Goal: Task Accomplishment & Management: Manage account settings

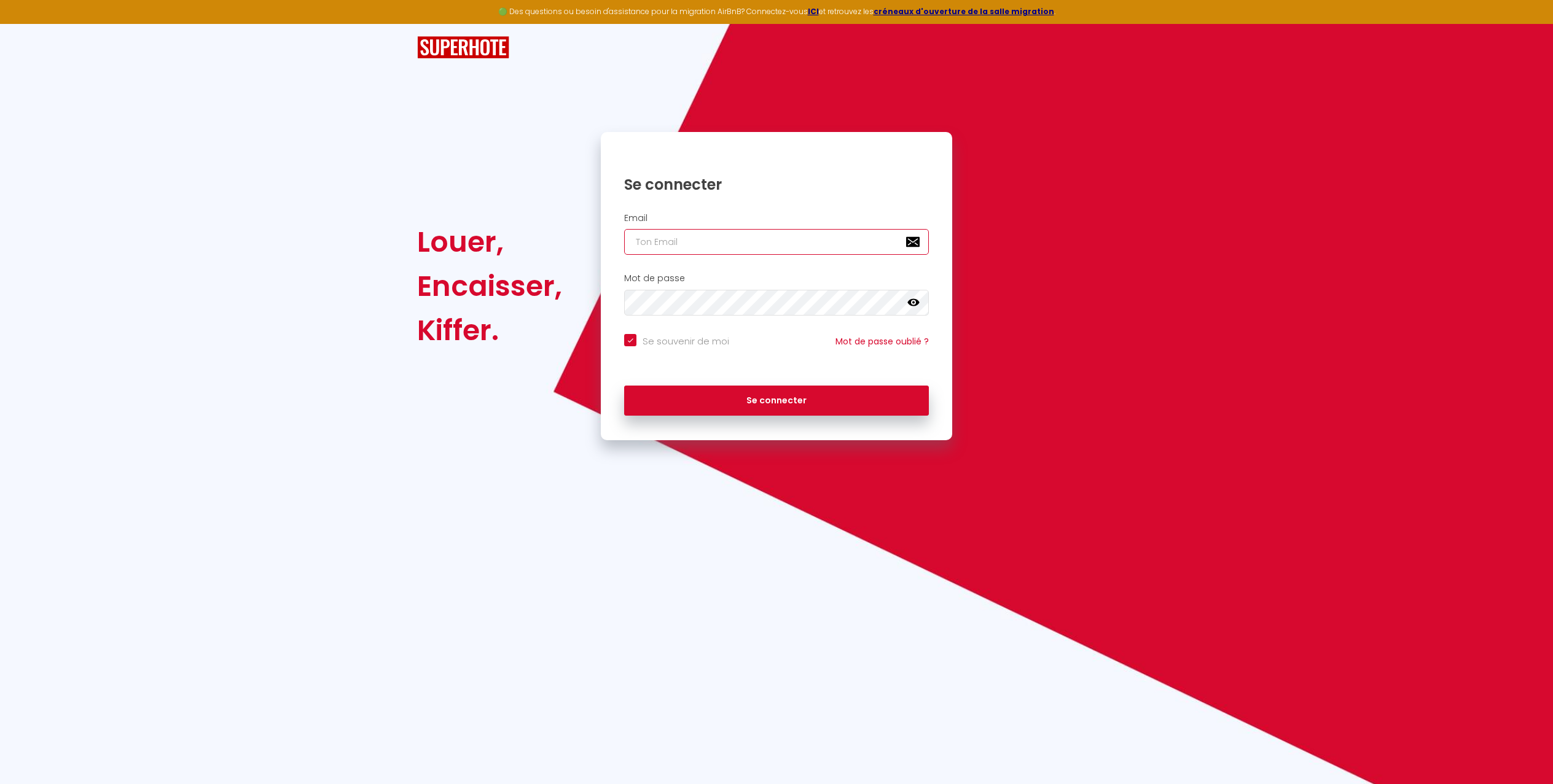
type input "[EMAIL_ADDRESS][DOMAIN_NAME]"
click at [787, 403] on button "Se connecter" at bounding box center [776, 401] width 305 height 30
checkbox input "true"
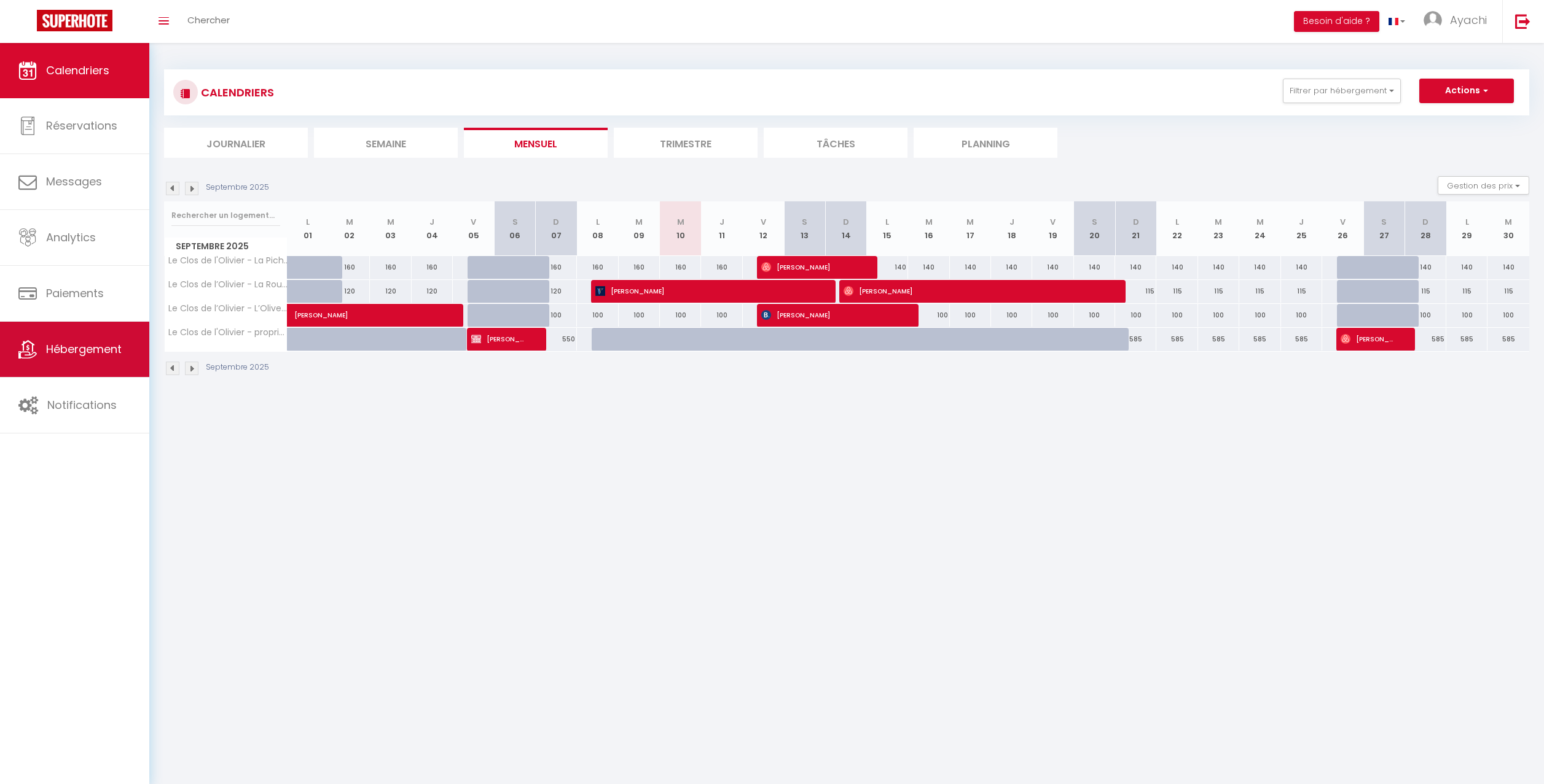
click at [87, 349] on span "Hébergement" at bounding box center [84, 349] width 75 height 15
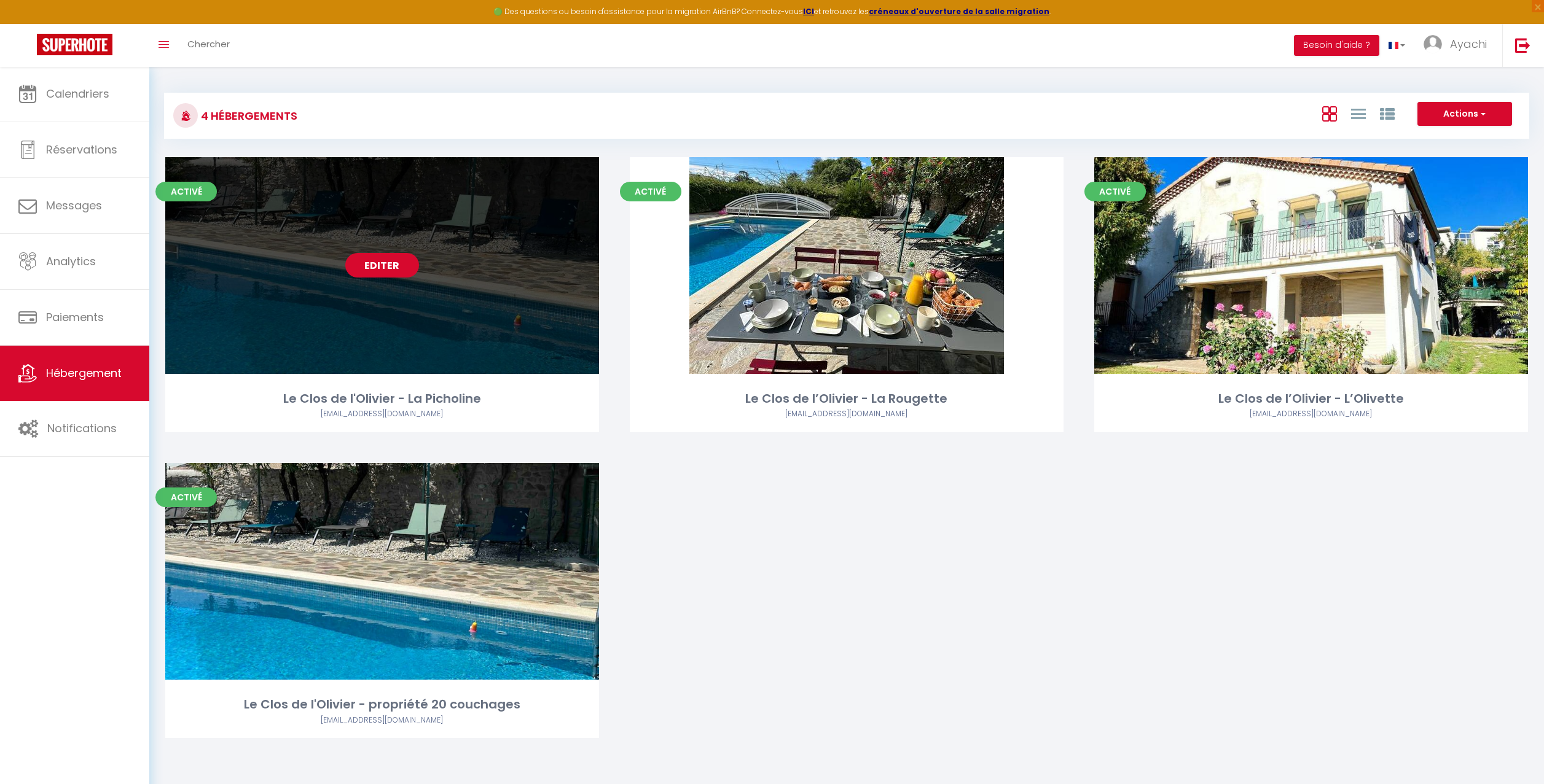
click at [392, 264] on link "Editer" at bounding box center [382, 265] width 73 height 24
select select "3"
select select "2"
select select "1"
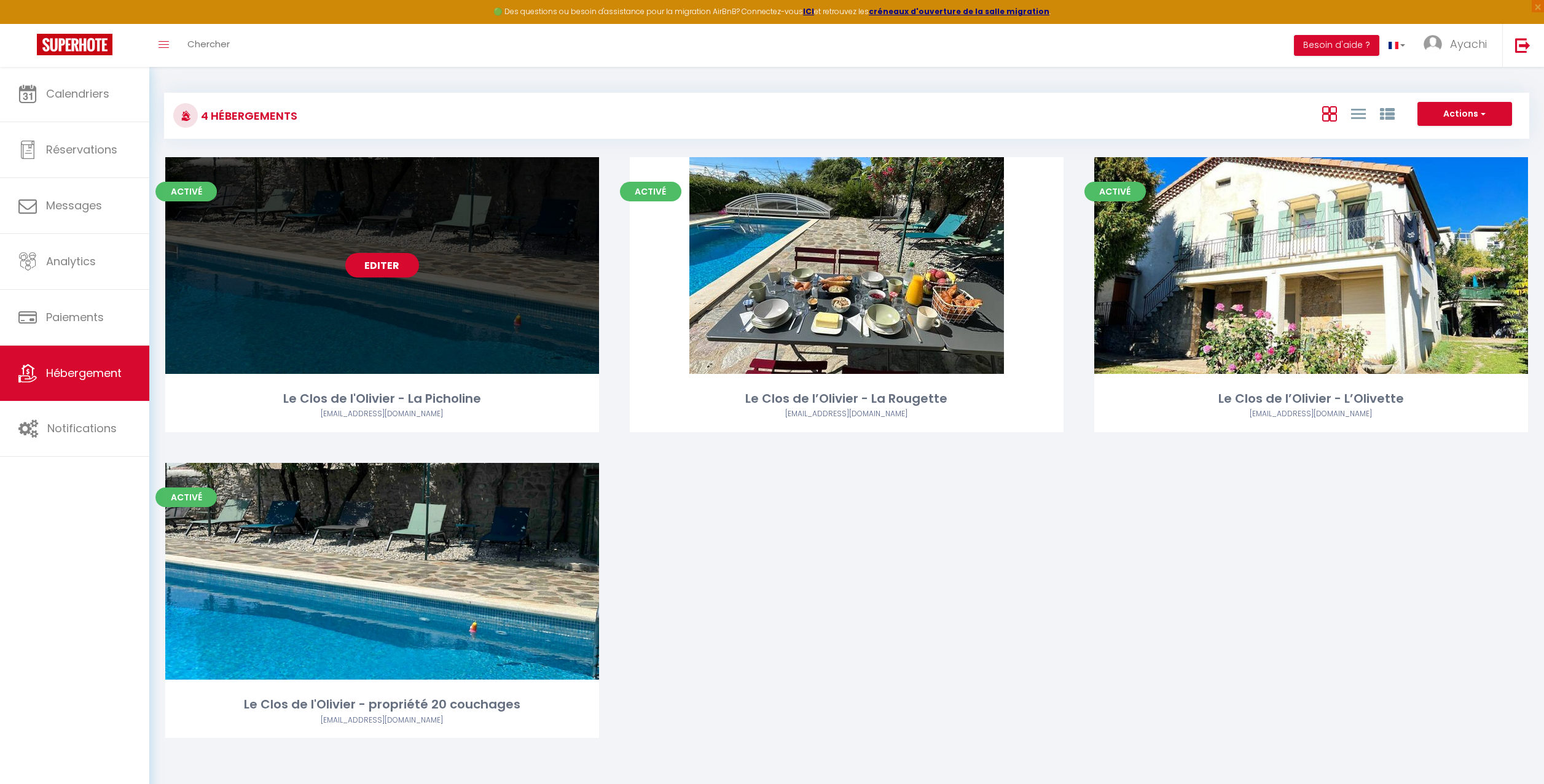
select select "28"
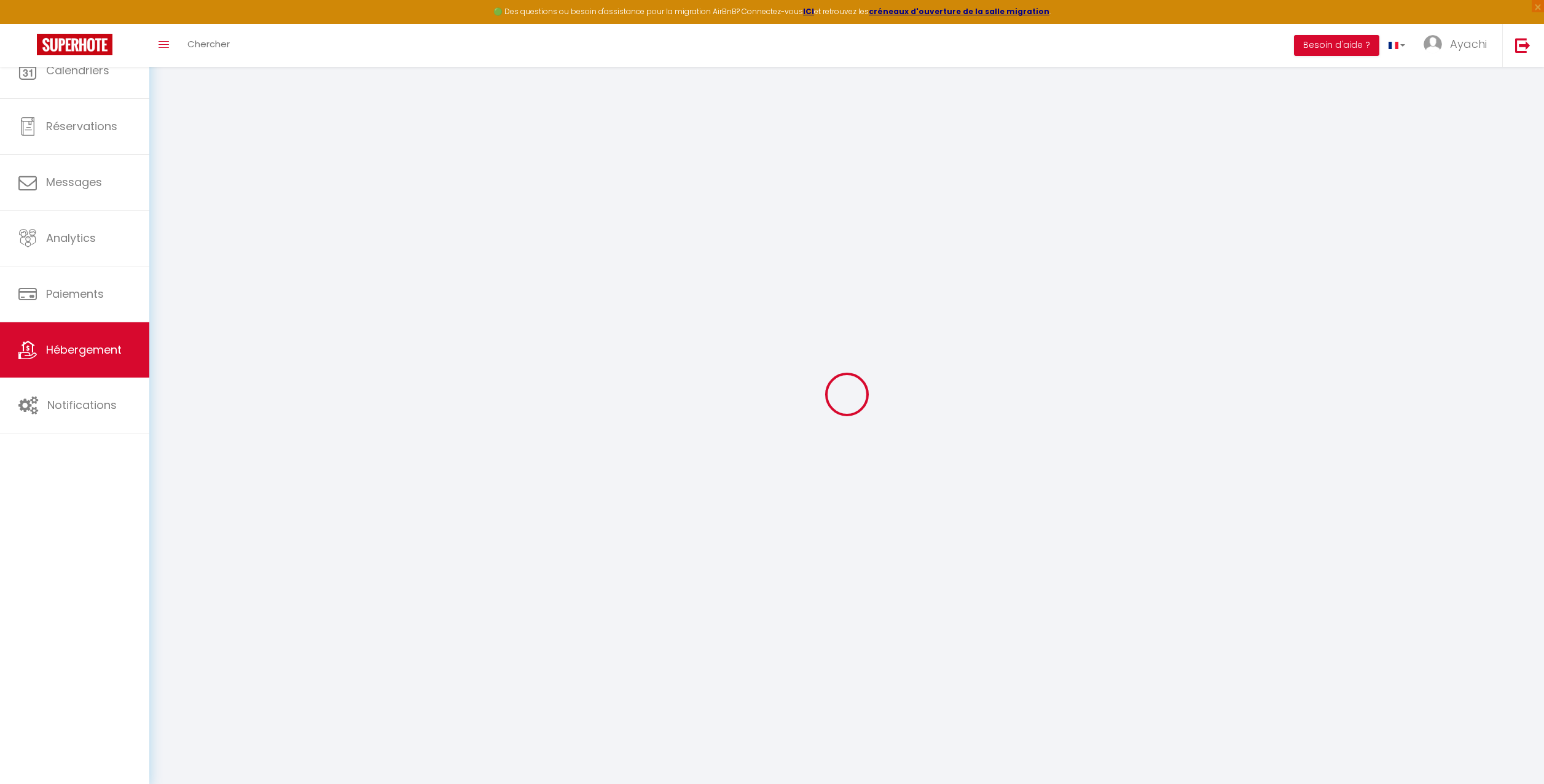
select select
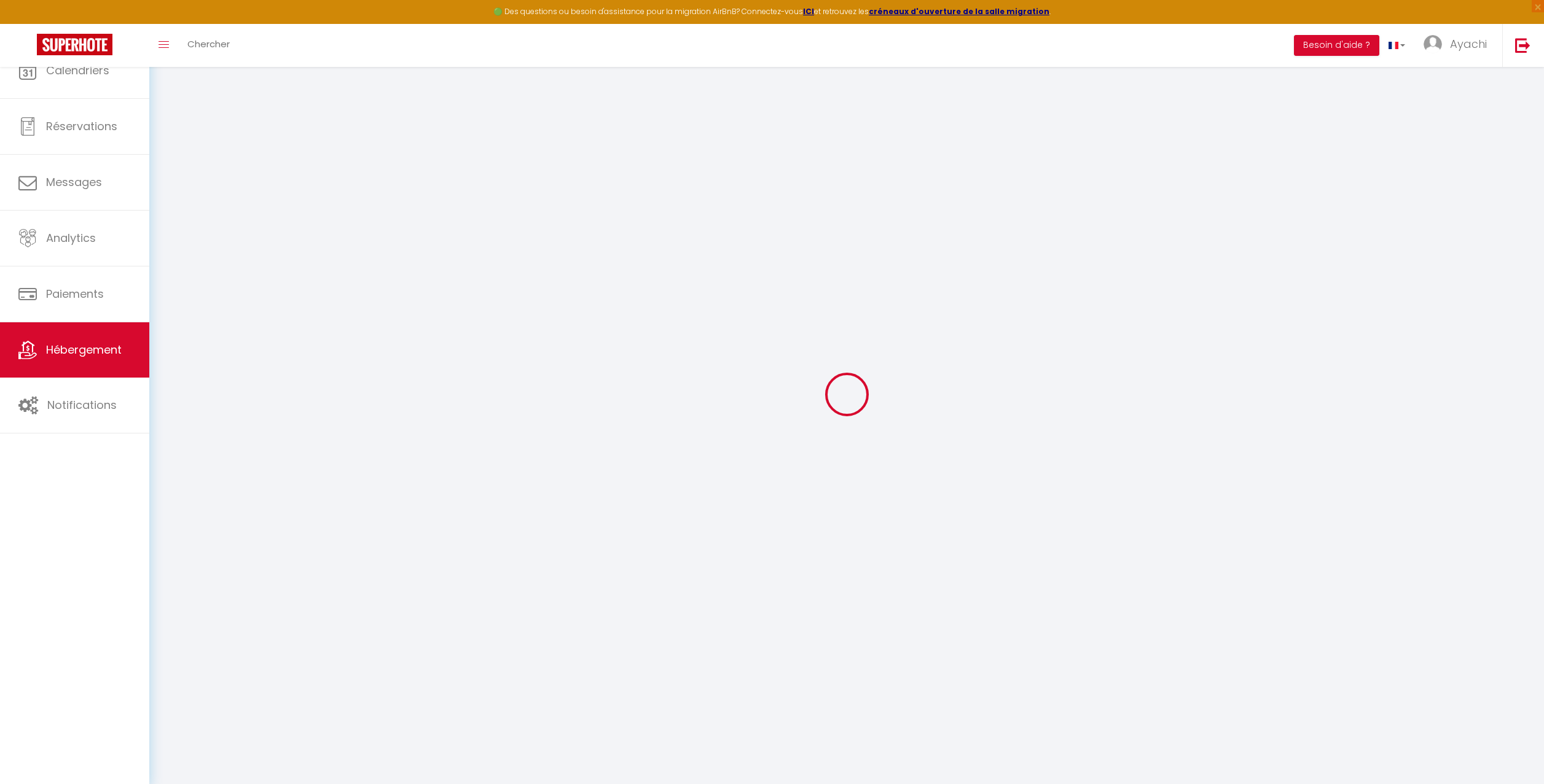
select select
checkbox input "false"
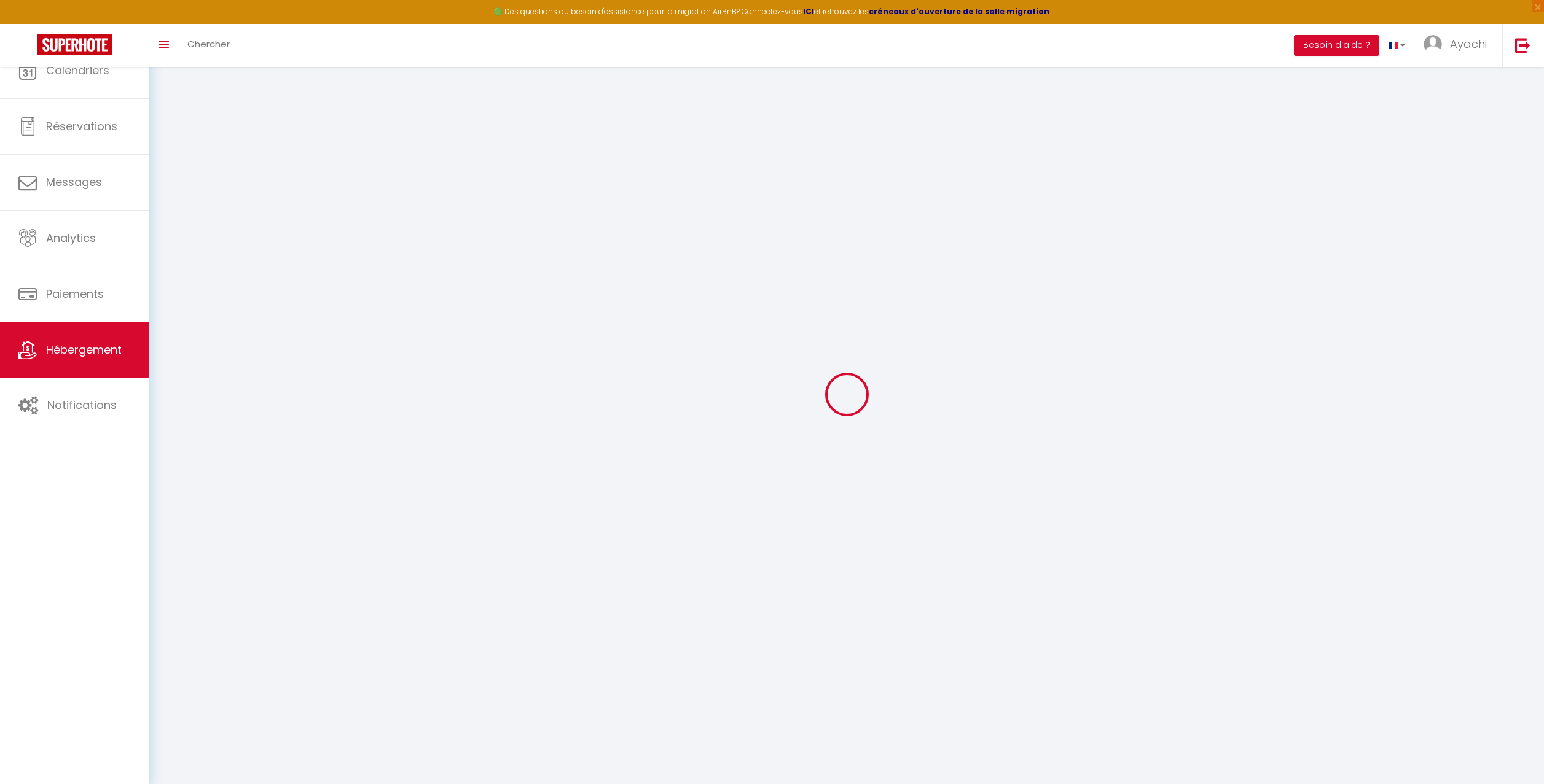
select select
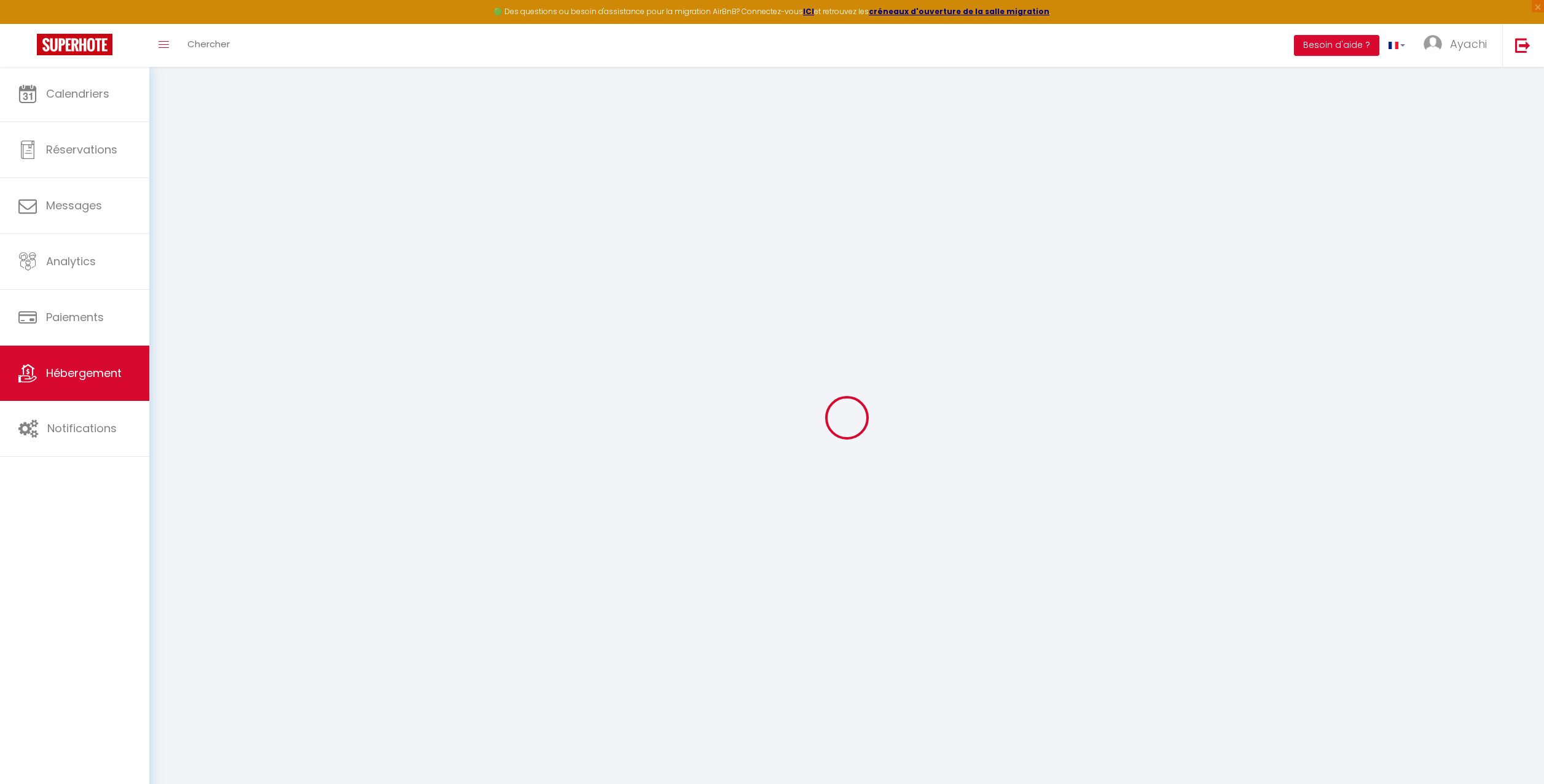
select select
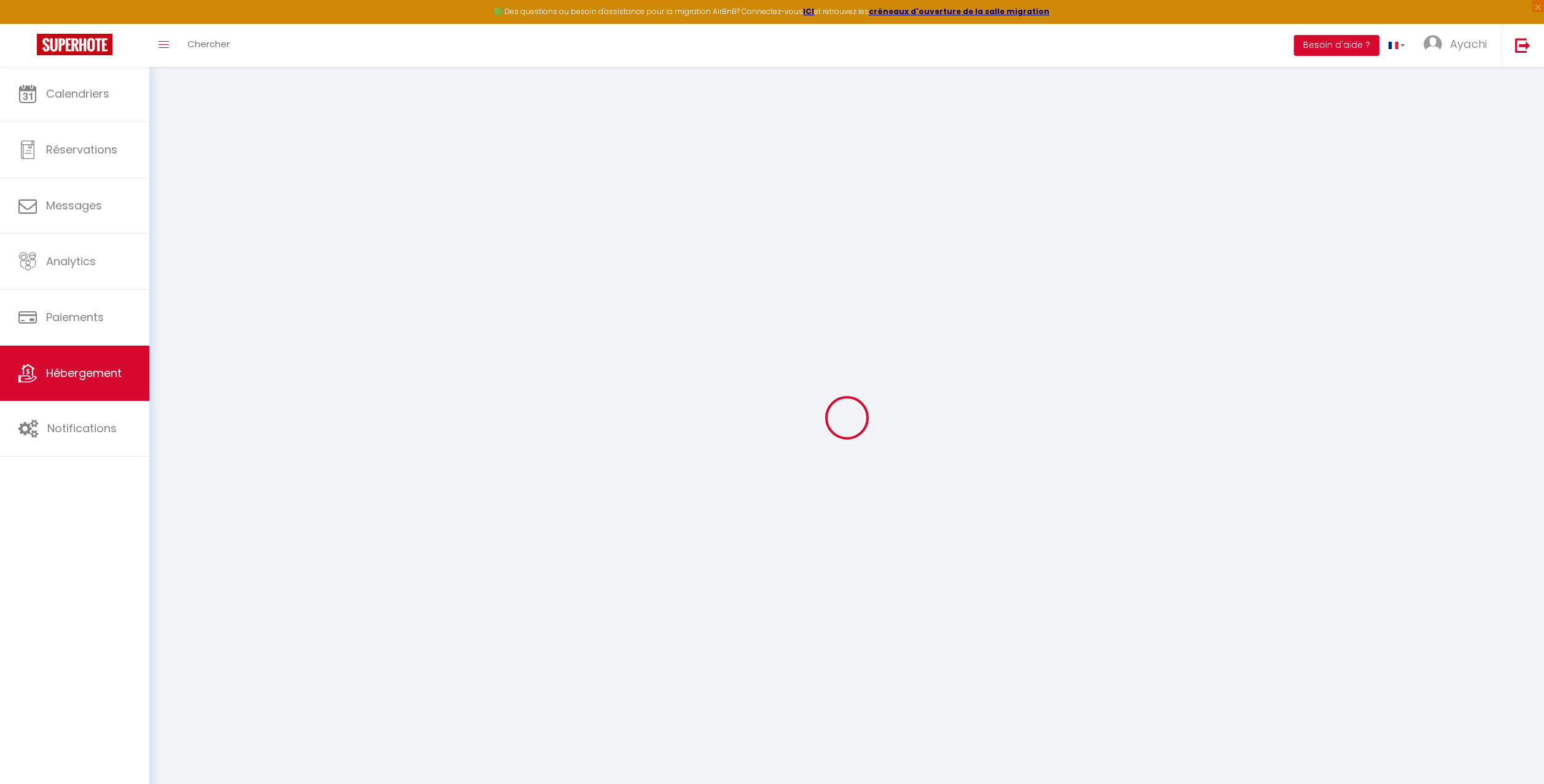
select select
checkbox input "false"
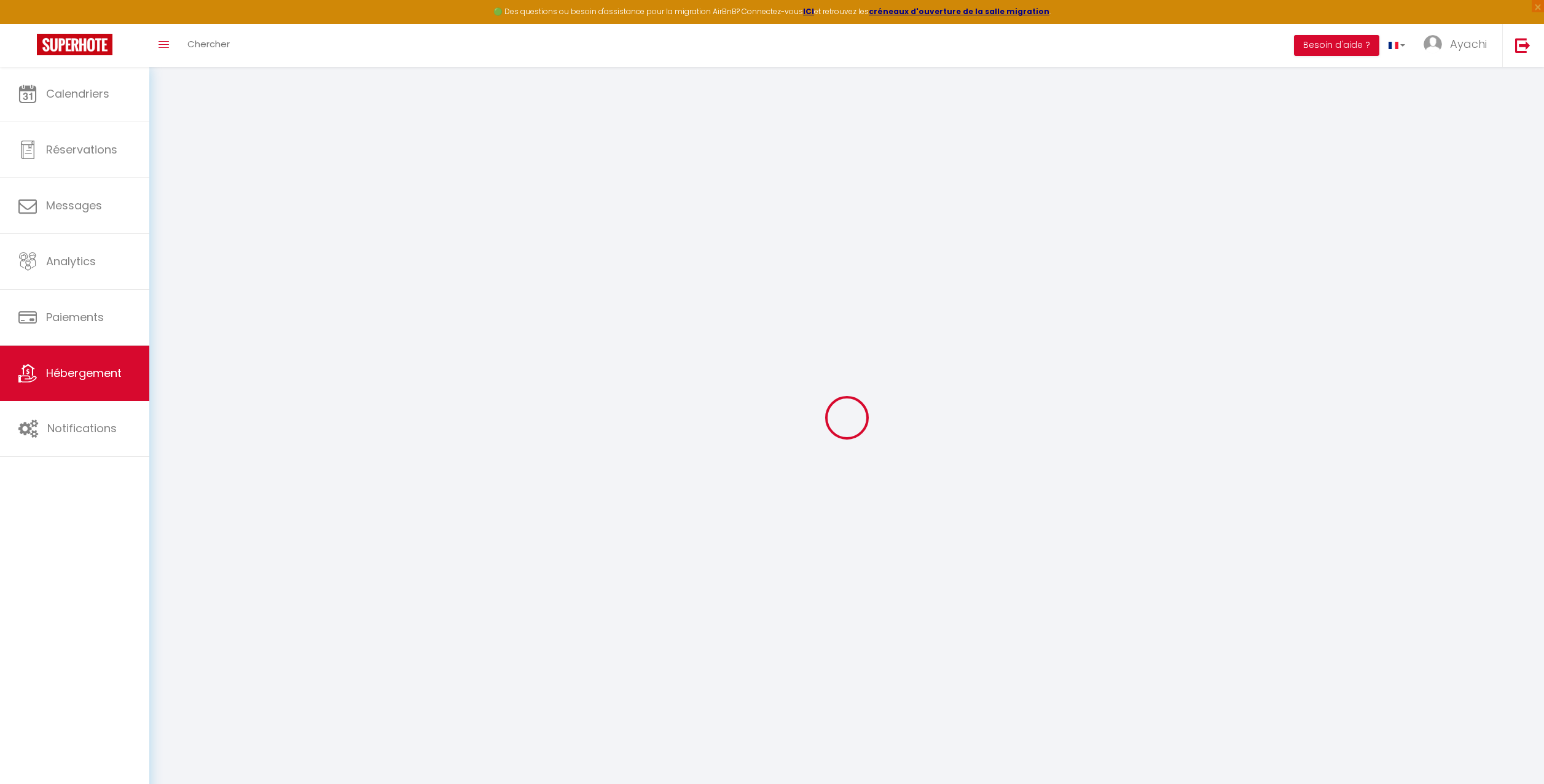
select select
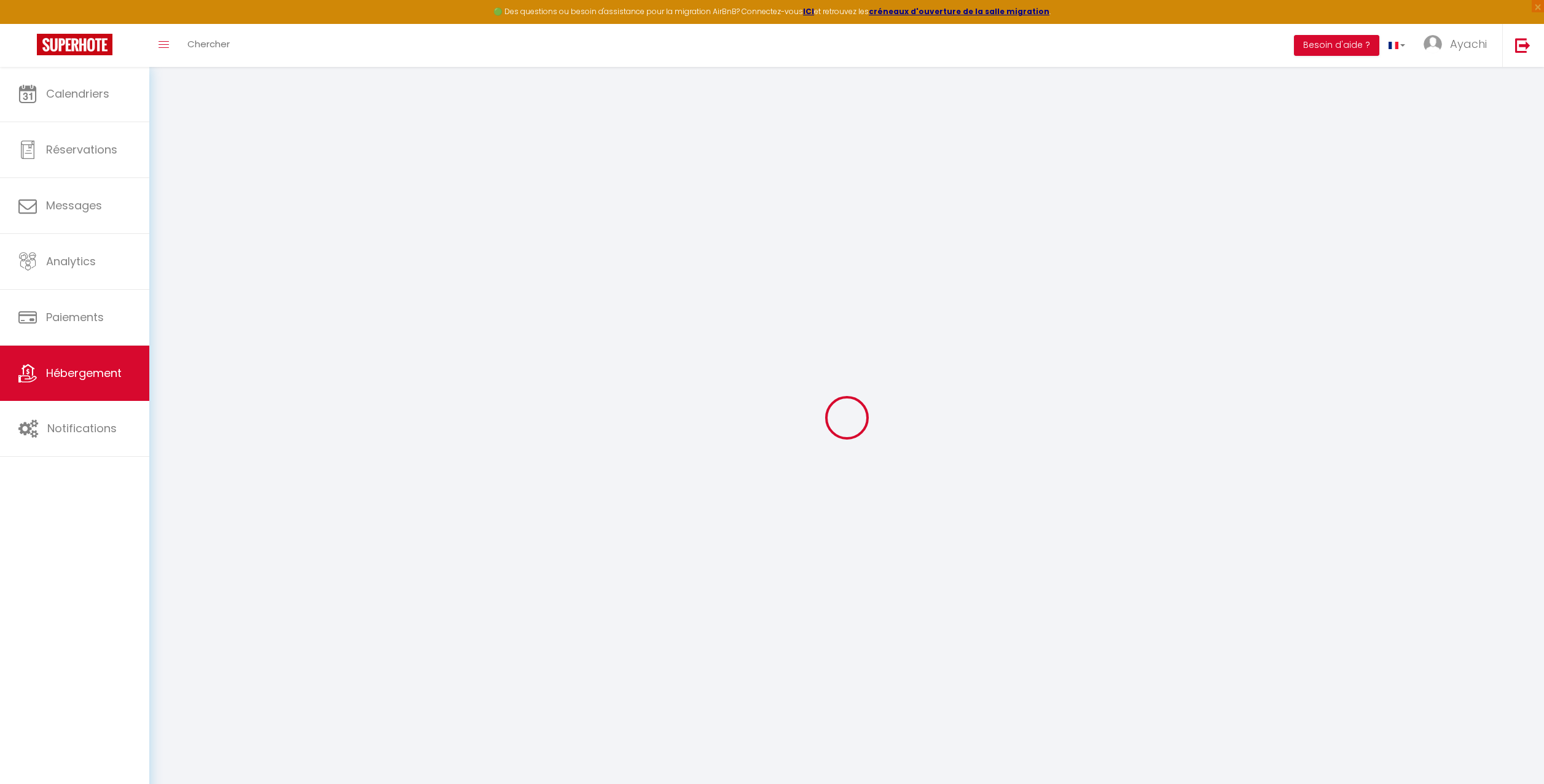
select select
checkbox input "false"
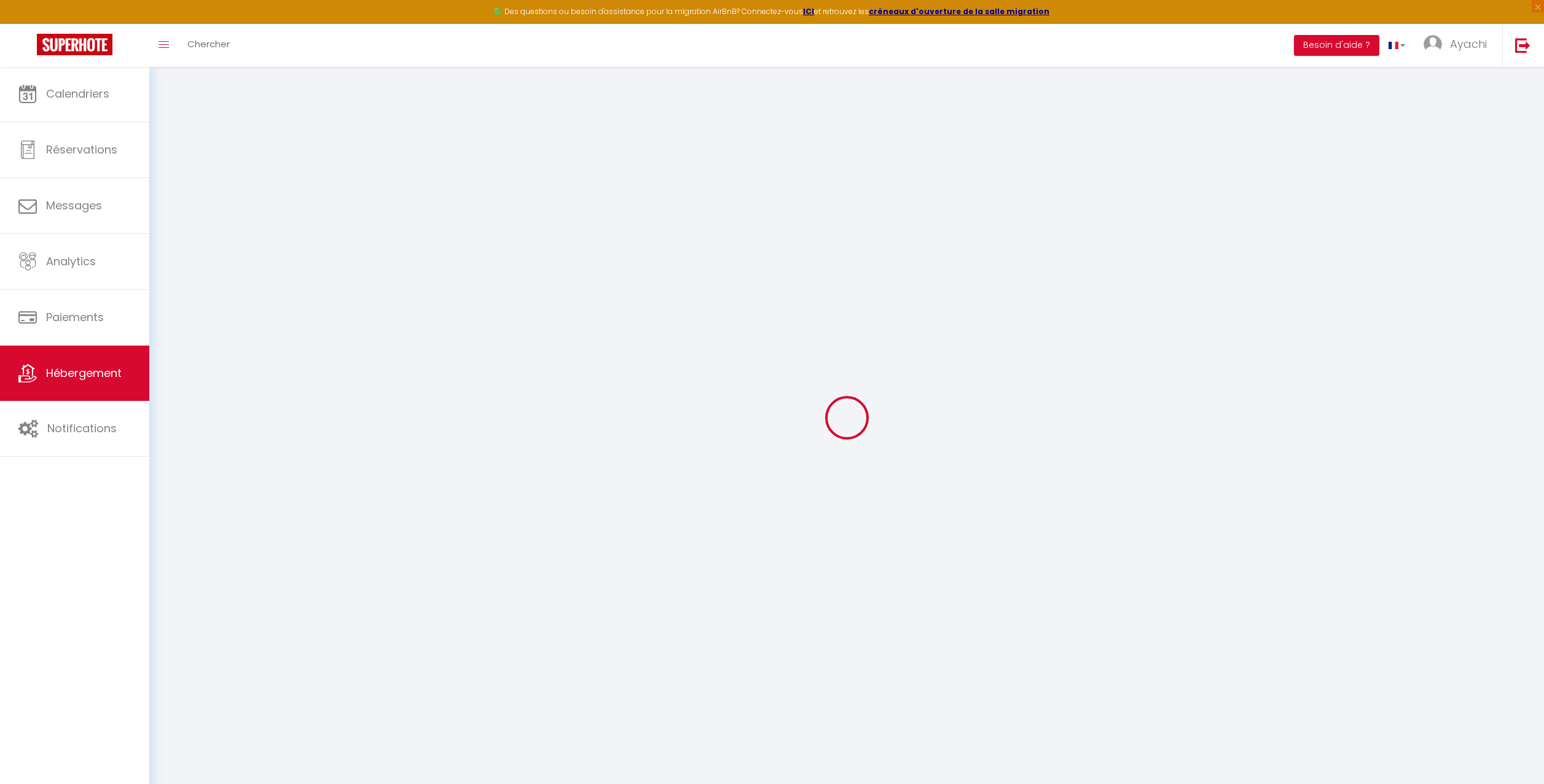
checkbox input "false"
select select
type input "Le Clos de l'Olivier - La Picholine"
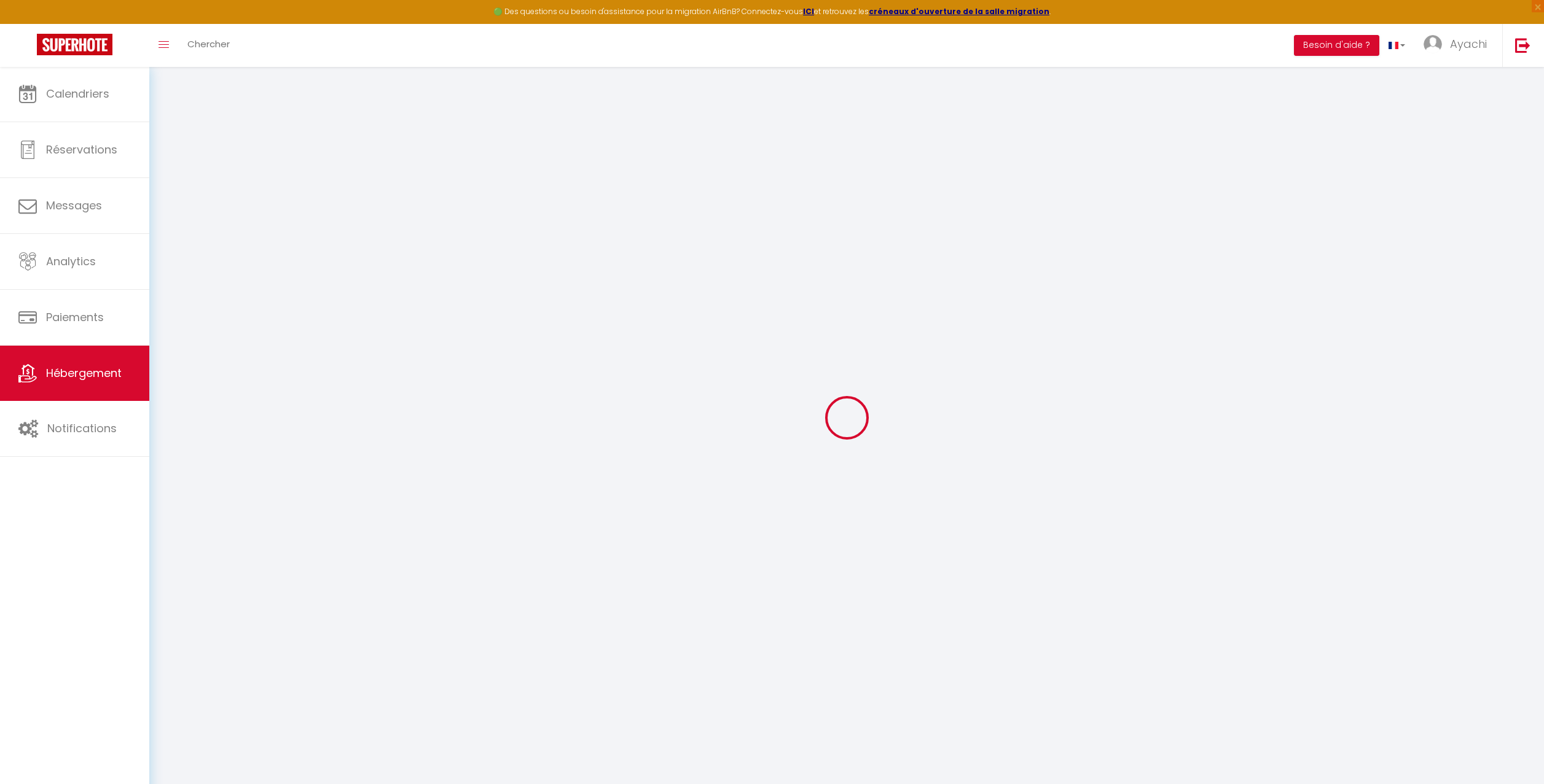
type input "Ayachi"
type input "GHALKAOUI"
type input "11 Chemin de Boisvignal"
type input "07200"
type input "Aubenas"
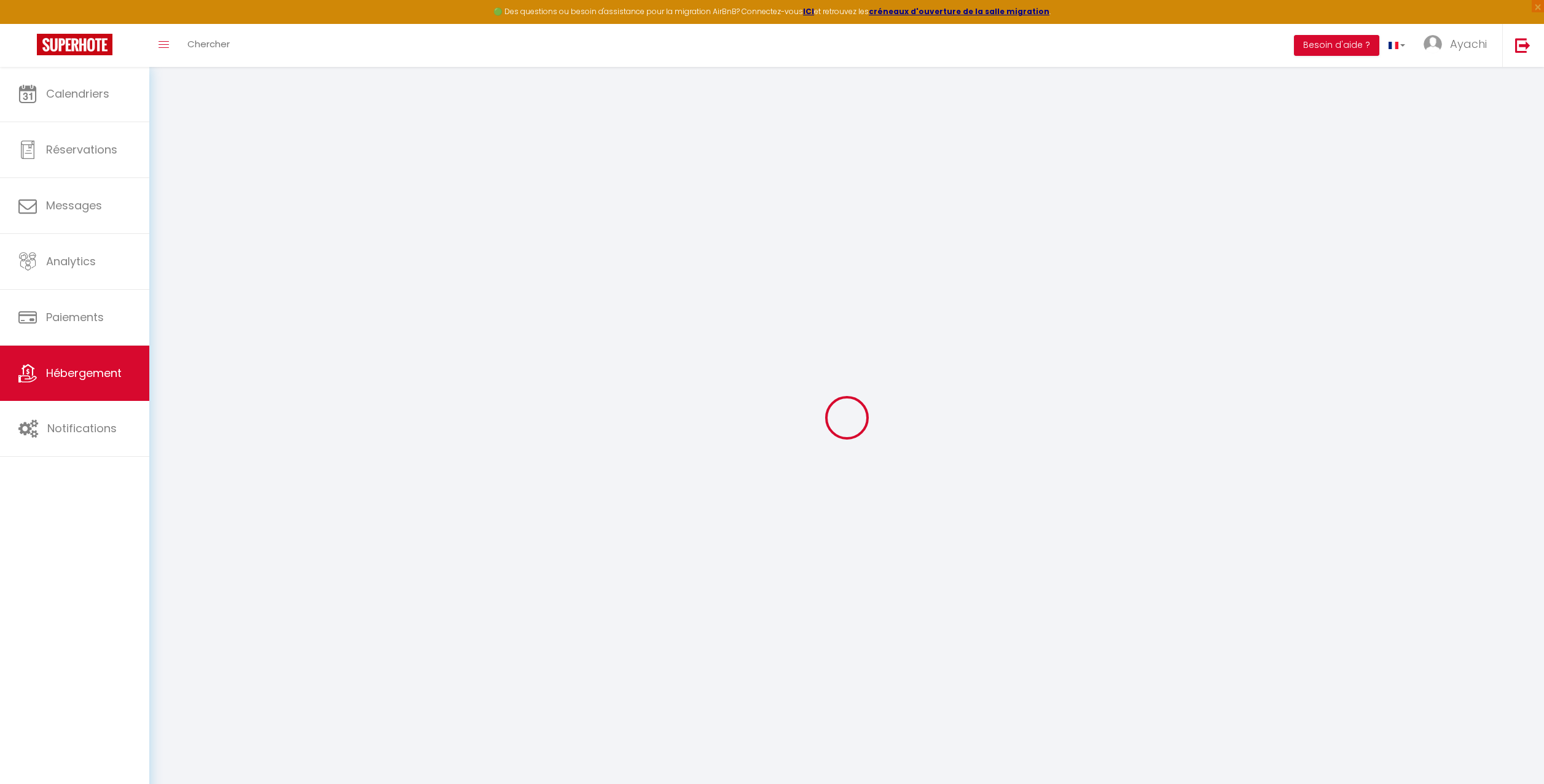
select select "houses"
select select "8"
select select "3"
type input "140"
type input "85"
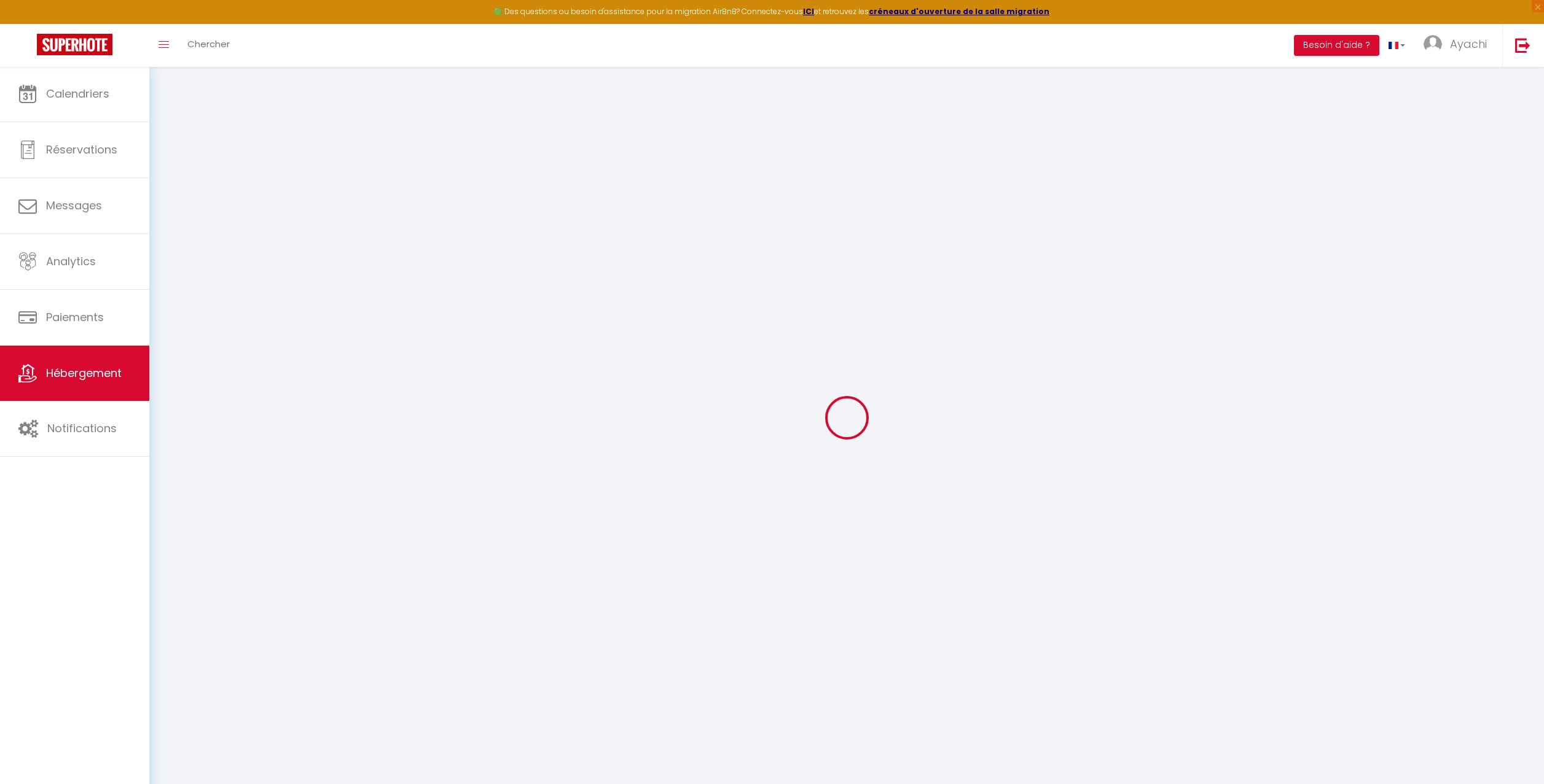
type input "1.00"
type input "300"
select select
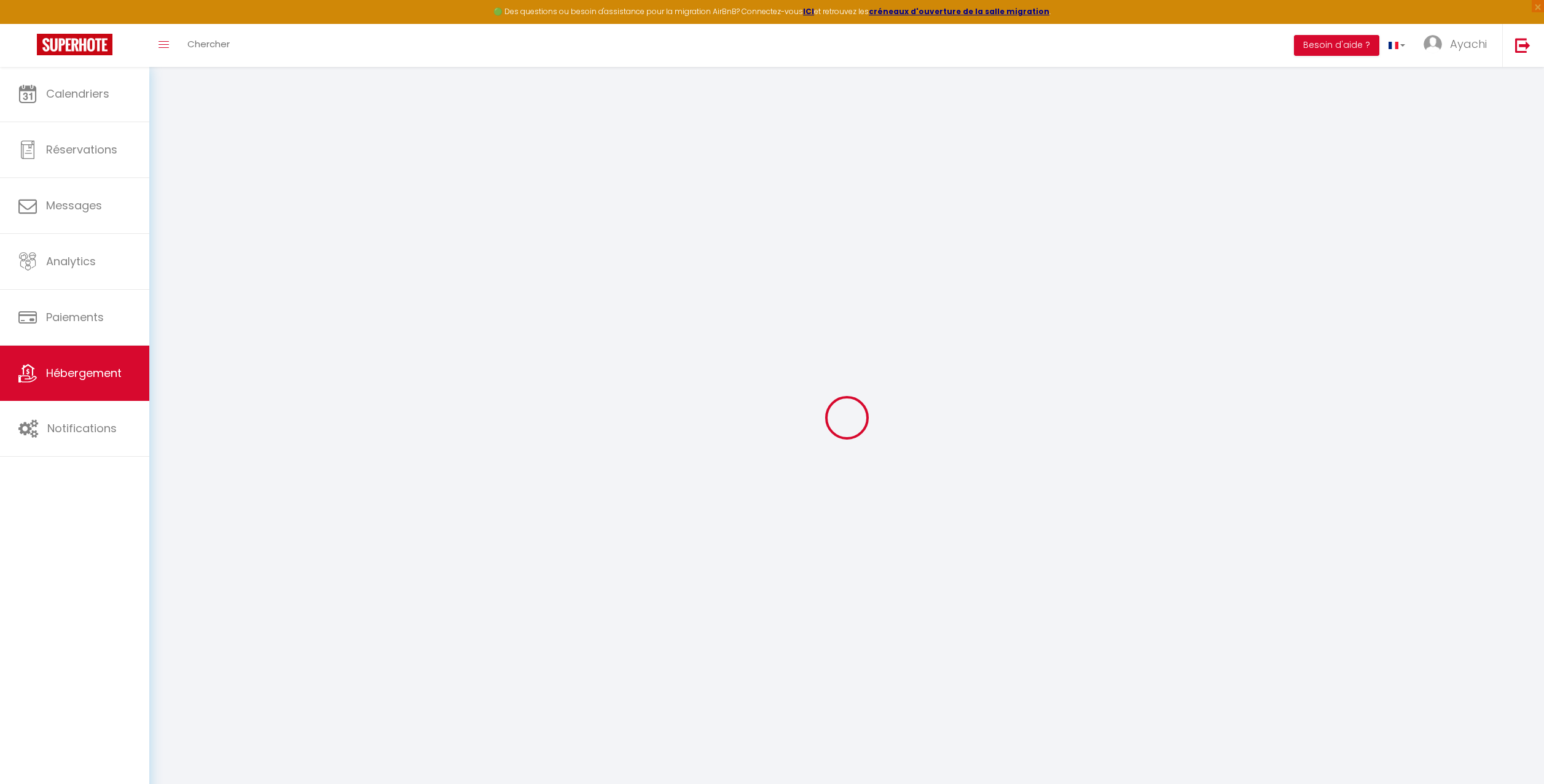
select select
type input "[STREET_ADDRESS]"
type input "07200"
type input "Aubenas"
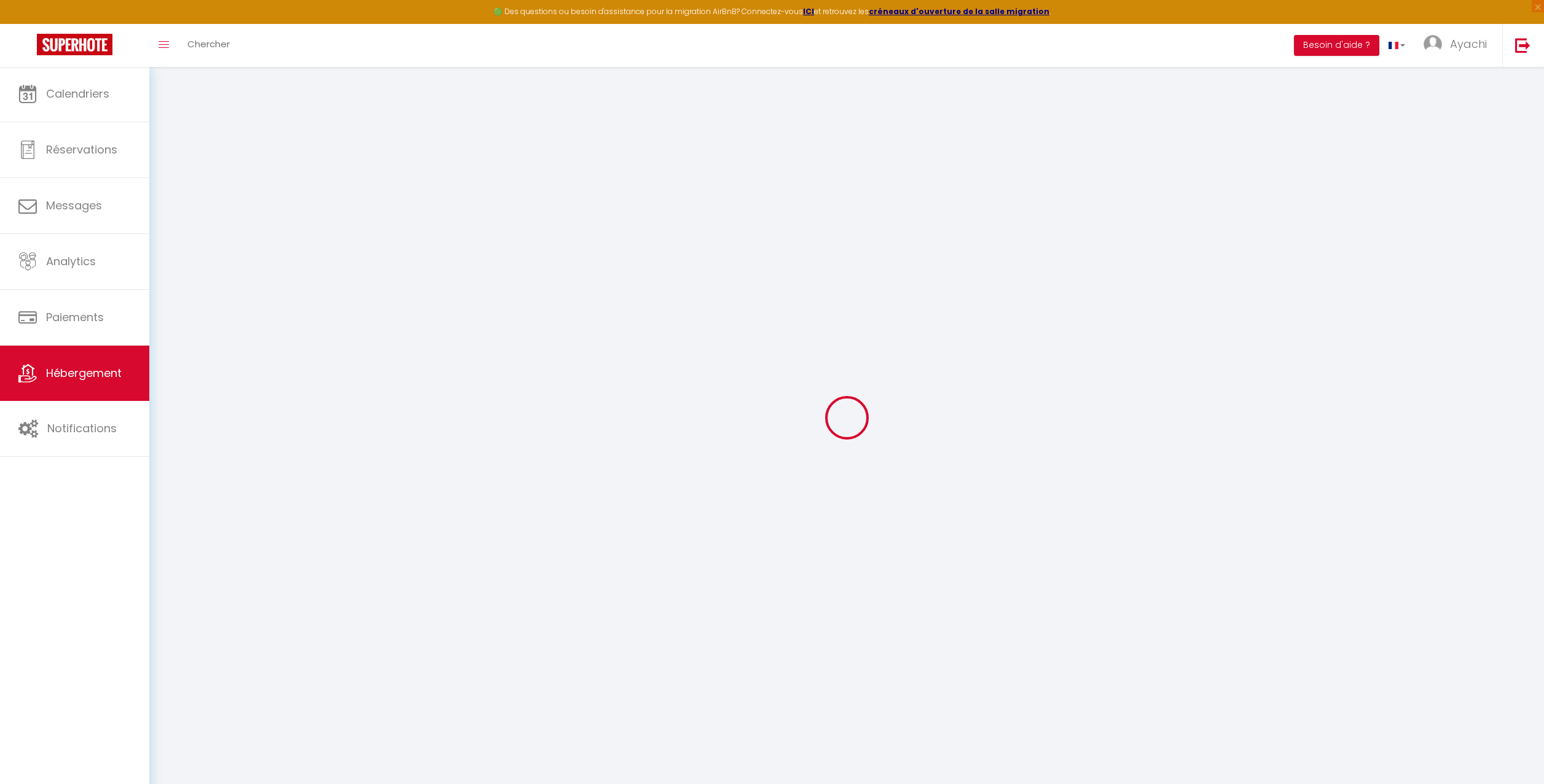
type input "[EMAIL_ADDRESS][DOMAIN_NAME]"
select select
checkbox input "false"
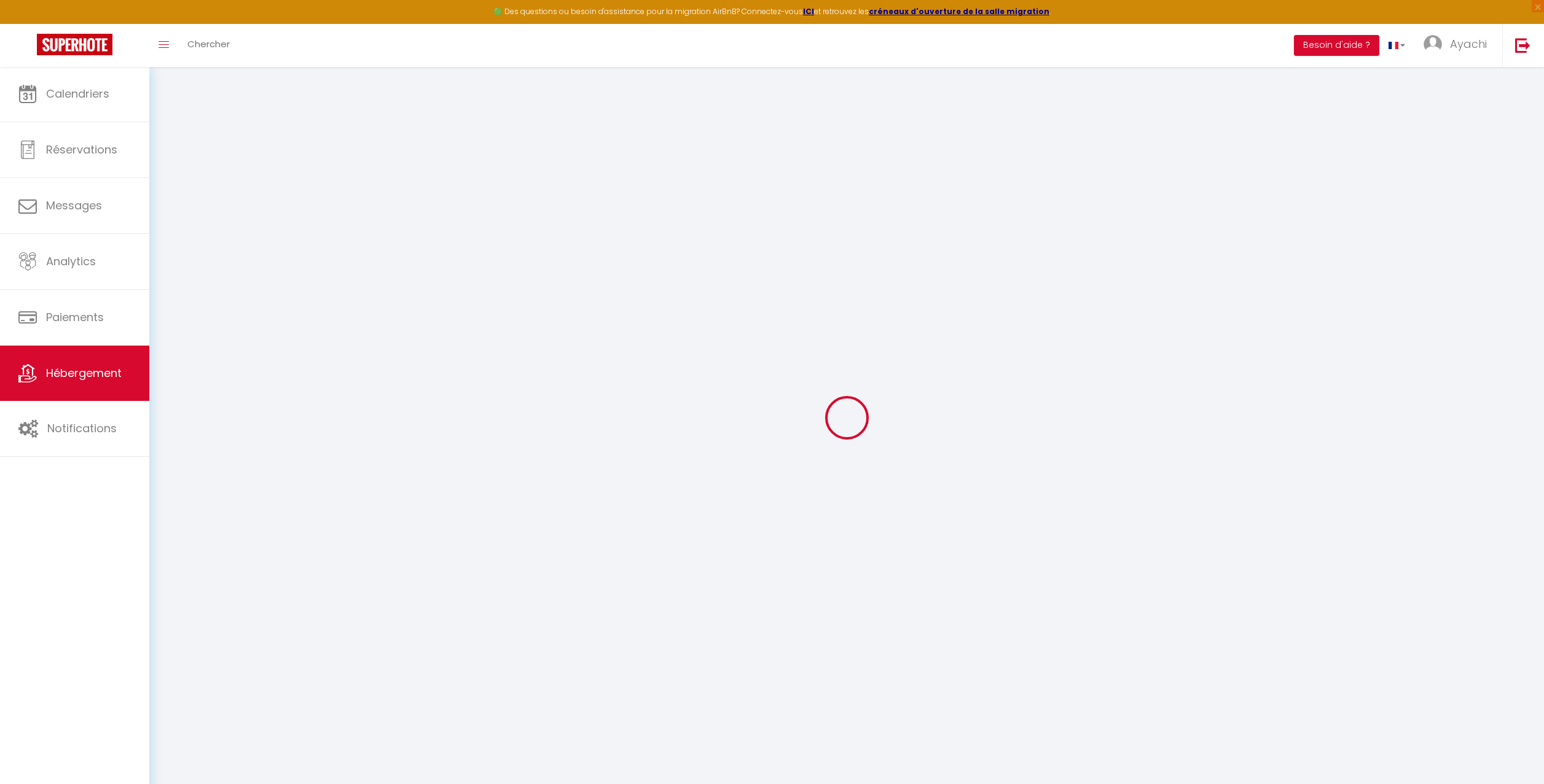
checkbox input "false"
select select
type input "0"
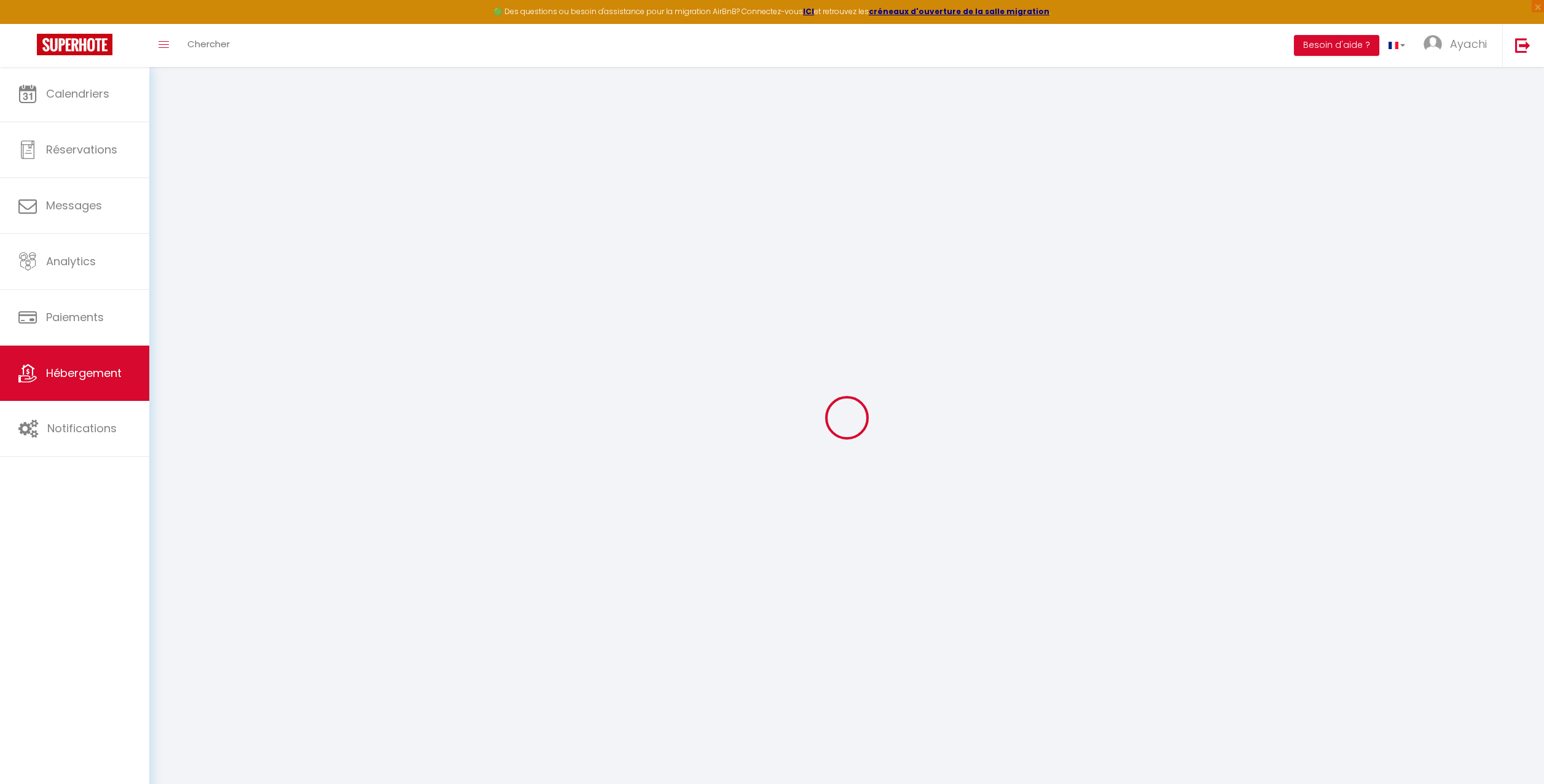
type input "0"
select select "villa"
select select
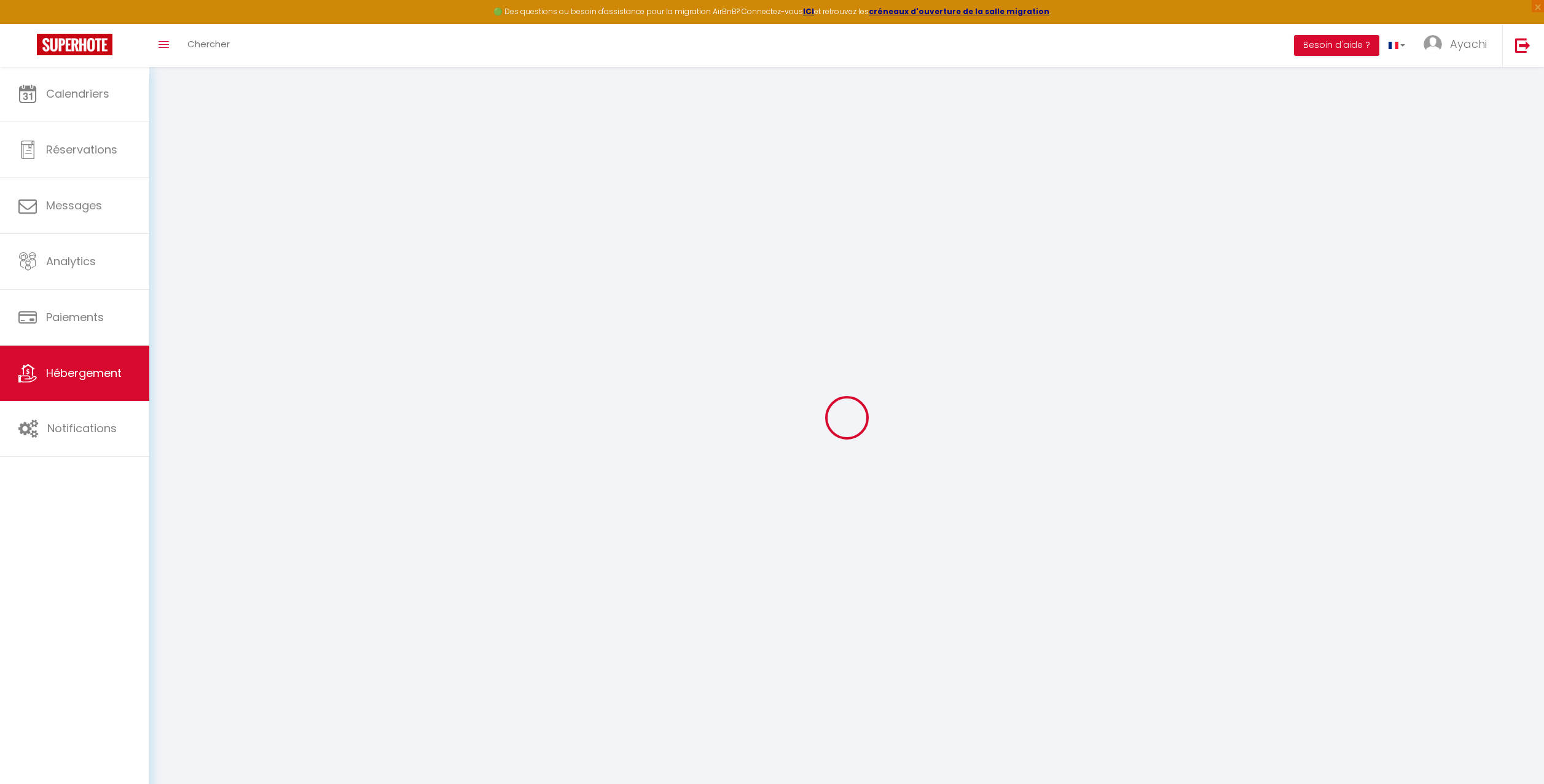
select select
checkbox input "false"
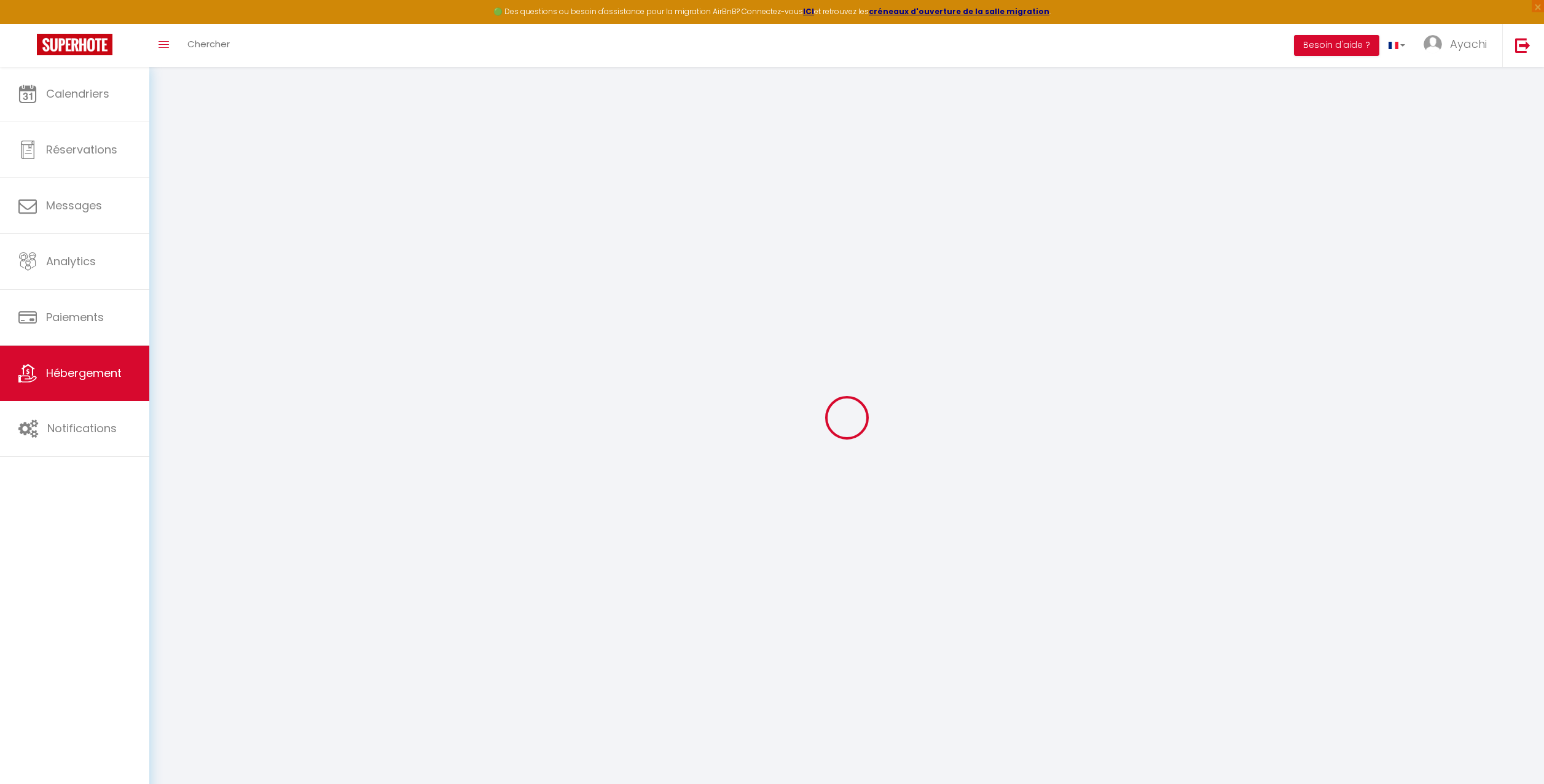
checkbox input "false"
select select
checkbox input "false"
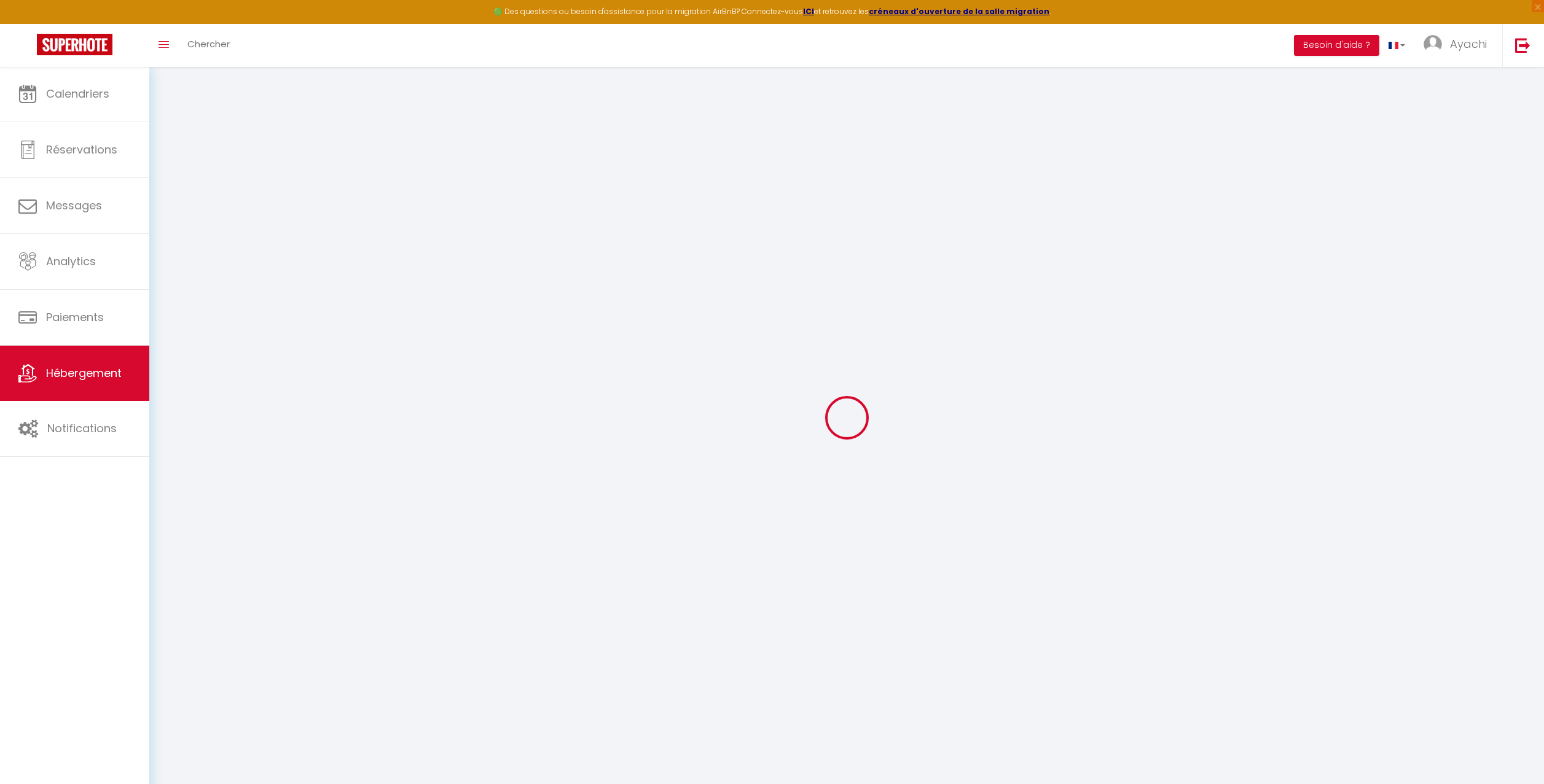
checkbox input "false"
select select "16:00"
select select "21:00"
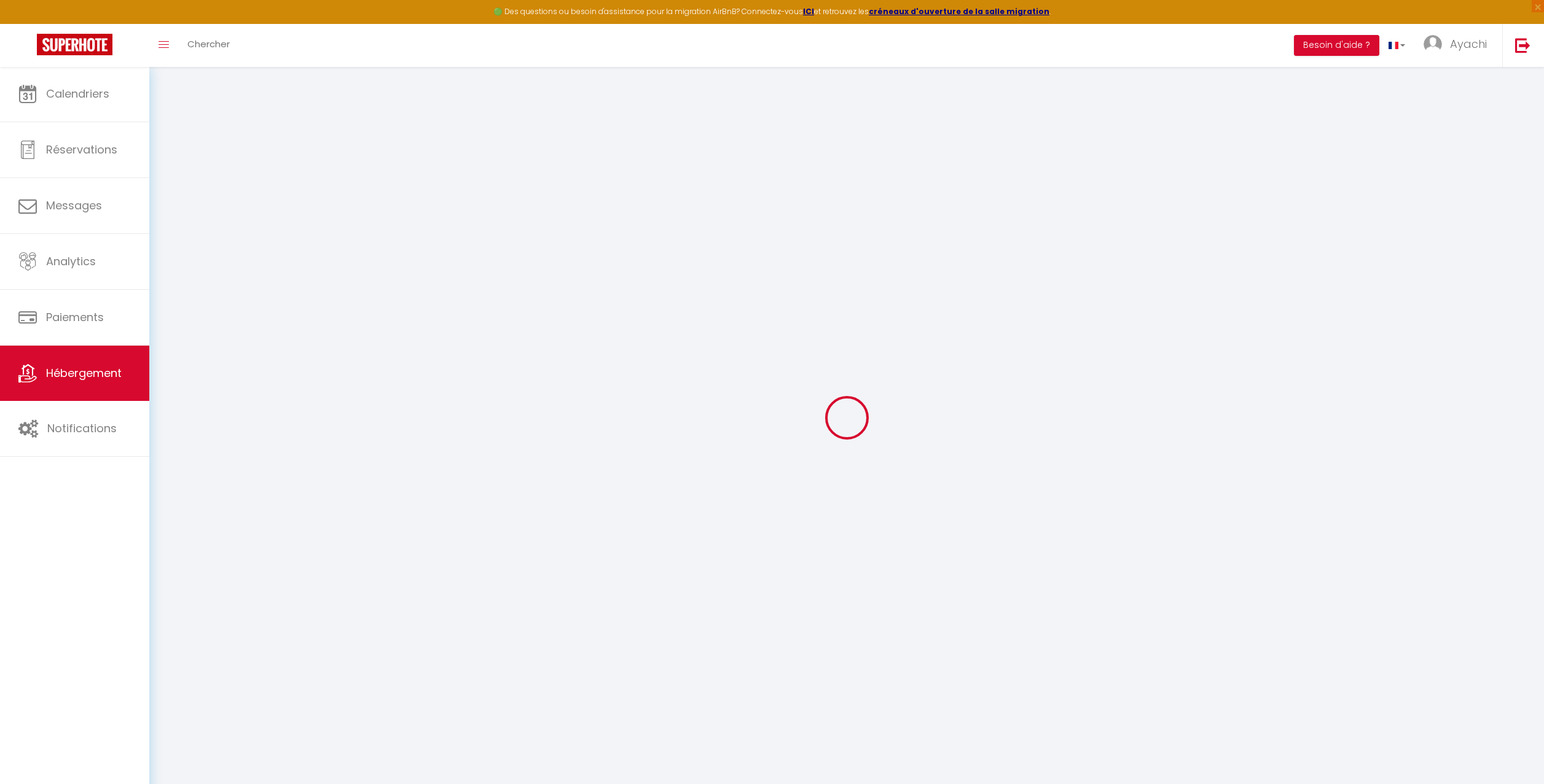
select select "10:00"
select select "30"
select select "120"
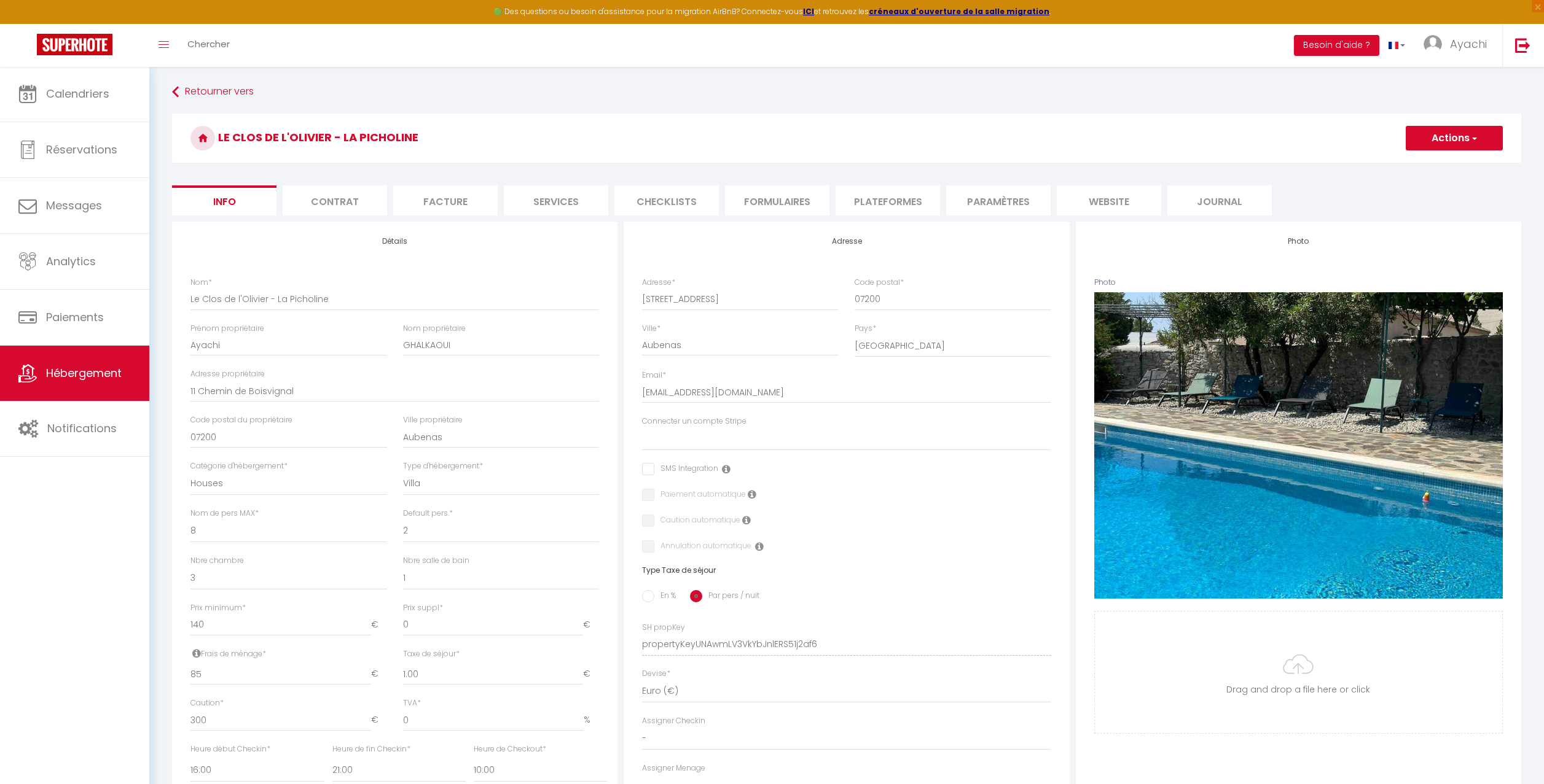
select select
checkbox input "false"
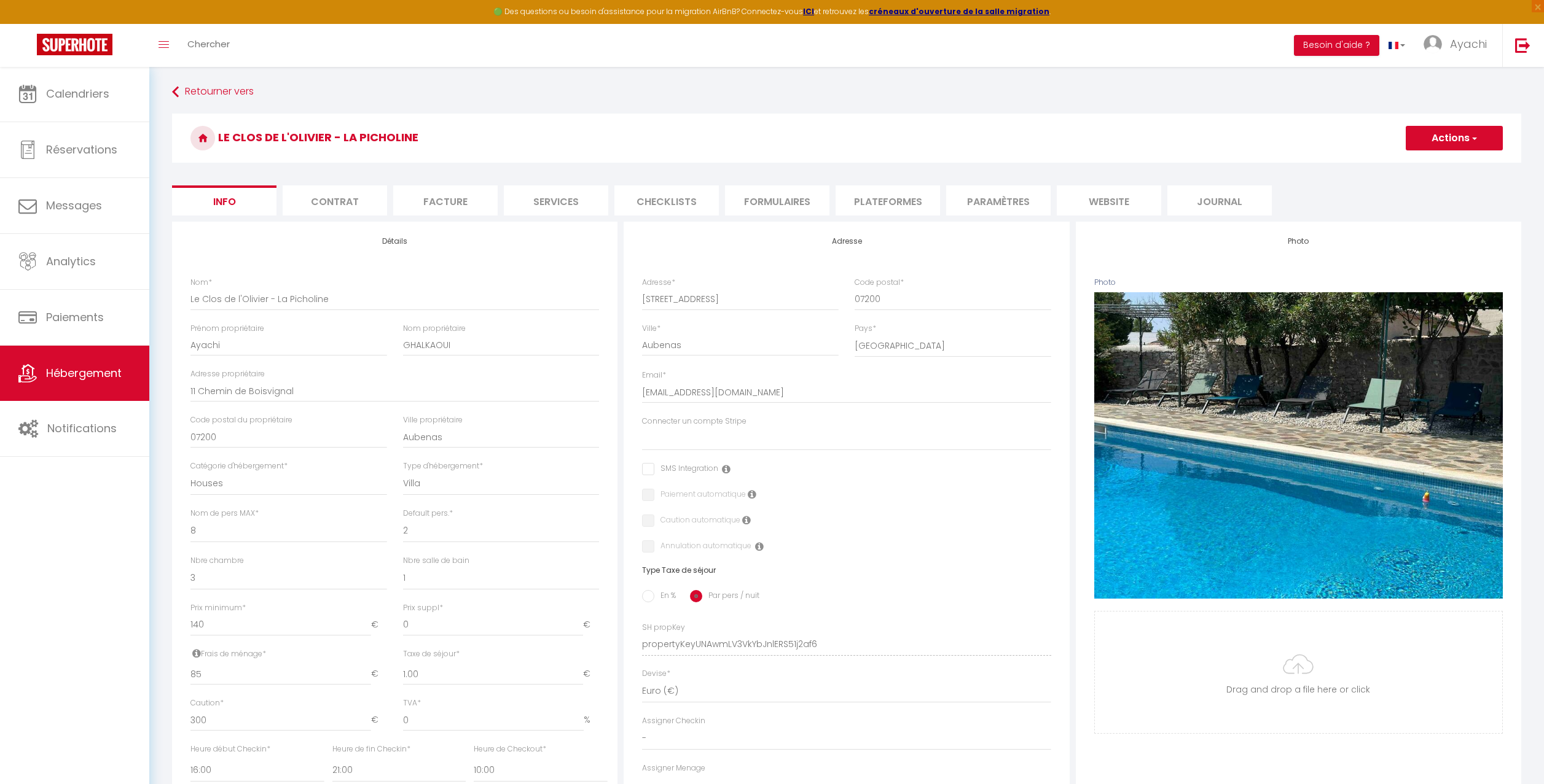
scroll to position [3, 0]
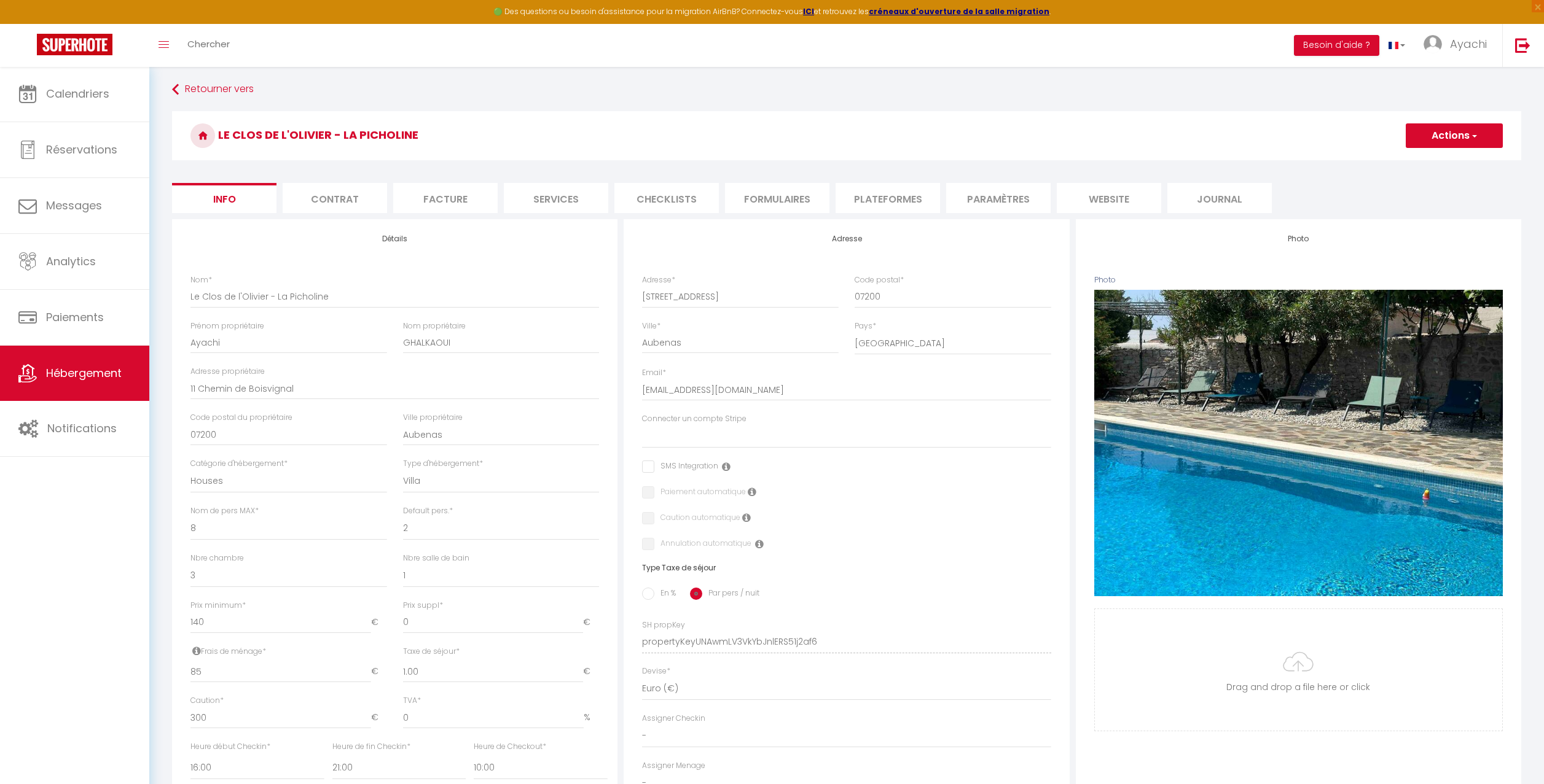
click at [1111, 197] on li "website" at bounding box center [1108, 197] width 105 height 30
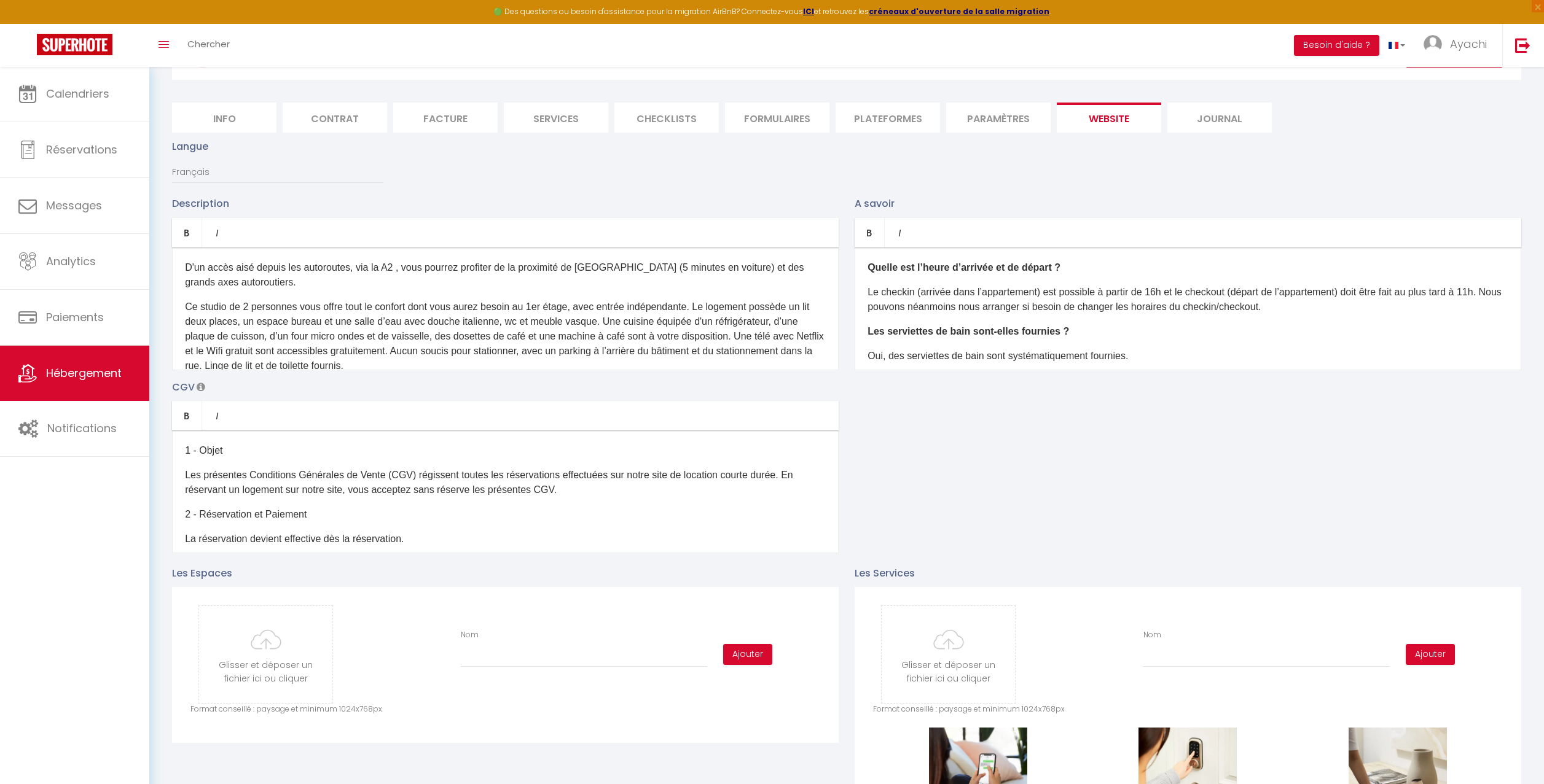
scroll to position [3, 0]
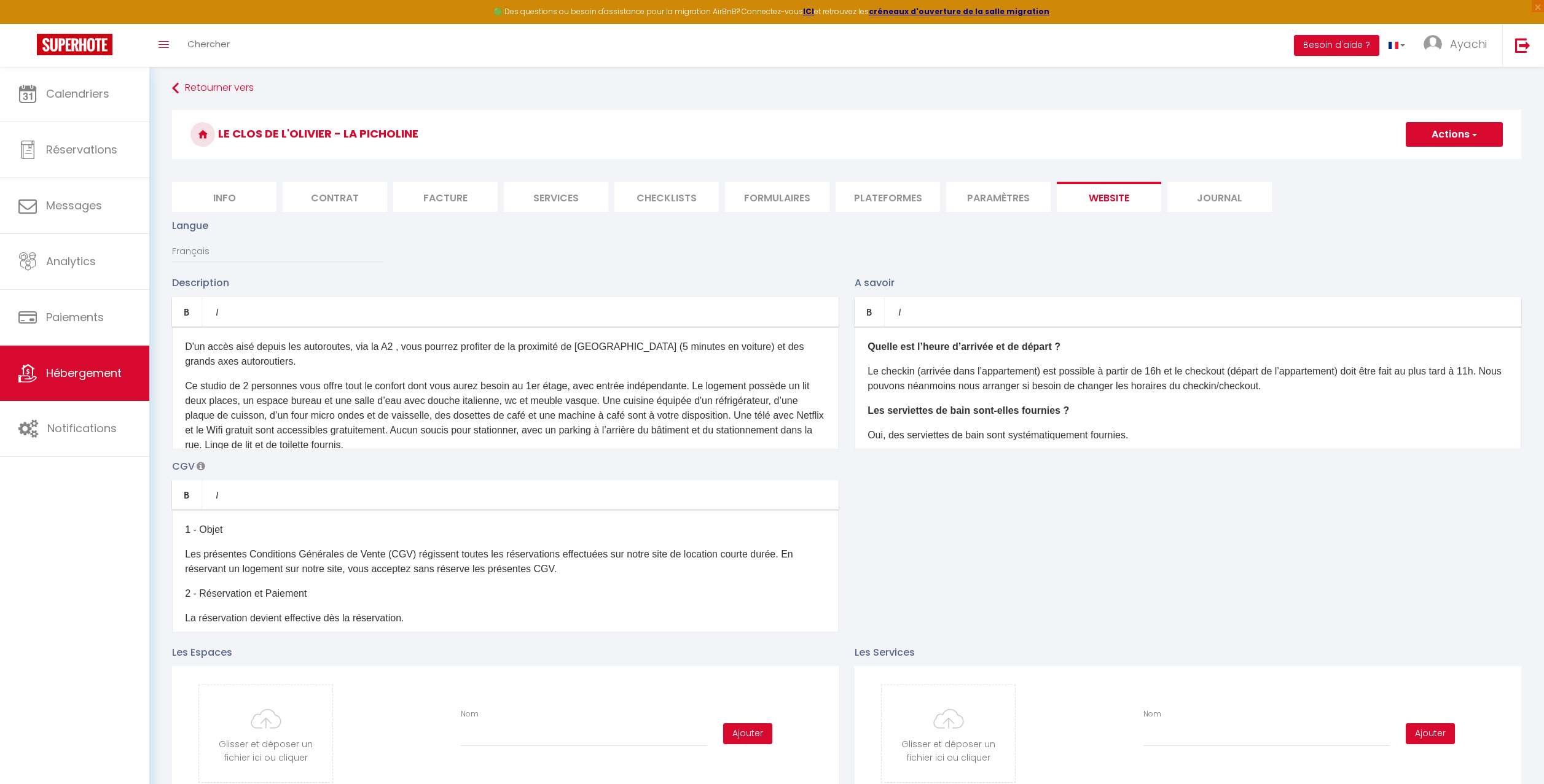
click at [1230, 201] on li "Journal" at bounding box center [1219, 197] width 105 height 30
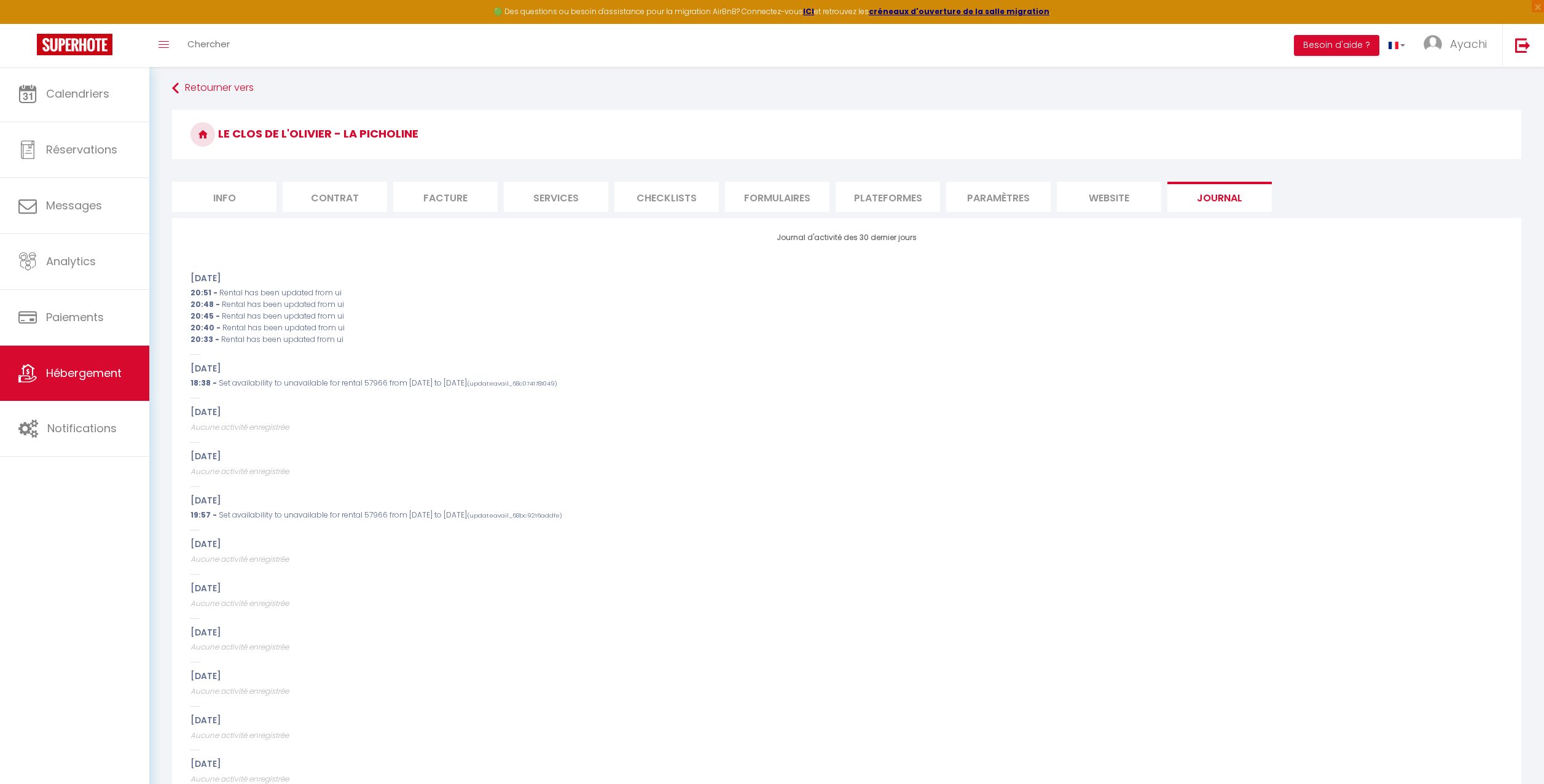
click at [1119, 204] on li "website" at bounding box center [1108, 197] width 105 height 30
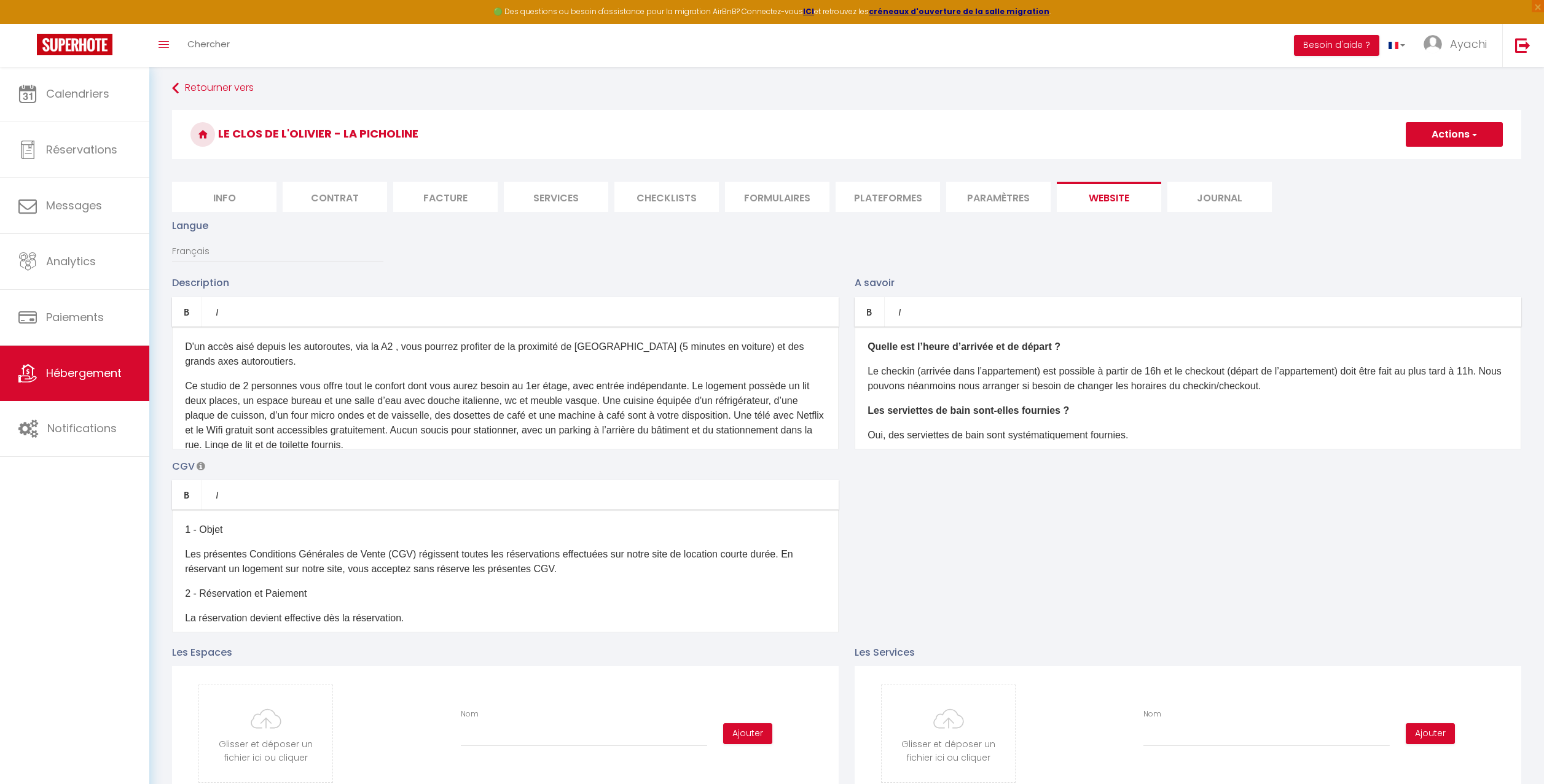
click at [1010, 198] on li "Paramètres" at bounding box center [998, 197] width 105 height 30
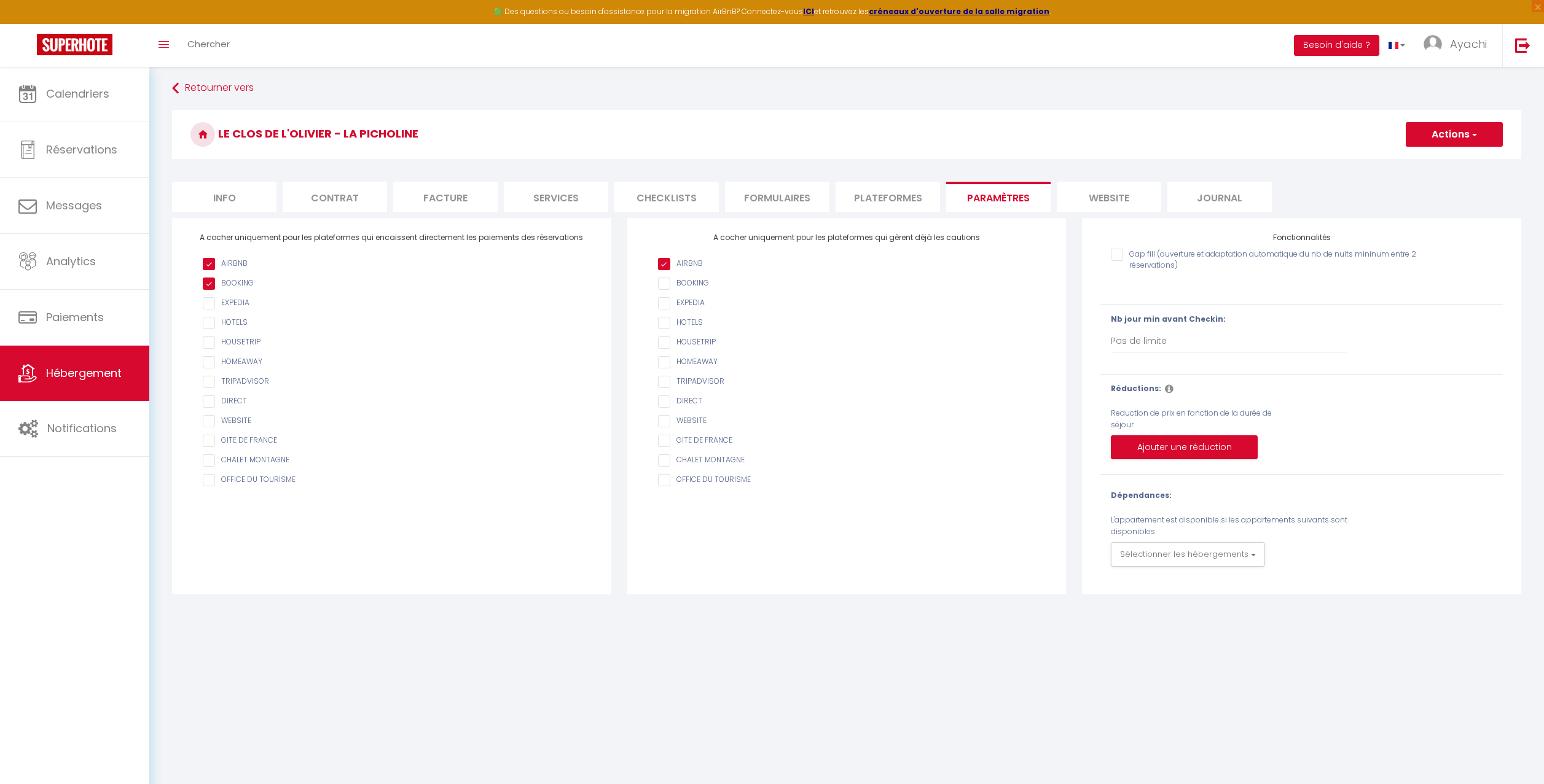
click at [1111, 195] on li "website" at bounding box center [1108, 197] width 105 height 30
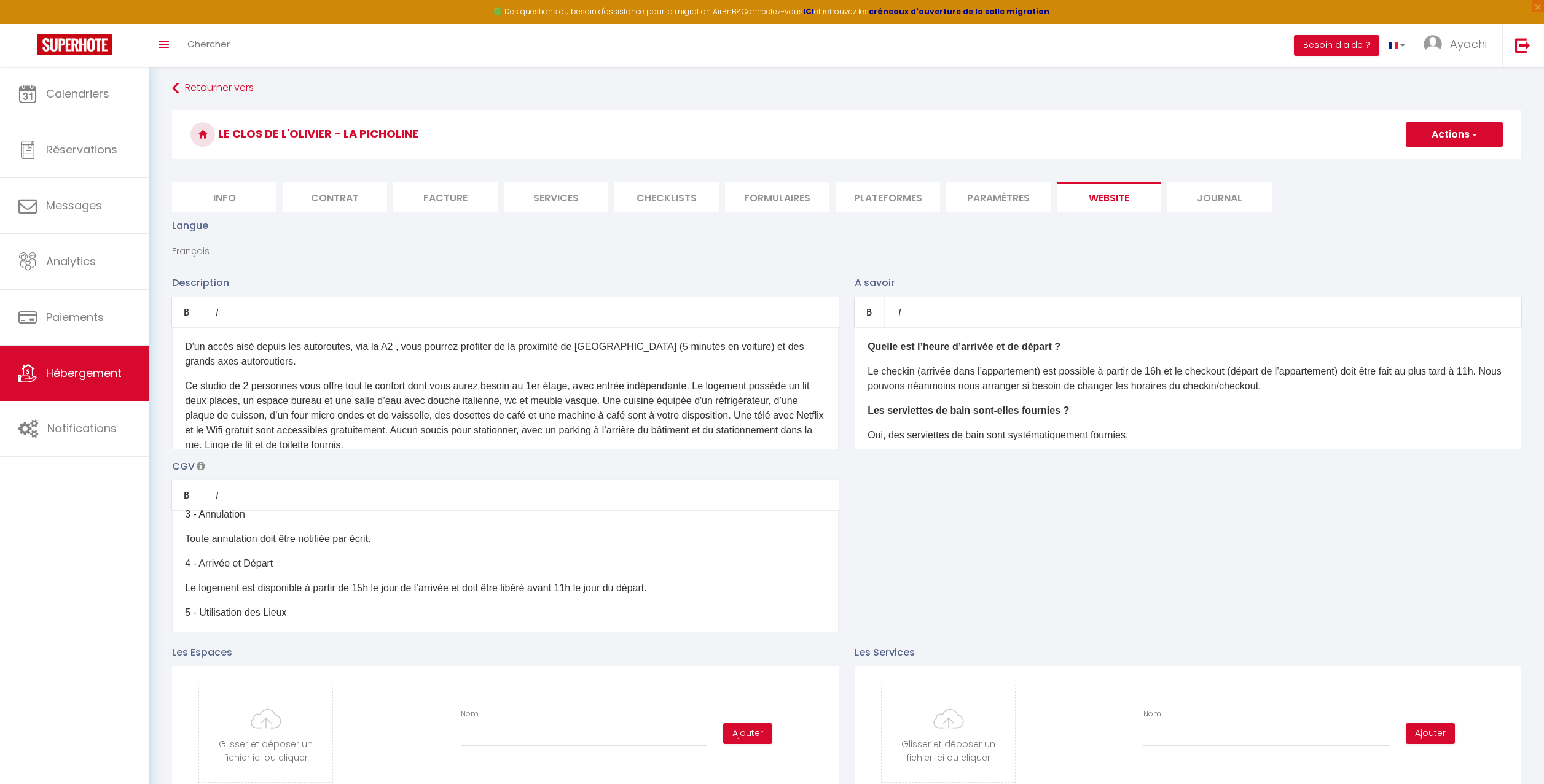
scroll to position [175, 0]
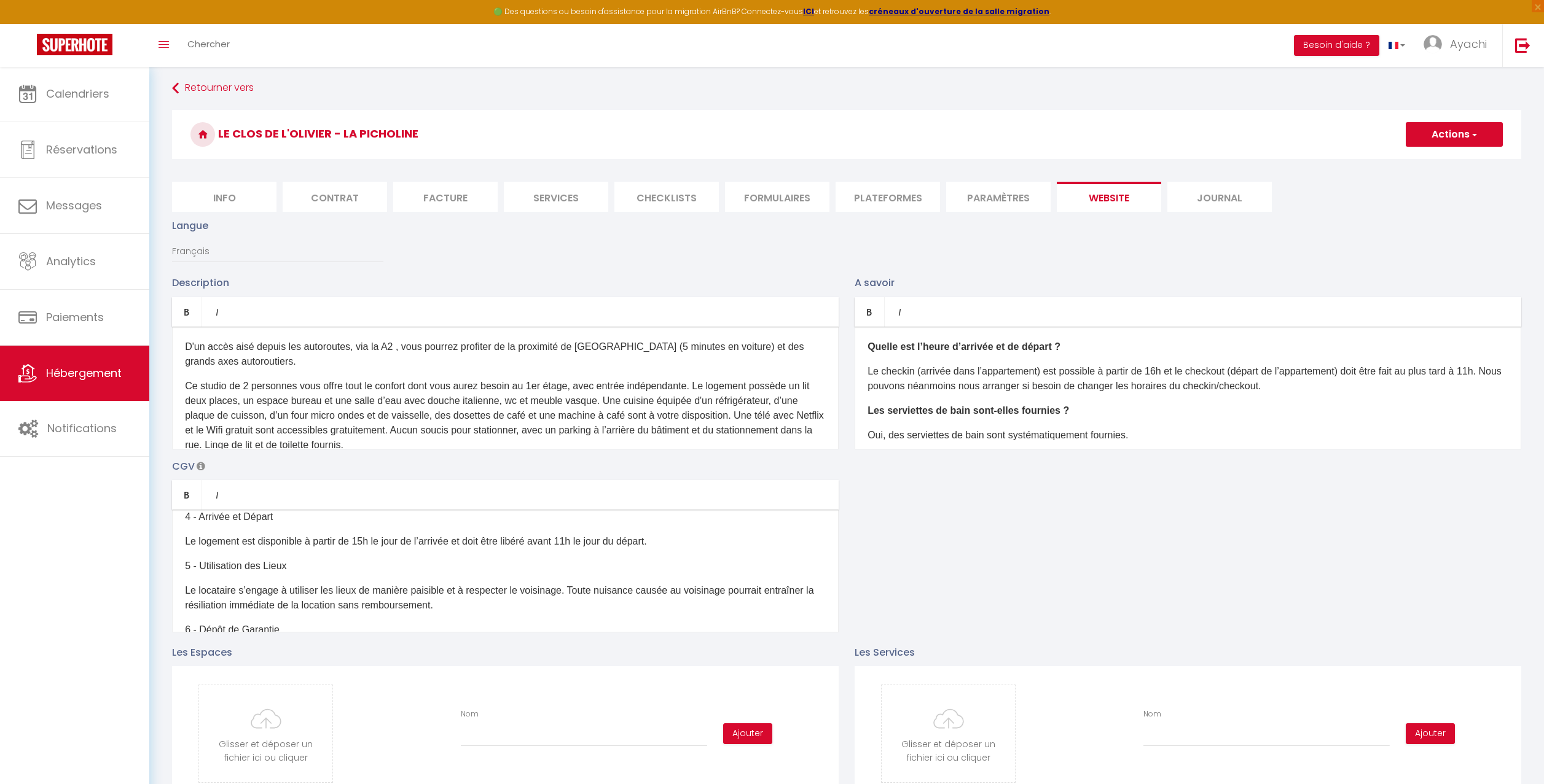
click at [368, 543] on p "Le logement est disponible à partir de 15h le jour de l’arrivée et doit être li…" at bounding box center [505, 541] width 640 height 15
click at [580, 554] on div "1 - Objet Les présentes Conditions Générales de Vente (CGV) régissent toutes le…" at bounding box center [505, 570] width 667 height 122
click at [582, 541] on p "Le logement est disponible à partir de 16h le jour de l’arrivée et doit être li…" at bounding box center [505, 541] width 640 height 15
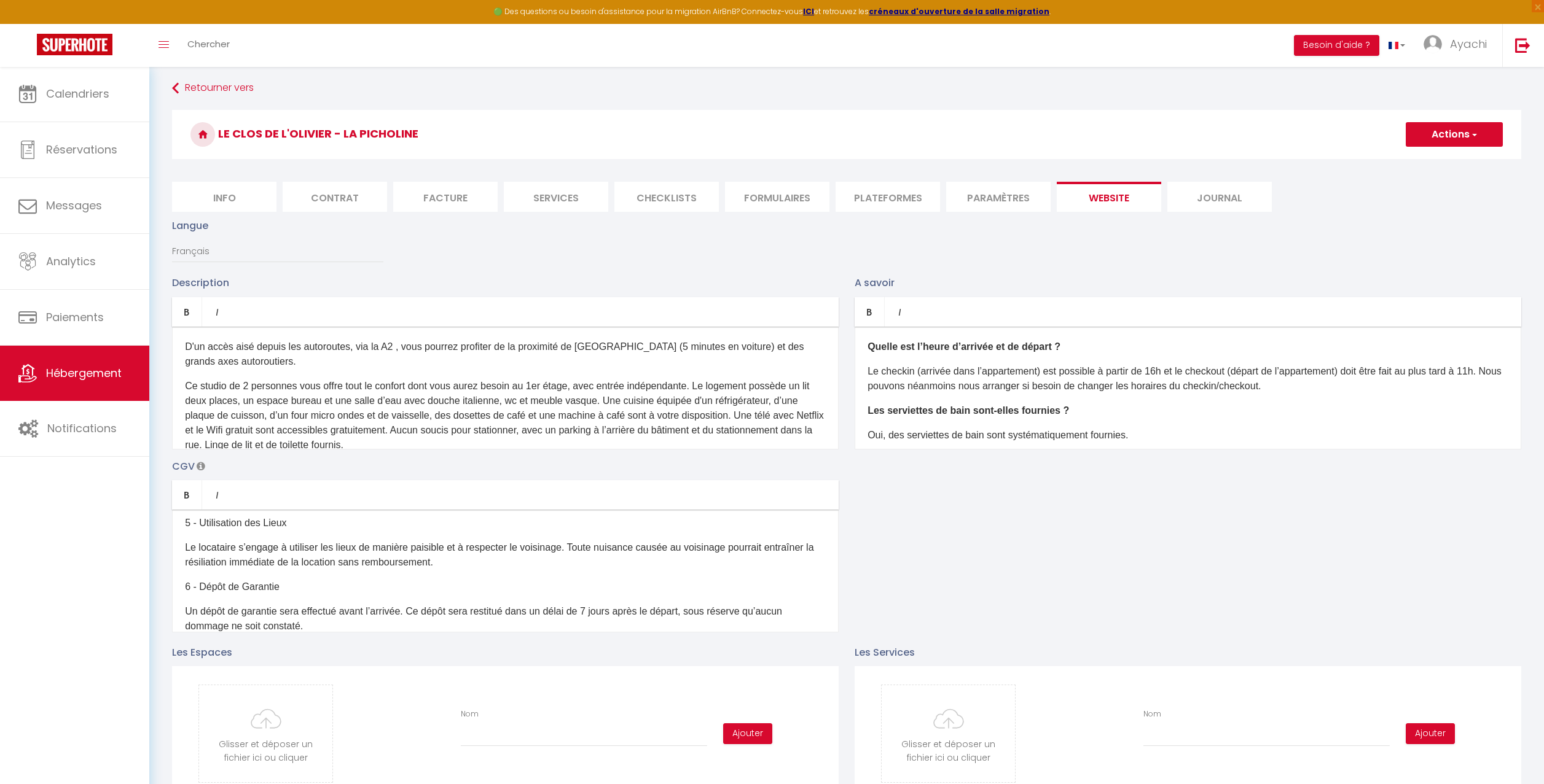
scroll to position [273, 0]
click at [517, 556] on p "Un dépôt de garantie sera effectué avant l’arrivée. Ce dépôt sera restitué dans…" at bounding box center [505, 563] width 640 height 30
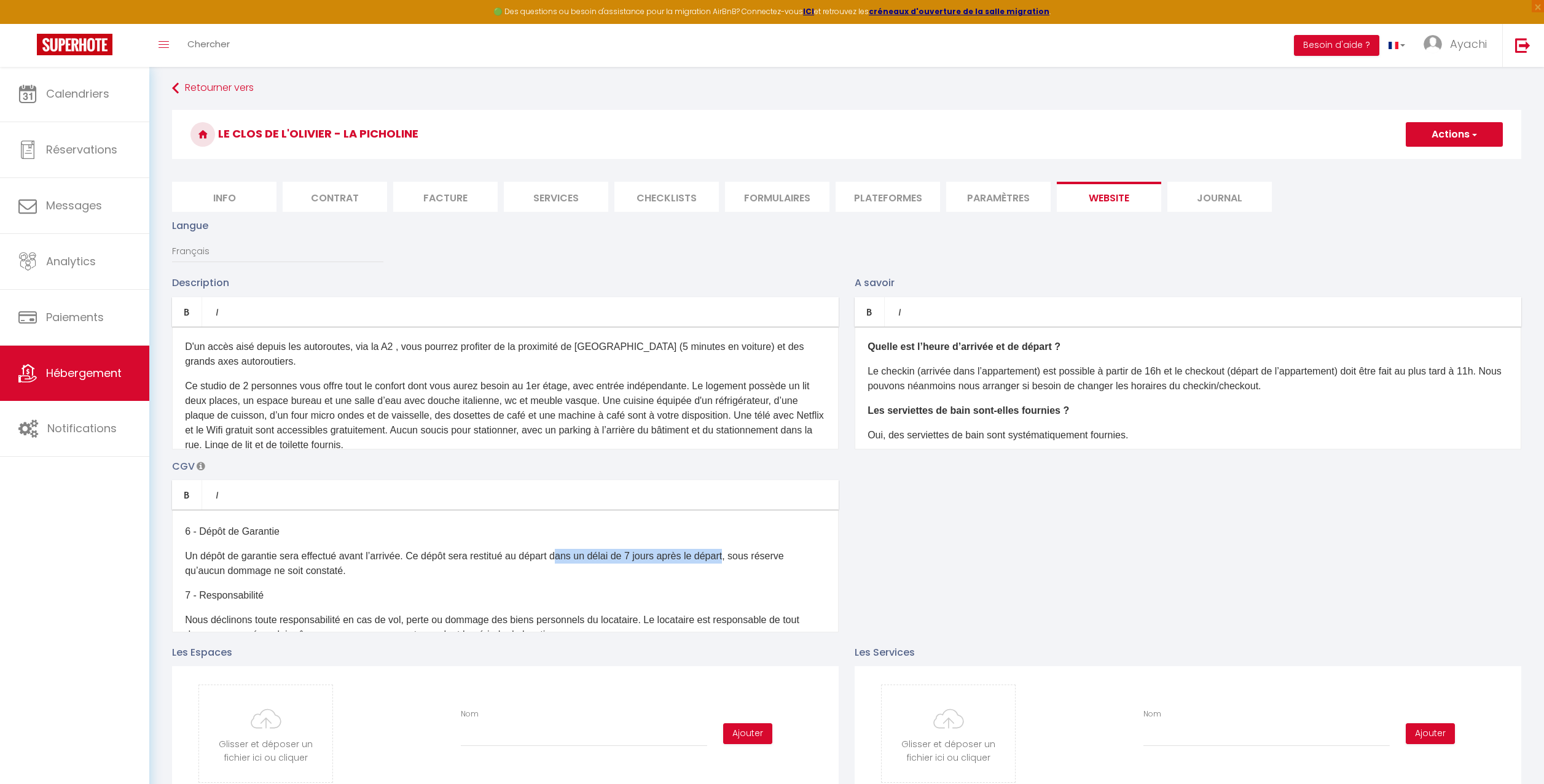
drag, startPoint x: 737, startPoint y: 556, endPoint x: 566, endPoint y: 555, distance: 171.0
click at [566, 555] on p "Un dépôt de garantie sera effectué avant l’arrivée. Ce dépôt sera restitué au d…" at bounding box center [505, 563] width 640 height 30
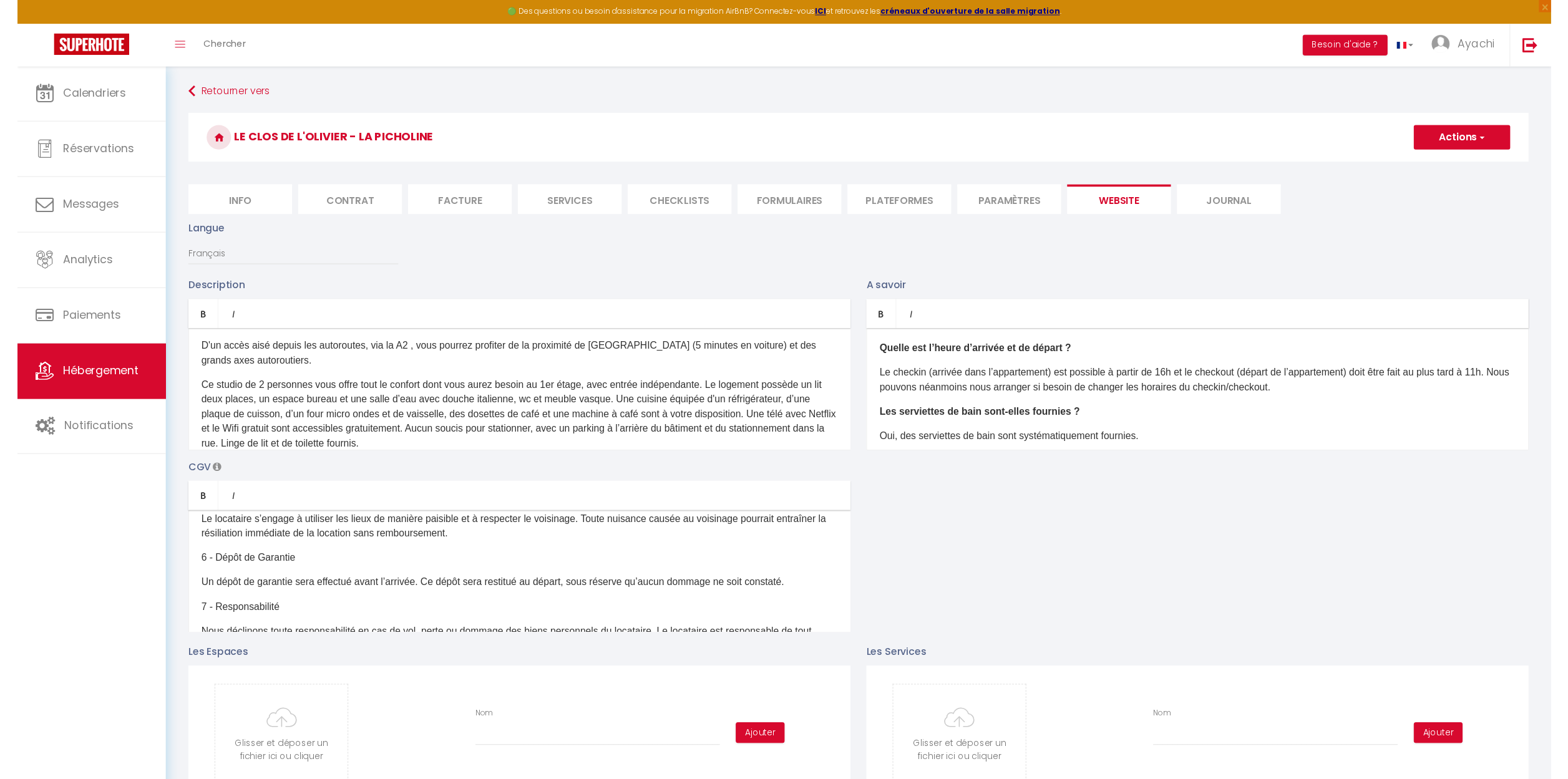
scroll to position [0, 0]
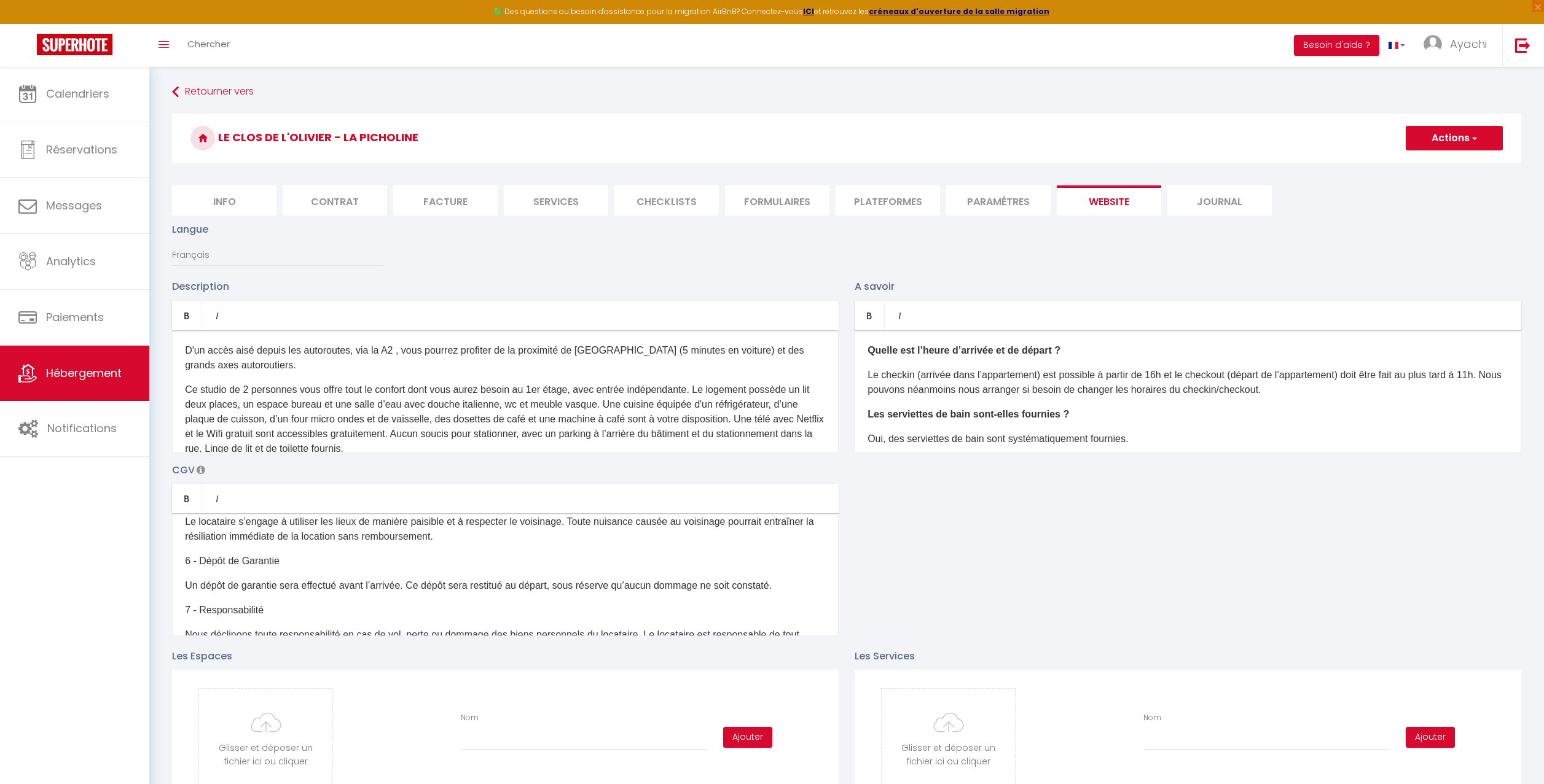
click at [989, 439] on p "Oui, des serviettes de bain sont systématiquement fournies." at bounding box center [1187, 439] width 640 height 15
click at [1256, 441] on p "Oui, des serviettes de bain ainsi que le linge de lit sont systématiquement fou…" at bounding box center [1187, 439] width 640 height 15
click at [1474, 137] on span "button" at bounding box center [1473, 138] width 8 height 12
click at [1441, 163] on input "Enregistrer" at bounding box center [1440, 165] width 46 height 12
checkbox input "true"
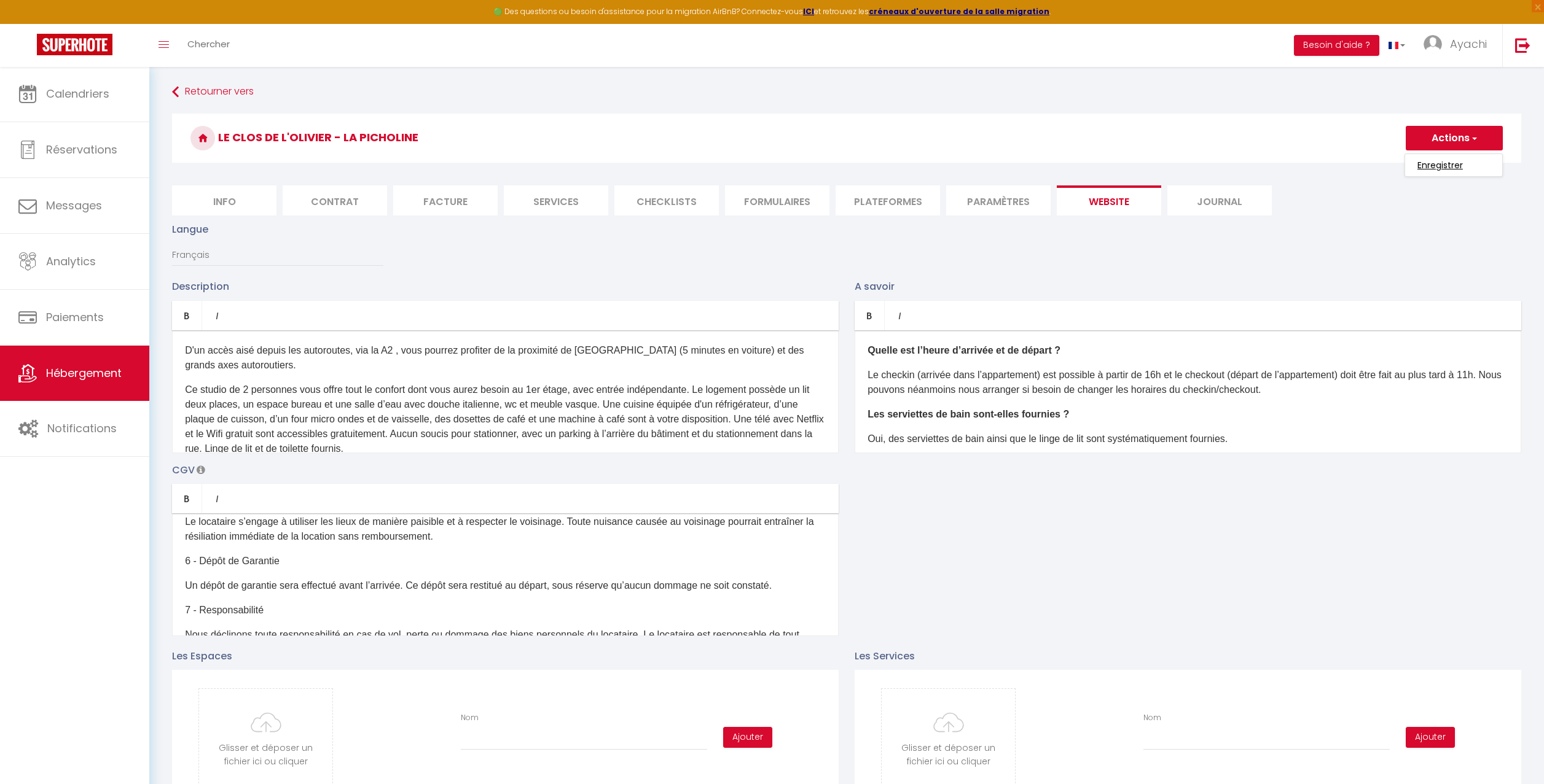
checkbox input "false"
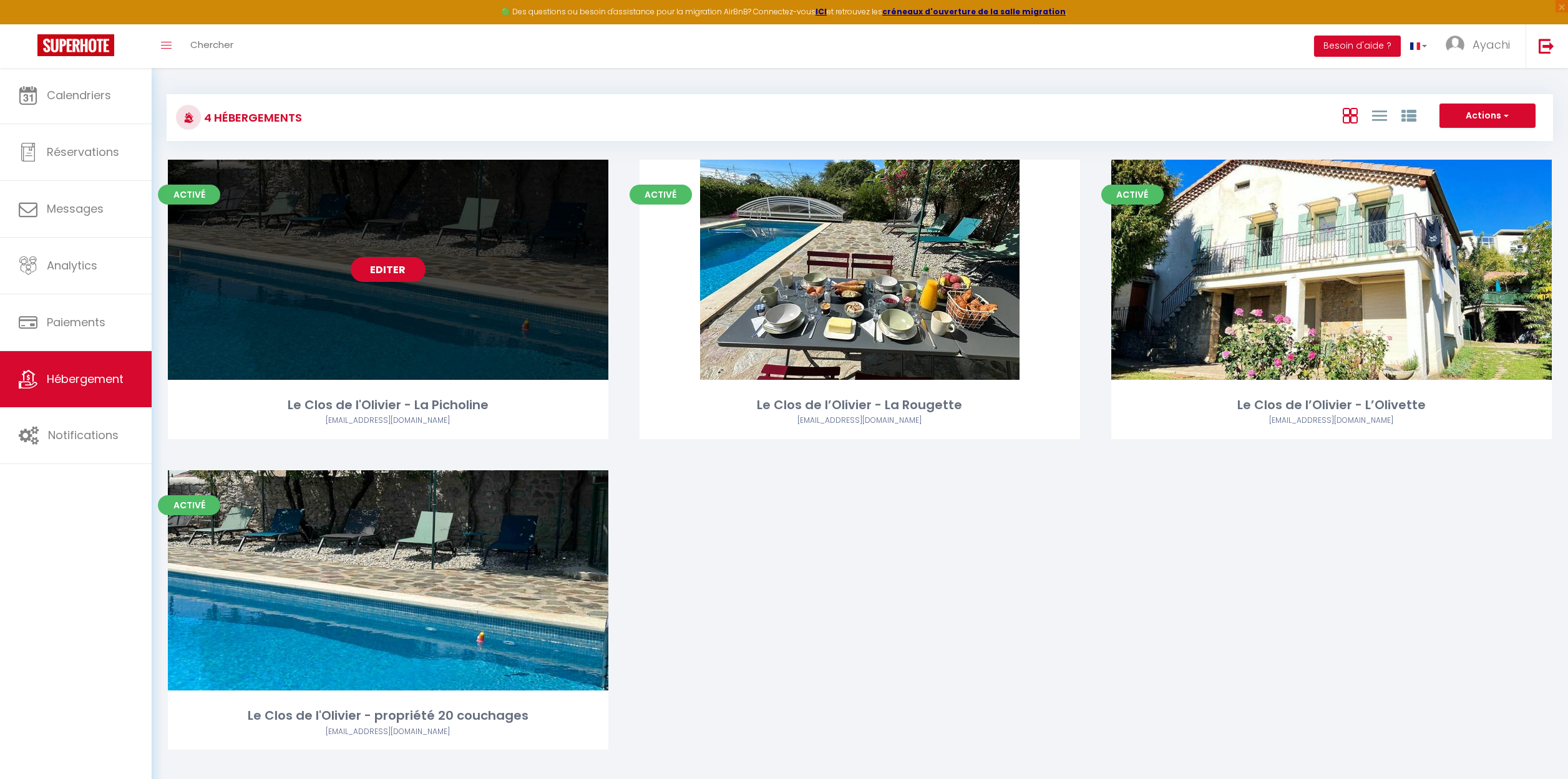
click at [384, 266] on link "Editer" at bounding box center [388, 269] width 75 height 25
select select "3"
select select "2"
select select "1"
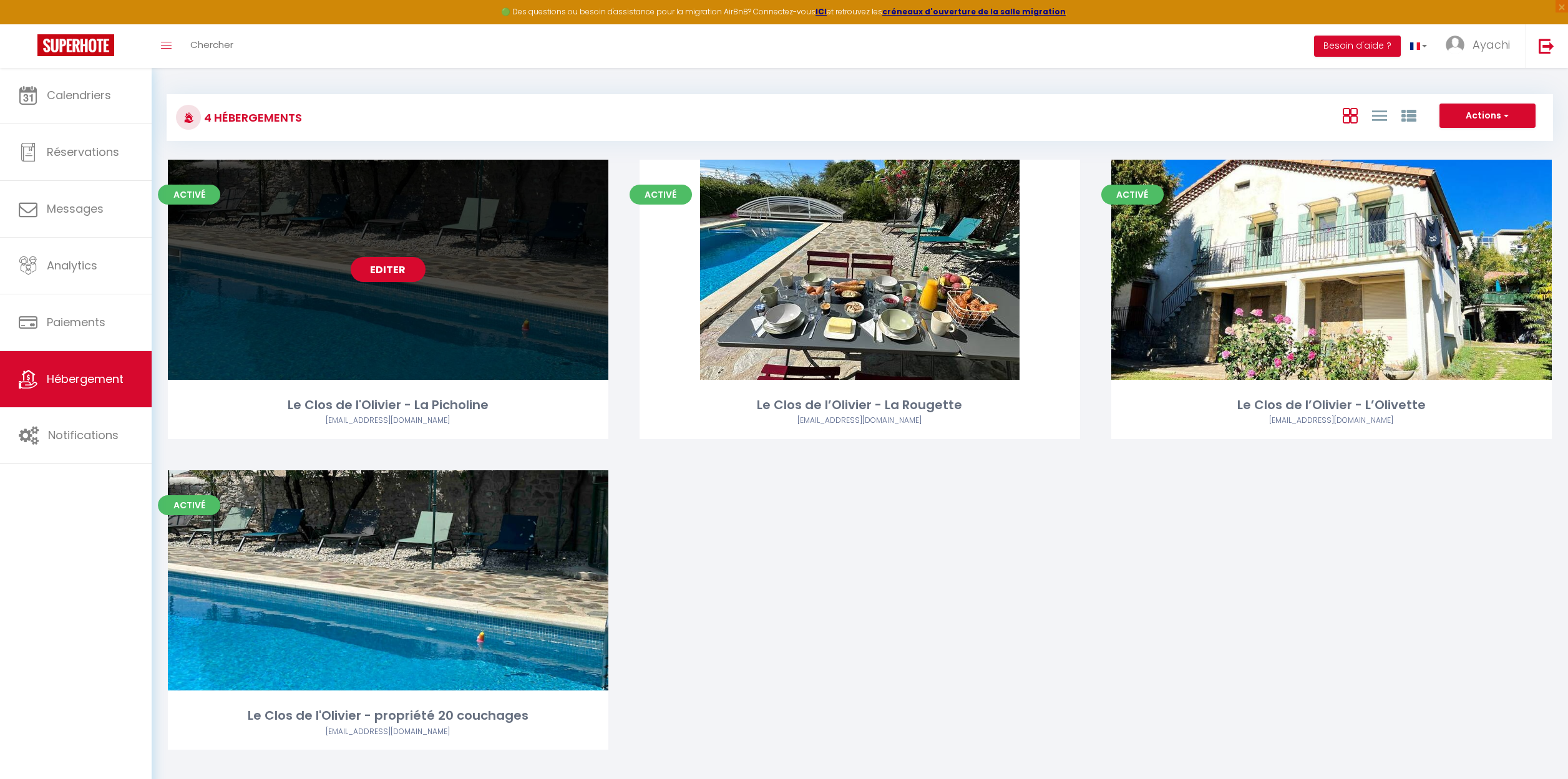
select select "28"
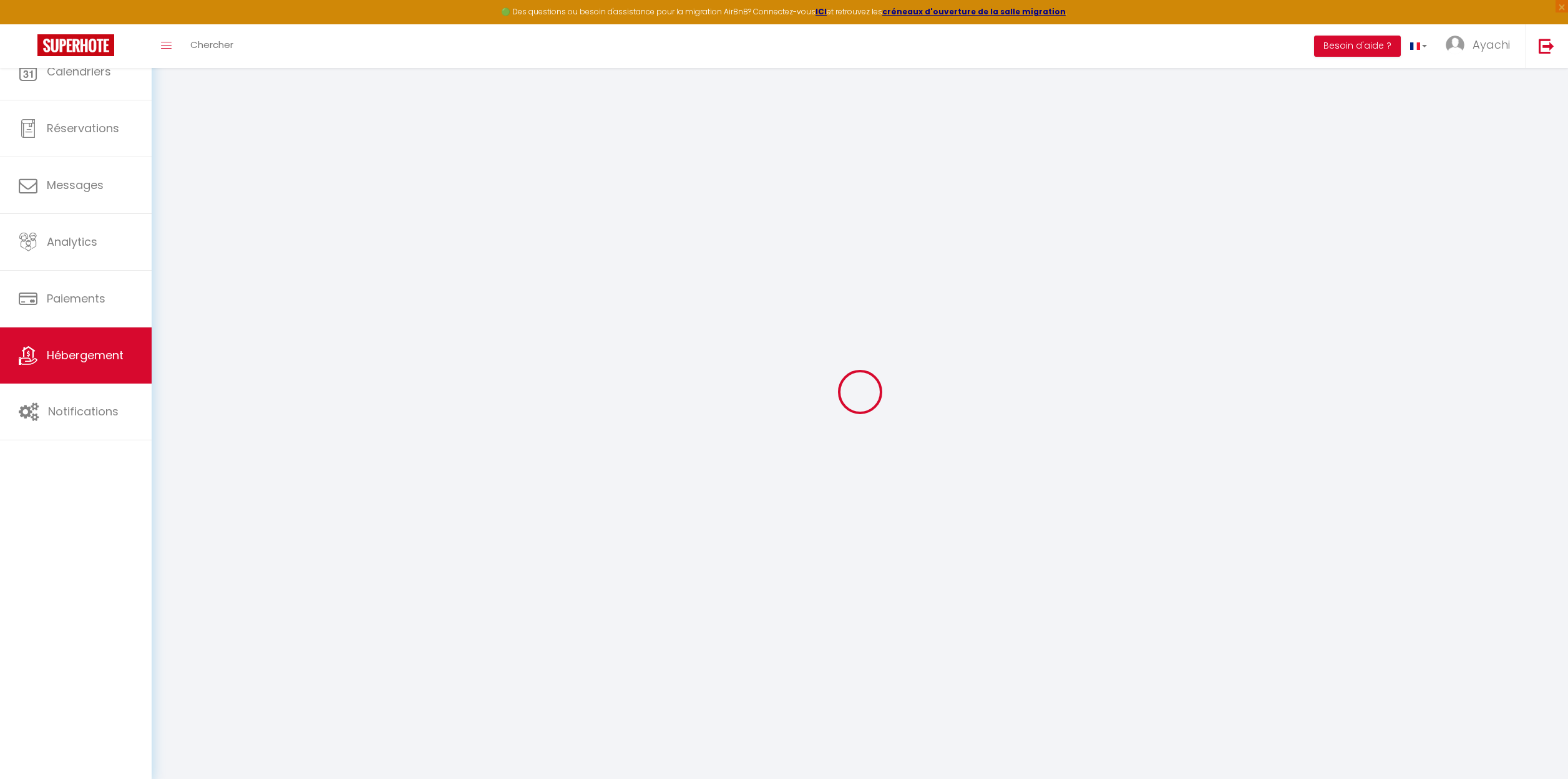
select select
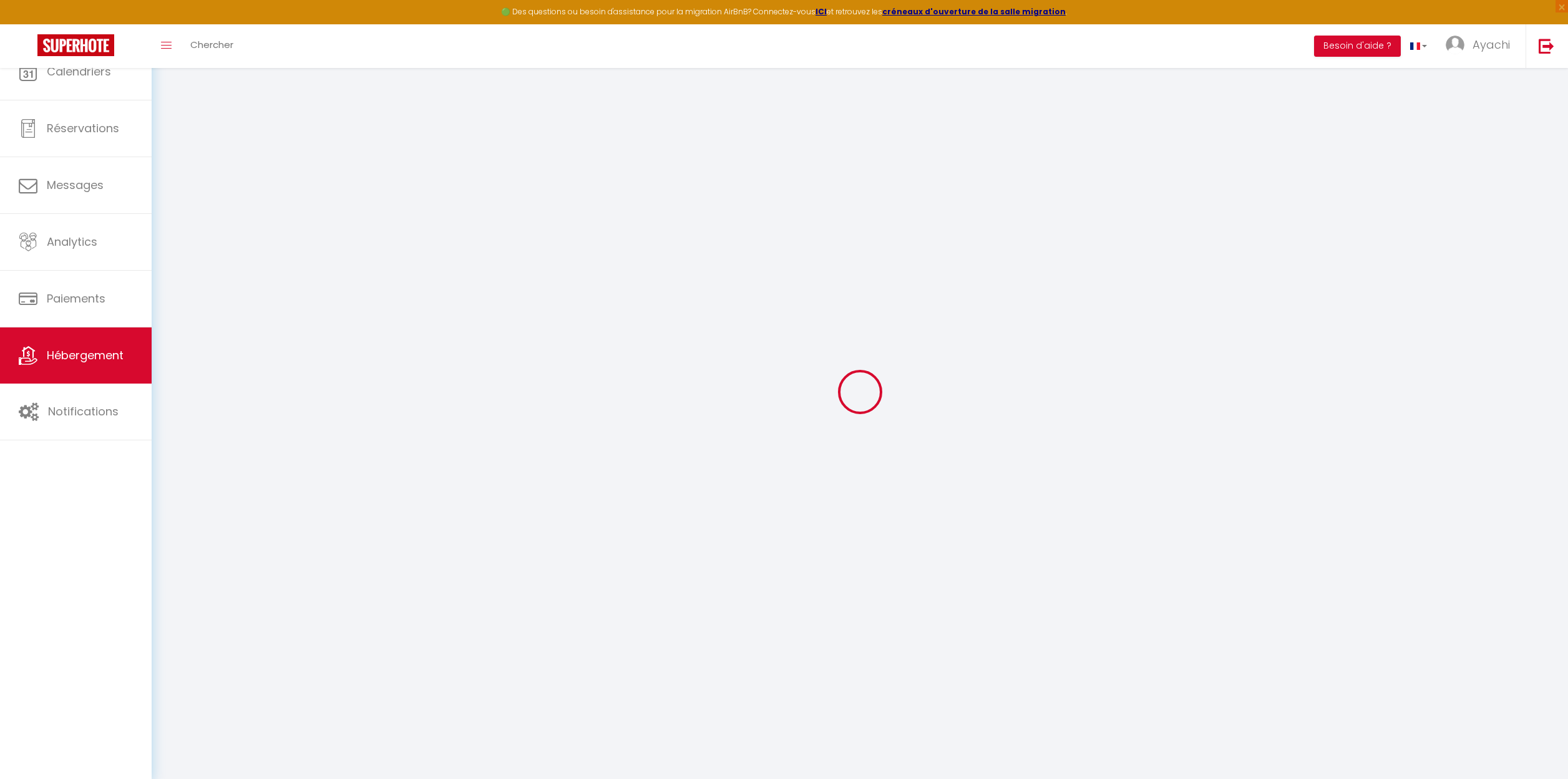
select select
checkbox input "false"
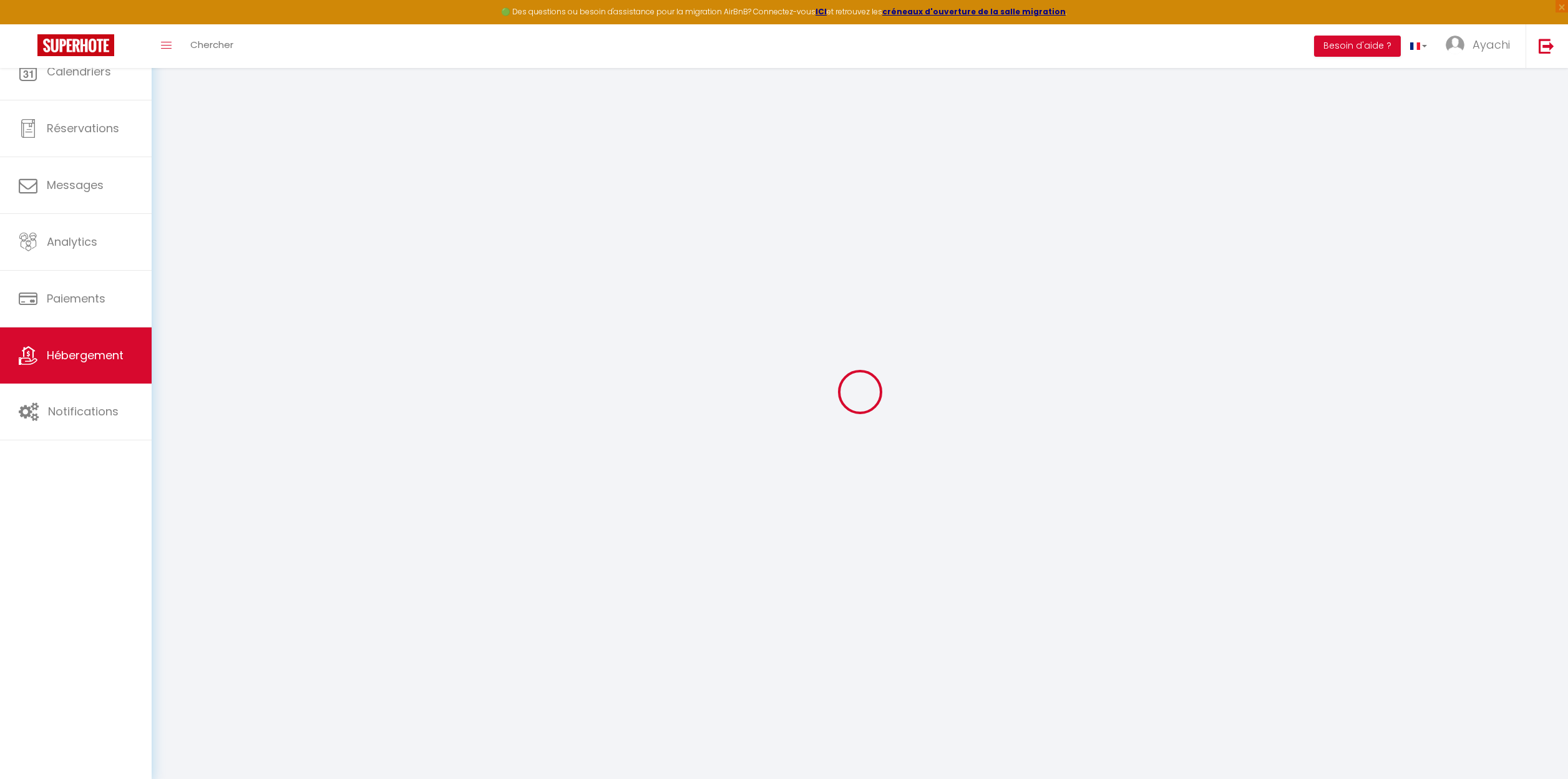
select select
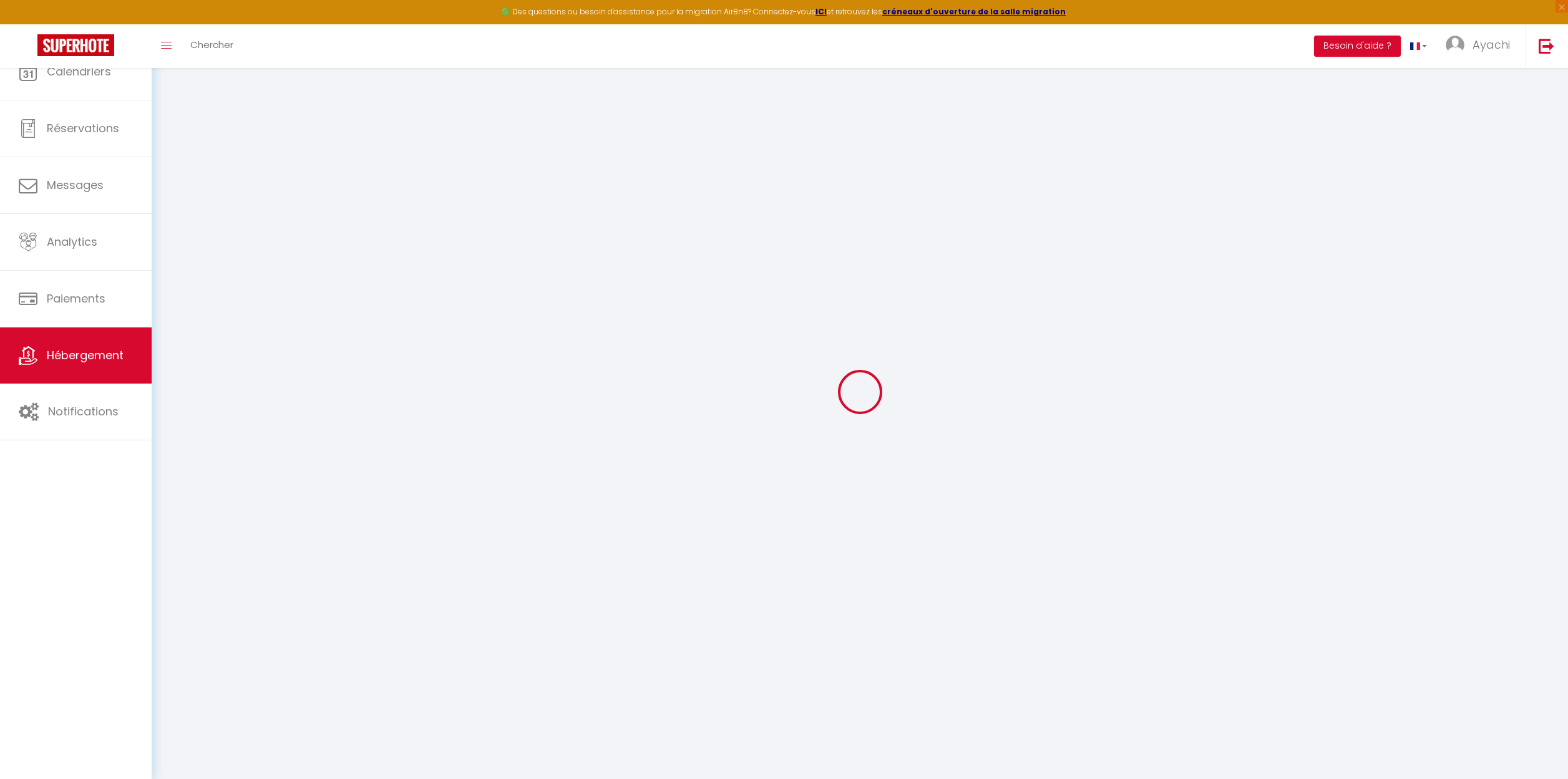
select select
checkbox input "false"
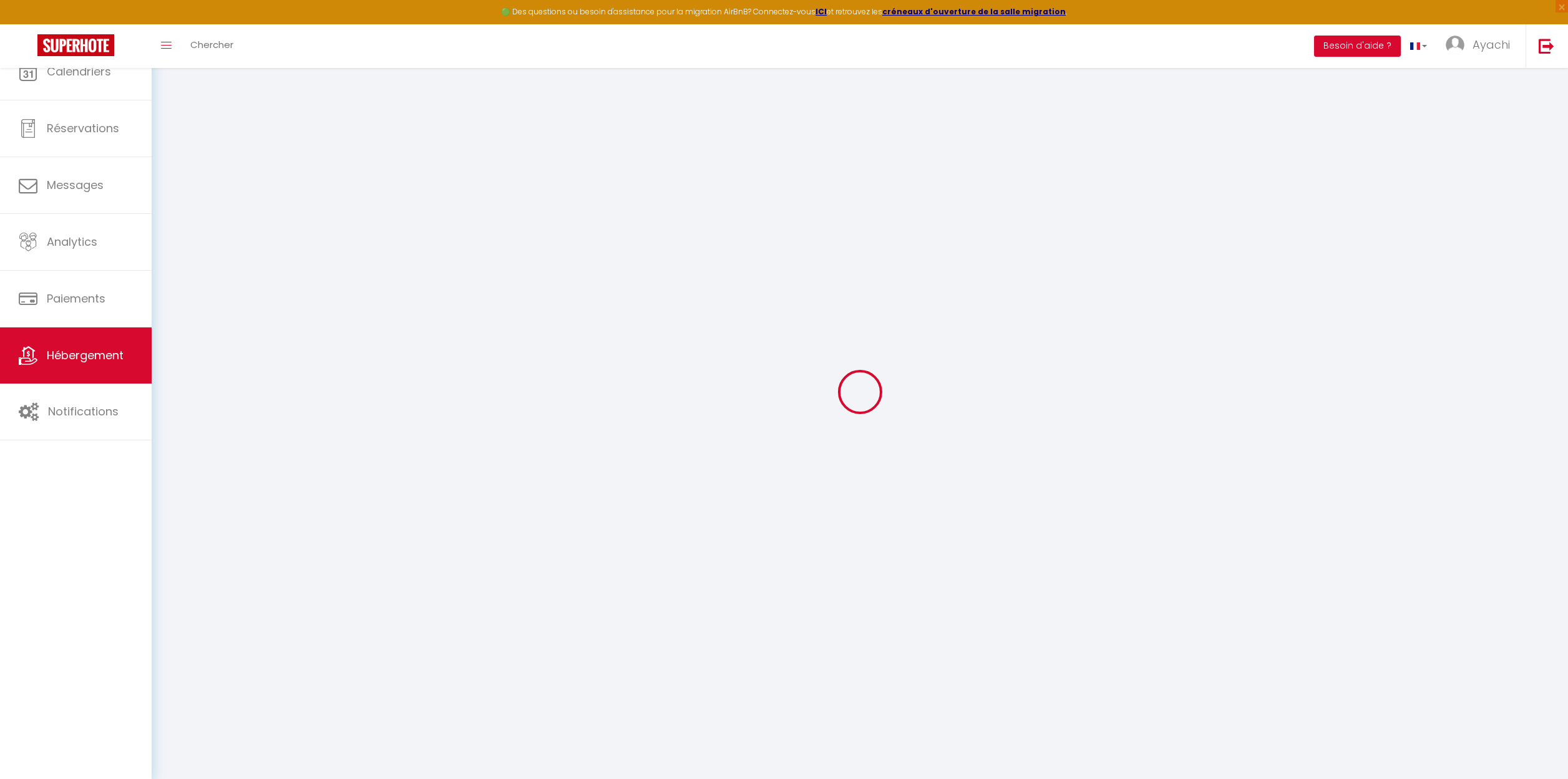
checkbox input "false"
select select
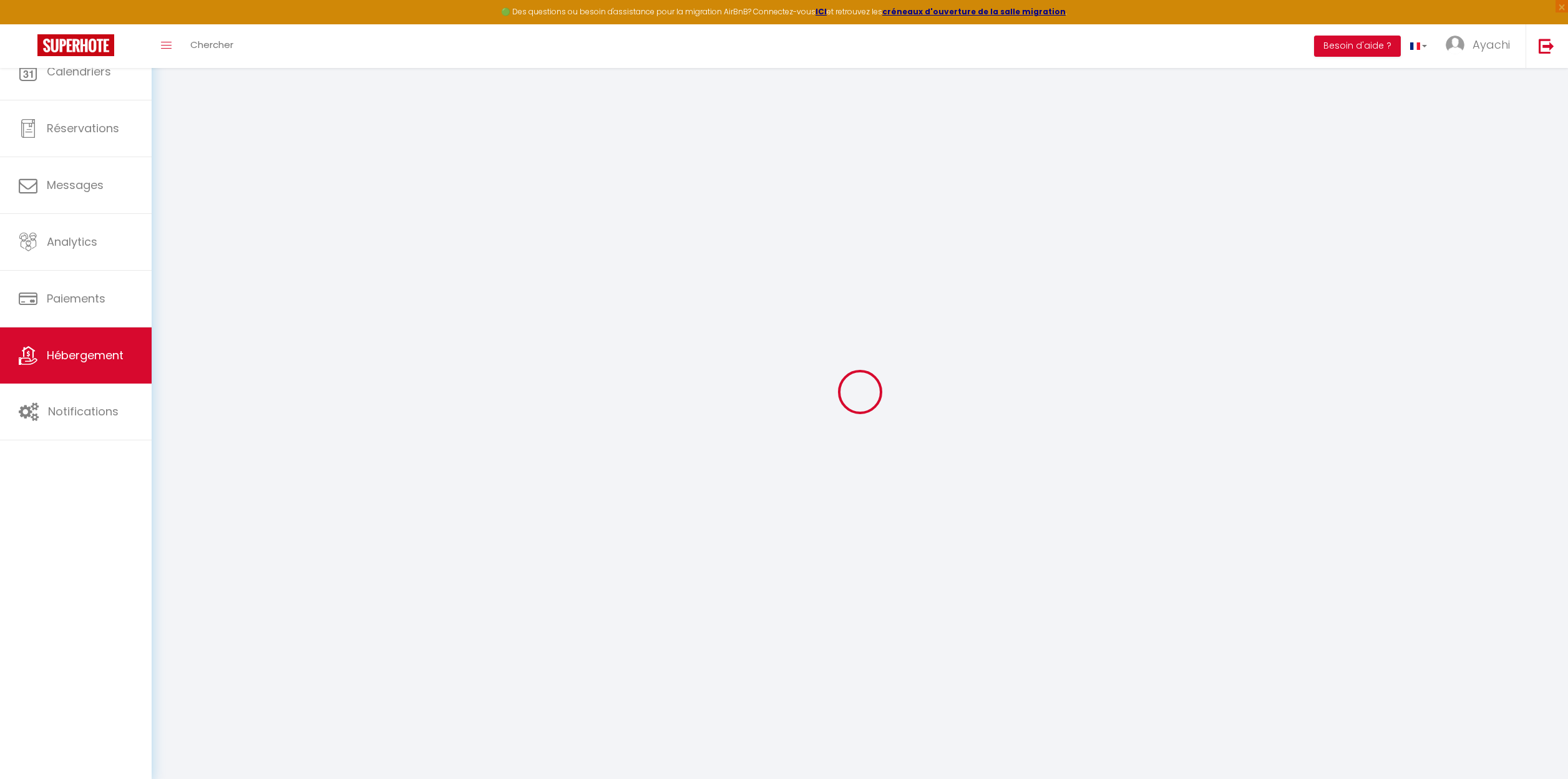
select select
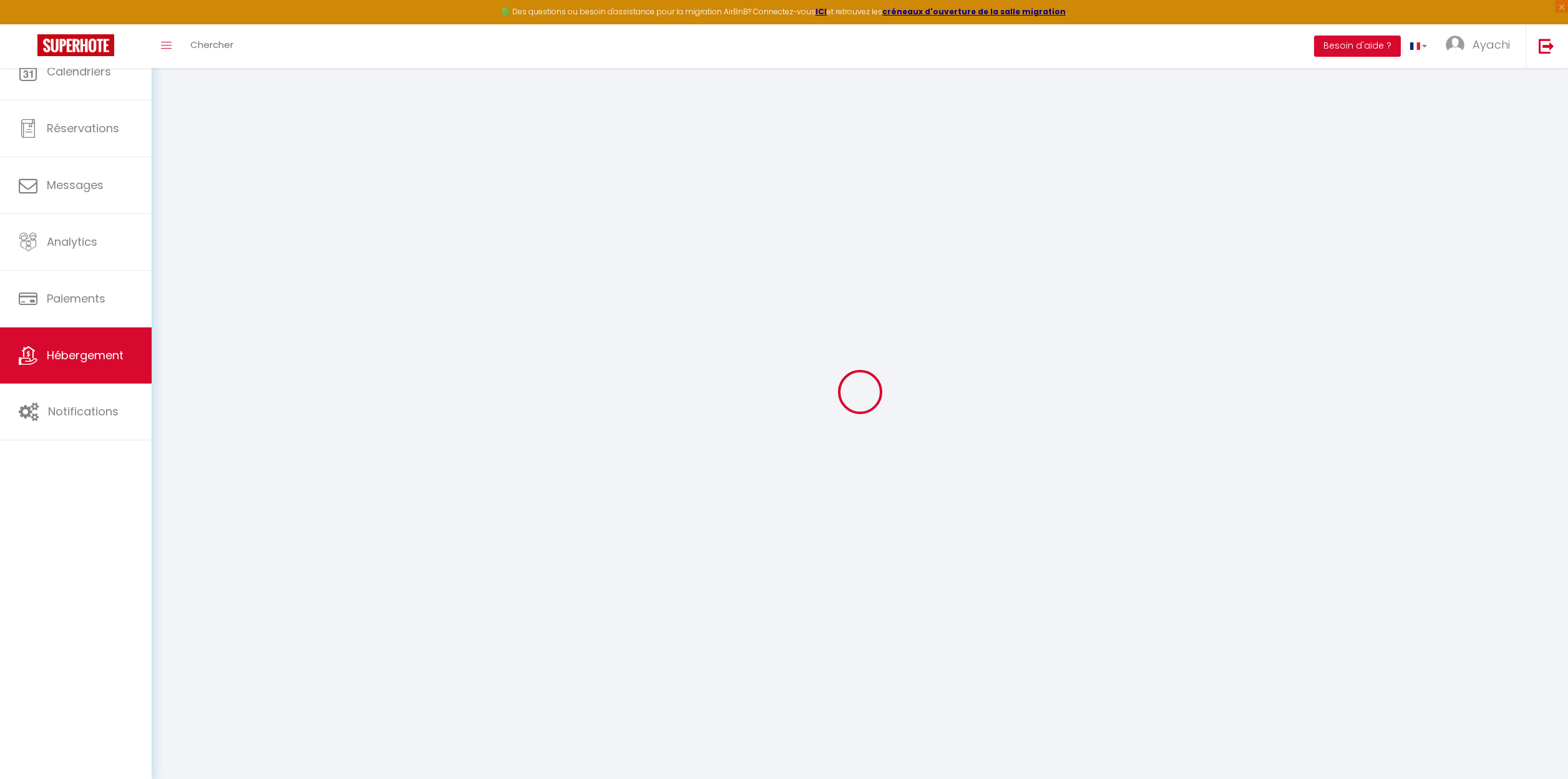
checkbox input "false"
select select
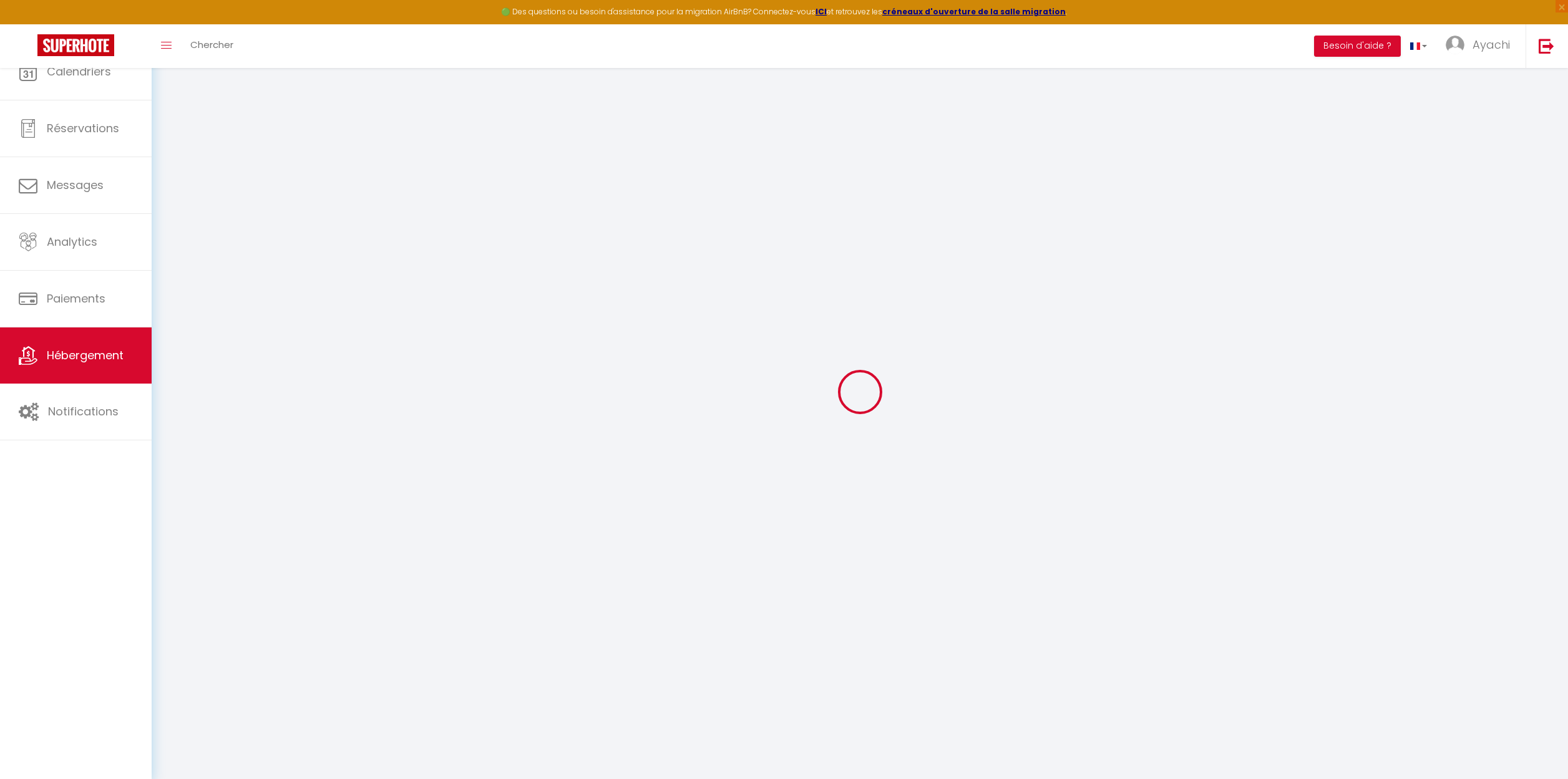
select select
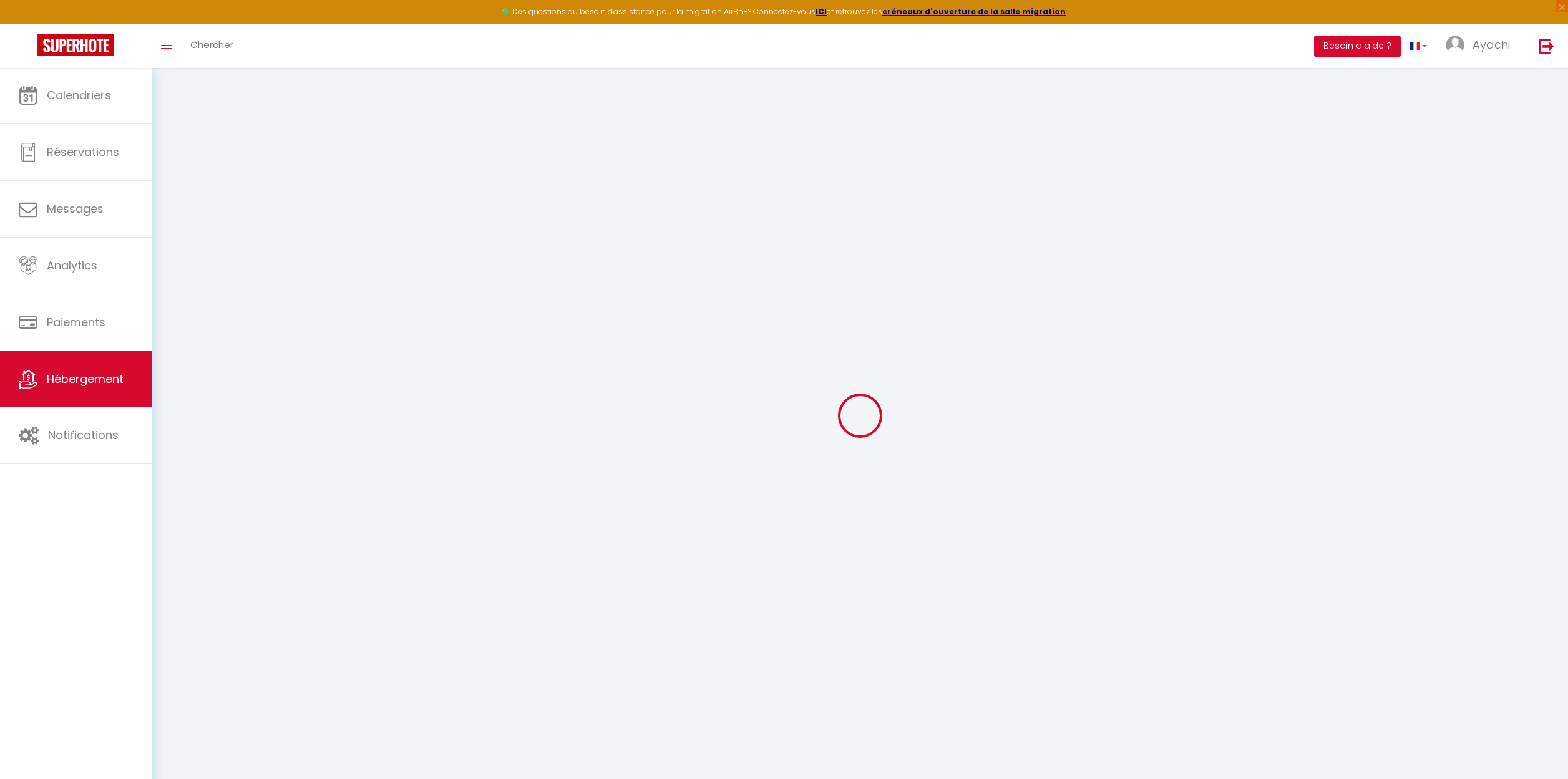
select select
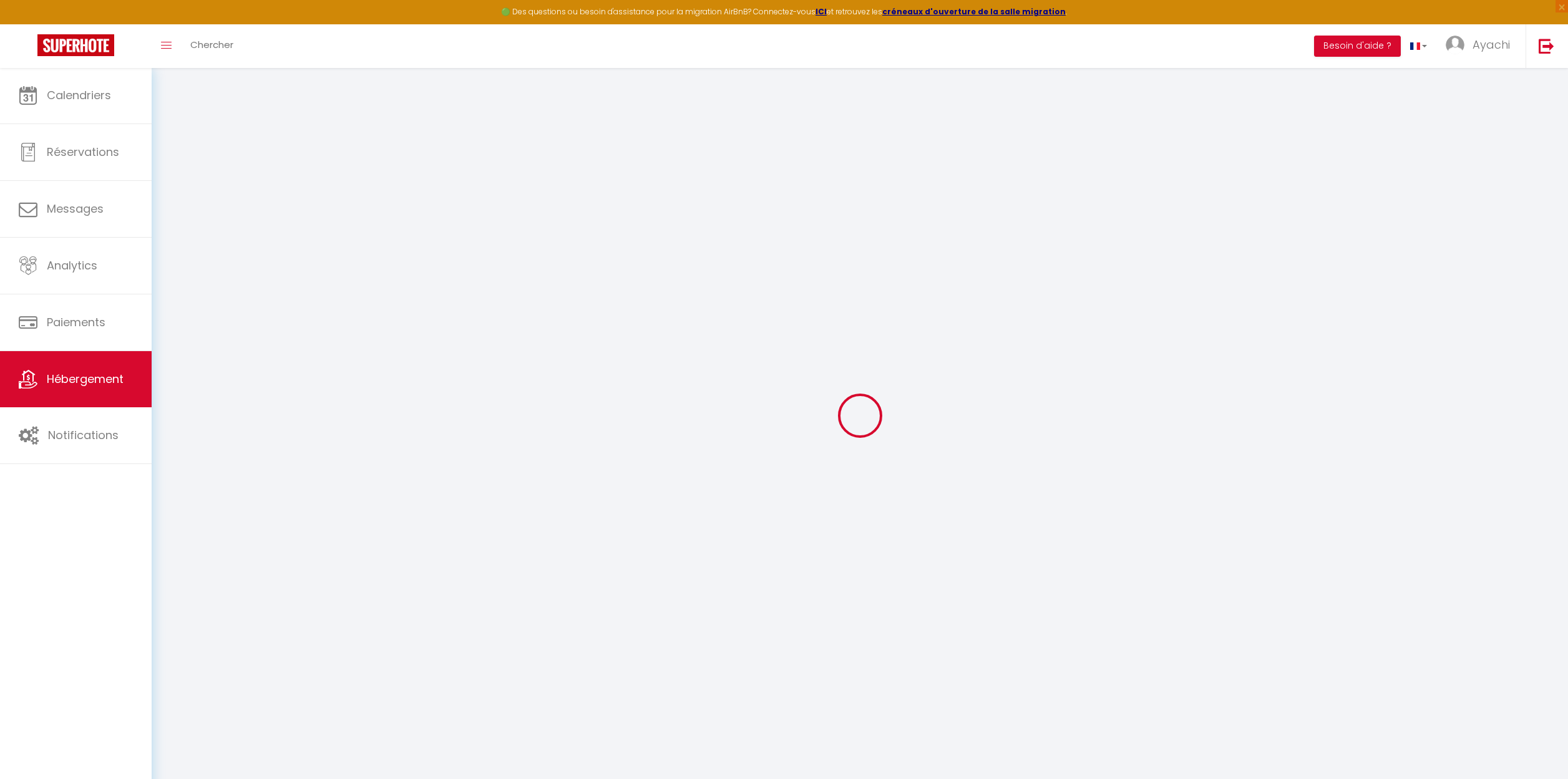
select select
checkbox input "false"
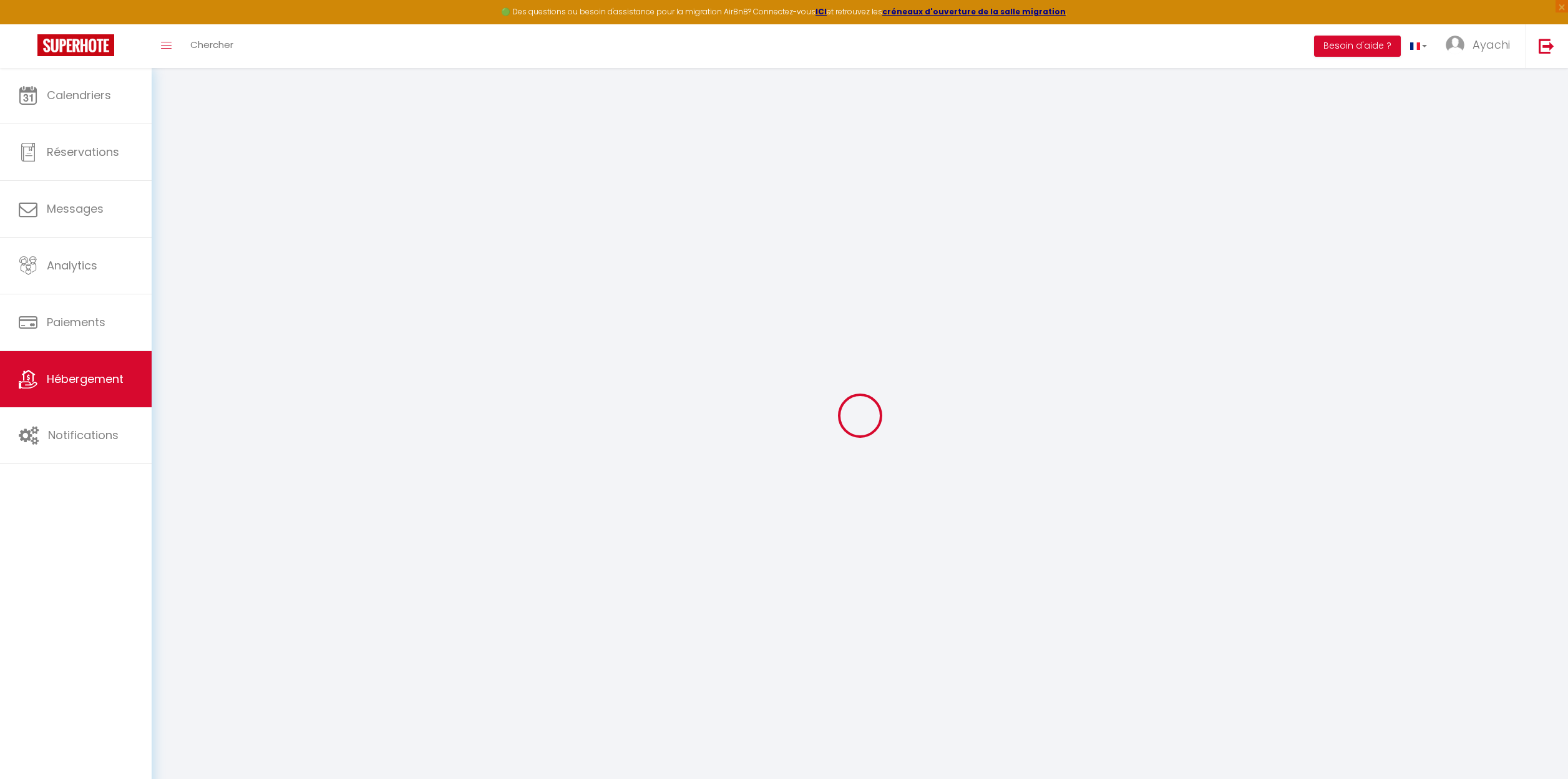
select select
type input "Le Clos de l'Olivier - La Picholine"
type input "Ayachi"
type input "GHALKAOUI"
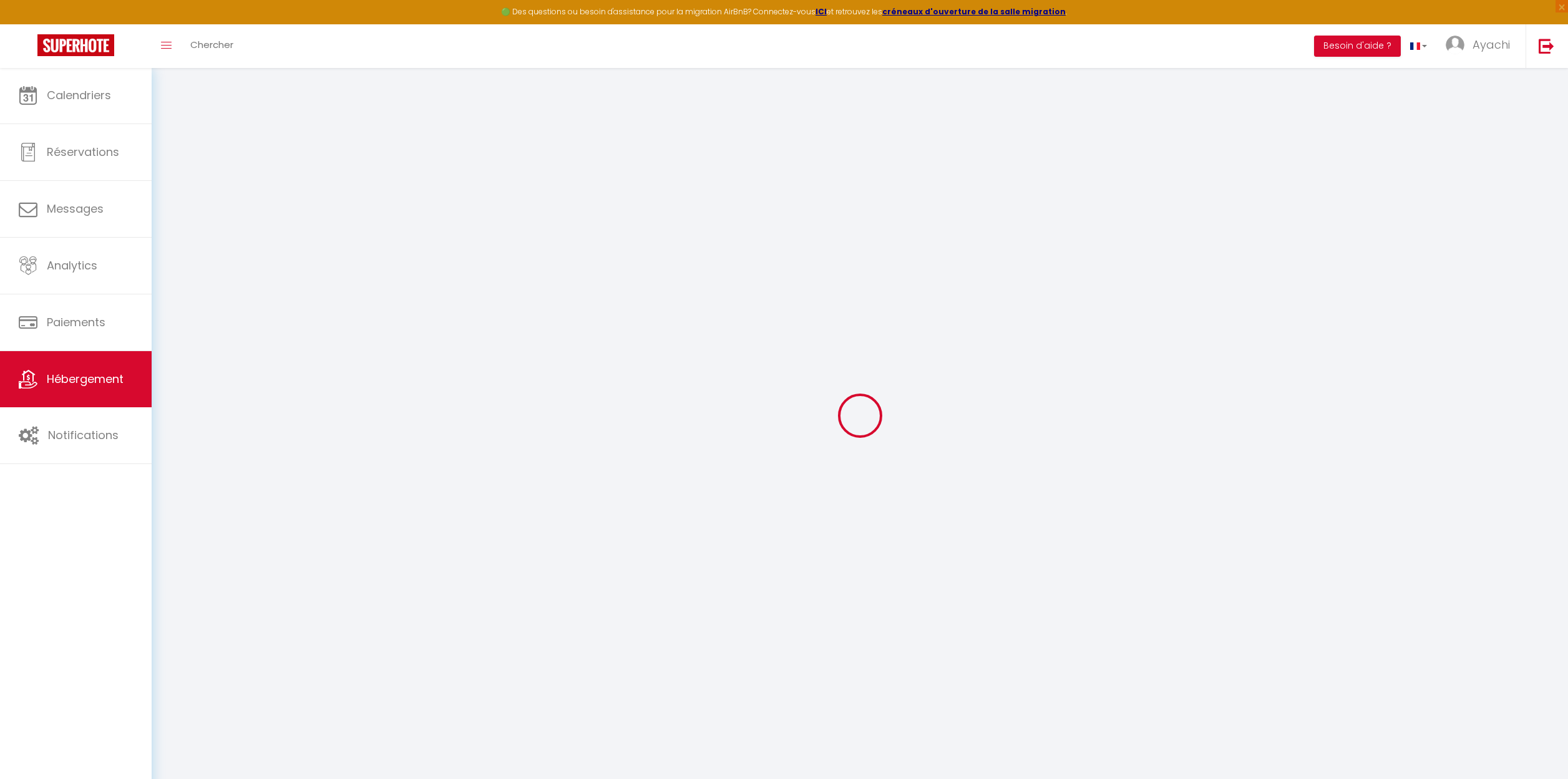
type input "11 Chemin de Boisvignal"
type input "07200"
type input "Aubenas"
select select "houses"
select select "8"
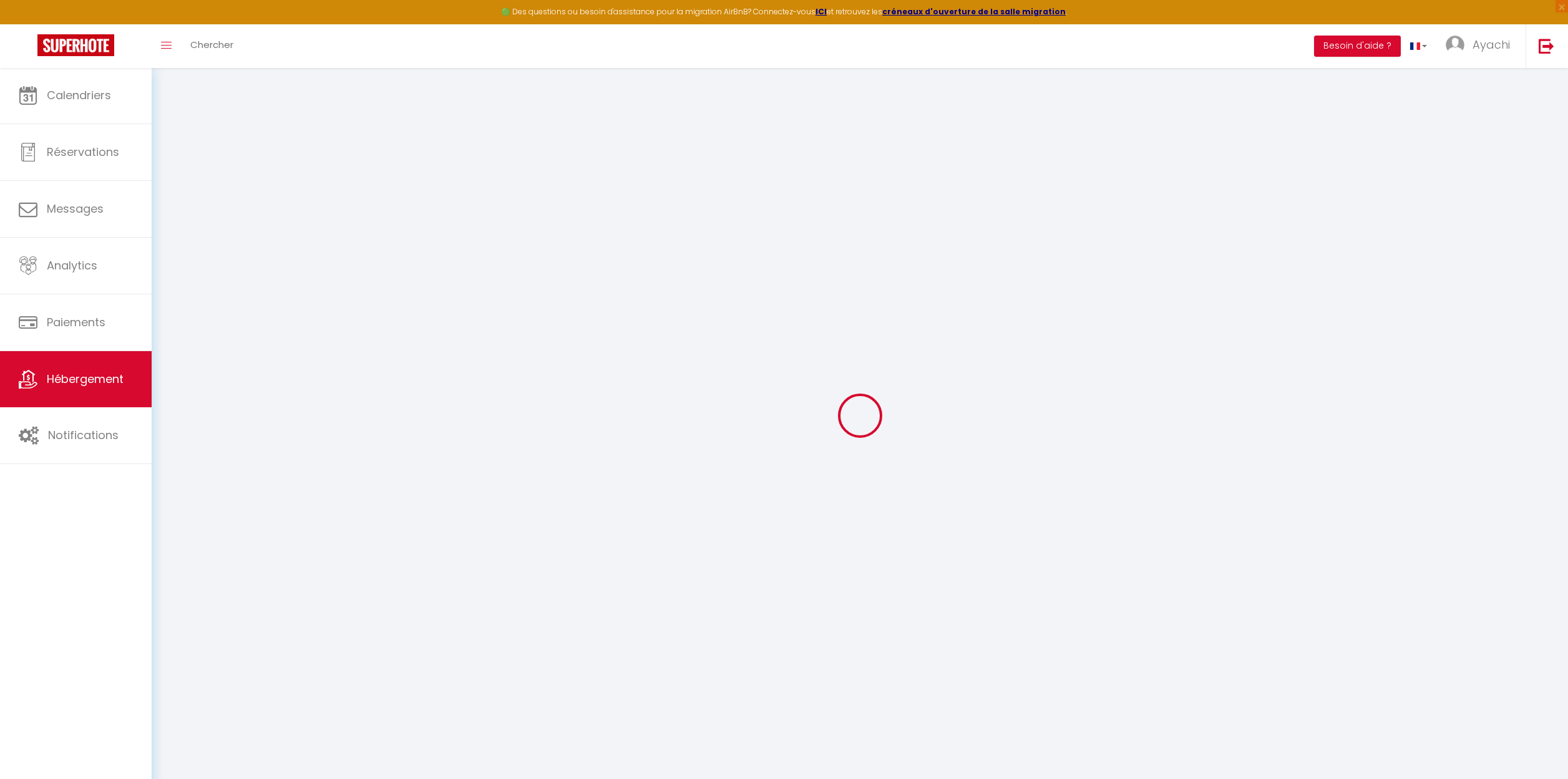
select select "3"
type input "140"
type input "85"
type input "1.00"
type input "300"
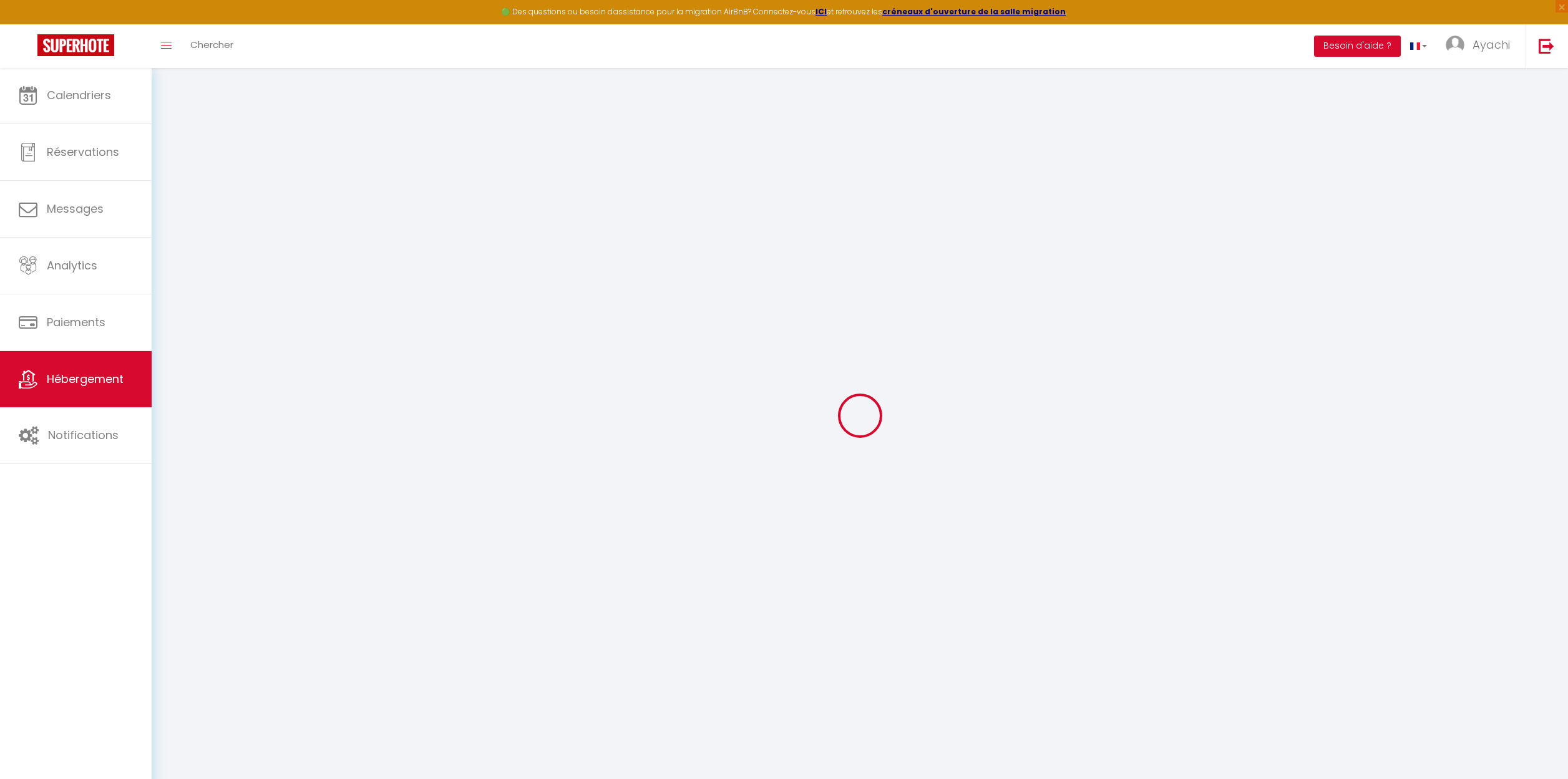
select select
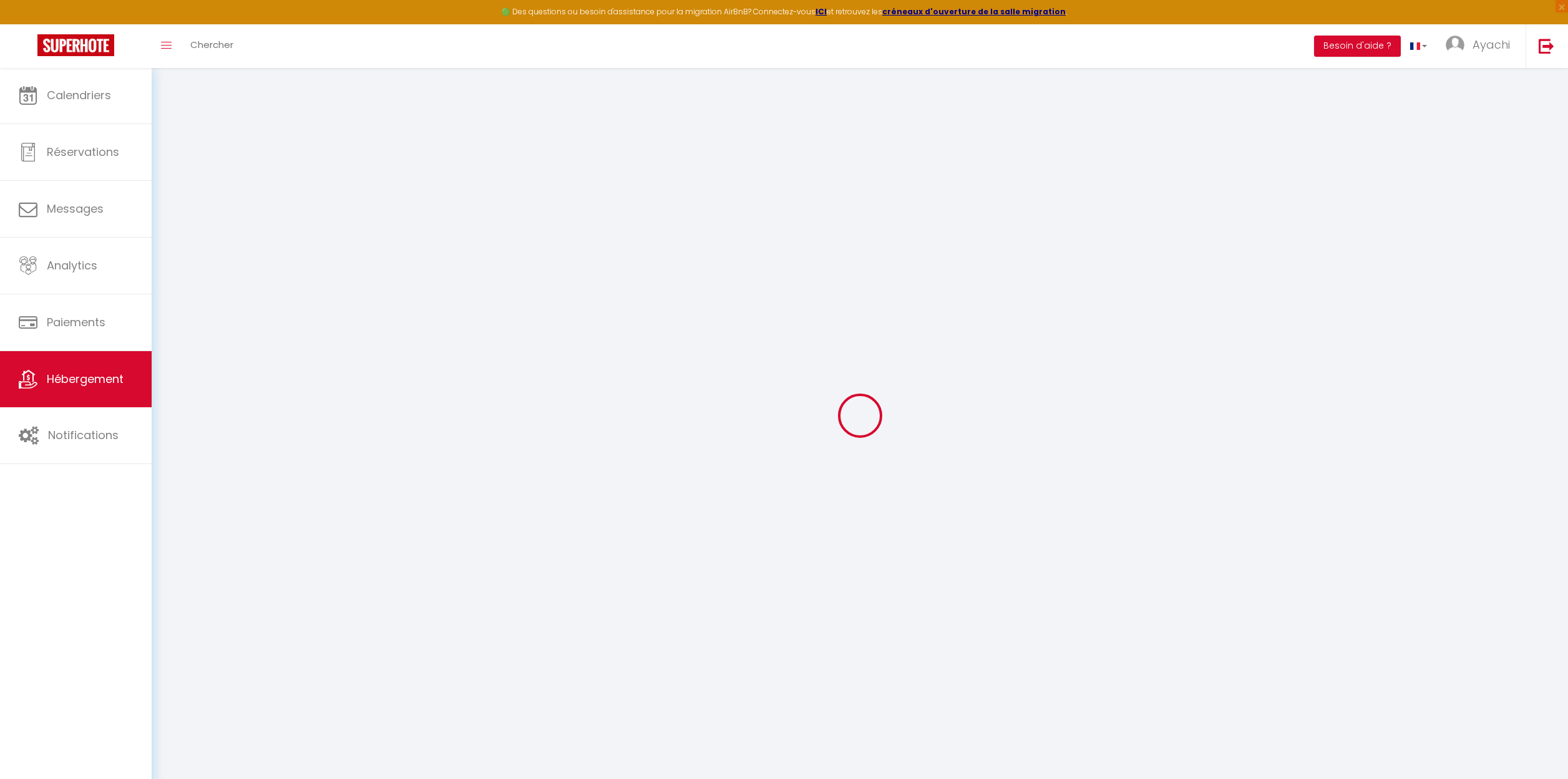
type input "[STREET_ADDRESS]"
type input "07200"
type input "Aubenas"
type input "[EMAIL_ADDRESS][DOMAIN_NAME]"
select select
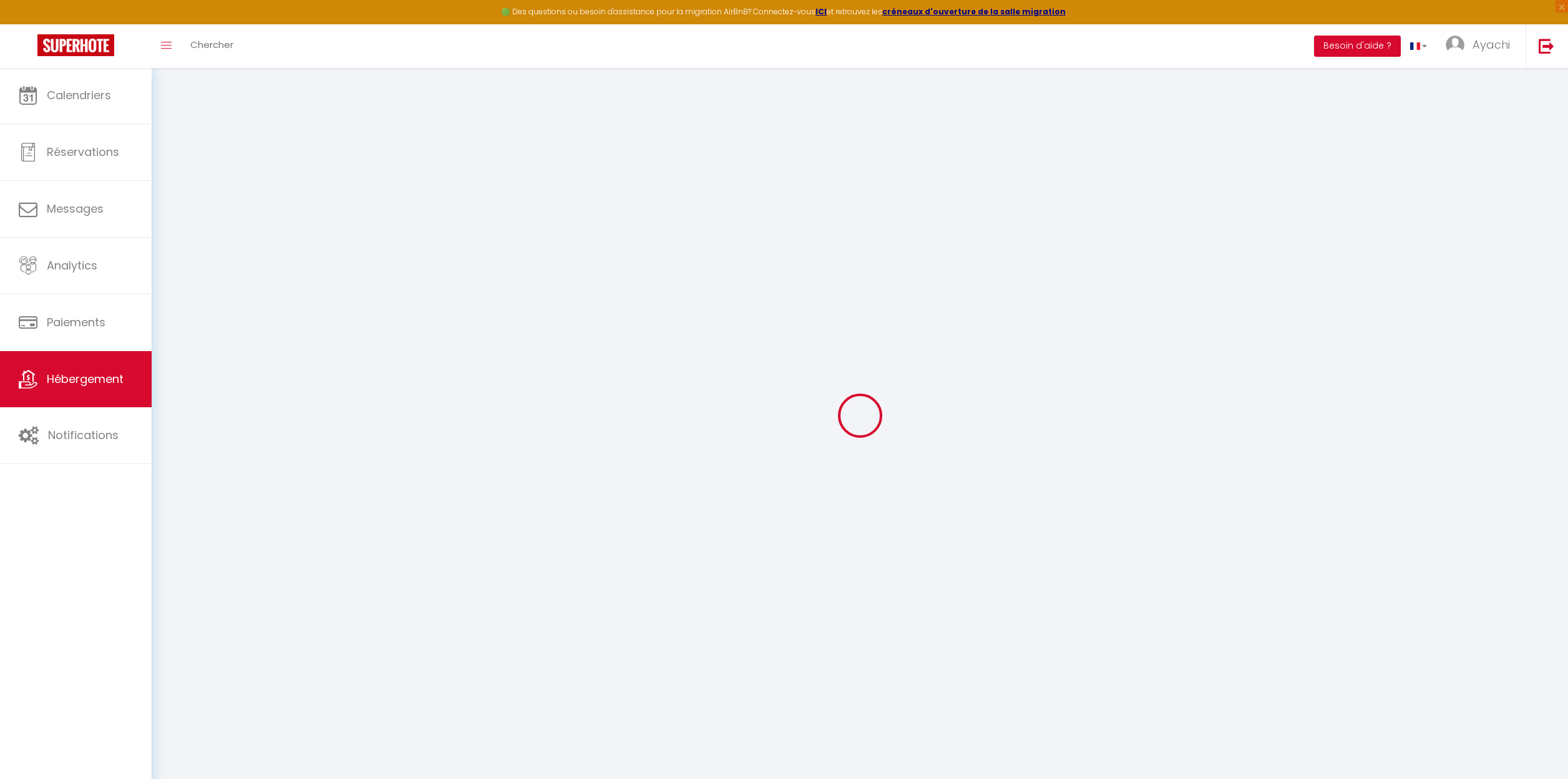
checkbox input "false"
select select
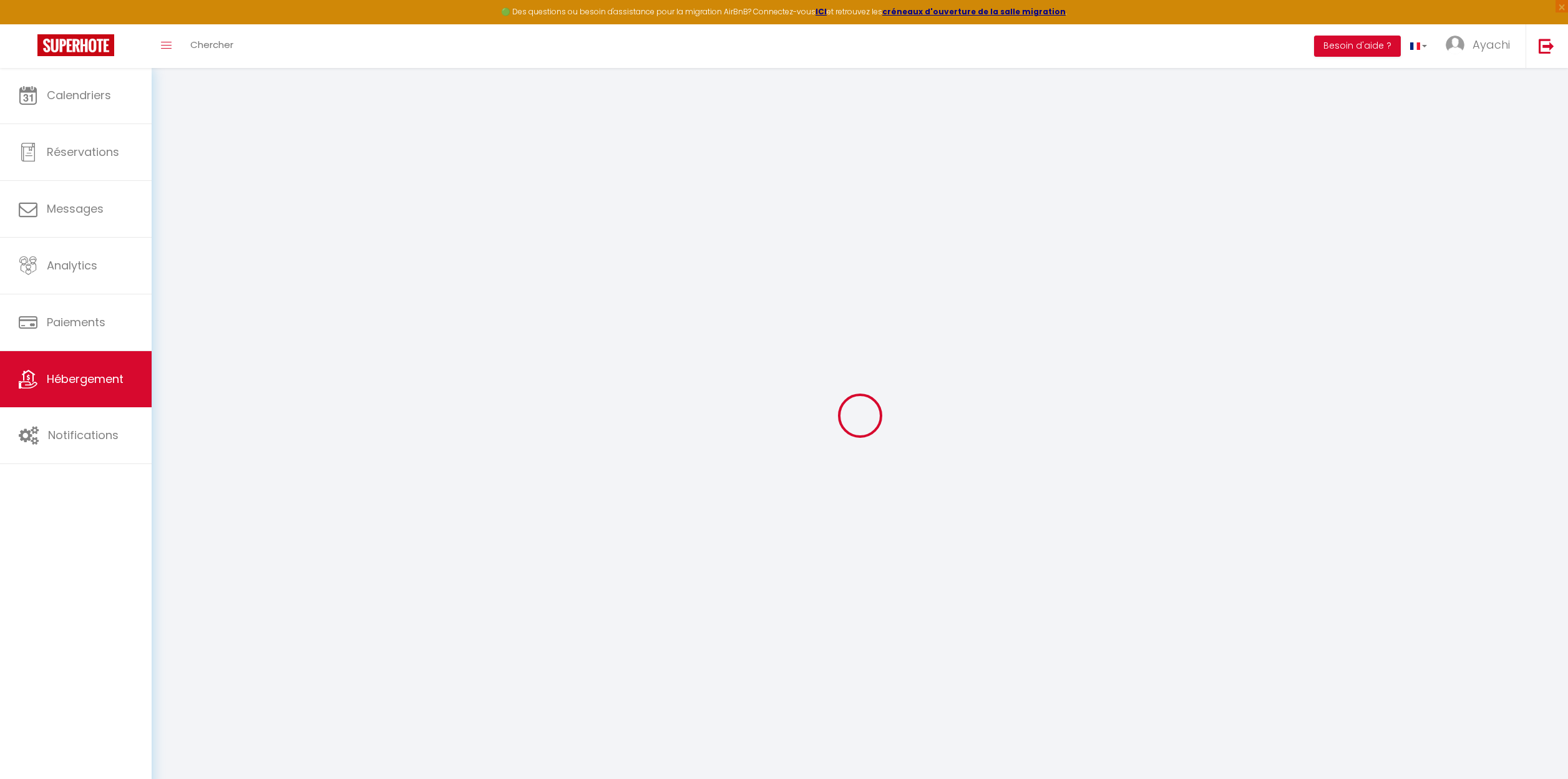
select select
type input "0"
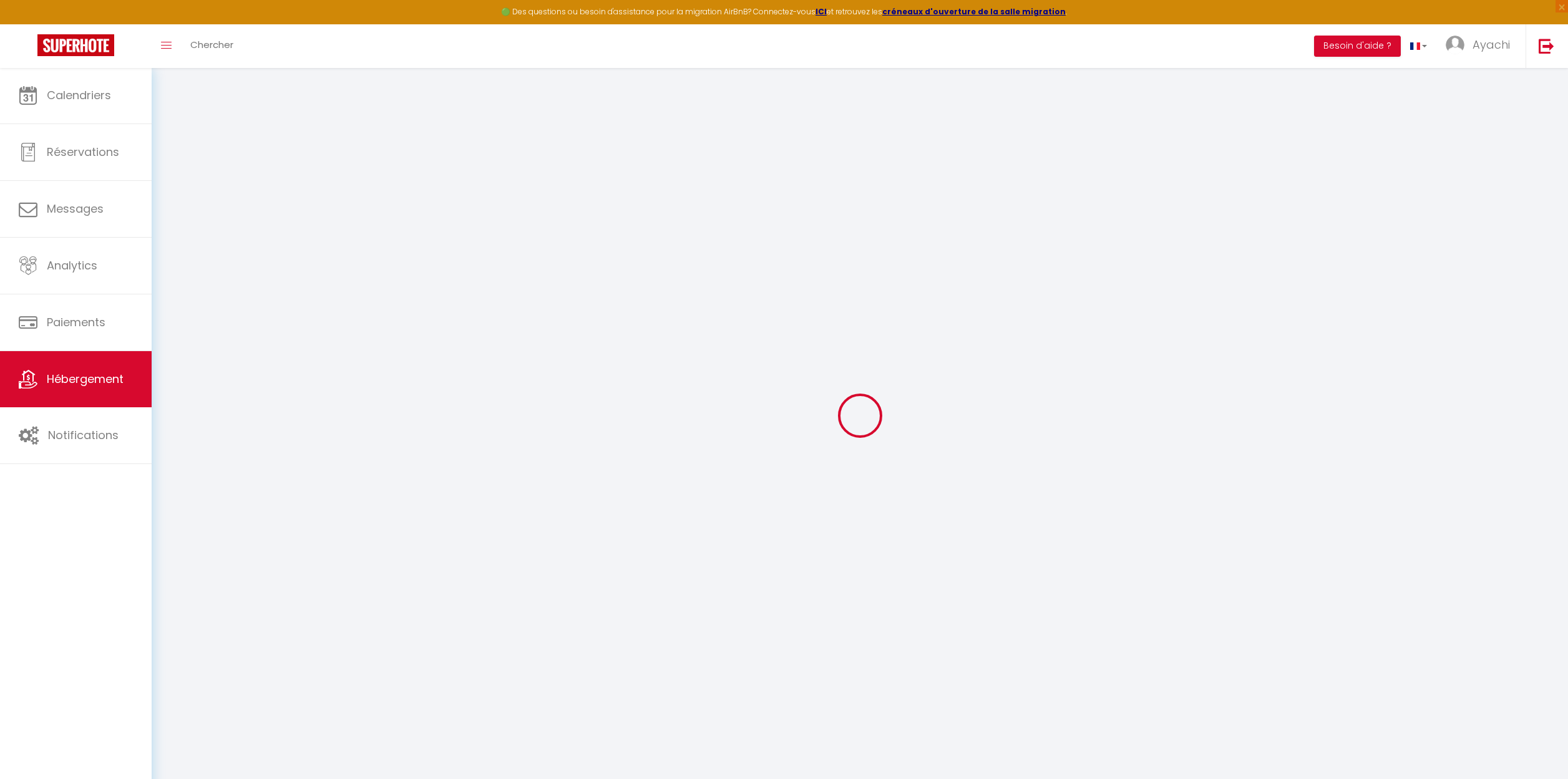
select select "16:00"
select select "21:00"
select select "10:00"
select select "30"
select select "120"
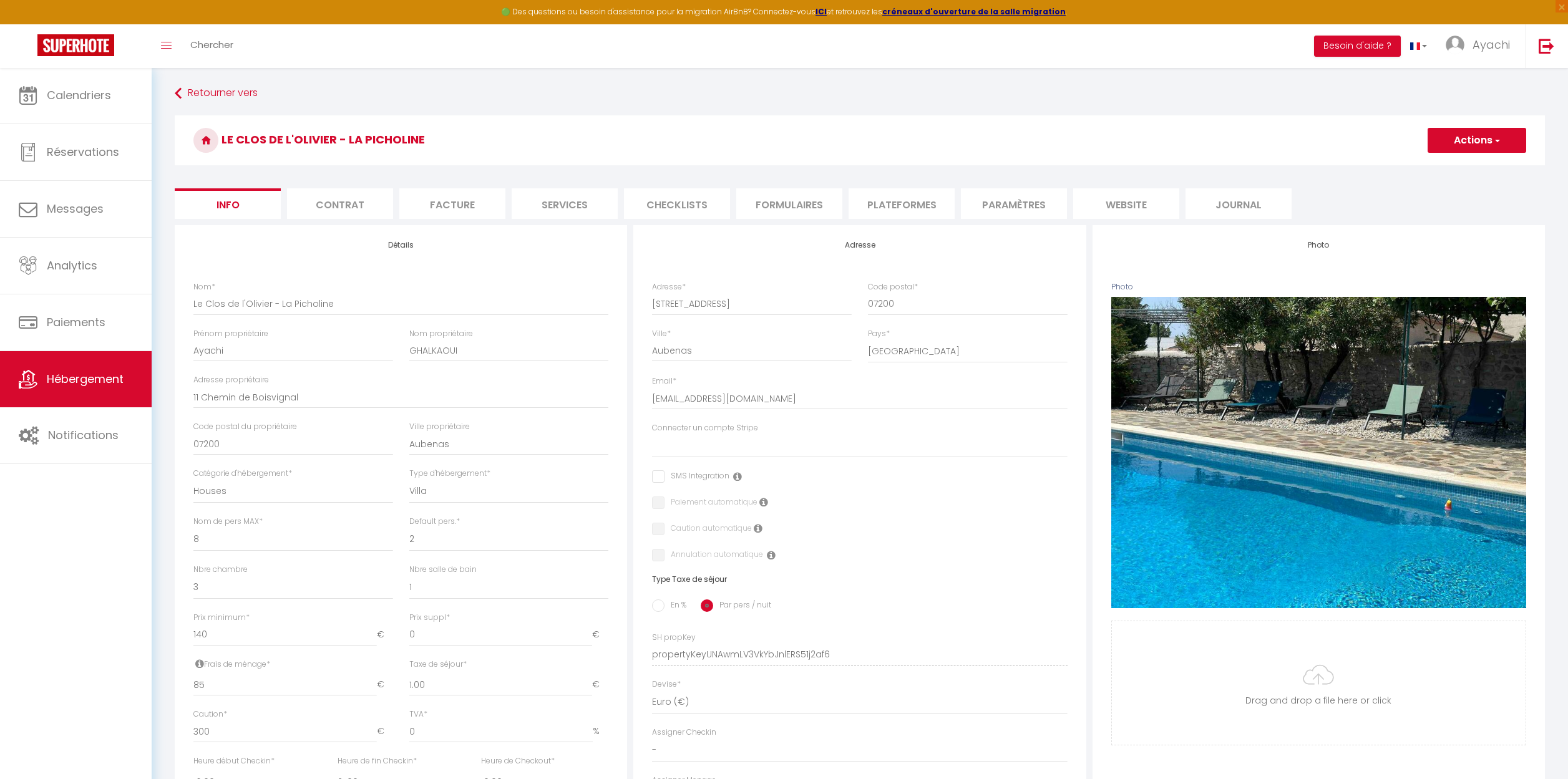
select select
checkbox input "false"
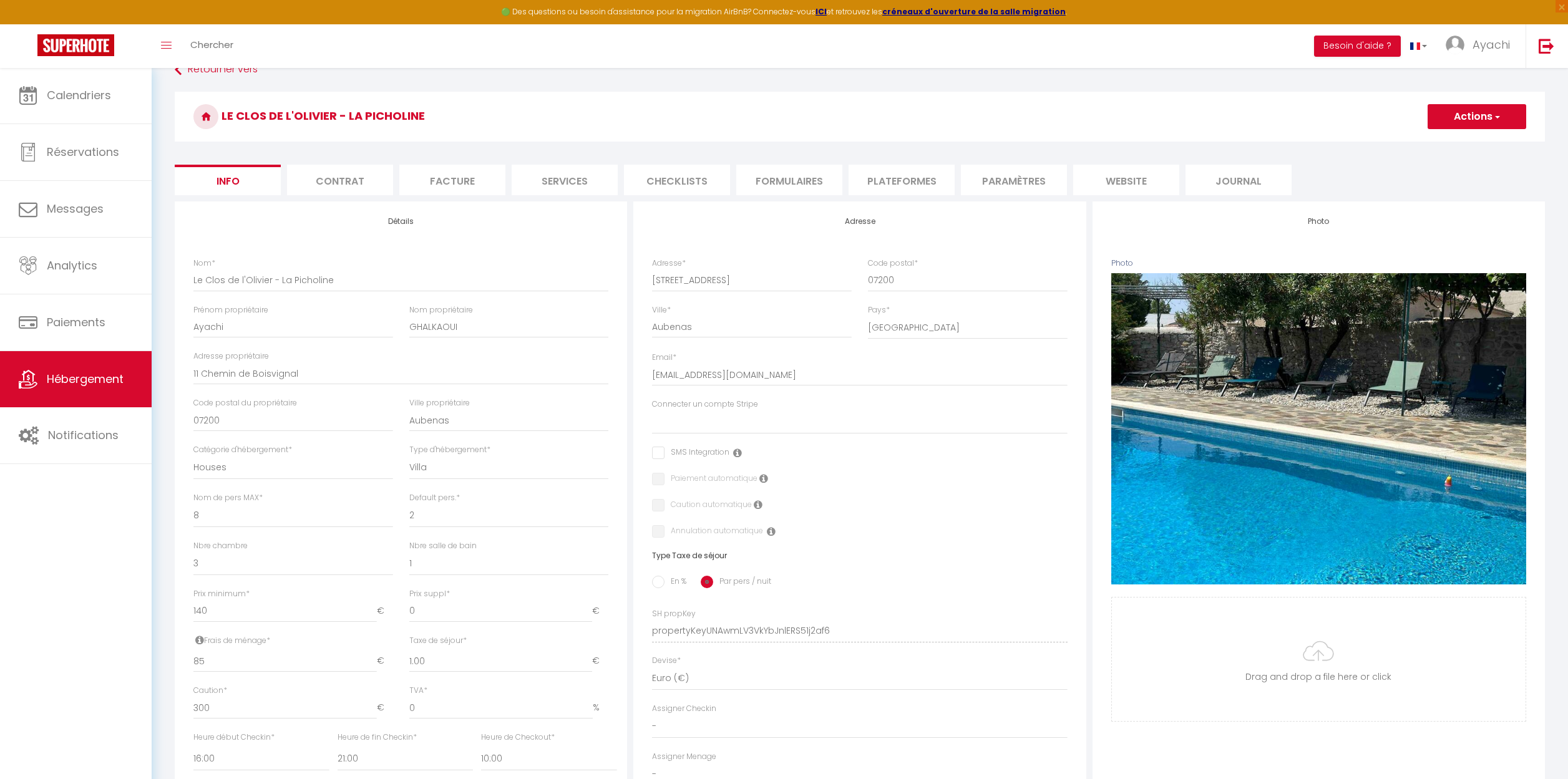
click at [1116, 182] on li "website" at bounding box center [1126, 179] width 106 height 30
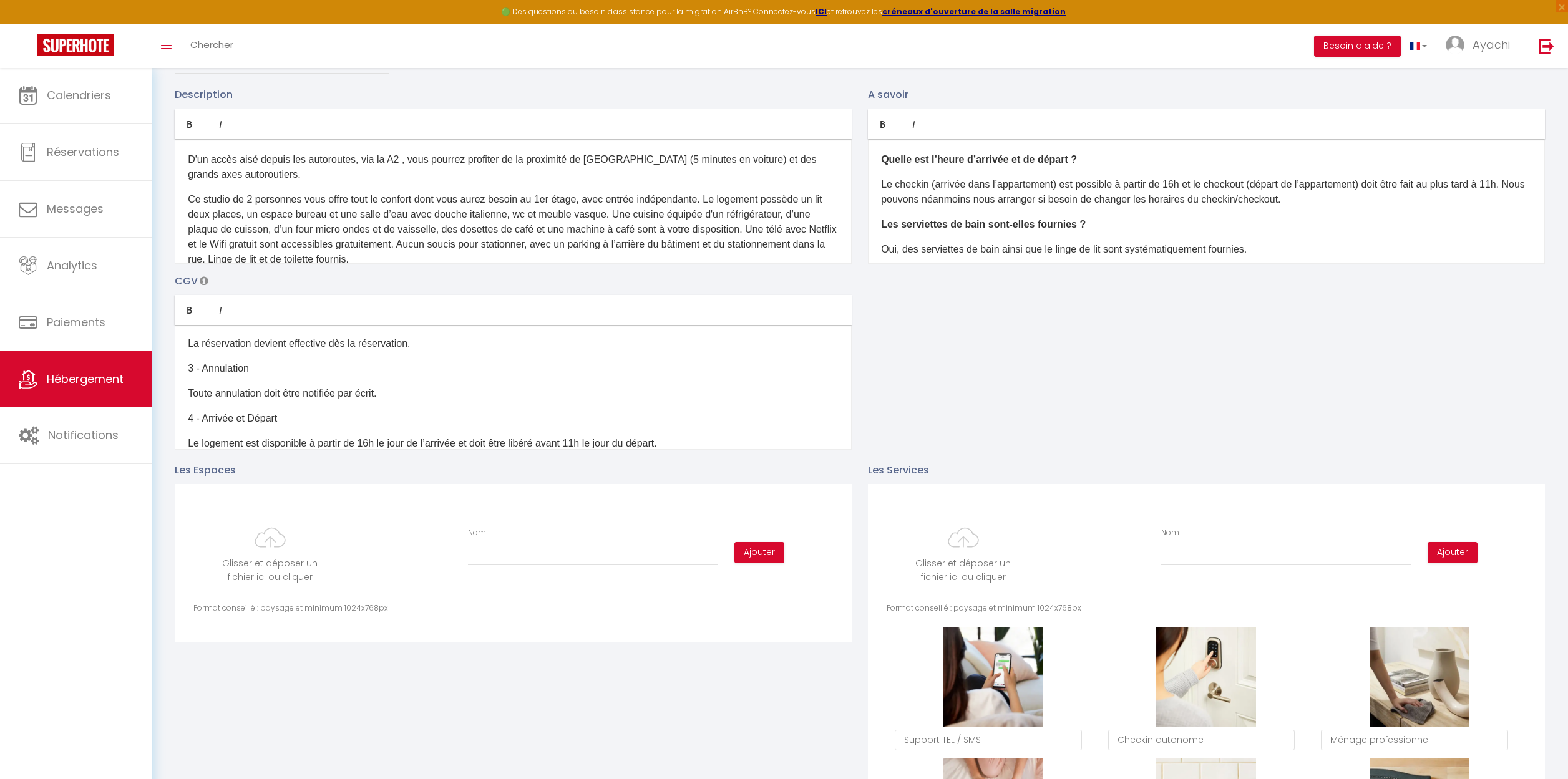
scroll to position [311, 0]
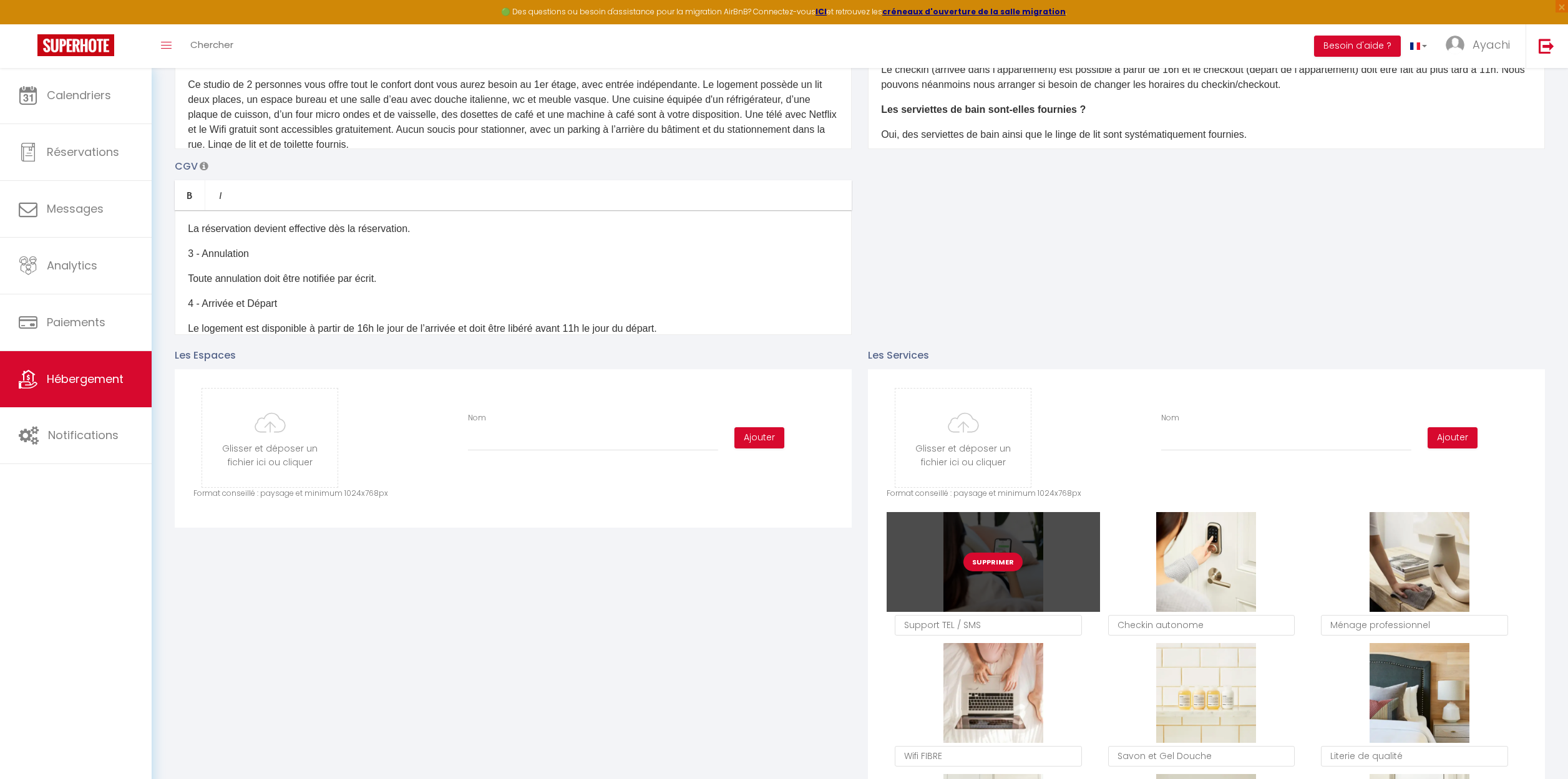
click at [996, 560] on button "Supprimer" at bounding box center [993, 562] width 59 height 19
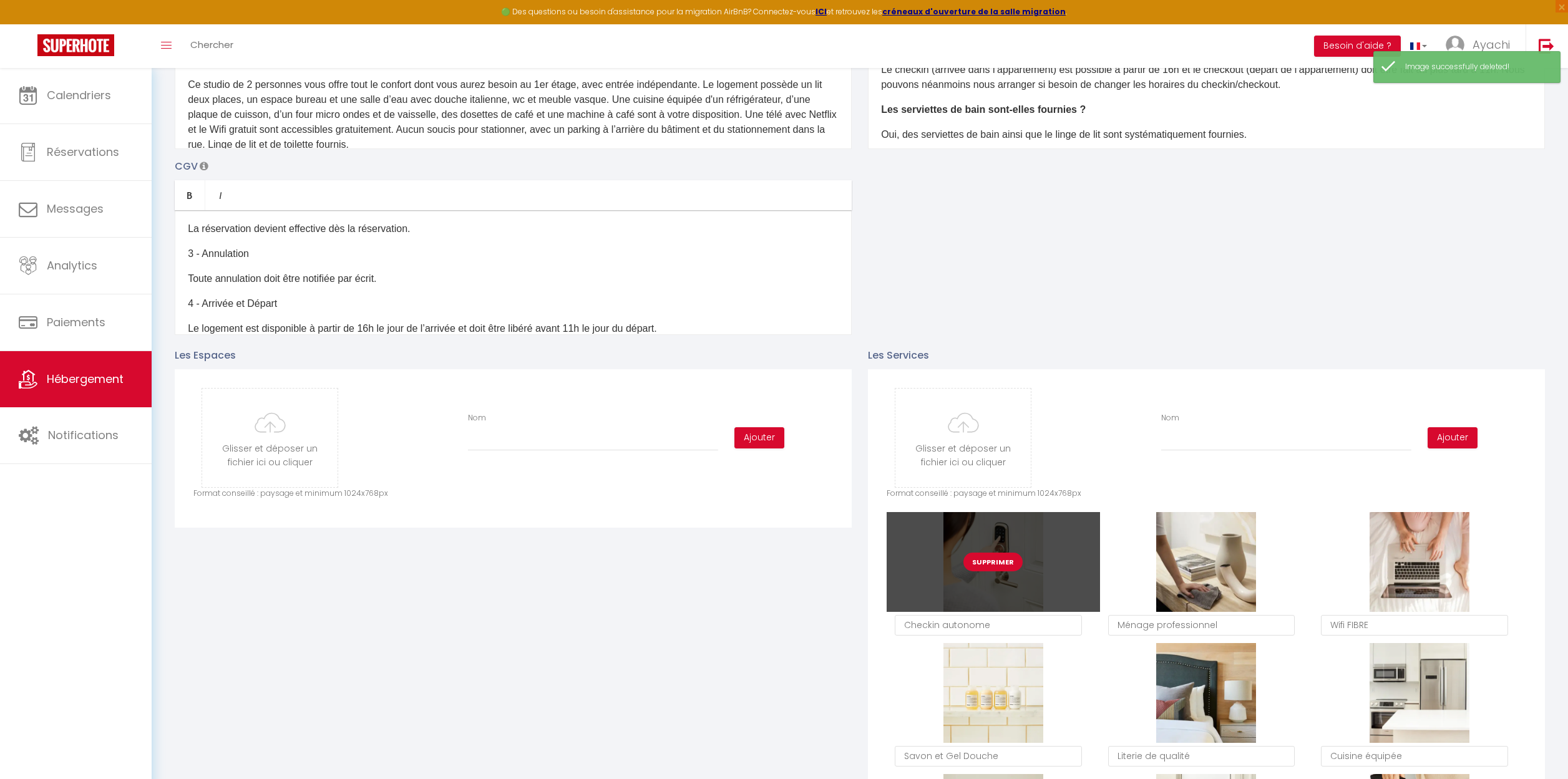
click at [1008, 565] on button "Supprimer" at bounding box center [993, 562] width 59 height 19
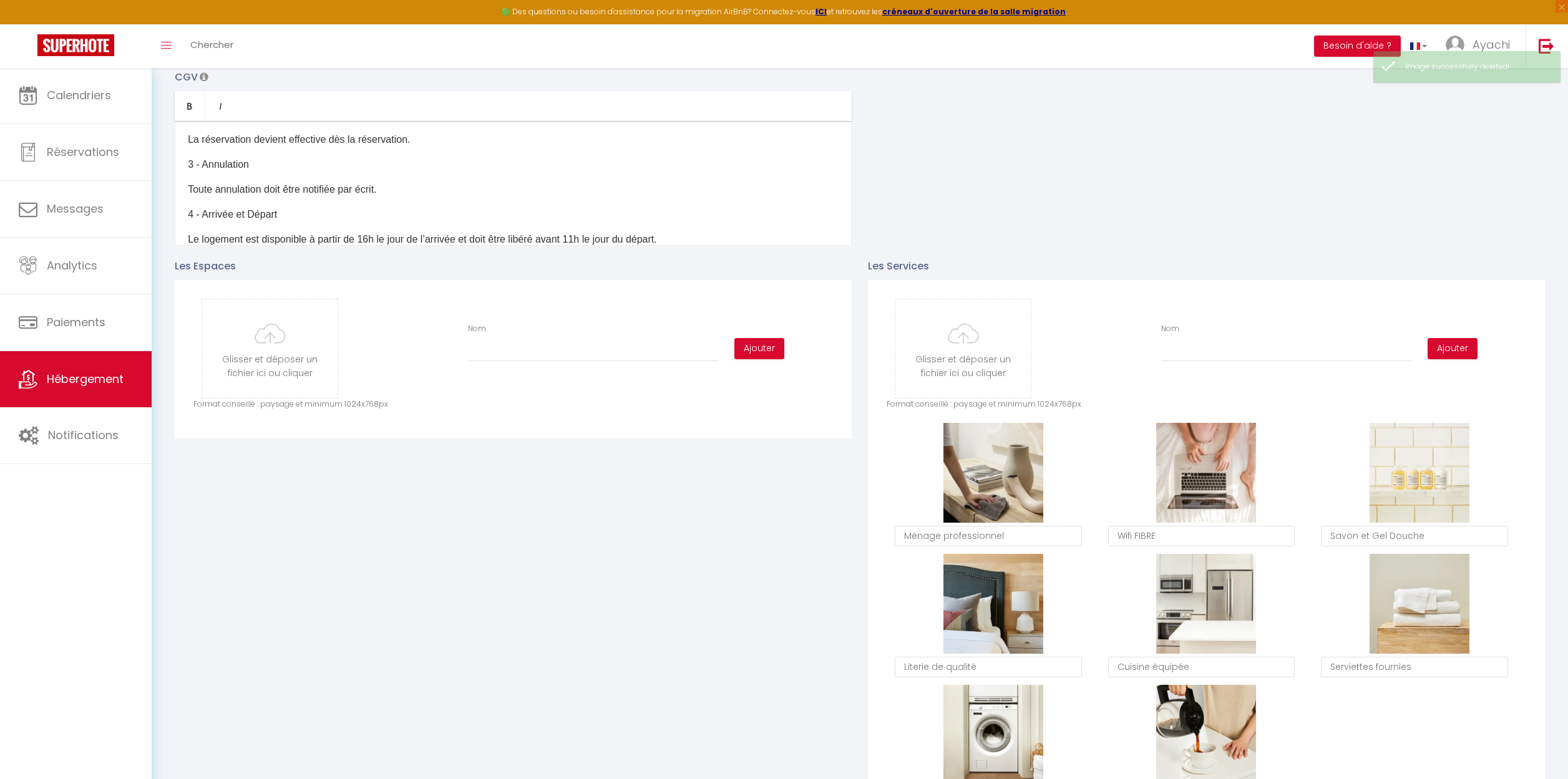
scroll to position [423, 0]
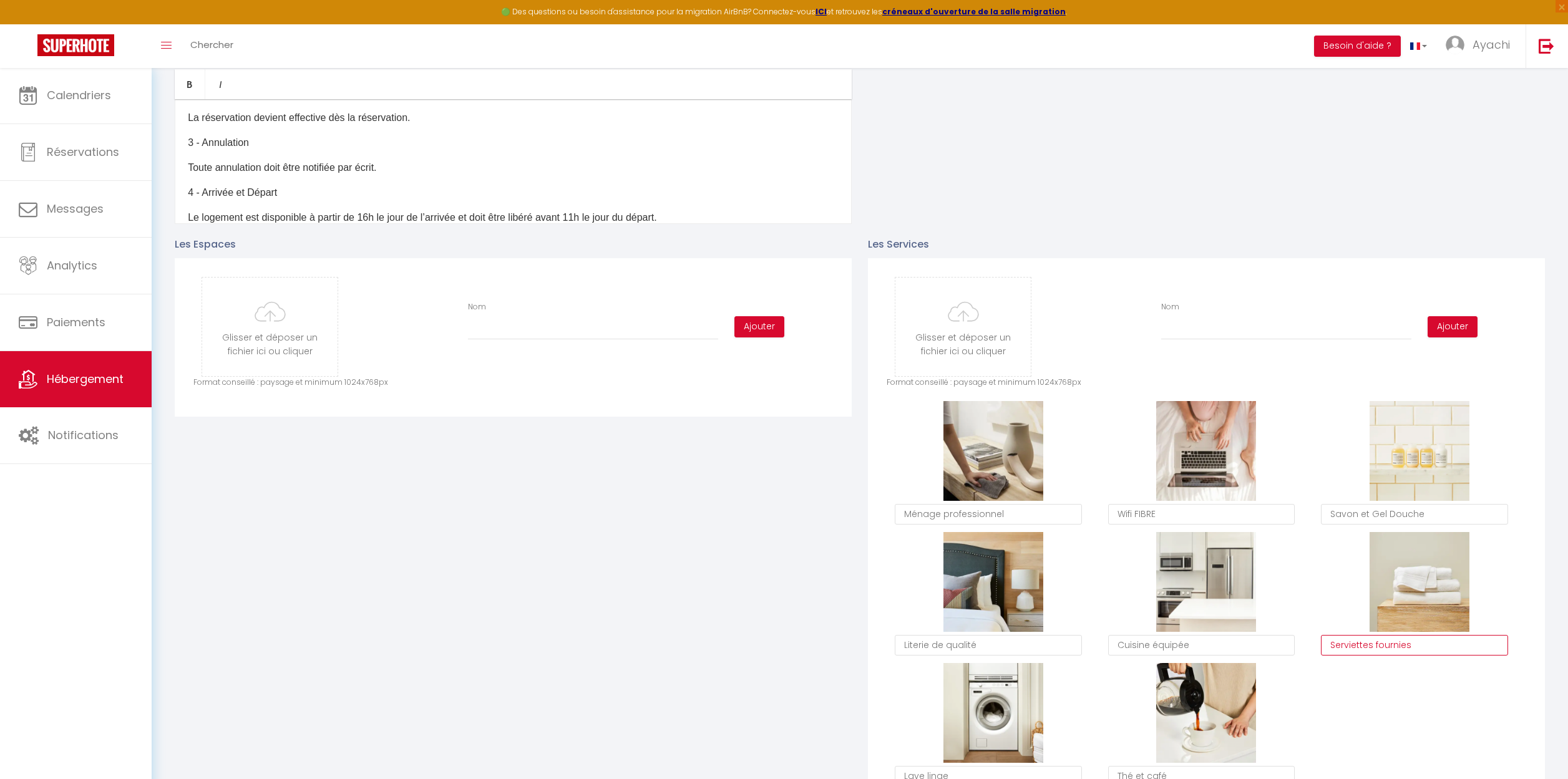
click at [1423, 638] on textarea "Serviettes fournies" at bounding box center [1414, 645] width 187 height 21
click at [1415, 695] on div "Supprimer Ménage professionnel Supprimer Wifi FIBRE Supprimer Savon et Gel Douc…" at bounding box center [1206, 597] width 639 height 393
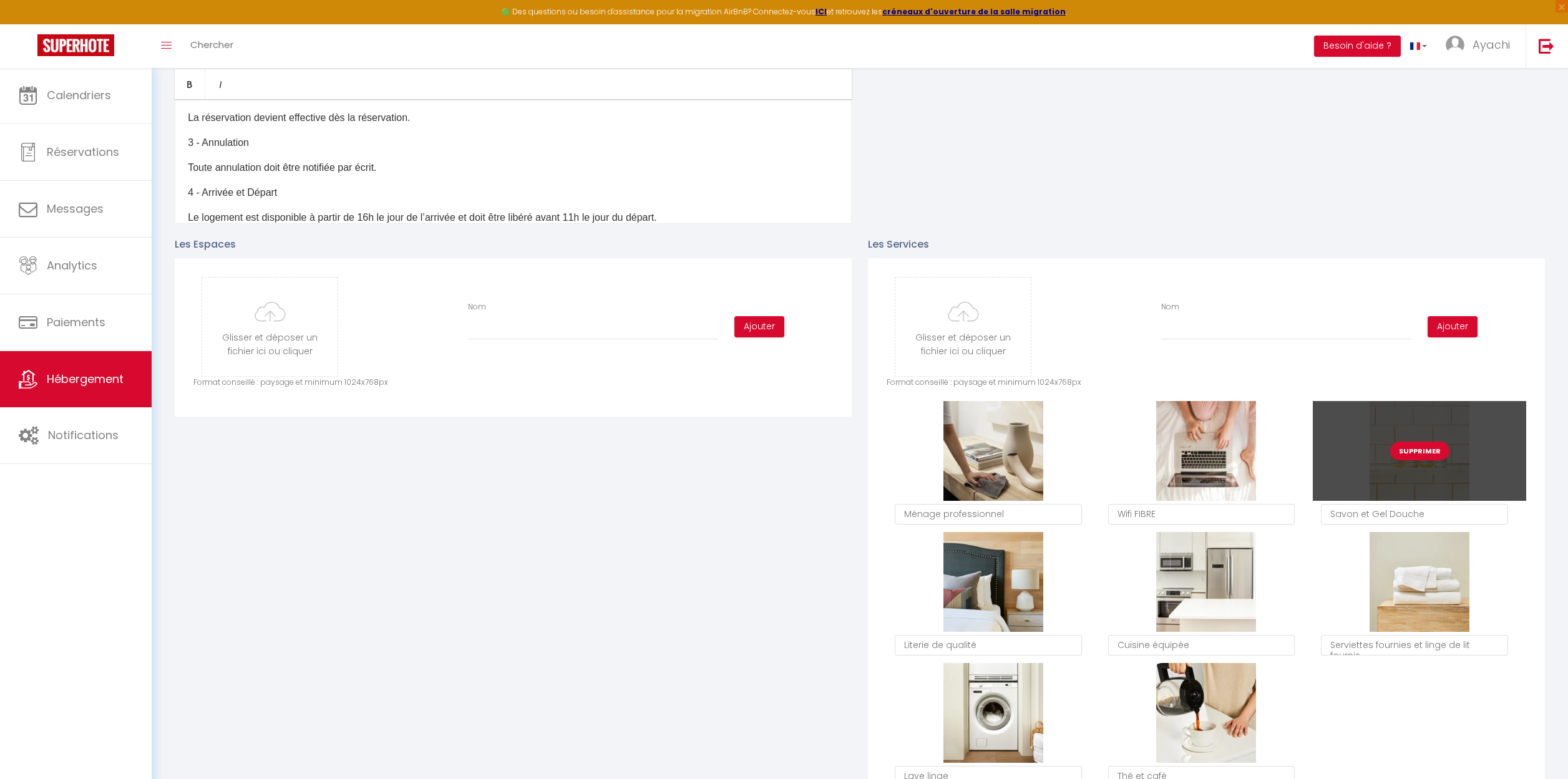
click at [1419, 451] on button "Supprimer" at bounding box center [1420, 451] width 59 height 19
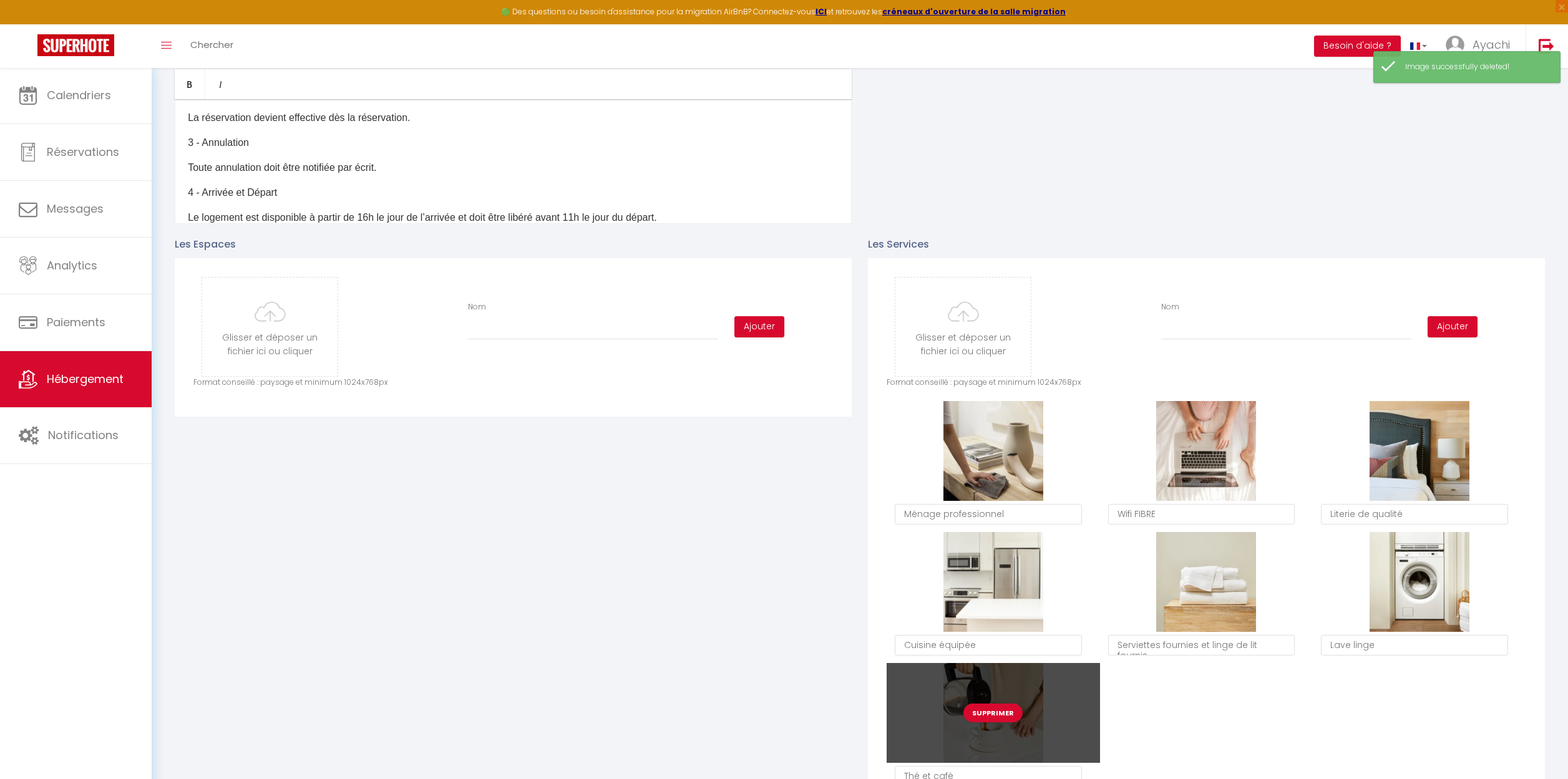
scroll to position [444, 0]
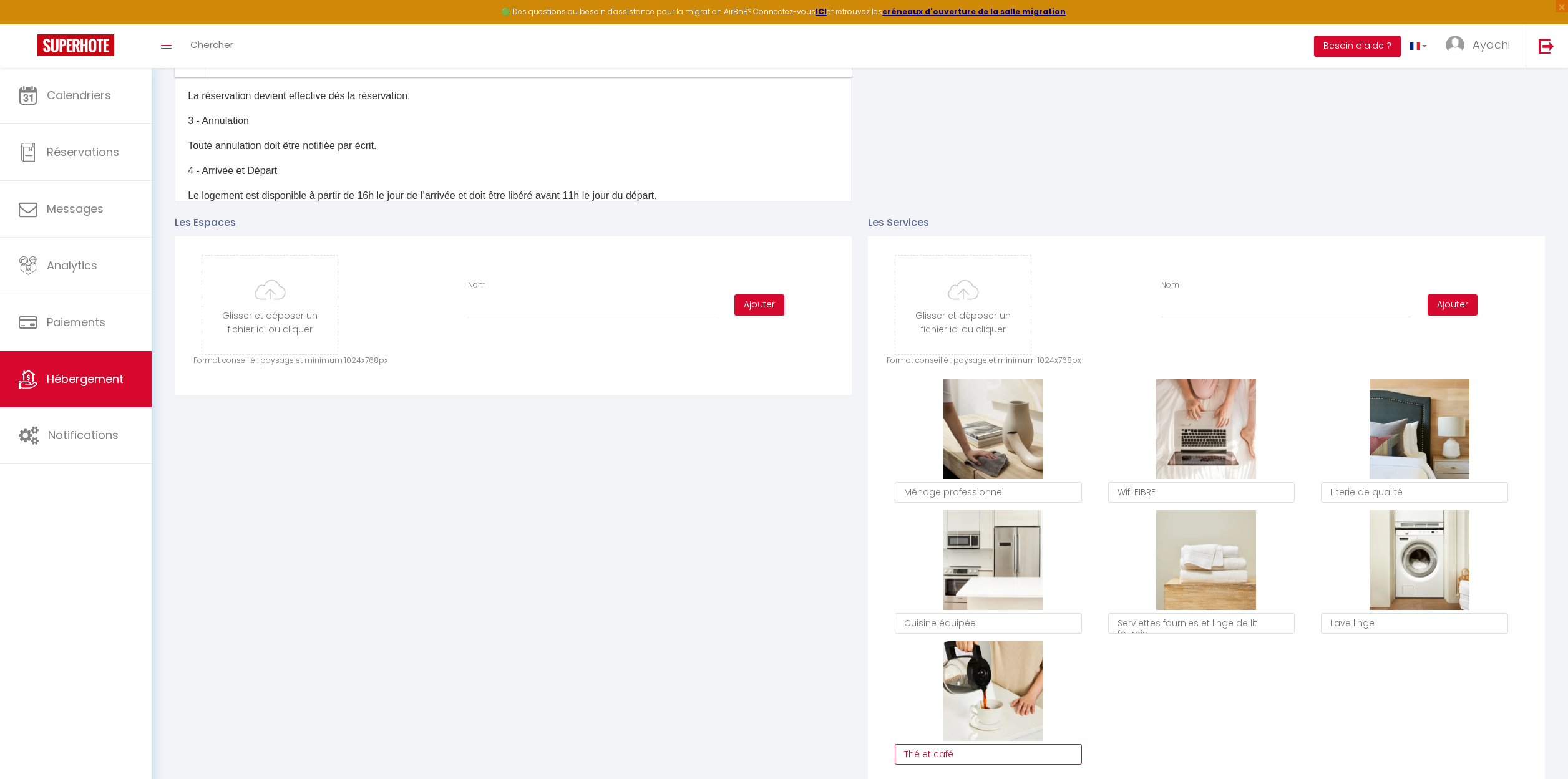
click at [954, 754] on textarea "Thé et café" at bounding box center [988, 754] width 187 height 21
click at [1263, 700] on div "Supprimer Ménage professionnel Supprimer Wifi FIBRE Supprimer Literie de qualit…" at bounding box center [1206, 575] width 639 height 393
click at [1187, 498] on textarea "Wifi FIBRE" at bounding box center [1202, 493] width 187 height 21
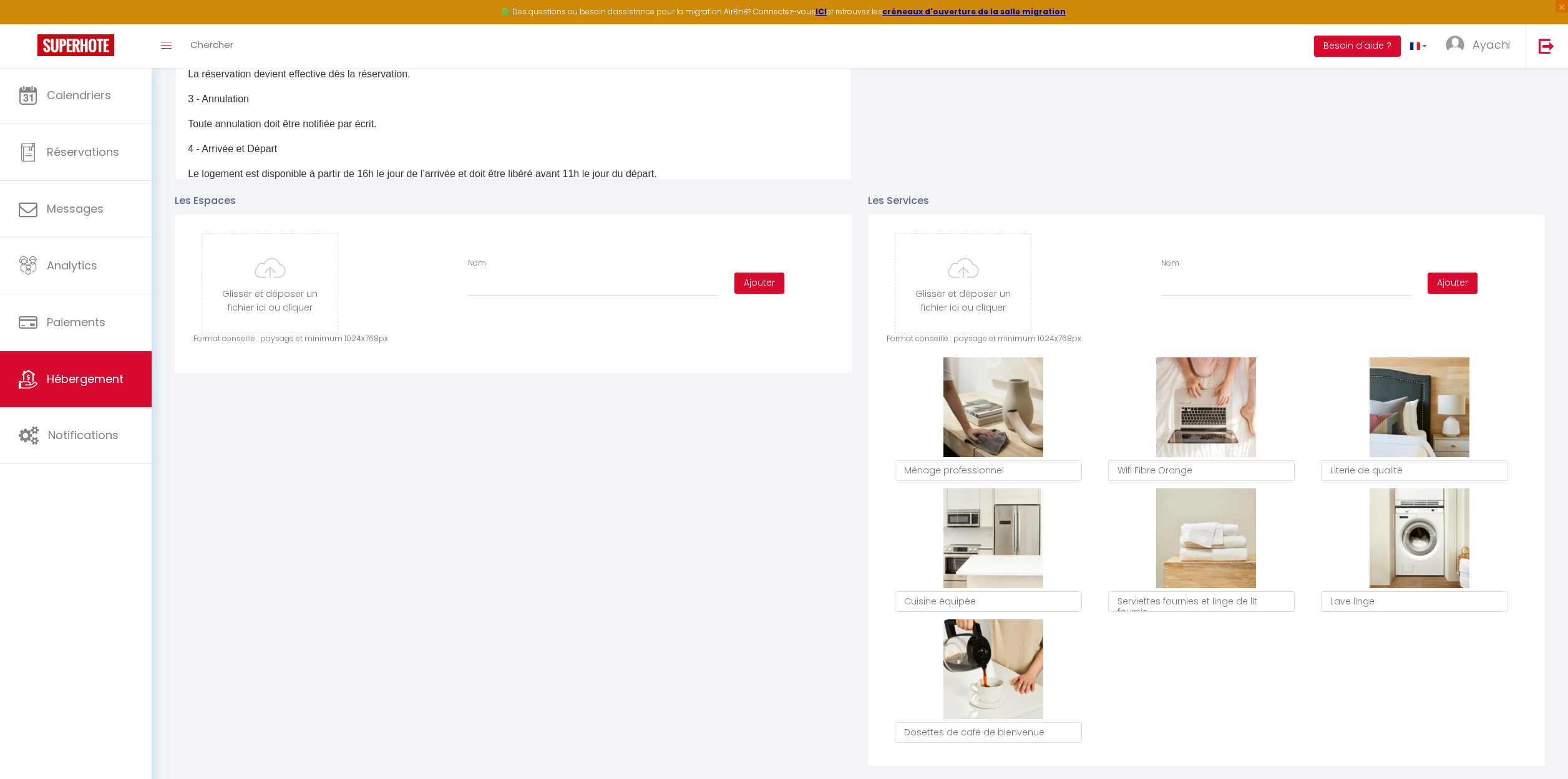
click at [1275, 628] on div "Supprimer Ménage professionnel Supprimer Wifi Fibre Orange Supprimer Literie de…" at bounding box center [1206, 553] width 639 height 393
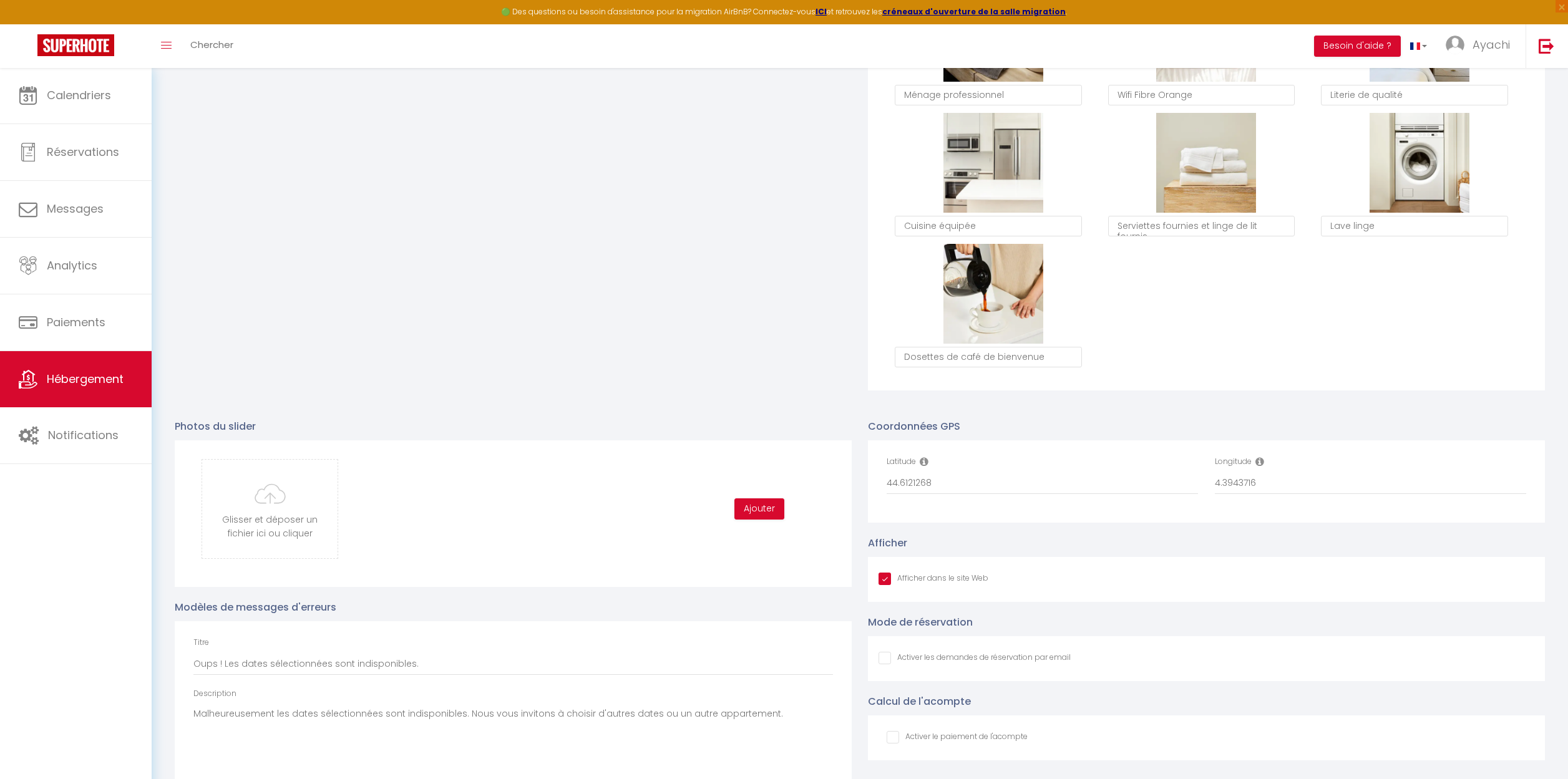
scroll to position [921, 0]
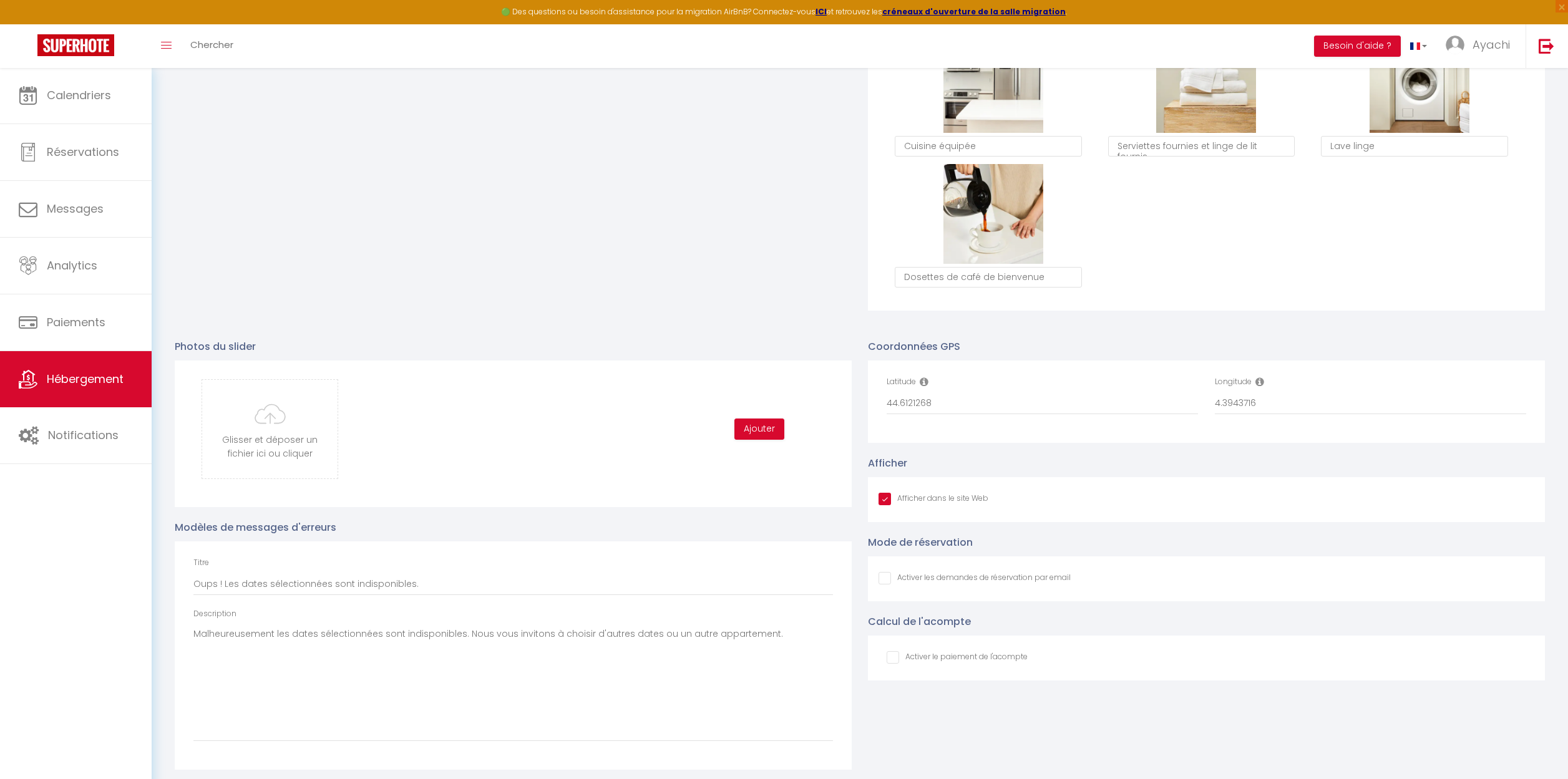
click at [882, 578] on input "Afficher dans le site Web" at bounding box center [974, 579] width 192 height 13
click at [891, 657] on input "checkbox" at bounding box center [957, 657] width 141 height 13
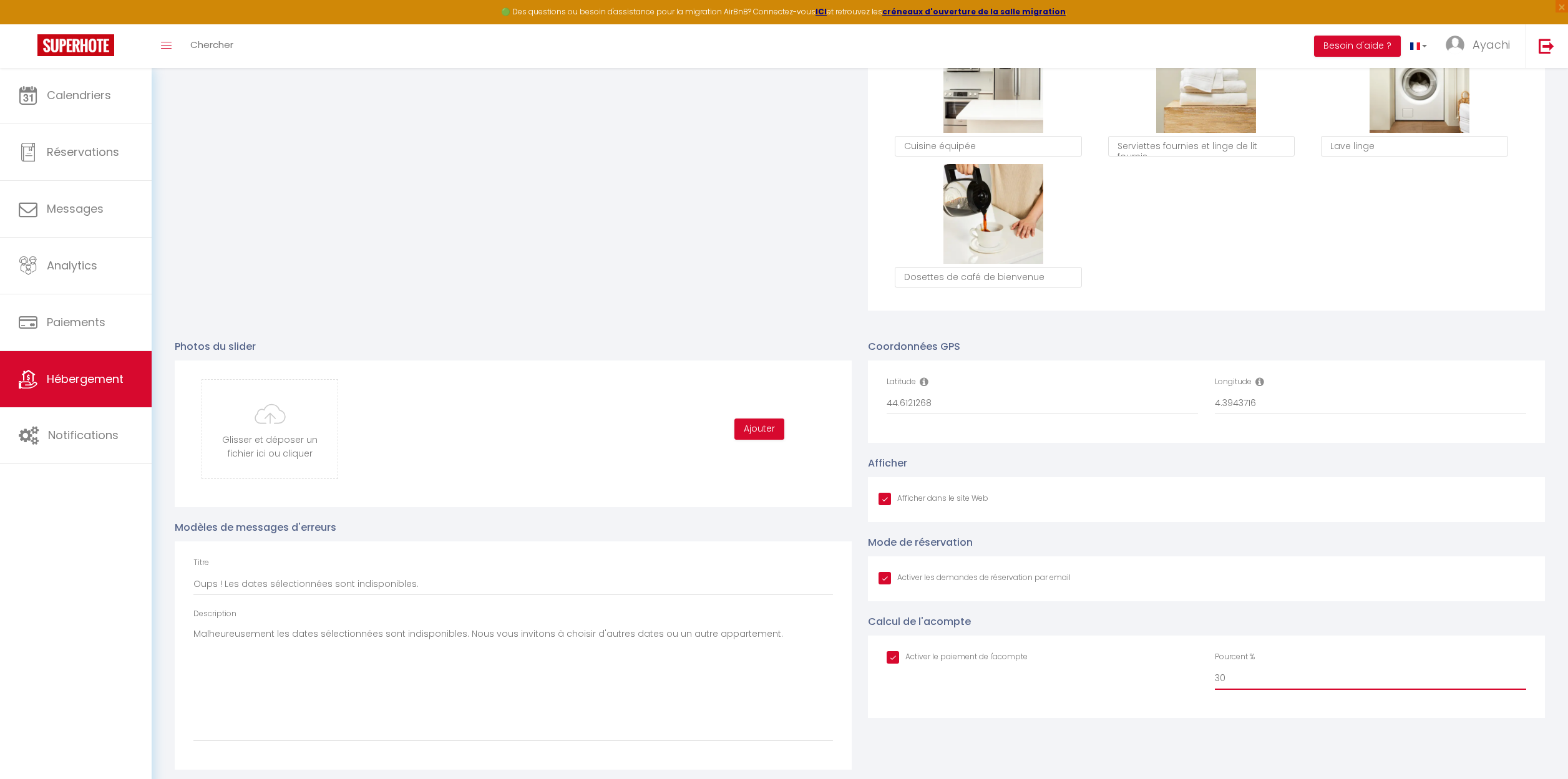
click at [1234, 681] on input "30" at bounding box center [1370, 678] width 311 height 22
click at [1228, 697] on div "Pourcent % 15" at bounding box center [1370, 676] width 328 height 51
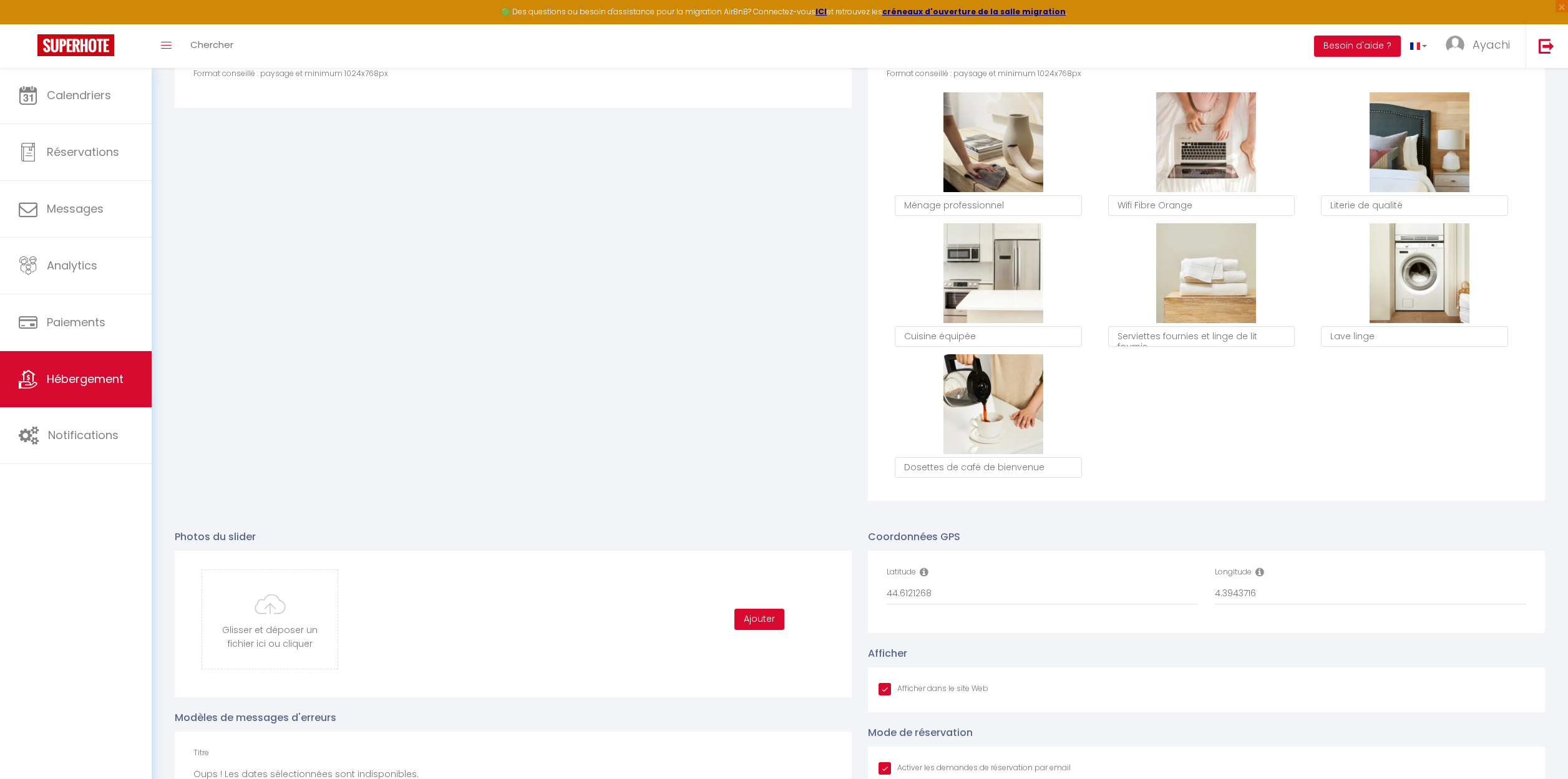
scroll to position [487, 0]
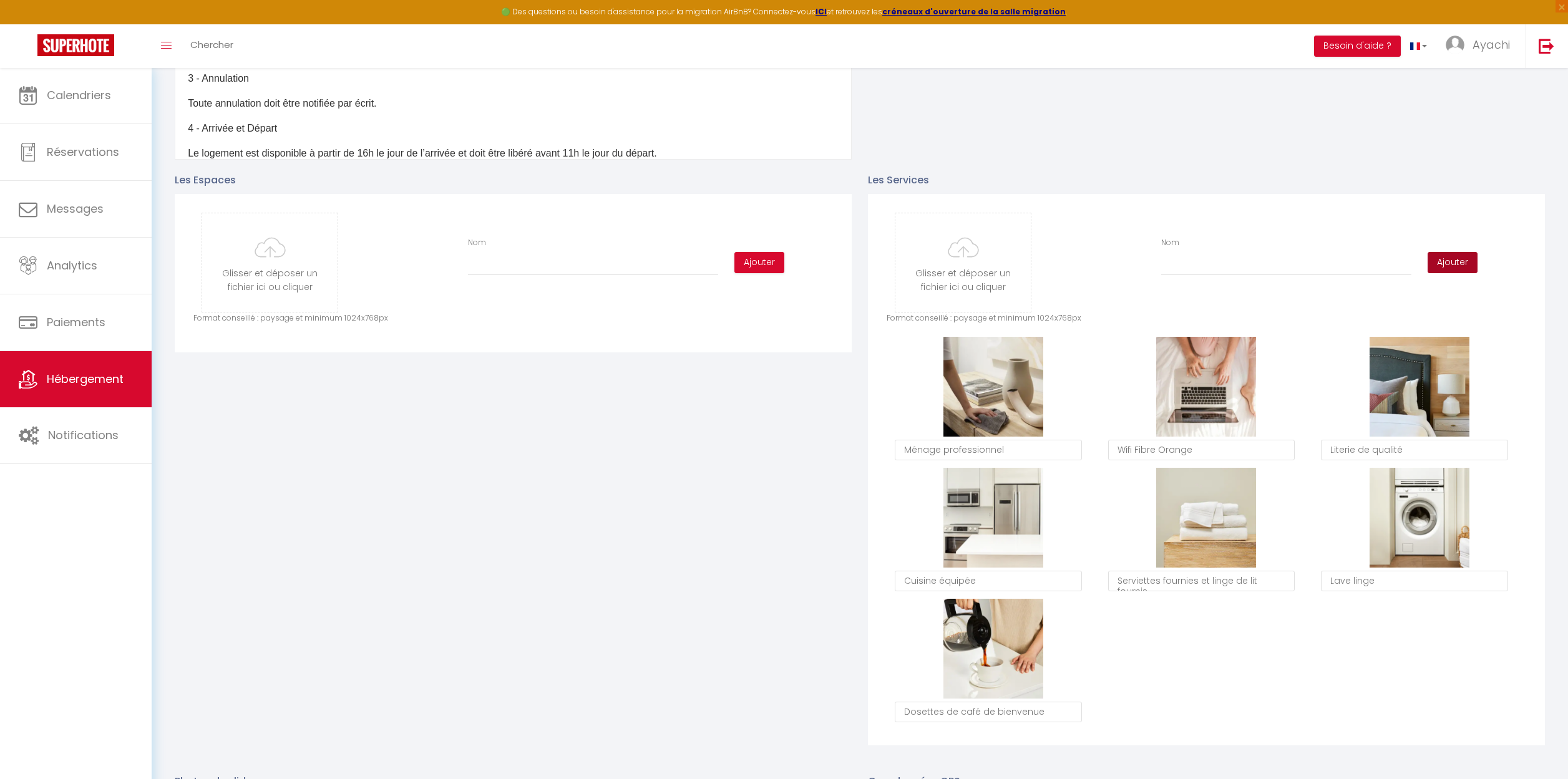
click at [1456, 263] on button "Ajouter" at bounding box center [1452, 262] width 50 height 21
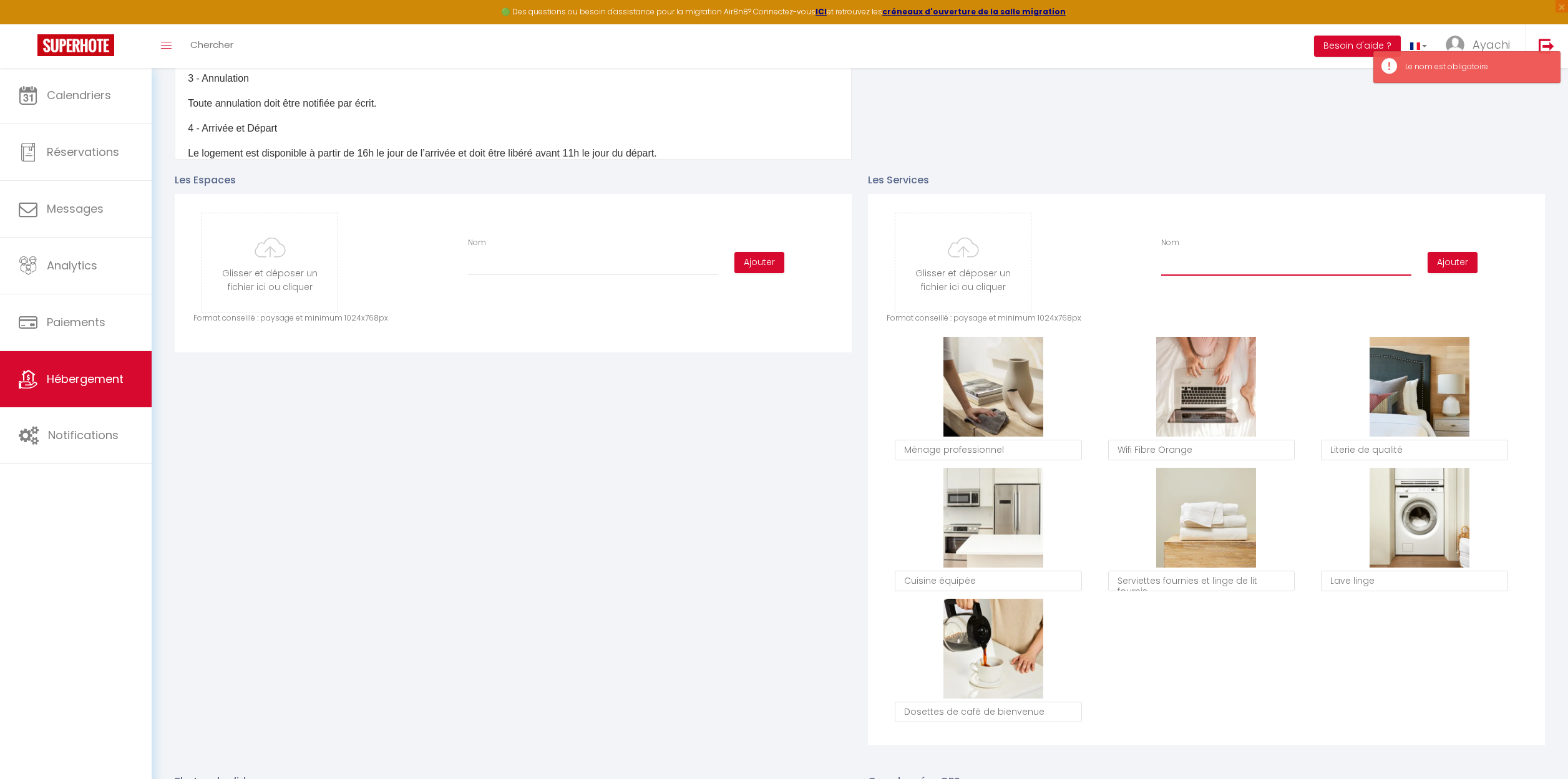
click at [1193, 258] on input "Nom" at bounding box center [1286, 264] width 250 height 22
click at [1193, 267] on input "Nom" at bounding box center [1286, 264] width 250 height 22
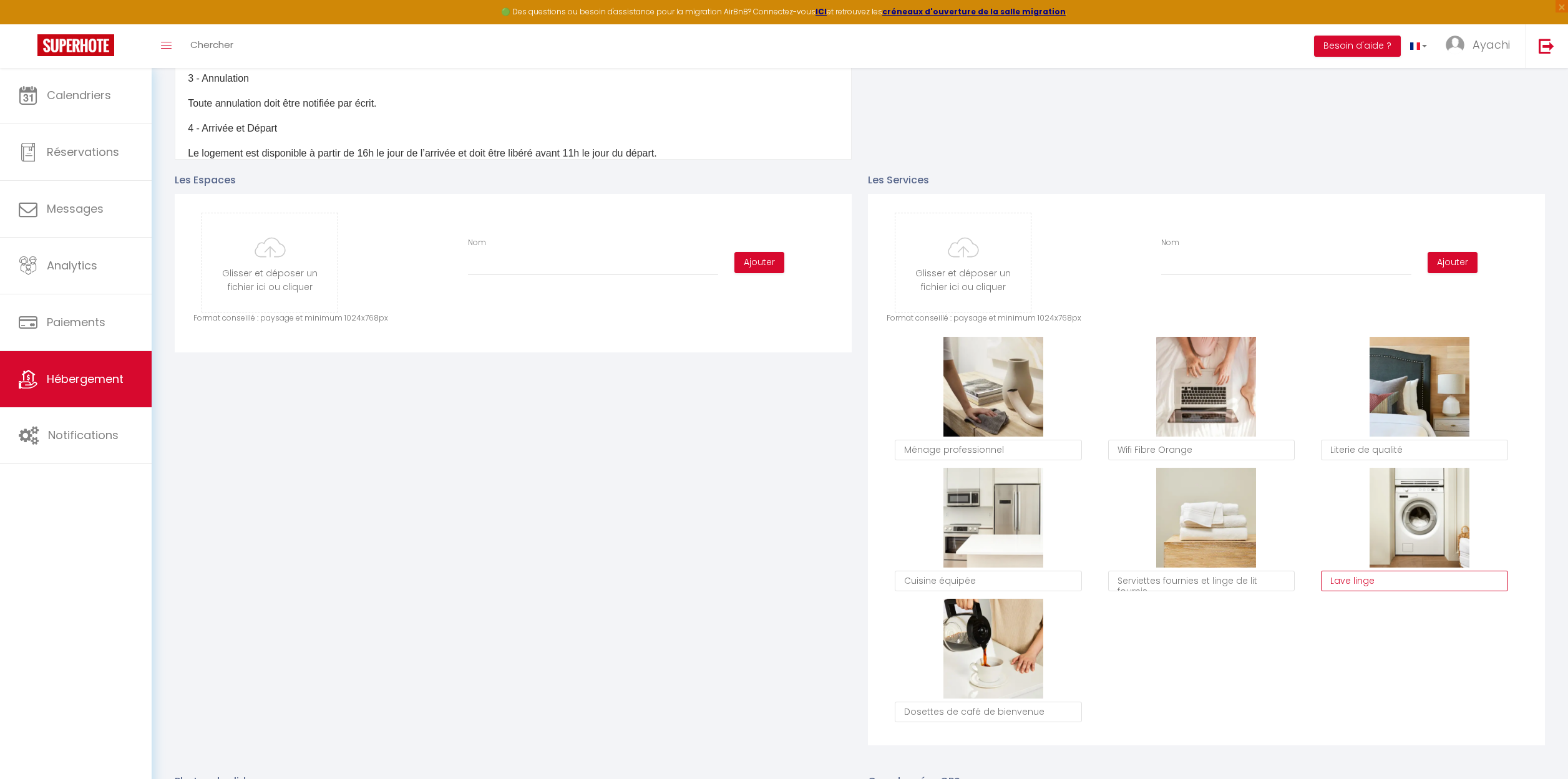
click at [1394, 584] on textarea "Lave linge" at bounding box center [1414, 581] width 187 height 21
click at [1423, 649] on div "Supprimer Ménage professionnel Supprimer Wifi Fibre Orange Supprimer Literie de…" at bounding box center [1206, 533] width 639 height 393
click at [1213, 261] on input "Nom" at bounding box center [1286, 264] width 250 height 22
click at [1455, 267] on button "Ajouter" at bounding box center [1452, 262] width 50 height 21
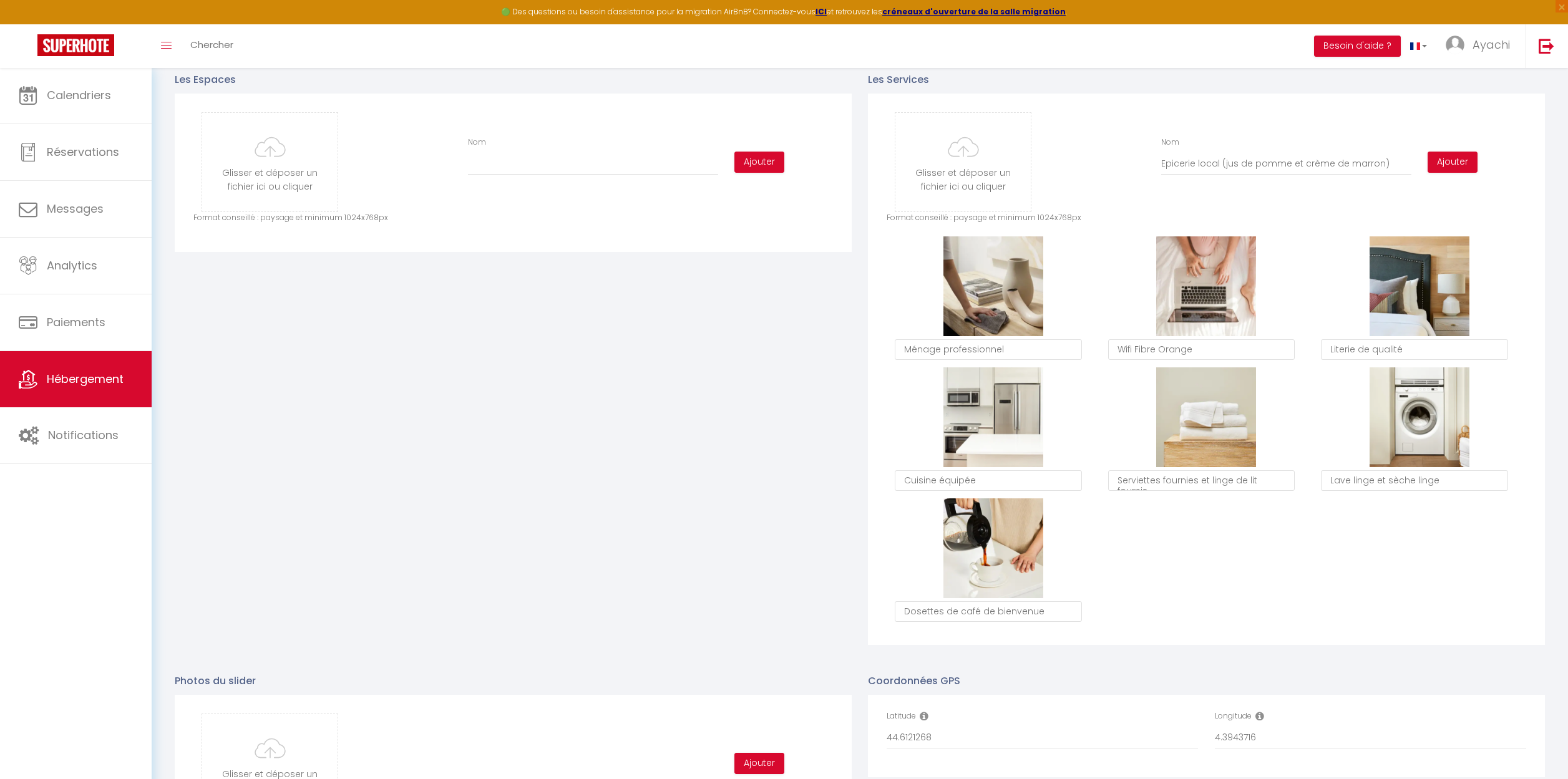
scroll to position [472, 0]
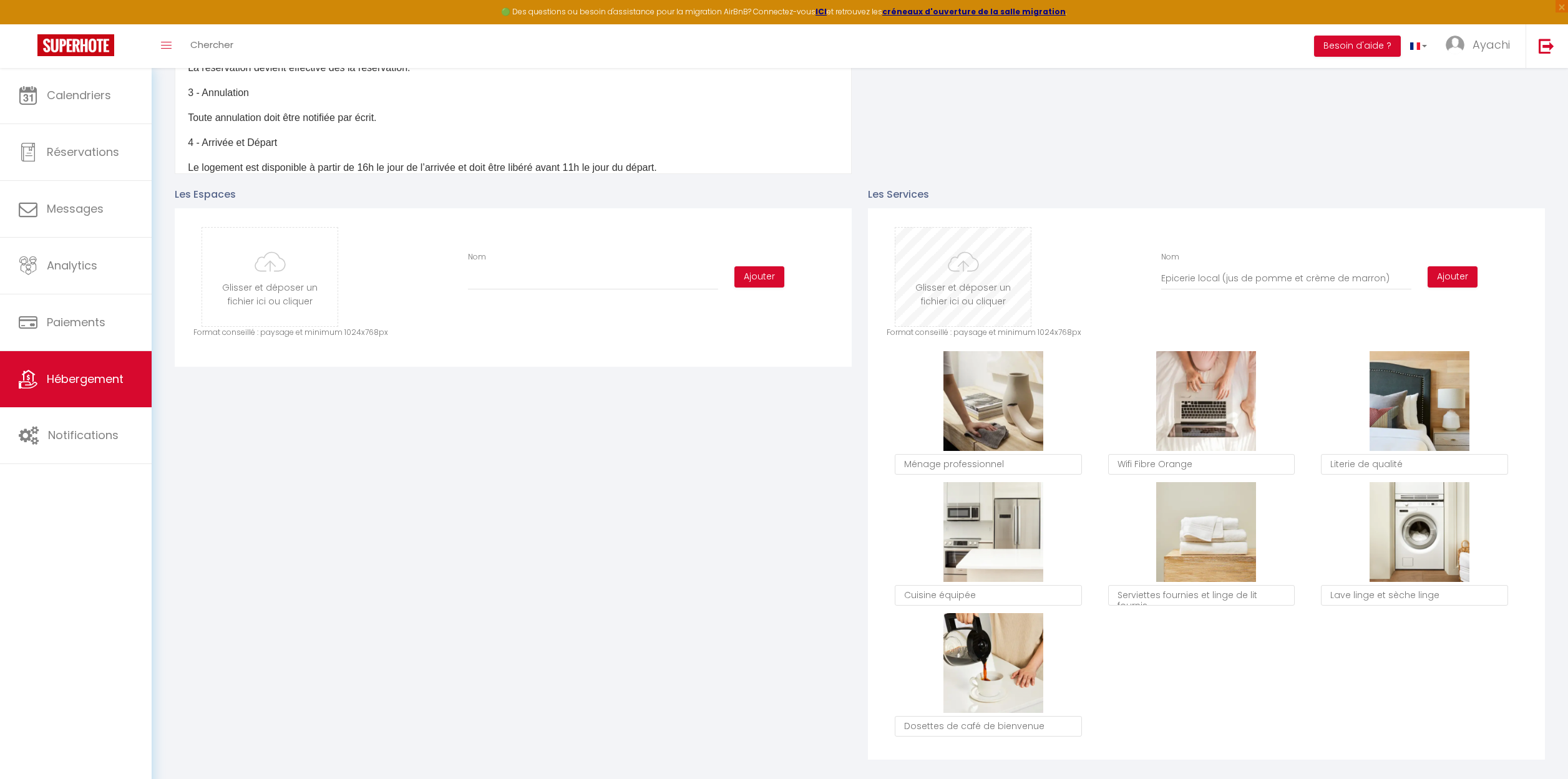
click at [946, 274] on input "file" at bounding box center [963, 277] width 136 height 98
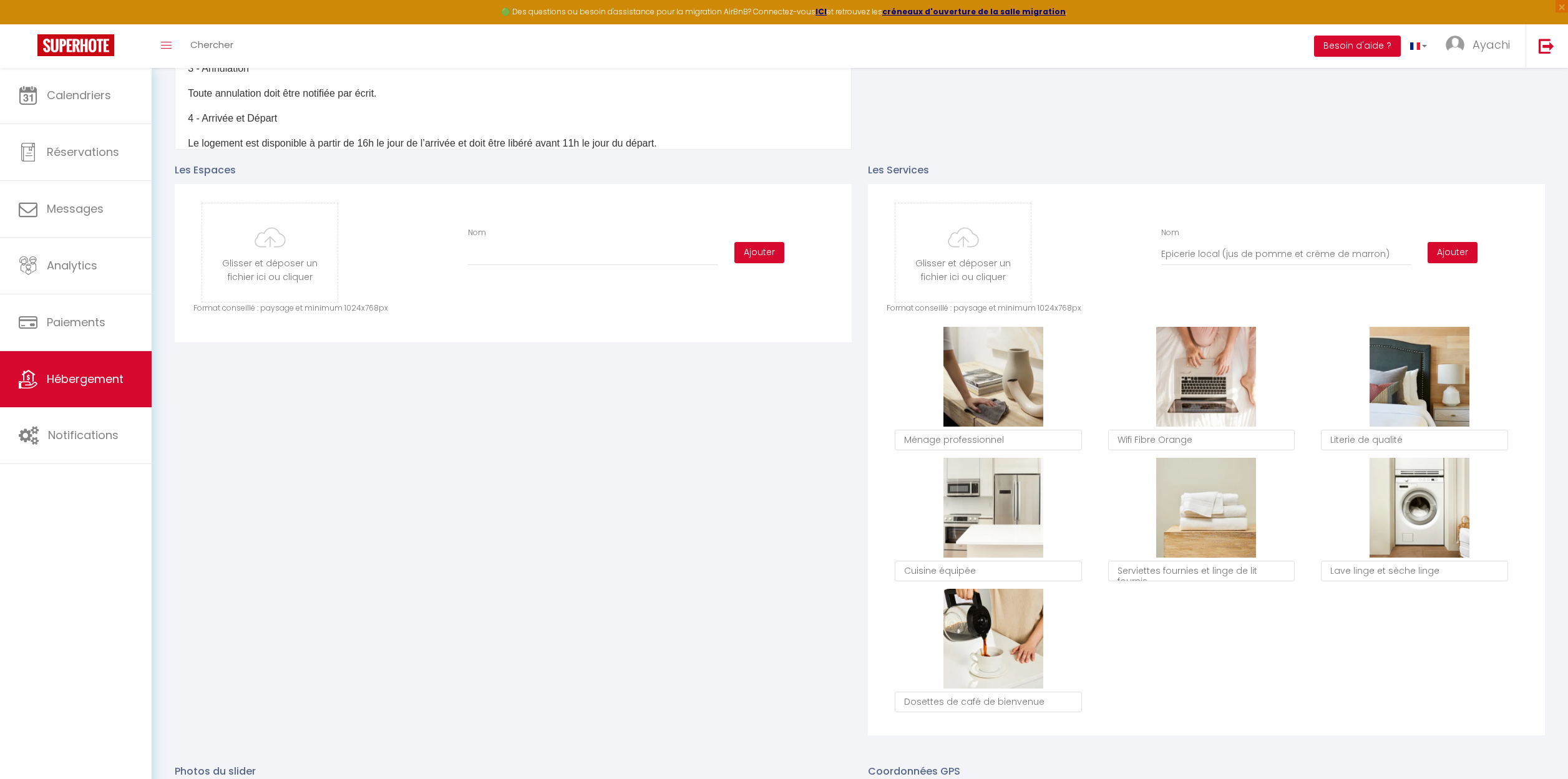
scroll to position [479, 0]
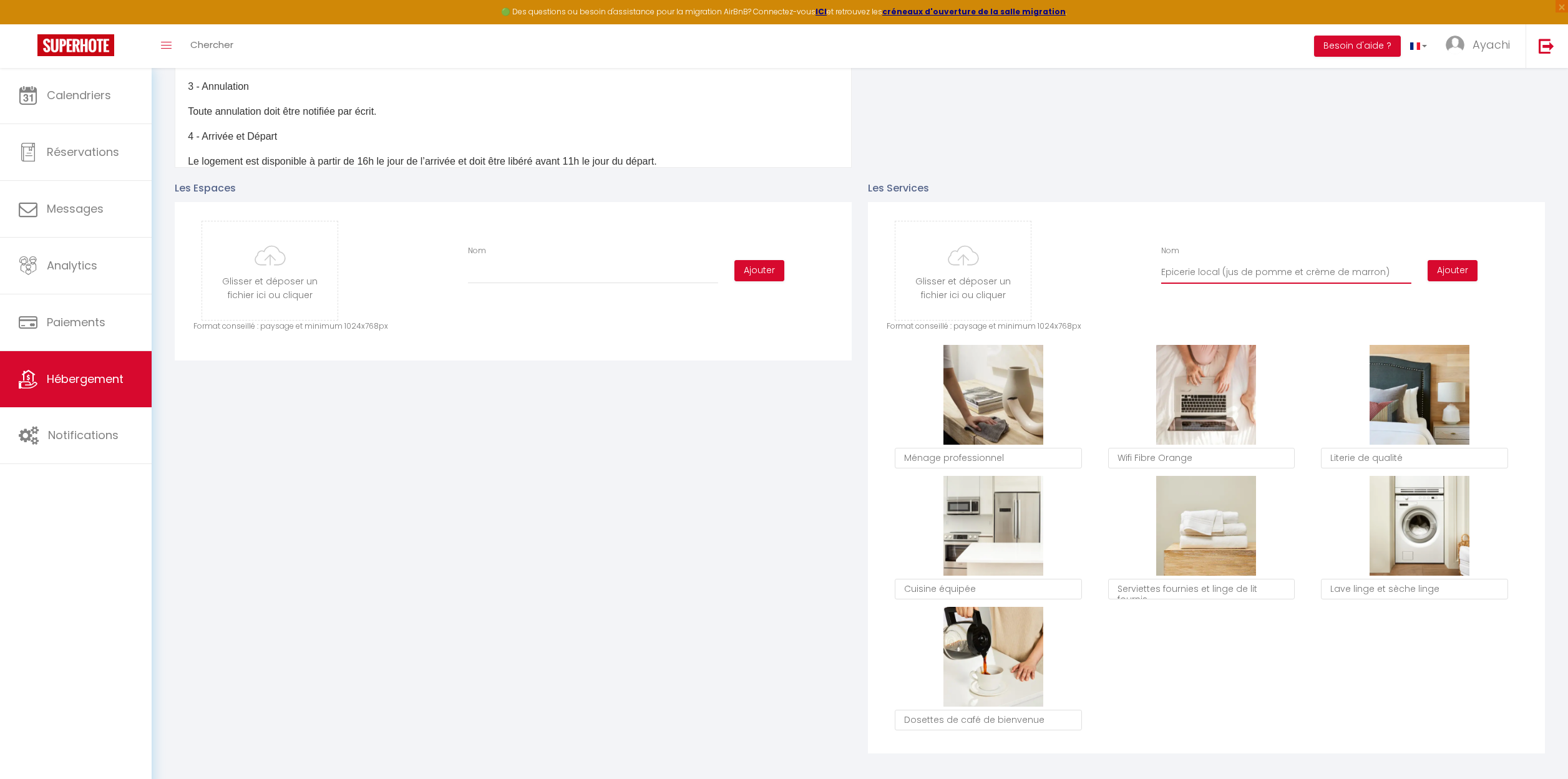
drag, startPoint x: 1382, startPoint y: 269, endPoint x: 1080, endPoint y: 266, distance: 302.0
click at [1080, 266] on div "Glisser et déposer un fichier ici ou cliquer Ooops, something wrong happened. R…" at bounding box center [1206, 271] width 639 height 100
click at [1046, 720] on textarea "Dosettes de café de bienvenue" at bounding box center [988, 721] width 187 height 21
click at [979, 719] on textarea "Dosettes de café de bienvenue" at bounding box center [988, 721] width 187 height 21
click at [1061, 716] on textarea "Dosettes de café , cde bienvenue" at bounding box center [988, 721] width 187 height 21
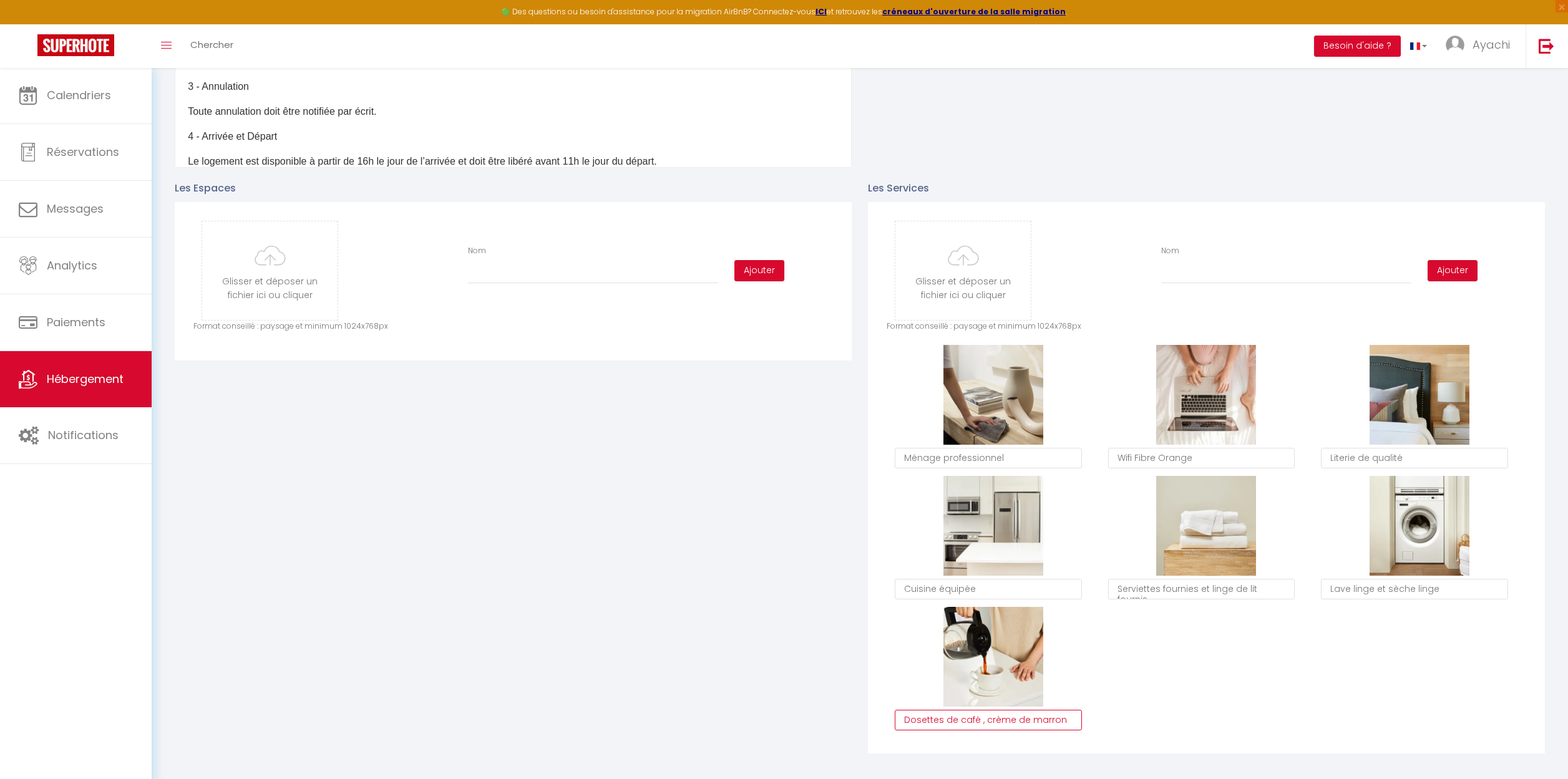
scroll to position [0, 0]
click at [1202, 674] on div "Supprimer Ménage professionnel Supprimer Wifi Fibre Orange Supprimer Literie de…" at bounding box center [1206, 541] width 639 height 393
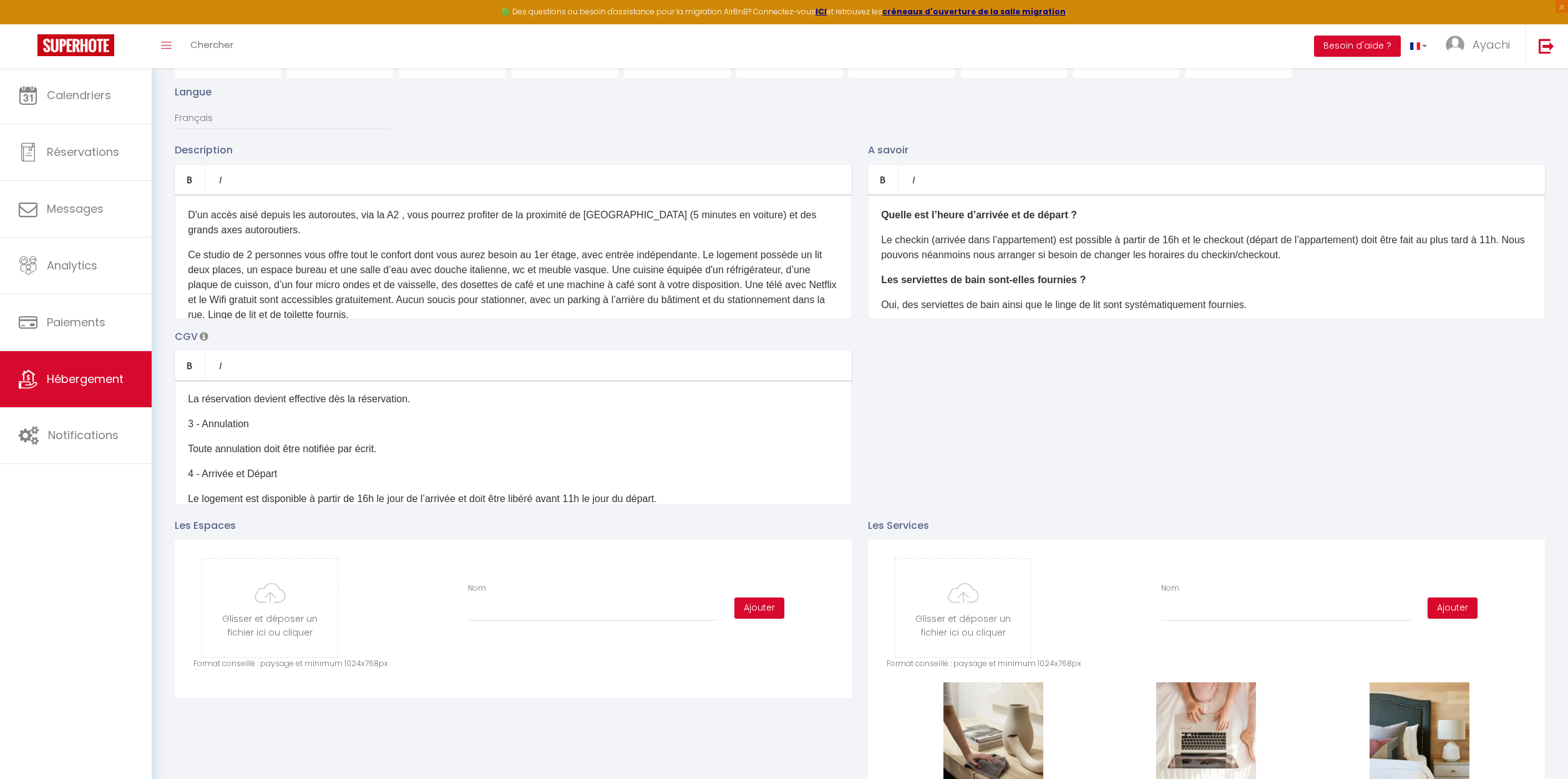
scroll to position [53, 0]
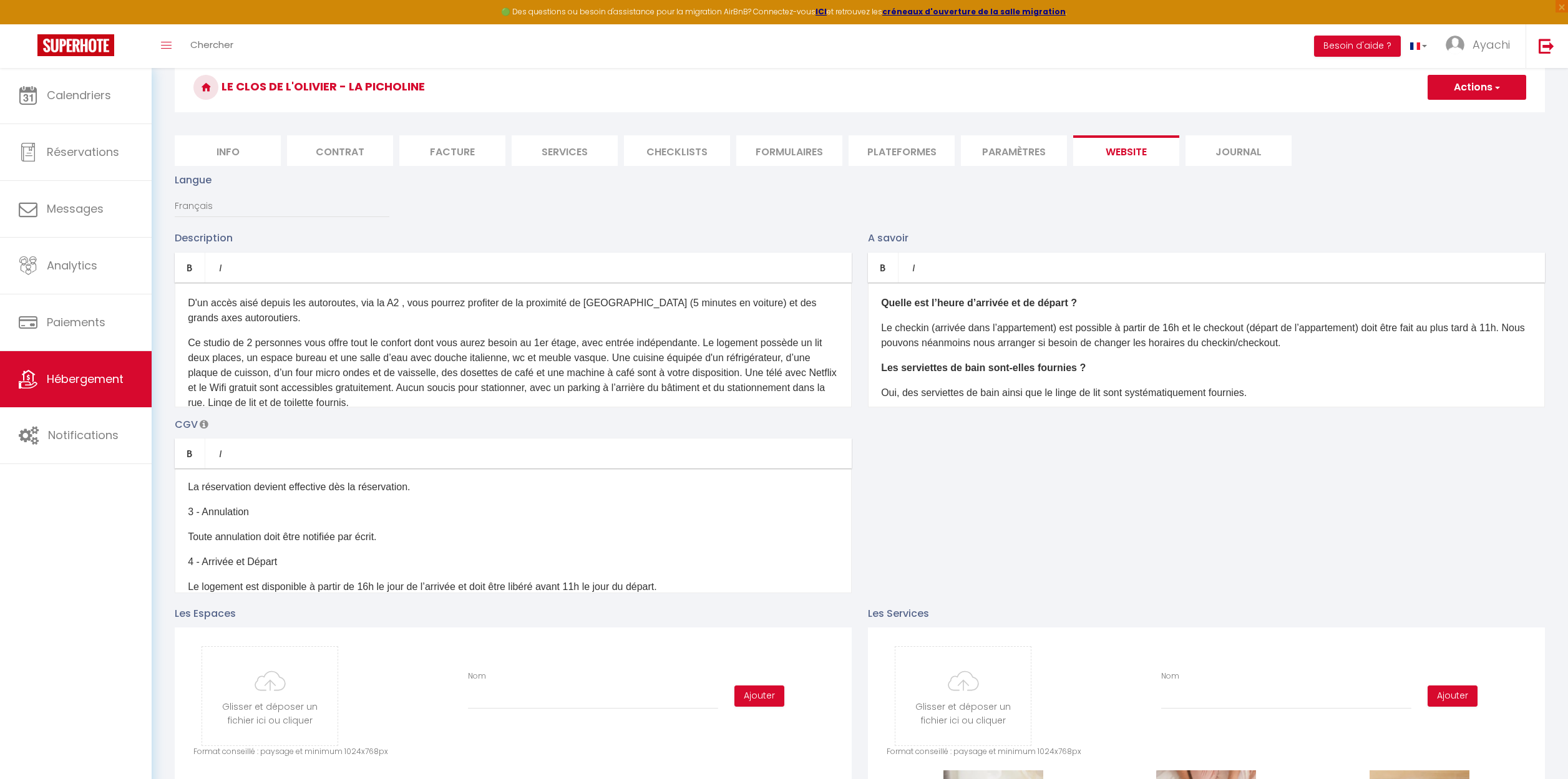
click at [1498, 84] on span "button" at bounding box center [1496, 87] width 8 height 13
click at [1469, 115] on input "Enregistrer" at bounding box center [1463, 115] width 46 height 13
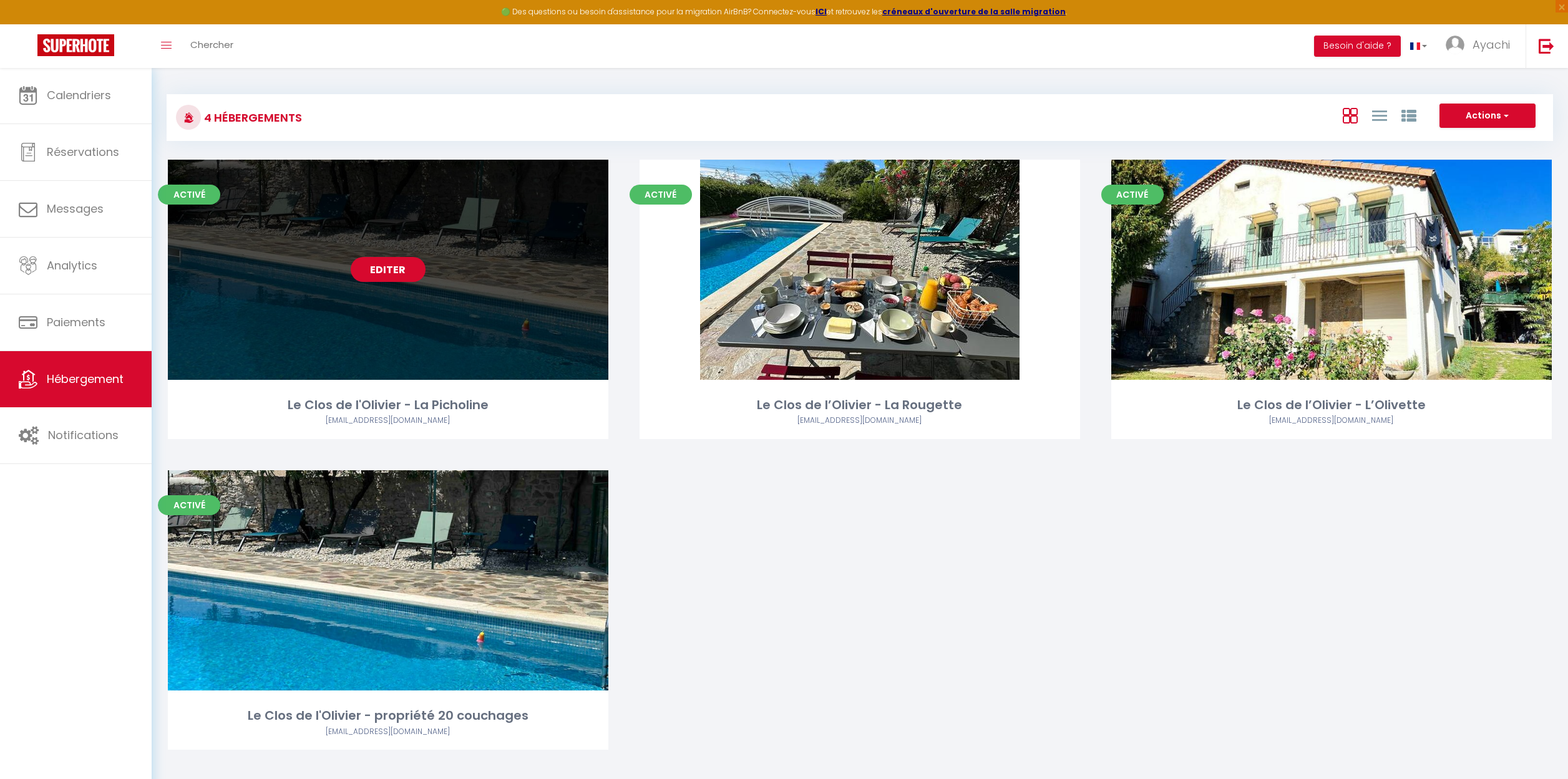
click at [389, 276] on link "Editer" at bounding box center [388, 269] width 75 height 25
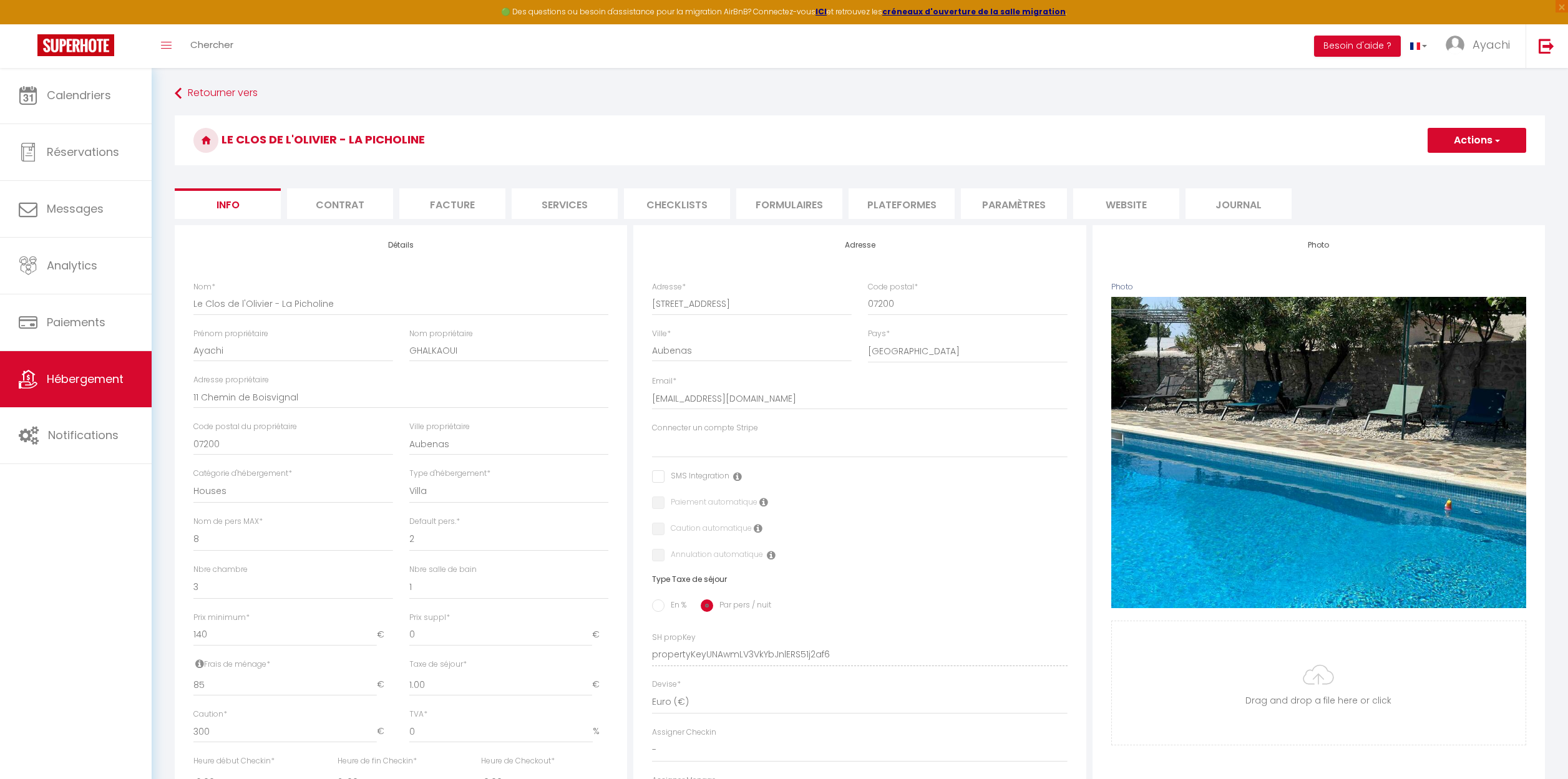
click at [1136, 206] on li "website" at bounding box center [1126, 203] width 106 height 30
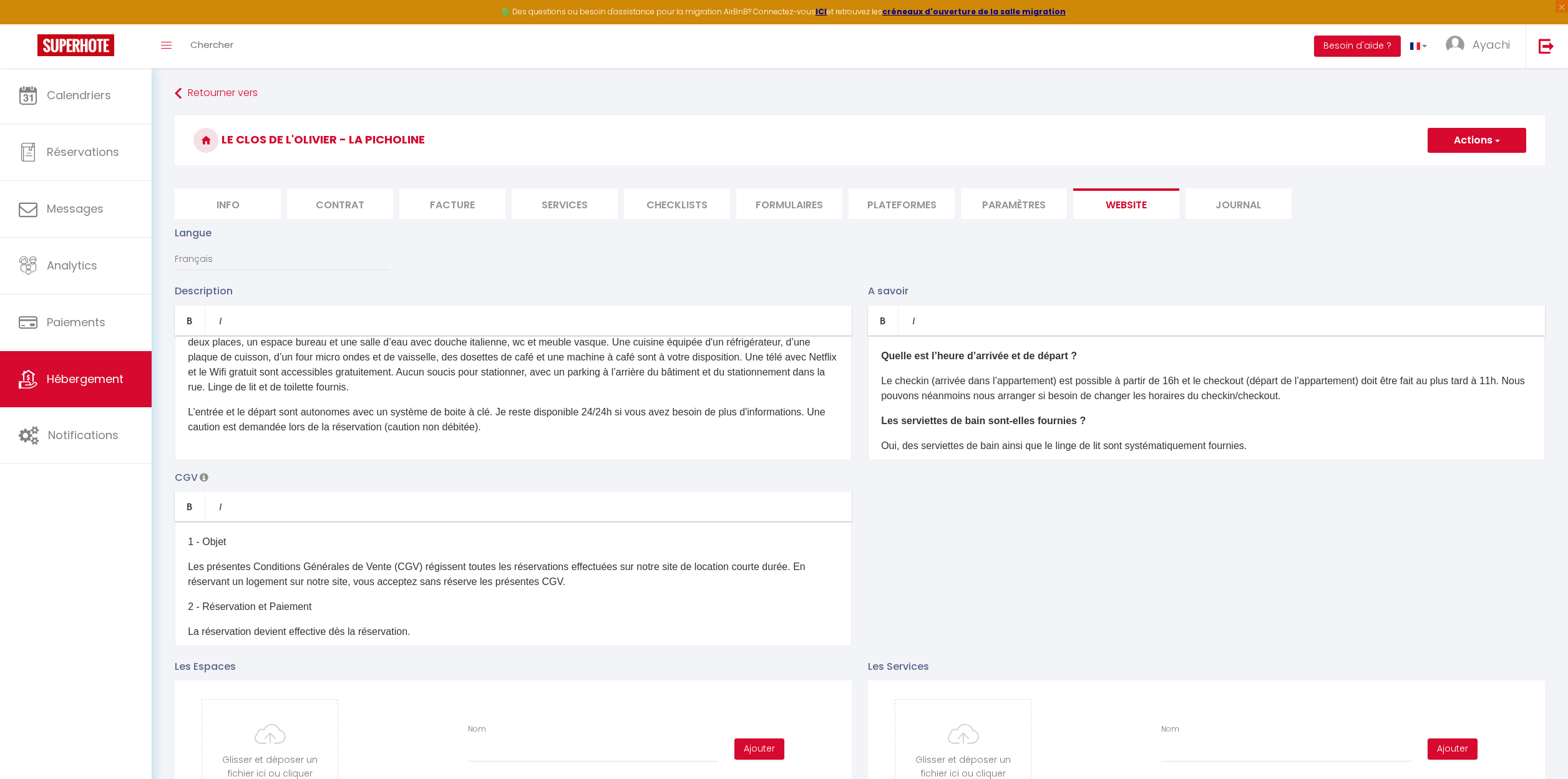
click at [236, 207] on li "Info" at bounding box center [227, 203] width 106 height 30
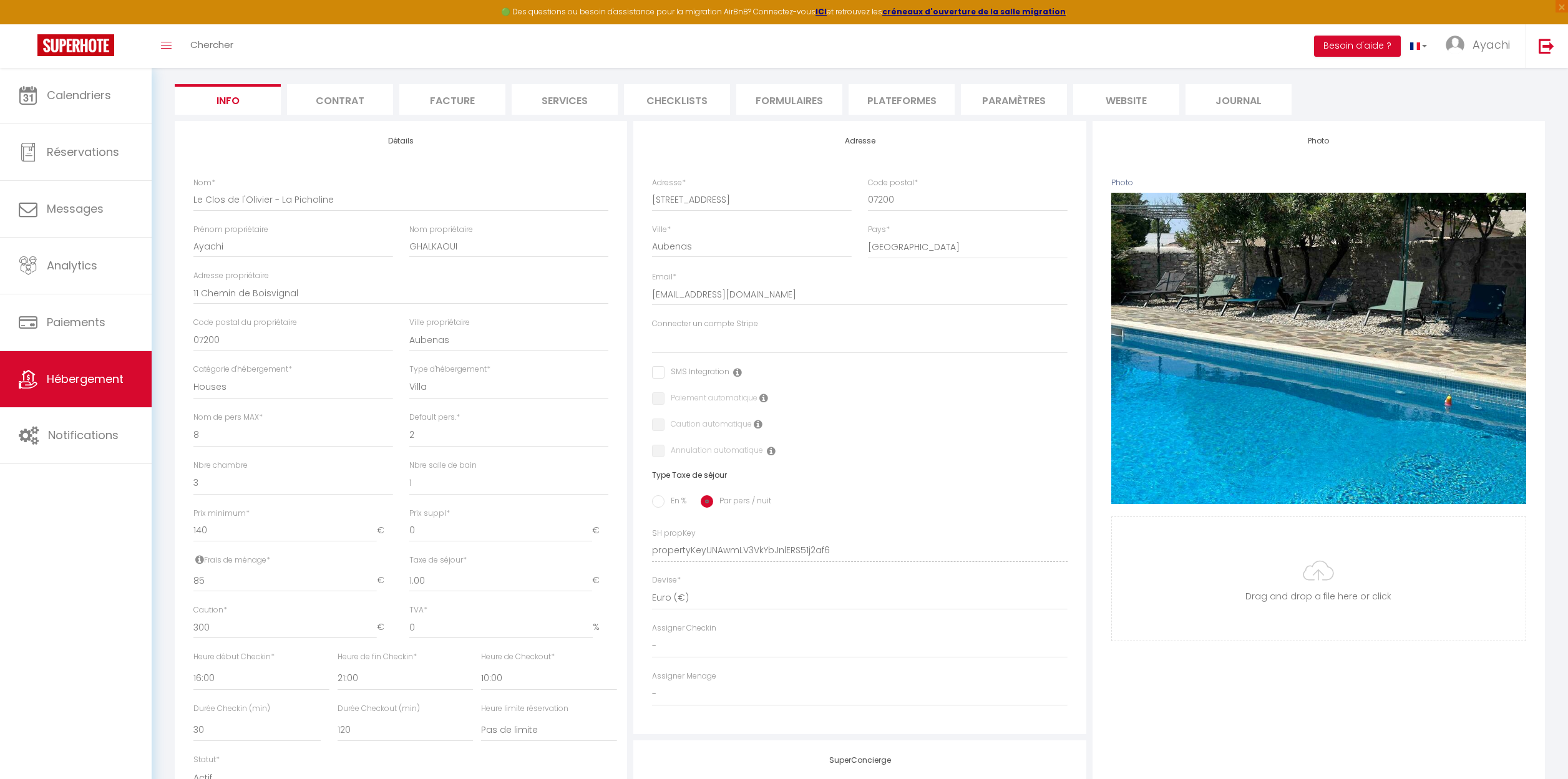
scroll to position [84, 0]
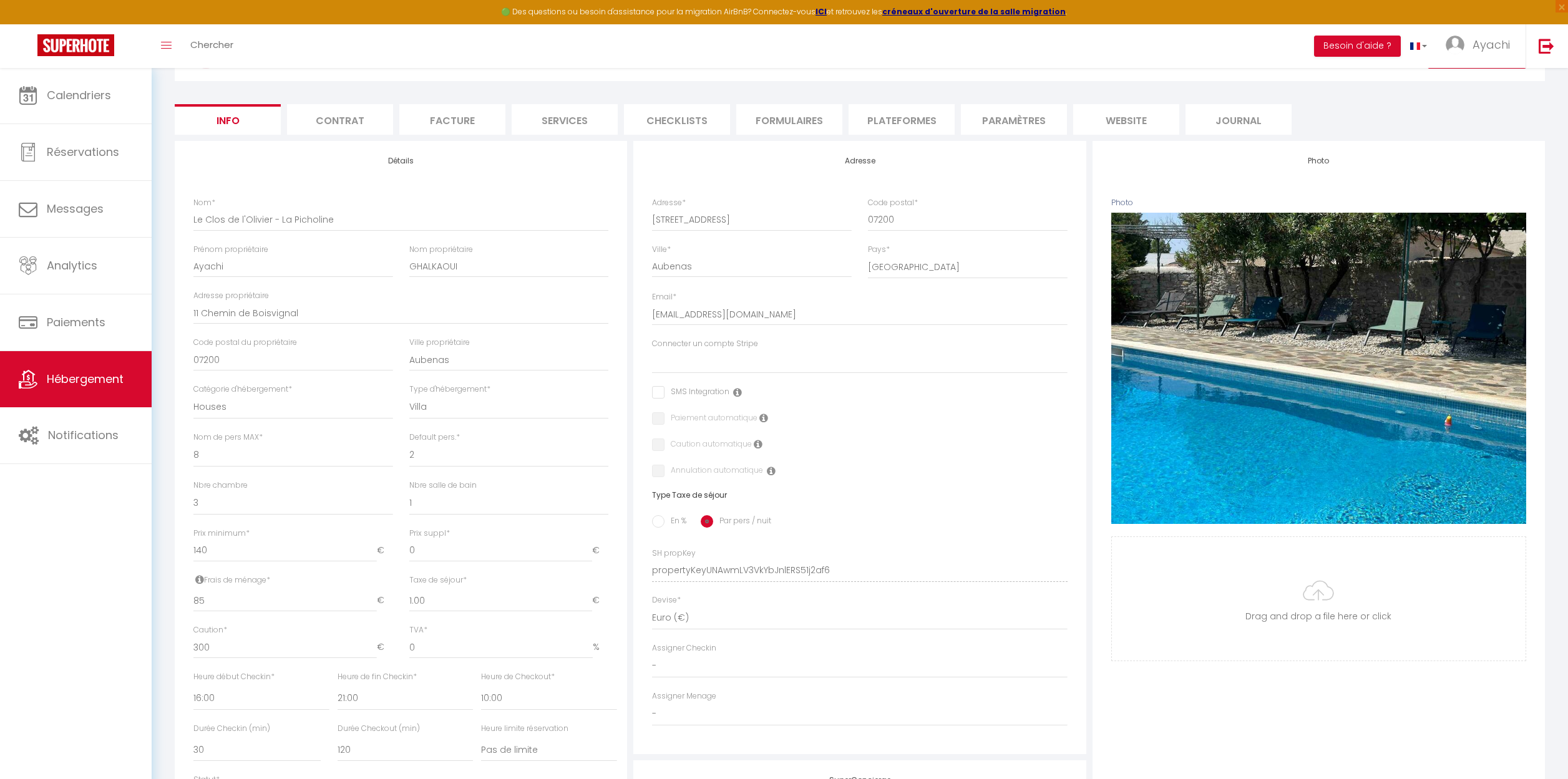
click at [451, 122] on li "Facture" at bounding box center [452, 119] width 106 height 30
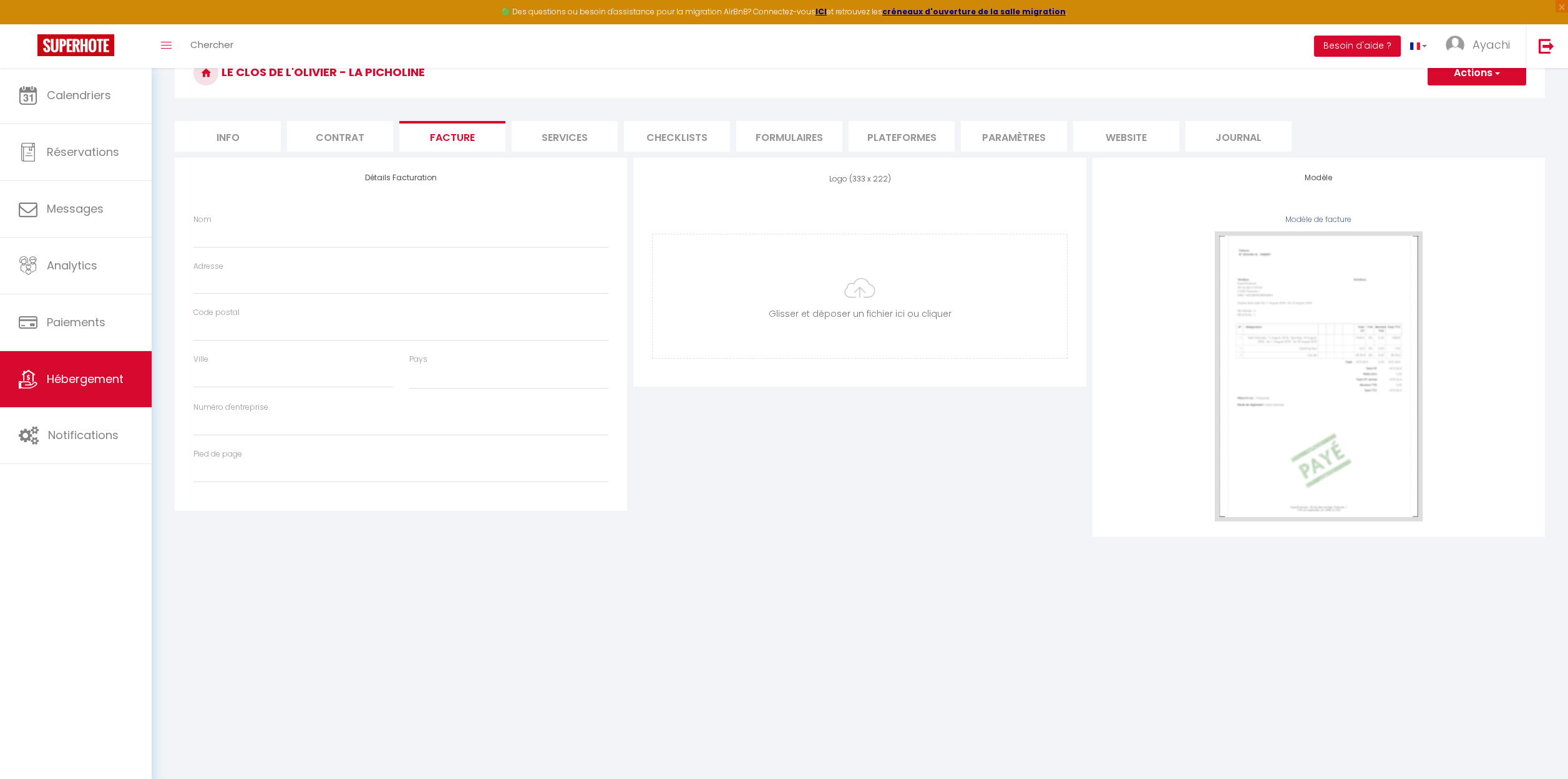
scroll to position [67, 0]
click at [552, 130] on li "Services" at bounding box center [565, 136] width 106 height 30
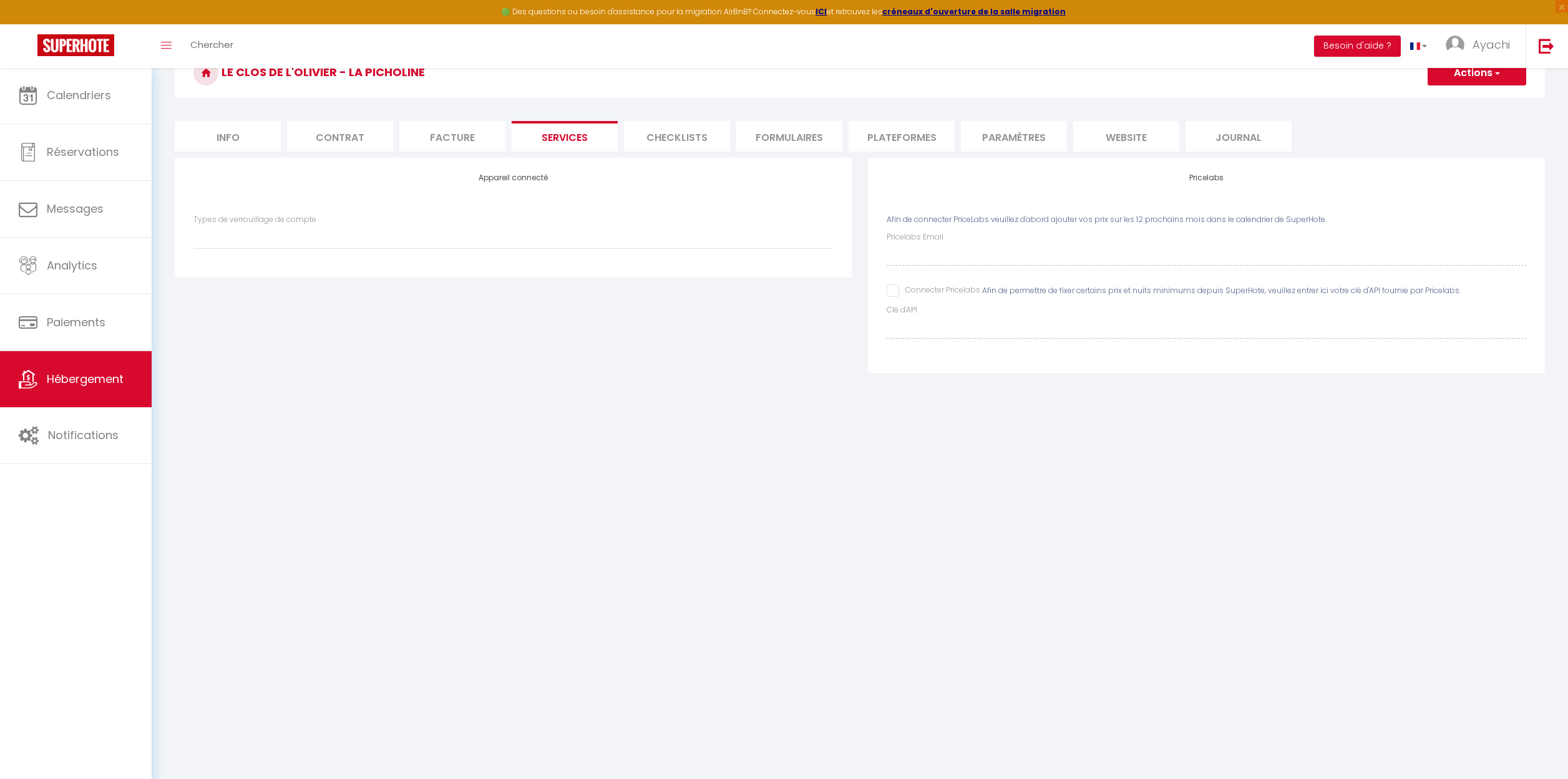
click at [671, 140] on li "Checklists" at bounding box center [676, 136] width 106 height 30
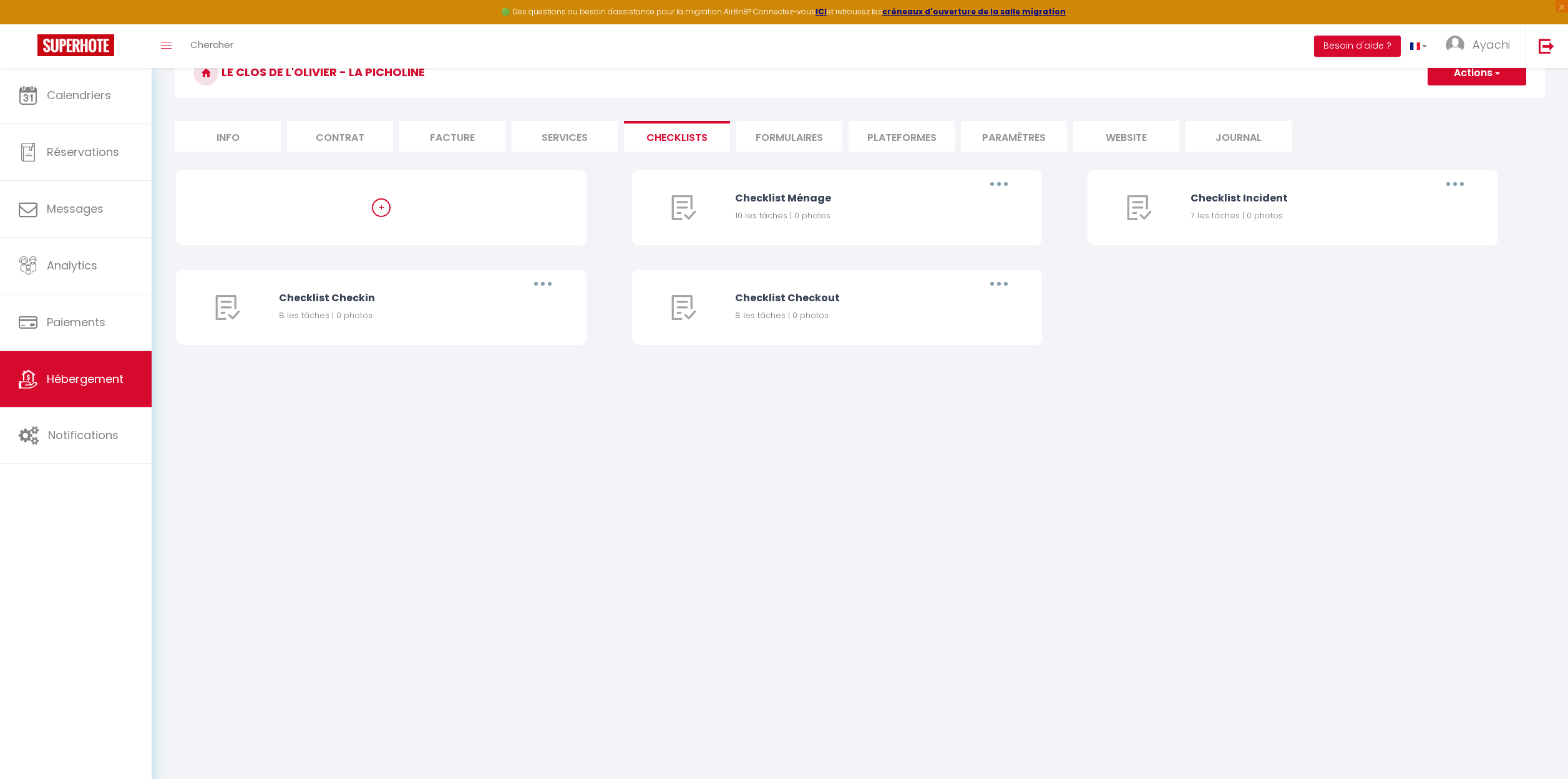
click at [803, 136] on li "Formulaires" at bounding box center [789, 136] width 106 height 30
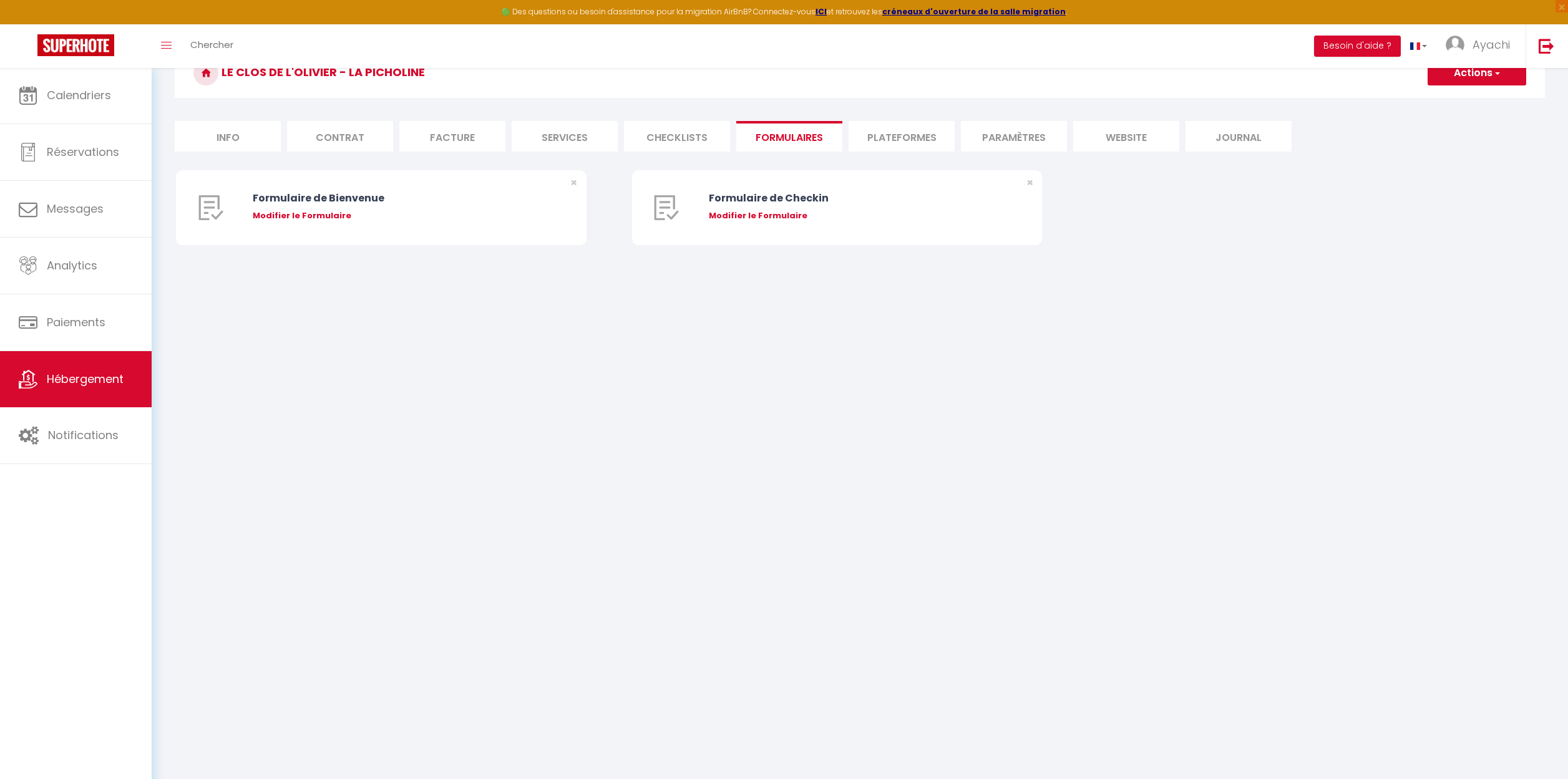
click at [894, 145] on li "Plateformes" at bounding box center [901, 136] width 106 height 30
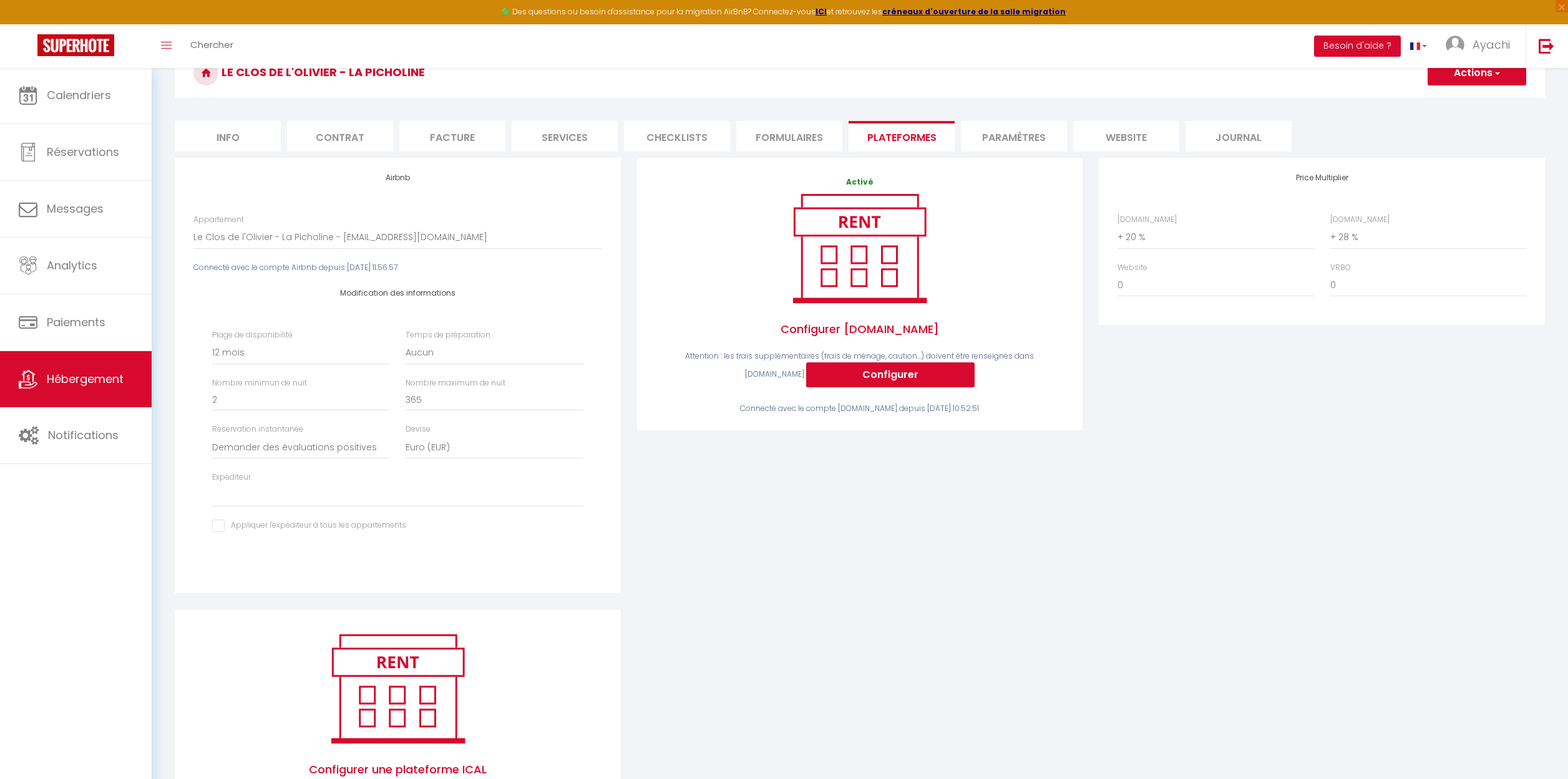
click at [1015, 136] on li "Paramètres" at bounding box center [1013, 136] width 106 height 30
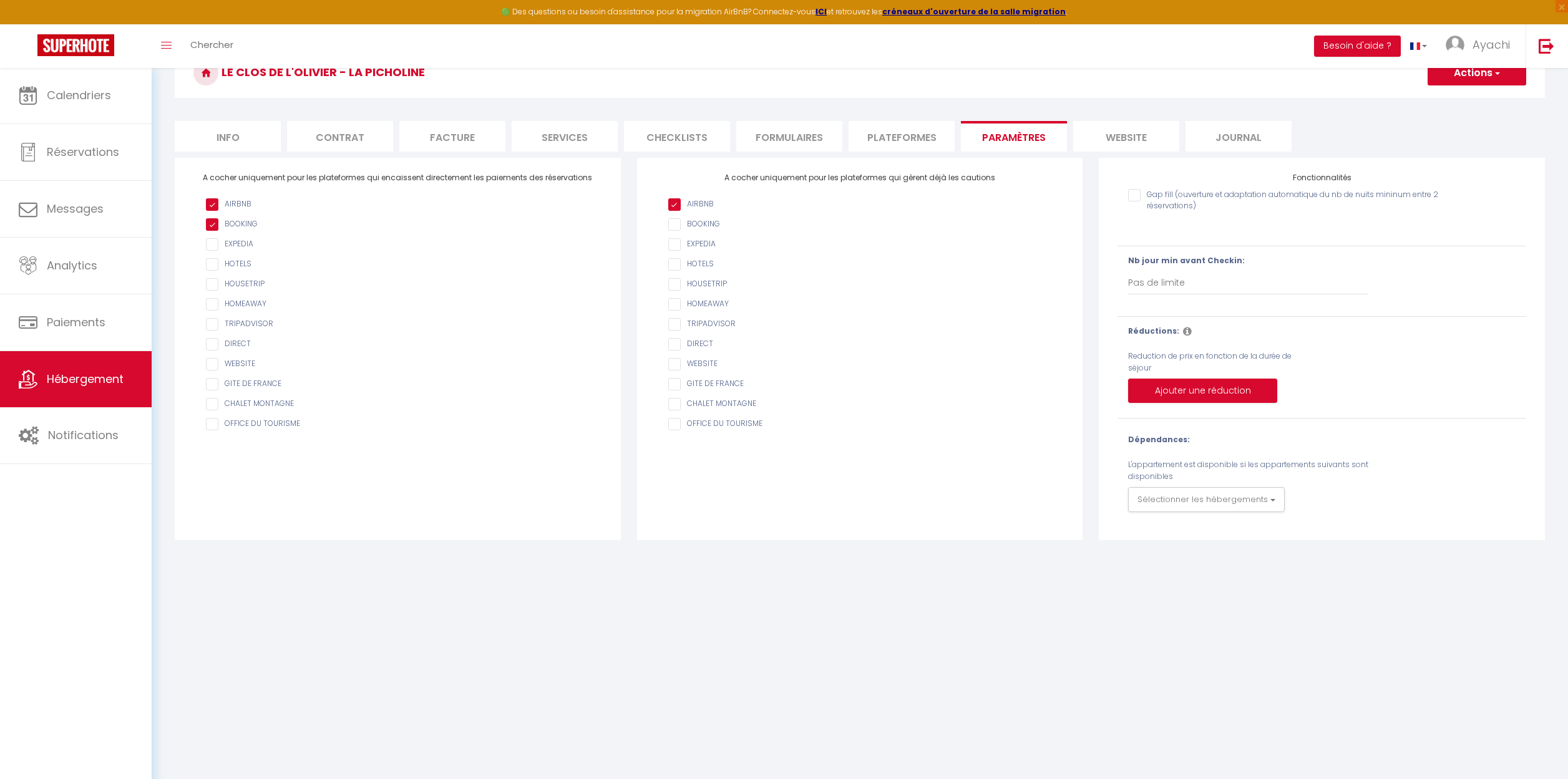
click at [1122, 140] on li "website" at bounding box center [1126, 136] width 106 height 30
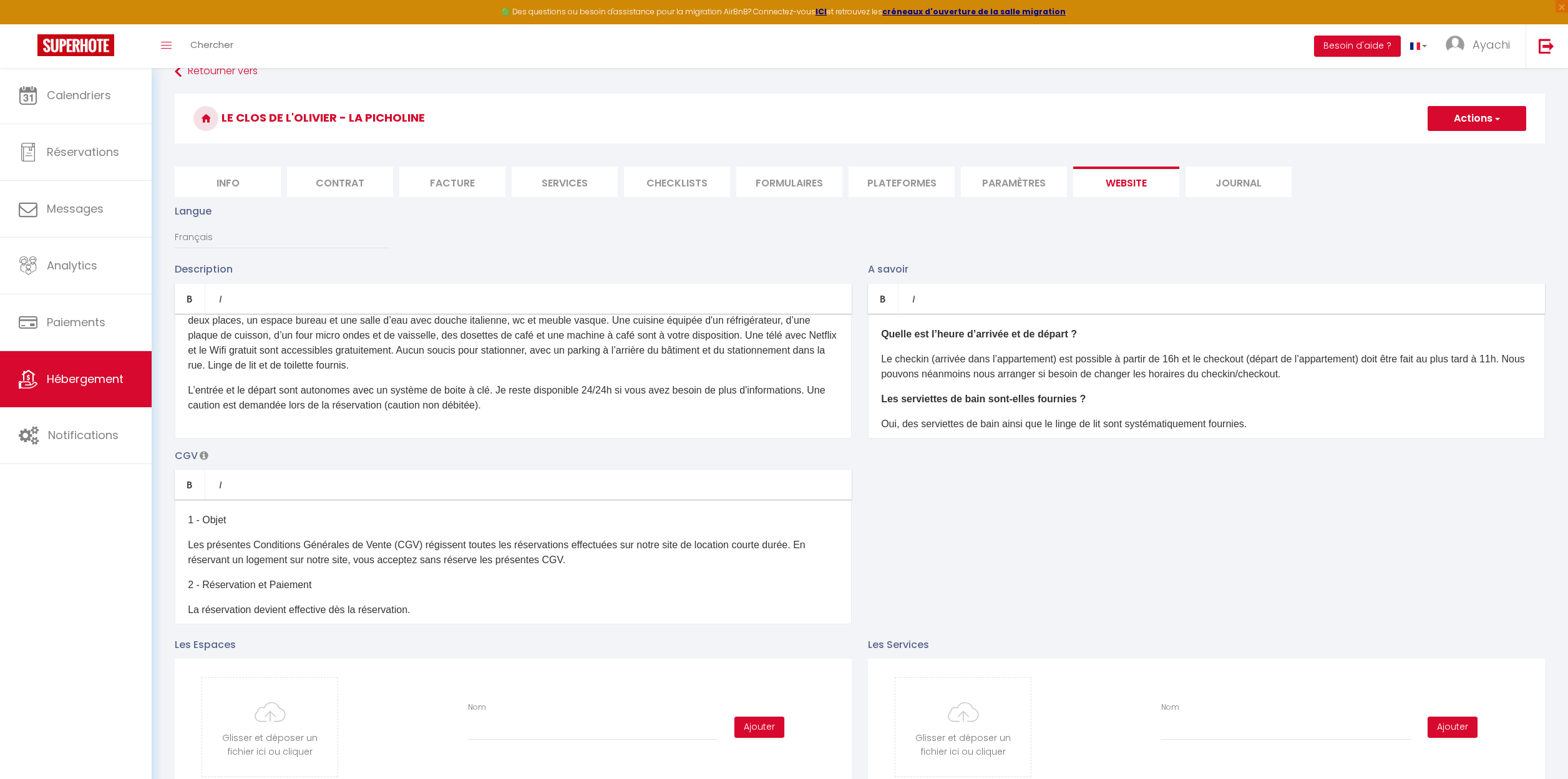
scroll to position [2, 0]
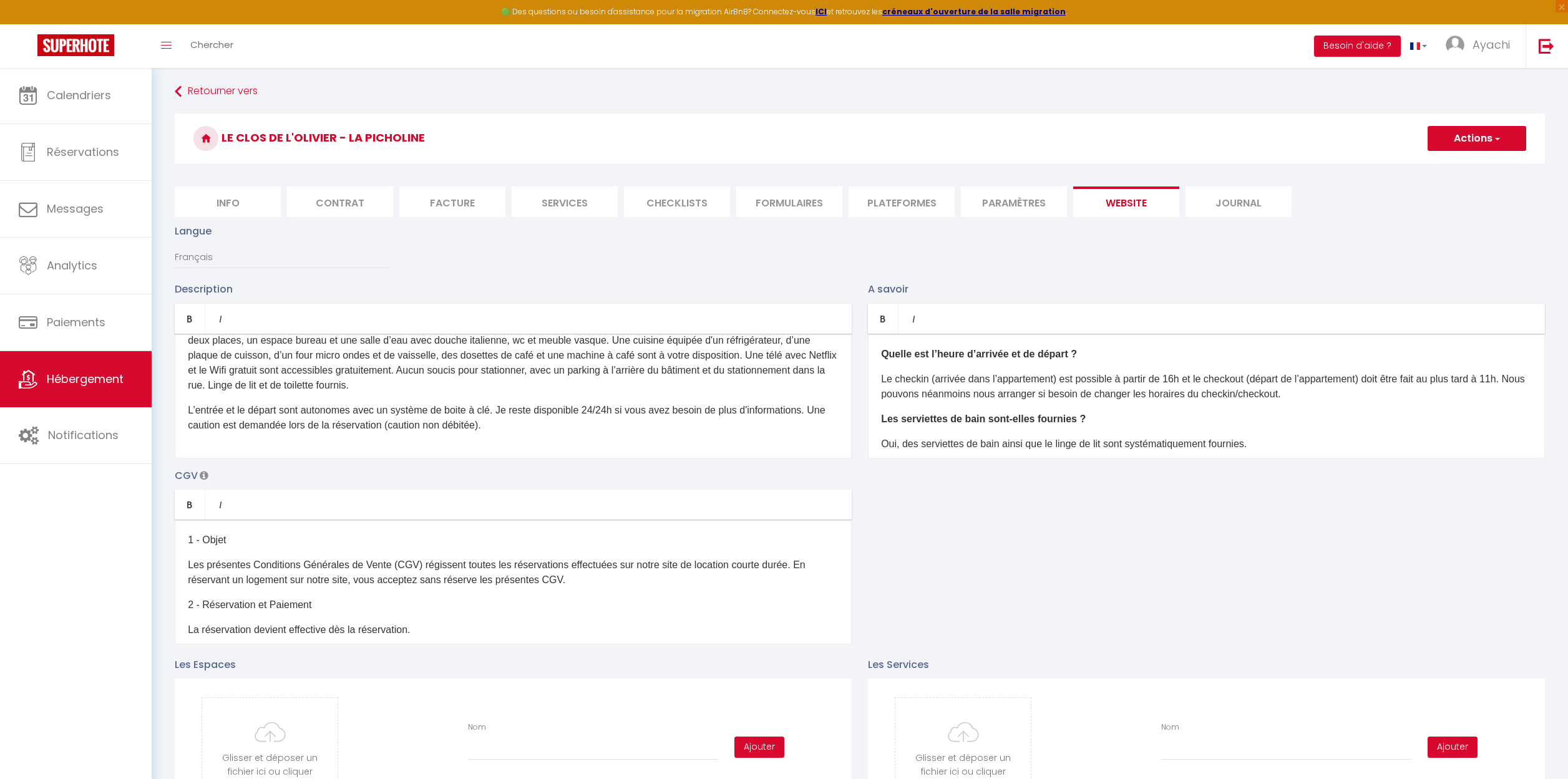
click at [1500, 136] on button "Actions" at bounding box center [1477, 138] width 98 height 25
click at [1460, 172] on link "Enregistrer" at bounding box center [1476, 165] width 98 height 16
click at [1495, 140] on span "button" at bounding box center [1496, 139] width 8 height 13
click at [1463, 163] on input "Enregistrer" at bounding box center [1463, 166] width 46 height 13
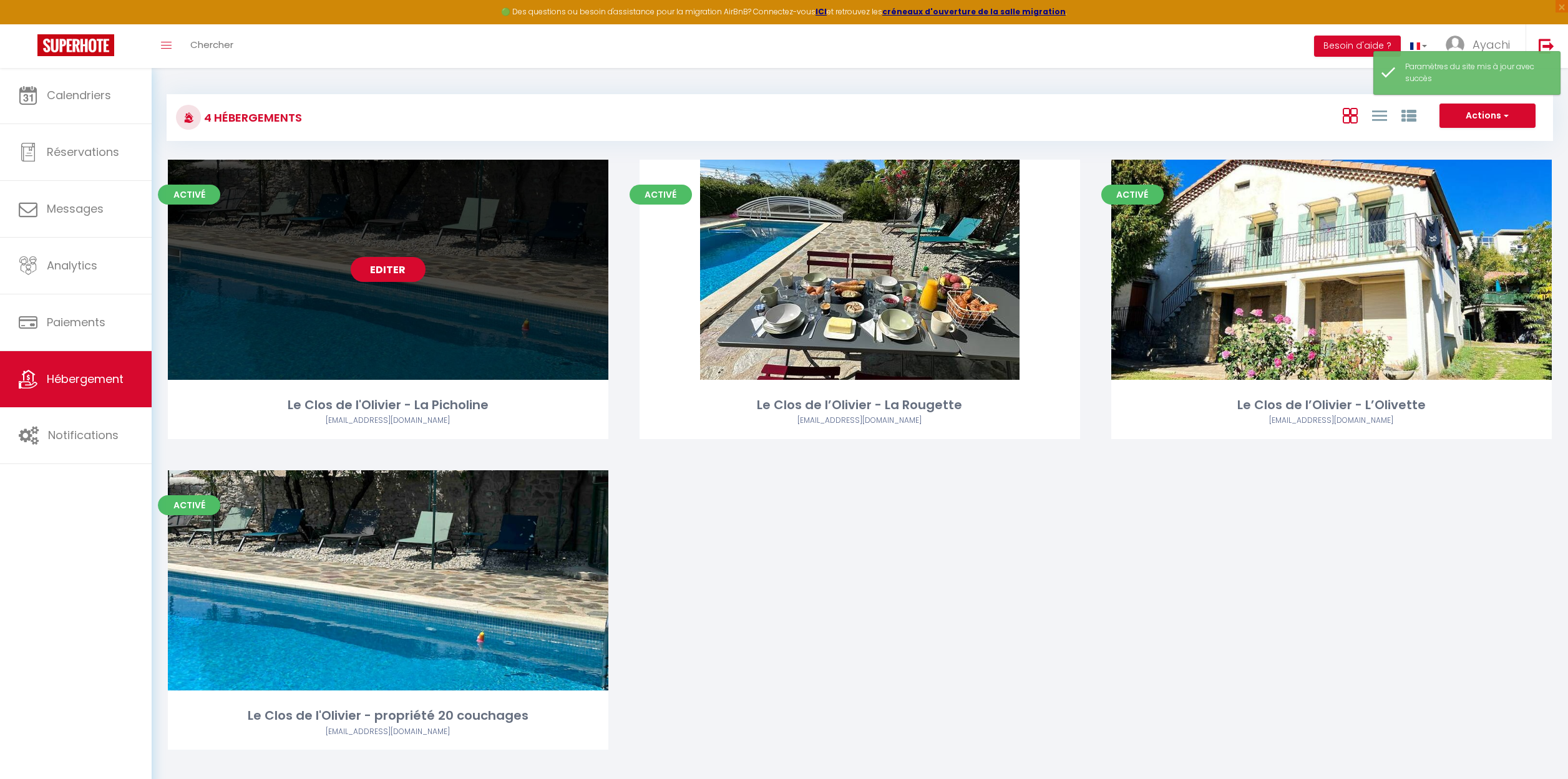
click at [387, 264] on link "Editer" at bounding box center [388, 269] width 75 height 25
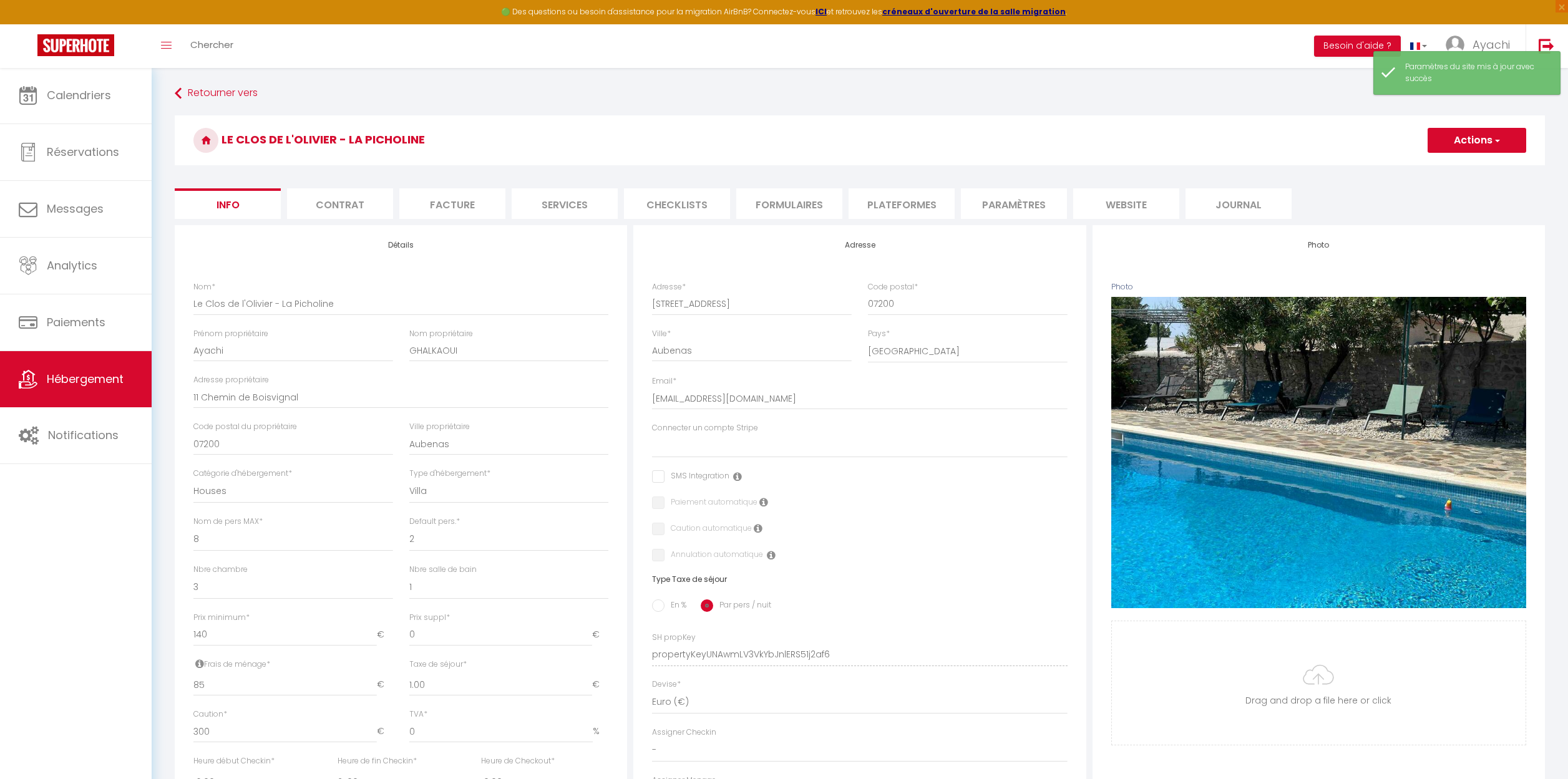
click at [1242, 202] on li "Journal" at bounding box center [1238, 203] width 106 height 30
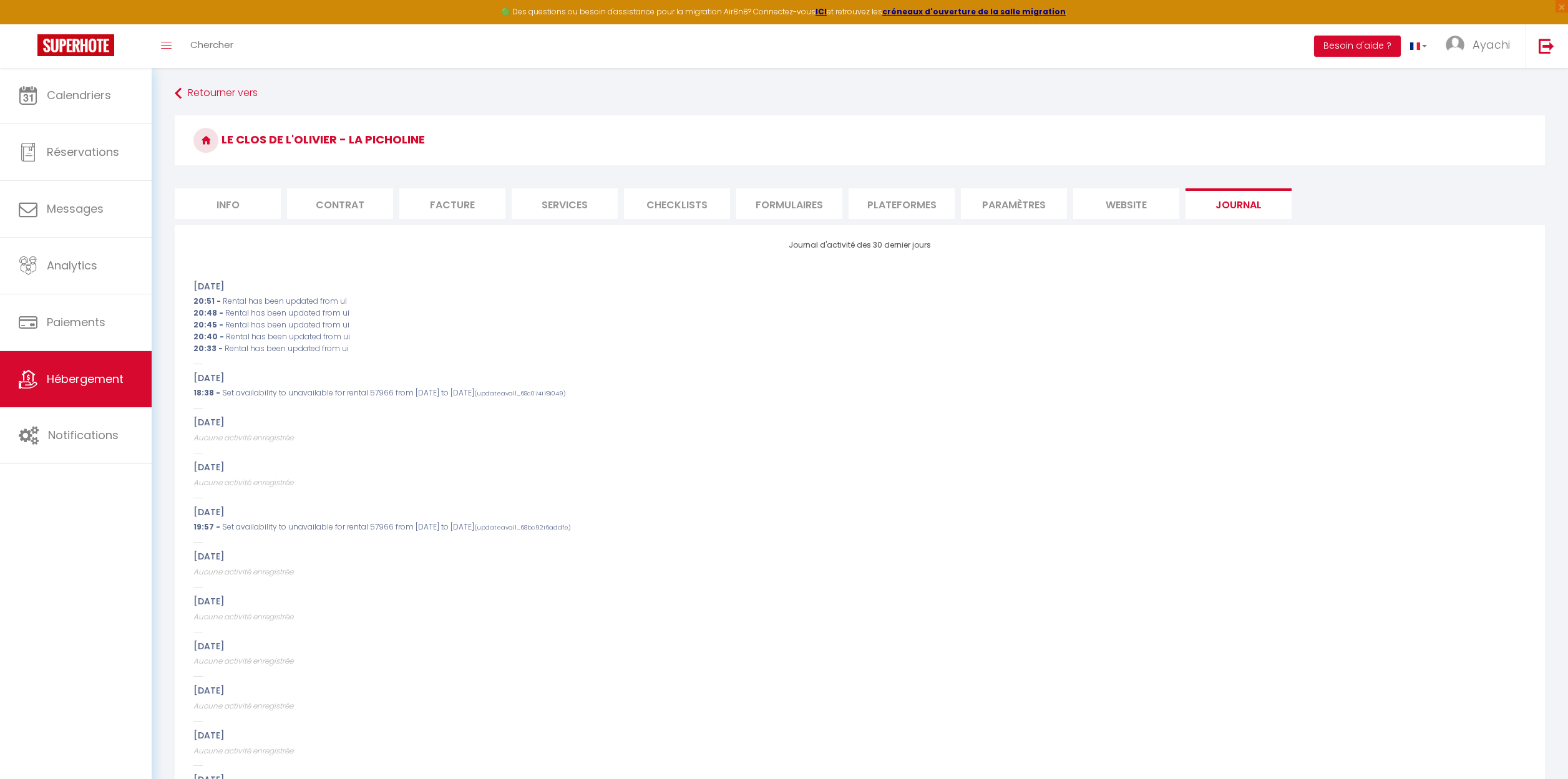
click at [1131, 207] on li "website" at bounding box center [1126, 203] width 106 height 30
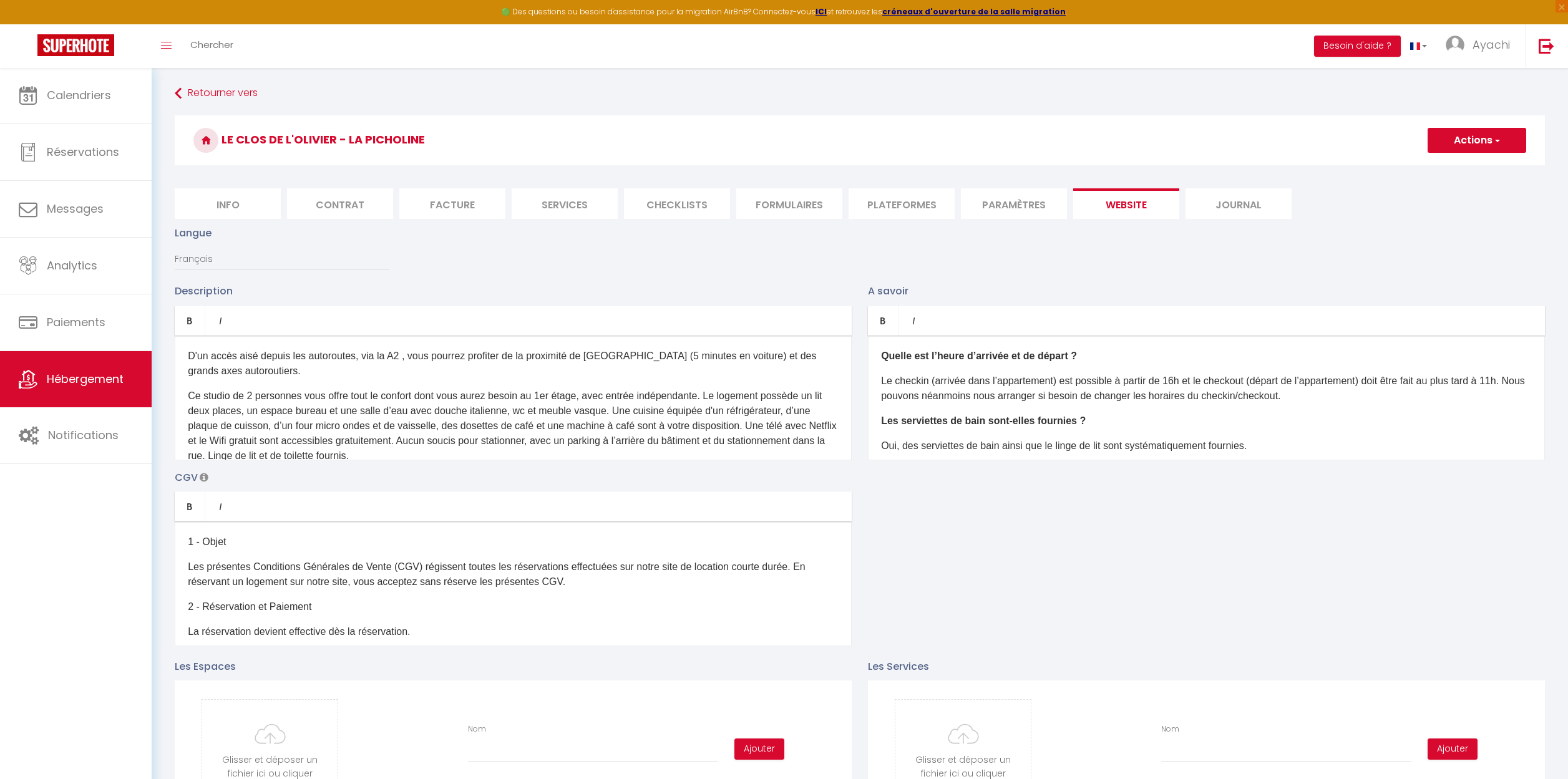
click at [1004, 207] on li "Paramètres" at bounding box center [1013, 203] width 106 height 30
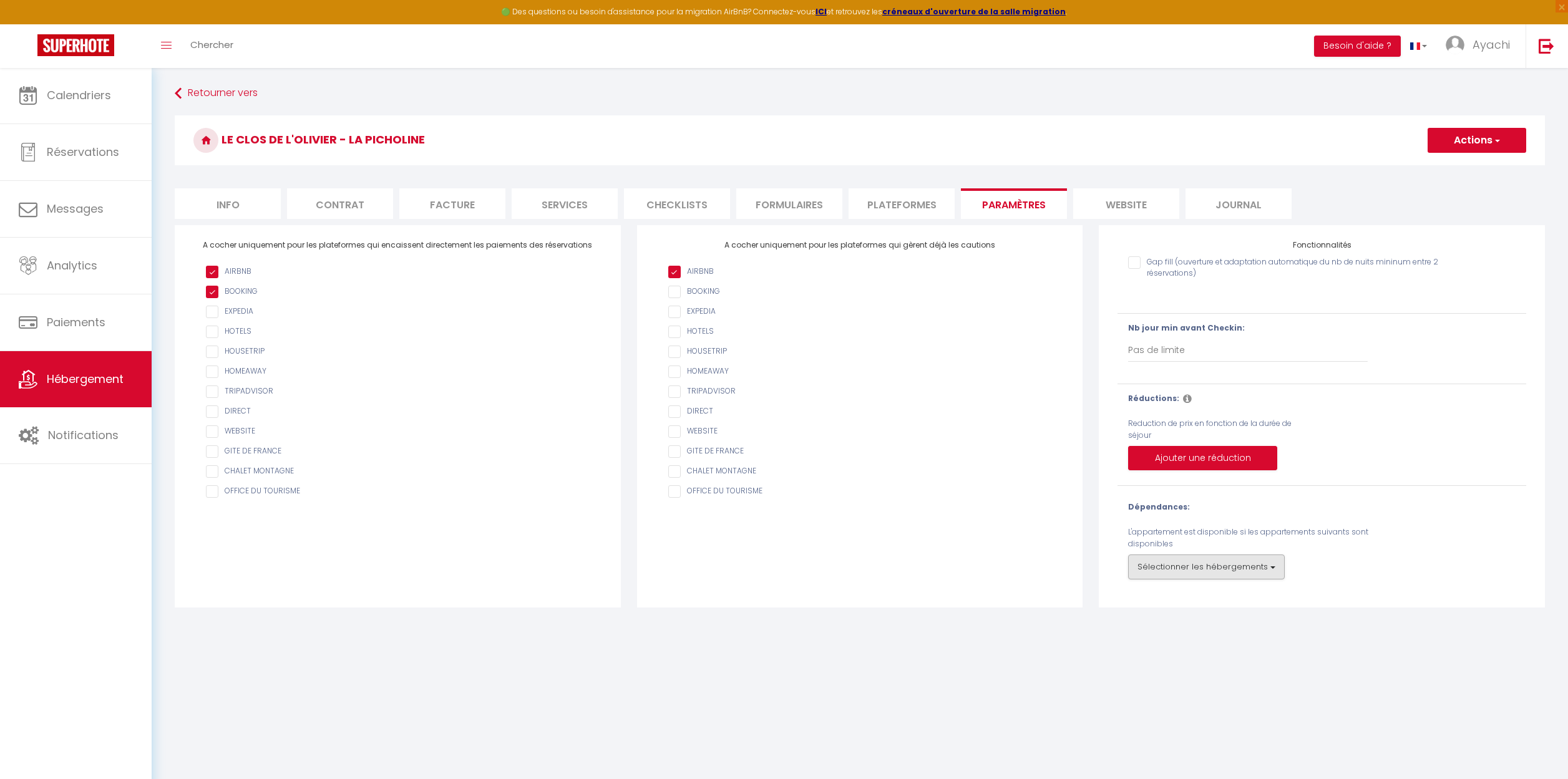
click at [1268, 561] on button "Sélectionner les hébergements" at bounding box center [1206, 567] width 157 height 25
click at [897, 206] on li "Plateformes" at bounding box center [901, 203] width 106 height 30
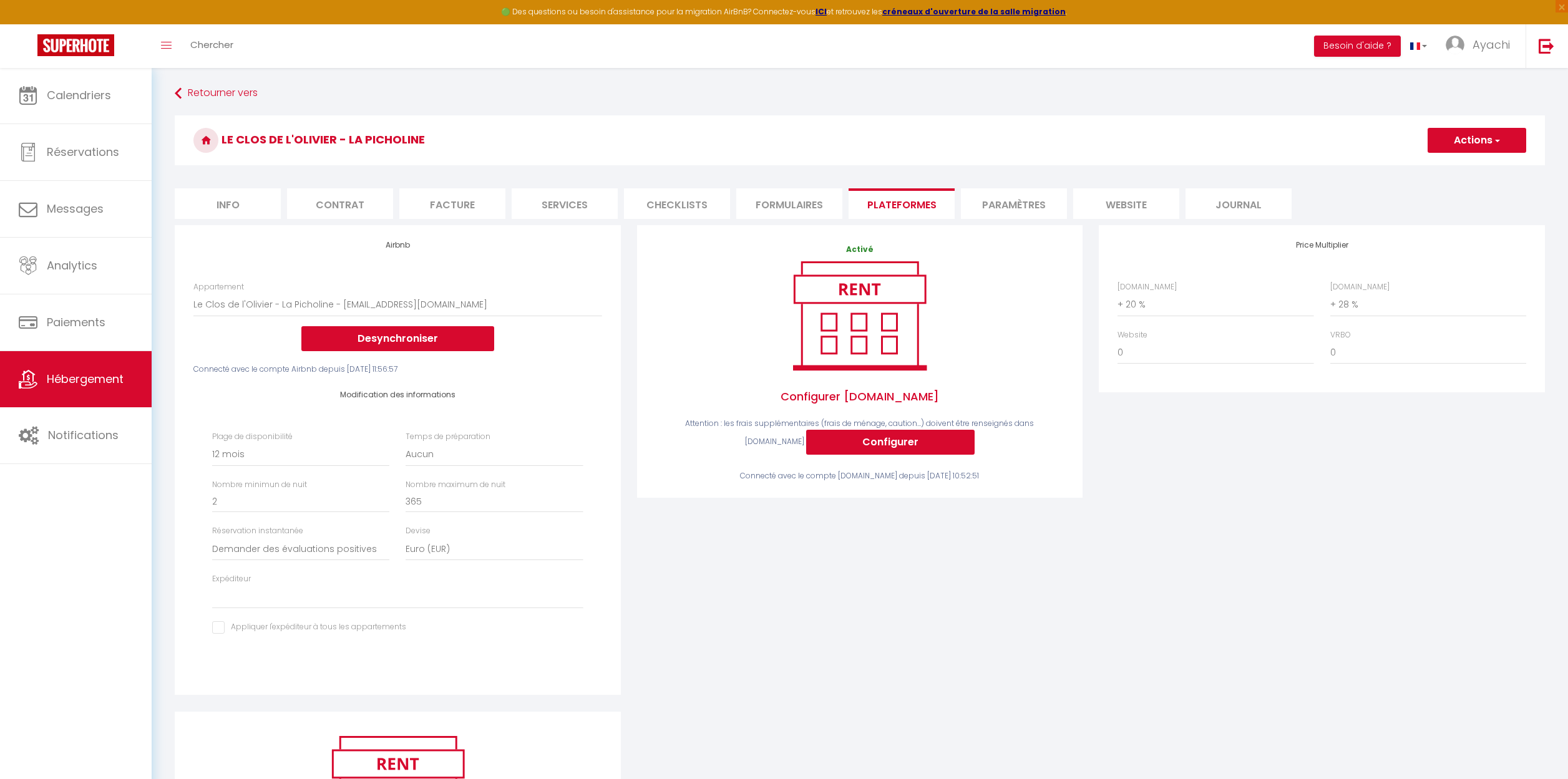
click at [1071, 509] on div "Activé Configurer Booking.com Attention : les frais supplémentaires (frais de m…" at bounding box center [859, 468] width 462 height 486
click at [807, 204] on li "Formulaires" at bounding box center [789, 203] width 106 height 30
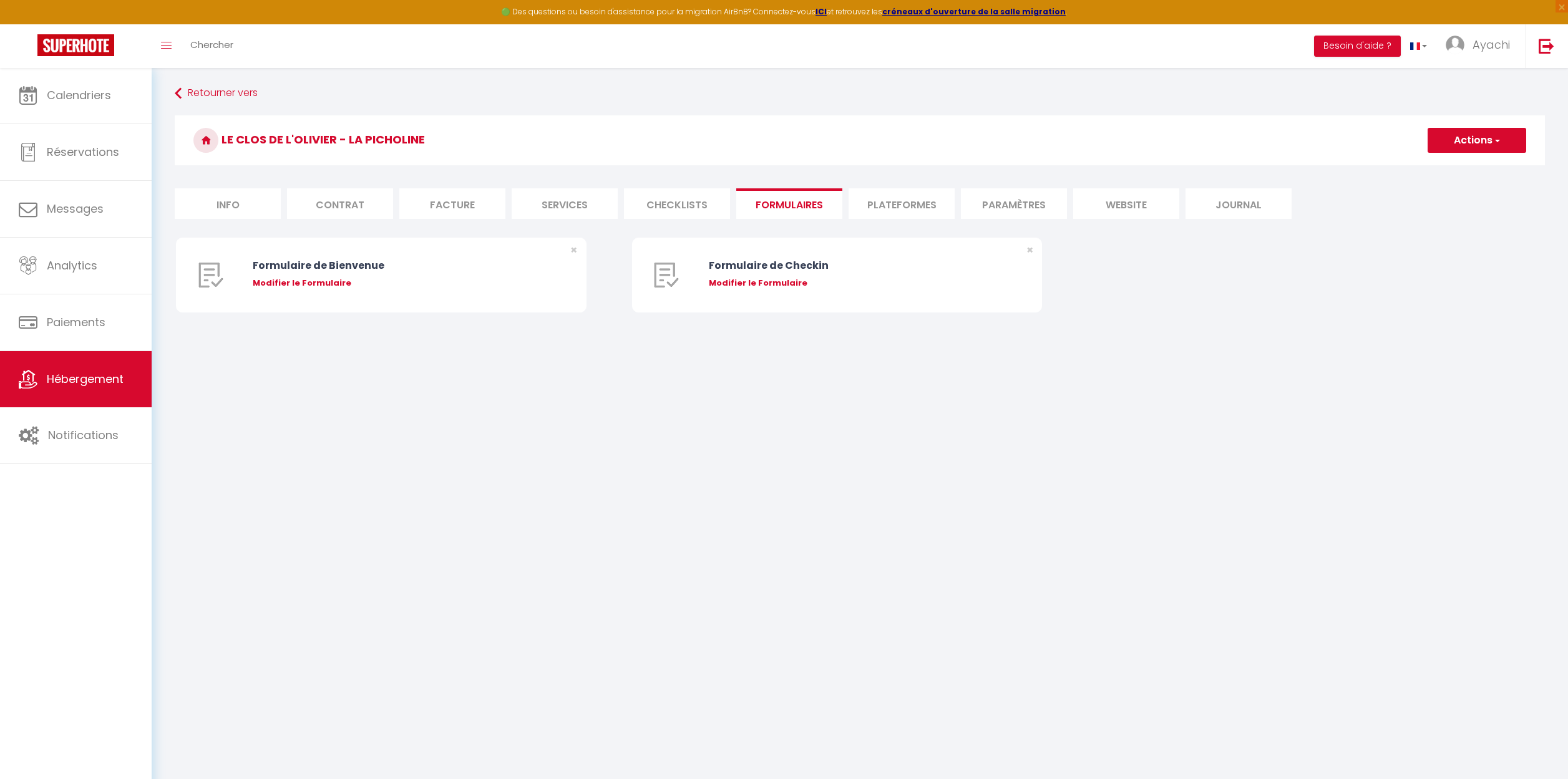
click at [686, 205] on li "Checklists" at bounding box center [676, 203] width 106 height 30
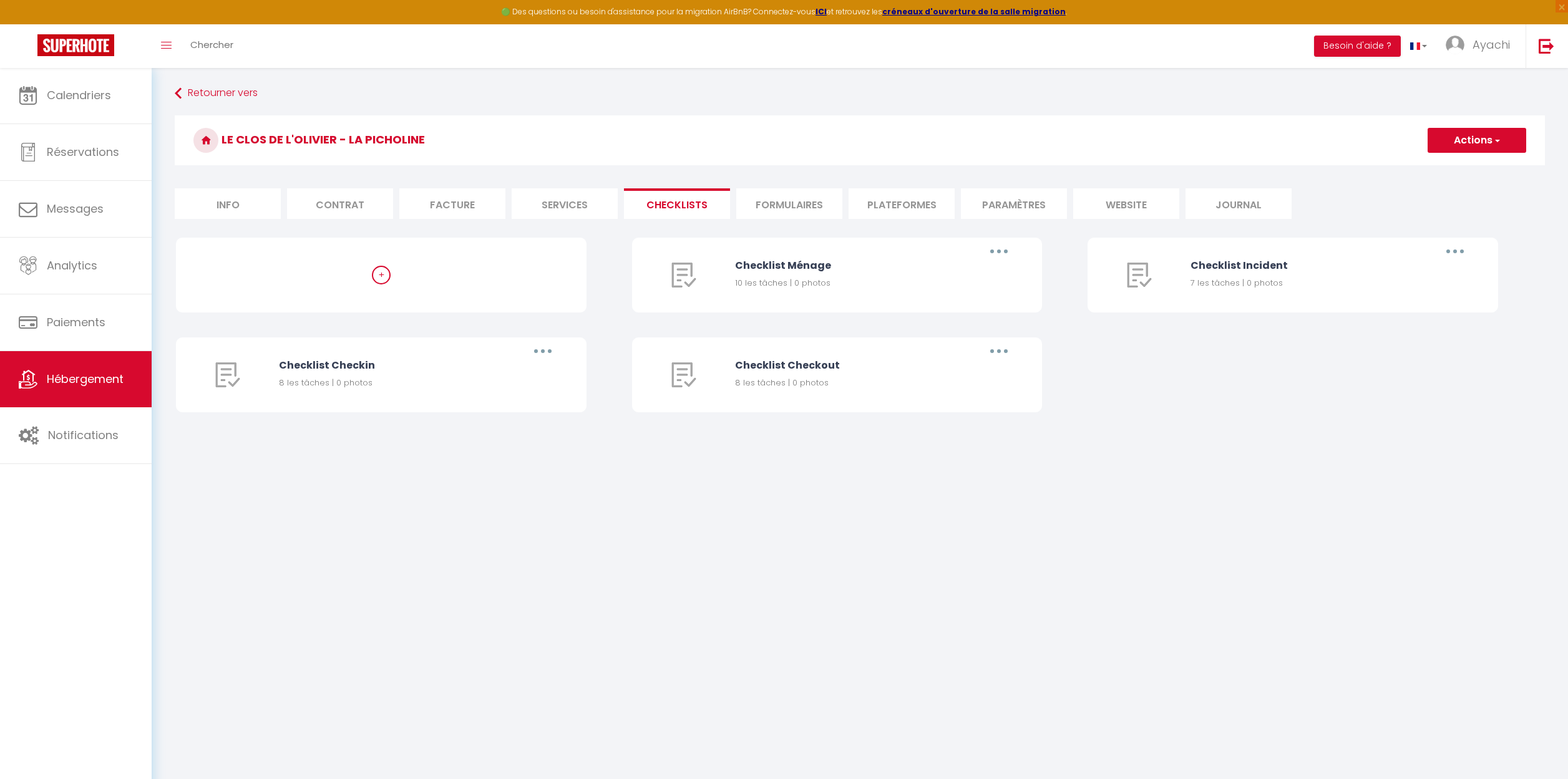
click at [578, 208] on li "Services" at bounding box center [565, 203] width 106 height 30
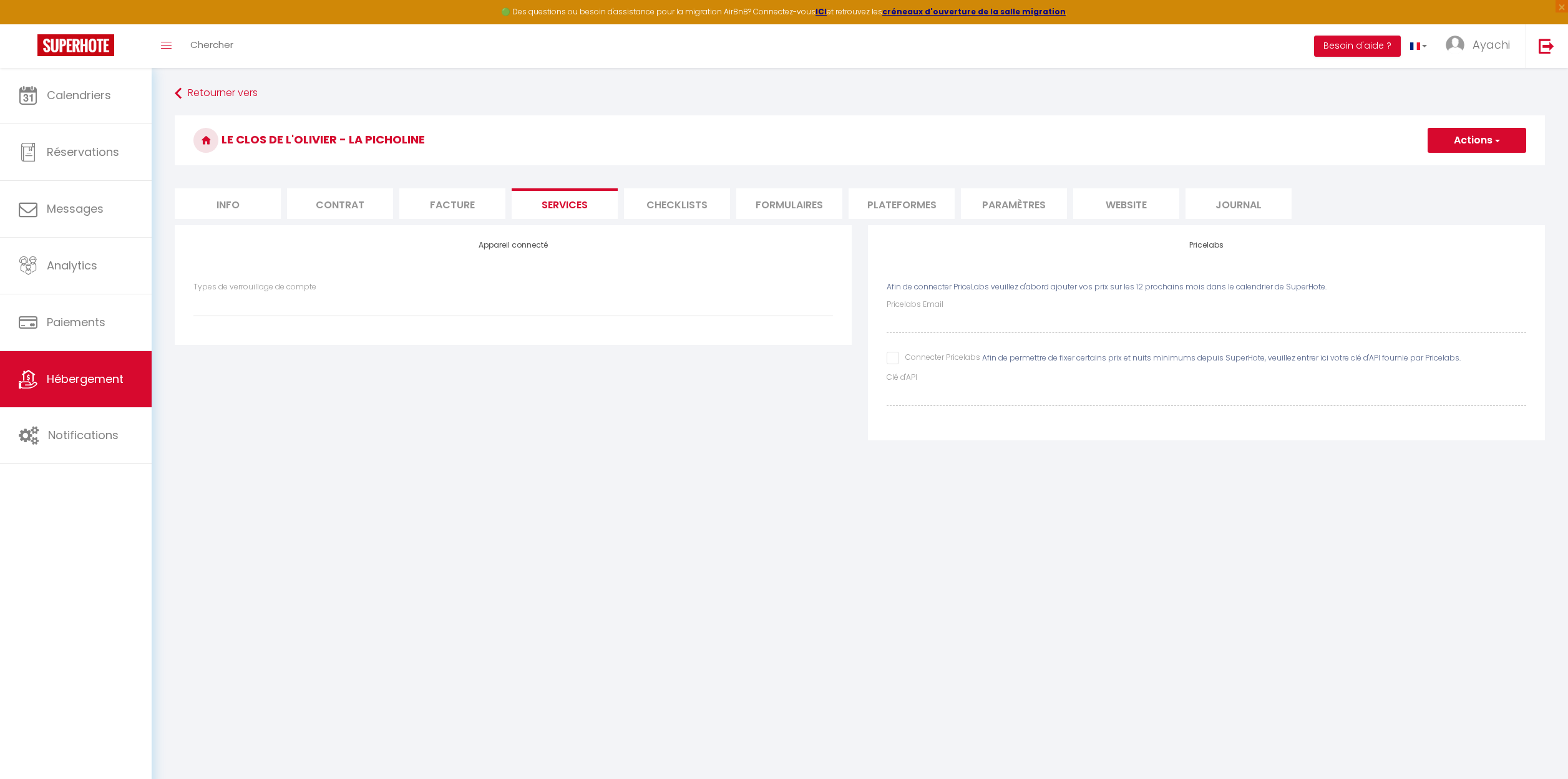
click at [461, 211] on li "Facture" at bounding box center [452, 203] width 106 height 30
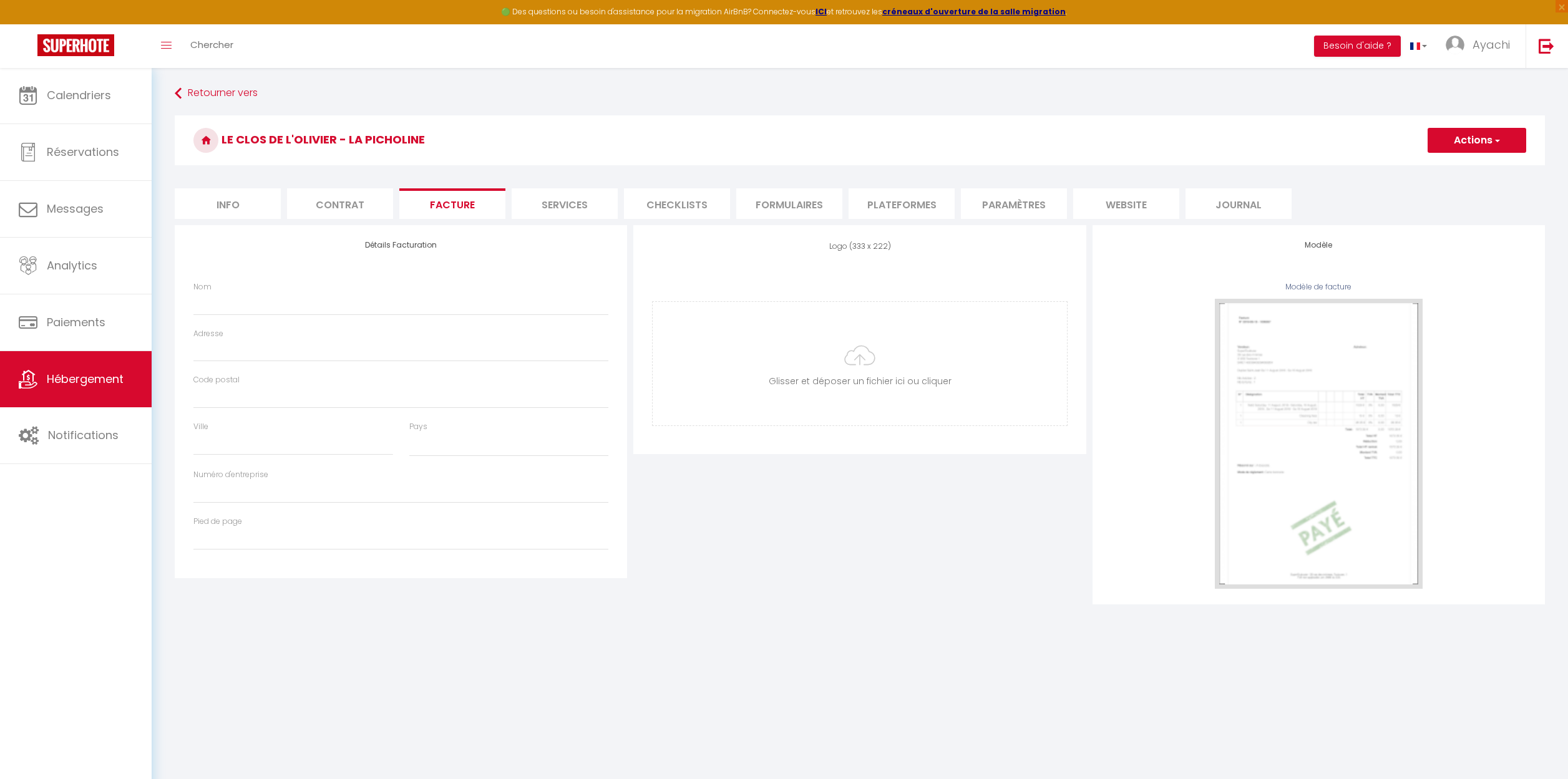
click at [352, 202] on li "Contrat" at bounding box center [340, 203] width 106 height 30
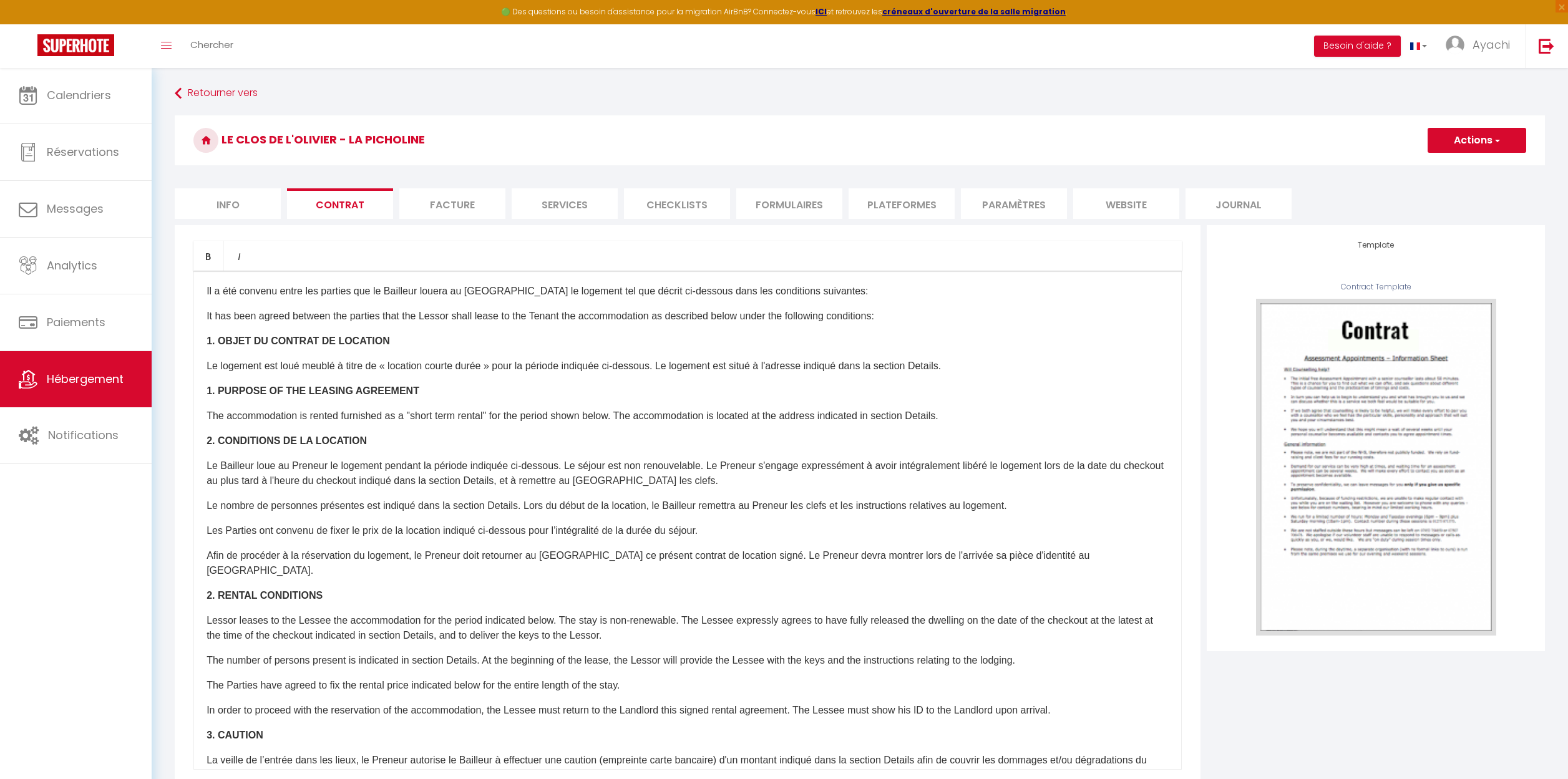
click at [229, 207] on li "Info" at bounding box center [227, 203] width 106 height 30
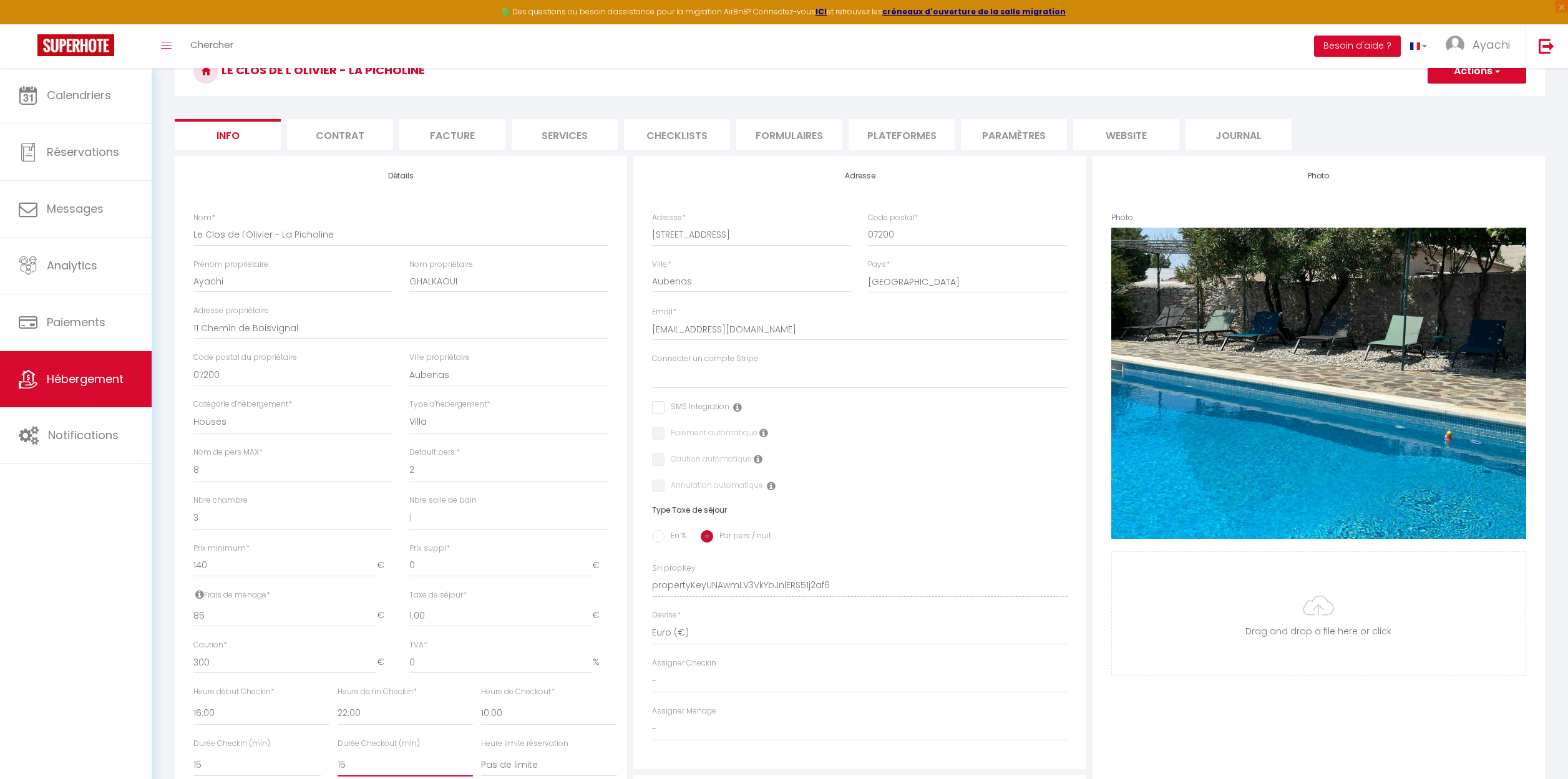
scroll to position [65, 0]
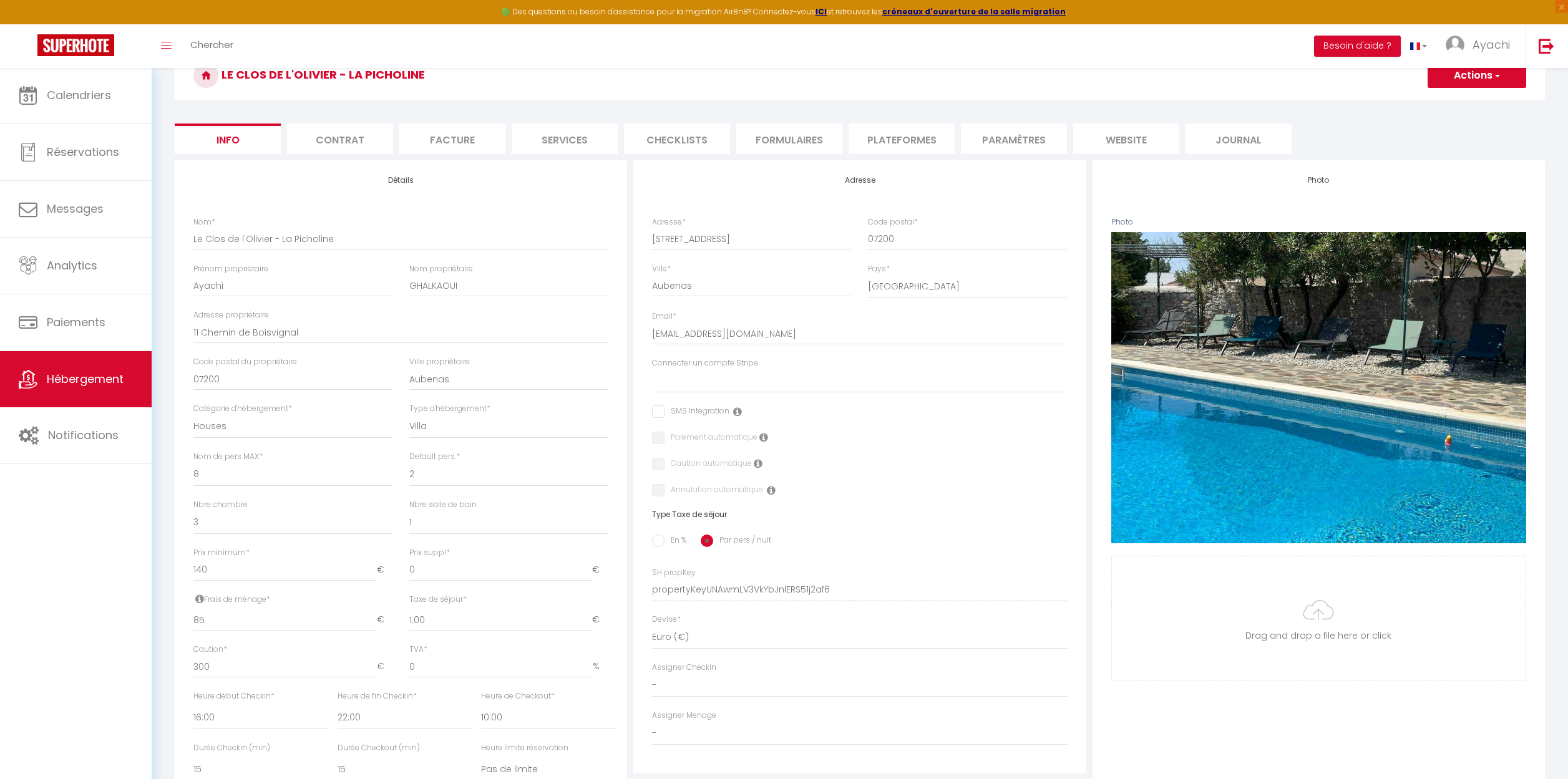
click at [681, 362] on label "Connecter un compte Stripe" at bounding box center [705, 363] width 106 height 12
click at [681, 369] on select "Connecter un compte Stripe" at bounding box center [859, 381] width 415 height 24
click at [1496, 72] on span "button" at bounding box center [1496, 75] width 8 height 13
click at [1420, 107] on input "Enregistrer" at bounding box center [1427, 103] width 46 height 13
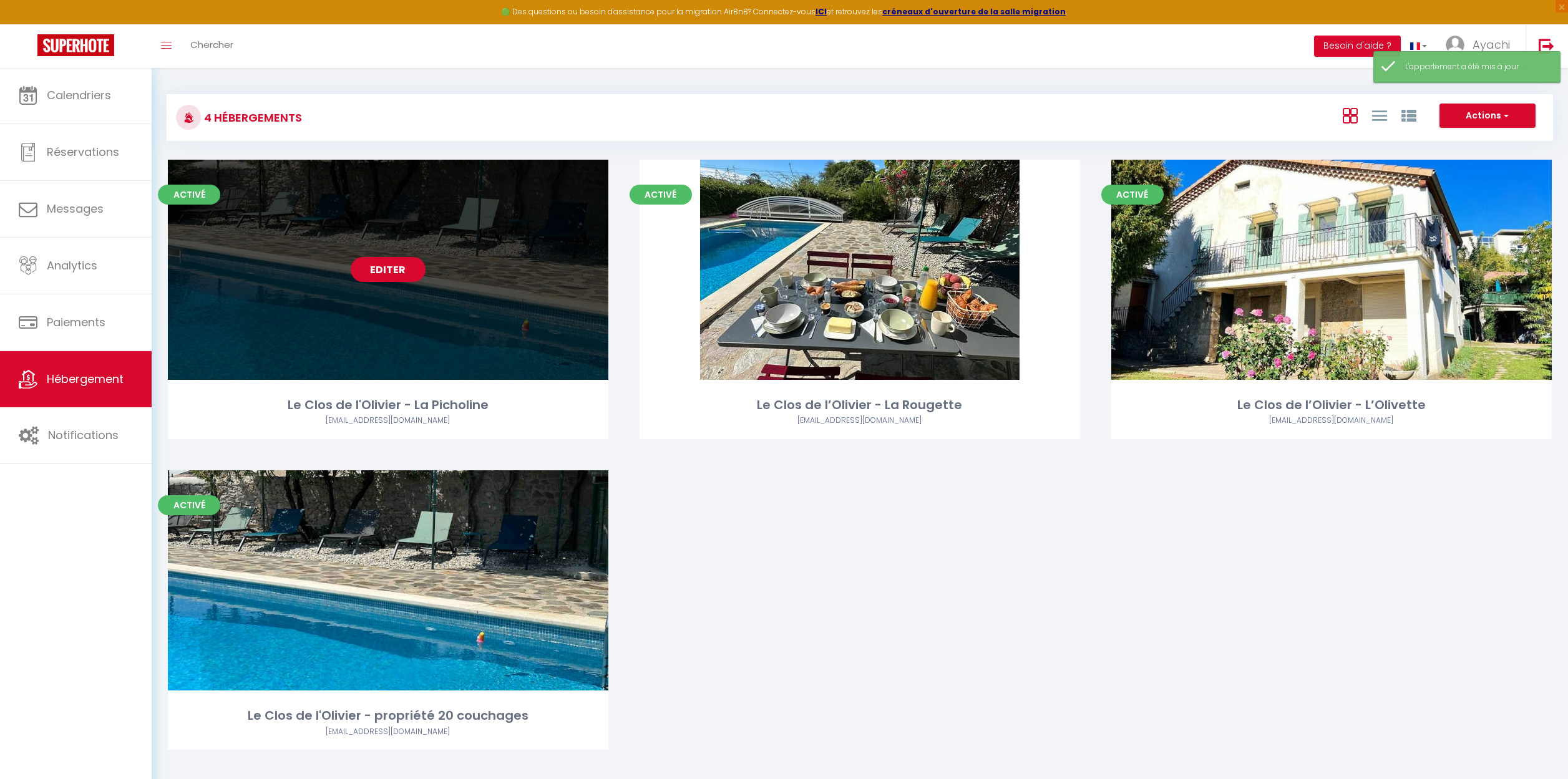
click at [390, 263] on link "Editer" at bounding box center [388, 269] width 75 height 25
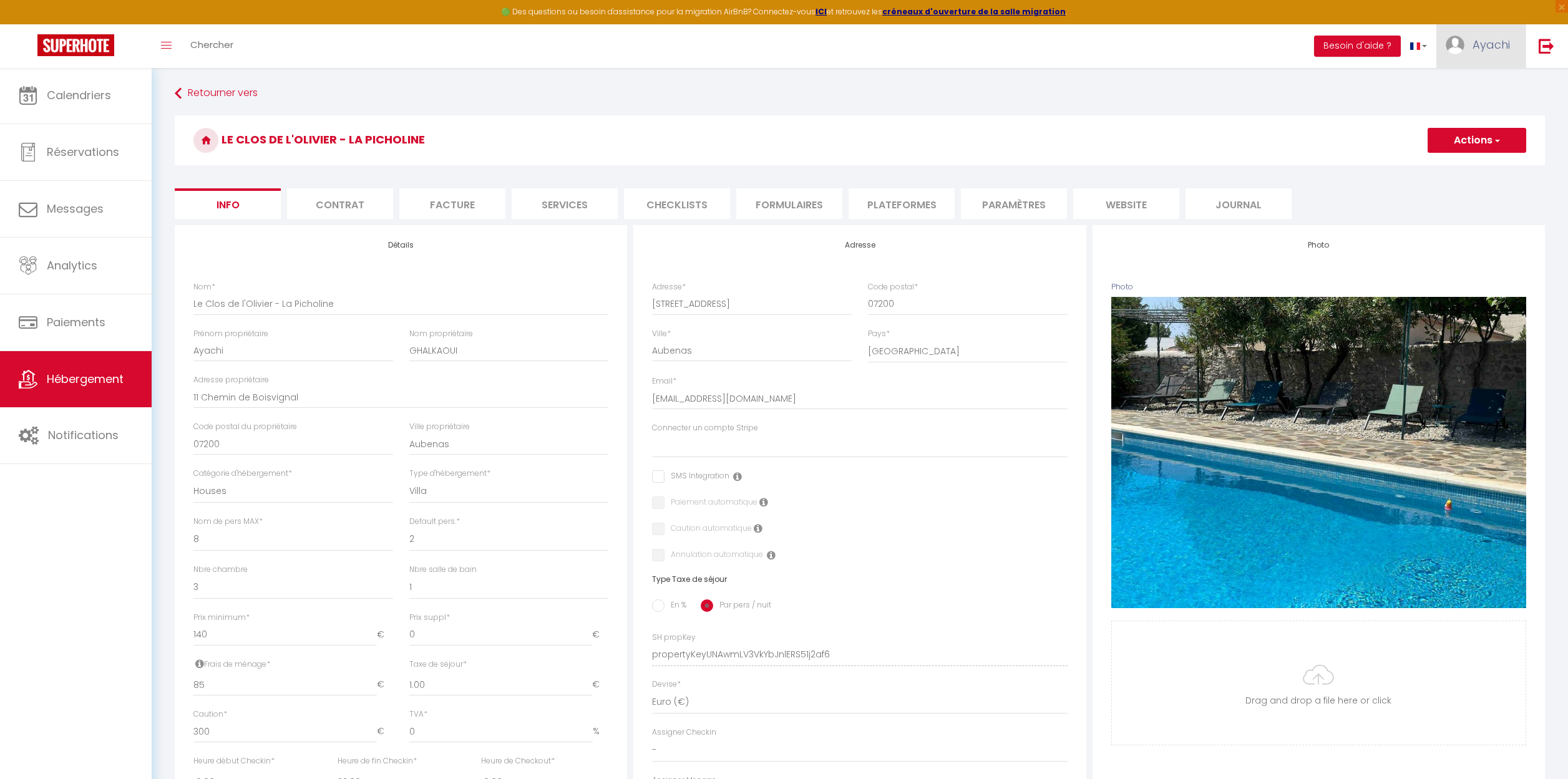
click at [1491, 51] on span "Ayachi" at bounding box center [1491, 44] width 37 height 15
click at [1472, 92] on link "Paramètres" at bounding box center [1475, 86] width 92 height 21
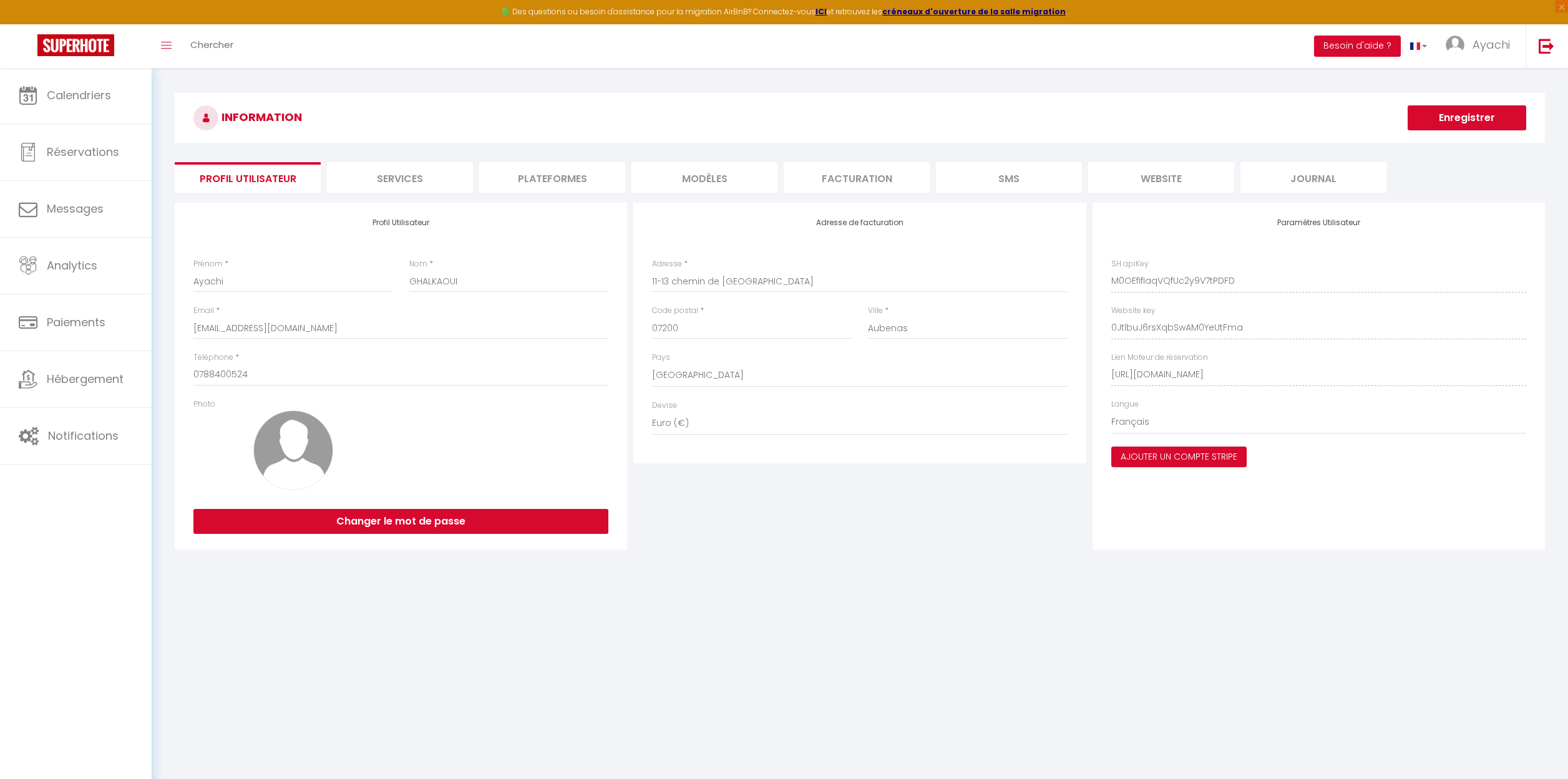
click at [416, 176] on li "Services" at bounding box center [400, 177] width 146 height 30
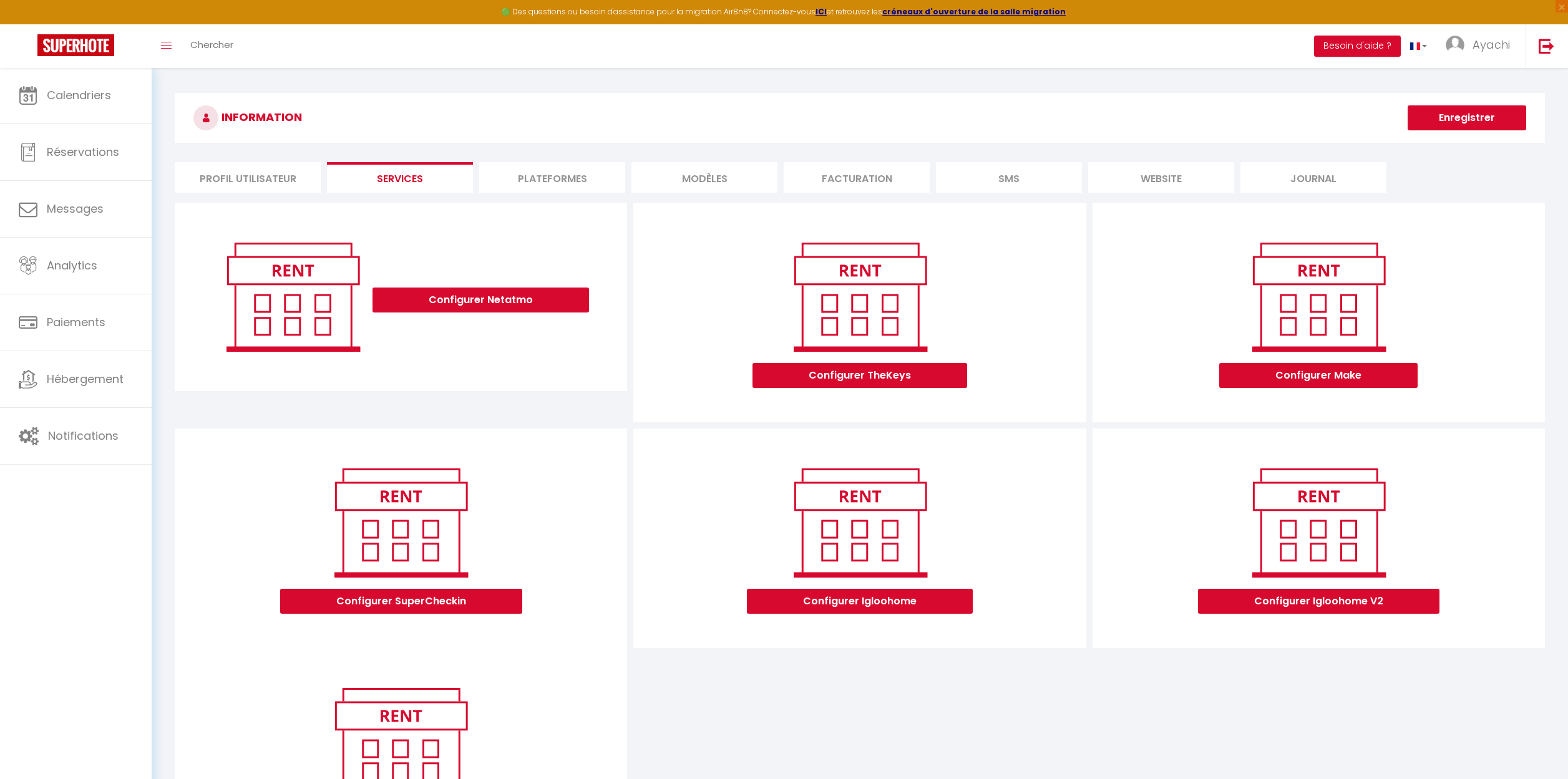
click at [552, 172] on li "Plateformes" at bounding box center [552, 177] width 146 height 30
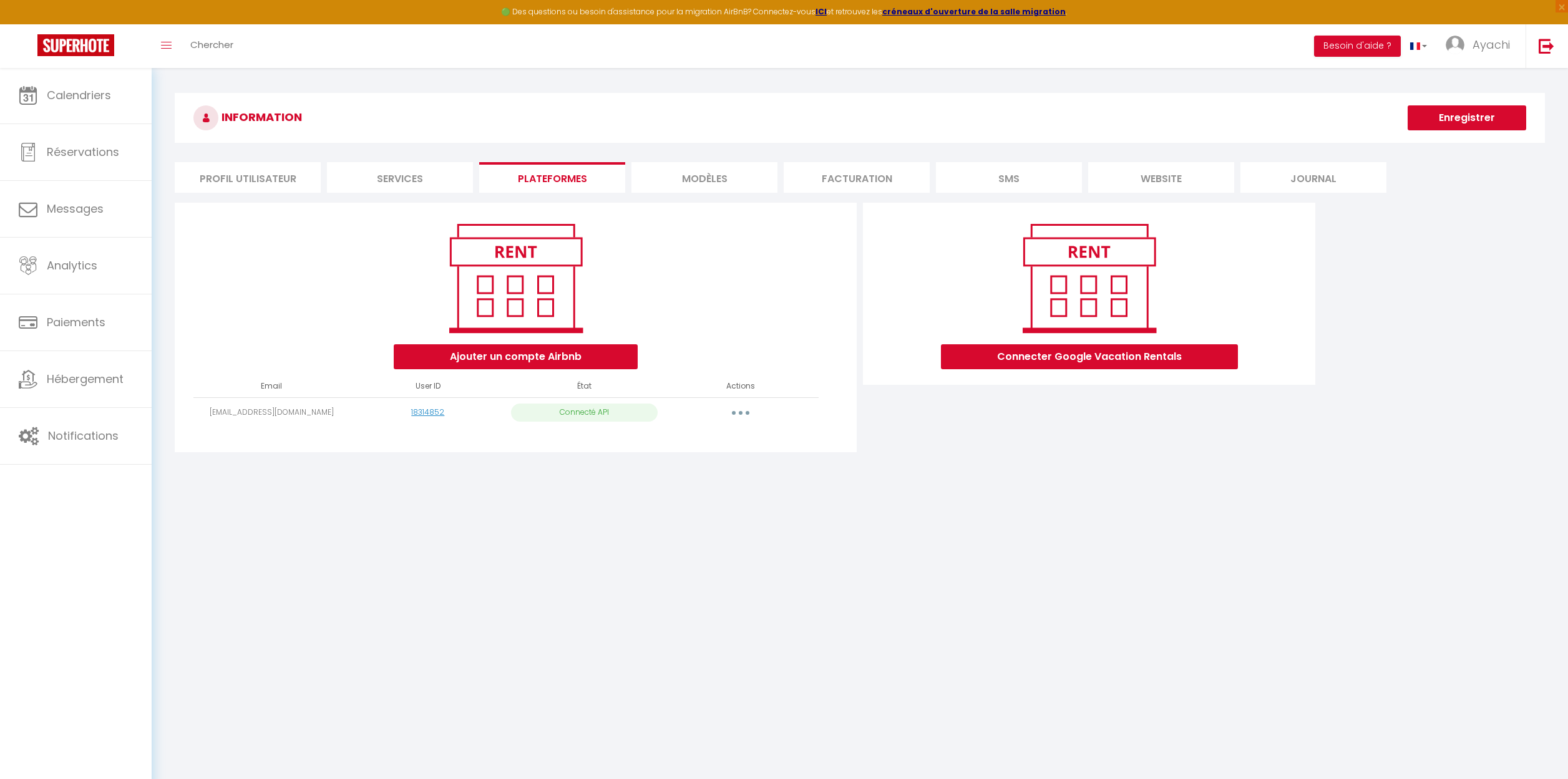
click at [1160, 173] on li "website" at bounding box center [1161, 177] width 146 height 30
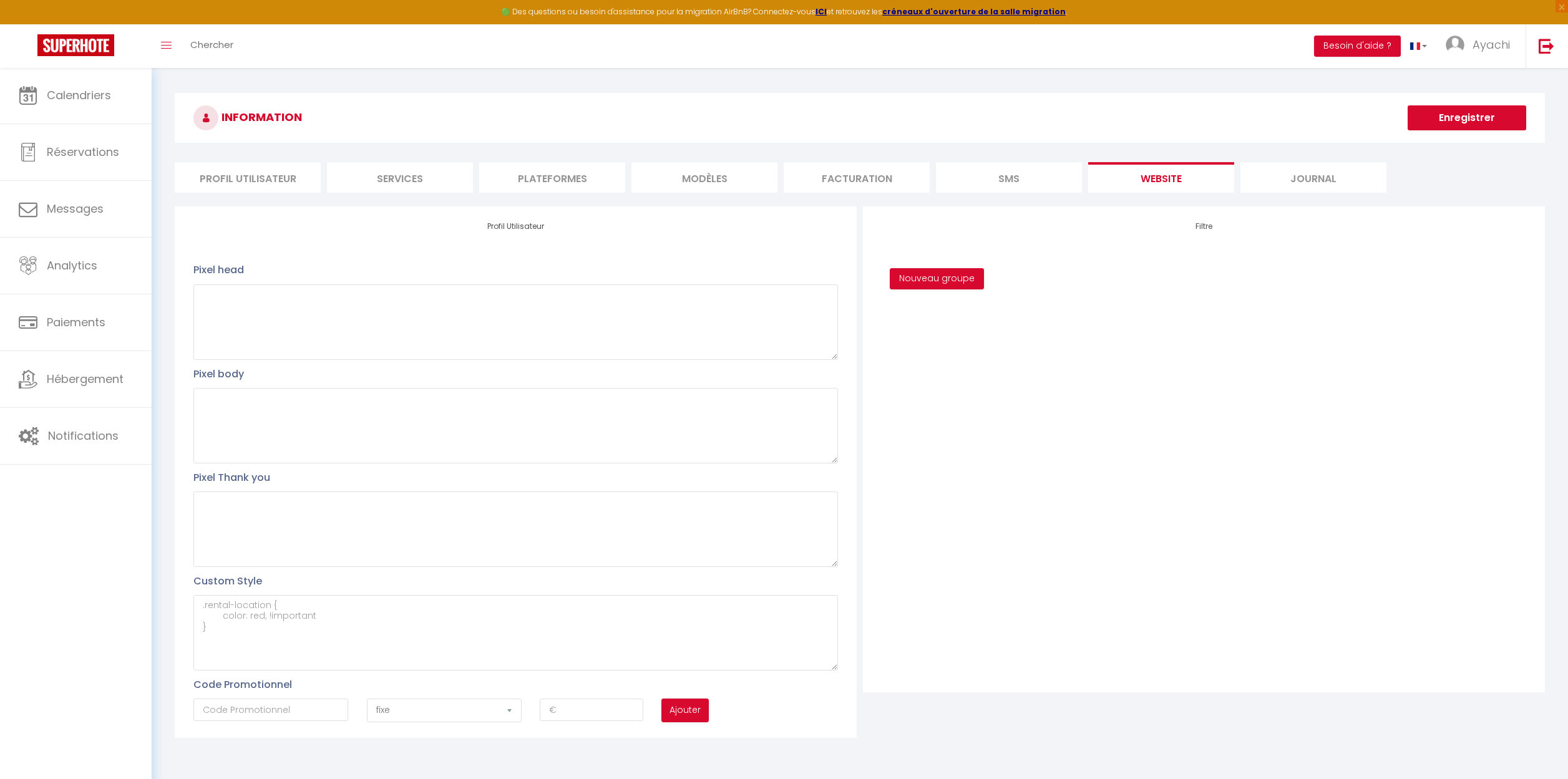
click at [1302, 186] on li "Journal" at bounding box center [1313, 177] width 146 height 30
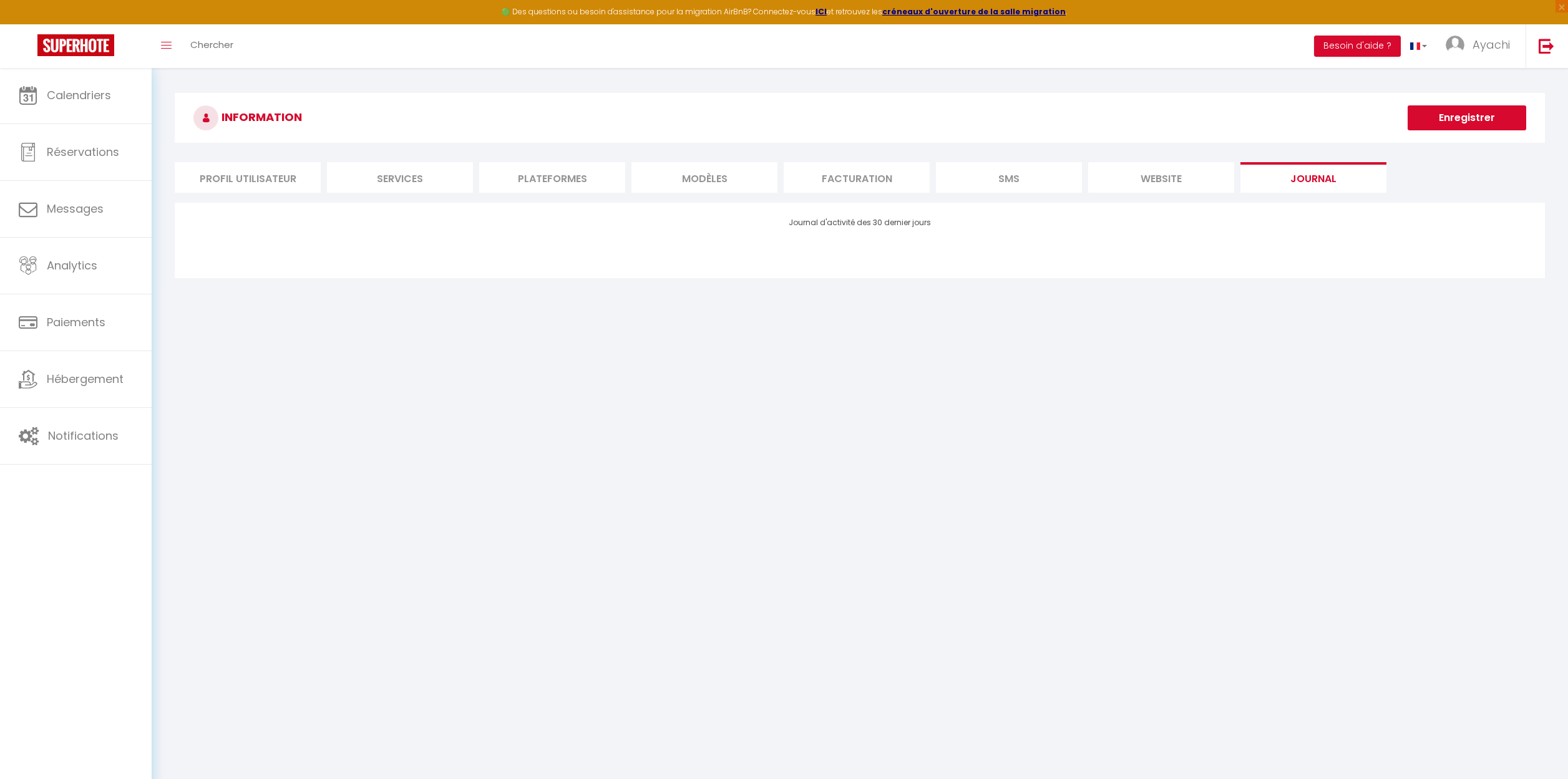
click at [1015, 176] on li "SMS" at bounding box center [1009, 177] width 146 height 30
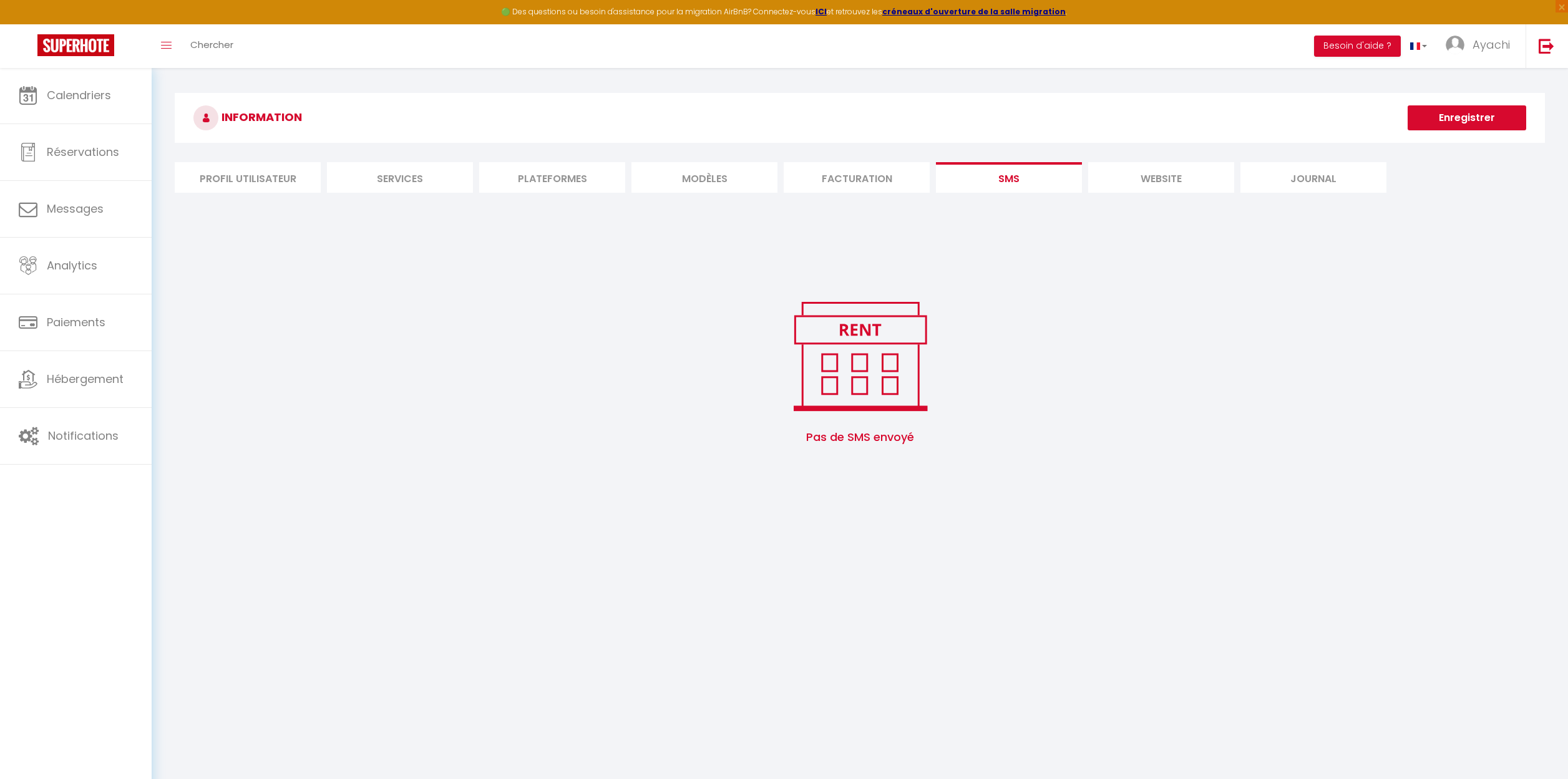
click at [855, 181] on li "Facturation" at bounding box center [856, 177] width 146 height 30
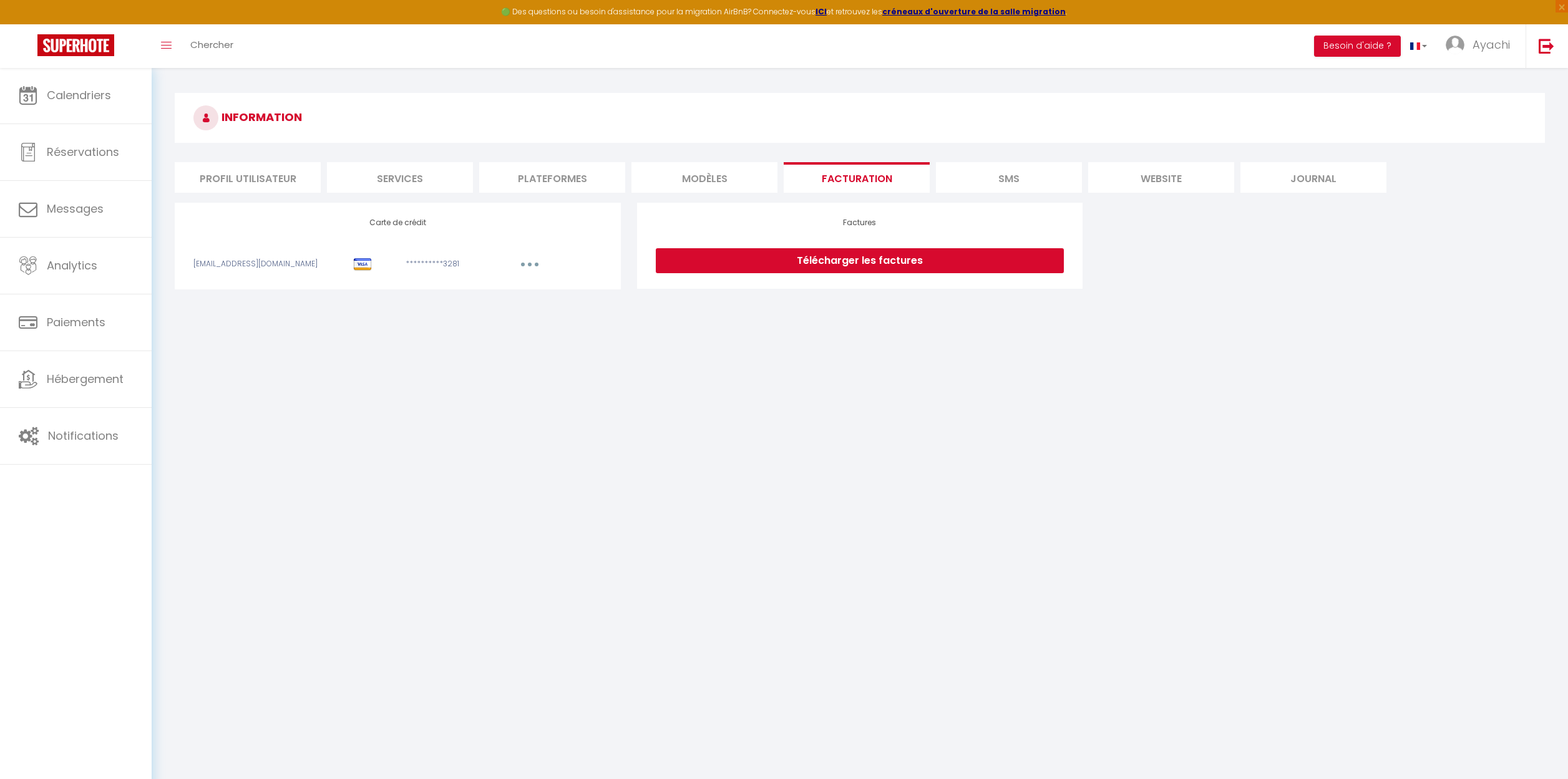
click at [700, 181] on li "MODÈLES" at bounding box center [705, 177] width 146 height 30
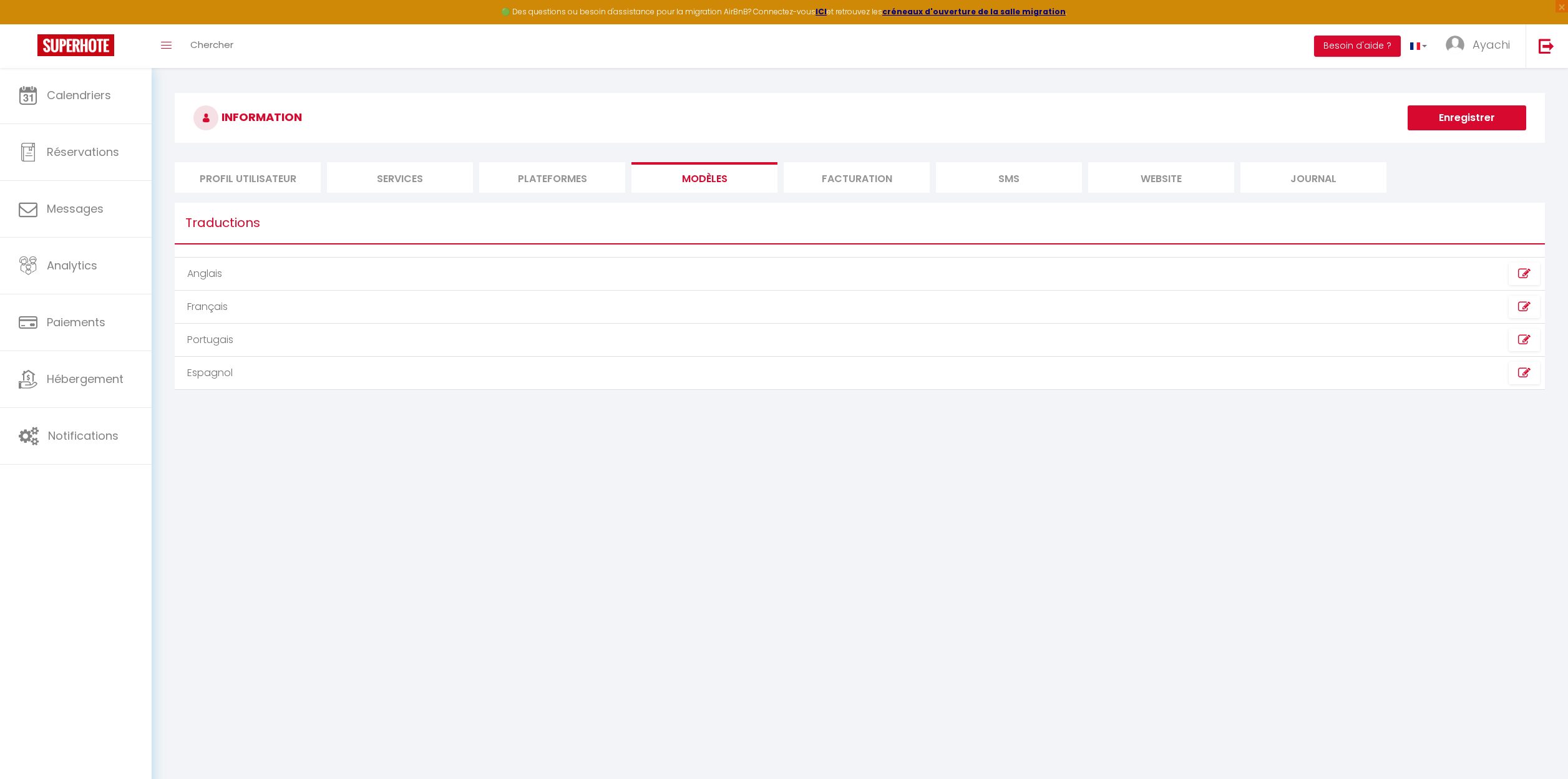
click at [1527, 271] on icon at bounding box center [1524, 274] width 13 height 13
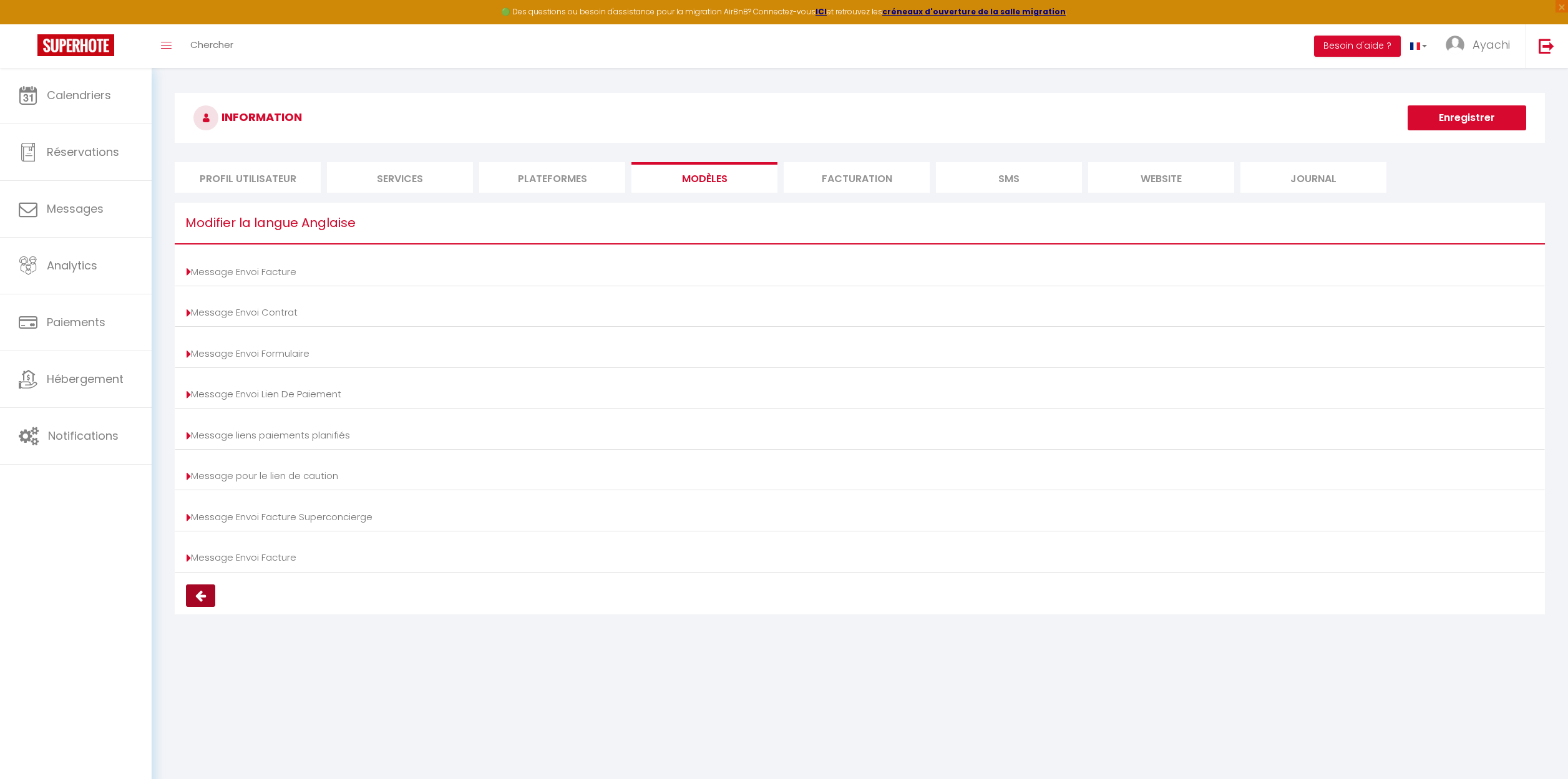
click at [207, 596] on button at bounding box center [200, 595] width 30 height 22
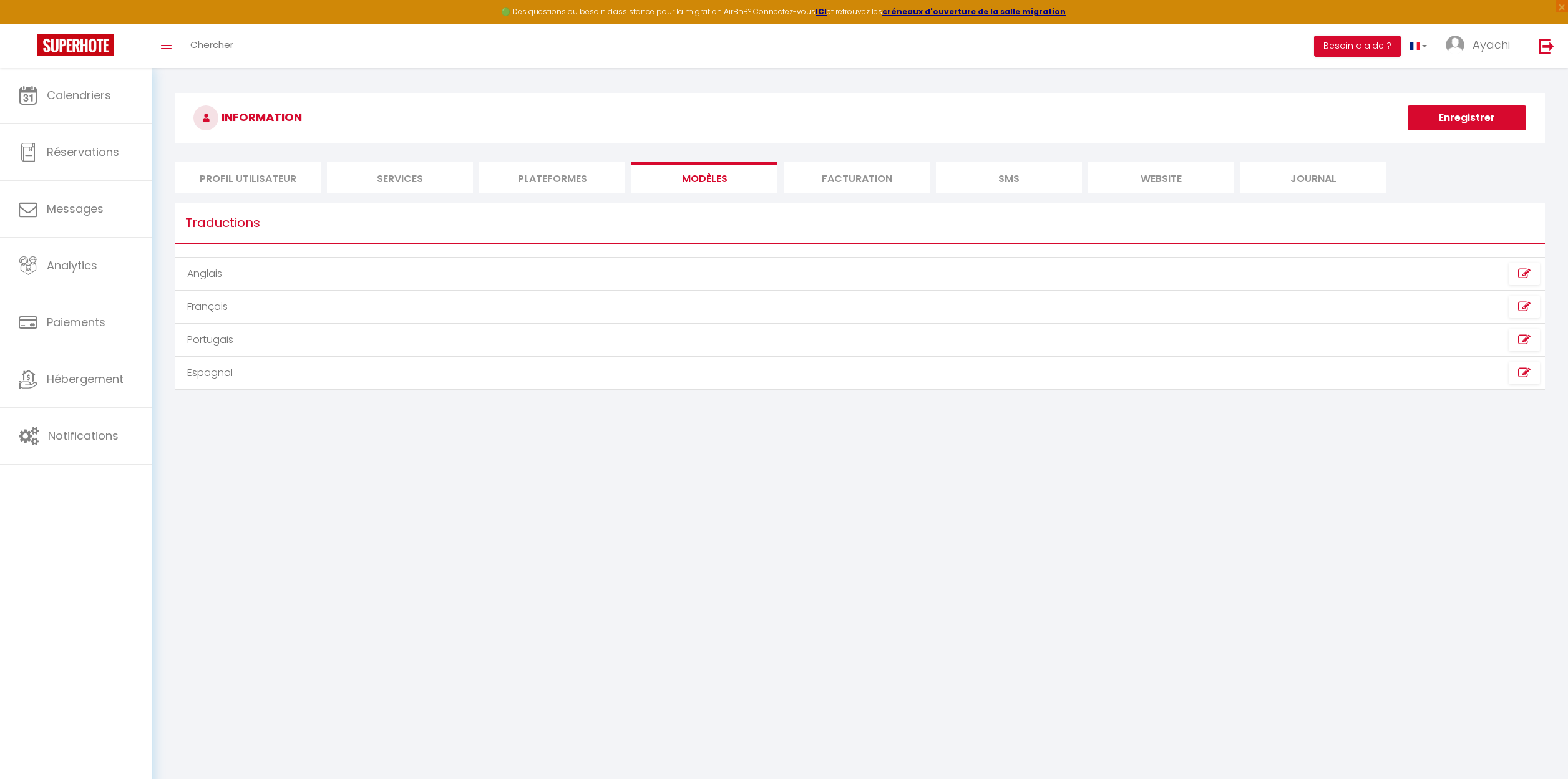
click at [219, 179] on li "Profil Utilisateur" at bounding box center [248, 177] width 146 height 30
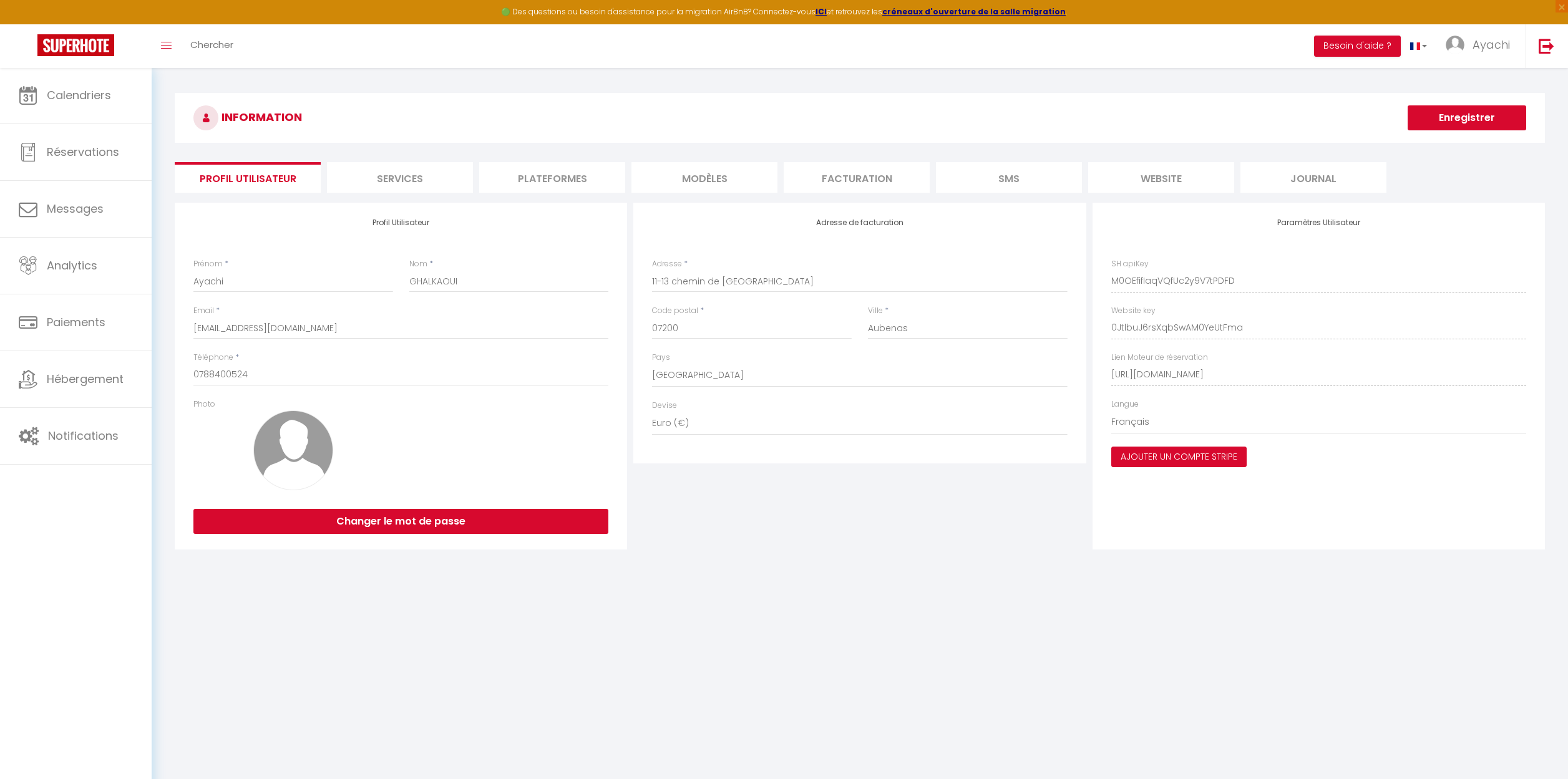
click at [1188, 455] on button "Ajouter un compte Stripe" at bounding box center [1178, 457] width 136 height 21
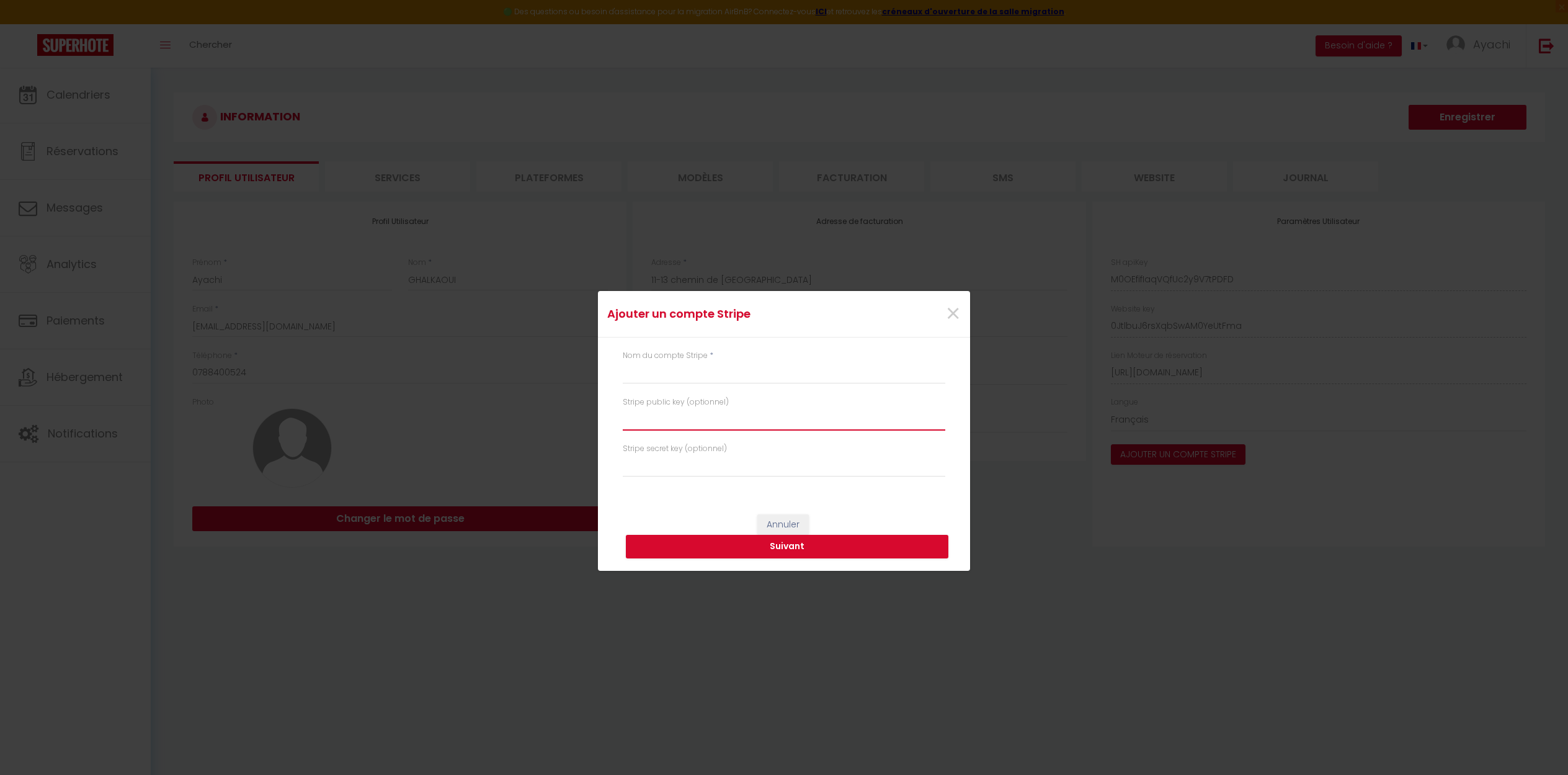
click at [653, 427] on input "text" at bounding box center [784, 420] width 322 height 22
click at [659, 471] on input "text" at bounding box center [784, 466] width 322 height 22
click at [949, 316] on span "×" at bounding box center [953, 313] width 15 height 37
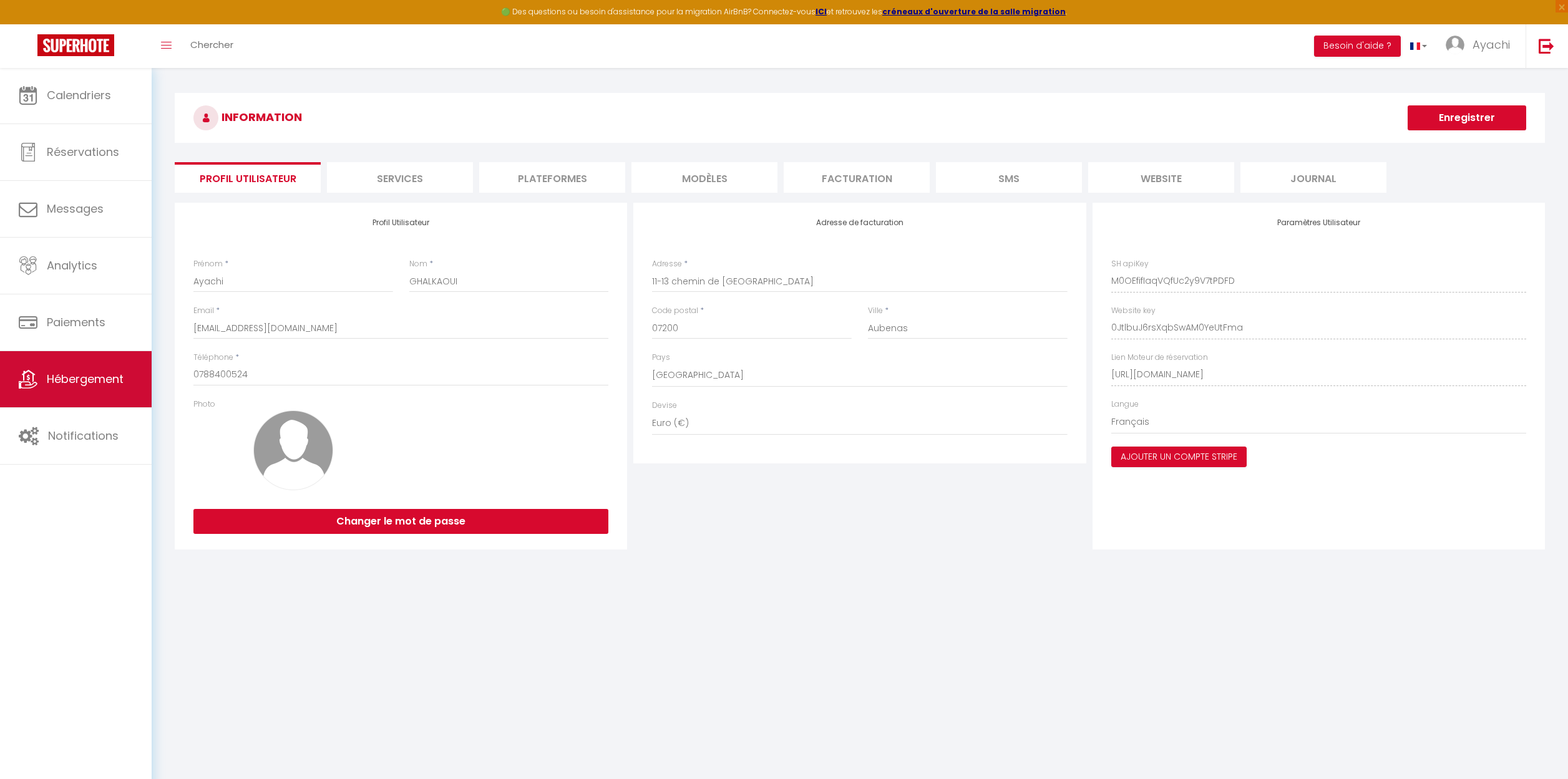
click at [80, 382] on span "Hébergement" at bounding box center [85, 379] width 77 height 15
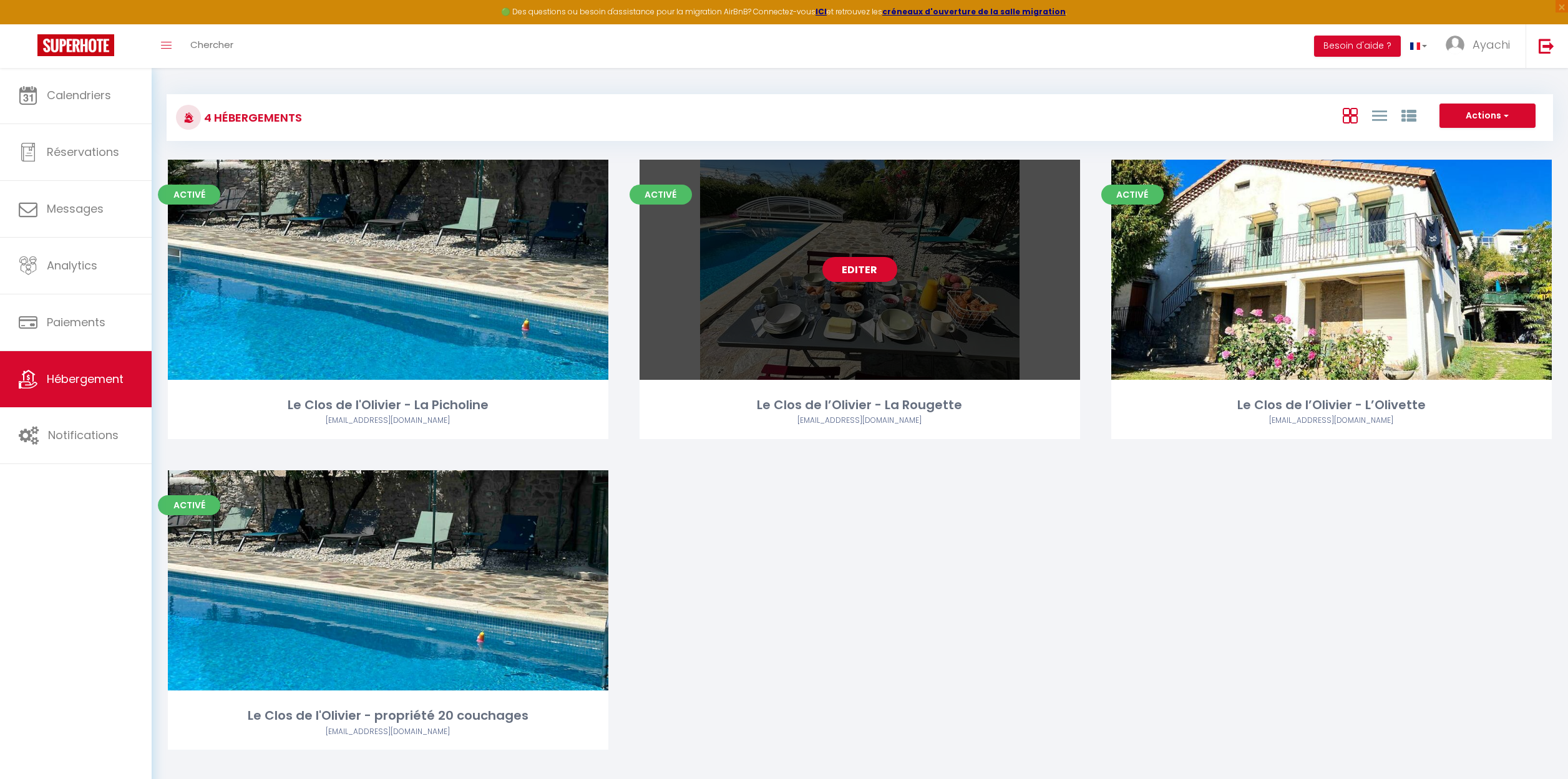
click at [864, 266] on link "Editer" at bounding box center [859, 269] width 75 height 25
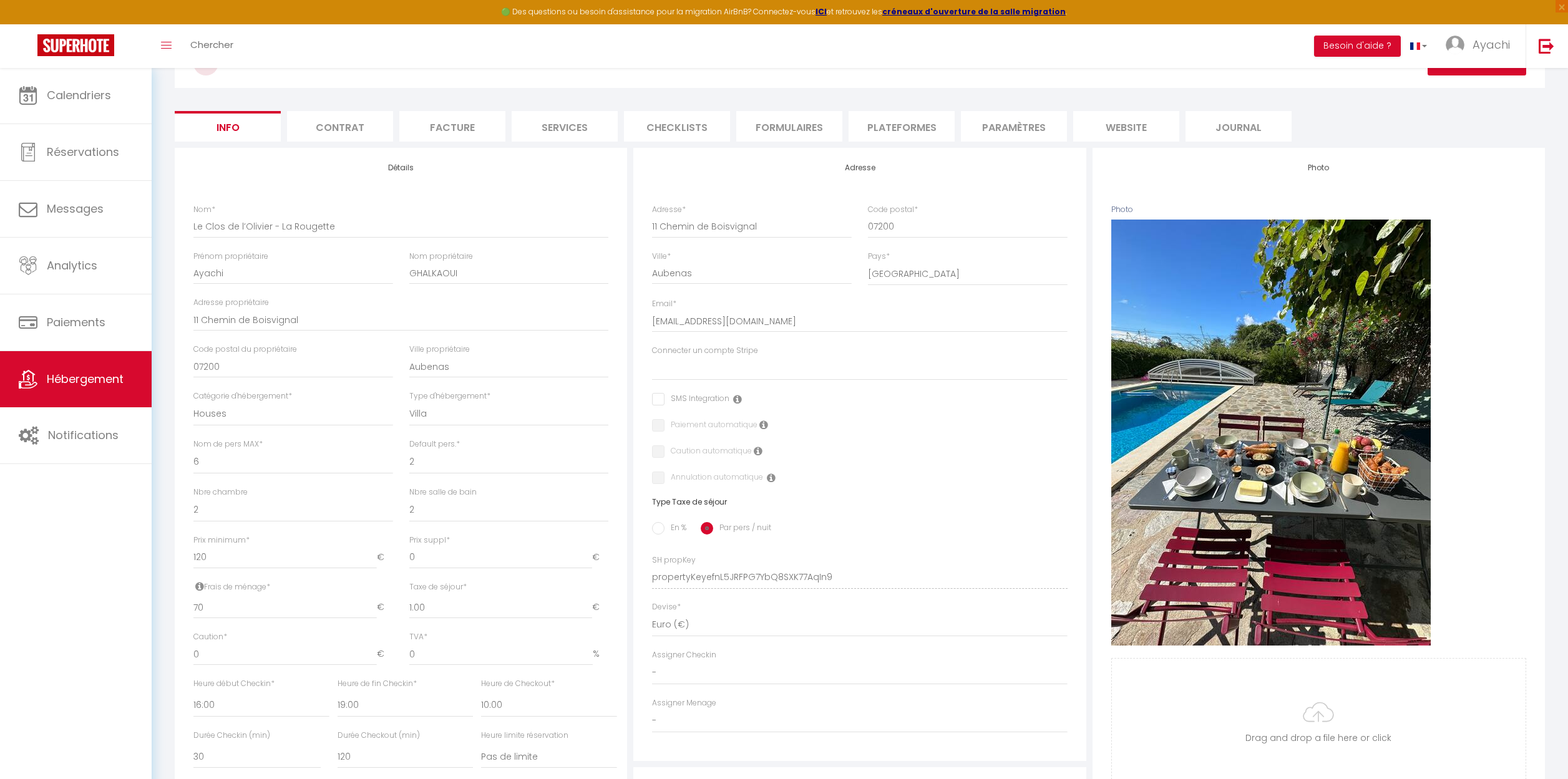
scroll to position [151, 0]
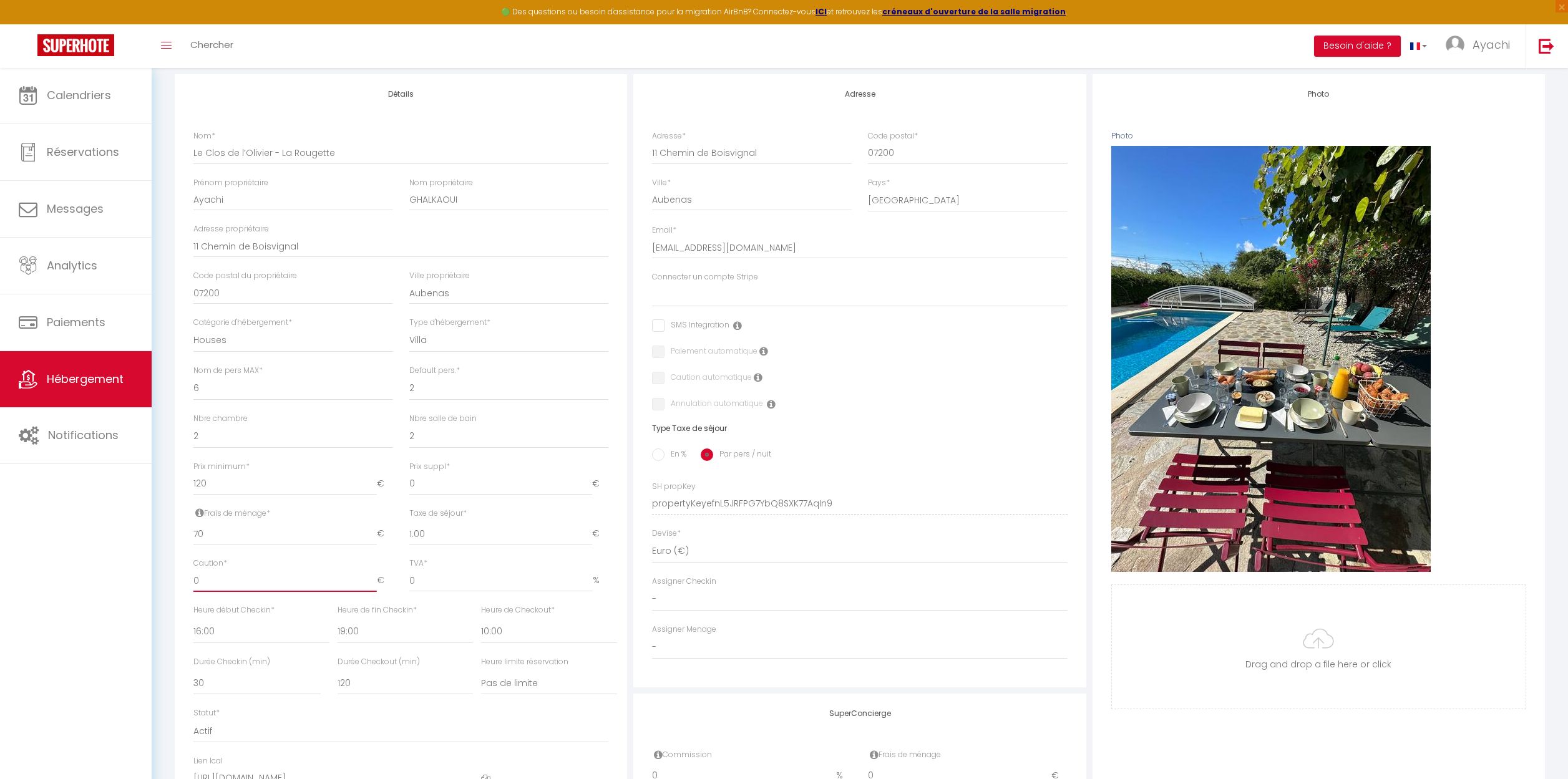
click at [246, 578] on input "0" at bounding box center [285, 581] width 184 height 22
click at [489, 574] on input "0" at bounding box center [501, 581] width 184 height 22
click at [695, 297] on select "Connecter un compte Stripe" at bounding box center [859, 295] width 415 height 24
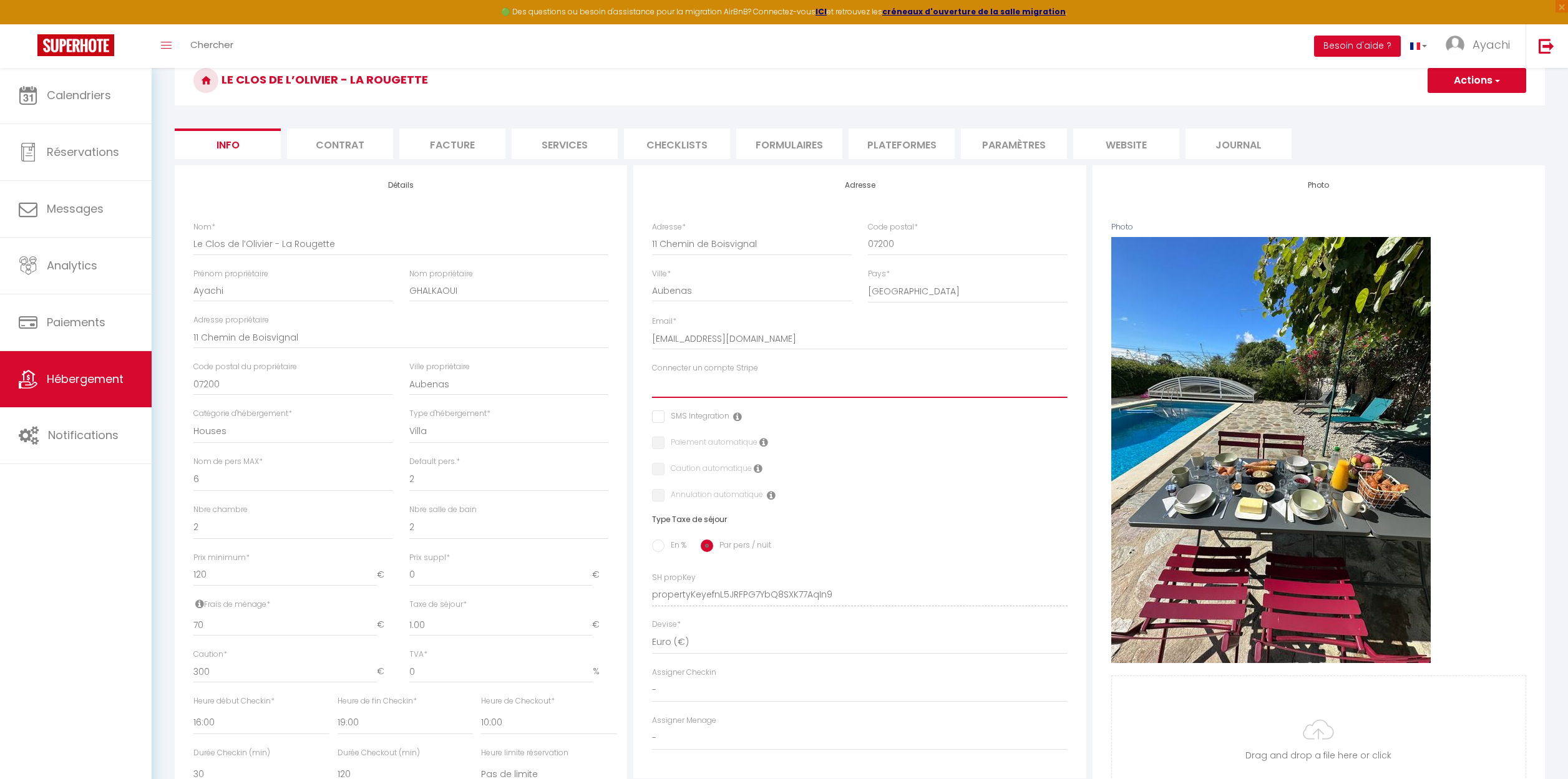
scroll to position [163, 0]
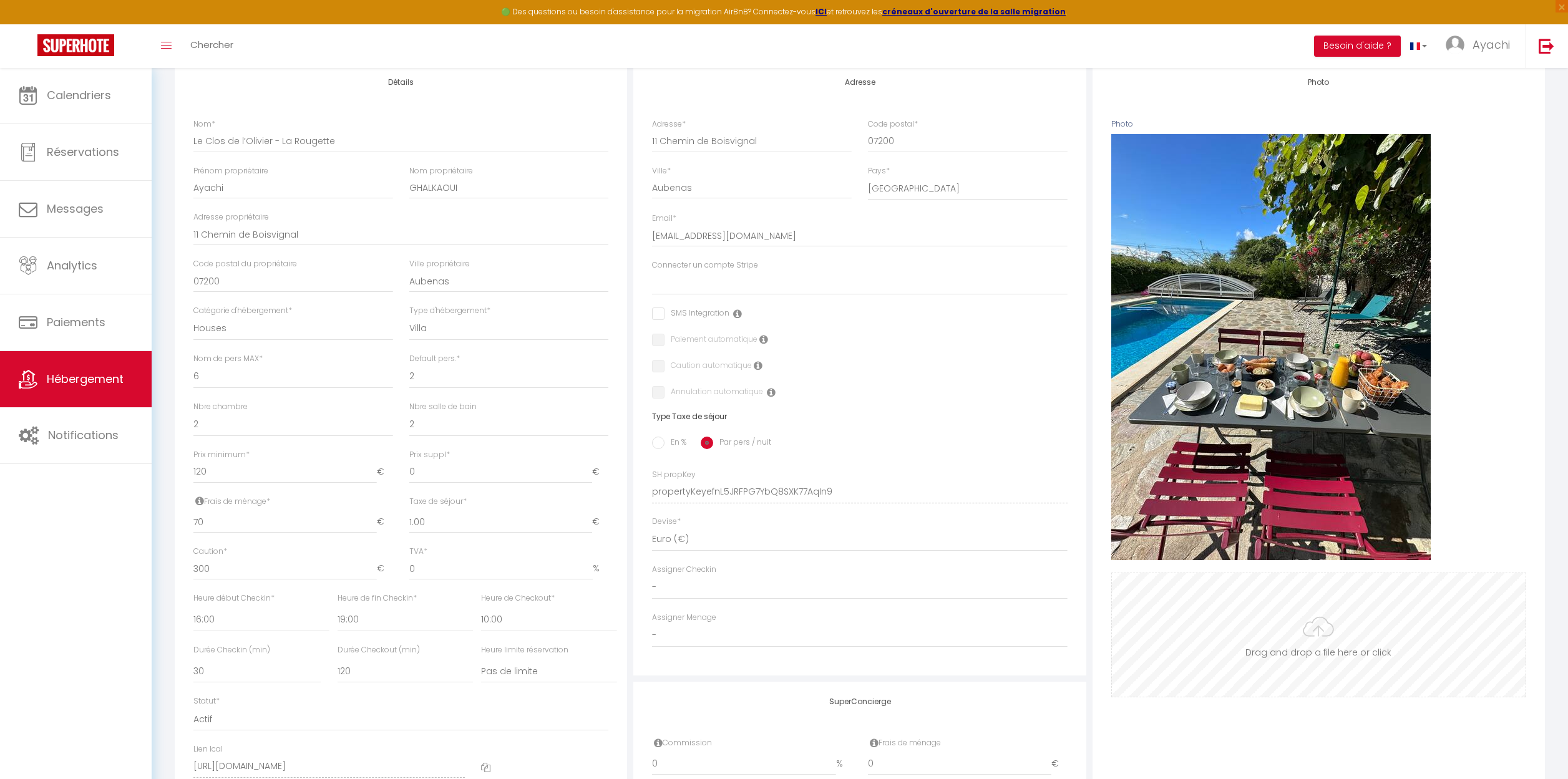
click at [1322, 627] on input "Photo" at bounding box center [1318, 635] width 413 height 124
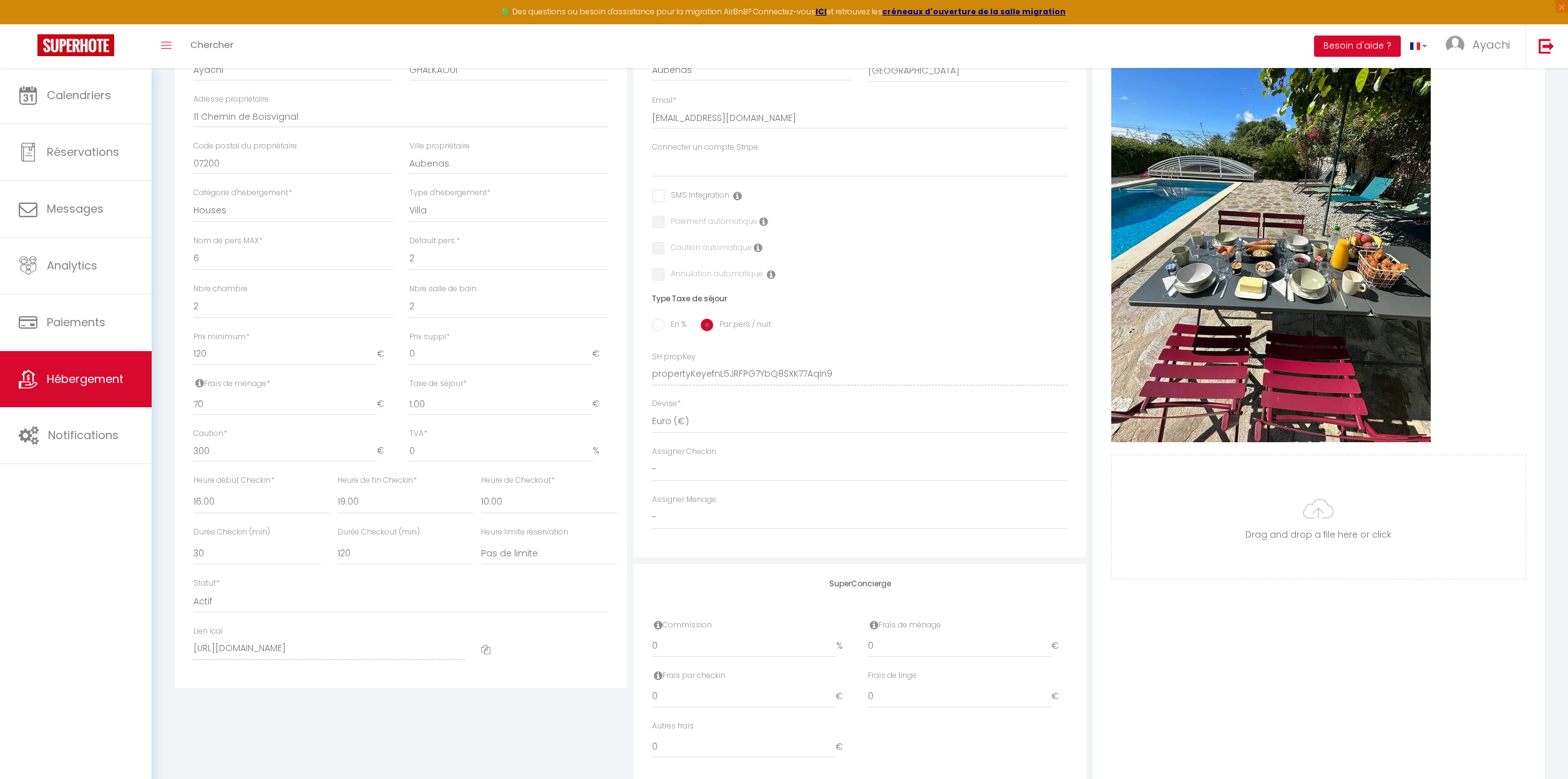
scroll to position [0, 0]
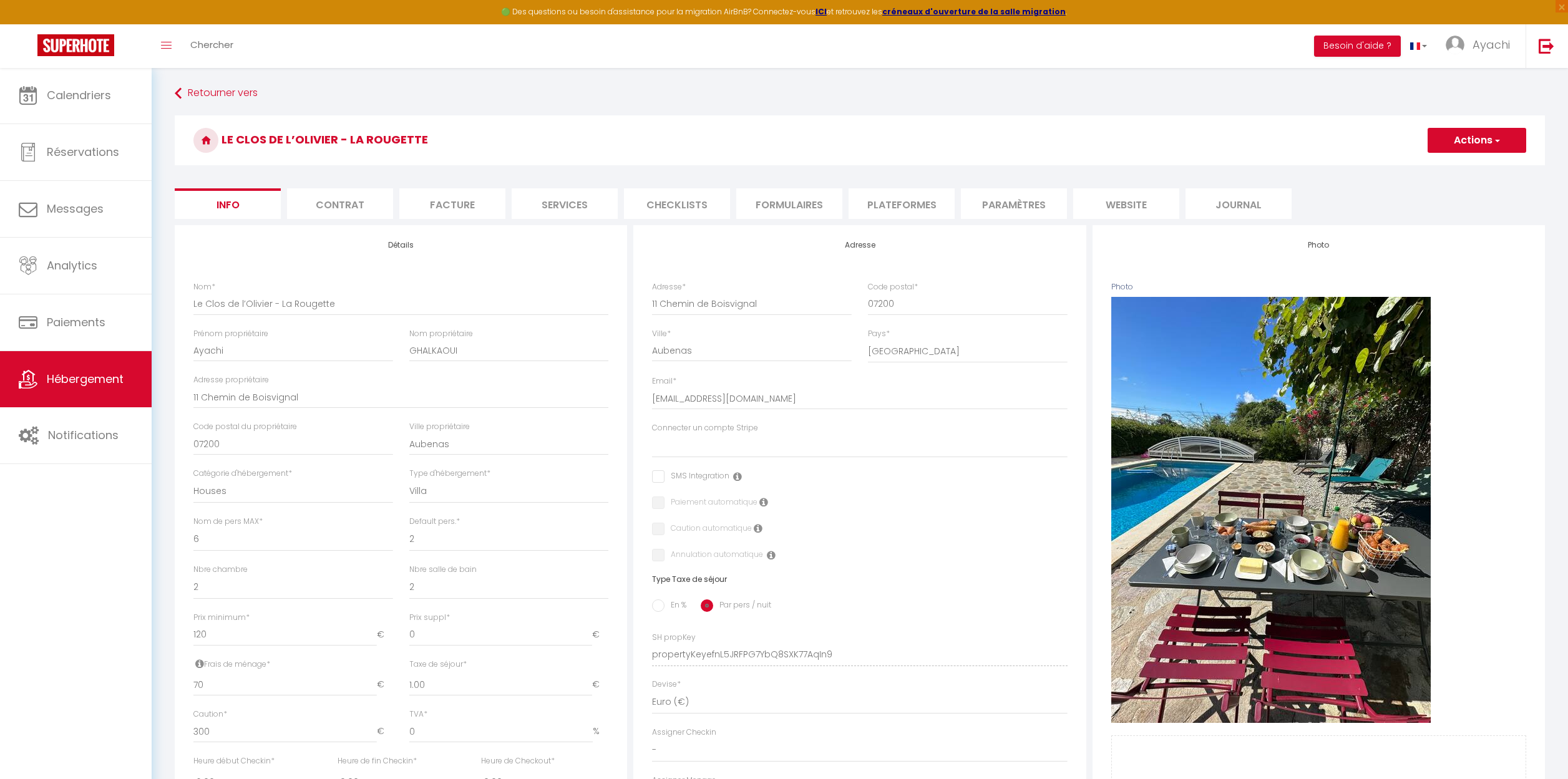
click at [1499, 141] on span "button" at bounding box center [1496, 141] width 8 height 13
click at [1444, 171] on input "Enregistrer" at bounding box center [1427, 168] width 46 height 13
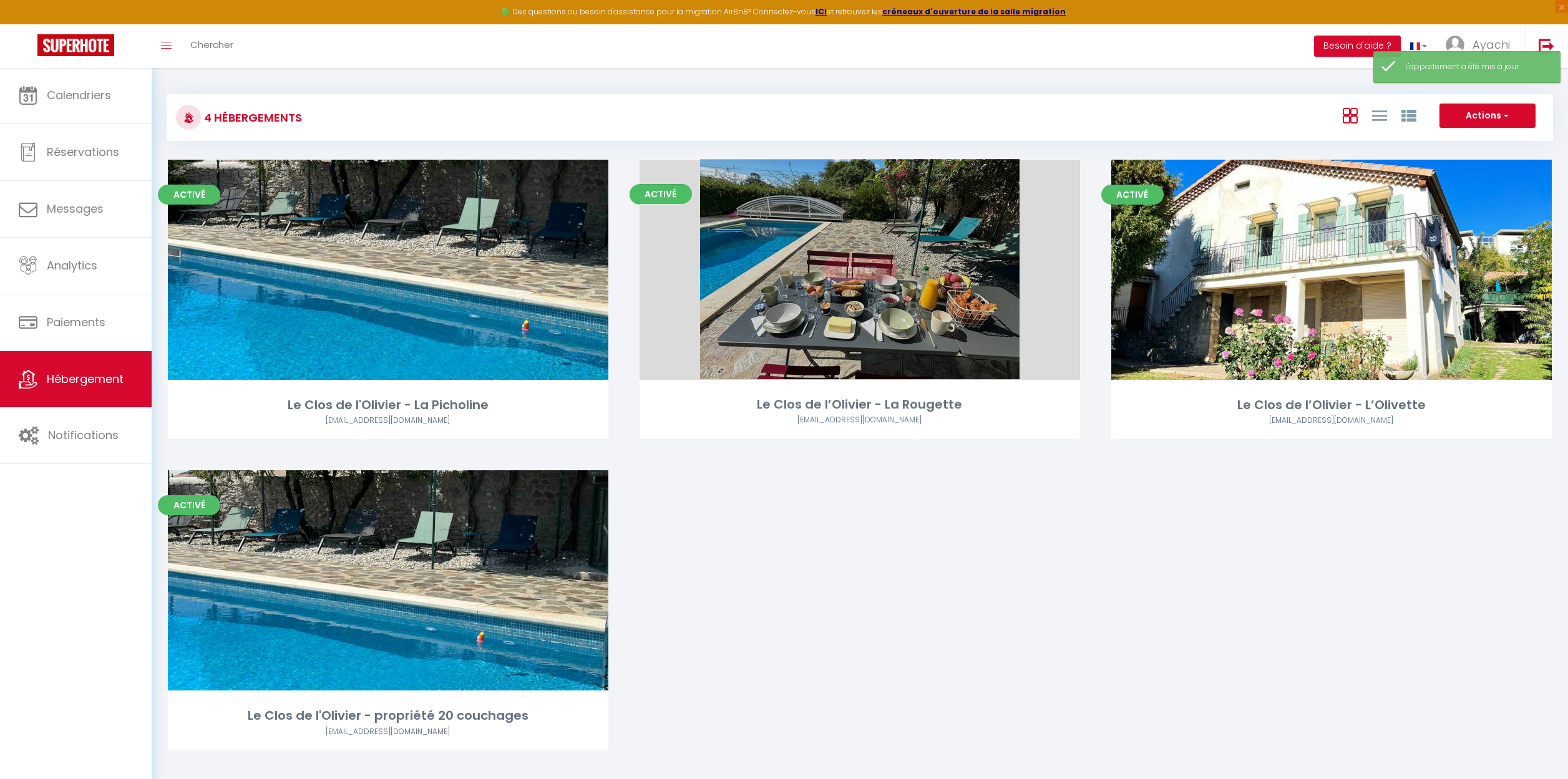
click at [859, 273] on link "Editer" at bounding box center [859, 269] width 75 height 25
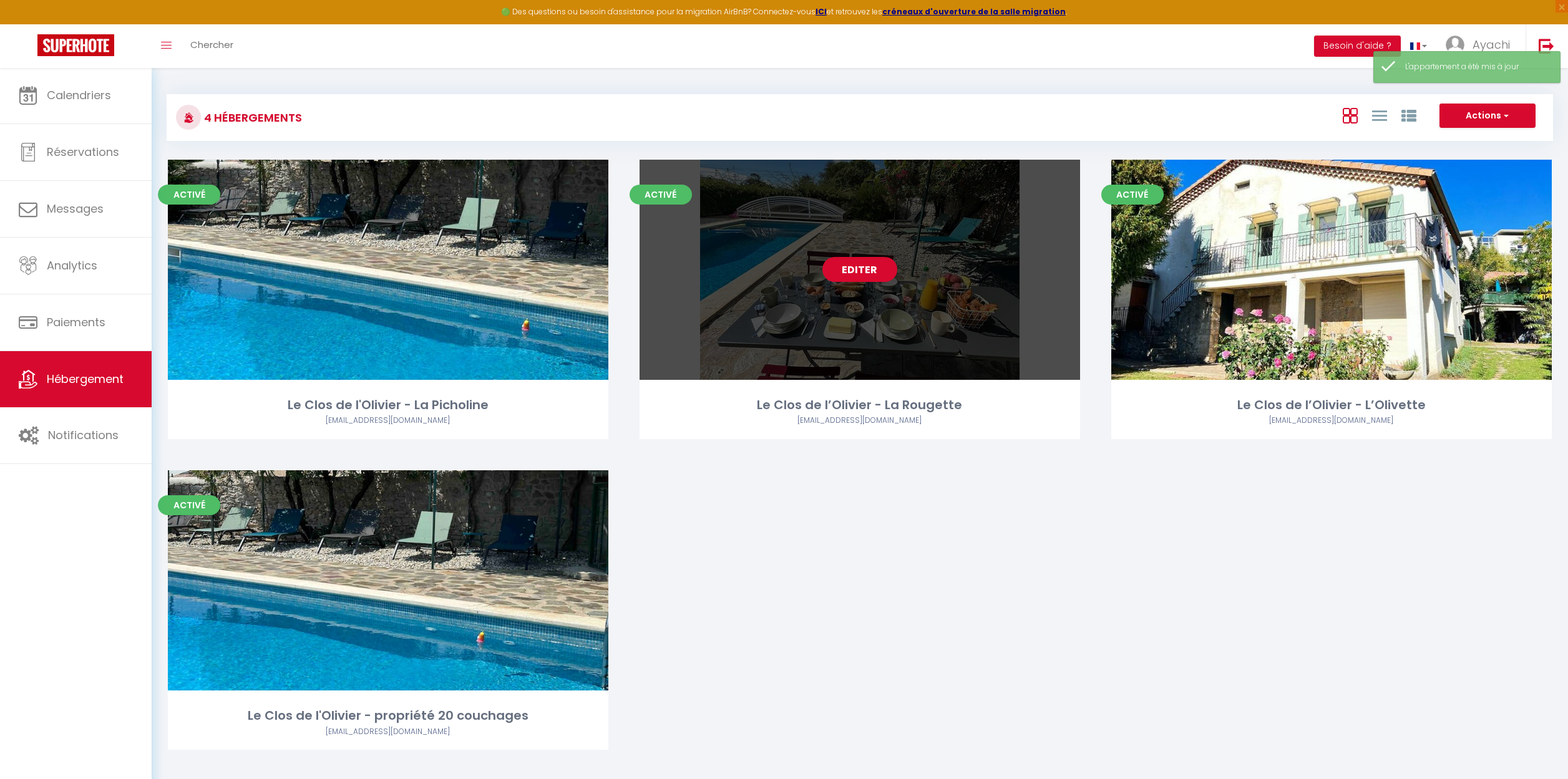
click at [866, 267] on link "Editer" at bounding box center [859, 269] width 75 height 25
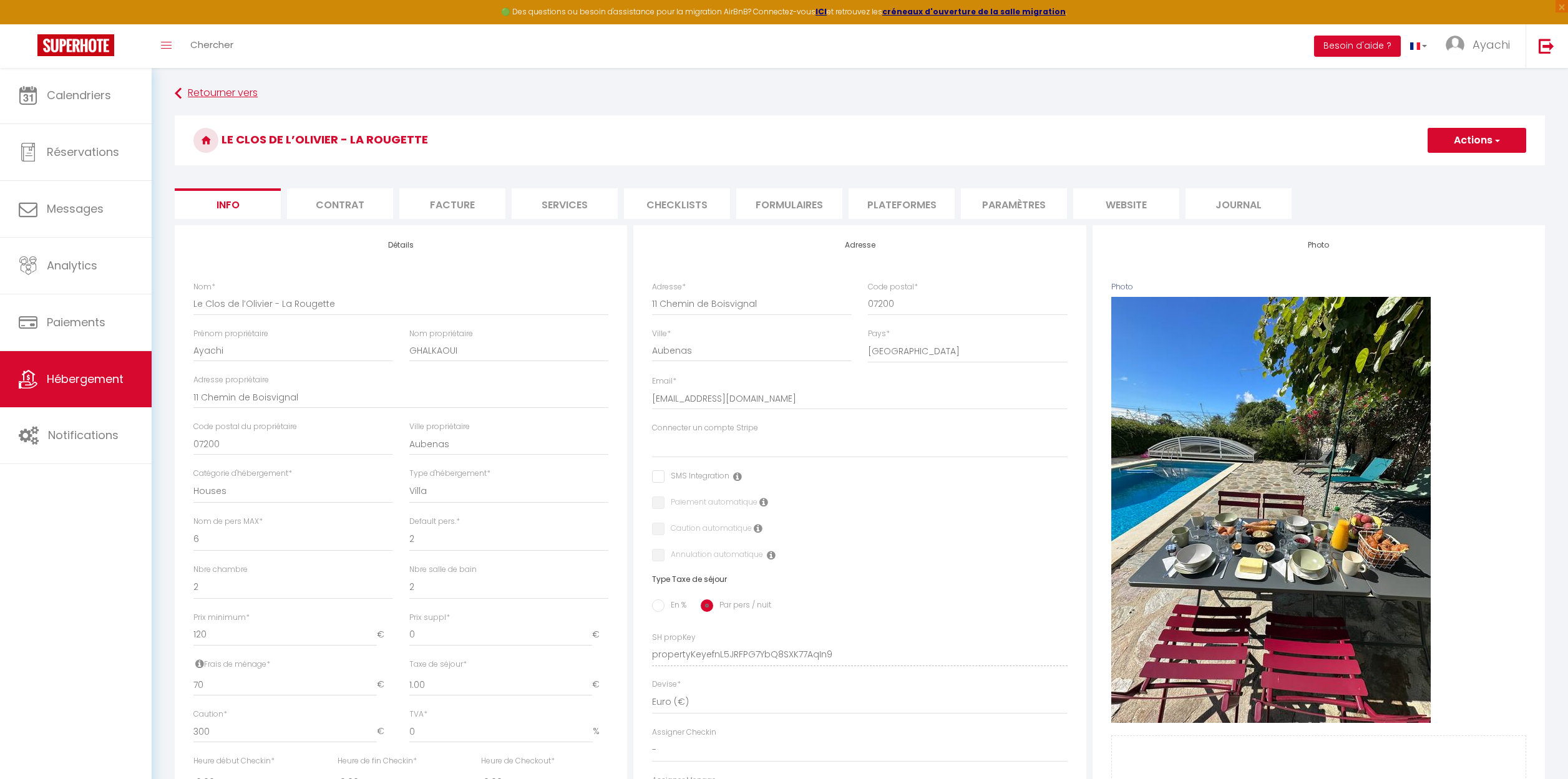
click at [219, 94] on link "Retourner vers" at bounding box center [859, 94] width 1370 height 22
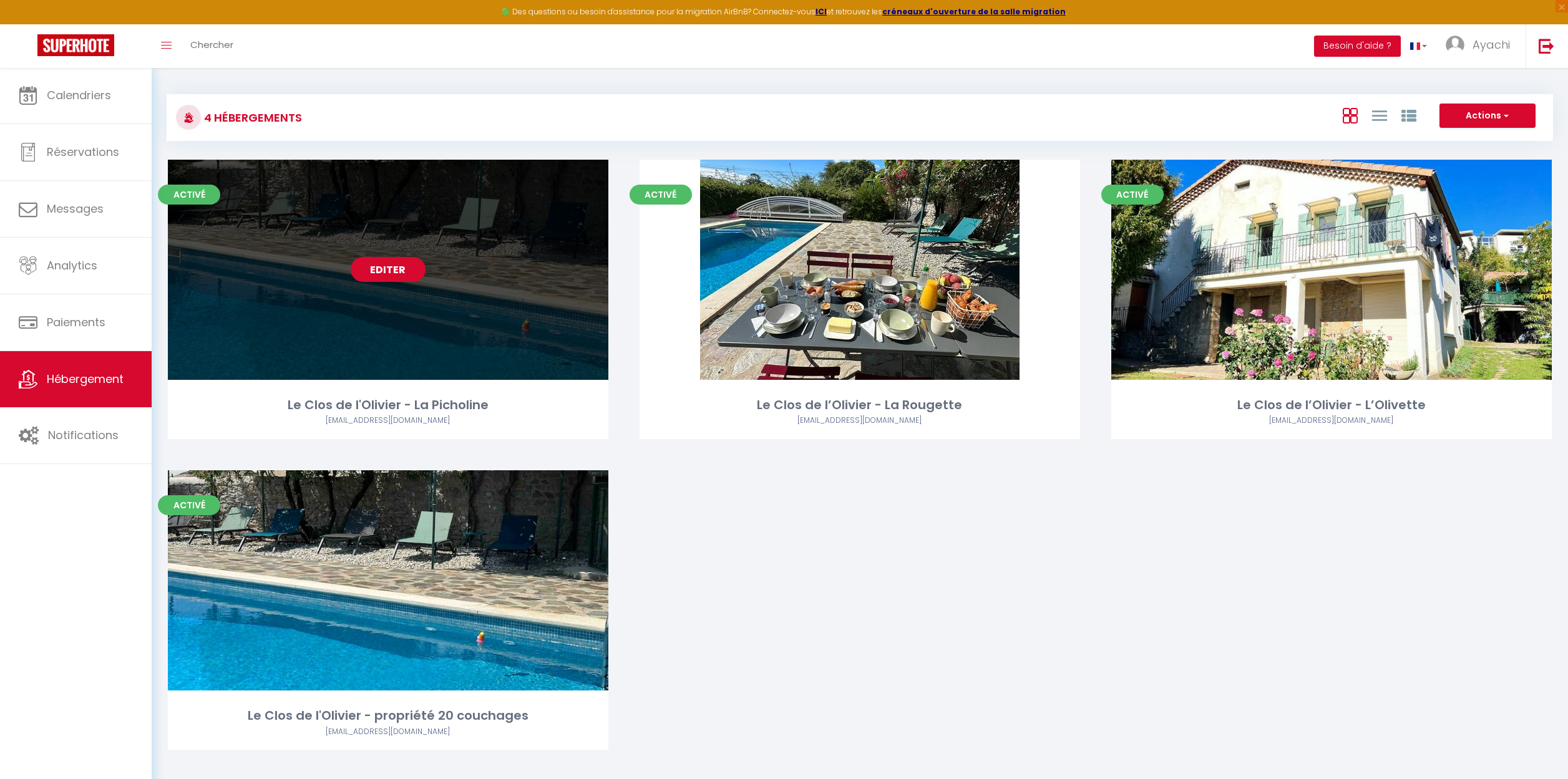
click at [385, 269] on link "Editer" at bounding box center [388, 269] width 75 height 25
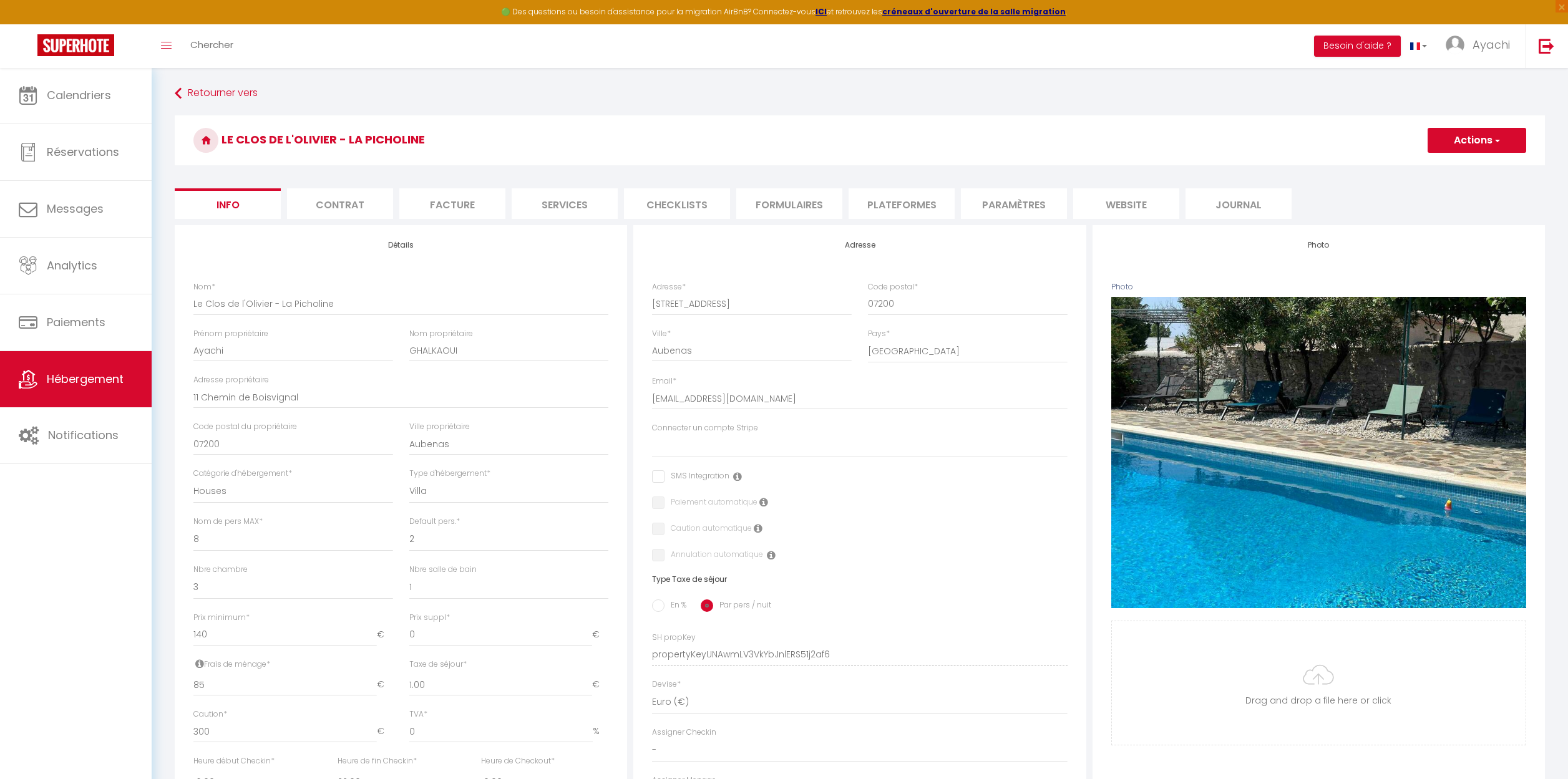
click at [534, 519] on div "Default pers. * 1 2 3 4 5 6 7 8 9 10 11 12 13" at bounding box center [509, 534] width 200 height 36
click at [186, 94] on link "Retourner vers" at bounding box center [859, 94] width 1370 height 22
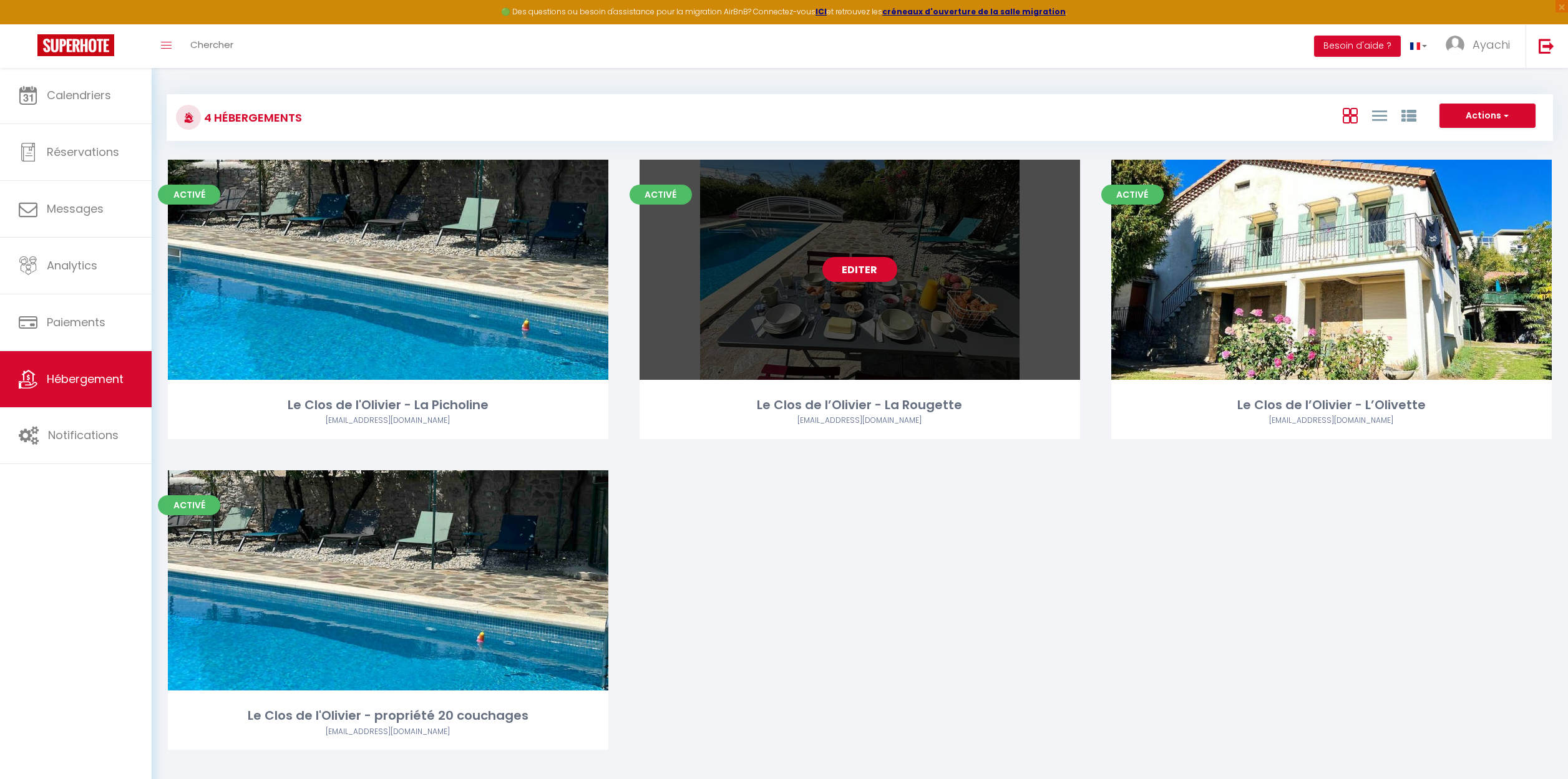
click at [871, 266] on link "Editer" at bounding box center [859, 269] width 75 height 25
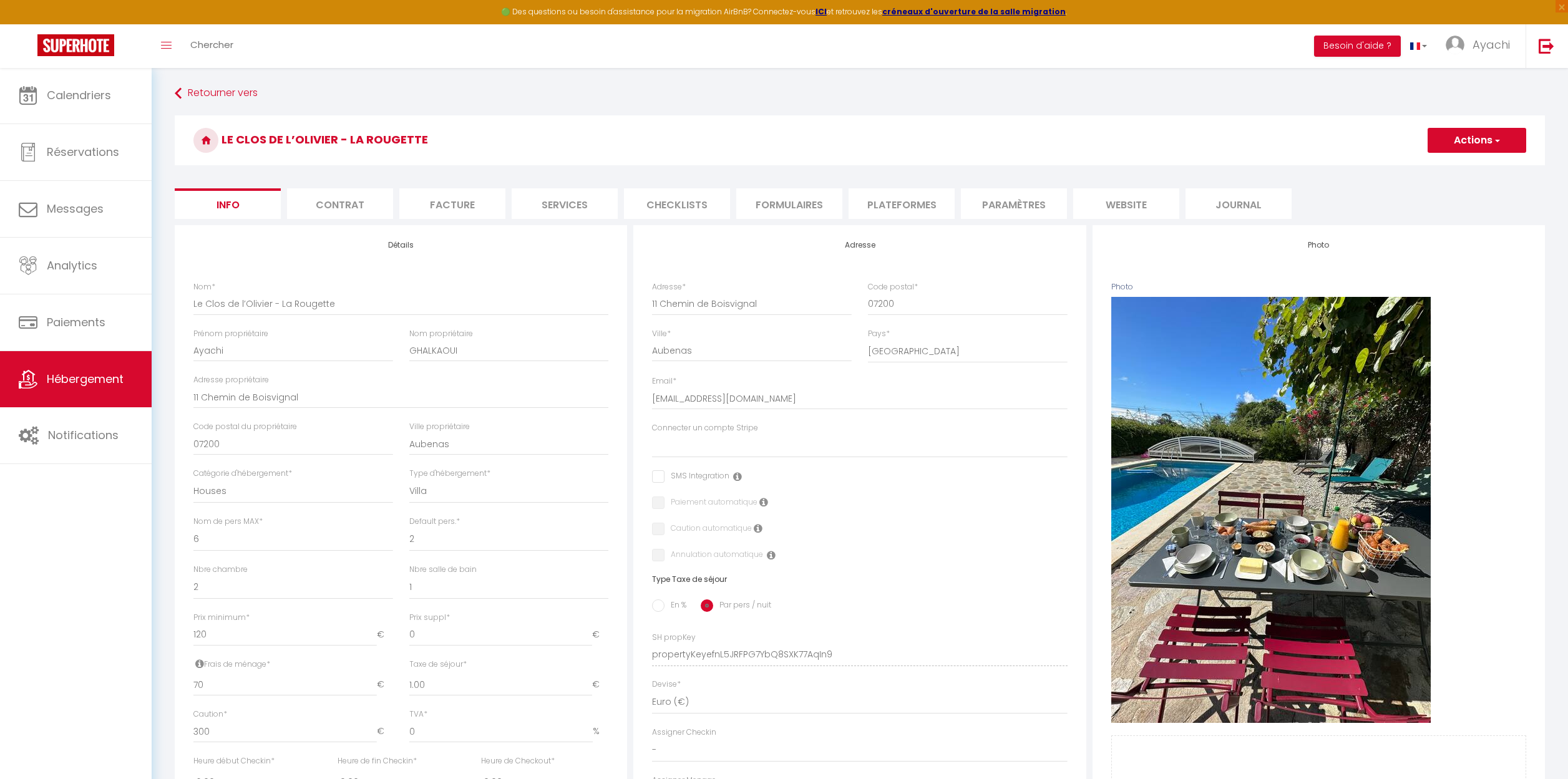
click at [1501, 142] on button "Actions" at bounding box center [1477, 140] width 98 height 25
click at [1425, 164] on input "Enregistrer" at bounding box center [1427, 168] width 46 height 13
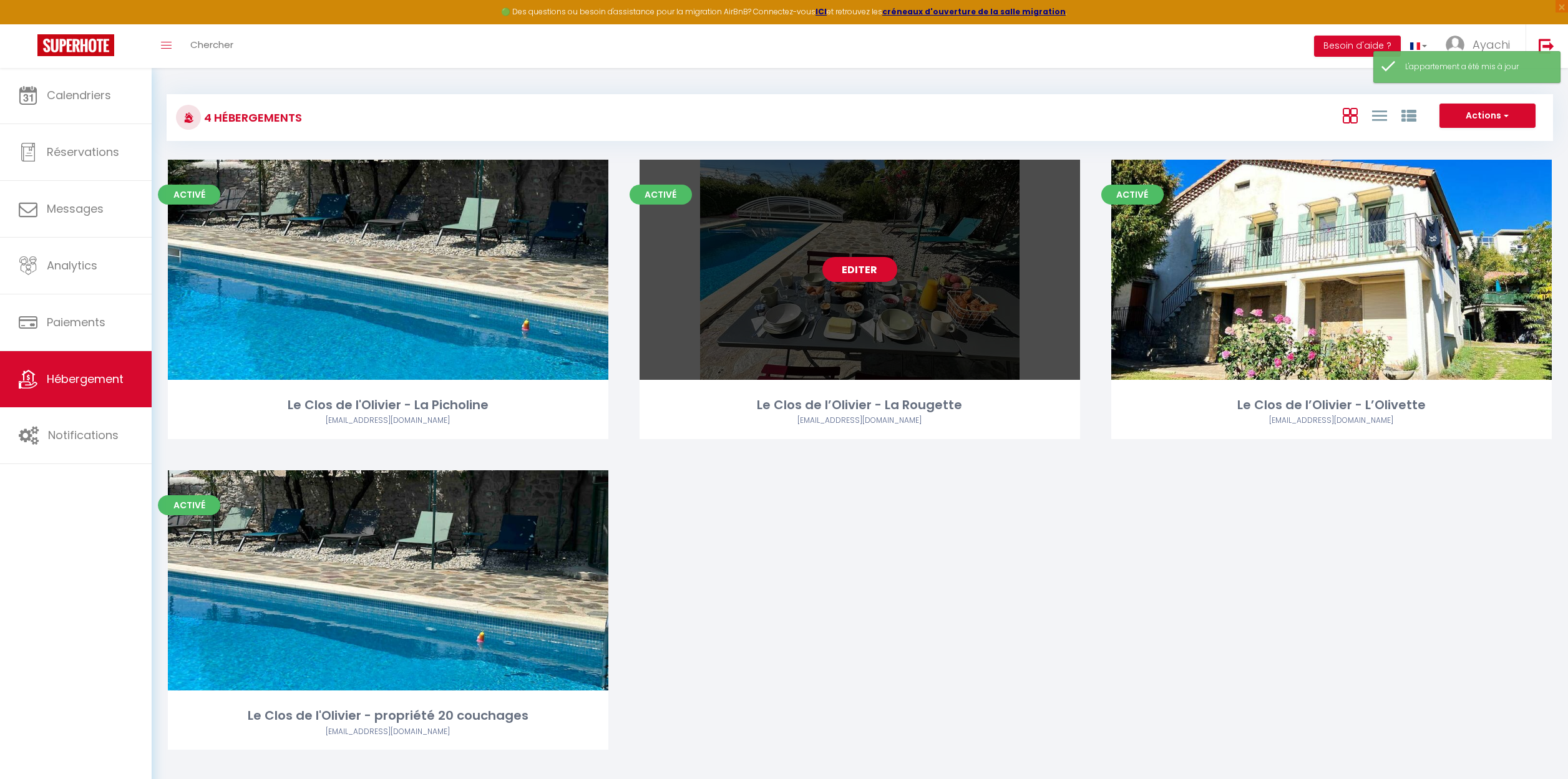
click at [856, 266] on link "Editer" at bounding box center [859, 269] width 75 height 25
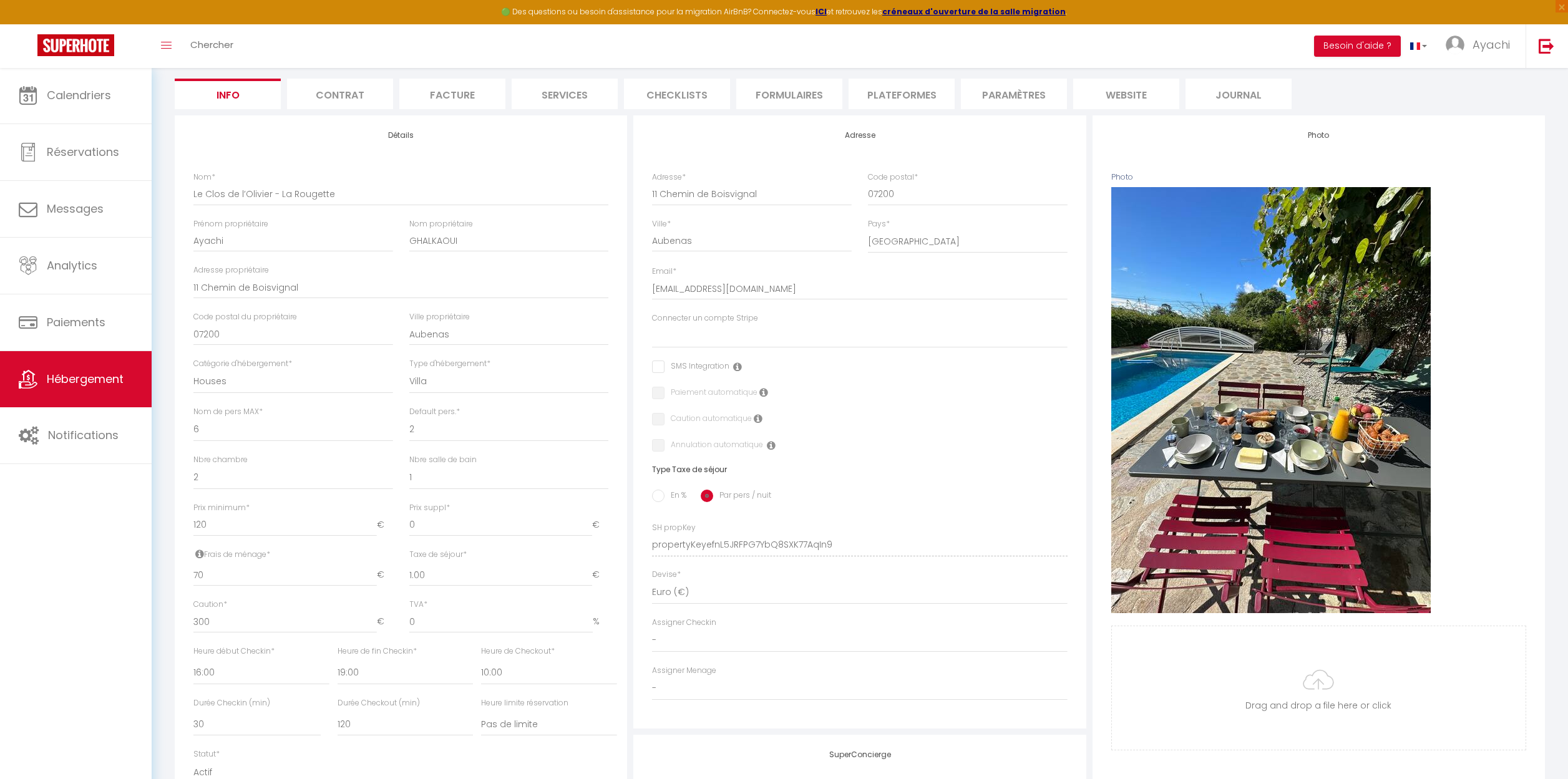
scroll to position [11, 0]
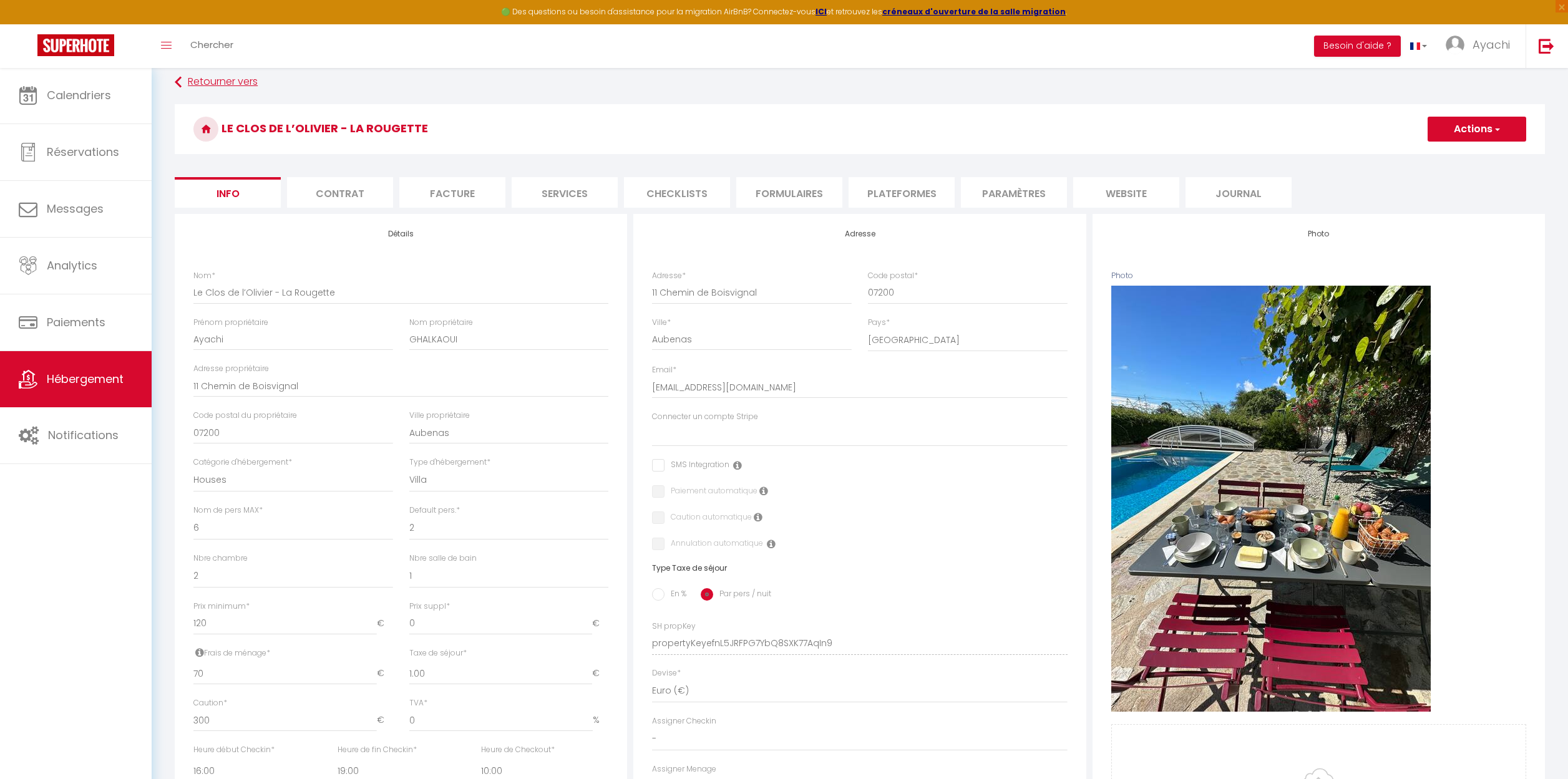
click at [196, 78] on link "Retourner vers" at bounding box center [859, 82] width 1370 height 22
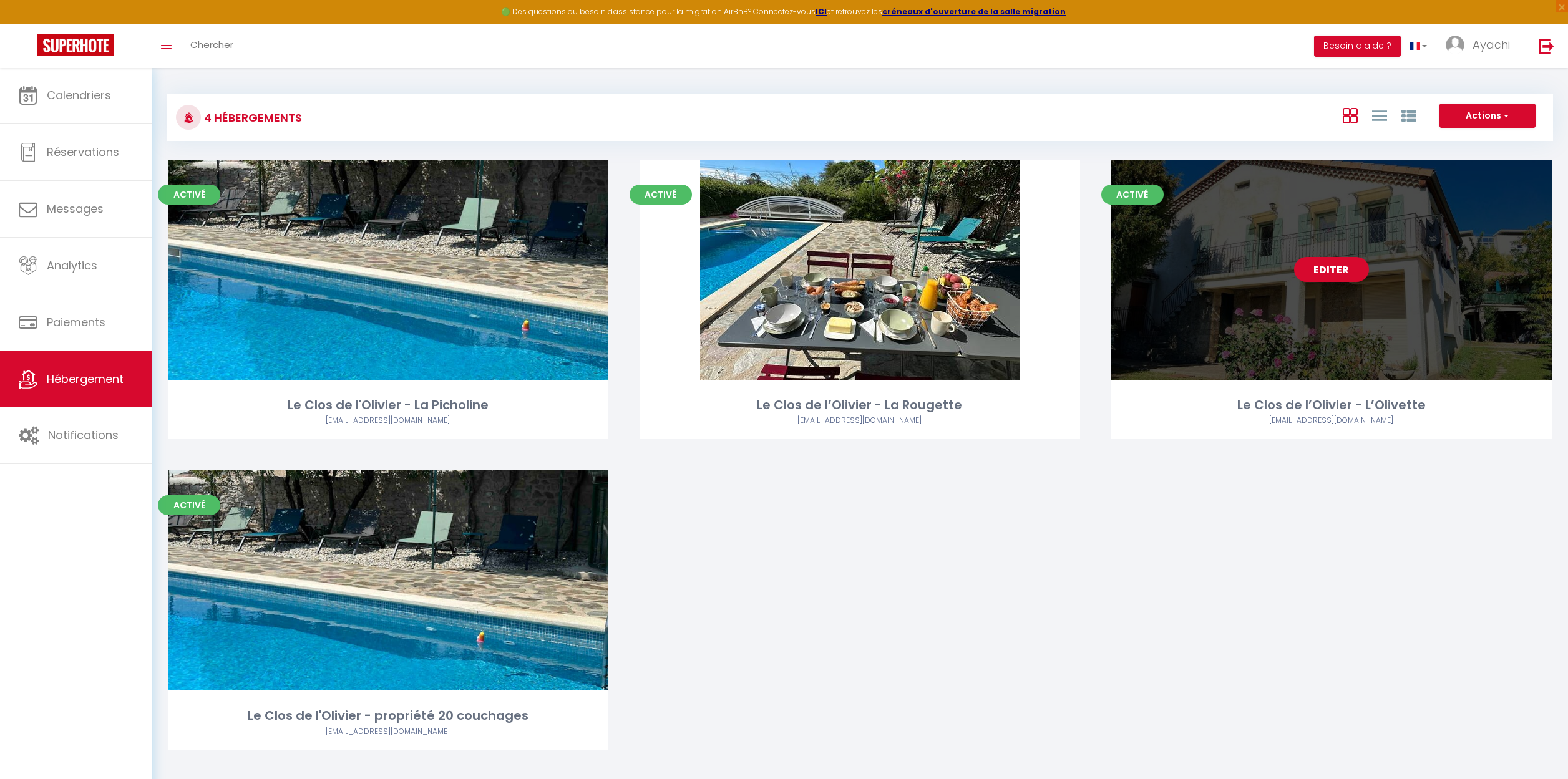
click at [1336, 269] on link "Editer" at bounding box center [1331, 269] width 75 height 25
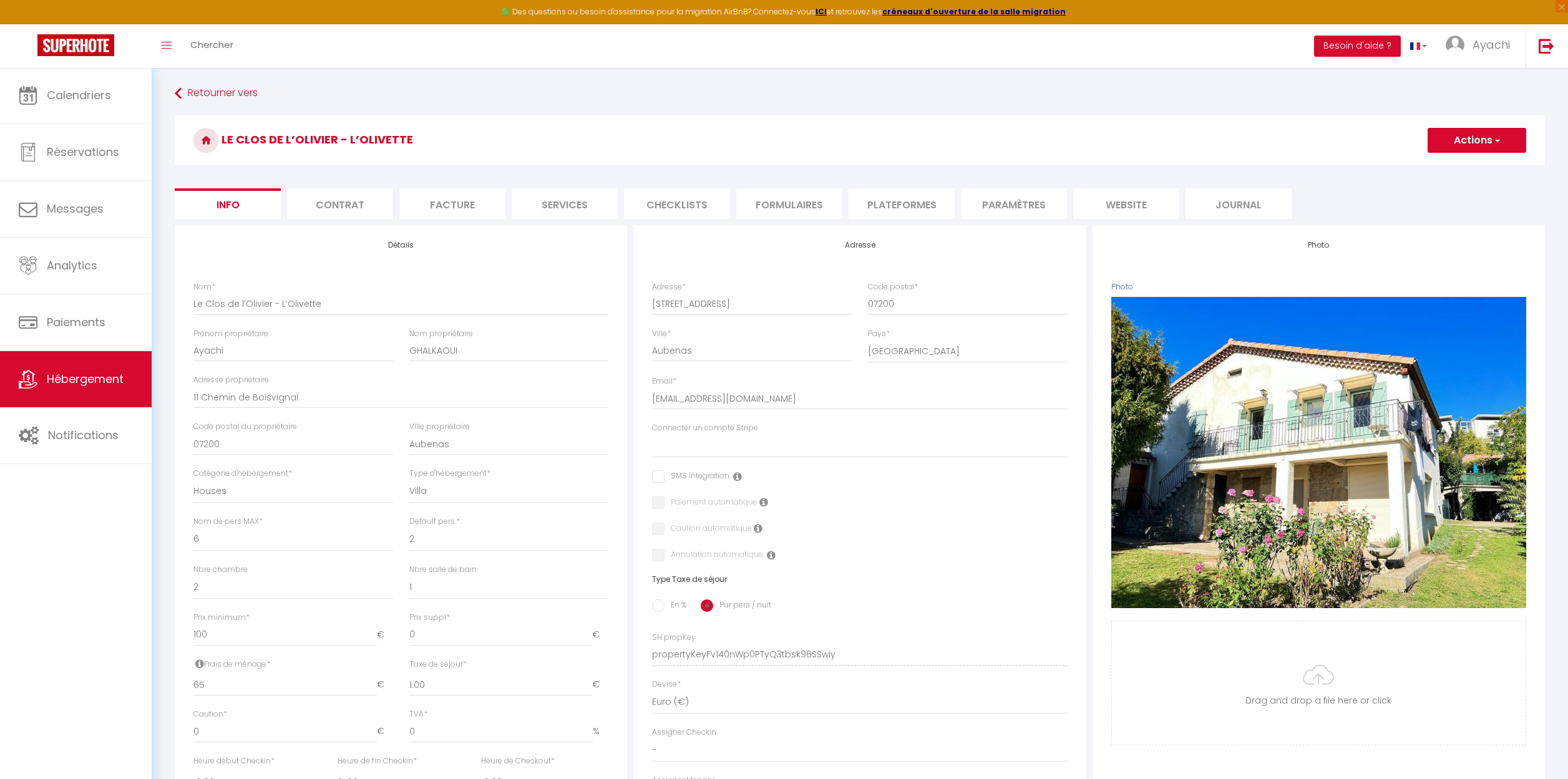
scroll to position [219, 0]
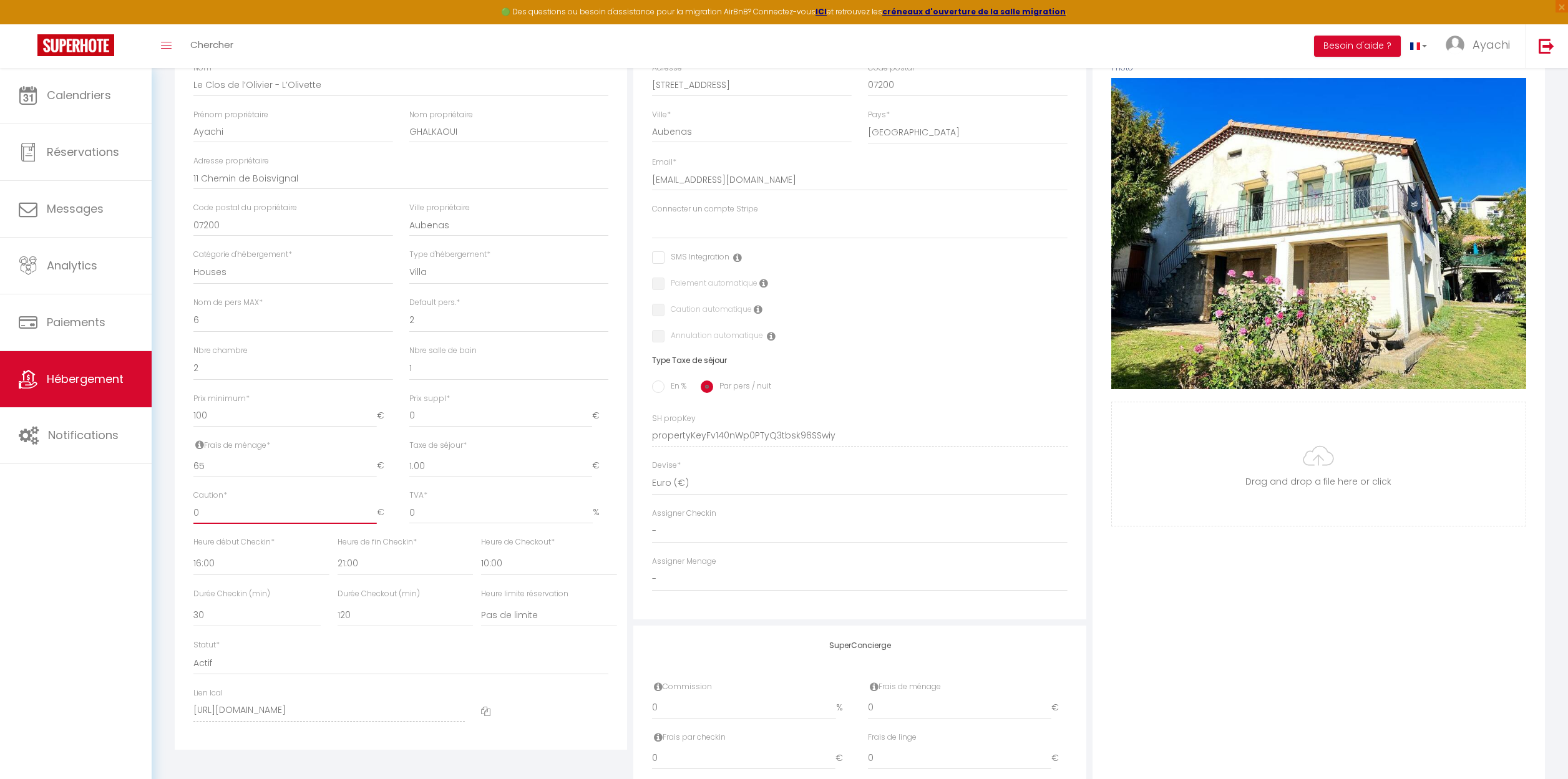
click at [208, 513] on input "0" at bounding box center [285, 513] width 184 height 22
click at [491, 397] on div "Prix suppl * 0 €" at bounding box center [509, 410] width 200 height 34
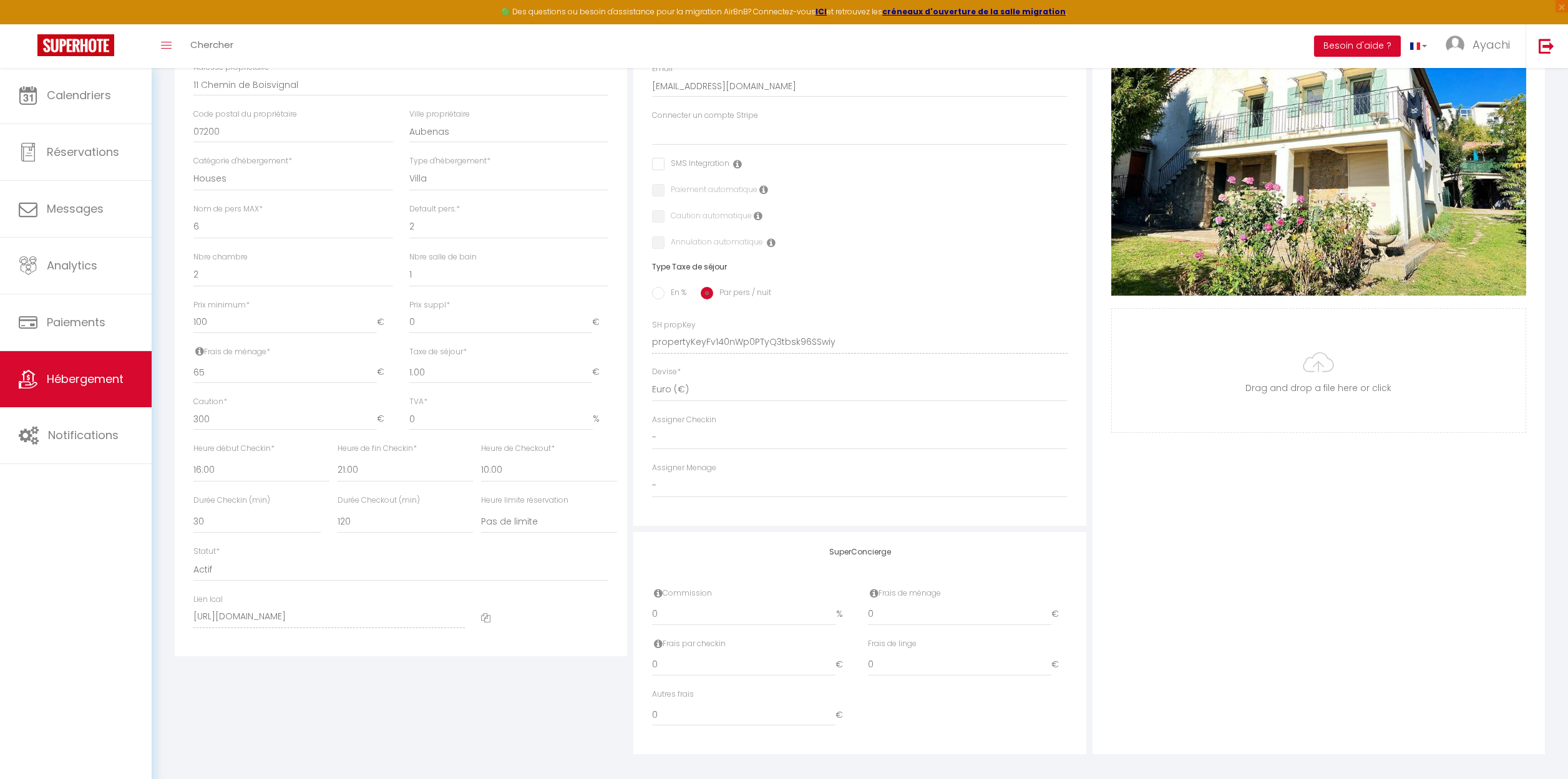
scroll to position [47, 0]
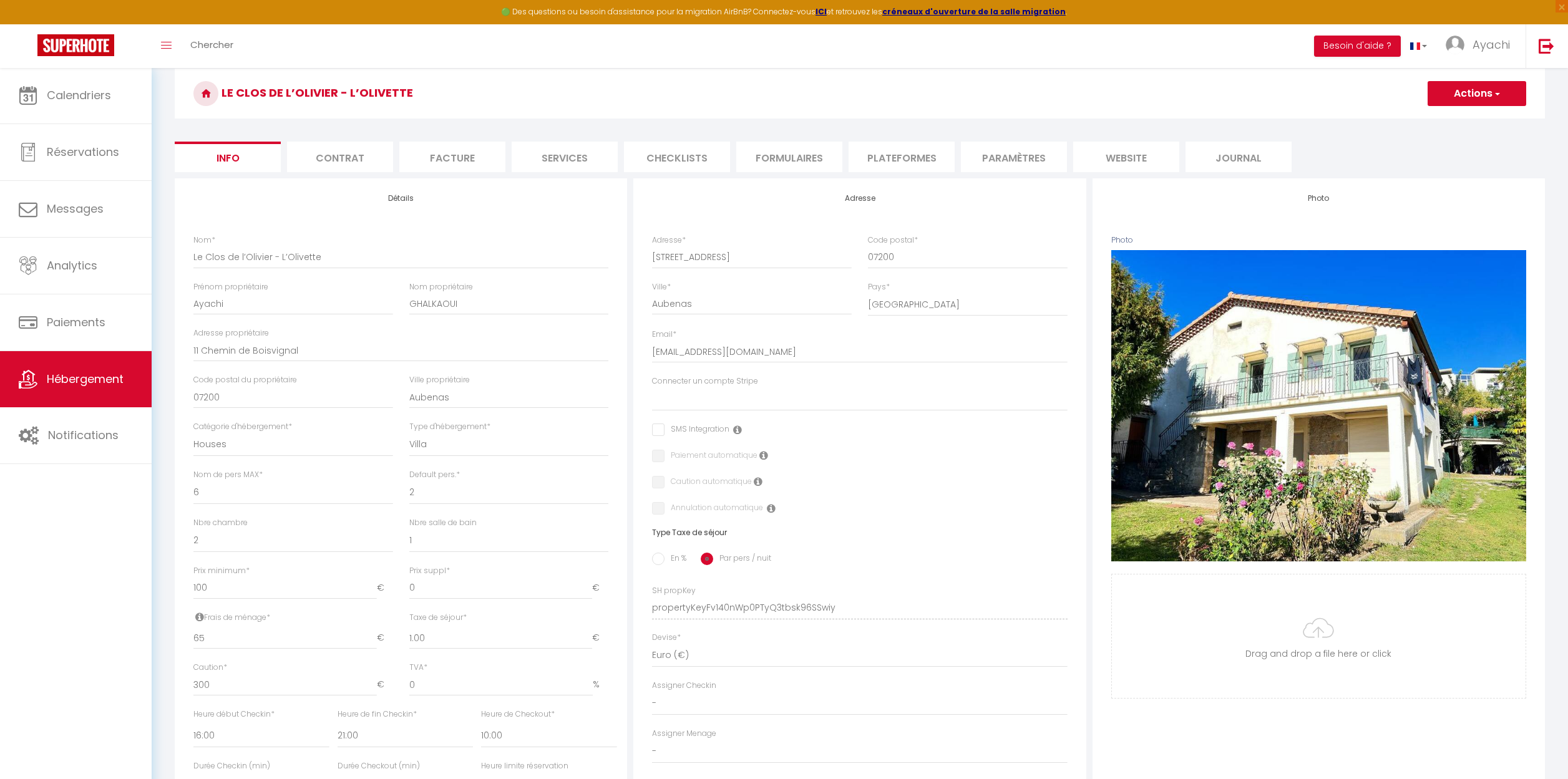
click at [1496, 94] on span "button" at bounding box center [1496, 94] width 8 height 13
click at [1425, 120] on input "Enregistrer" at bounding box center [1427, 121] width 46 height 13
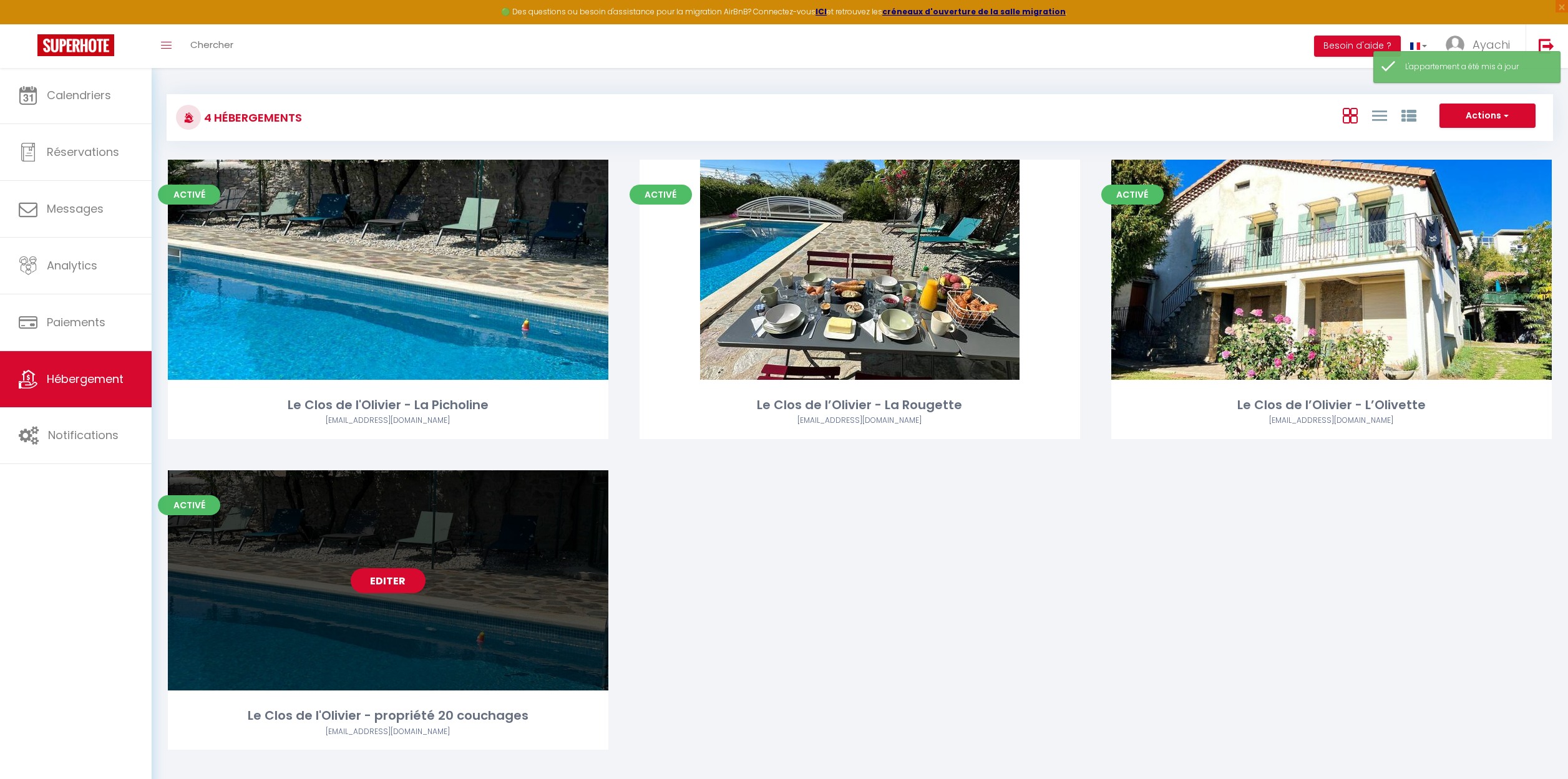
click at [385, 574] on link "Editer" at bounding box center [388, 580] width 75 height 25
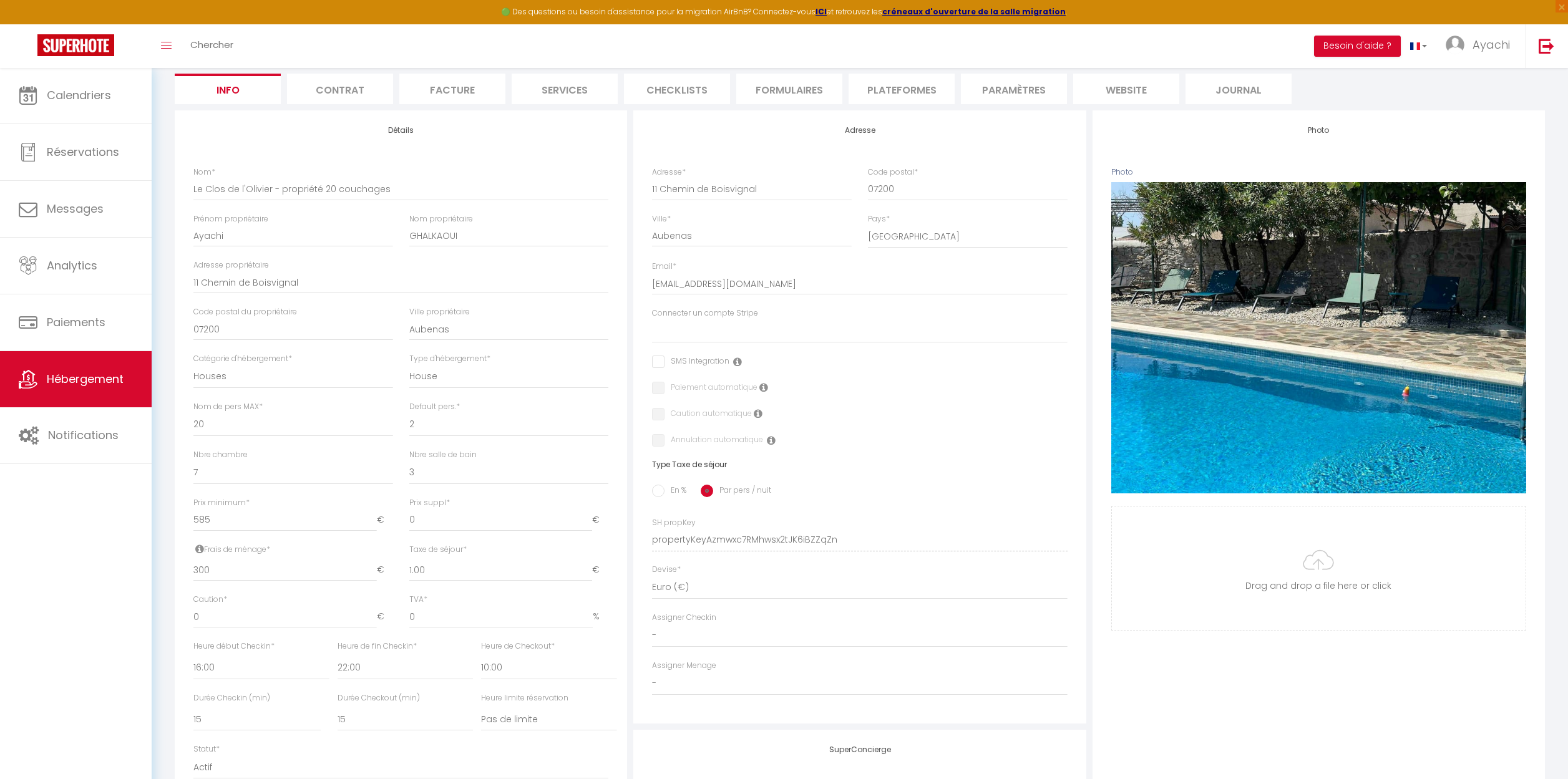
scroll to position [131, 0]
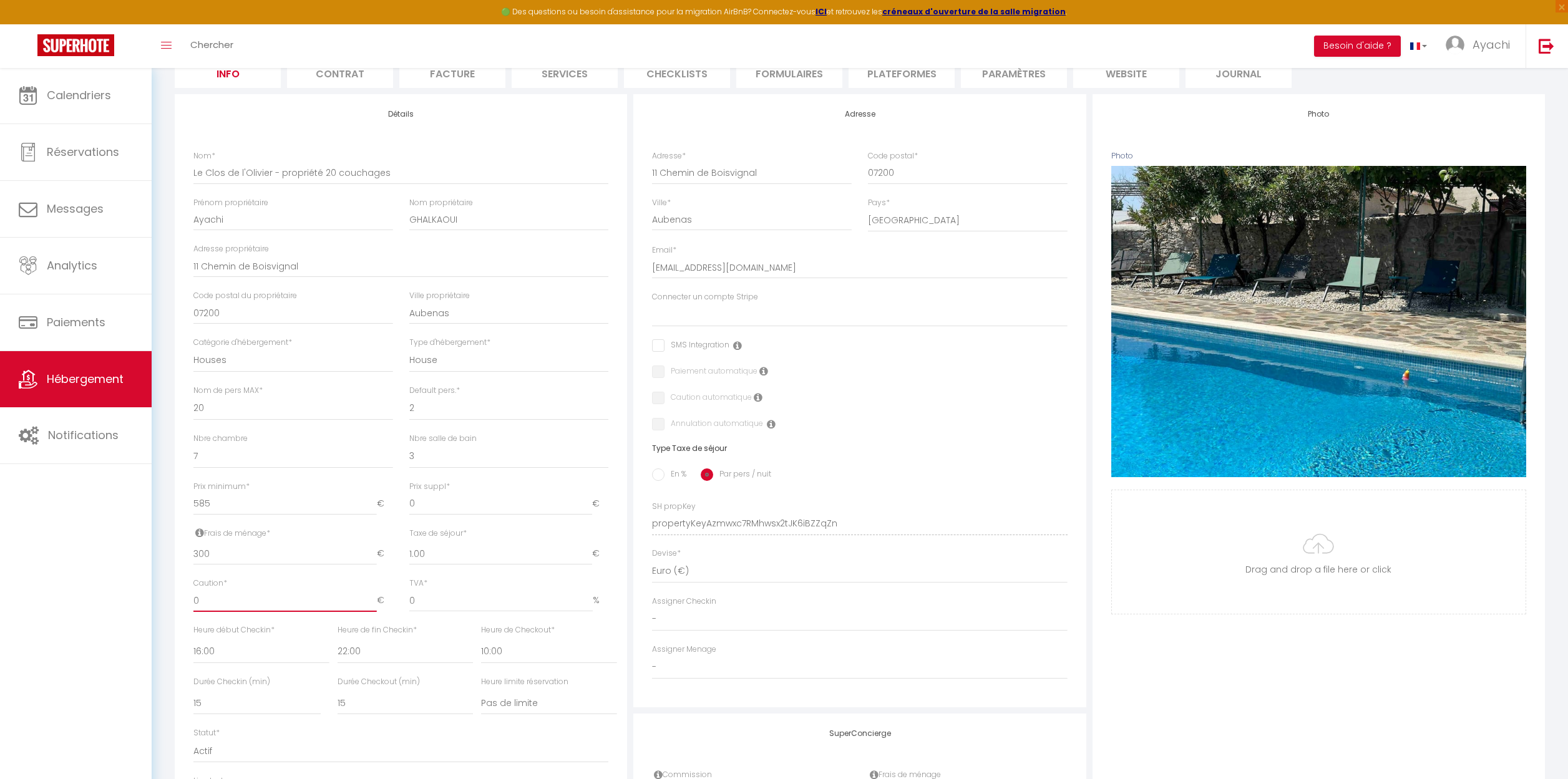
click at [229, 598] on input "0" at bounding box center [285, 600] width 184 height 22
click at [489, 579] on div "TVA * 0 %" at bounding box center [509, 595] width 200 height 34
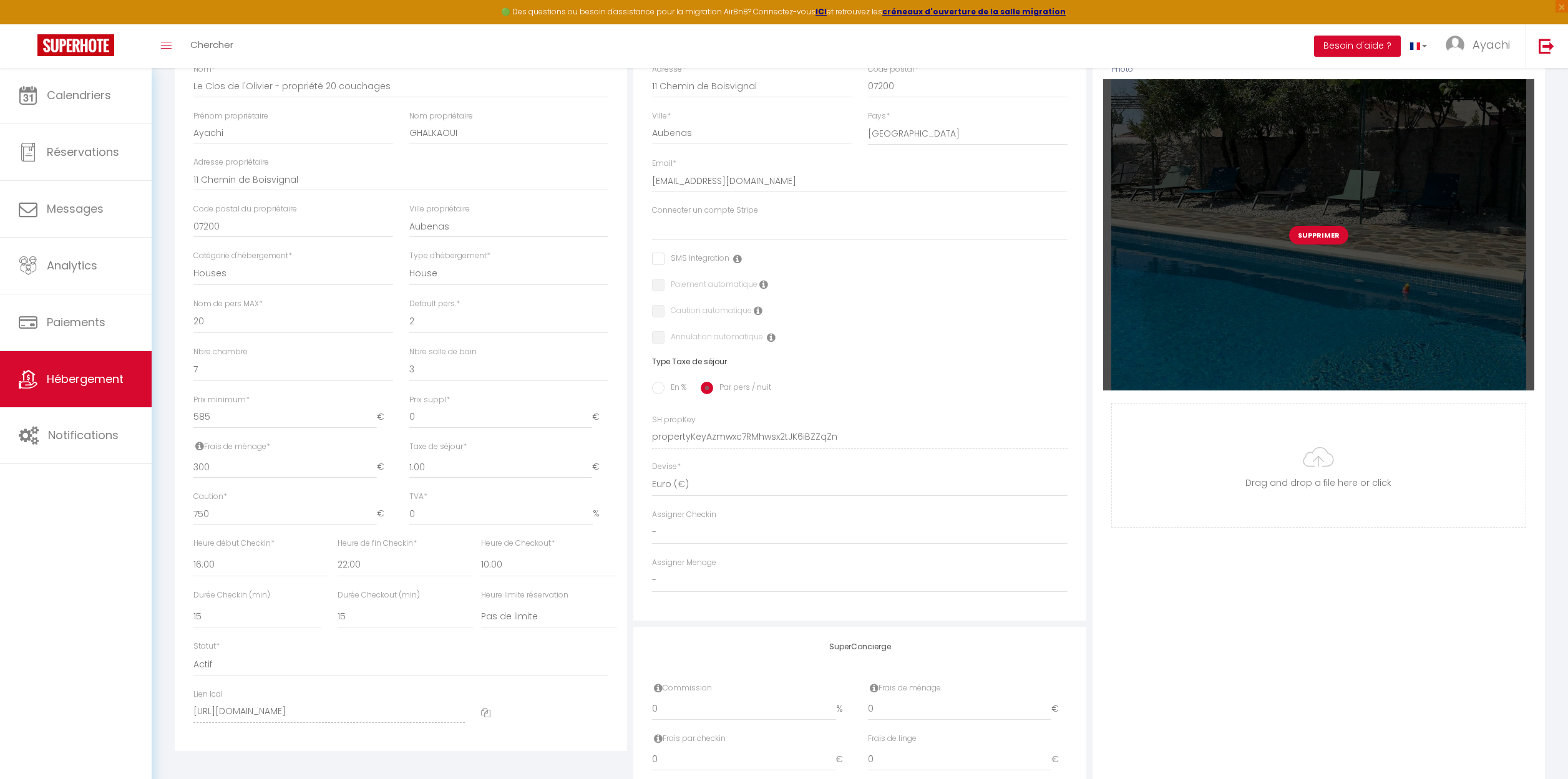
scroll to position [0, 0]
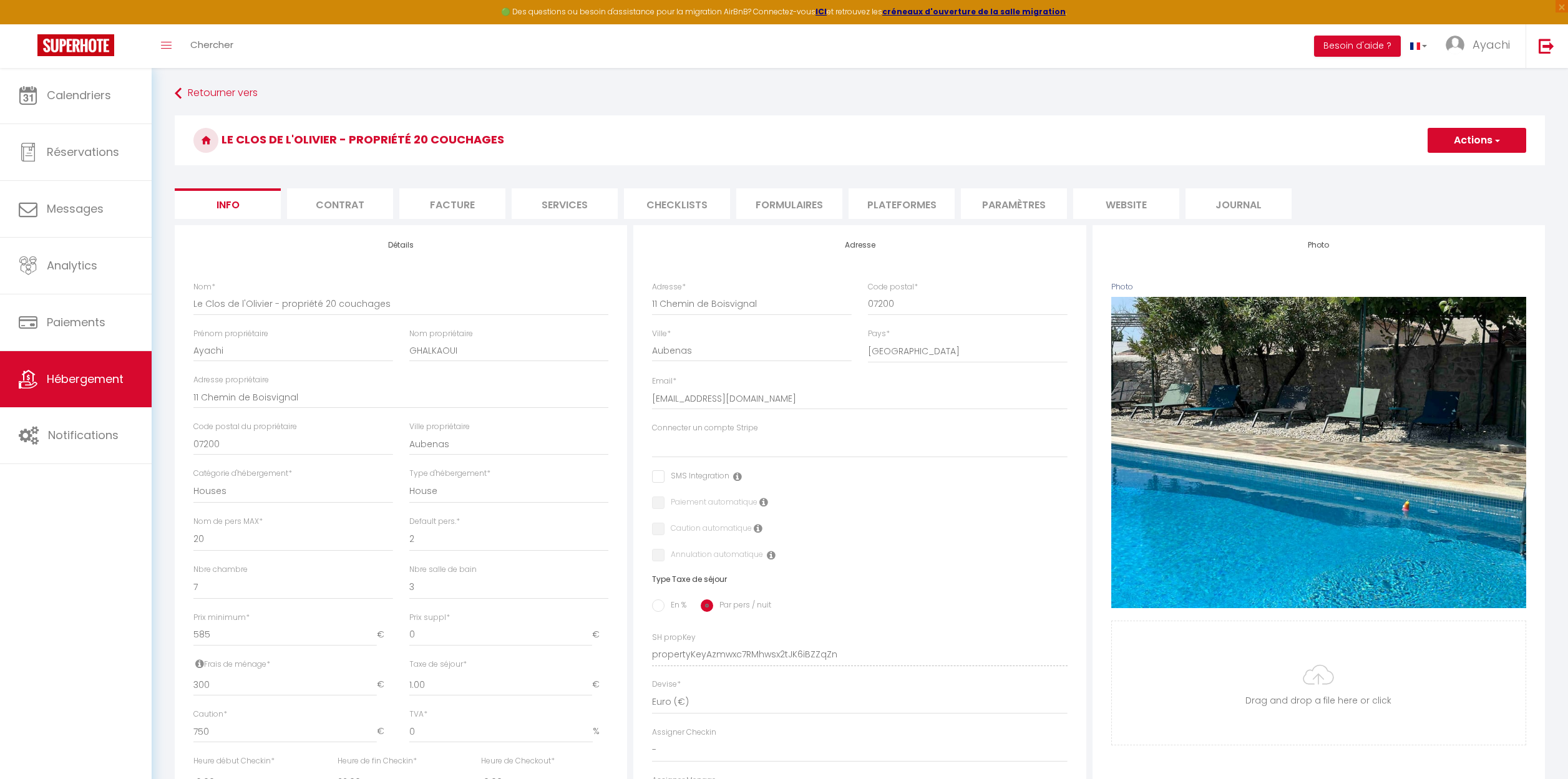
click at [1499, 141] on span "button" at bounding box center [1496, 141] width 8 height 13
click at [1429, 166] on input "Enregistrer" at bounding box center [1427, 168] width 46 height 13
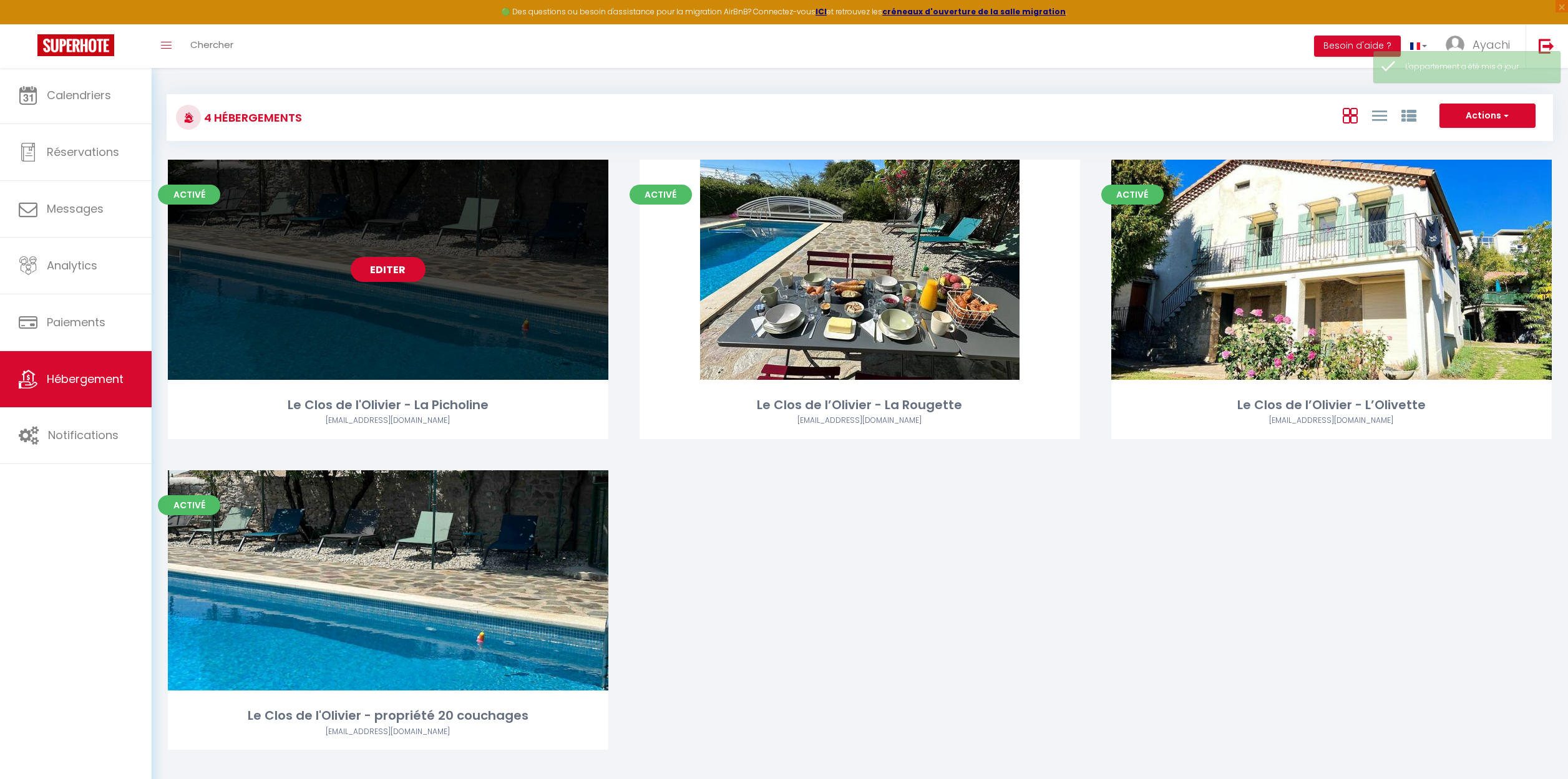
click at [385, 266] on link "Editer" at bounding box center [388, 269] width 75 height 25
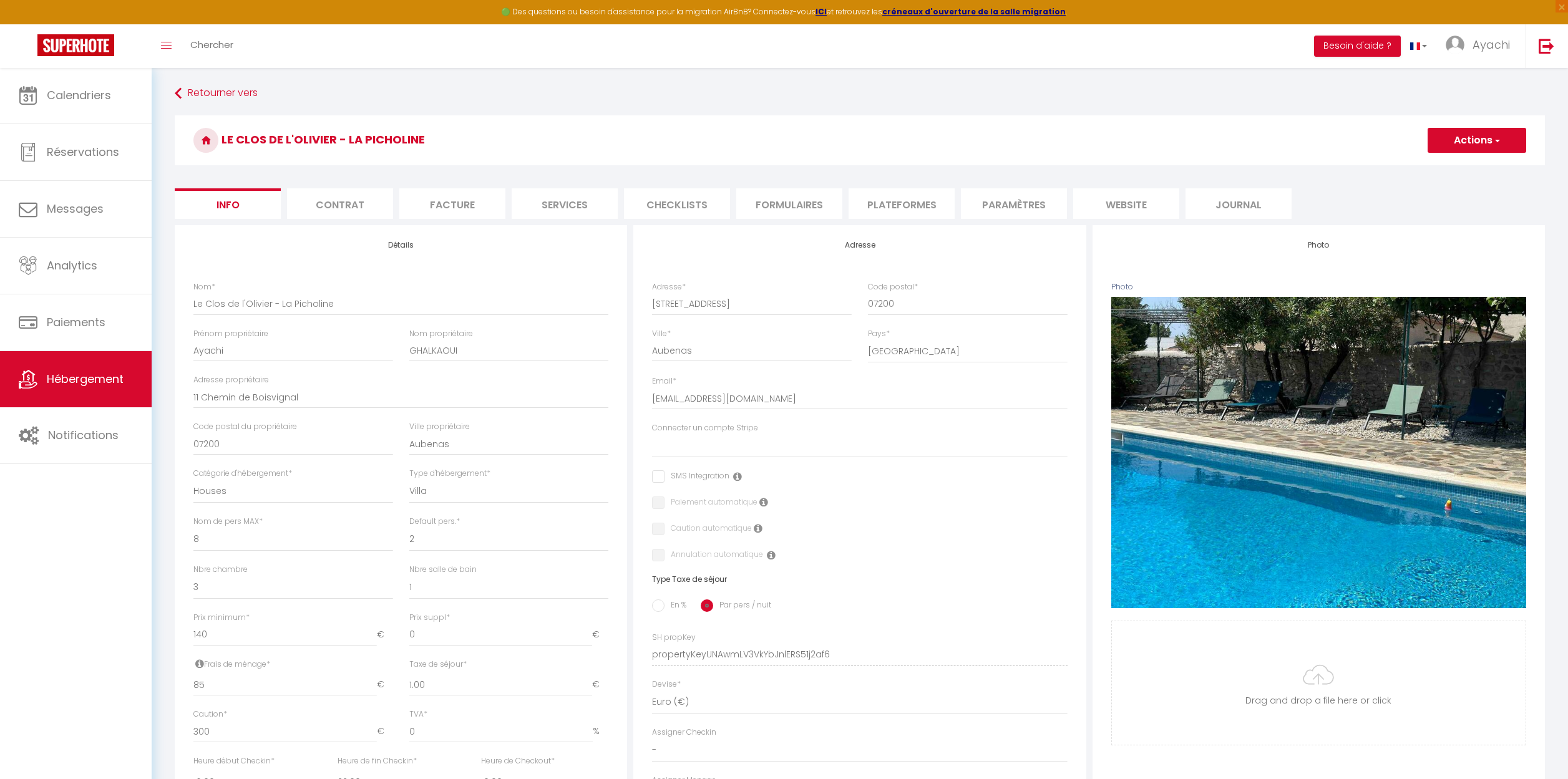
click at [1140, 205] on li "website" at bounding box center [1126, 203] width 106 height 30
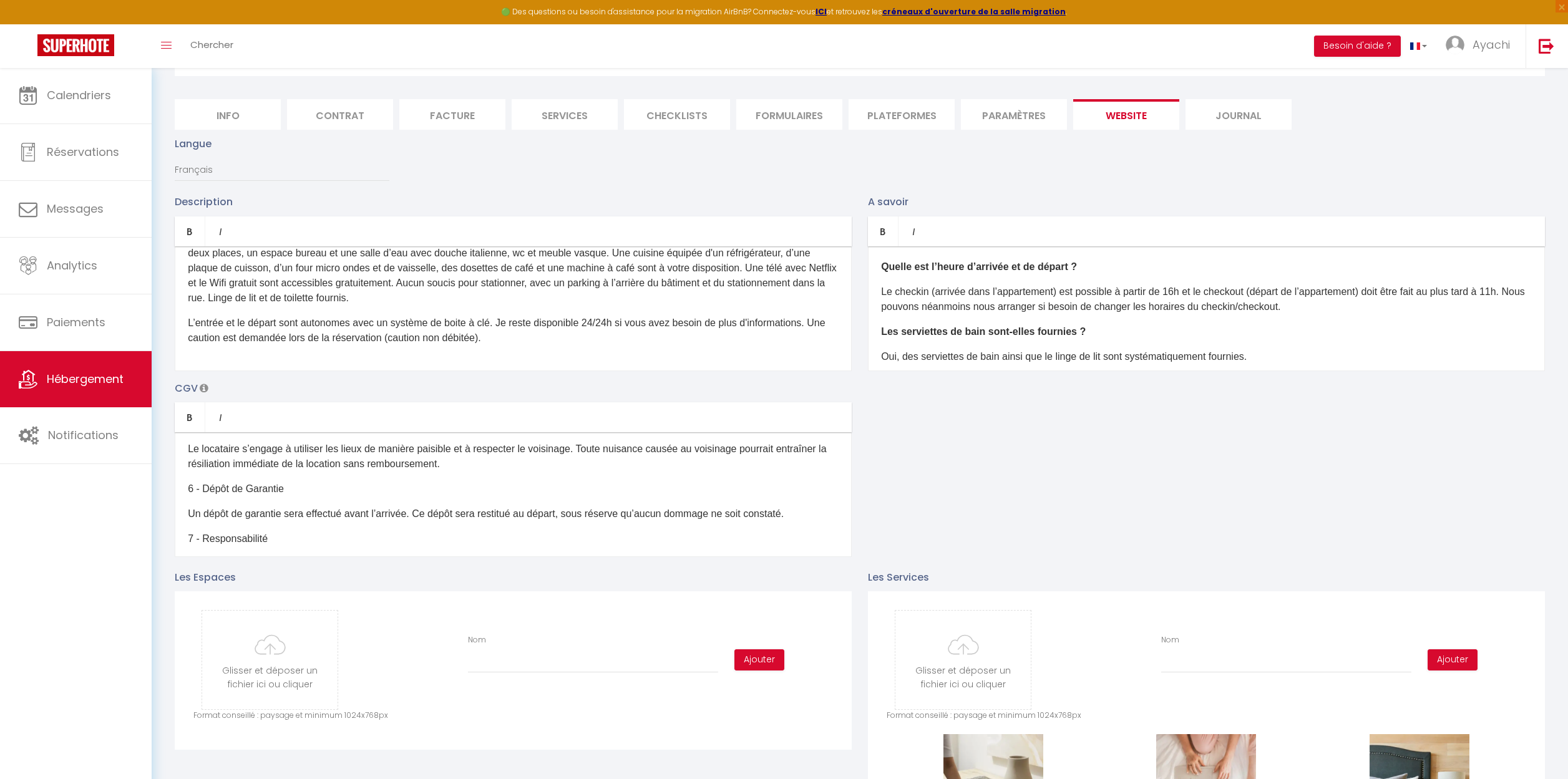
scroll to position [240, 0]
click at [231, 115] on li "Info" at bounding box center [227, 114] width 106 height 30
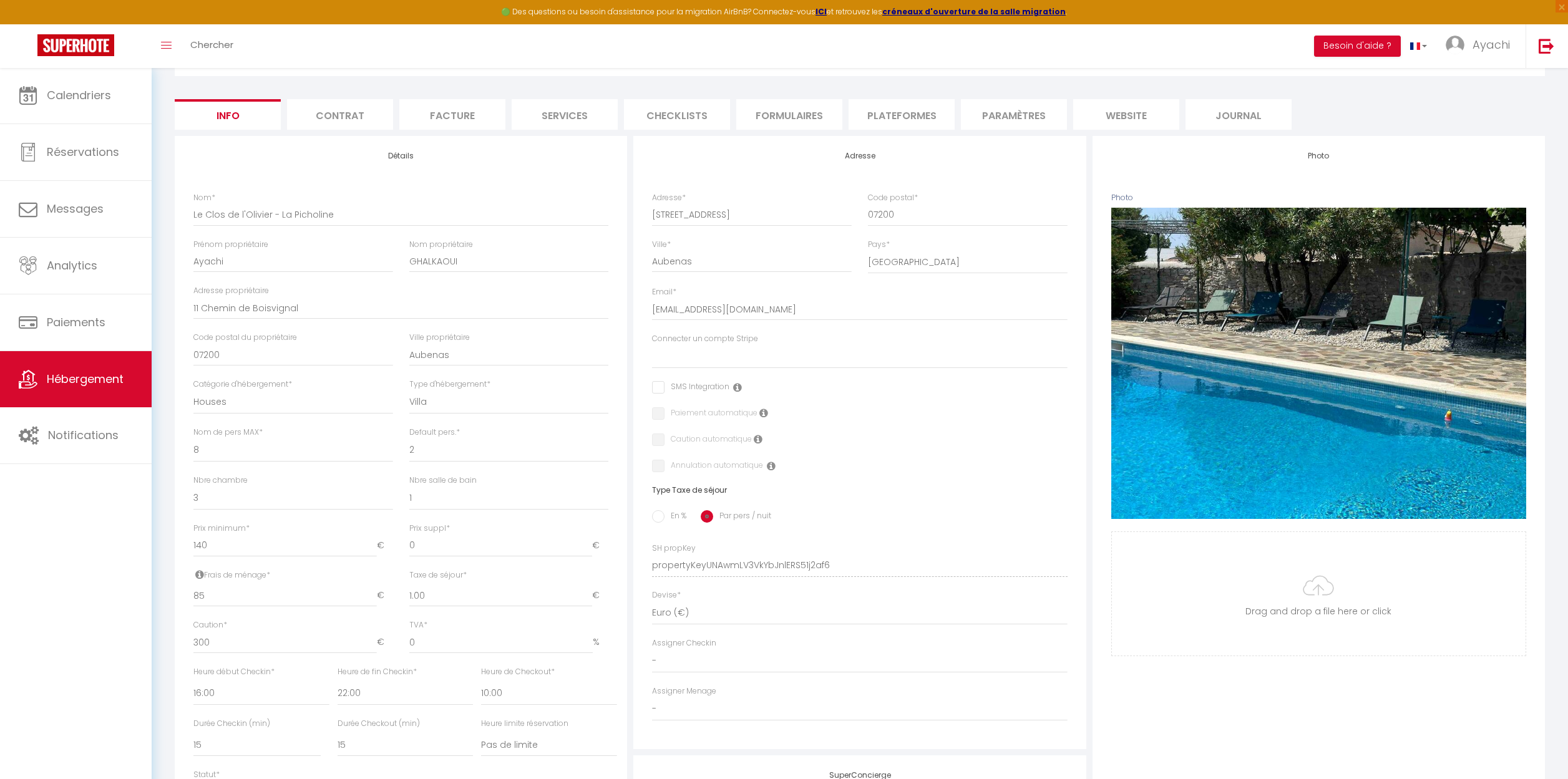
scroll to position [91, 0]
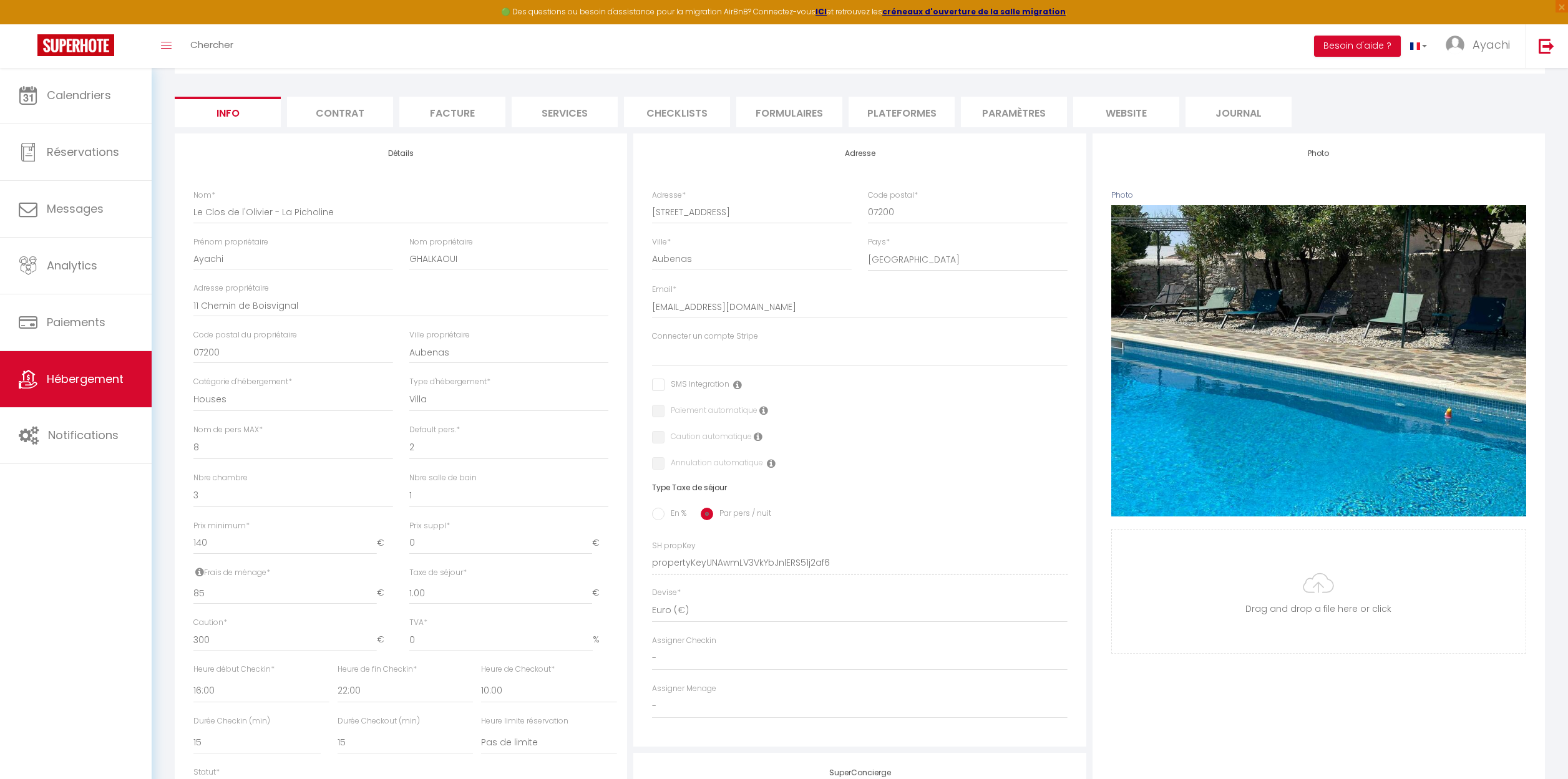
click at [1131, 112] on li "website" at bounding box center [1126, 112] width 106 height 30
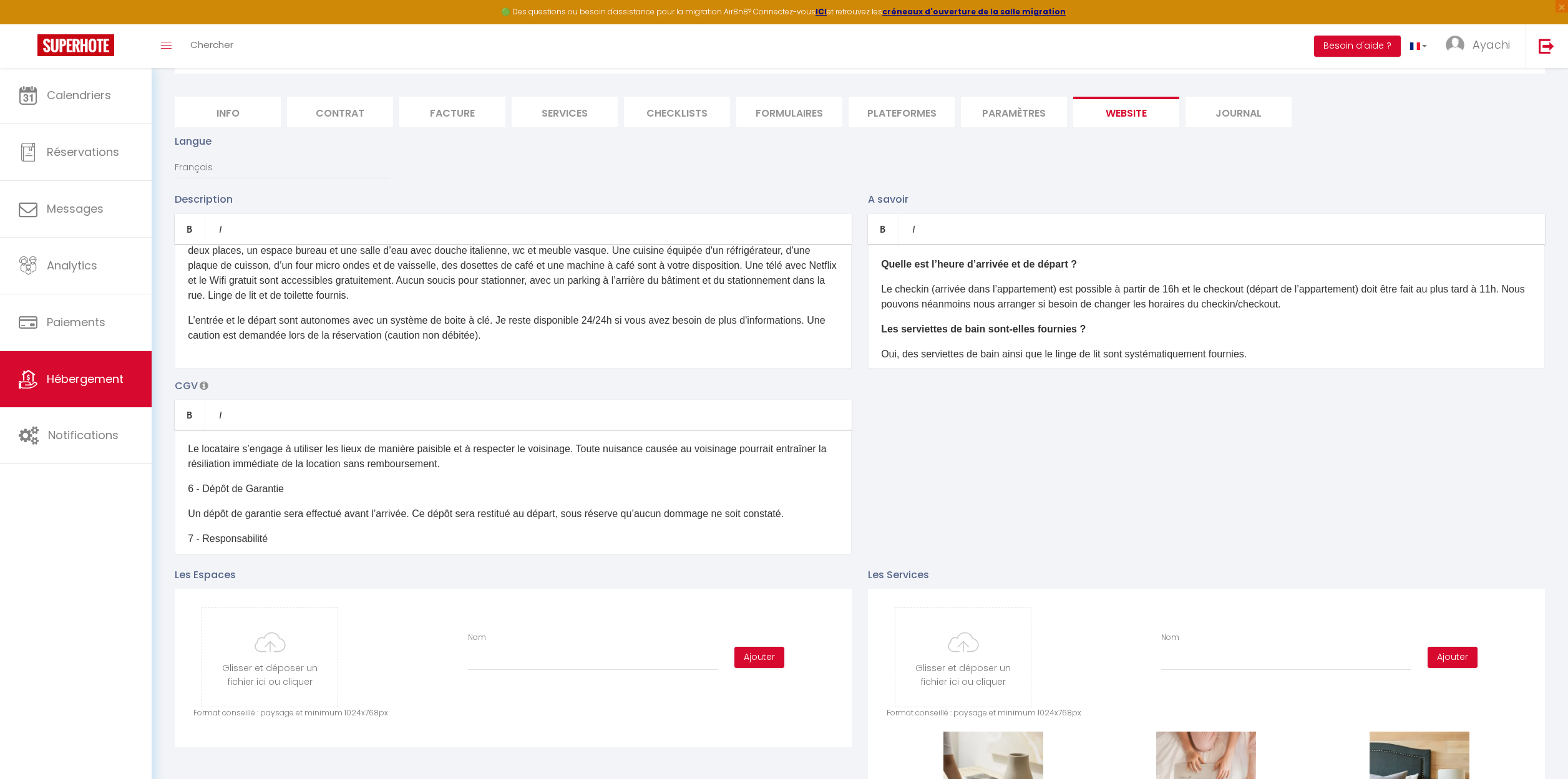
click at [288, 515] on p "Un dépôt de garantie sera effectué avant l’arrivée. Ce dépôt sera restitué au d…" at bounding box center [513, 513] width 650 height 15
click at [595, 522] on p "Un dépôt de garantie de 300 € sera effectué avant l’arrivée. Ce dépôt sera rest…" at bounding box center [513, 513] width 650 height 15
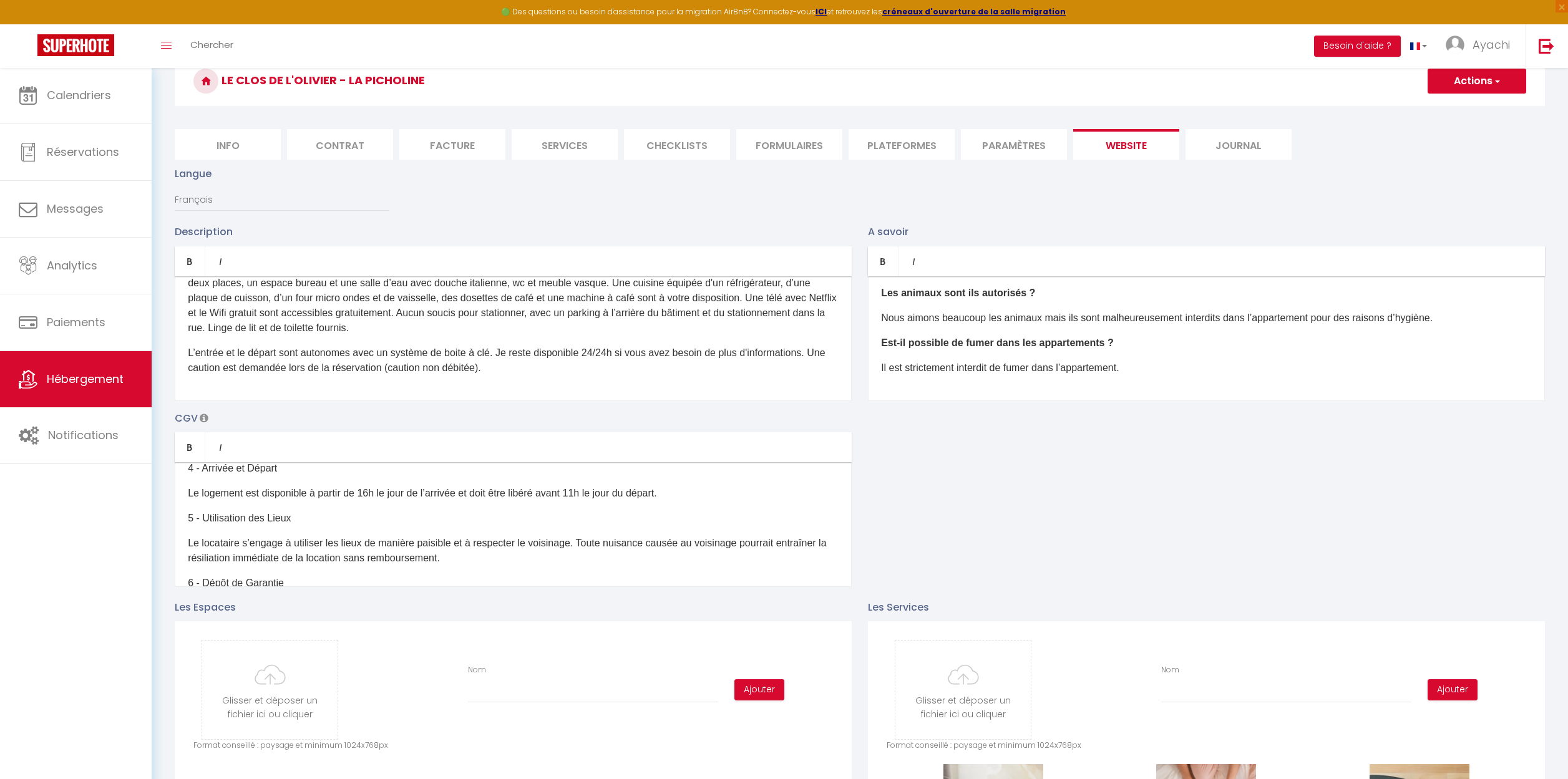
scroll to position [81, 0]
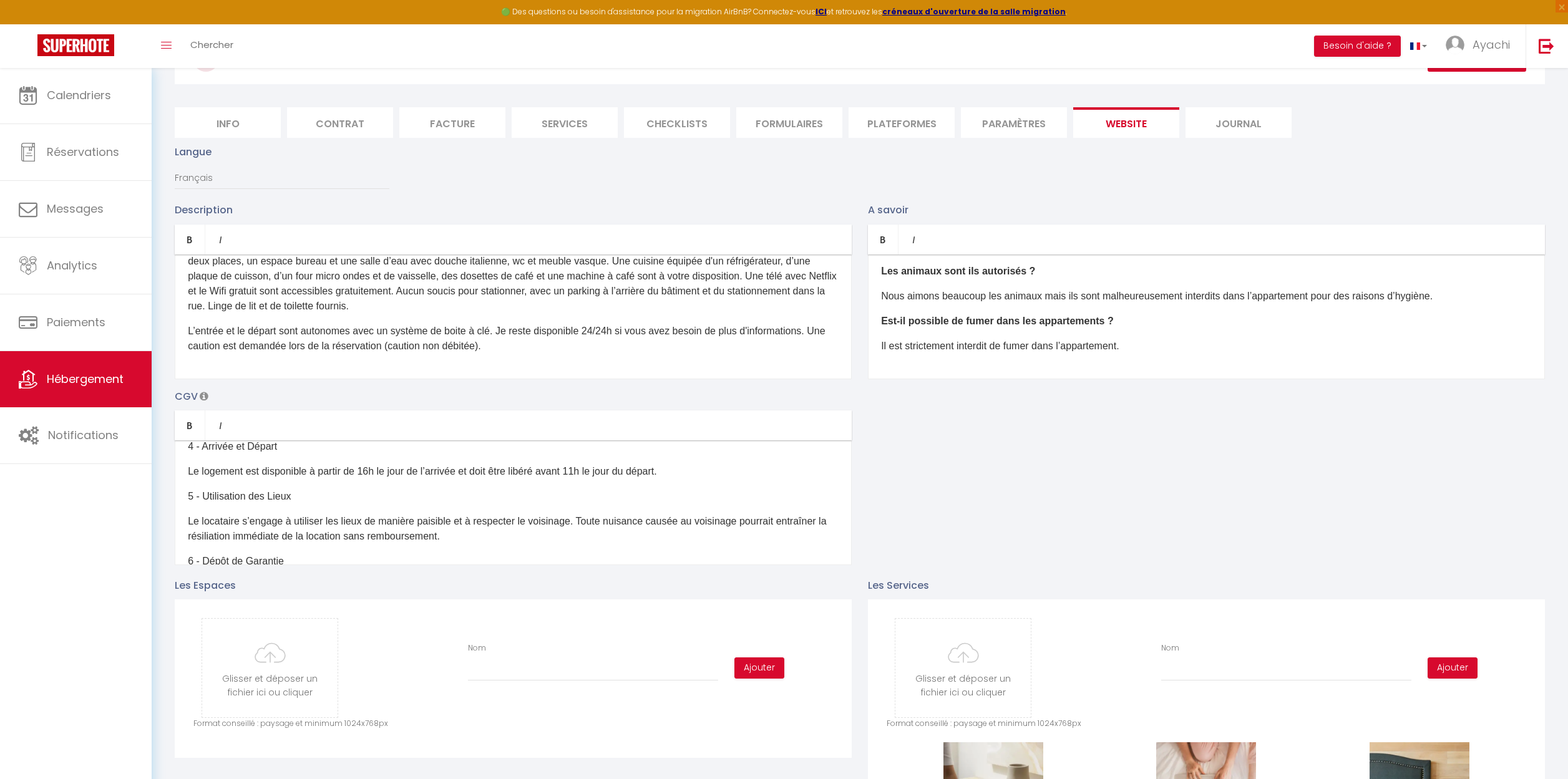
click at [1145, 345] on p "Il est strictement interdit de fumer dans l’appartement." at bounding box center [1206, 346] width 650 height 15
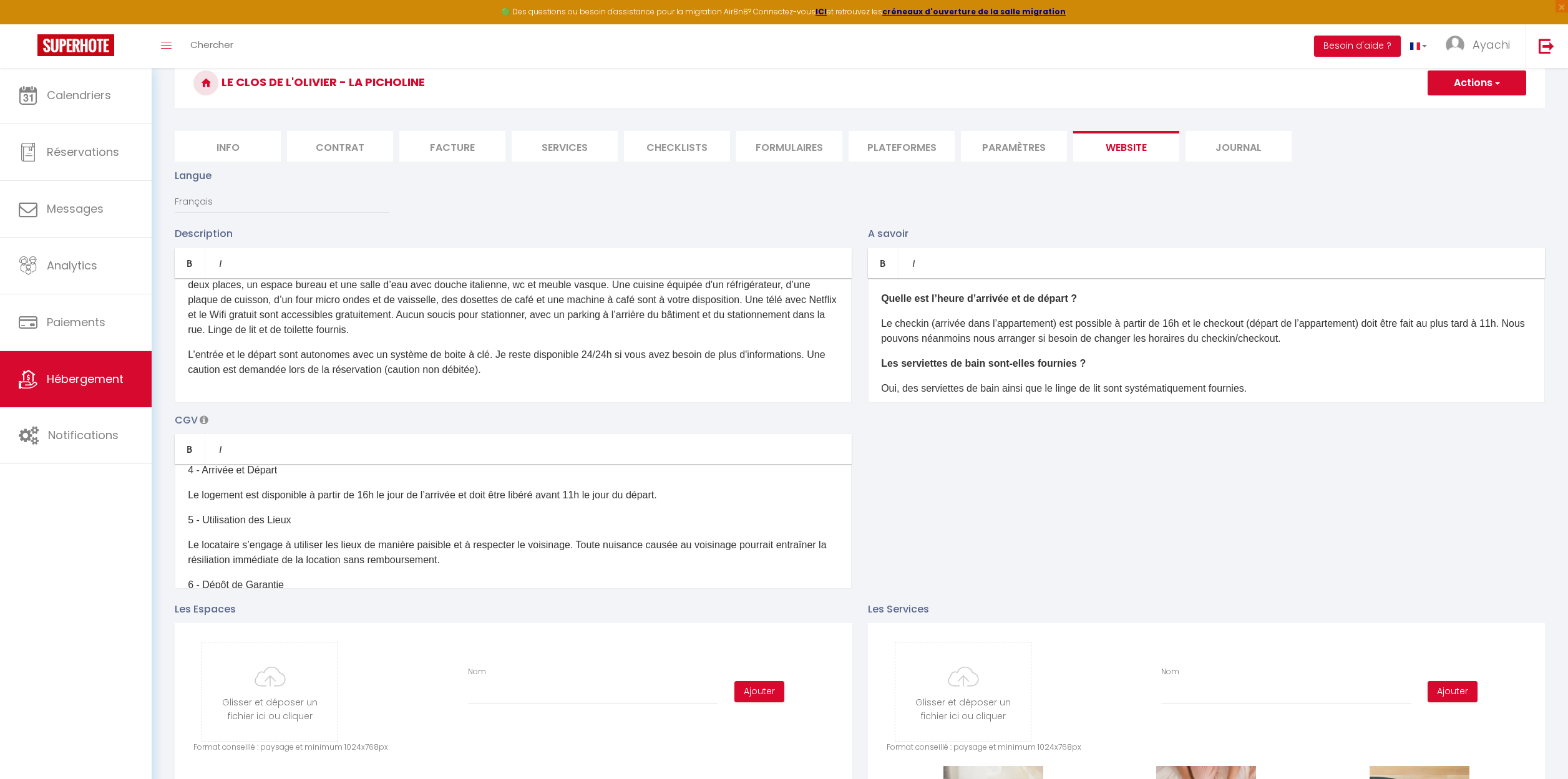
click at [1496, 84] on span "button" at bounding box center [1496, 83] width 8 height 13
click at [1465, 113] on input "Enregistrer" at bounding box center [1463, 110] width 46 height 13
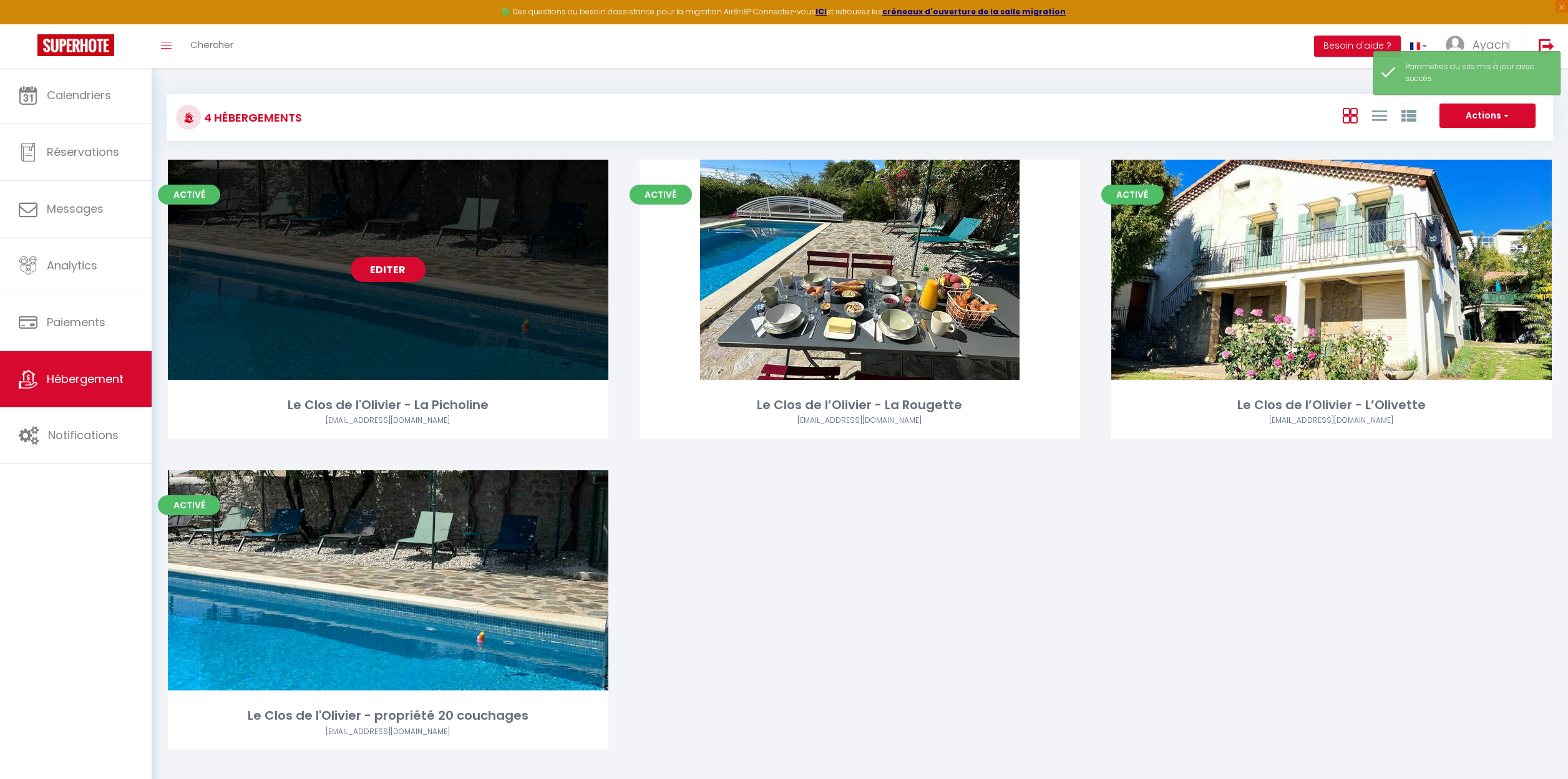
click at [379, 263] on link "Editer" at bounding box center [388, 269] width 75 height 25
click at [398, 269] on link "Editer" at bounding box center [388, 269] width 75 height 25
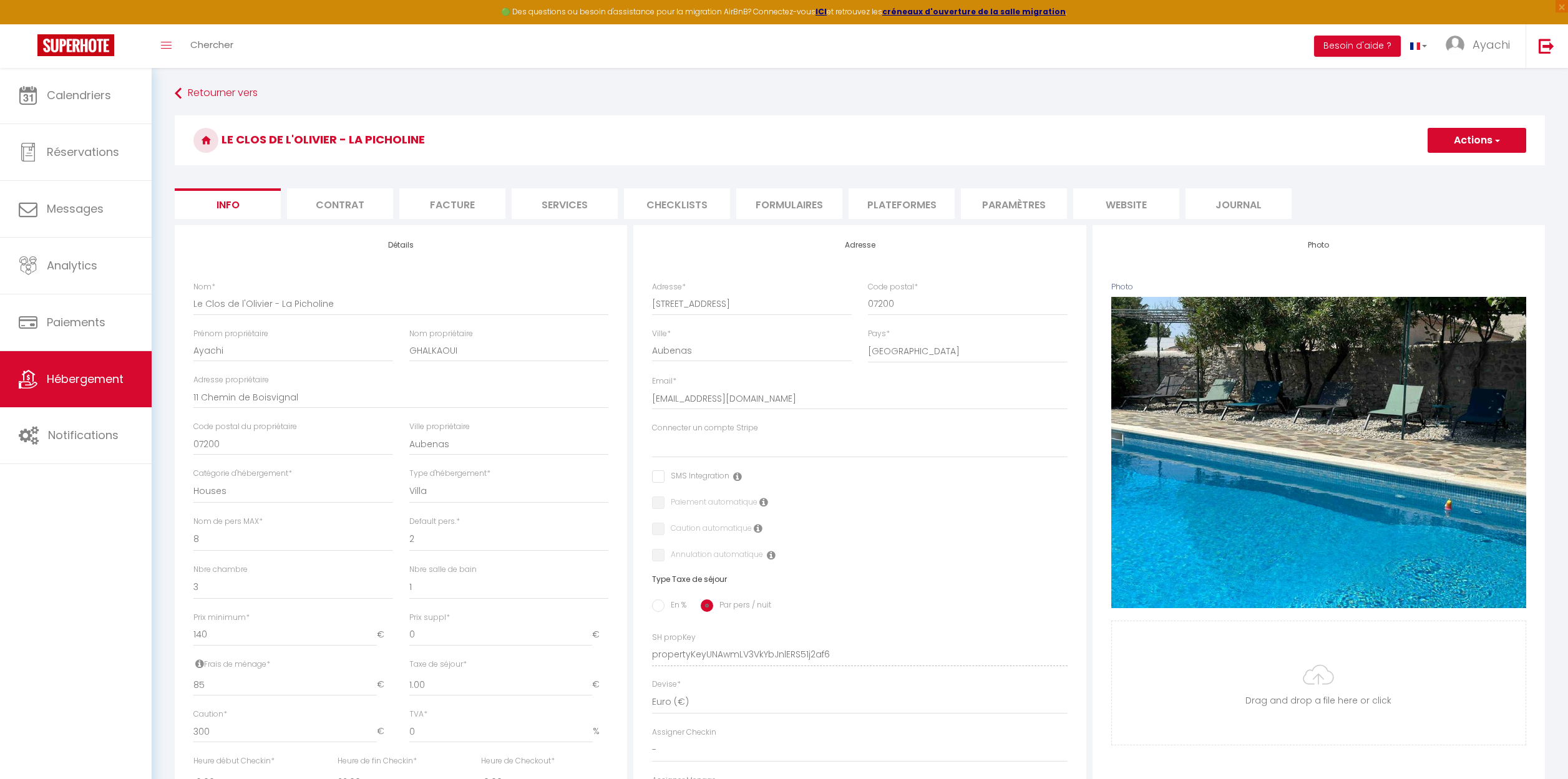
click at [1234, 209] on li "Journal" at bounding box center [1238, 203] width 106 height 30
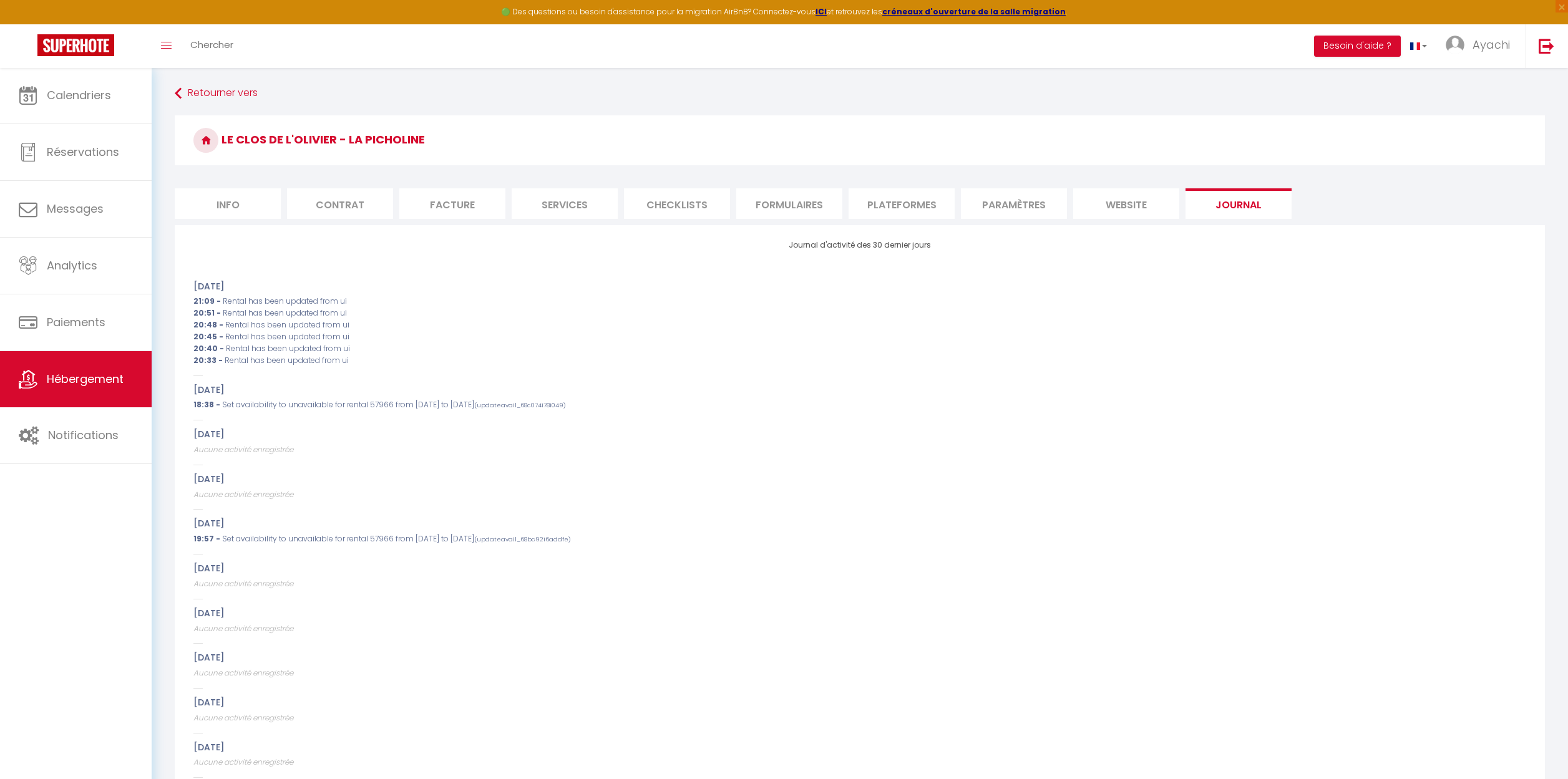
click at [1119, 205] on li "website" at bounding box center [1126, 203] width 106 height 30
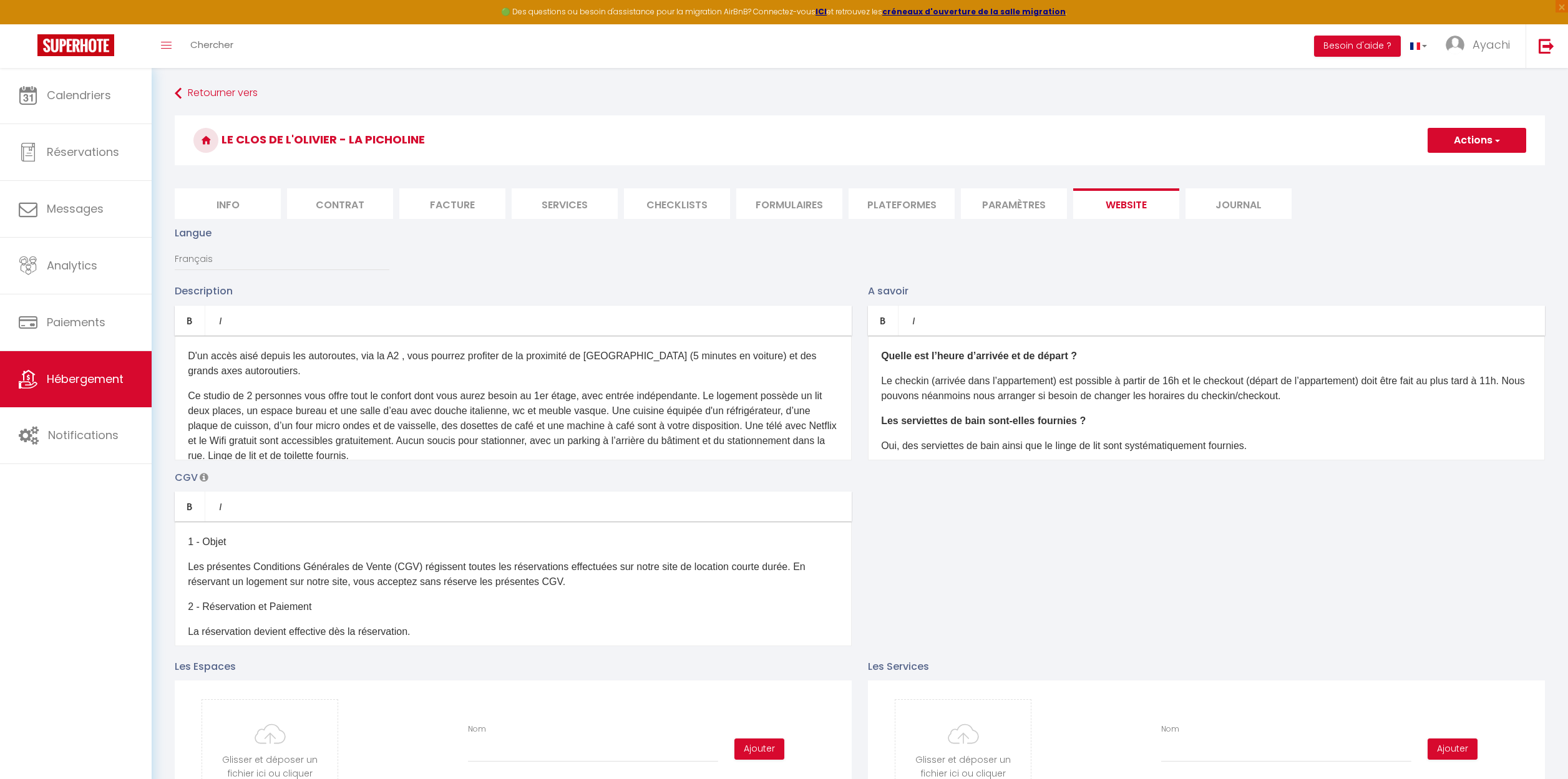
click at [1232, 202] on li "Journal" at bounding box center [1238, 203] width 106 height 30
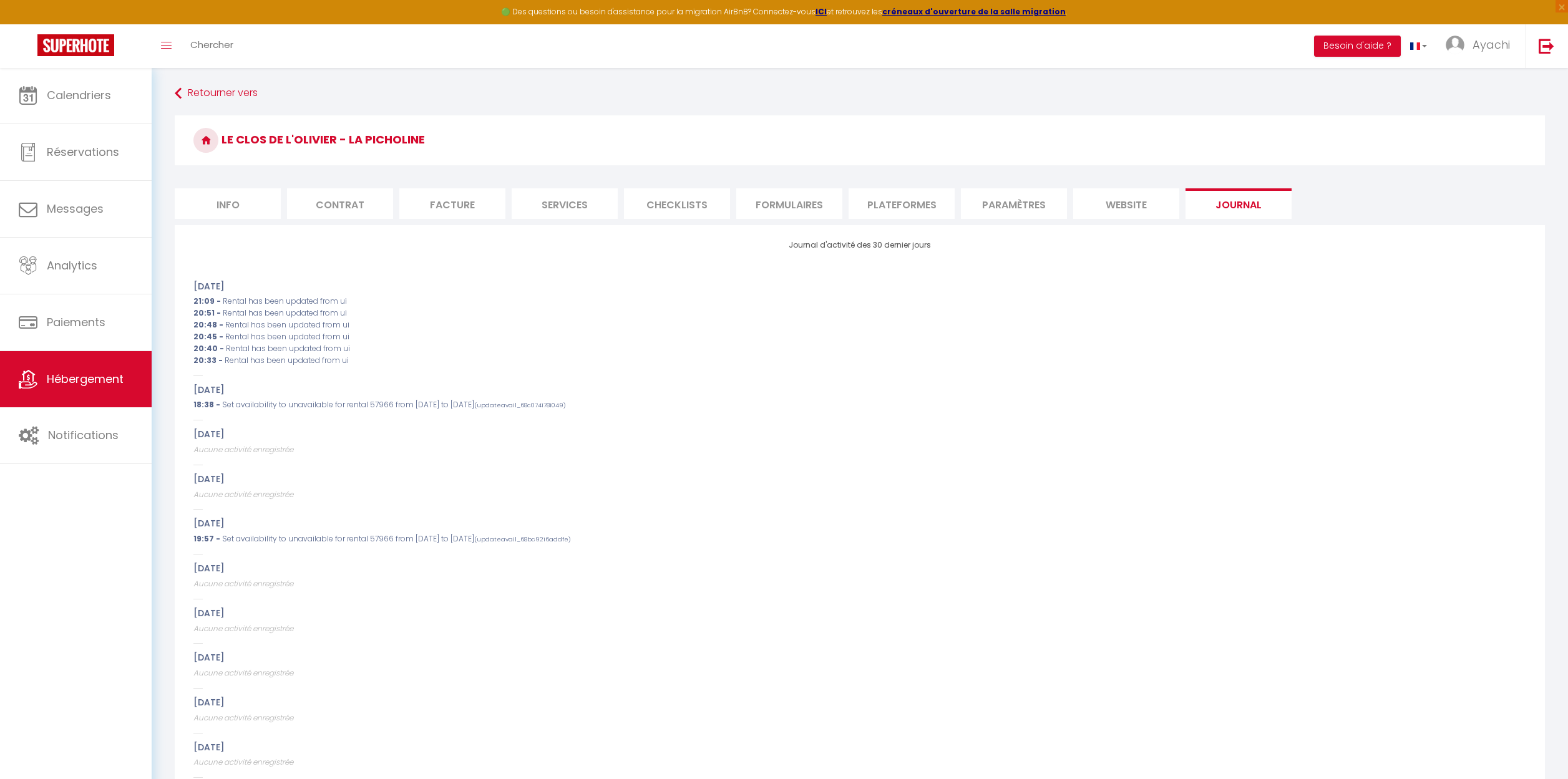
click at [1010, 201] on li "Paramètres" at bounding box center [1013, 203] width 106 height 30
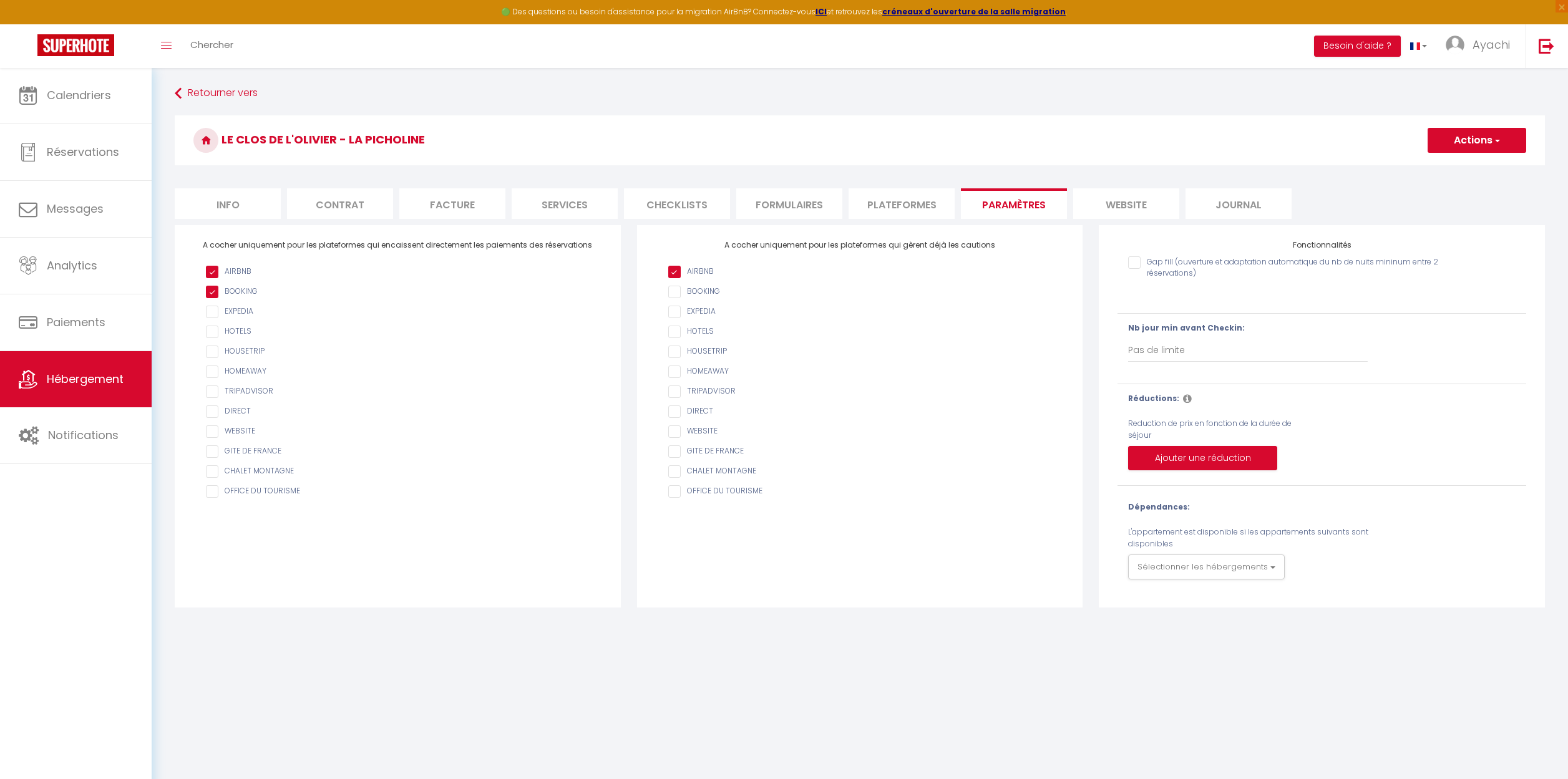
click at [229, 202] on li "Info" at bounding box center [227, 203] width 106 height 30
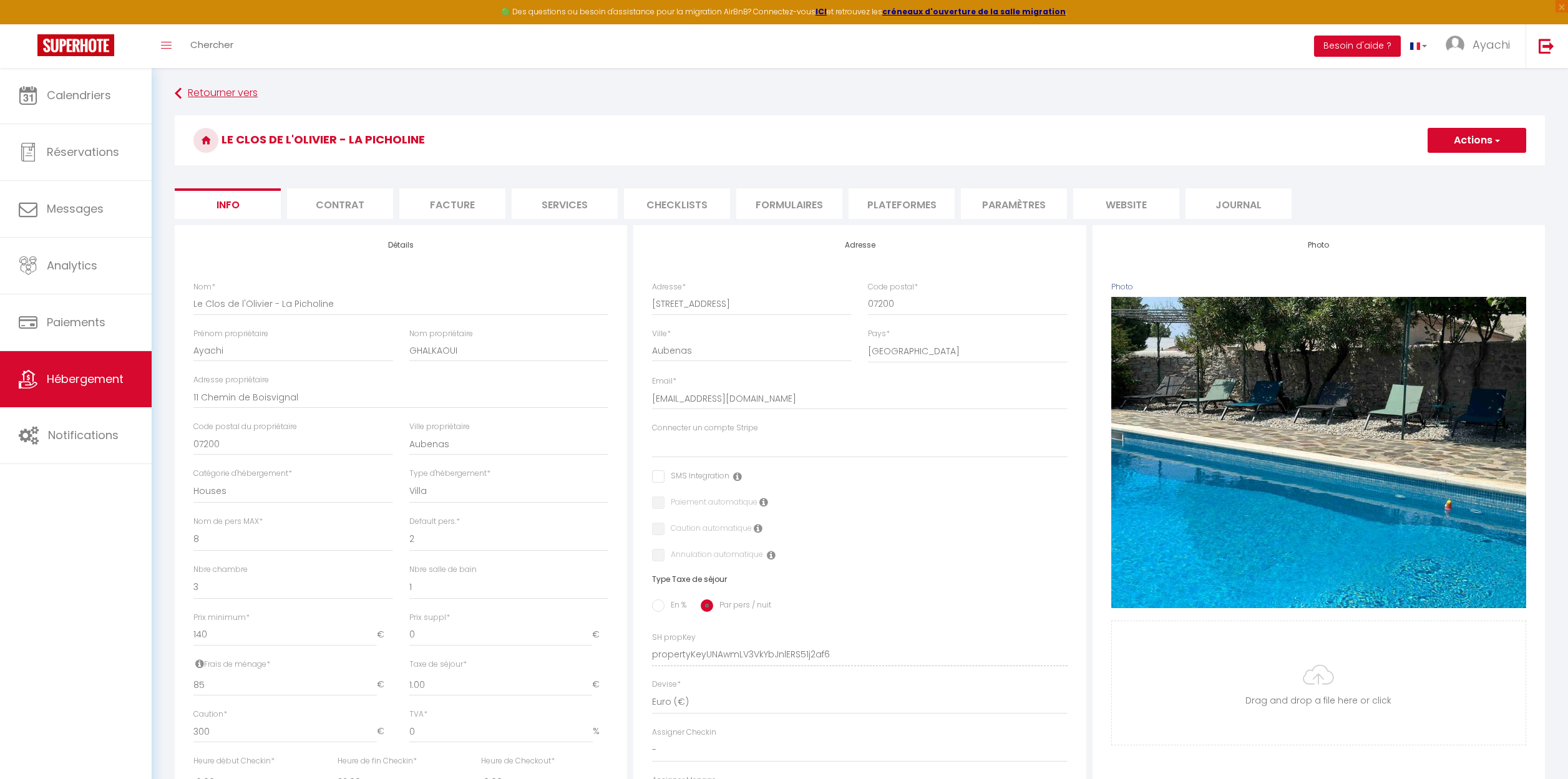
click at [203, 87] on link "Retourner vers" at bounding box center [859, 94] width 1370 height 22
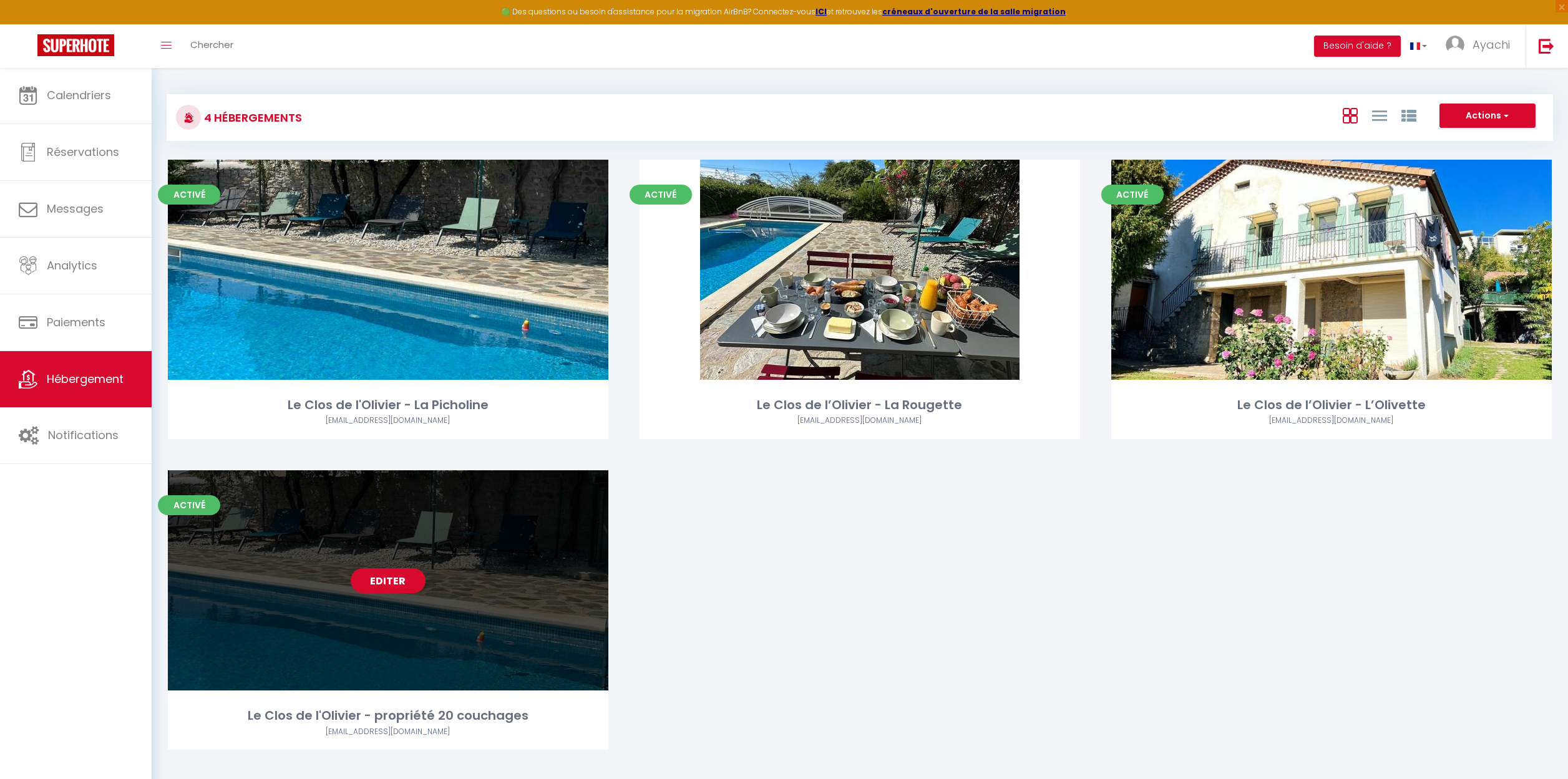
click at [390, 587] on link "Editer" at bounding box center [388, 580] width 75 height 25
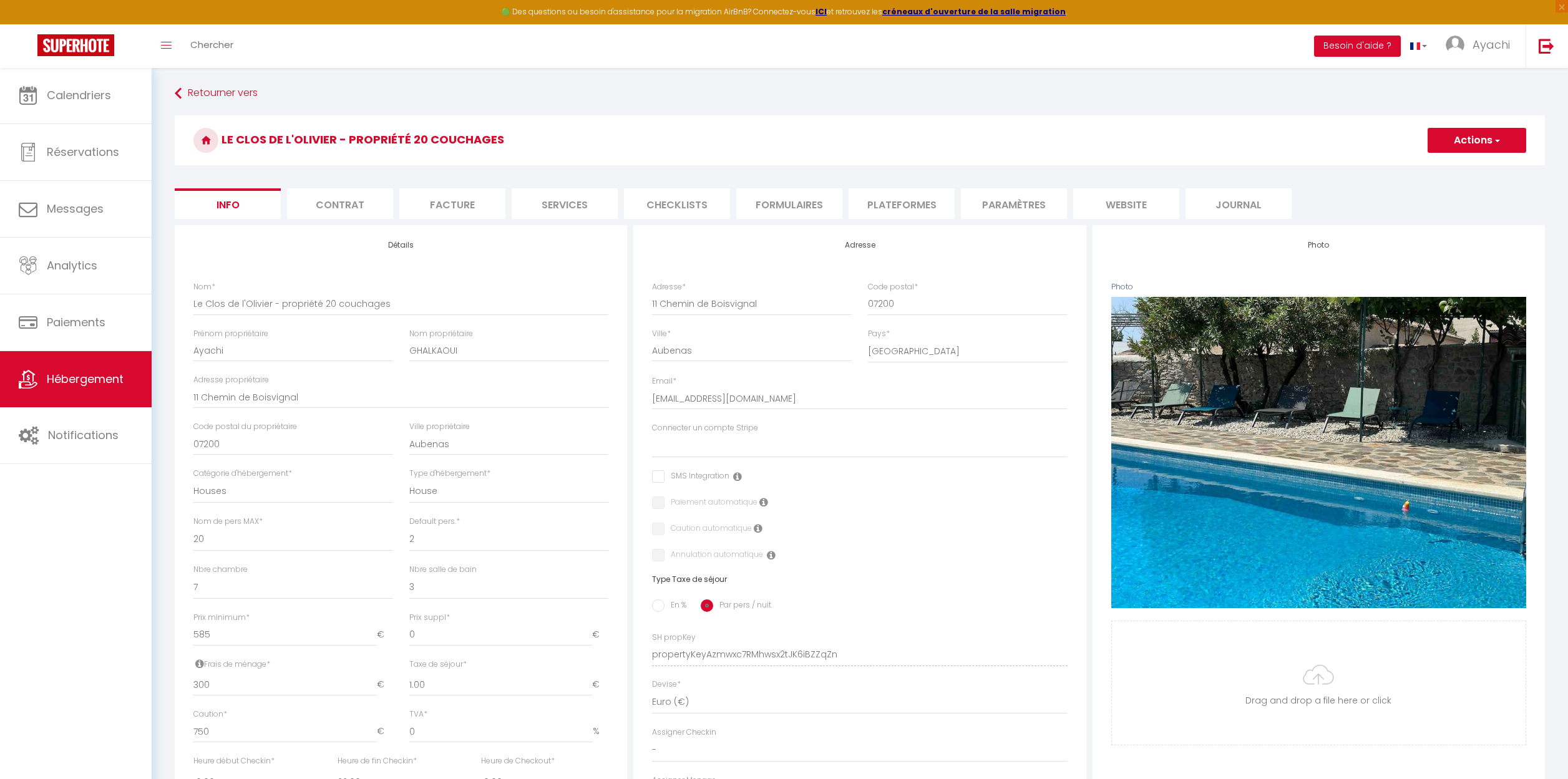
click at [436, 210] on li "Facture" at bounding box center [452, 203] width 106 height 30
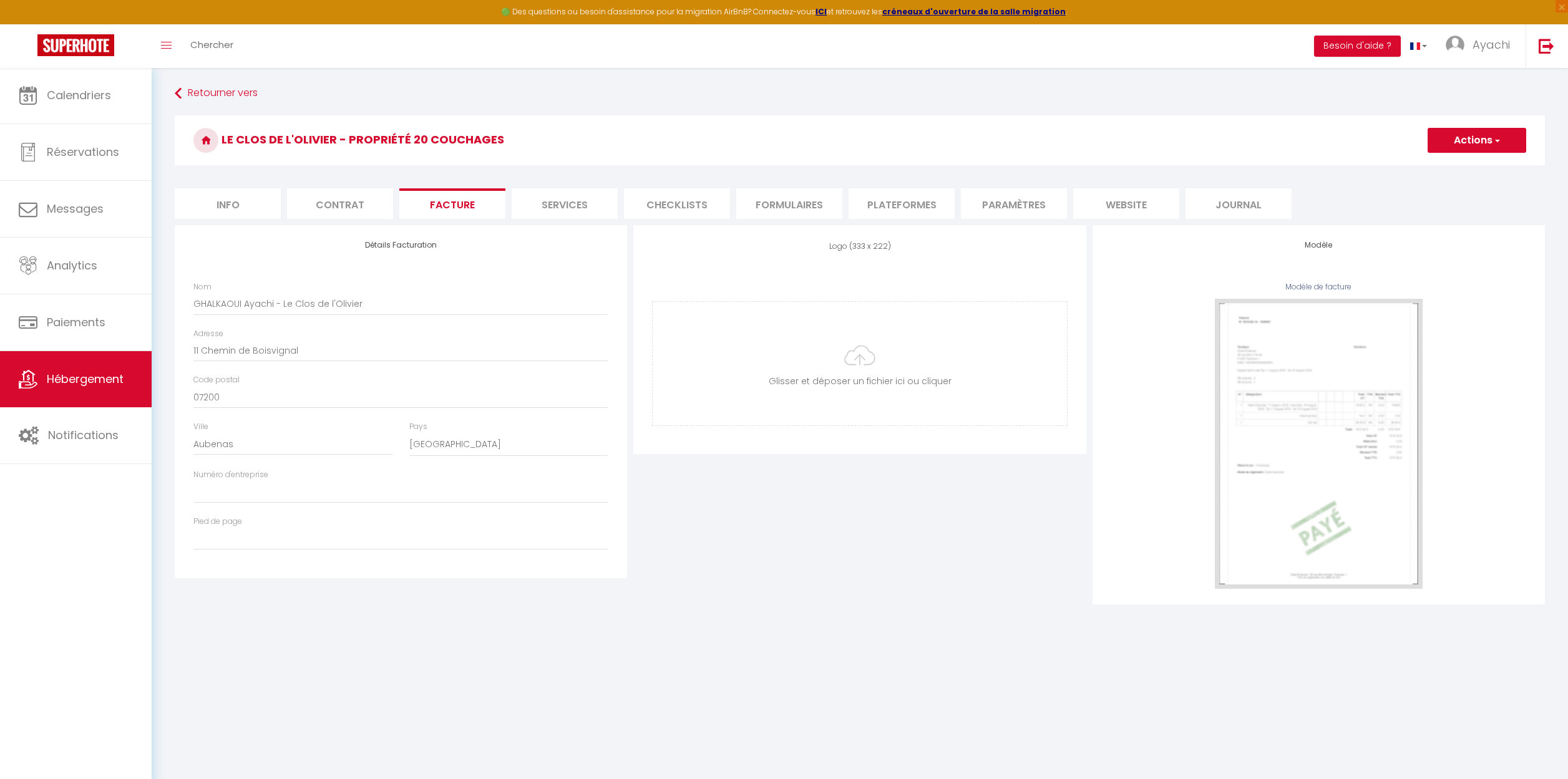
click at [560, 210] on li "Services" at bounding box center [565, 203] width 106 height 30
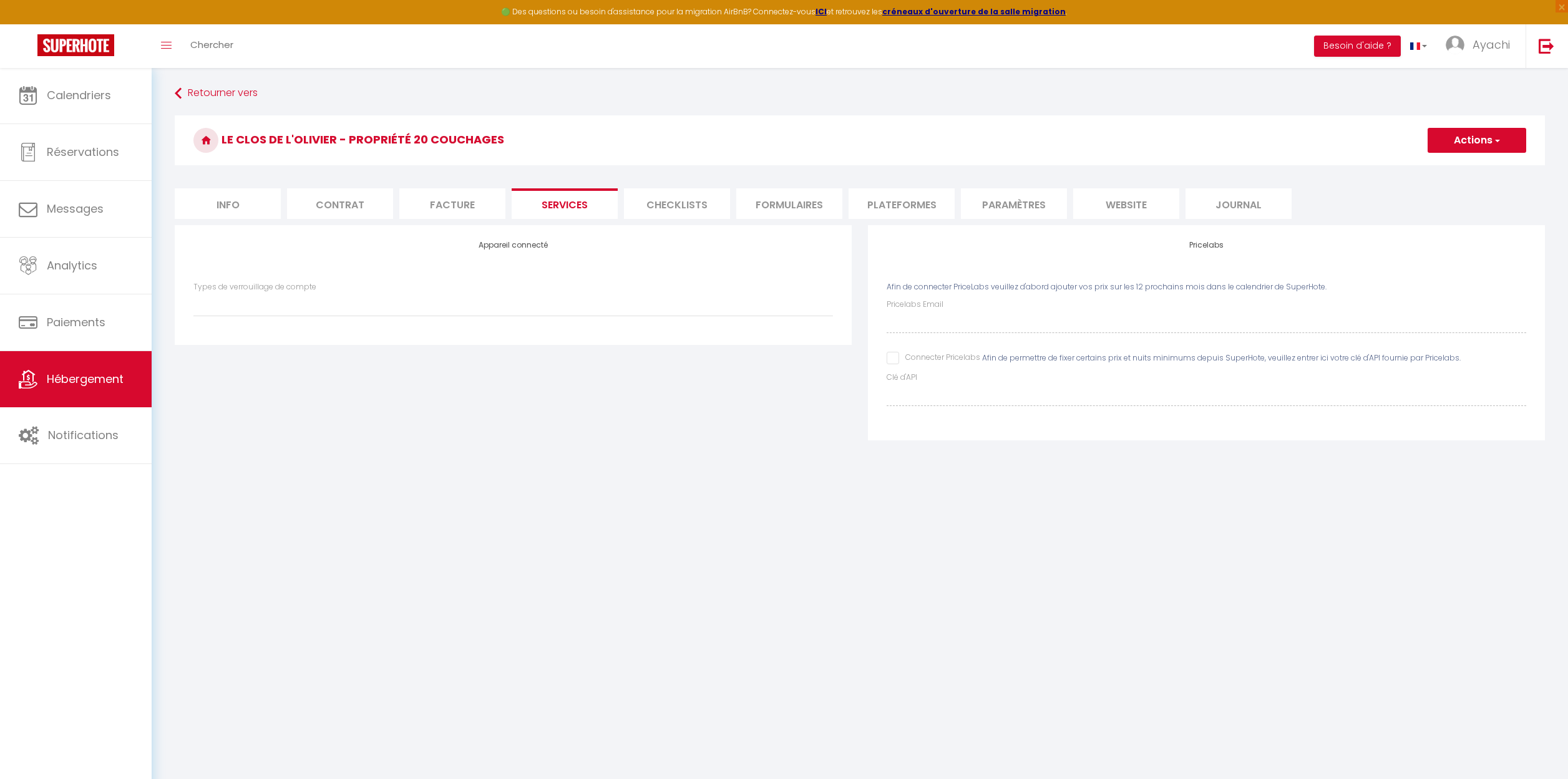
click at [662, 202] on li "Checklists" at bounding box center [676, 203] width 106 height 30
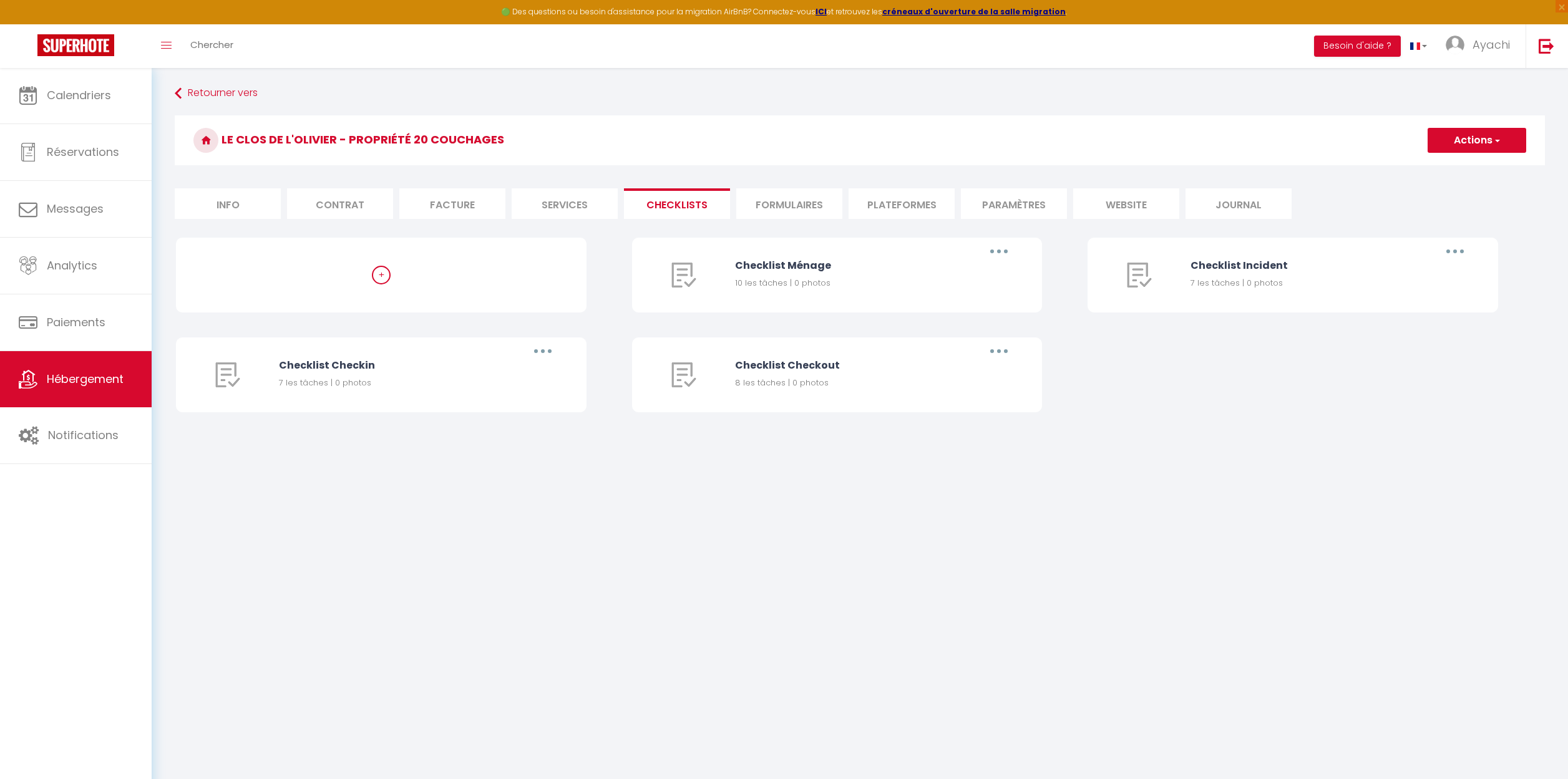
click at [783, 210] on li "Formulaires" at bounding box center [789, 203] width 106 height 30
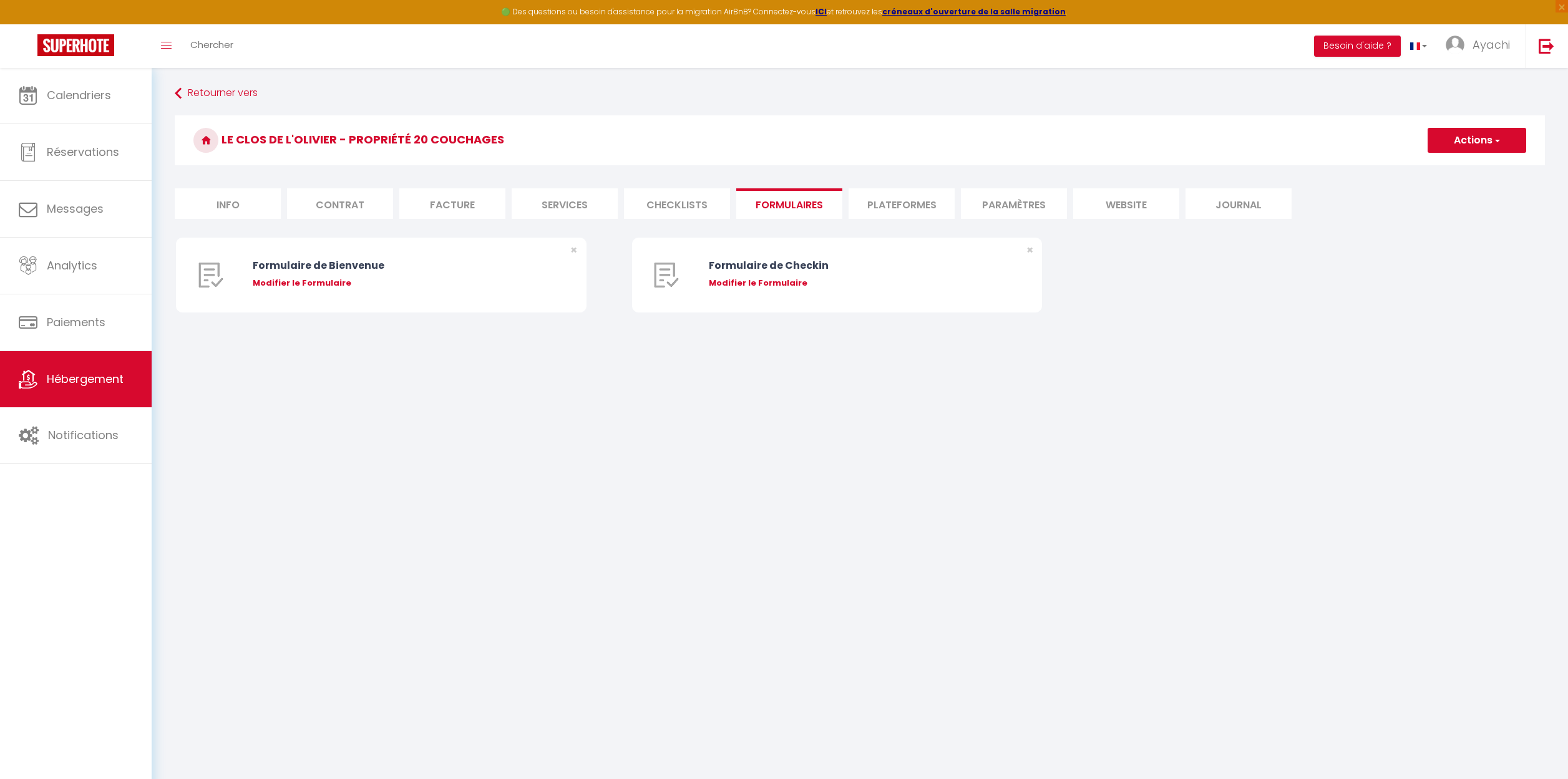
click at [900, 202] on li "Plateformes" at bounding box center [901, 203] width 106 height 30
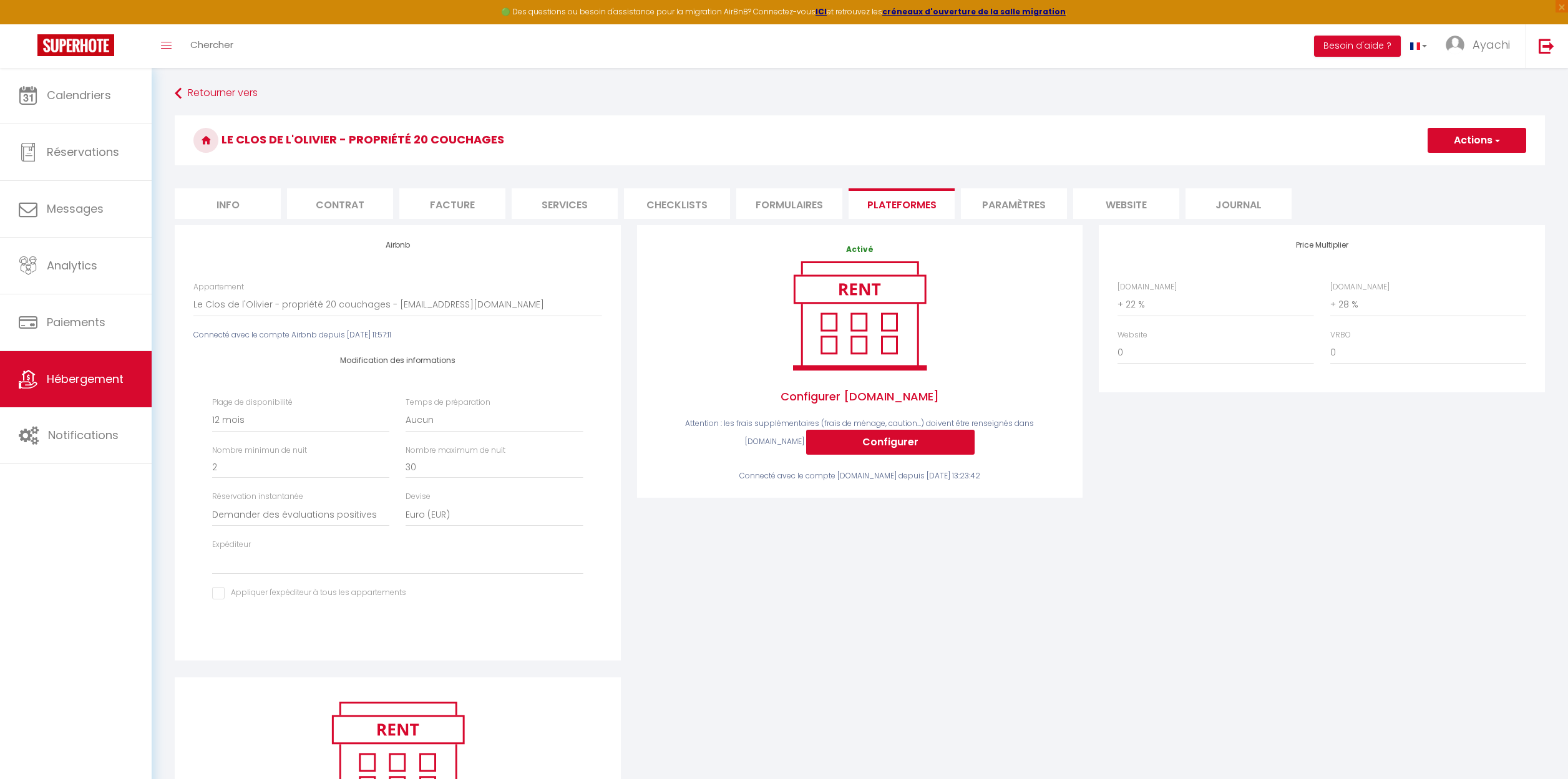
click at [1014, 204] on li "Paramètres" at bounding box center [1013, 203] width 106 height 30
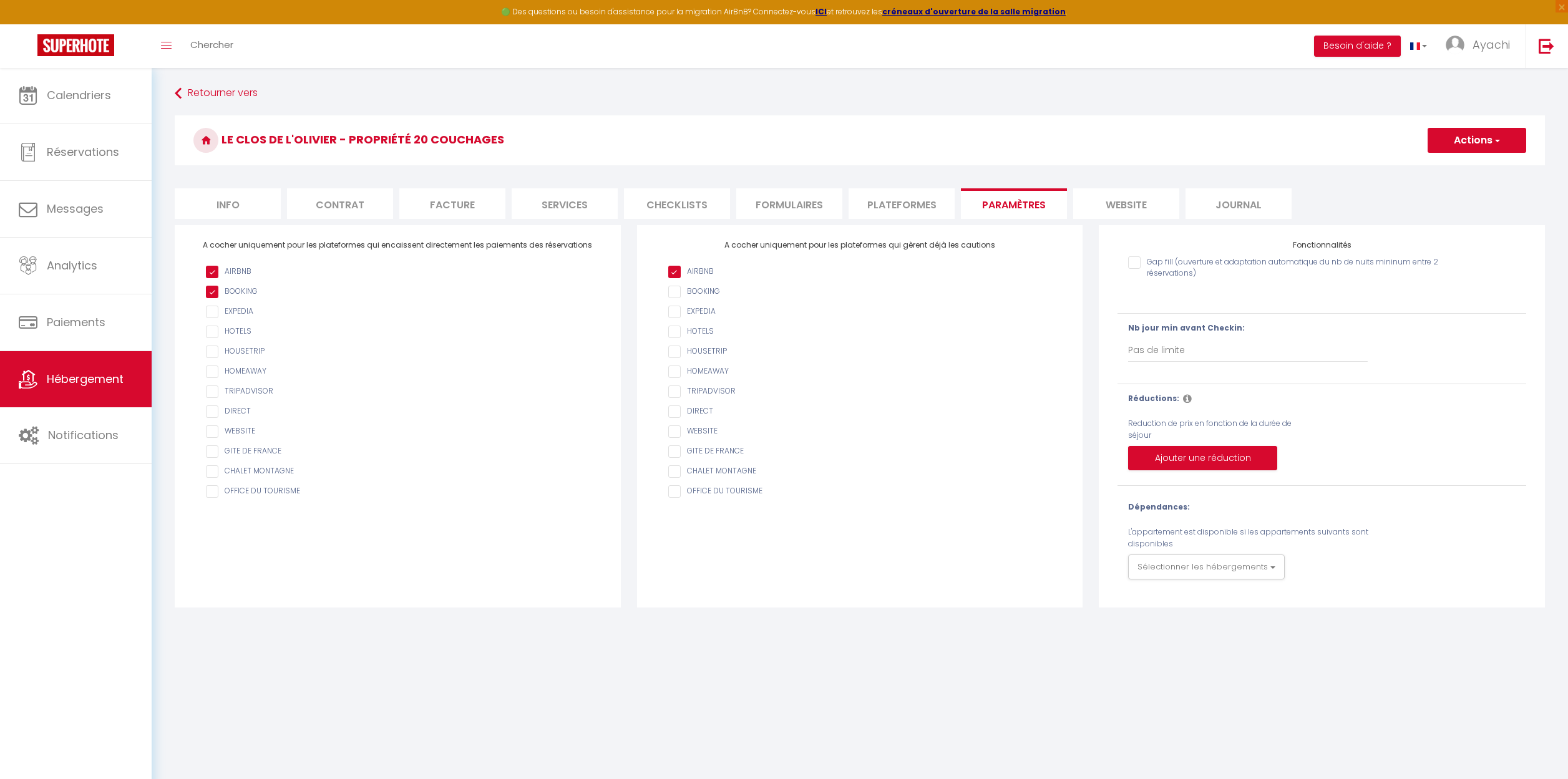
click at [1131, 202] on li "website" at bounding box center [1126, 203] width 106 height 30
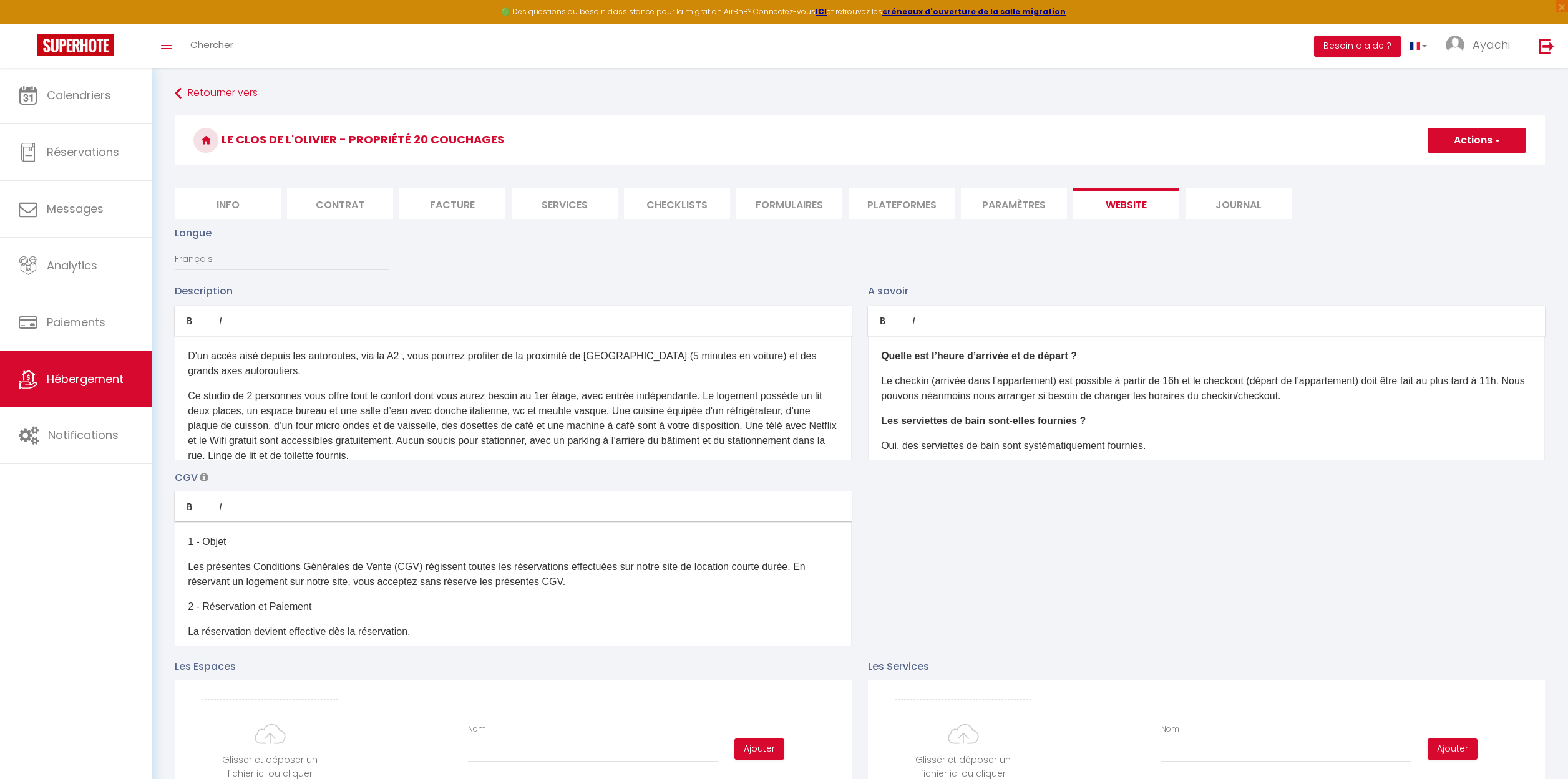
click at [1256, 201] on li "Journal" at bounding box center [1238, 203] width 106 height 30
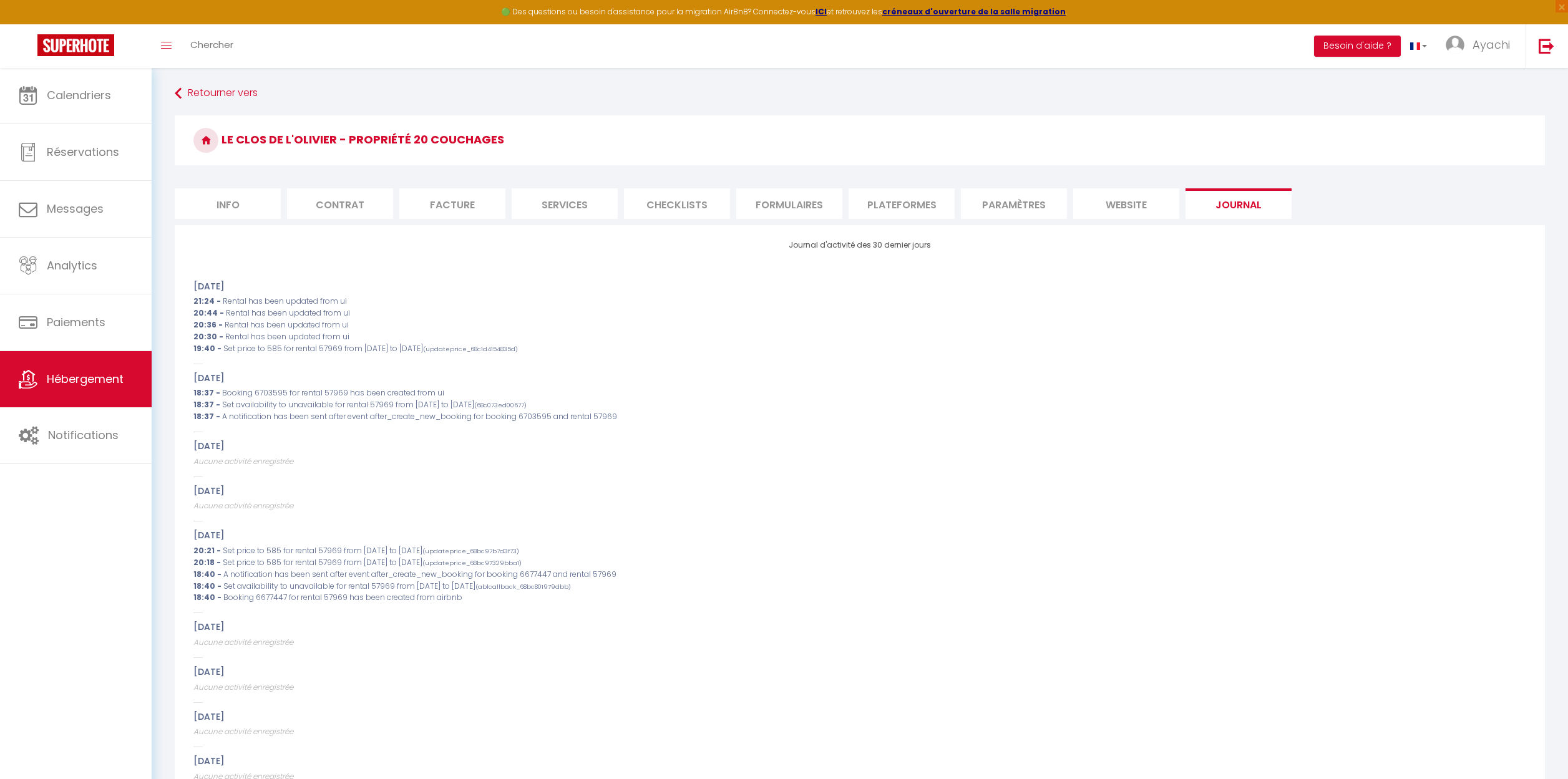
click at [222, 204] on li "Info" at bounding box center [227, 203] width 106 height 30
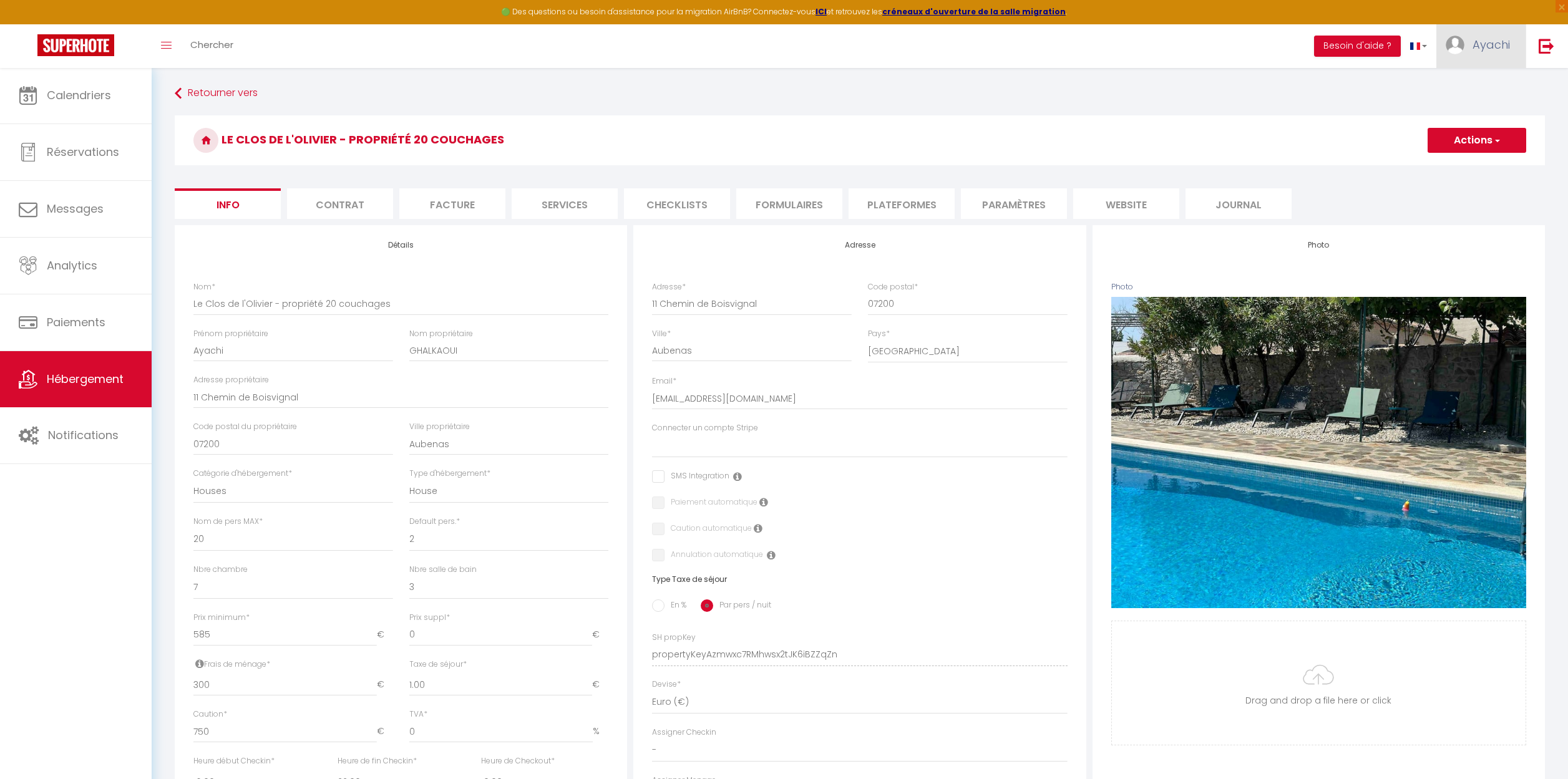
click at [1493, 46] on span "Ayachi" at bounding box center [1491, 44] width 37 height 15
click at [1477, 89] on link "Paramètres" at bounding box center [1475, 86] width 92 height 21
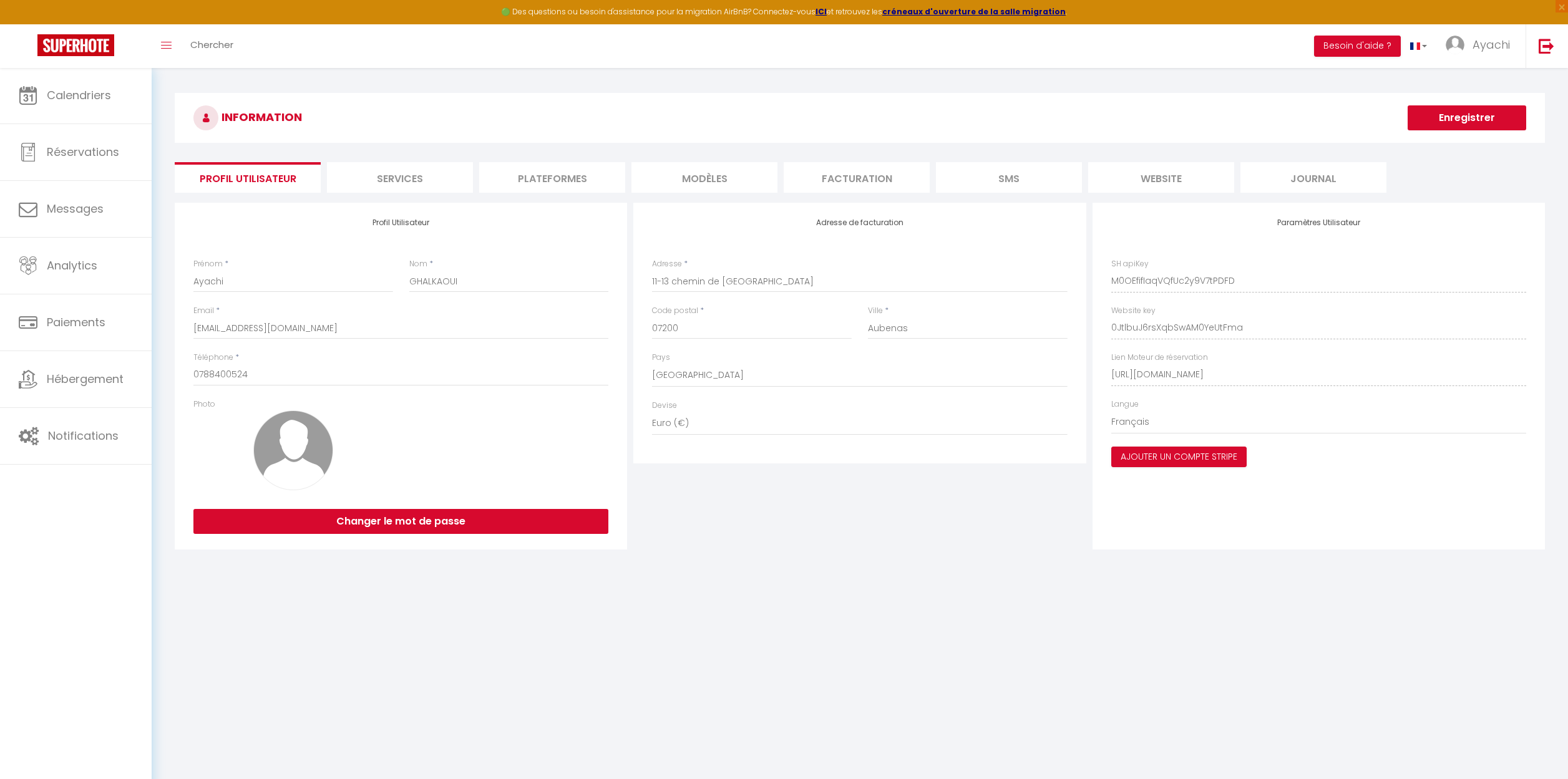
click at [406, 181] on li "Services" at bounding box center [400, 177] width 146 height 30
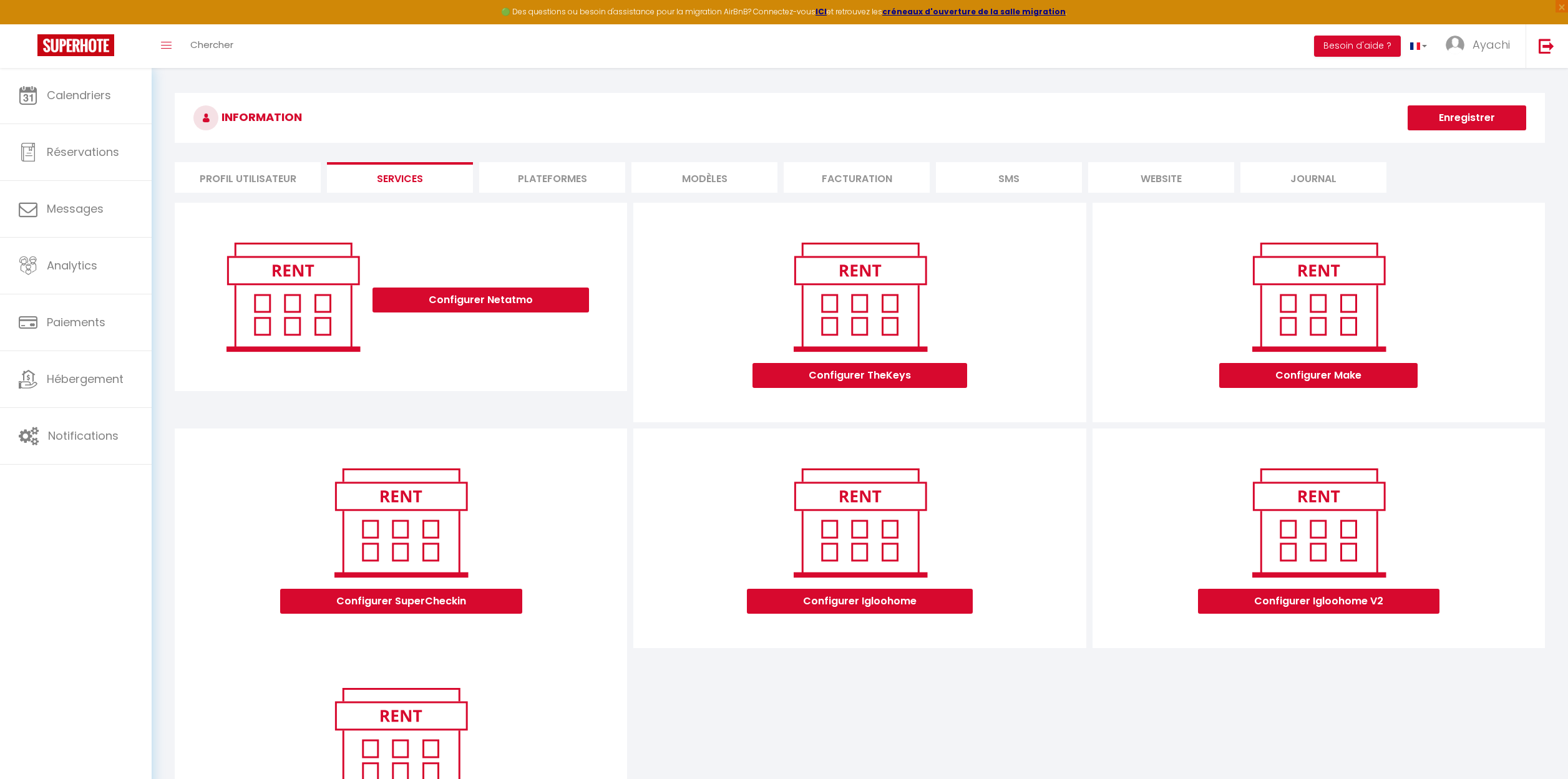
click at [546, 181] on li "Plateformes" at bounding box center [552, 177] width 146 height 30
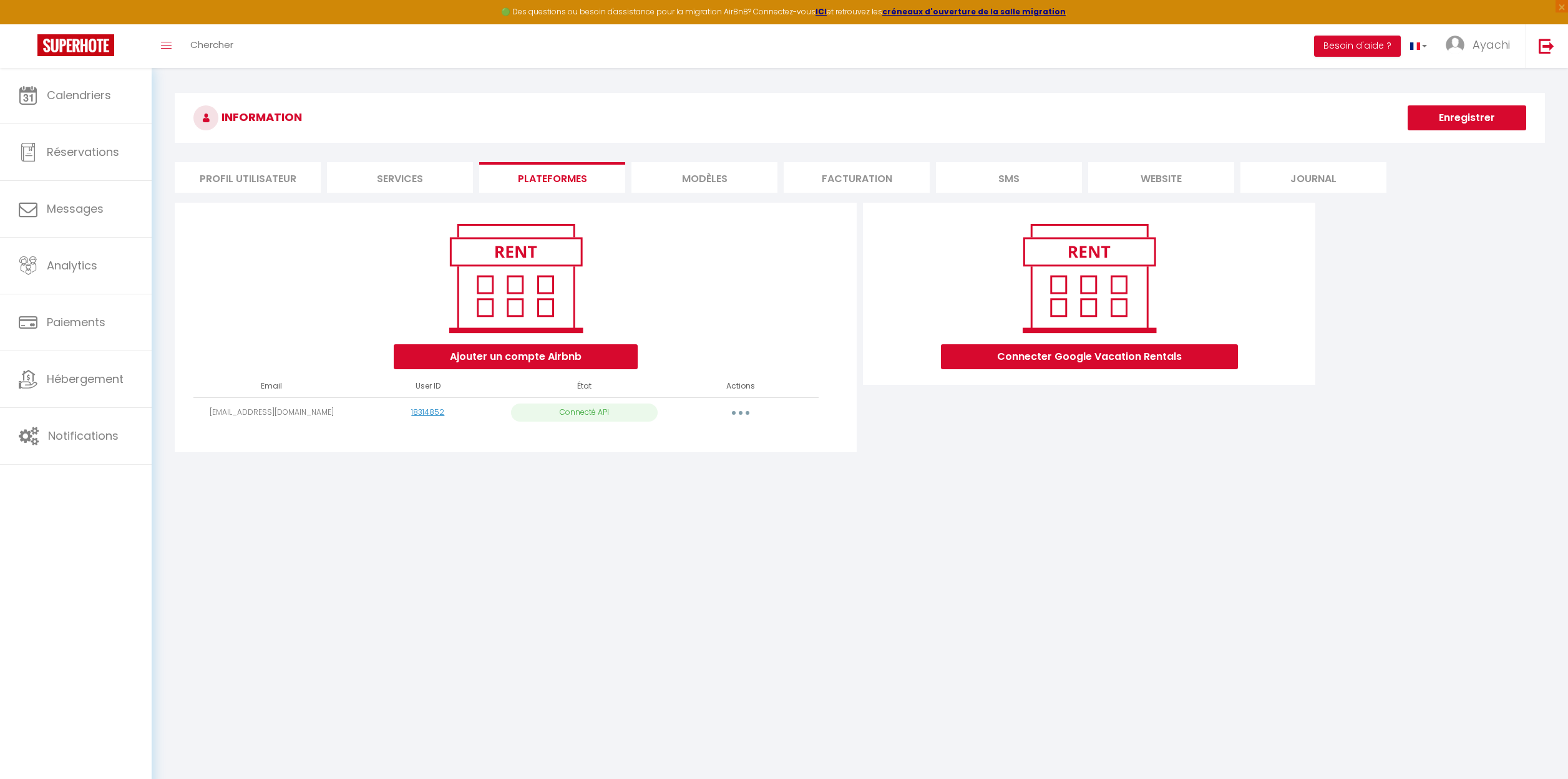
click at [693, 179] on li "MODÈLES" at bounding box center [705, 177] width 146 height 30
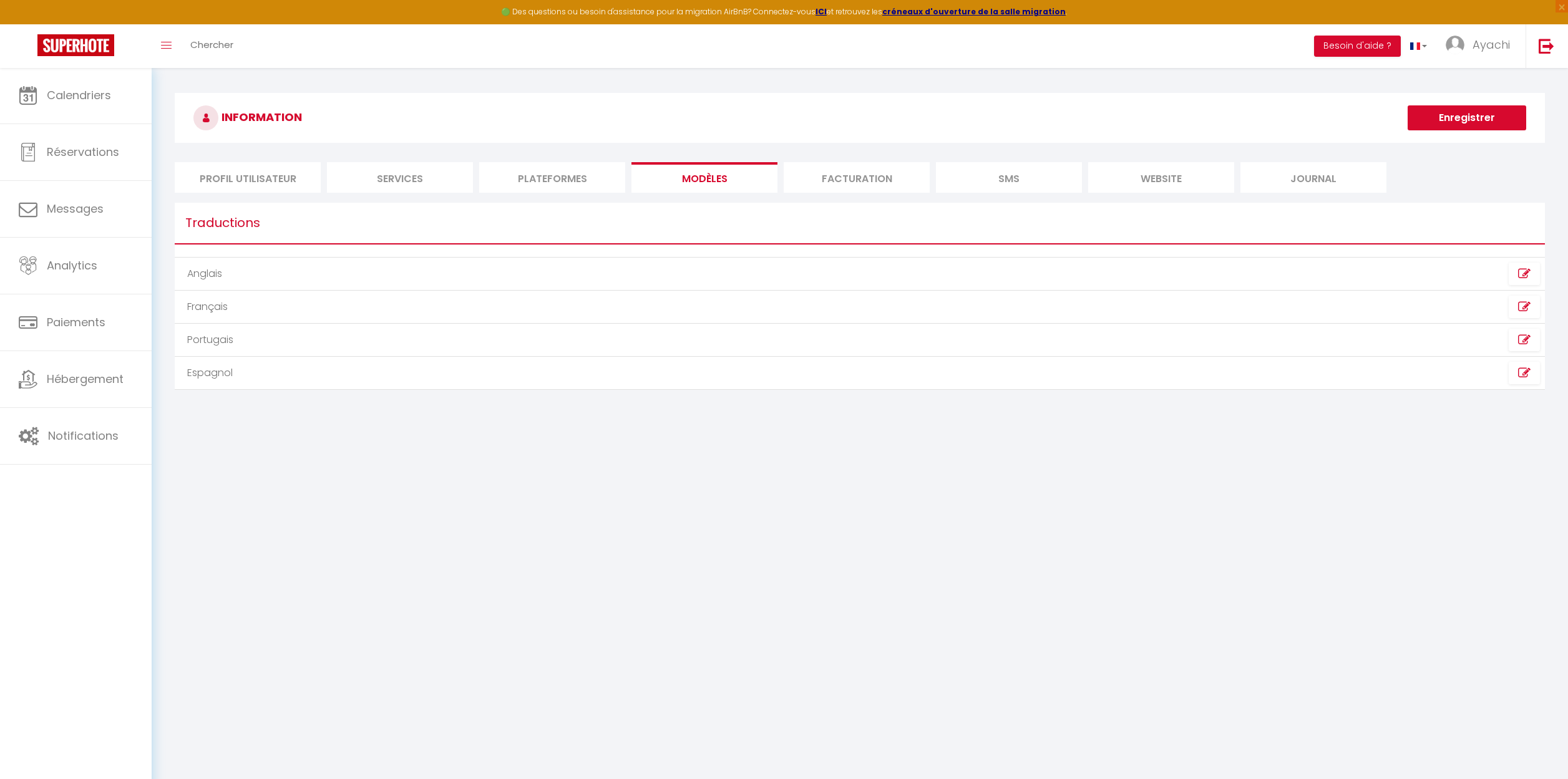
click at [861, 179] on li "Facturation" at bounding box center [856, 177] width 146 height 30
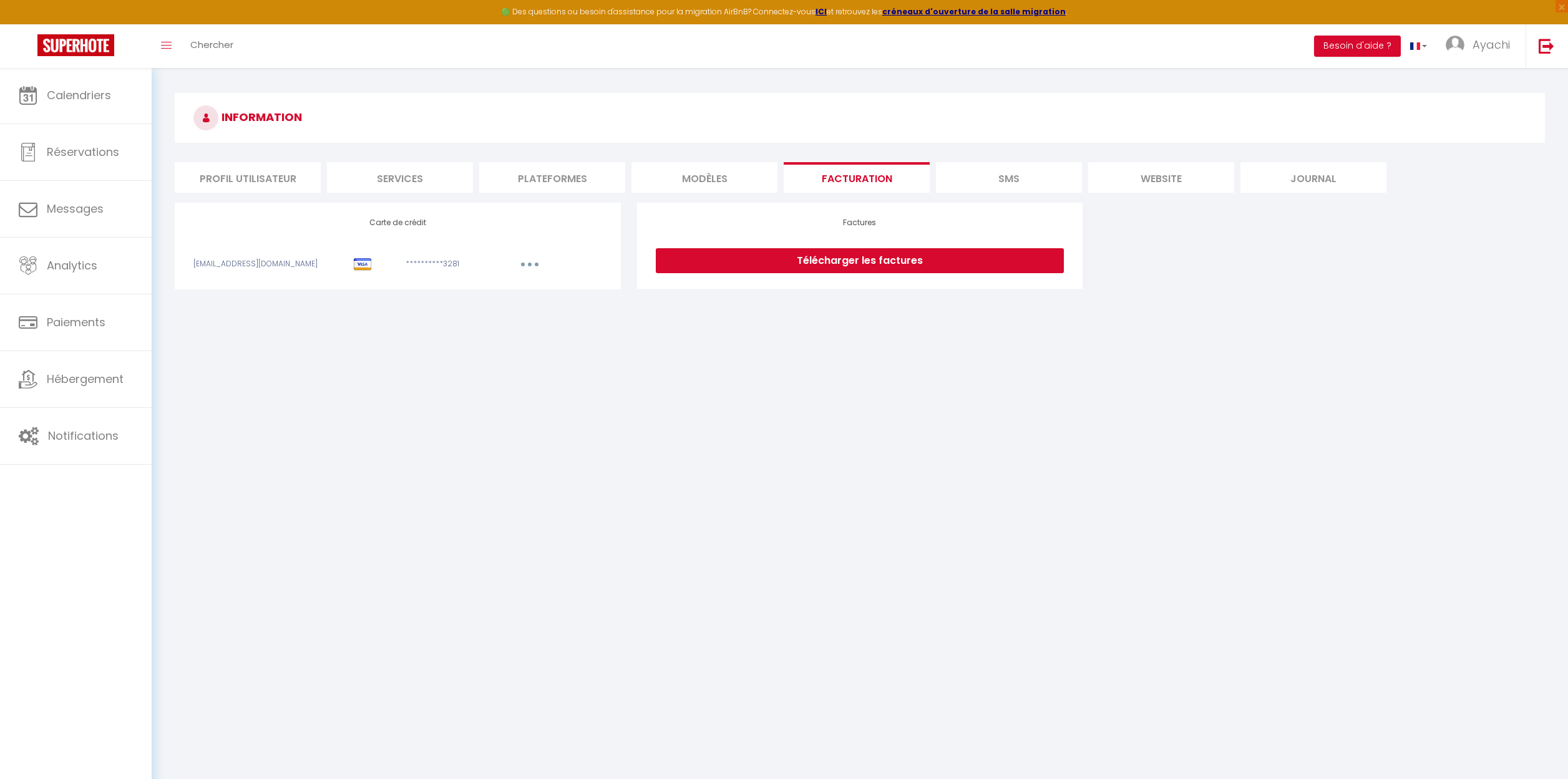
click at [1003, 176] on li "SMS" at bounding box center [1009, 177] width 146 height 30
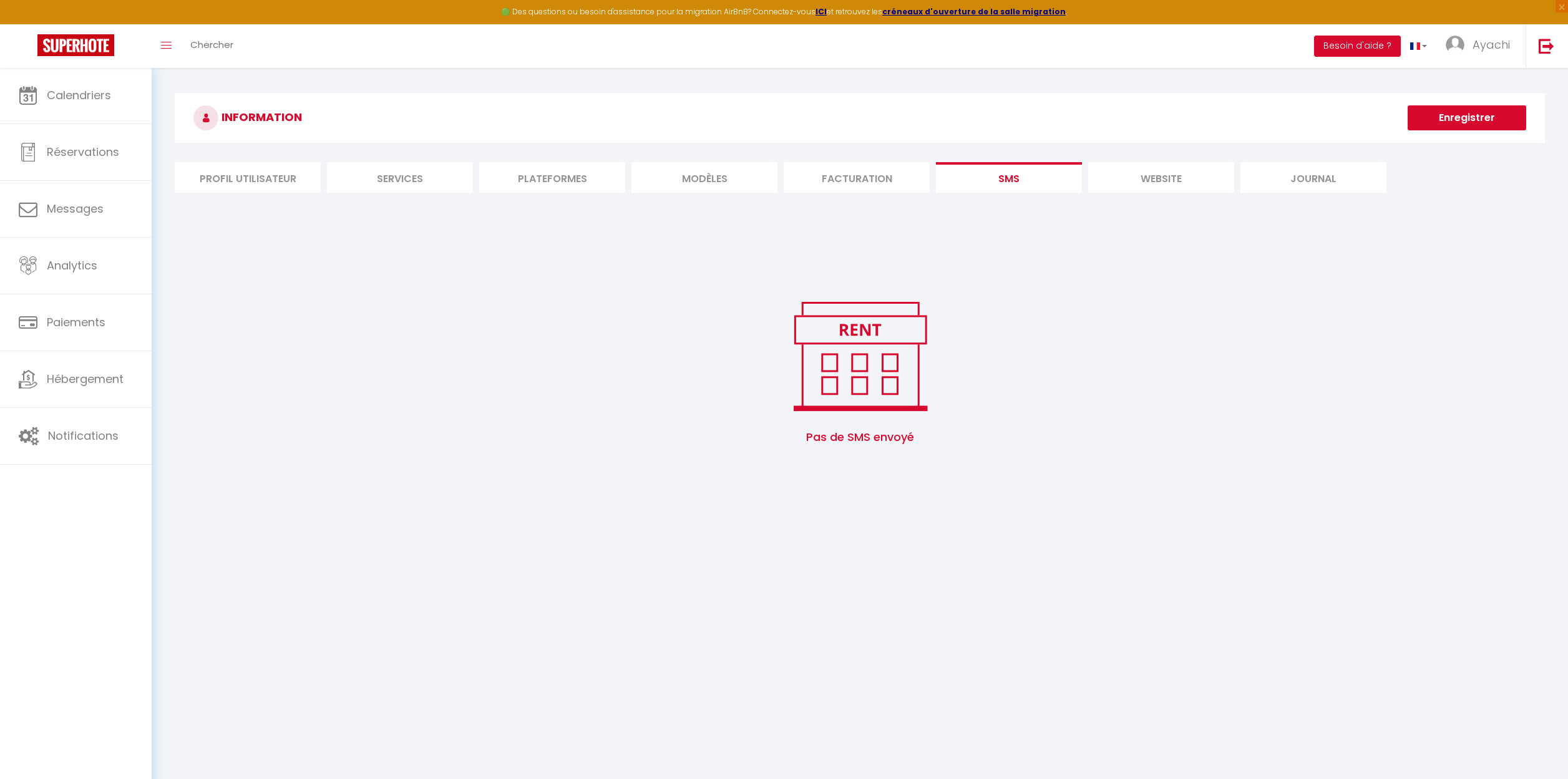
click at [1167, 182] on li "website" at bounding box center [1161, 177] width 146 height 30
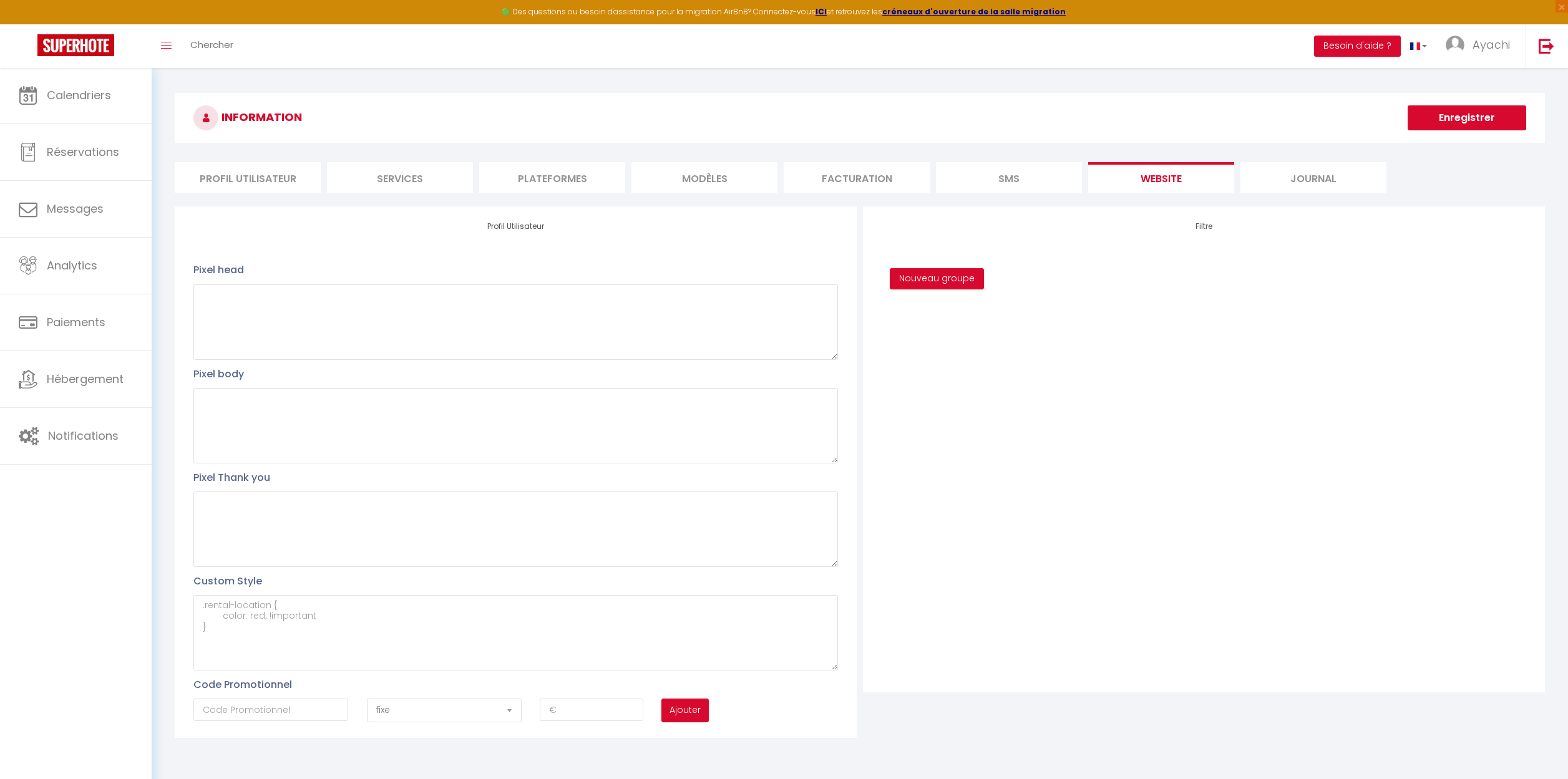
click at [1314, 180] on li "Journal" at bounding box center [1313, 177] width 146 height 30
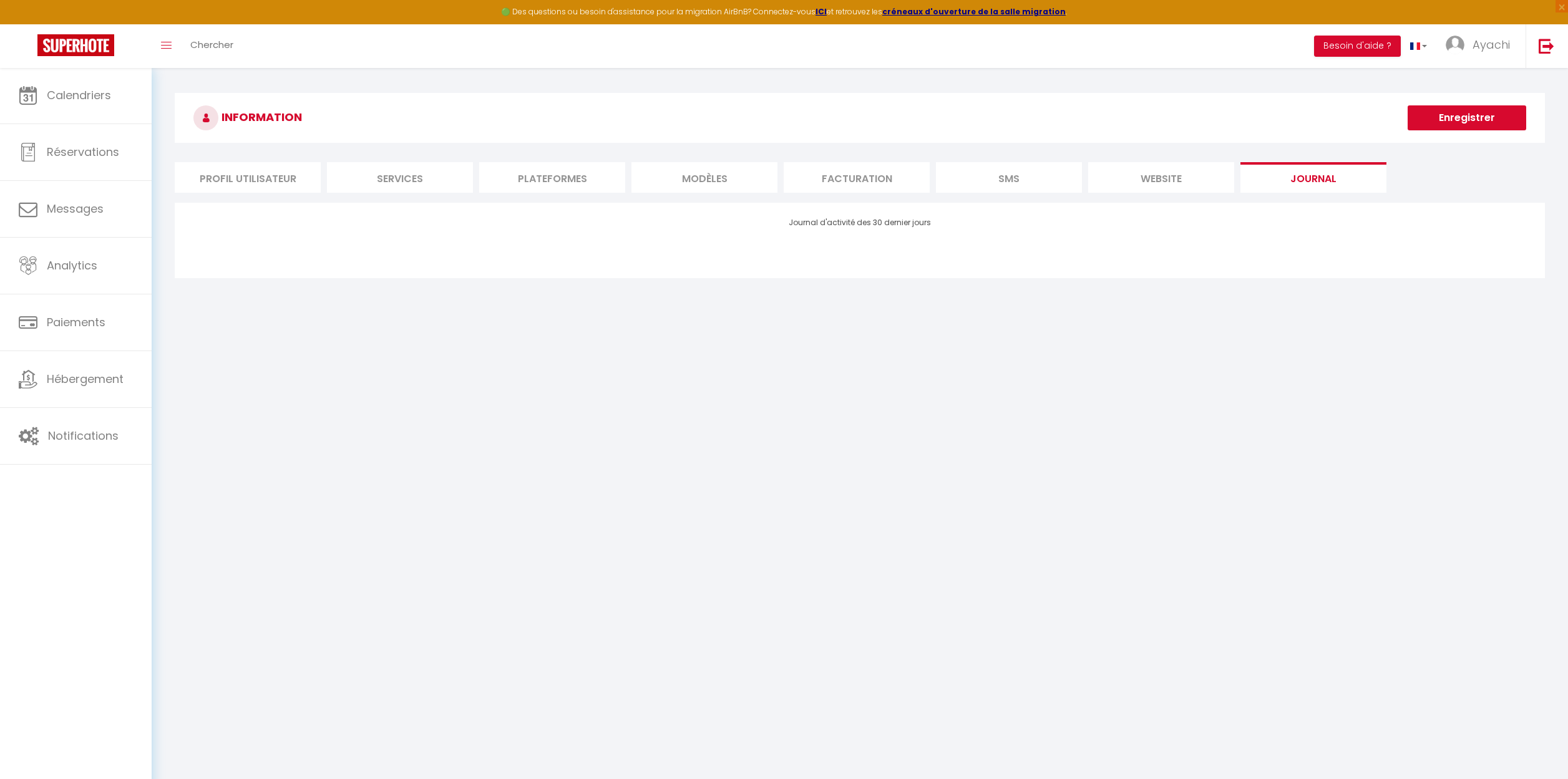
click at [231, 182] on li "Profil Utilisateur" at bounding box center [248, 177] width 146 height 30
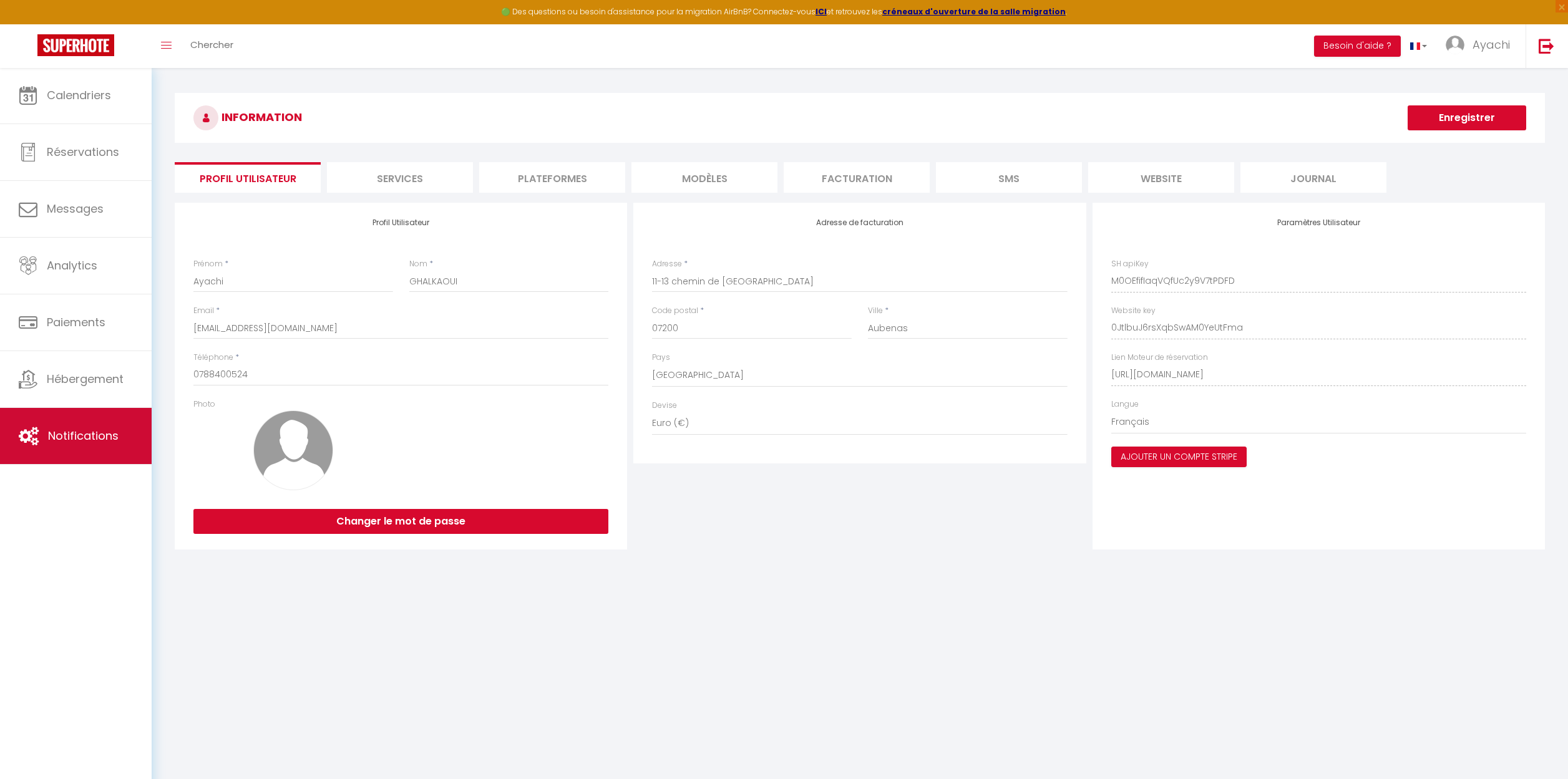
click at [71, 439] on span "Notifications" at bounding box center [83, 436] width 70 height 15
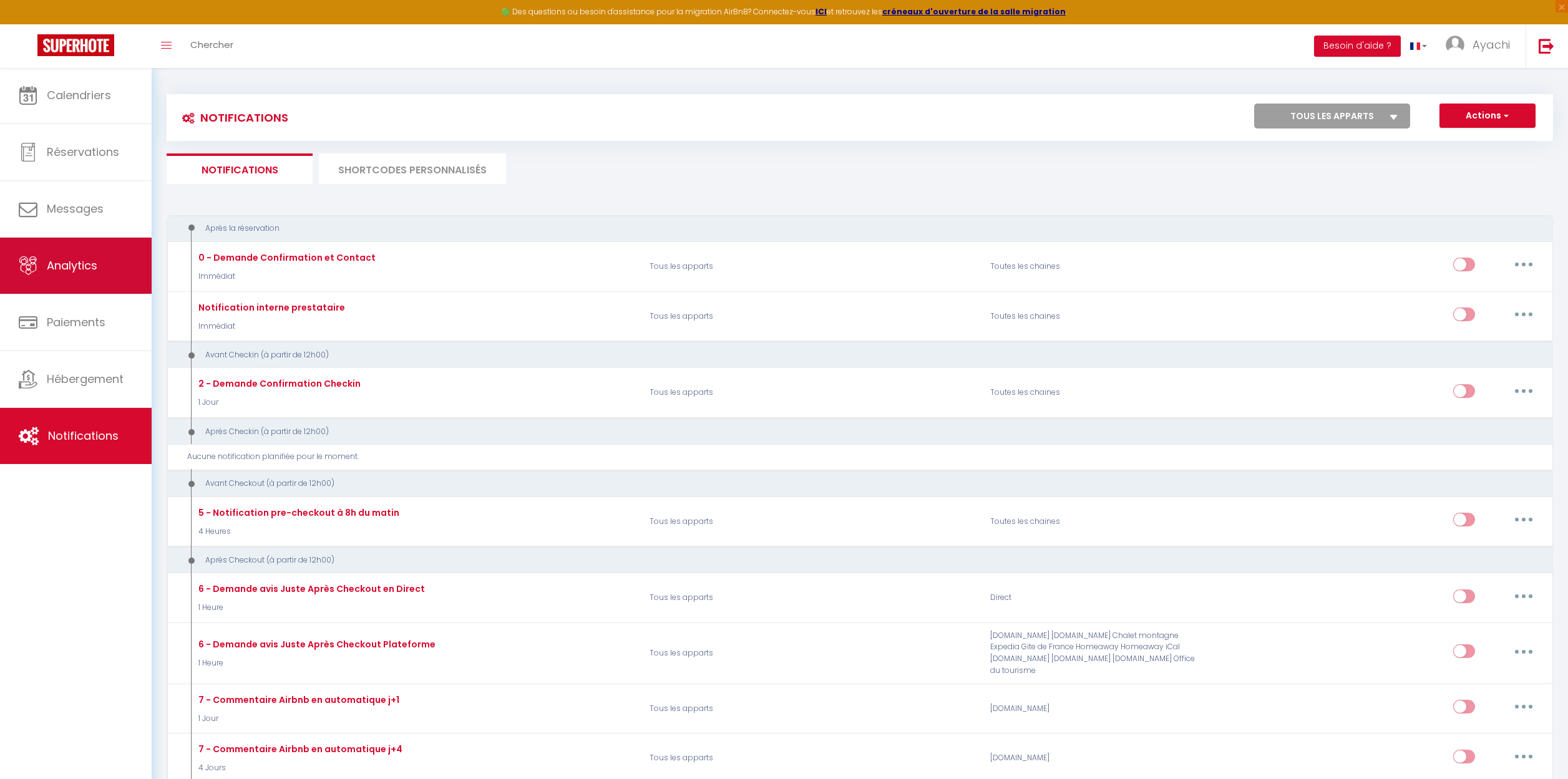
click at [62, 269] on span "Analytics" at bounding box center [72, 265] width 51 height 15
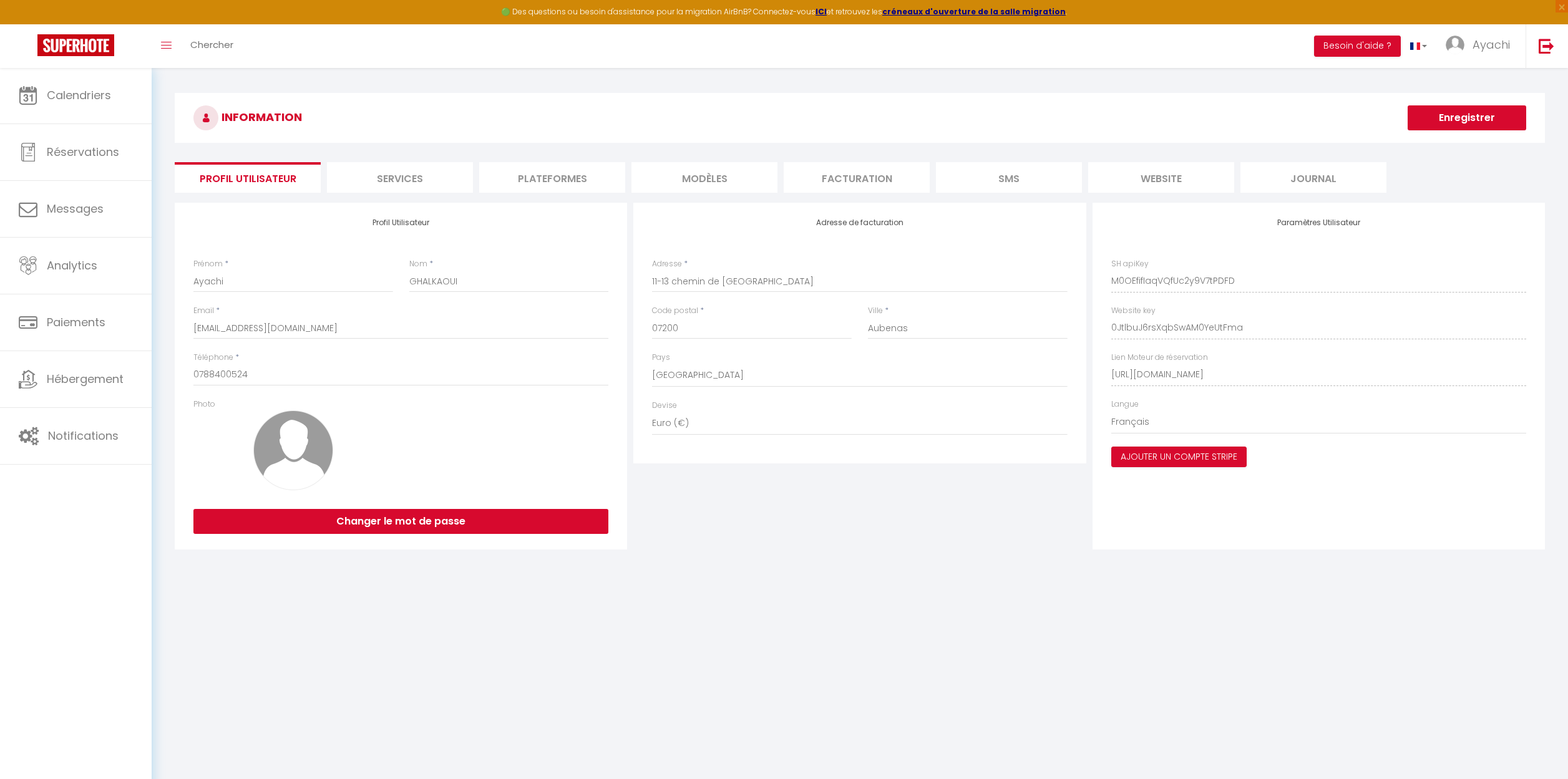
scroll to position [22, 0]
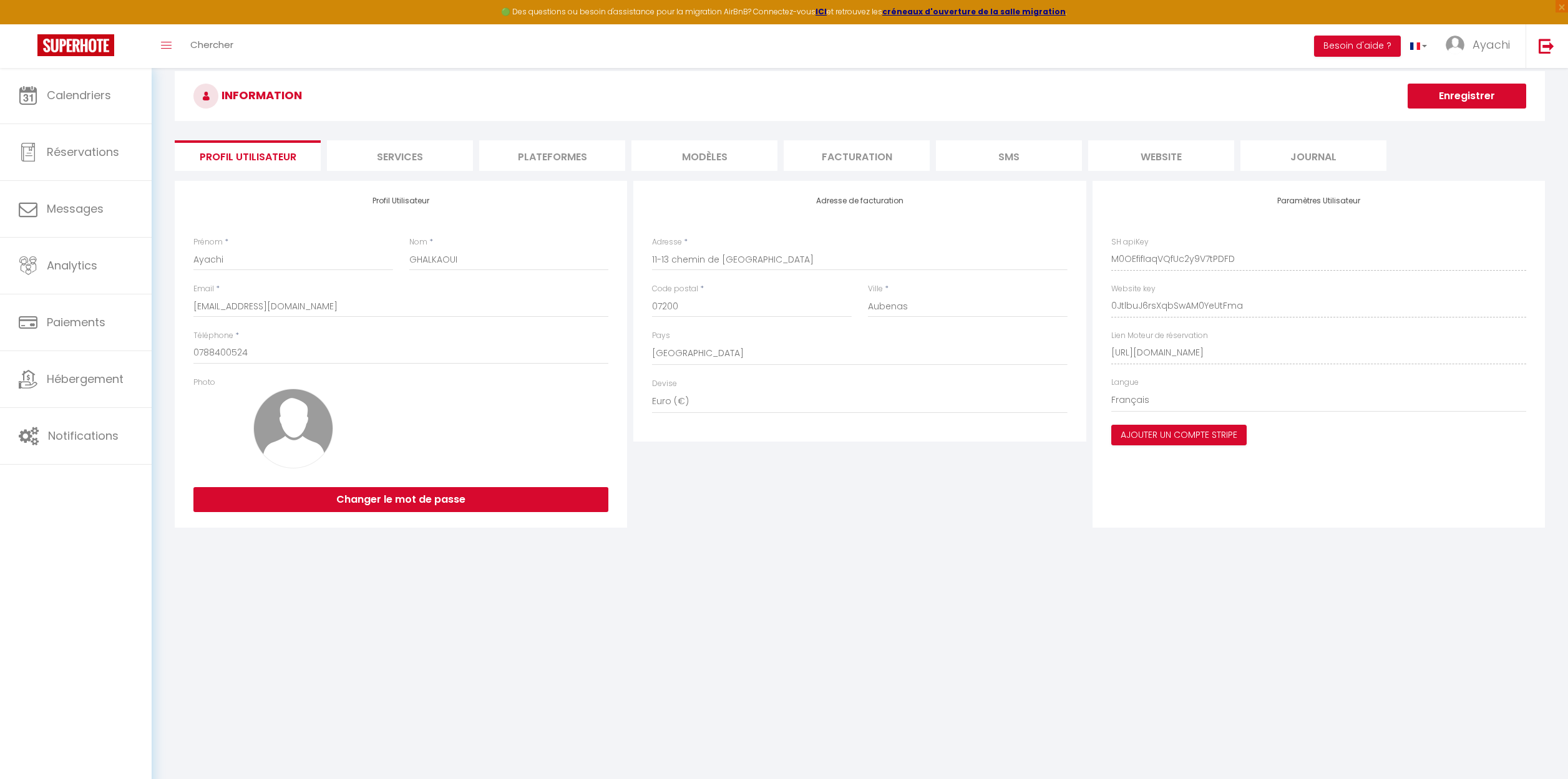
click at [387, 149] on li "Services" at bounding box center [400, 155] width 146 height 30
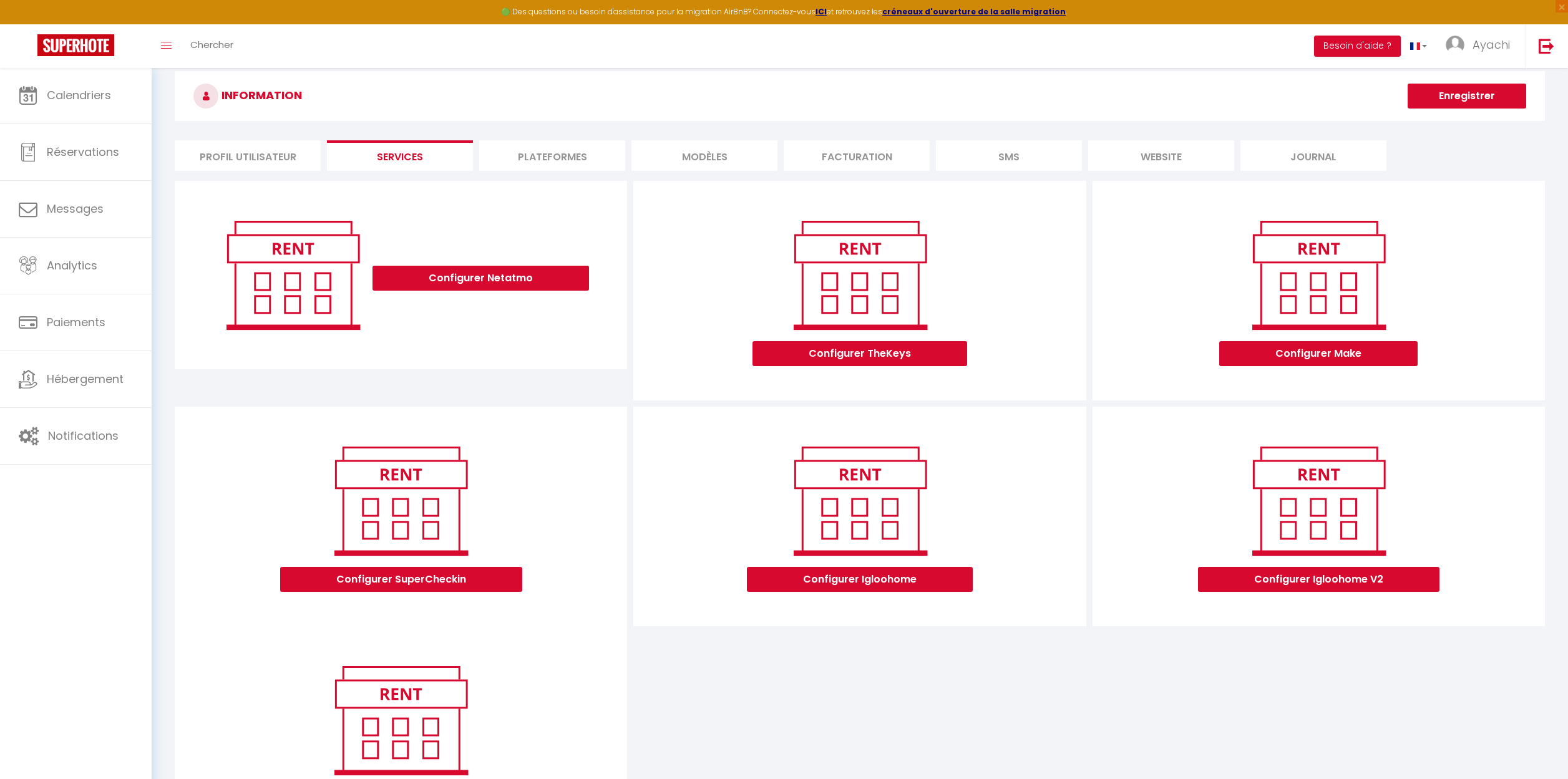
click at [564, 163] on li "Plateformes" at bounding box center [552, 155] width 146 height 30
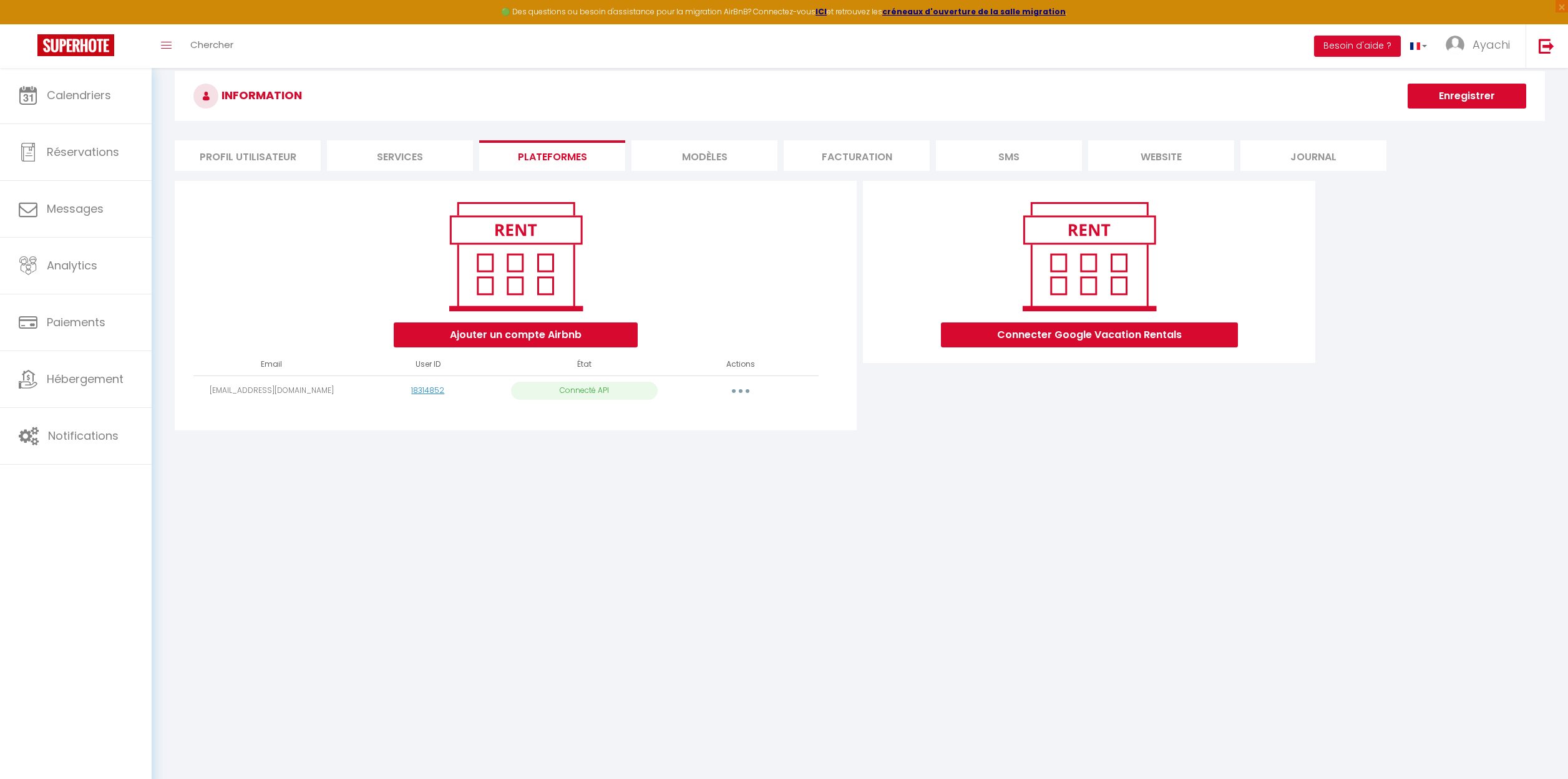
click at [679, 159] on li "MODÈLES" at bounding box center [705, 155] width 146 height 30
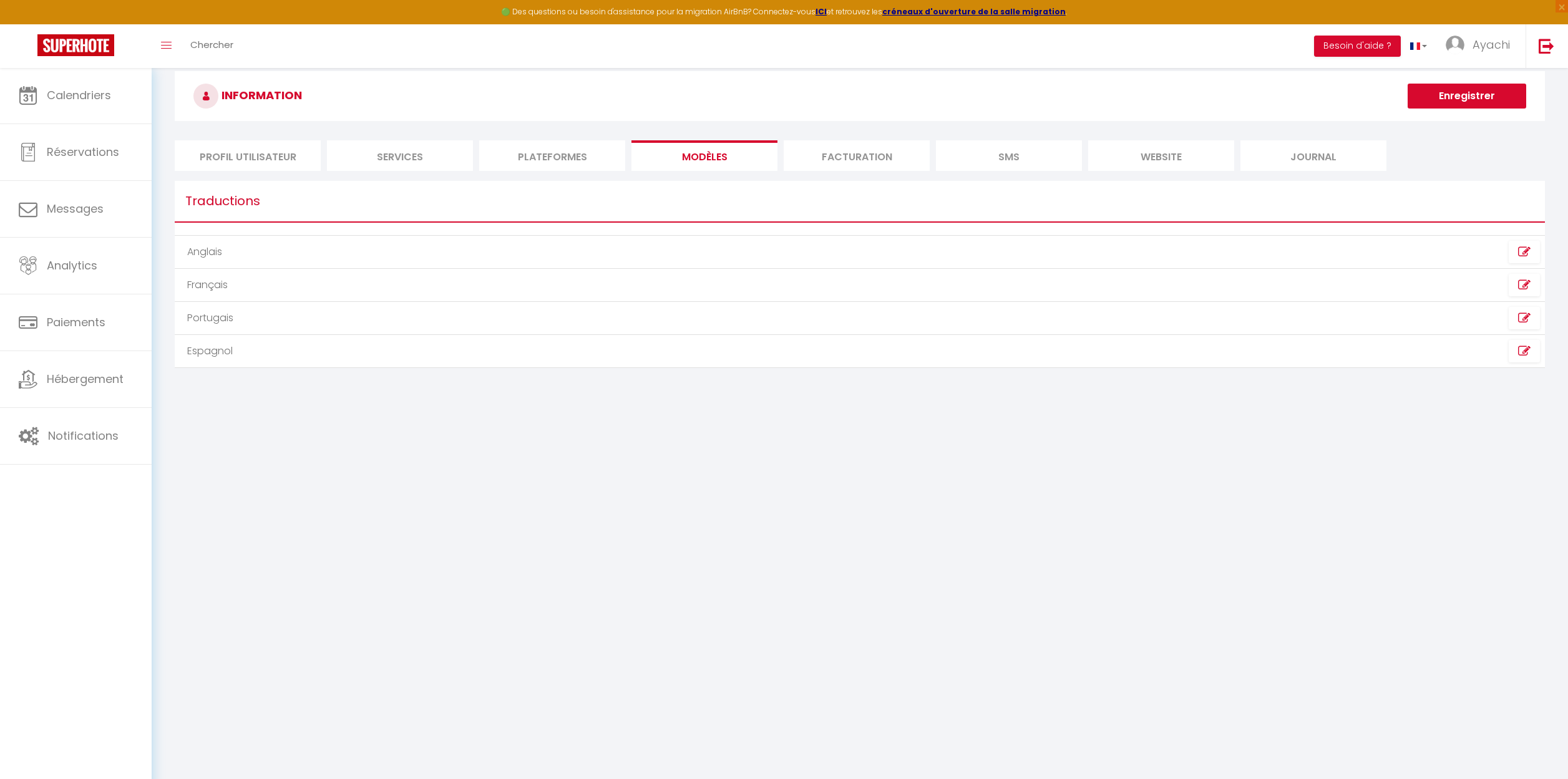
click at [835, 153] on li "Facturation" at bounding box center [856, 155] width 146 height 30
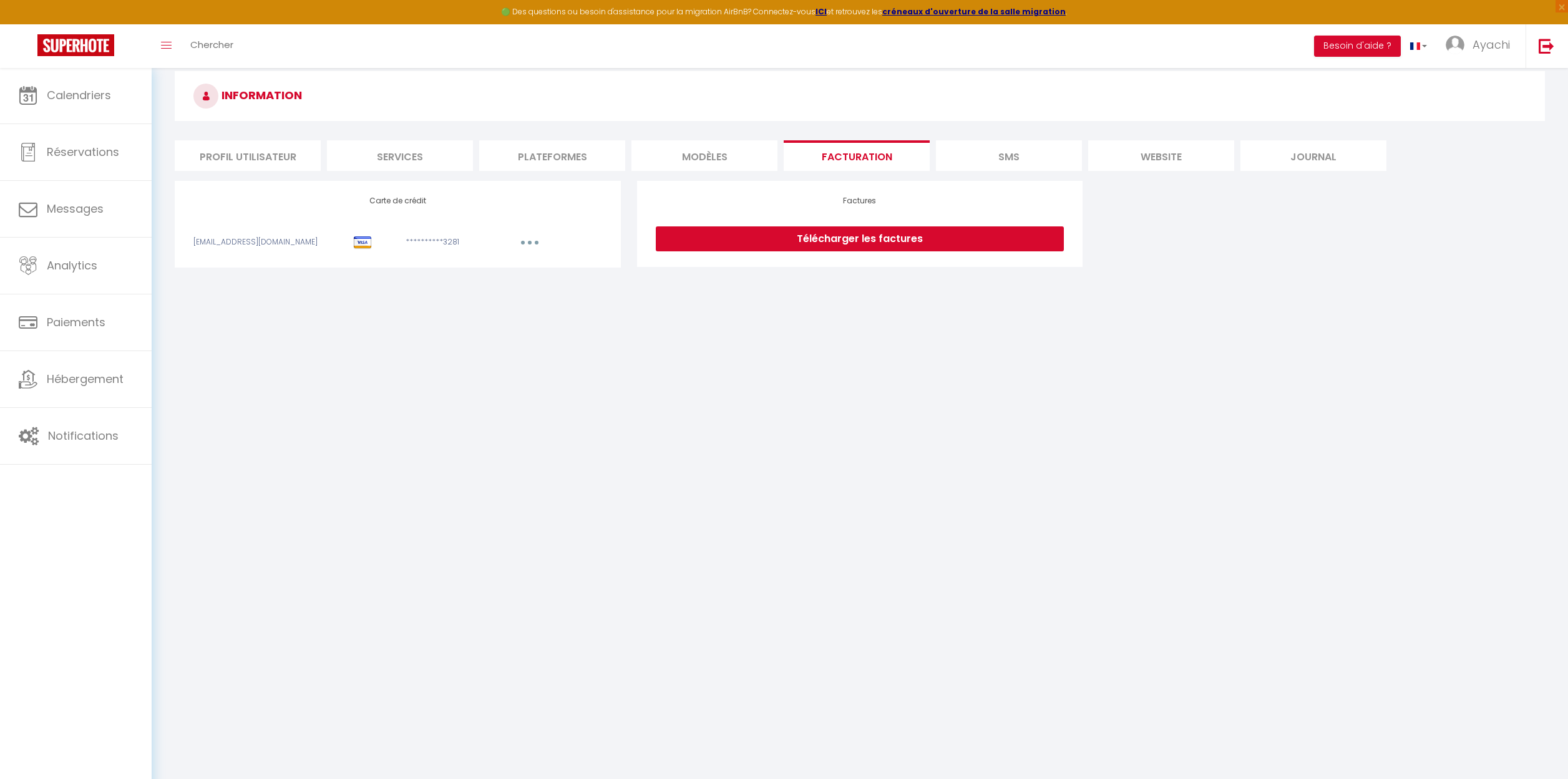
click at [1007, 159] on li "SMS" at bounding box center [1009, 155] width 146 height 30
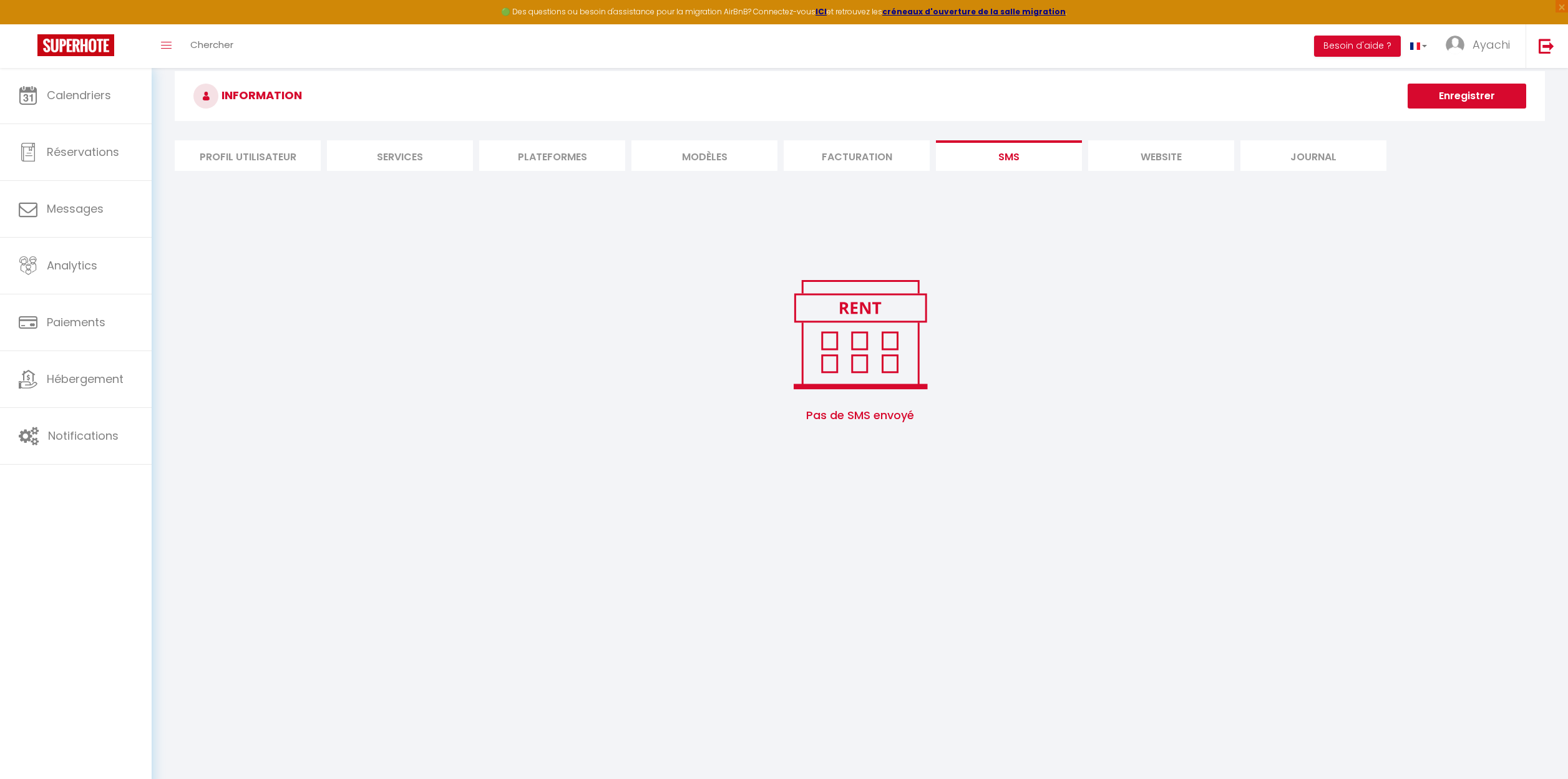
click at [1141, 157] on li "website" at bounding box center [1161, 155] width 146 height 30
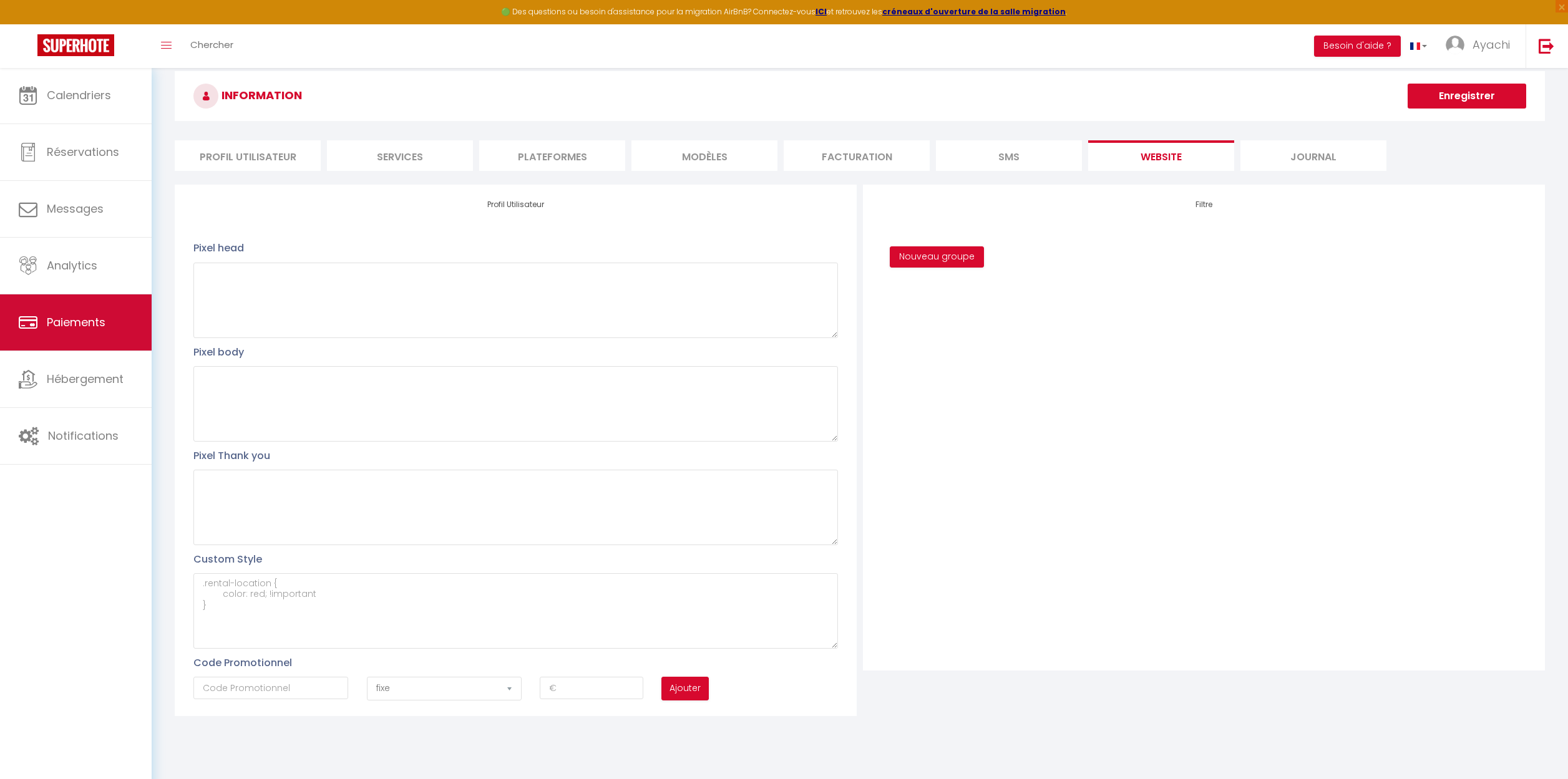
click at [75, 323] on span "Paiements" at bounding box center [76, 322] width 58 height 15
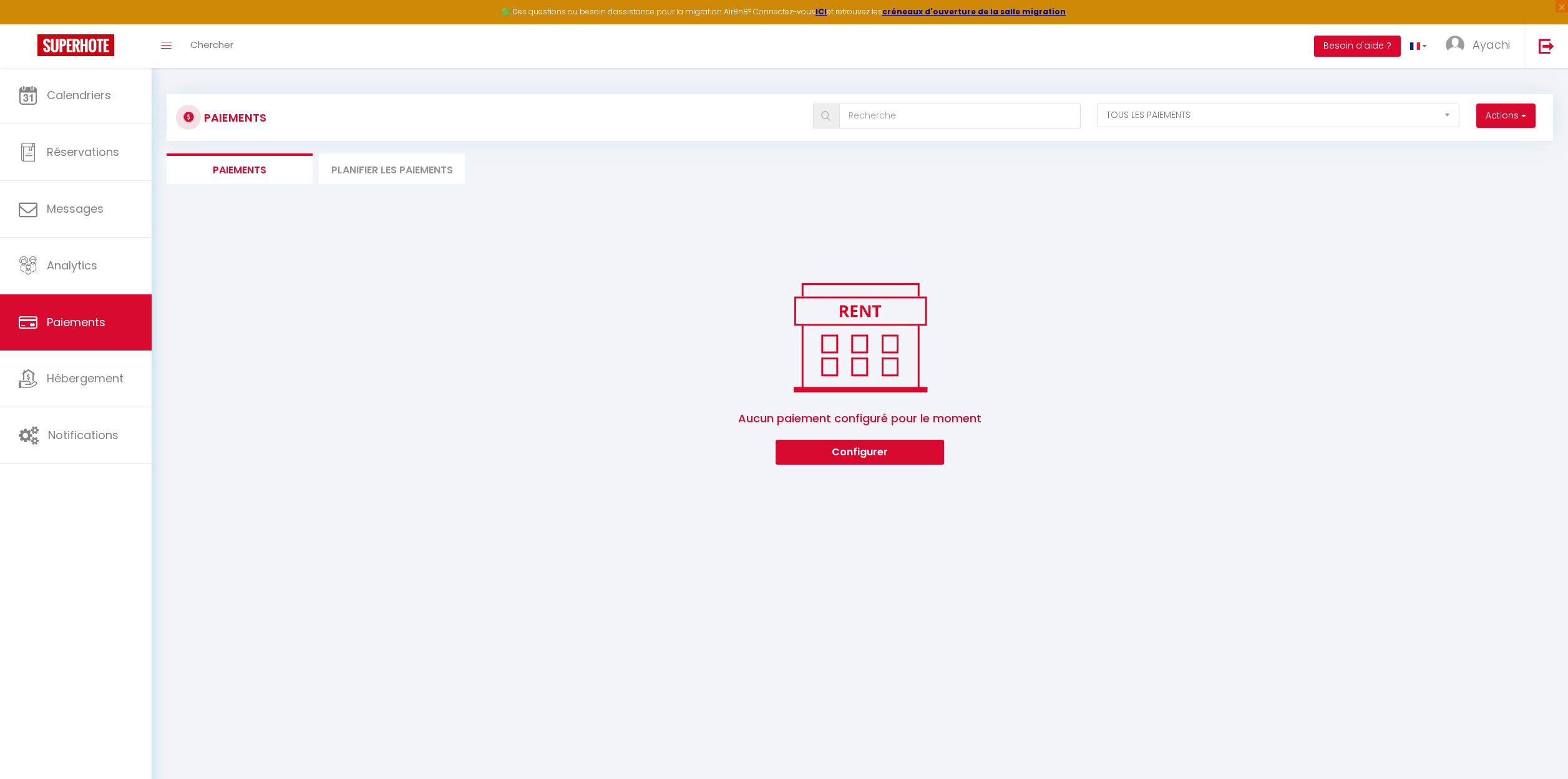
click at [403, 171] on li "Planifier les paiements" at bounding box center [392, 168] width 146 height 30
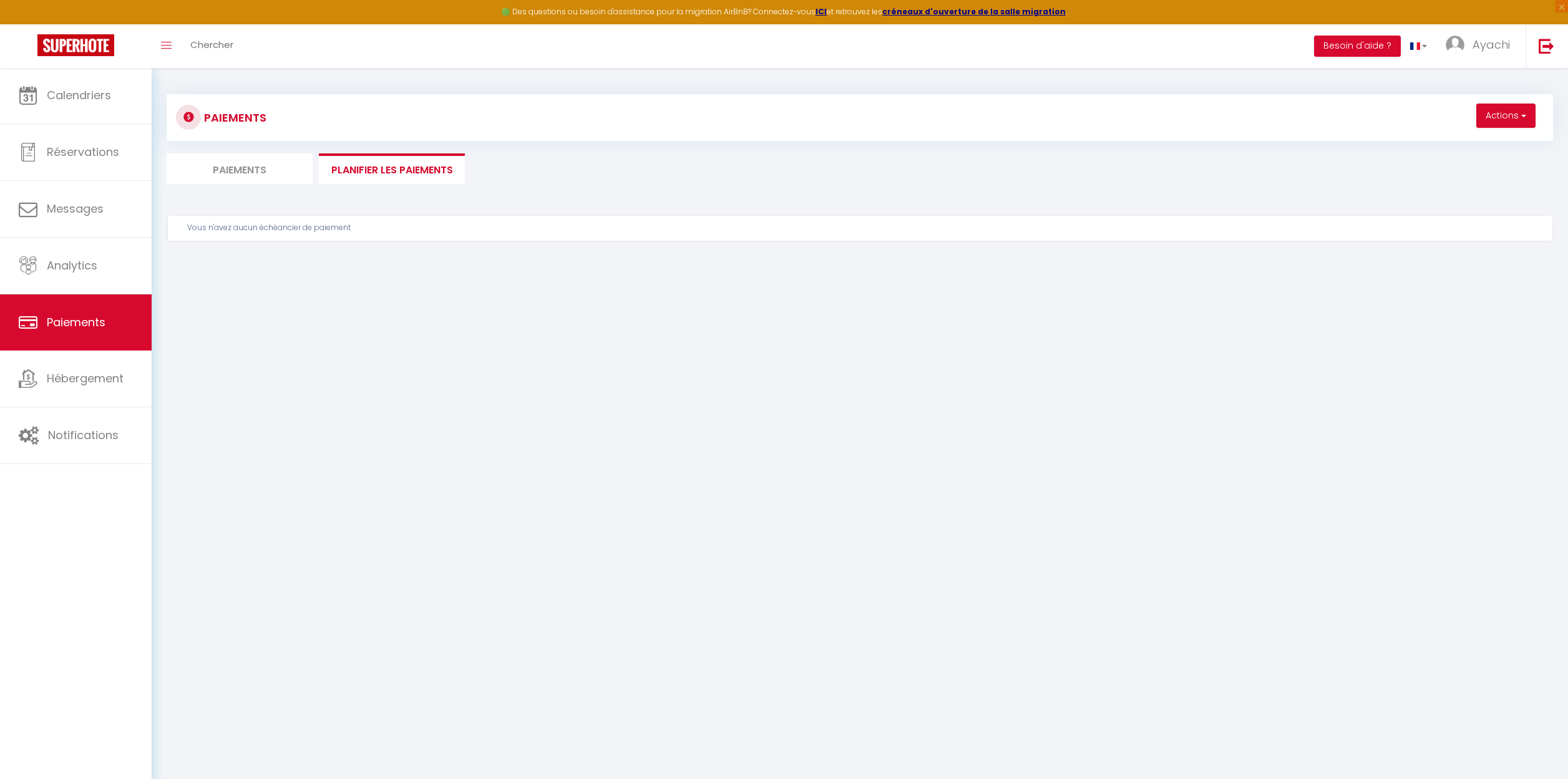
click at [240, 169] on li "Paiements" at bounding box center [240, 168] width 146 height 30
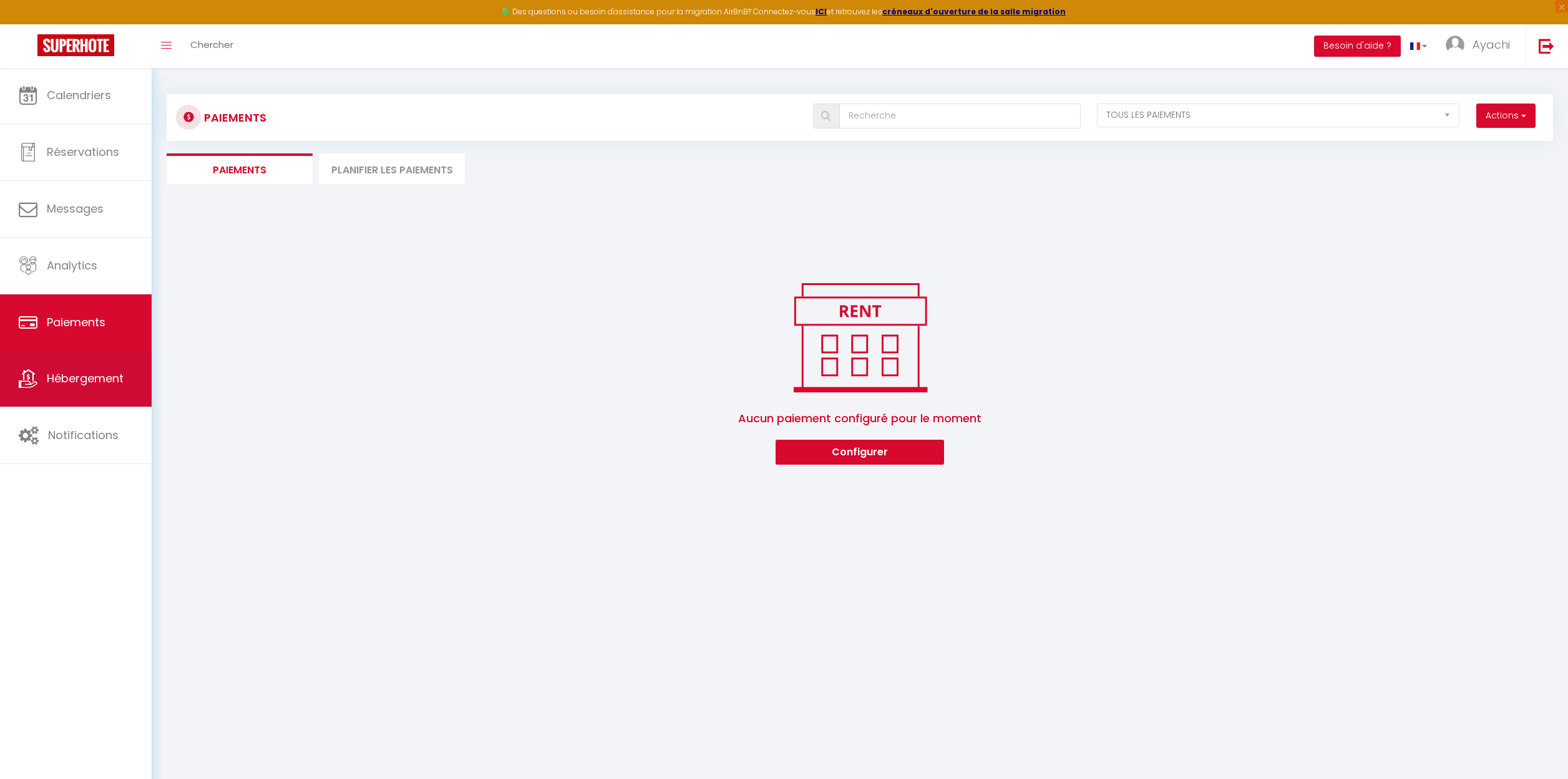
click at [78, 379] on span "Hébergement" at bounding box center [85, 378] width 77 height 15
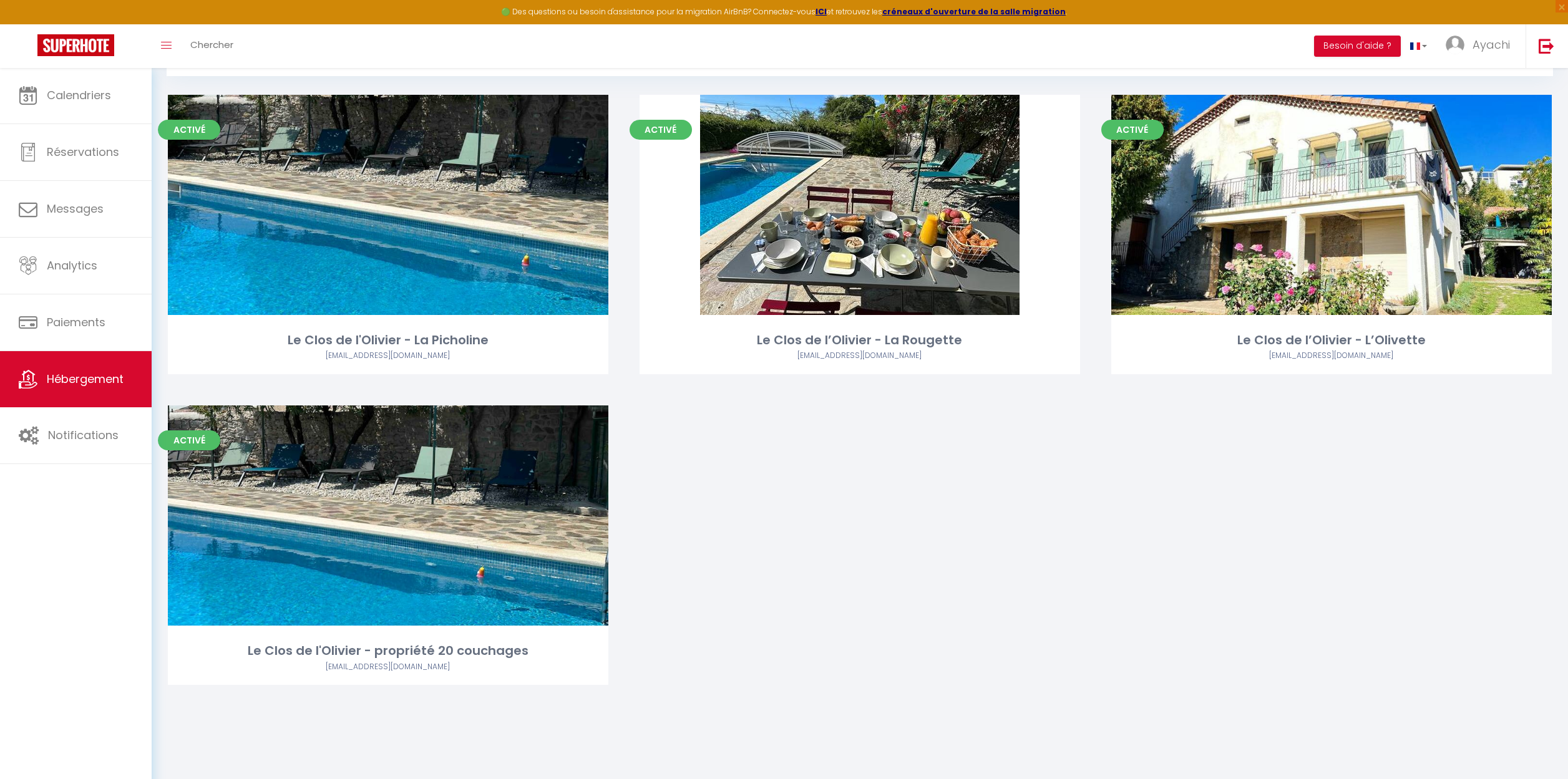
scroll to position [51, 0]
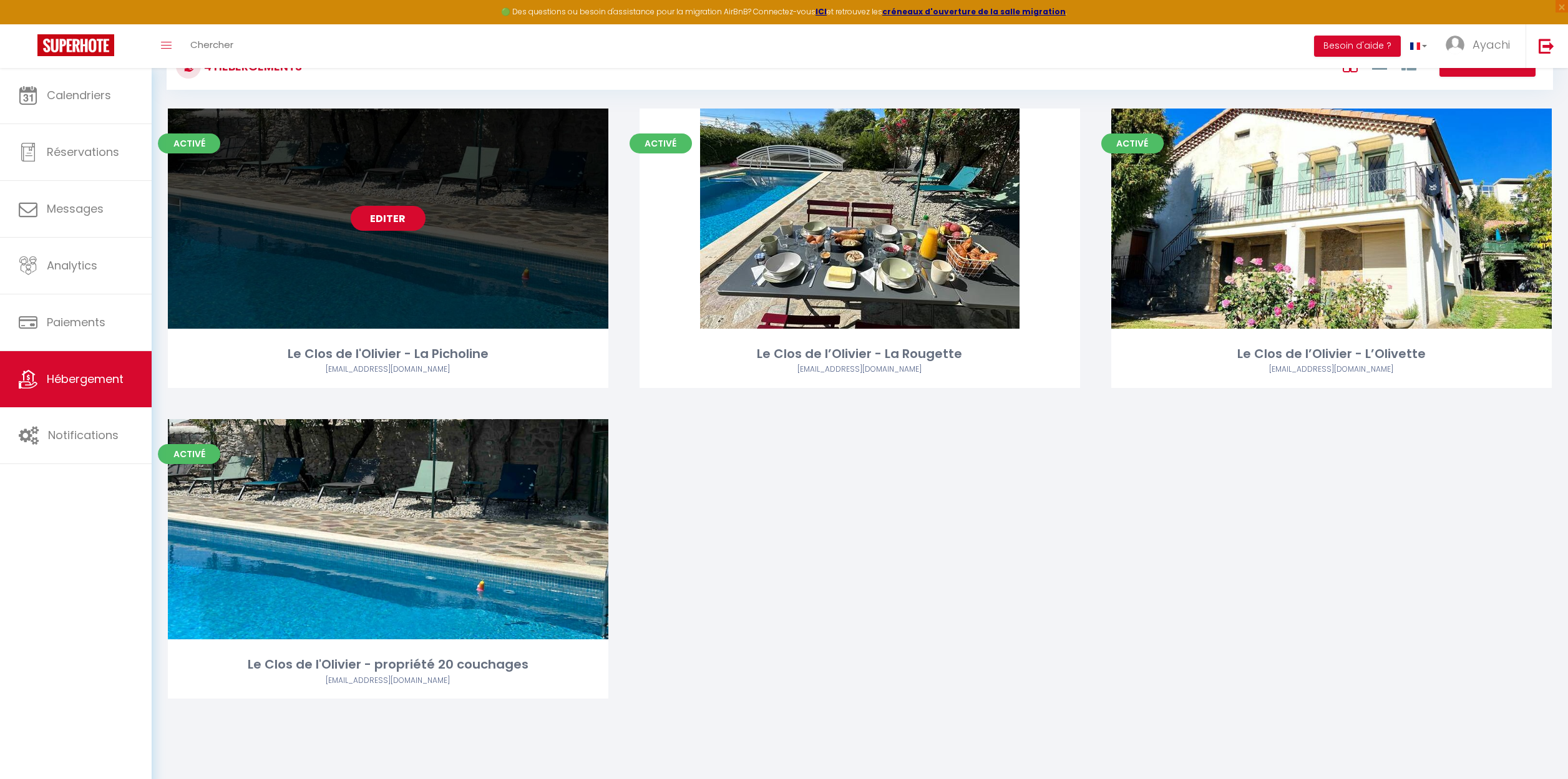
click at [396, 221] on link "Editer" at bounding box center [388, 218] width 75 height 25
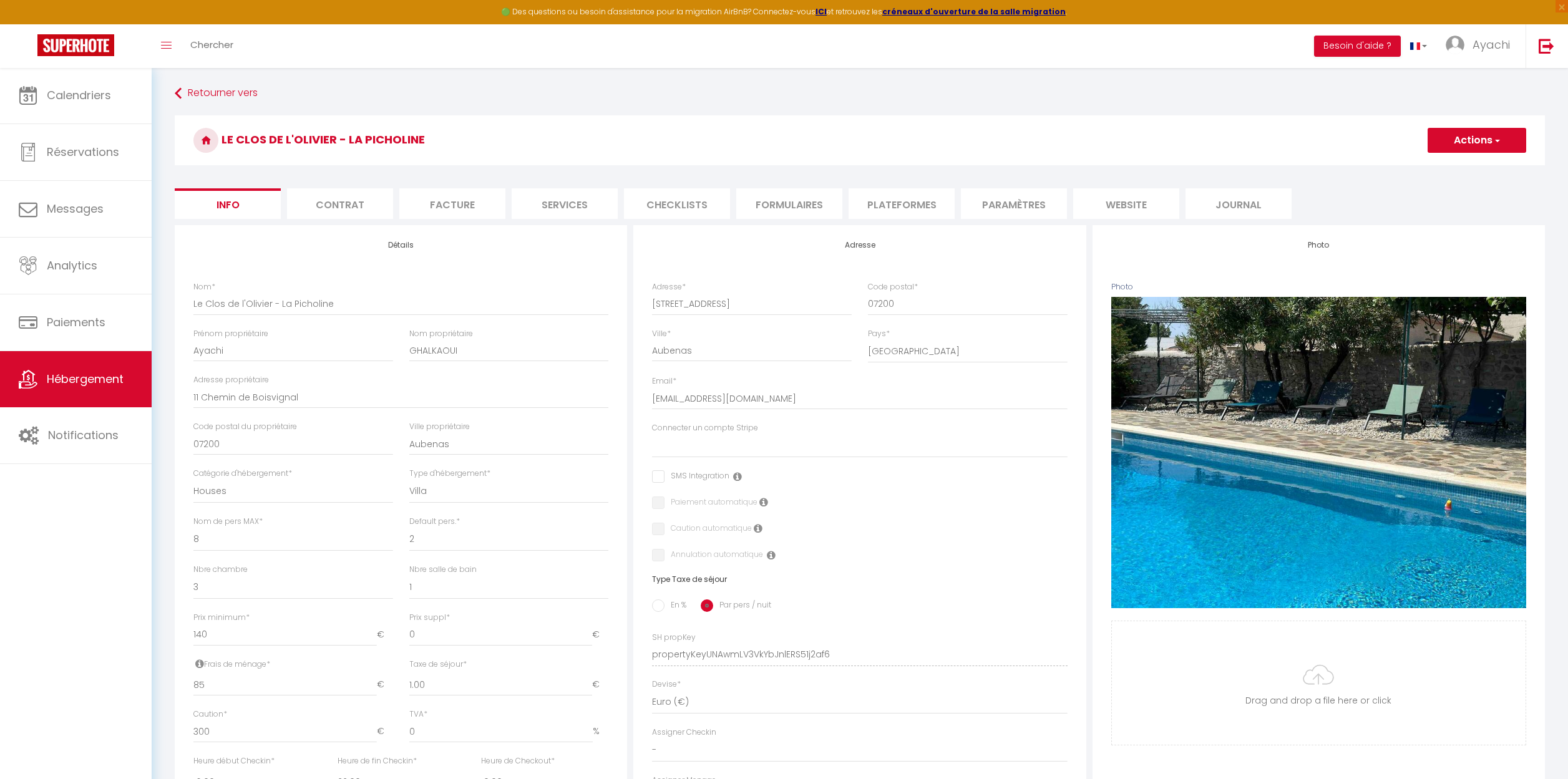
click at [355, 207] on li "Contrat" at bounding box center [340, 203] width 106 height 30
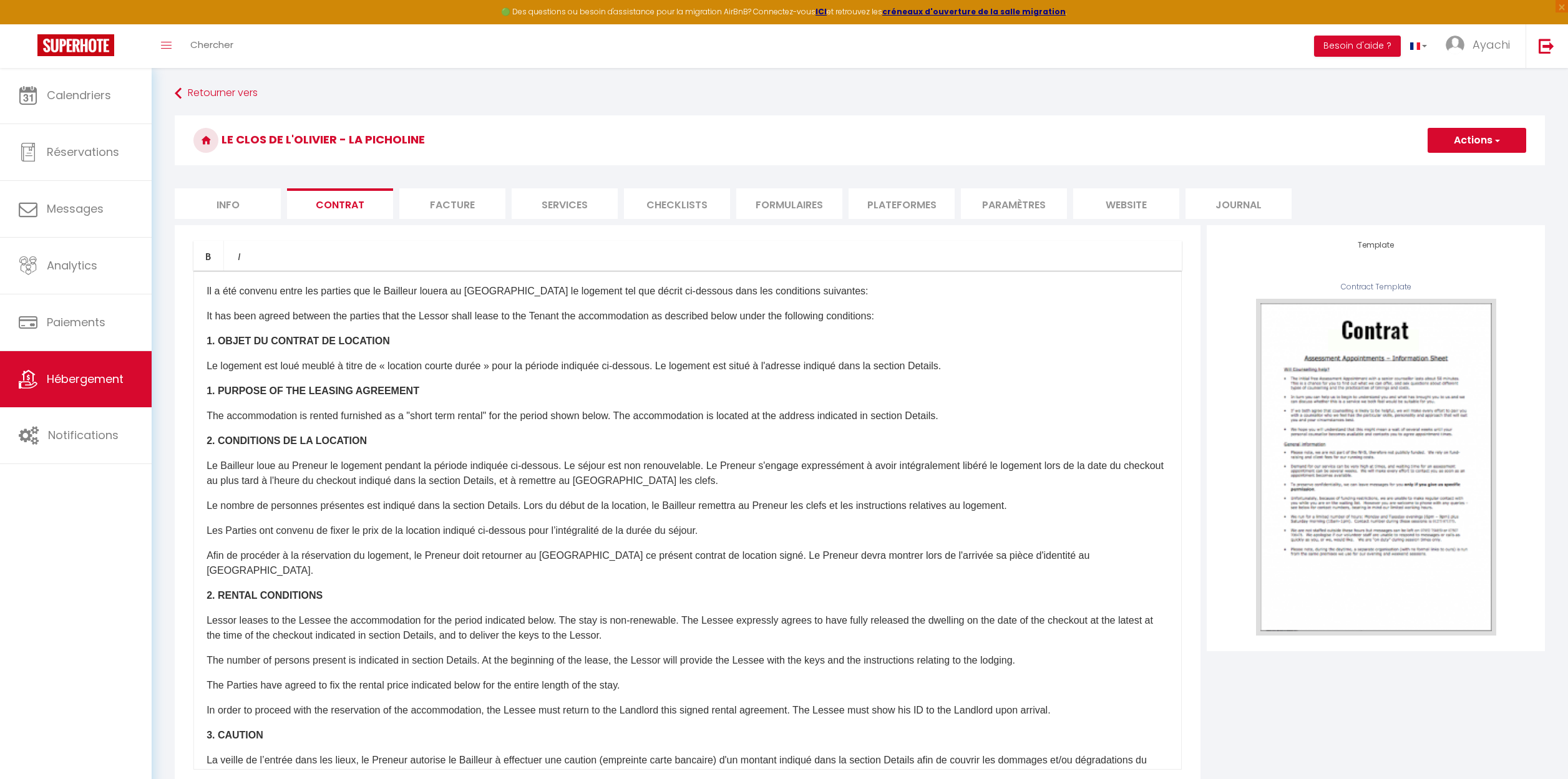
click at [444, 202] on li "Facture" at bounding box center [452, 203] width 106 height 30
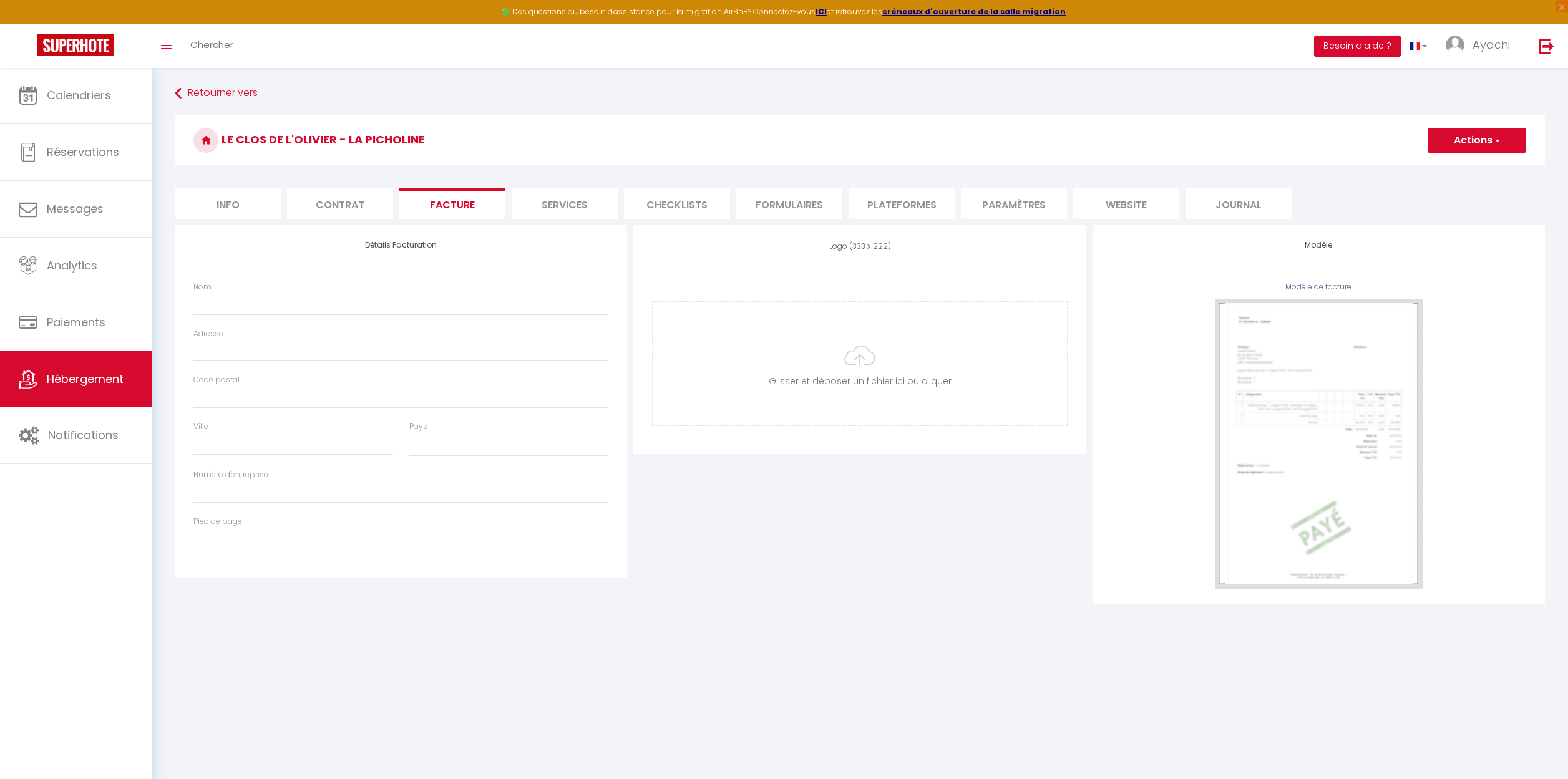
click at [555, 198] on li "Services" at bounding box center [565, 203] width 106 height 30
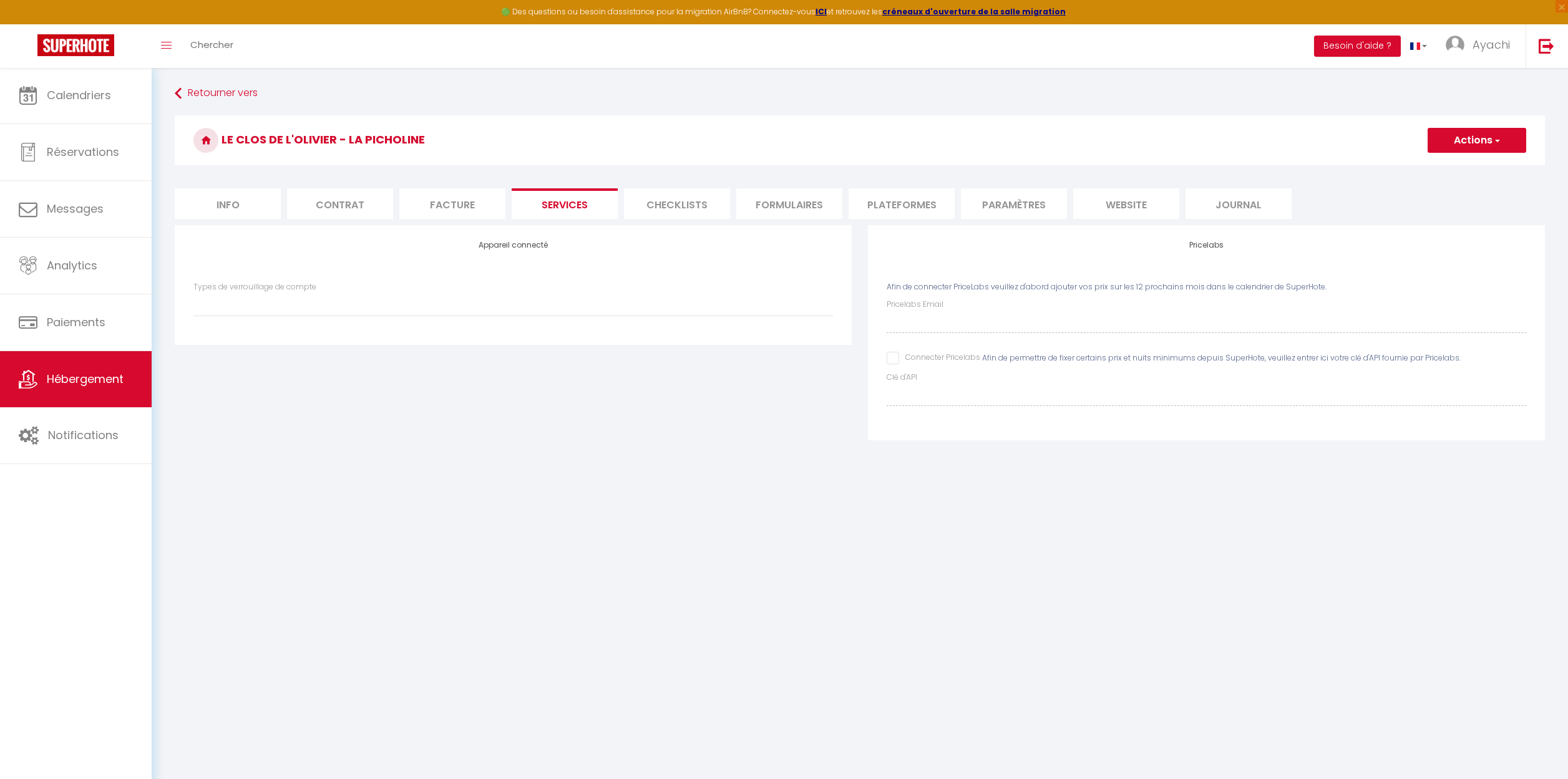
click at [686, 204] on li "Checklists" at bounding box center [676, 203] width 106 height 30
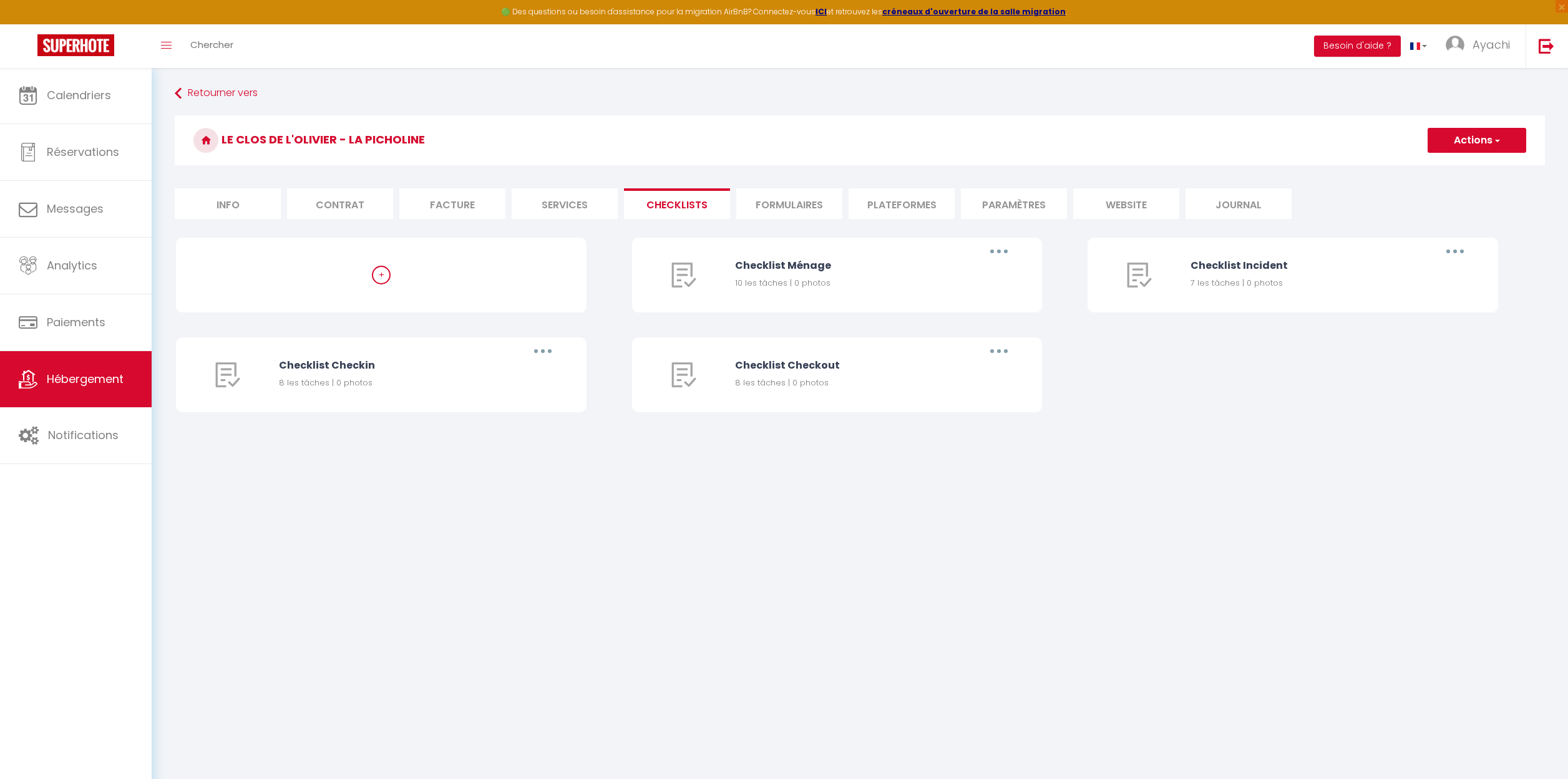
click at [804, 208] on li "Formulaires" at bounding box center [789, 203] width 106 height 30
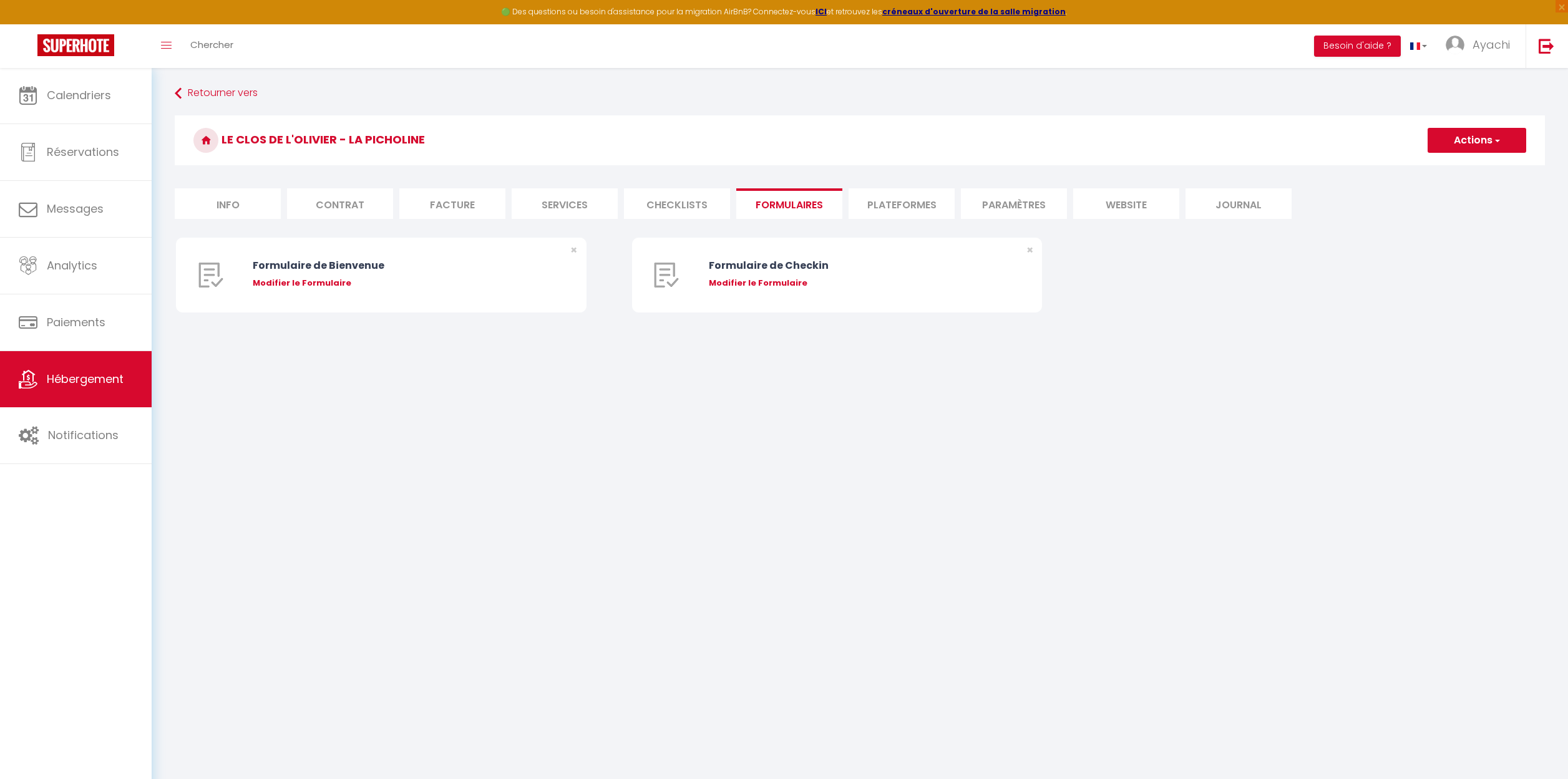
click at [898, 207] on li "Plateformes" at bounding box center [901, 203] width 106 height 30
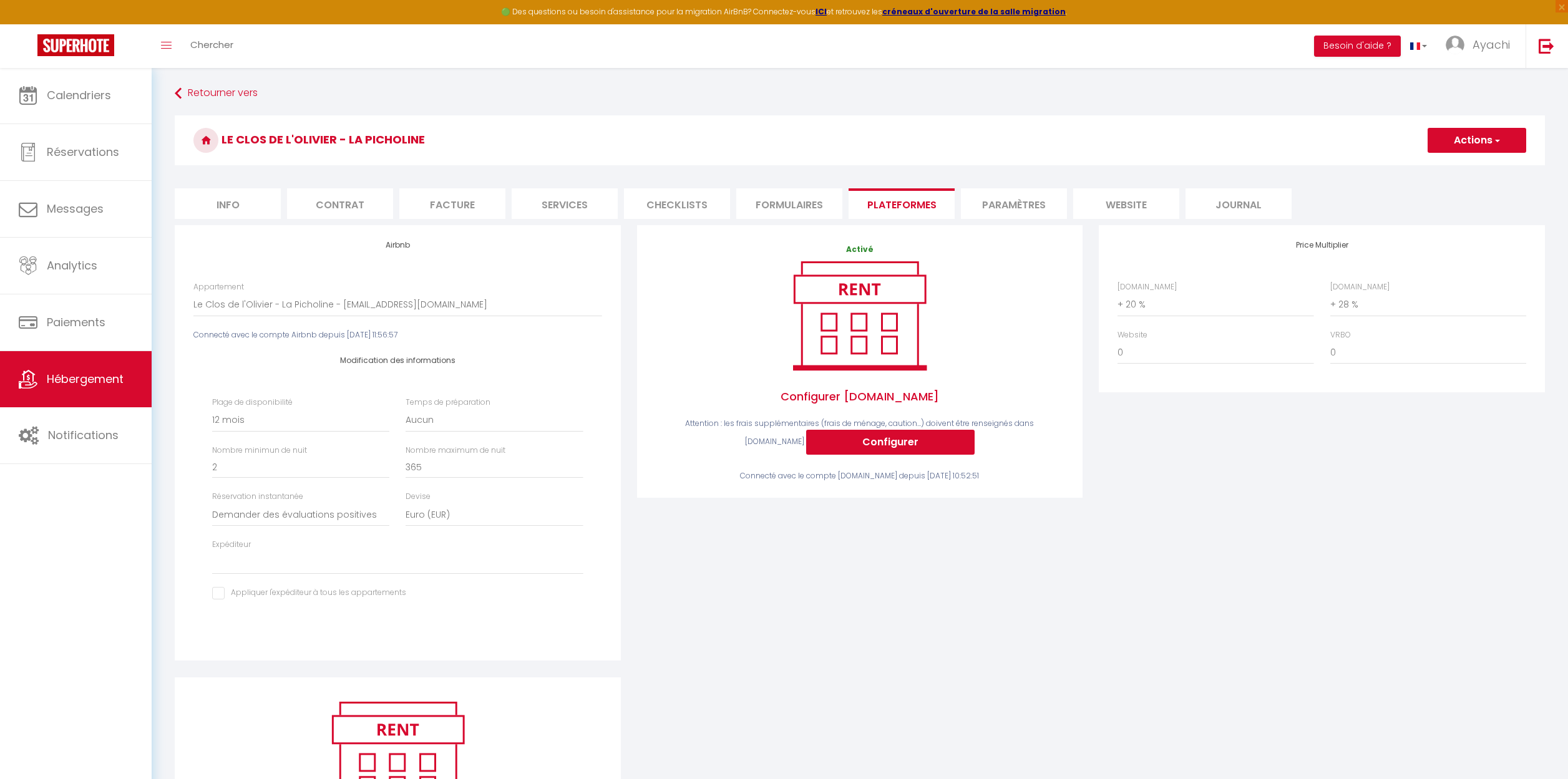
click at [231, 206] on li "Info" at bounding box center [227, 203] width 106 height 30
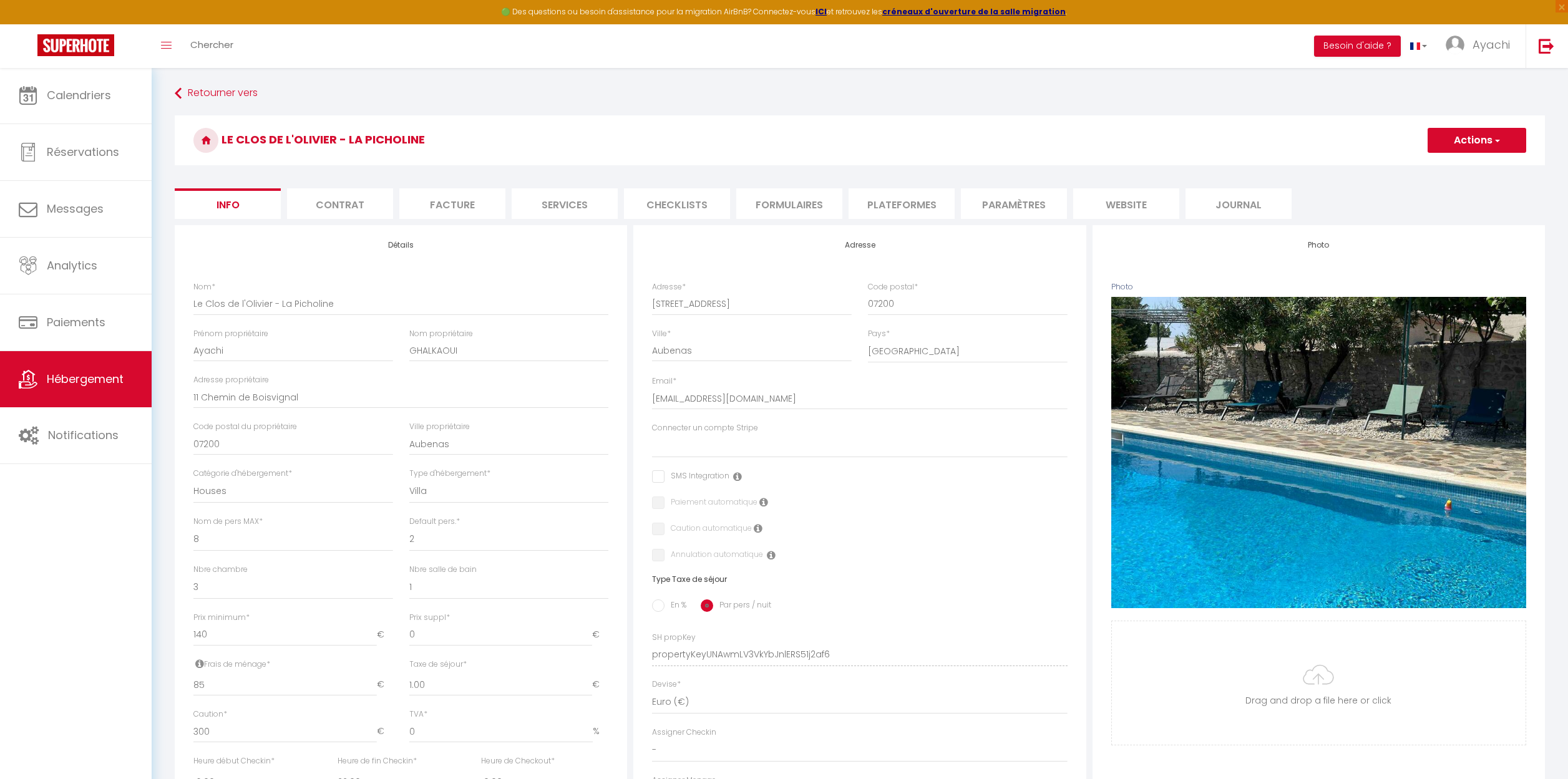
click at [1019, 203] on li "Paramètres" at bounding box center [1013, 203] width 106 height 30
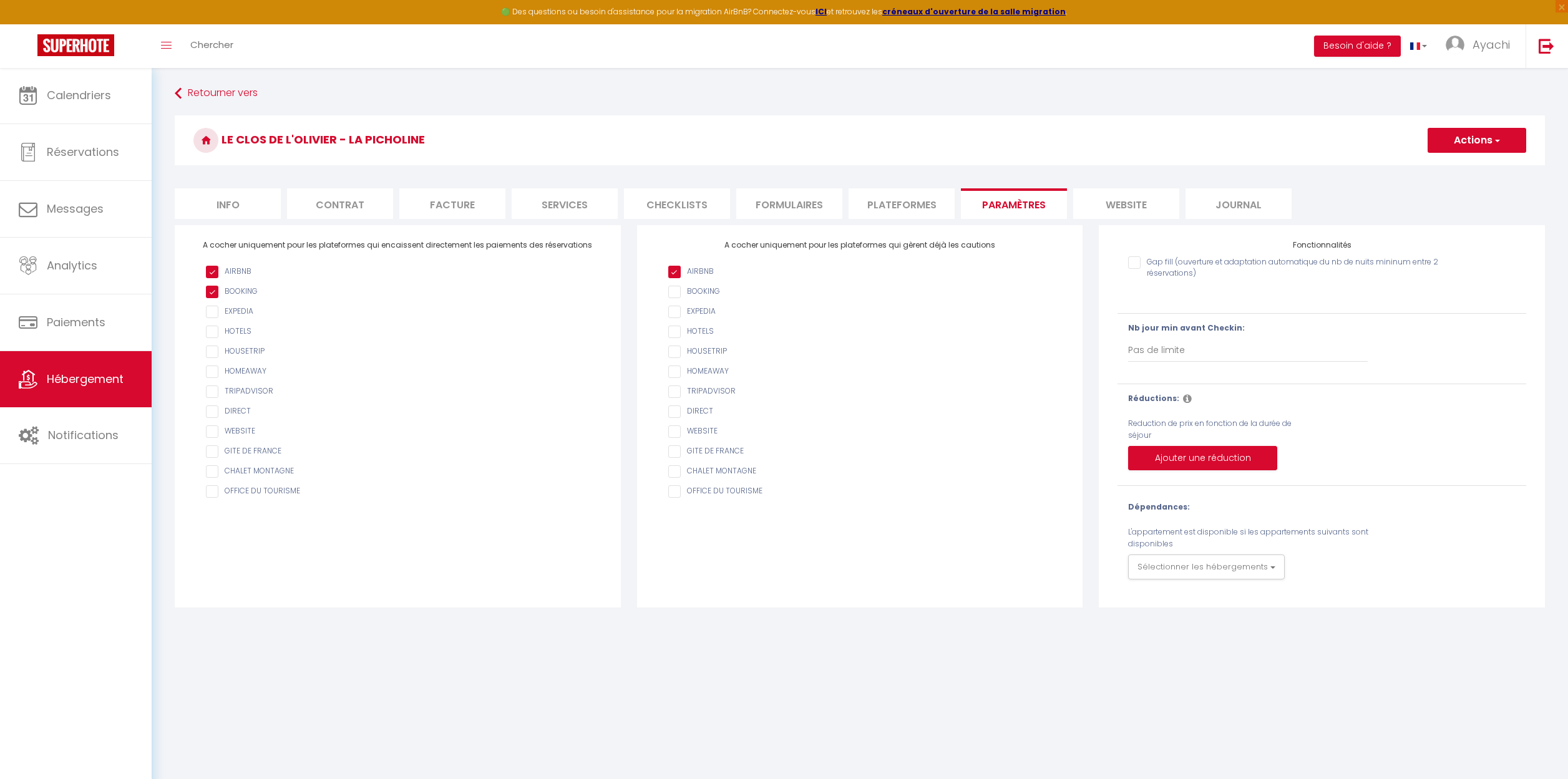
click at [1137, 207] on li "website" at bounding box center [1126, 203] width 106 height 30
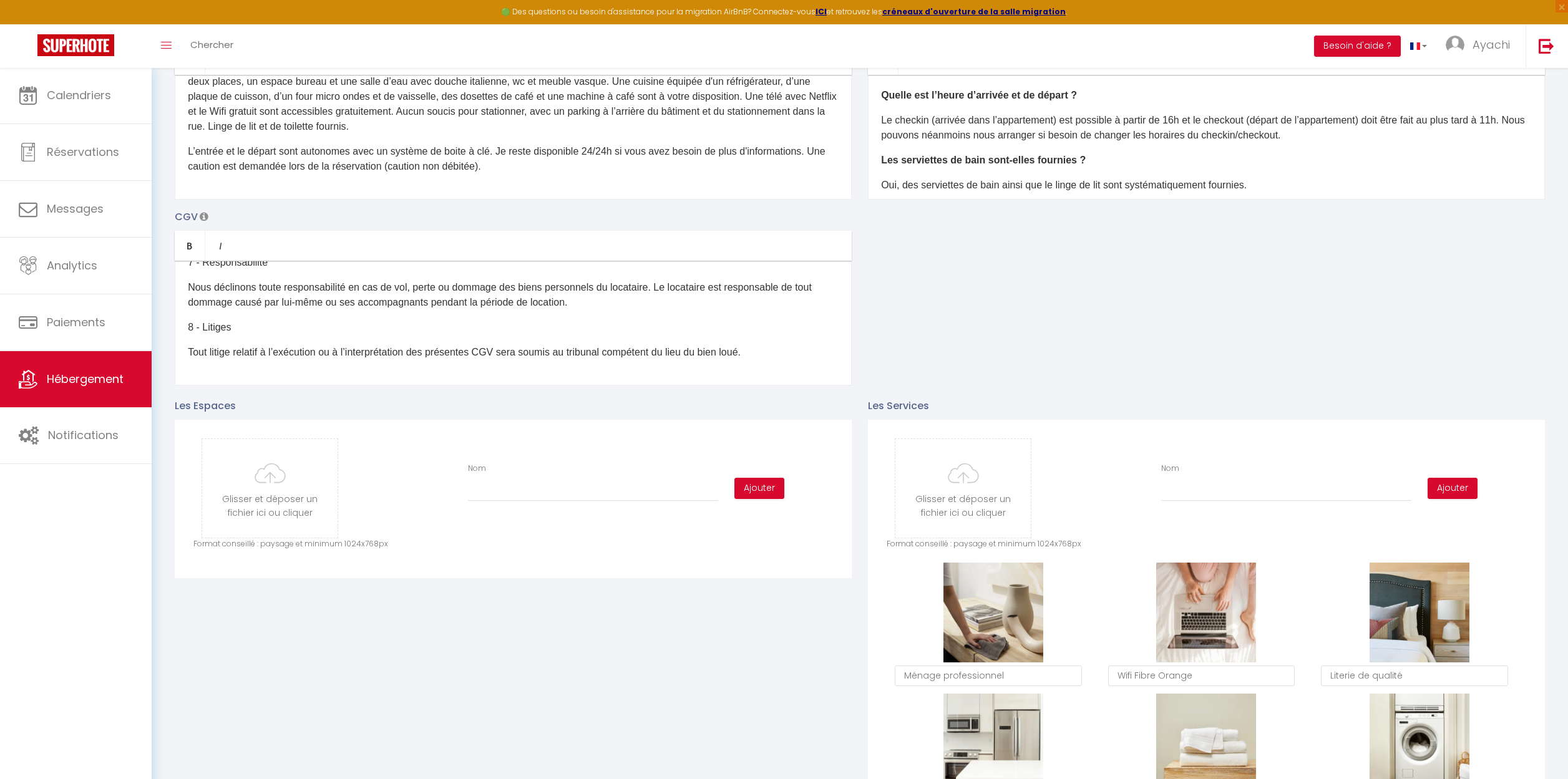
scroll to position [190, 0]
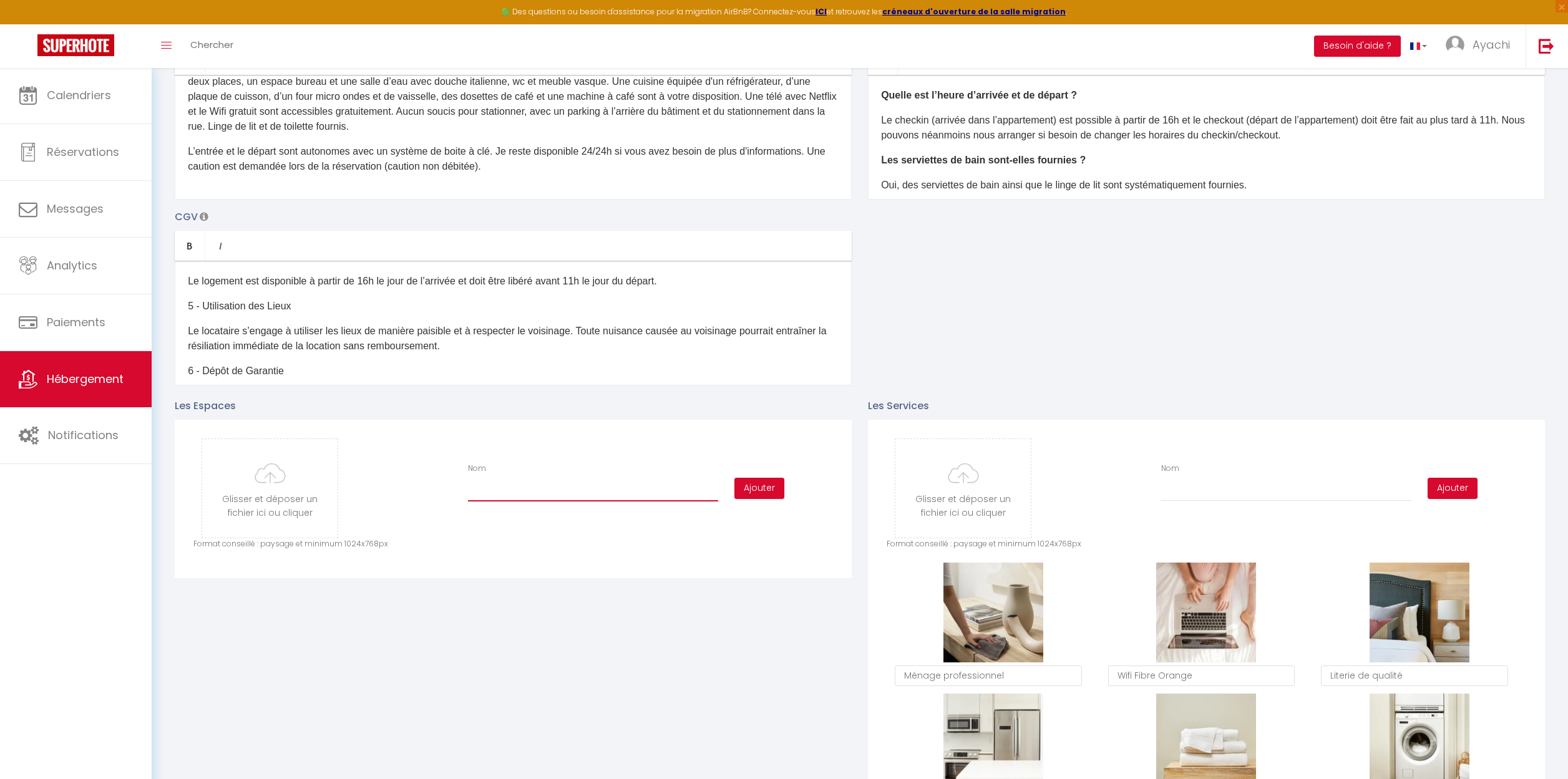
click at [508, 490] on input "Nom" at bounding box center [593, 490] width 250 height 22
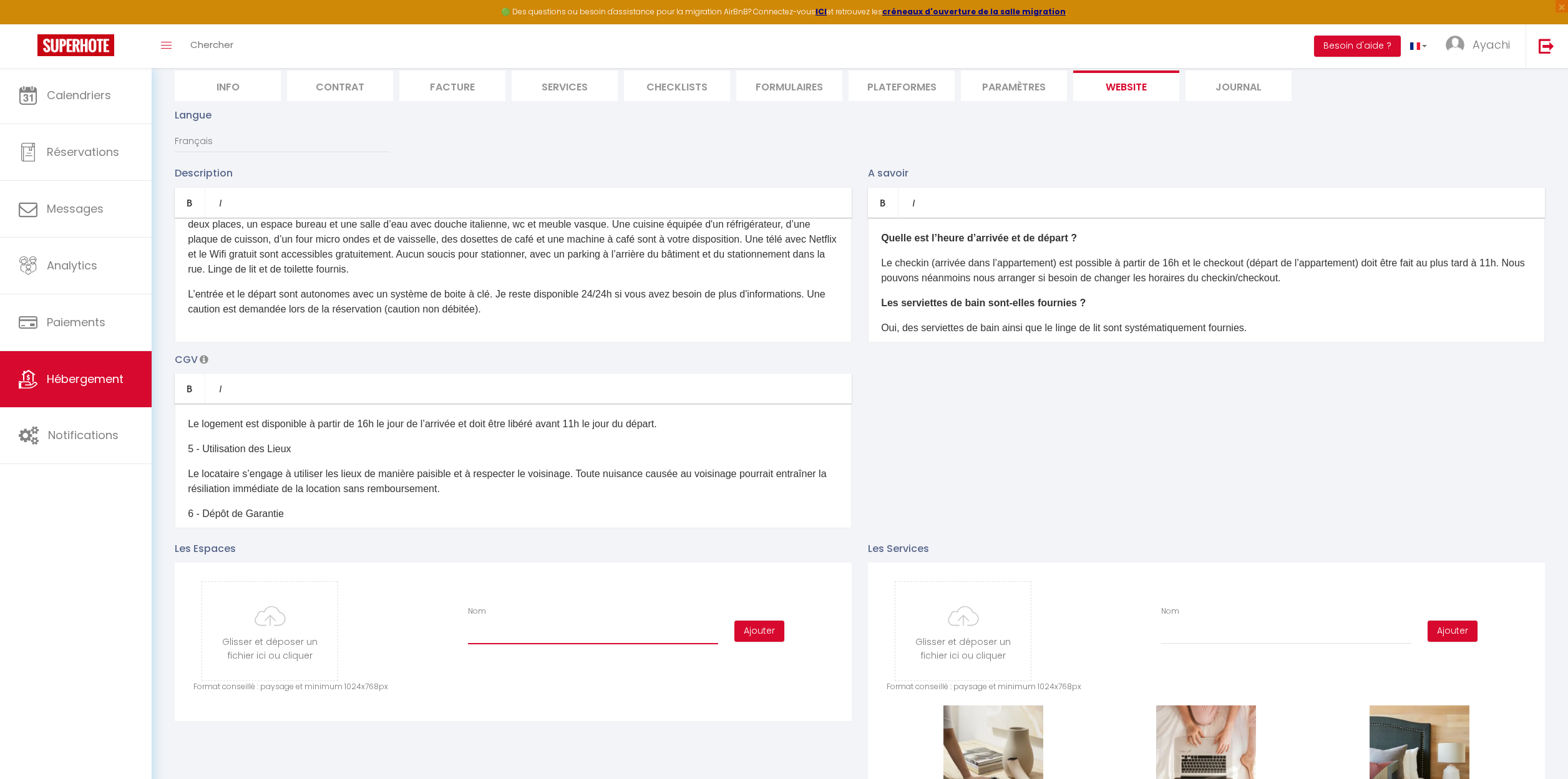
scroll to position [269, 0]
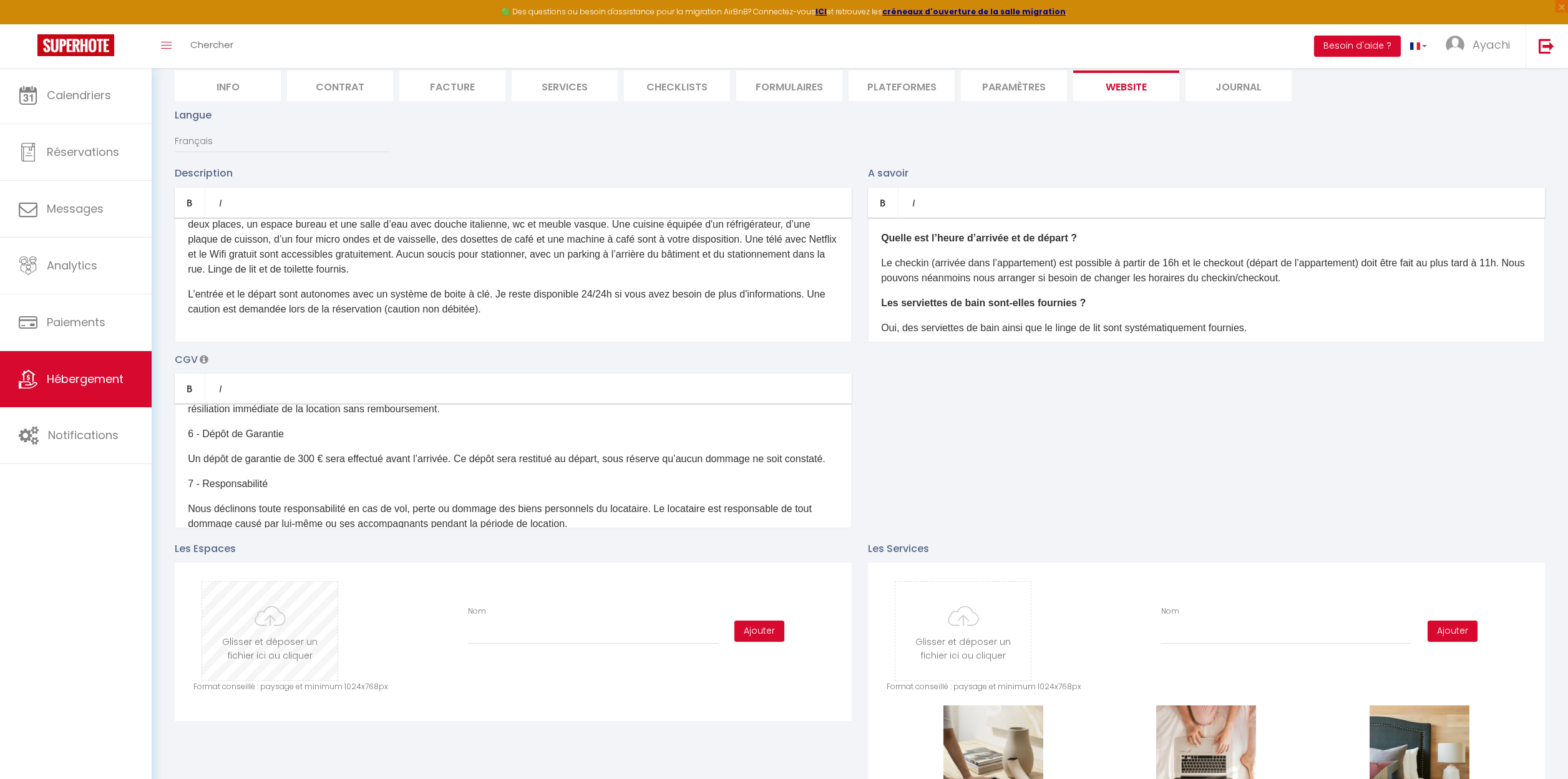
click at [274, 622] on input "file" at bounding box center [269, 631] width 136 height 98
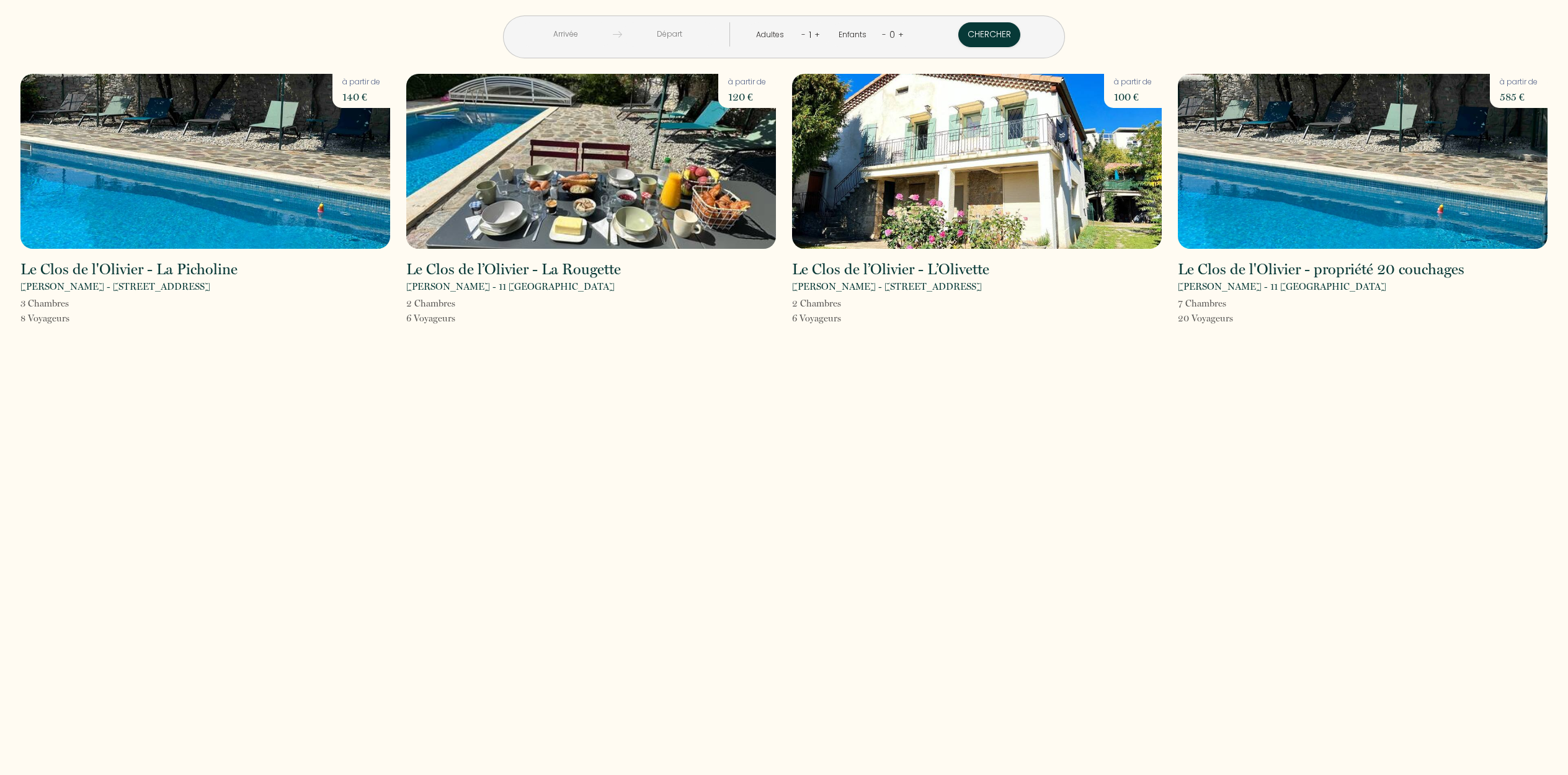
click at [562, 146] on img at bounding box center [591, 162] width 370 height 175
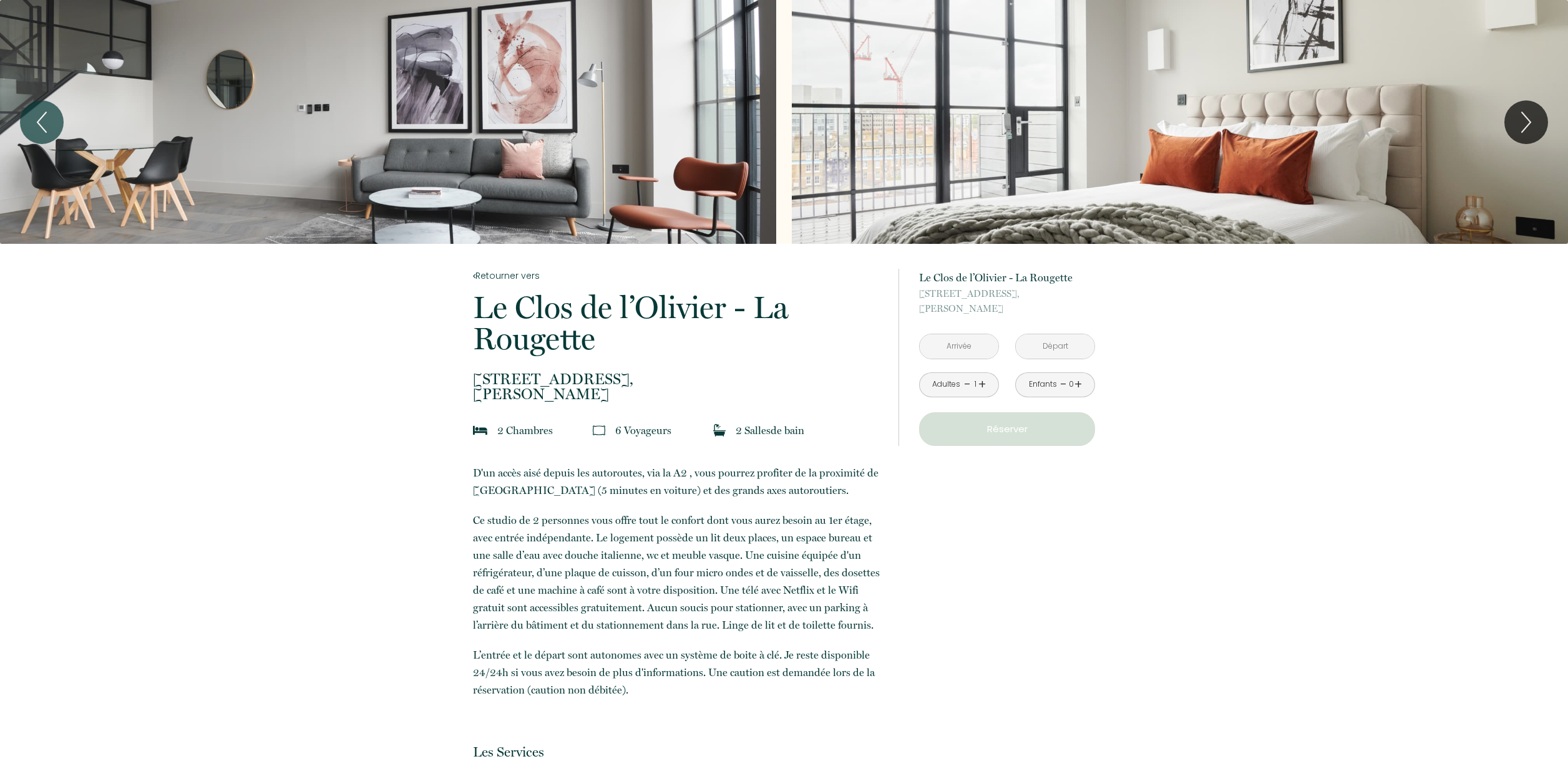
scroll to position [147, 0]
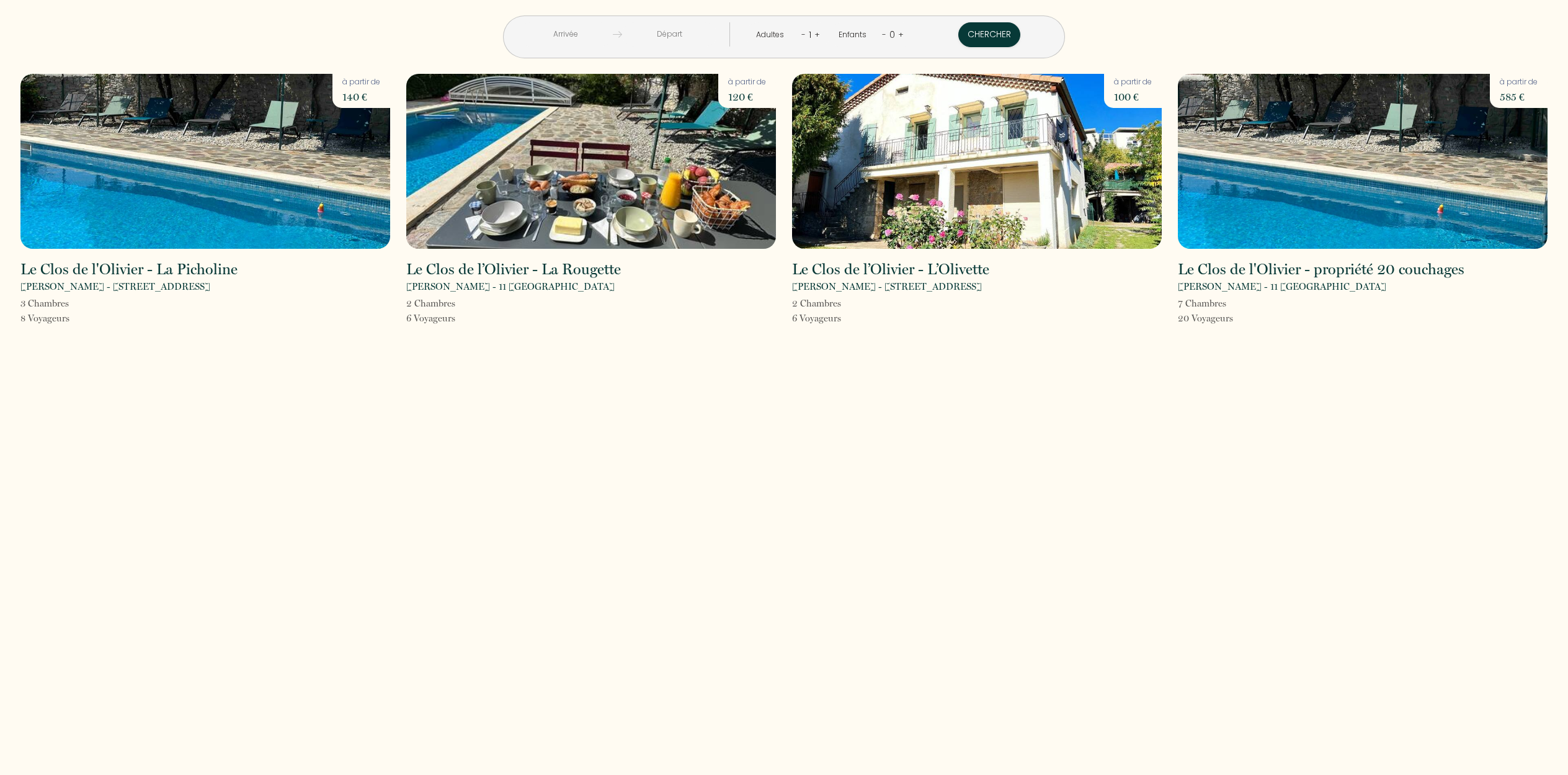
click at [178, 148] on img at bounding box center [205, 162] width 370 height 175
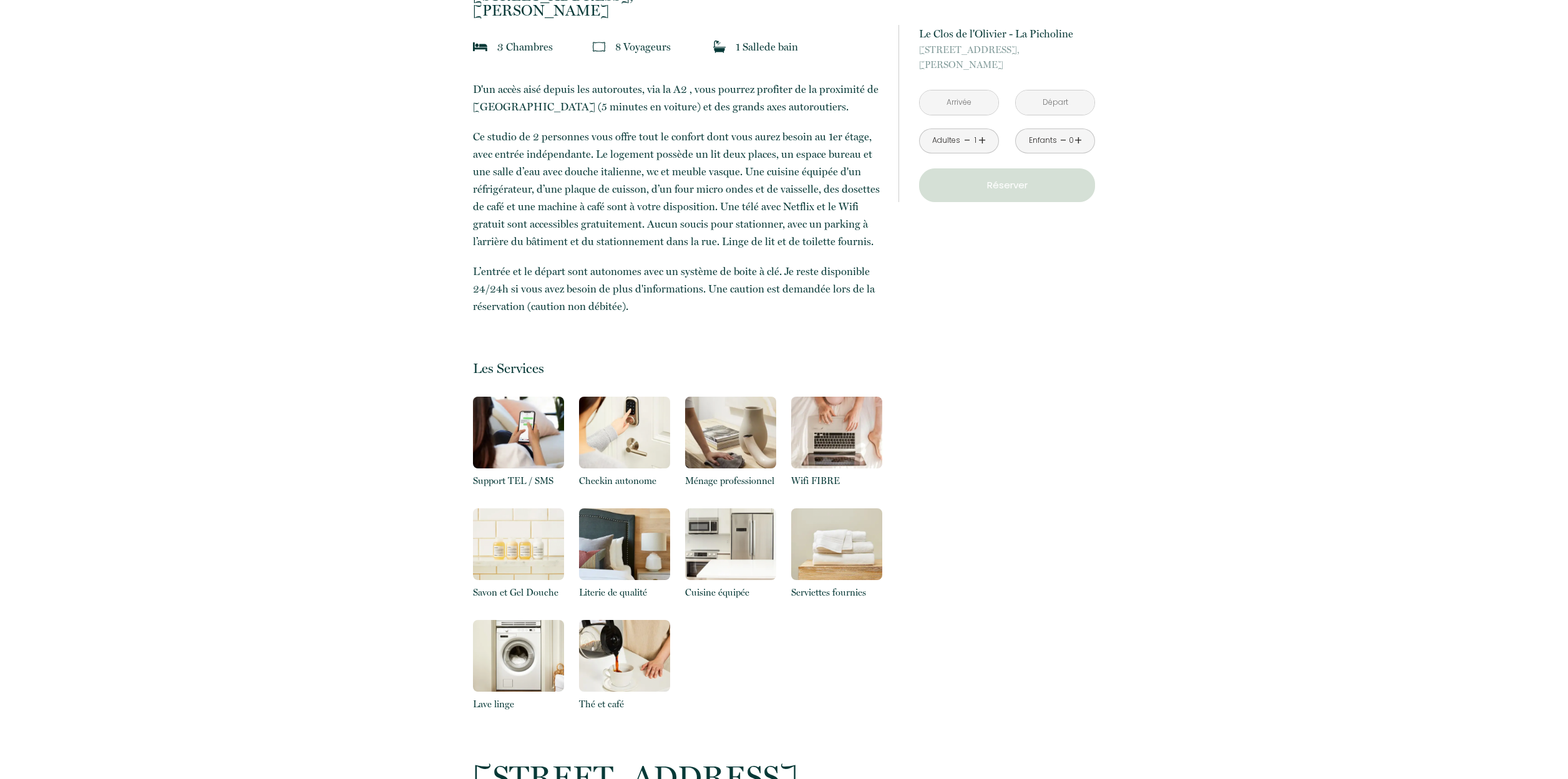
scroll to position [141, 0]
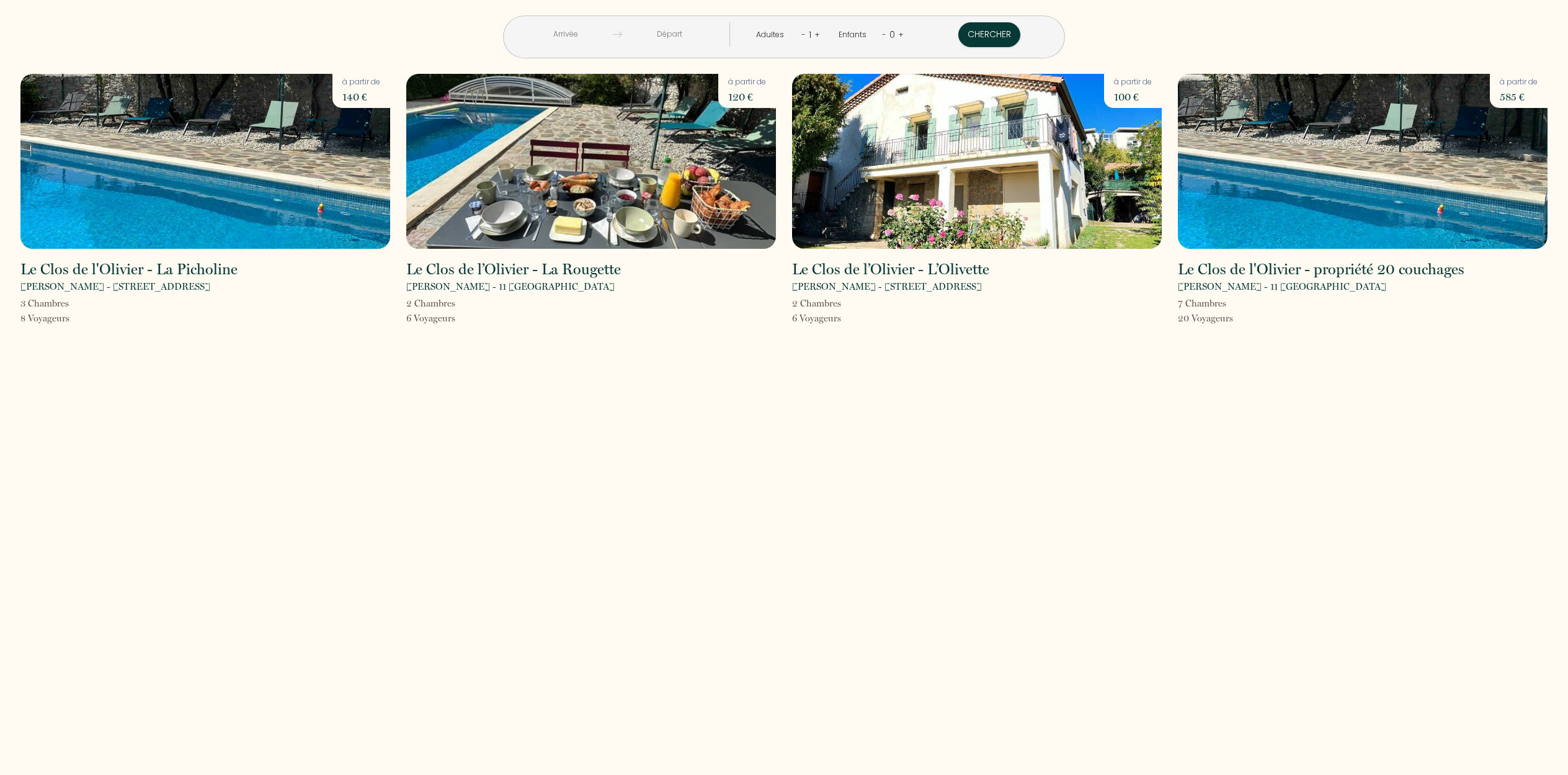
click at [187, 176] on img at bounding box center [205, 162] width 370 height 175
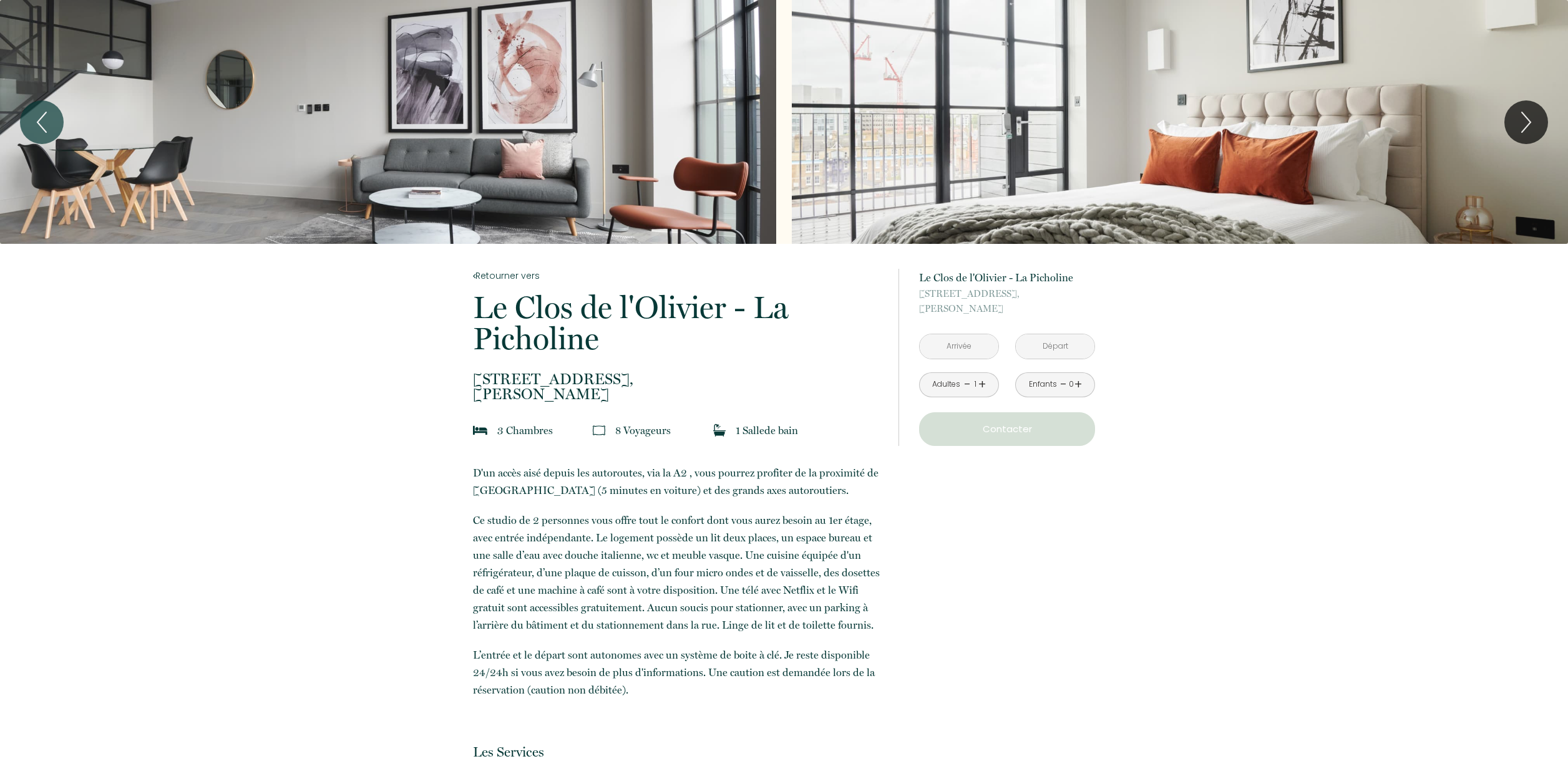
click at [343, 134] on div "Slideshow" at bounding box center [388, 122] width 776 height 244
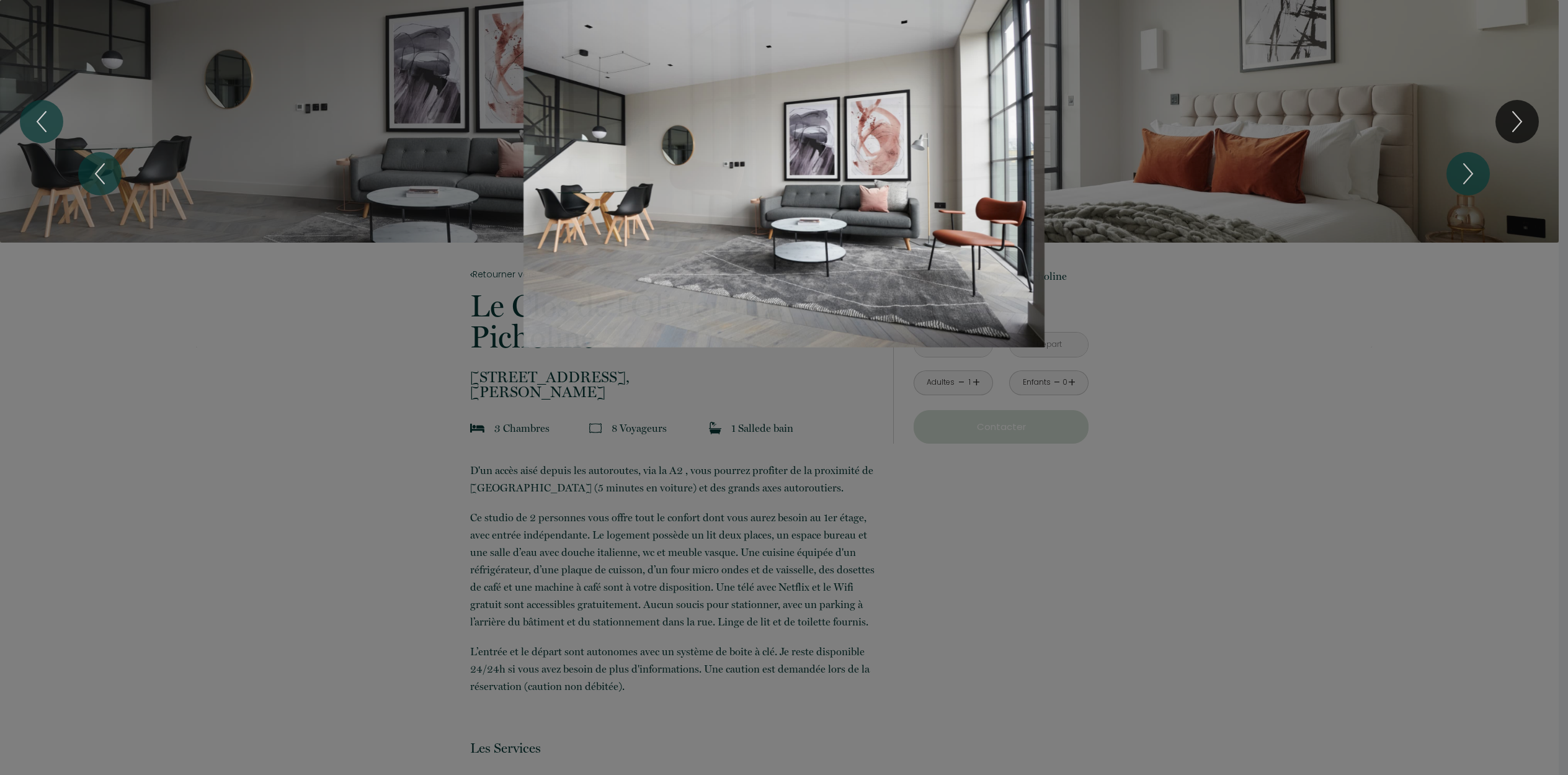
click at [270, 316] on div "Slideshow" at bounding box center [784, 173] width 1176 height 348
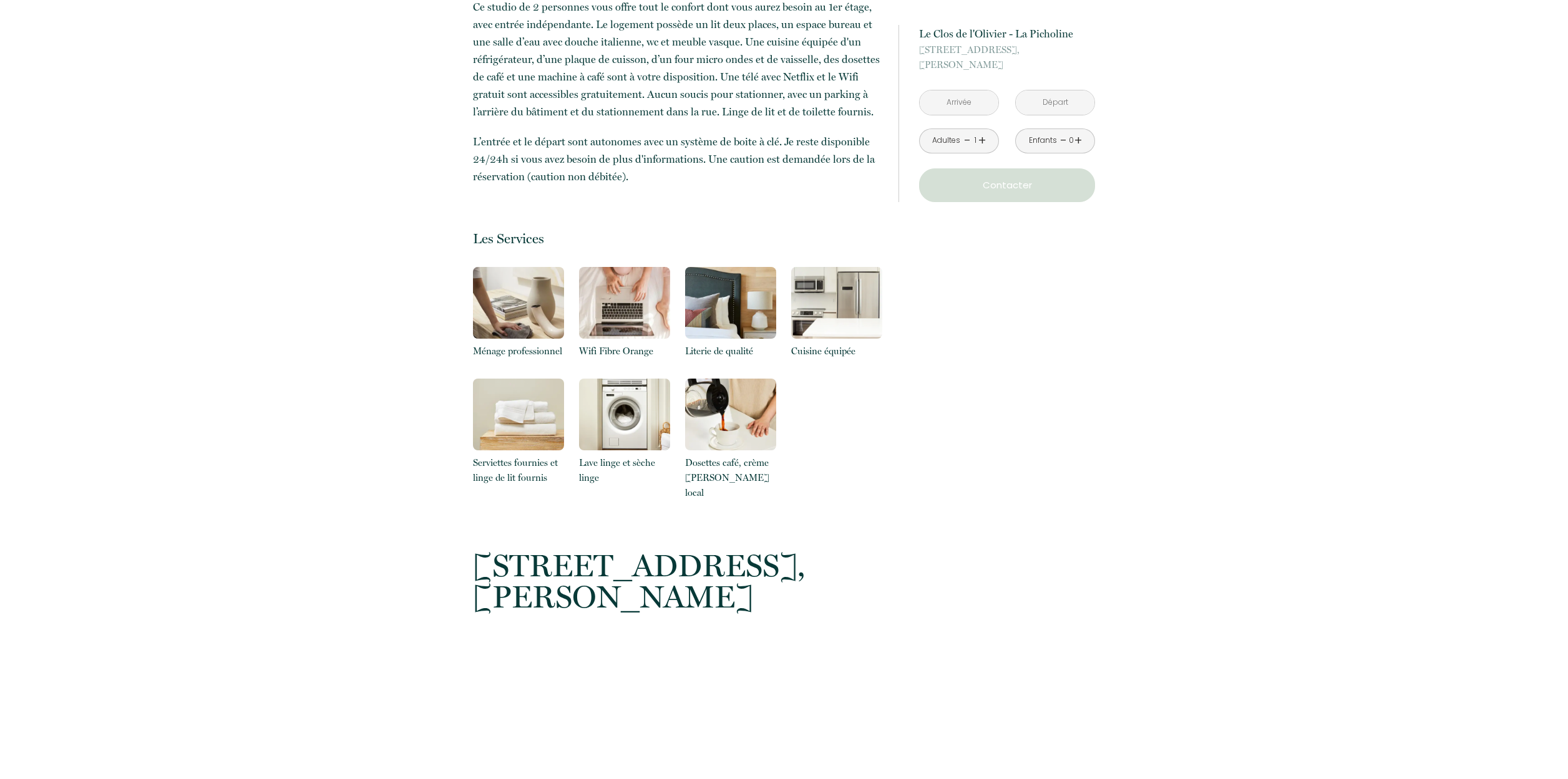
scroll to position [97, 0]
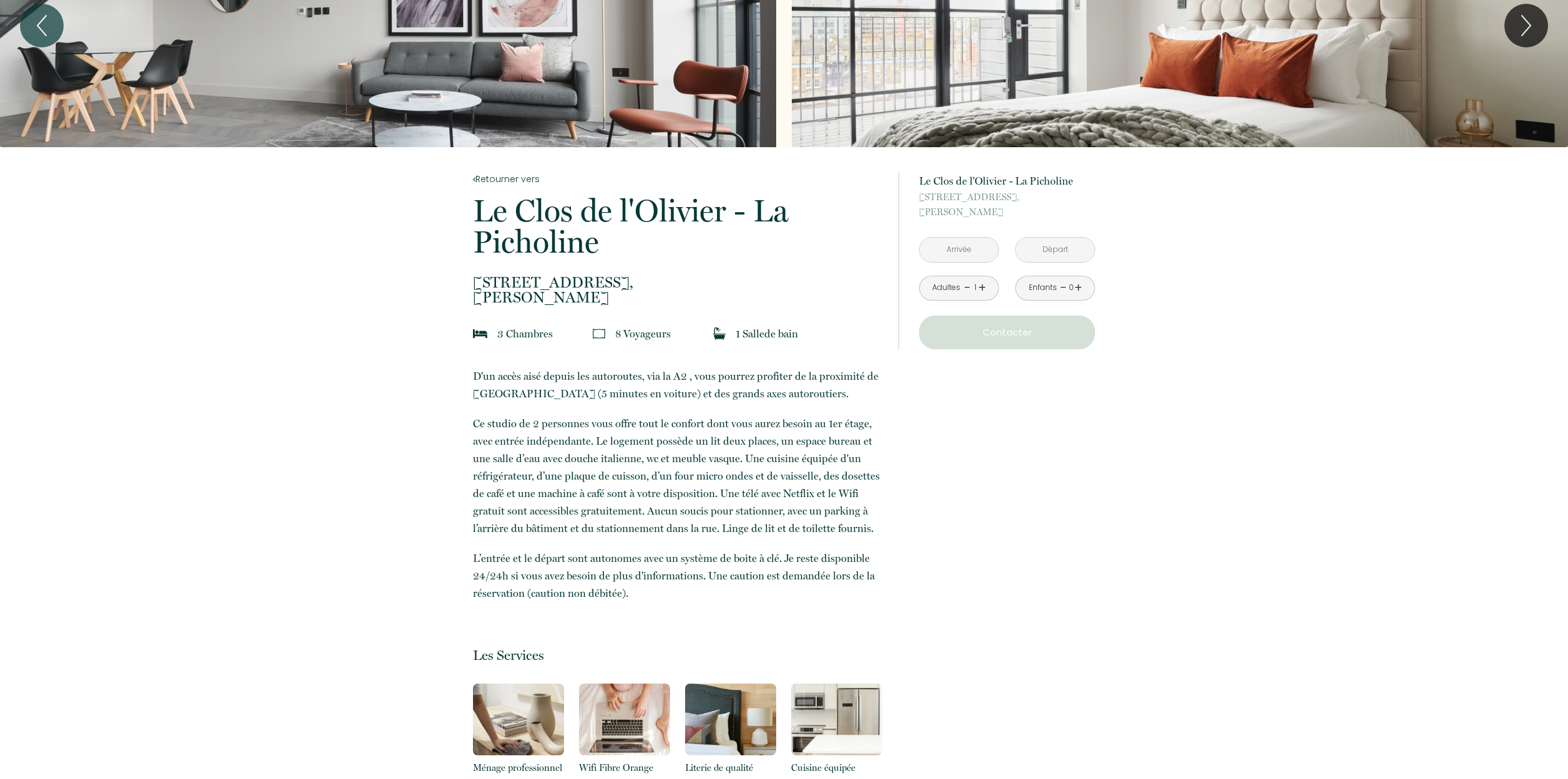
click at [956, 253] on input "text" at bounding box center [959, 250] width 79 height 25
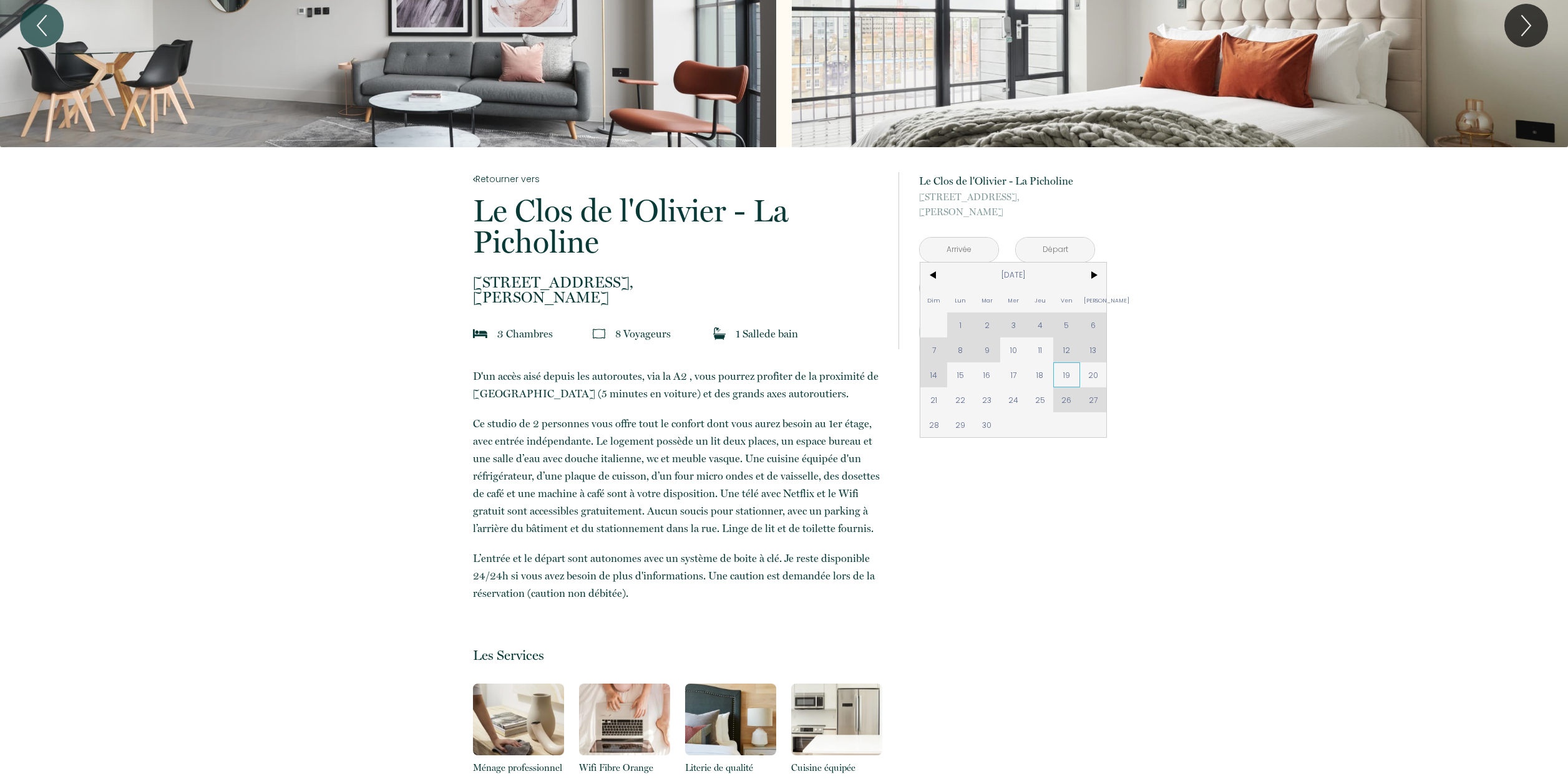
click at [1063, 373] on span "19" at bounding box center [1067, 374] width 27 height 25
type input "Ven 19 Sep 2025"
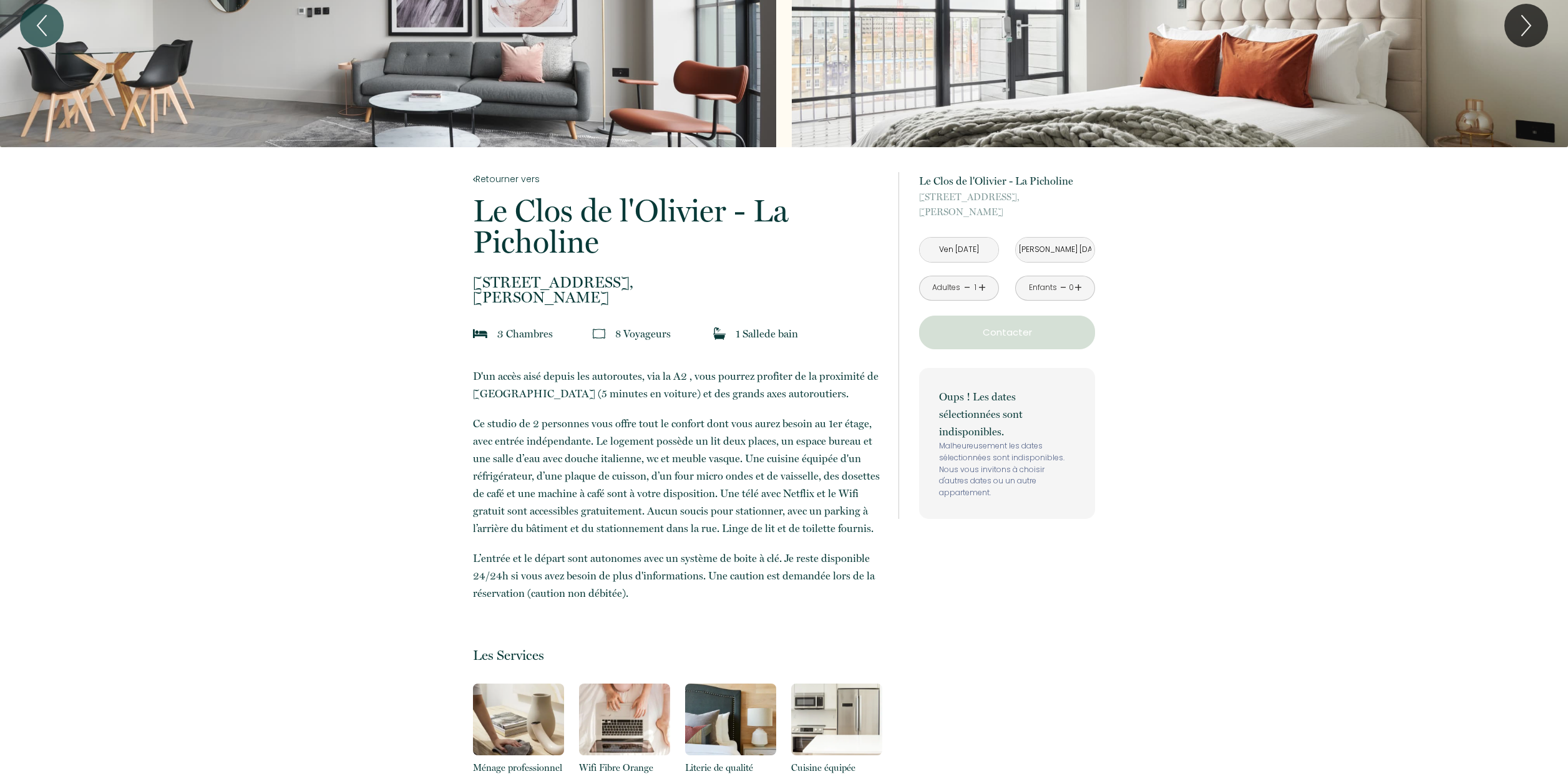
click at [1060, 252] on input "Sam 20 Sep 2025" at bounding box center [1055, 250] width 79 height 25
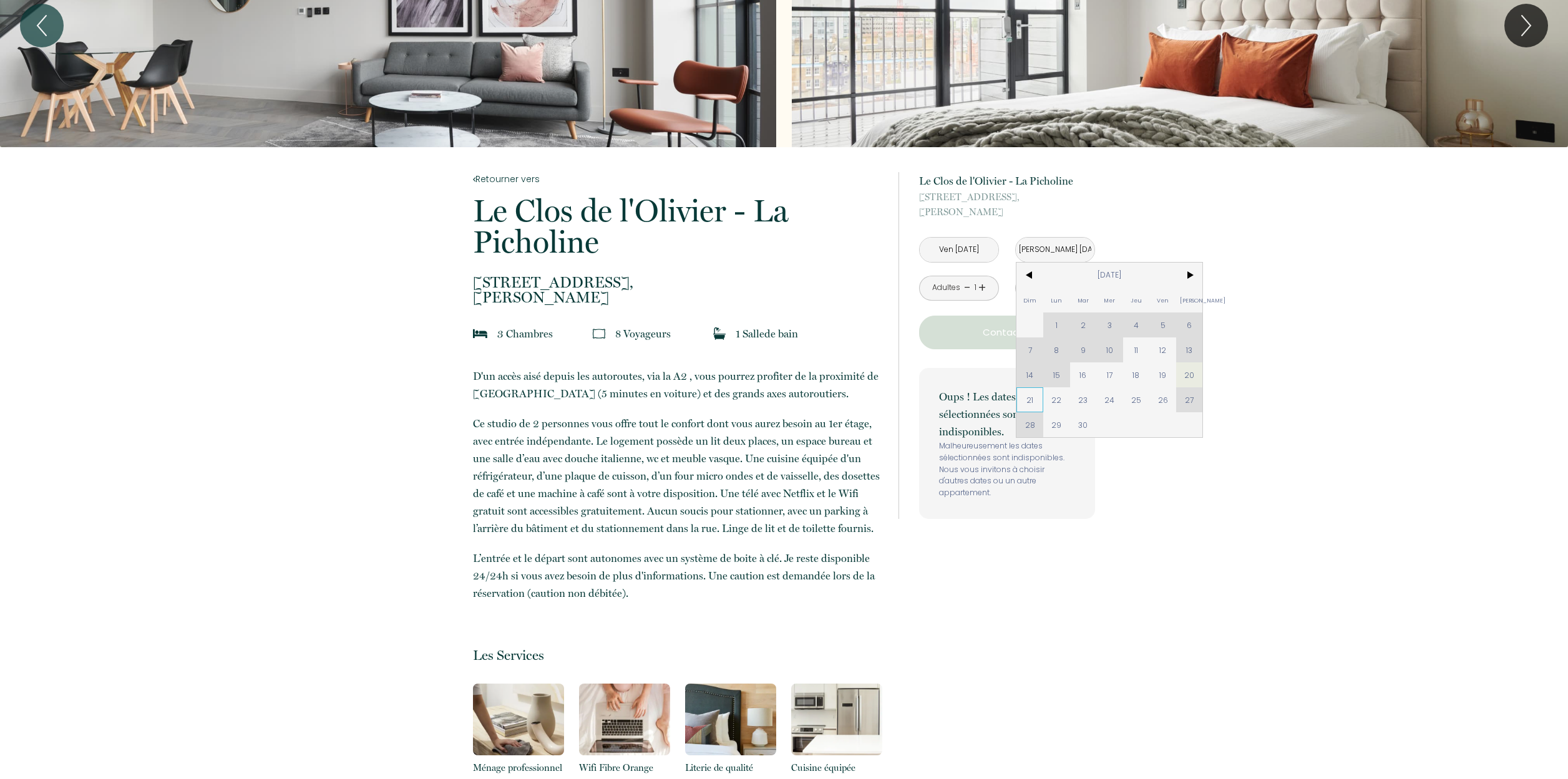
click at [1030, 401] on span "21" at bounding box center [1029, 399] width 27 height 25
type input "Dim 21 Sep 2025"
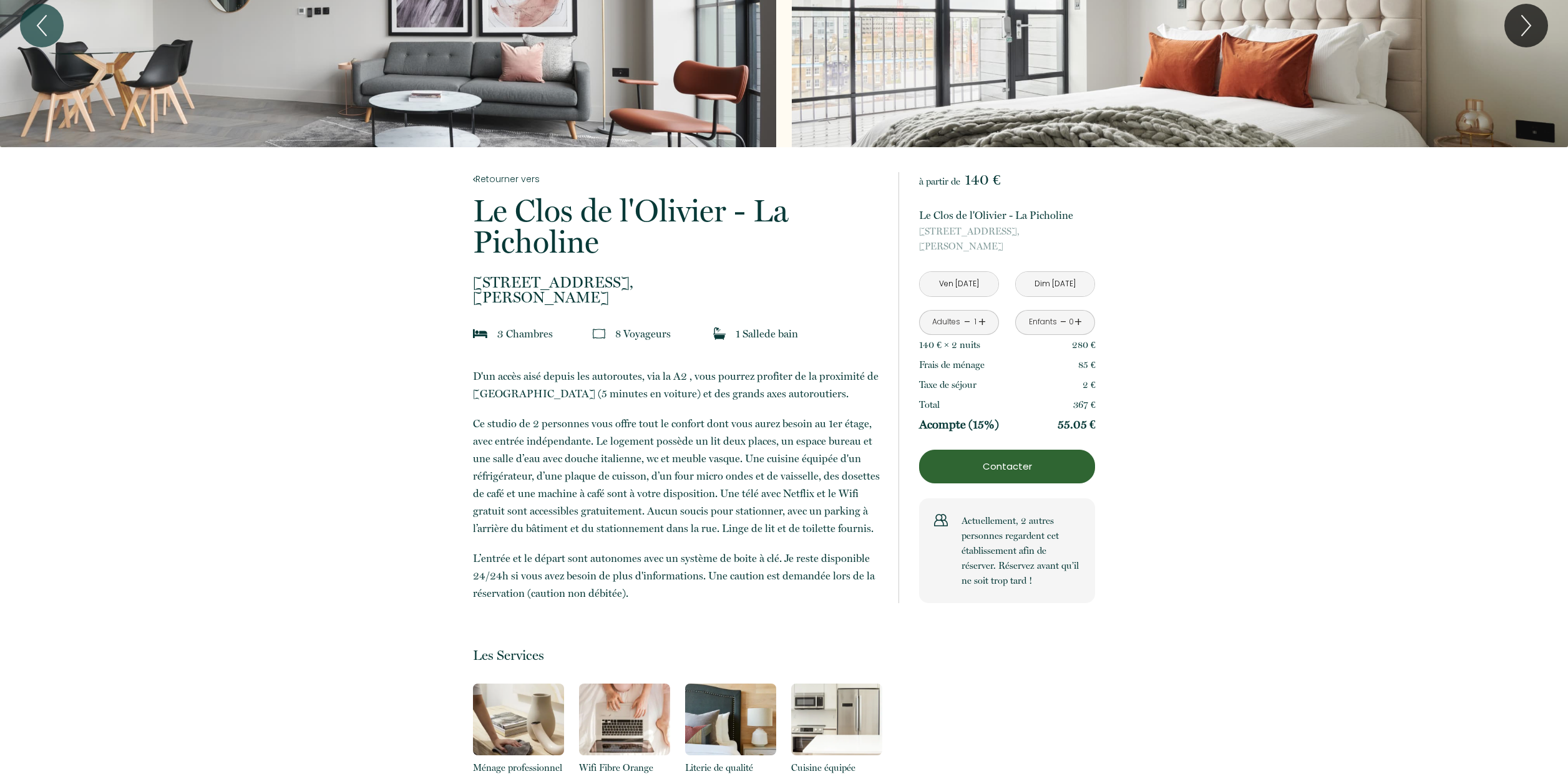
click at [1010, 472] on p "Contacter" at bounding box center [1007, 466] width 167 height 15
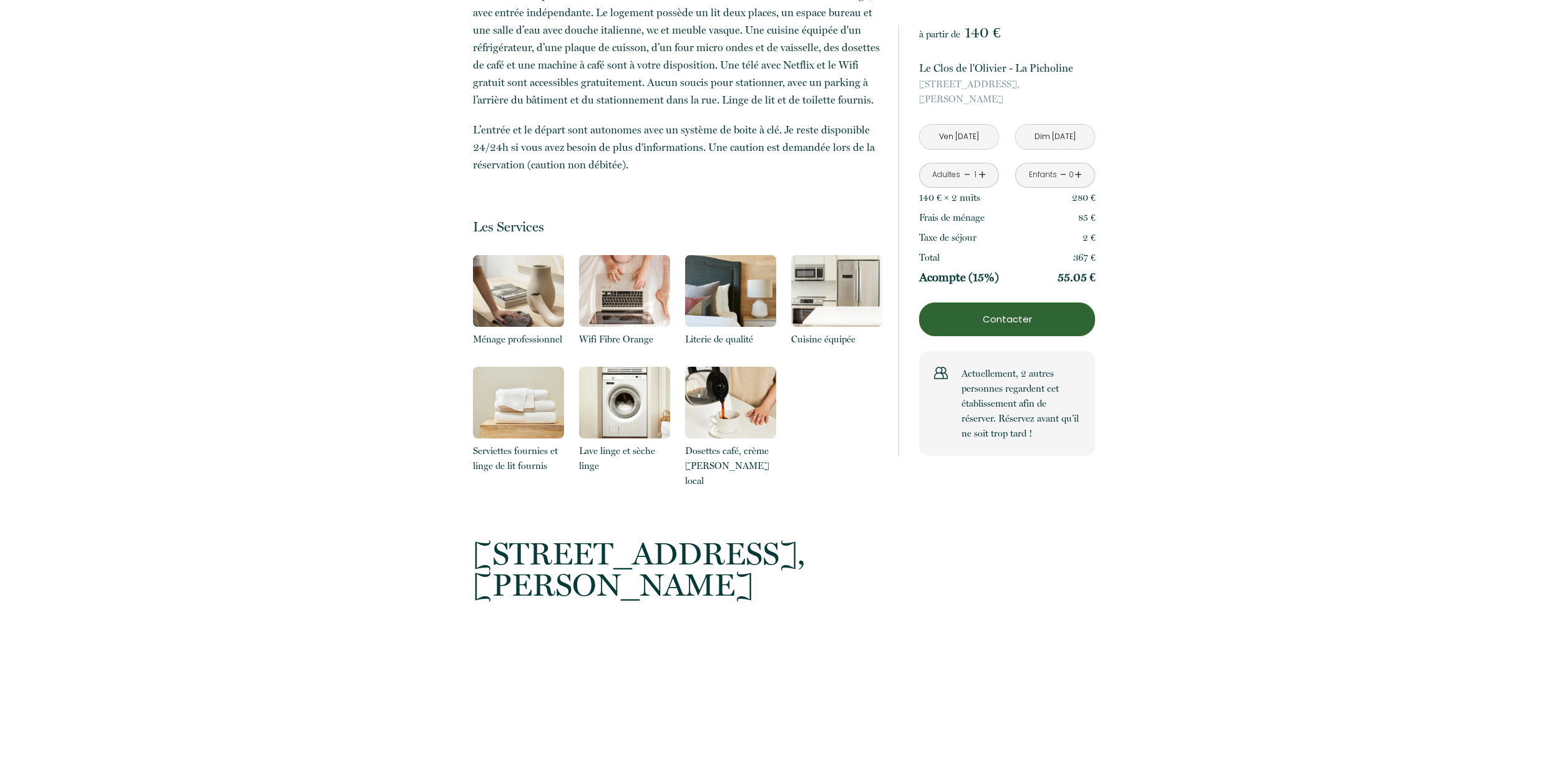
scroll to position [117, 0]
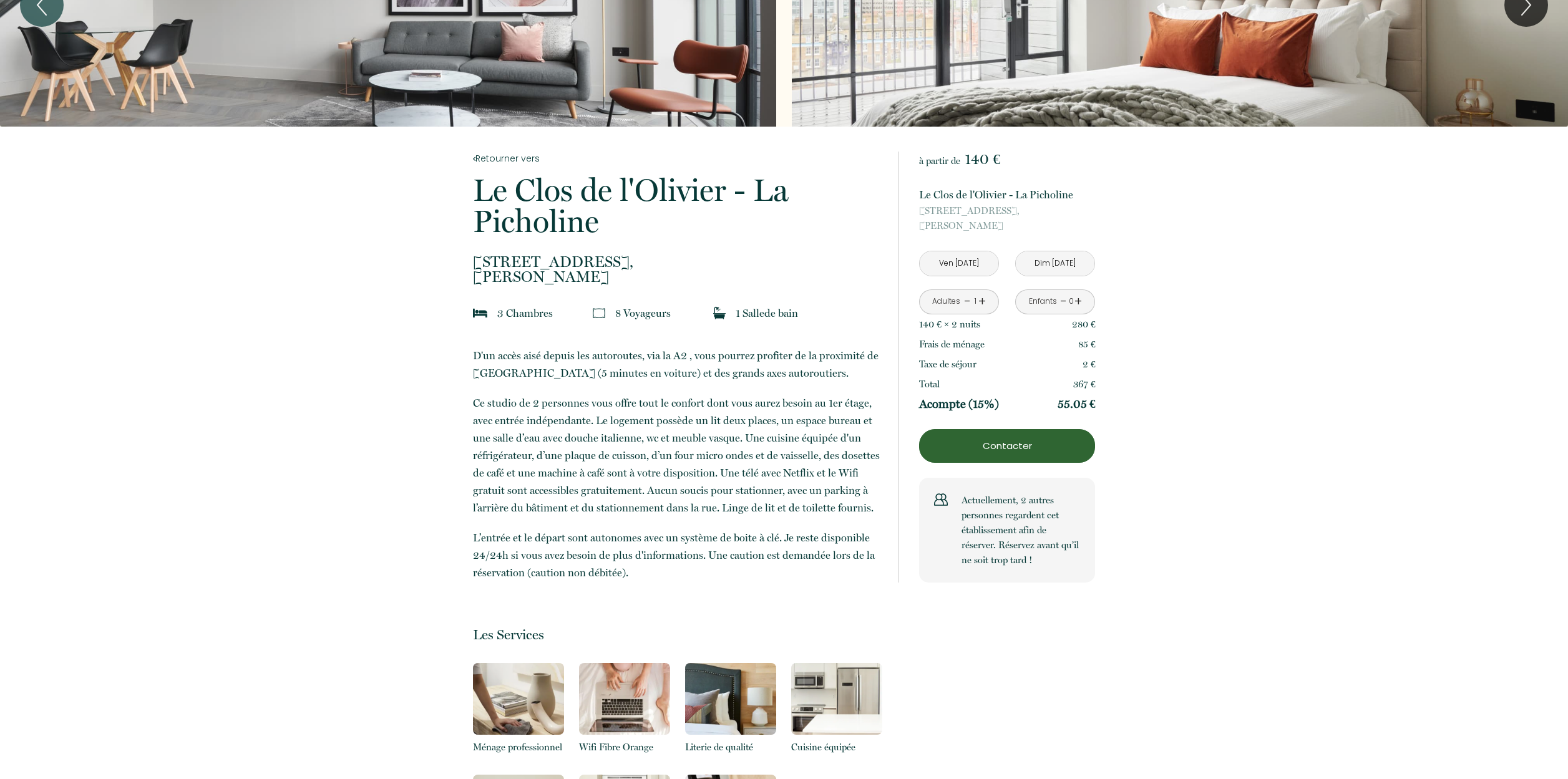
click at [984, 301] on link "+" at bounding box center [982, 302] width 8 height 20
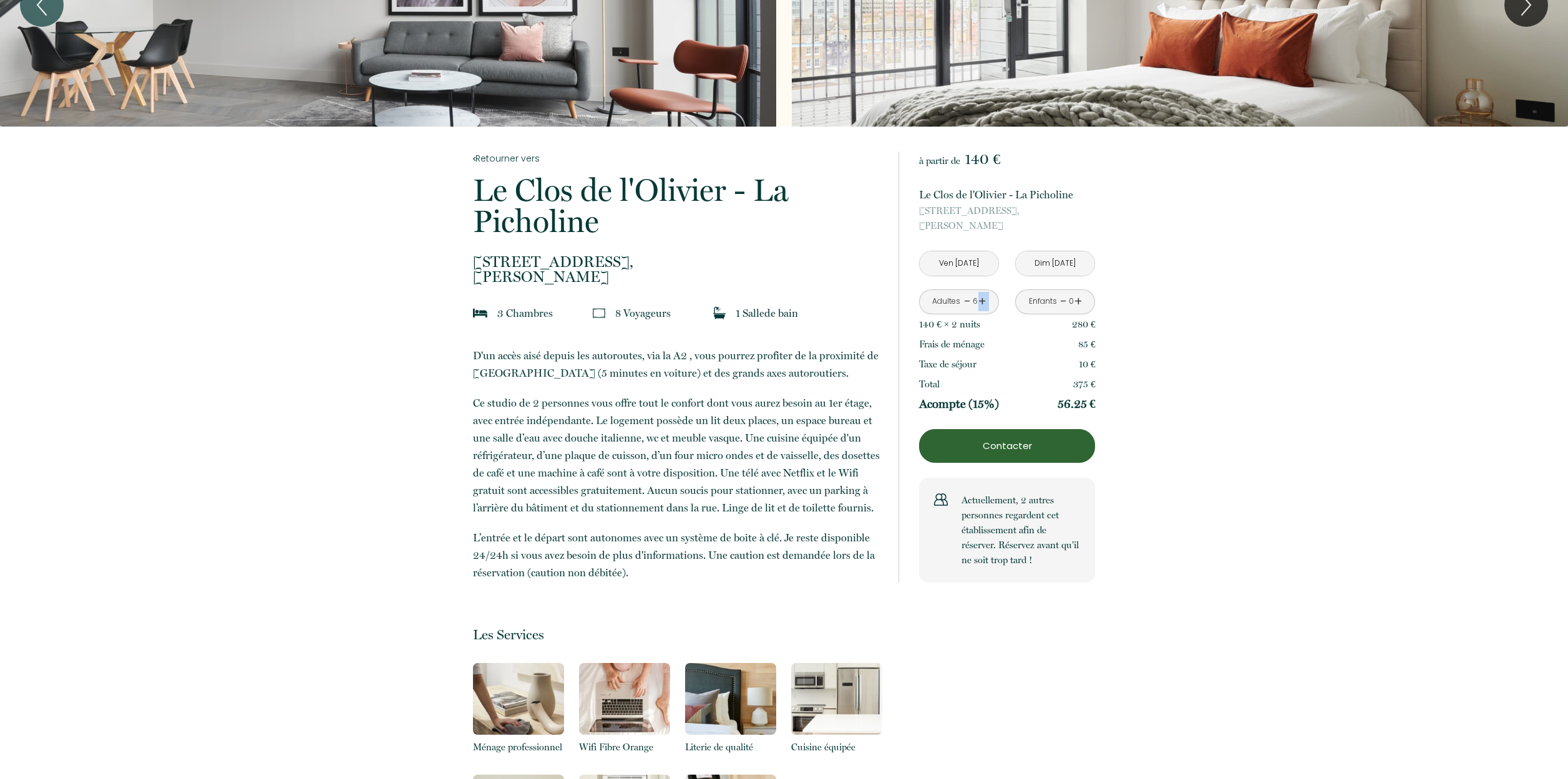
click at [984, 301] on link "+" at bounding box center [982, 302] width 8 height 20
click at [1018, 451] on p "Contacter" at bounding box center [1007, 446] width 167 height 15
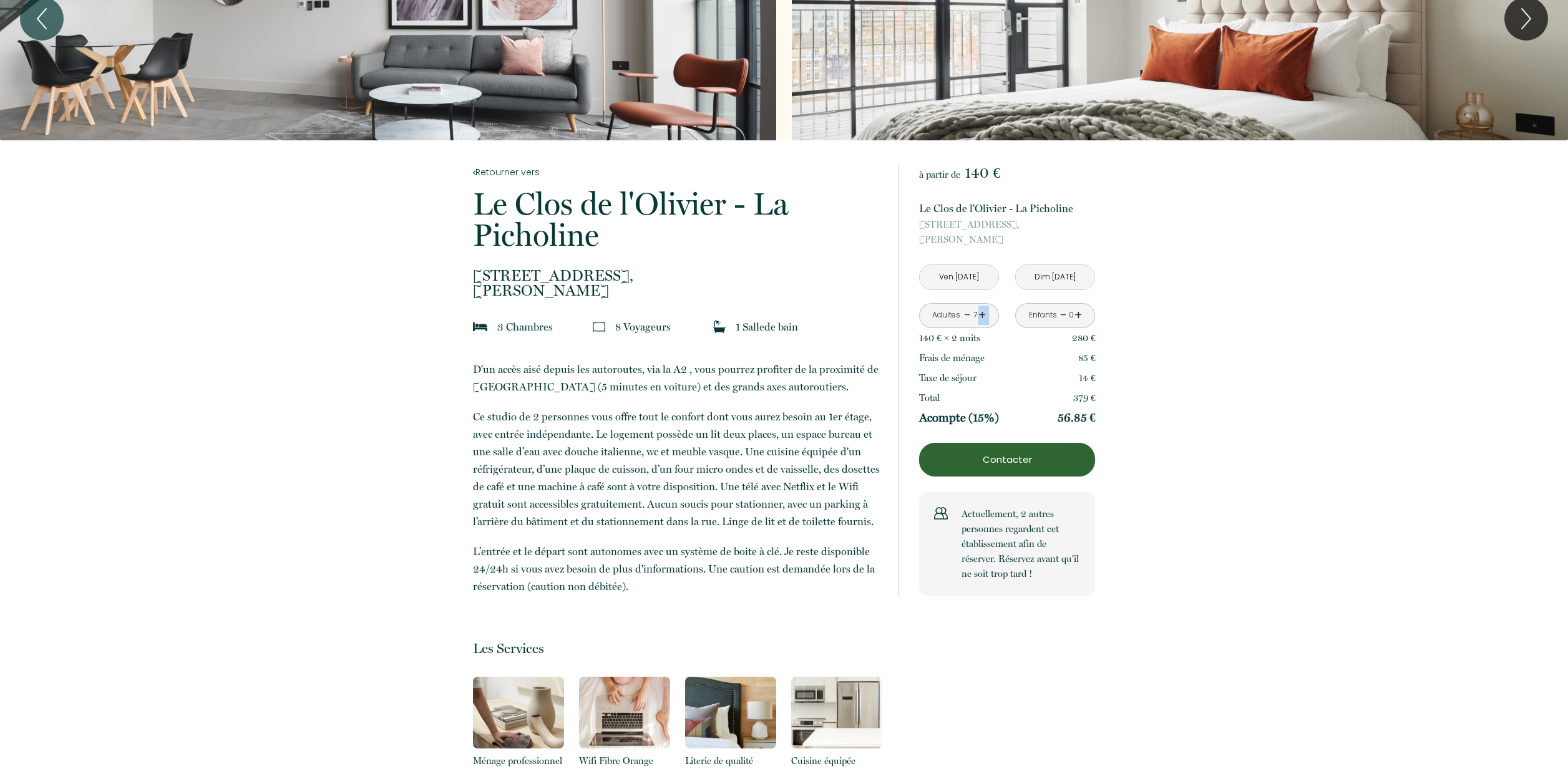
scroll to position [200, 0]
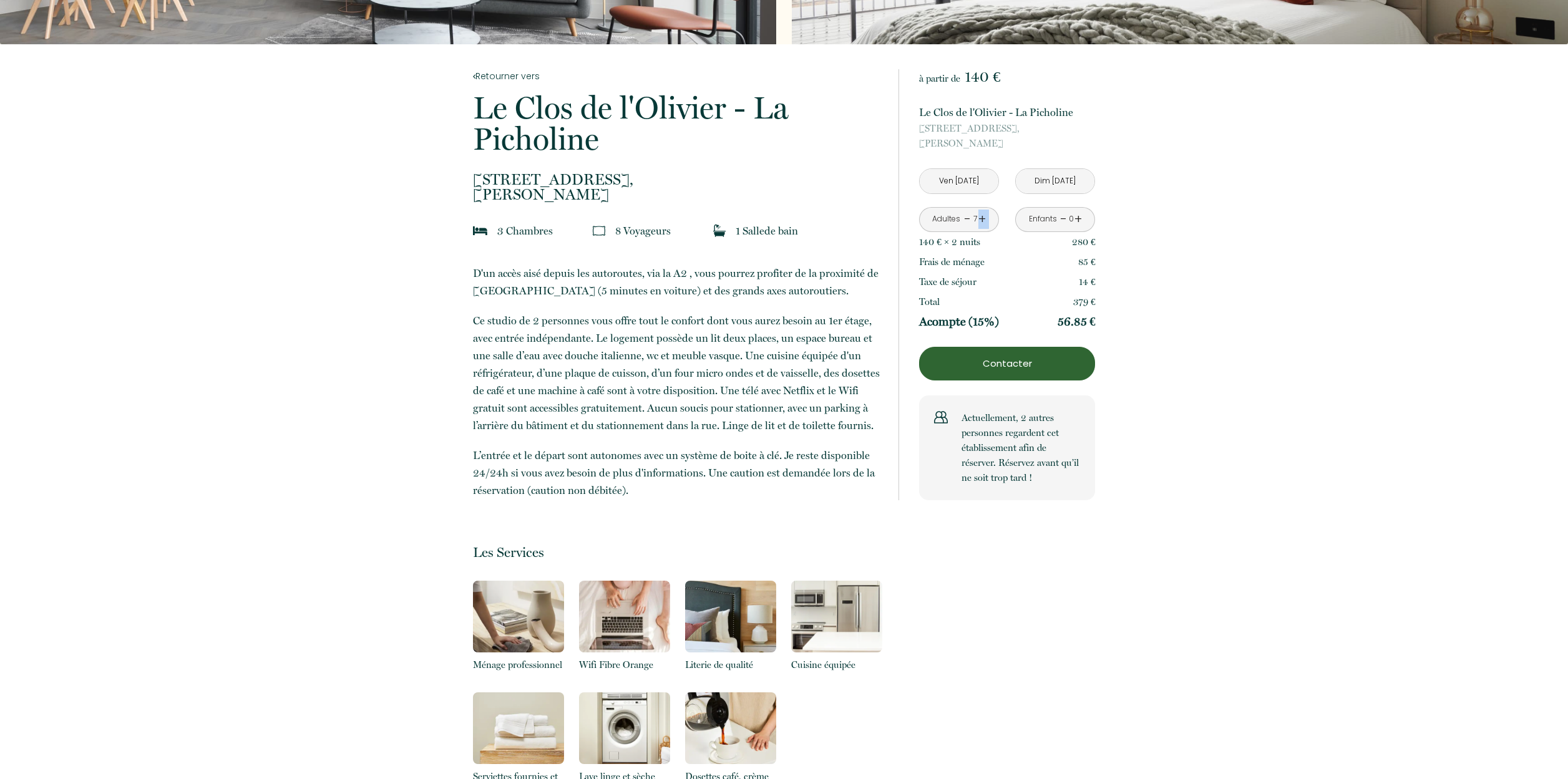
click at [1015, 361] on p "Contacter" at bounding box center [1007, 363] width 167 height 15
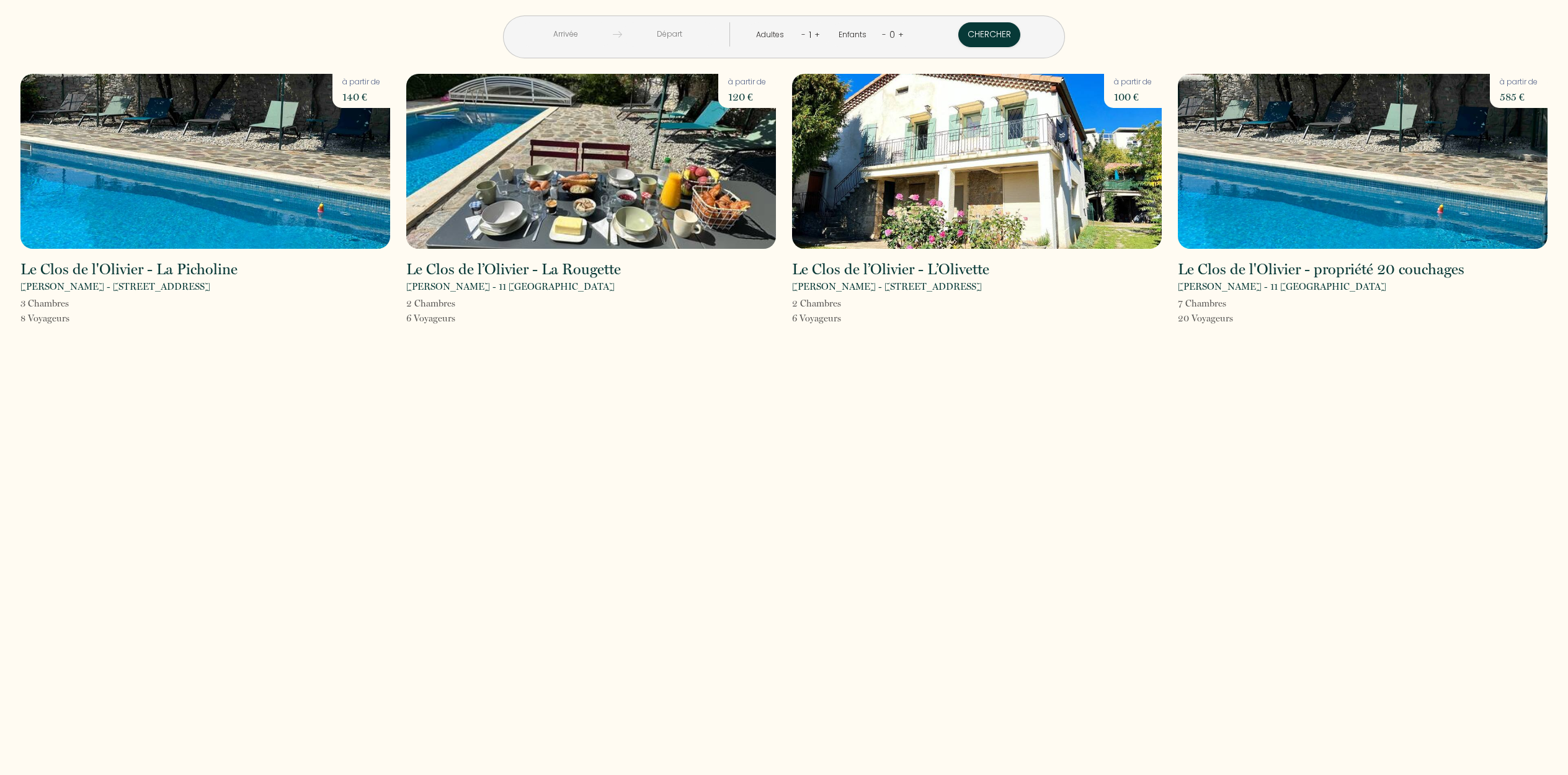
click at [600, 164] on img at bounding box center [591, 162] width 370 height 175
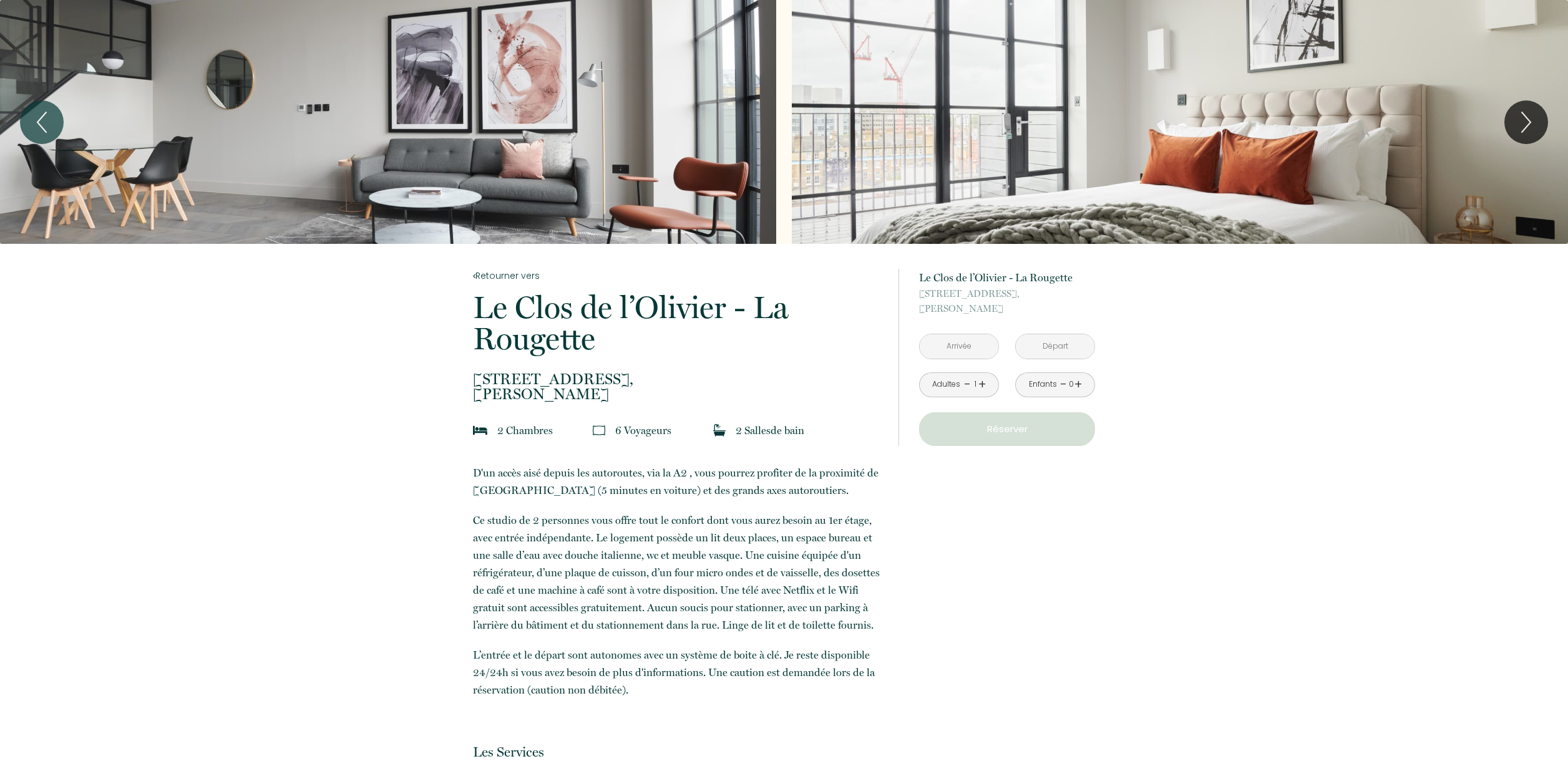
click at [960, 340] on input "text" at bounding box center [959, 347] width 79 height 25
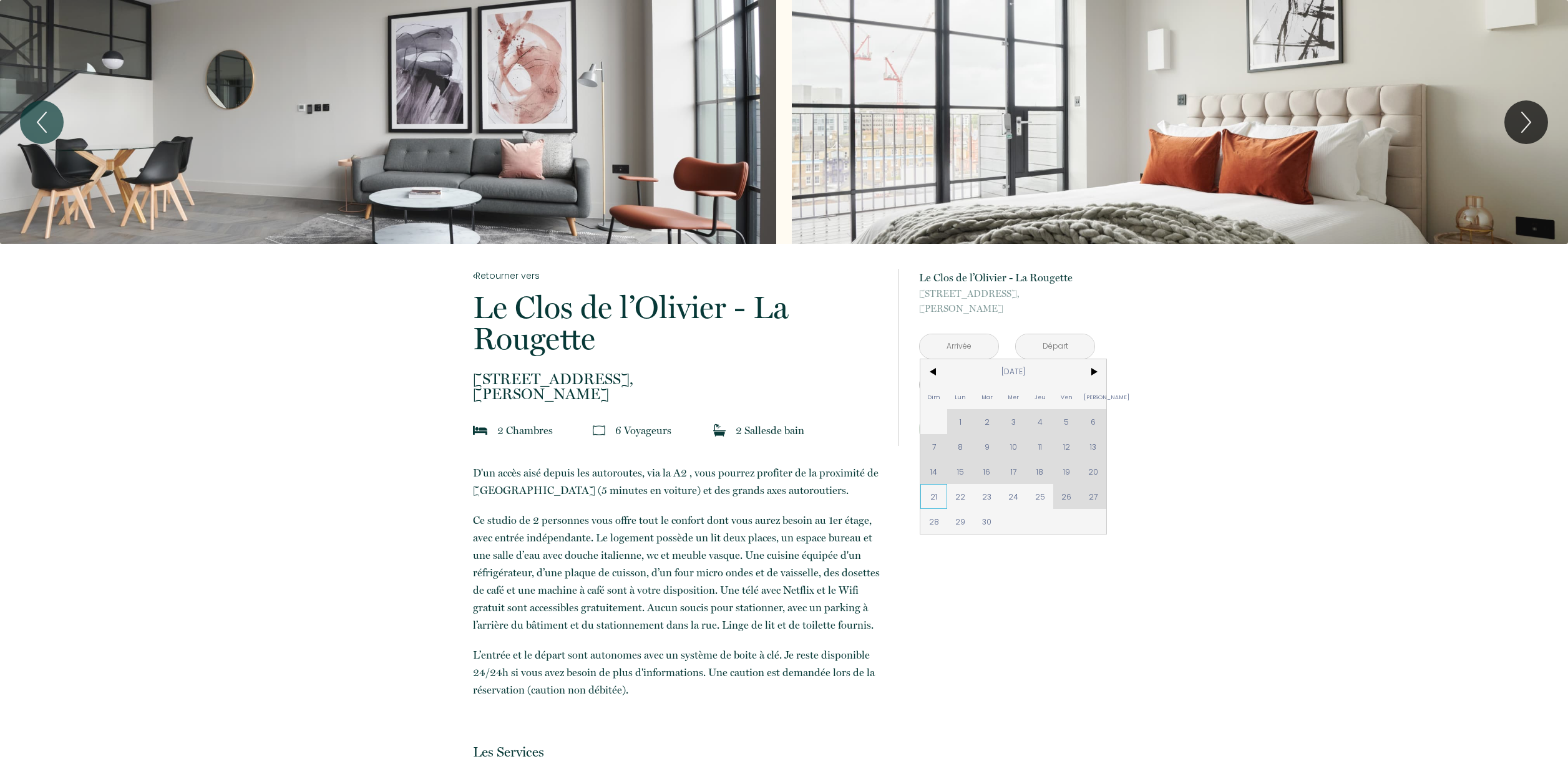
click at [936, 494] on span "21" at bounding box center [934, 496] width 27 height 25
type input "Dim 21 Sep 2025"
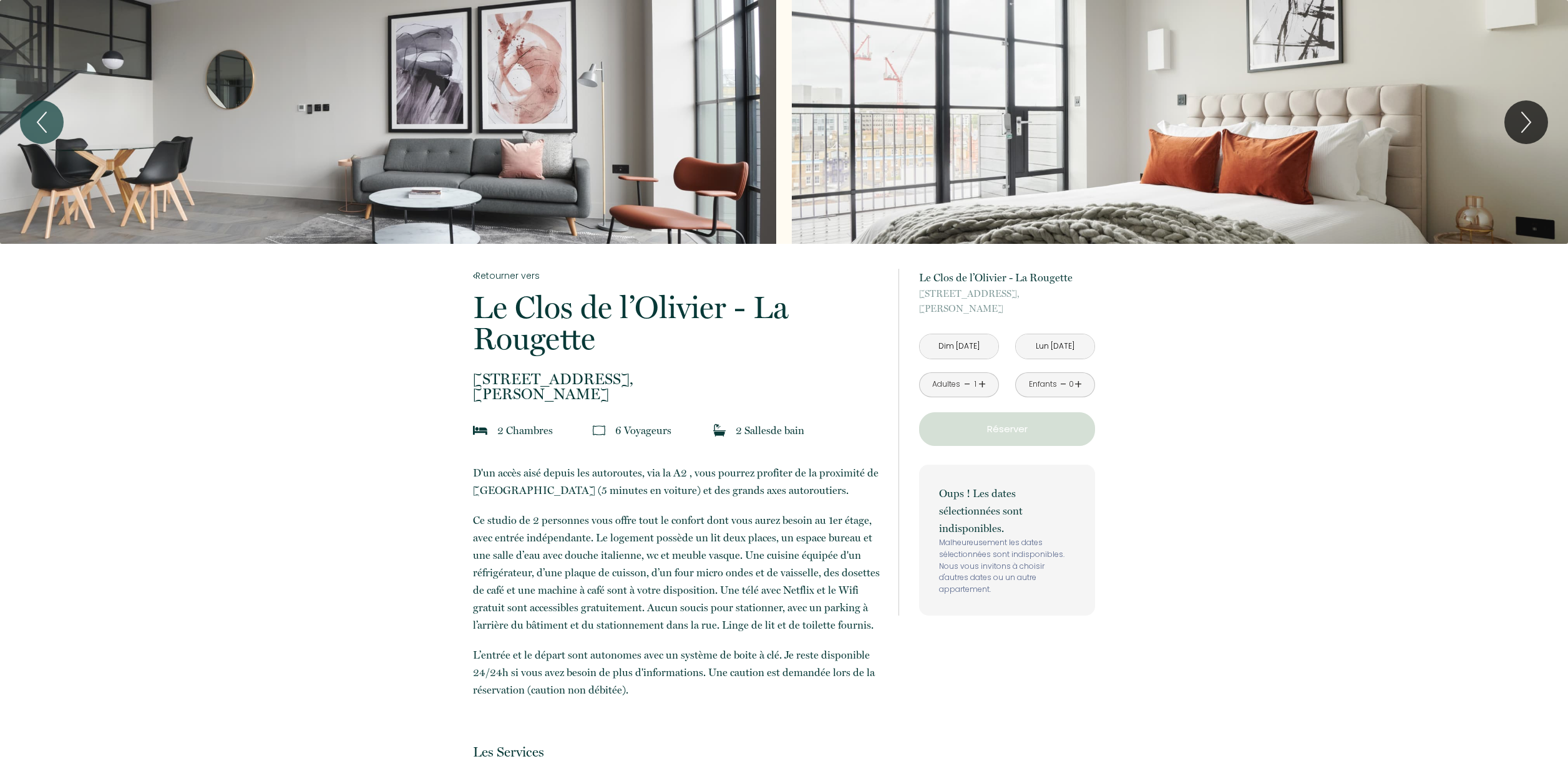
click at [1039, 494] on p "Oups ! Les dates sélectionnées sont indisponibles." at bounding box center [1006, 510] width 136 height 53
click at [1063, 342] on input "Lun 22 Sep 2025" at bounding box center [1055, 347] width 79 height 25
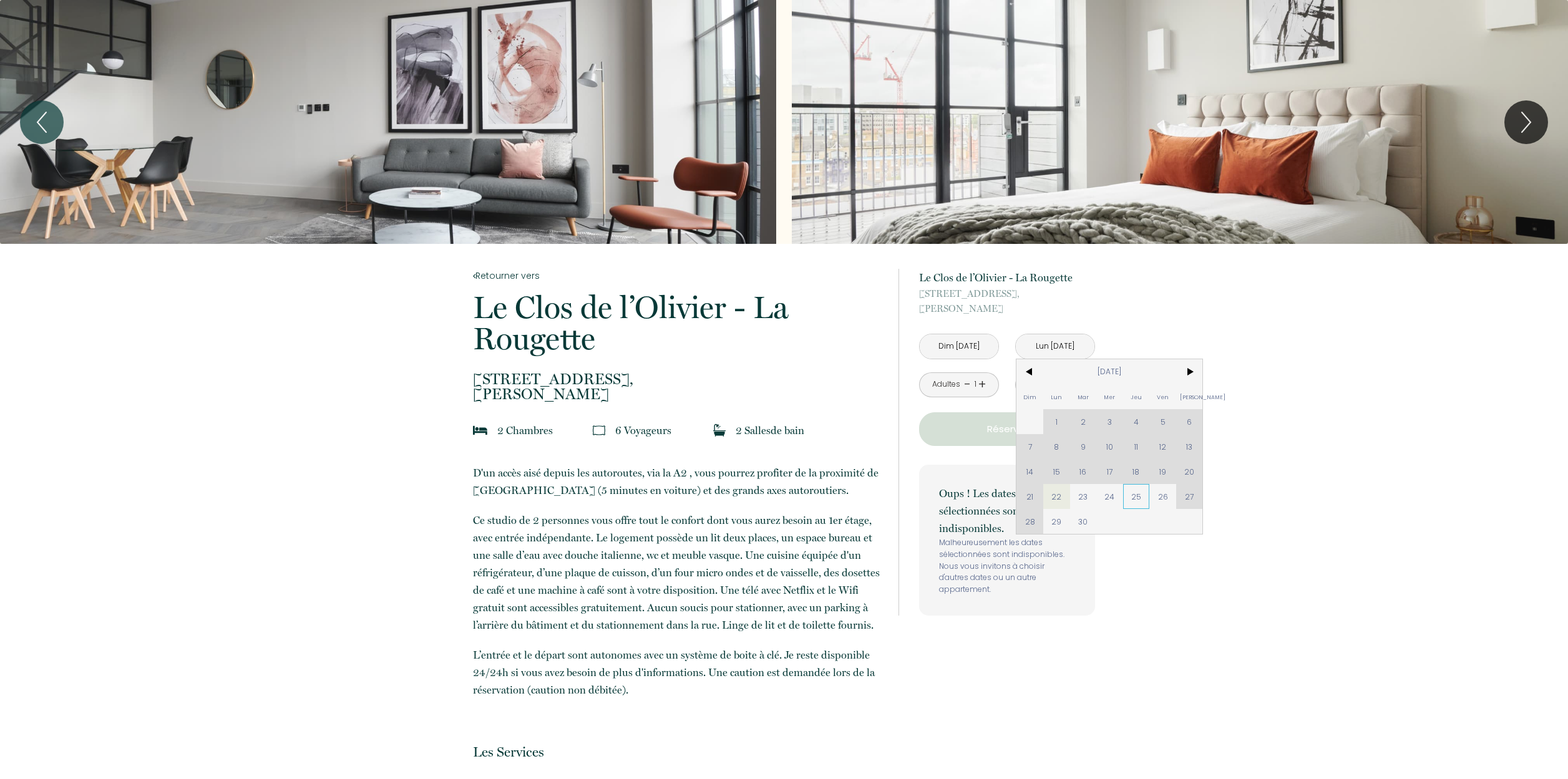
click at [1133, 493] on span "25" at bounding box center [1136, 496] width 27 height 25
type input "Jeu 25 Sep 2025"
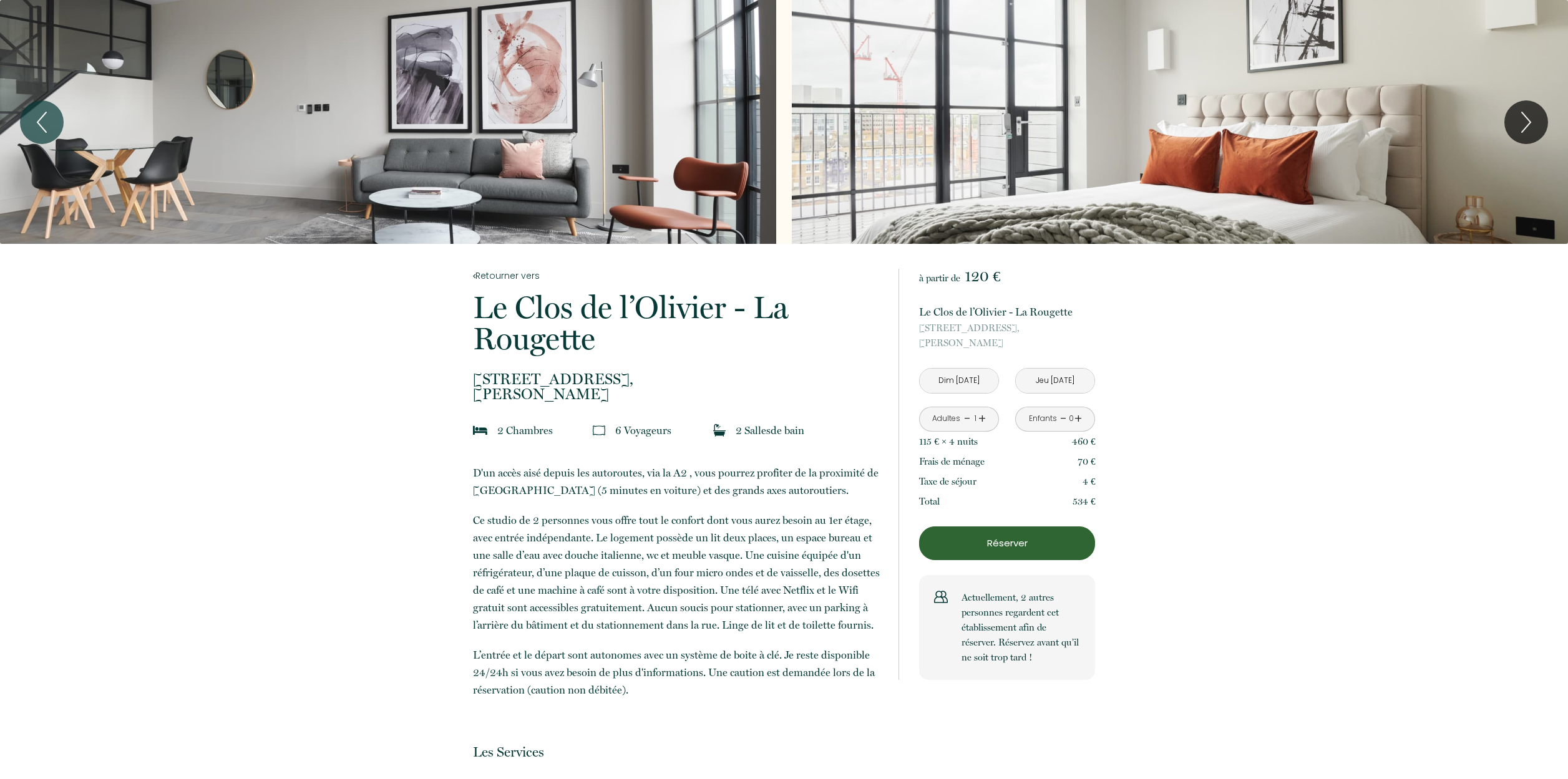
click at [982, 420] on link "+" at bounding box center [982, 419] width 8 height 20
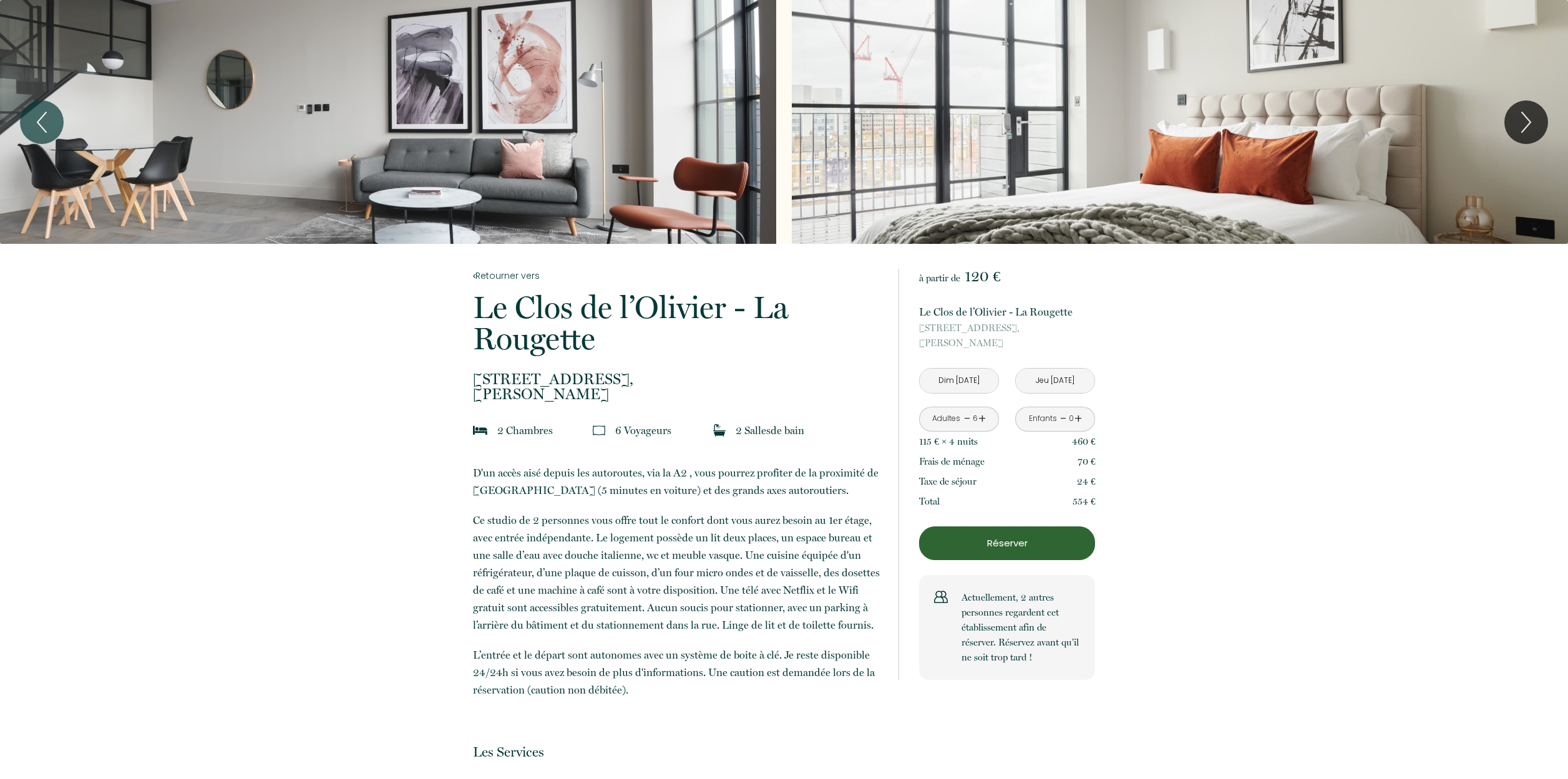
click at [1022, 543] on p "Réserver" at bounding box center [1007, 543] width 167 height 15
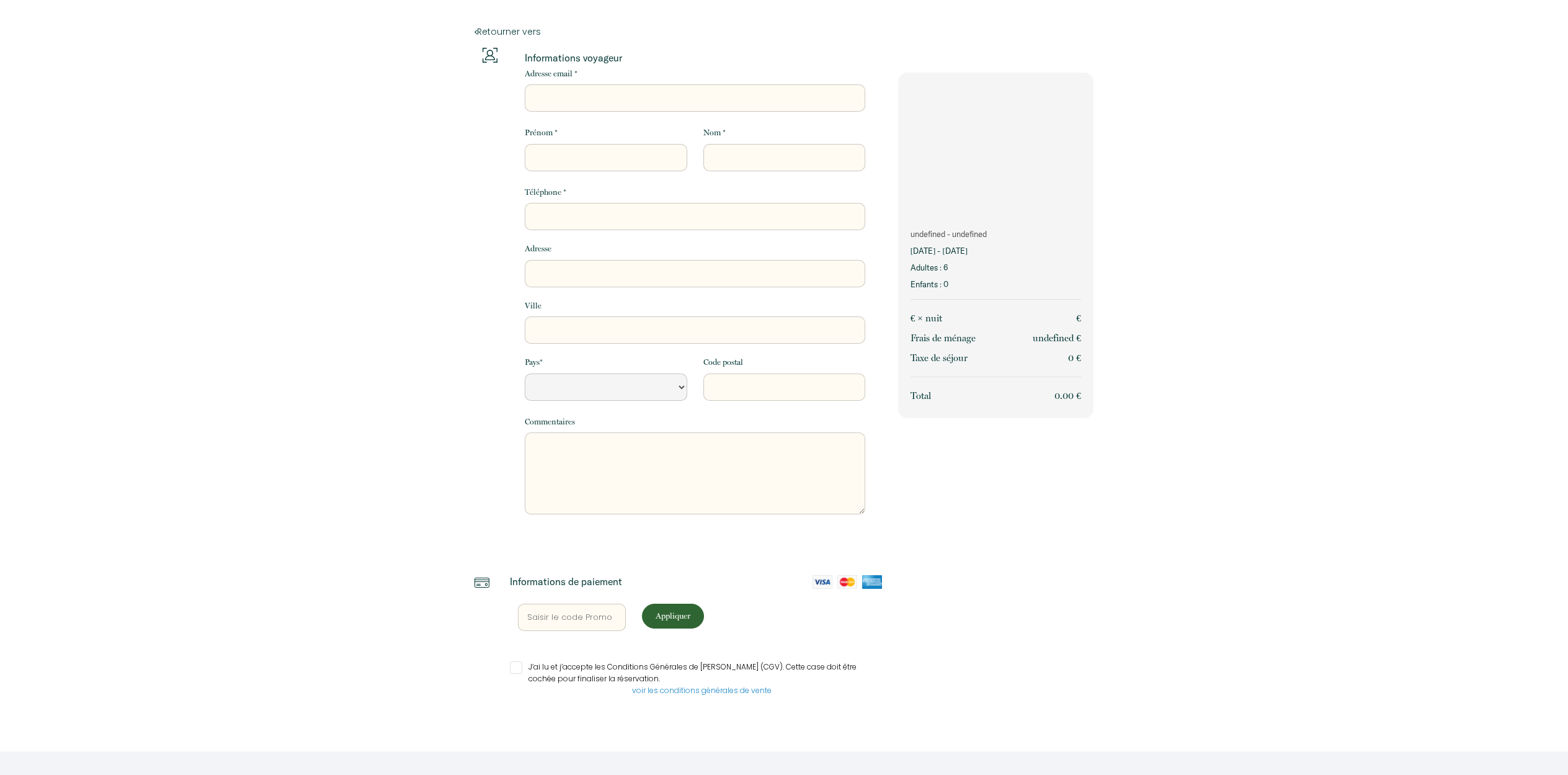
select select "Default select example"
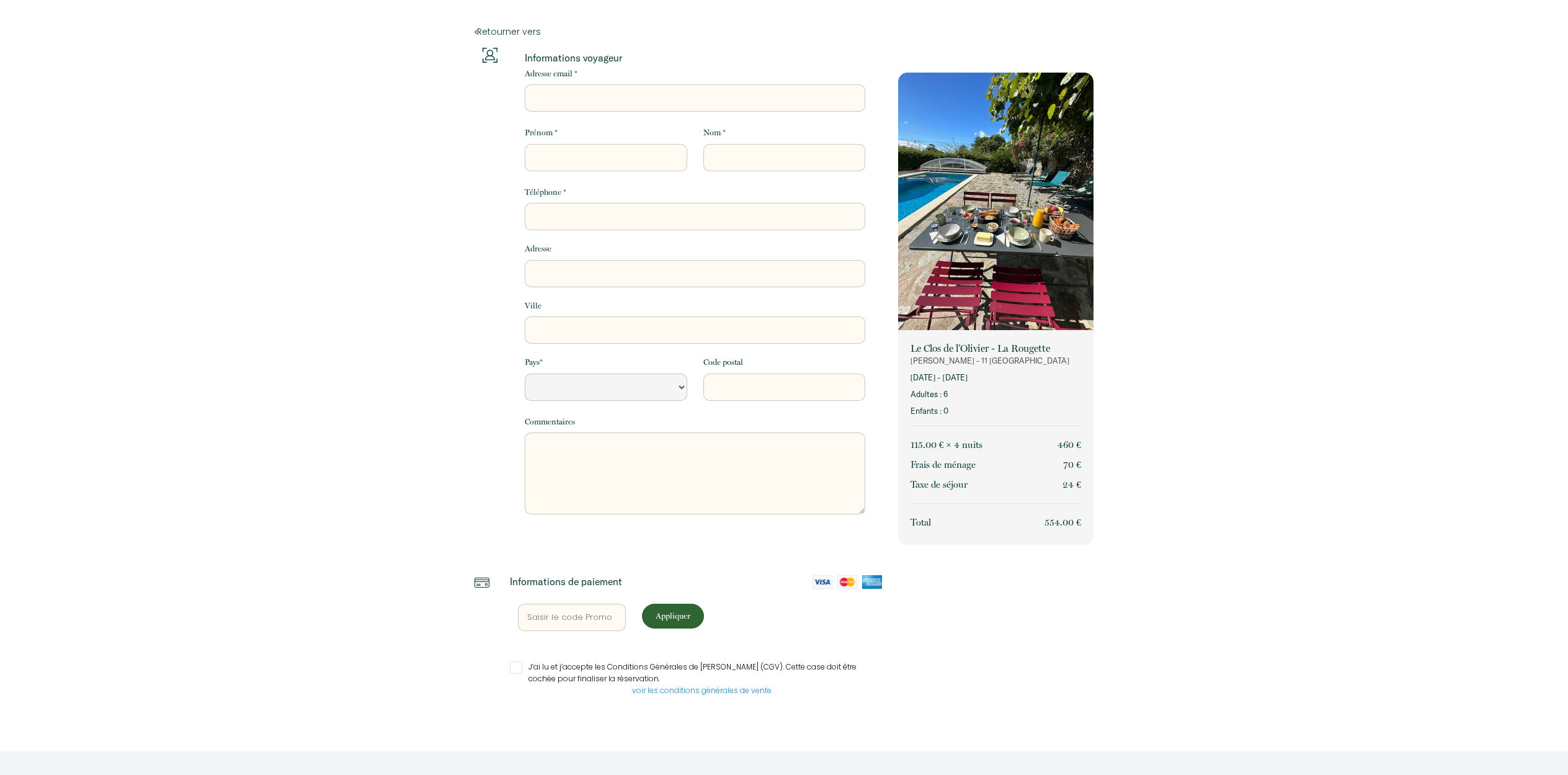
click at [556, 615] on input "text" at bounding box center [572, 617] width 108 height 27
click at [1322, 173] on div "Retourner vers Informations voyageur Adresse email * Prénom * Nom * Téléphone *…" at bounding box center [784, 376] width 1568 height 751
click at [552, 91] on input "Adresse email *" at bounding box center [695, 98] width 340 height 27
click at [405, 147] on div "Retourner vers Informations voyageur Adresse email * Prénom * Nom * Téléphone *…" at bounding box center [784, 376] width 1568 height 751
click at [576, 434] on textarea at bounding box center [695, 473] width 340 height 82
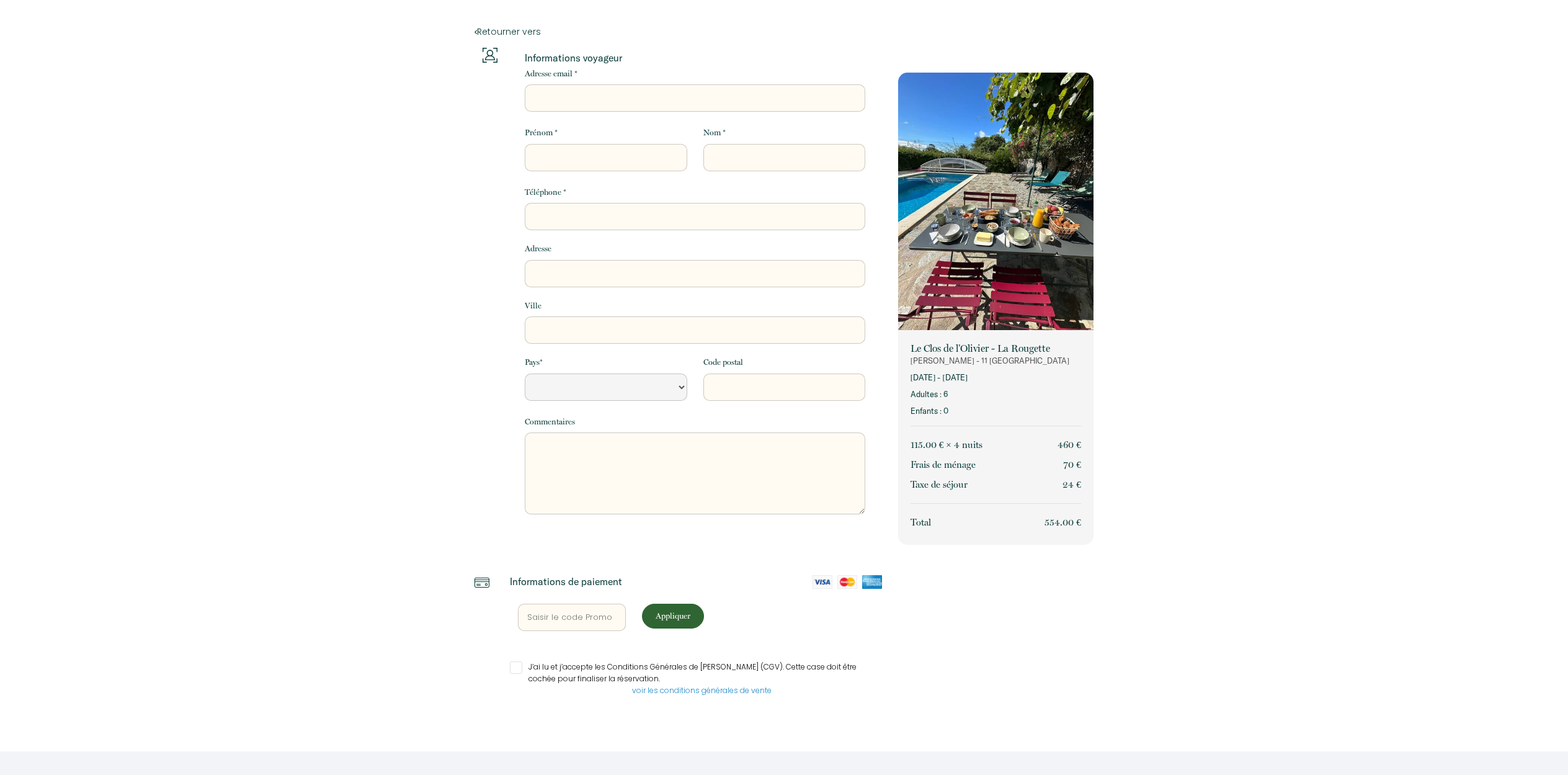
click at [825, 578] on img at bounding box center [822, 582] width 20 height 14
click at [515, 664] on input "J’ai lu et j’accepte les Conditions Générales de Vente (CGV). Cette case doit ê…" at bounding box center [696, 668] width 372 height 13
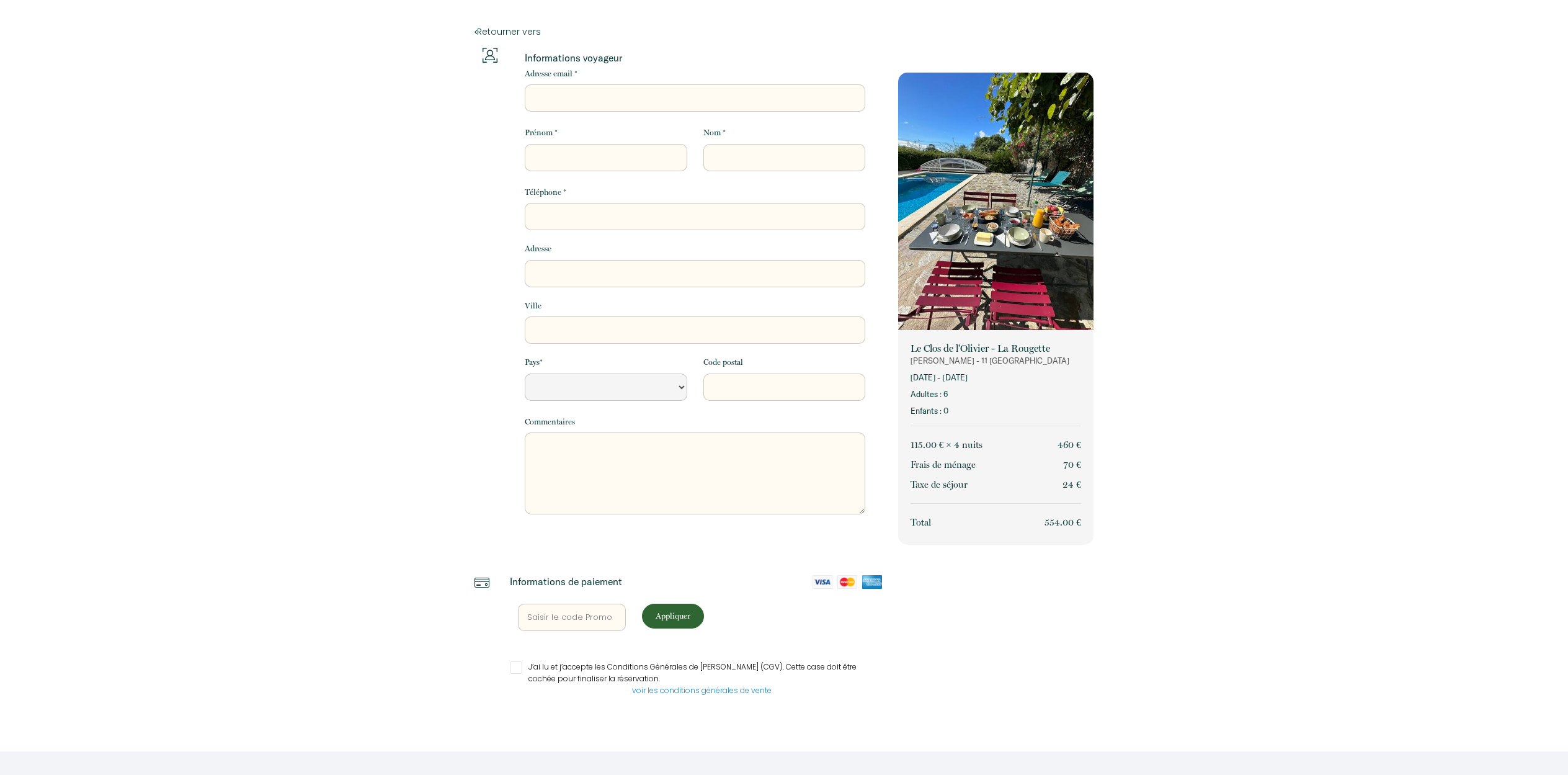
checkbox input "true"
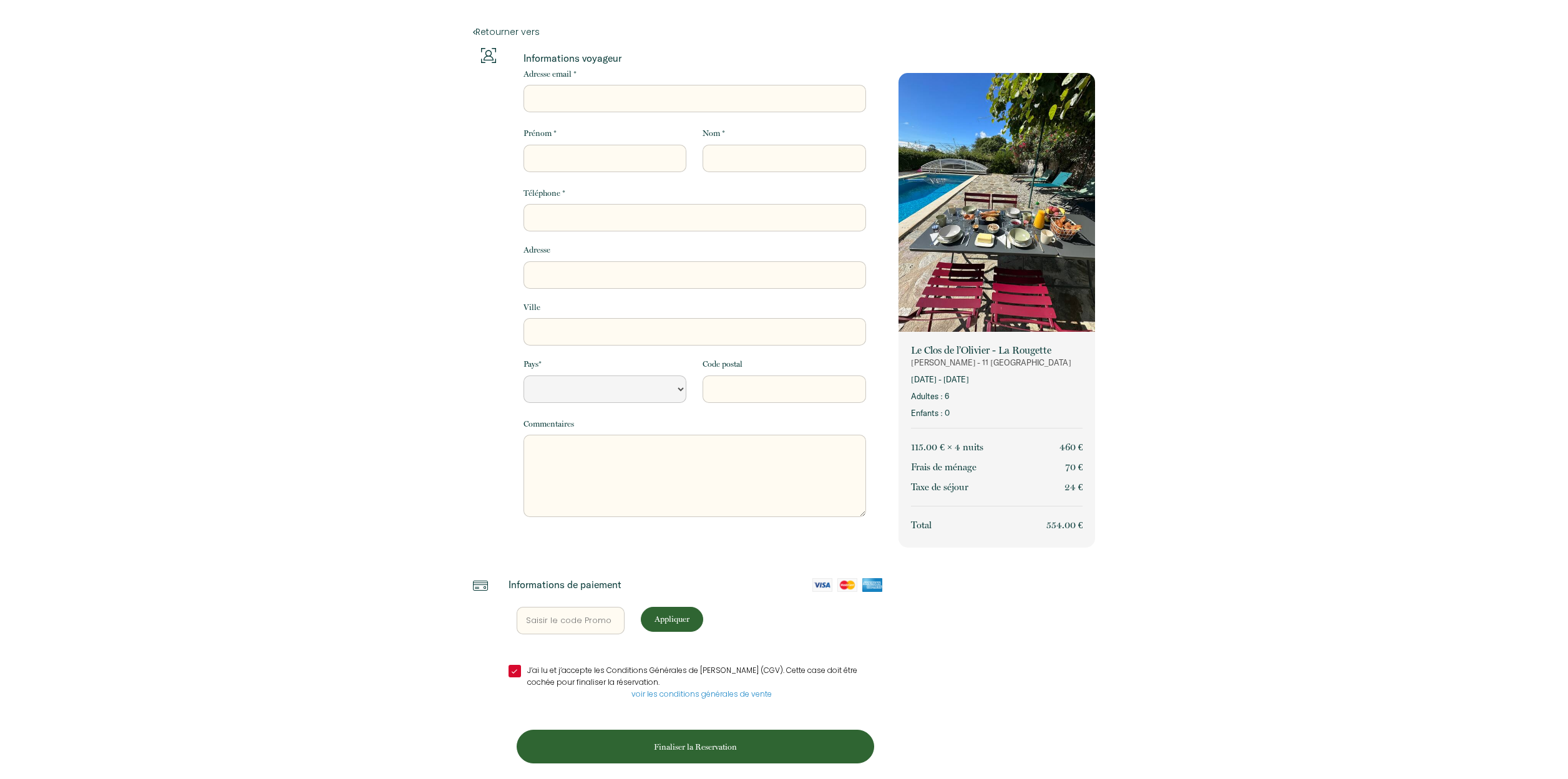
scroll to position [3, 0]
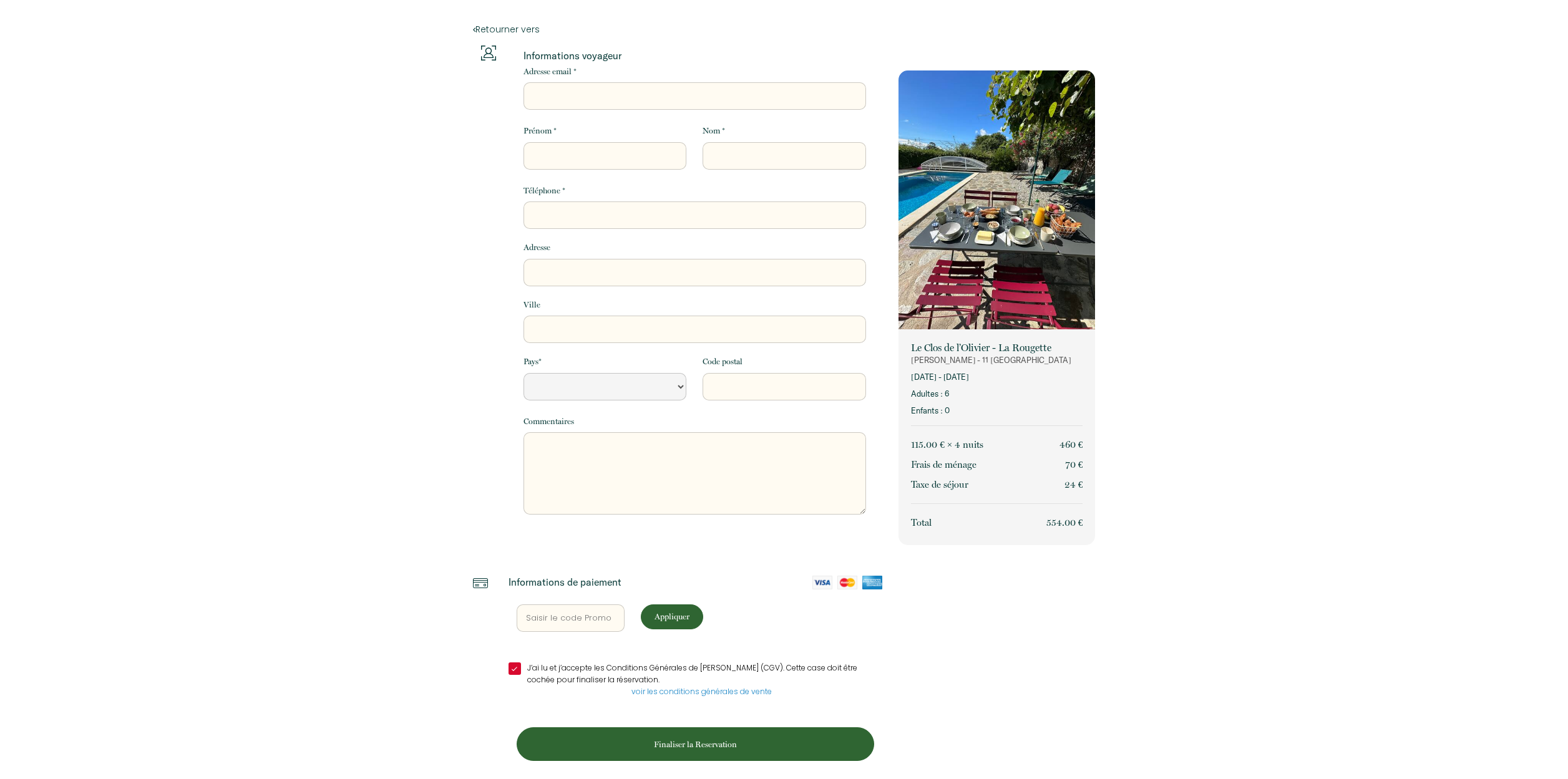
click at [682, 615] on p "Appliquer" at bounding box center [671, 617] width 53 height 12
click at [823, 580] on img at bounding box center [822, 583] width 20 height 14
select select "FR"
click at [551, 103] on input "Adresse email *" at bounding box center [694, 96] width 342 height 27
type input "[EMAIL_ADDRESS][DOMAIN_NAME]"
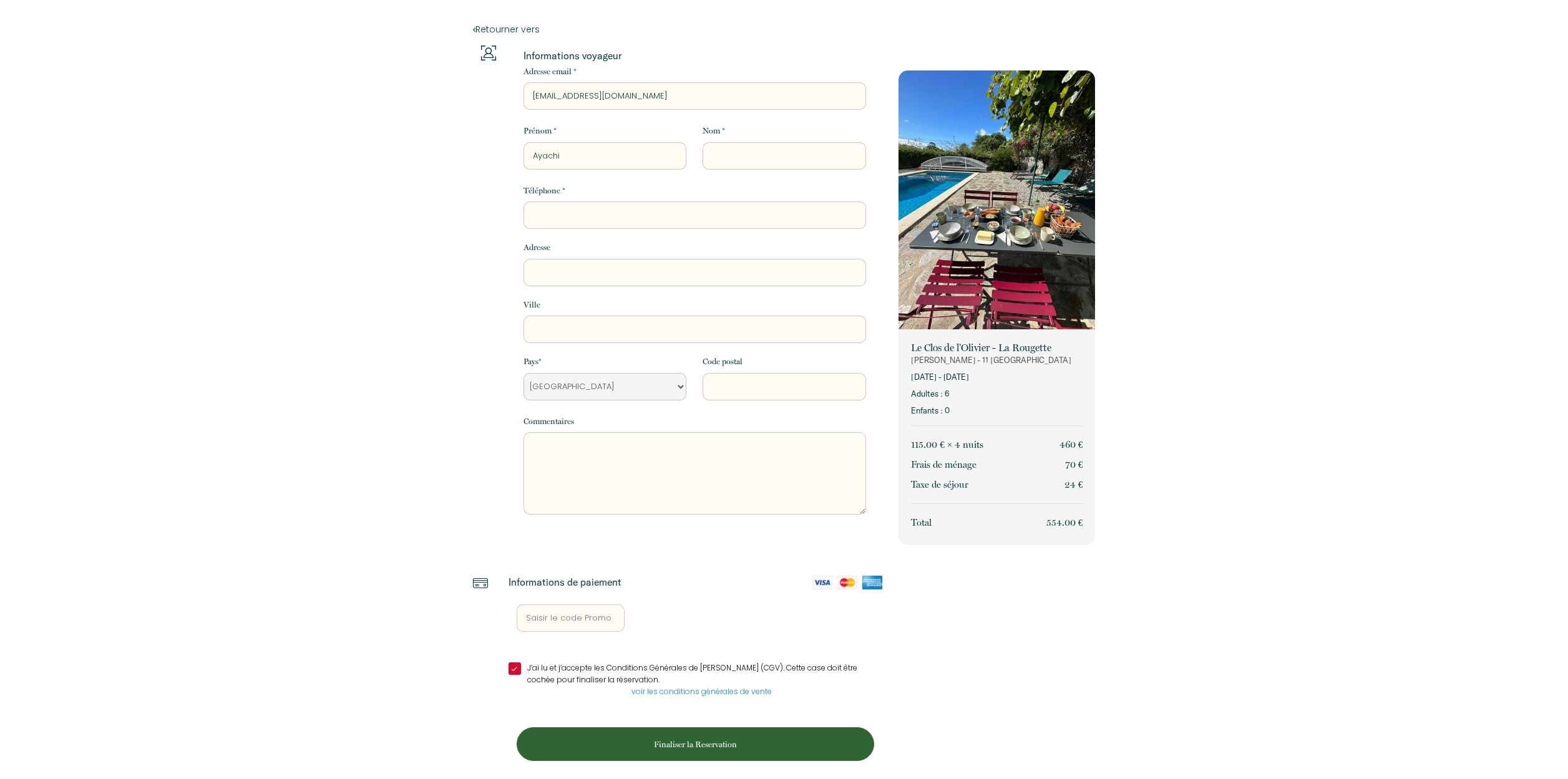
type input "Ayachi"
type input "GHALKAOUI"
type input "0788400524"
type input "107 COURS GAMBETTA"
type input "LYON"
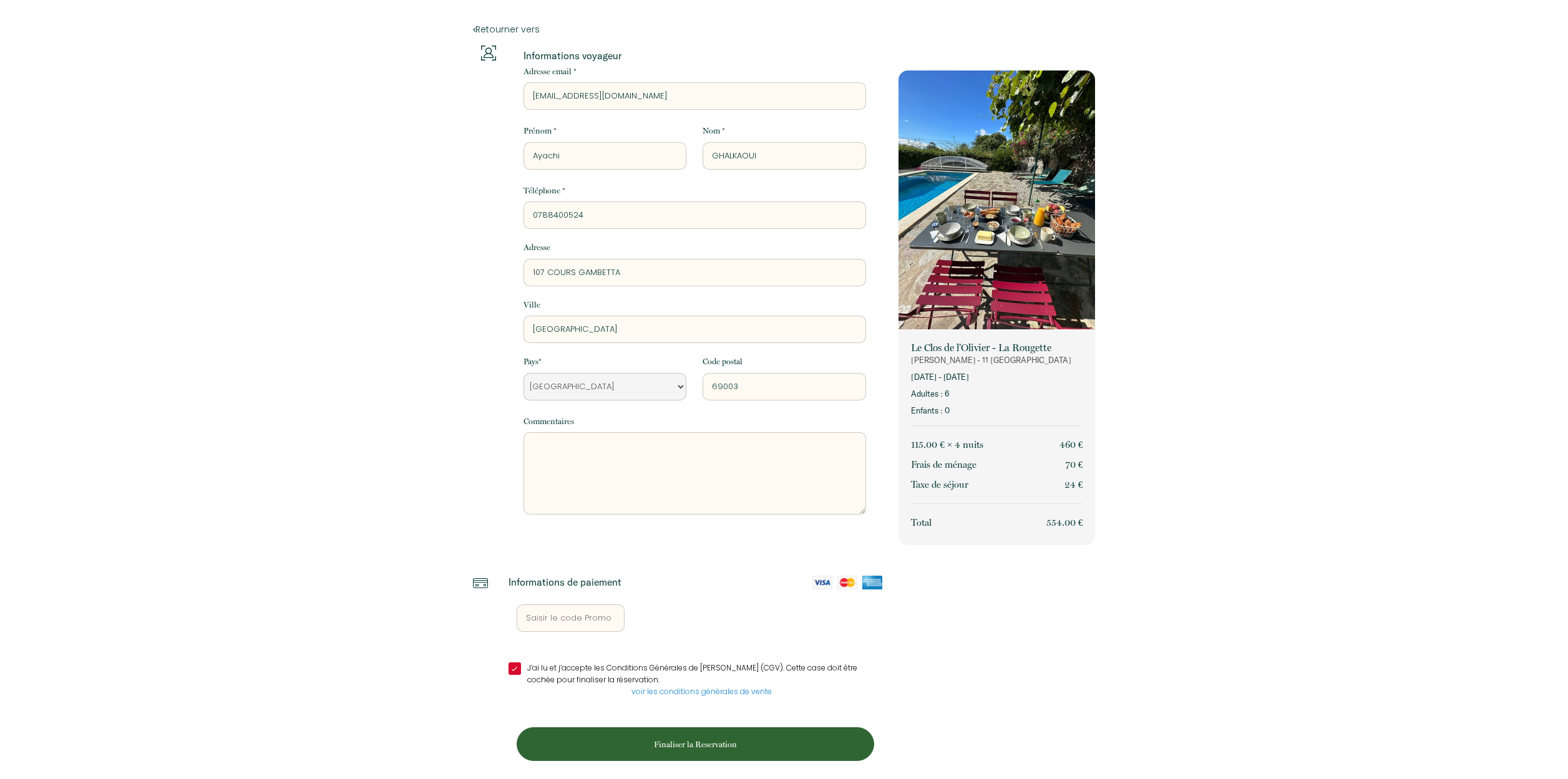
type input "69003"
click at [702, 444] on textarea at bounding box center [694, 473] width 342 height 82
click at [752, 588] on div "Informations de paiement J’ai lu et j’accepte les Conditions Générales de Vente…" at bounding box center [695, 681] width 390 height 211
click at [820, 582] on img at bounding box center [822, 583] width 20 height 14
click at [708, 738] on p "Finaliser la Reservation" at bounding box center [695, 744] width 349 height 12
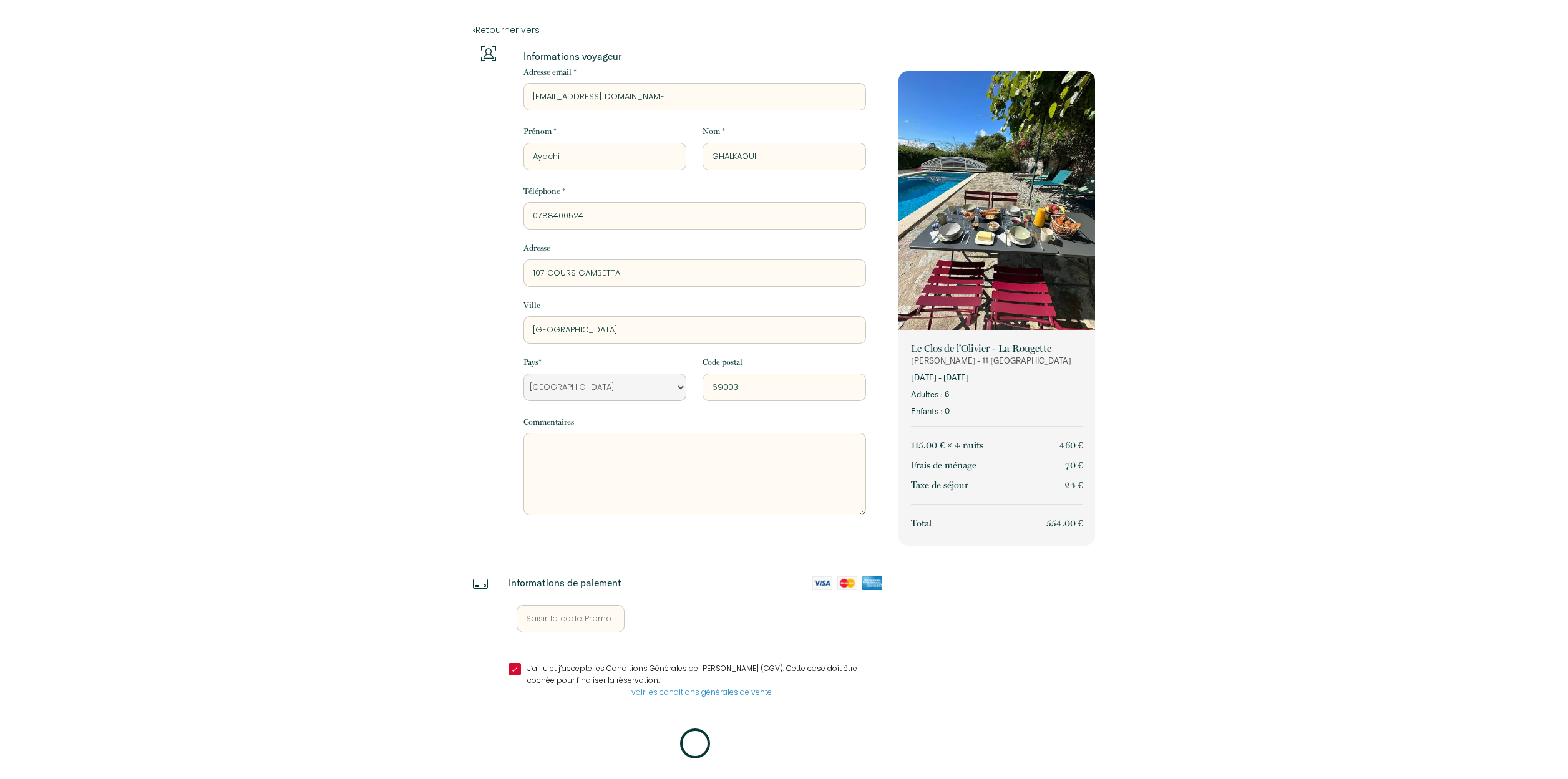
scroll to position [0, 0]
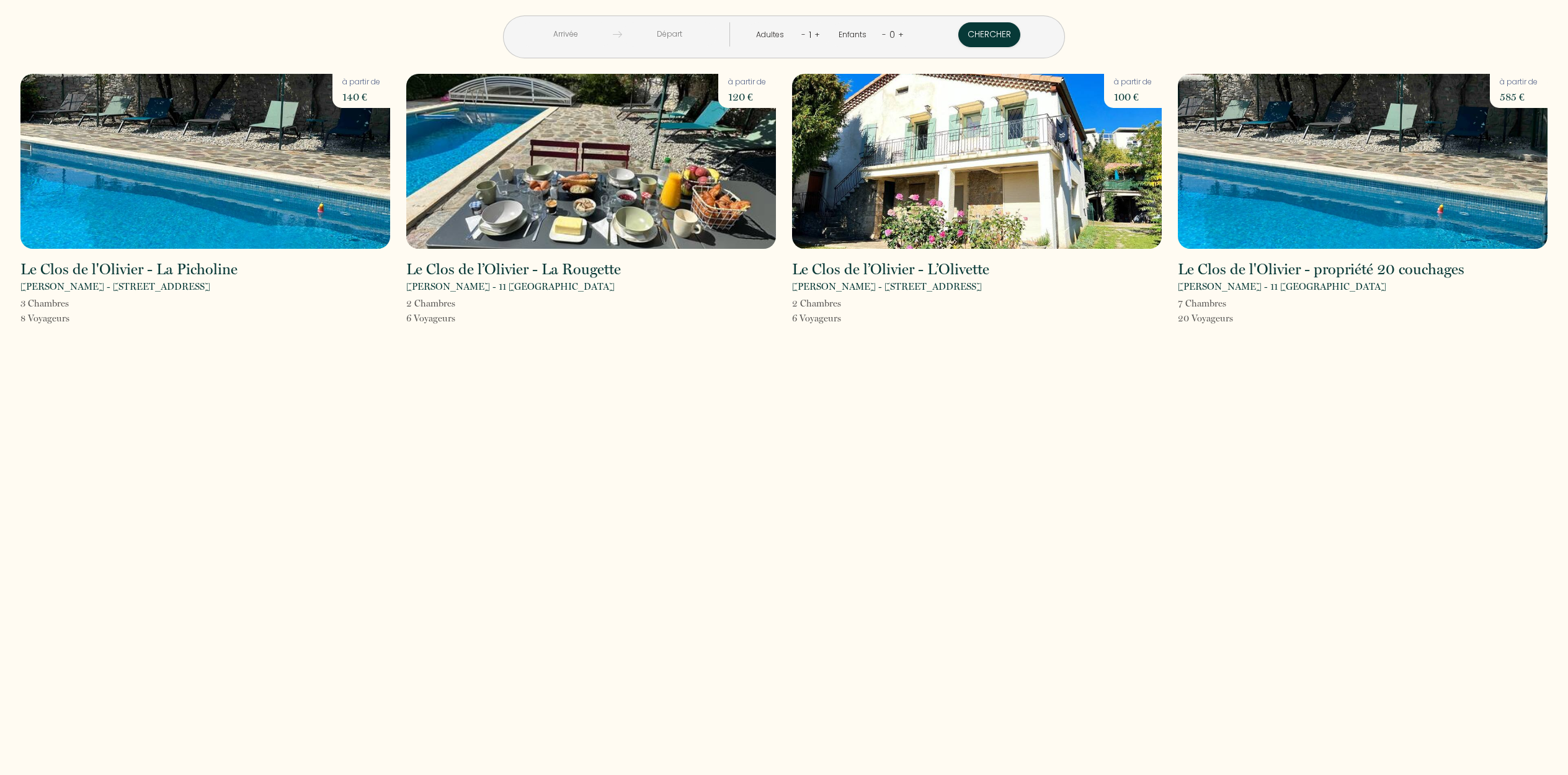
click at [196, 159] on img at bounding box center [205, 162] width 370 height 175
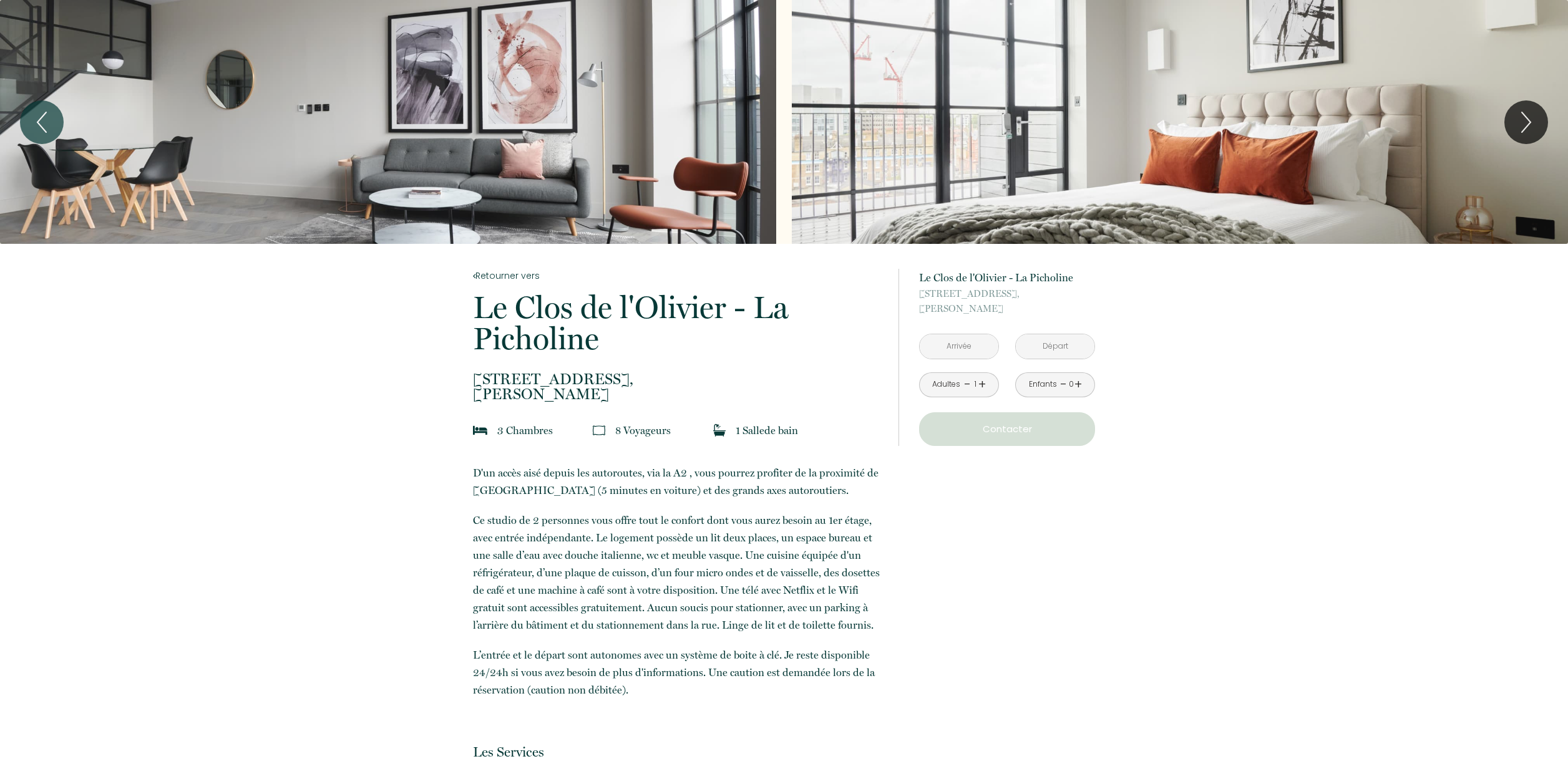
click at [954, 177] on div "Slideshow" at bounding box center [1180, 122] width 776 height 244
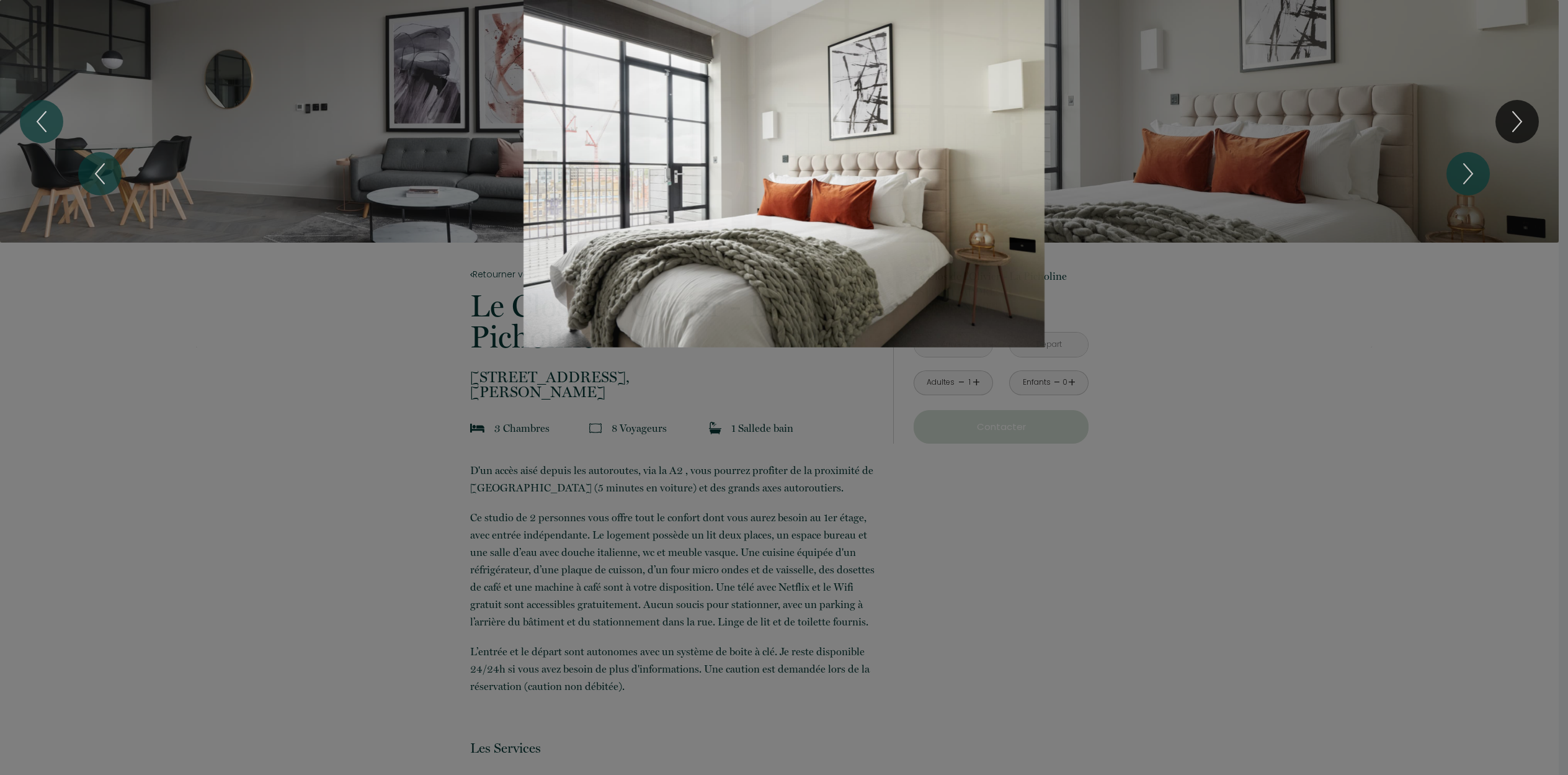
click at [689, 162] on div "Slideshow" at bounding box center [784, 173] width 1176 height 348
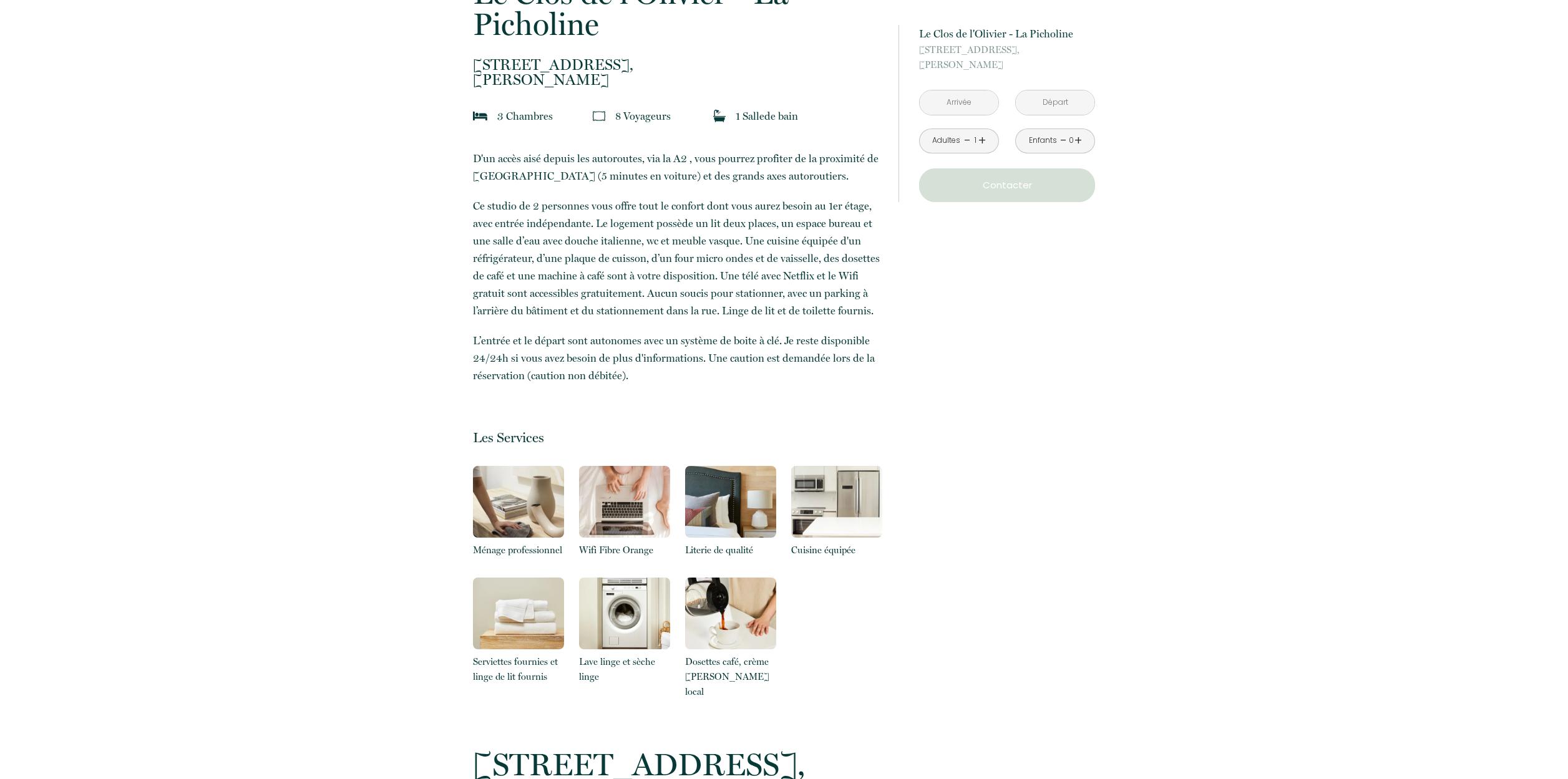
scroll to position [151, 0]
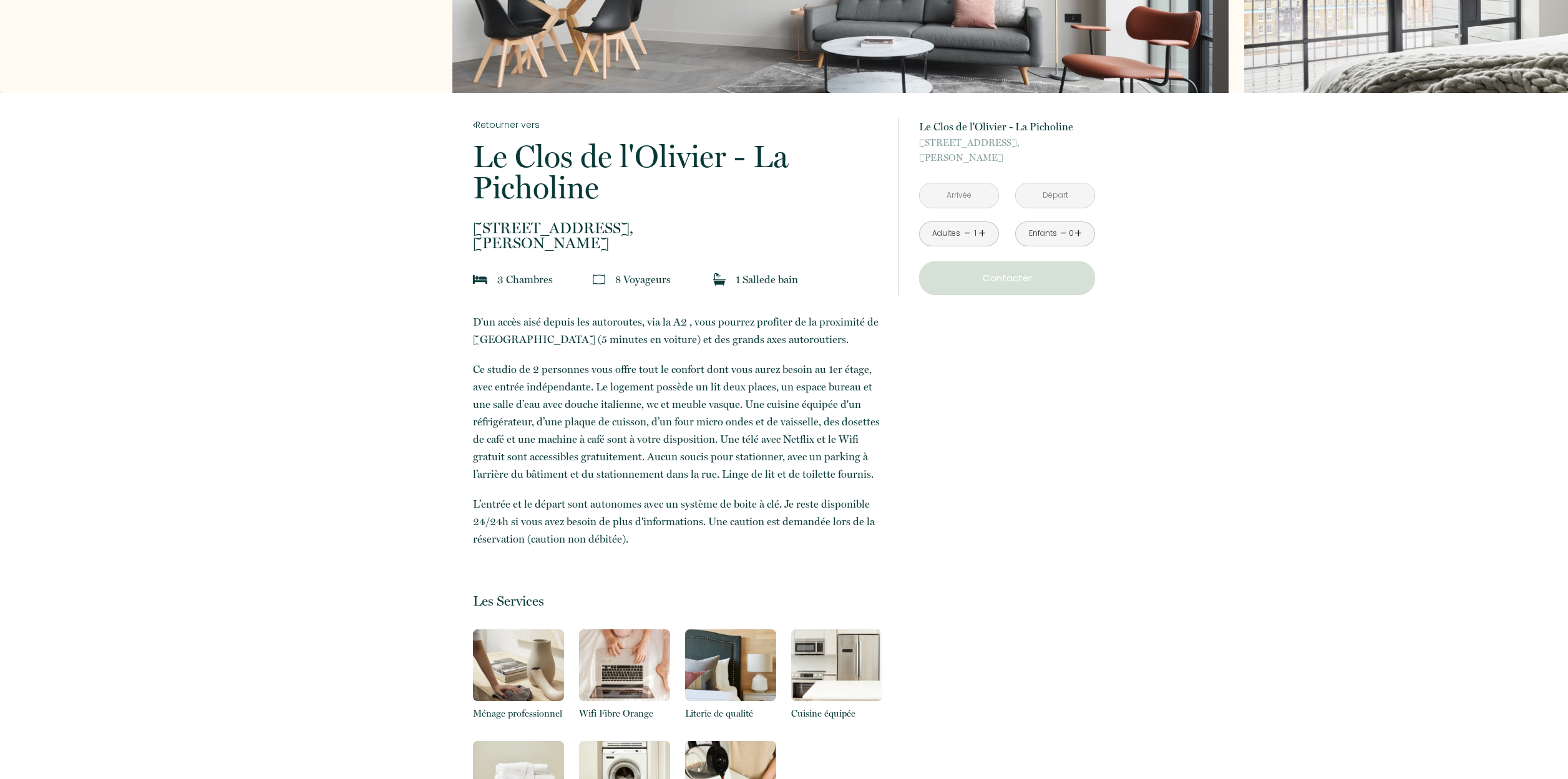
click at [964, 200] on input "text" at bounding box center [959, 195] width 79 height 25
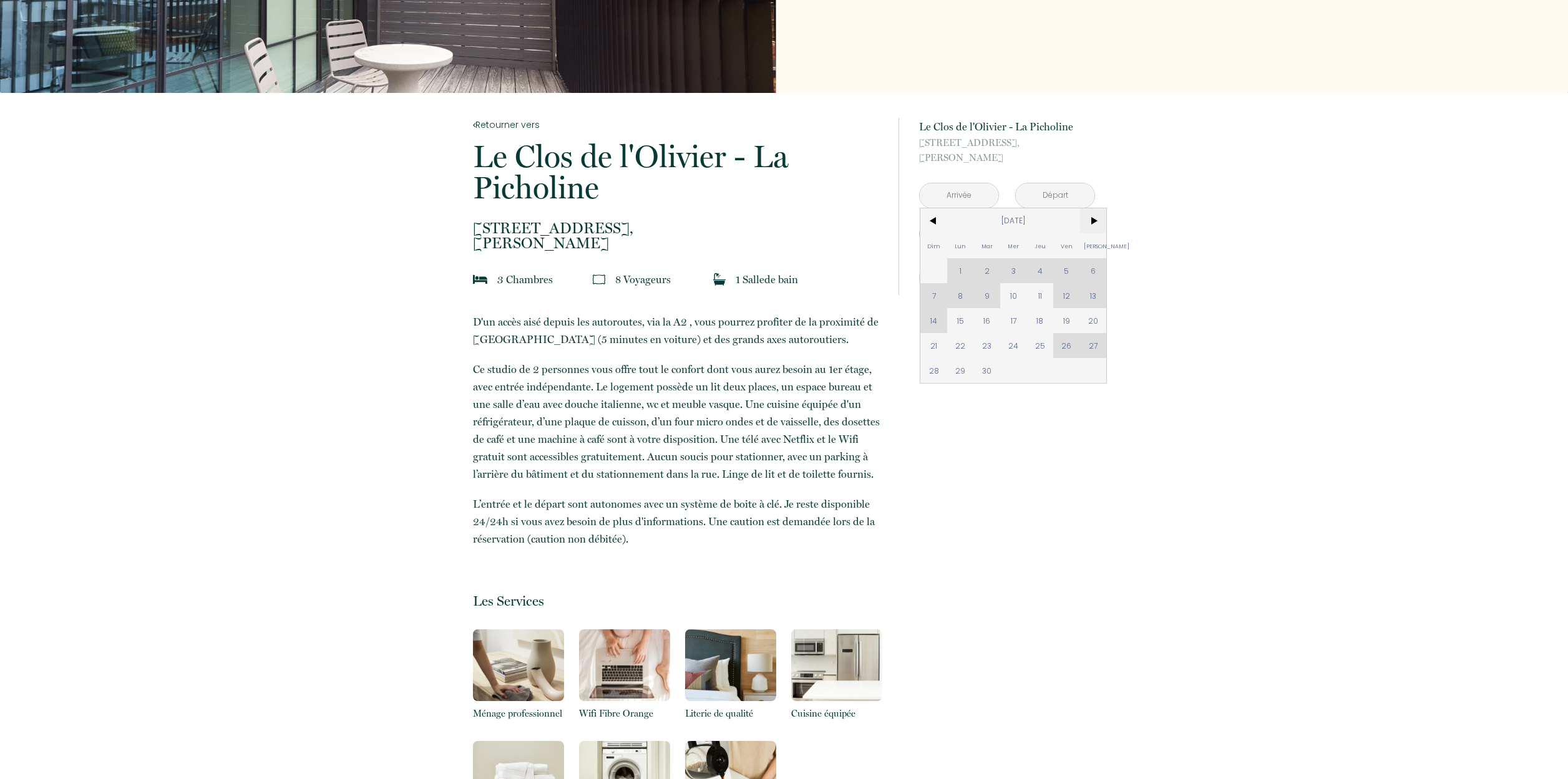
click at [1093, 215] on span ">" at bounding box center [1093, 220] width 27 height 25
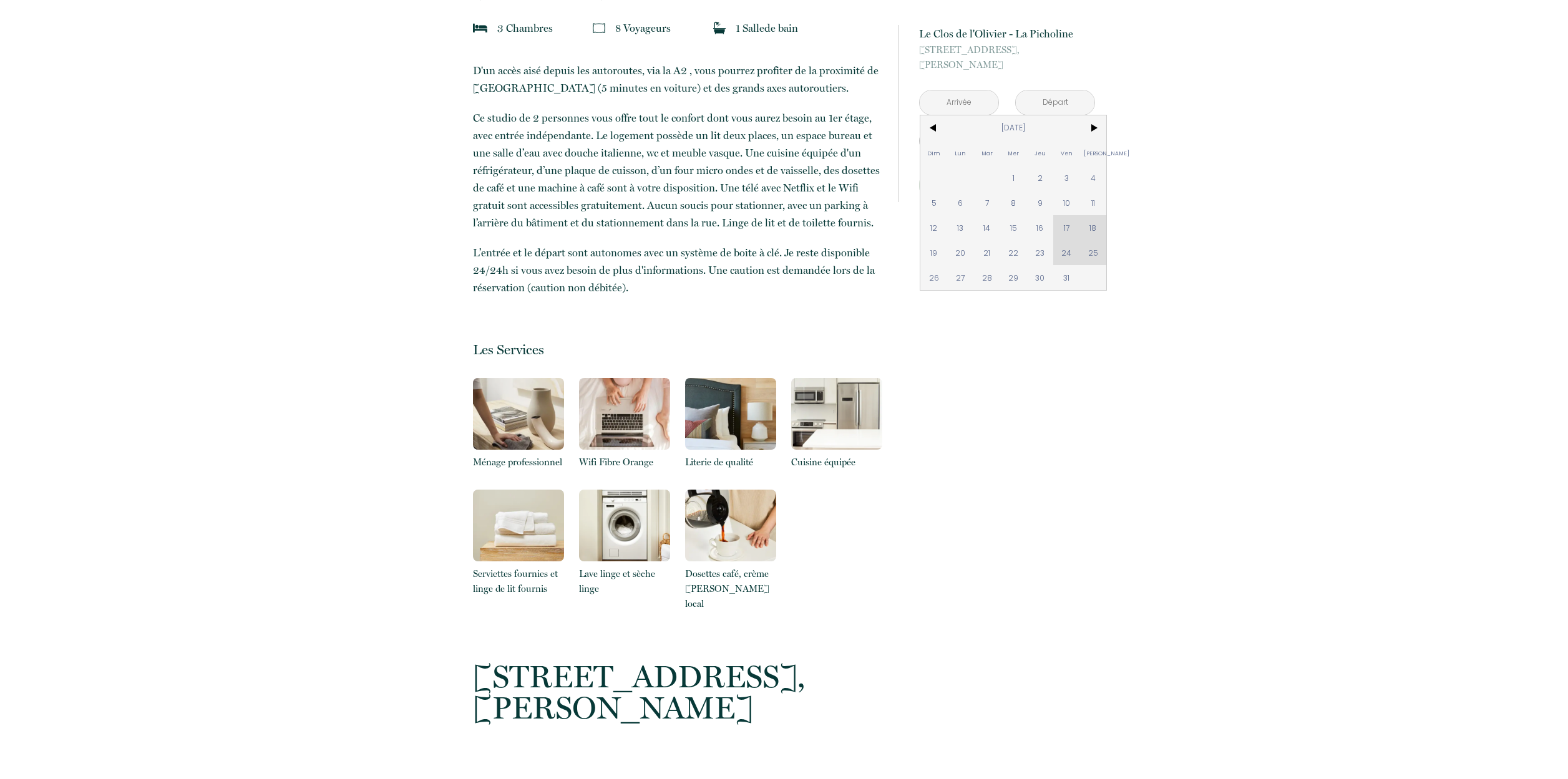
scroll to position [0, 0]
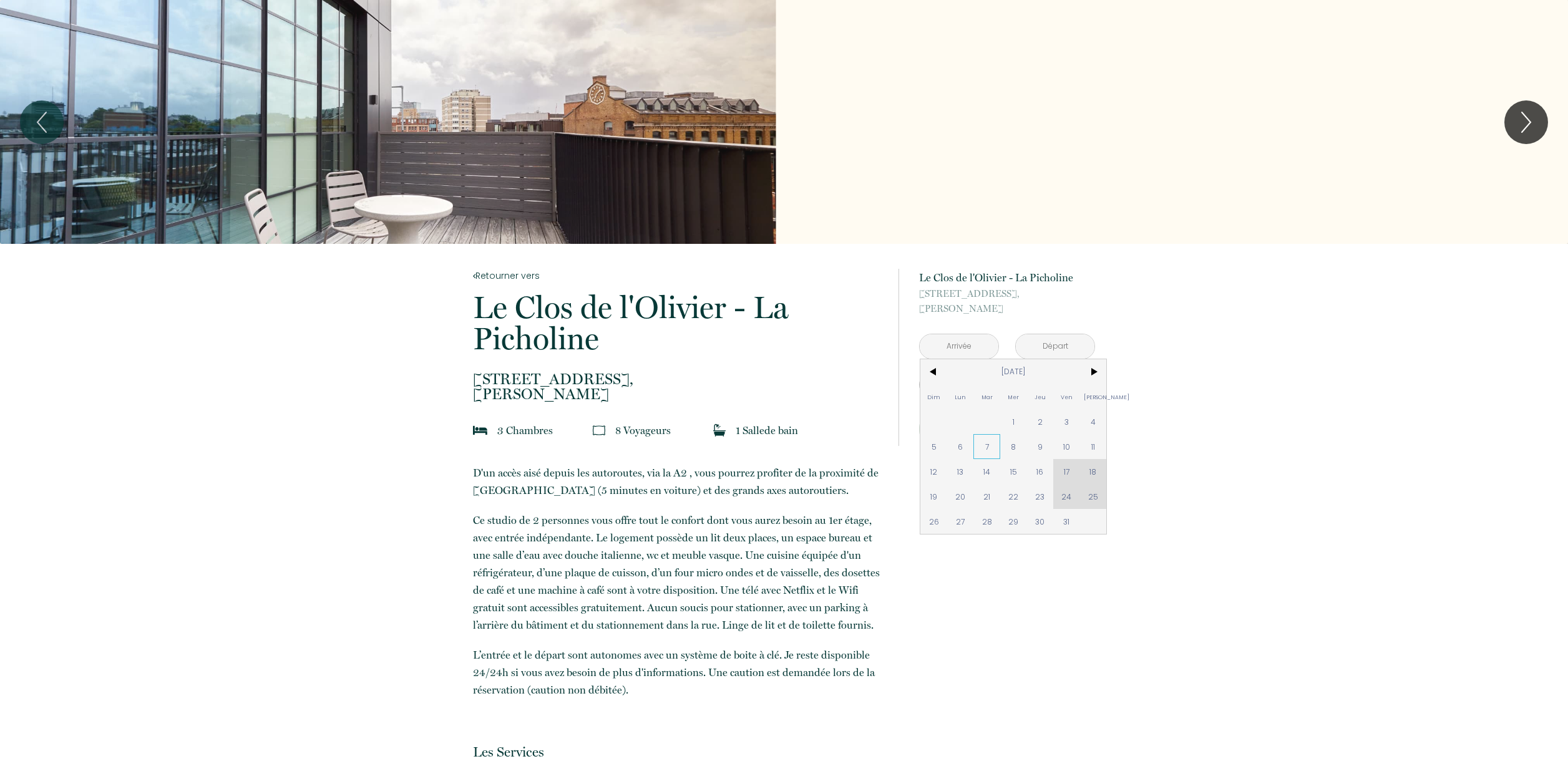
click at [989, 451] on span "7" at bounding box center [987, 446] width 27 height 25
type input "Mar 07 Oct 2025"
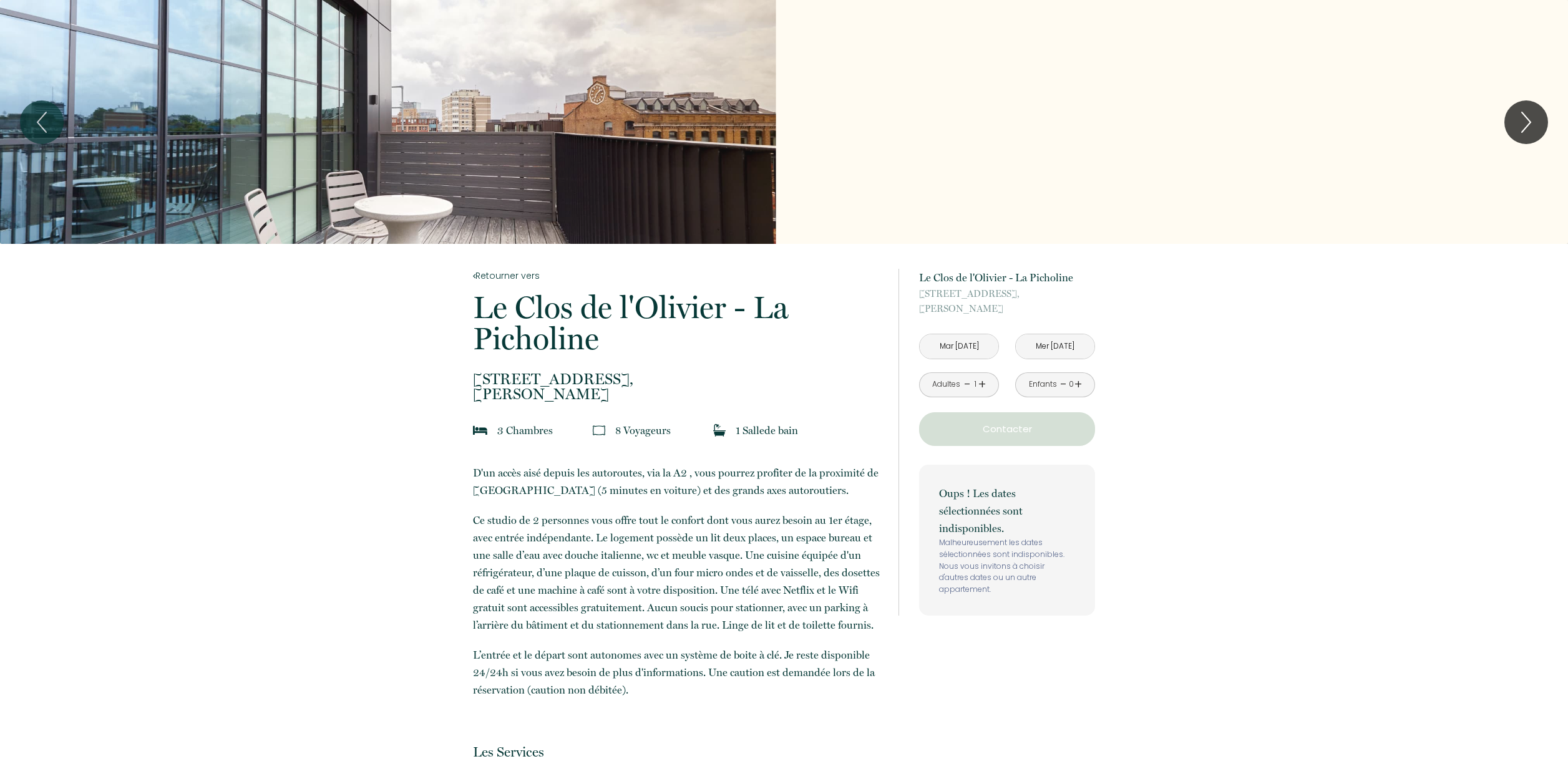
click at [1065, 447] on div "à partir de 140 € Le Clos de l'Olivier - La Picholine 13 Chemin de Boisvignal, …" at bounding box center [1007, 442] width 176 height 347
click at [1067, 344] on input "Mer 08 Oct 2025" at bounding box center [1055, 347] width 79 height 25
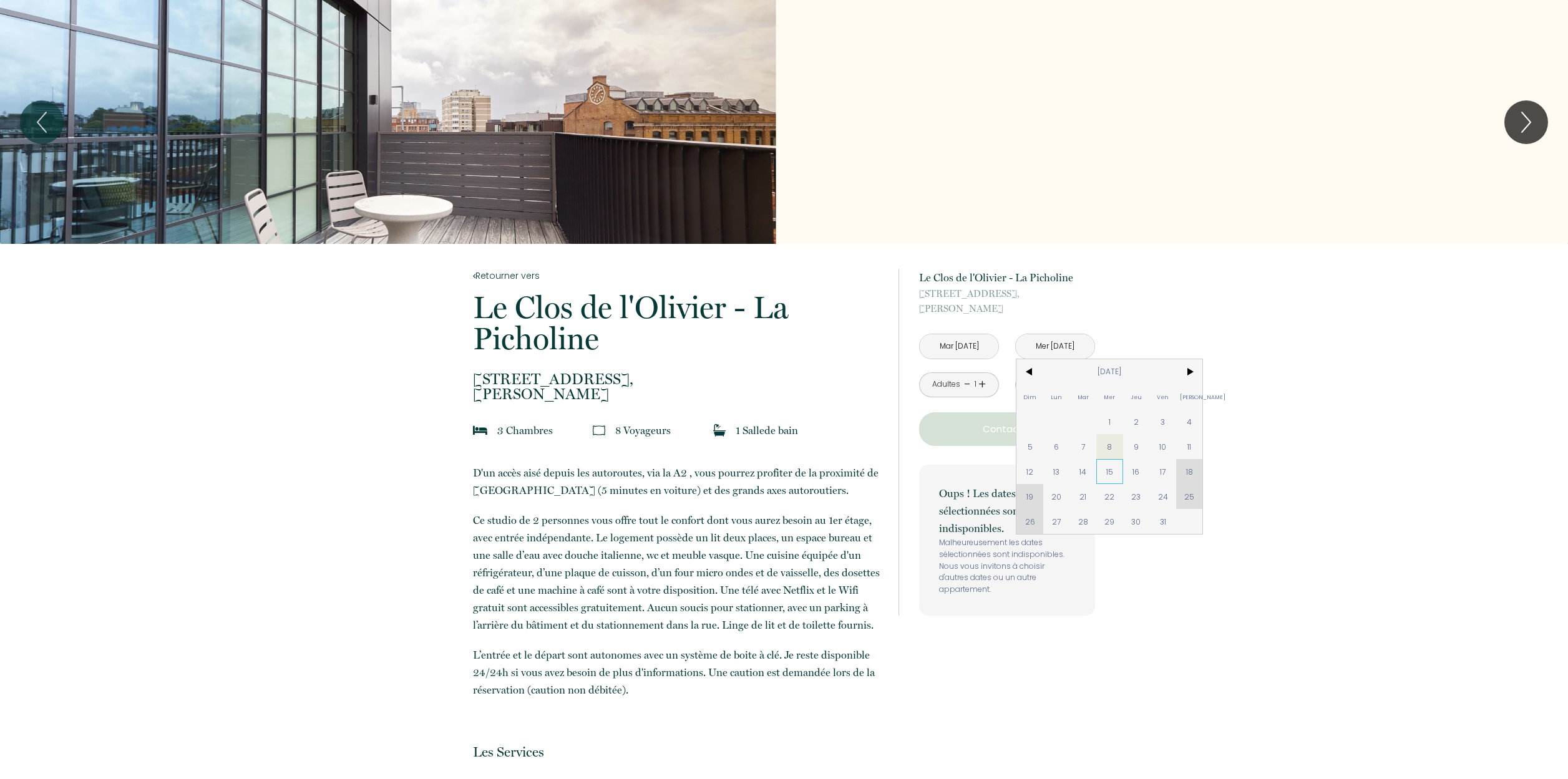
click at [1114, 469] on span "15" at bounding box center [1110, 471] width 27 height 25
type input "Mer 15 Oct 2025"
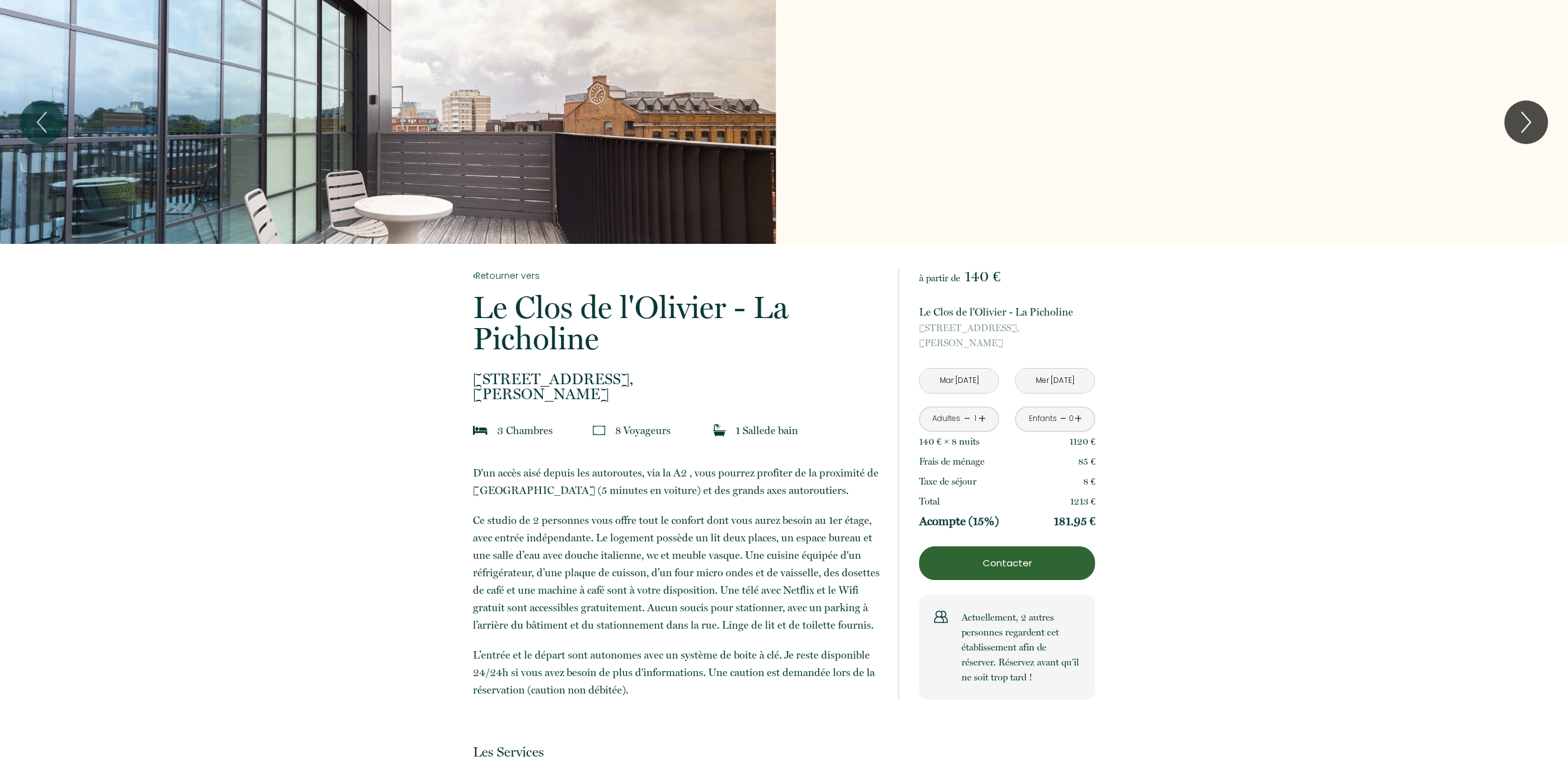
click at [982, 416] on link "+" at bounding box center [982, 419] width 8 height 20
click at [981, 416] on link "+" at bounding box center [982, 419] width 8 height 20
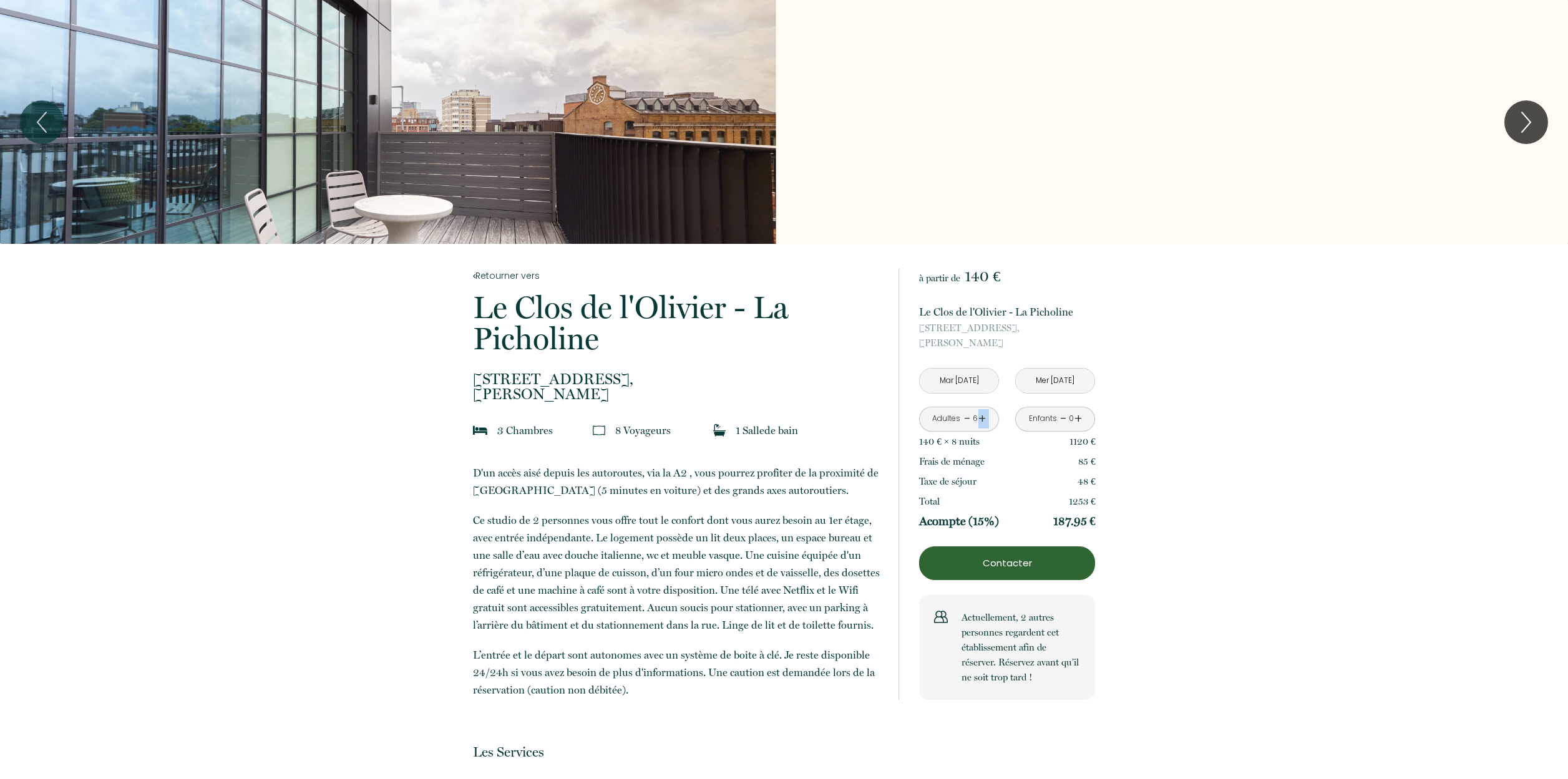
click at [981, 416] on link "+" at bounding box center [982, 419] width 8 height 20
click at [1527, 124] on icon "Next" at bounding box center [1526, 122] width 8 height 20
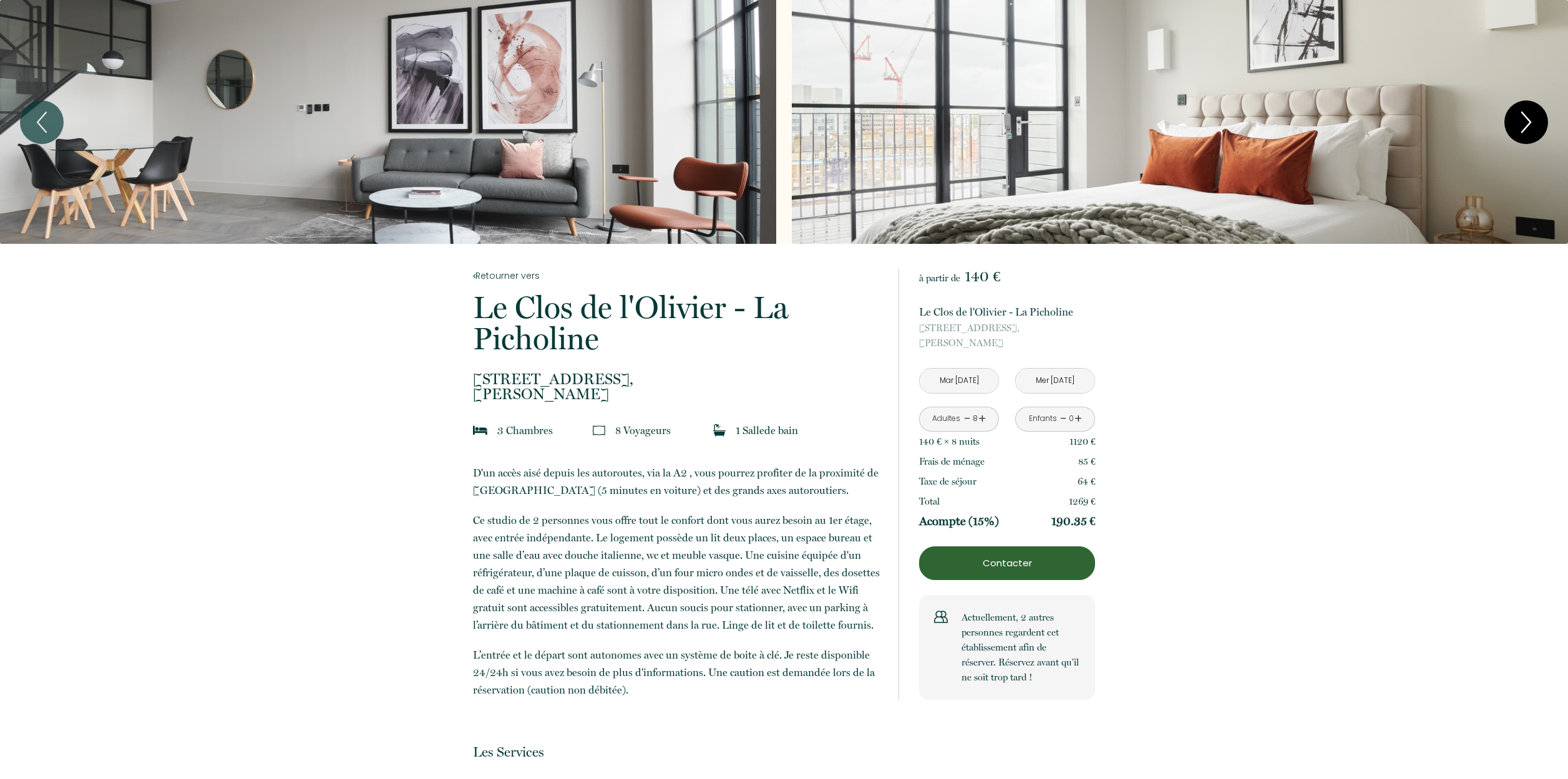
click at [1525, 127] on icon "Next" at bounding box center [1526, 122] width 8 height 20
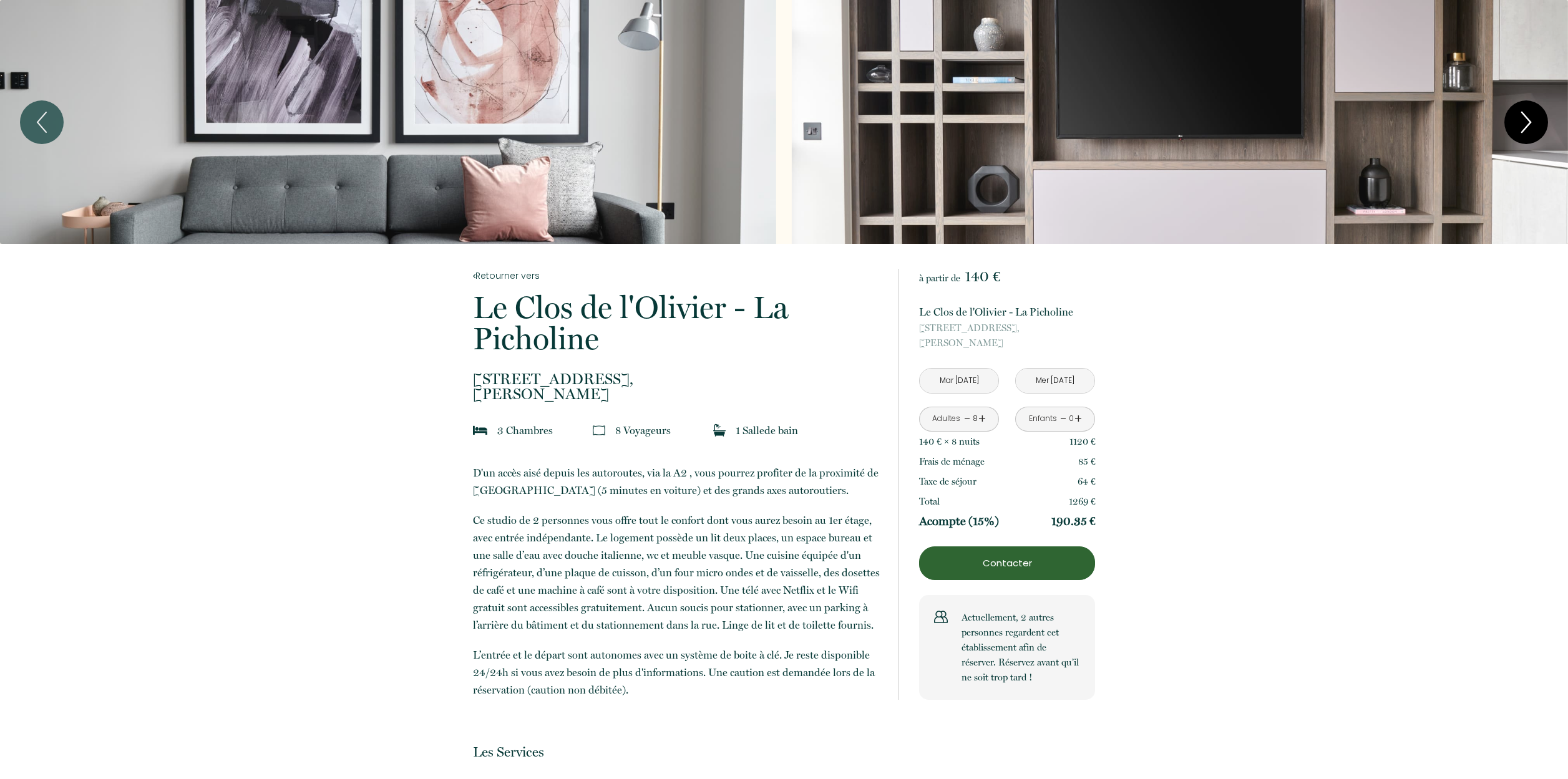
click at [1525, 127] on icon "Next" at bounding box center [1526, 122] width 8 height 20
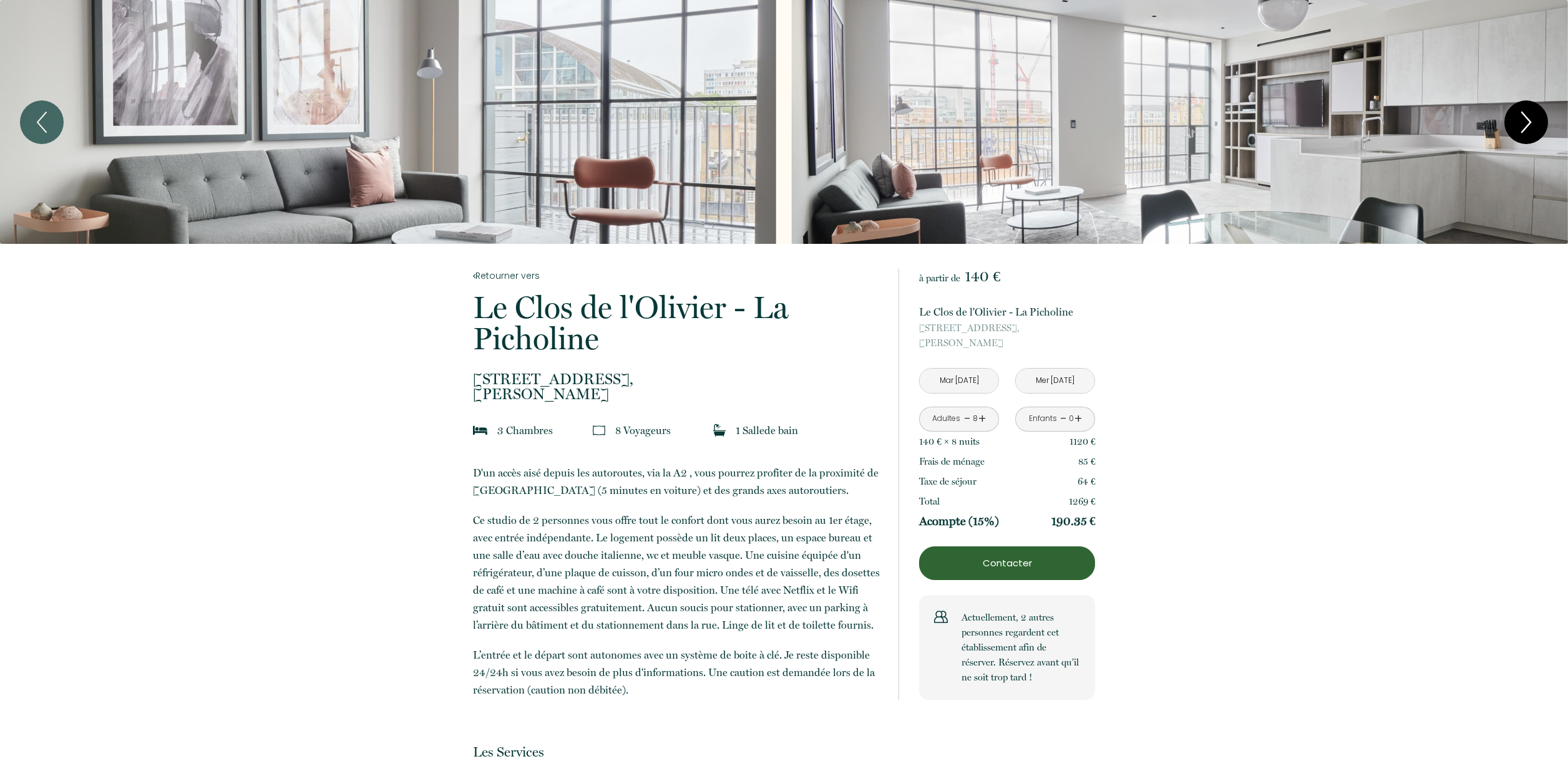
click at [1525, 127] on icon "Next" at bounding box center [1526, 122] width 8 height 20
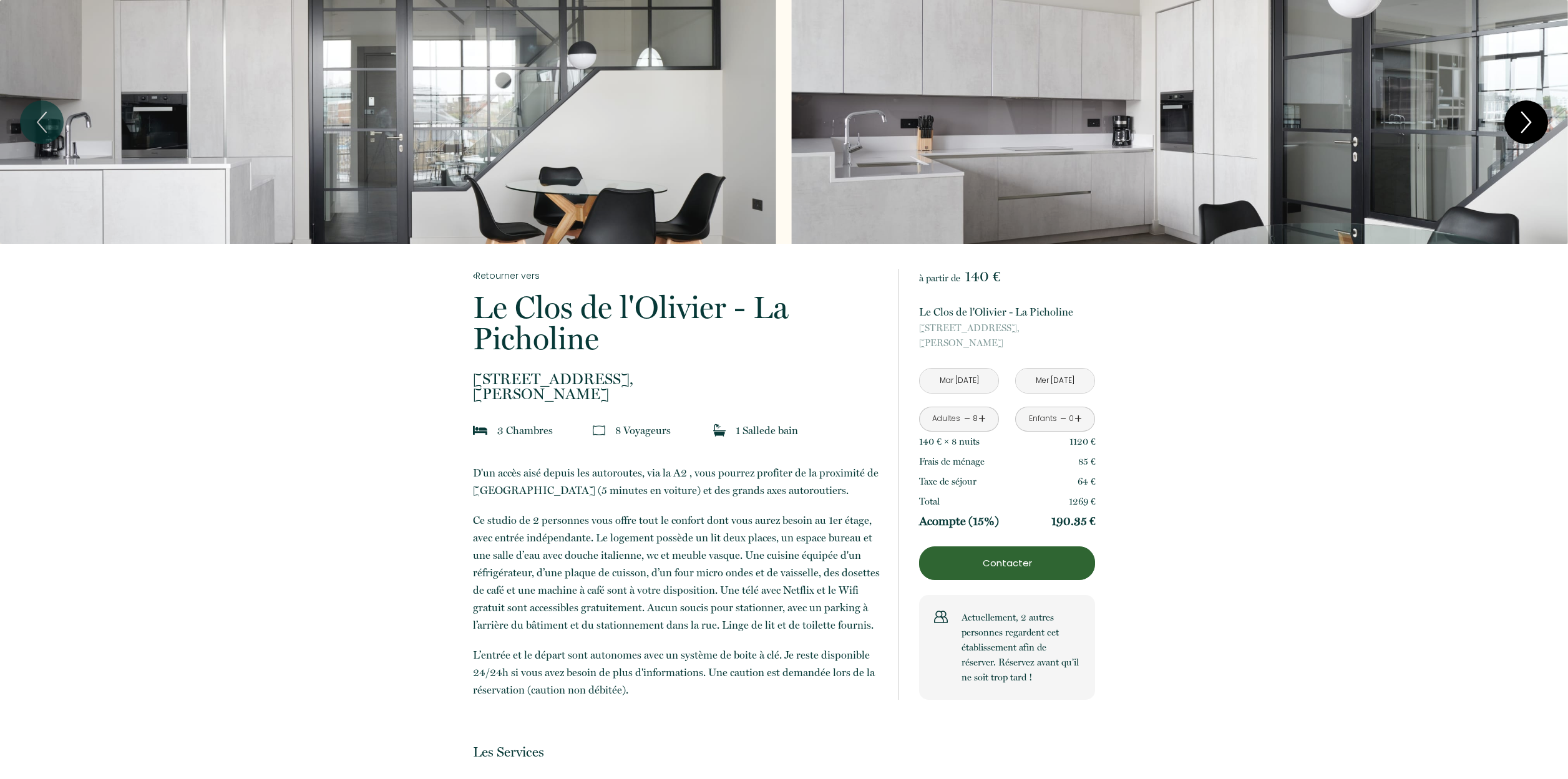
click at [1525, 127] on icon "Next" at bounding box center [1526, 122] width 8 height 20
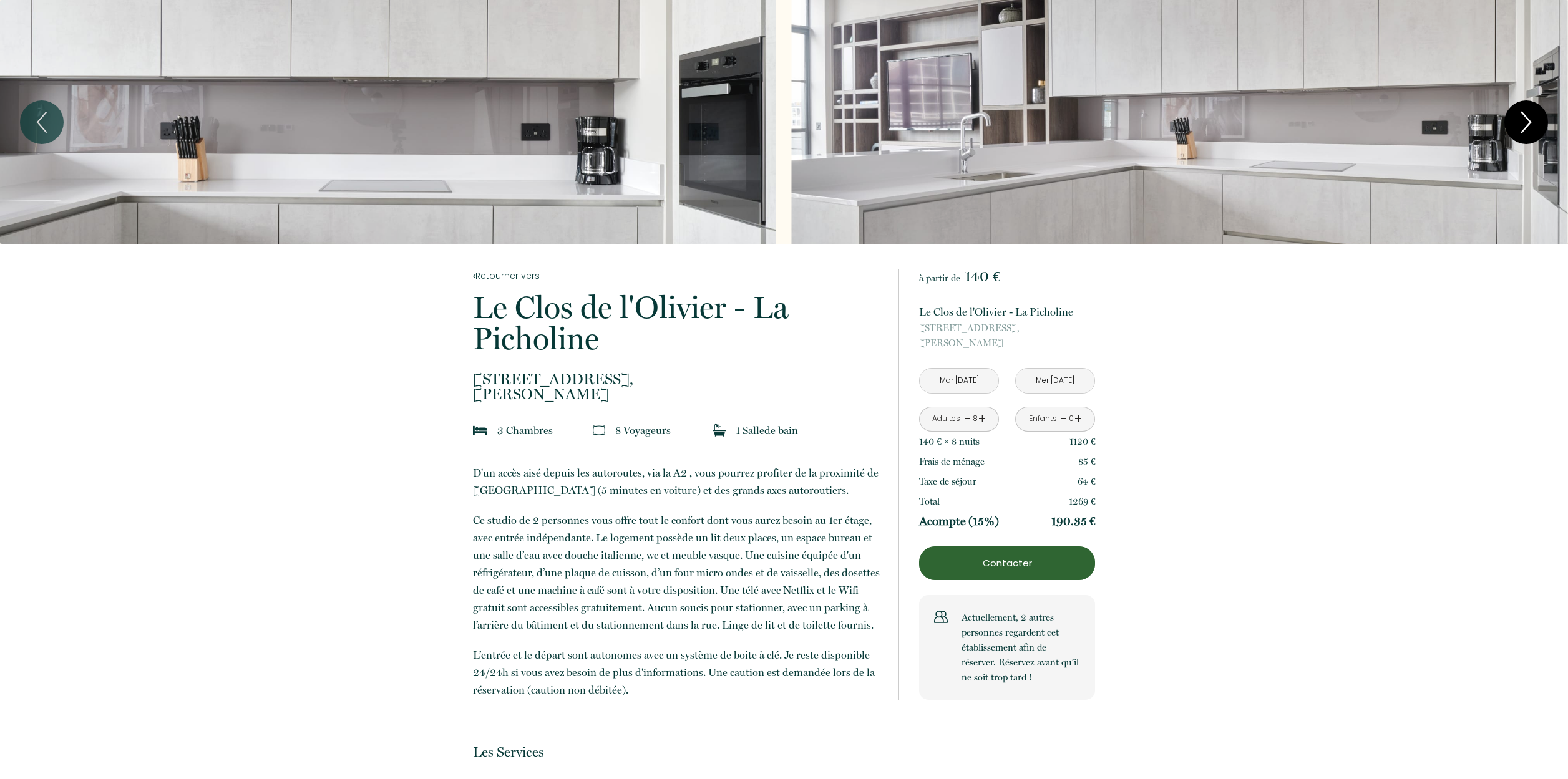
click at [1525, 127] on icon "Next" at bounding box center [1526, 122] width 8 height 20
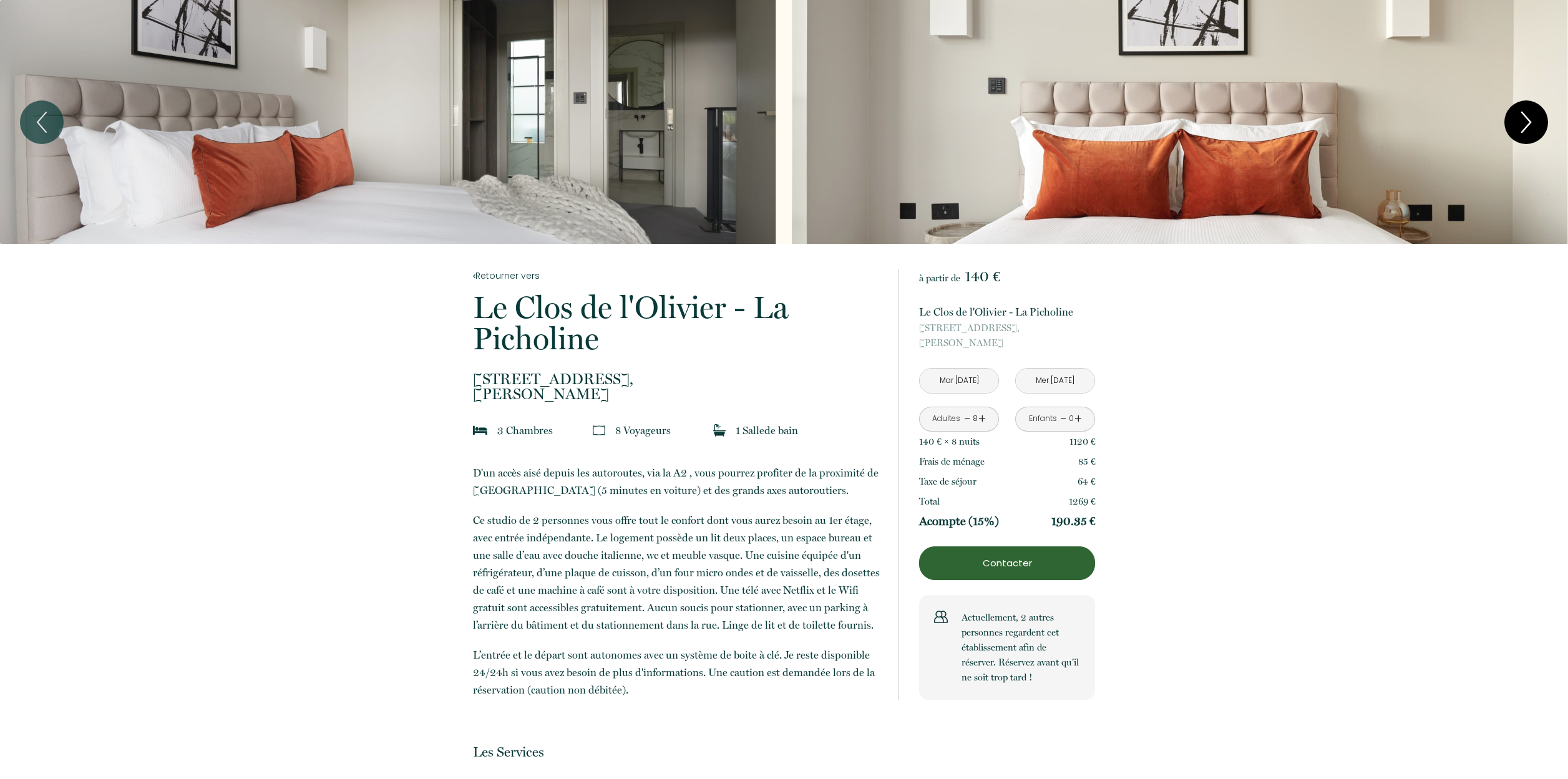
click at [1524, 127] on icon "Next" at bounding box center [1526, 122] width 8 height 20
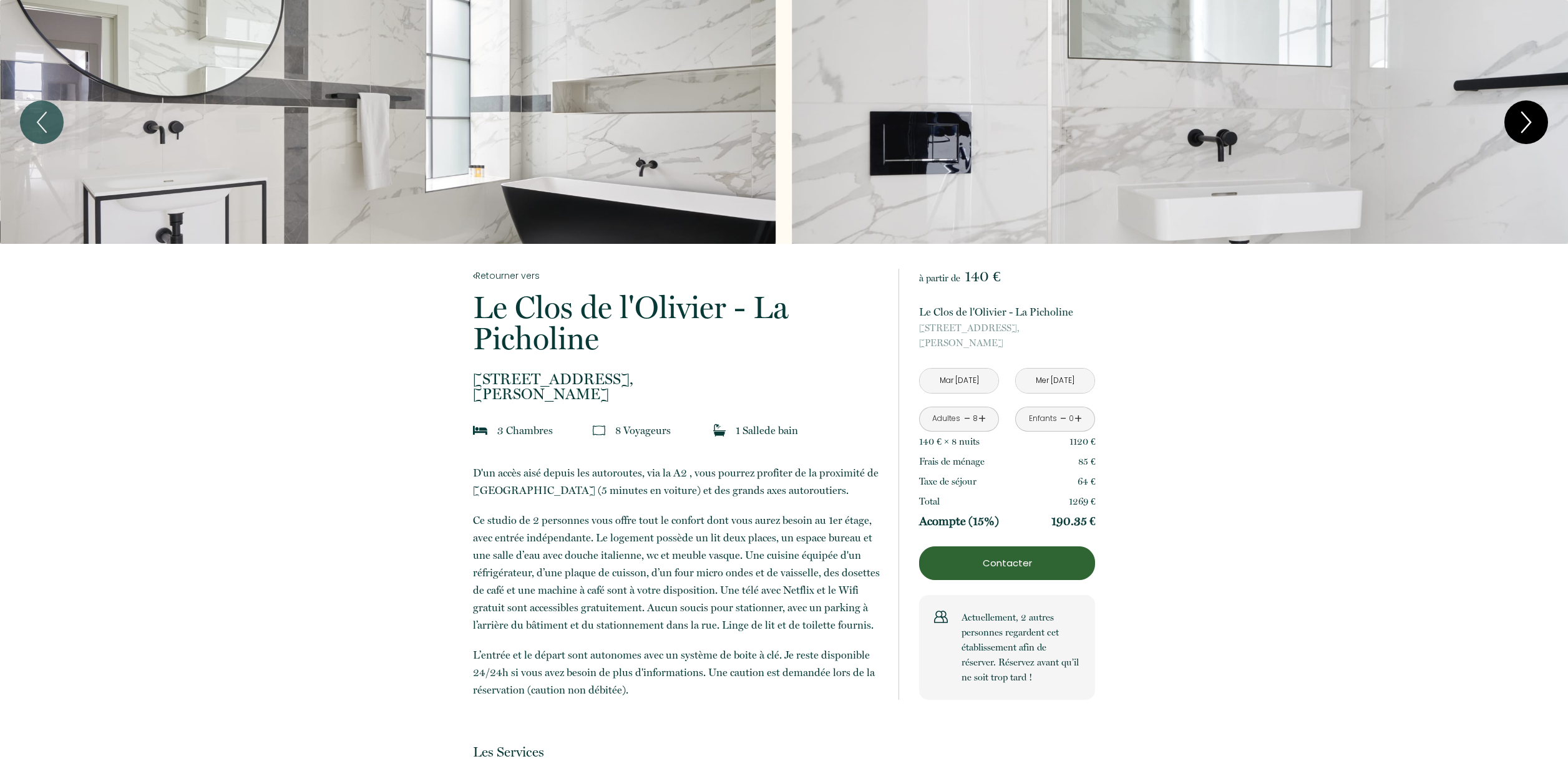
click at [1524, 127] on icon "Next" at bounding box center [1526, 122] width 8 height 20
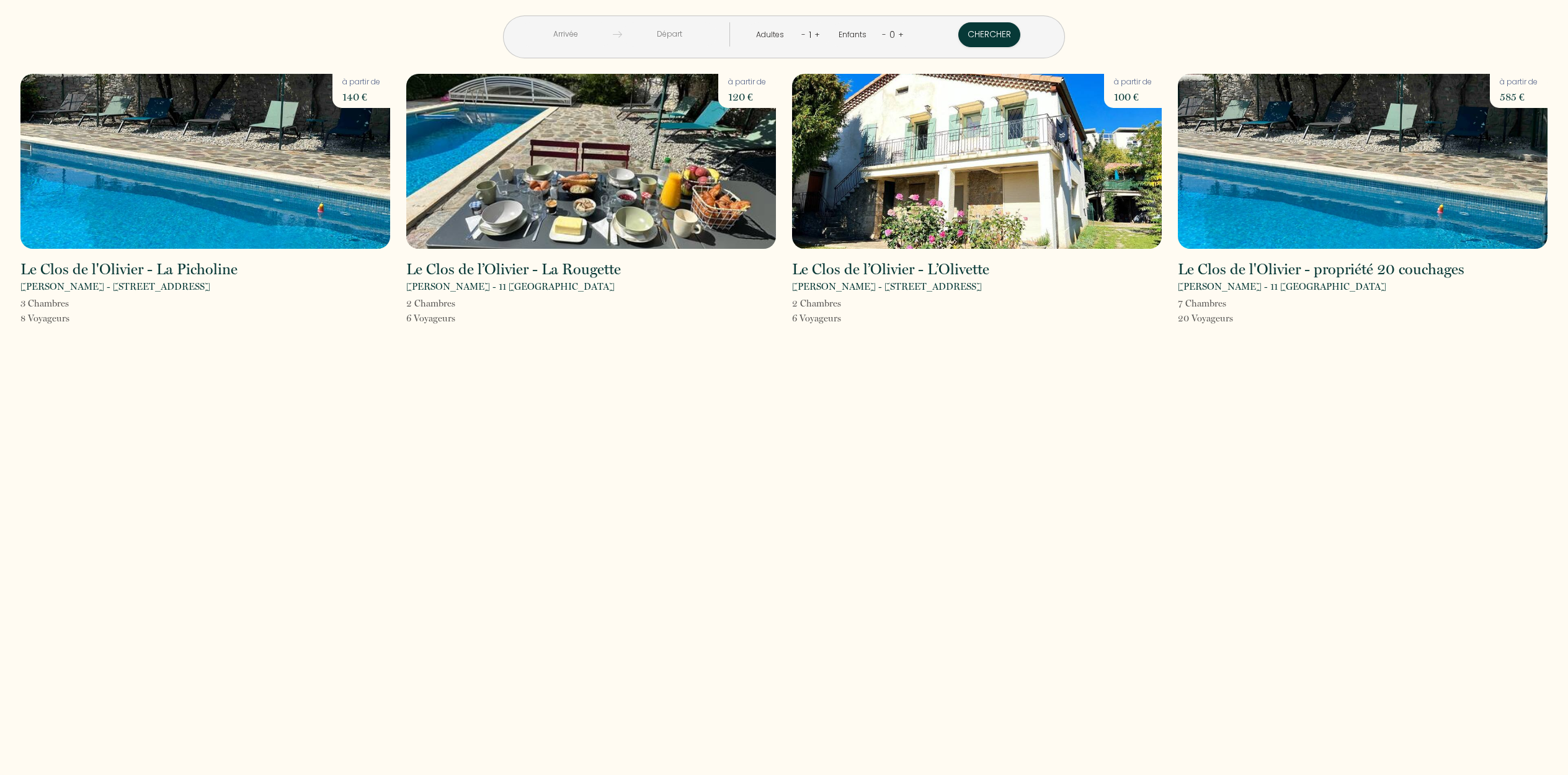
click at [201, 169] on img at bounding box center [205, 162] width 370 height 175
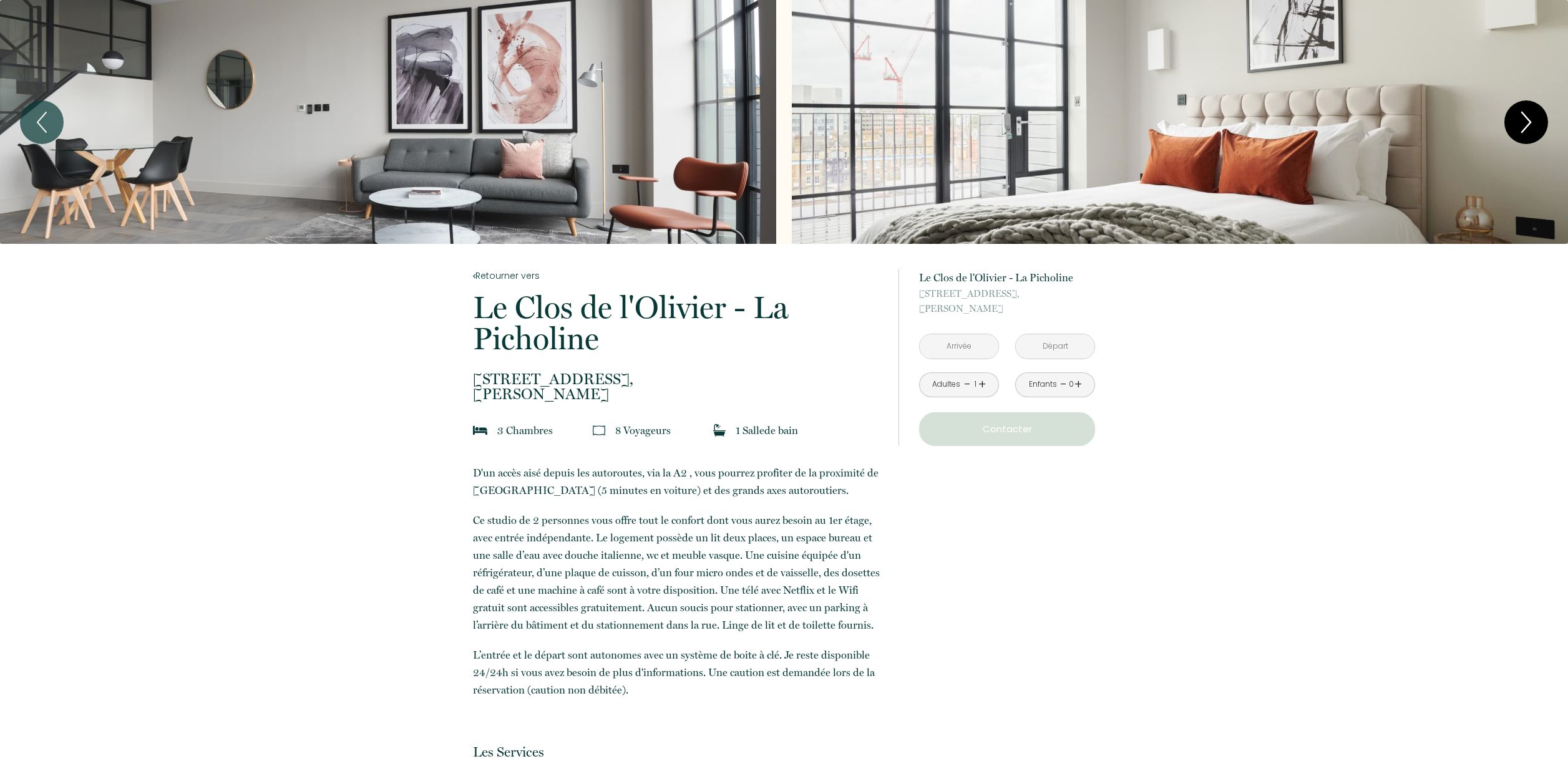
click at [1537, 127] on icon "Next" at bounding box center [1526, 122] width 26 height 37
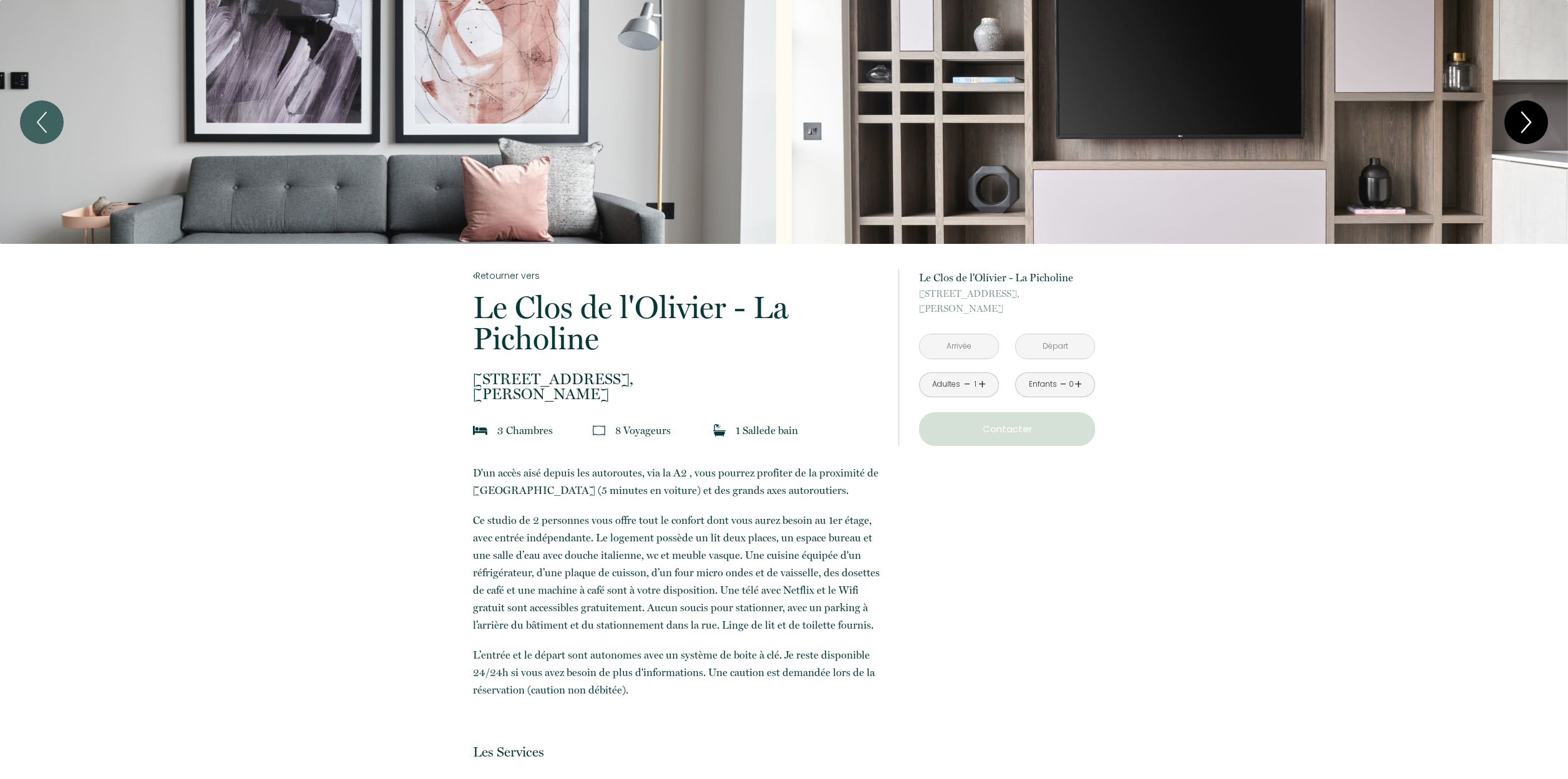
click at [1534, 128] on icon "Next" at bounding box center [1526, 122] width 26 height 37
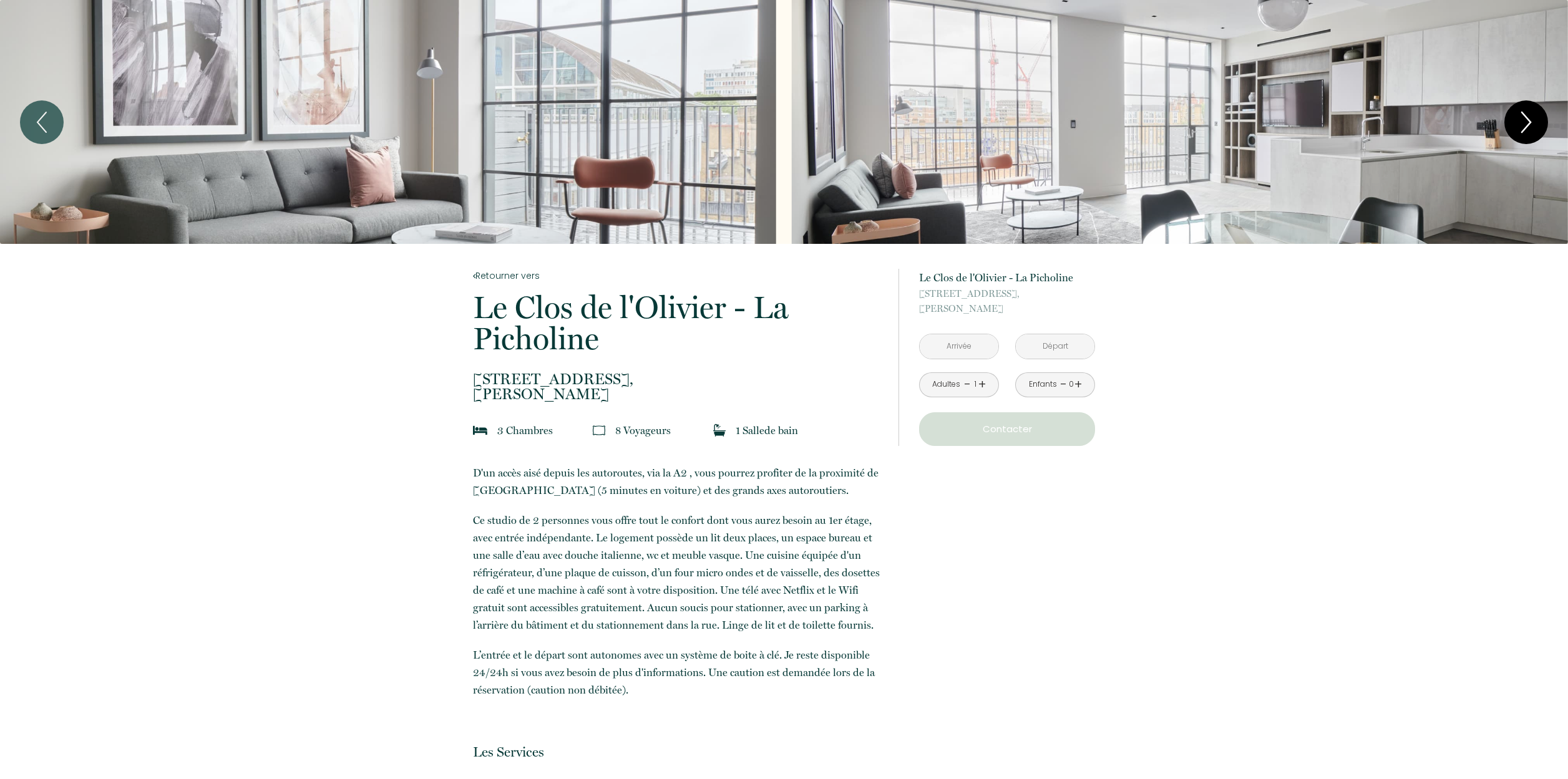
click at [1534, 128] on icon "Next" at bounding box center [1526, 122] width 26 height 37
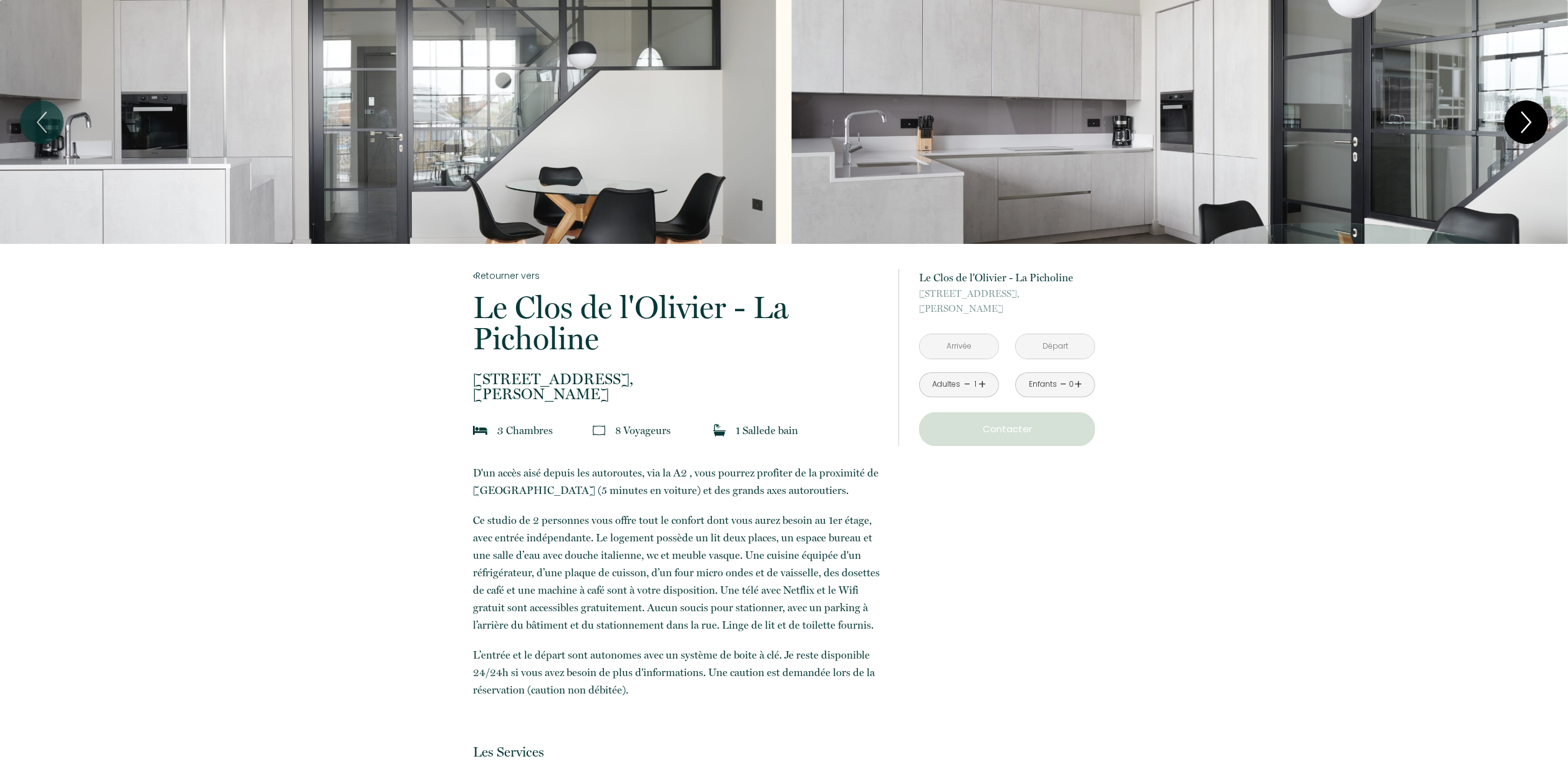
click at [1534, 128] on icon "Next" at bounding box center [1526, 122] width 26 height 37
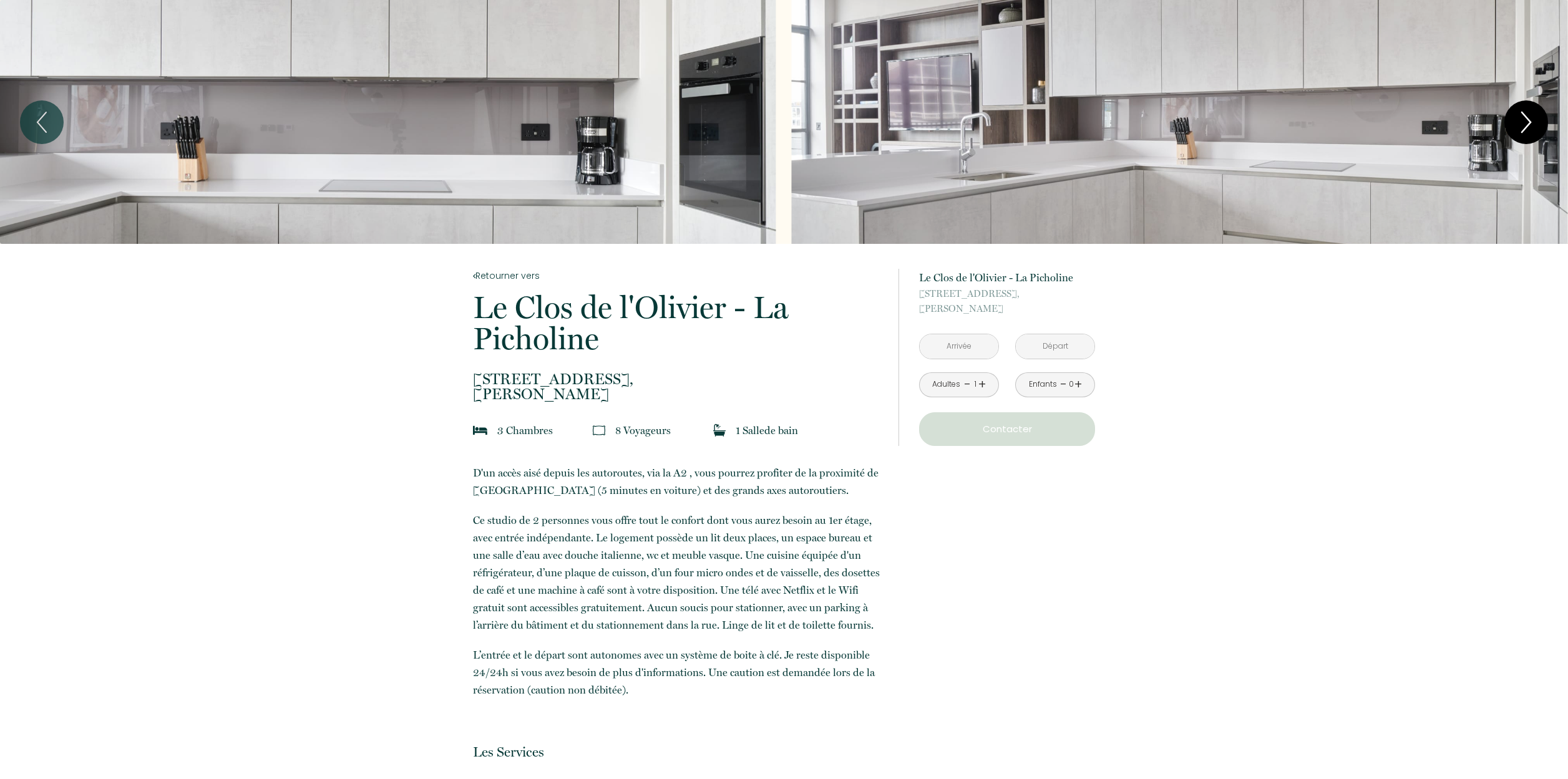
click at [1534, 128] on icon "Next" at bounding box center [1526, 122] width 26 height 37
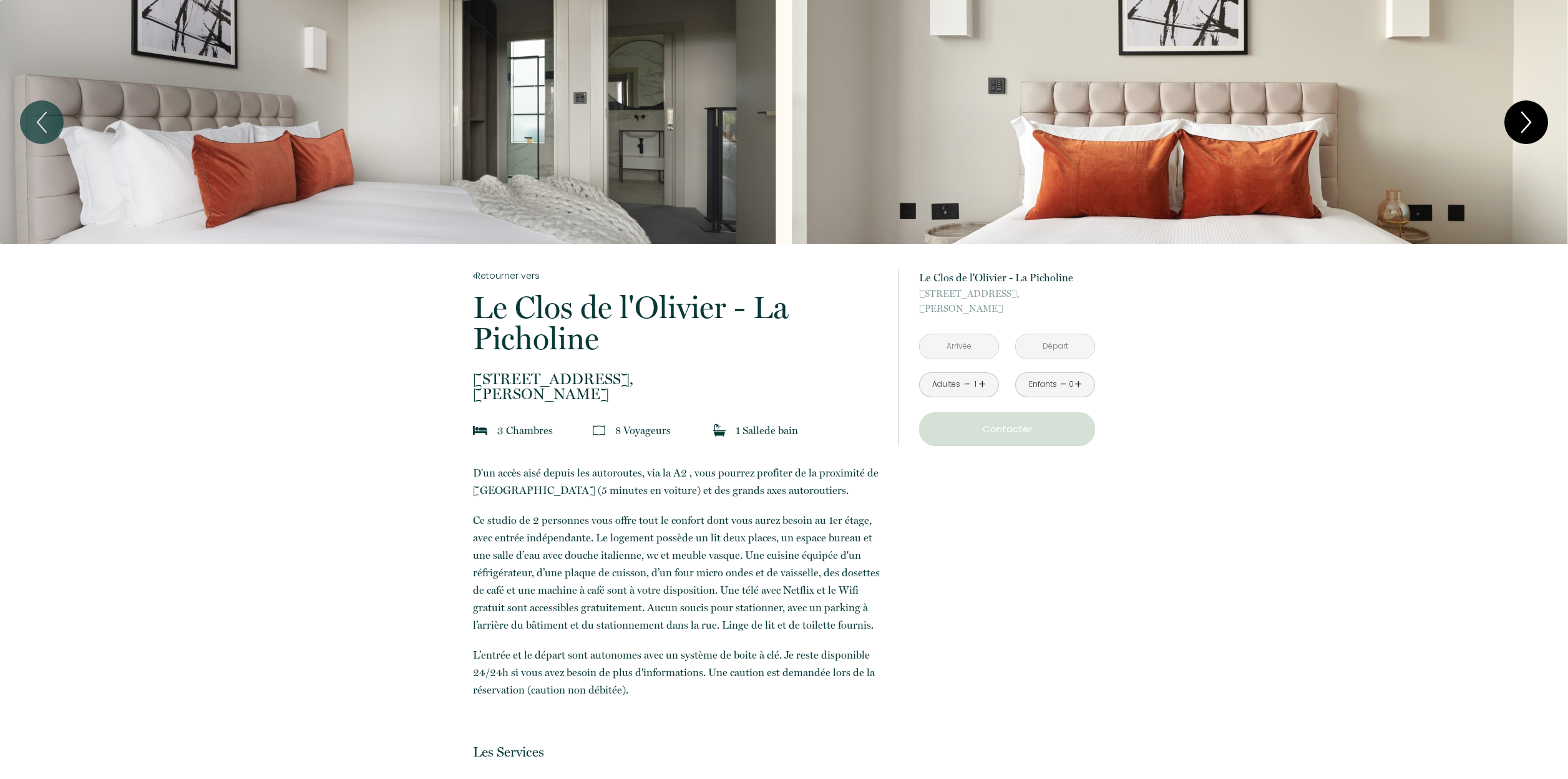
click at [1534, 128] on icon "Next" at bounding box center [1526, 122] width 26 height 37
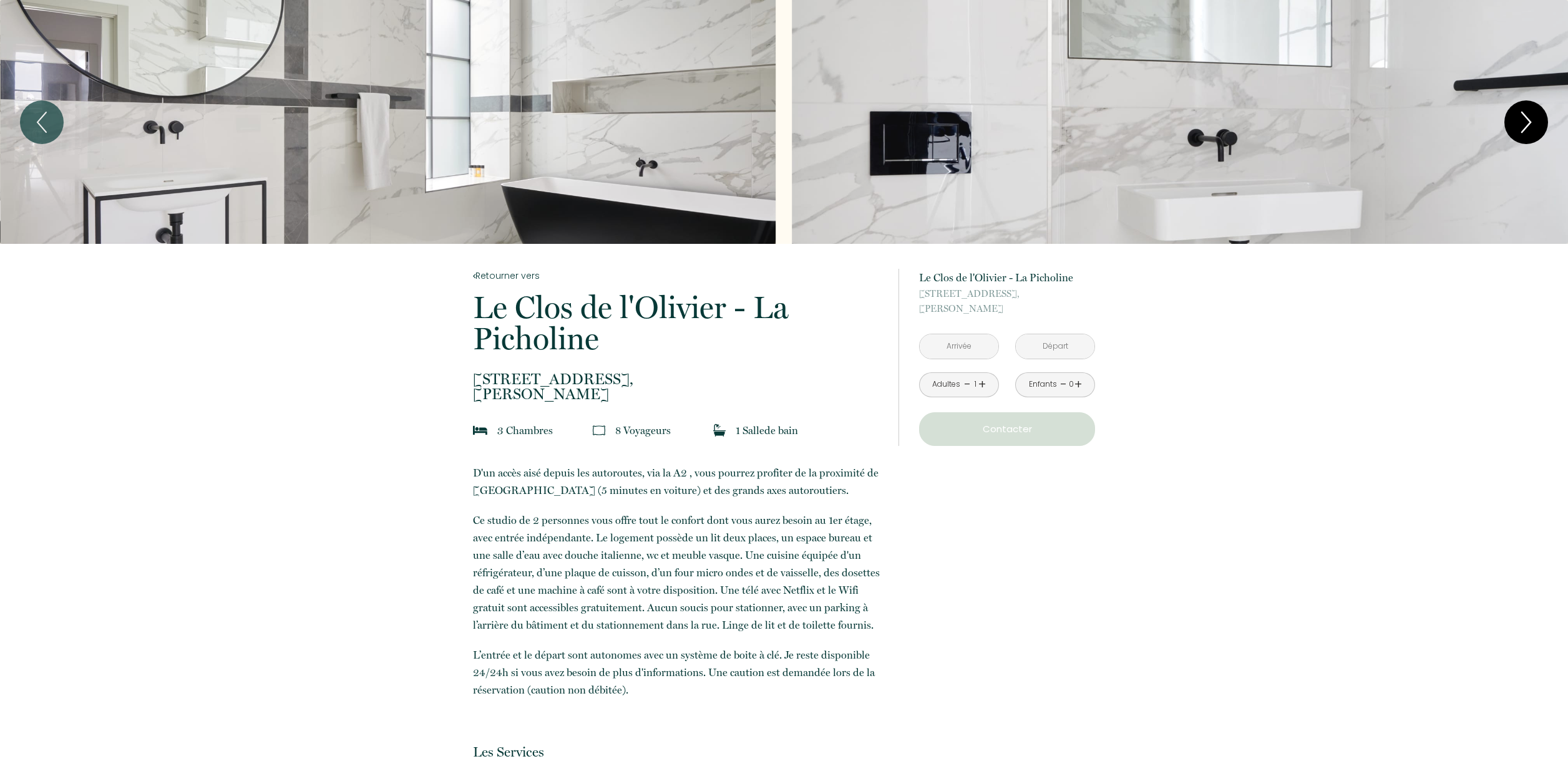
click at [1534, 128] on icon "Next" at bounding box center [1526, 122] width 26 height 37
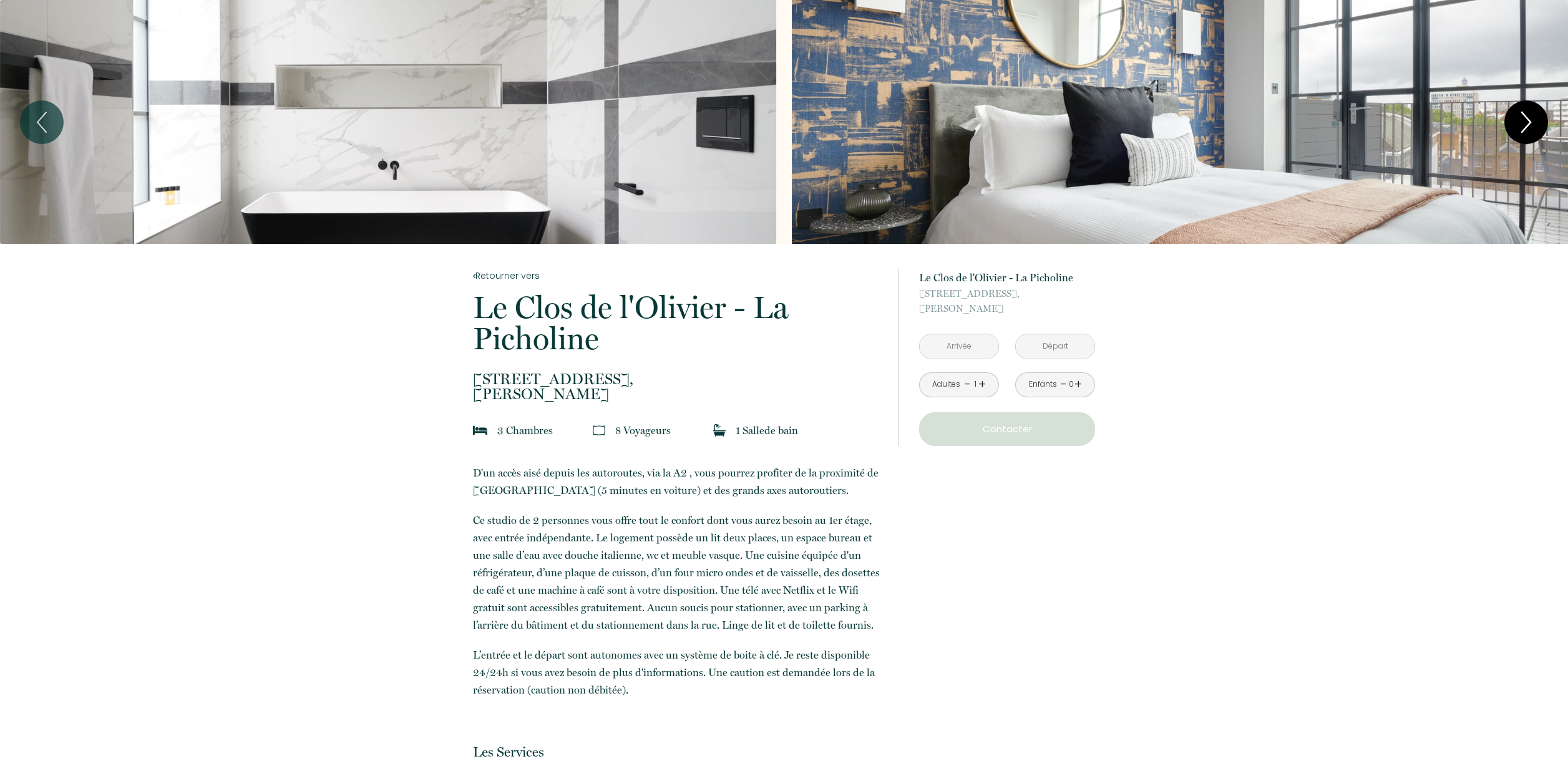
click at [1534, 128] on icon "Next" at bounding box center [1526, 122] width 26 height 37
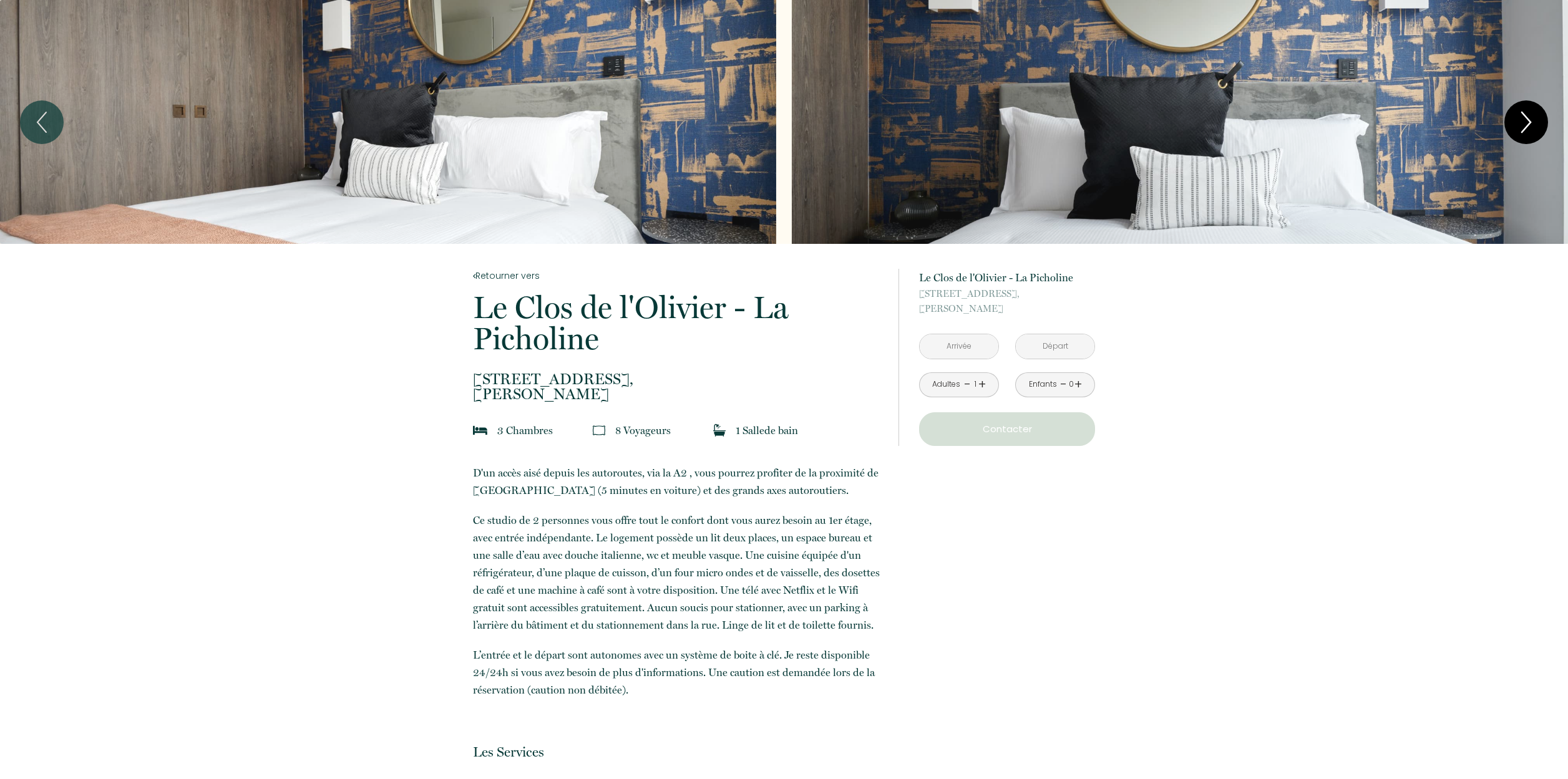
click at [1534, 128] on icon "Next" at bounding box center [1526, 122] width 26 height 37
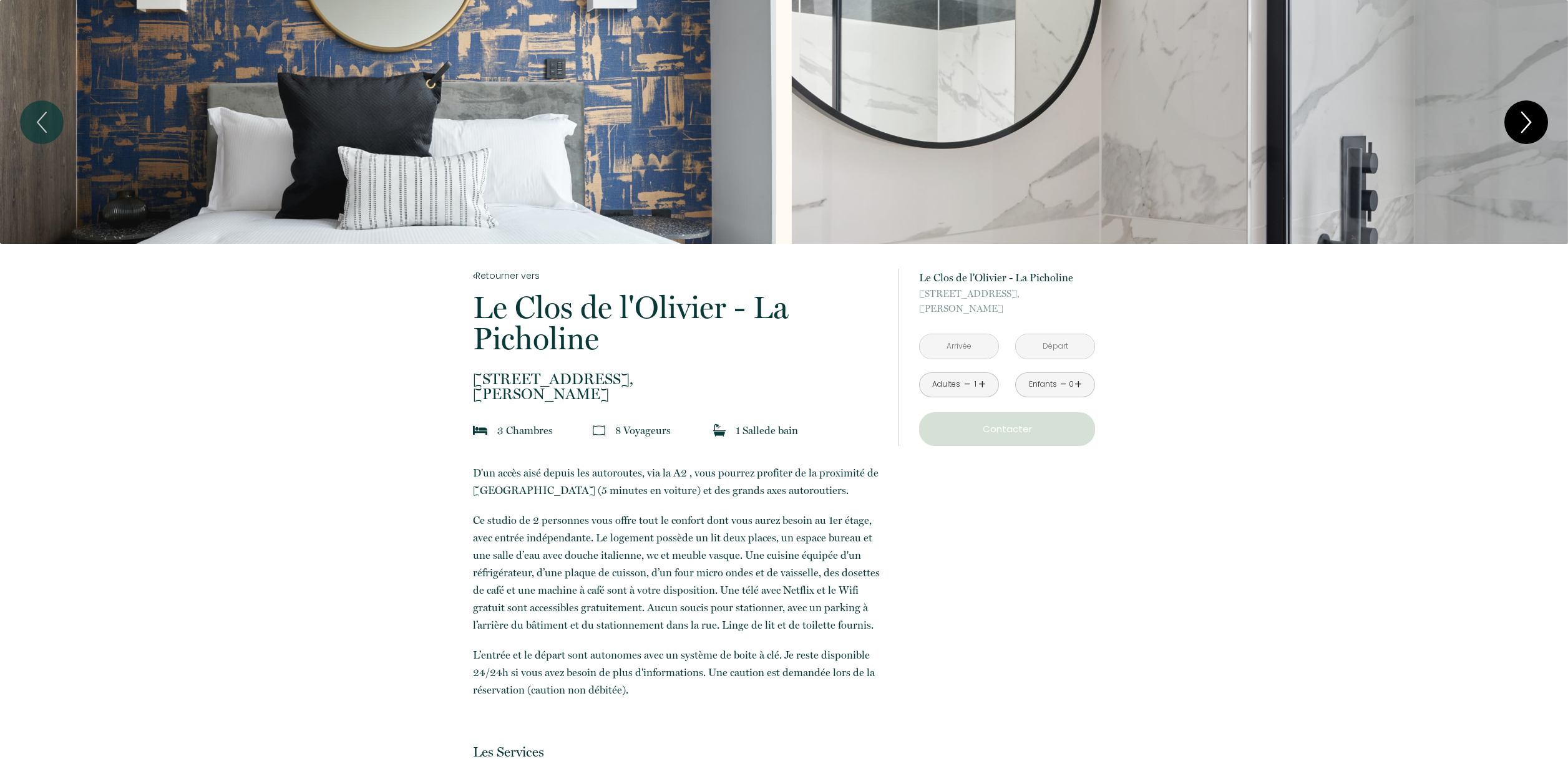
click at [1534, 128] on icon "Next" at bounding box center [1526, 122] width 26 height 37
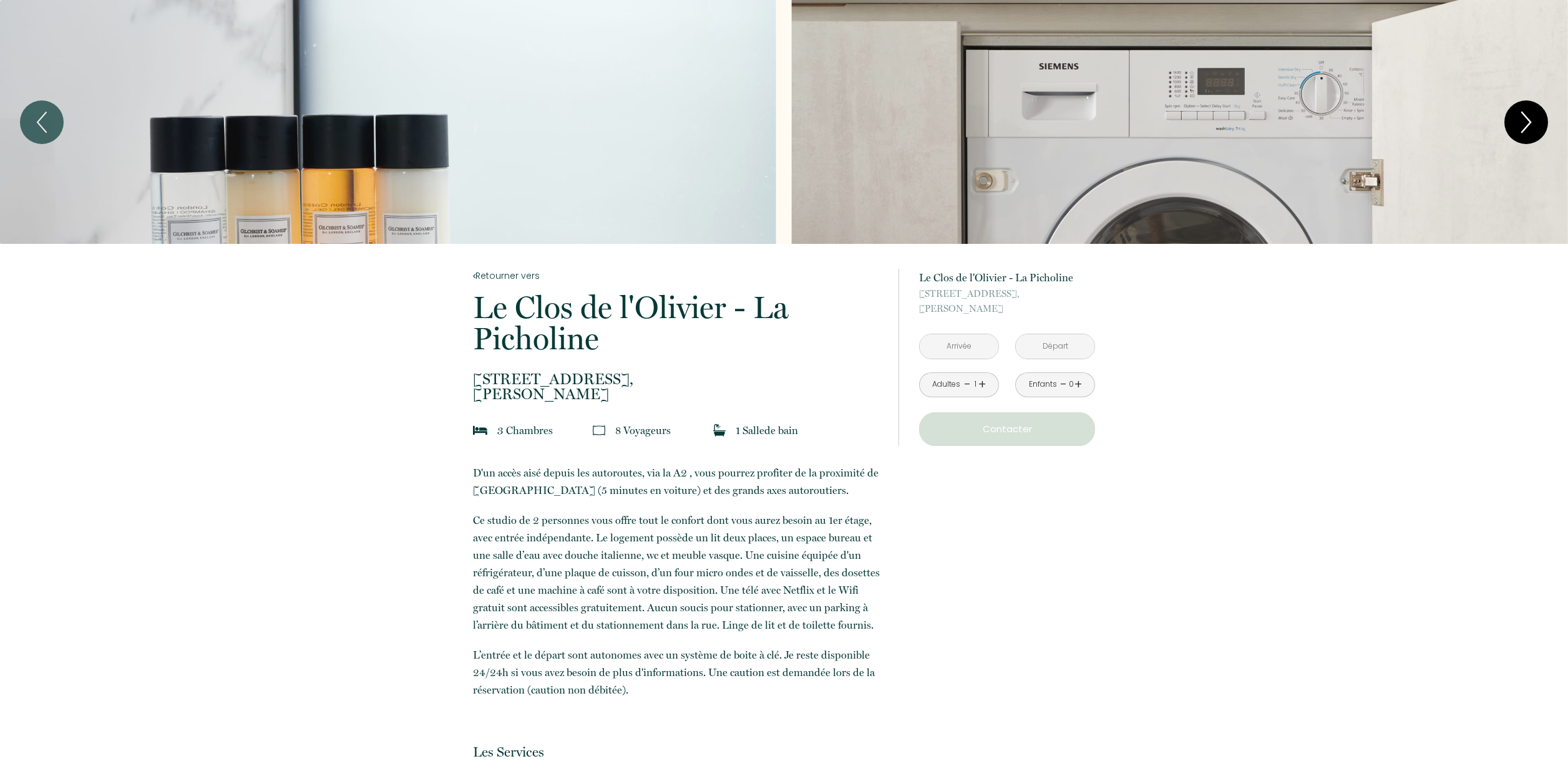
click at [1534, 128] on icon "Next" at bounding box center [1526, 122] width 26 height 37
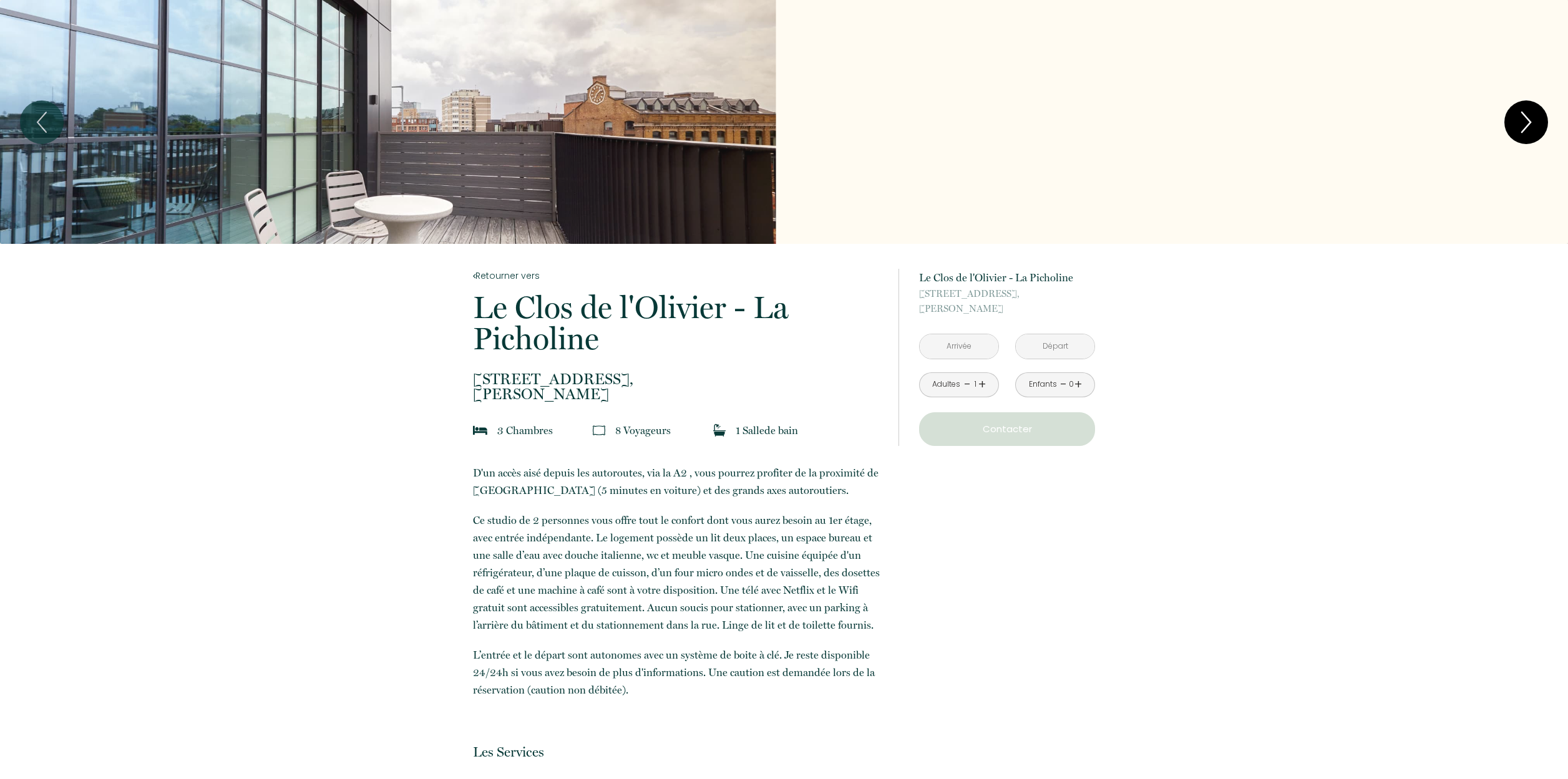
click at [1534, 128] on icon "Next" at bounding box center [1526, 122] width 26 height 37
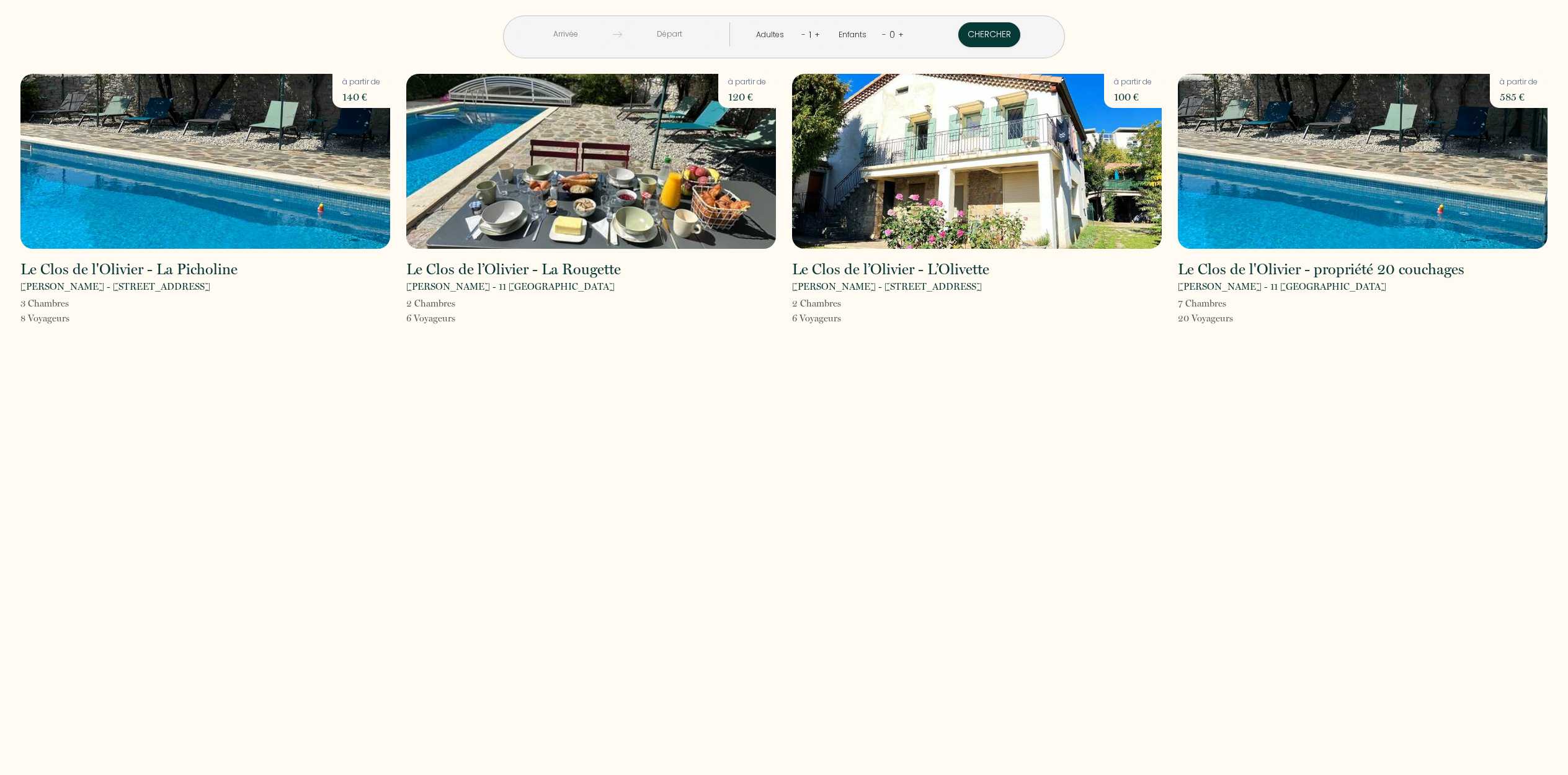
click at [187, 185] on img at bounding box center [205, 162] width 370 height 175
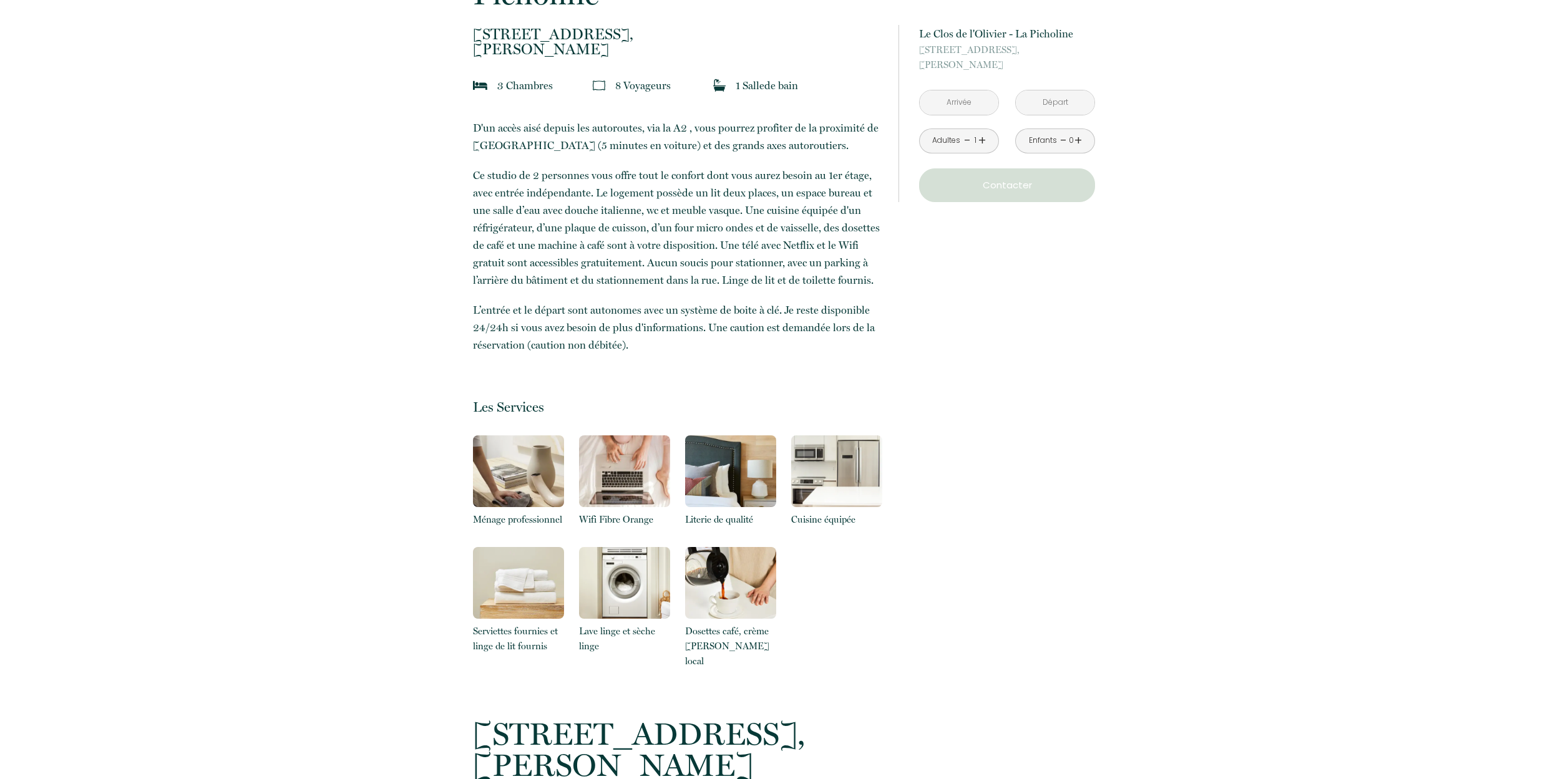
scroll to position [230, 0]
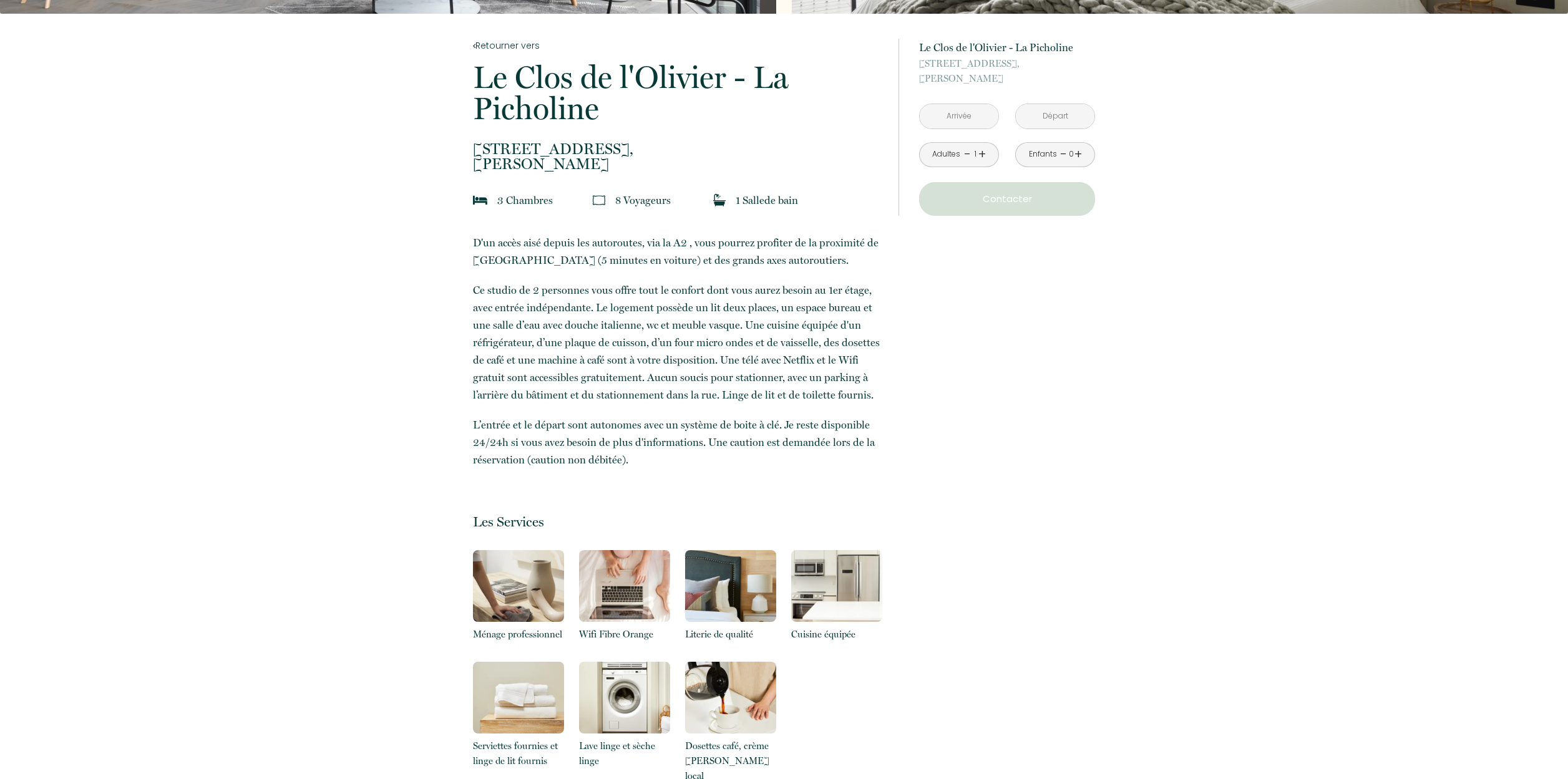
click at [966, 115] on input "text" at bounding box center [959, 116] width 79 height 25
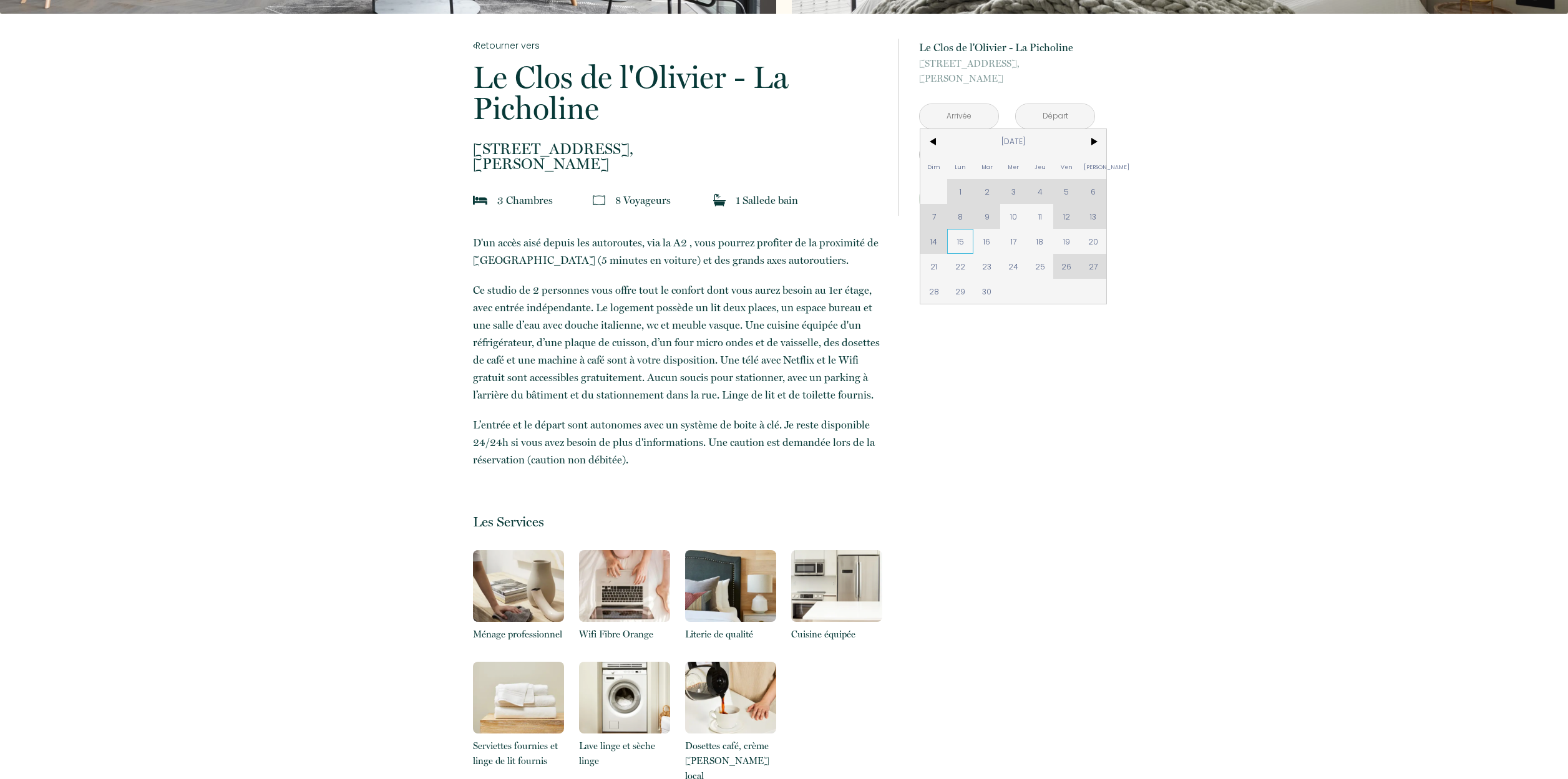
click at [960, 239] on span "15" at bounding box center [960, 241] width 27 height 25
type input "Lun 15 Sep 2025"
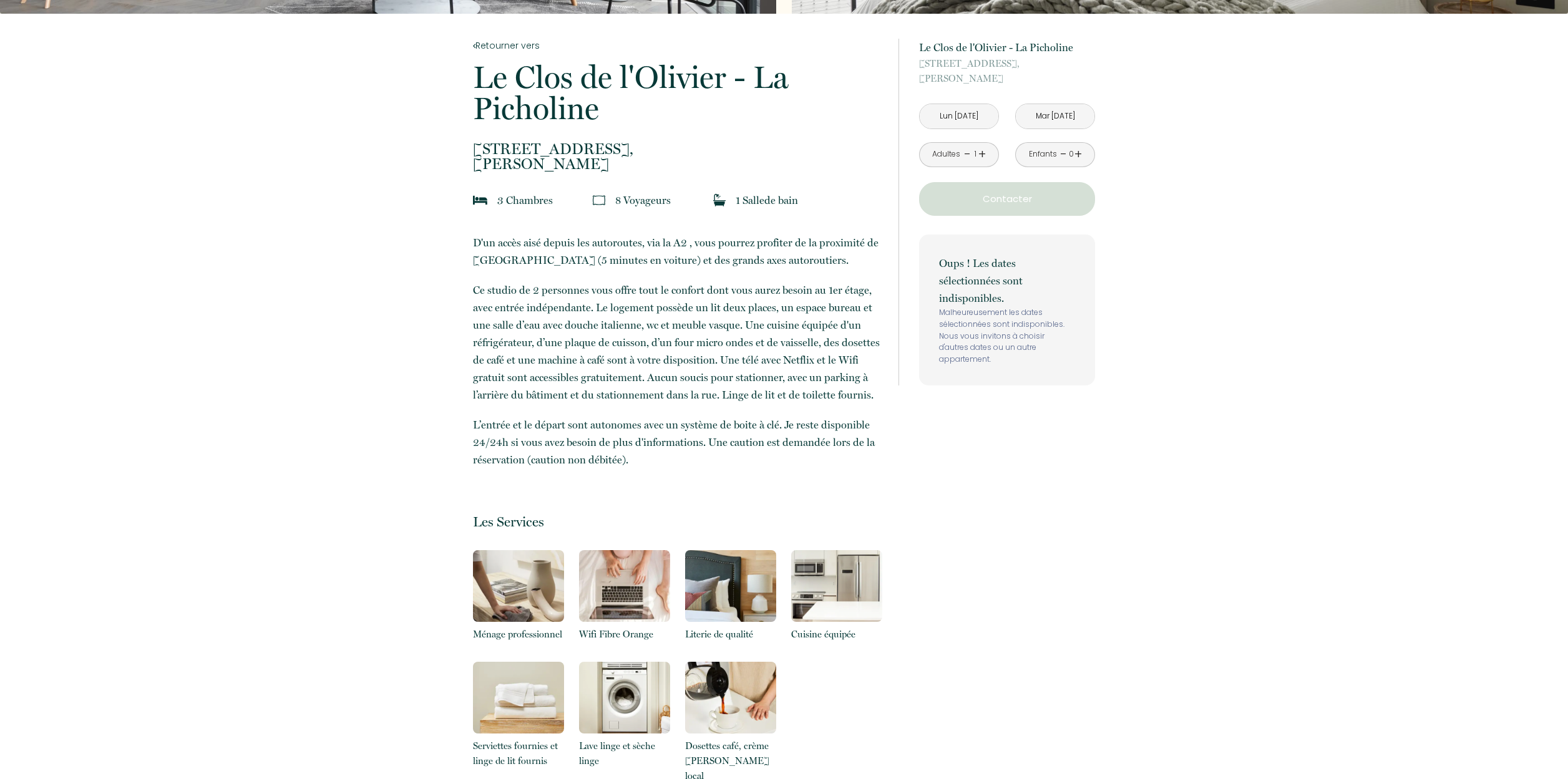
click at [1062, 119] on input "Mar 16 Sep 2025" at bounding box center [1055, 116] width 79 height 25
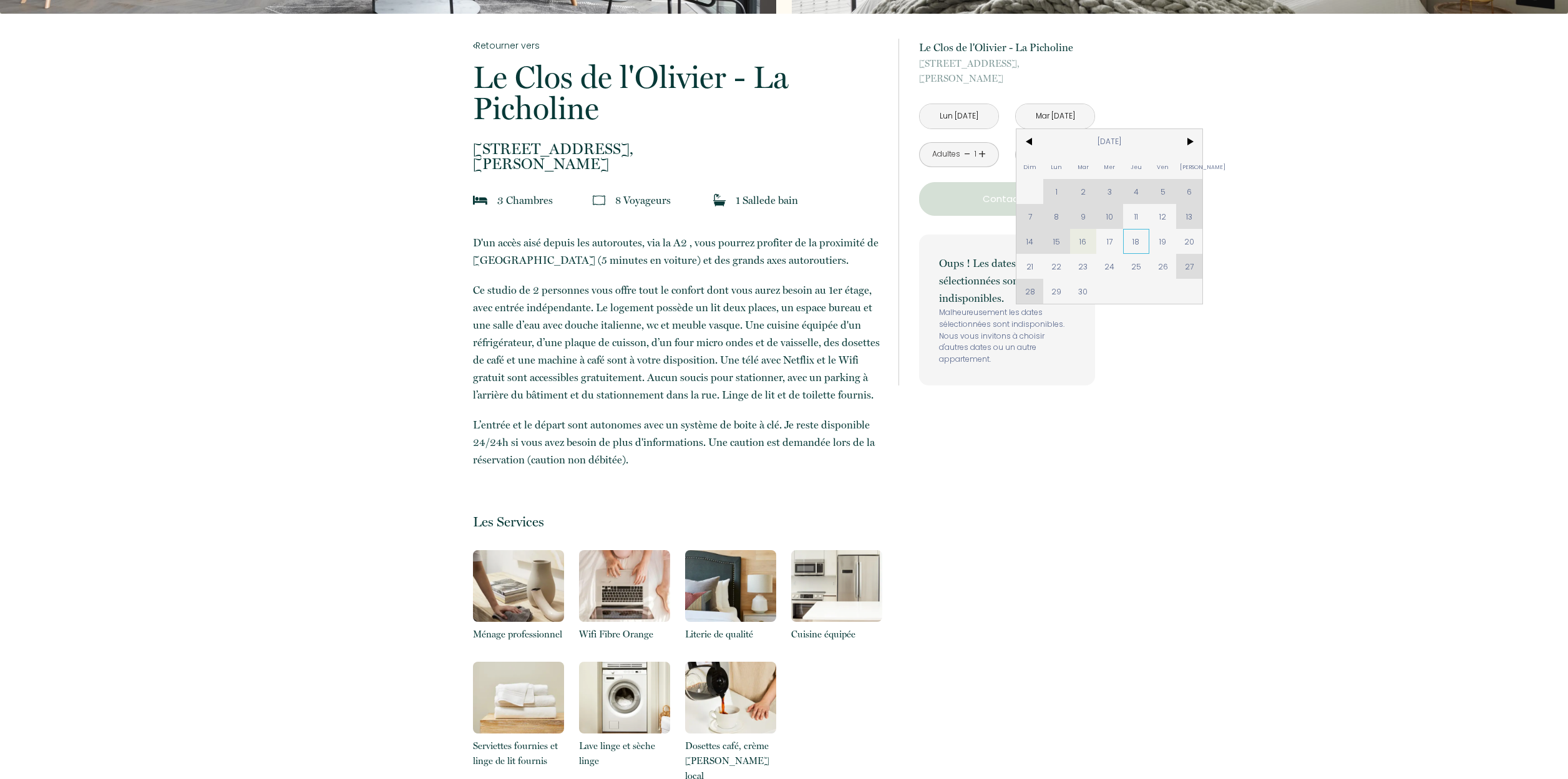
click at [1145, 244] on span "18" at bounding box center [1136, 241] width 27 height 25
type input "Jeu 18 Sep 2025"
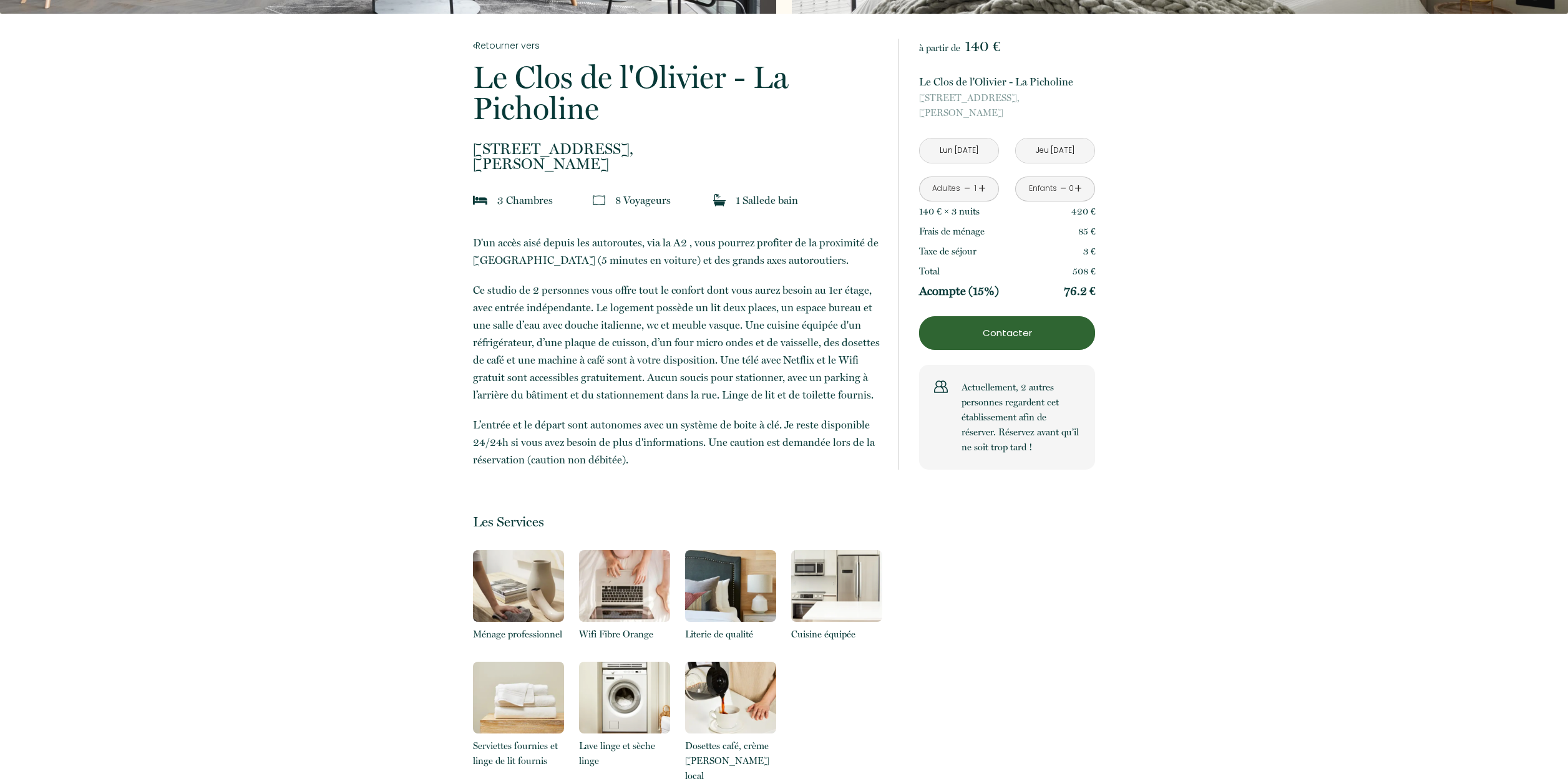
click at [981, 188] on link "+" at bounding box center [982, 189] width 8 height 20
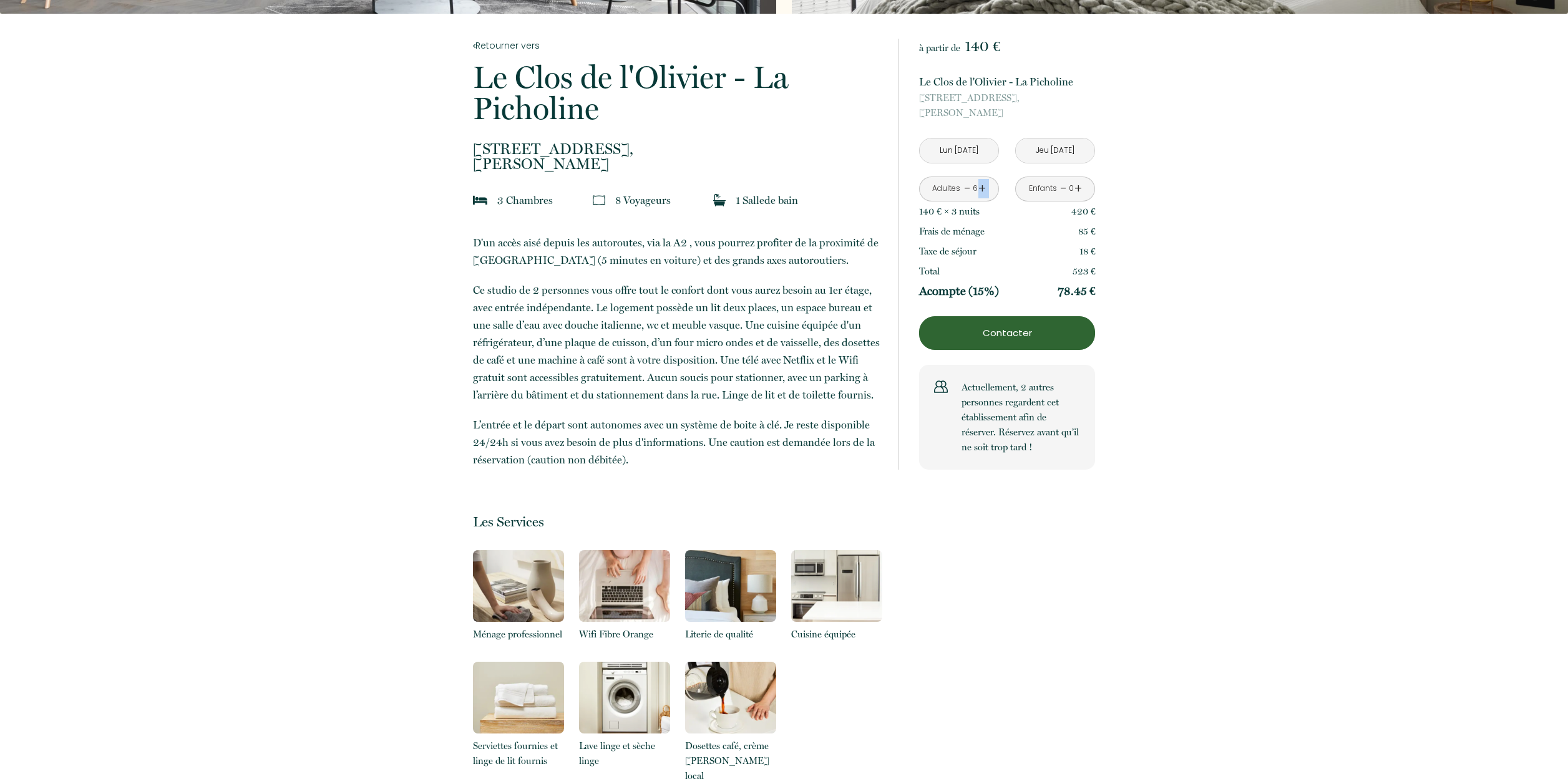
click at [981, 188] on link "+" at bounding box center [982, 189] width 8 height 20
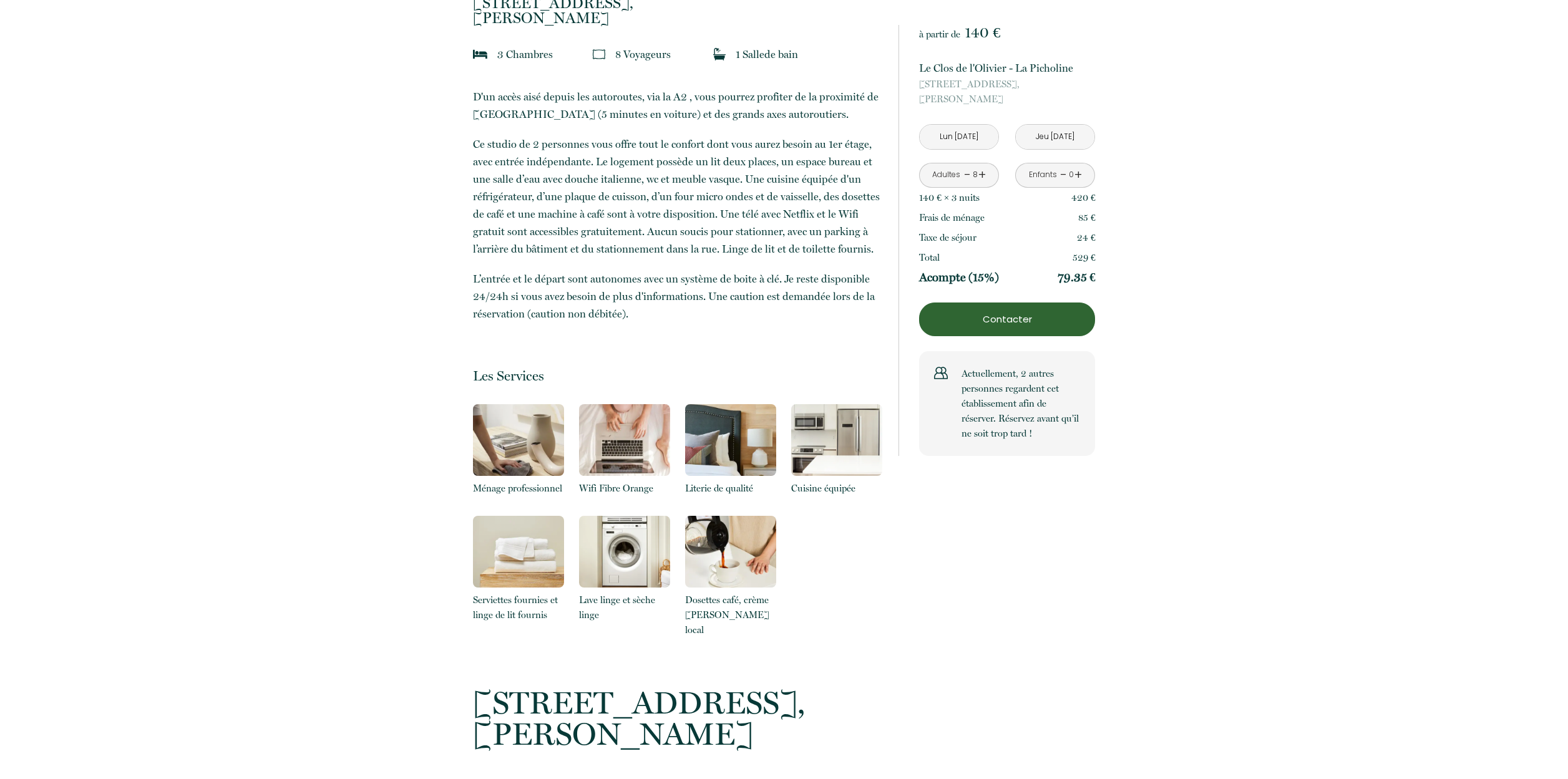
scroll to position [0, 0]
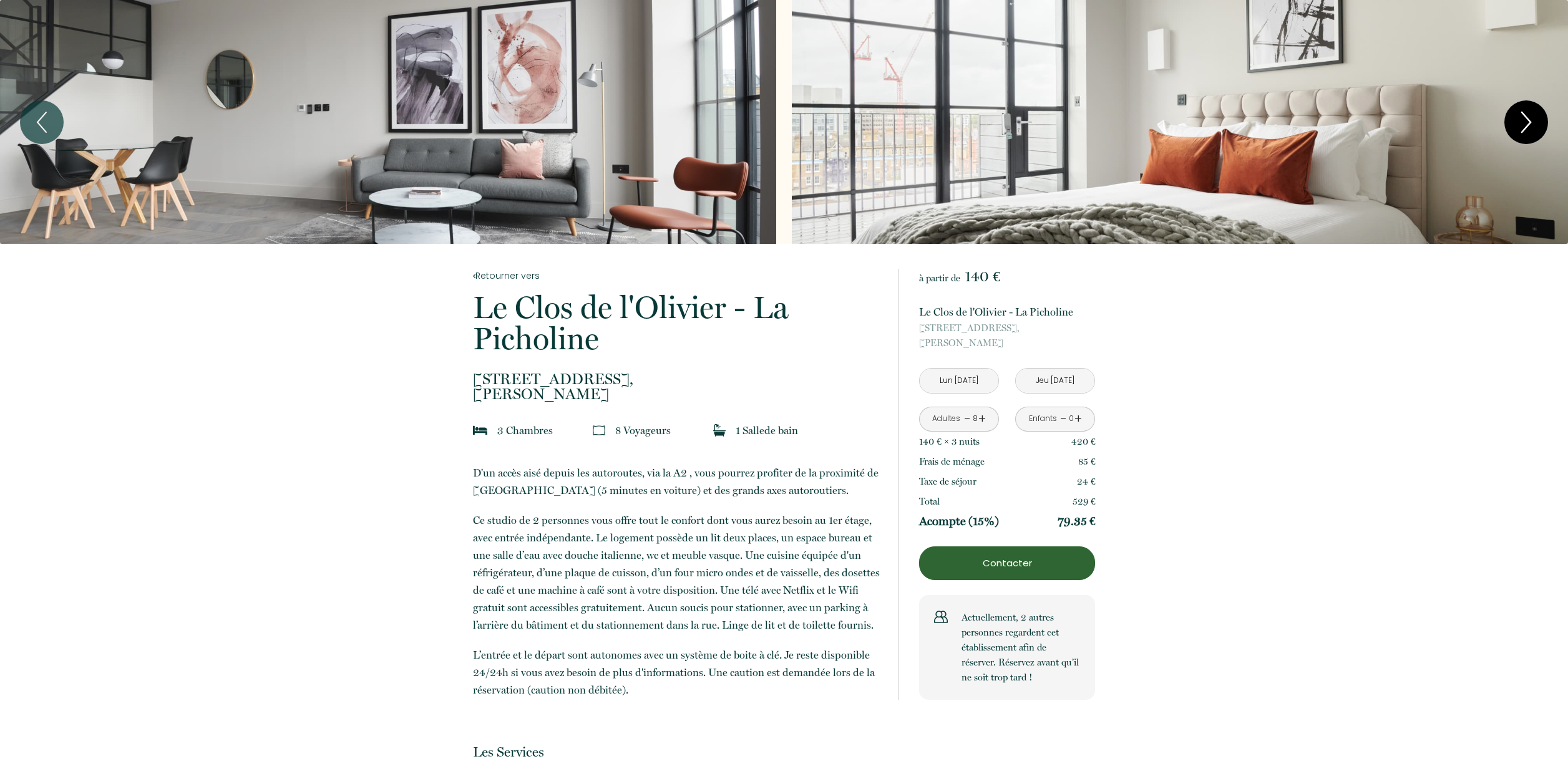
click at [1531, 116] on icon "Next" at bounding box center [1526, 122] width 26 height 37
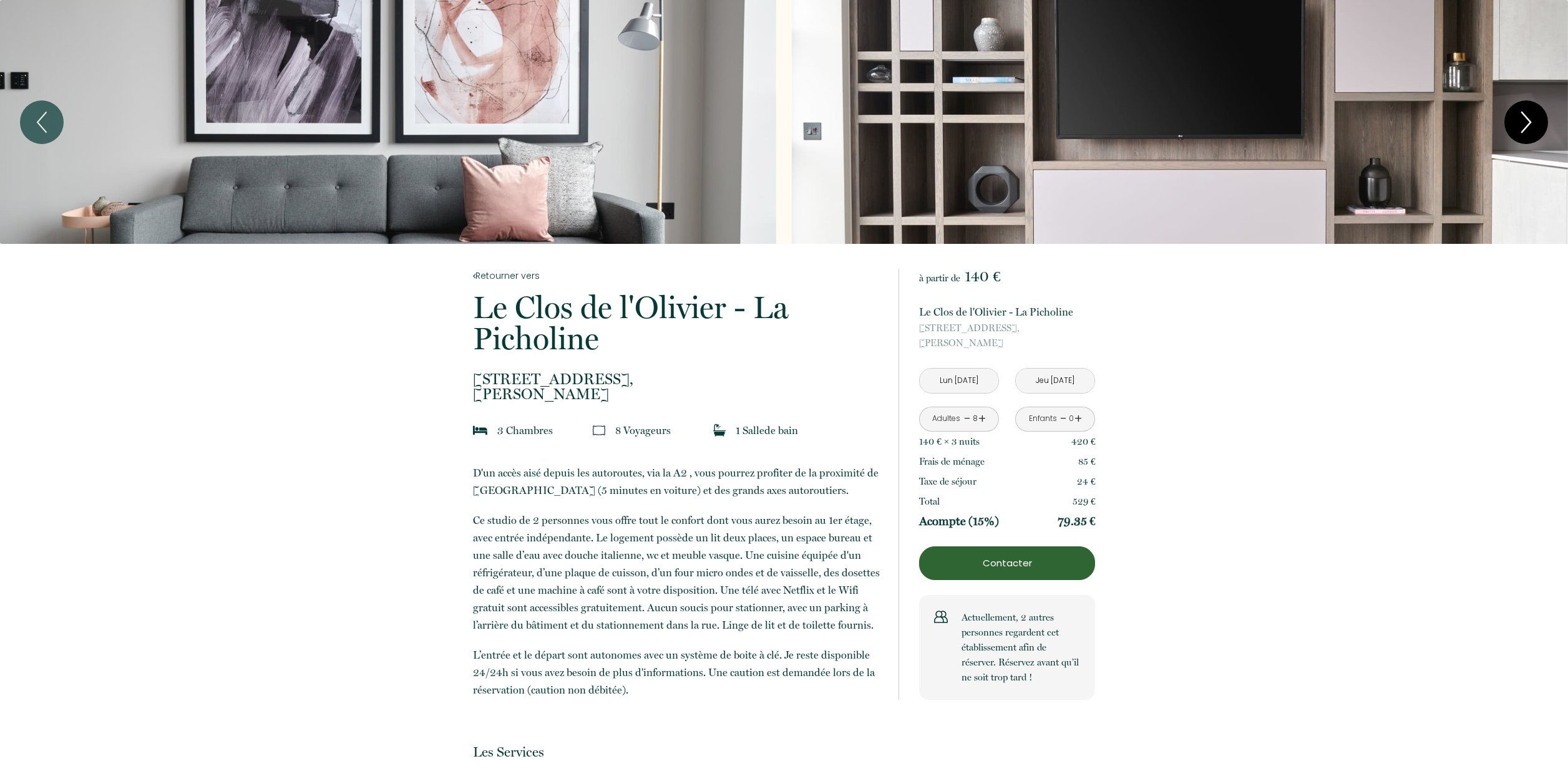
click at [1526, 120] on icon "Next" at bounding box center [1526, 122] width 26 height 37
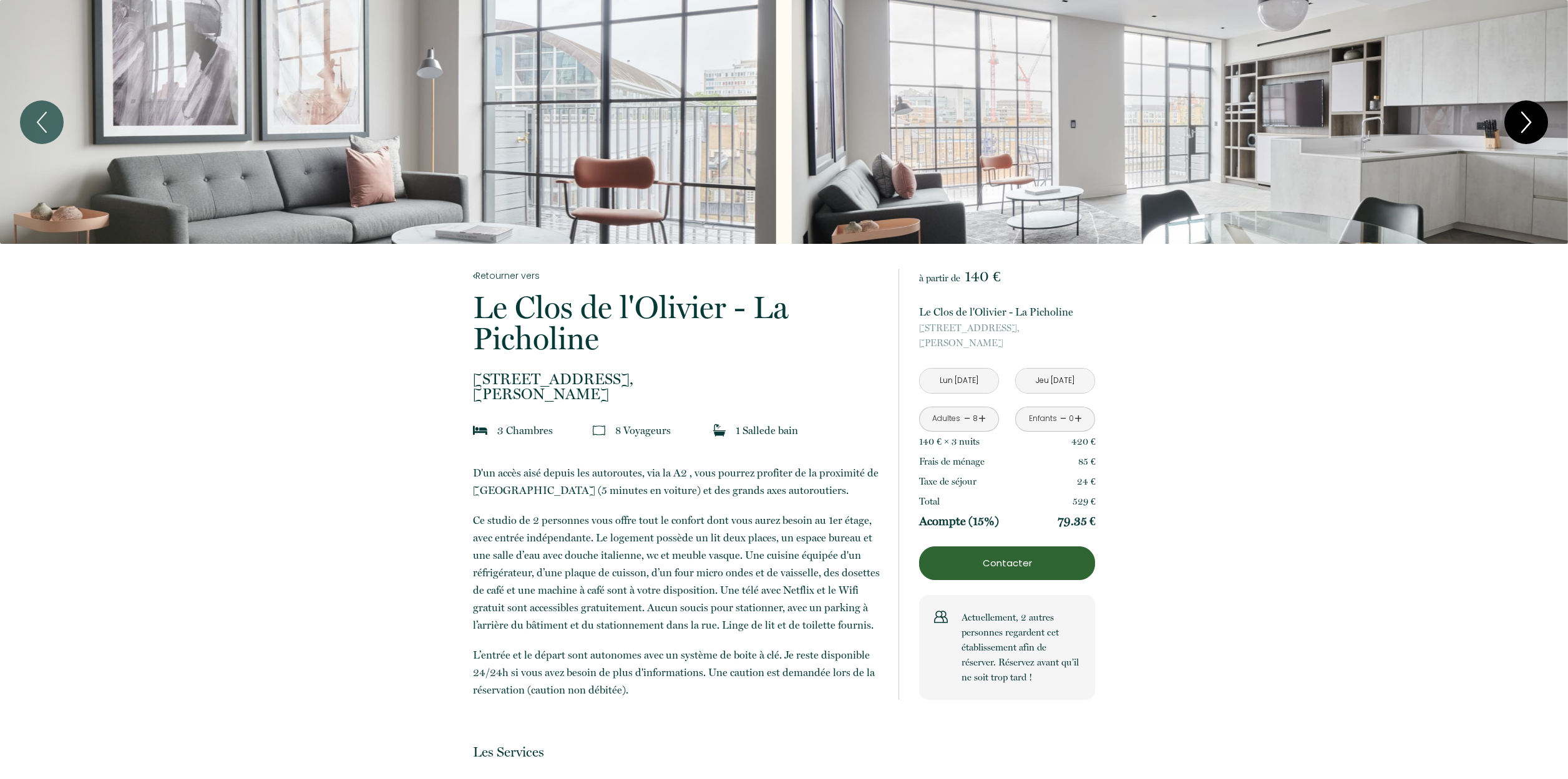
click at [1526, 120] on icon "Next" at bounding box center [1526, 122] width 26 height 37
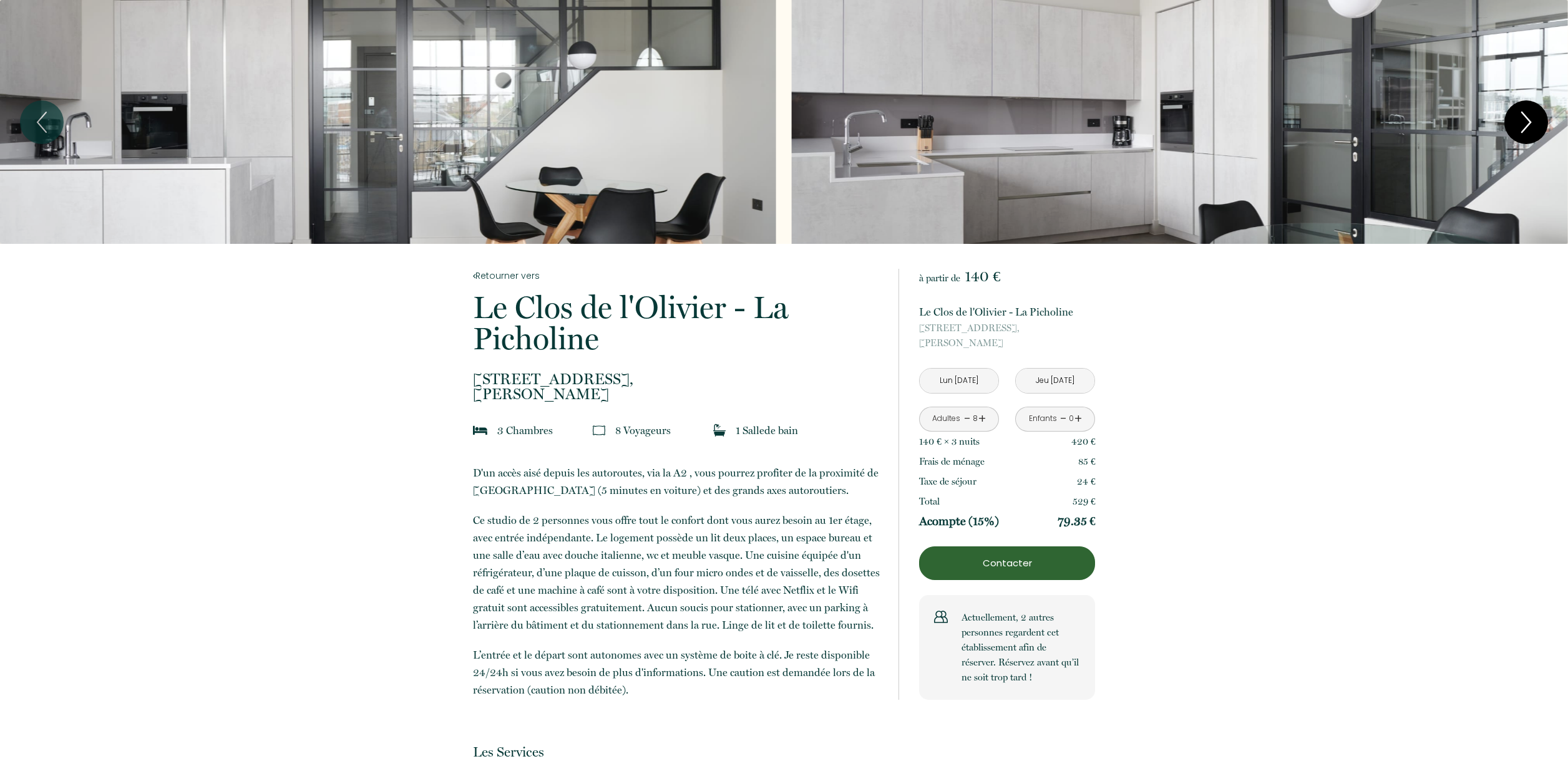
click at [1526, 120] on icon "Next" at bounding box center [1526, 122] width 26 height 37
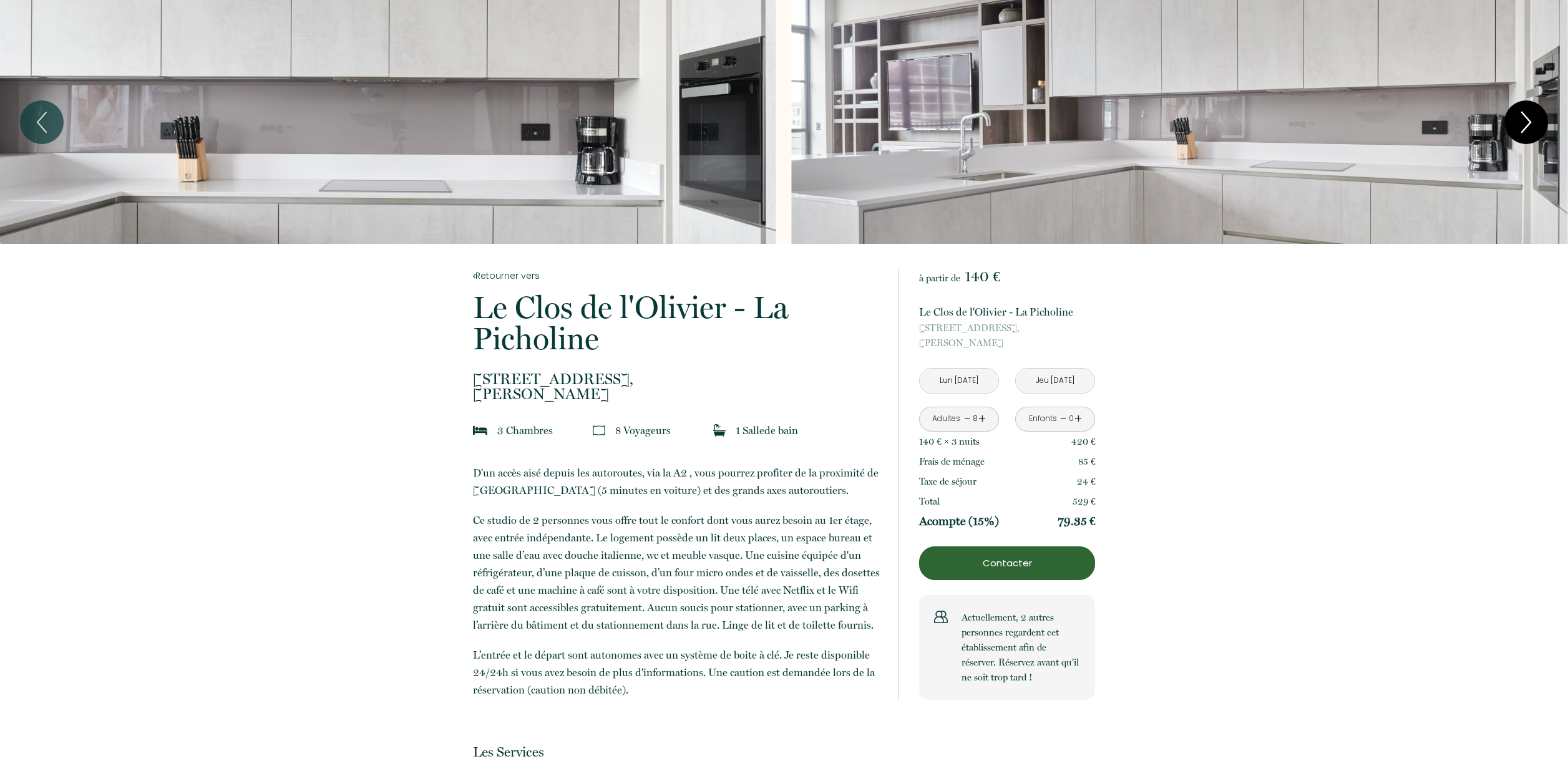
click at [1526, 120] on icon "Next" at bounding box center [1526, 122] width 26 height 37
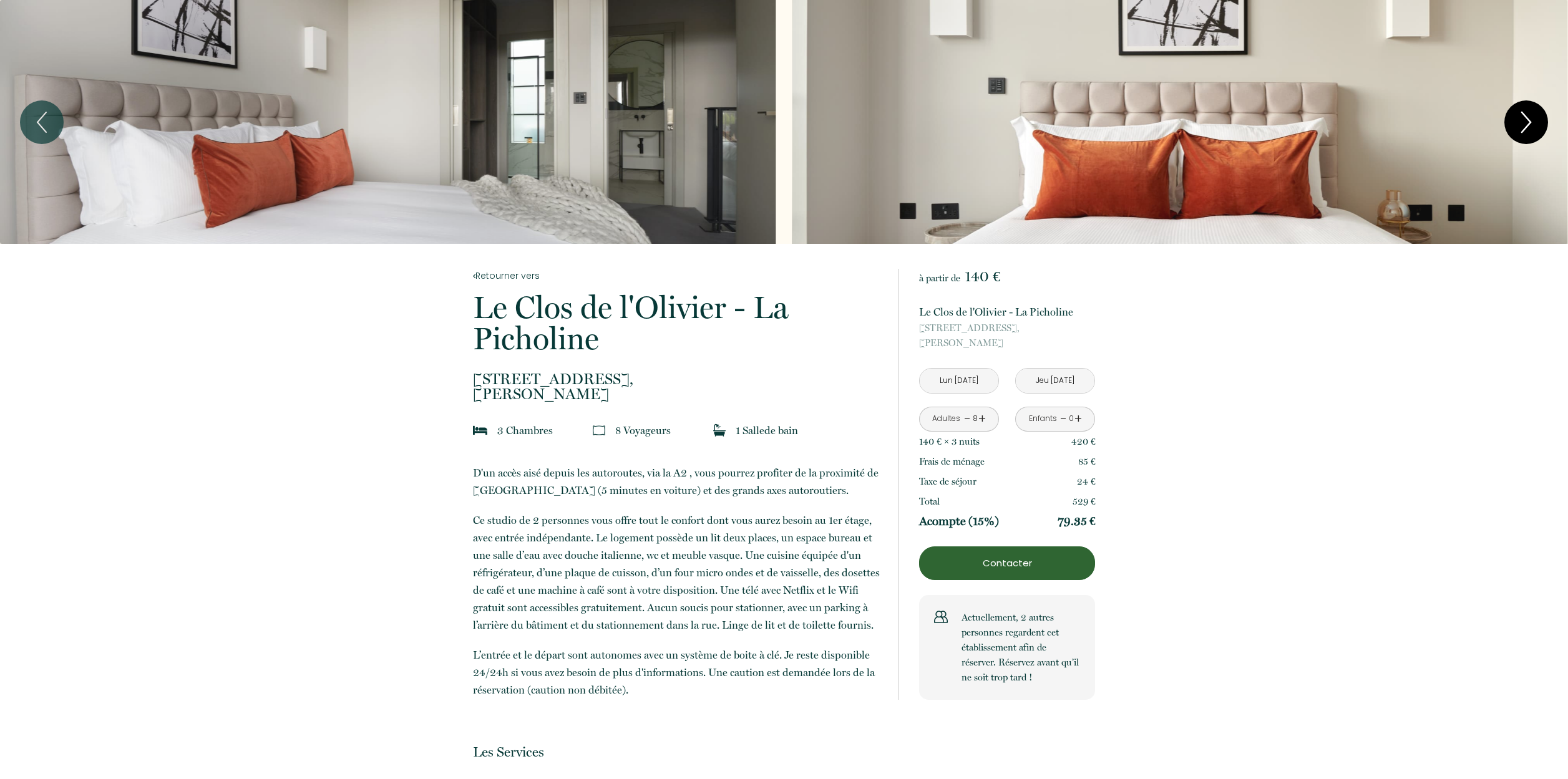
click at [1526, 120] on icon "Next" at bounding box center [1526, 122] width 26 height 37
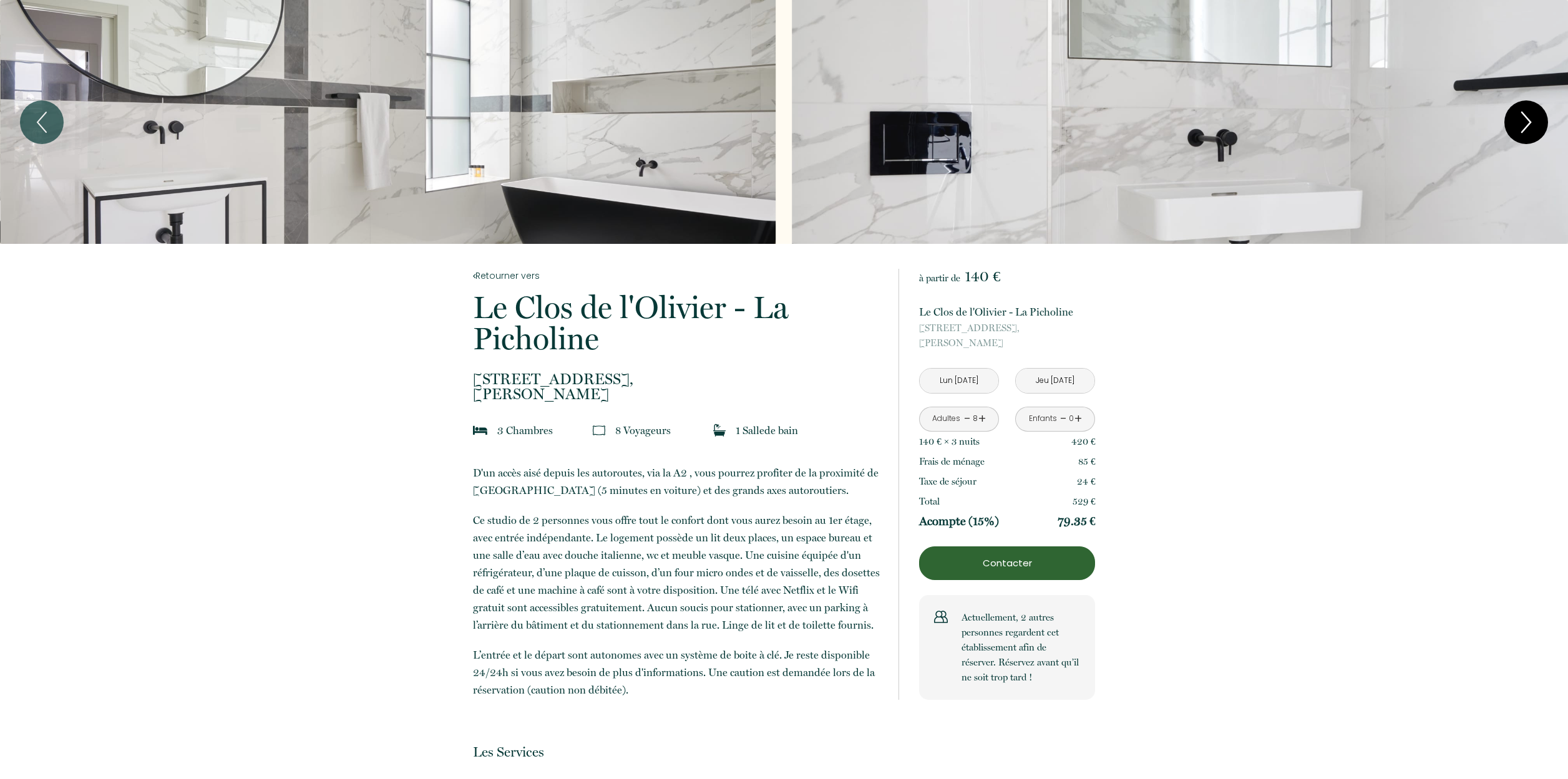
click at [1526, 120] on icon "Next" at bounding box center [1526, 122] width 26 height 37
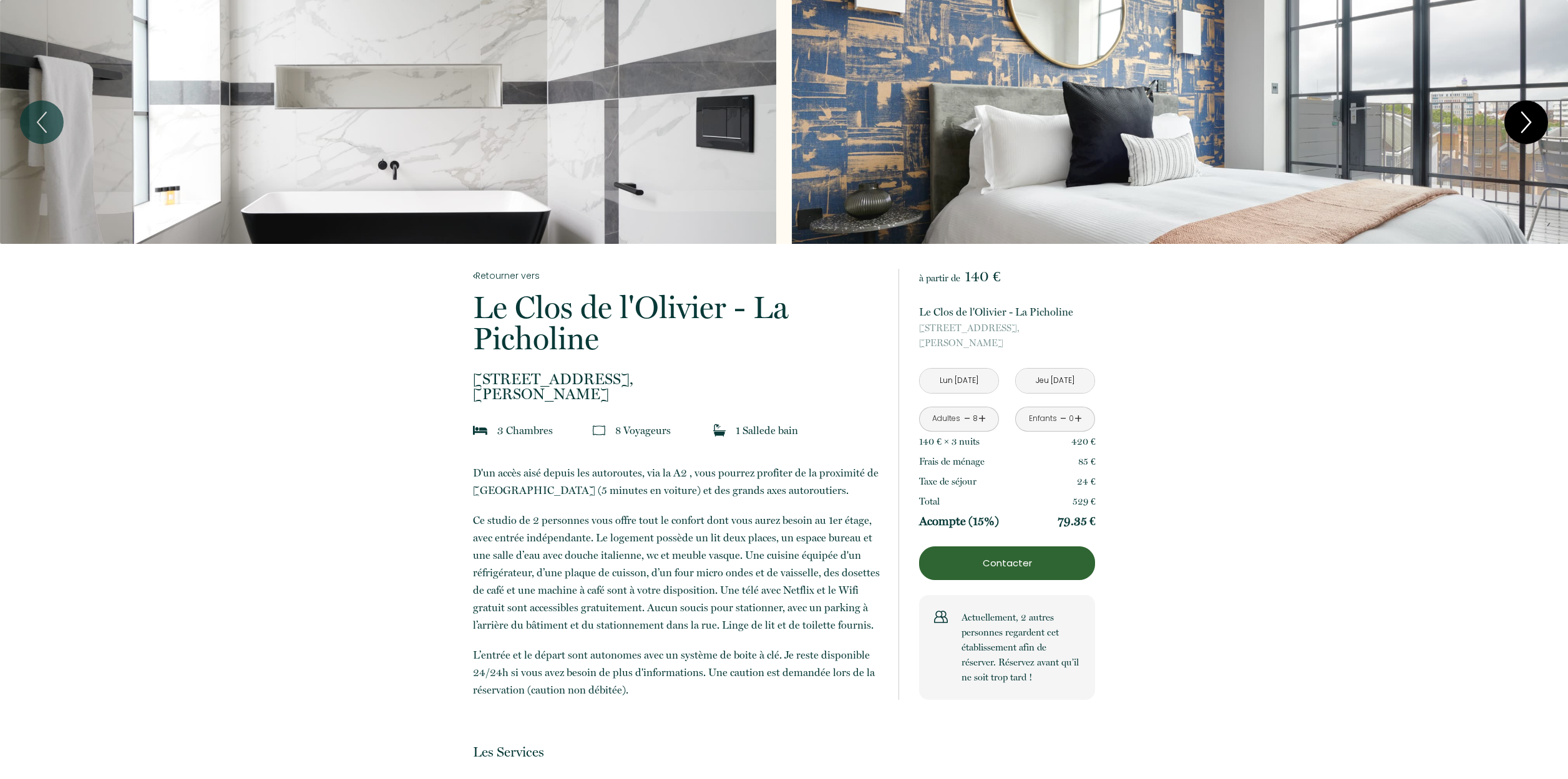
click at [1526, 120] on icon "Next" at bounding box center [1526, 122] width 26 height 37
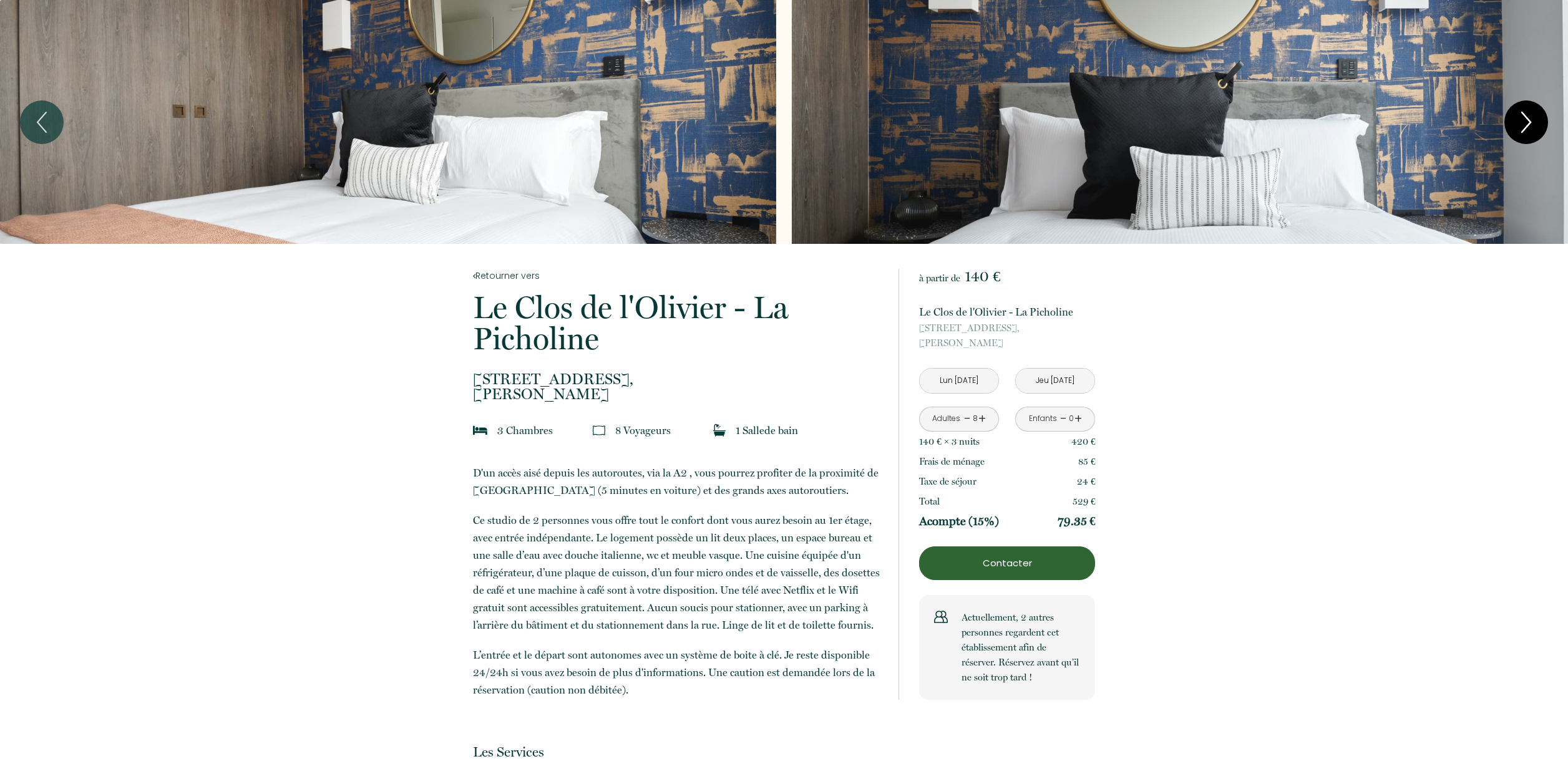
click at [1526, 120] on icon "Next" at bounding box center [1526, 122] width 26 height 37
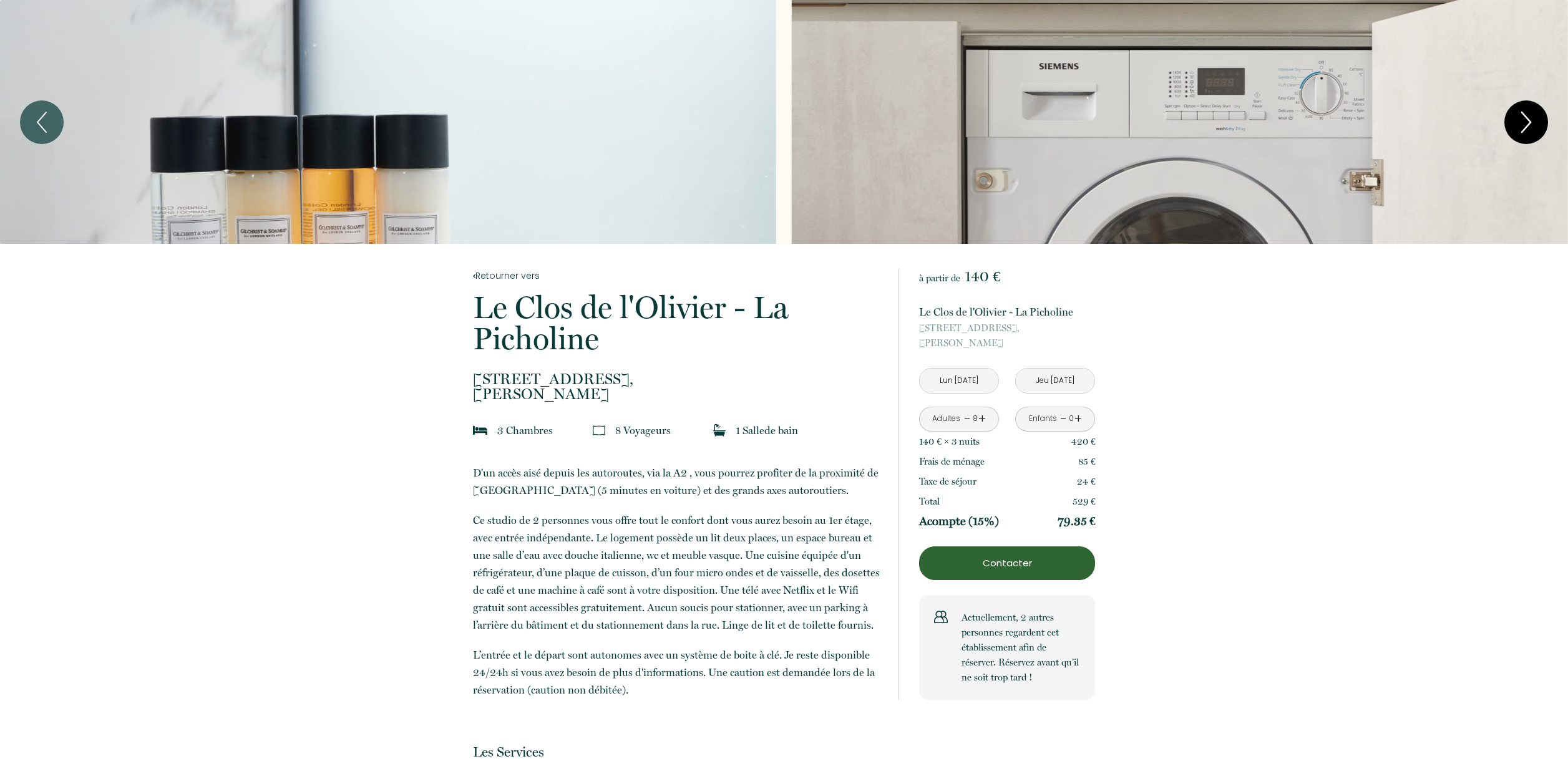
click at [1526, 120] on icon "Next" at bounding box center [1526, 122] width 26 height 37
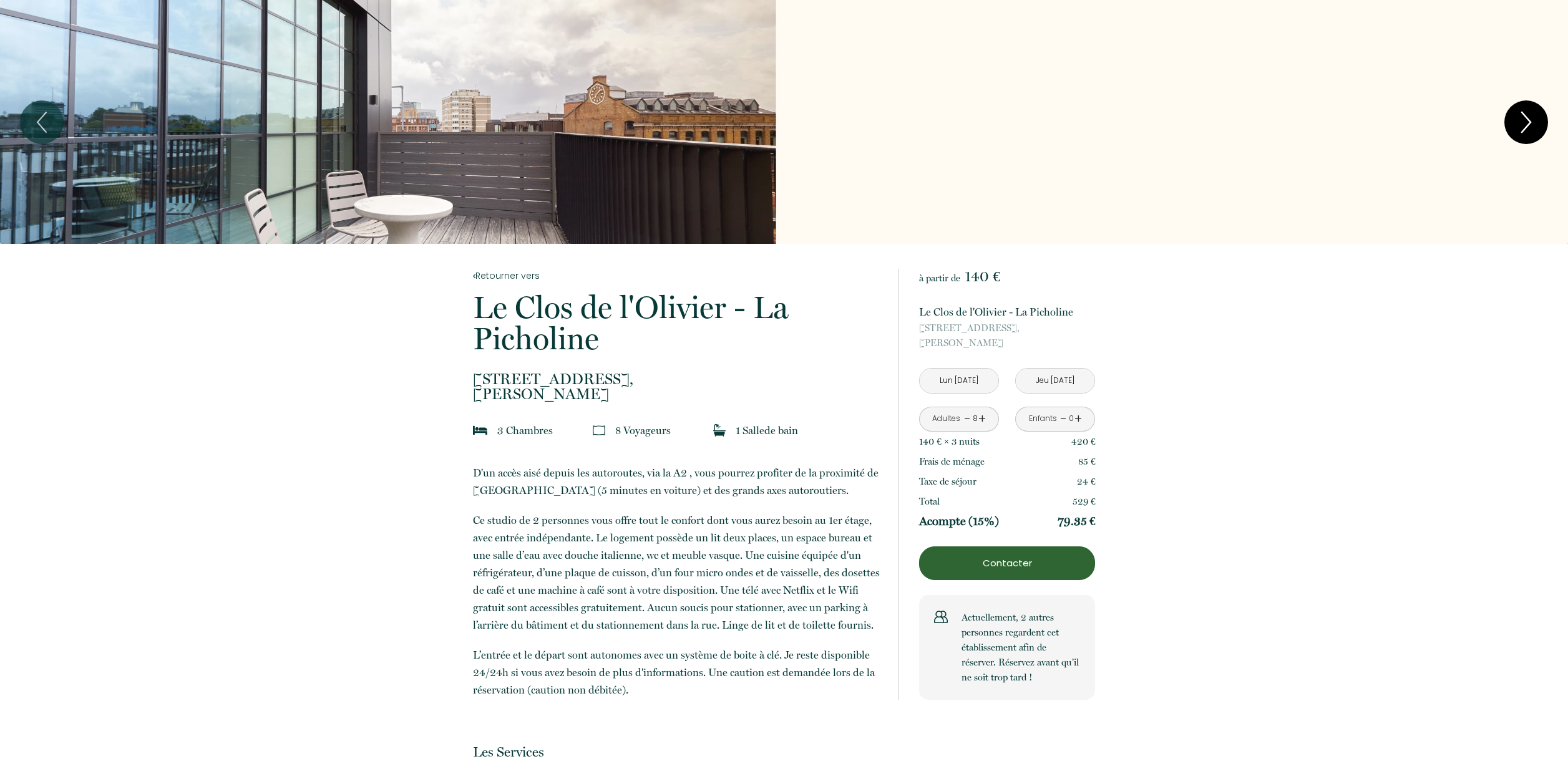
click at [1526, 120] on icon "Next" at bounding box center [1526, 122] width 26 height 37
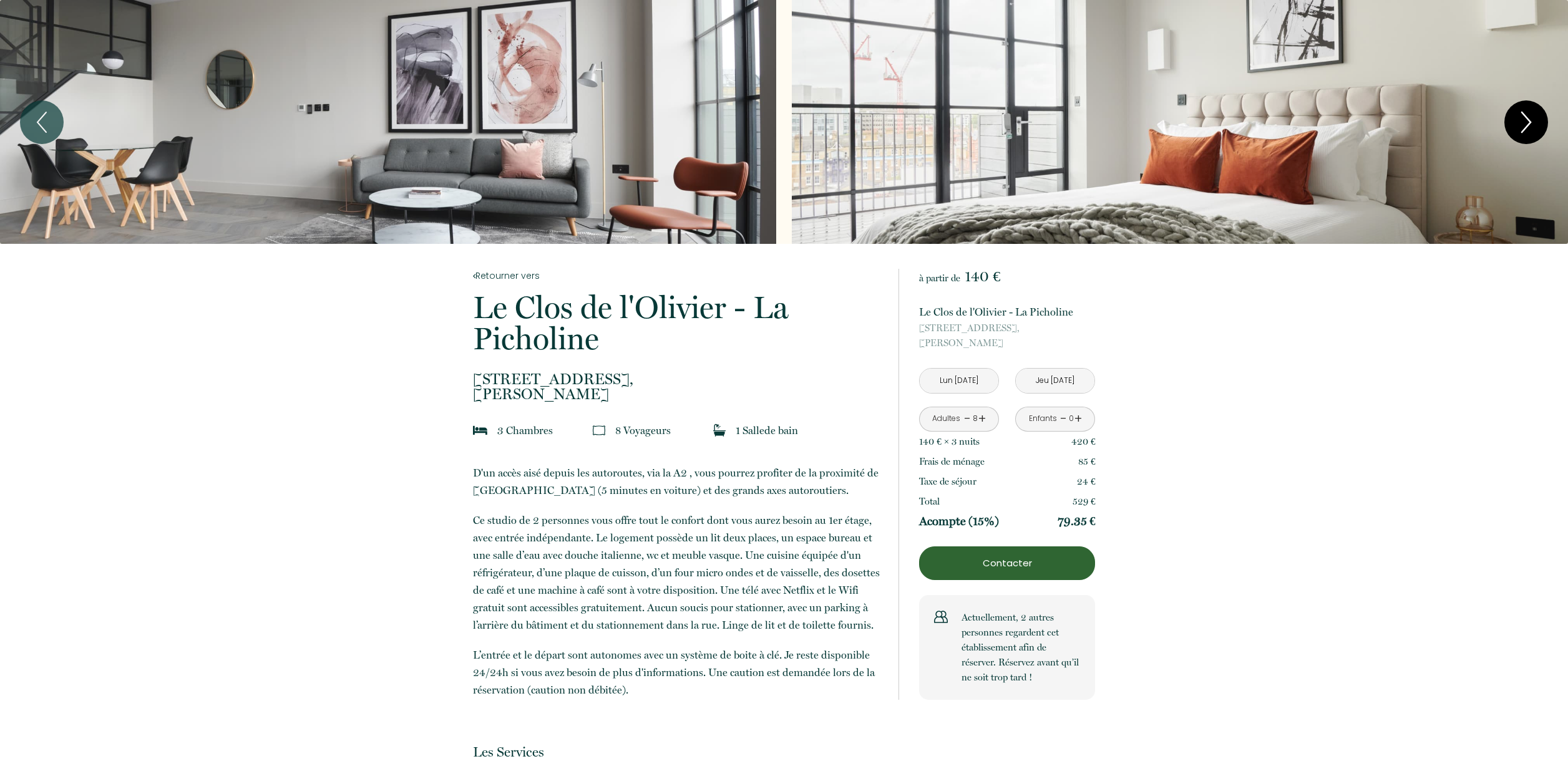
click at [1519, 129] on icon "Next" at bounding box center [1526, 122] width 26 height 37
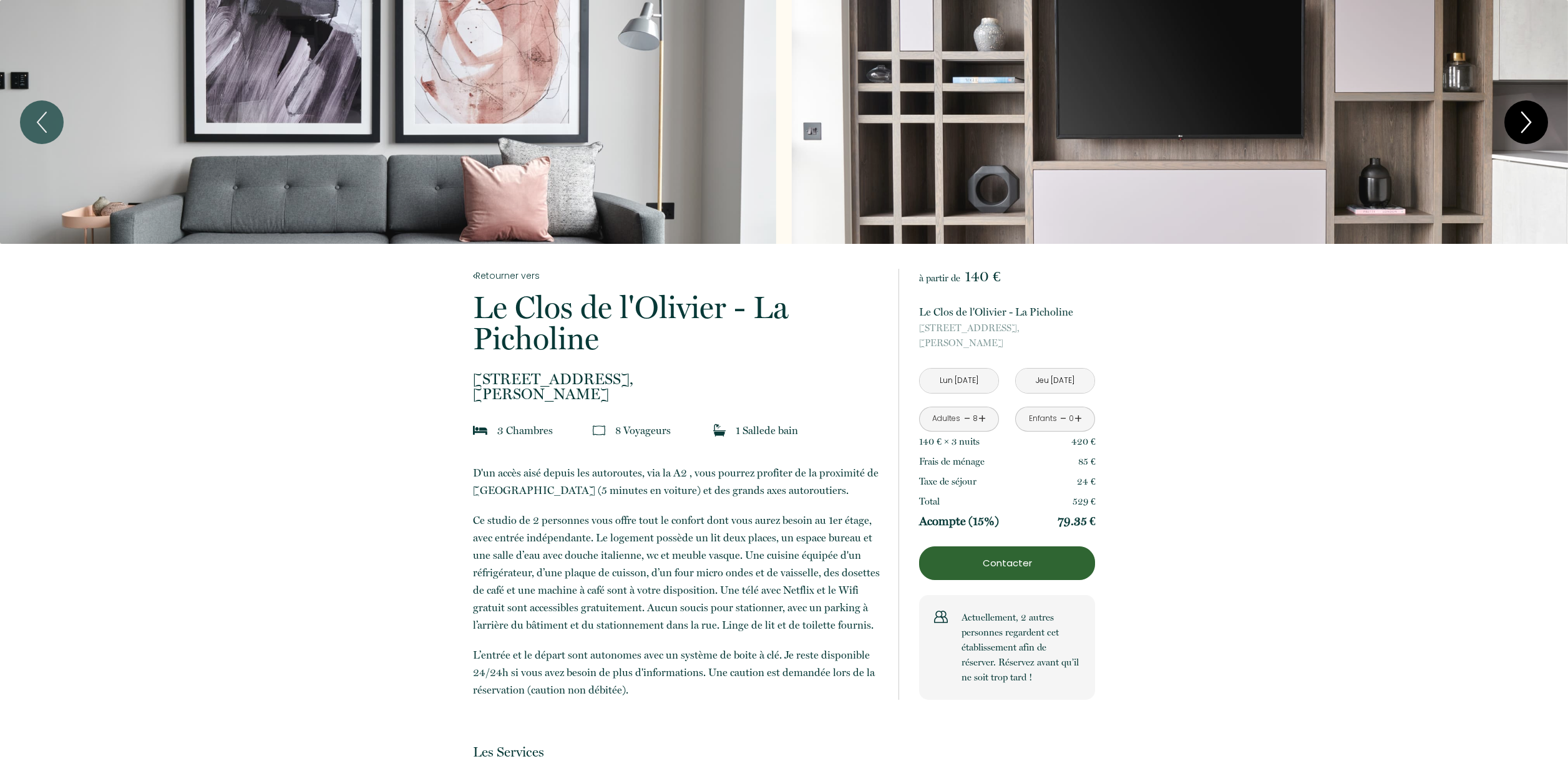
click at [1519, 129] on icon "Next" at bounding box center [1526, 122] width 26 height 37
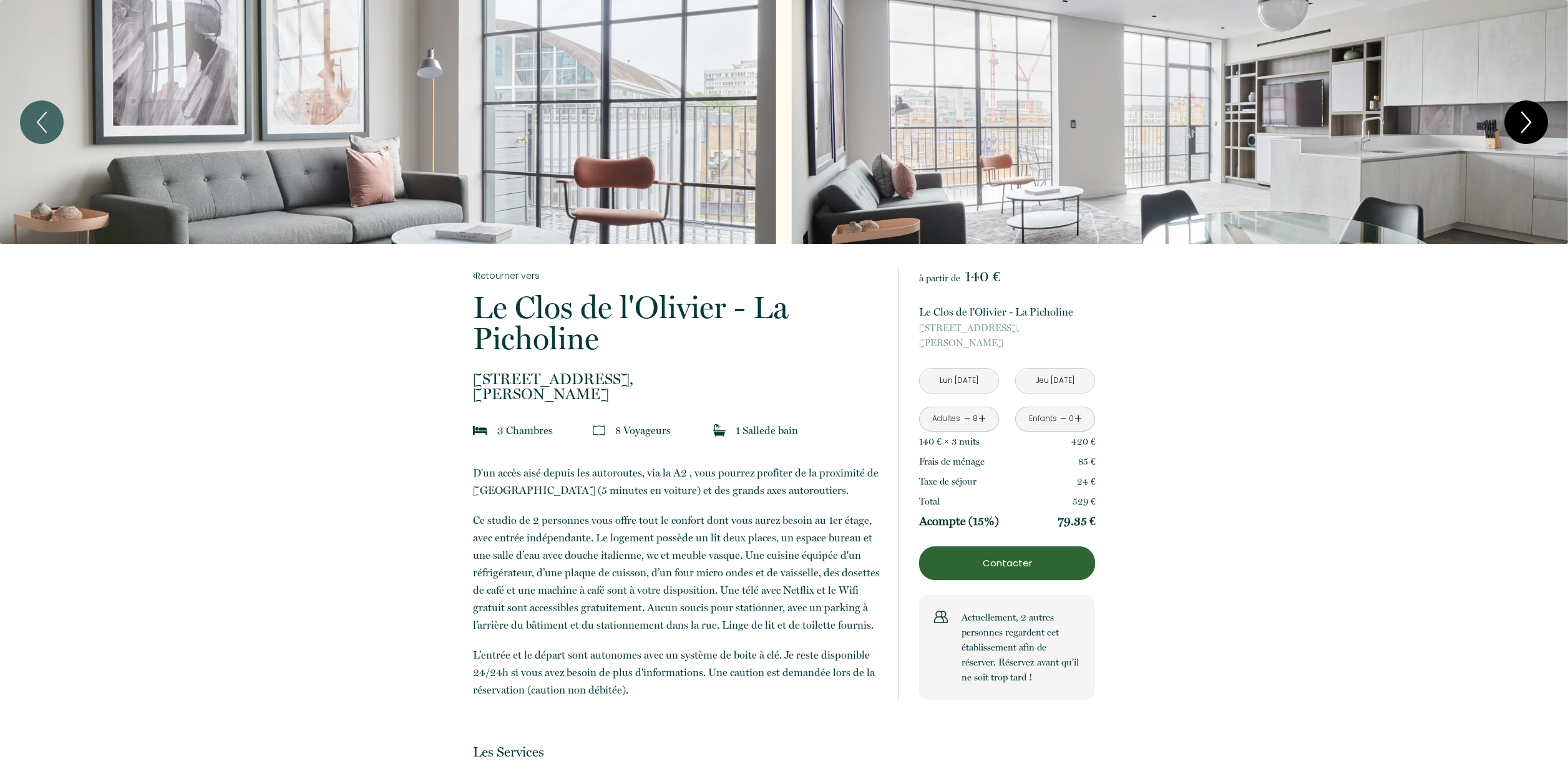
click at [1519, 129] on icon "Next" at bounding box center [1526, 122] width 26 height 37
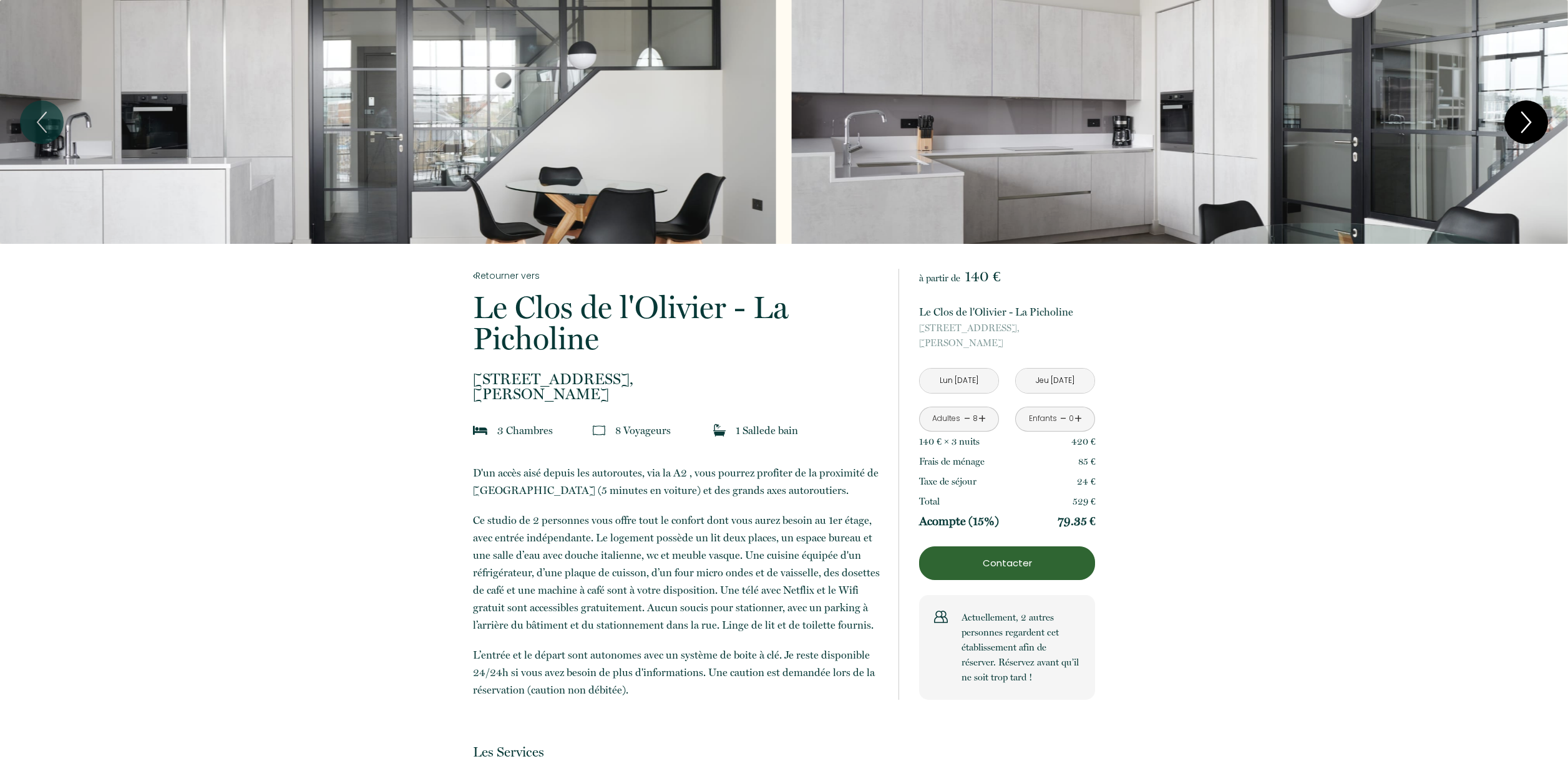
click at [1519, 129] on icon "Next" at bounding box center [1526, 122] width 26 height 37
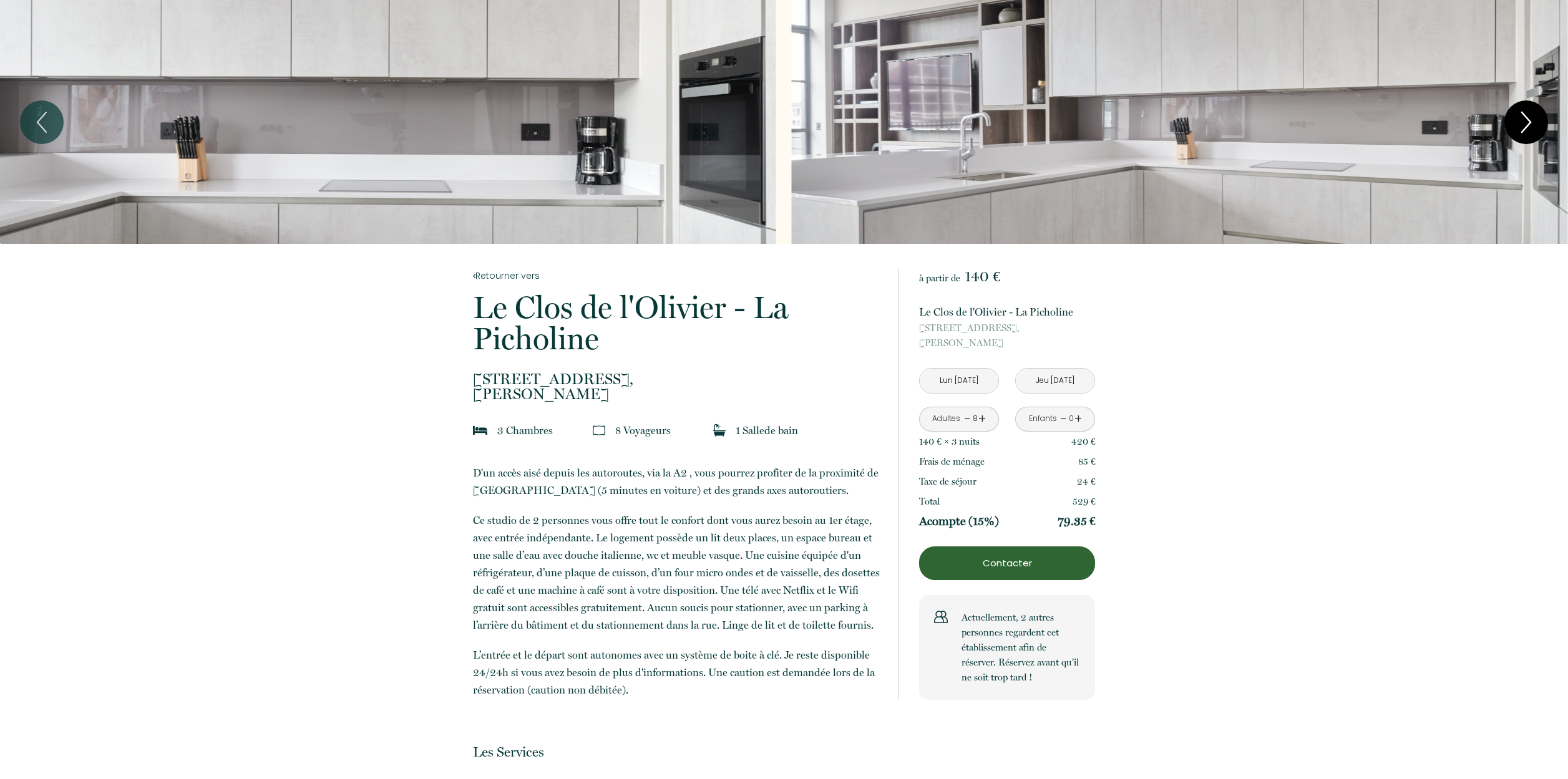
click at [1519, 129] on icon "Next" at bounding box center [1526, 122] width 26 height 37
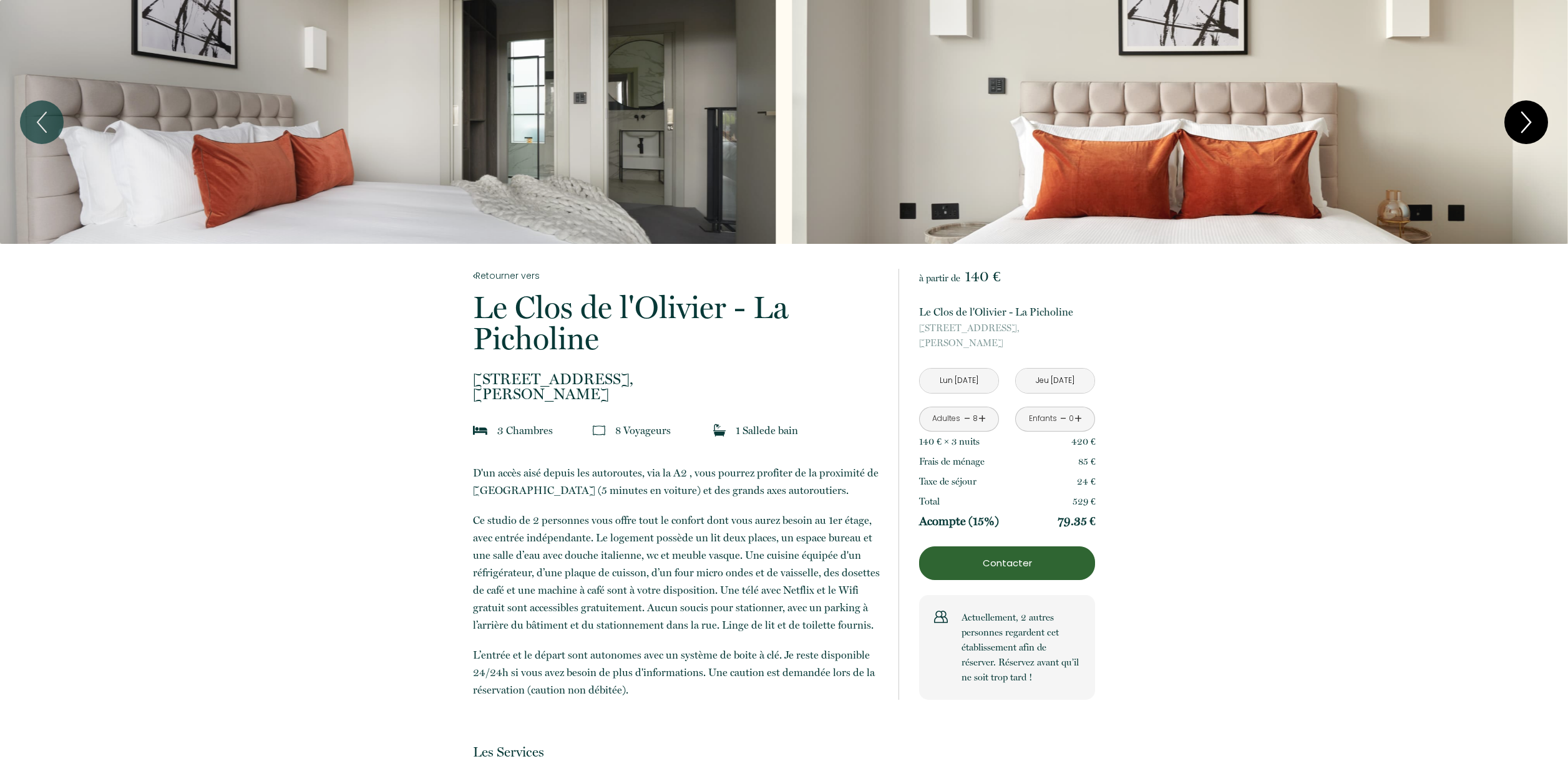
click at [1519, 129] on icon "Next" at bounding box center [1526, 122] width 26 height 37
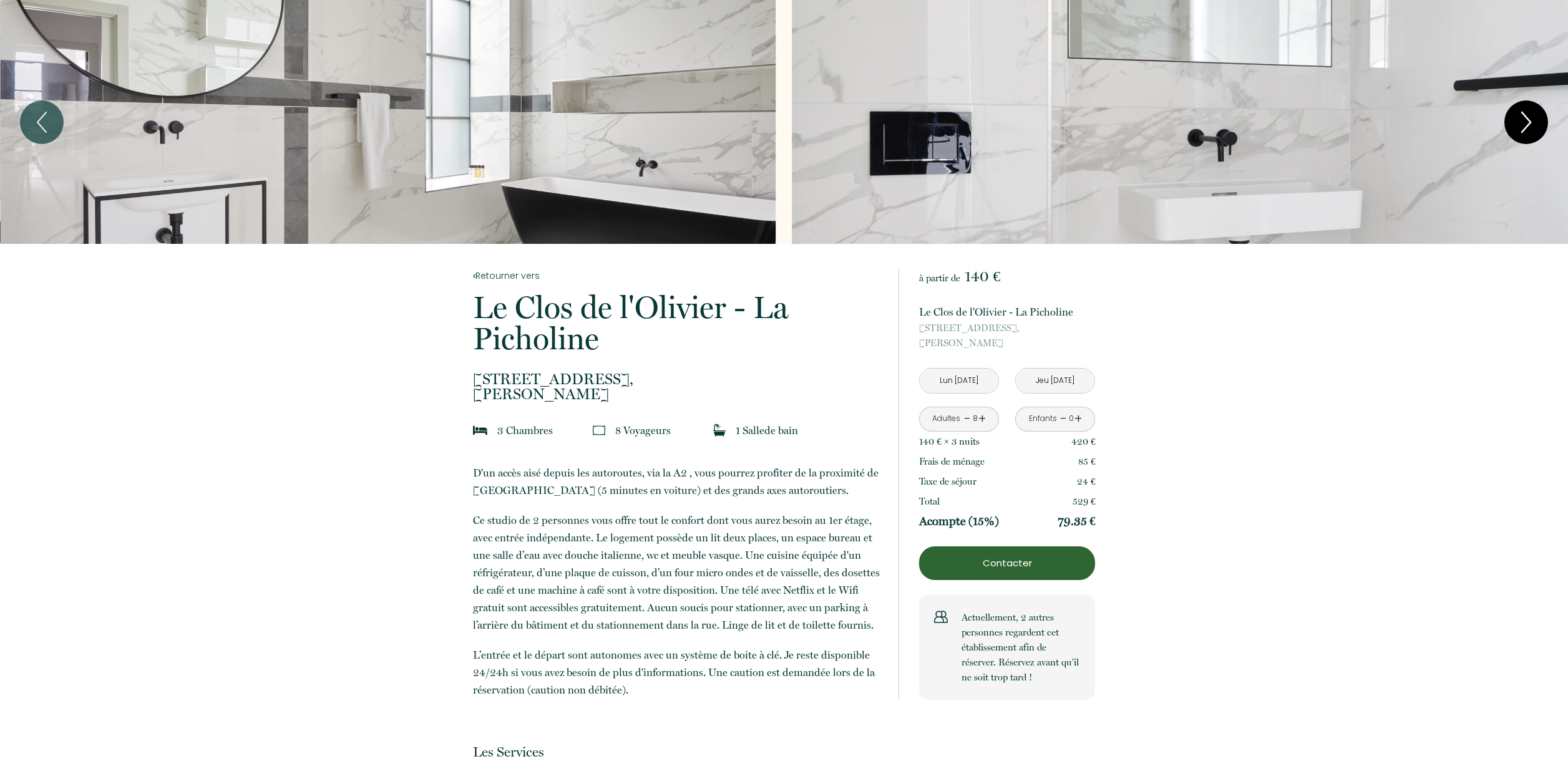
click at [1519, 130] on icon "Next" at bounding box center [1526, 122] width 26 height 37
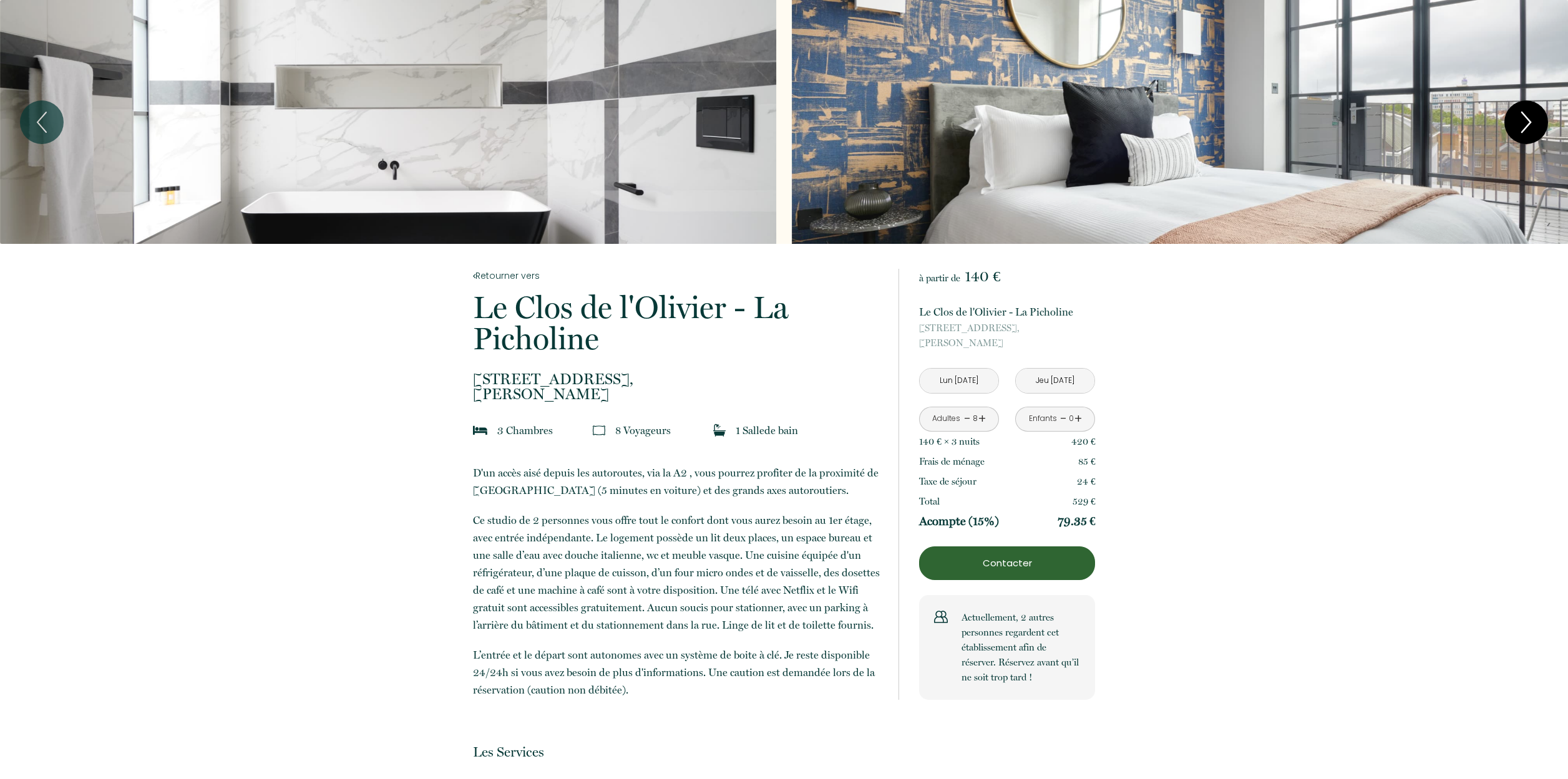
click at [1519, 130] on icon "Next" at bounding box center [1526, 122] width 26 height 37
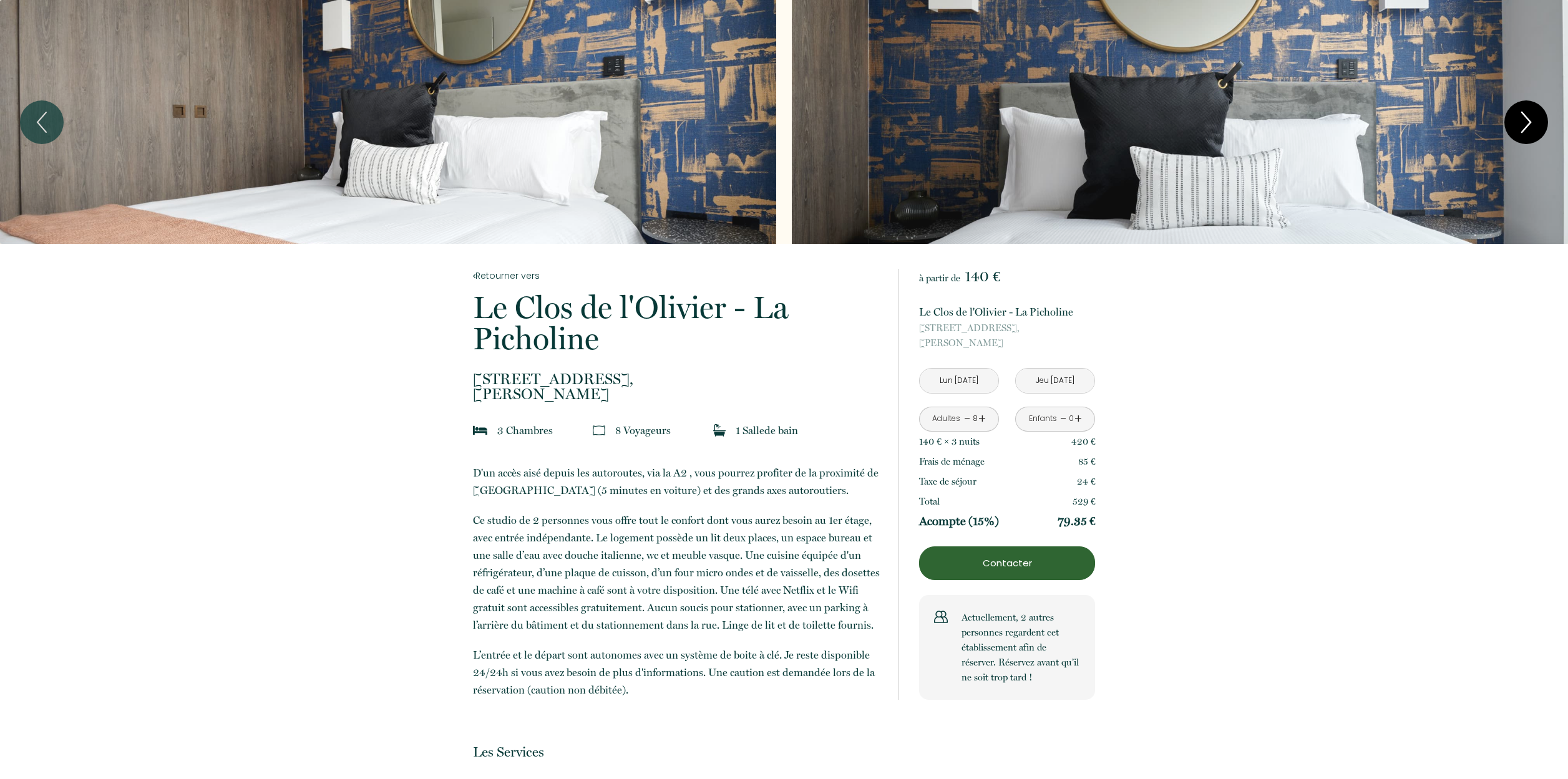
click at [1519, 130] on icon "Next" at bounding box center [1526, 122] width 26 height 37
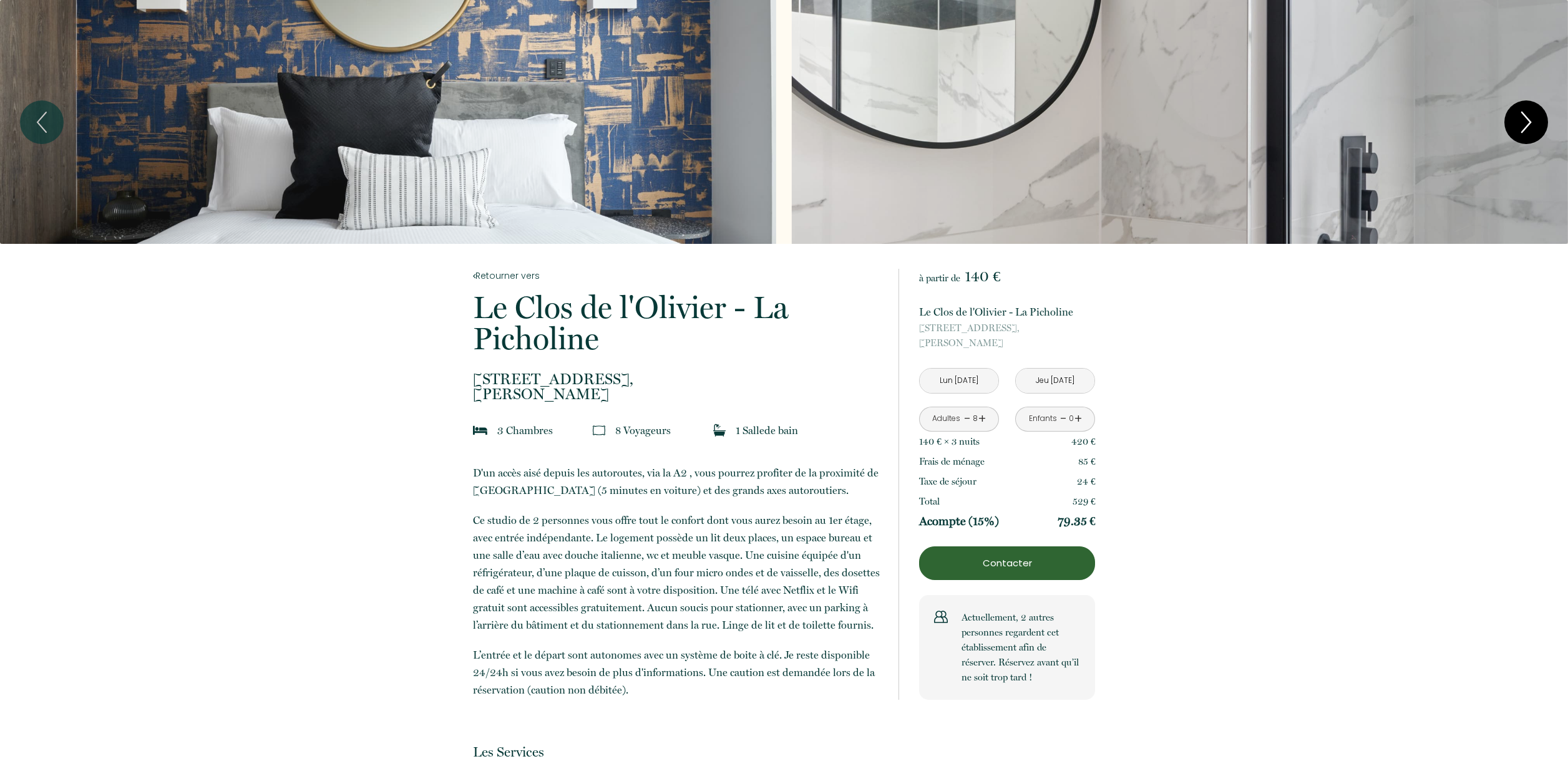
click at [1519, 130] on icon "Next" at bounding box center [1526, 122] width 26 height 37
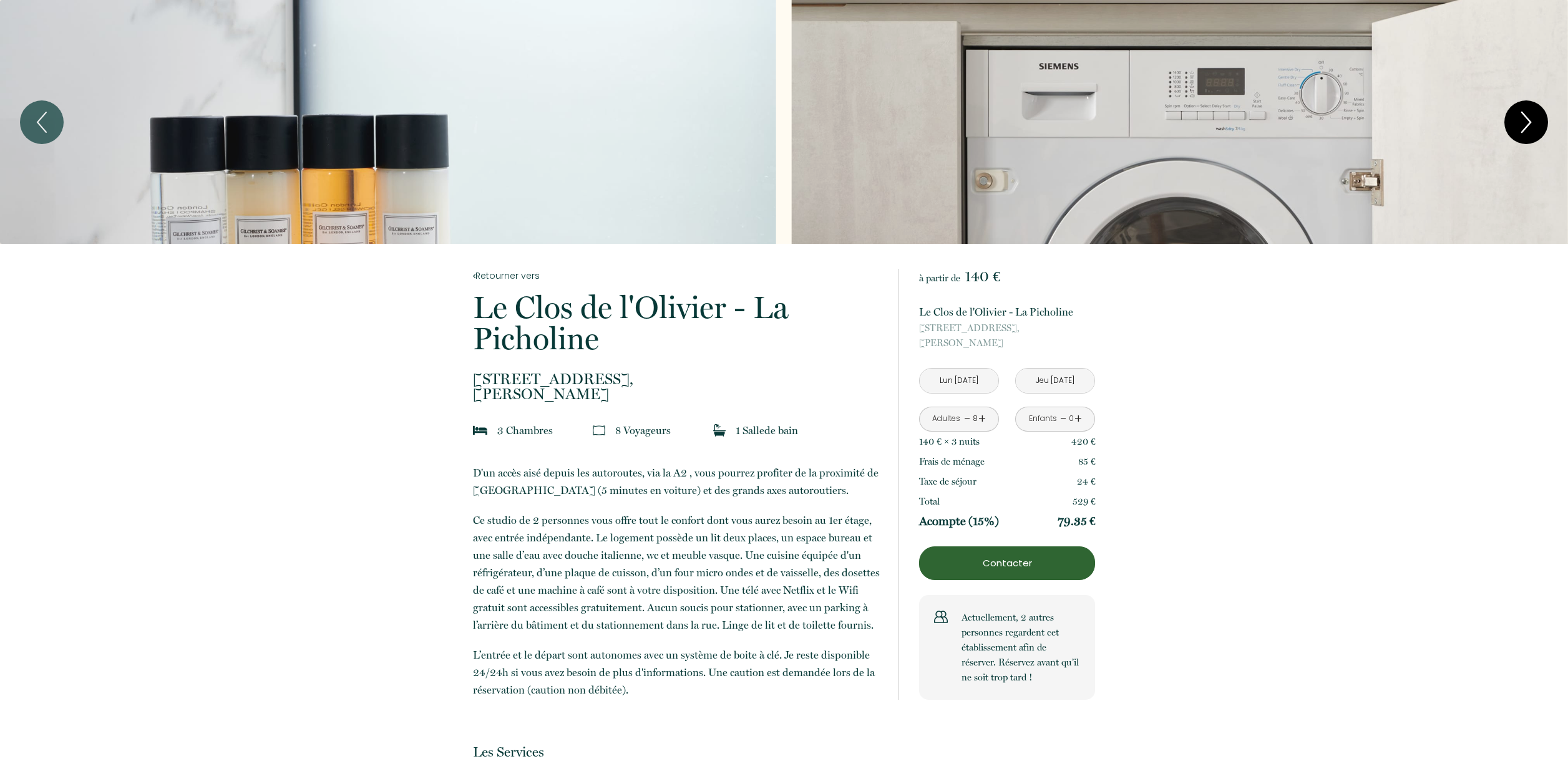
click at [1519, 130] on icon "Next" at bounding box center [1526, 122] width 26 height 37
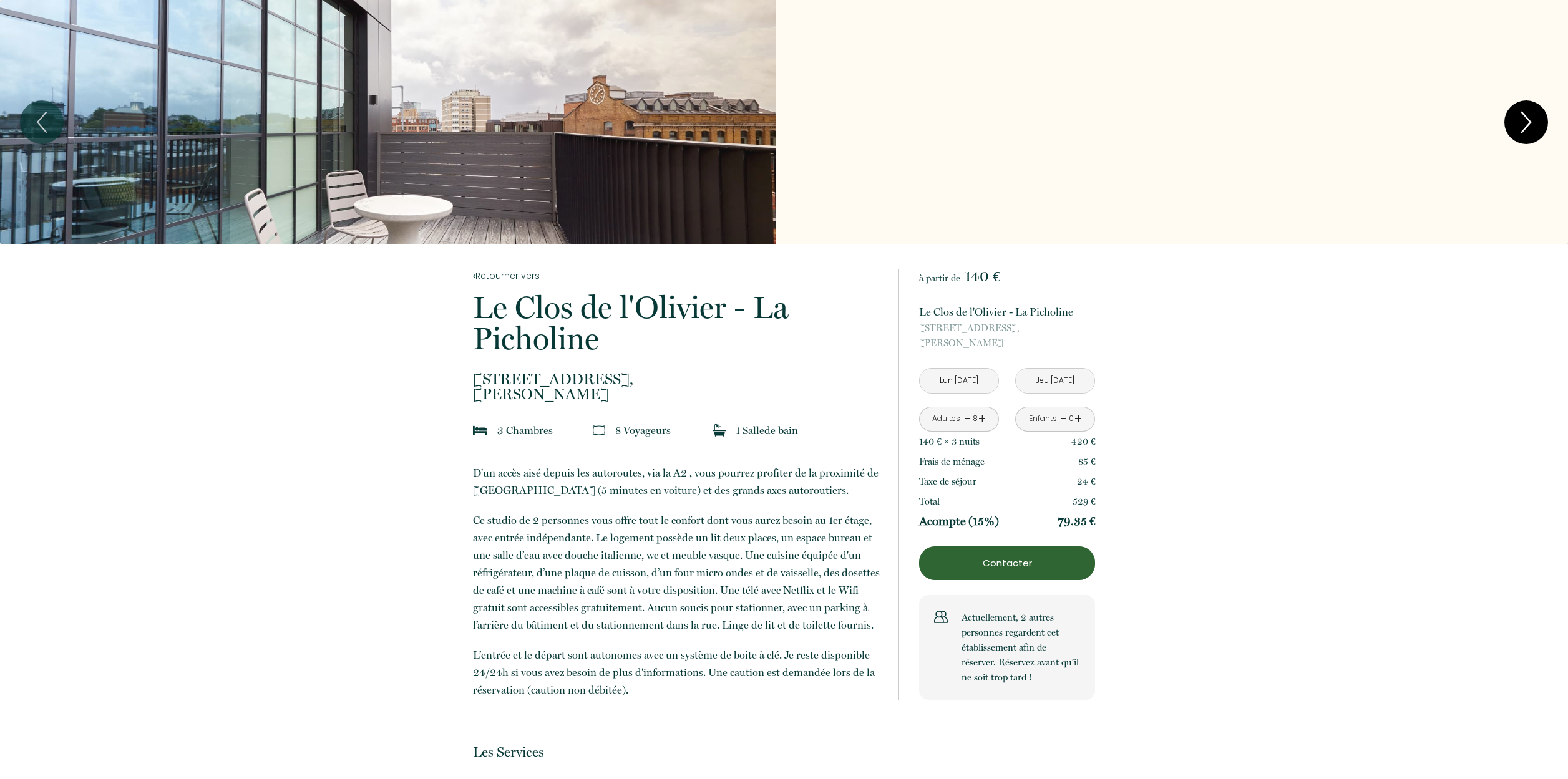
click at [1519, 130] on icon "Next" at bounding box center [1526, 122] width 26 height 37
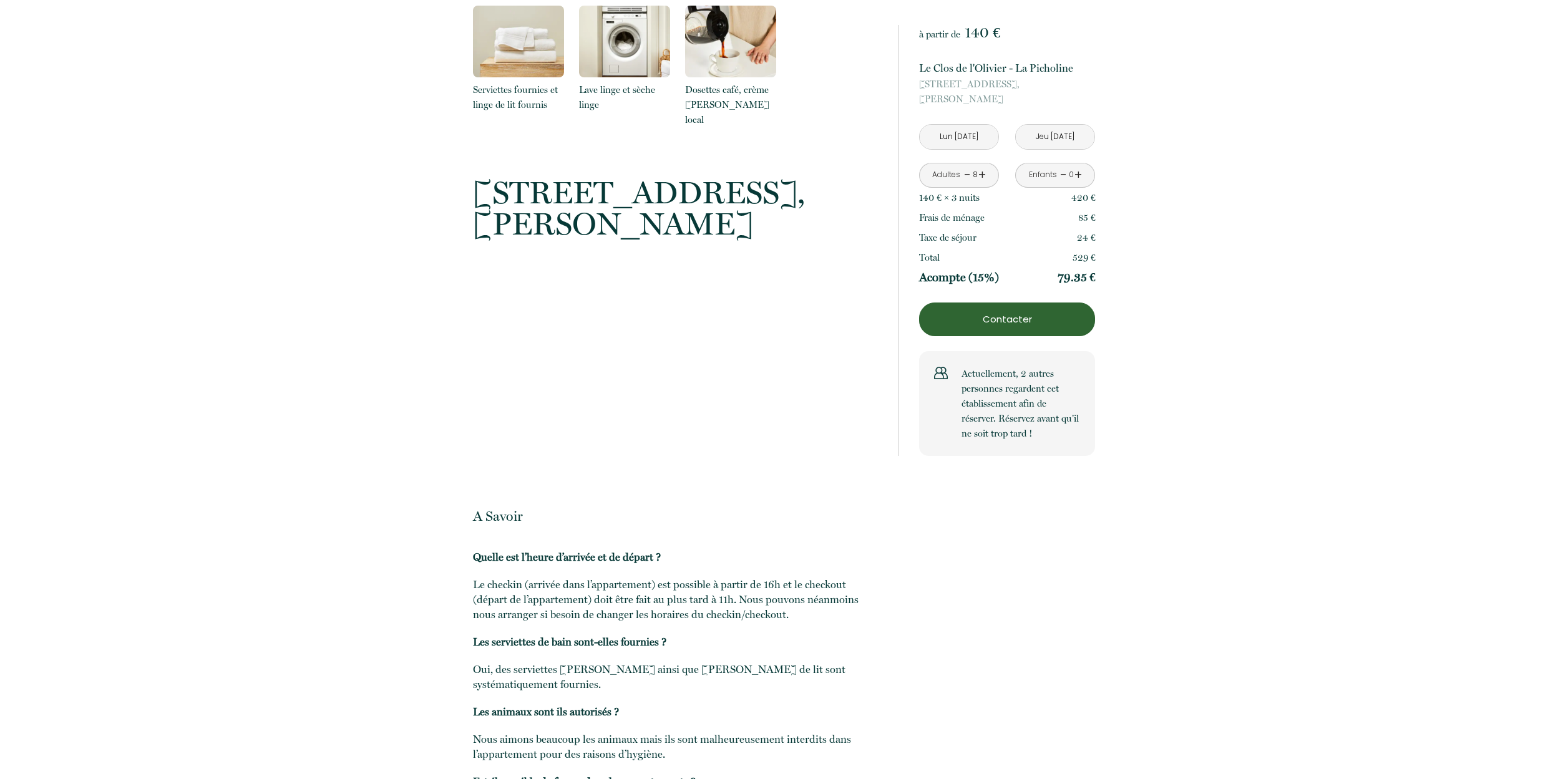
scroll to position [978, 0]
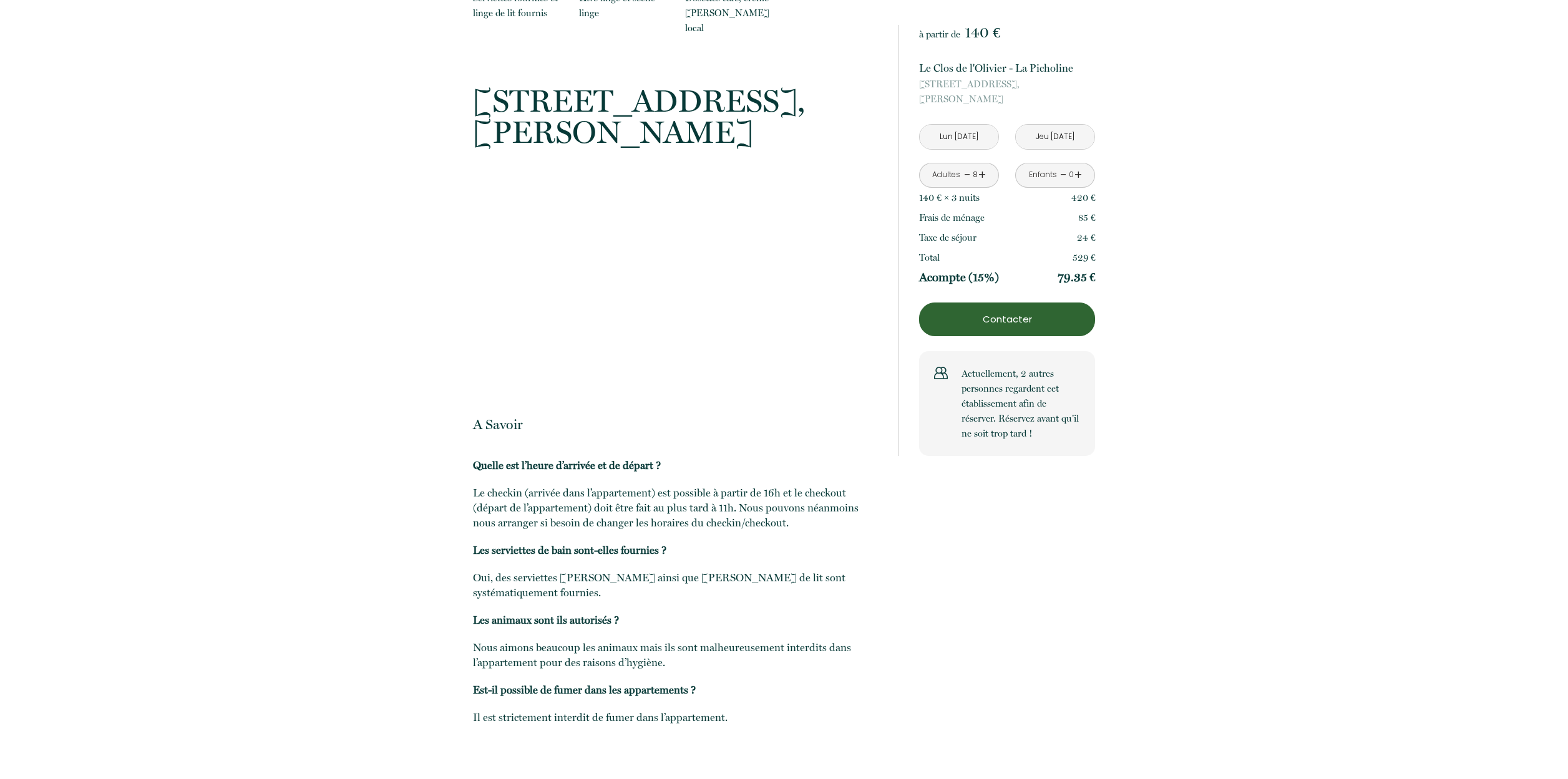
click at [1013, 321] on p "Contacter" at bounding box center [1007, 319] width 167 height 15
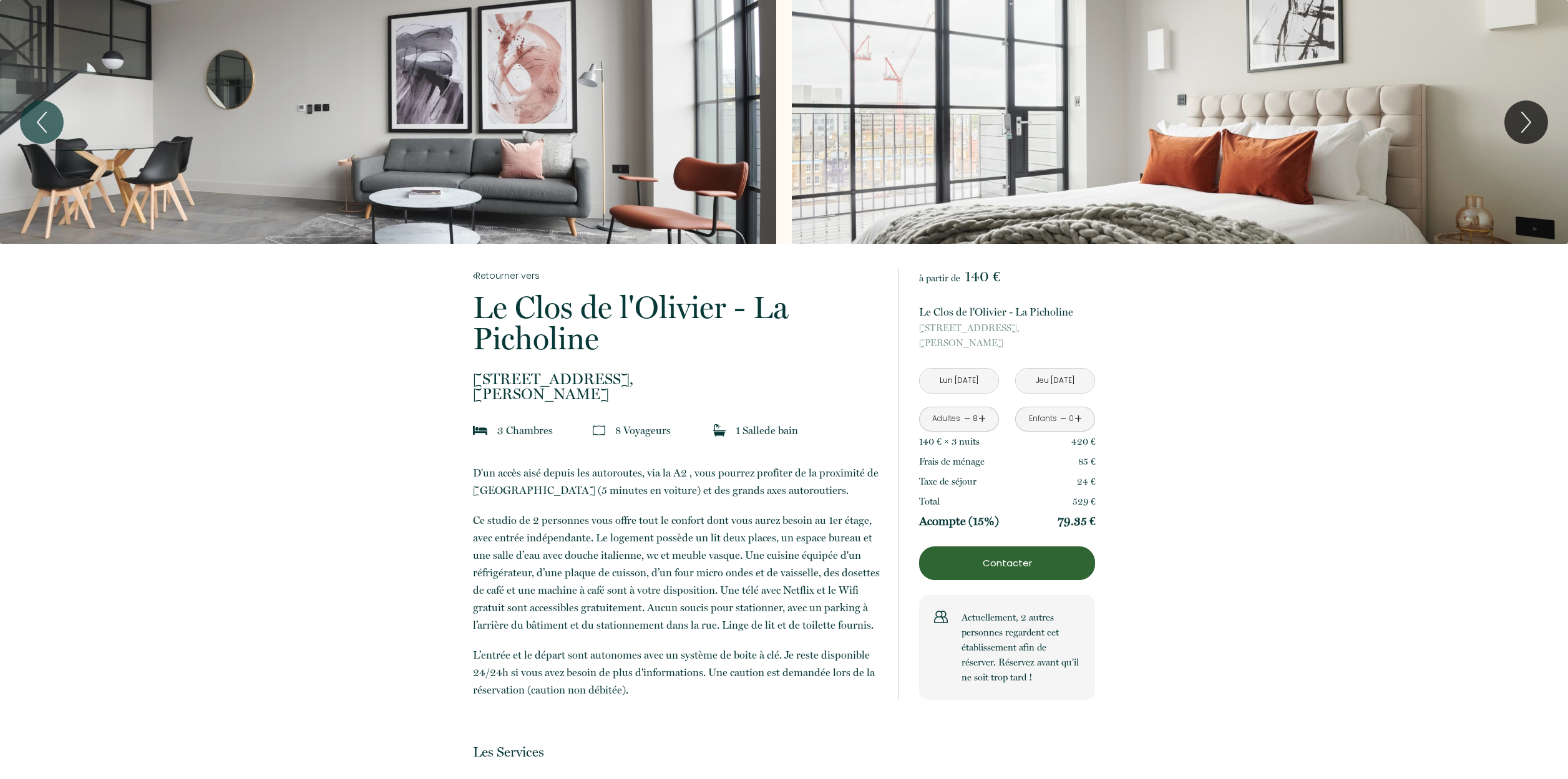
scroll to position [14, 0]
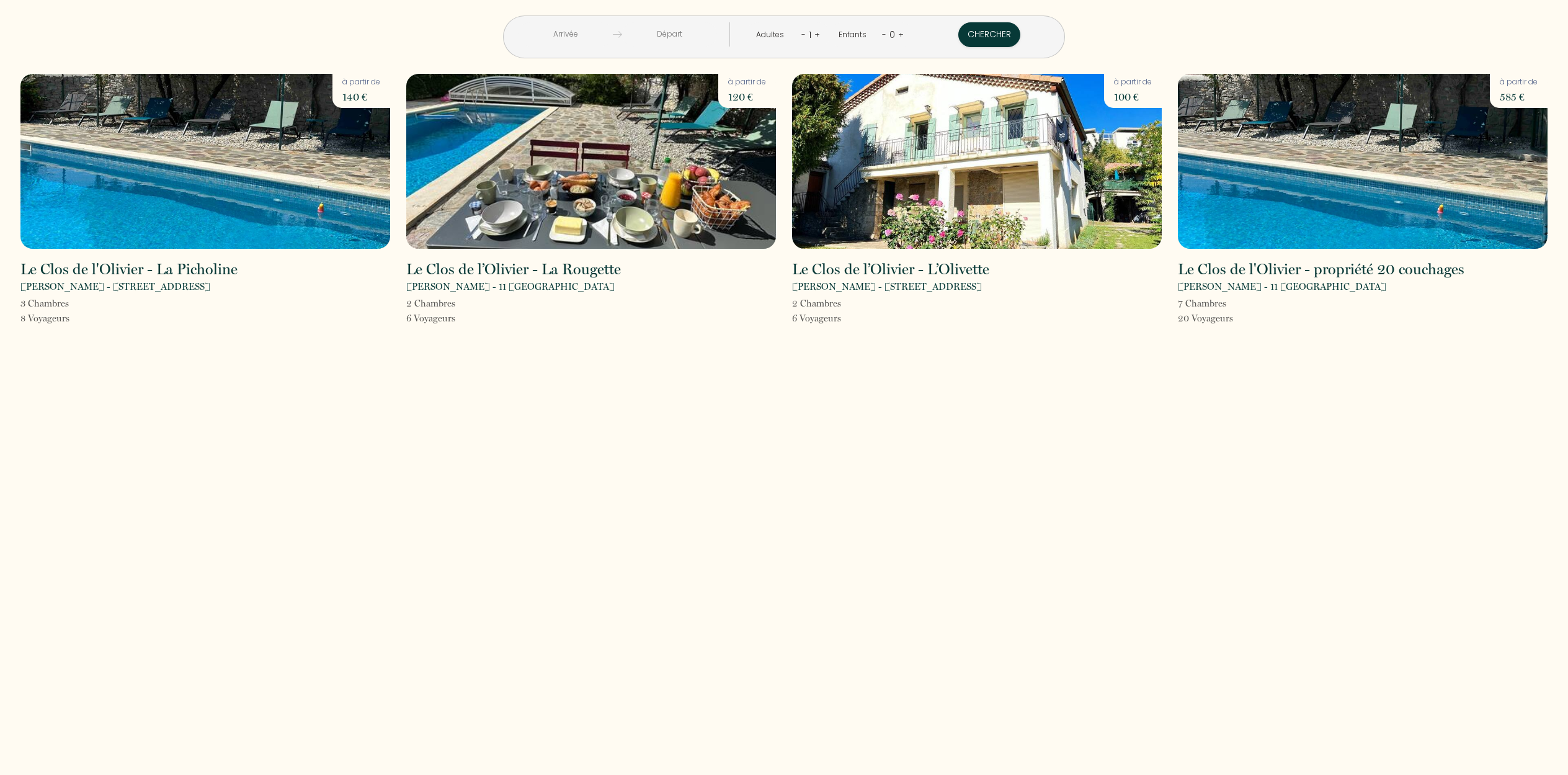
click at [590, 157] on img at bounding box center [591, 162] width 370 height 175
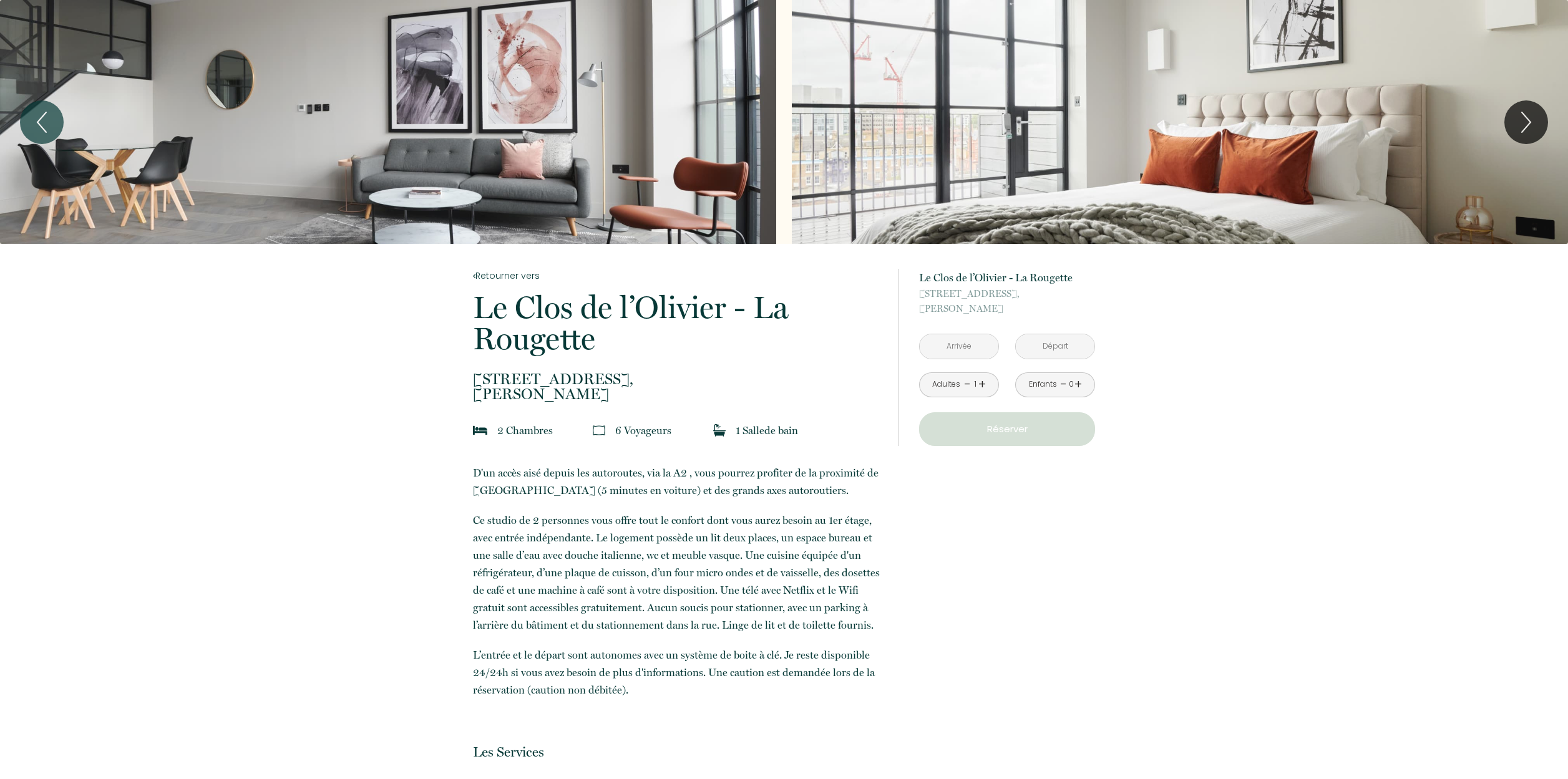
scroll to position [24, 0]
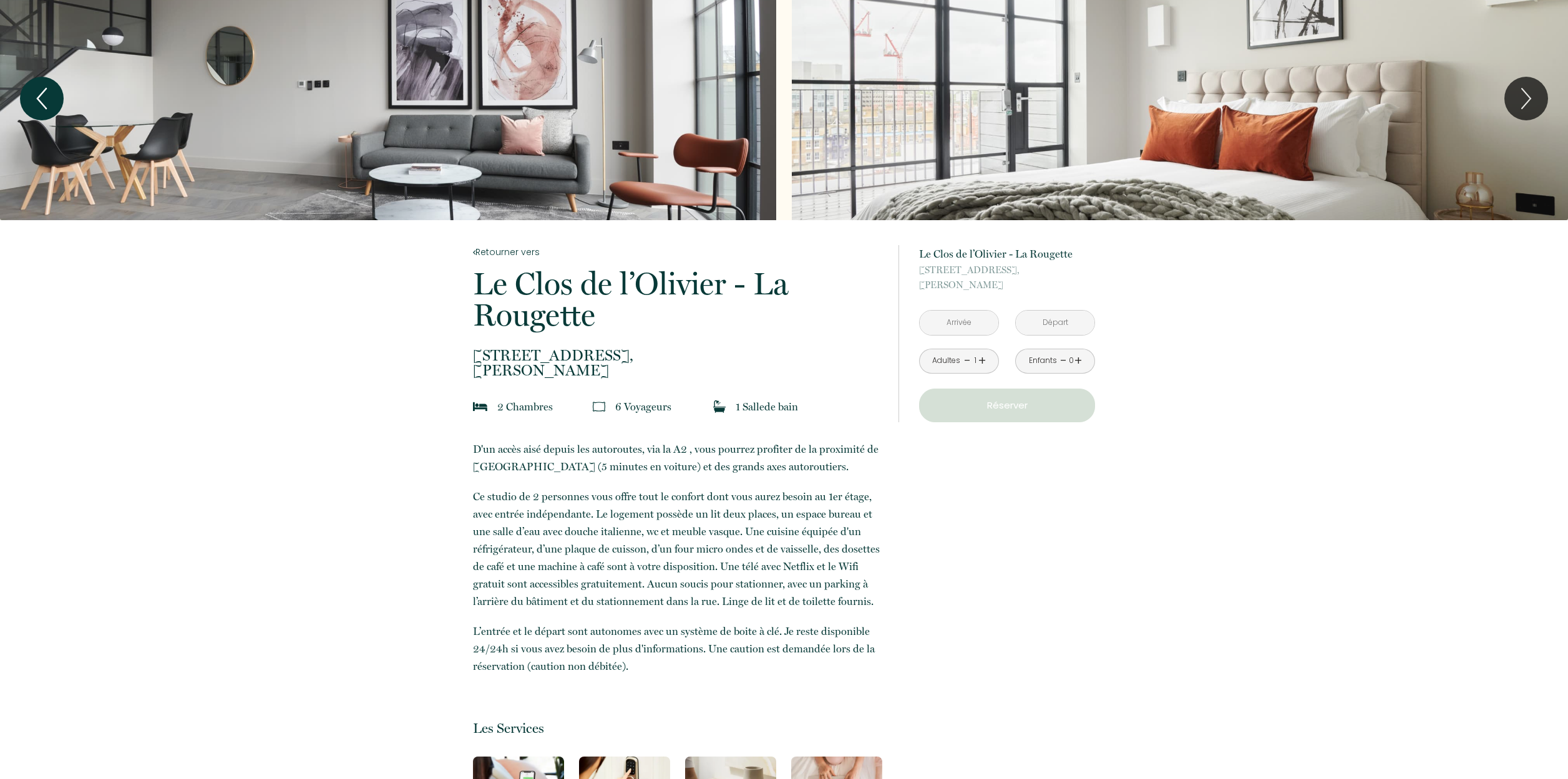
click at [51, 98] on icon "Previous" at bounding box center [41, 98] width 26 height 37
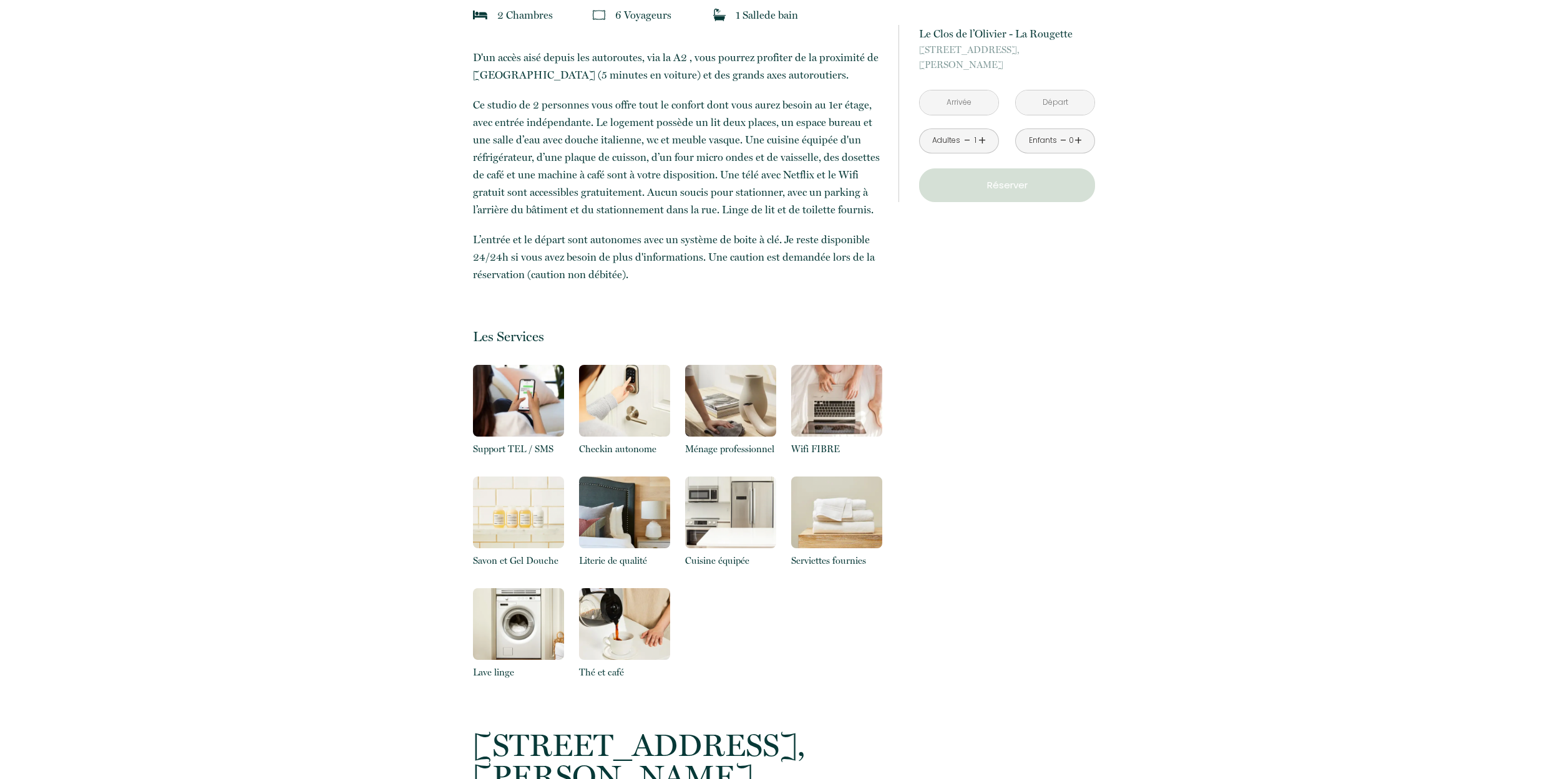
scroll to position [180, 0]
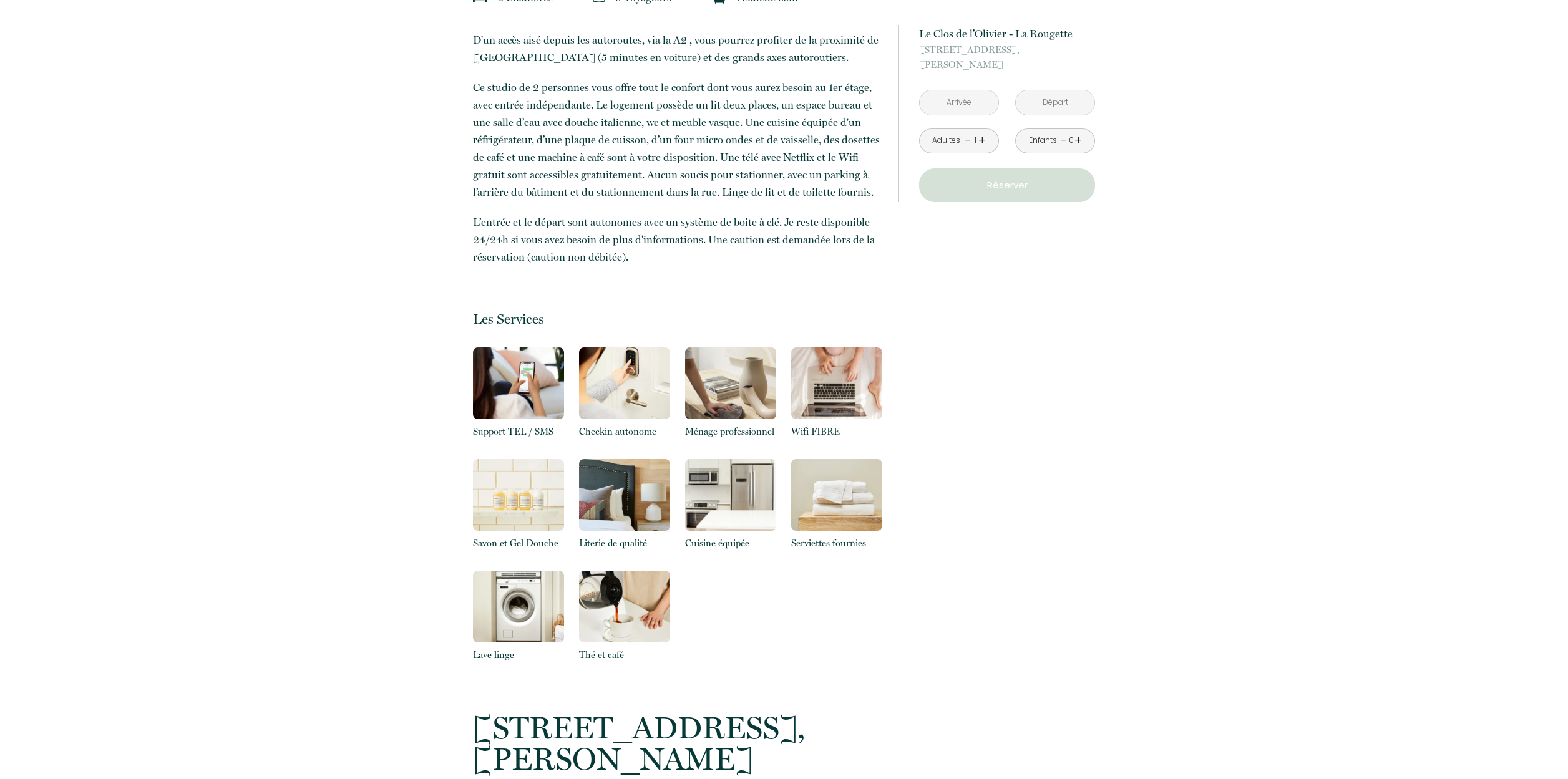
scroll to position [186, 0]
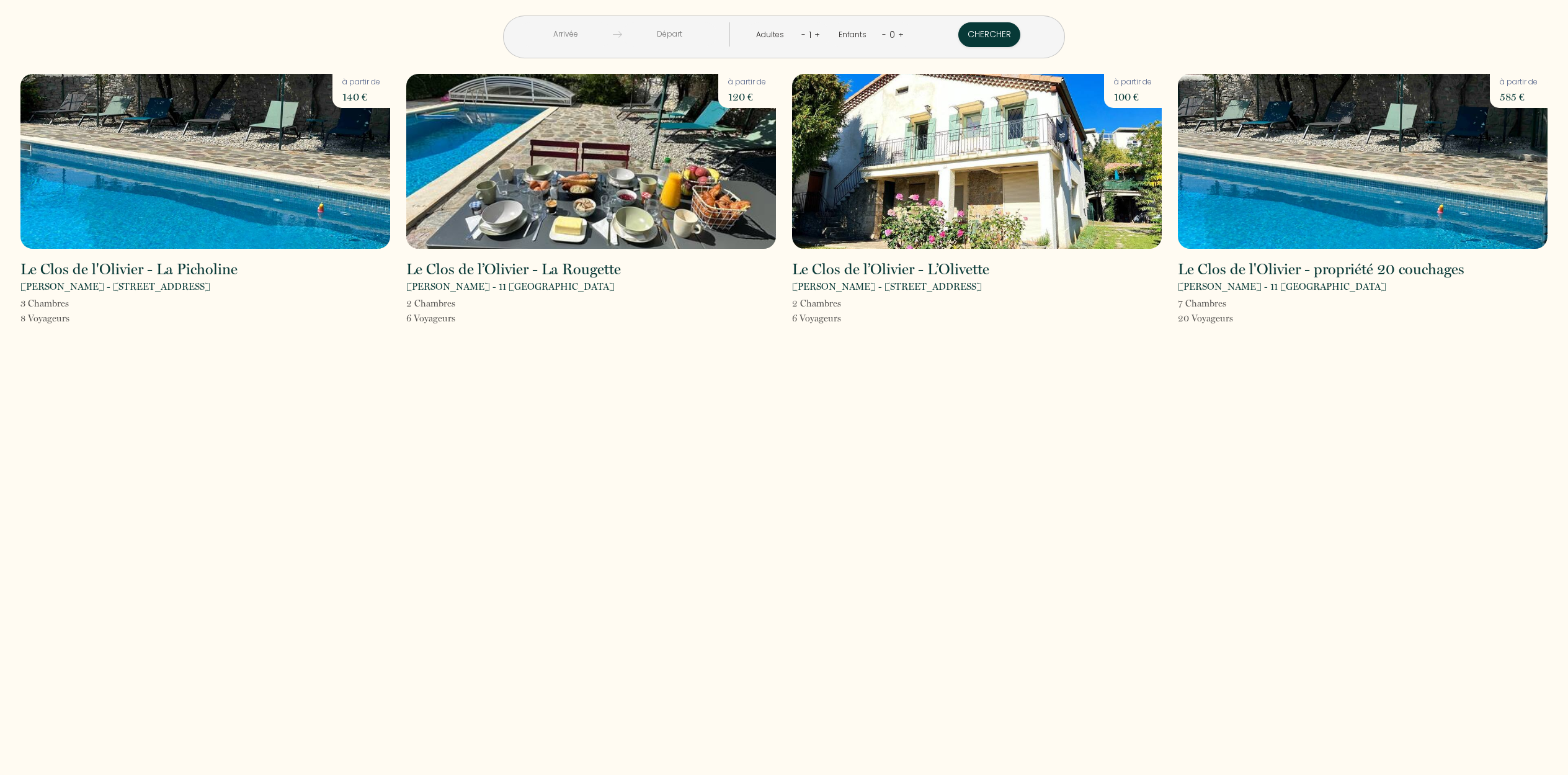
click at [164, 166] on img at bounding box center [205, 162] width 370 height 175
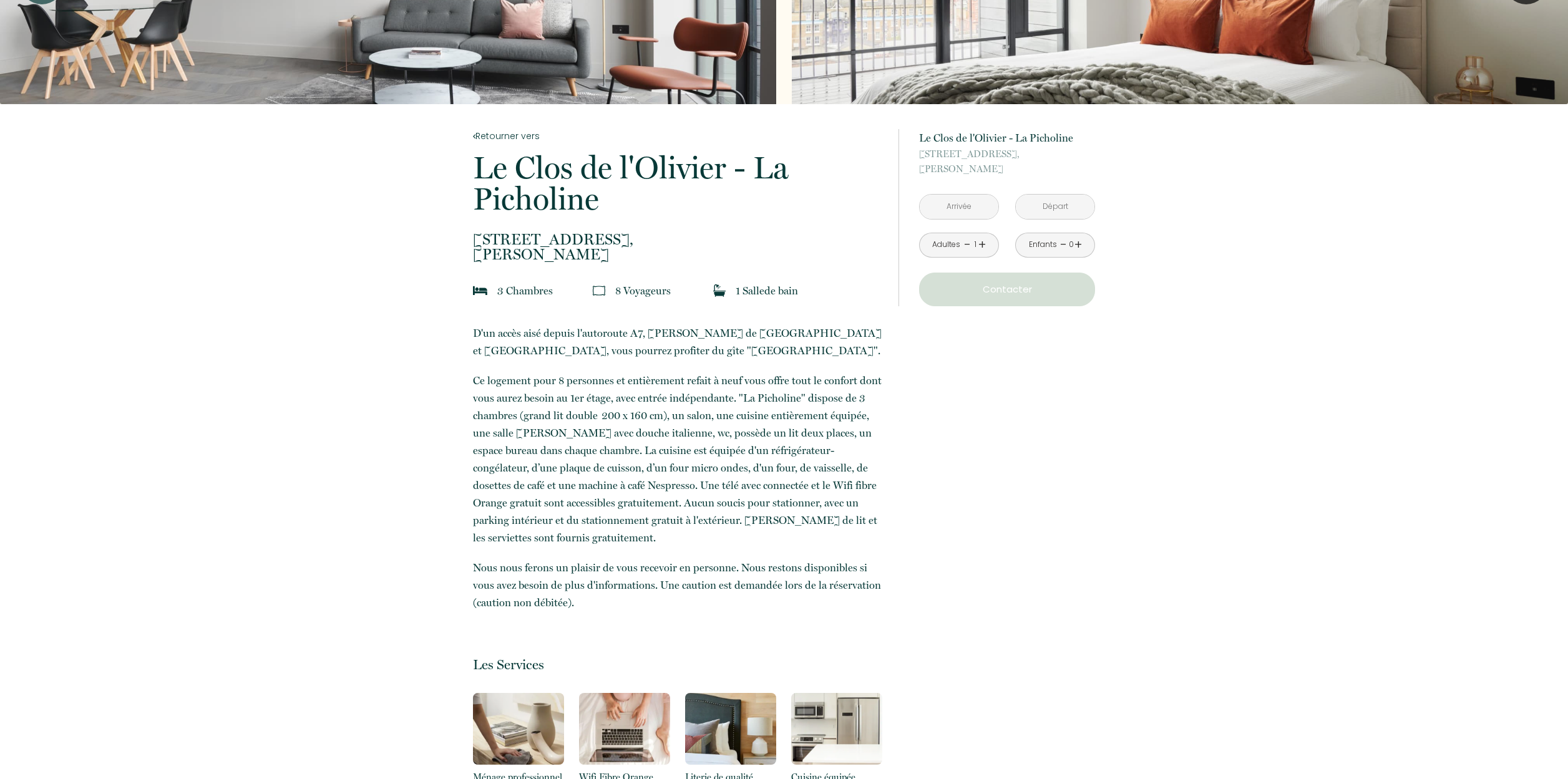
scroll to position [142, 0]
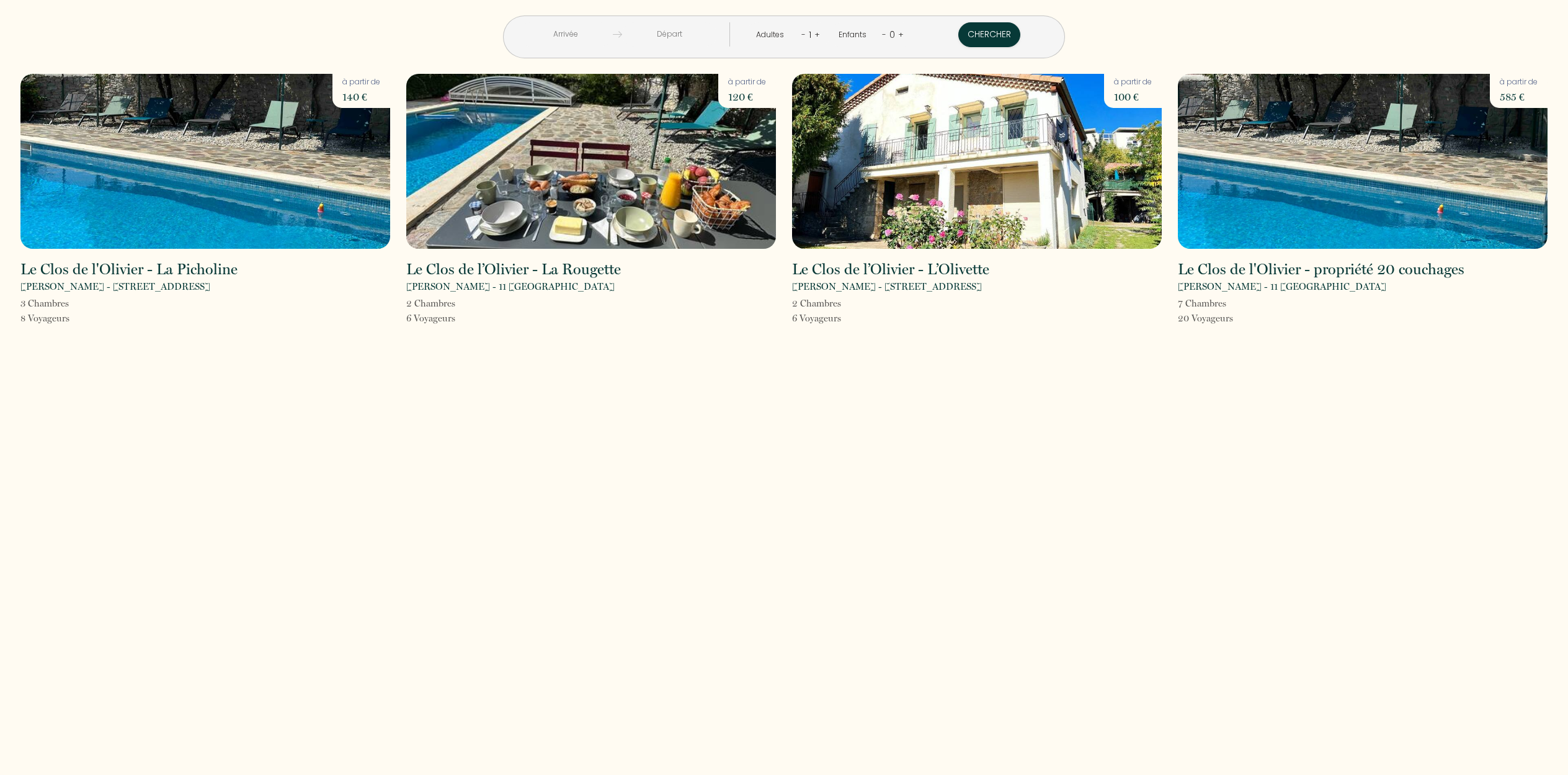
click at [201, 163] on img at bounding box center [205, 162] width 370 height 175
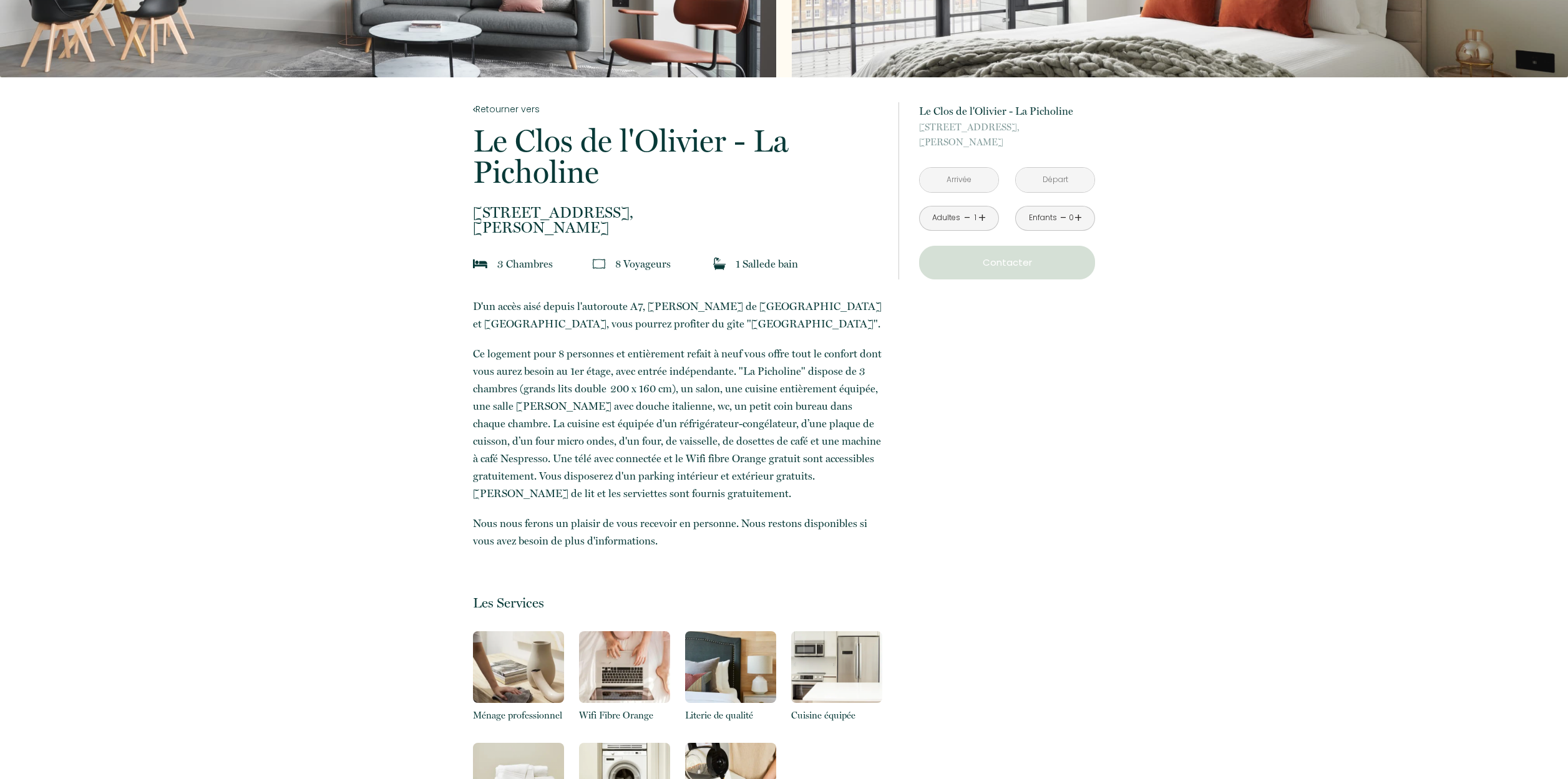
scroll to position [247, 0]
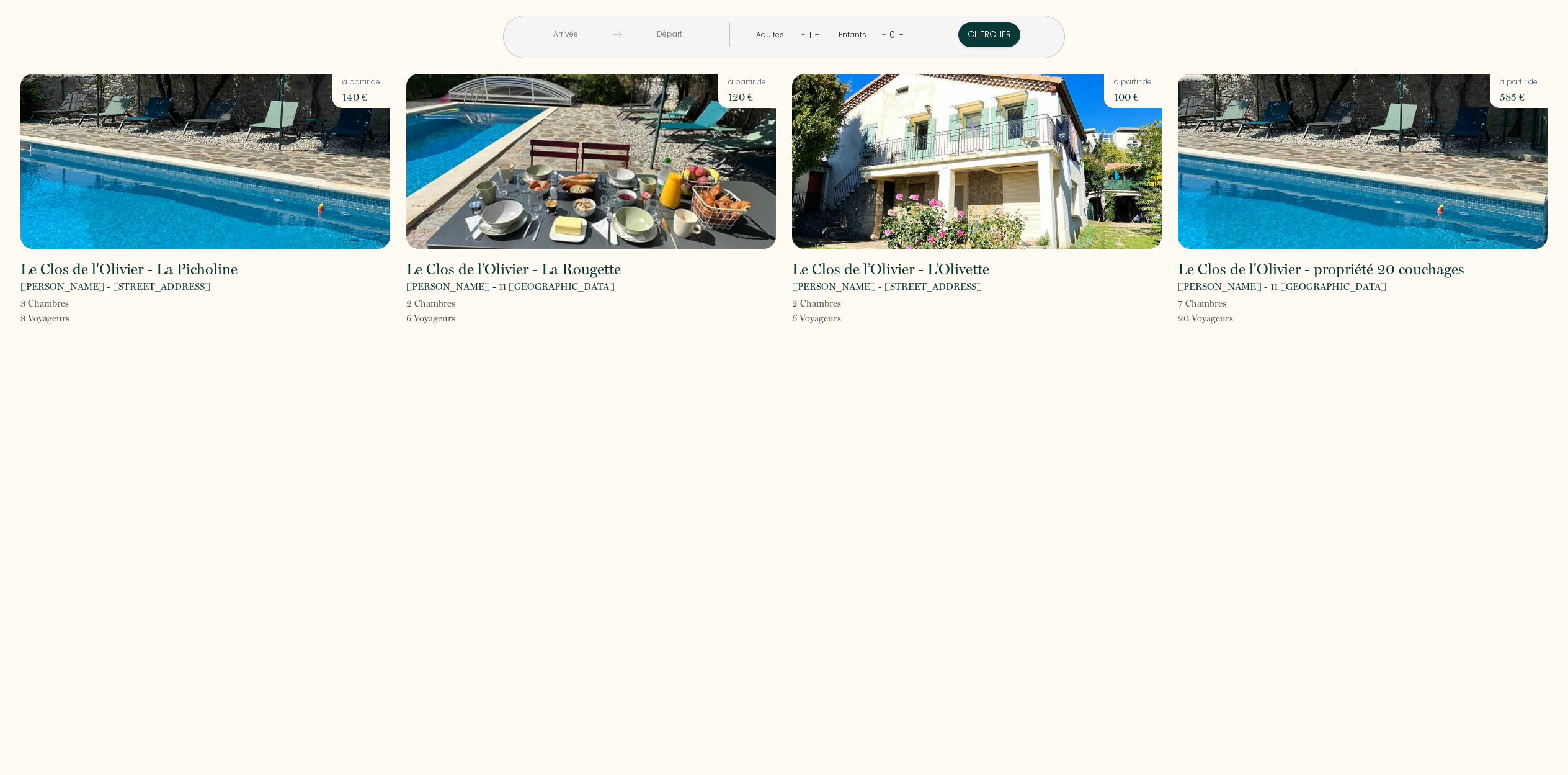
click at [201, 157] on img at bounding box center [205, 162] width 370 height 175
click at [600, 151] on img at bounding box center [591, 162] width 370 height 175
click at [594, 147] on img at bounding box center [591, 162] width 370 height 175
click at [161, 170] on img at bounding box center [205, 162] width 370 height 175
click at [568, 159] on img at bounding box center [591, 162] width 370 height 175
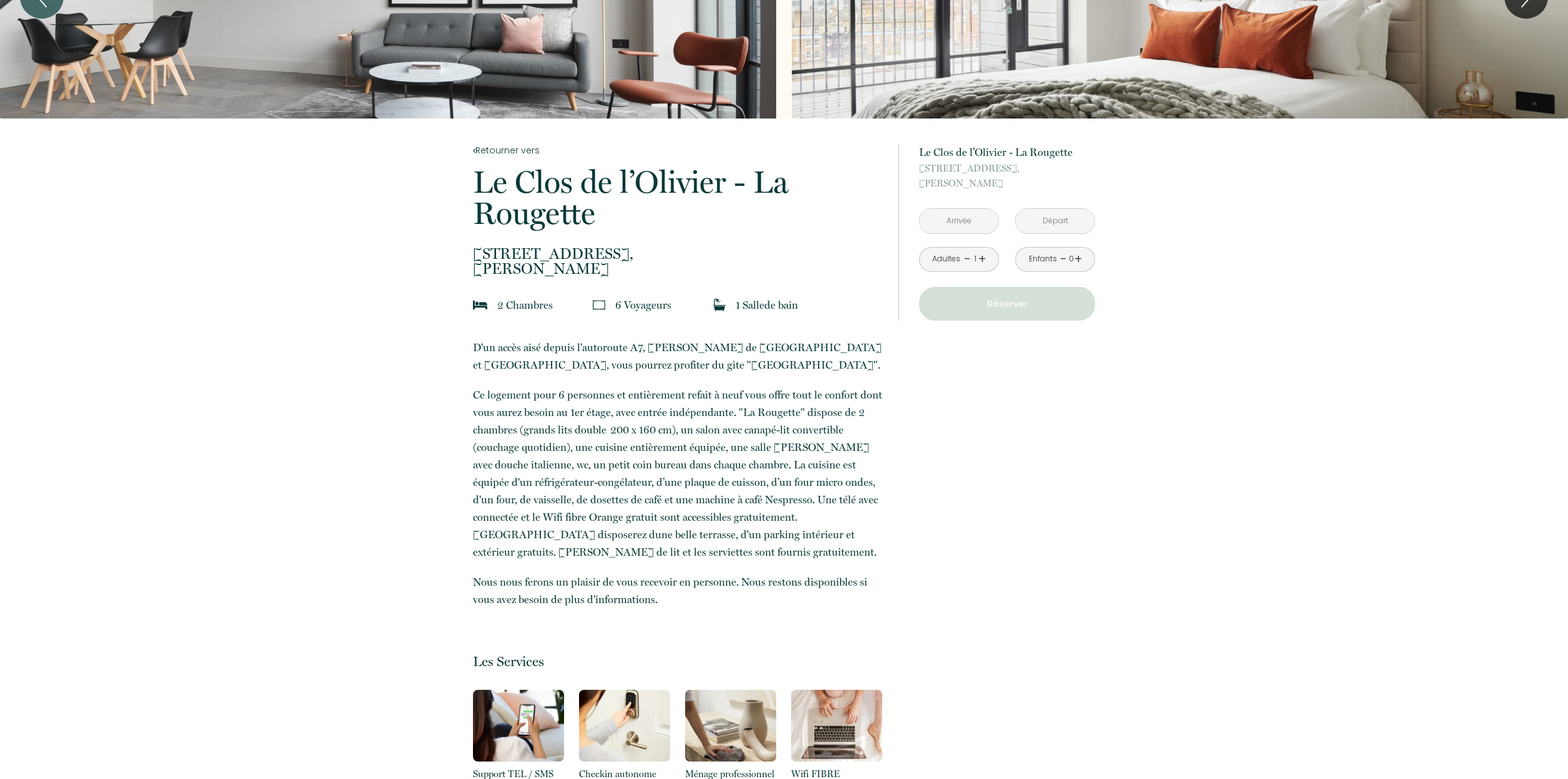
scroll to position [109, 0]
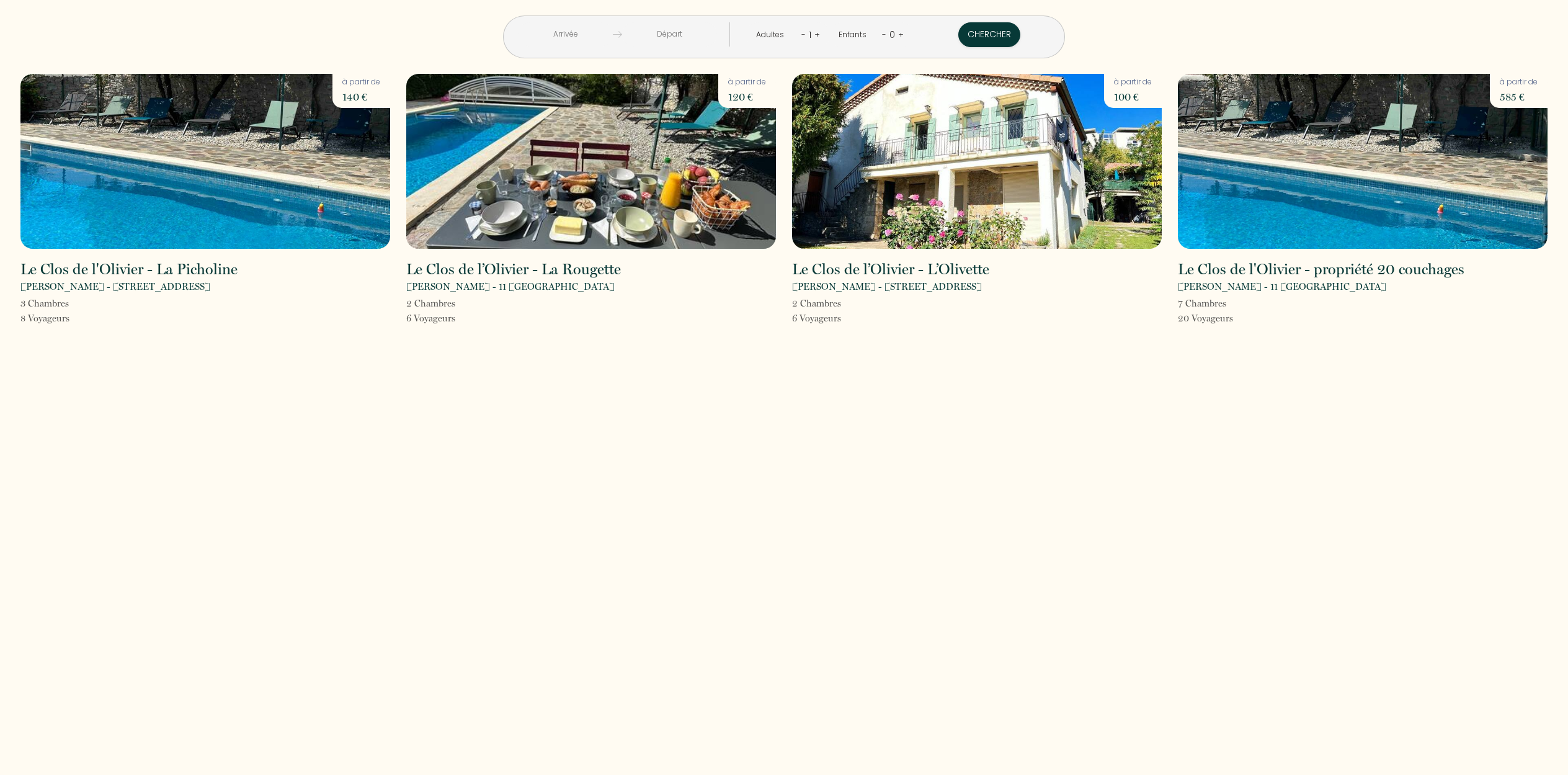
click at [928, 182] on img at bounding box center [977, 162] width 370 height 175
click at [952, 185] on img at bounding box center [977, 162] width 370 height 175
click at [1351, 150] on img at bounding box center [1362, 162] width 370 height 175
click at [1366, 155] on img at bounding box center [1362, 162] width 370 height 175
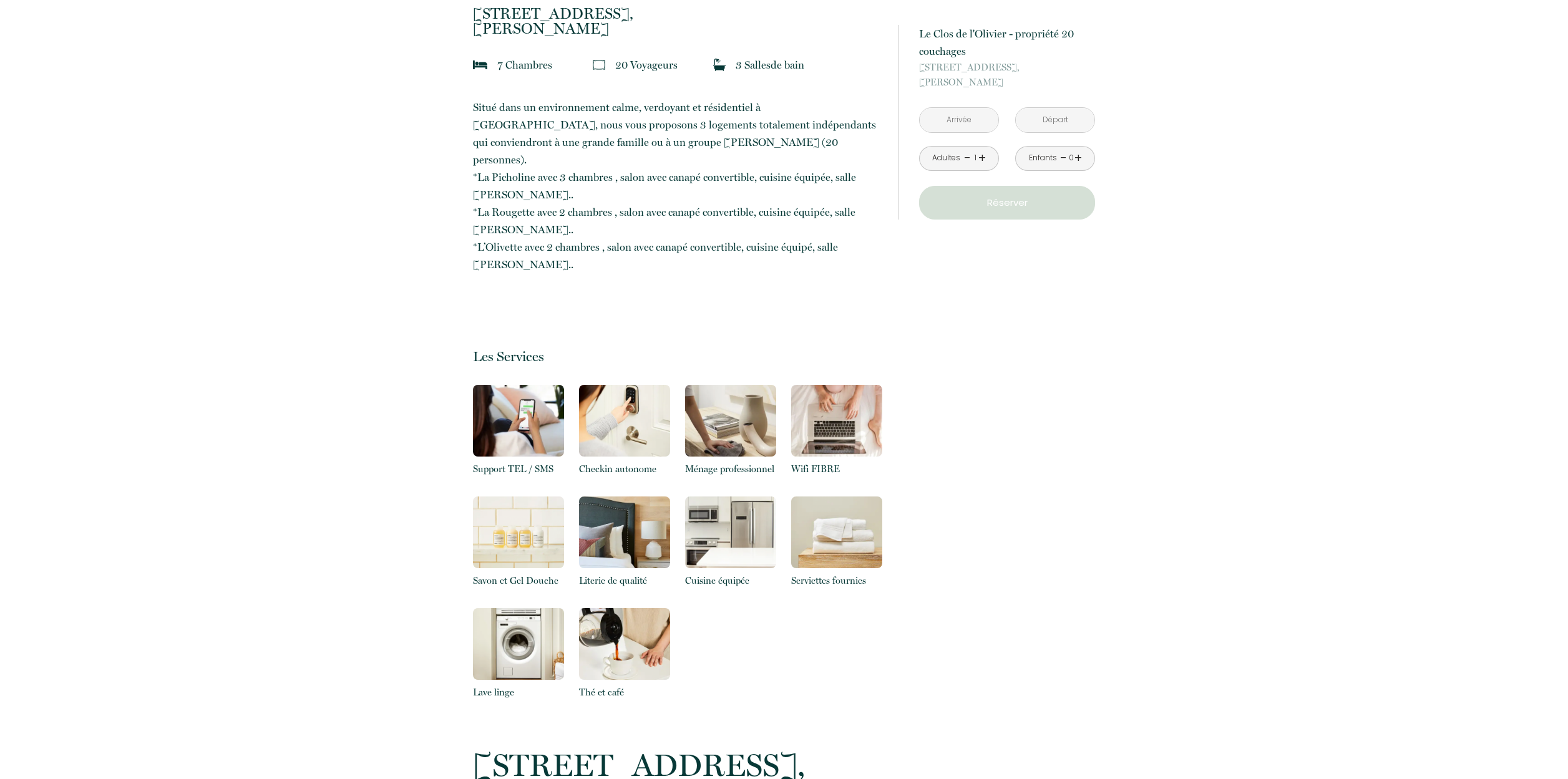
scroll to position [267, 0]
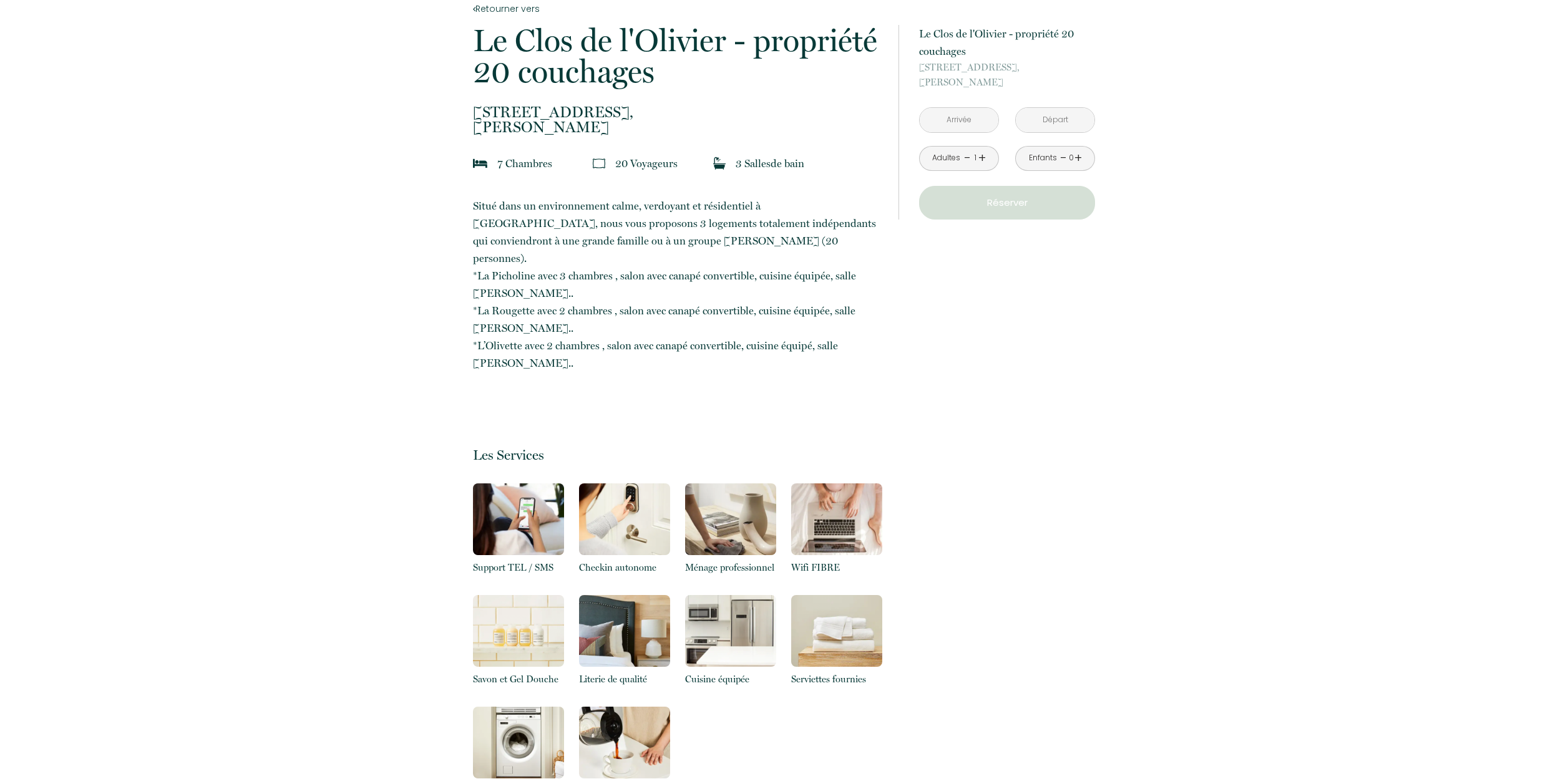
click at [536, 385] on p at bounding box center [678, 393] width 409 height 18
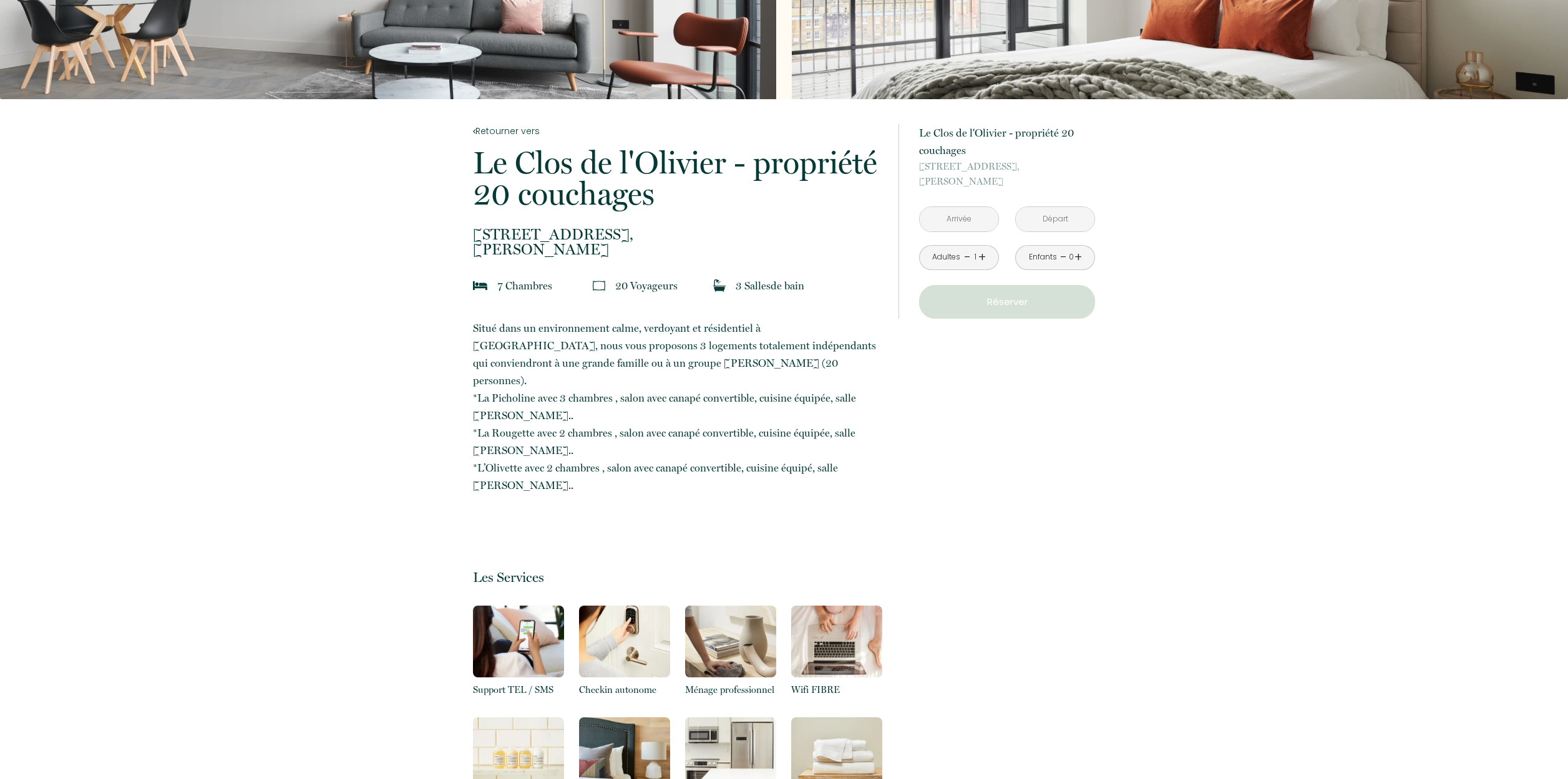
scroll to position [142, 0]
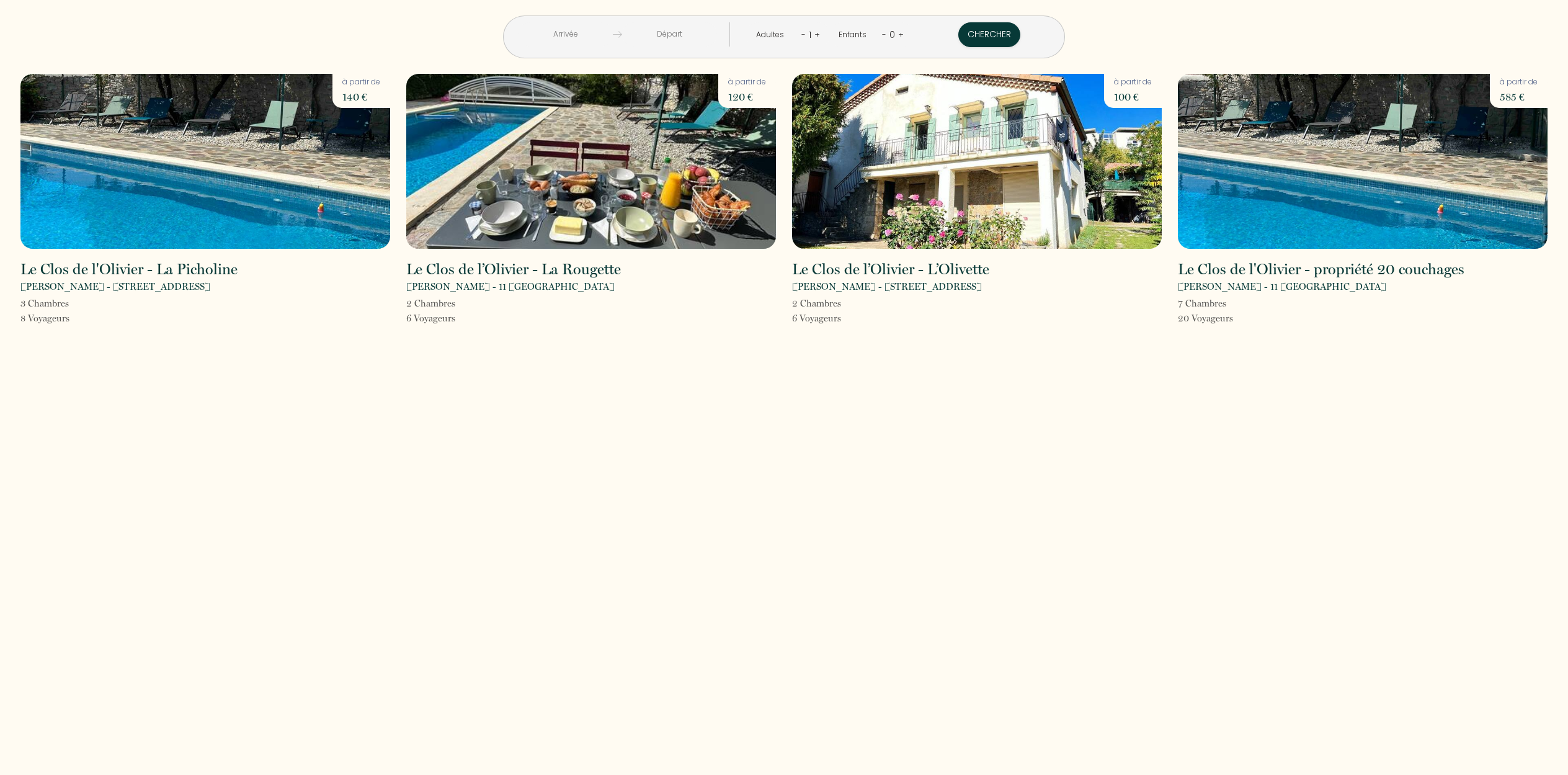
click at [1336, 187] on img at bounding box center [1362, 162] width 370 height 175
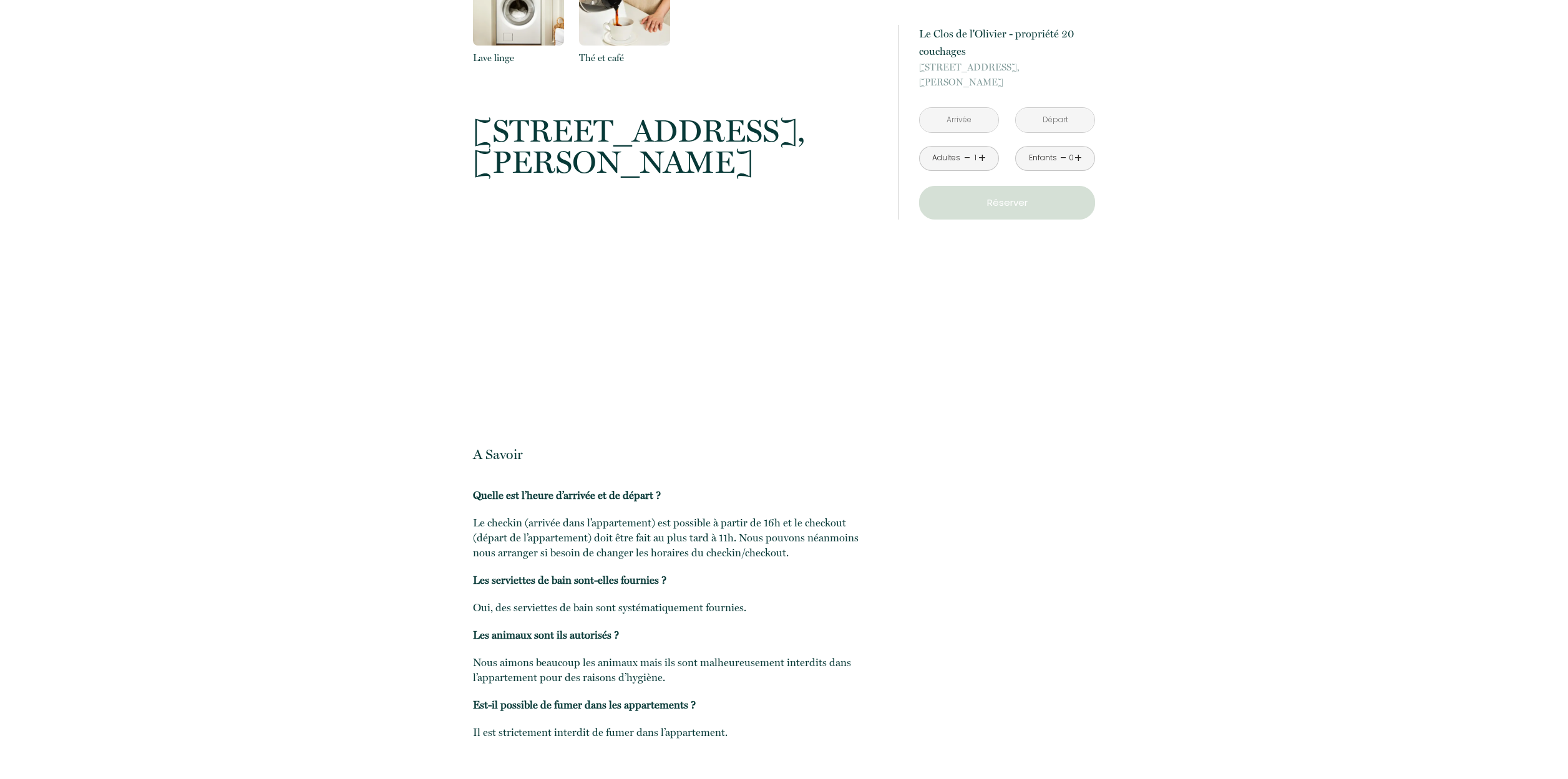
scroll to position [584, 0]
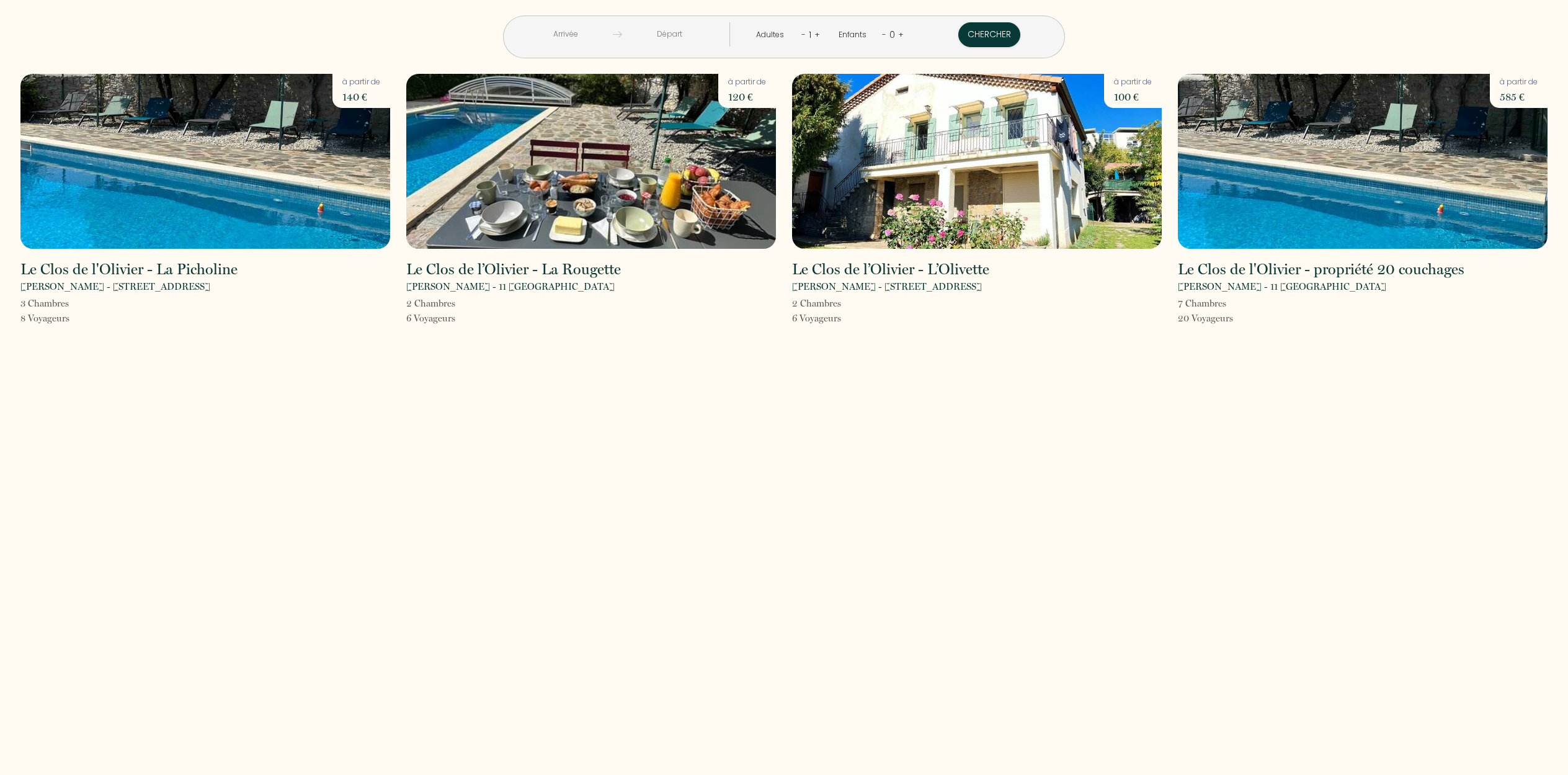
click at [1311, 152] on img at bounding box center [1362, 162] width 370 height 175
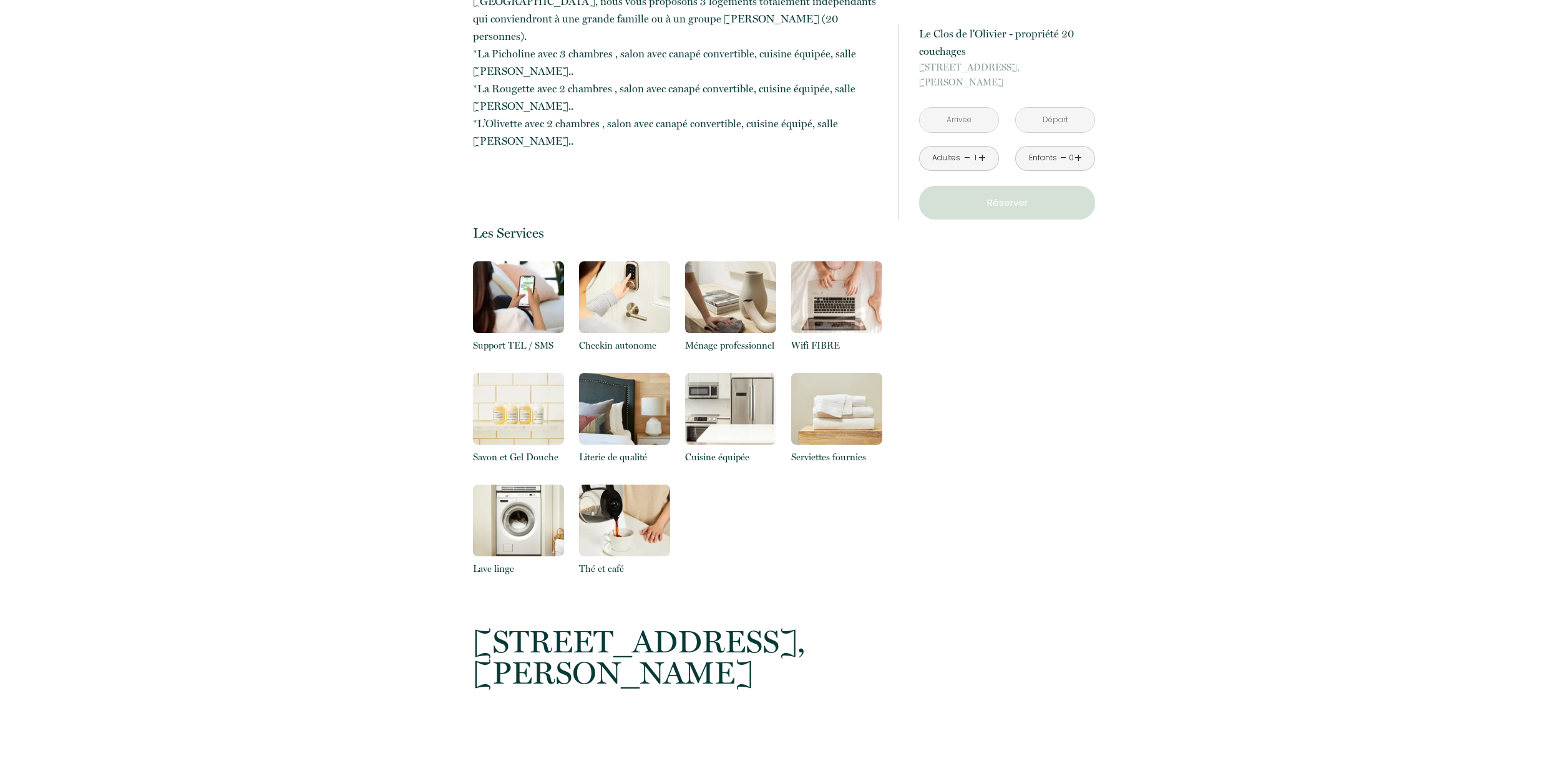
scroll to position [108, 0]
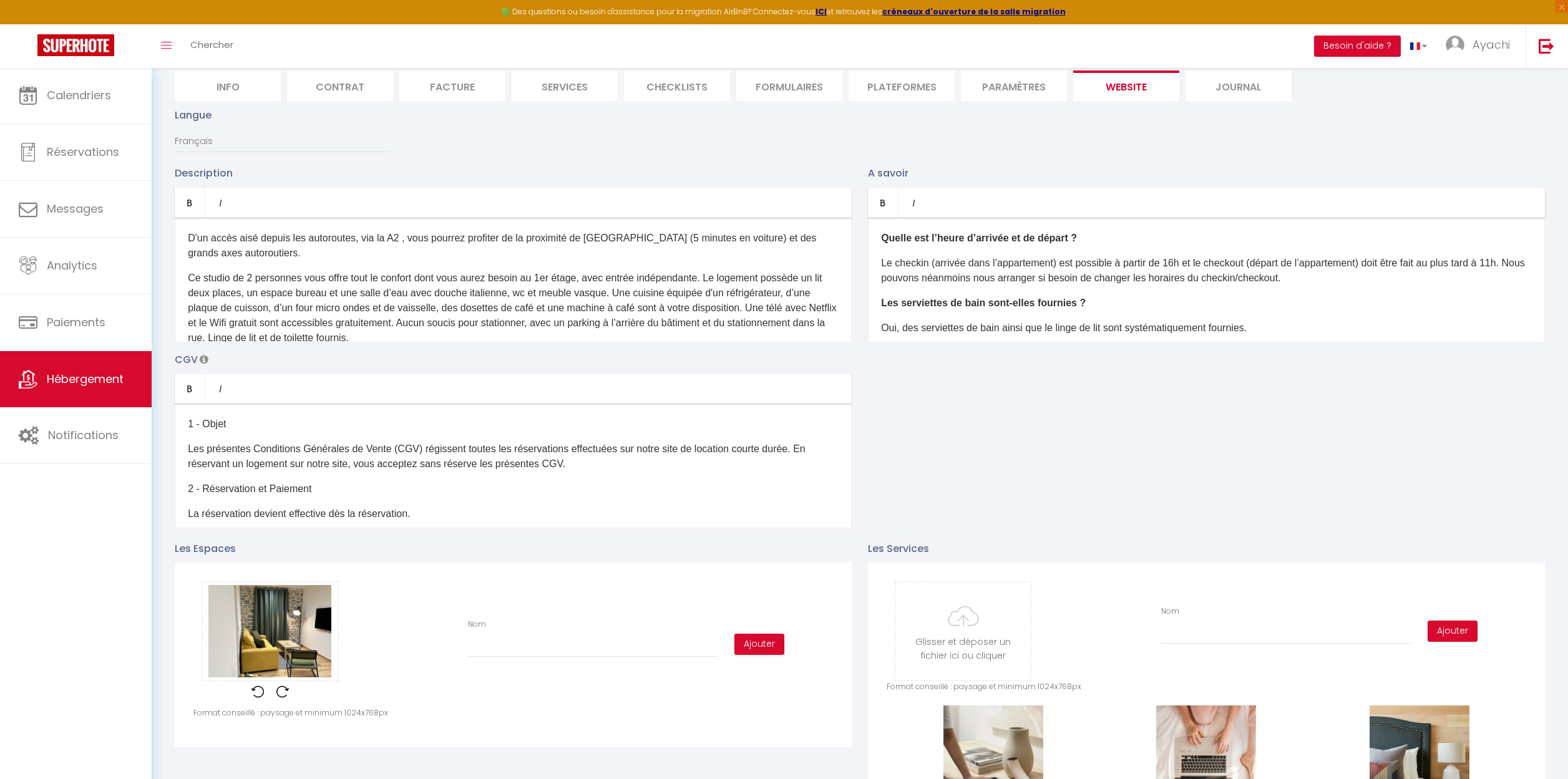
scroll to position [269, 0]
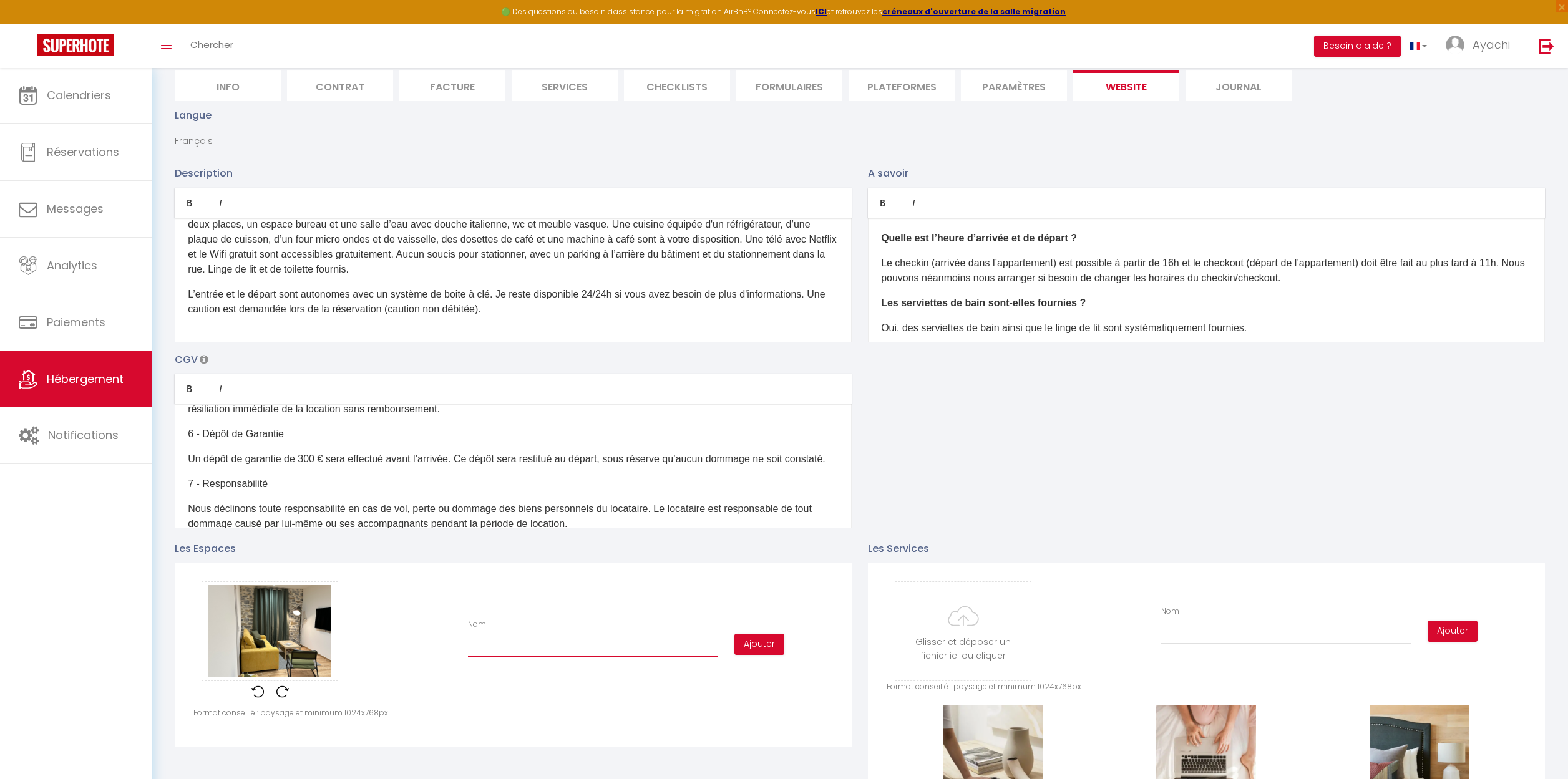
click at [501, 649] on input "Nom" at bounding box center [593, 646] width 250 height 22
type input "S"
checkbox input "true"
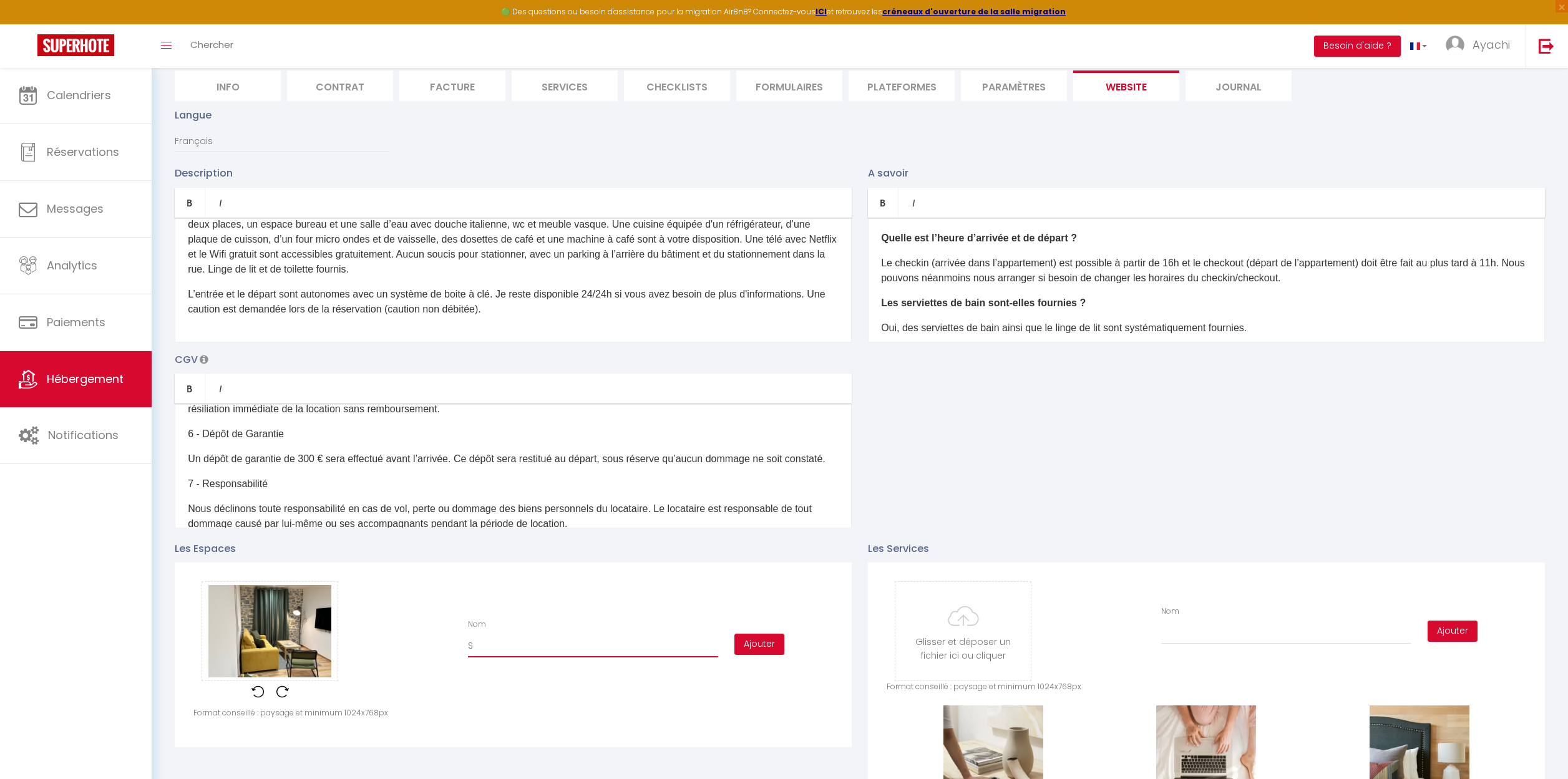
type input "Sa"
checkbox input "true"
type input "Sal"
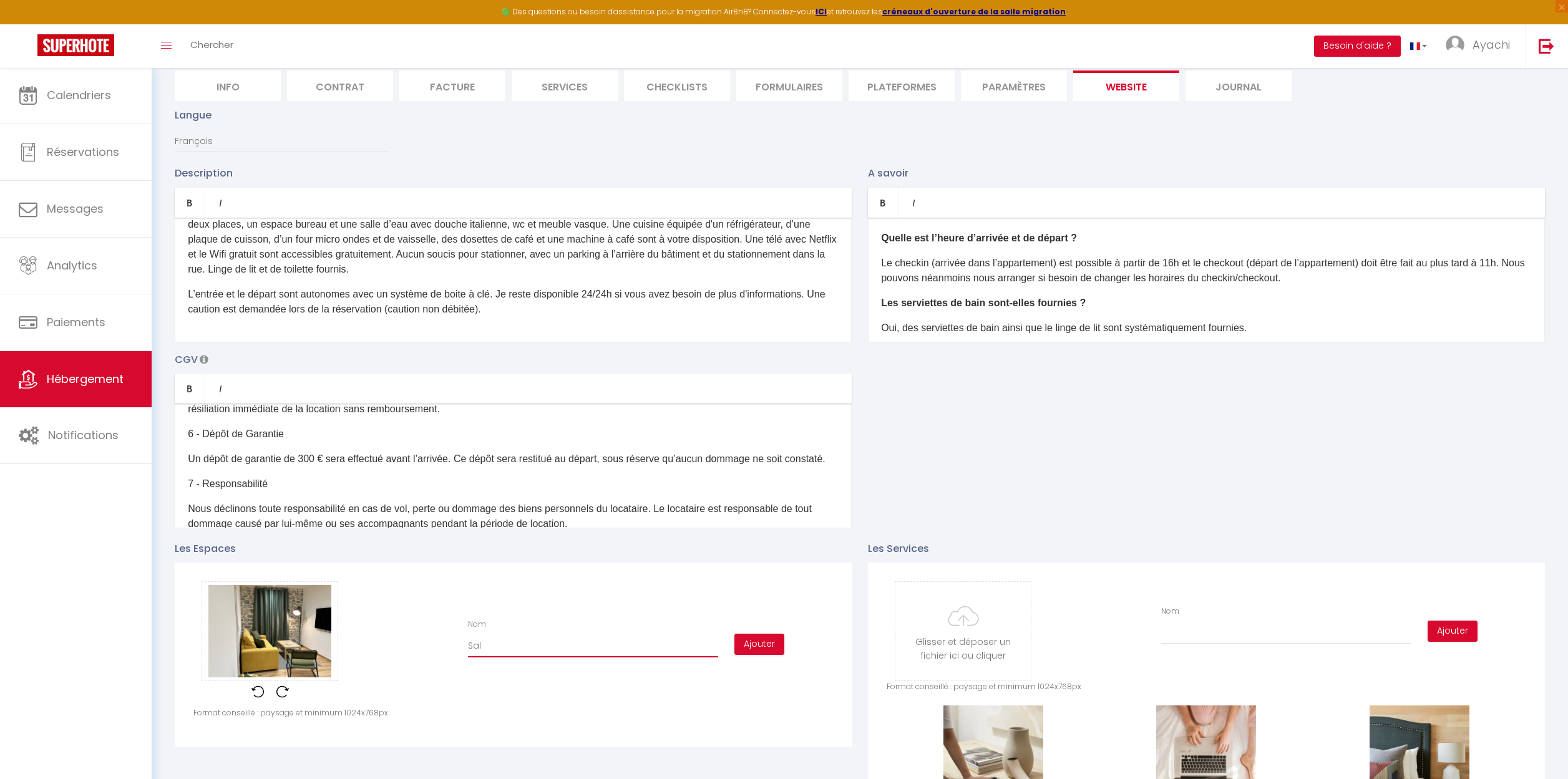
checkbox input "true"
type input "[PERSON_NAME]"
checkbox input "true"
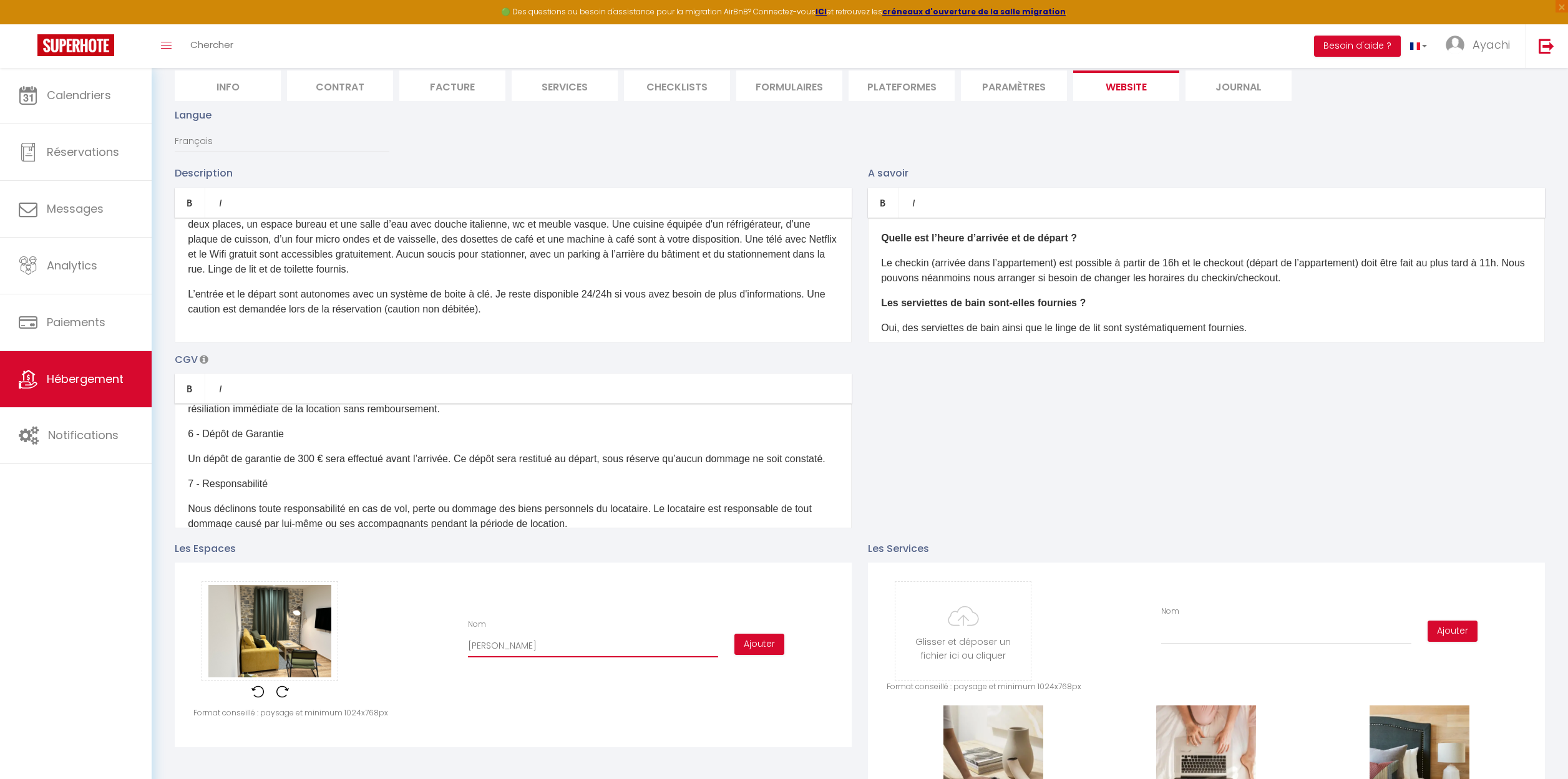
checkbox input "true"
type input "Salon"
checkbox input "true"
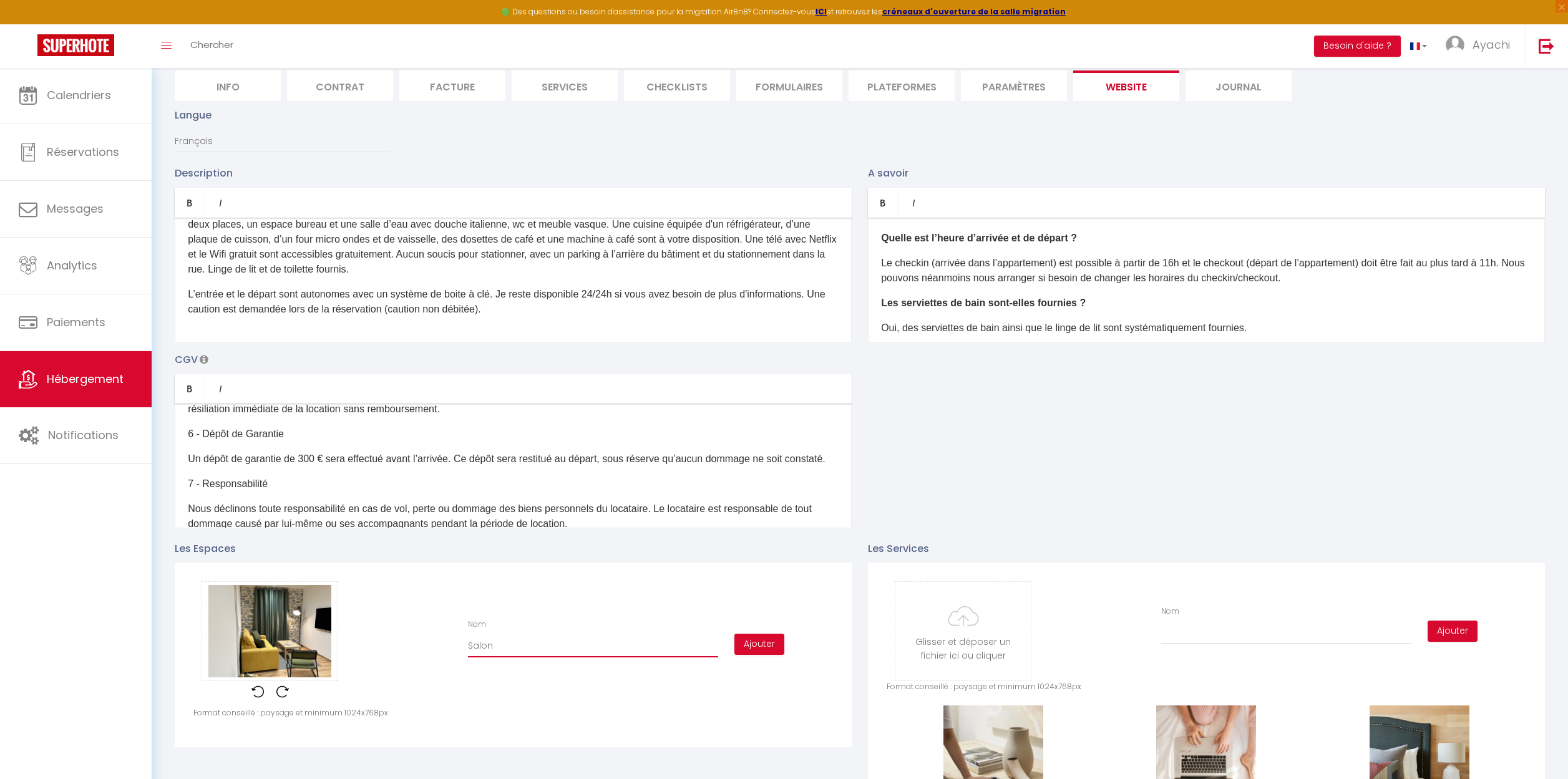
checkbox input "true"
type input "Salon"
click at [766, 649] on button "Ajouter" at bounding box center [759, 644] width 50 height 21
checkbox input "true"
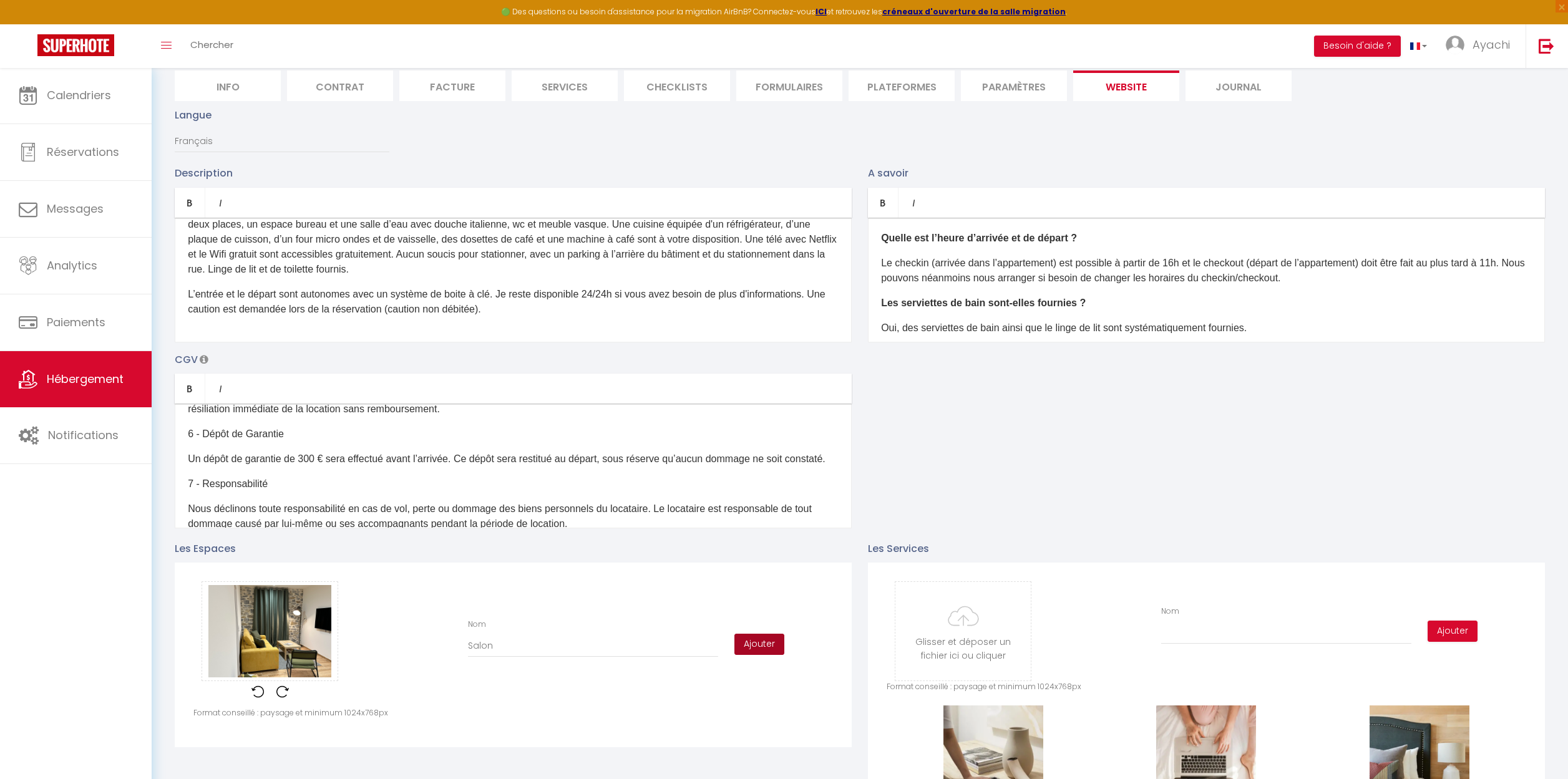
checkbox input "true"
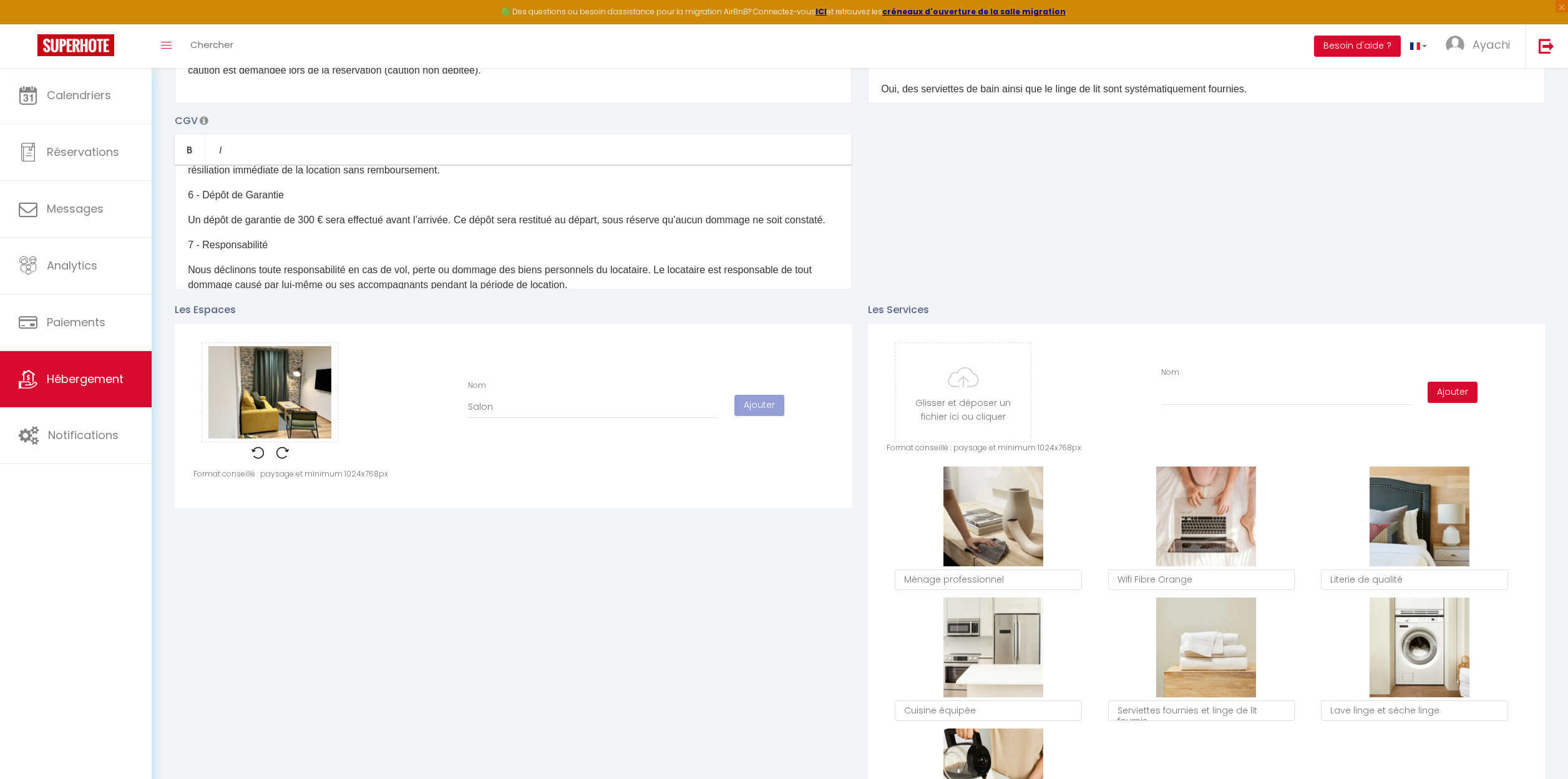
scroll to position [253, 0]
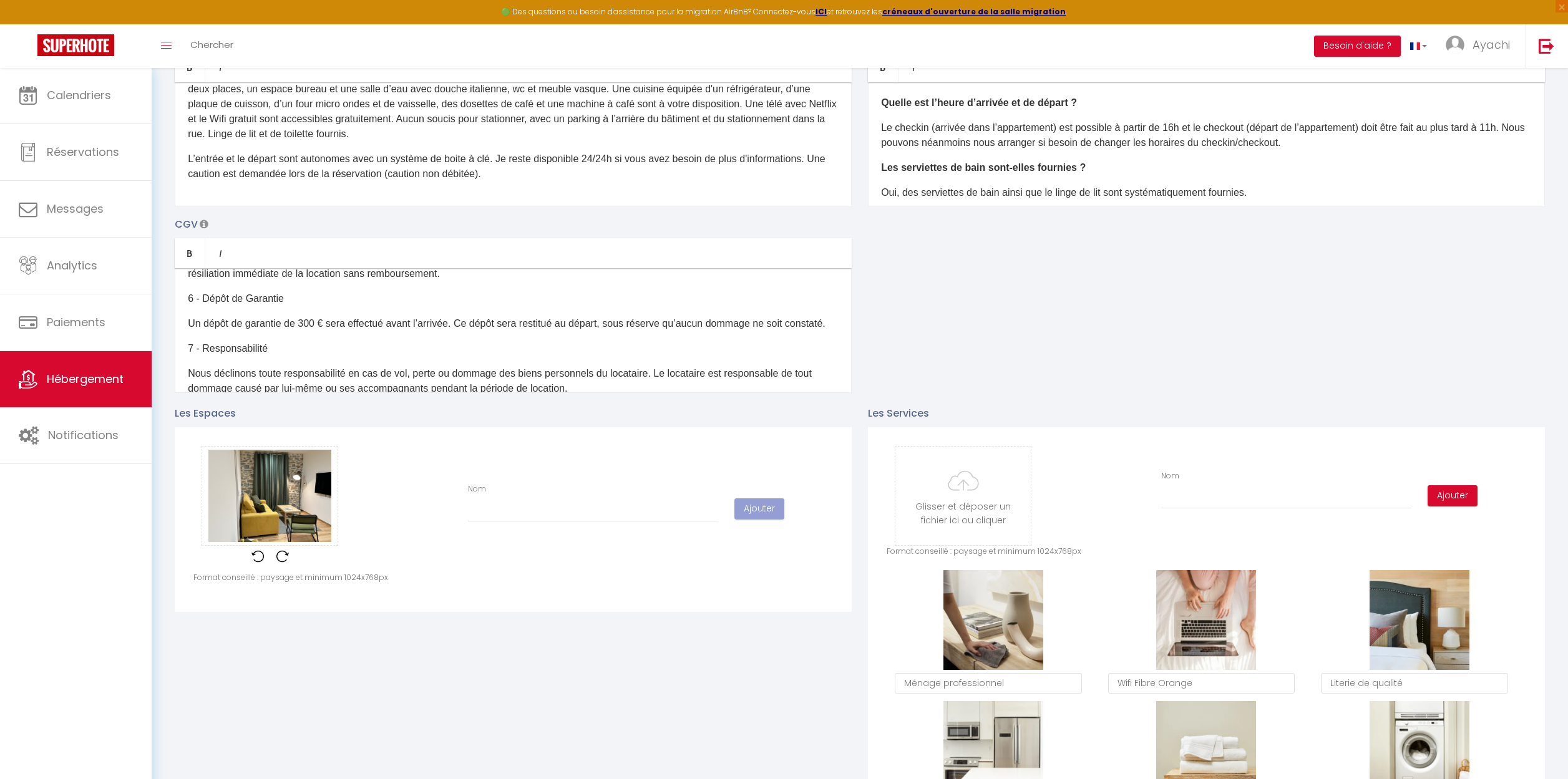
checkbox input "true"
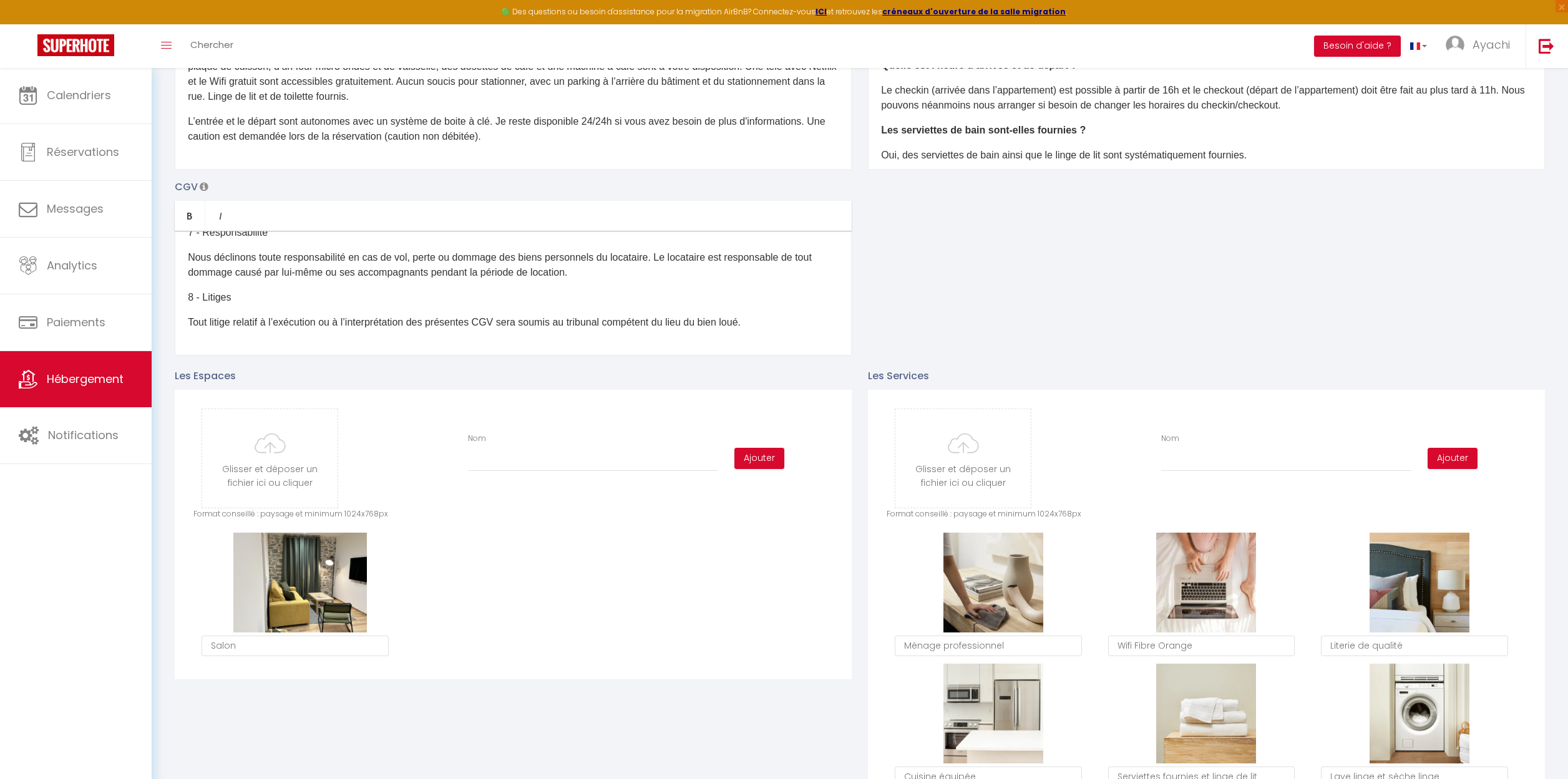
scroll to position [288, 0]
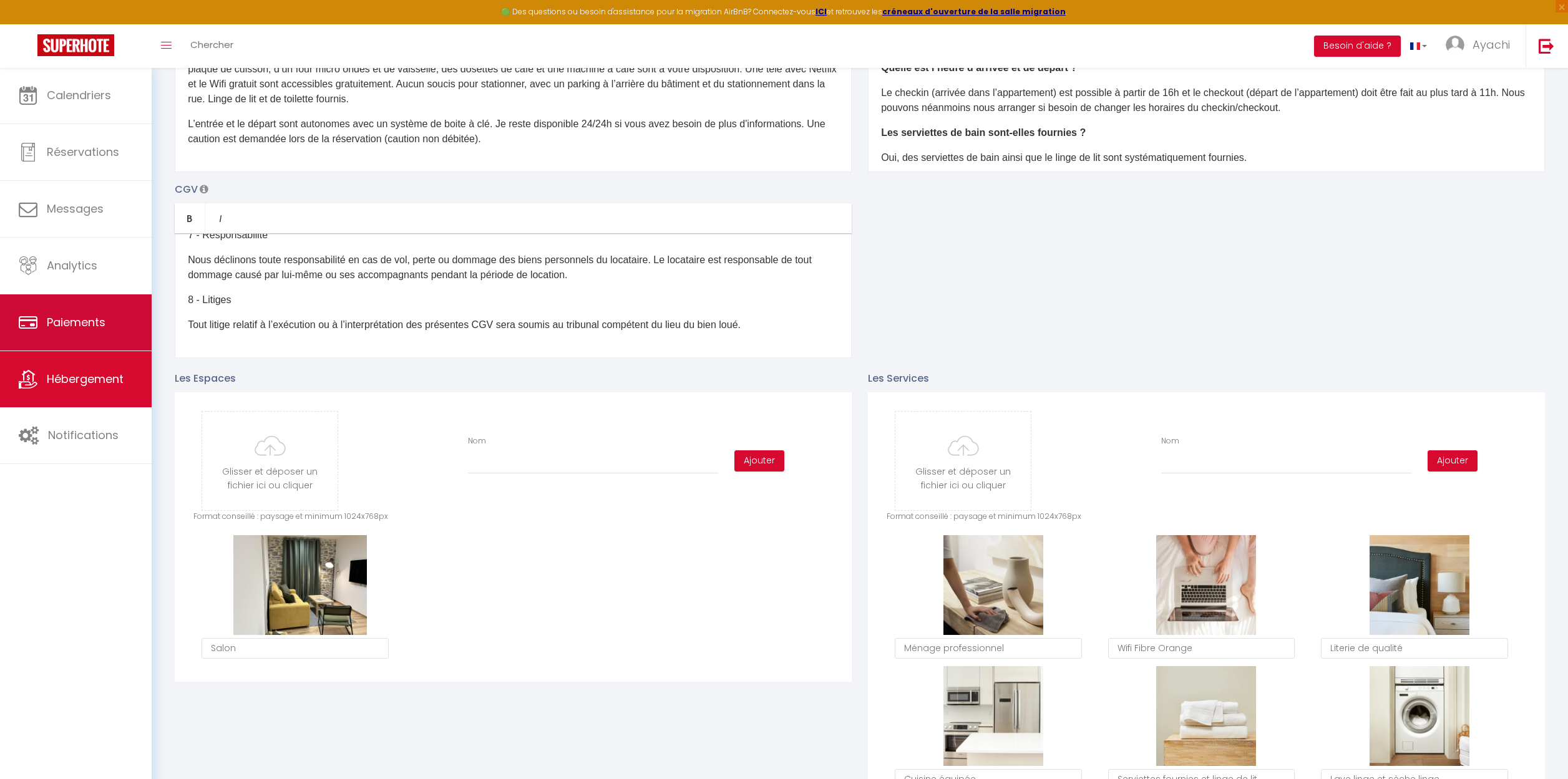
click at [67, 326] on span "Paiements" at bounding box center [76, 322] width 58 height 15
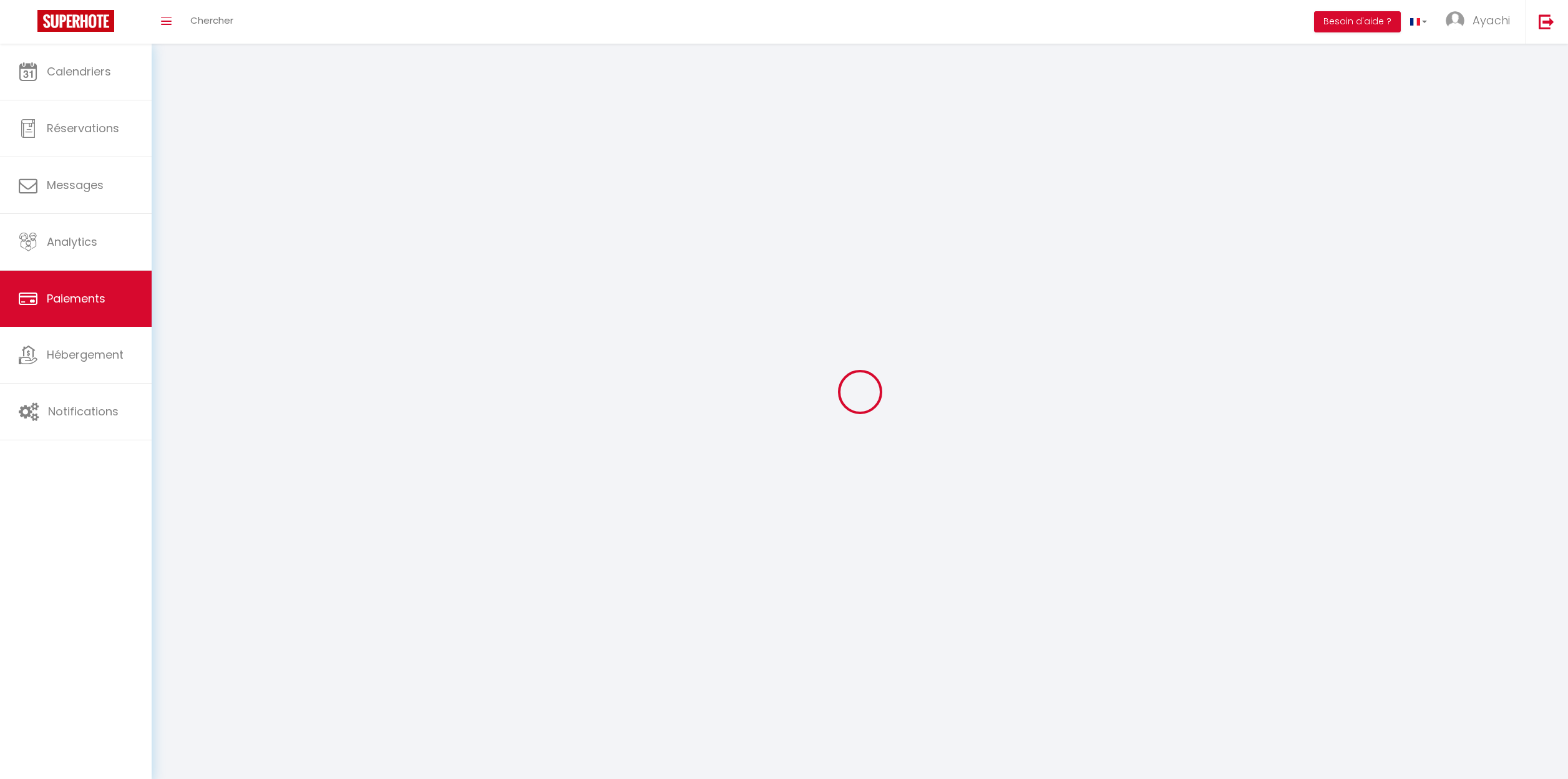
select select "2"
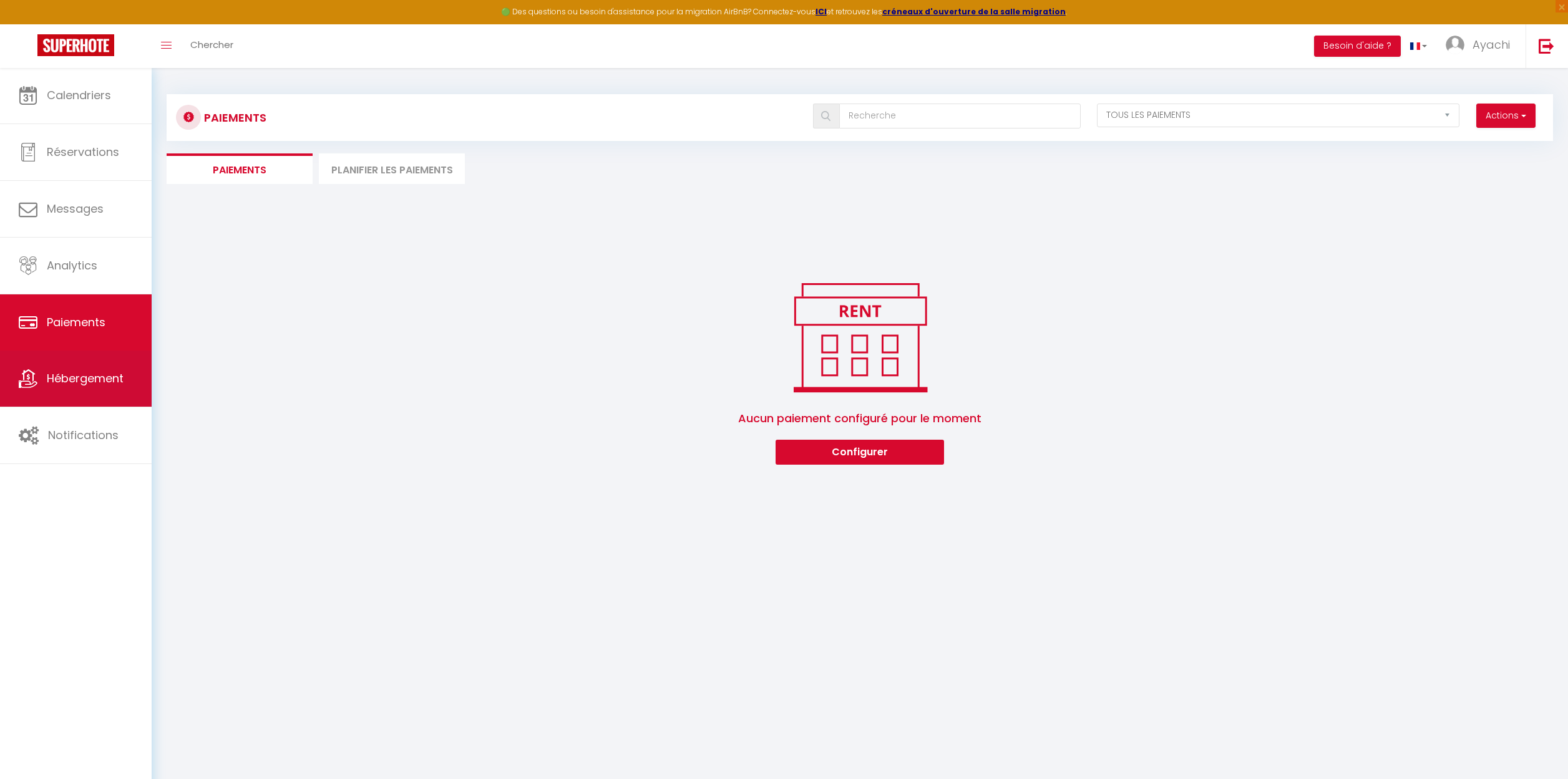
click at [68, 385] on span "Hébergement" at bounding box center [85, 378] width 77 height 15
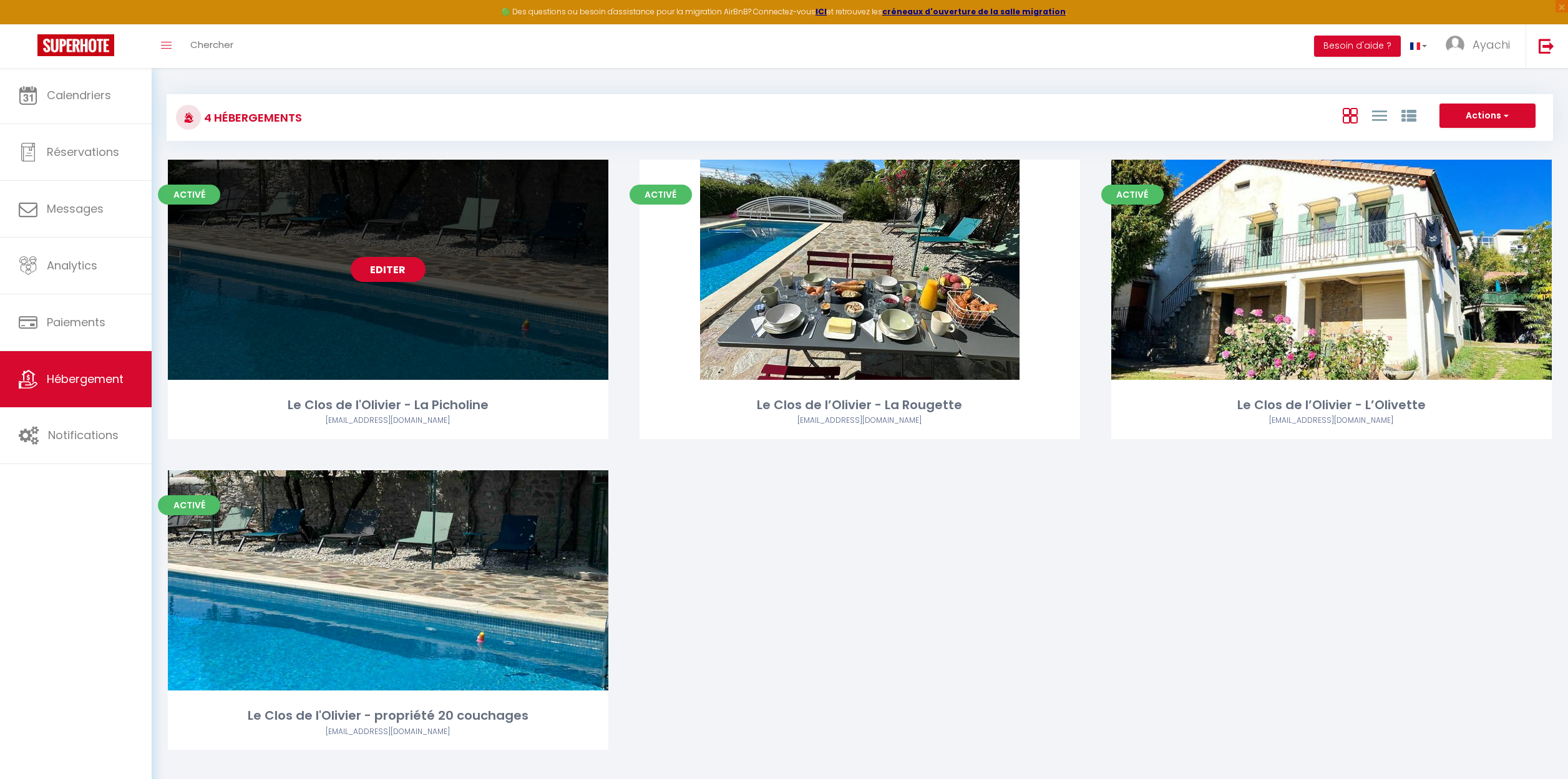
click at [387, 263] on link "Editer" at bounding box center [388, 269] width 75 height 25
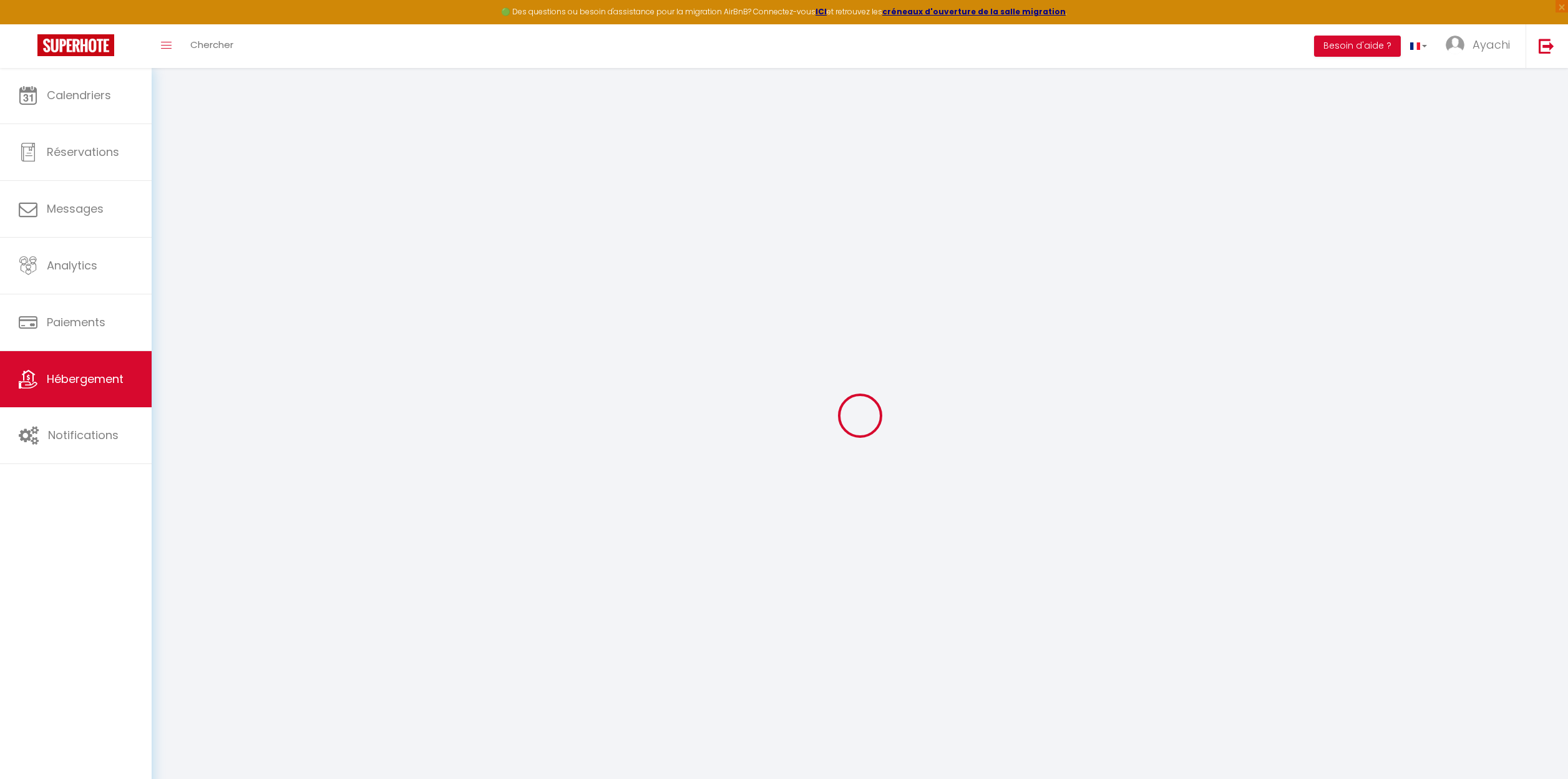
type input "Le Clos de l'Olivier - La Picholine"
type input "Ayachi"
type input "GHALKAOUI"
type input "11 Chemin de Boisvignal"
type input "07200"
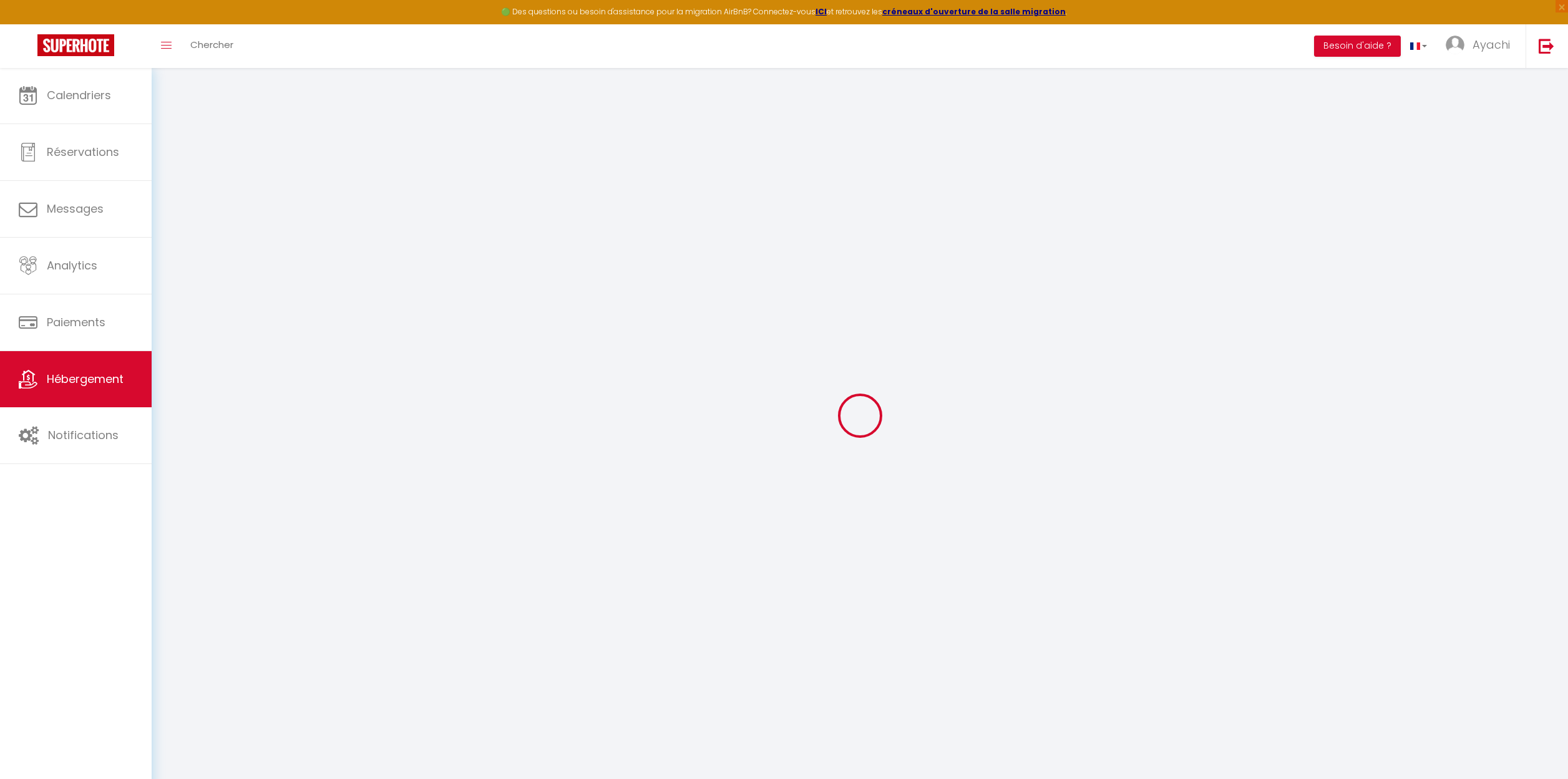
type input "Aubenas"
select select "houses"
select select "8"
select select "3"
type input "140"
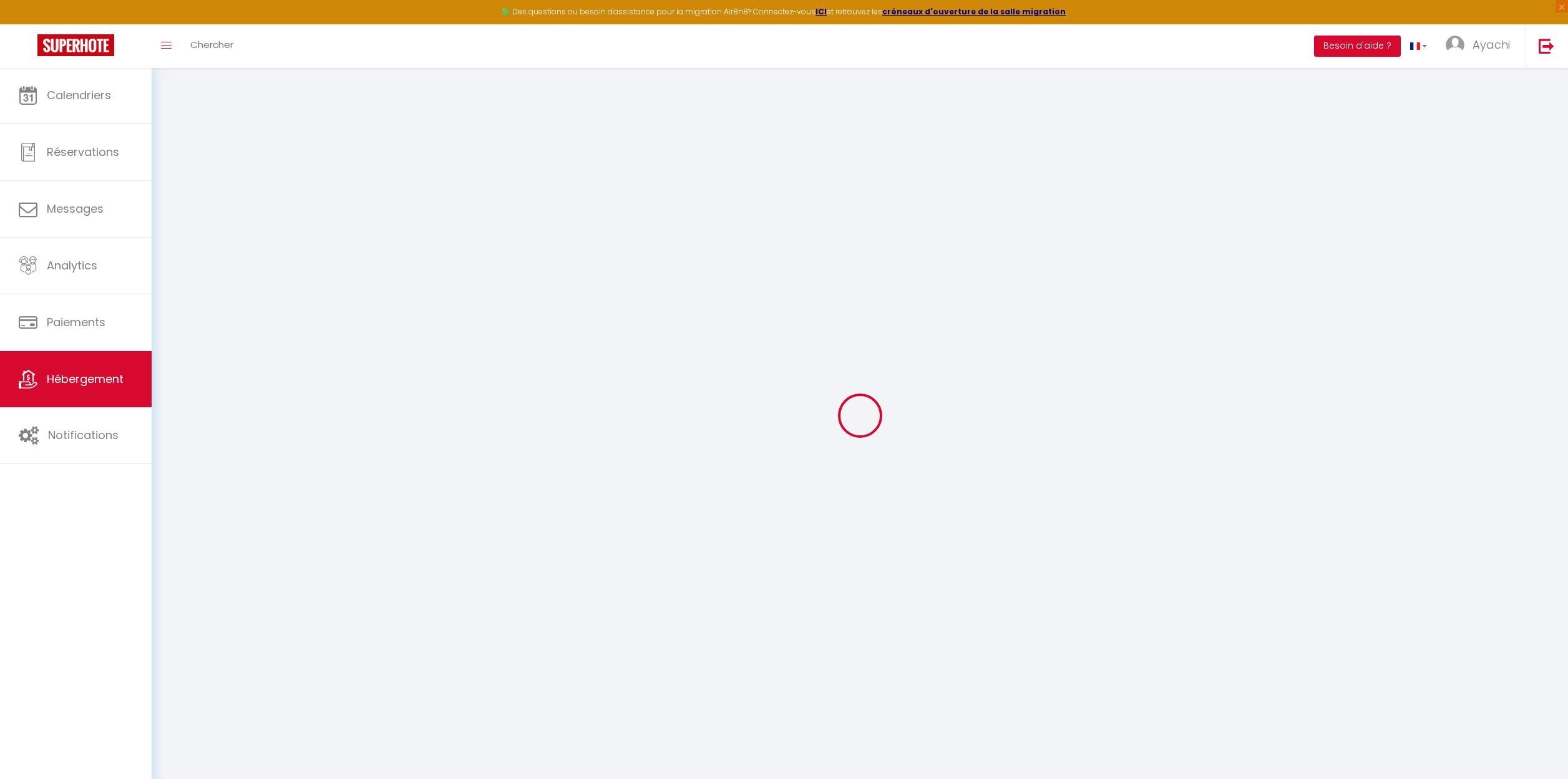
type input "85"
type input "1.00"
type input "300"
select select
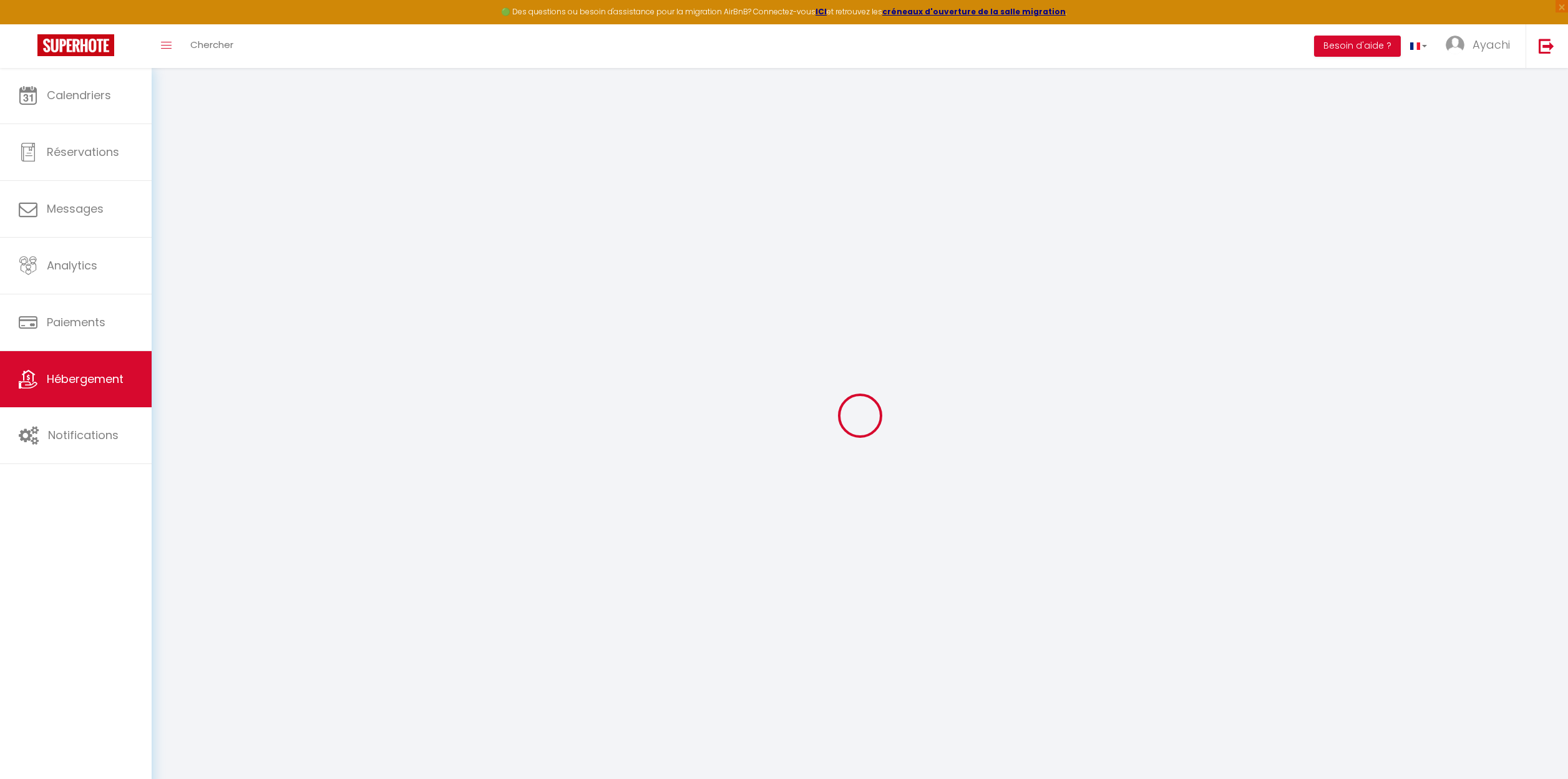
select select
type input "[STREET_ADDRESS]"
type input "07200"
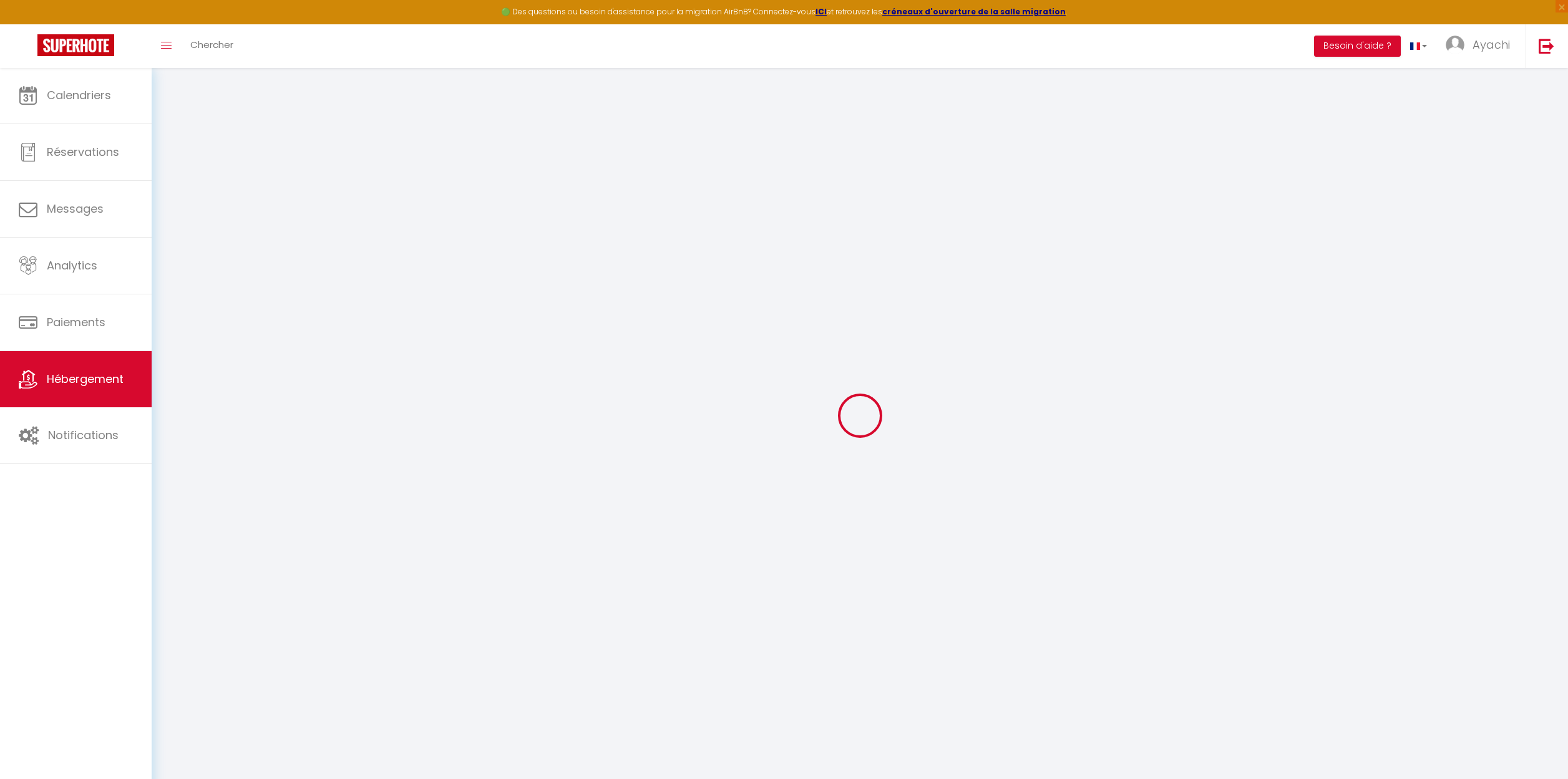
type input "Aubenas"
type input "[EMAIL_ADDRESS][DOMAIN_NAME]"
select select
checkbox input "false"
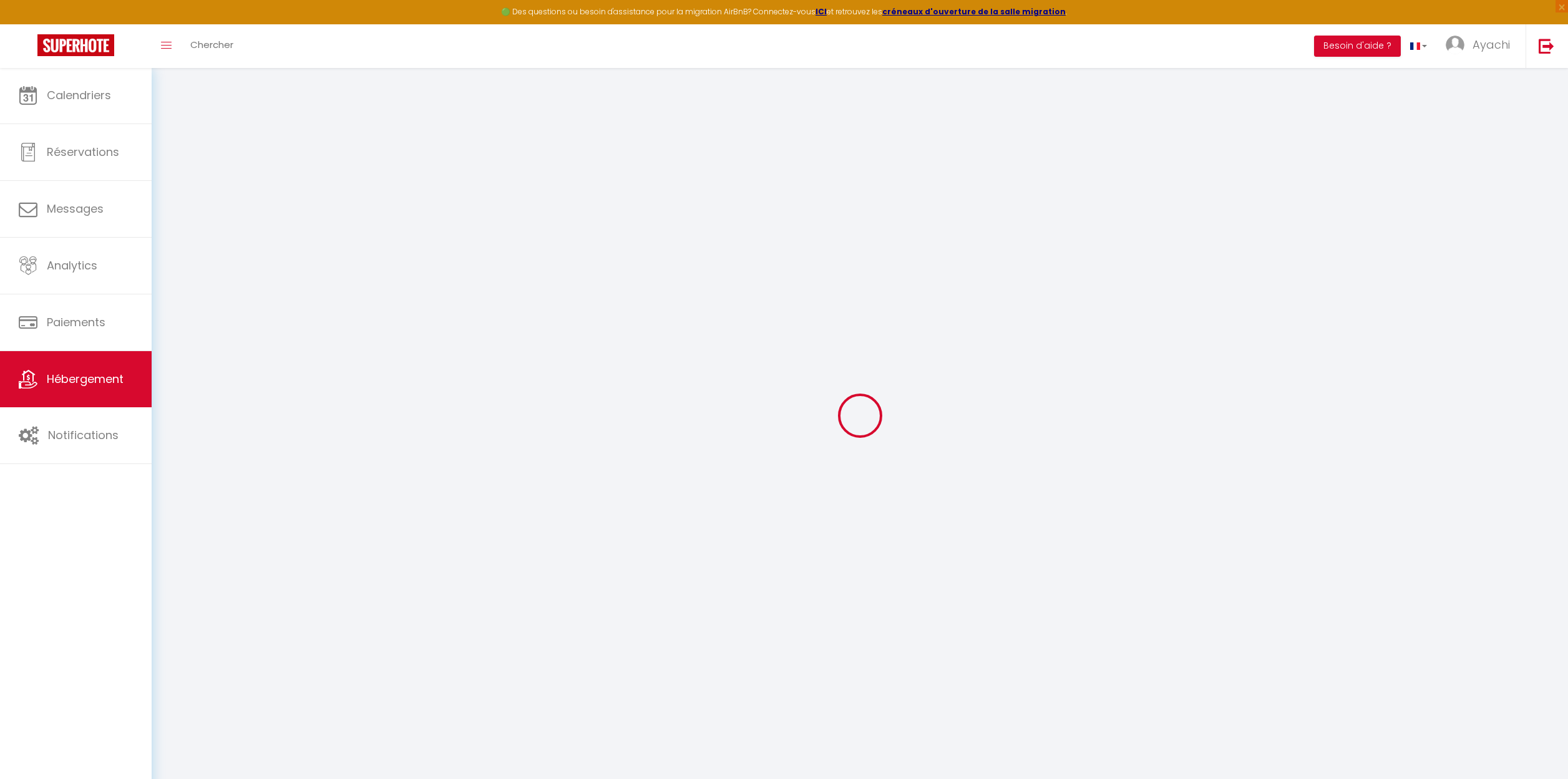
checkbox input "false"
select select
type input "0"
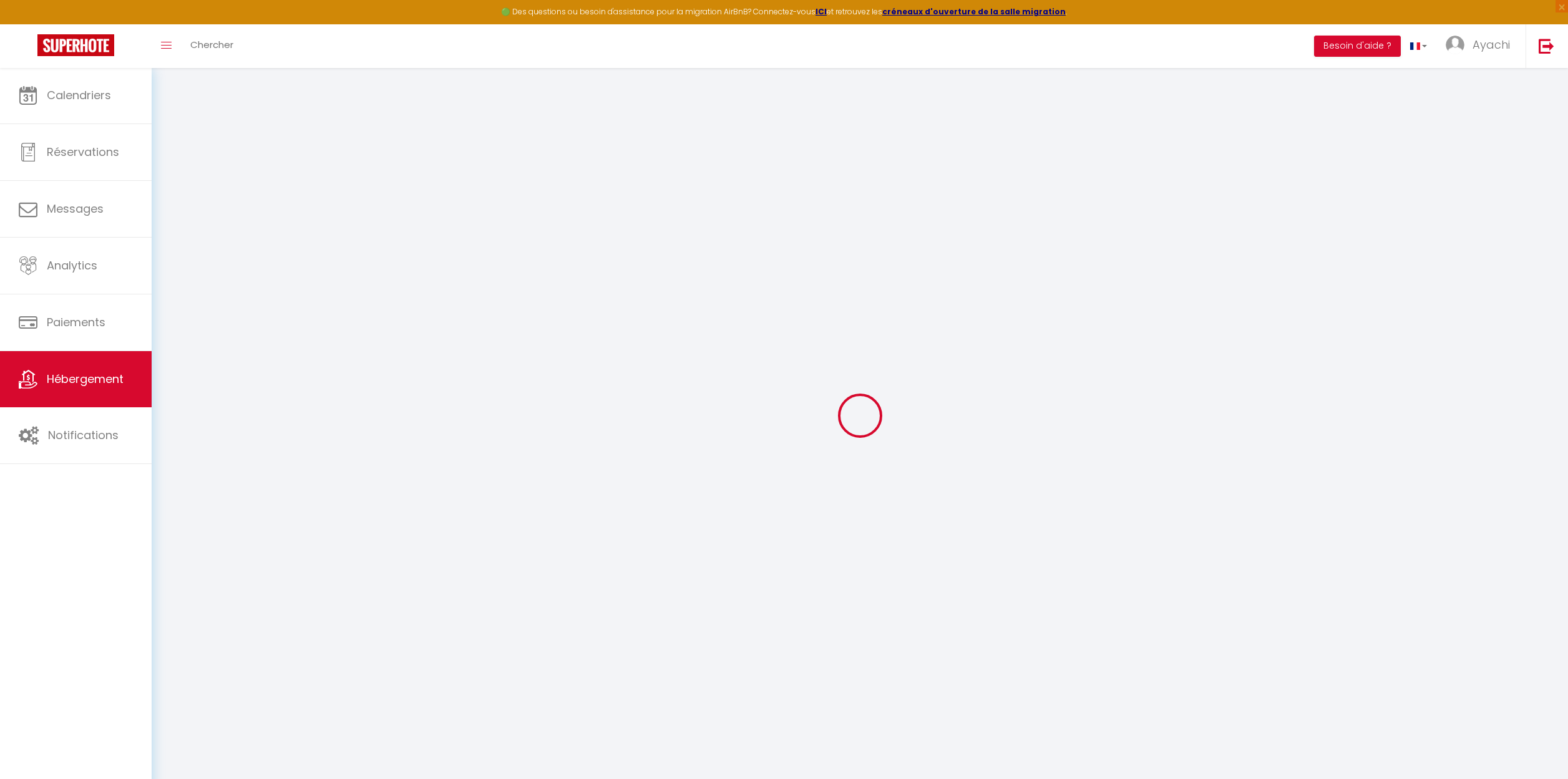
type input "0"
select select
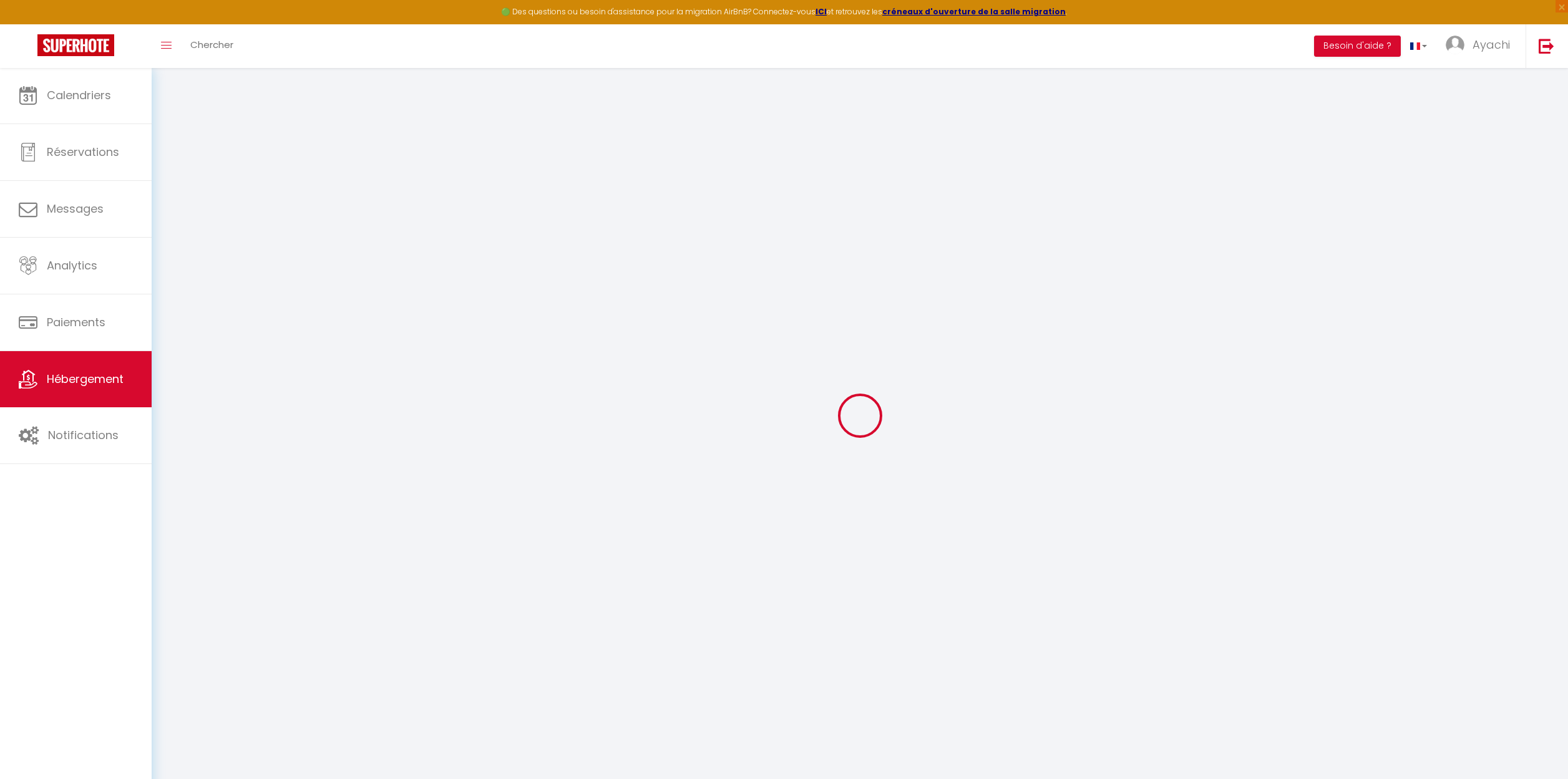
select select
checkbox input "false"
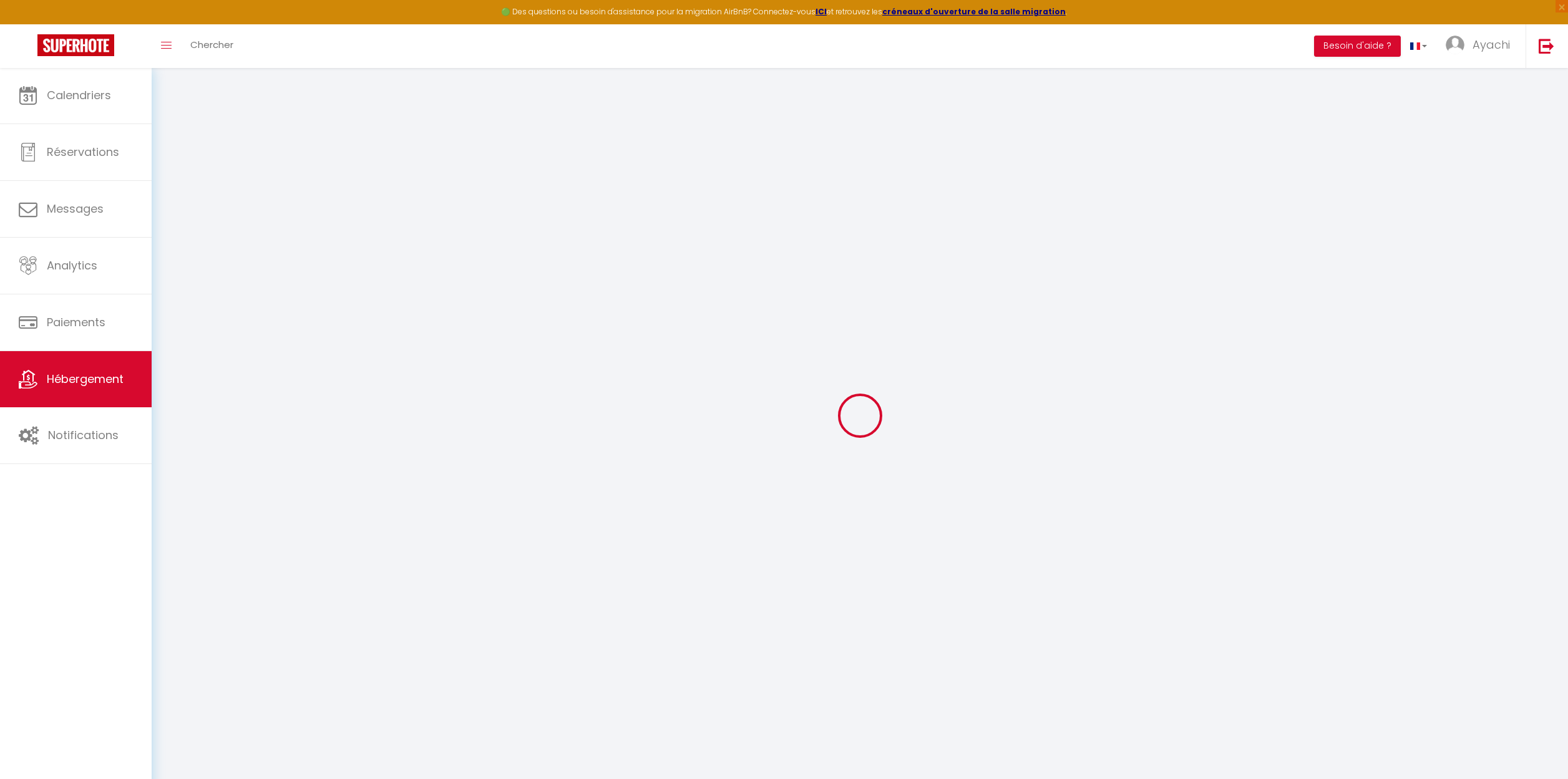
checkbox input "false"
select select
checkbox input "false"
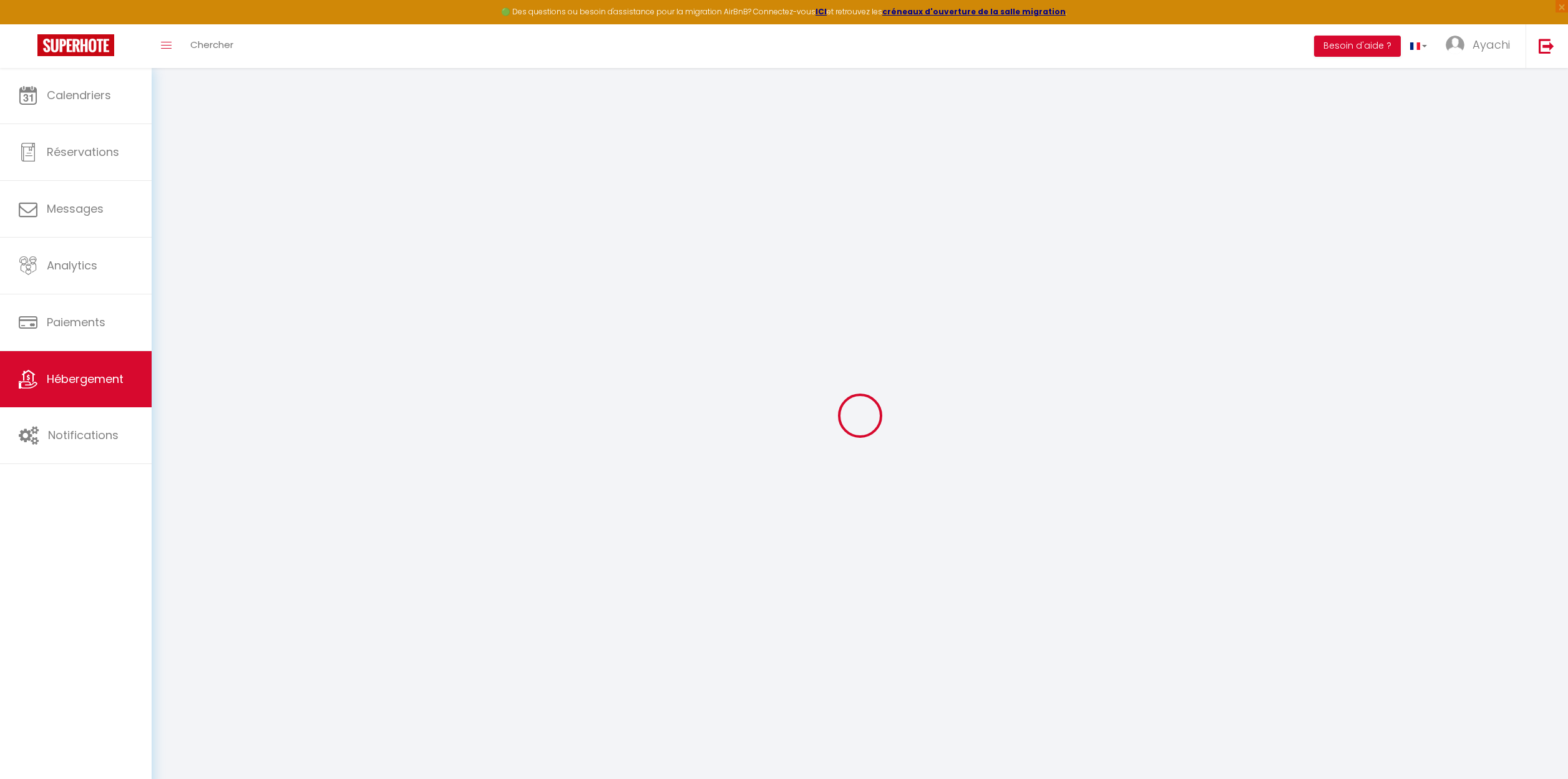
checkbox input "false"
select select "villa"
select select "16:00"
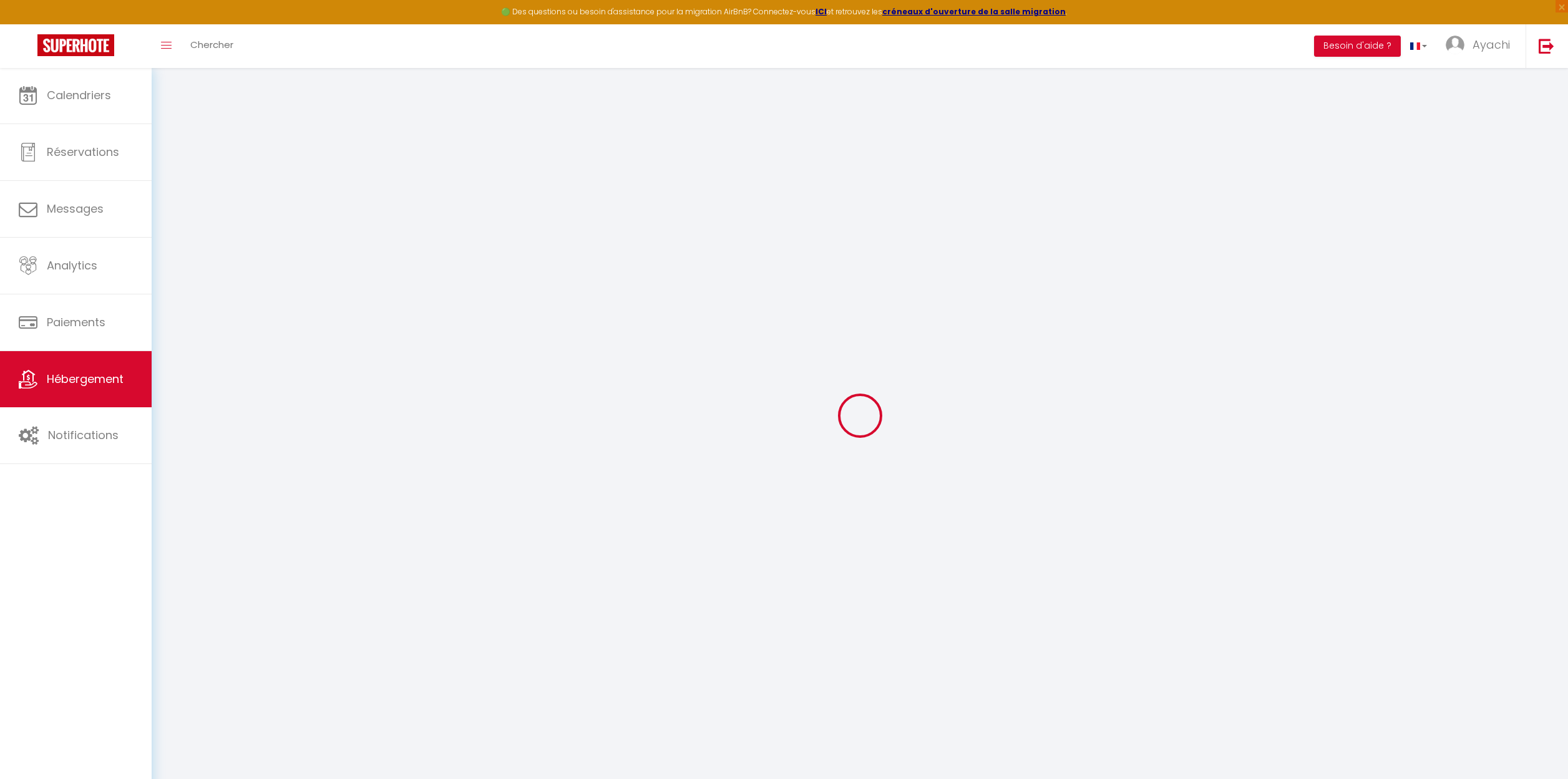
select select "22:00"
select select "10:00"
select select "15"
select select
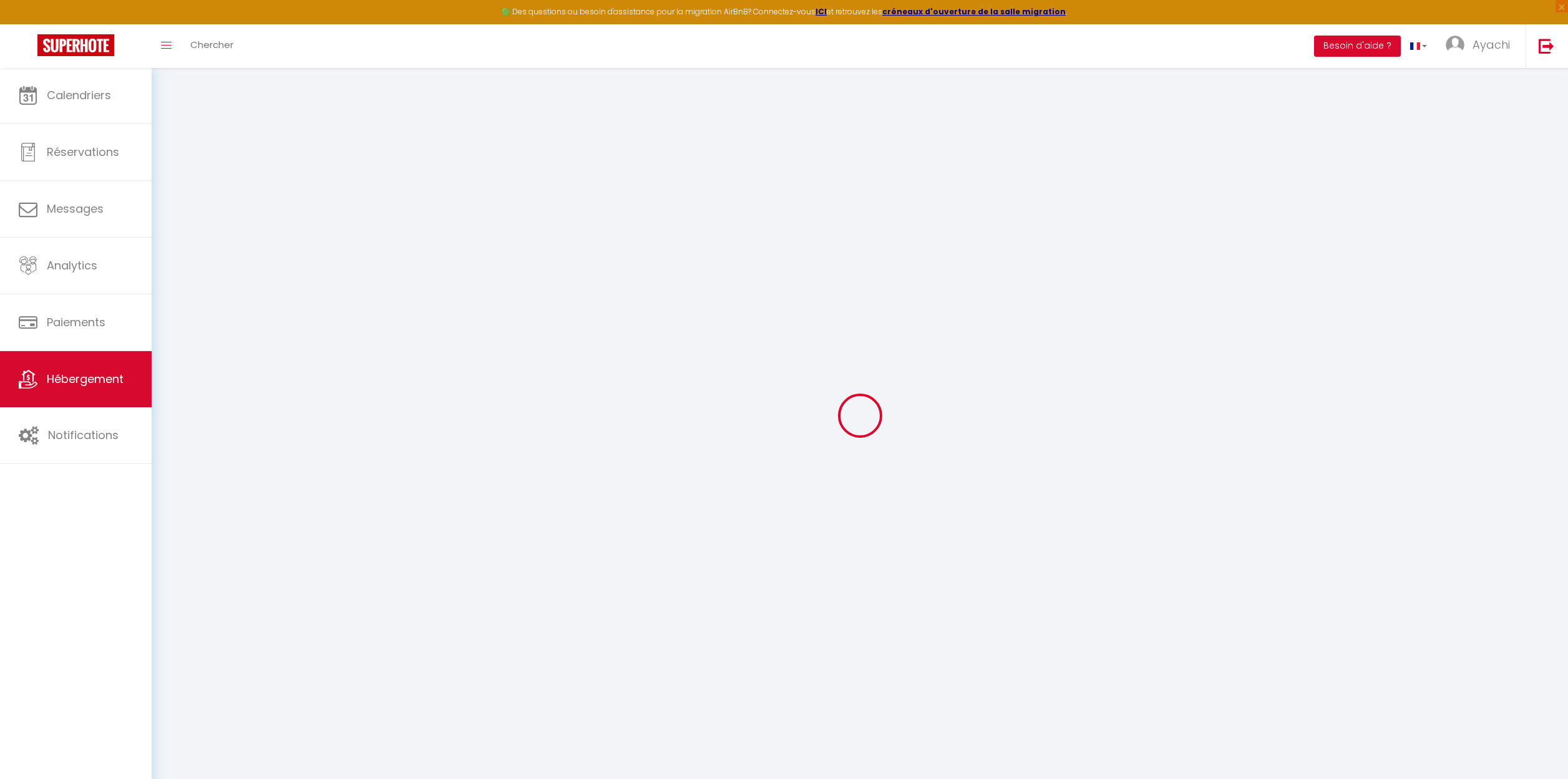
checkbox input "false"
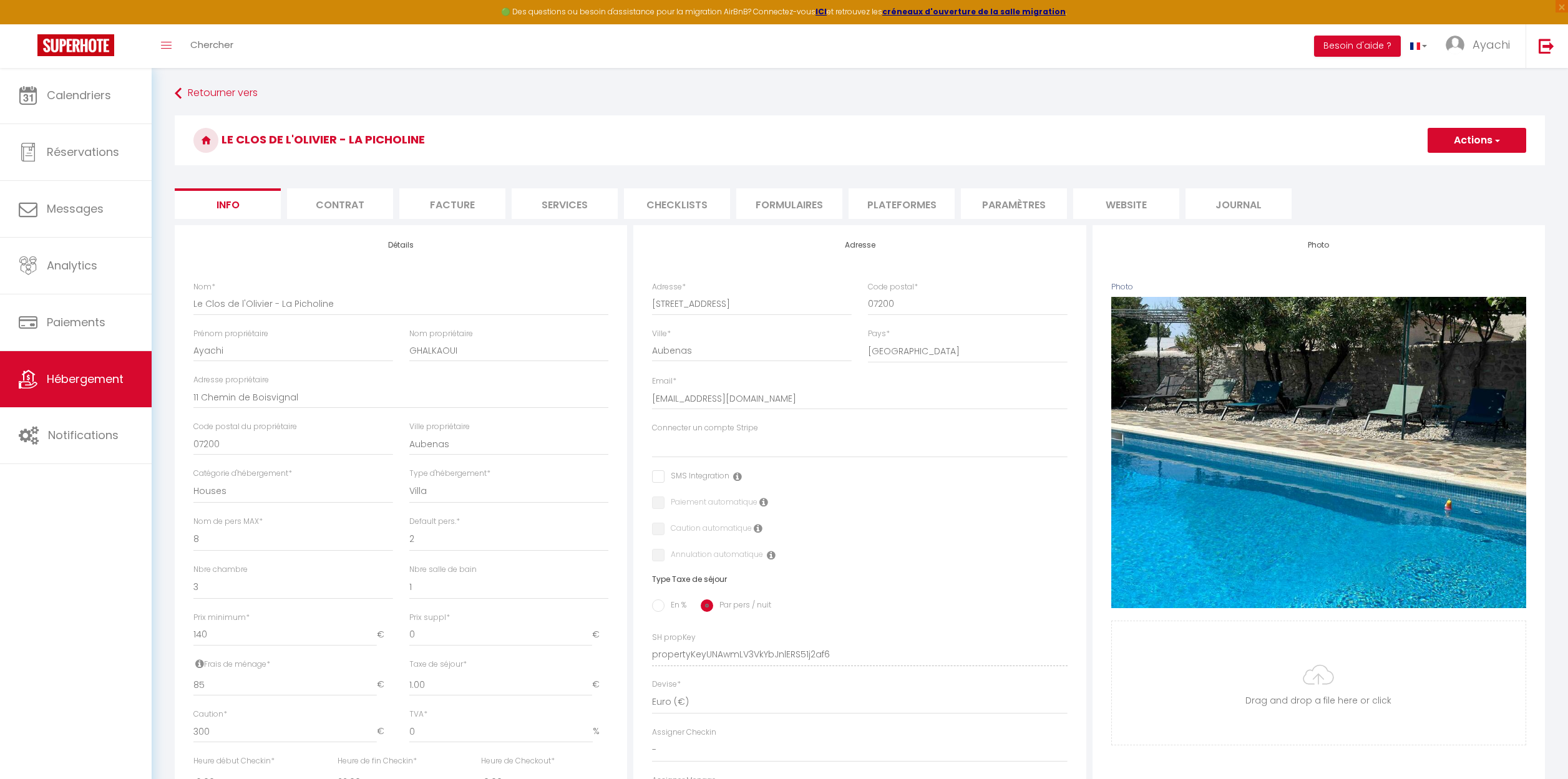
click at [920, 205] on li "Plateformes" at bounding box center [901, 203] width 106 height 30
select select
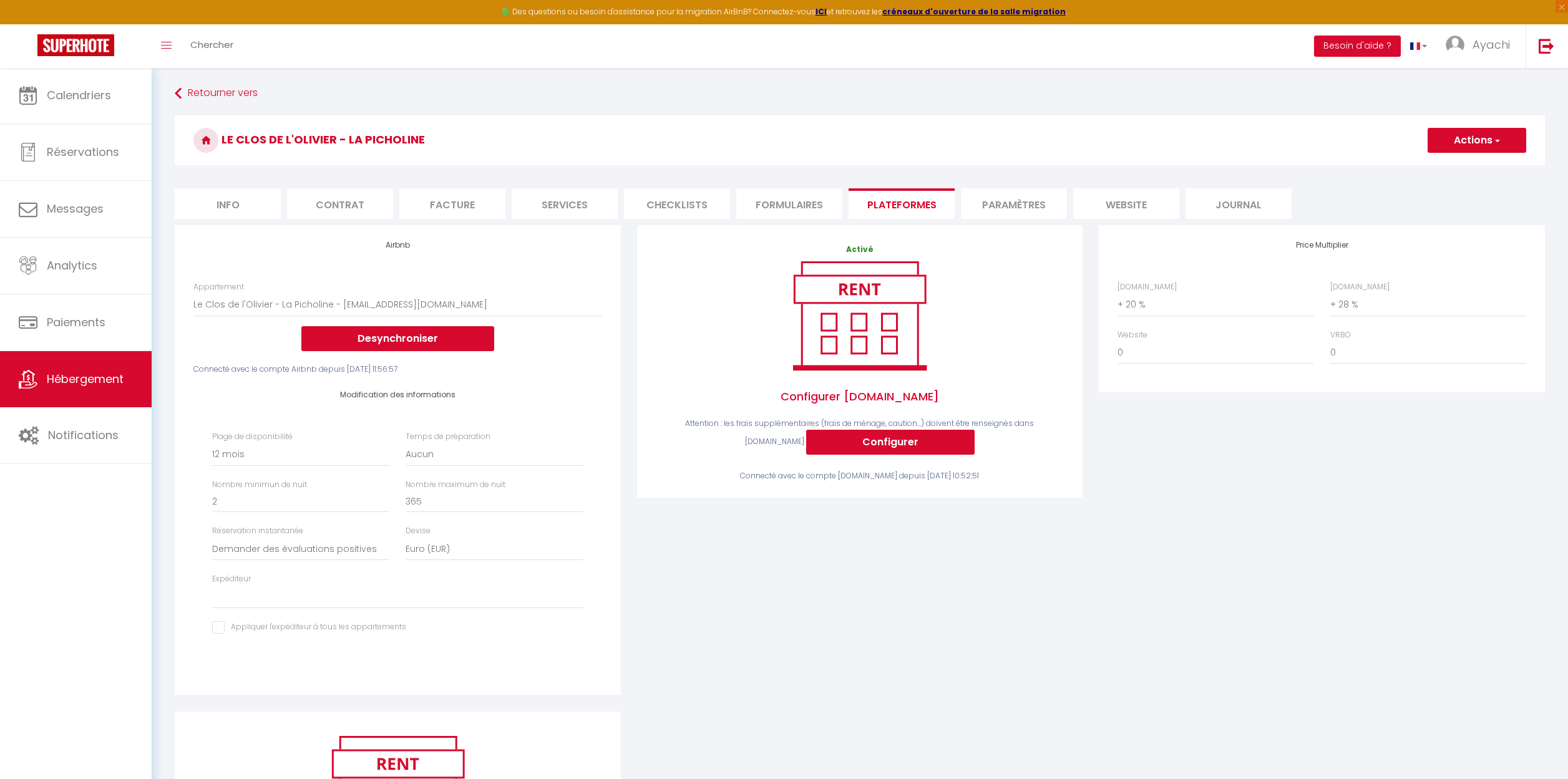
click at [987, 205] on li "Paramètres" at bounding box center [1013, 203] width 106 height 30
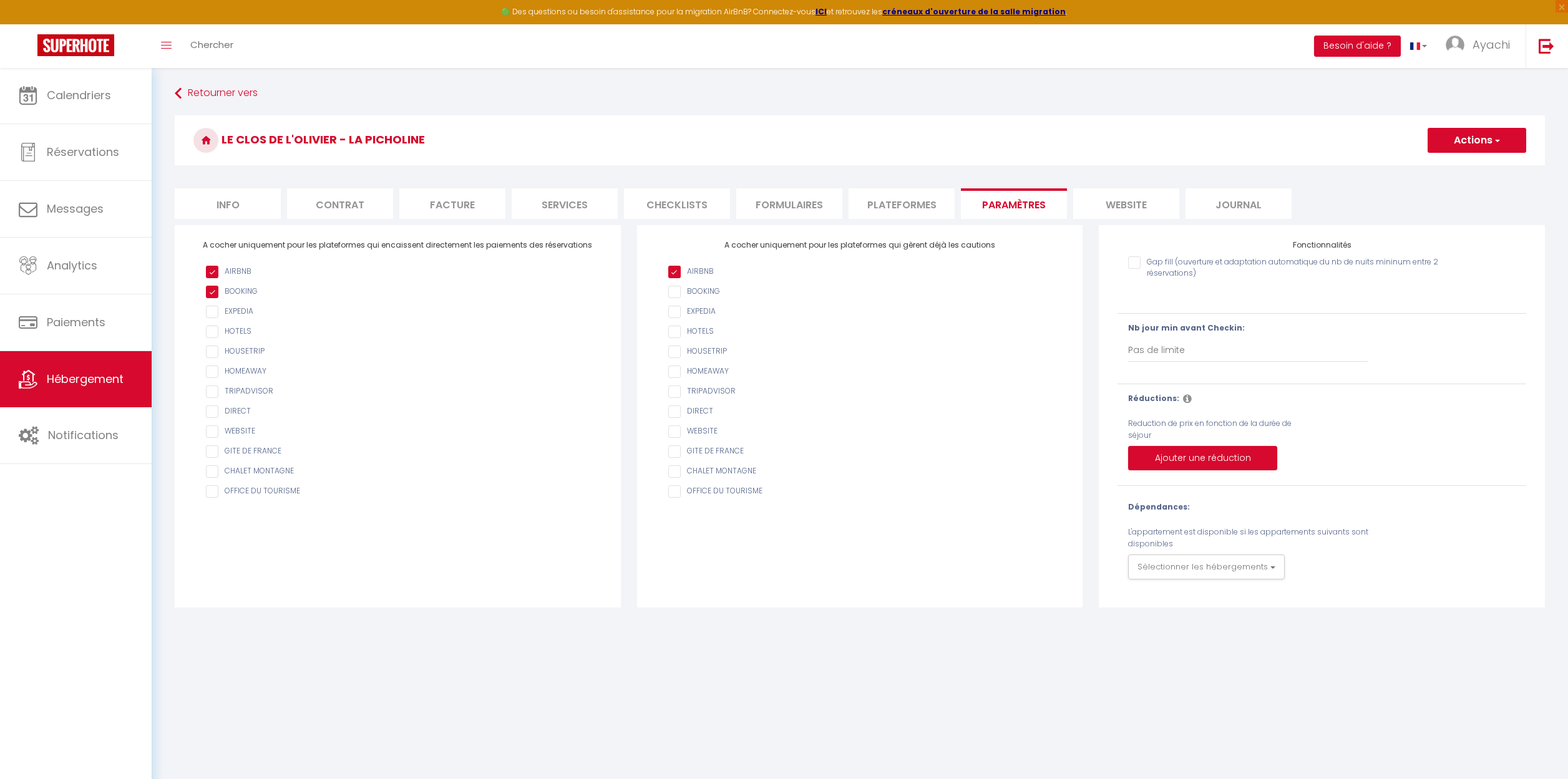
click at [790, 205] on li "Formulaires" at bounding box center [789, 203] width 106 height 30
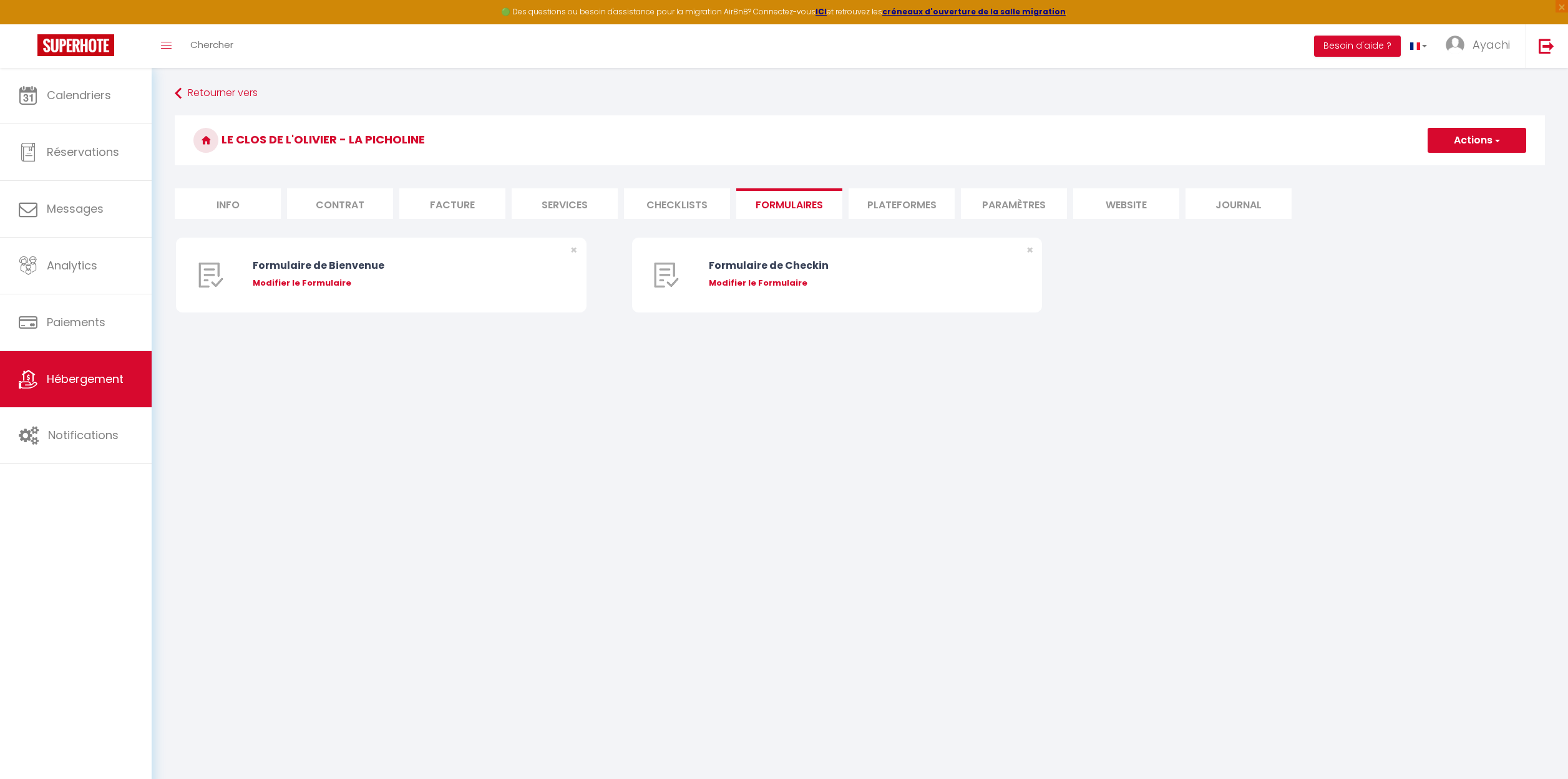
click at [1137, 204] on li "website" at bounding box center [1126, 203] width 106 height 30
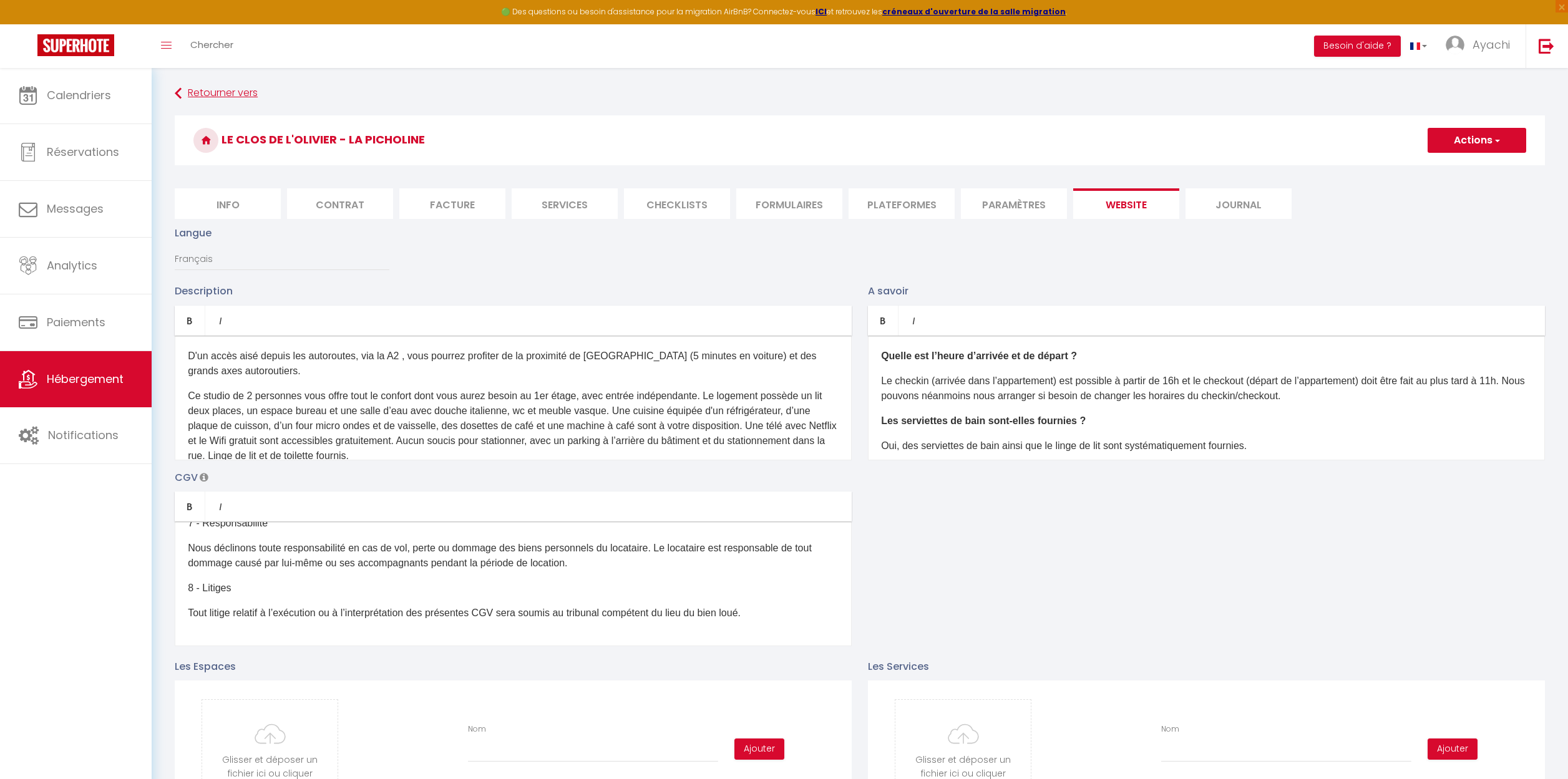
click at [219, 96] on link "Retourner vers" at bounding box center [859, 94] width 1370 height 22
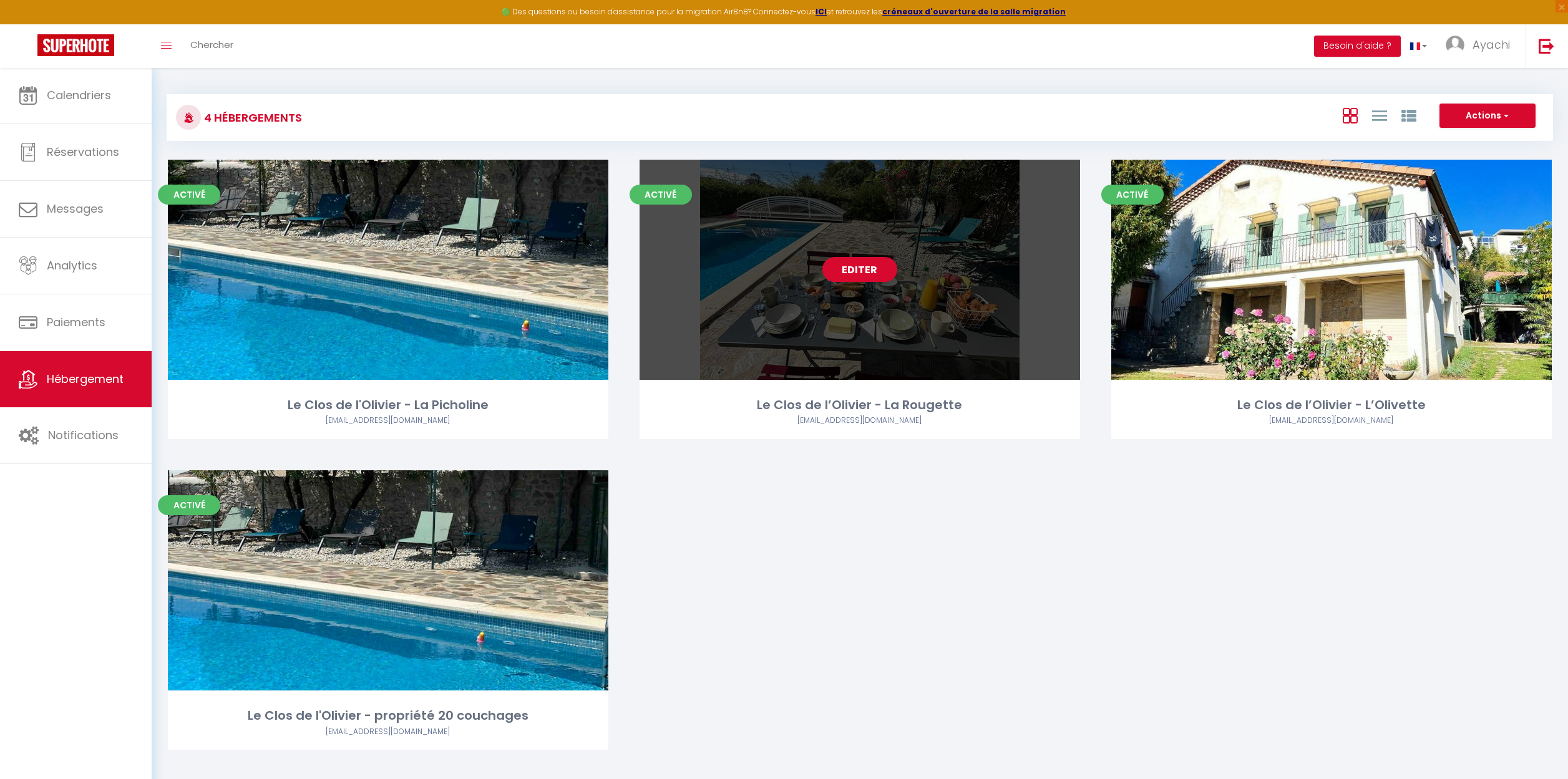
click at [859, 273] on link "Editer" at bounding box center [859, 269] width 75 height 25
click at [859, 272] on link "Editer" at bounding box center [859, 269] width 75 height 25
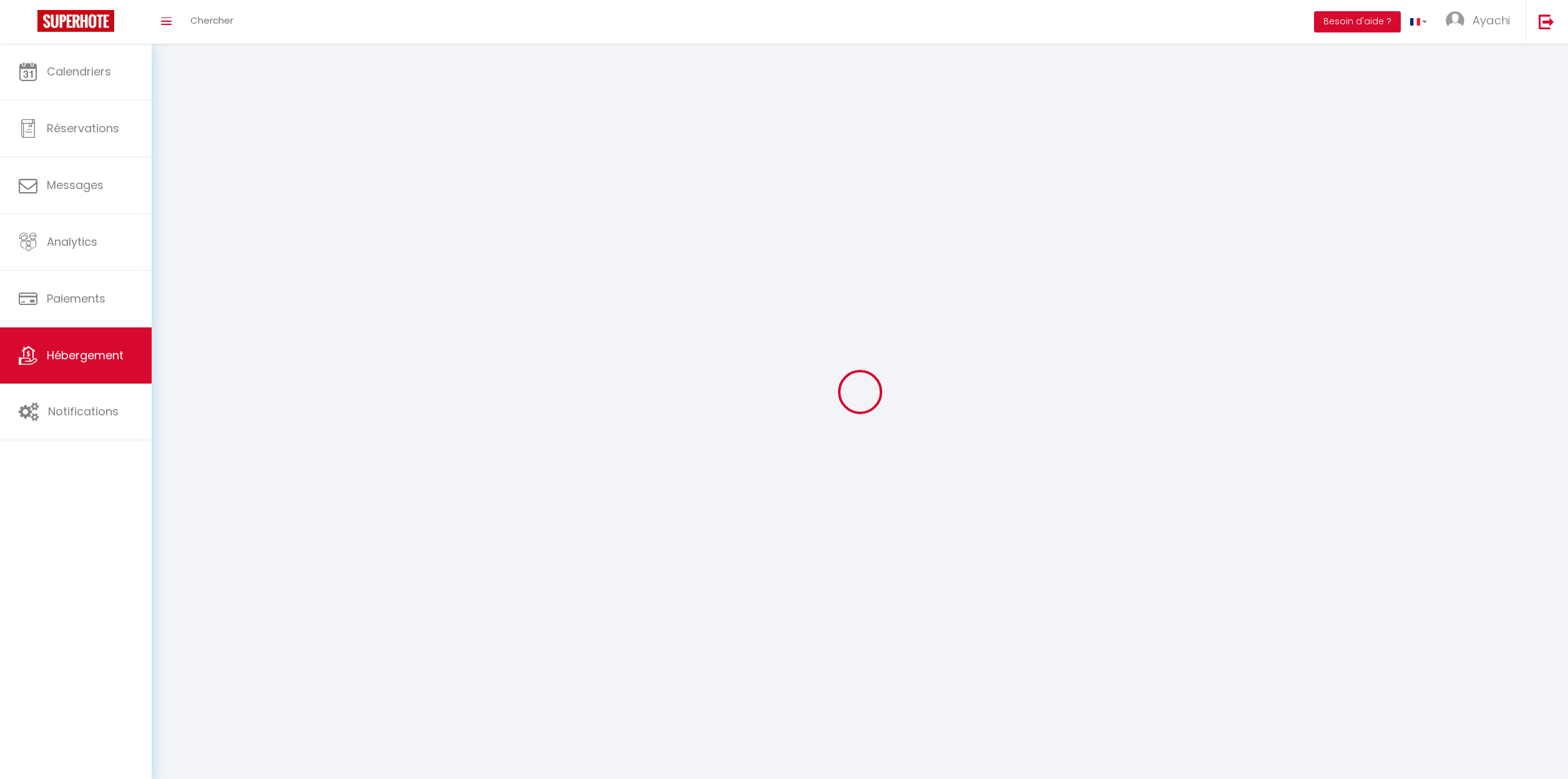
select select "1"
select select "28"
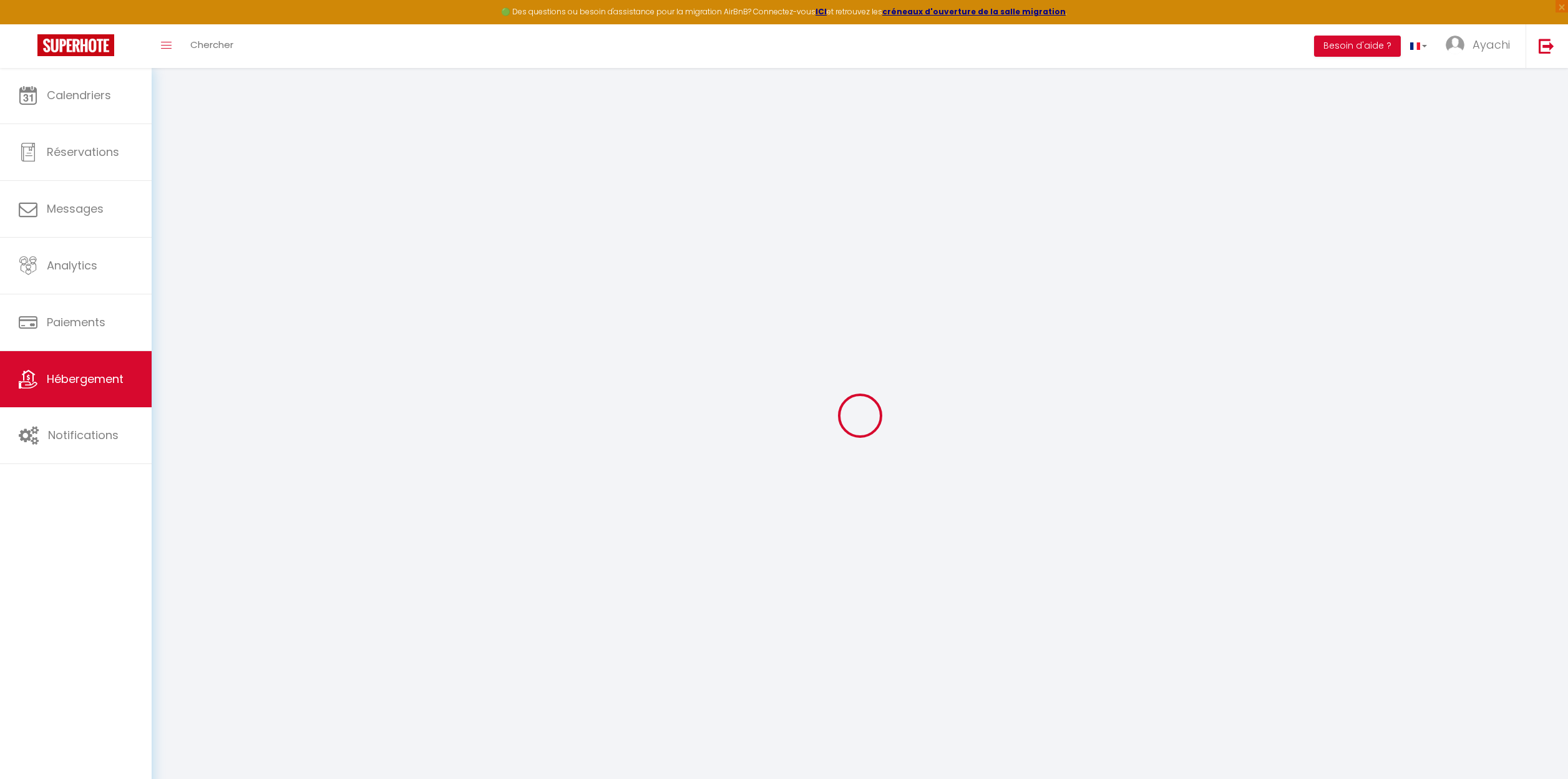
select select
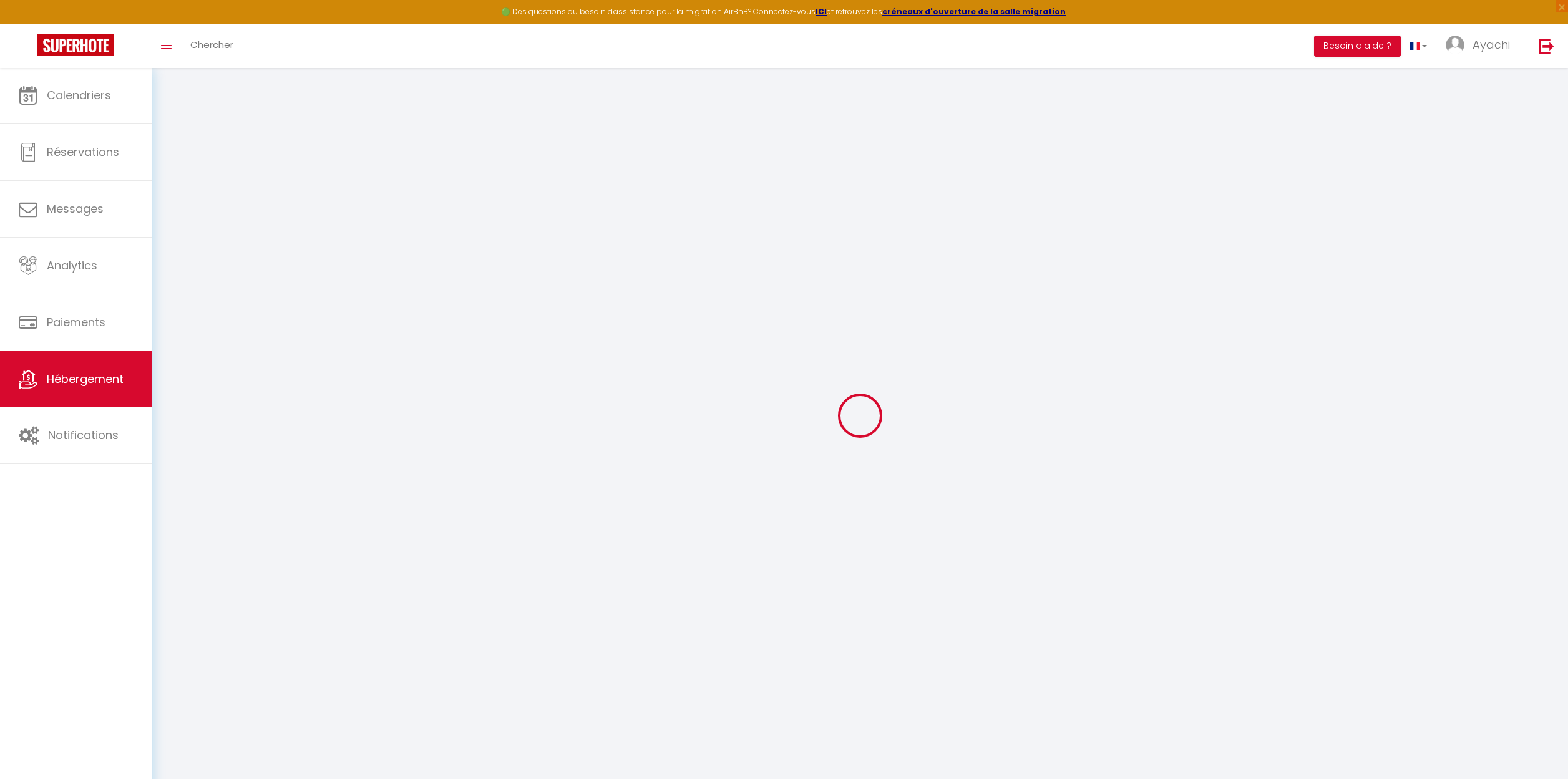
select select
checkbox input "false"
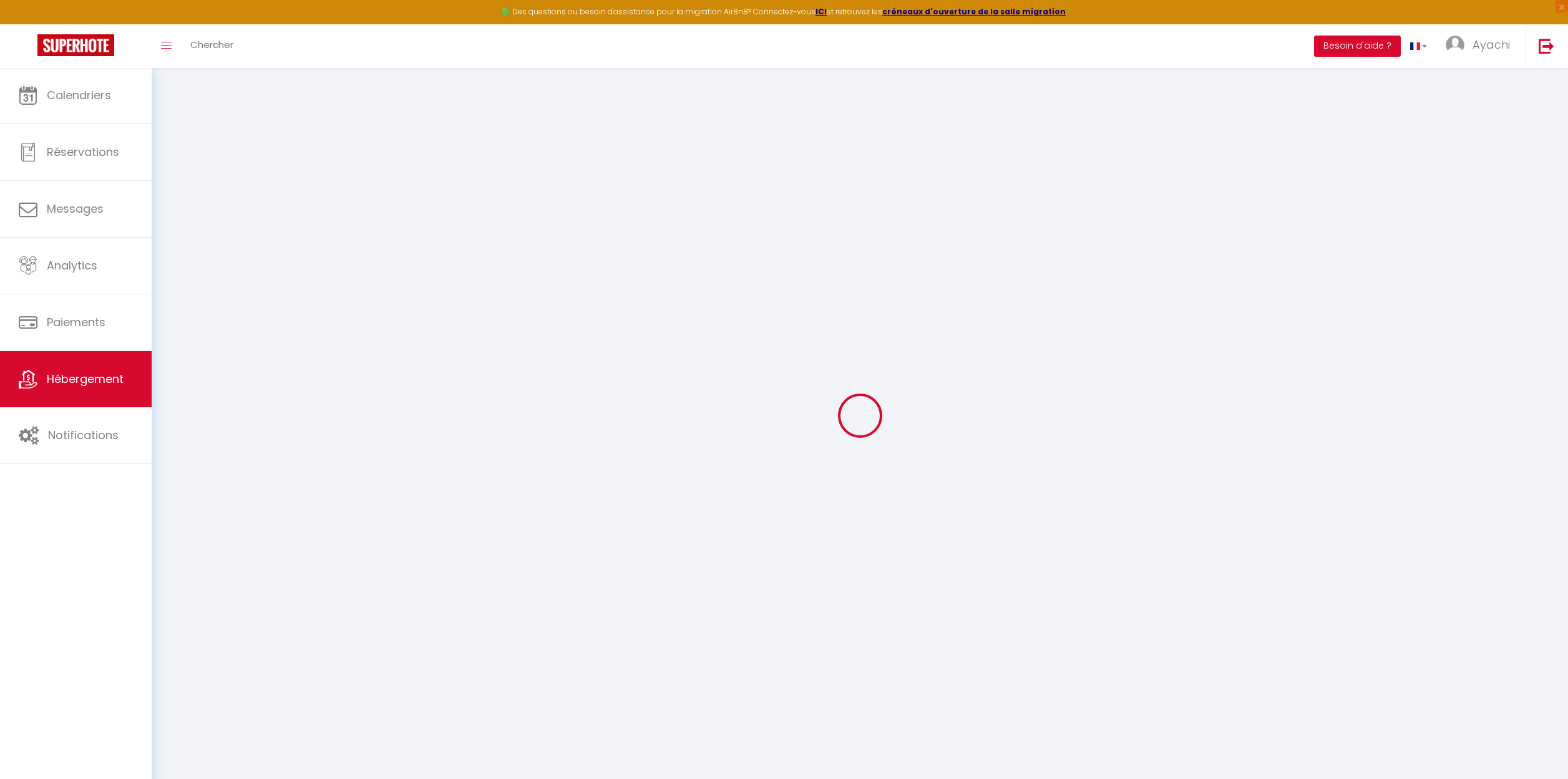
select select
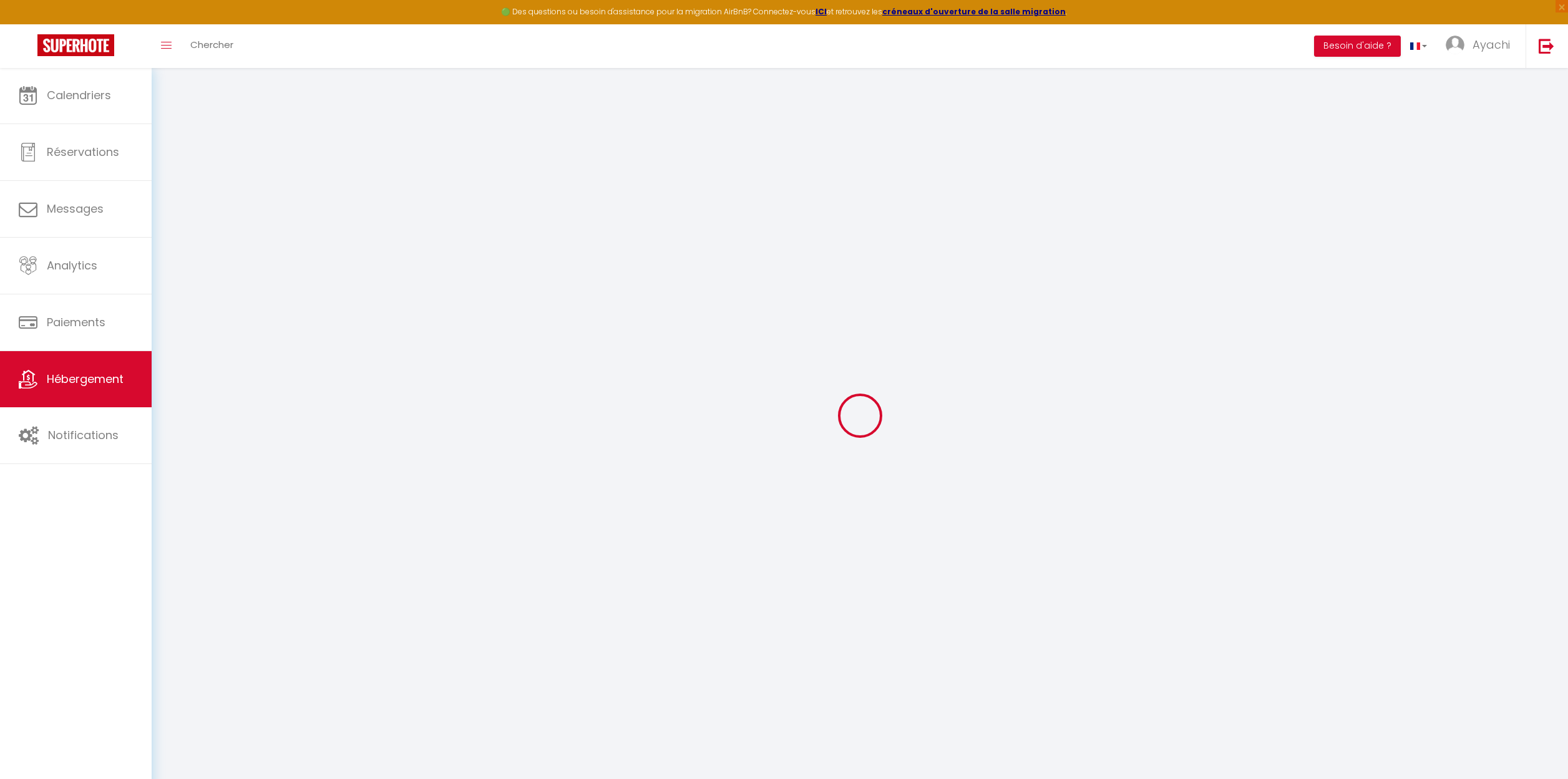
select select
checkbox input "false"
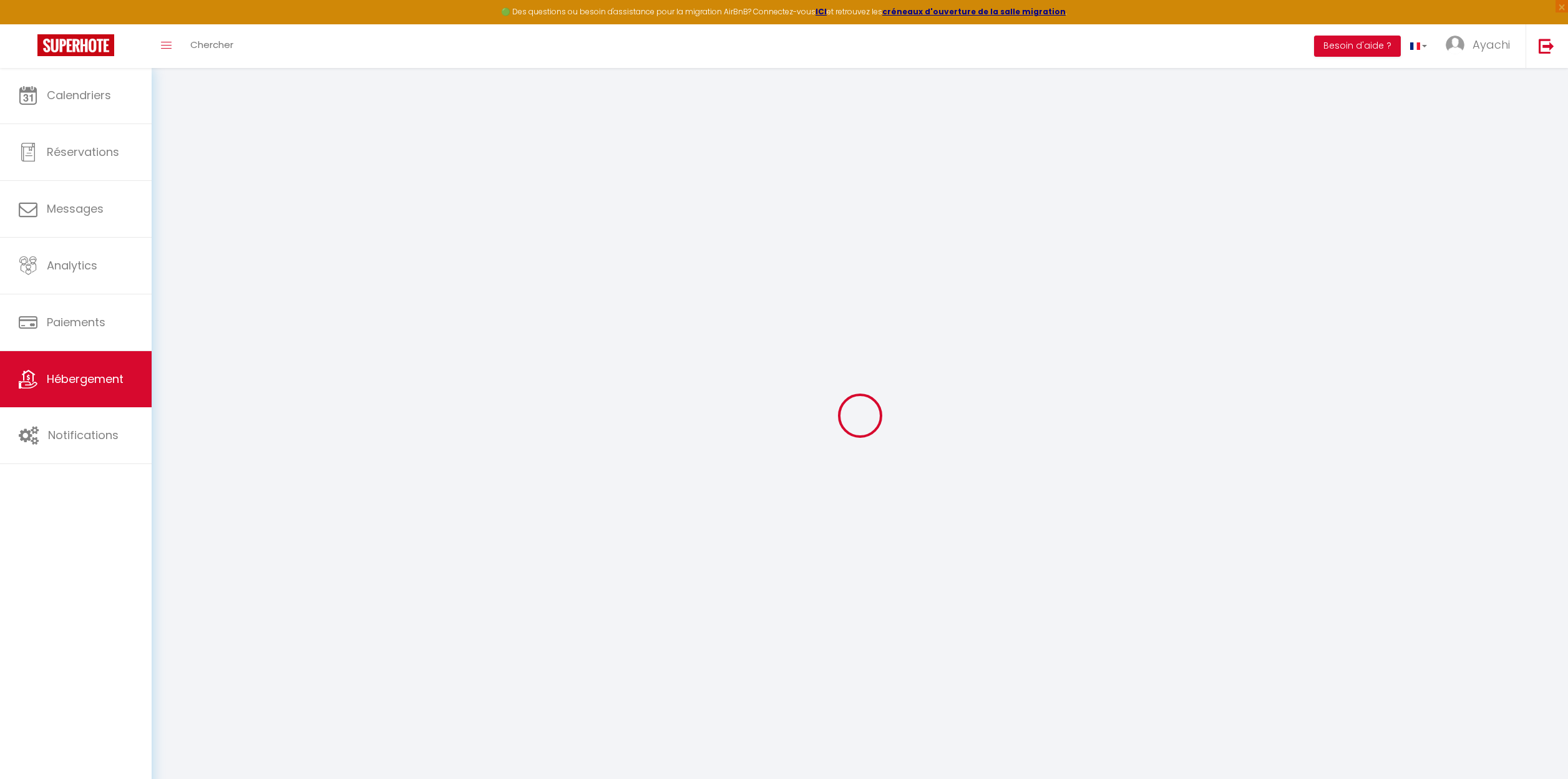
checkbox input "false"
select select
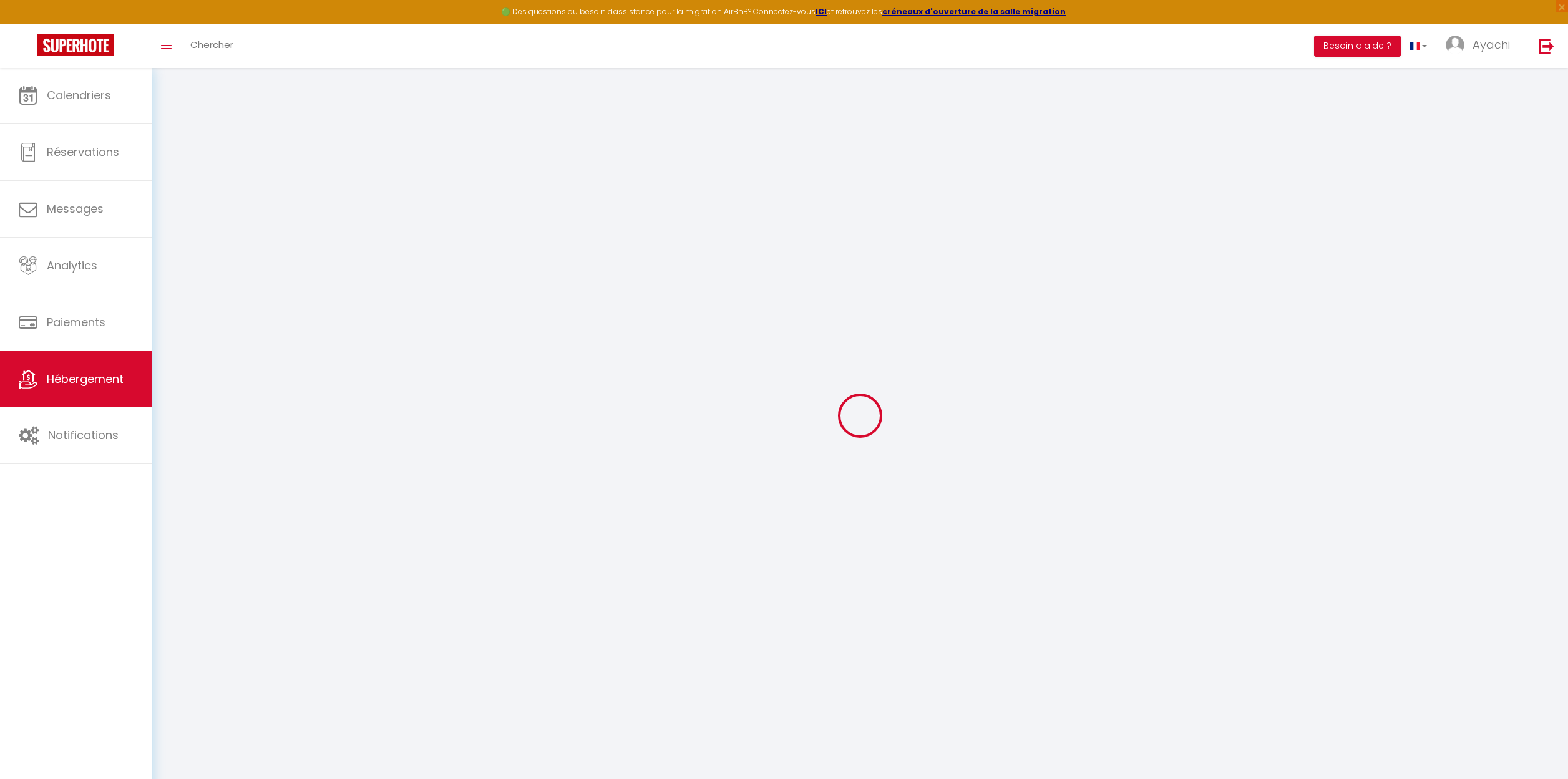
select select
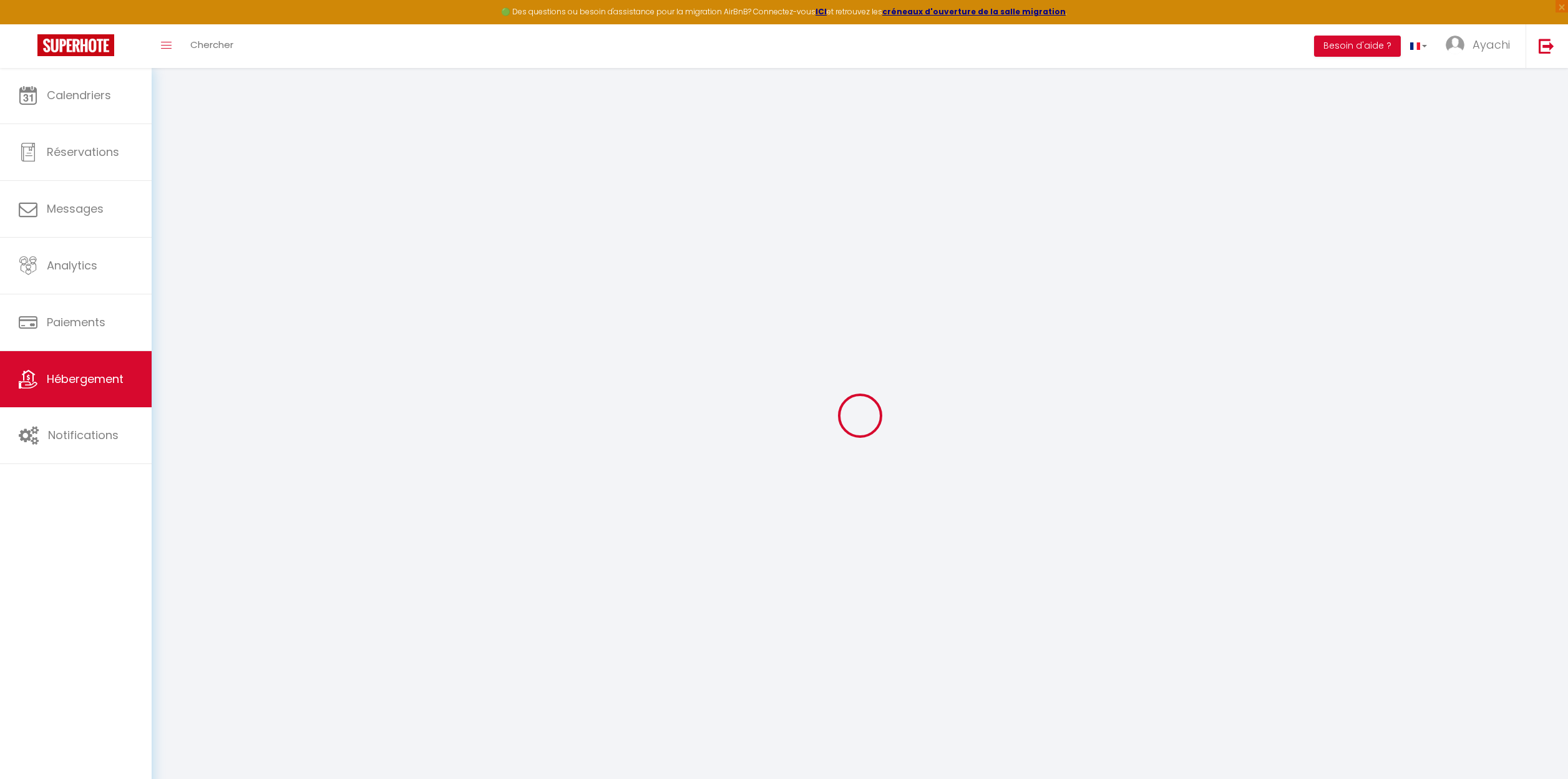
checkbox input "false"
select select
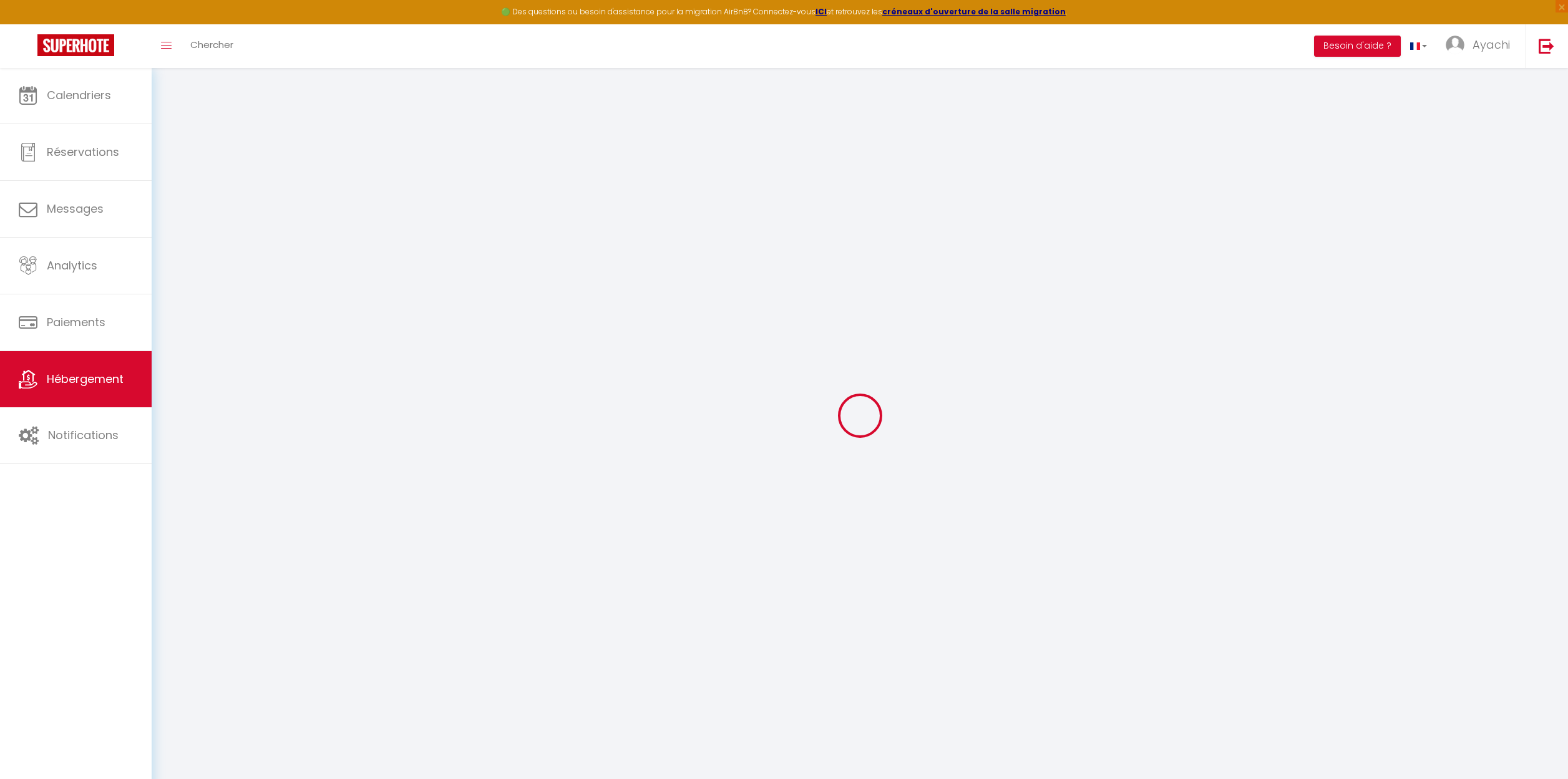
select select
type input "Le Clos de l’Olivier - La Rougette"
type input "Ayachi"
type input "GHALKAOUI"
type input "11 Chemin de Boisvignal"
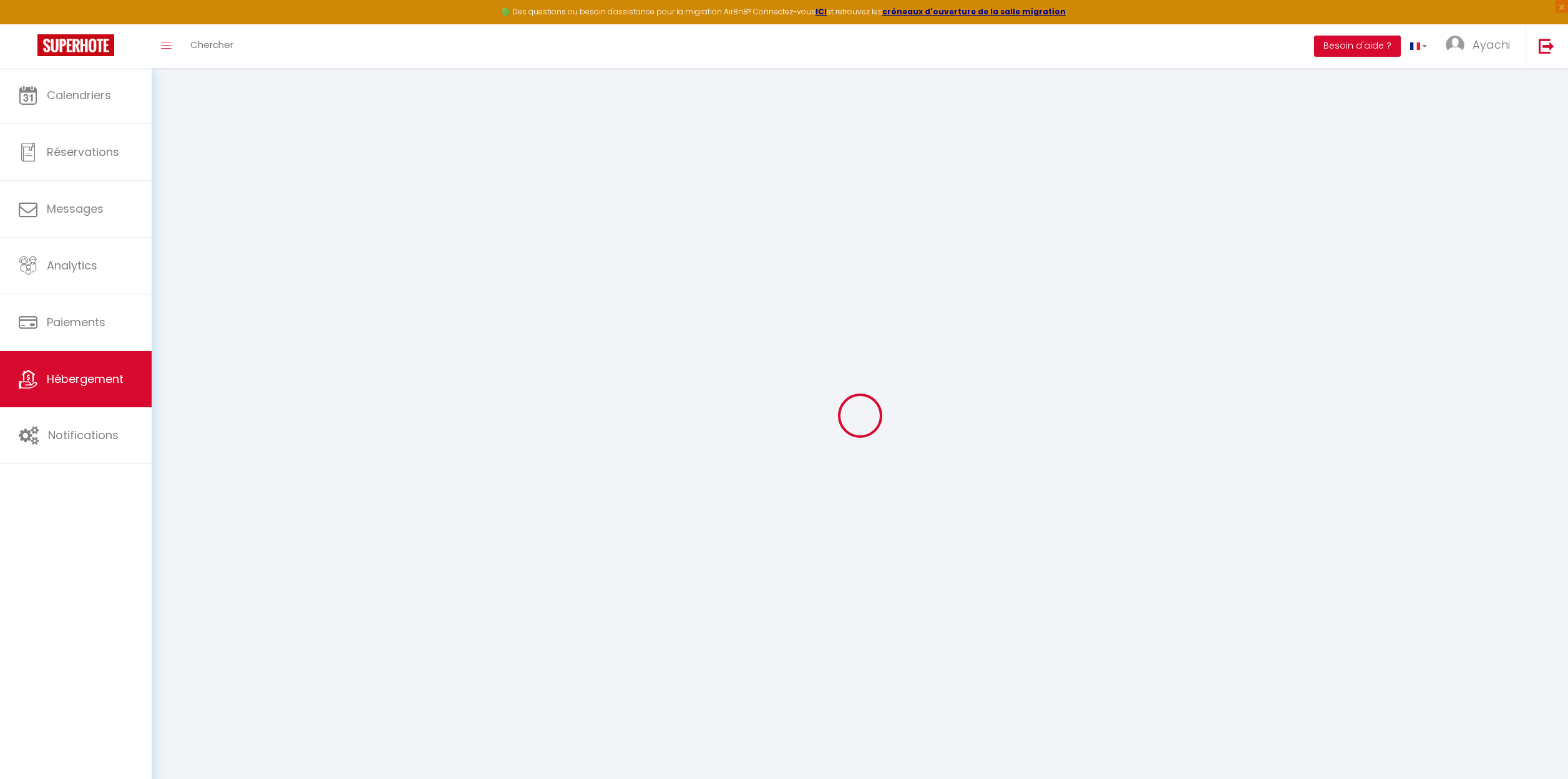
type input "07200"
type input "Aubenas"
select select "houses"
select select "6"
select select "2"
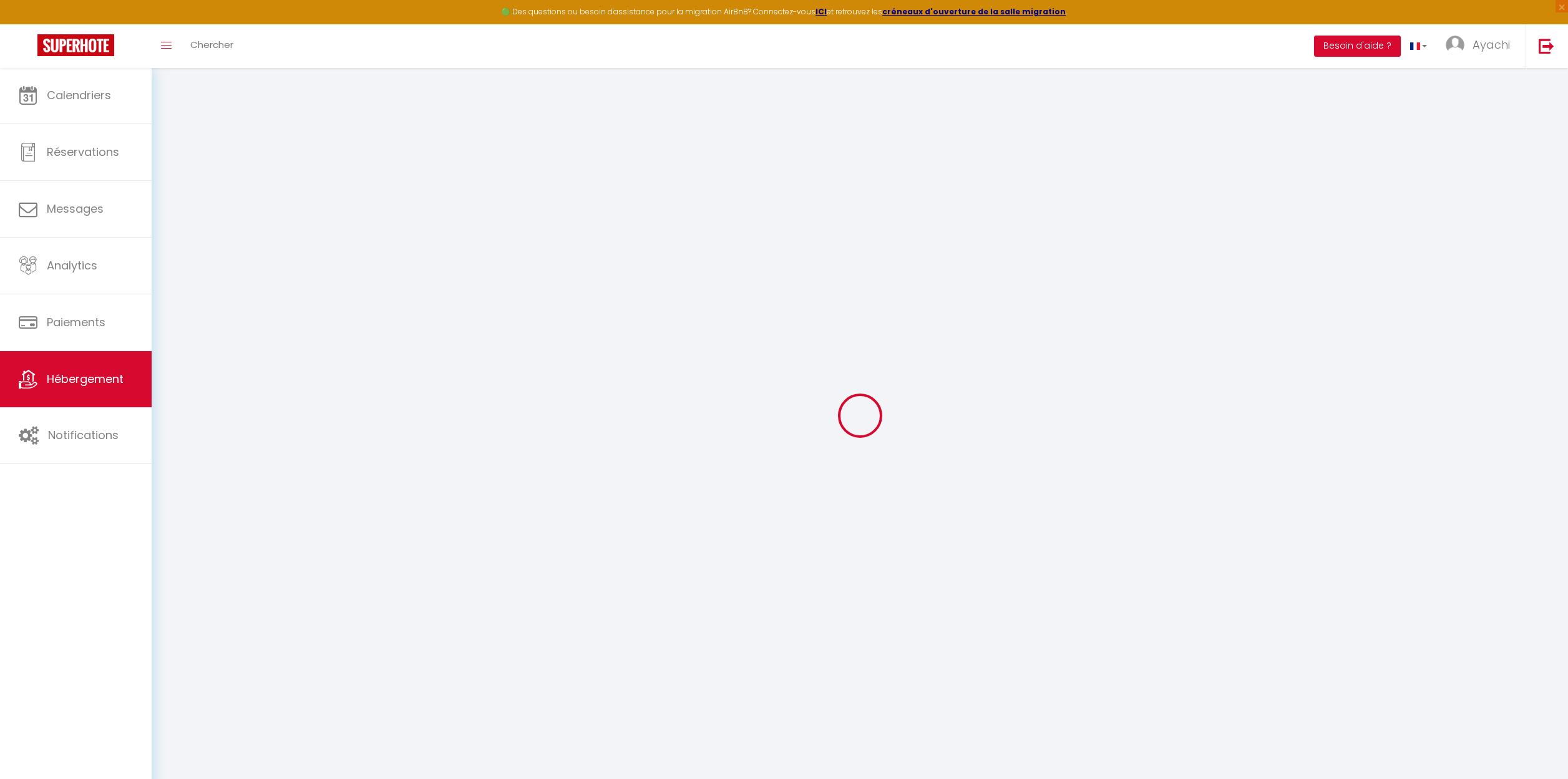
type input "120"
type input "70"
type input "1.00"
type input "300"
select select
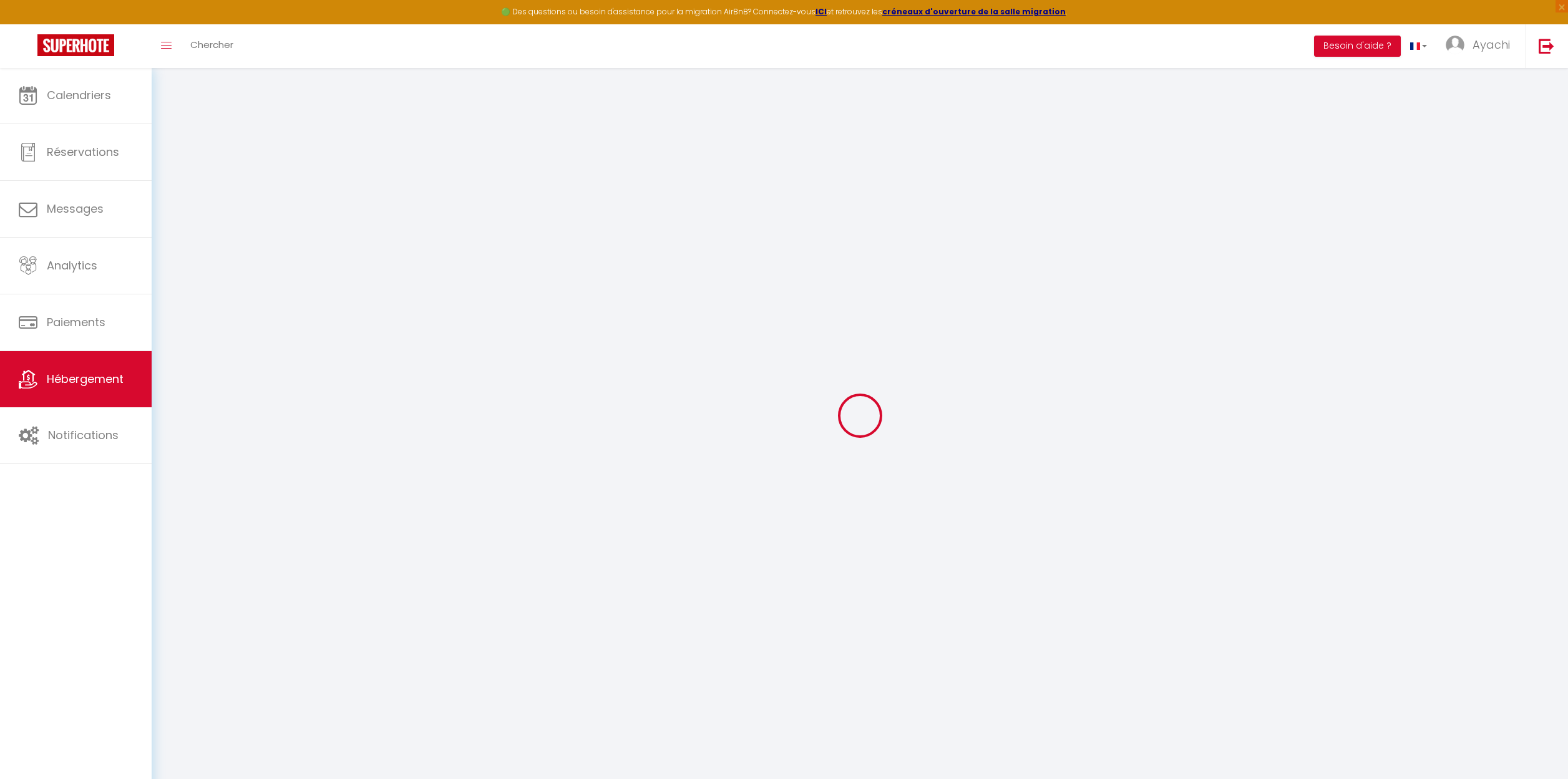
select select
type input "11 Chemin de Boisvignal"
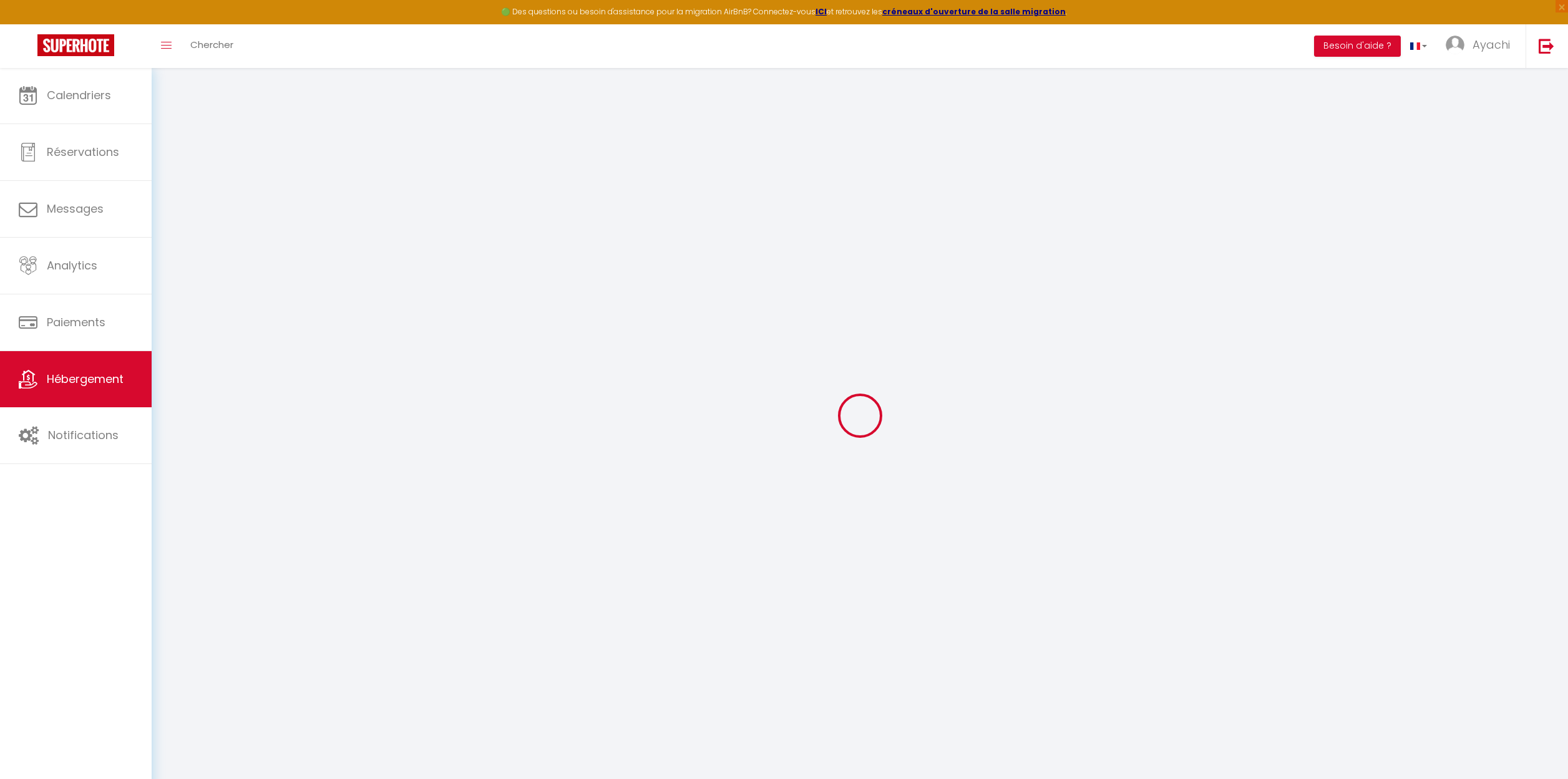
type input "07200"
type input "Aubenas"
type input "[EMAIL_ADDRESS][DOMAIN_NAME]"
select select
checkbox input "false"
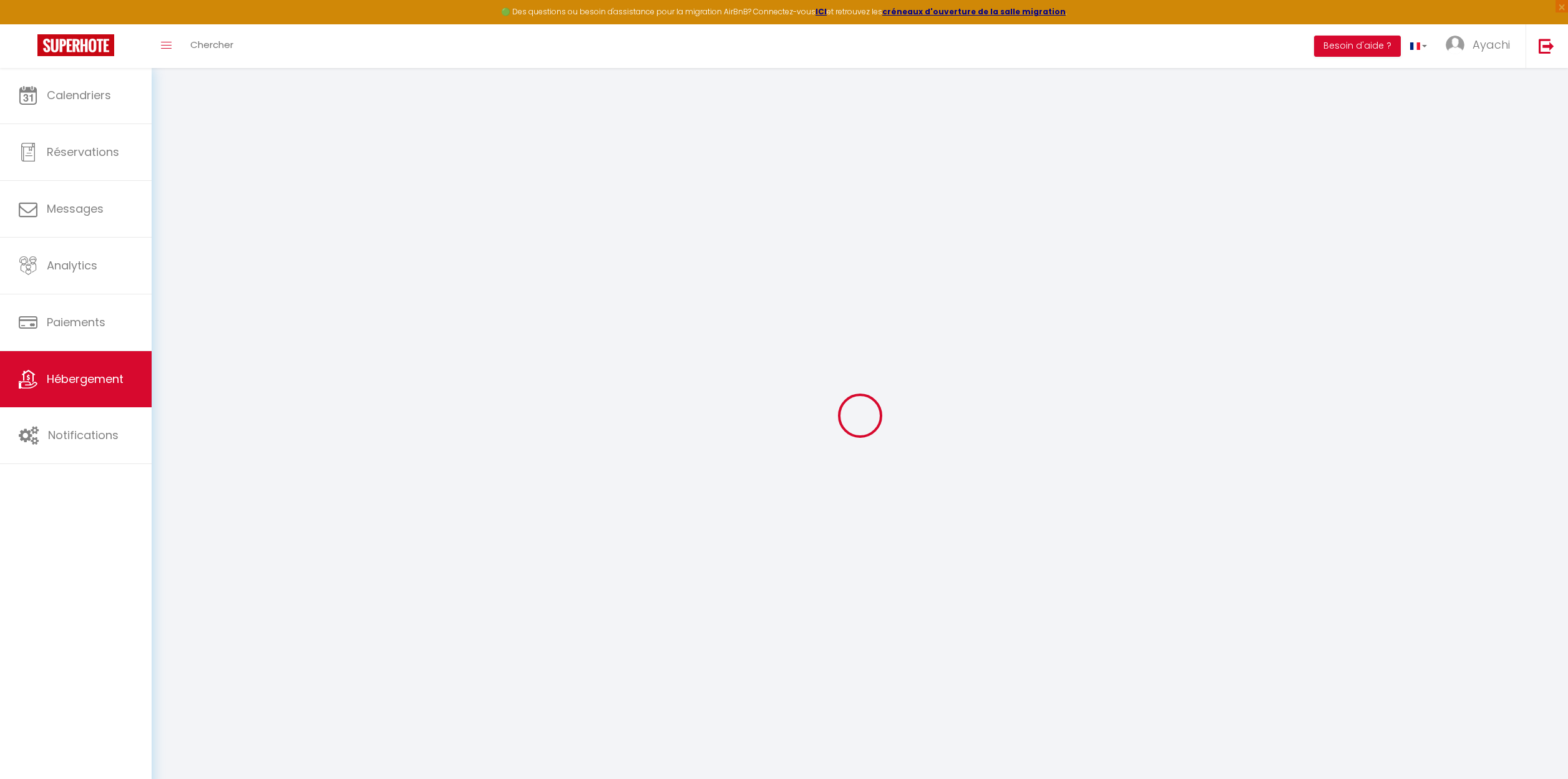
checkbox input "false"
select select
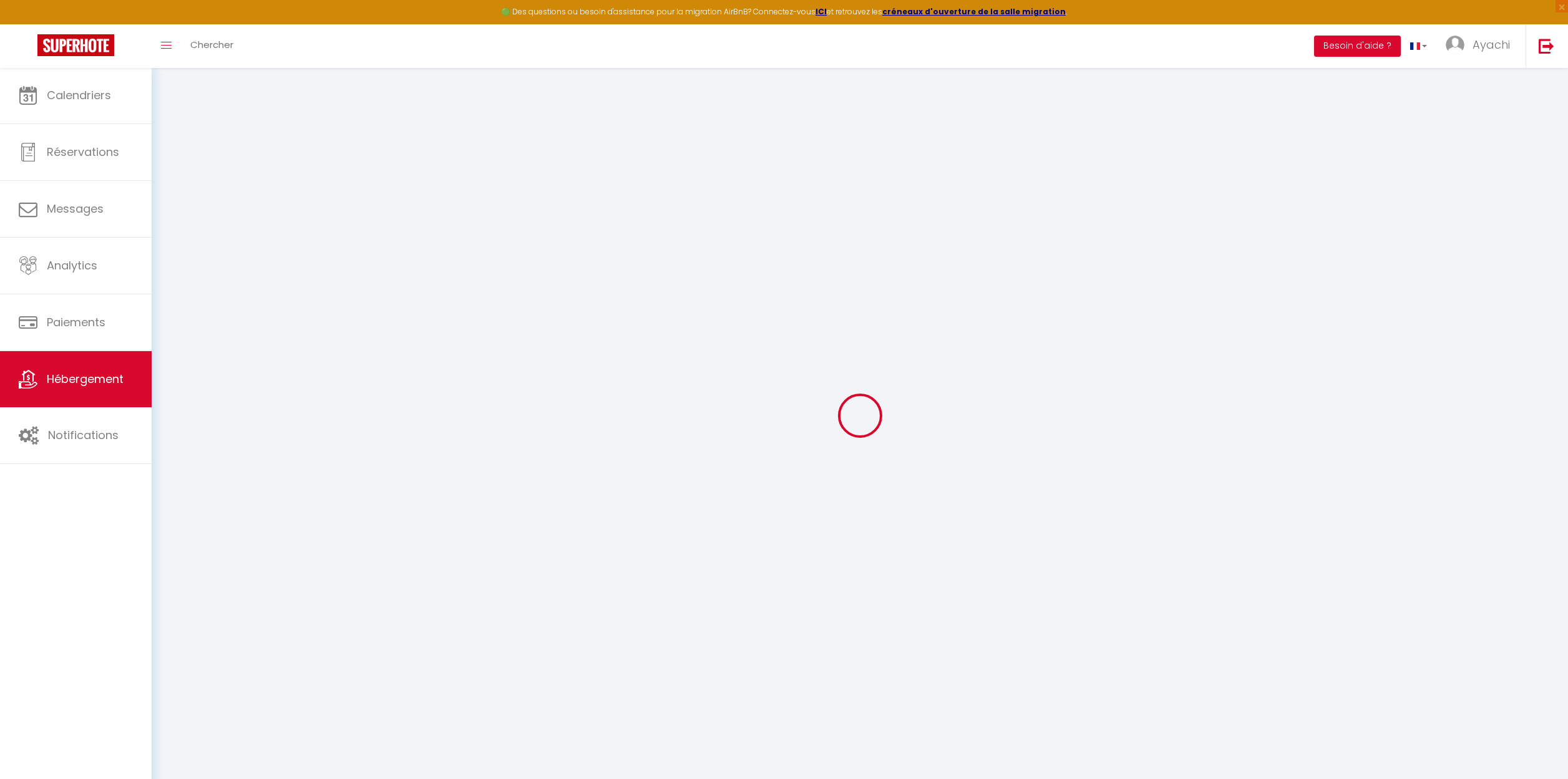
type input "0"
select select "villa"
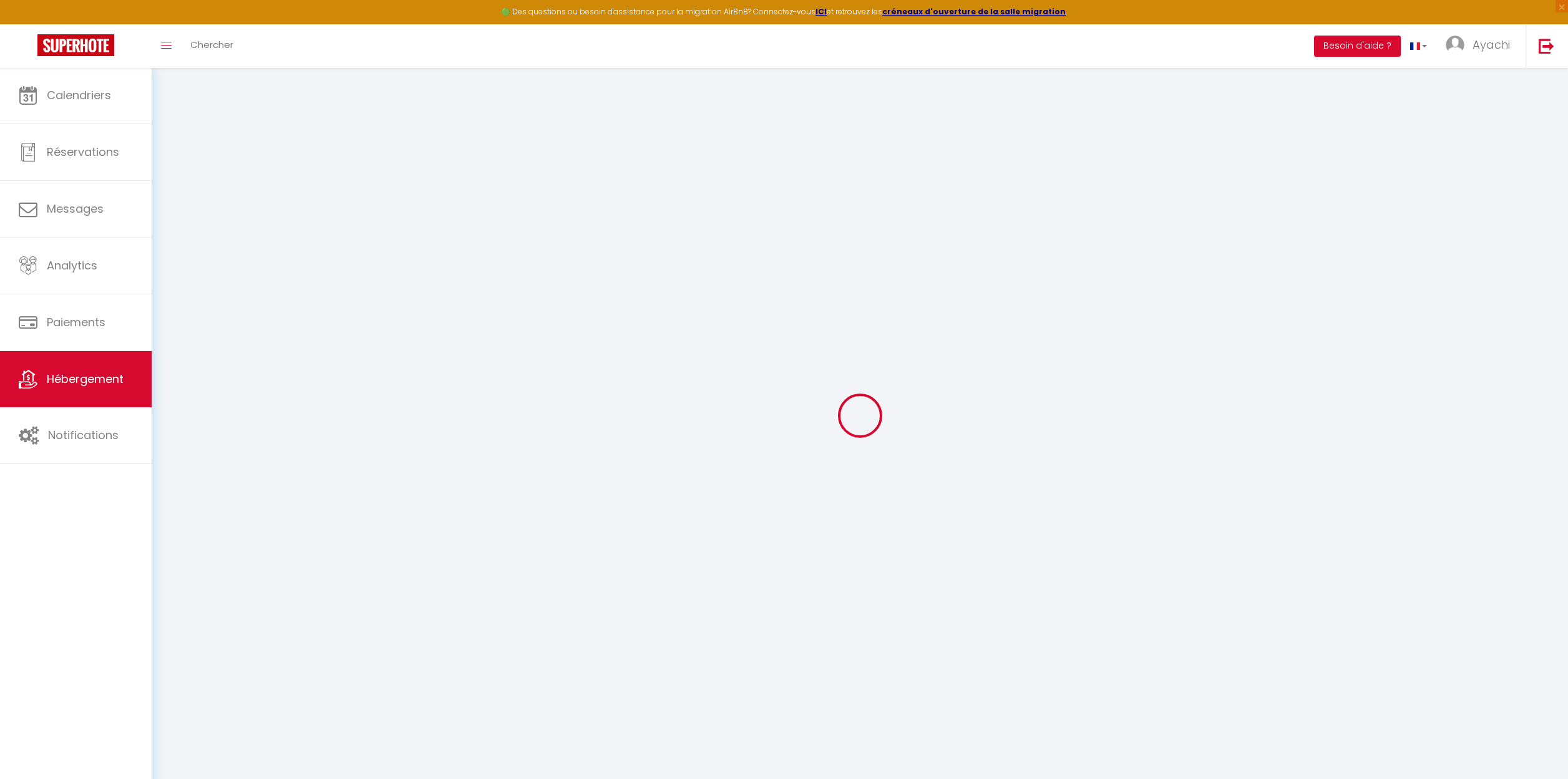
select select
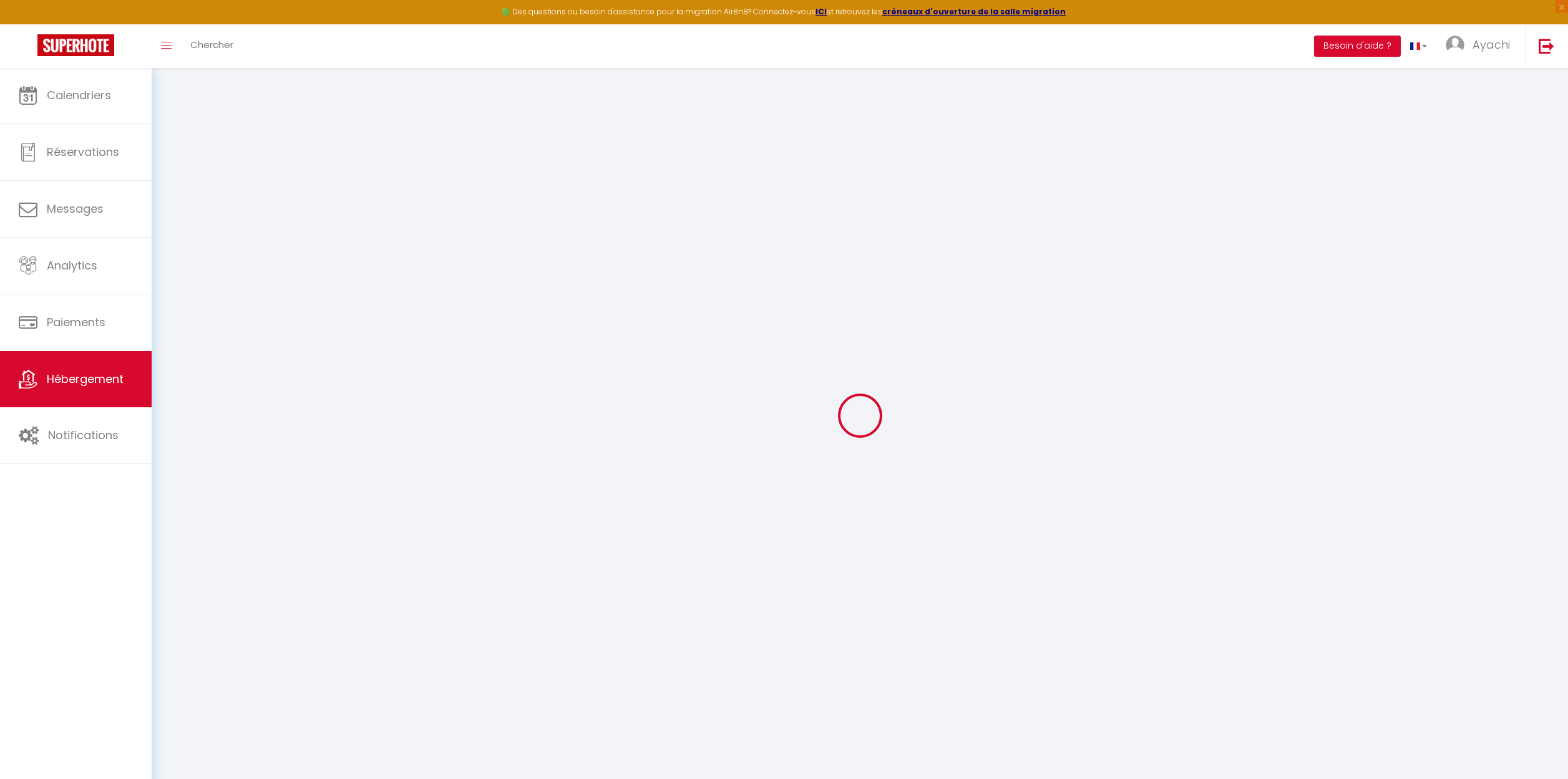
select select
checkbox input "false"
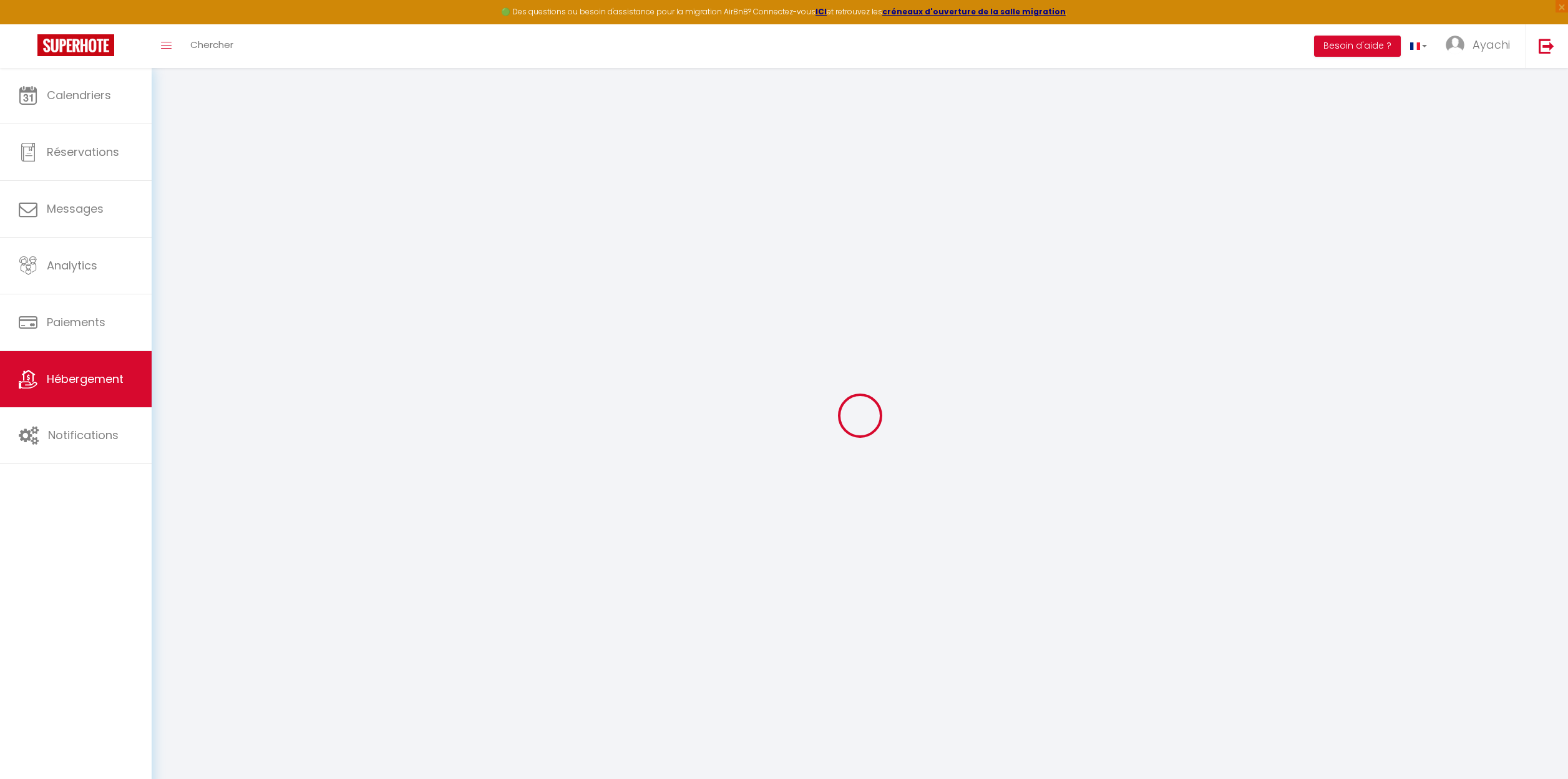
select select
checkbox input "false"
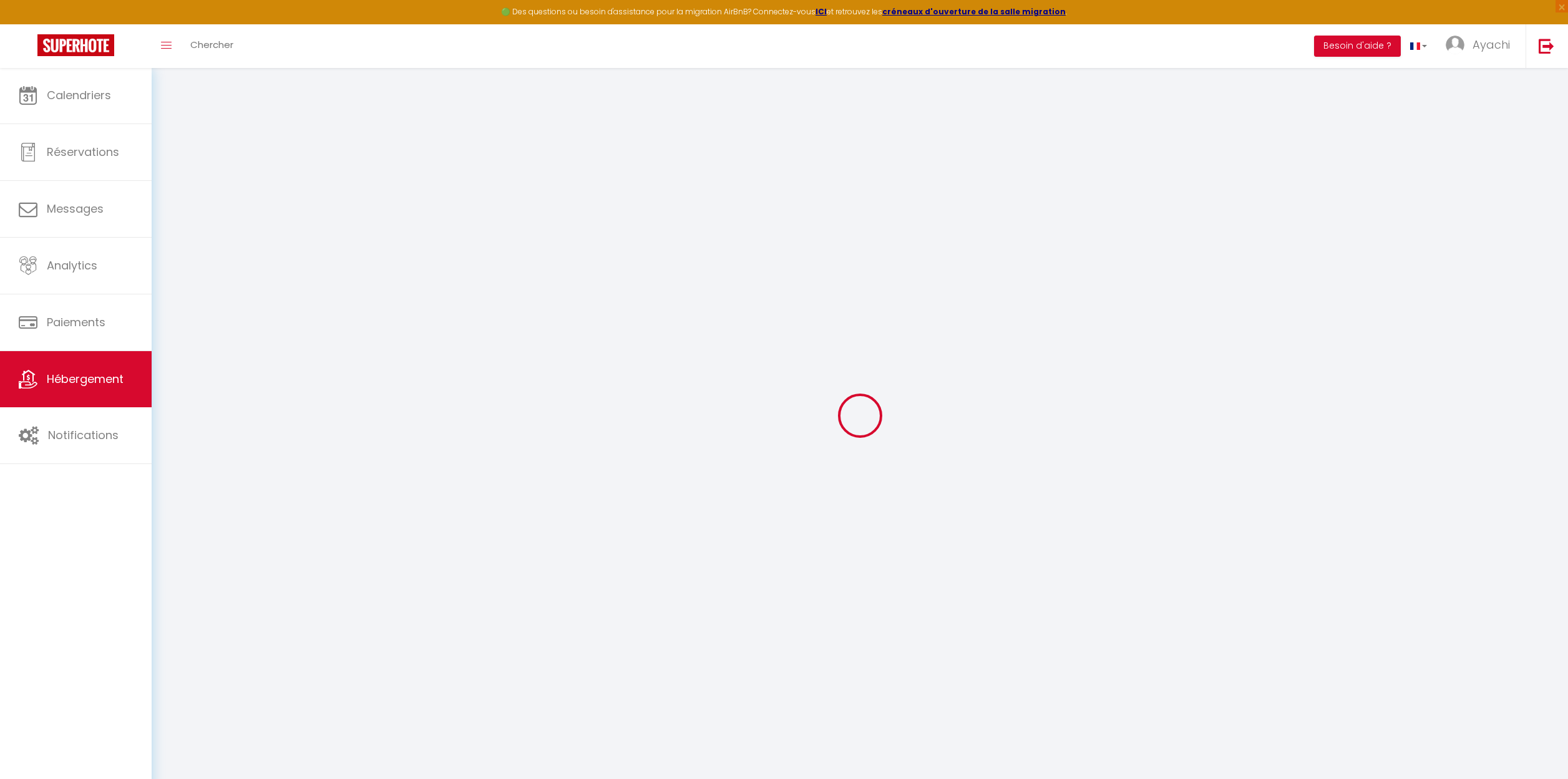
select select
checkbox input "false"
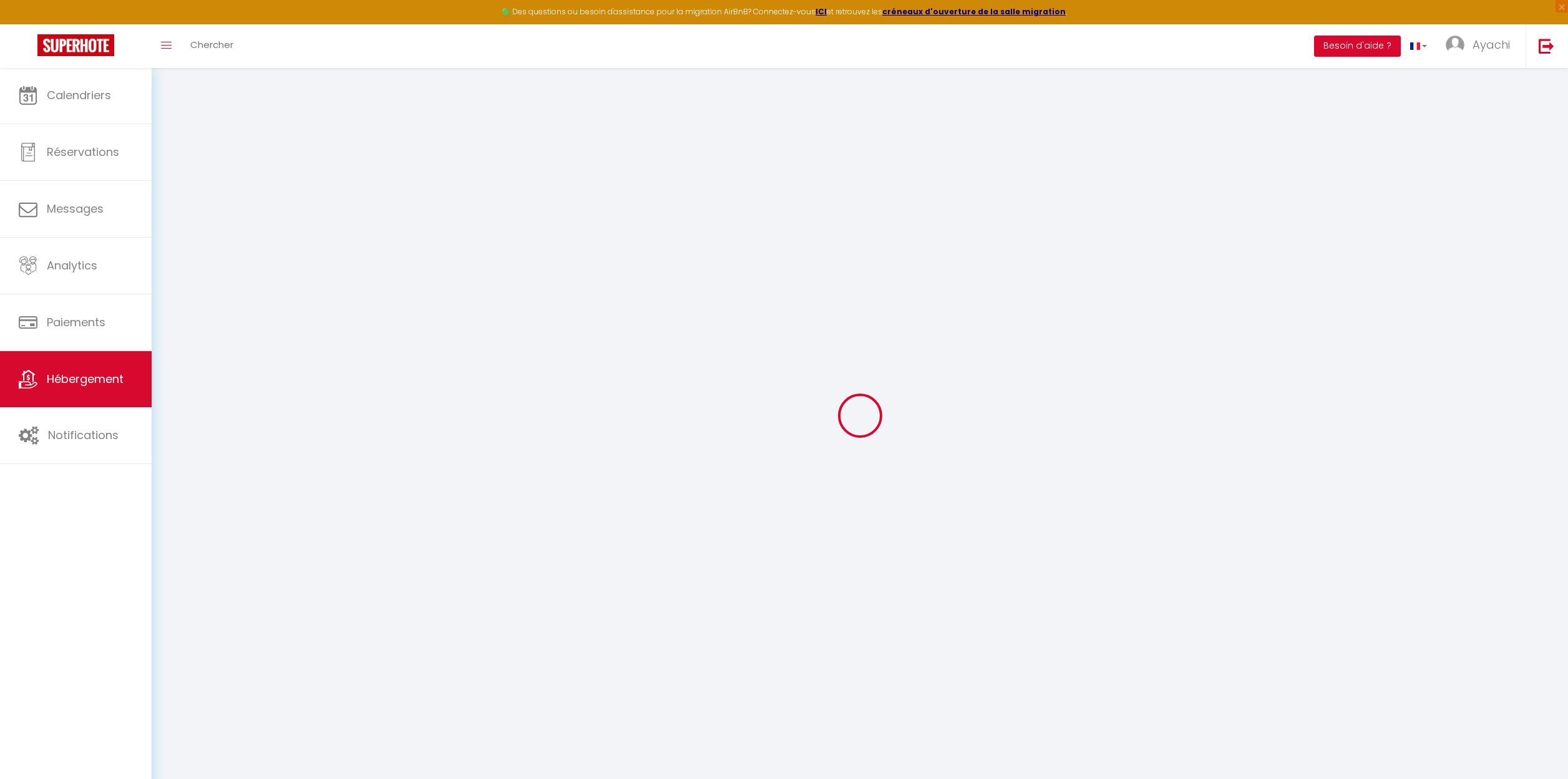
select select
checkbox input "false"
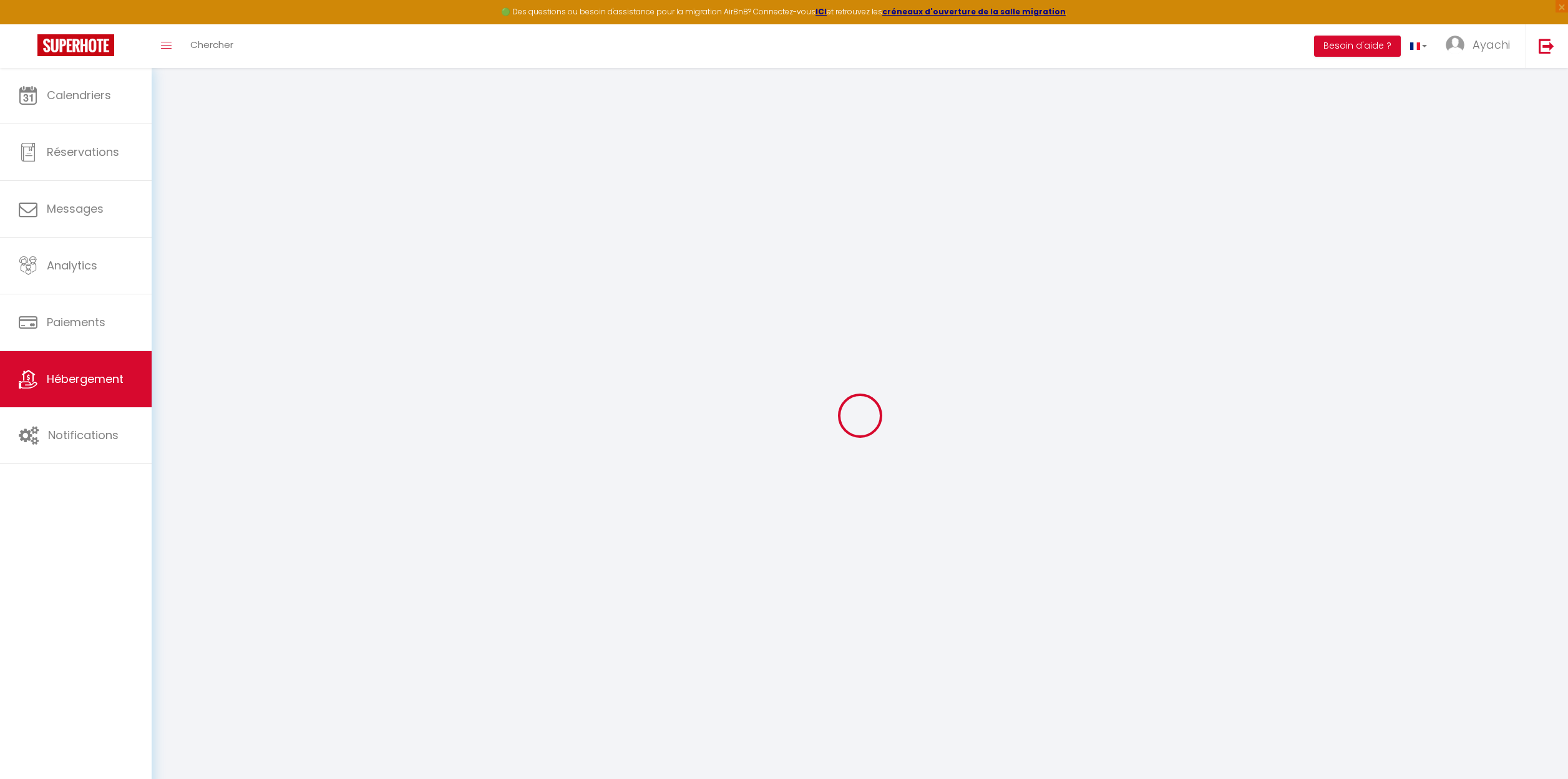
select select "16:00"
select select "19:00"
select select "10:00"
select select "30"
select select "120"
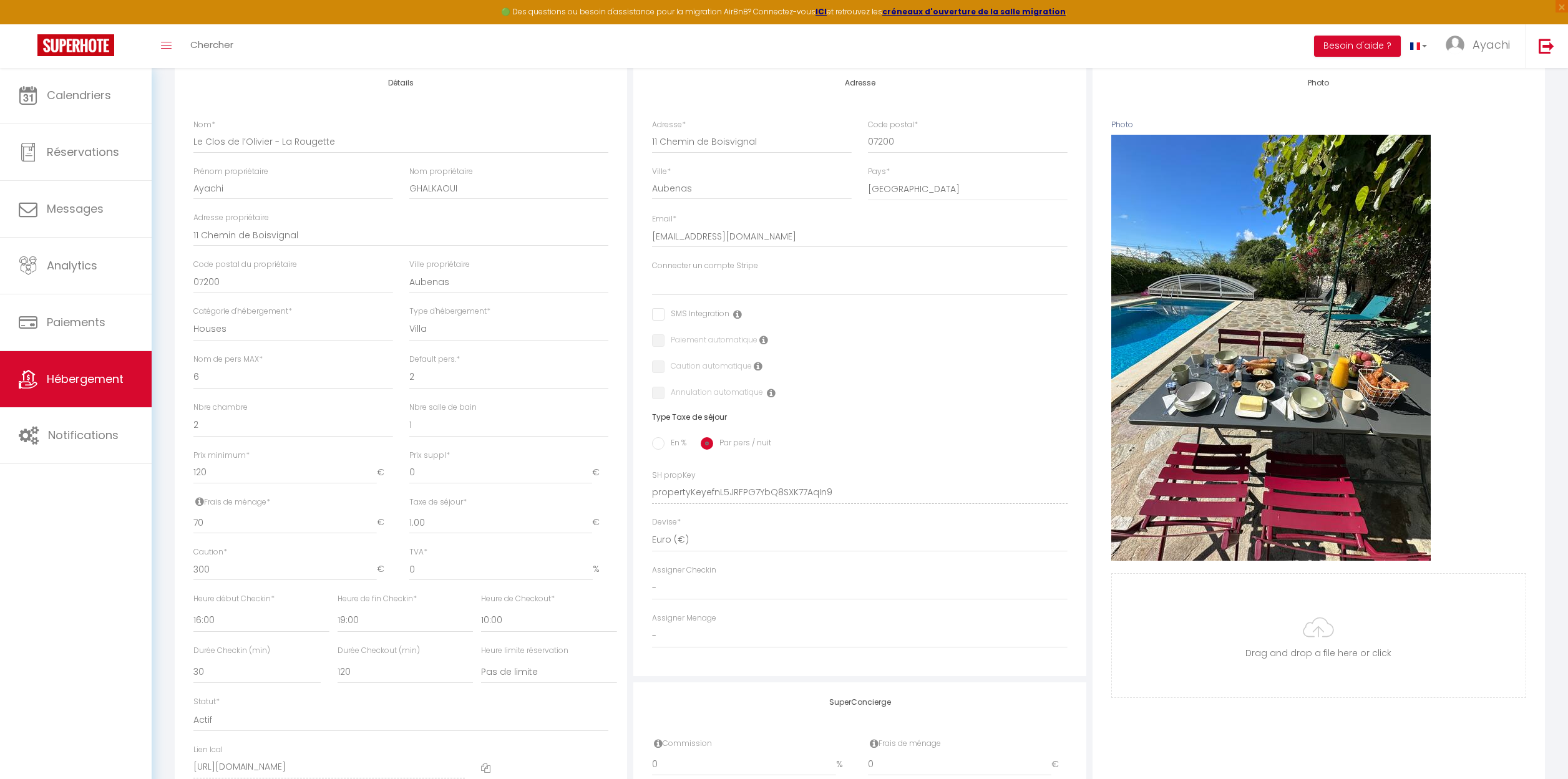
scroll to position [146, 0]
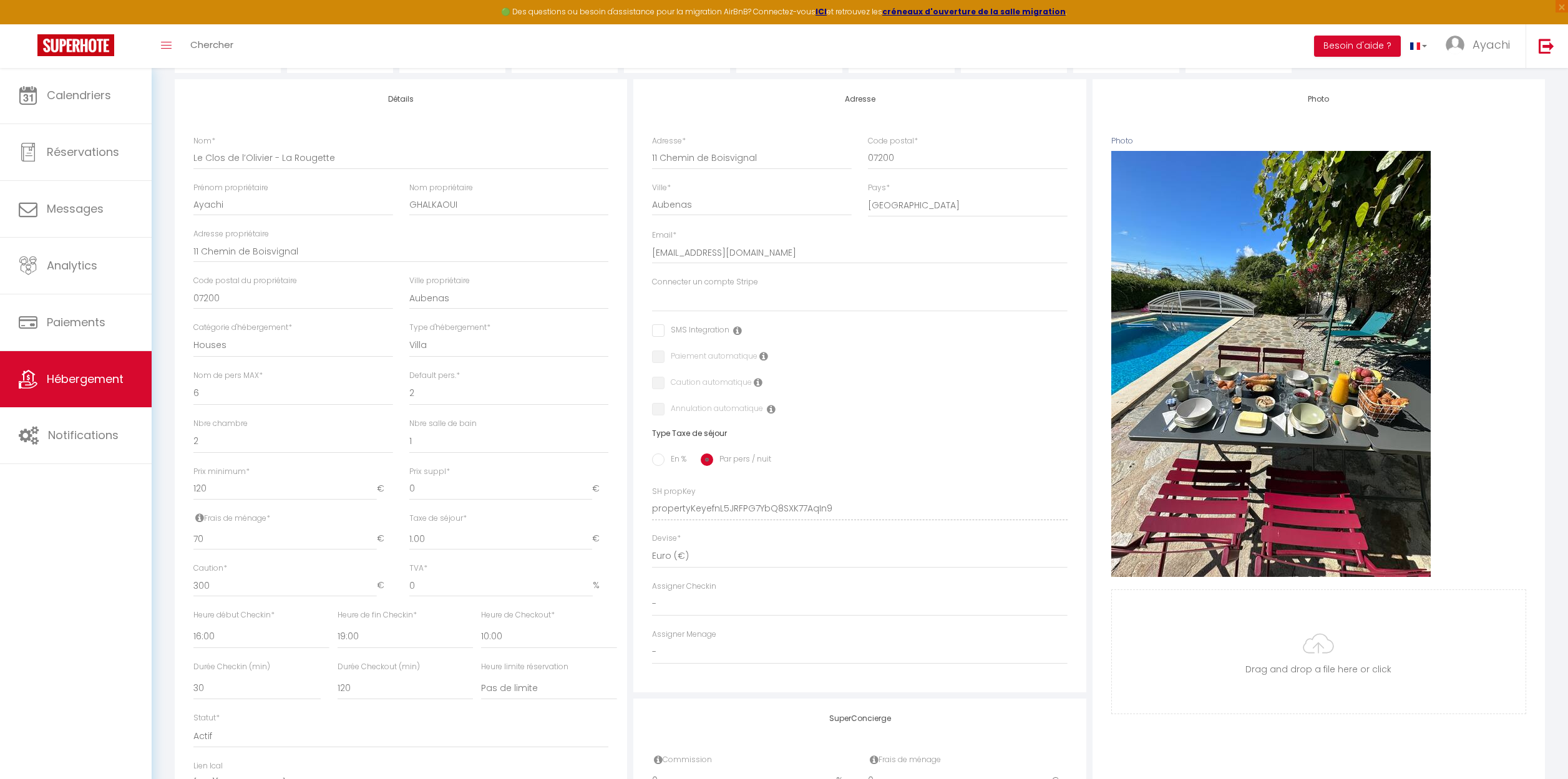
click at [664, 326] on input "checkbox" at bounding box center [690, 330] width 77 height 13
checkbox input "true"
select select
checkbox input "false"
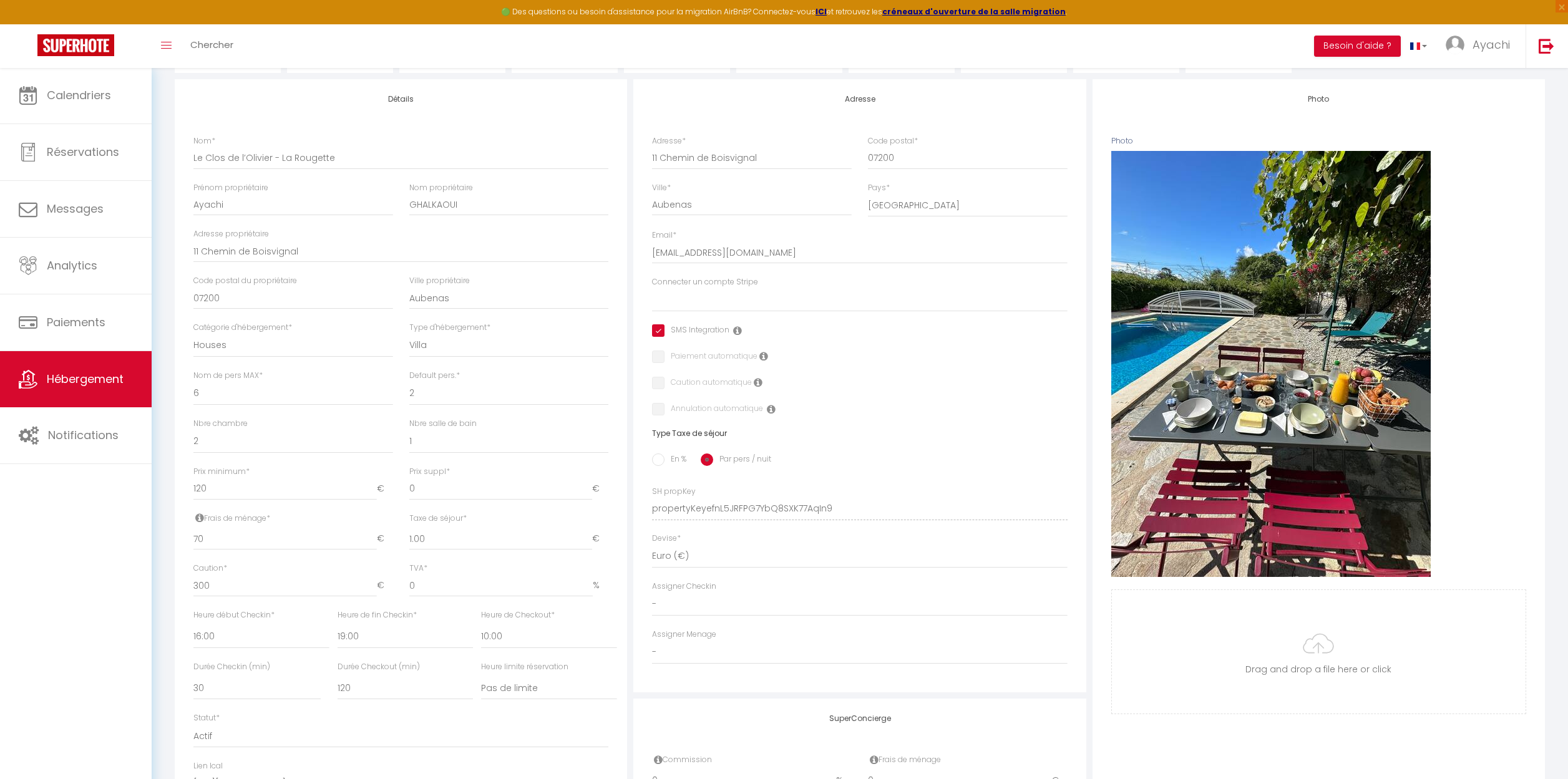
checkbox input "false"
click at [656, 333] on input "checkbox" at bounding box center [690, 330] width 77 height 13
checkbox input "false"
select select
checkbox input "false"
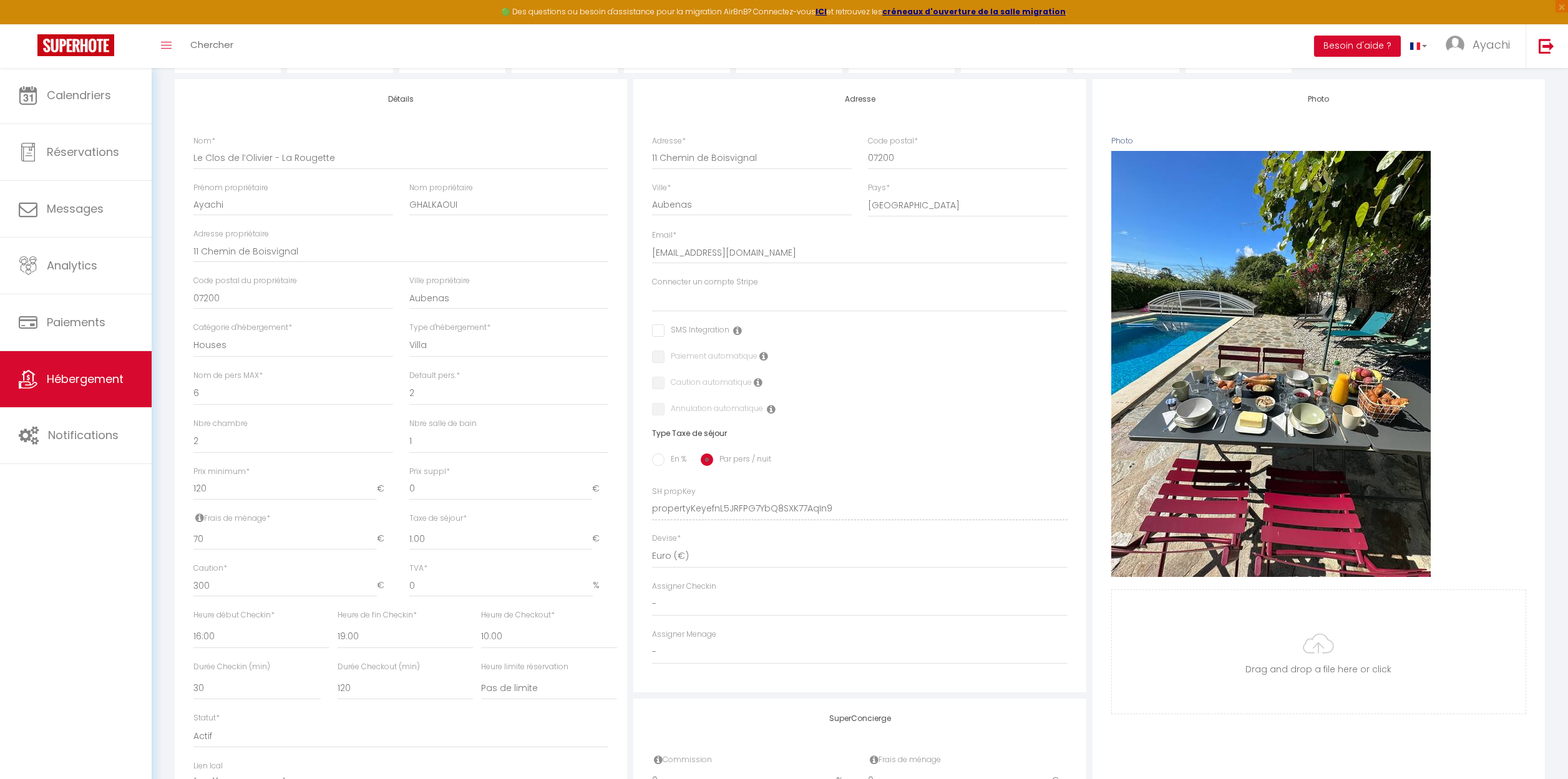
click at [738, 330] on icon at bounding box center [738, 330] width 8 height 10
click at [736, 328] on icon at bounding box center [738, 330] width 8 height 10
click at [823, 351] on div "Paiement automatique" at bounding box center [859, 358] width 415 height 14
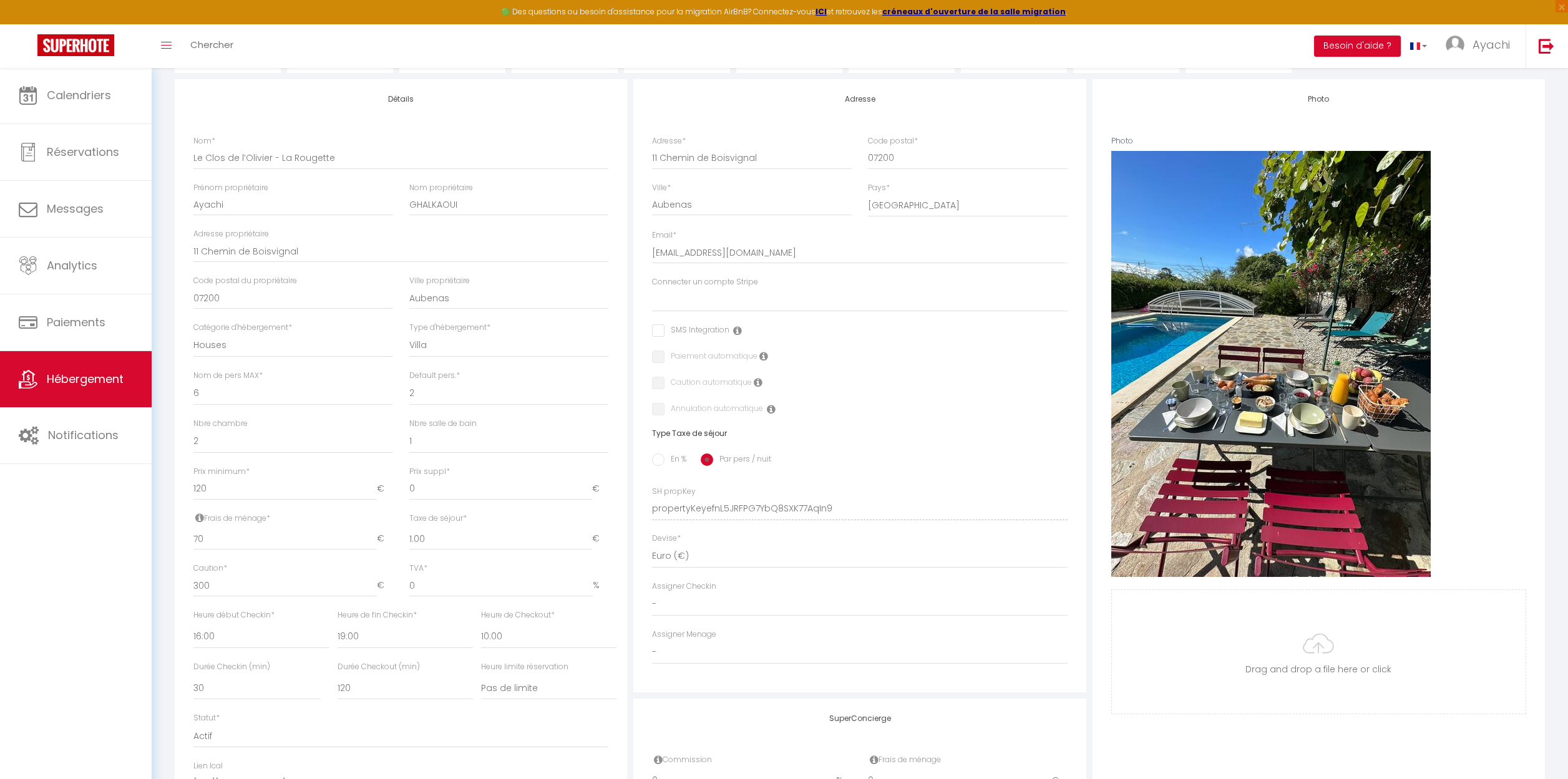
click at [736, 329] on icon at bounding box center [738, 330] width 8 height 10
click at [912, 351] on div "Paiement automatique" at bounding box center [859, 358] width 415 height 14
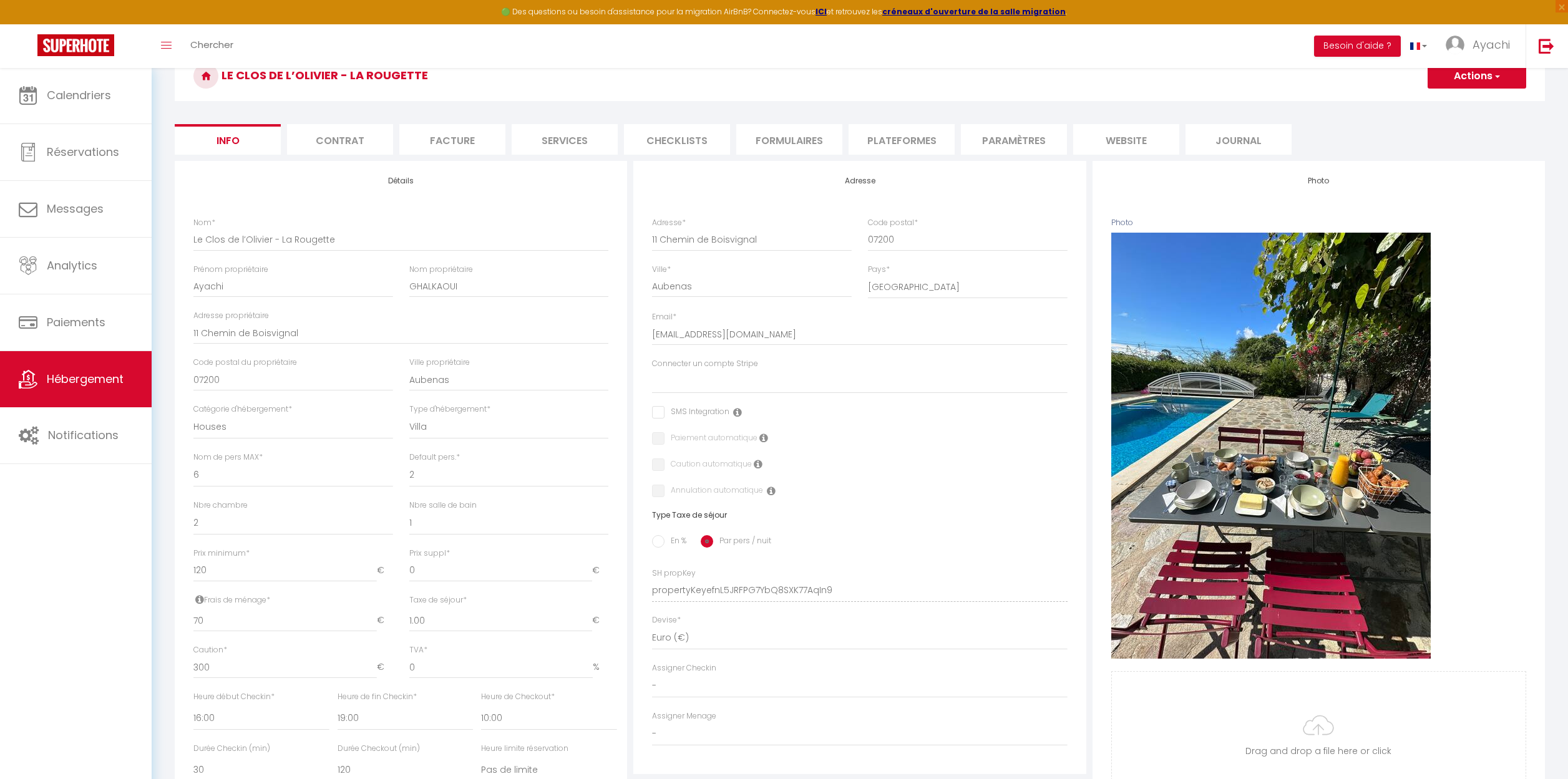
scroll to position [50, 0]
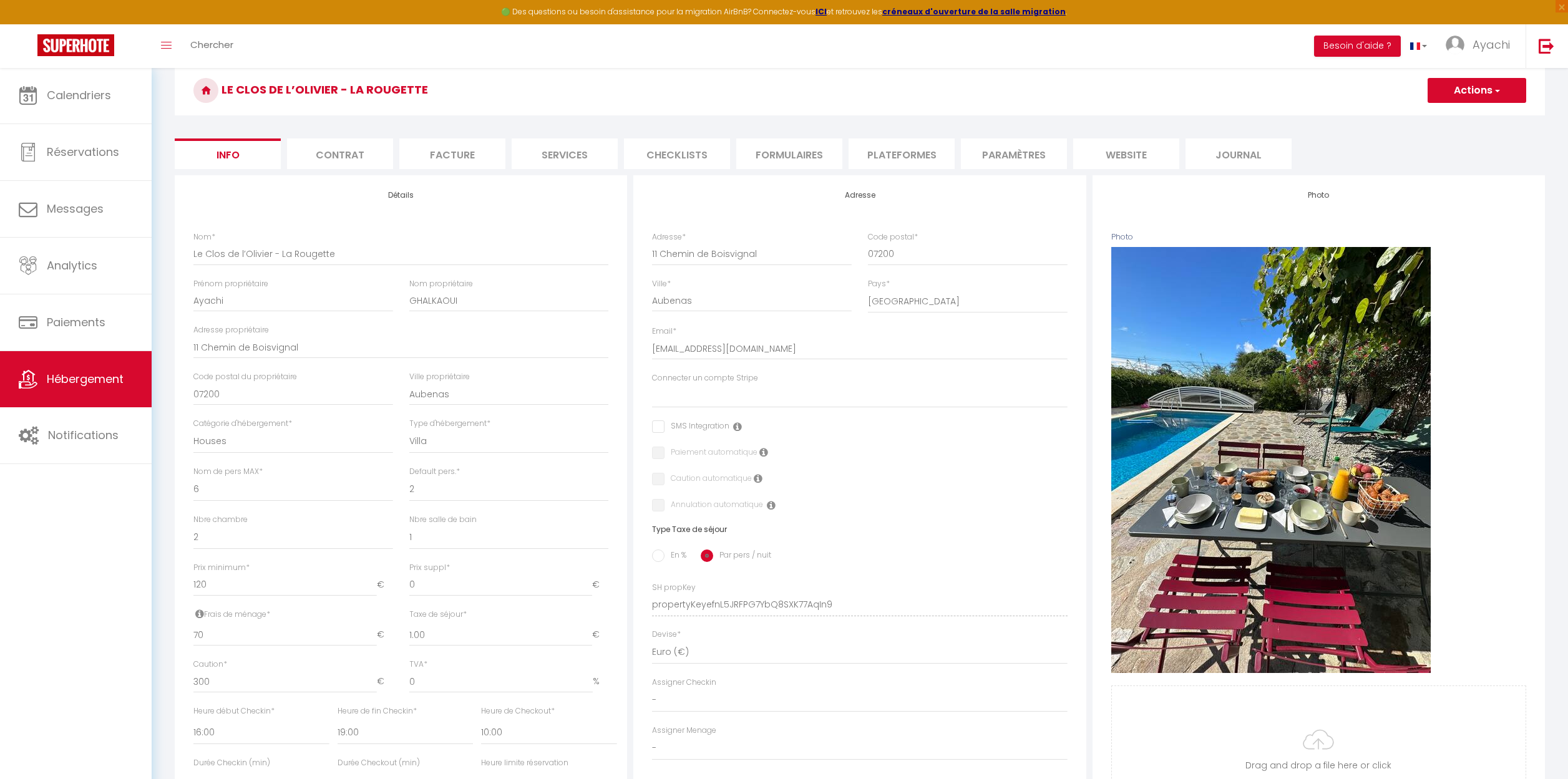
click at [337, 154] on li "Contrat" at bounding box center [340, 153] width 106 height 30
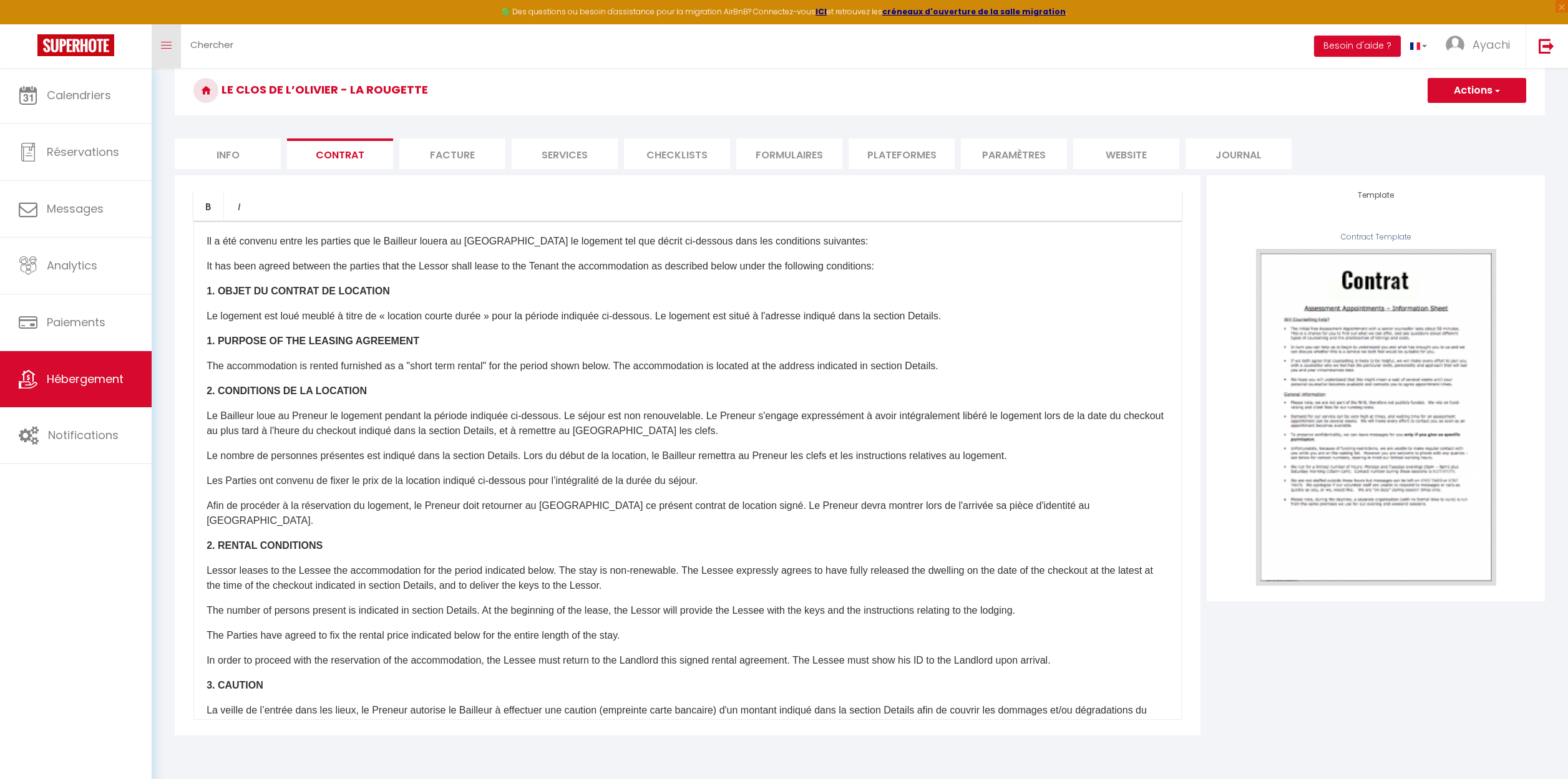
click at [172, 46] on link "Toggle menubar" at bounding box center [167, 46] width 30 height 44
click at [169, 47] on icon "Toggle menubar" at bounding box center [166, 45] width 11 height 8
click at [67, 212] on span "Messages" at bounding box center [75, 209] width 57 height 15
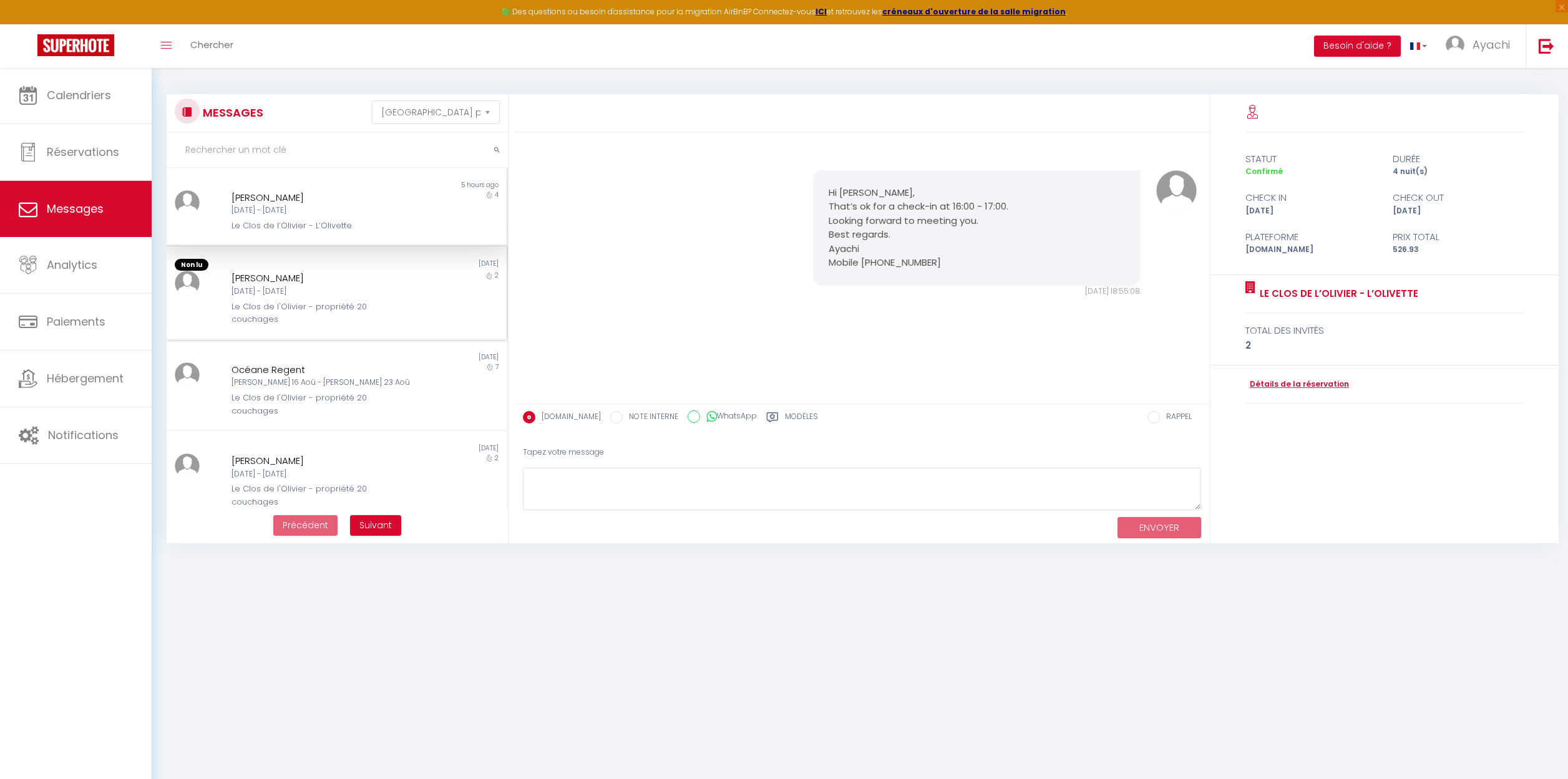
click at [263, 277] on div "[PERSON_NAME]" at bounding box center [322, 278] width 182 height 15
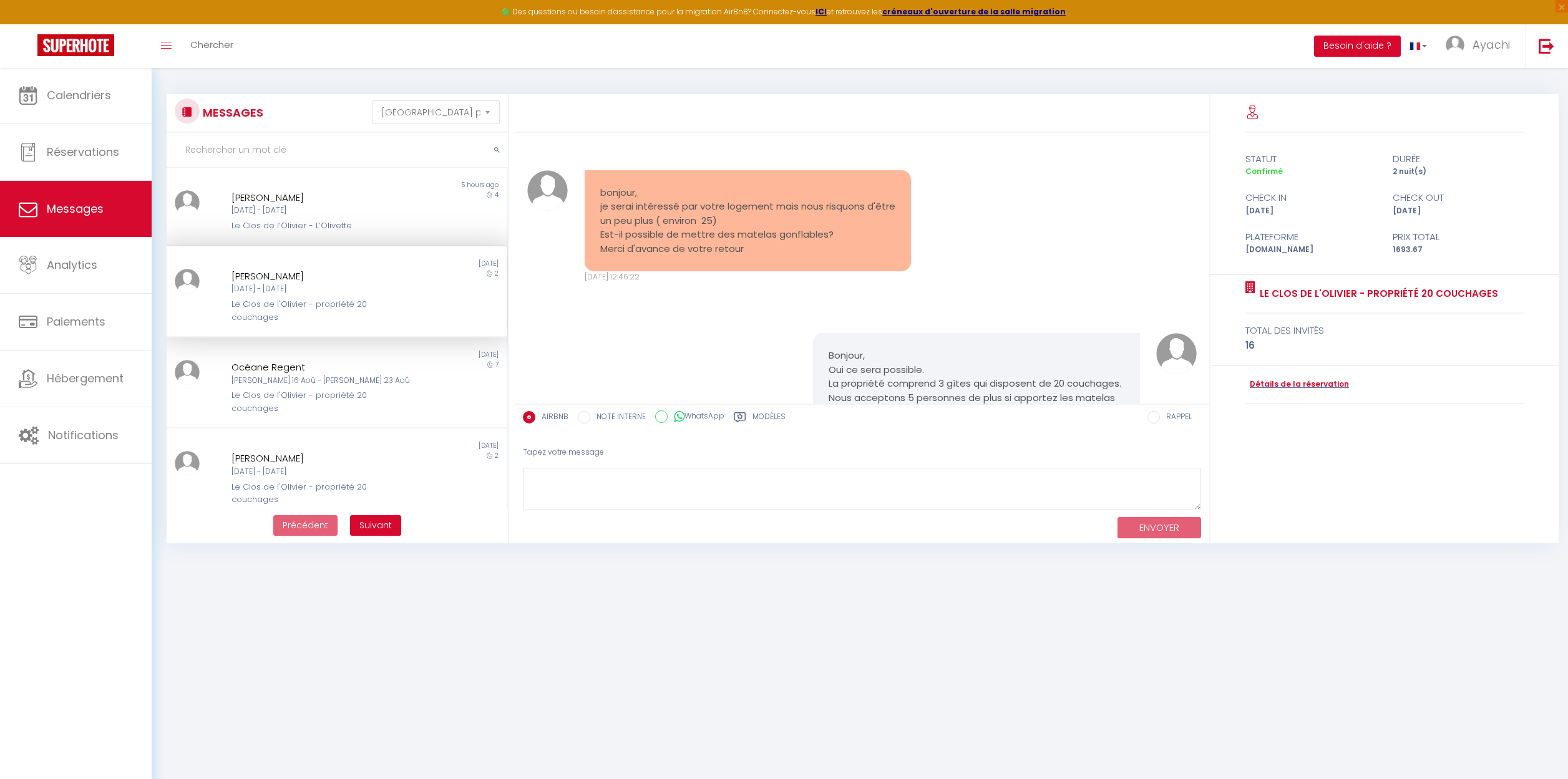
scroll to position [1945, 0]
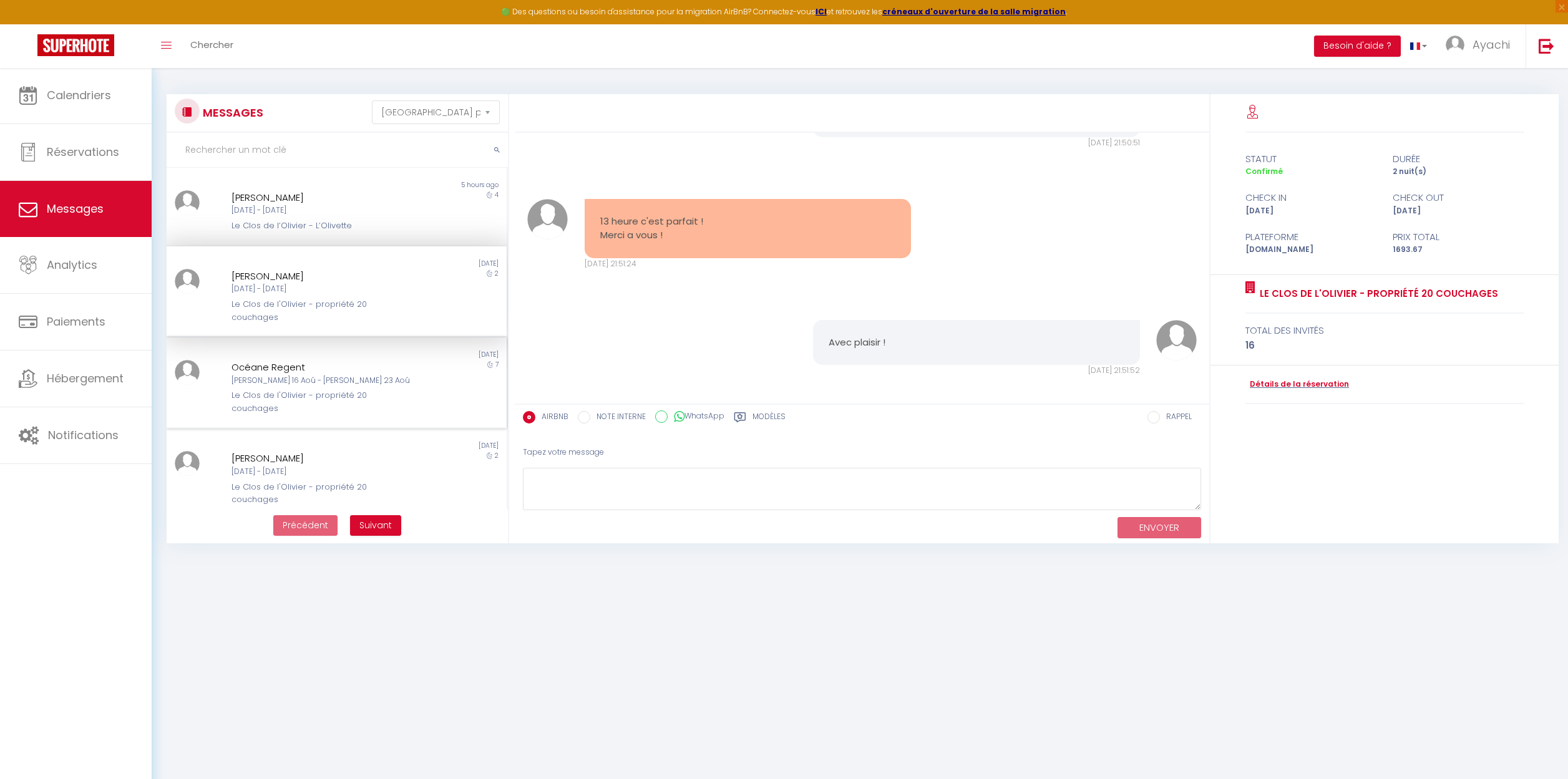
click at [265, 337] on div "Non lu [DATE] Océane Regent [PERSON_NAME] 16 [PERSON_NAME] 23 Aoû Le Clos de l'…" at bounding box center [337, 383] width 340 height 91
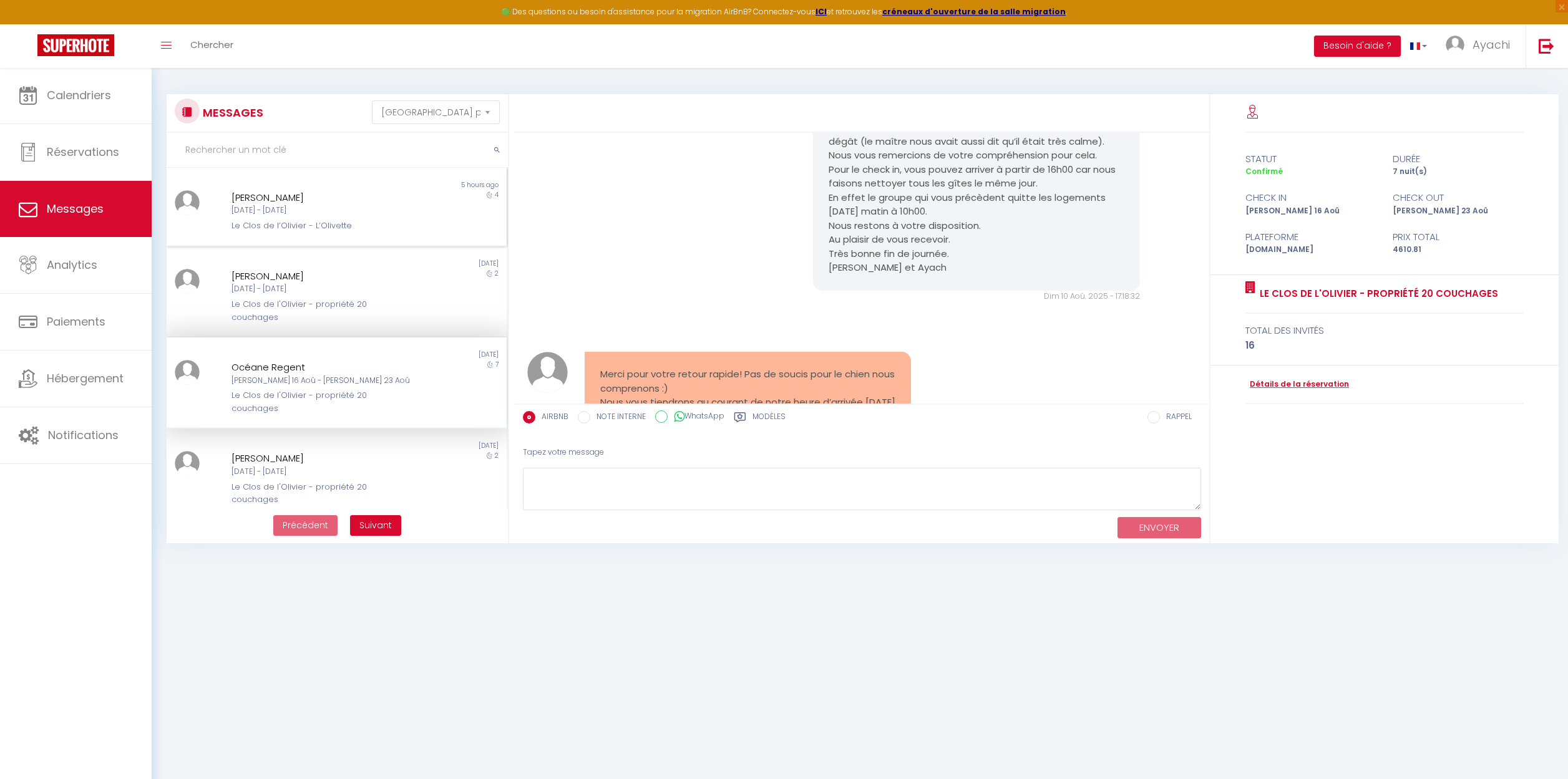
scroll to position [5114, 0]
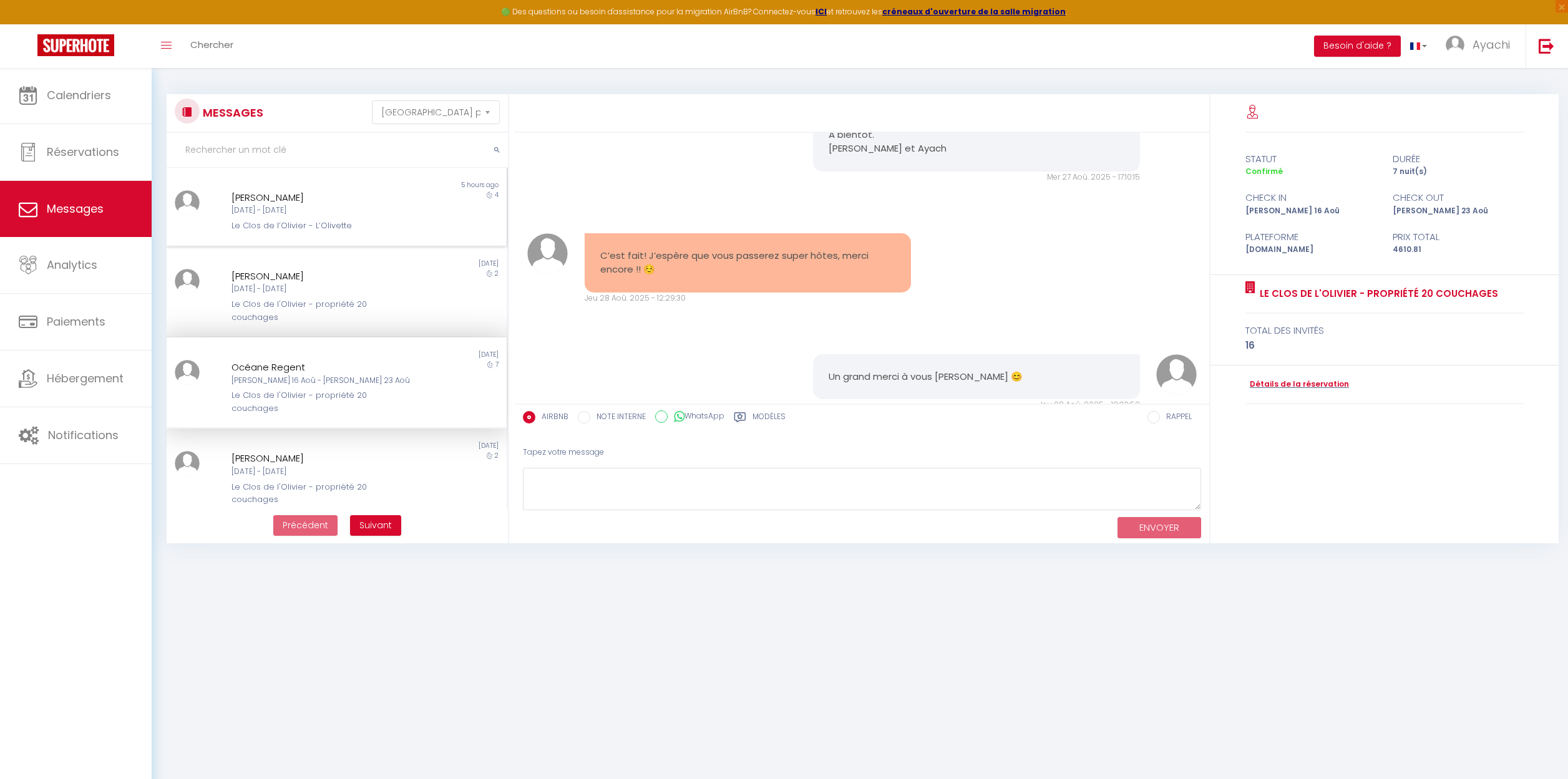
click at [290, 218] on div "[PERSON_NAME] [DATE] - [DATE] Le Clos de l’Olivier - L’Olivette" at bounding box center [323, 212] width 198 height 42
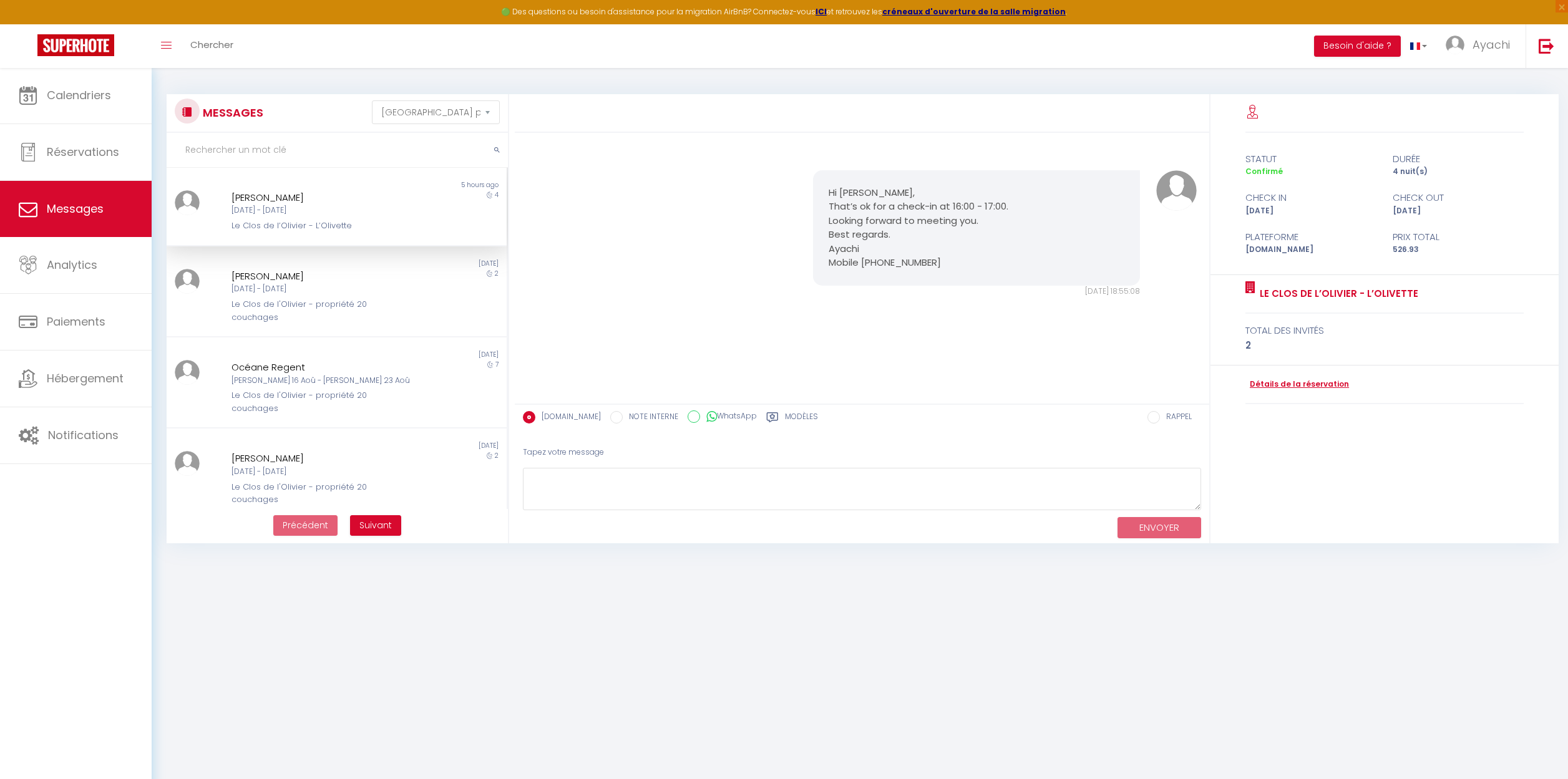
click at [1290, 382] on link "Détails de la réservation" at bounding box center [1297, 385] width 103 height 12
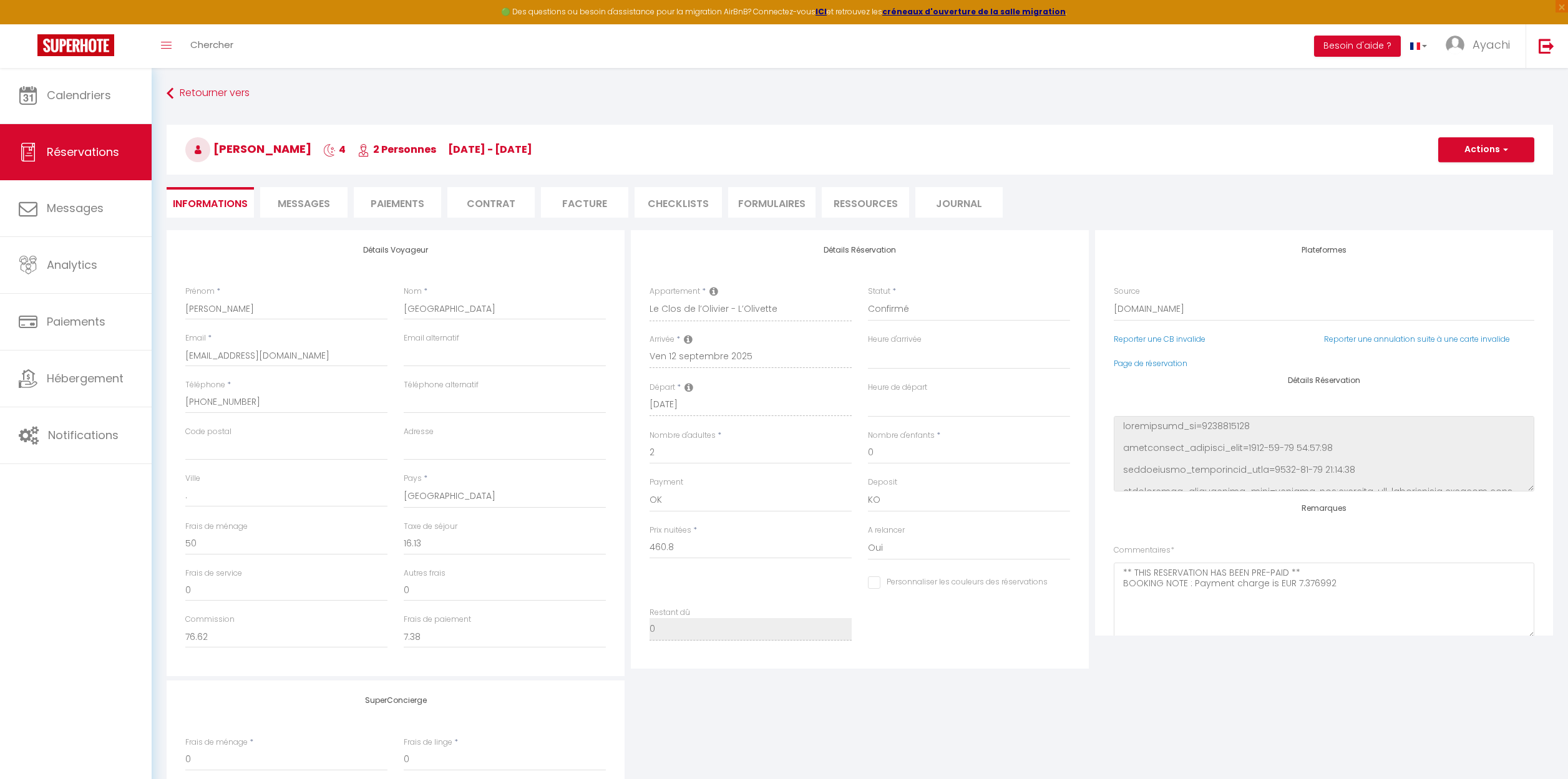
click at [295, 203] on span "Messages" at bounding box center [304, 203] width 53 height 14
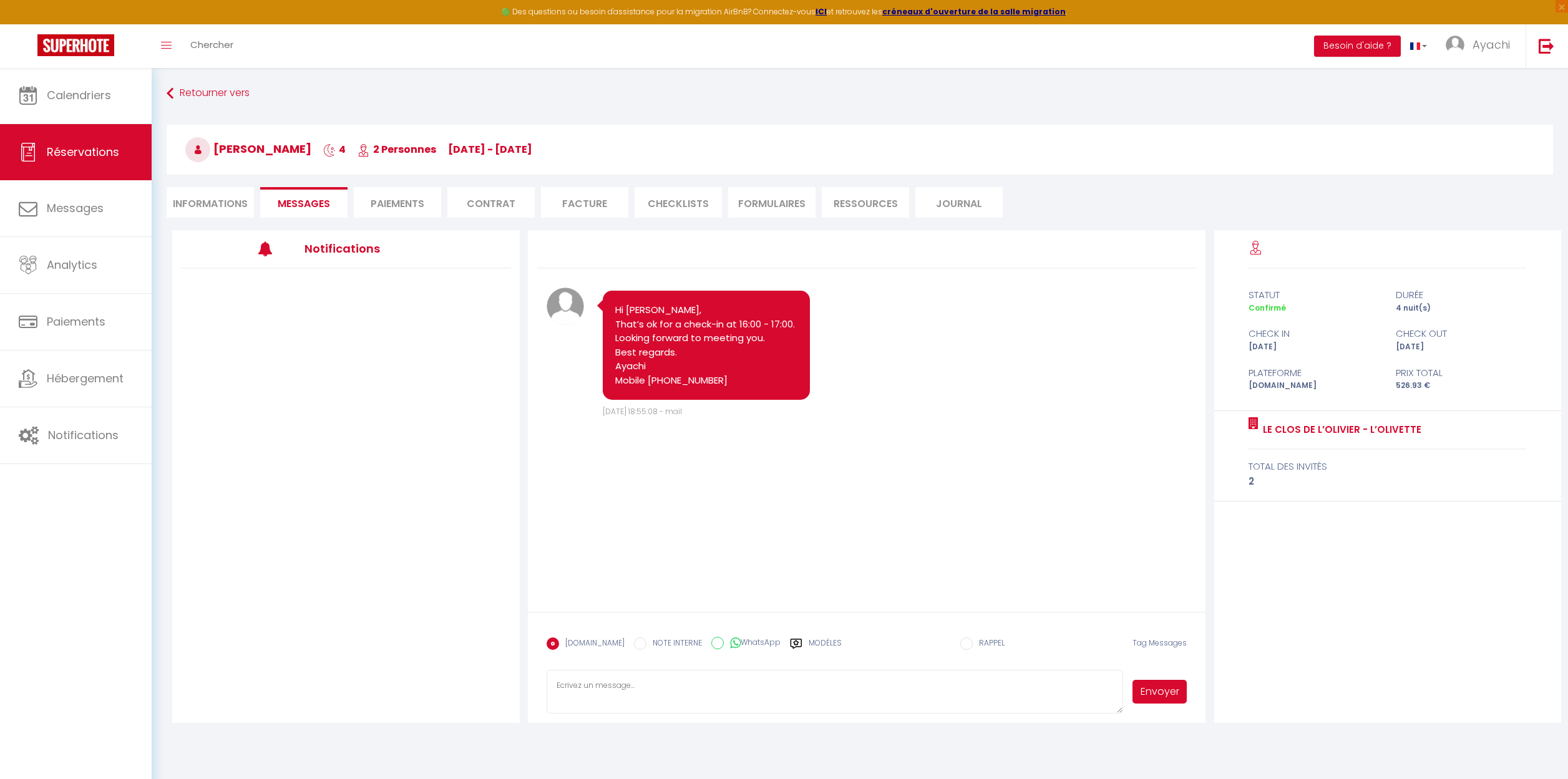
click at [379, 193] on li "Paiements" at bounding box center [397, 202] width 87 height 30
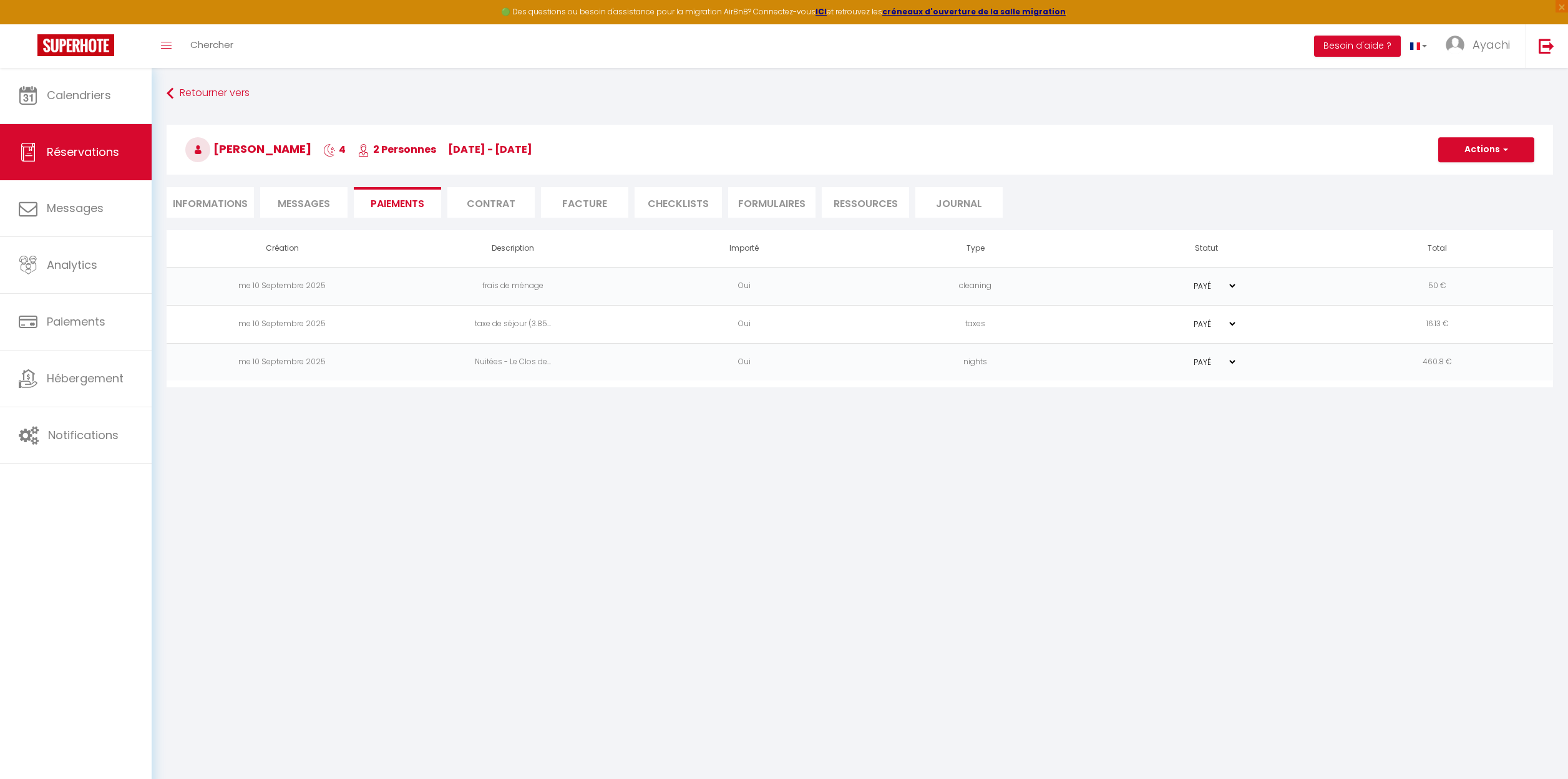
click at [492, 205] on li "Contrat" at bounding box center [491, 202] width 87 height 30
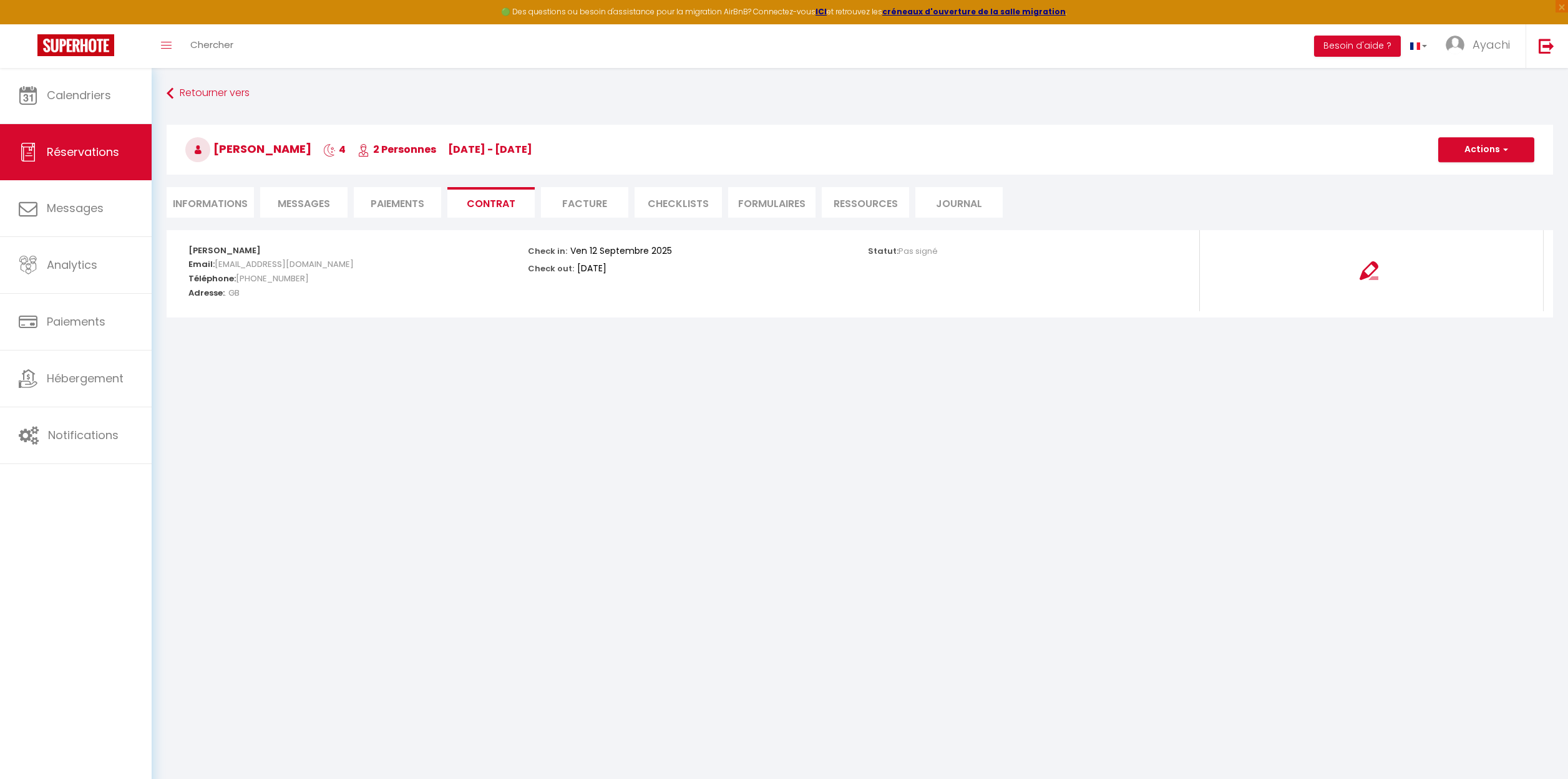
click at [579, 198] on li "Facture" at bounding box center [584, 202] width 87 height 30
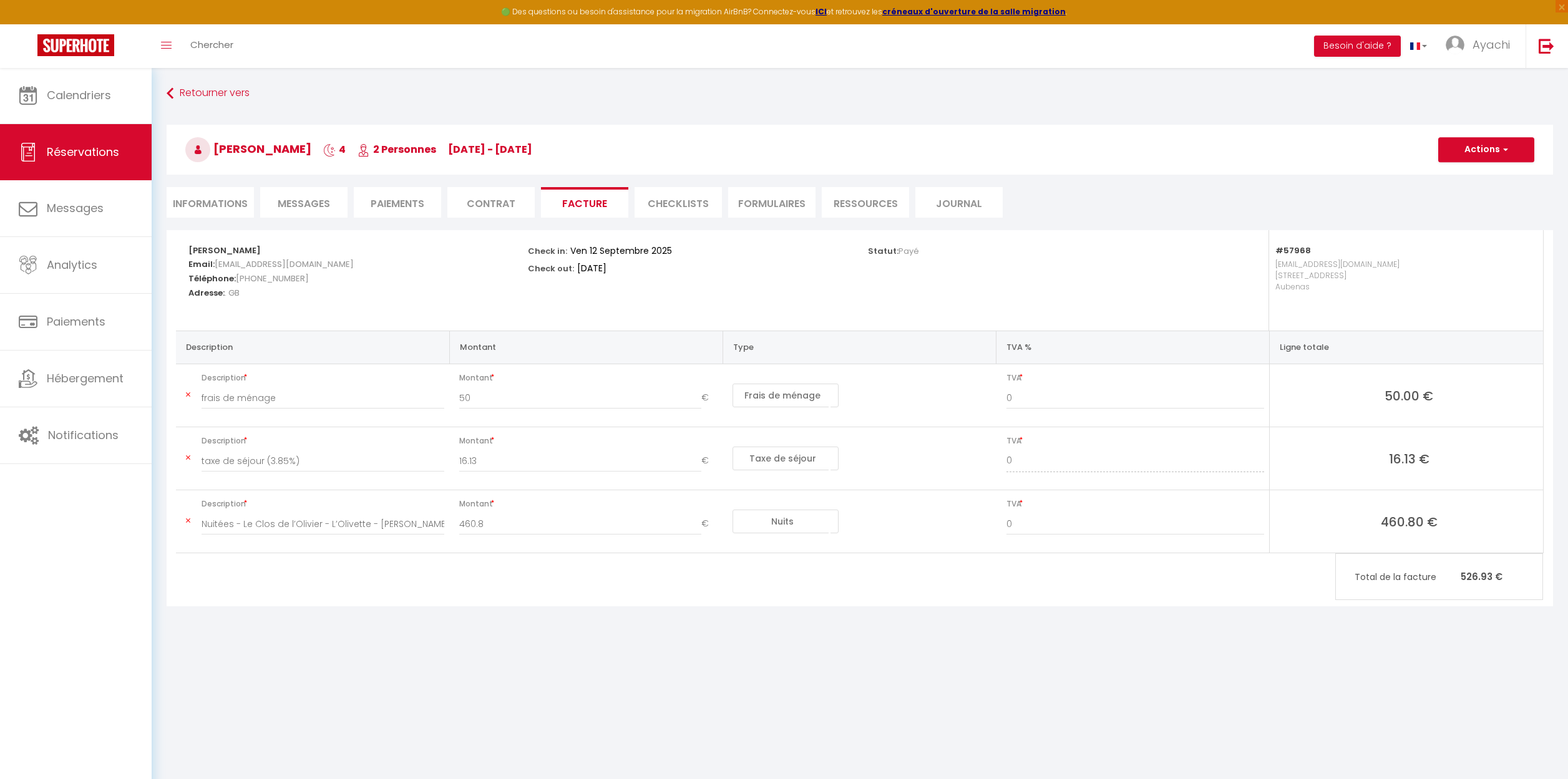
click at [680, 198] on li "CHECKLISTS" at bounding box center [678, 202] width 87 height 30
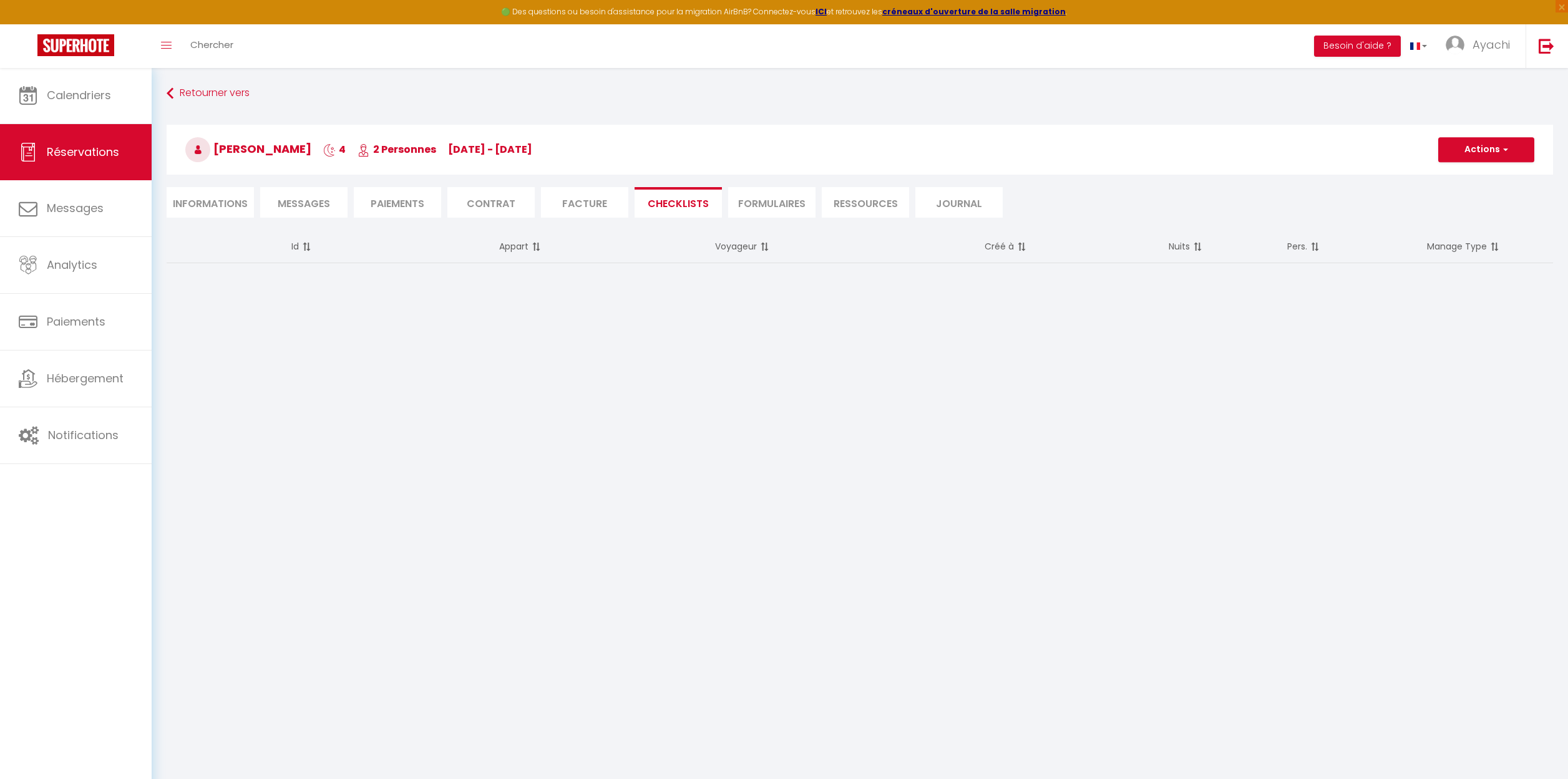
click at [761, 202] on li "FORMULAIRES" at bounding box center [771, 202] width 87 height 30
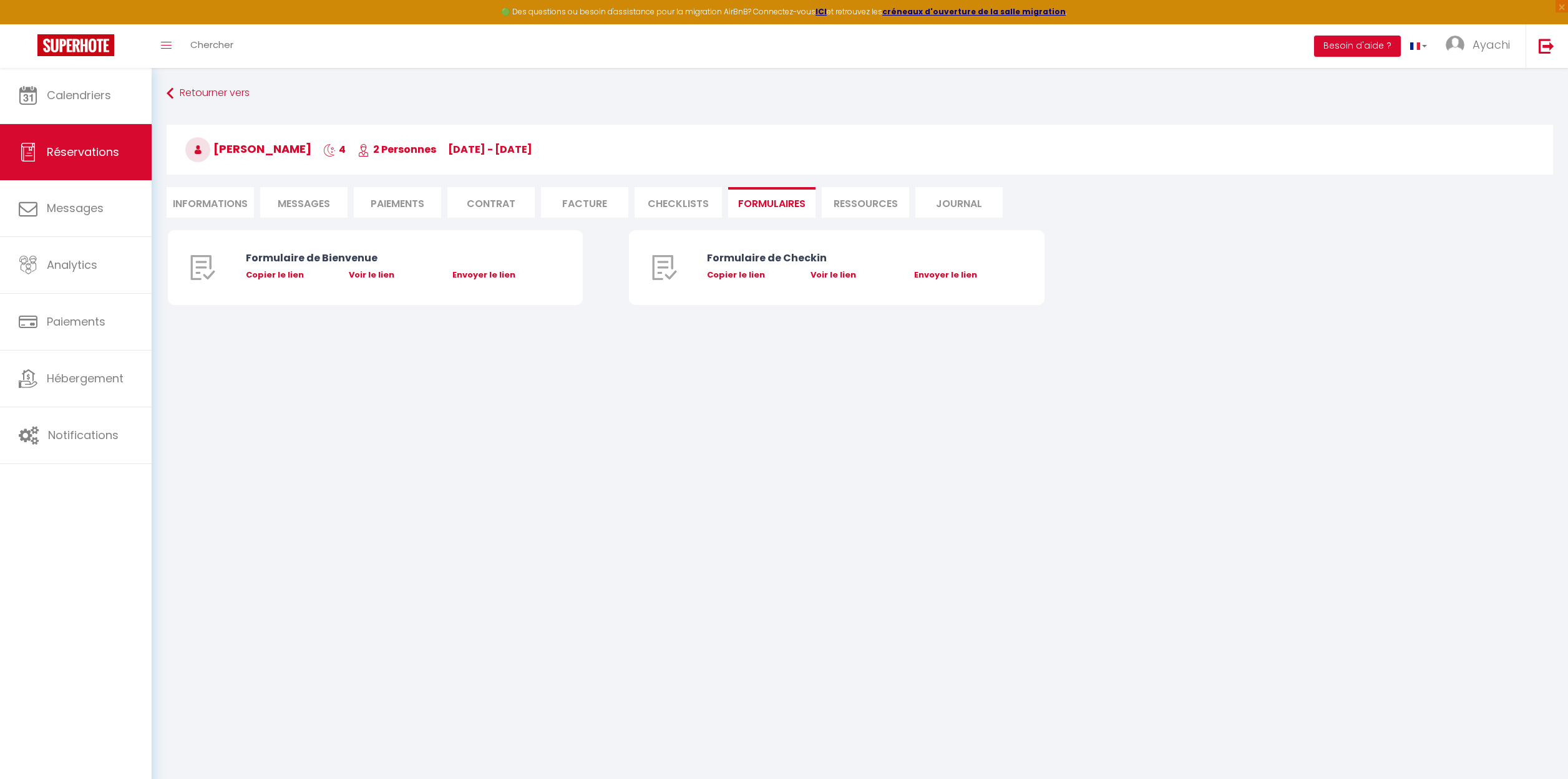
click at [864, 199] on li "Ressources" at bounding box center [865, 202] width 87 height 30
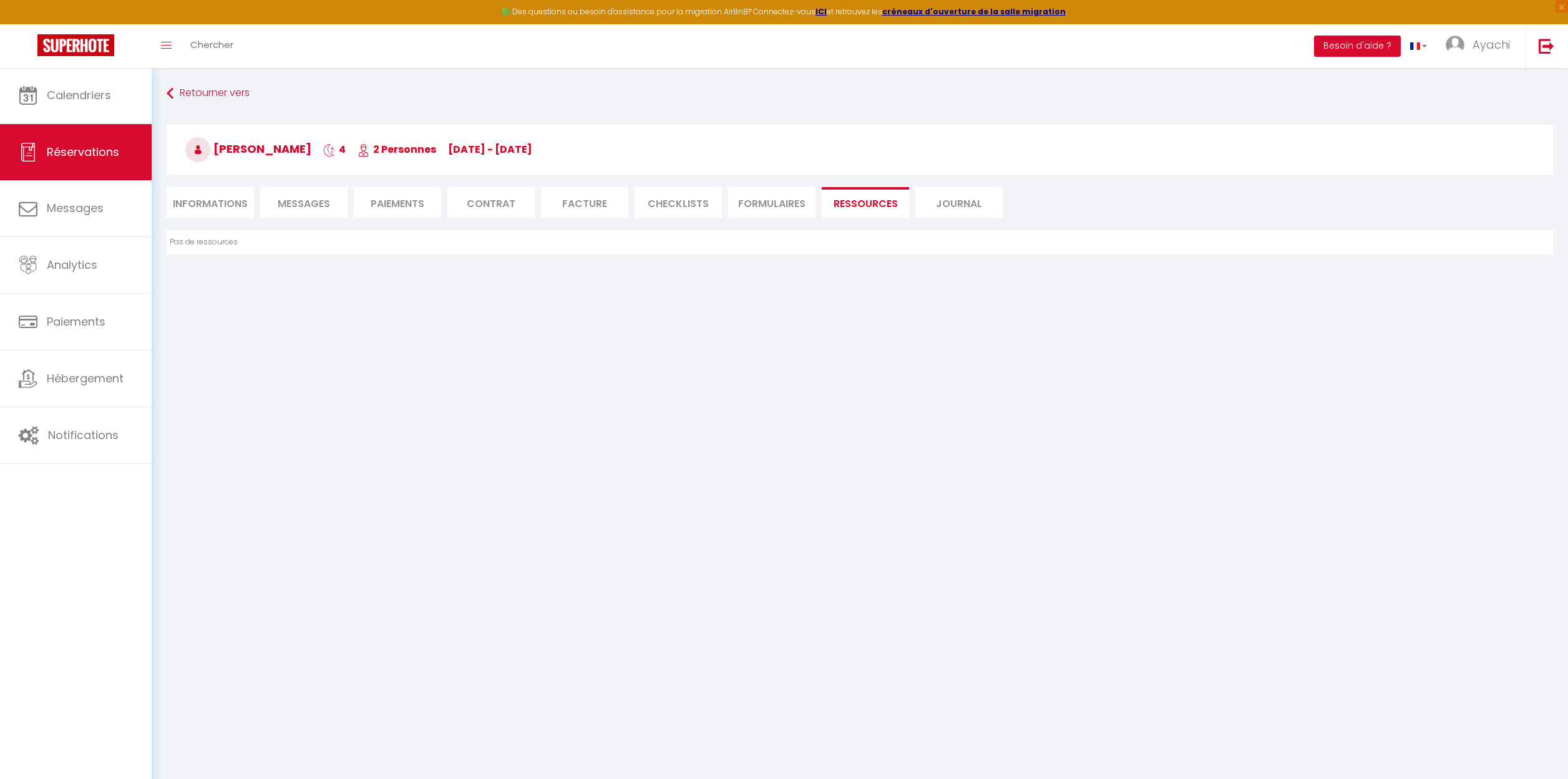
click at [968, 199] on li "Journal" at bounding box center [959, 202] width 87 height 30
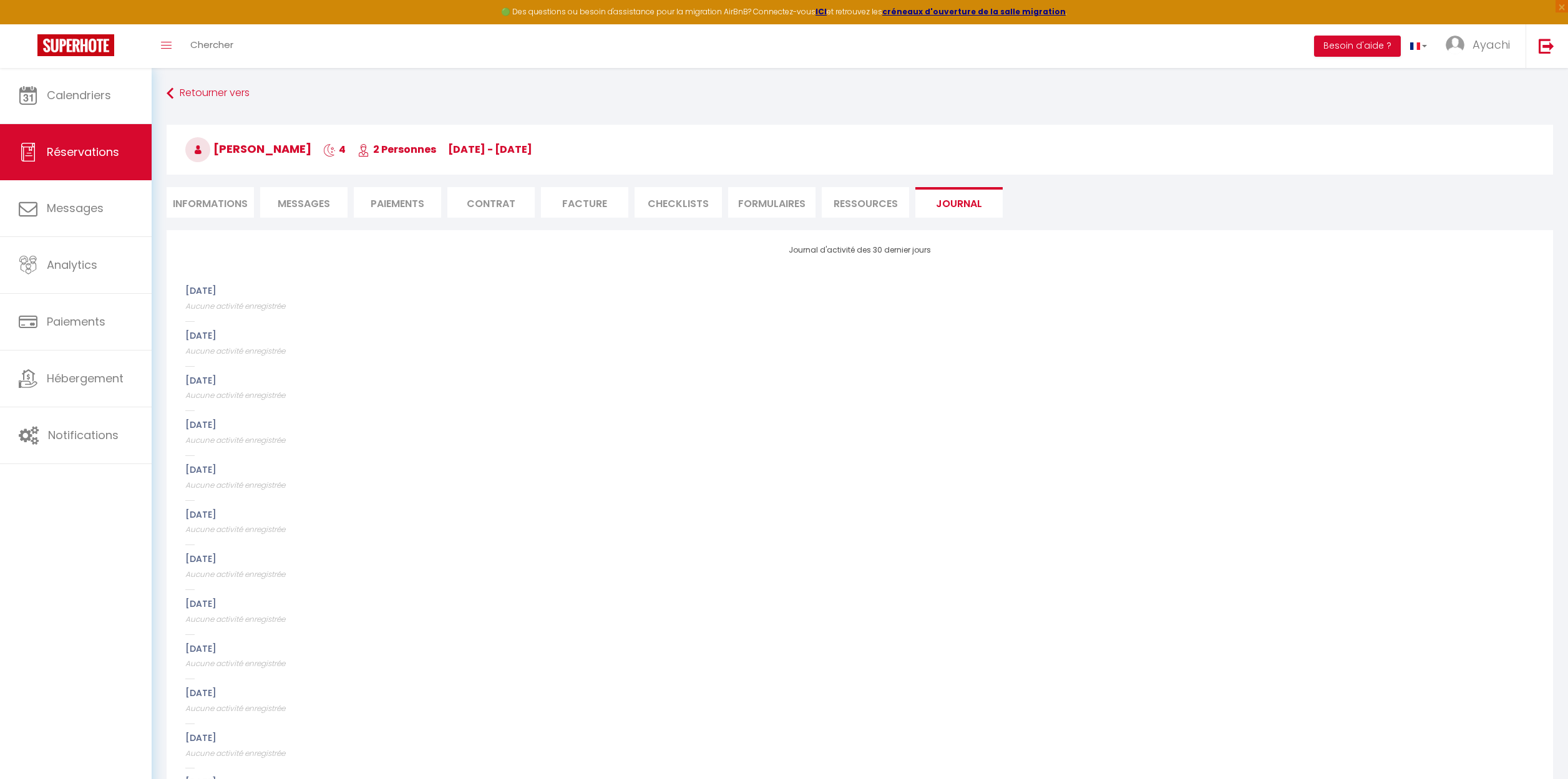
click at [215, 205] on li "Informations" at bounding box center [210, 202] width 87 height 30
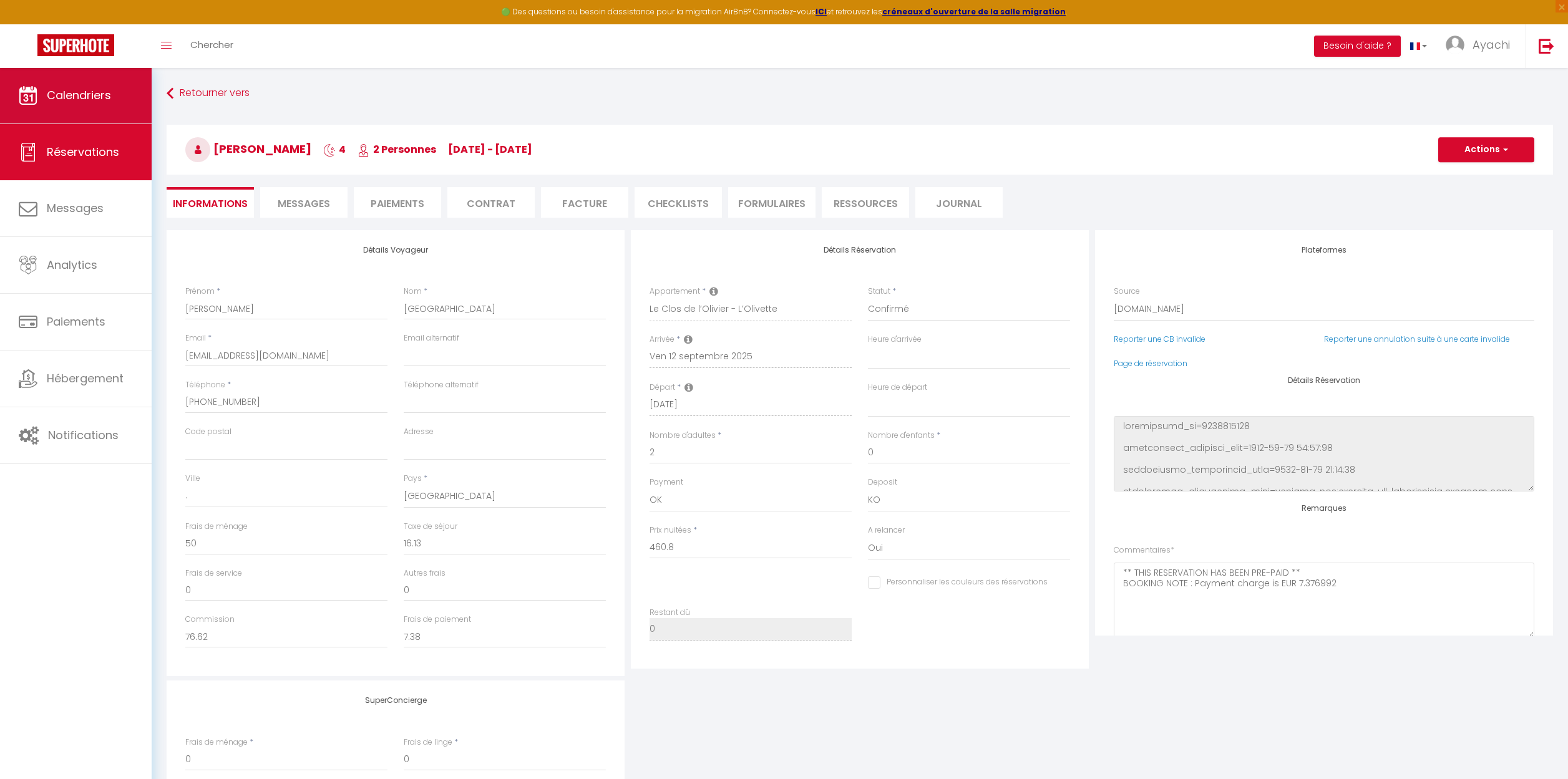
click at [86, 103] on span "Calendriers" at bounding box center [79, 95] width 64 height 15
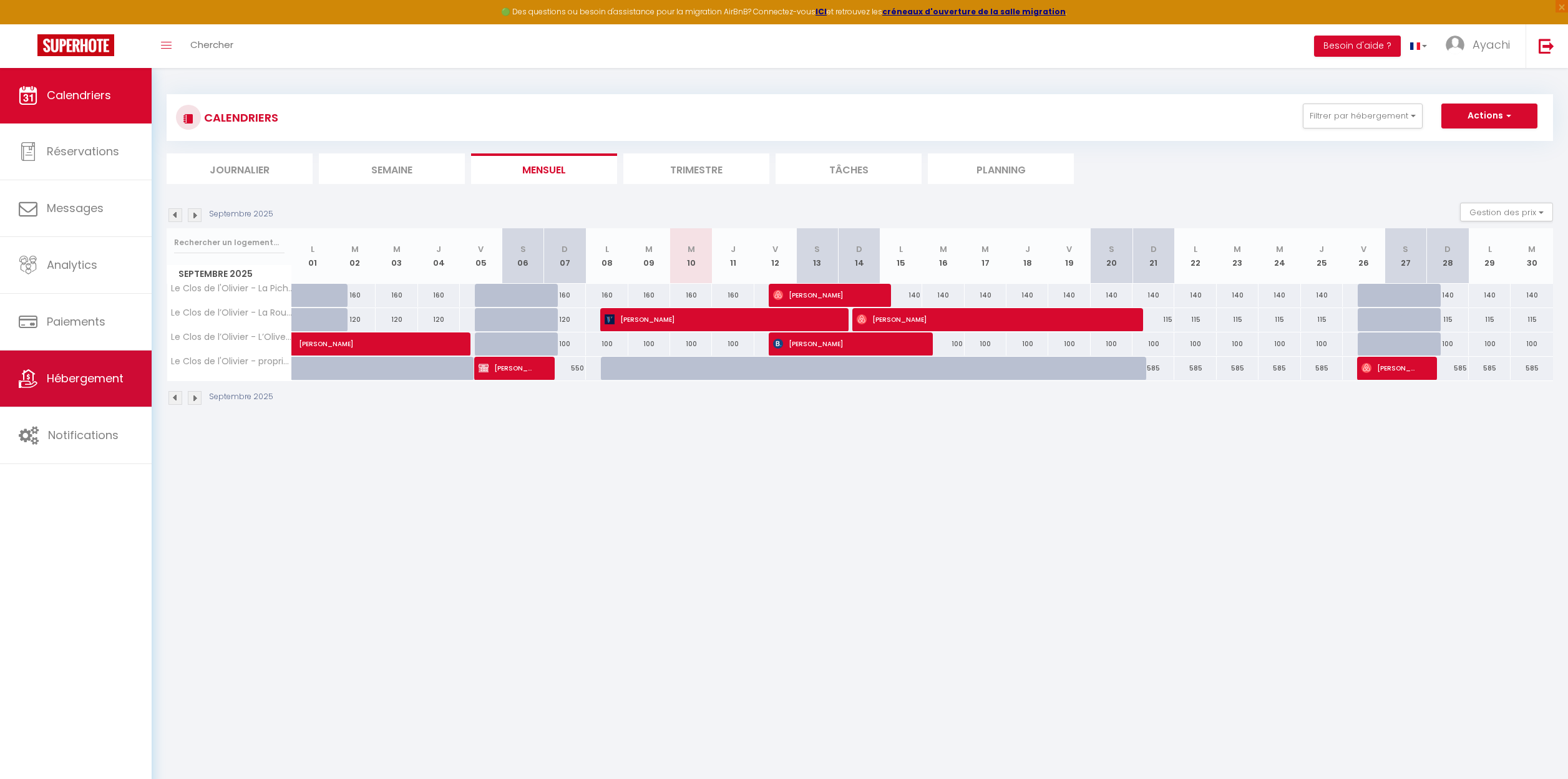
click at [101, 375] on span "Hébergement" at bounding box center [85, 378] width 77 height 15
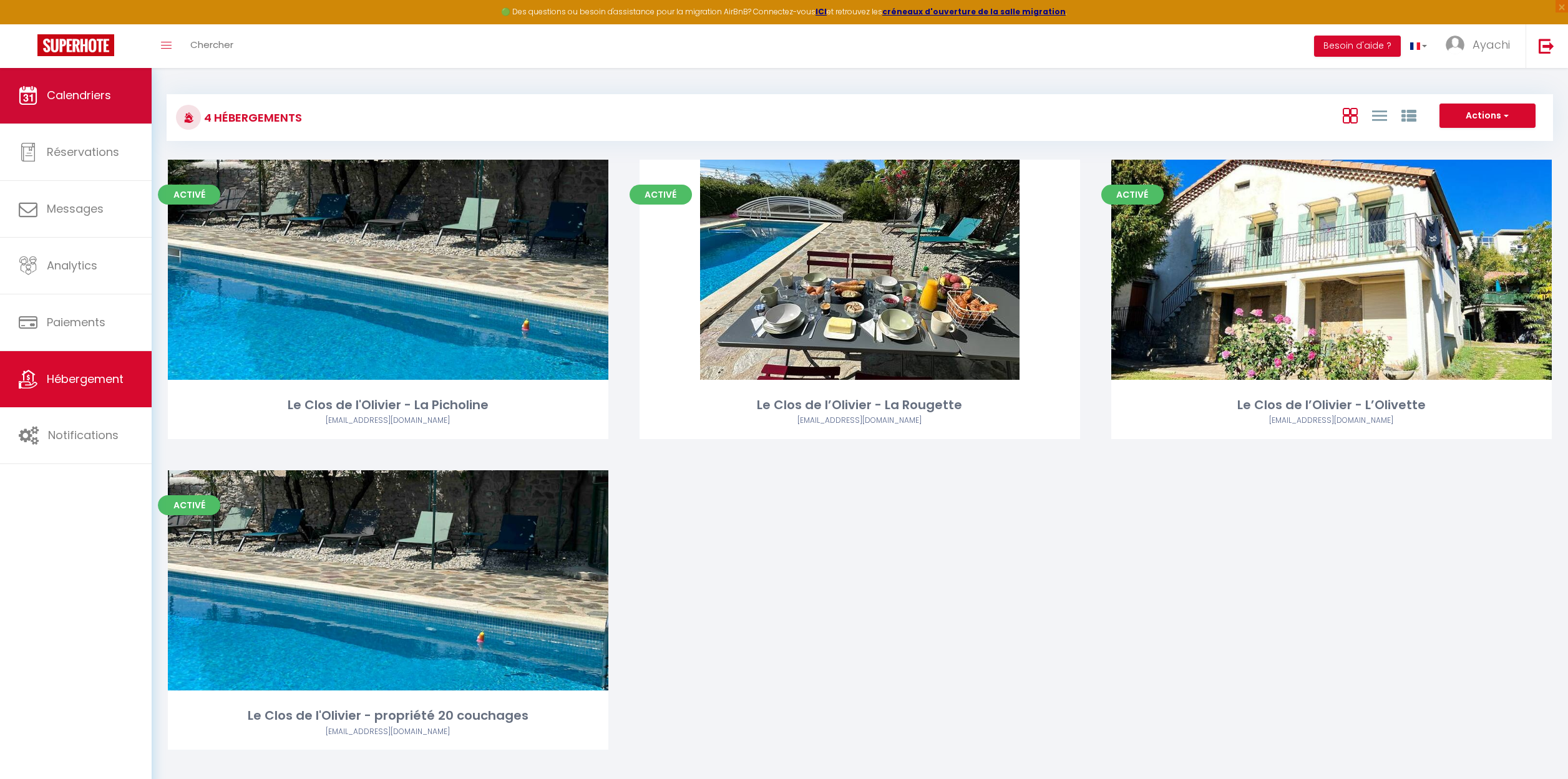
click at [74, 108] on link "Calendriers" at bounding box center [76, 96] width 152 height 56
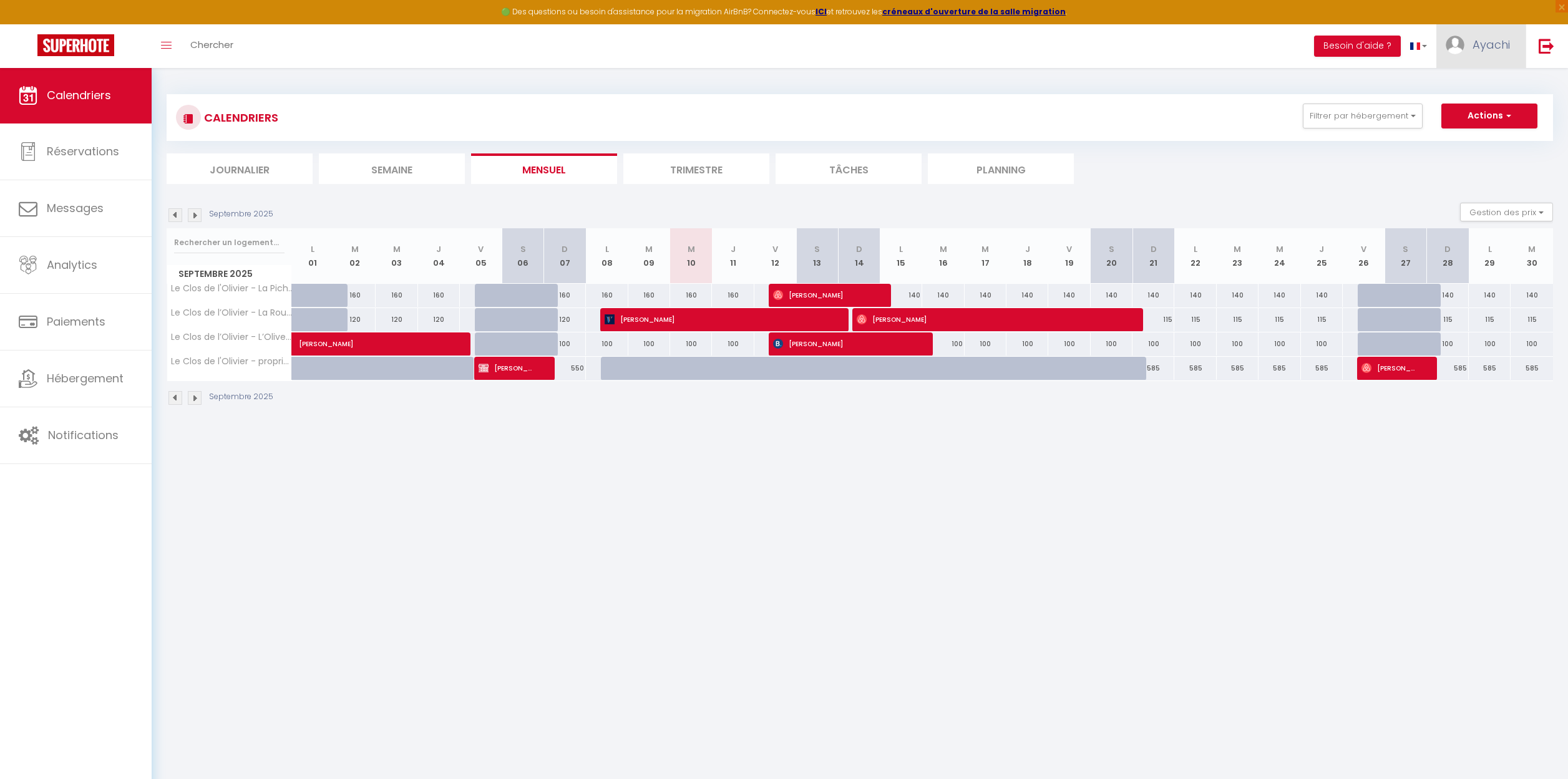
click at [1491, 45] on span "Ayachi" at bounding box center [1491, 44] width 37 height 15
click at [1484, 86] on link "Paramètres" at bounding box center [1475, 86] width 92 height 21
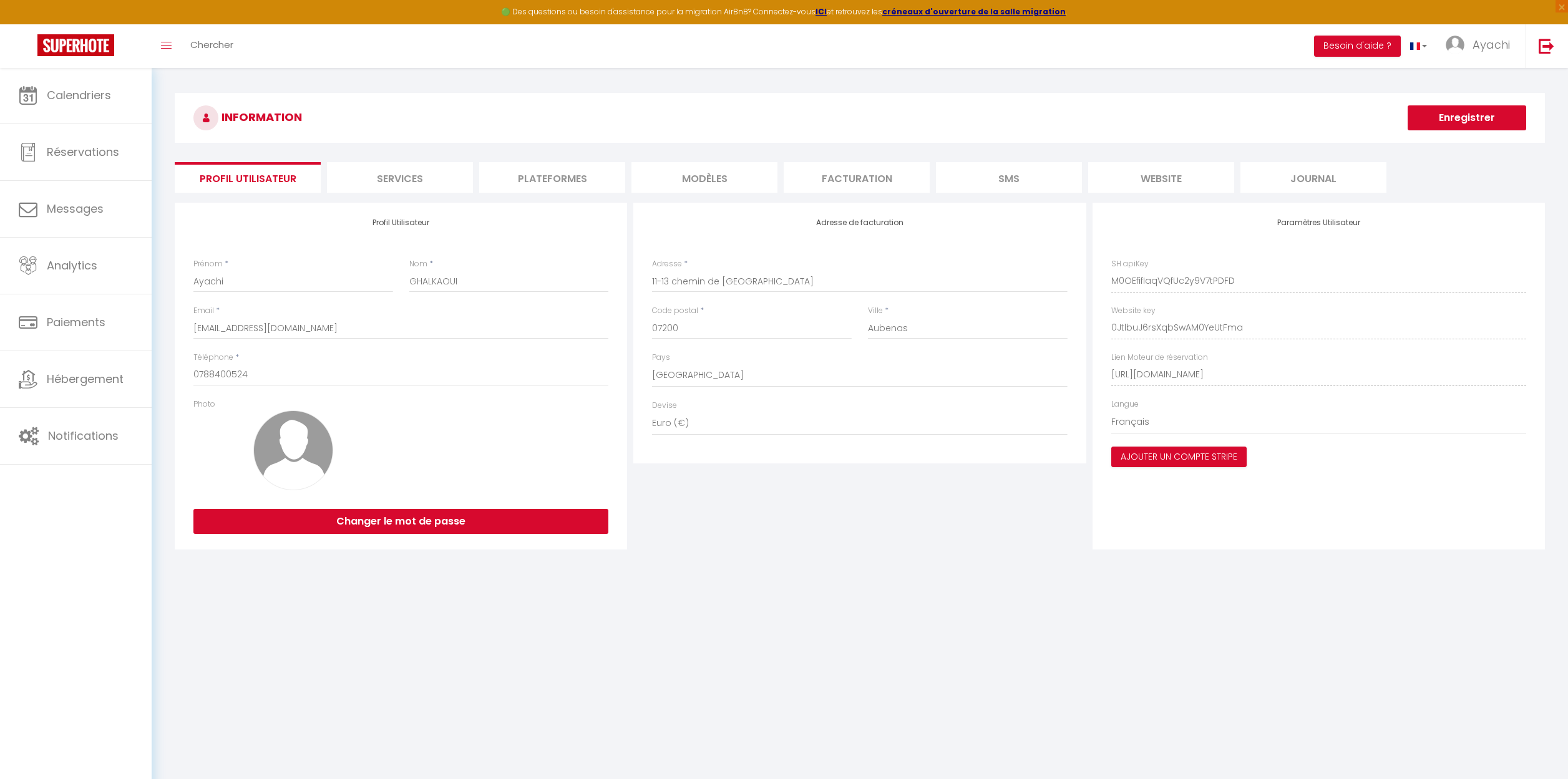
click at [397, 176] on li "Services" at bounding box center [400, 177] width 146 height 30
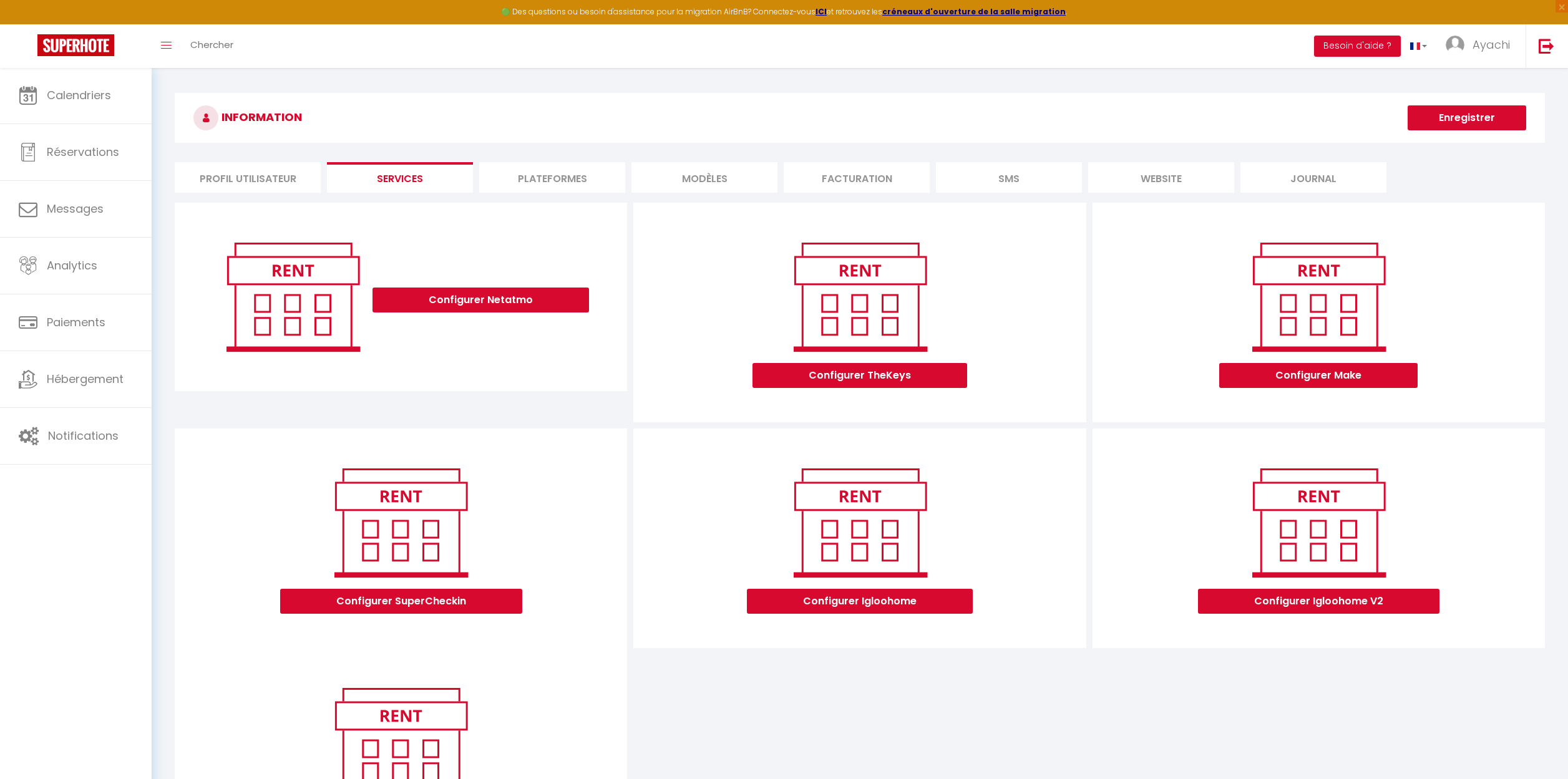
click at [591, 181] on li "Plateformes" at bounding box center [552, 177] width 146 height 30
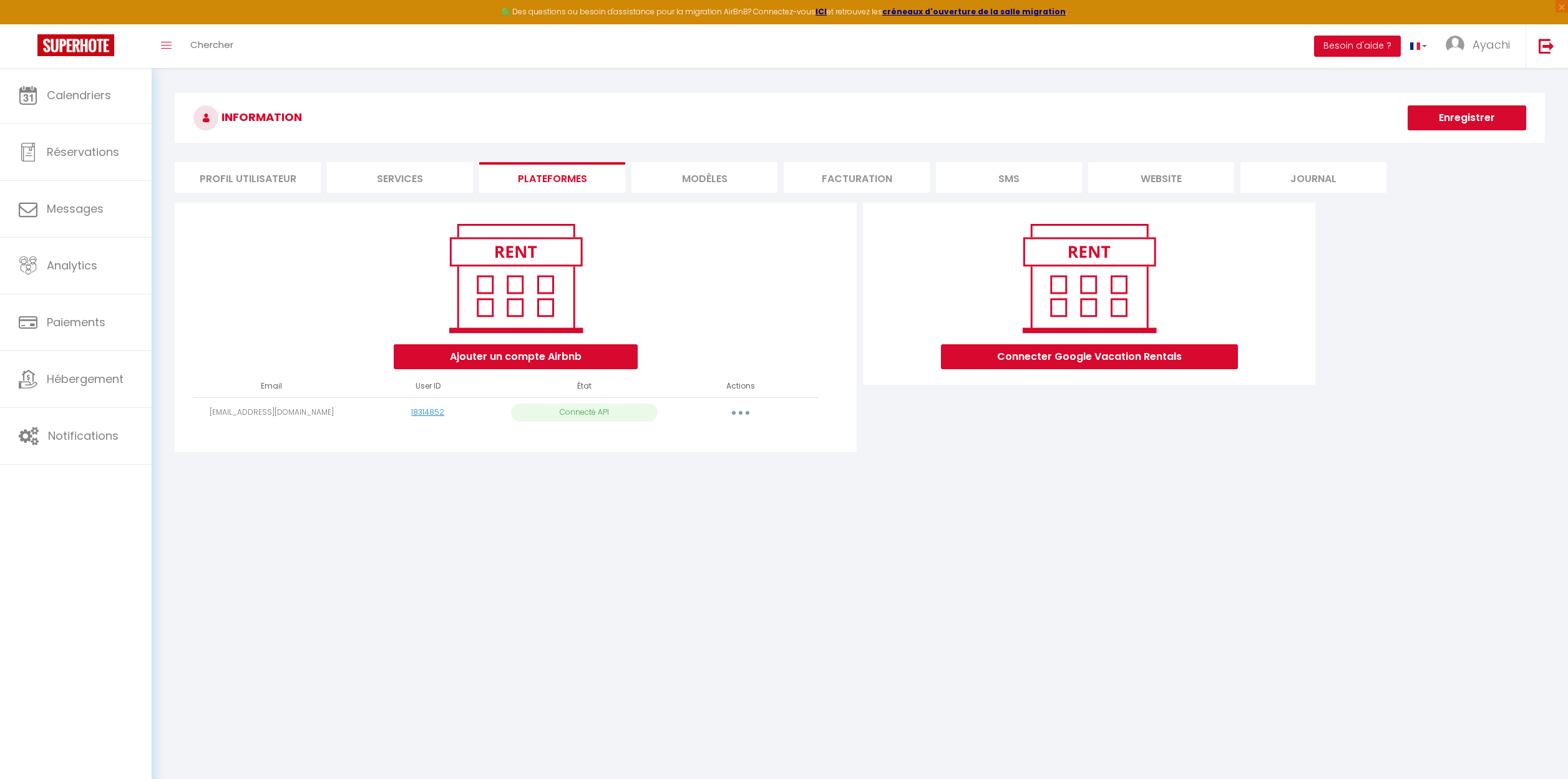
click at [715, 186] on li "MODÈLES" at bounding box center [705, 177] width 146 height 30
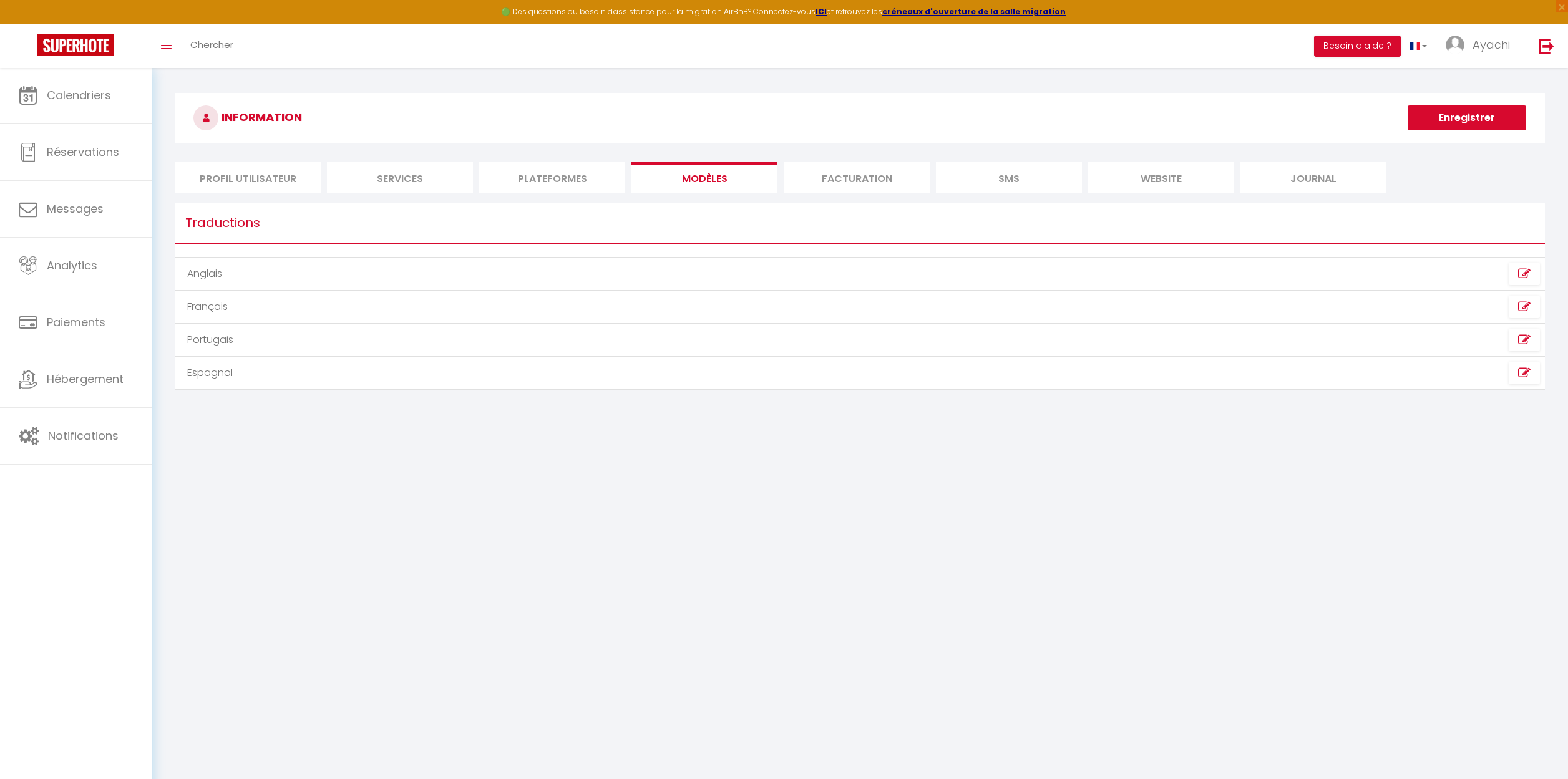
click at [837, 173] on li "Facturation" at bounding box center [856, 177] width 146 height 30
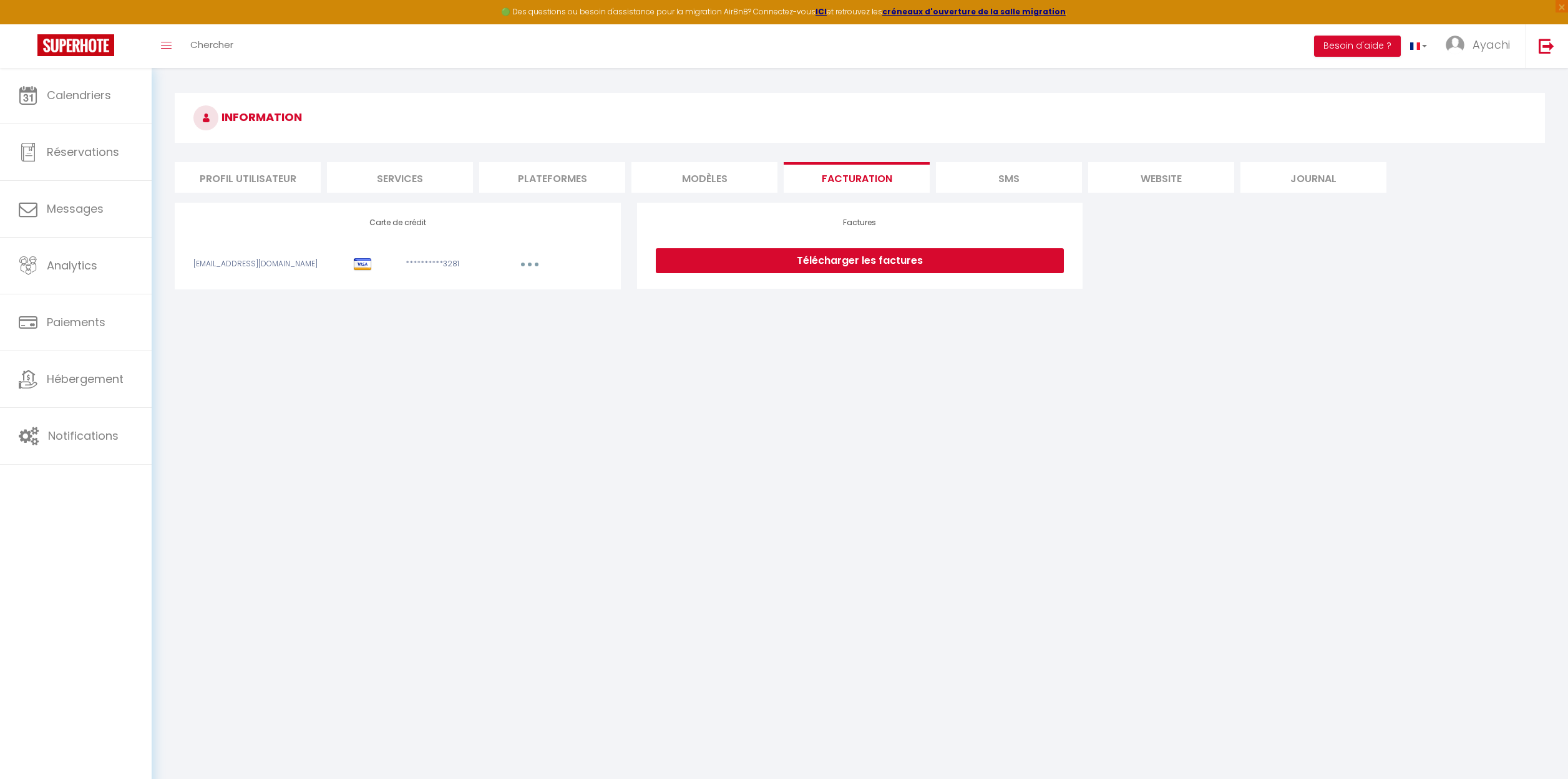
click at [1010, 174] on li "SMS" at bounding box center [1009, 177] width 146 height 30
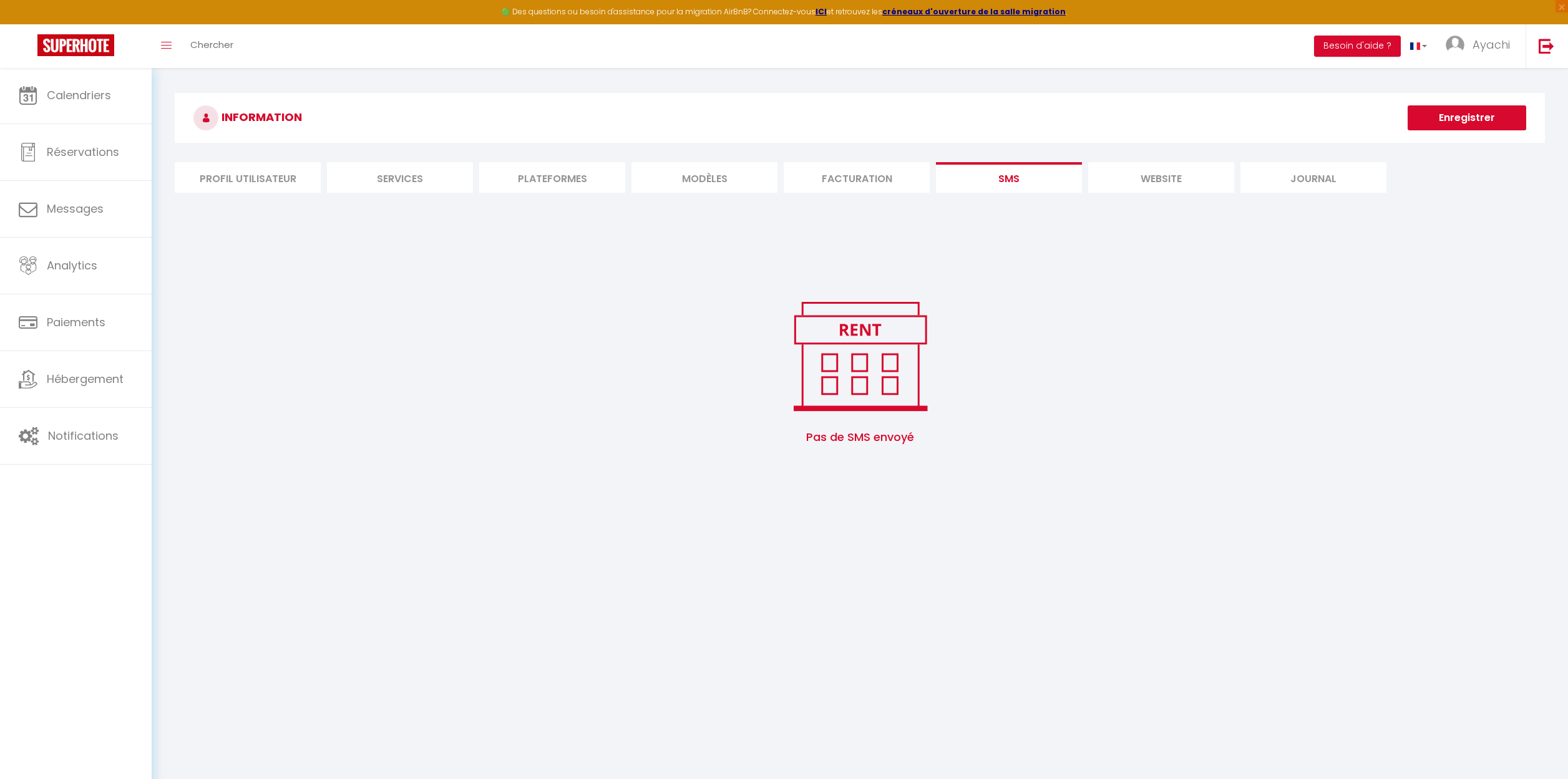
click at [1155, 181] on li "website" at bounding box center [1161, 177] width 146 height 30
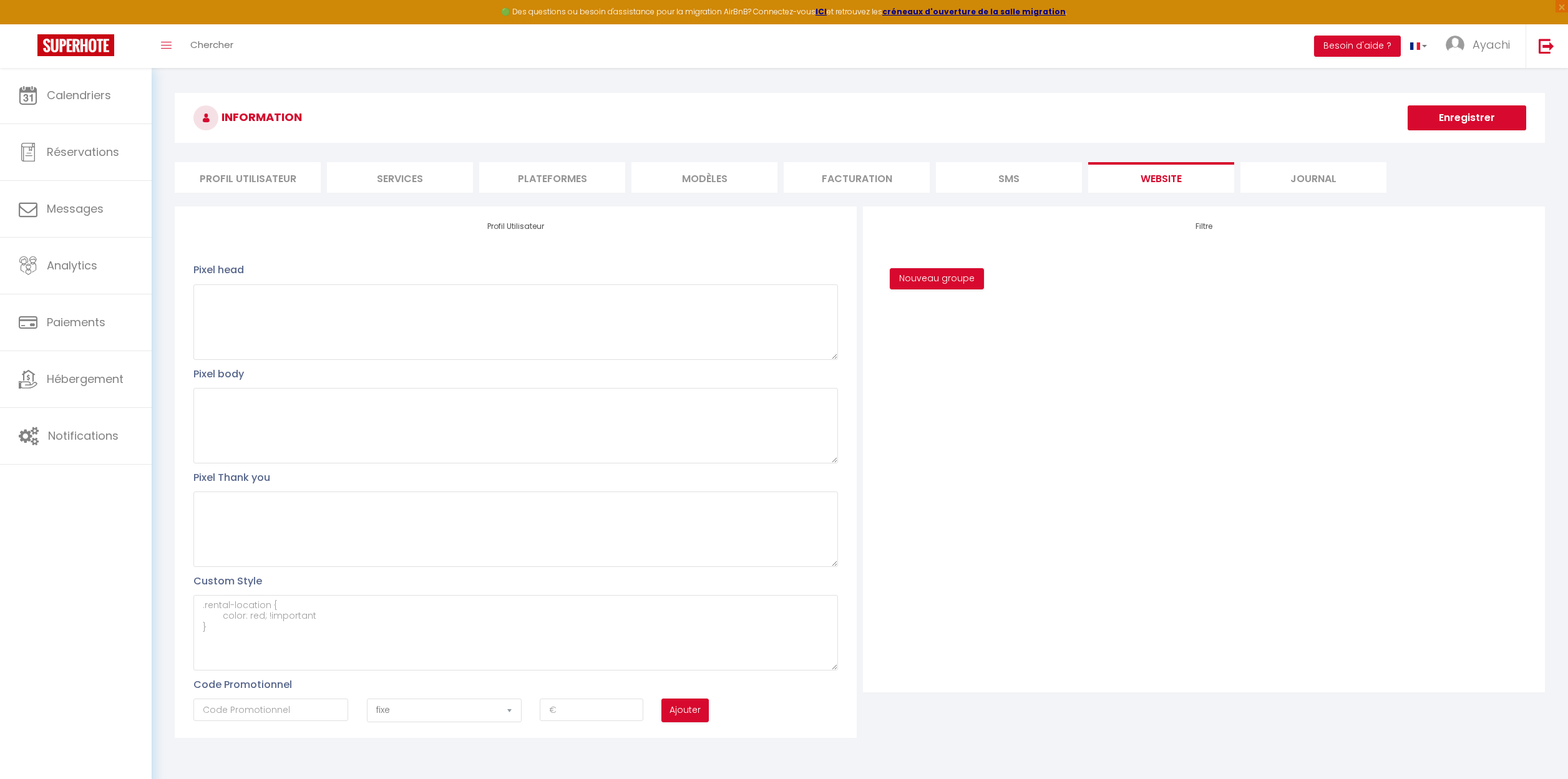
click at [1323, 180] on li "Journal" at bounding box center [1313, 177] width 146 height 30
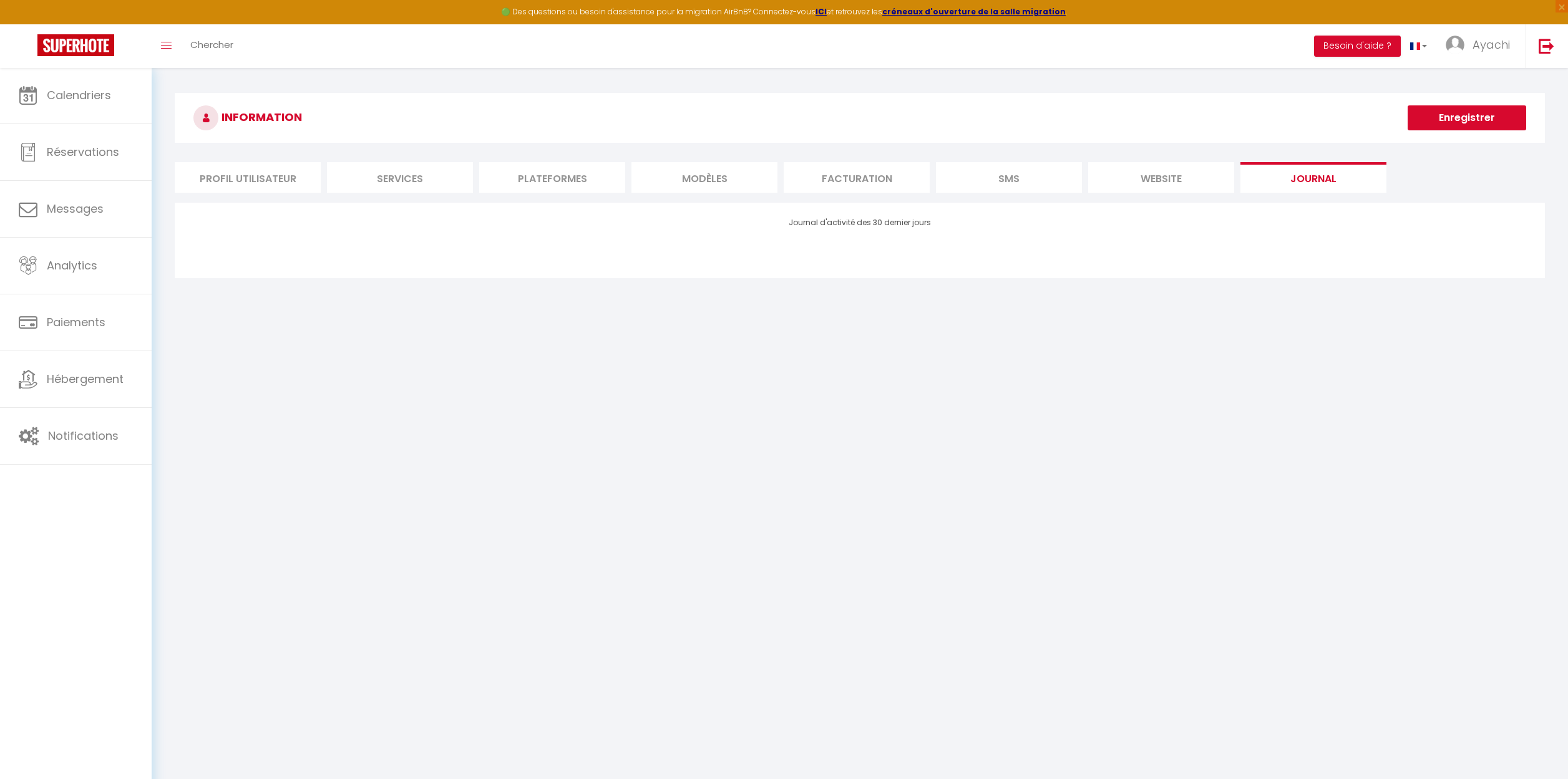
click at [260, 180] on li "Profil Utilisateur" at bounding box center [248, 177] width 146 height 30
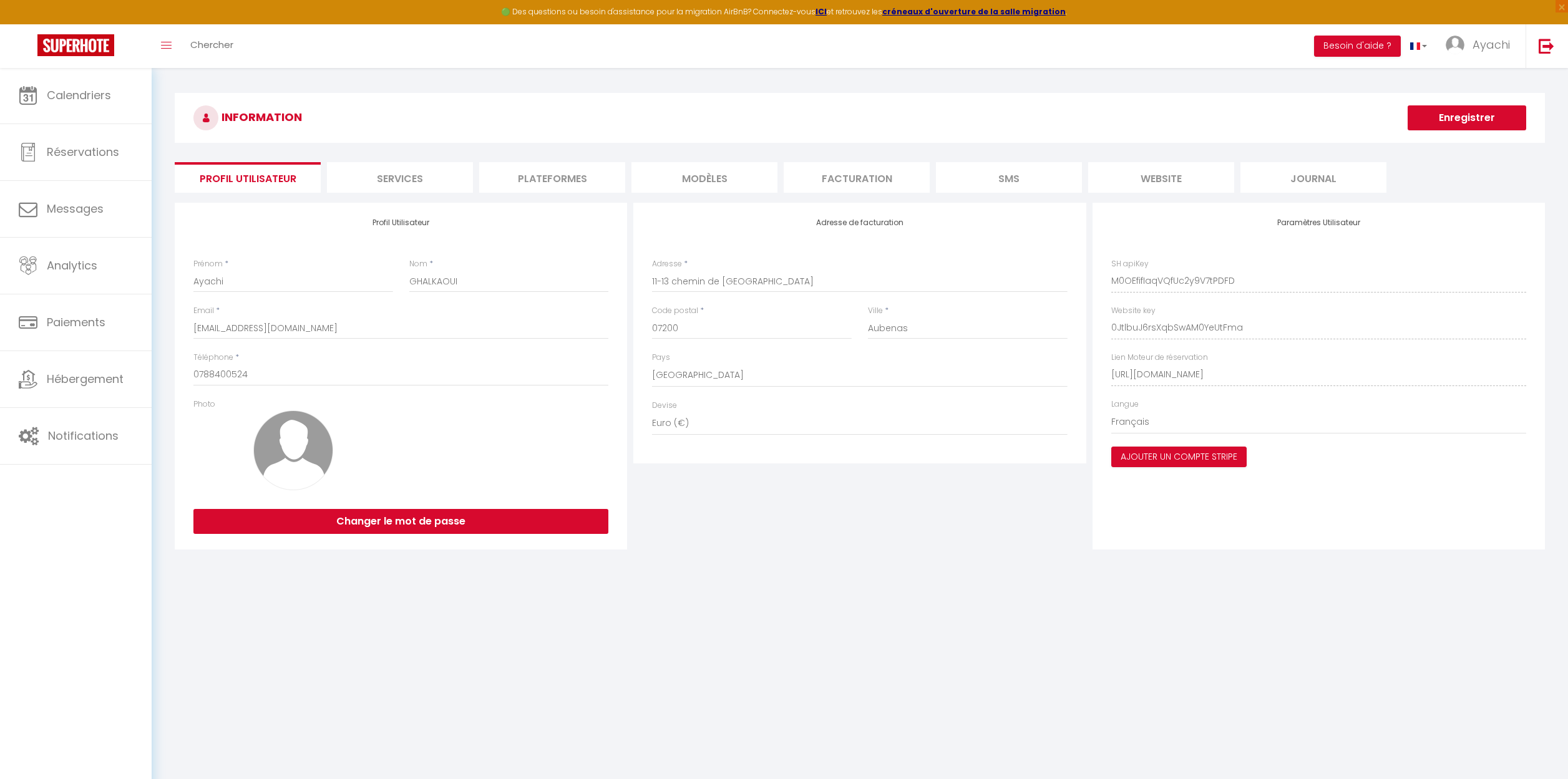
click at [398, 176] on li "Services" at bounding box center [400, 177] width 146 height 30
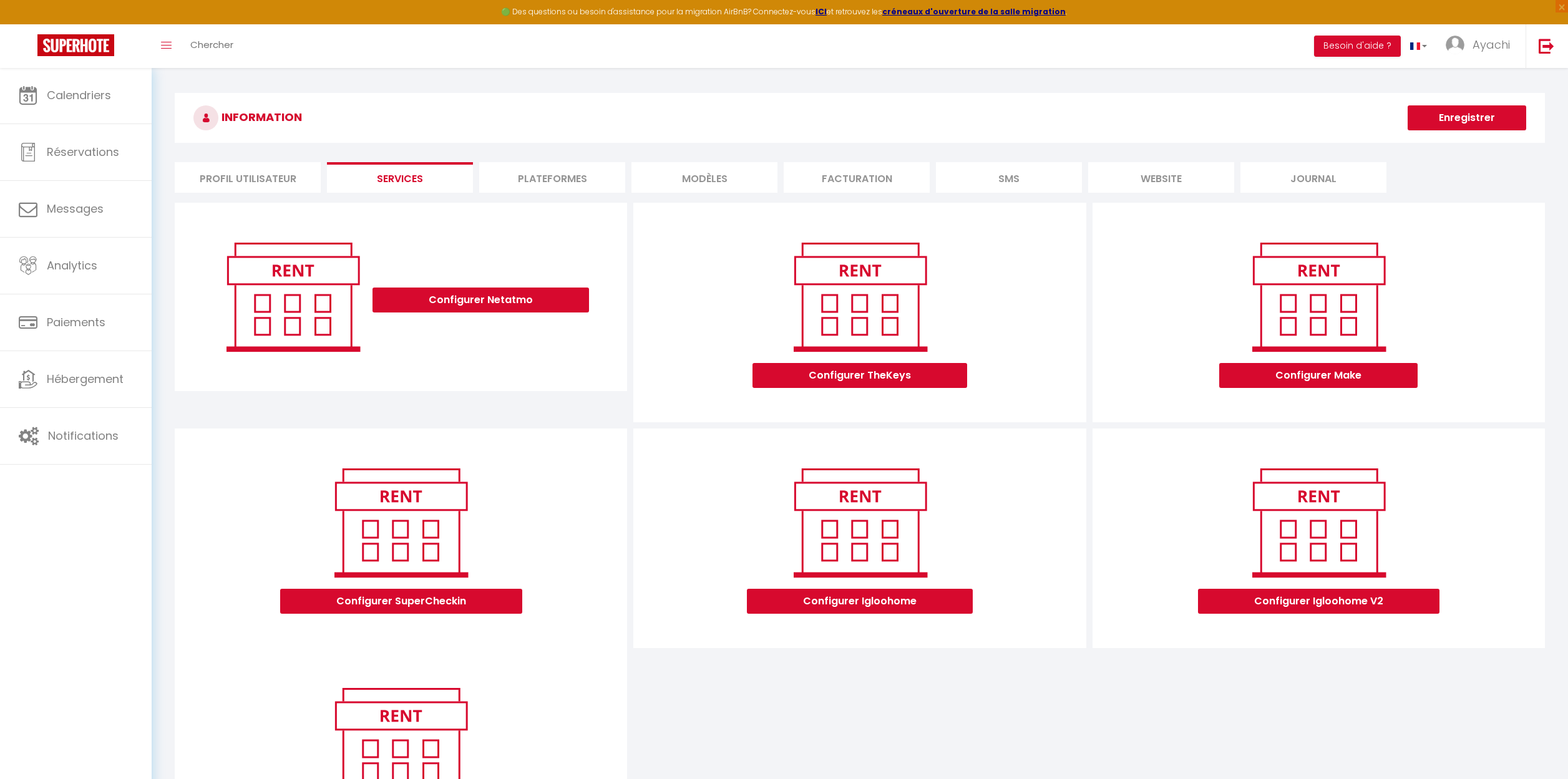
click at [551, 179] on li "Plateformes" at bounding box center [552, 177] width 146 height 30
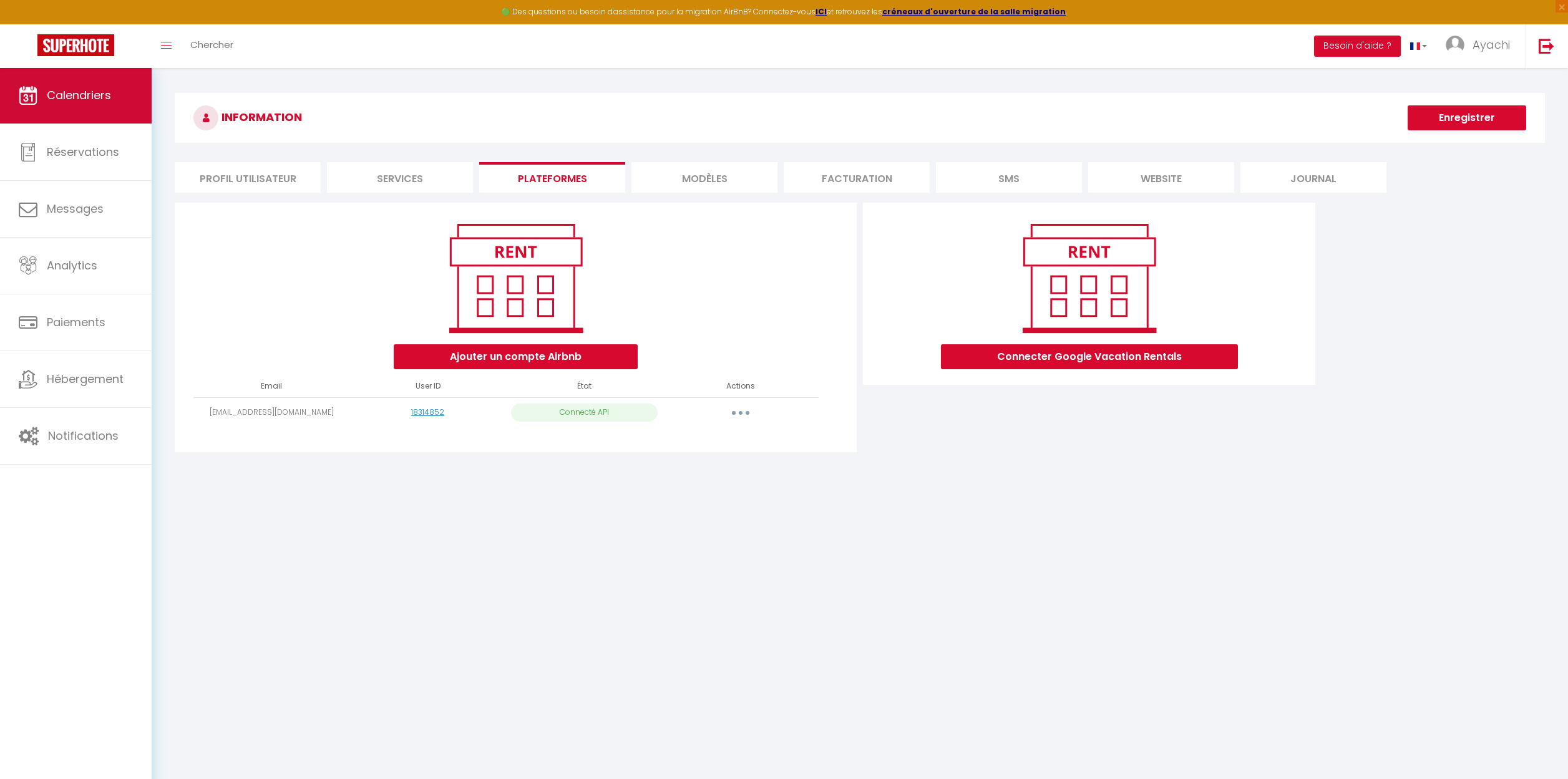
click at [78, 101] on span "Calendriers" at bounding box center [79, 95] width 64 height 15
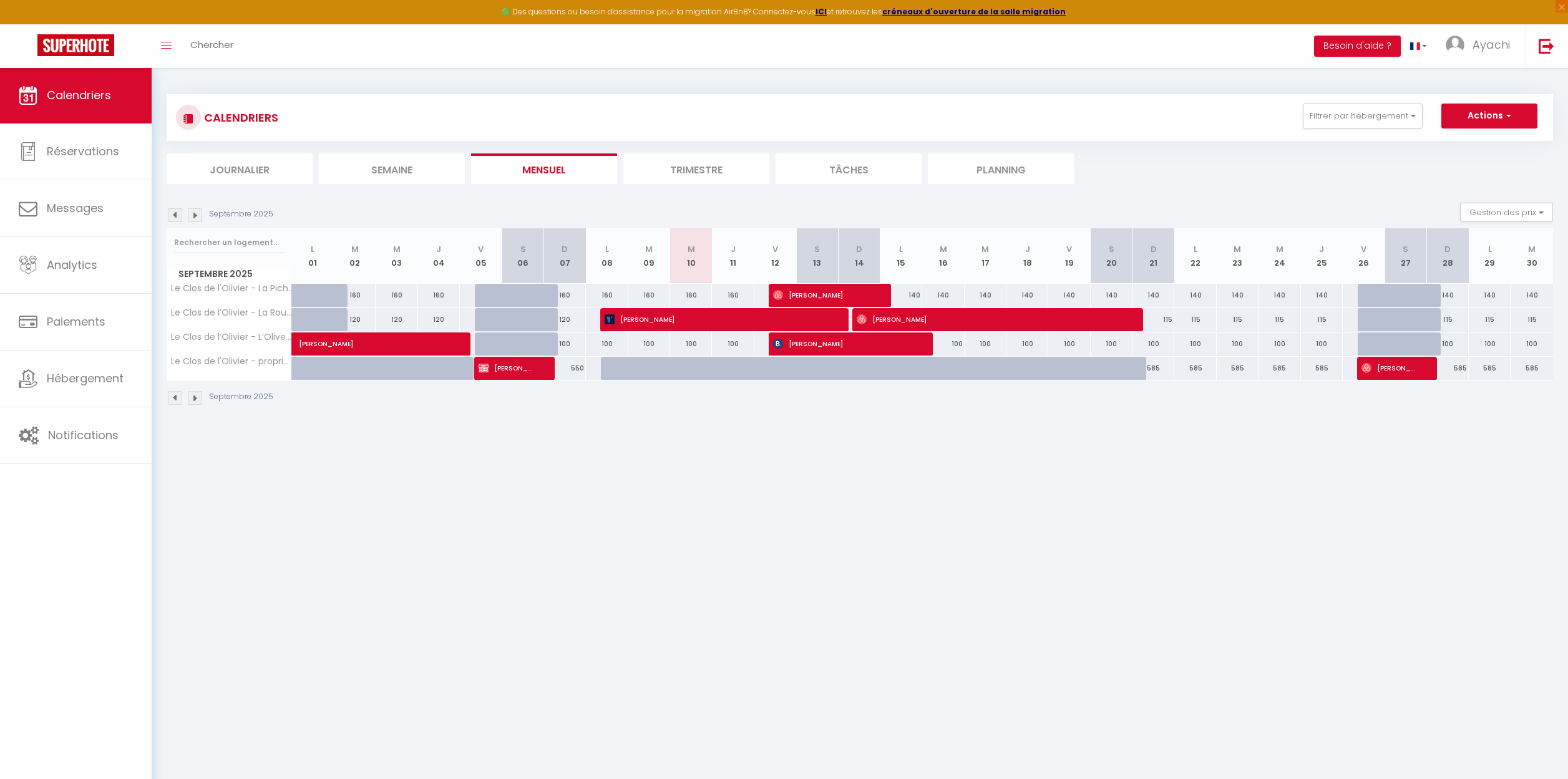
click at [693, 173] on li "Trimestre" at bounding box center [696, 168] width 146 height 30
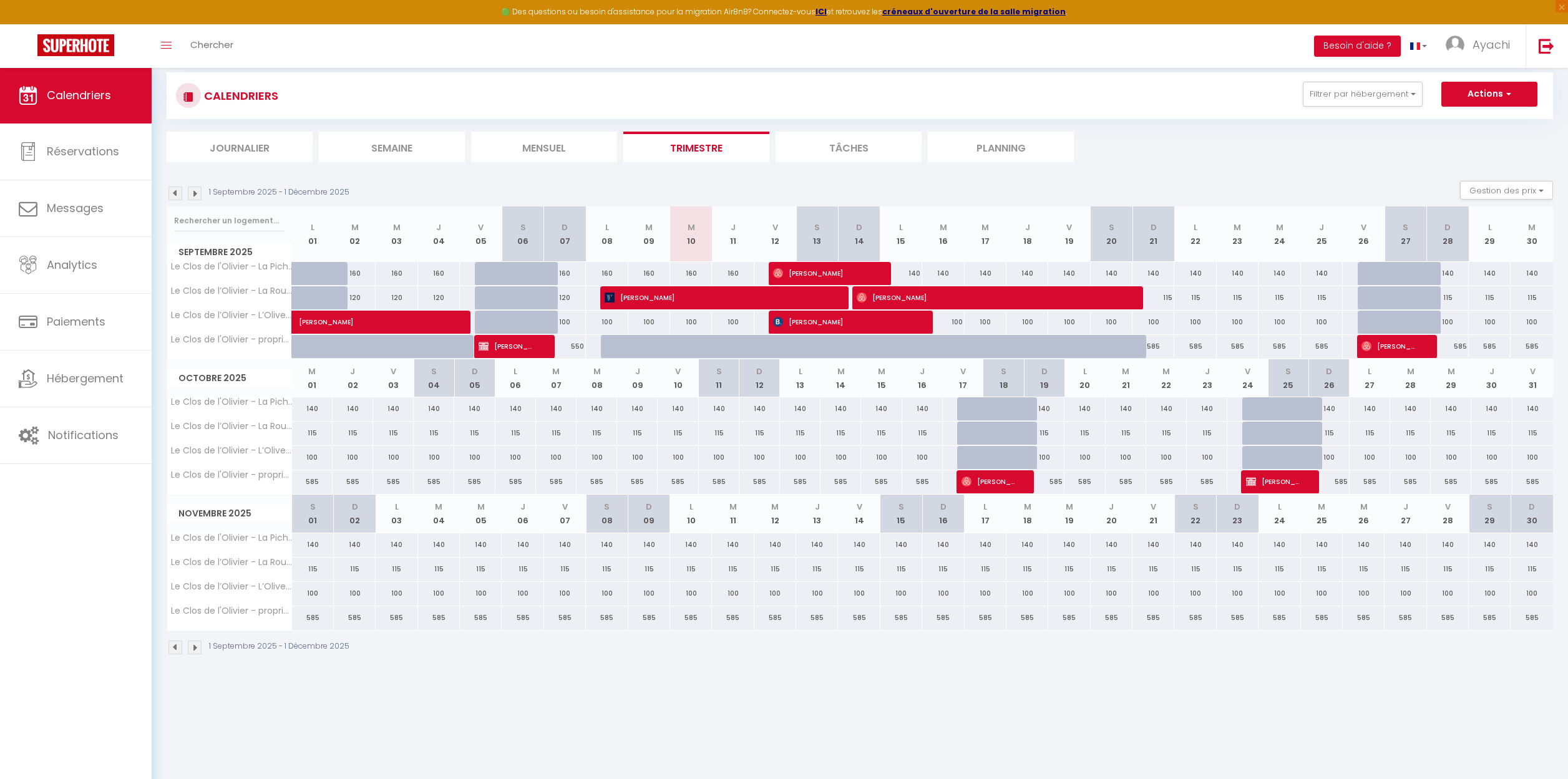
scroll to position [57, 0]
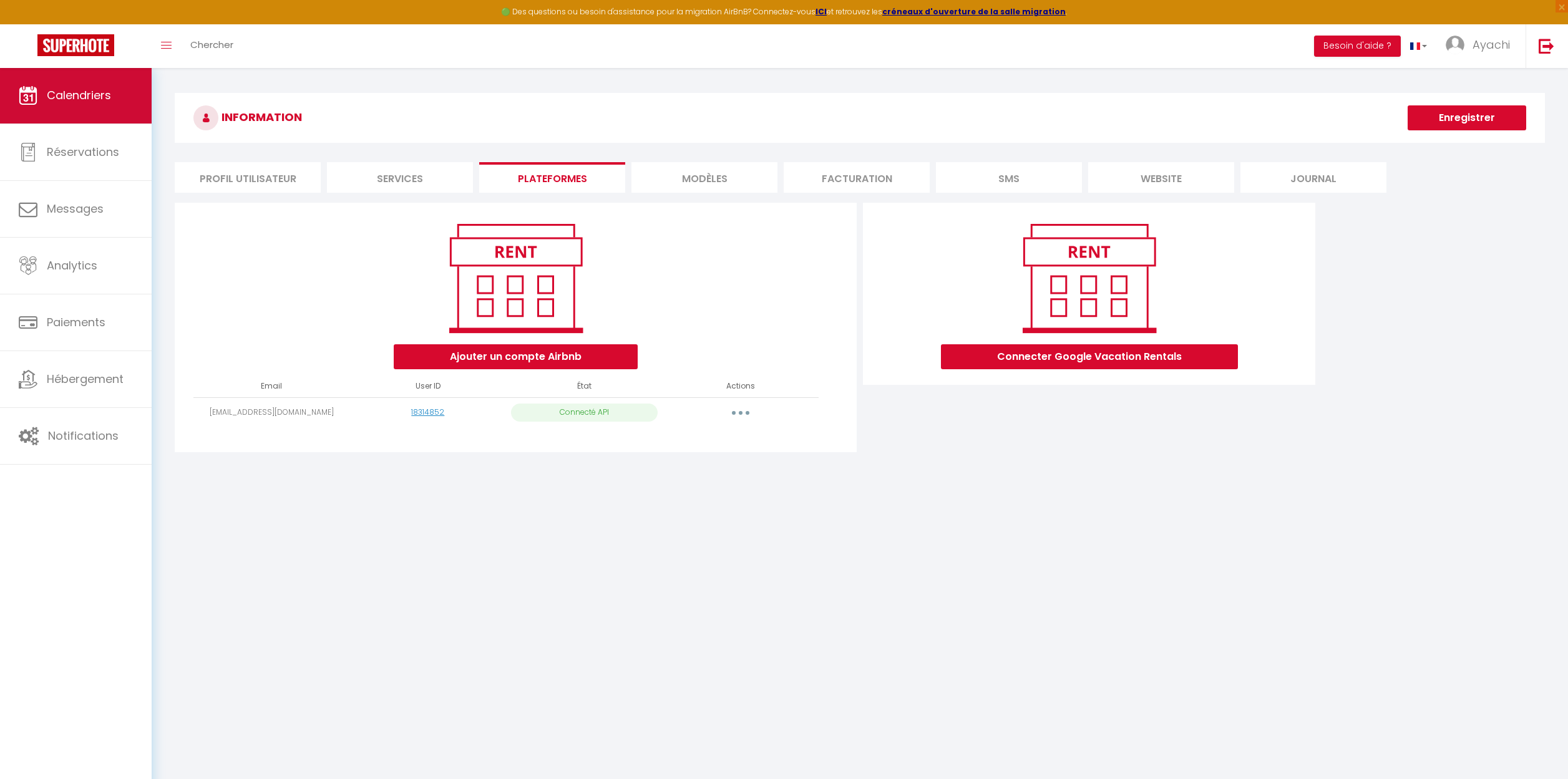
click at [82, 99] on span "Calendriers" at bounding box center [79, 95] width 64 height 15
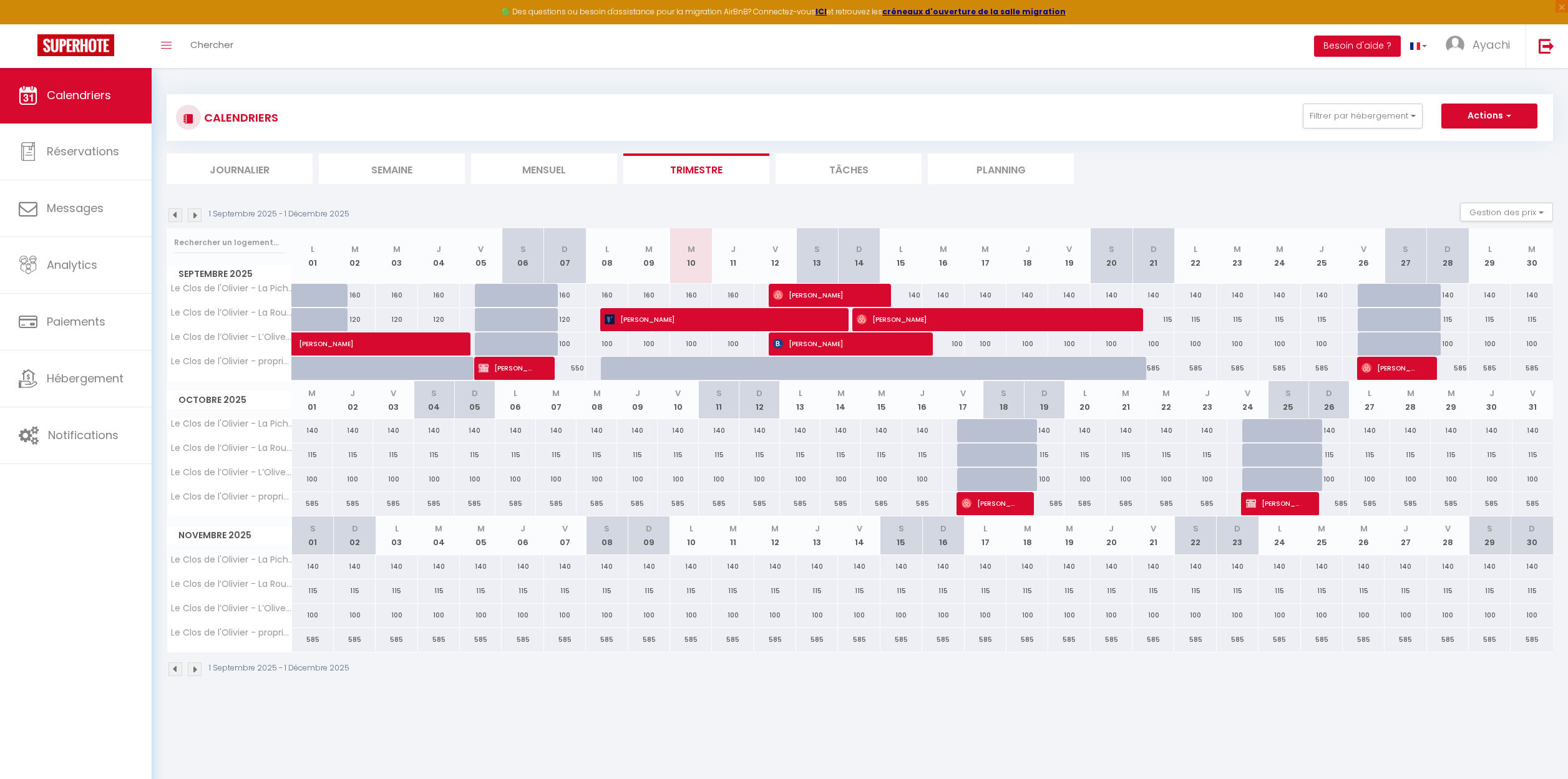
click at [856, 172] on li "Tâches" at bounding box center [849, 168] width 146 height 30
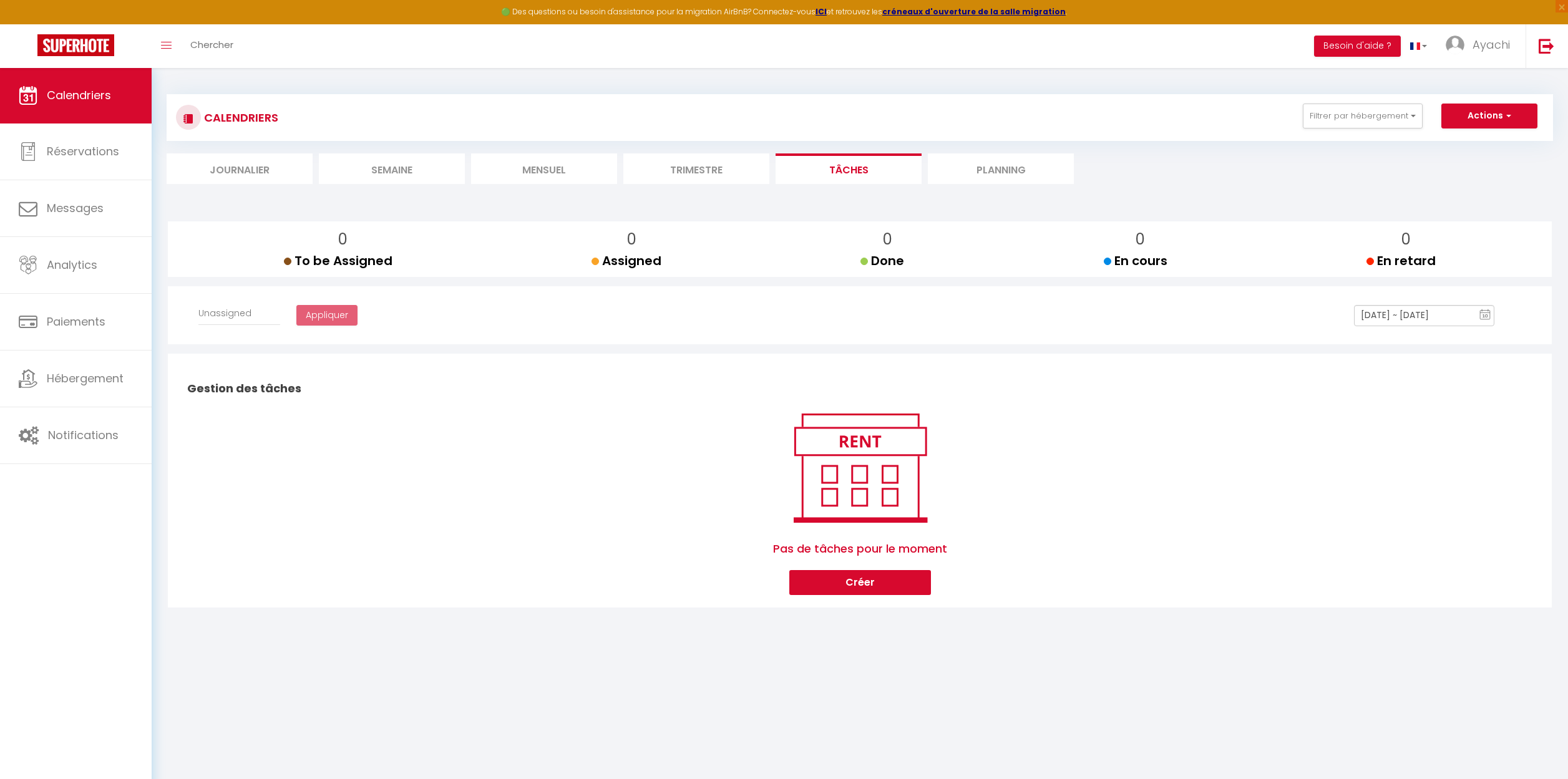
click at [858, 579] on button "Créer" at bounding box center [859, 582] width 141 height 25
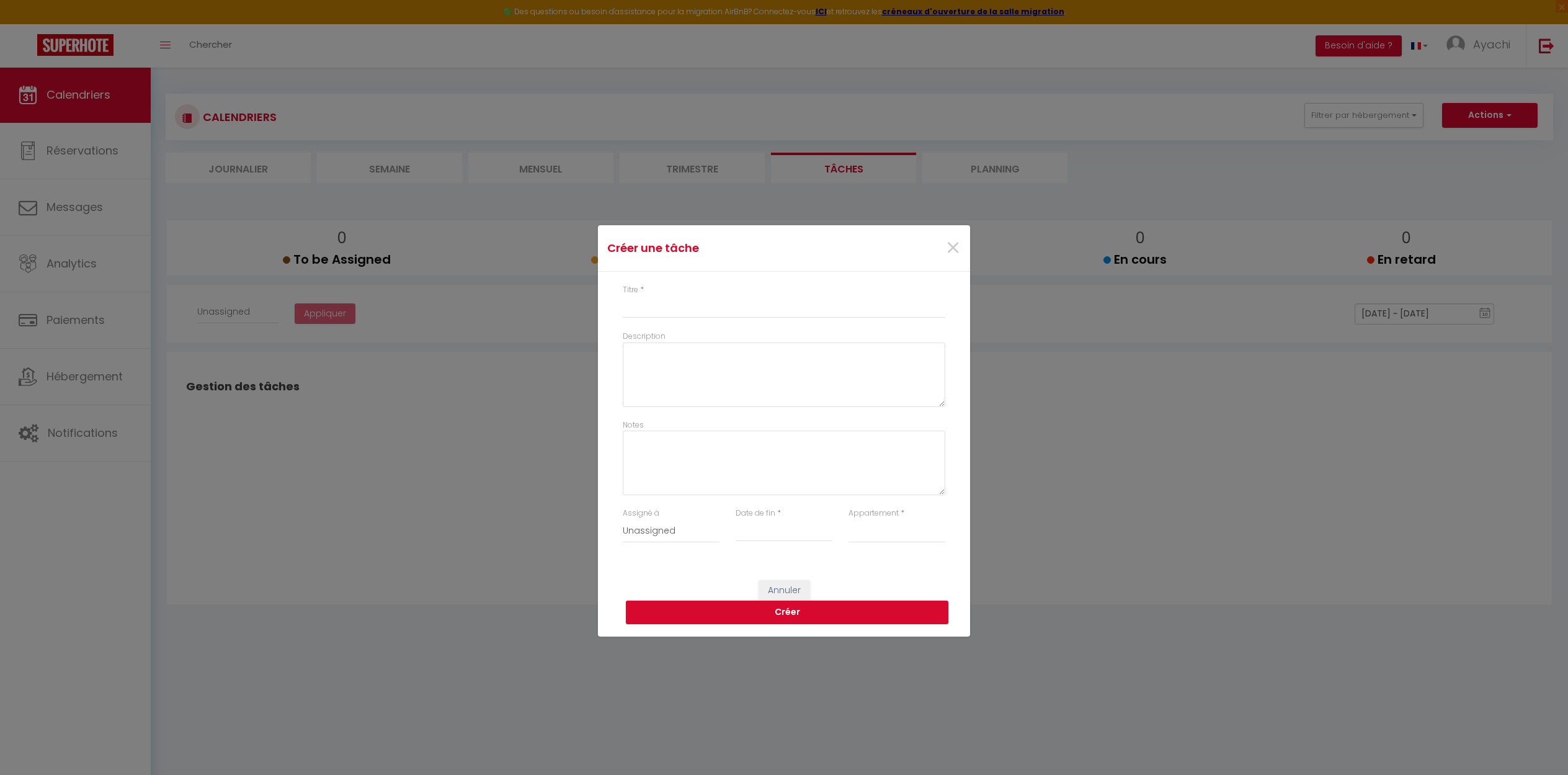
click at [1219, 417] on div "Créer une tâche × Titre * Description Notes Assigné à Unassigned Date de fin * …" at bounding box center [784, 387] width 1568 height 775
click at [951, 251] on span "×" at bounding box center [953, 248] width 15 height 37
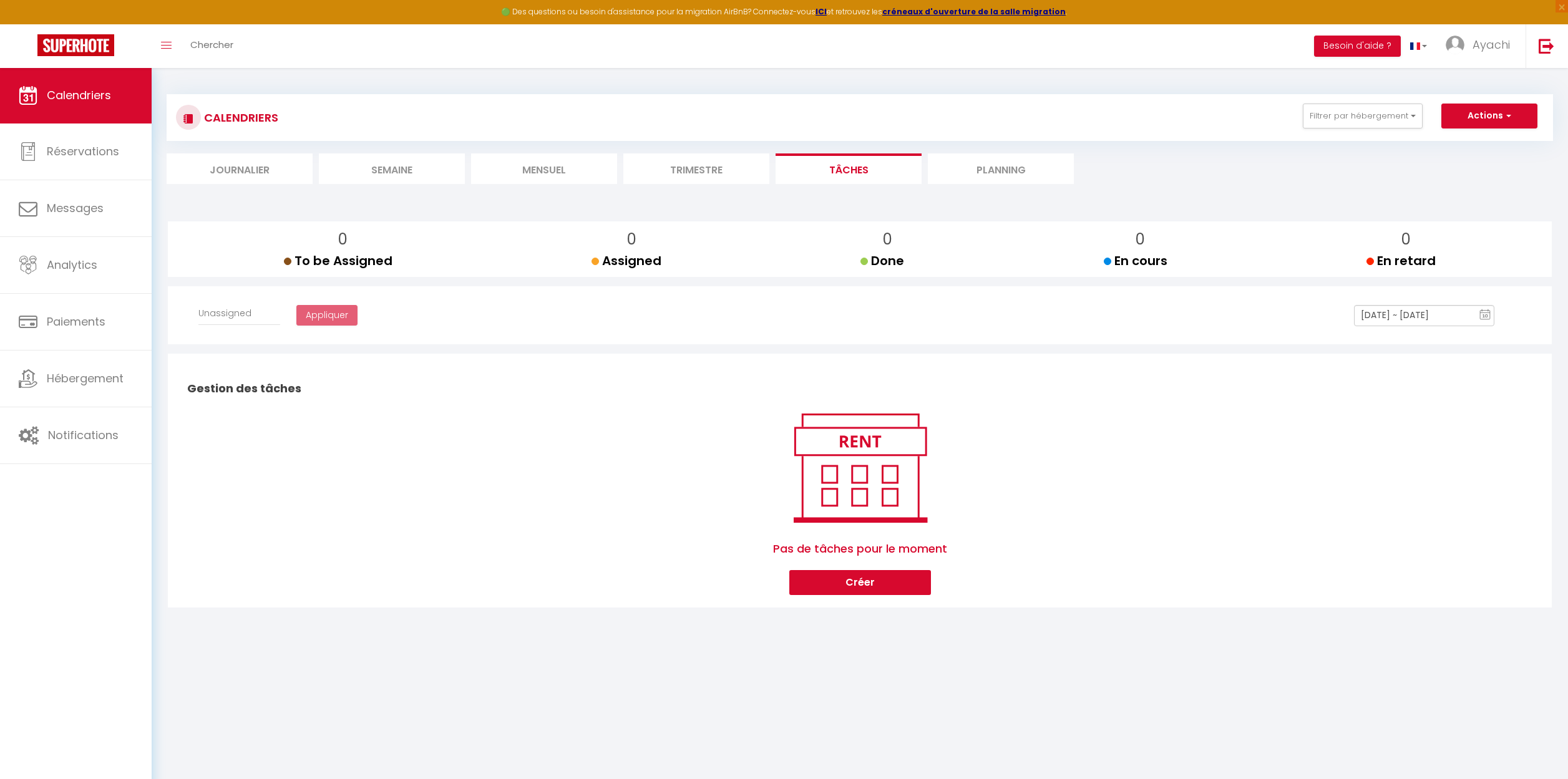
click at [985, 166] on li "Planning" at bounding box center [1001, 168] width 146 height 30
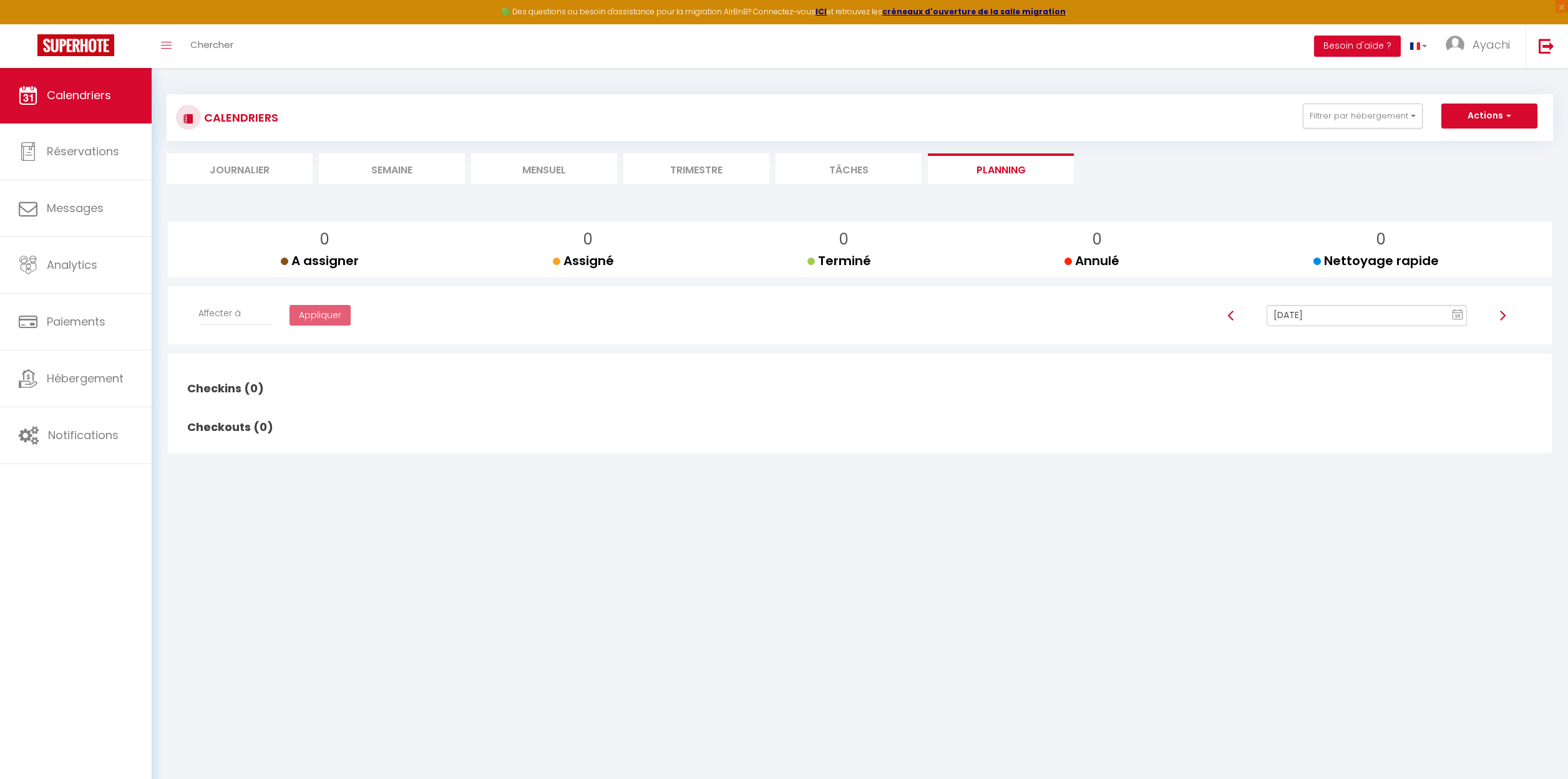
click at [855, 168] on li "Tâches" at bounding box center [849, 168] width 146 height 30
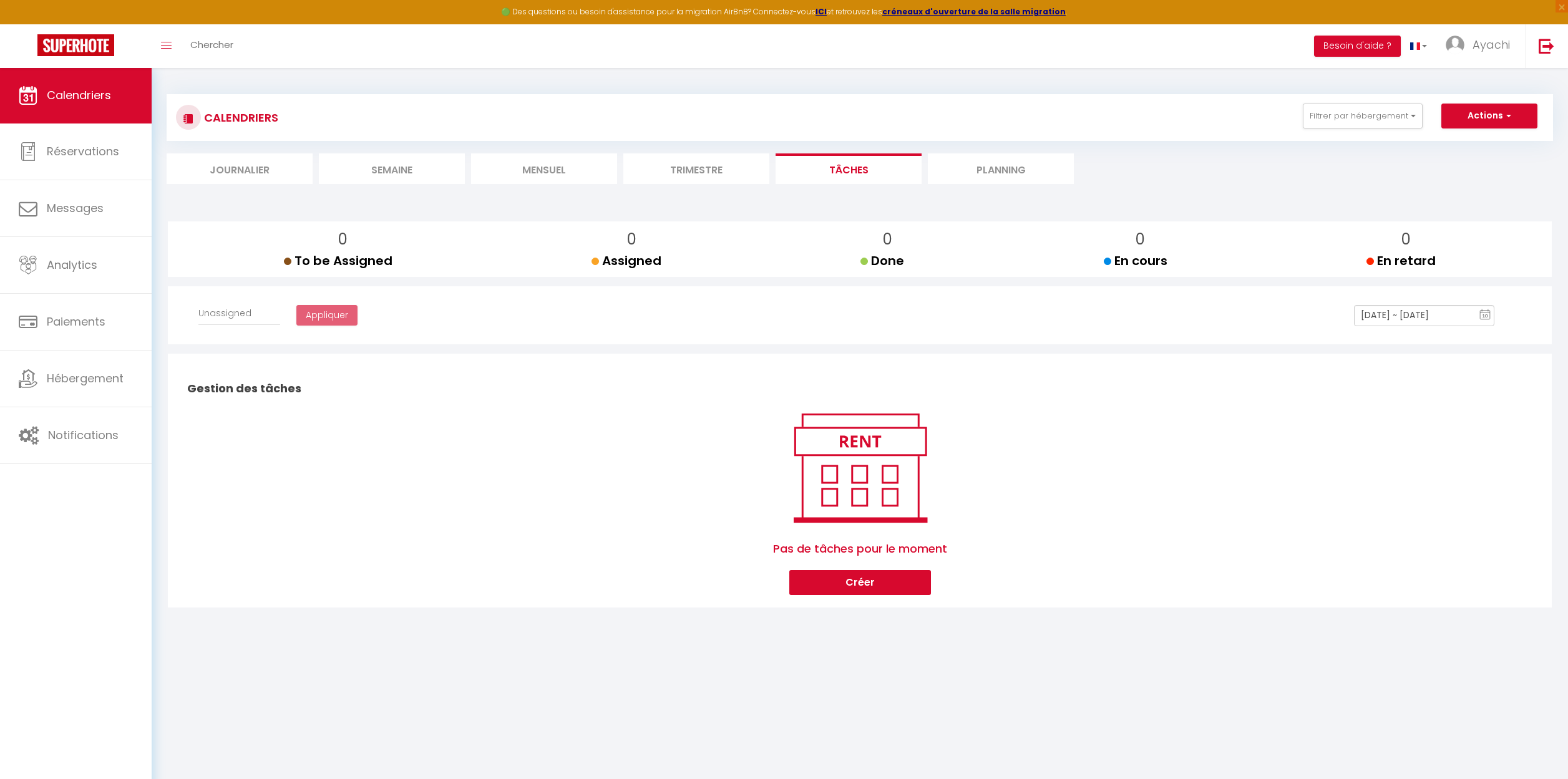
click at [704, 169] on li "Trimestre" at bounding box center [696, 168] width 146 height 30
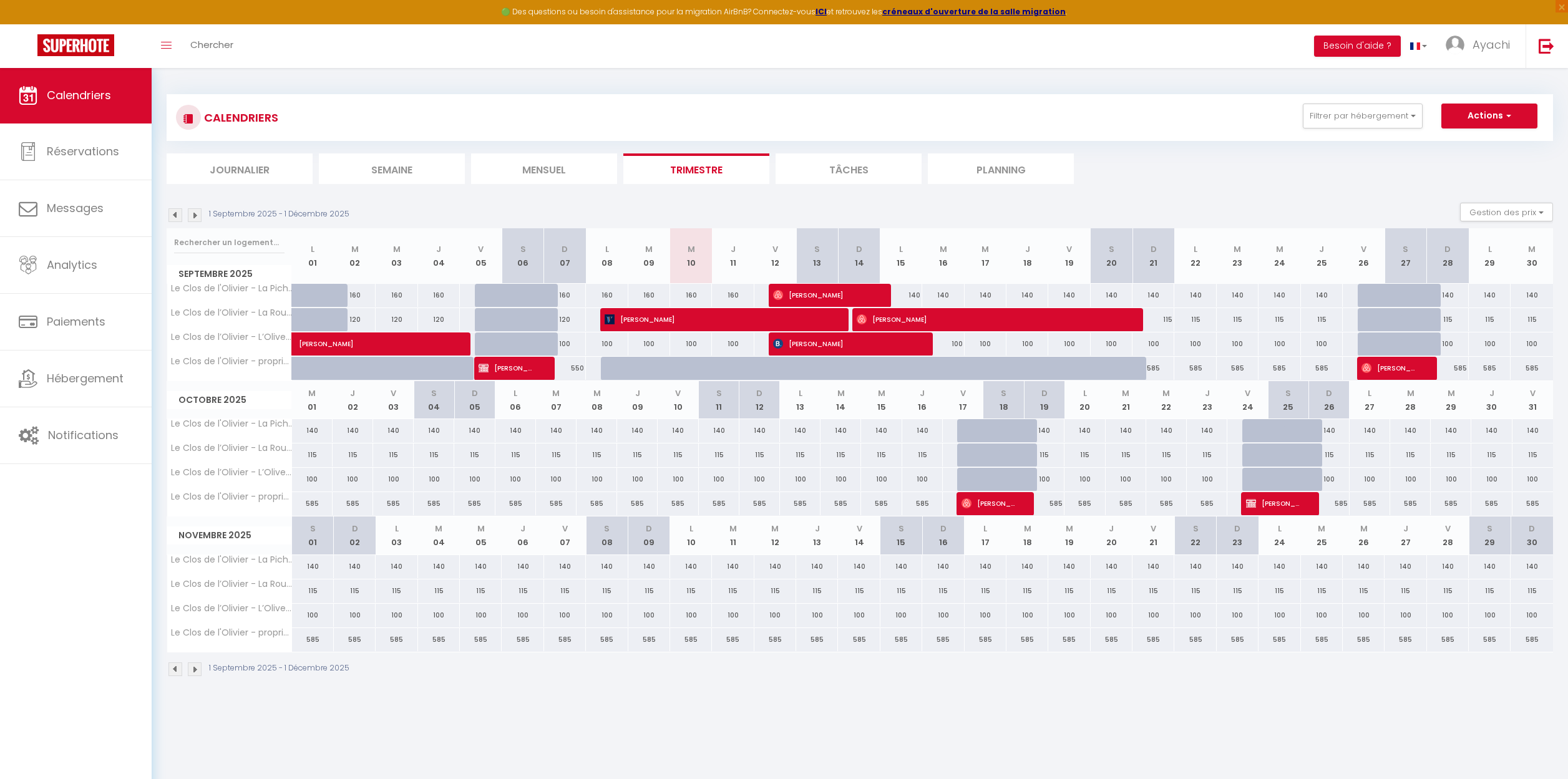
click at [551, 168] on li "Mensuel" at bounding box center [544, 168] width 146 height 30
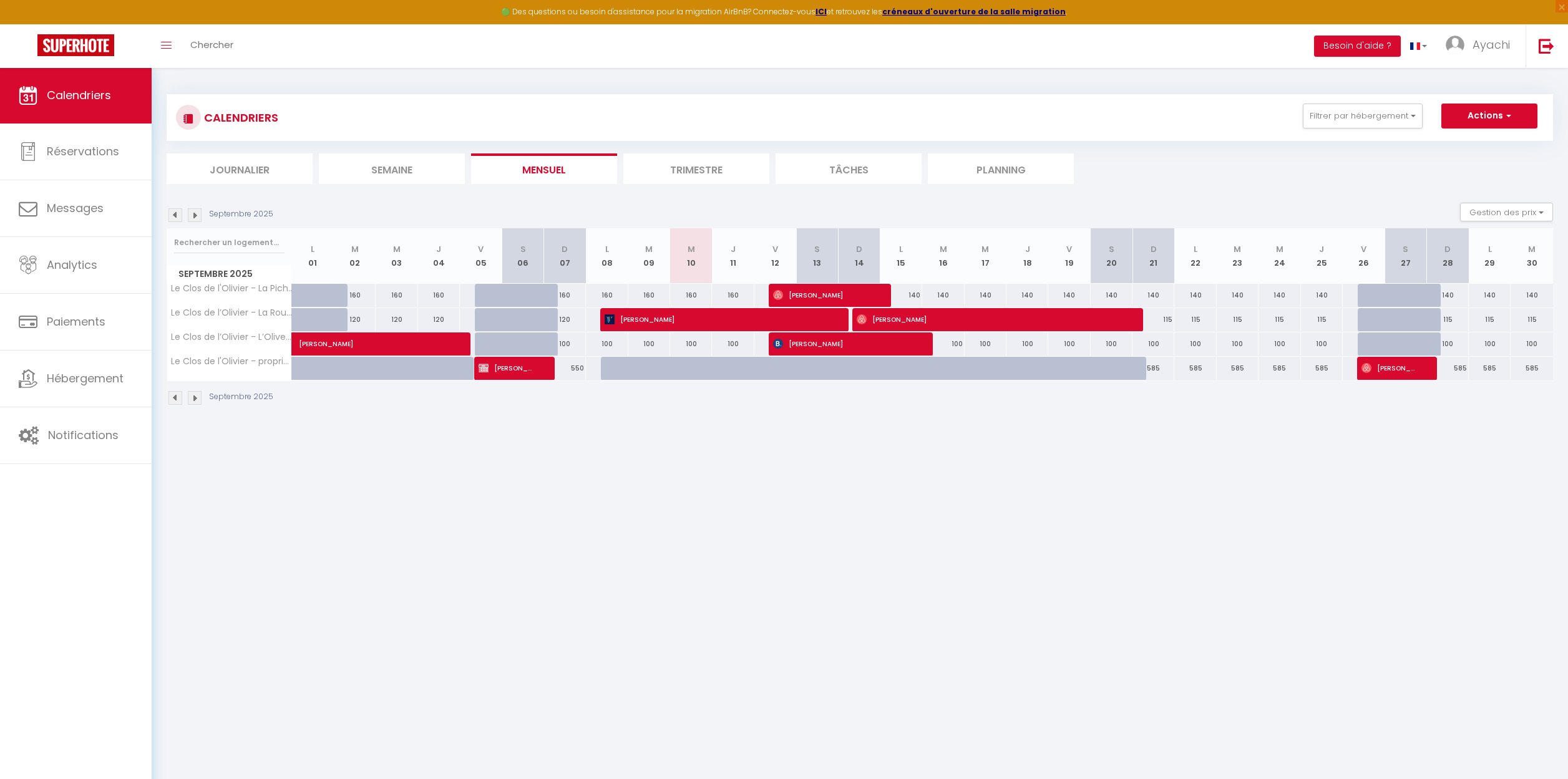
click at [391, 165] on li "Semaine" at bounding box center [392, 168] width 146 height 30
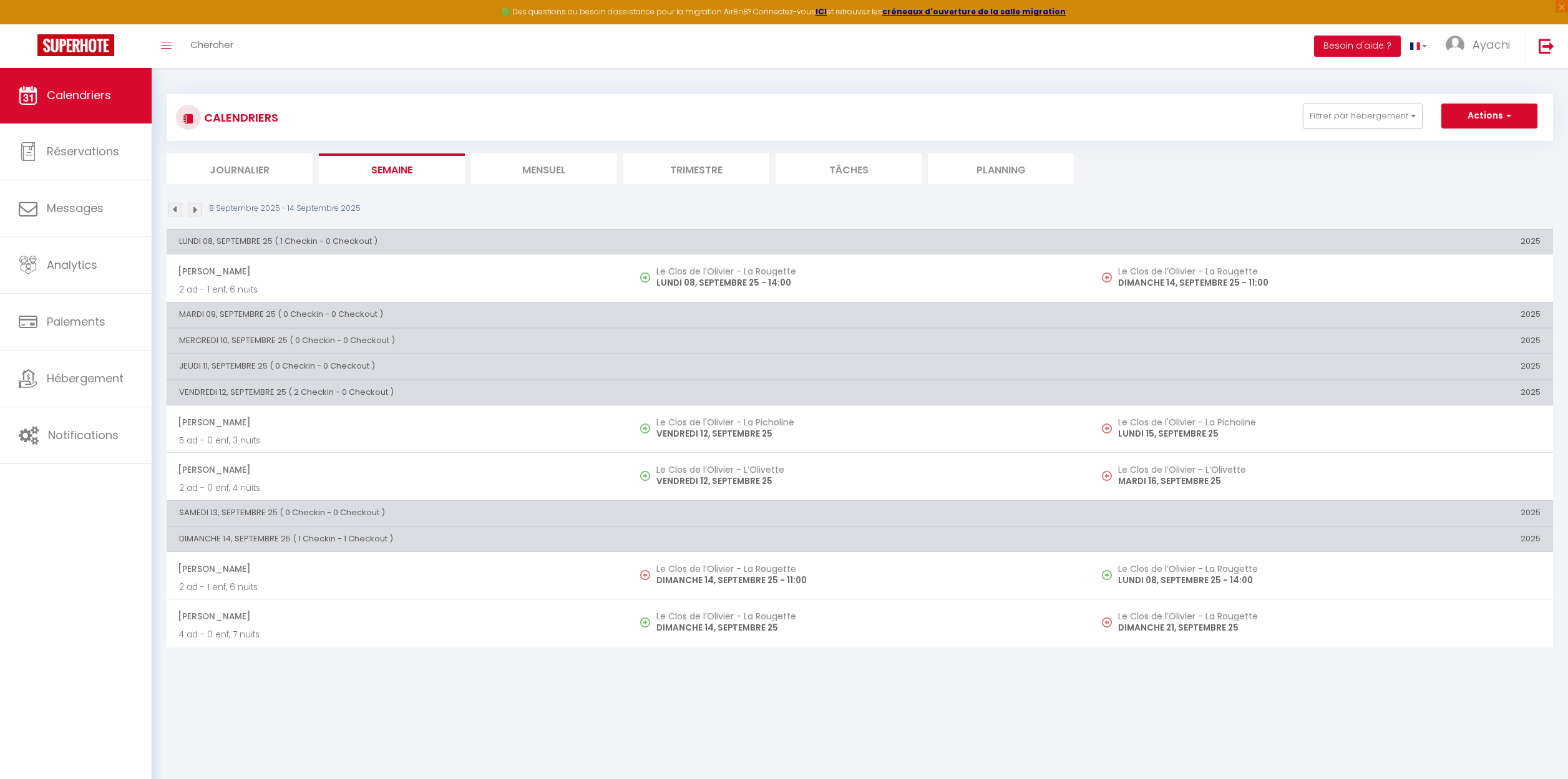
scroll to position [67, 0]
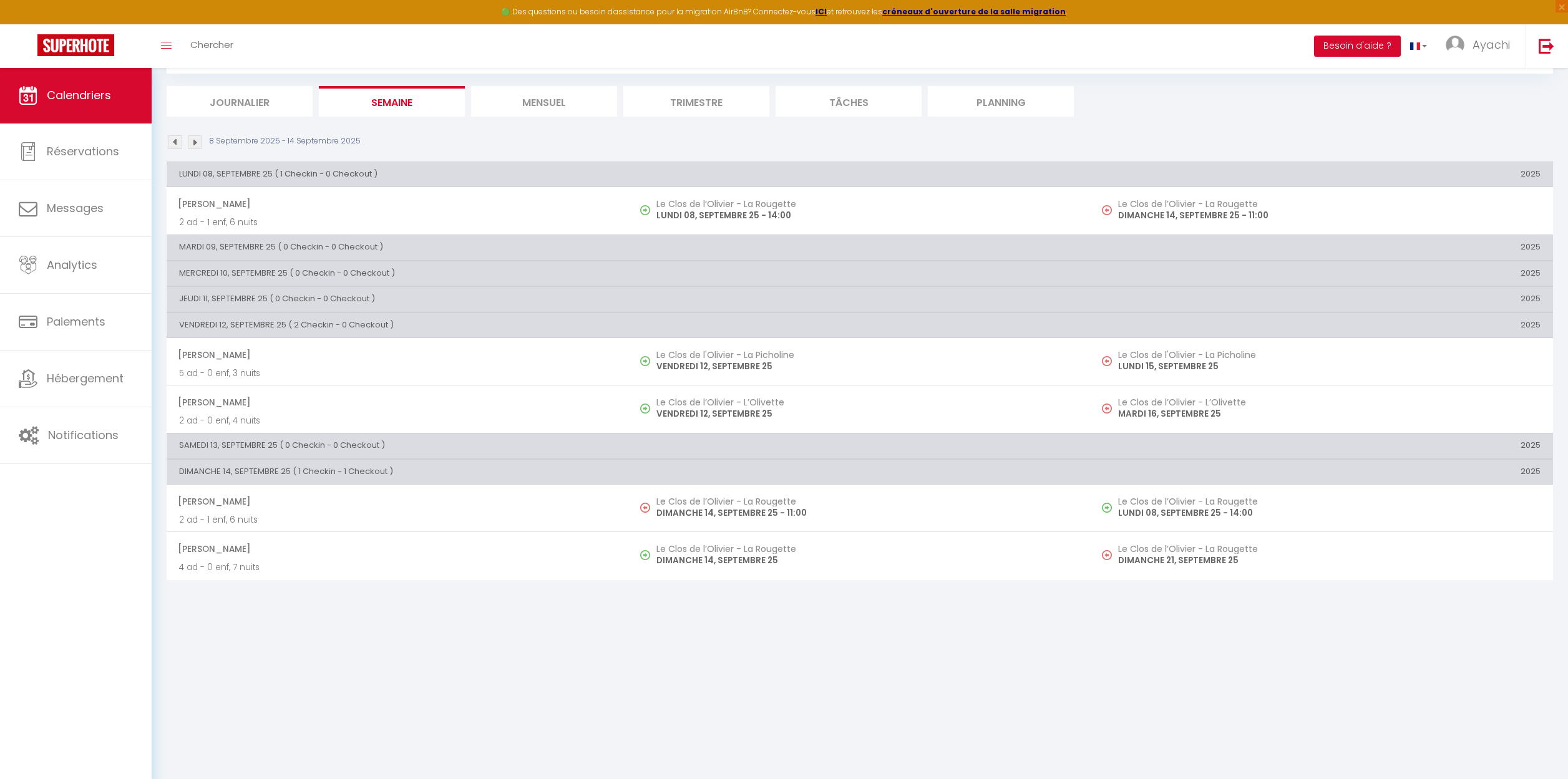
click at [252, 103] on li "Journalier" at bounding box center [240, 101] width 146 height 30
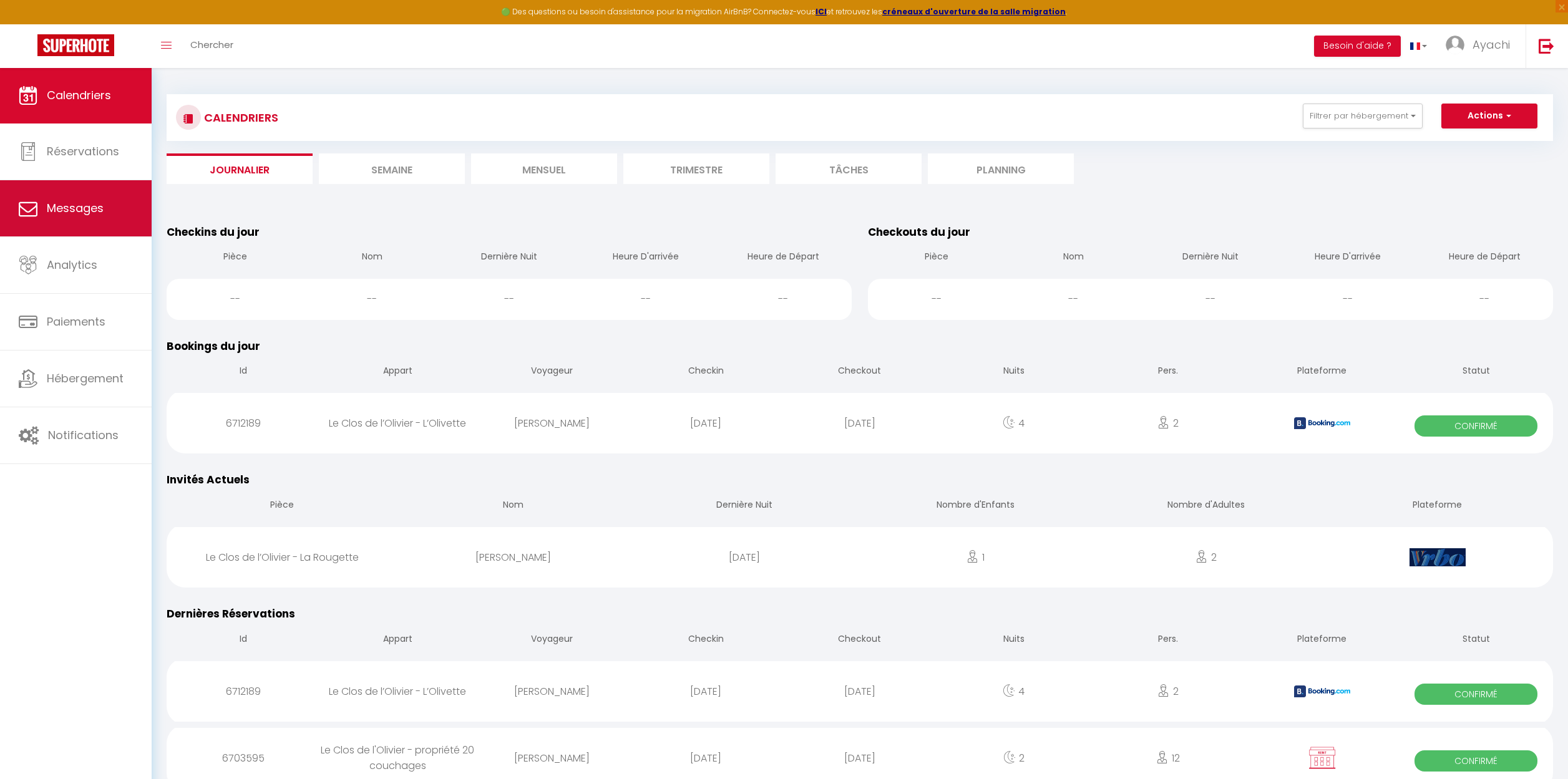
click at [80, 207] on span "Messages" at bounding box center [75, 208] width 57 height 15
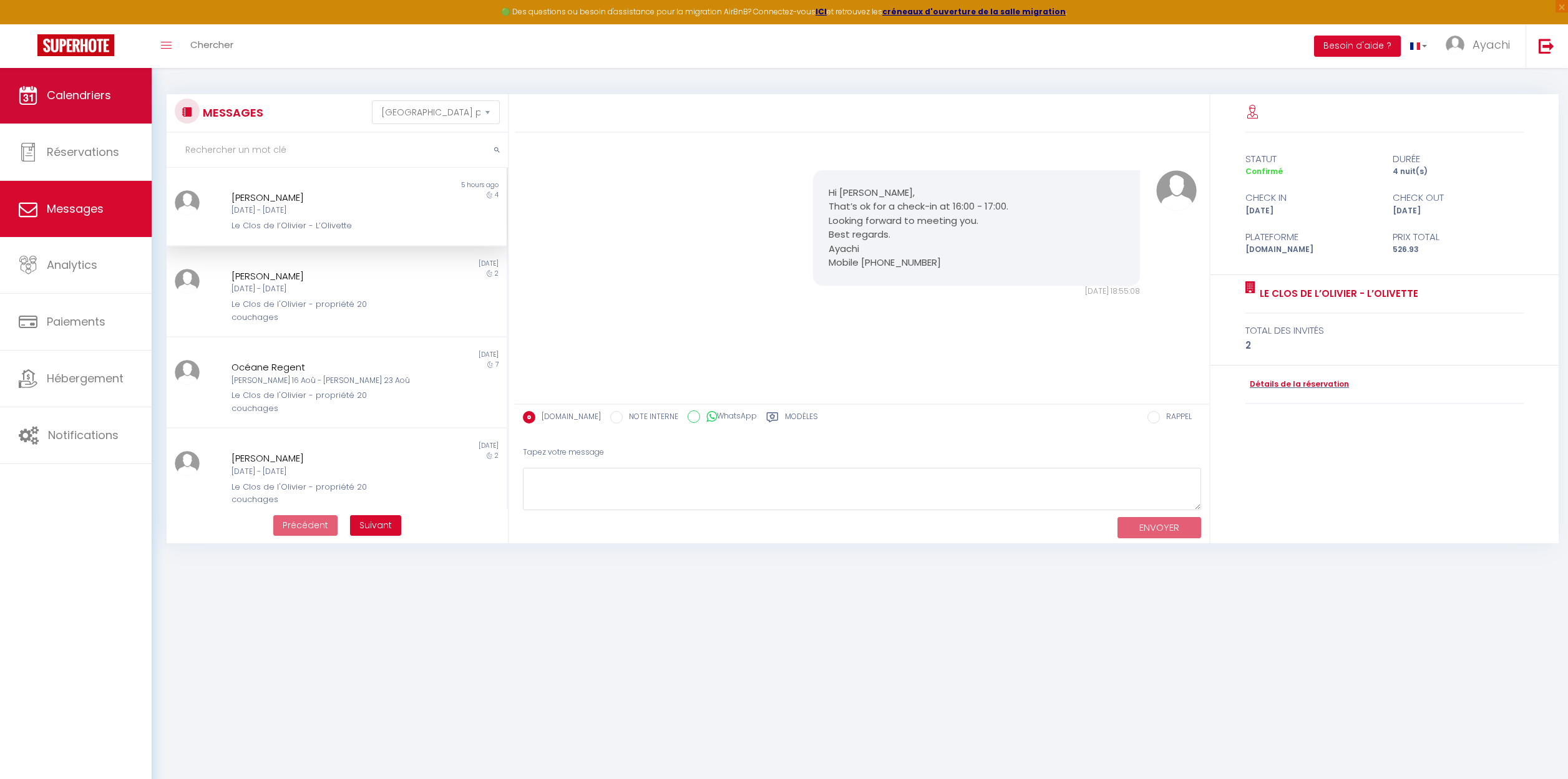
click at [101, 100] on span "Calendriers" at bounding box center [79, 95] width 64 height 15
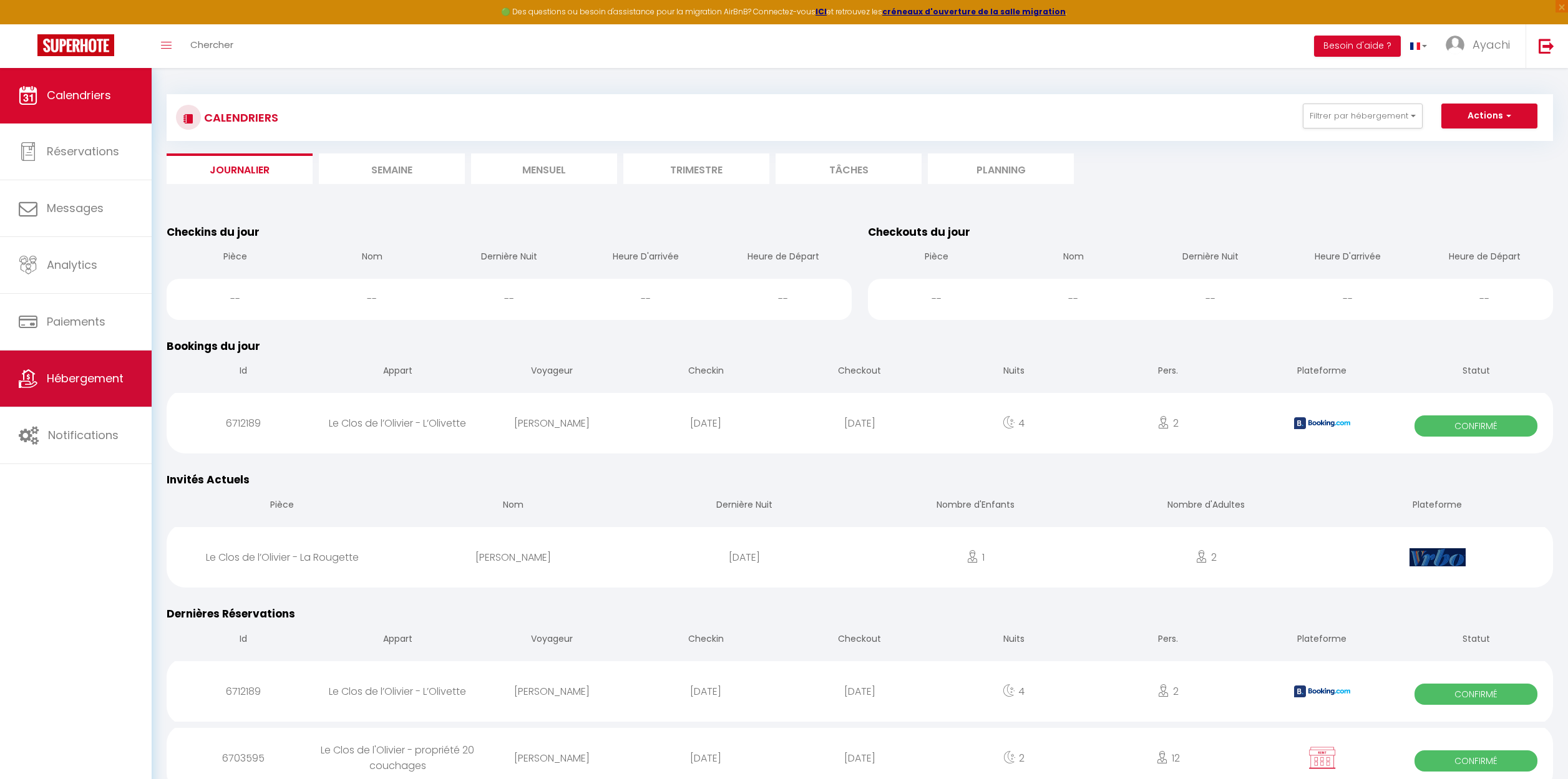
click at [110, 380] on span "Hébergement" at bounding box center [85, 378] width 77 height 15
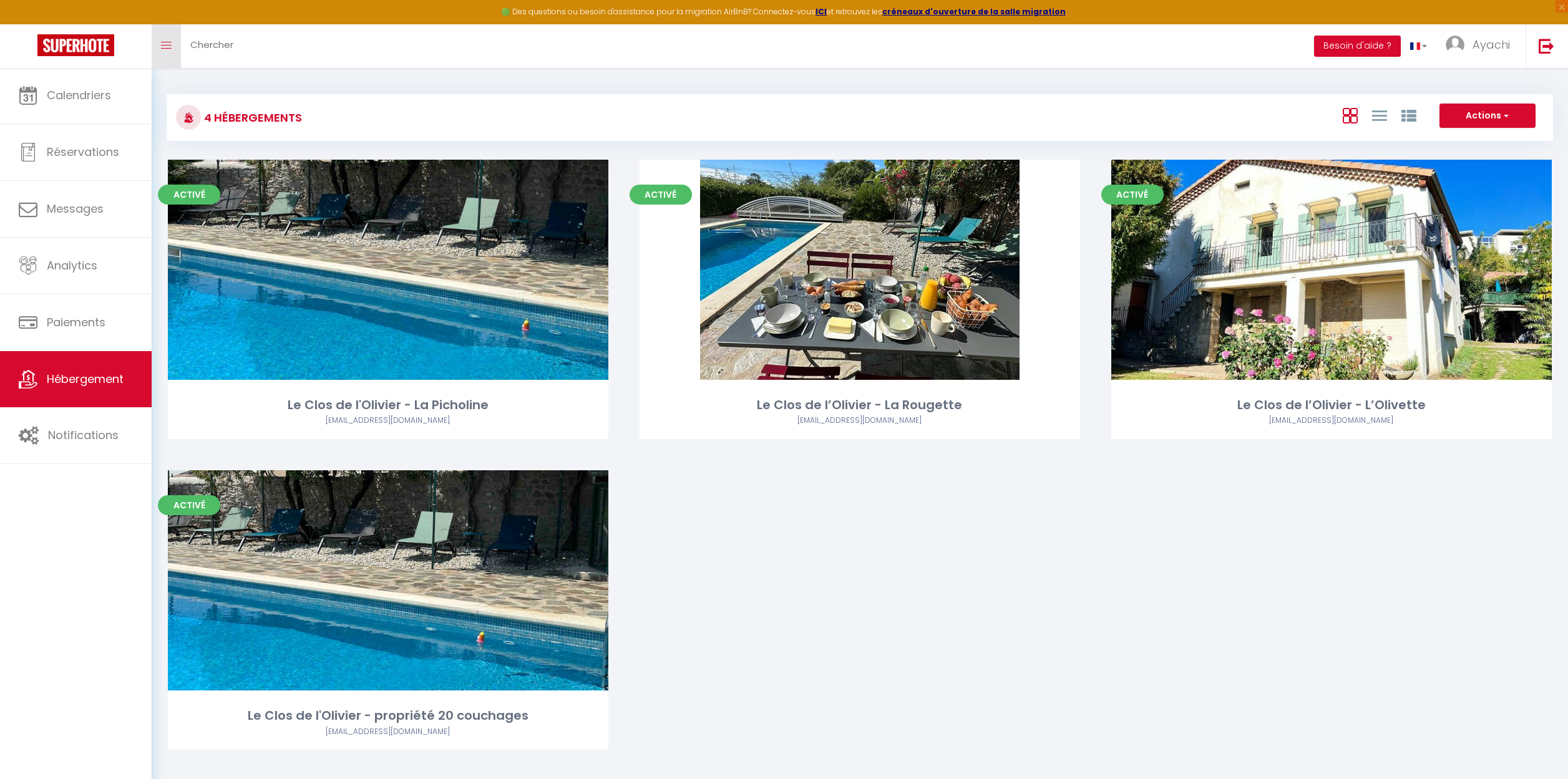
click at [169, 47] on icon "Toggle menubar" at bounding box center [166, 45] width 11 height 8
click at [224, 45] on span "Chercher" at bounding box center [212, 44] width 43 height 13
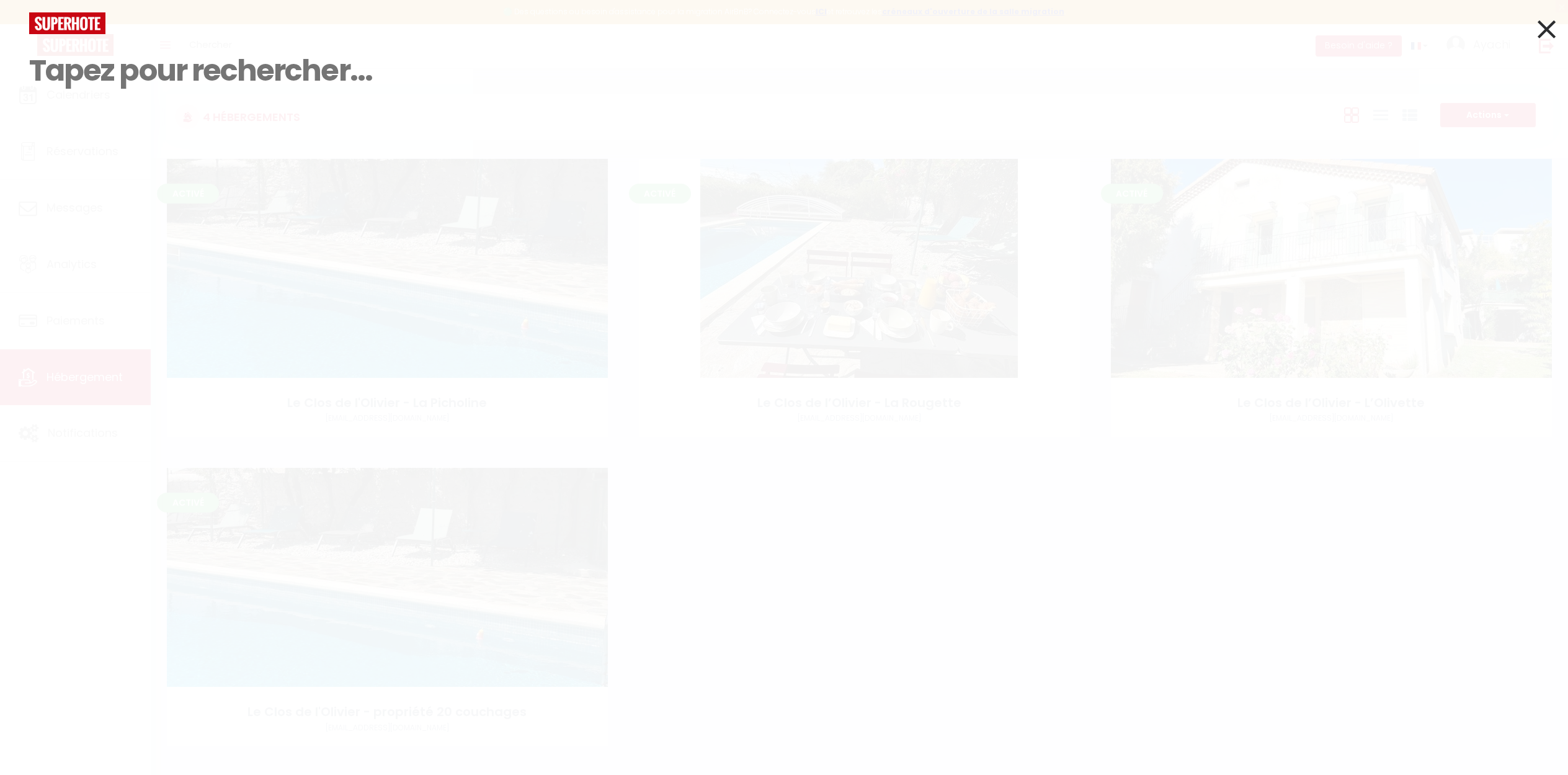
click at [1549, 30] on icon at bounding box center [1546, 29] width 18 height 31
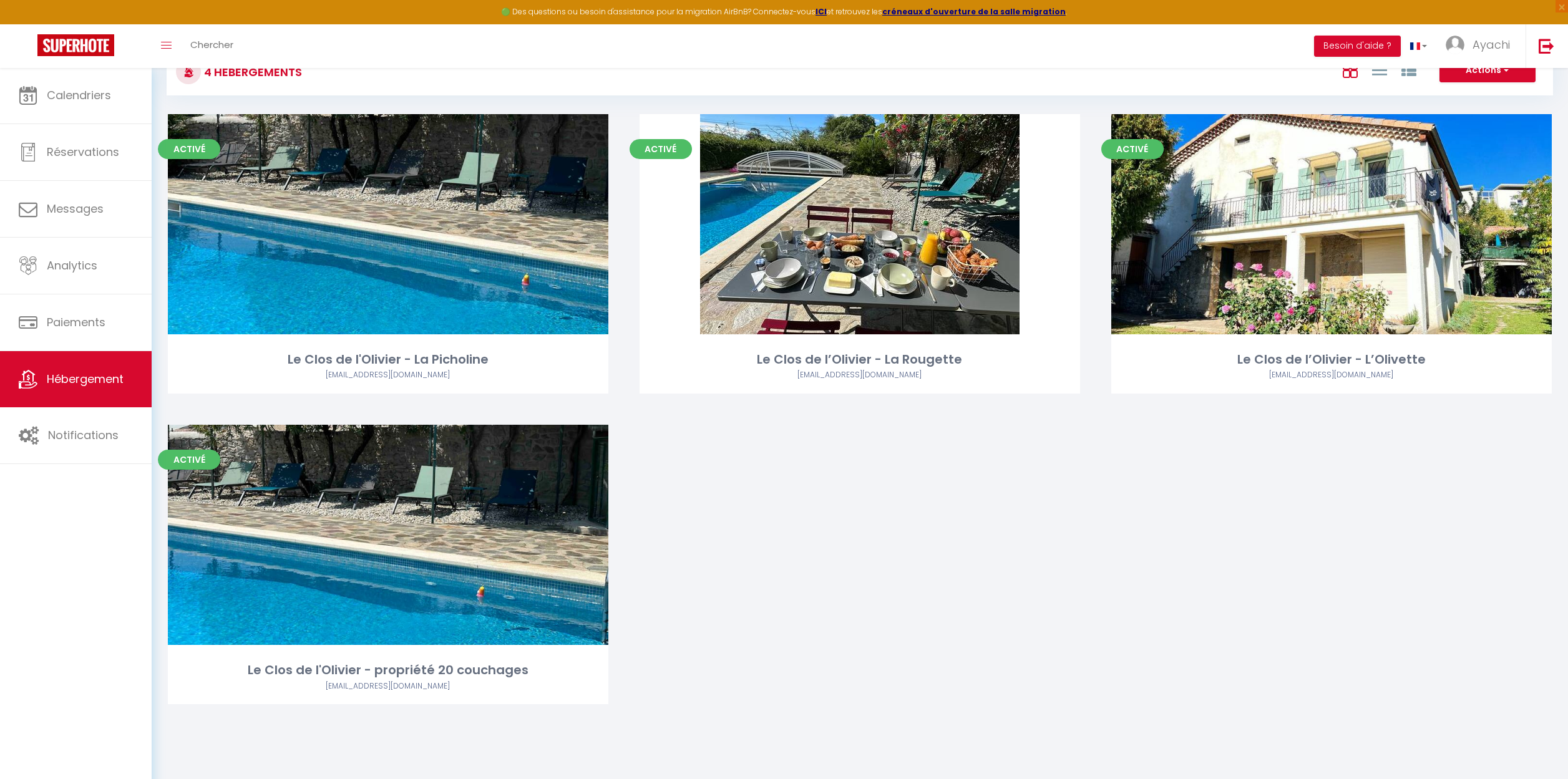
scroll to position [67, 0]
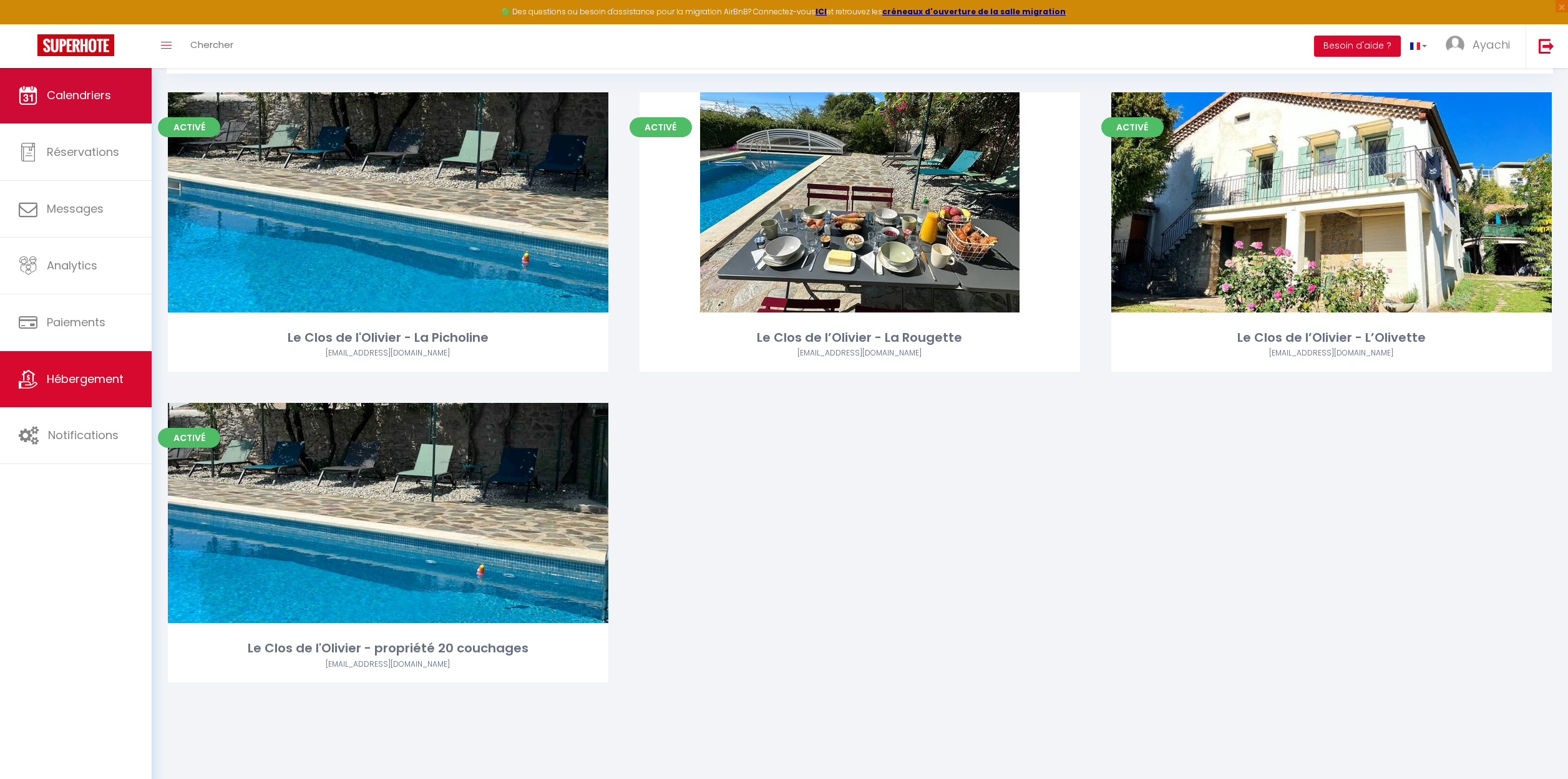
click at [75, 100] on span "Calendriers" at bounding box center [79, 95] width 64 height 15
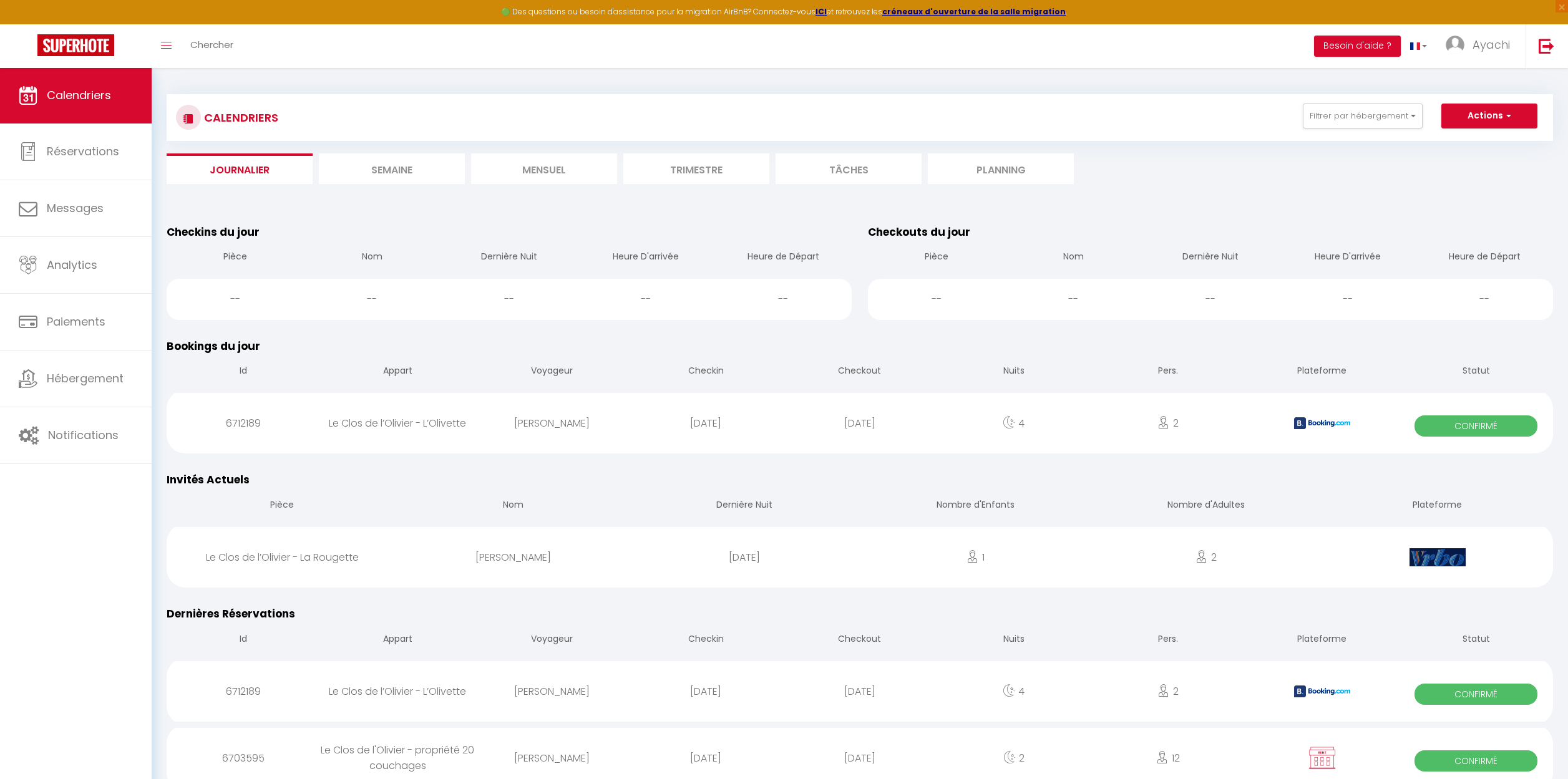
click at [399, 167] on li "Semaine" at bounding box center [392, 168] width 146 height 30
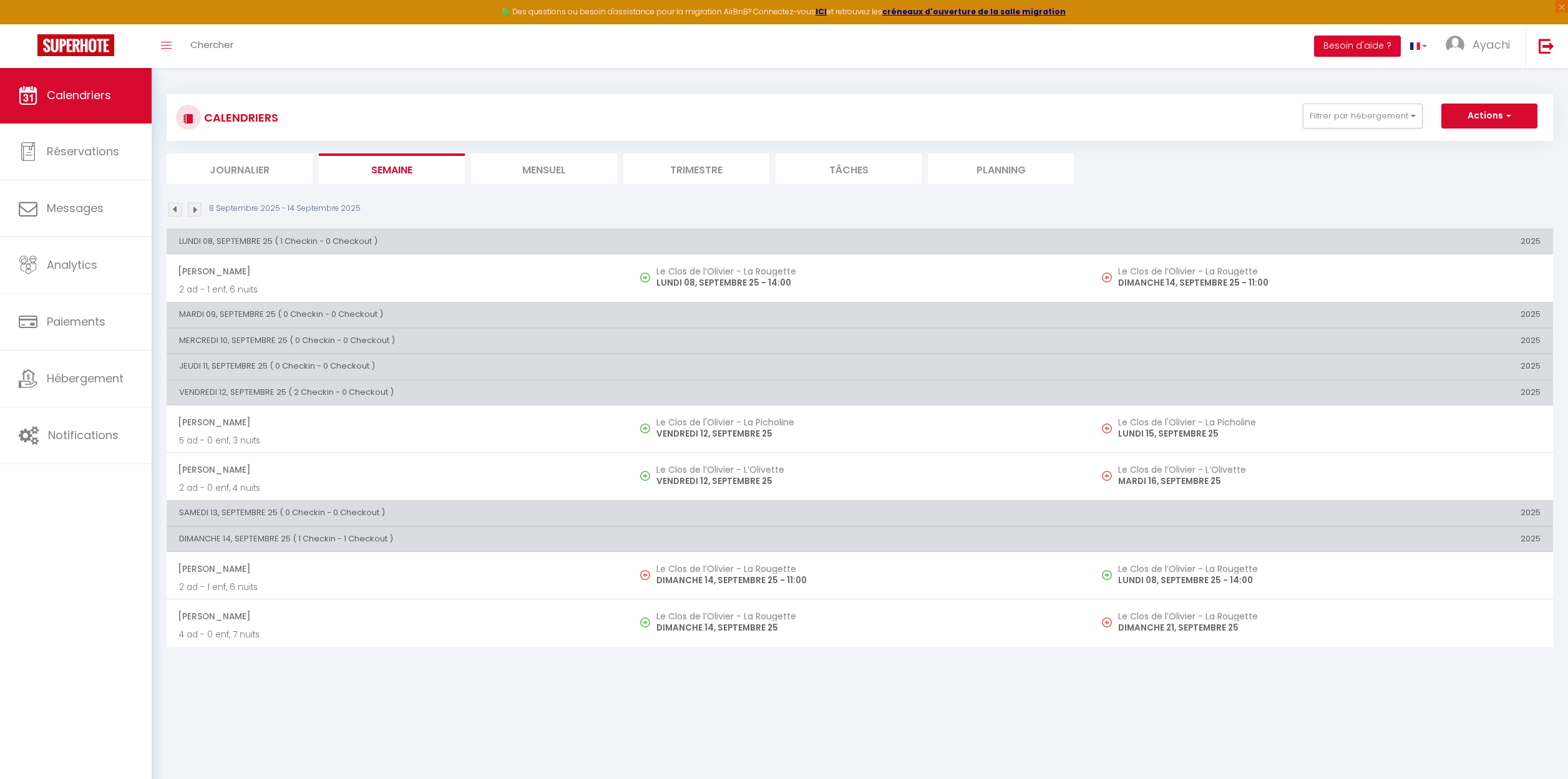
click at [541, 168] on li "Mensuel" at bounding box center [544, 168] width 146 height 30
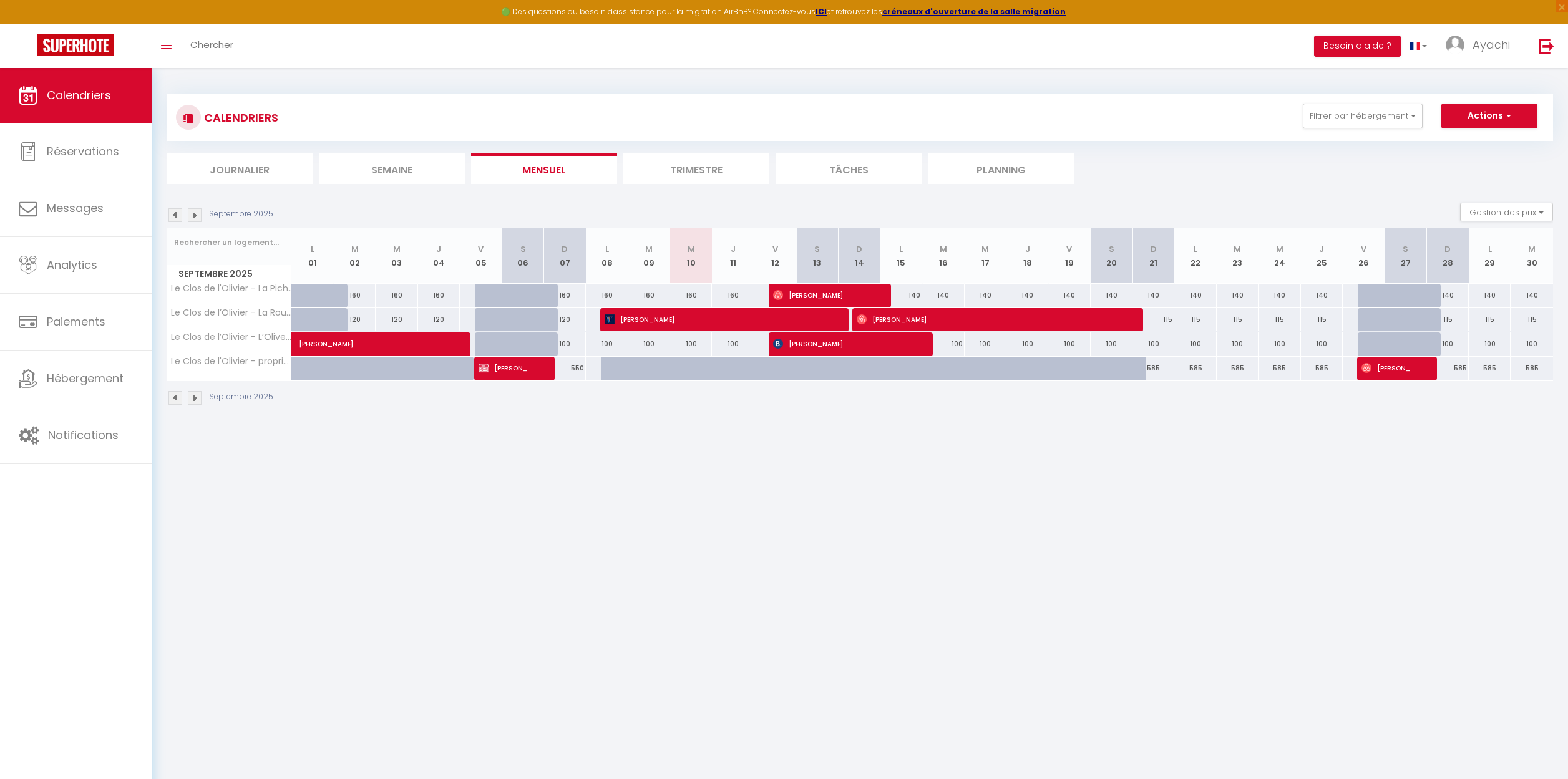
click at [720, 171] on li "Trimestre" at bounding box center [696, 168] width 146 height 30
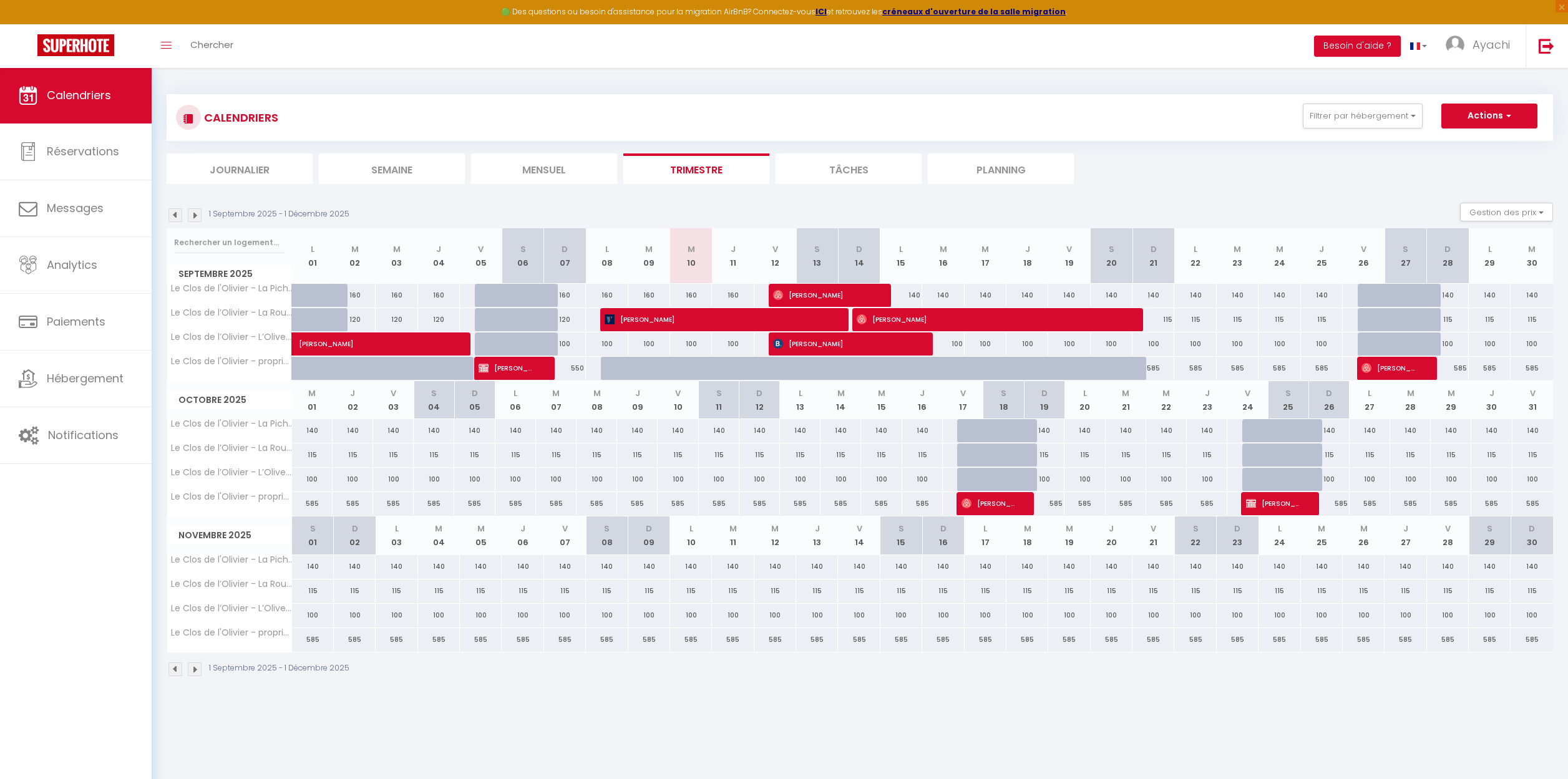
click at [534, 169] on li "Mensuel" at bounding box center [544, 168] width 146 height 30
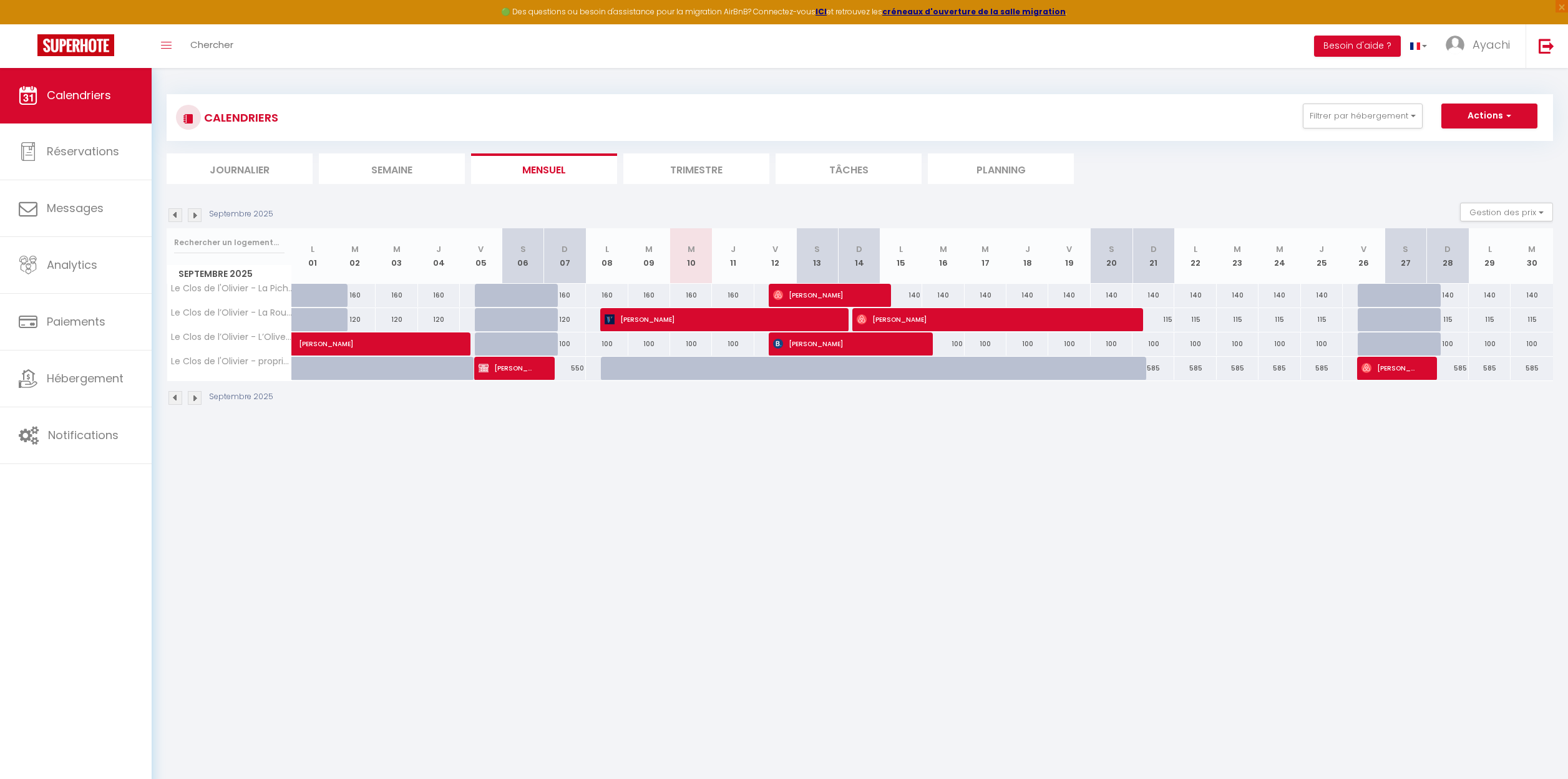
click at [708, 164] on li "Trimestre" at bounding box center [696, 168] width 146 height 30
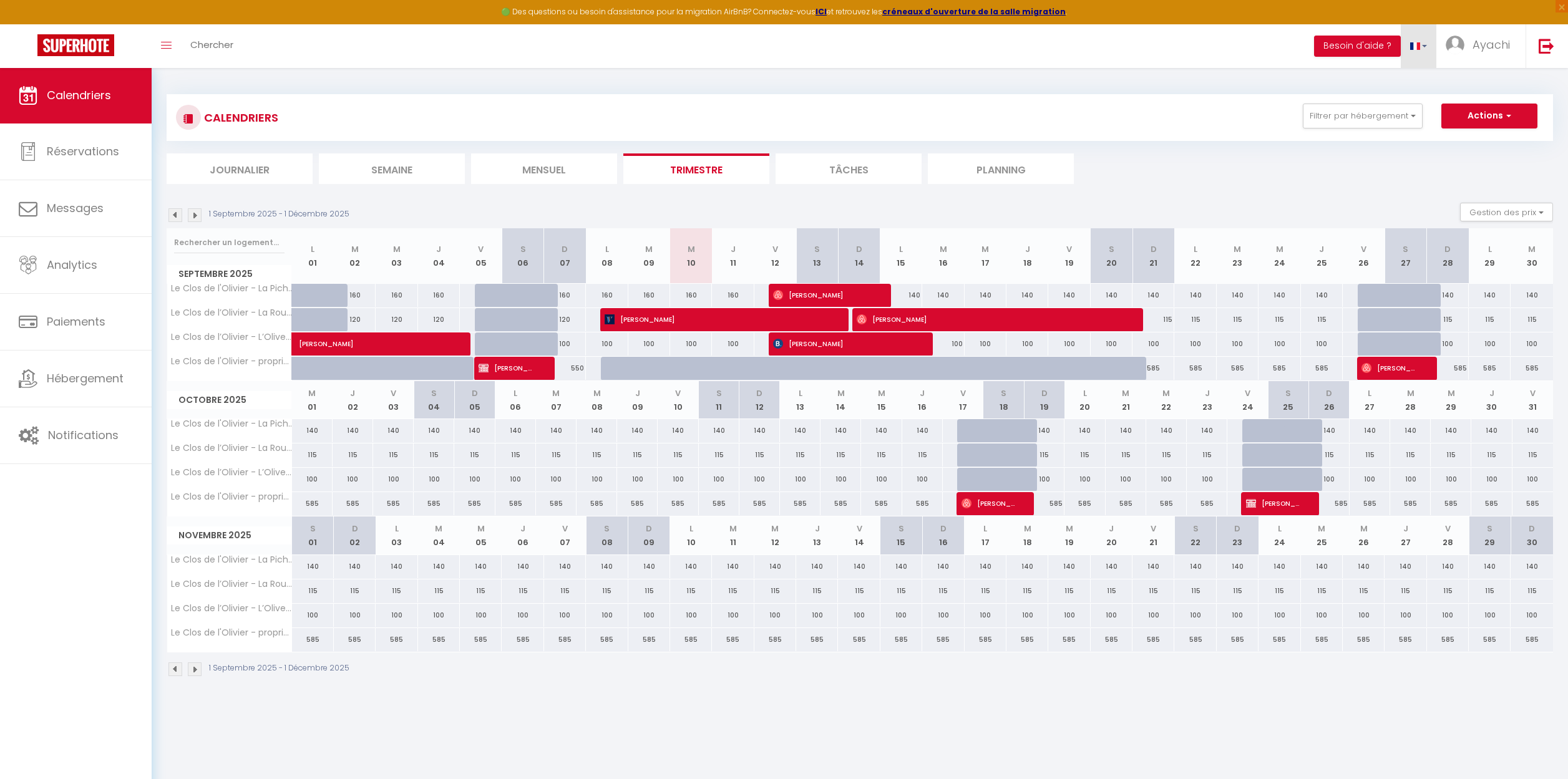
click at [1424, 43] on link at bounding box center [1418, 46] width 36 height 44
click at [1424, 44] on link at bounding box center [1418, 46] width 36 height 44
click at [1415, 119] on button "Filtrer par hébergement" at bounding box center [1363, 115] width 120 height 25
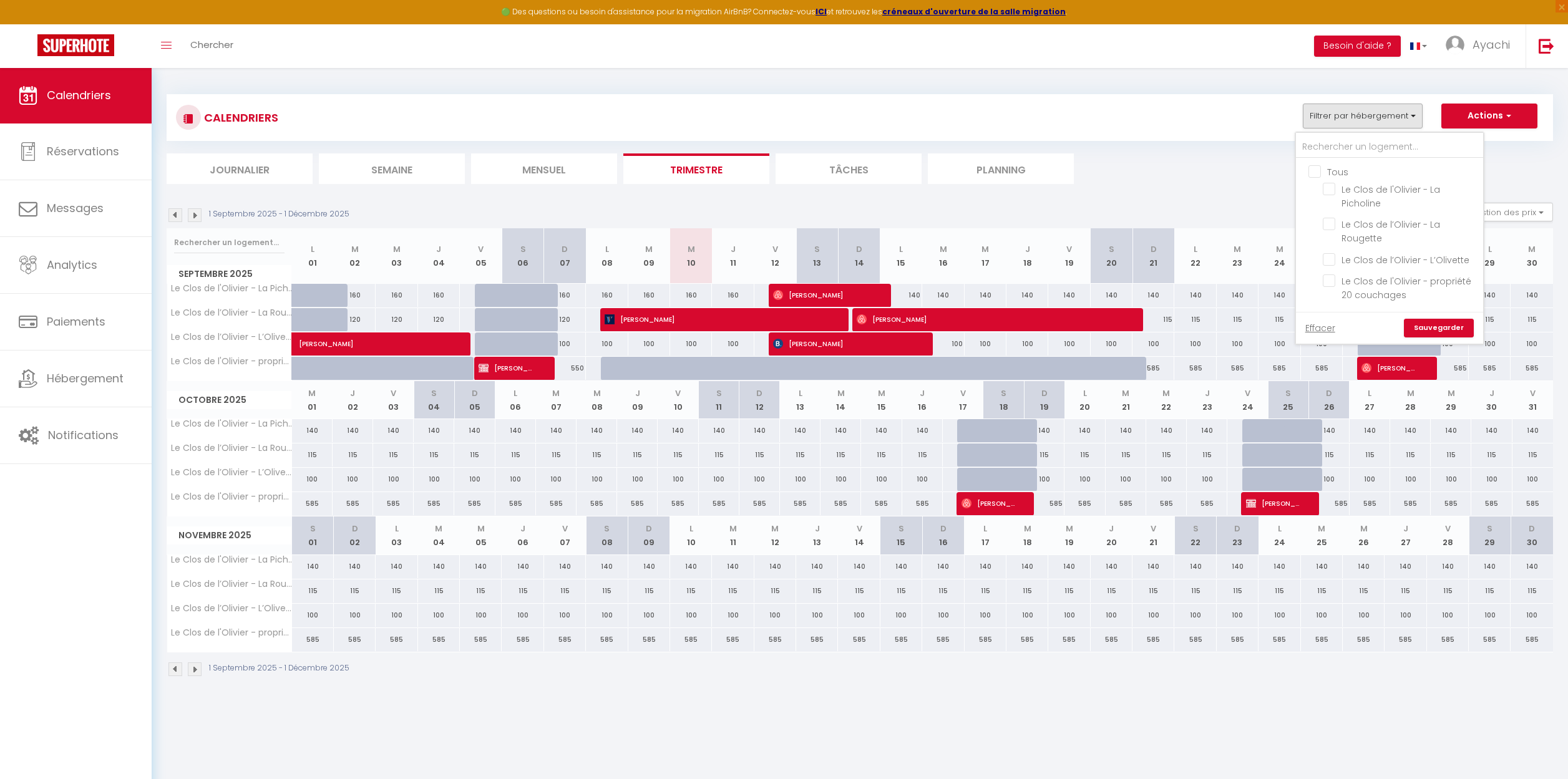
click at [1415, 119] on button "Filtrer par hébergement" at bounding box center [1363, 115] width 120 height 25
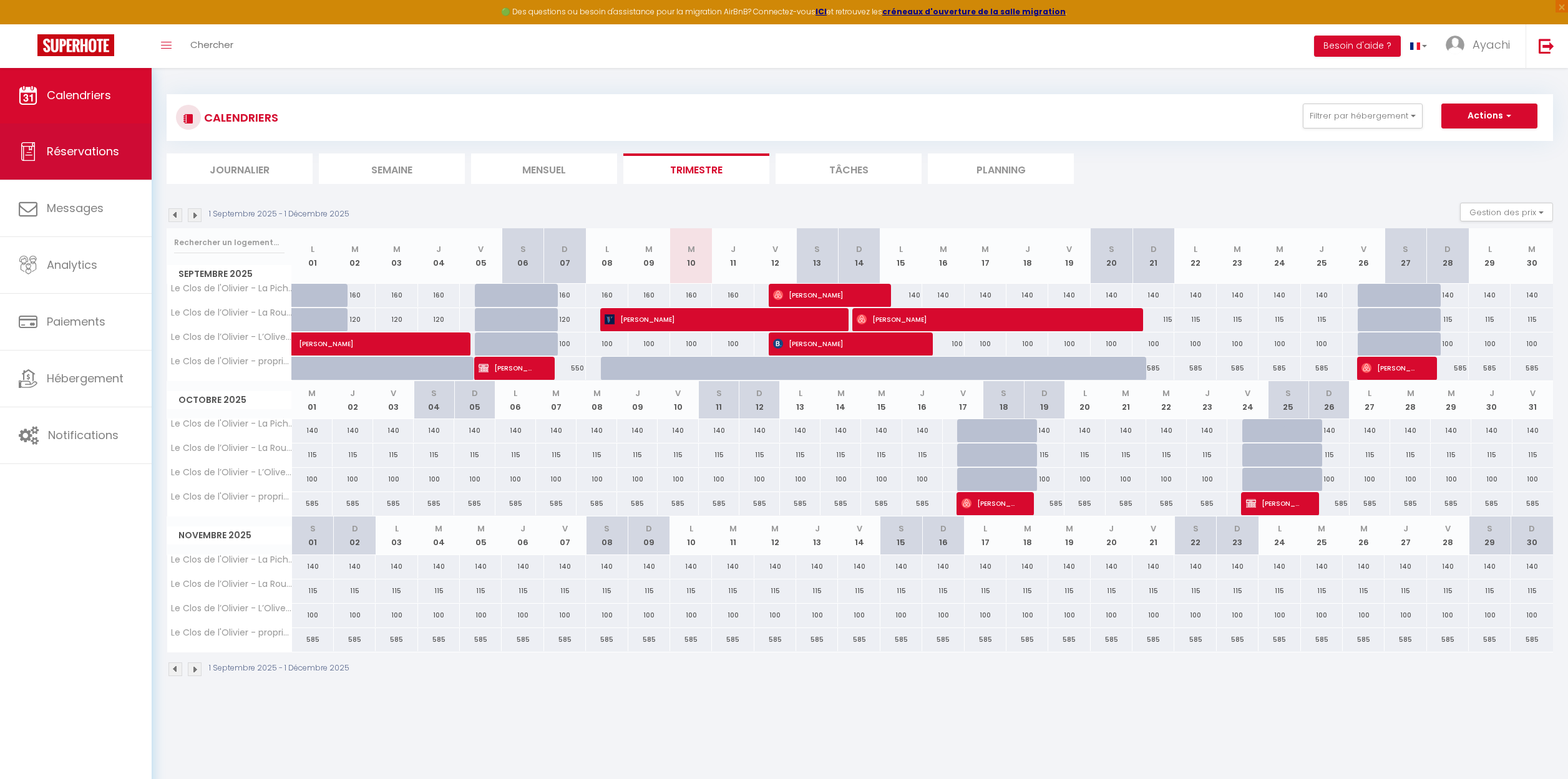
click at [91, 149] on span "Réservations" at bounding box center [83, 151] width 72 height 15
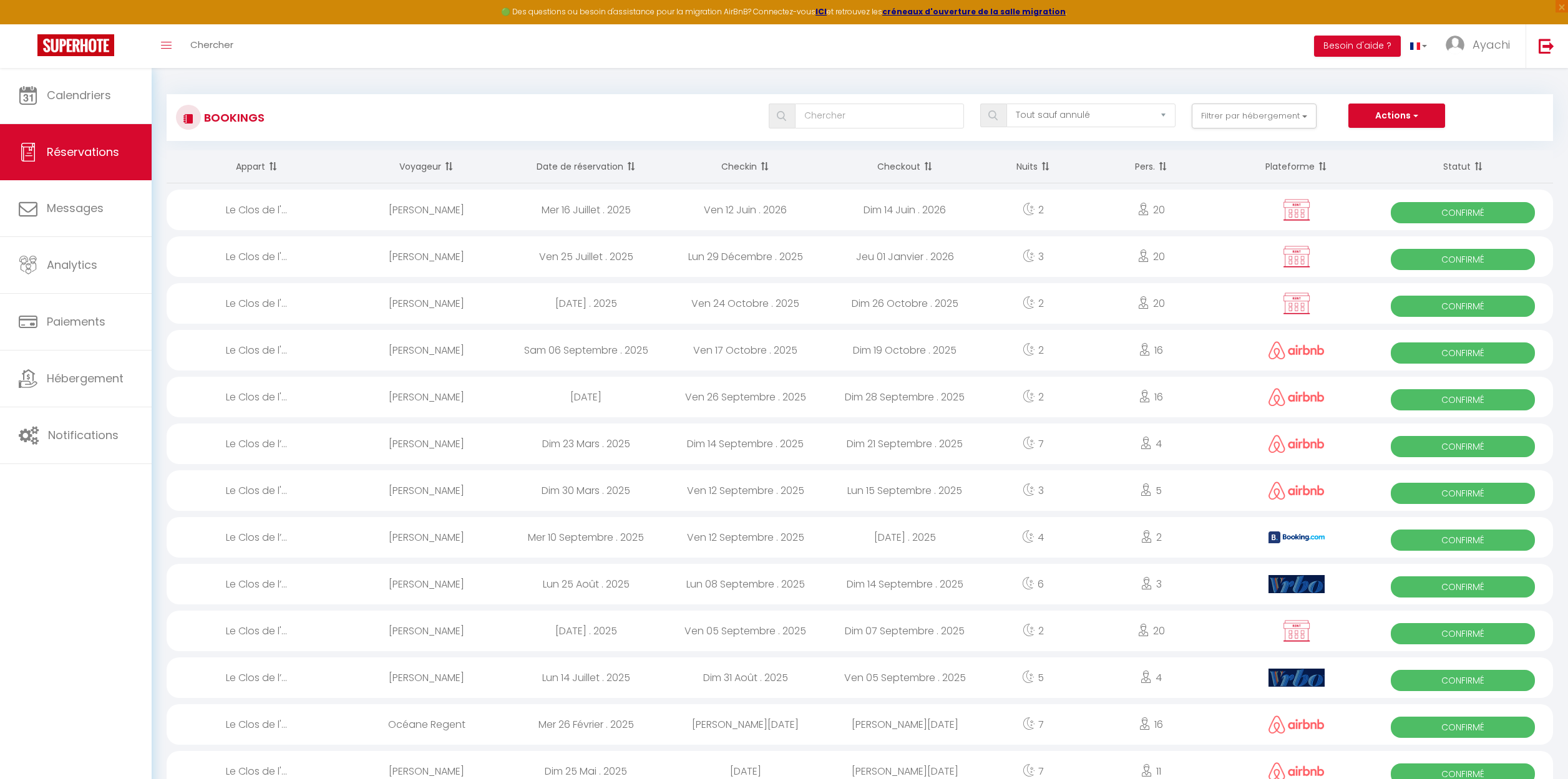
click at [1464, 207] on span "Confirmé" at bounding box center [1463, 212] width 144 height 21
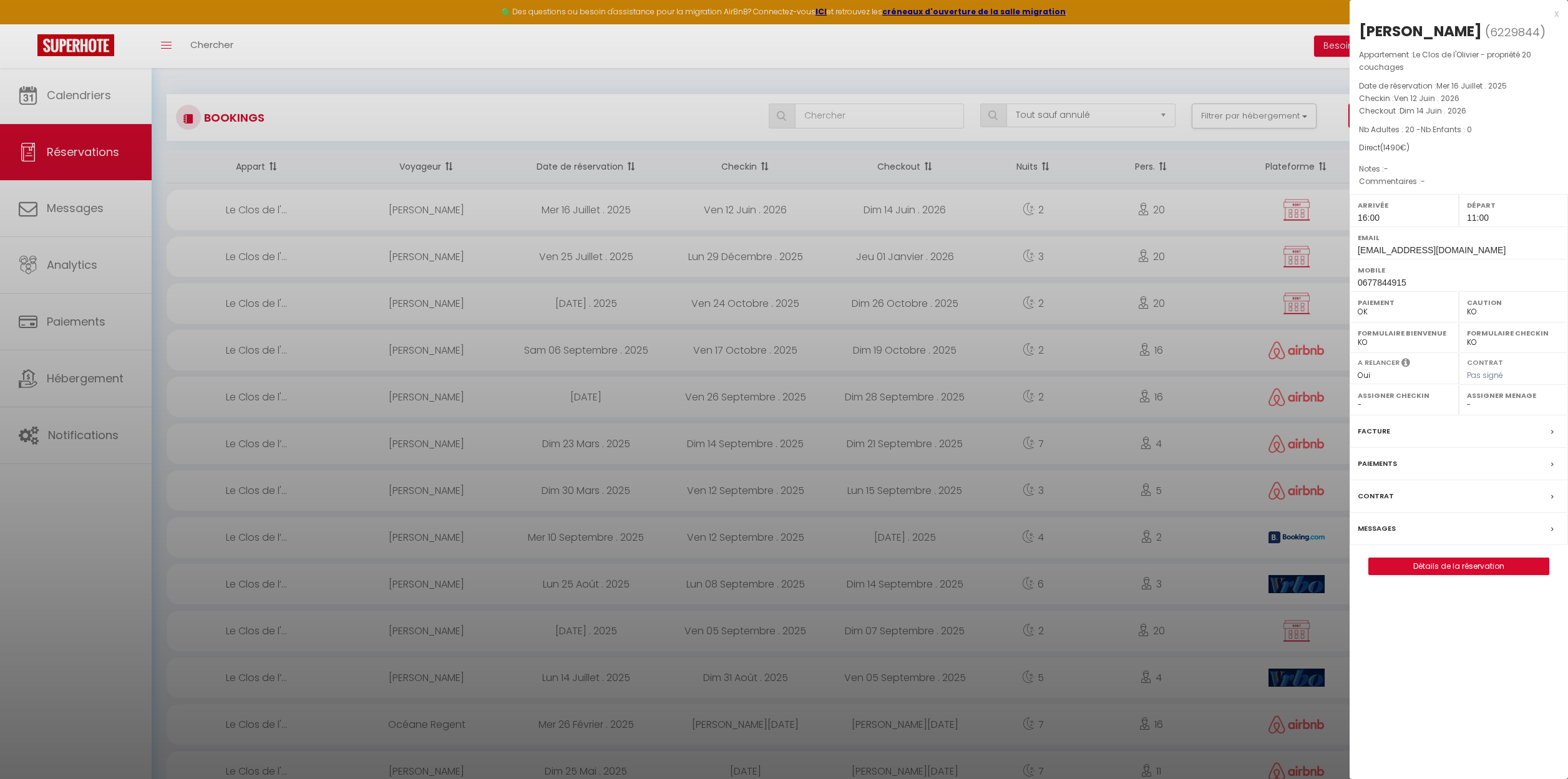
click at [1468, 567] on link "Détails de la réservation" at bounding box center [1459, 566] width 180 height 16
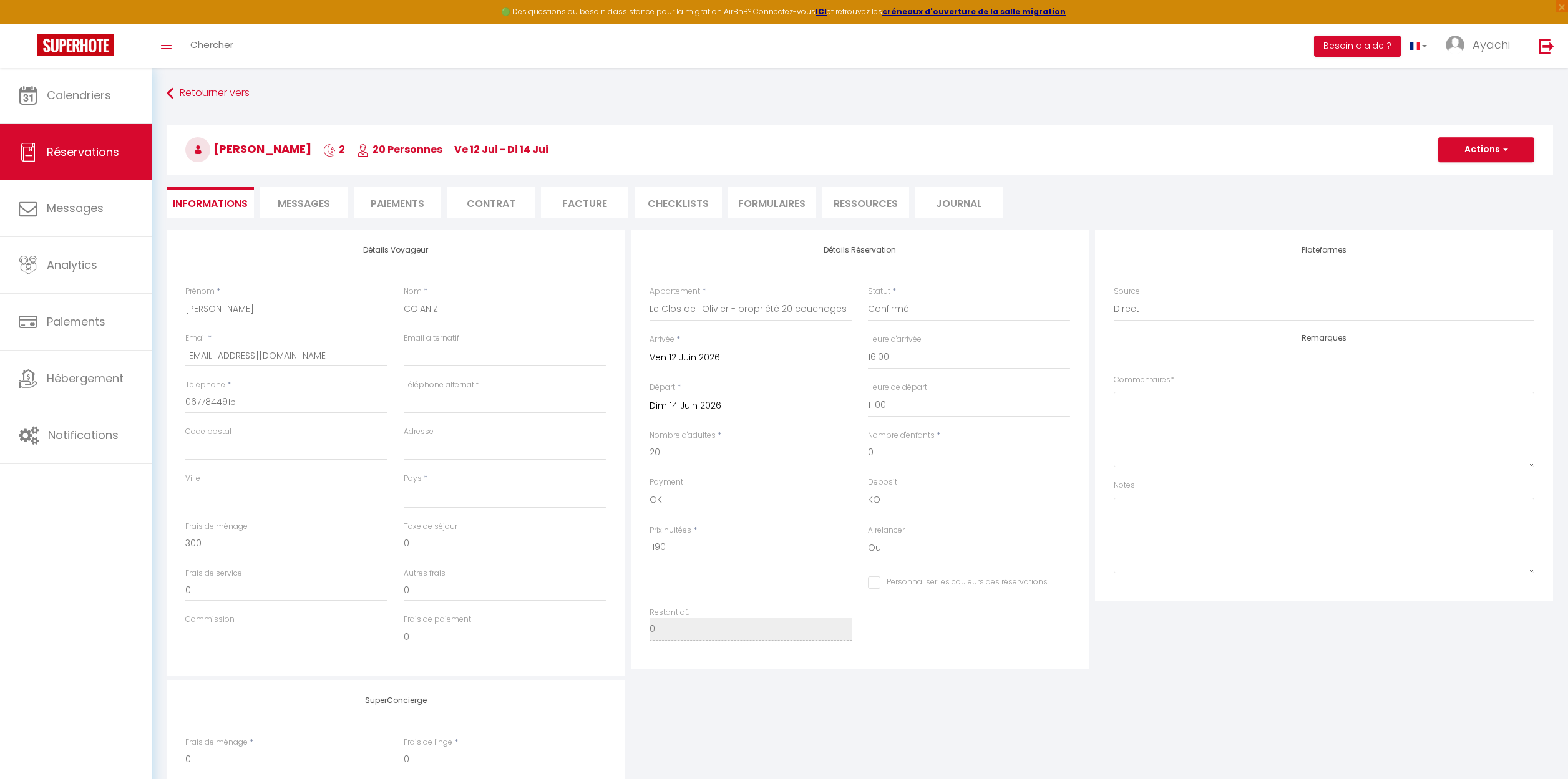
click at [288, 197] on span "Messages" at bounding box center [304, 203] width 53 height 14
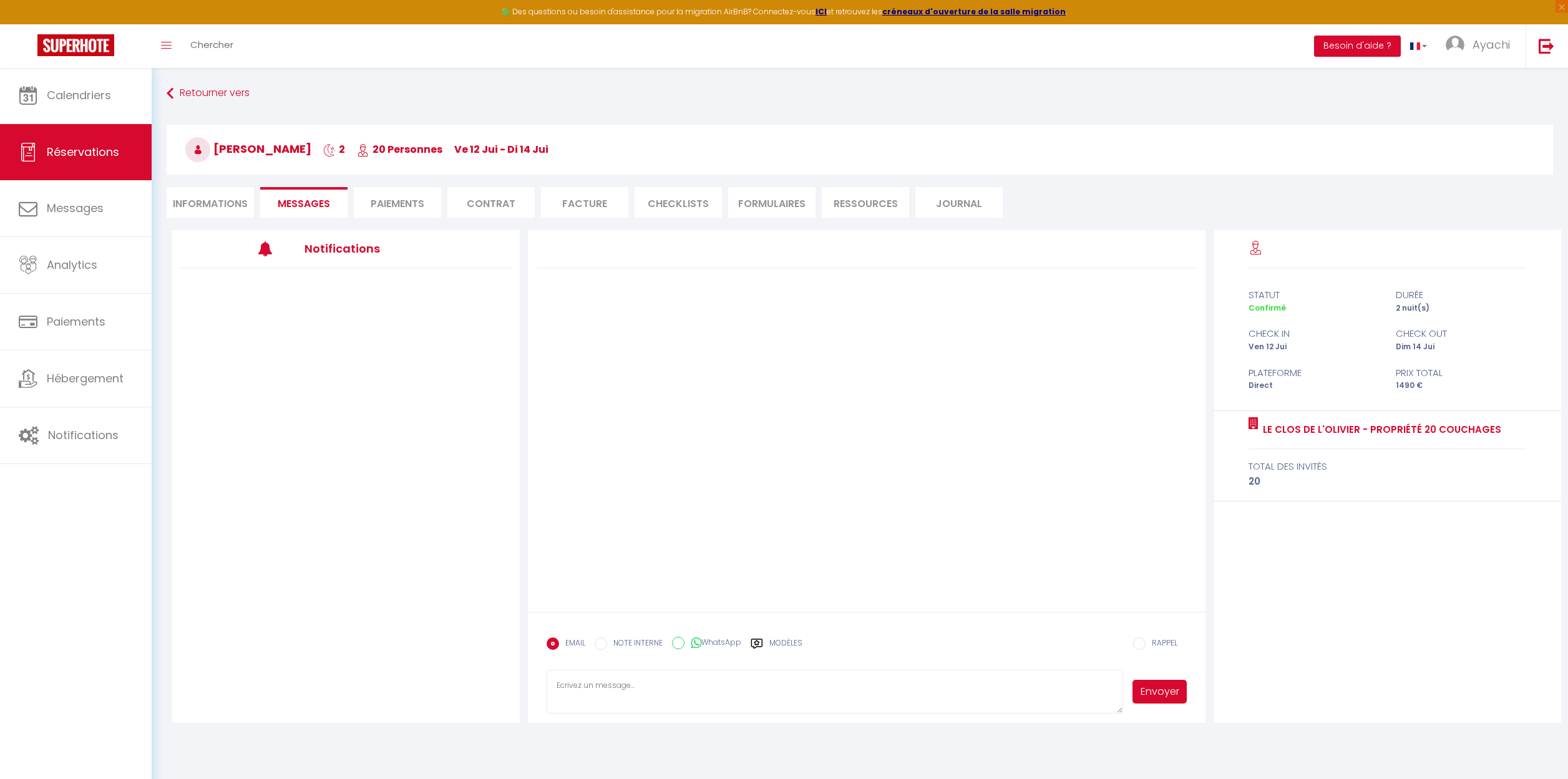
click at [400, 207] on li "Paiements" at bounding box center [397, 202] width 87 height 30
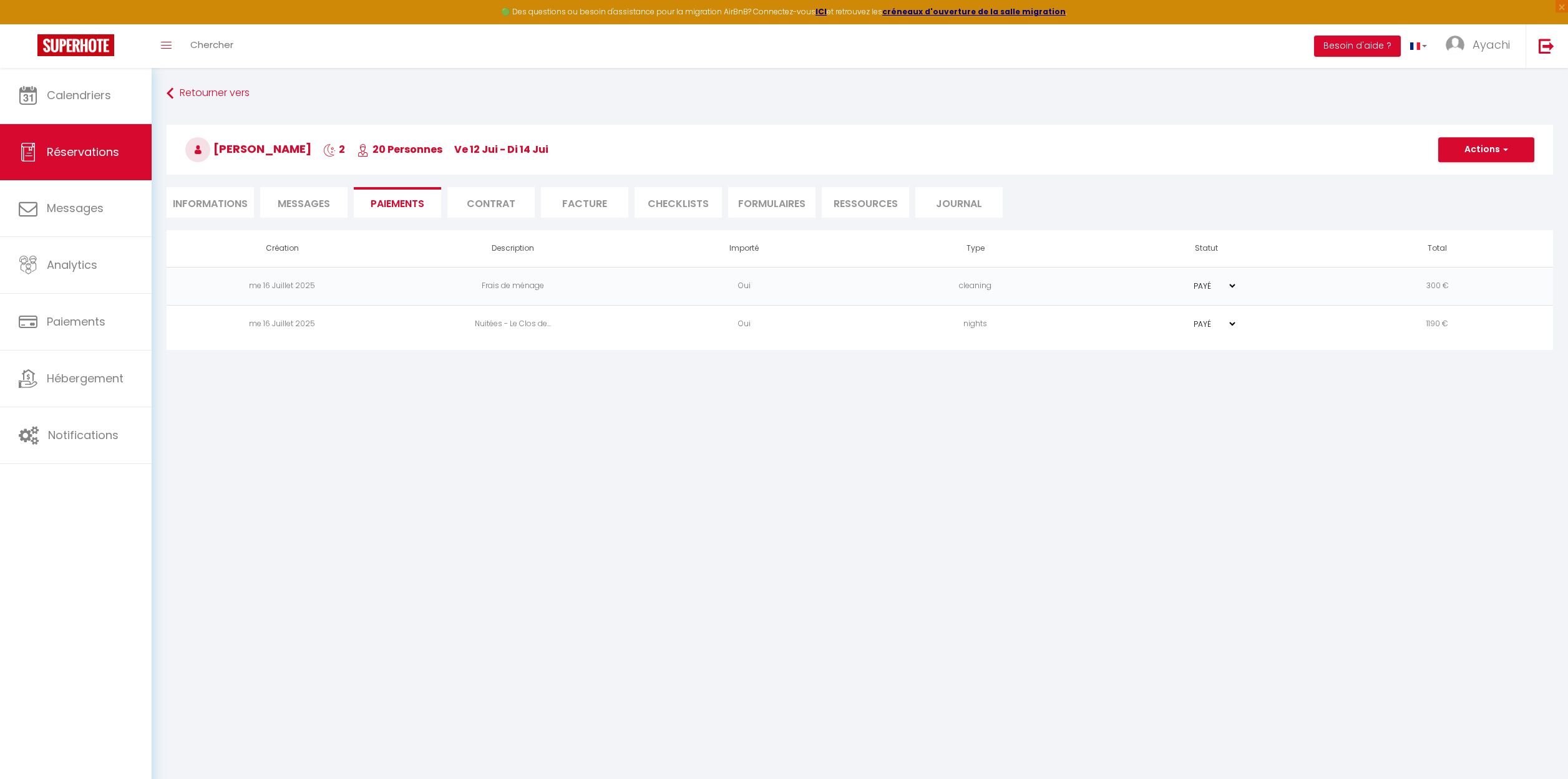
click at [491, 206] on li "Contrat" at bounding box center [491, 202] width 87 height 30
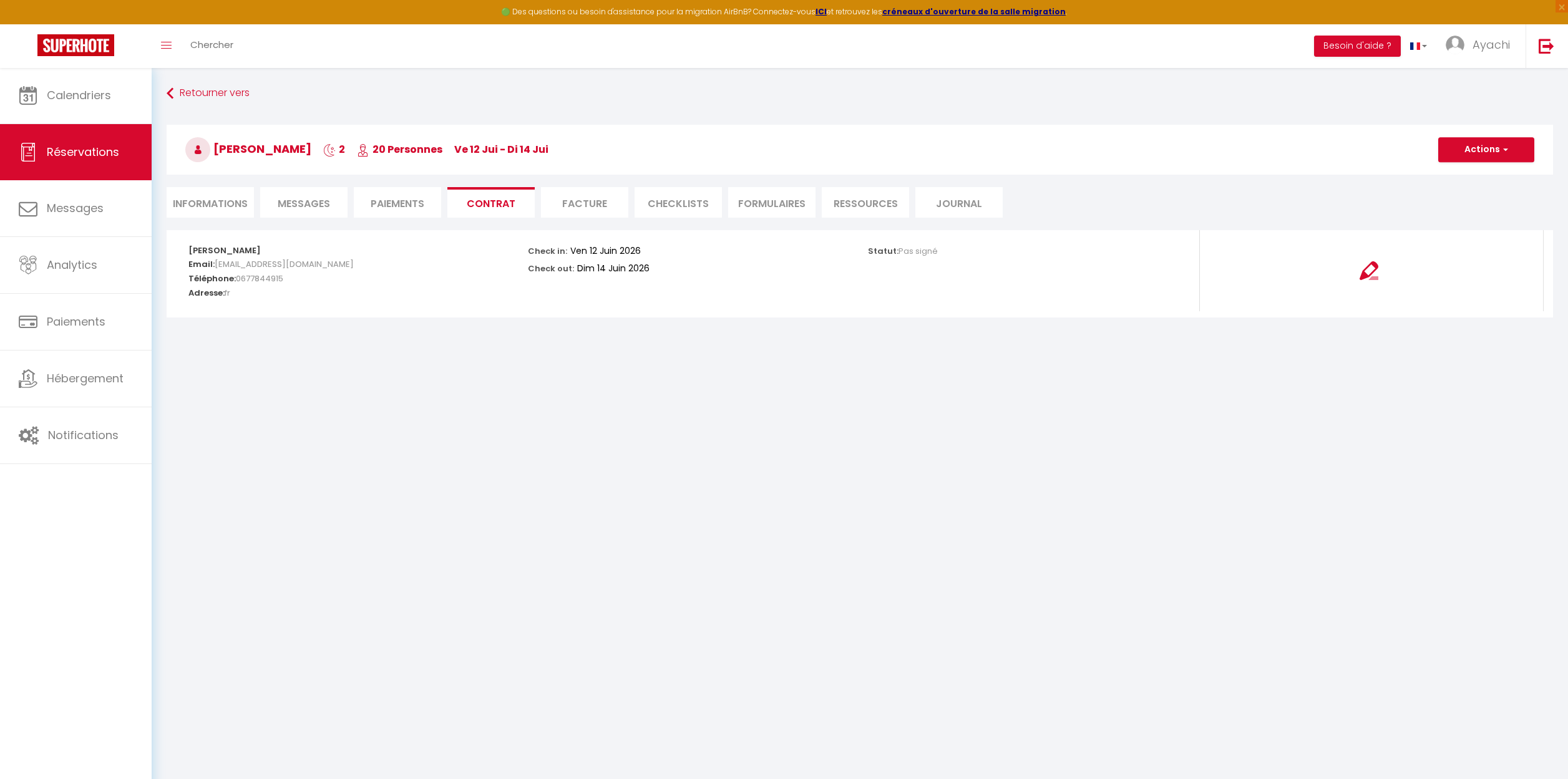
click at [584, 200] on li "Facture" at bounding box center [584, 202] width 87 height 30
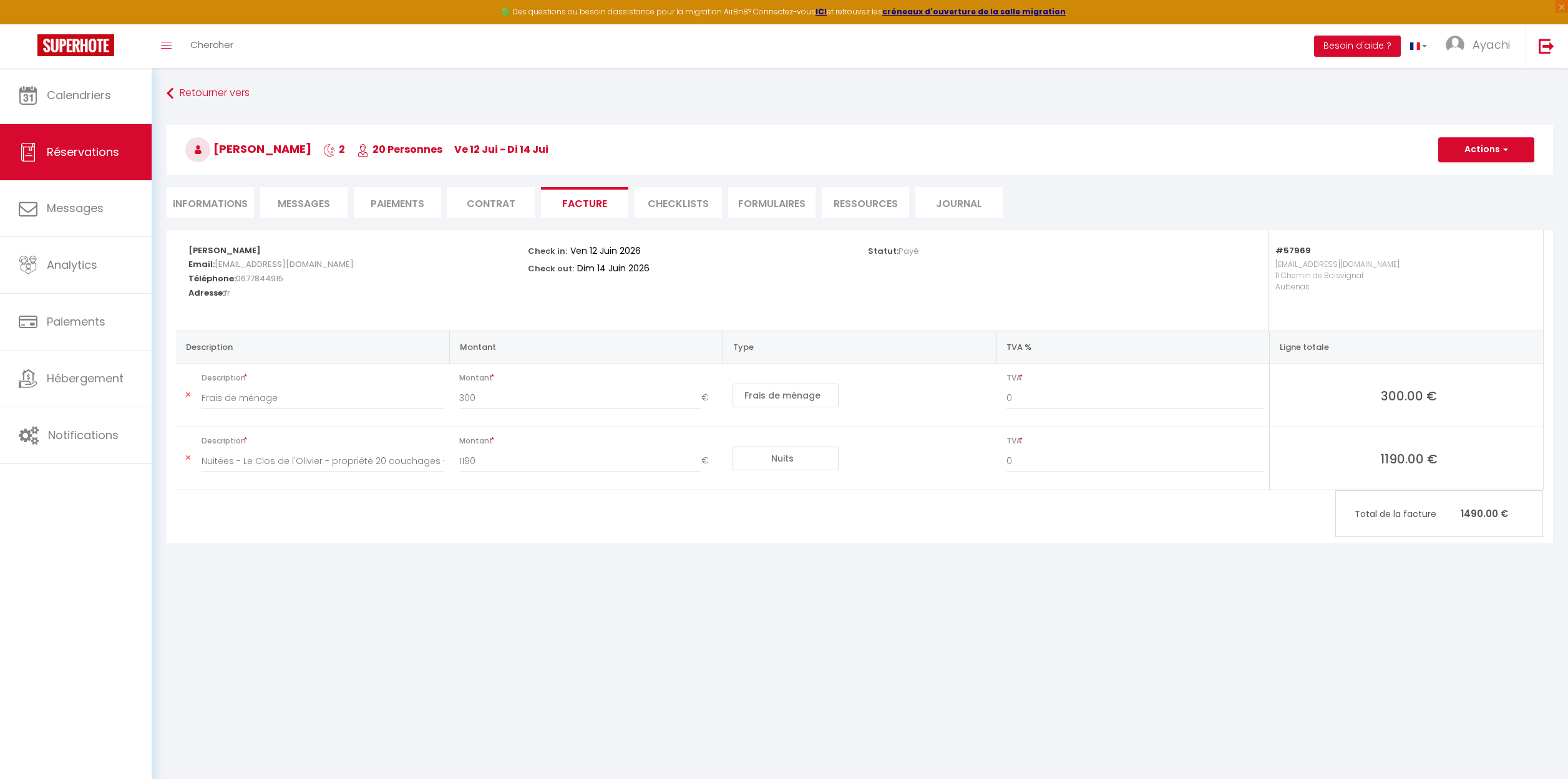
click at [697, 203] on li "CHECKLISTS" at bounding box center [678, 202] width 87 height 30
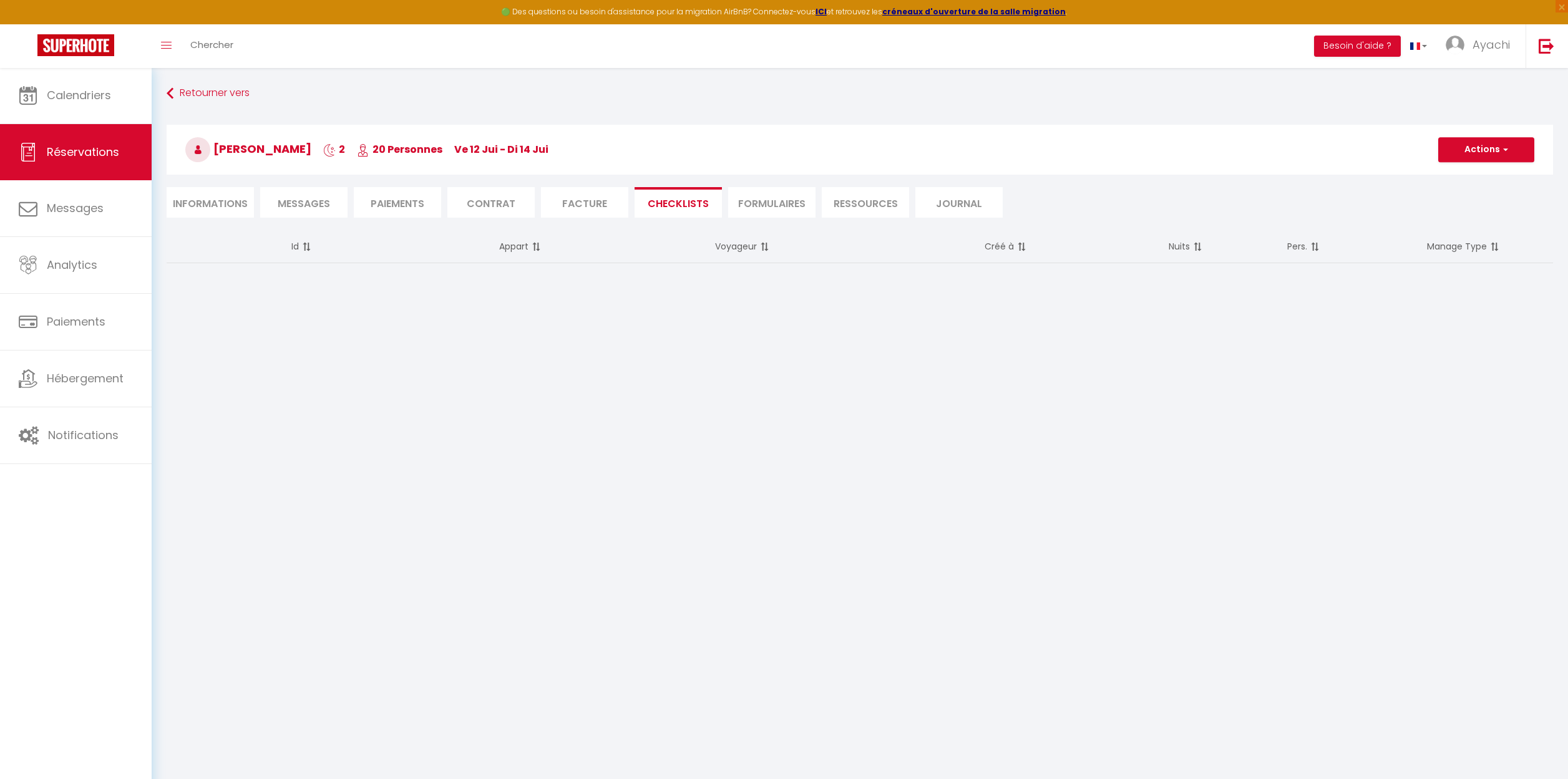
click at [593, 204] on li "Facture" at bounding box center [584, 202] width 87 height 30
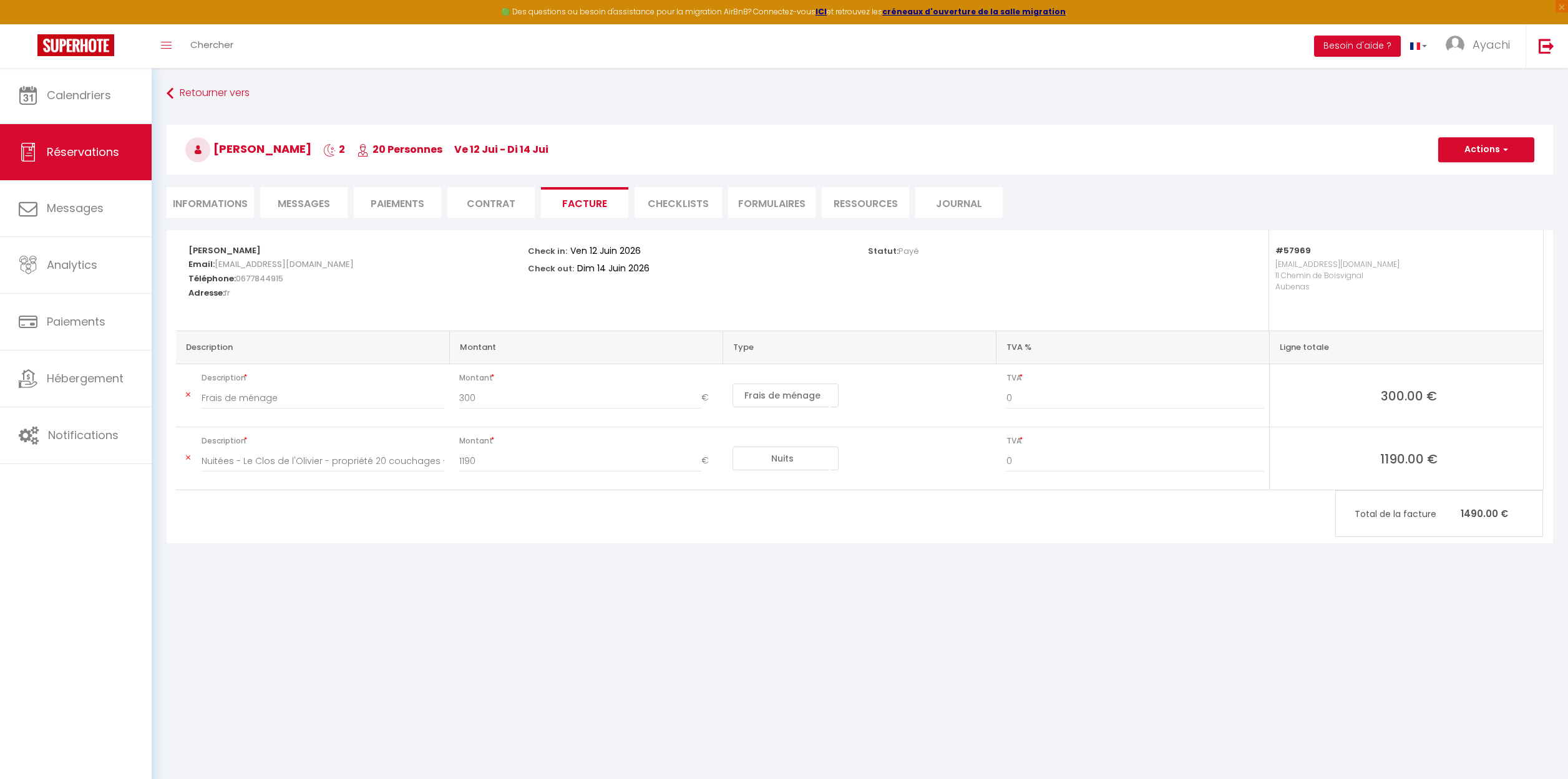
click at [689, 202] on li "CHECKLISTS" at bounding box center [678, 202] width 87 height 30
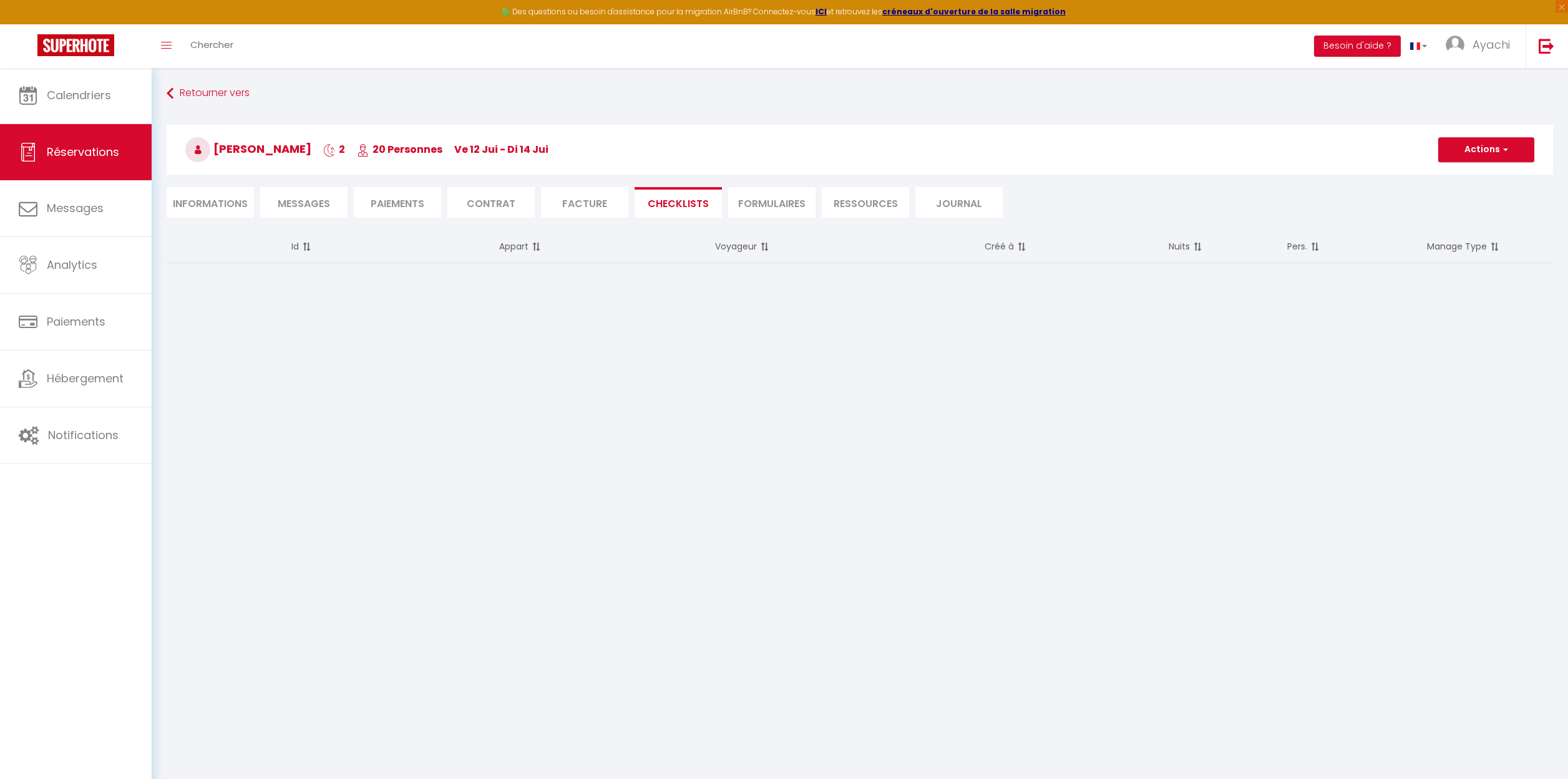
click at [764, 206] on li "FORMULAIRES" at bounding box center [771, 202] width 87 height 30
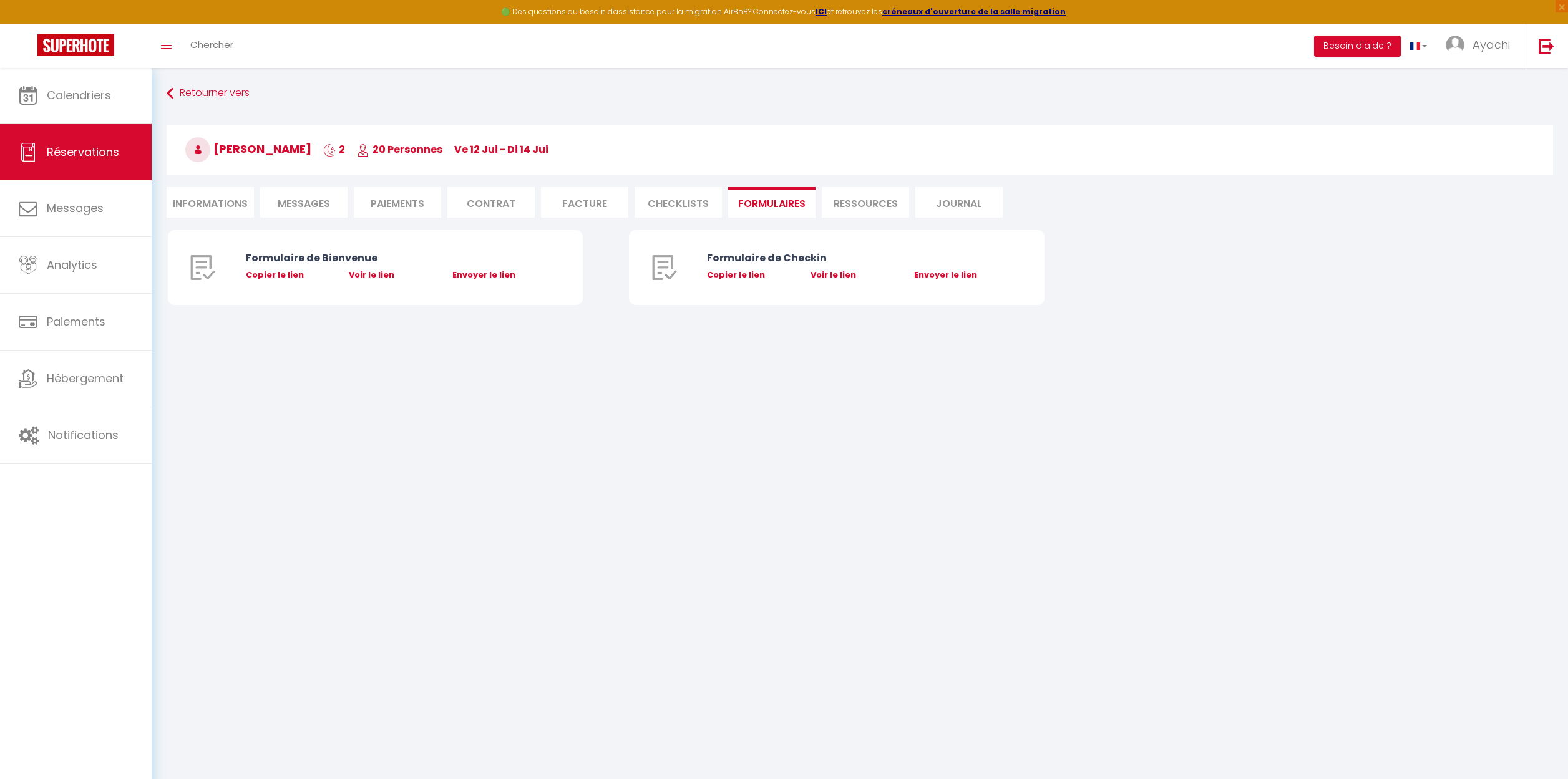
click at [861, 204] on li "Ressources" at bounding box center [865, 202] width 87 height 30
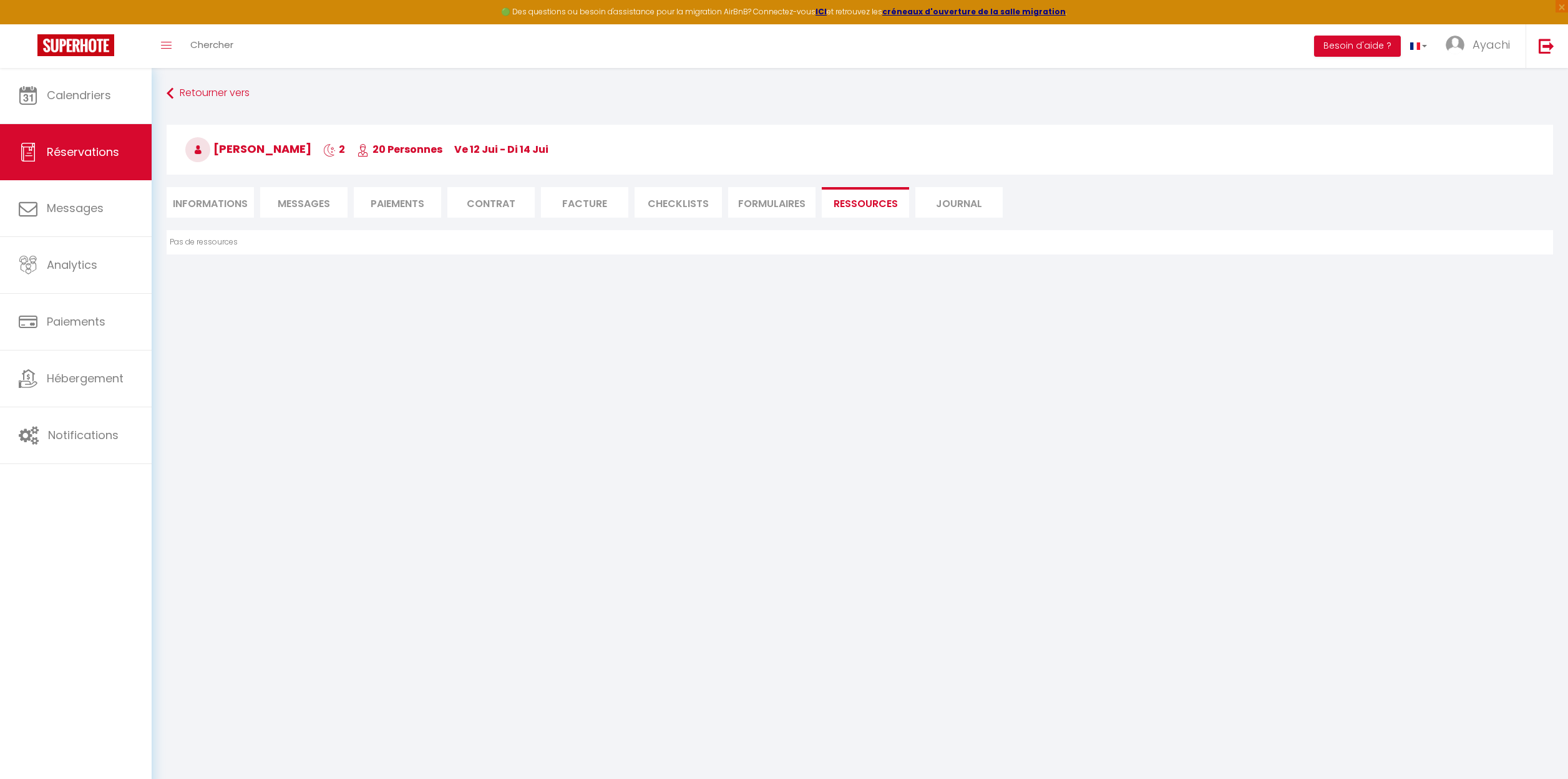
click at [971, 207] on li "Journal" at bounding box center [959, 202] width 87 height 30
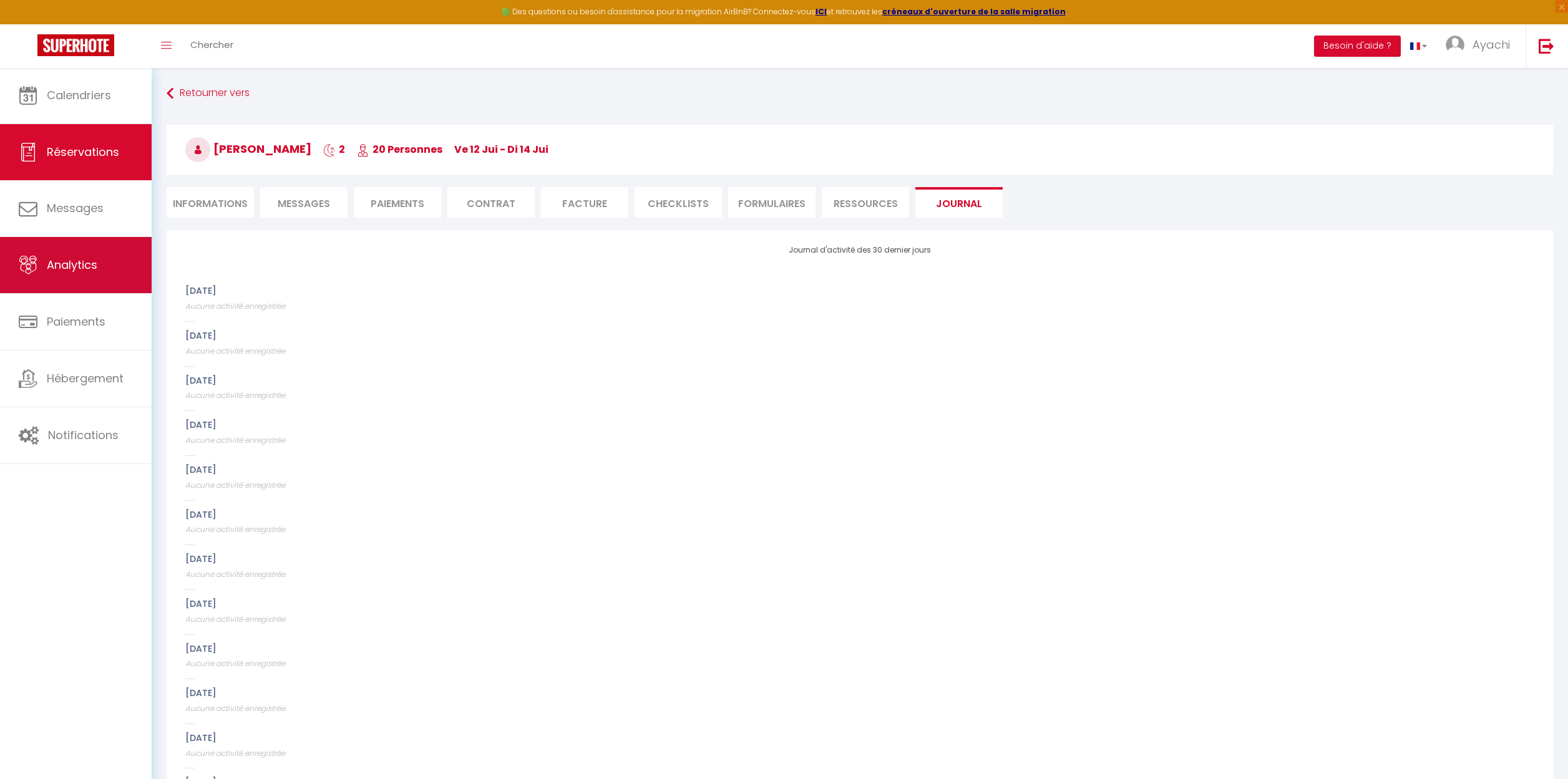
click at [71, 263] on span "Analytics" at bounding box center [72, 265] width 51 height 15
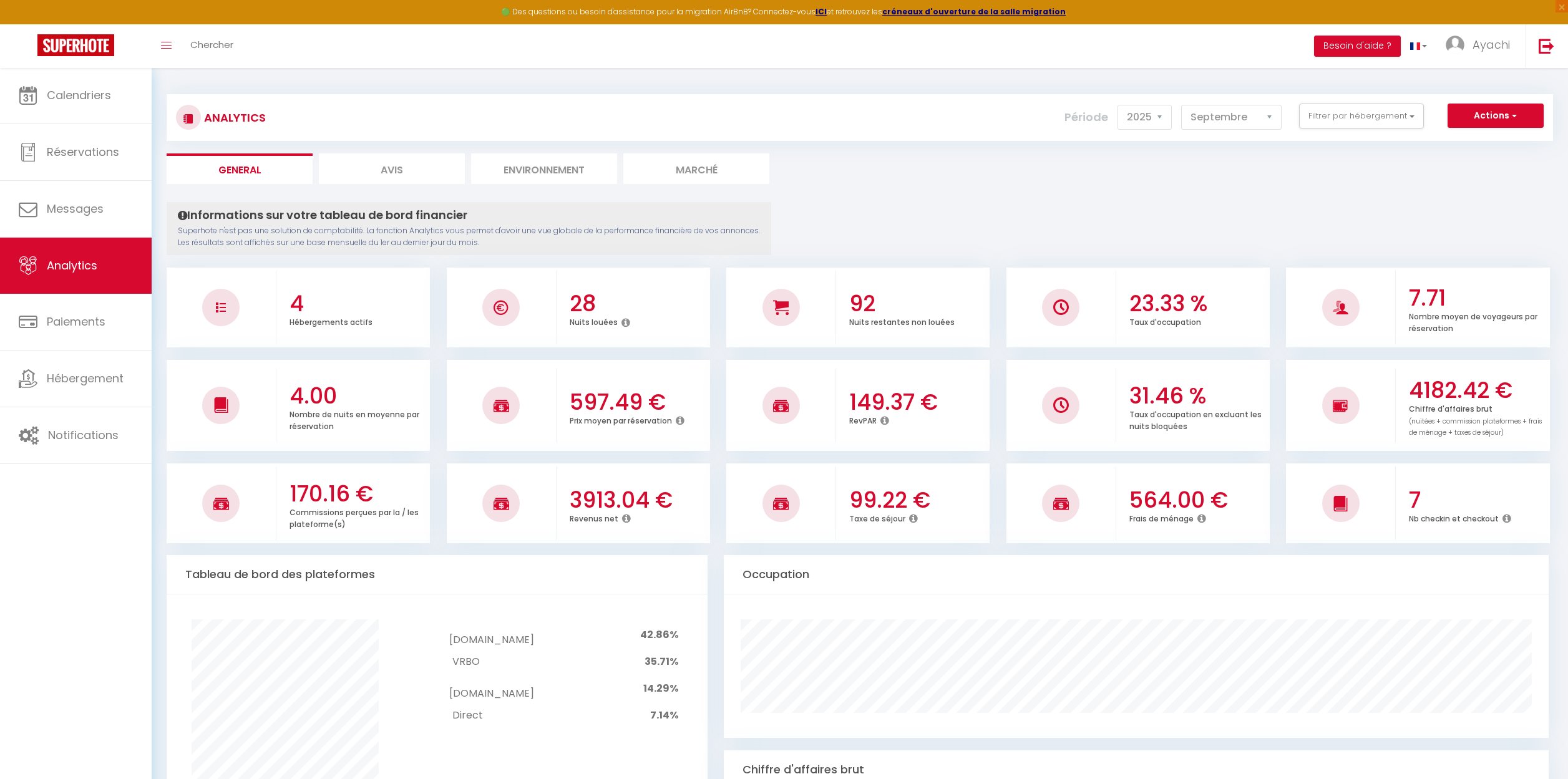
click at [1202, 513] on icon at bounding box center [1202, 518] width 8 height 10
click at [1199, 513] on icon at bounding box center [1202, 518] width 8 height 10
click at [1200, 513] on icon at bounding box center [1202, 518] width 8 height 10
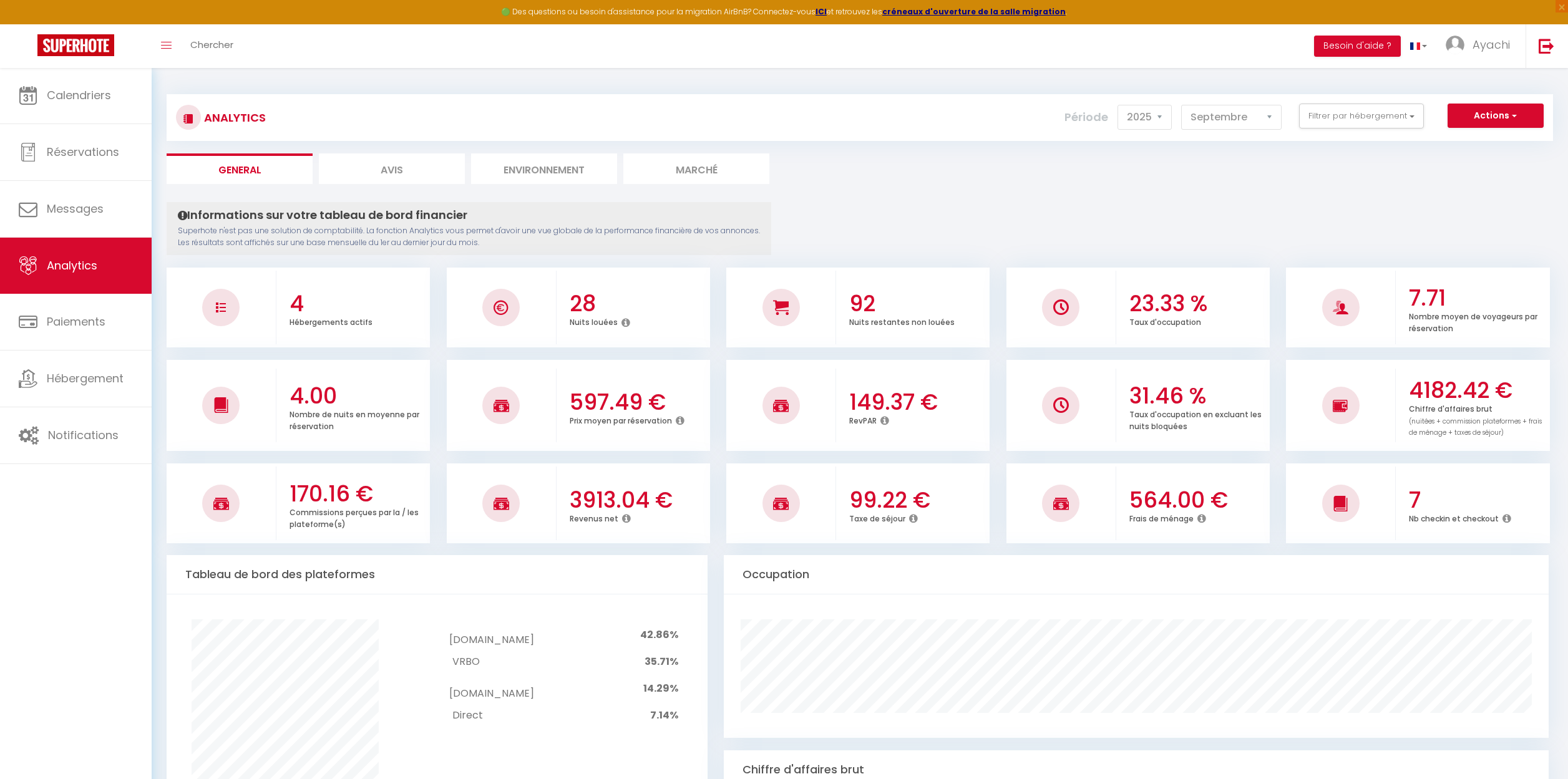
click at [1089, 498] on div at bounding box center [1061, 503] width 110 height 74
click at [1060, 498] on img at bounding box center [1061, 503] width 15 height 15
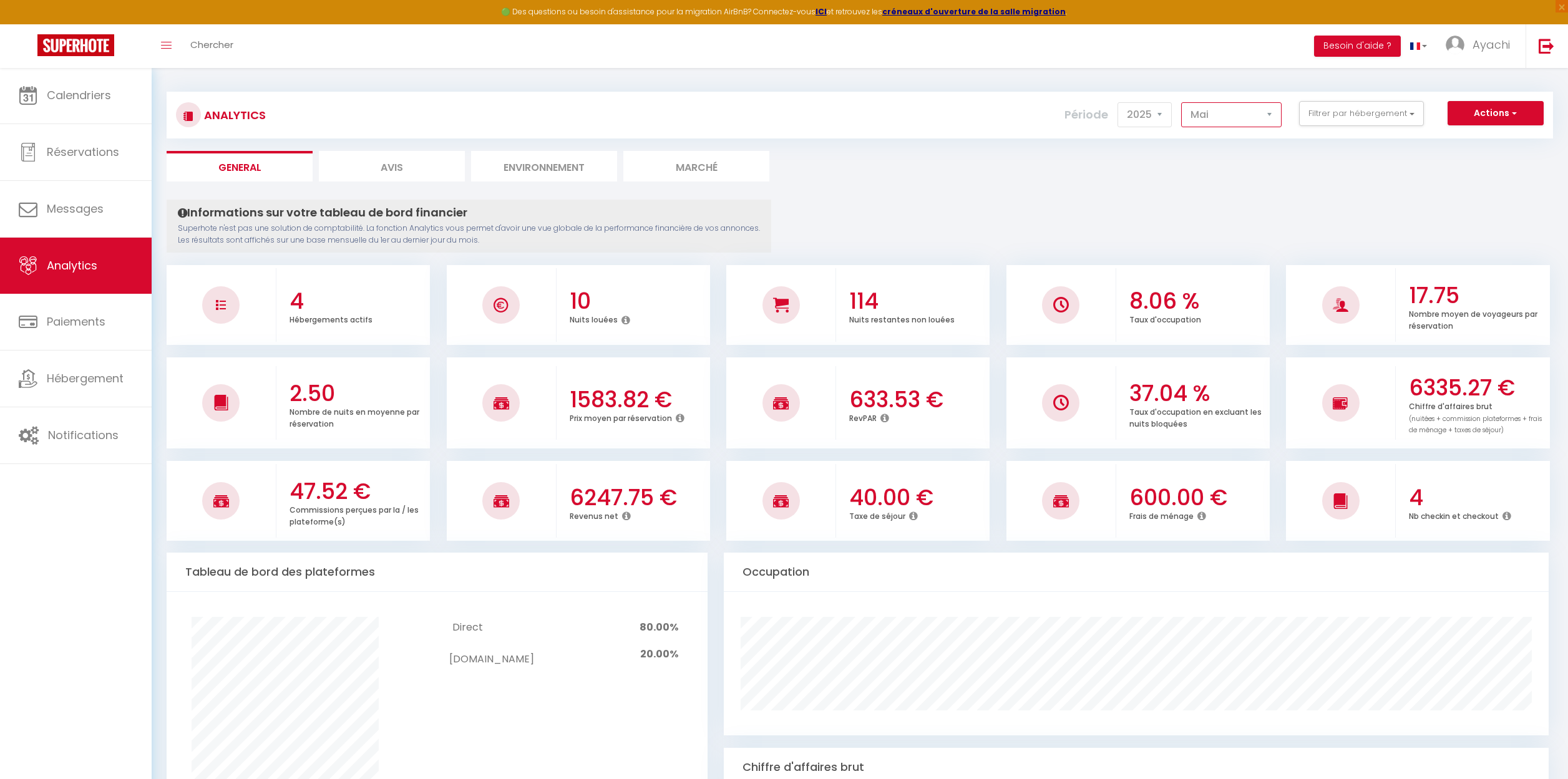
scroll to position [5, 0]
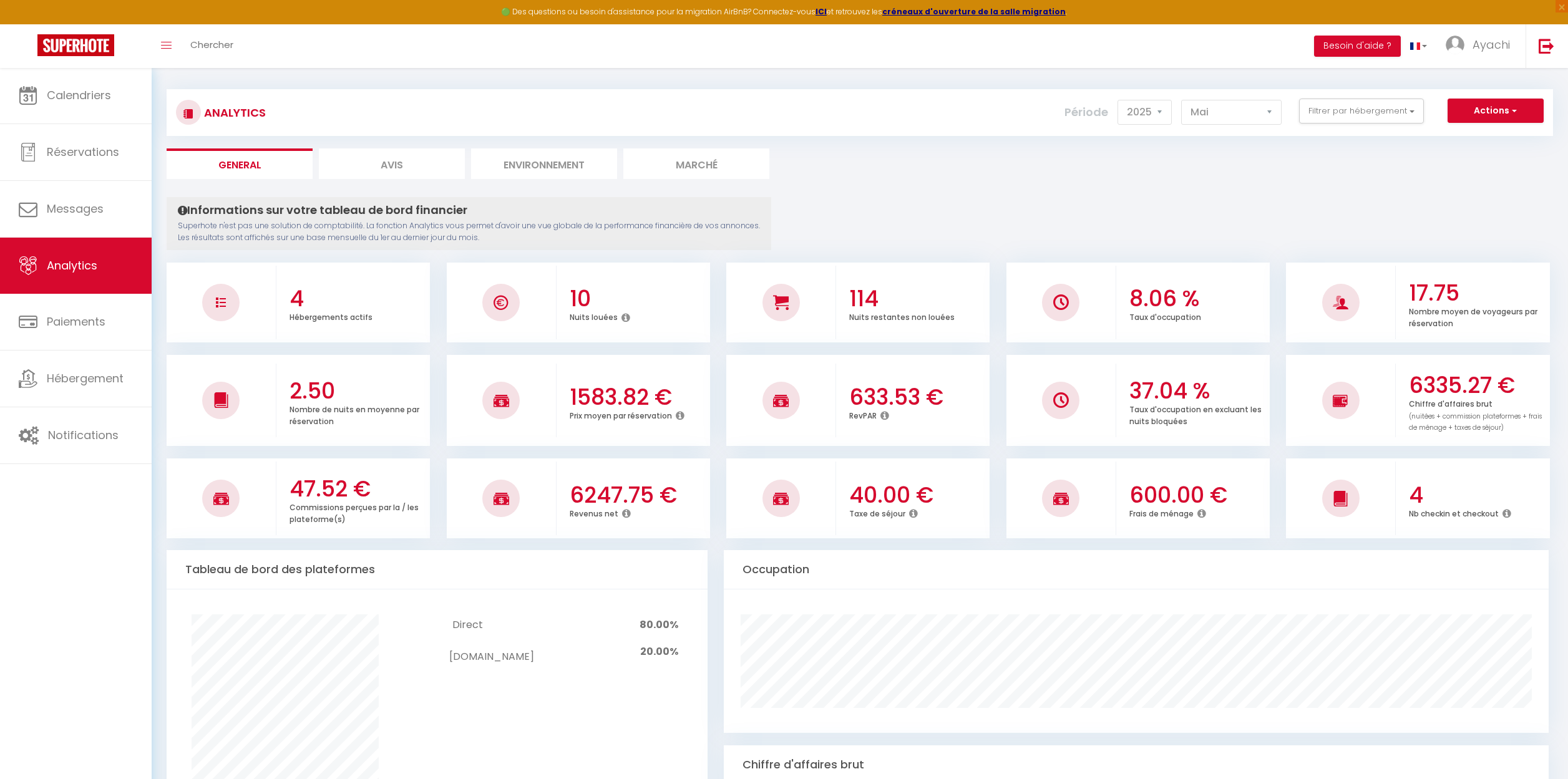
click at [395, 162] on li "Avis" at bounding box center [392, 163] width 146 height 30
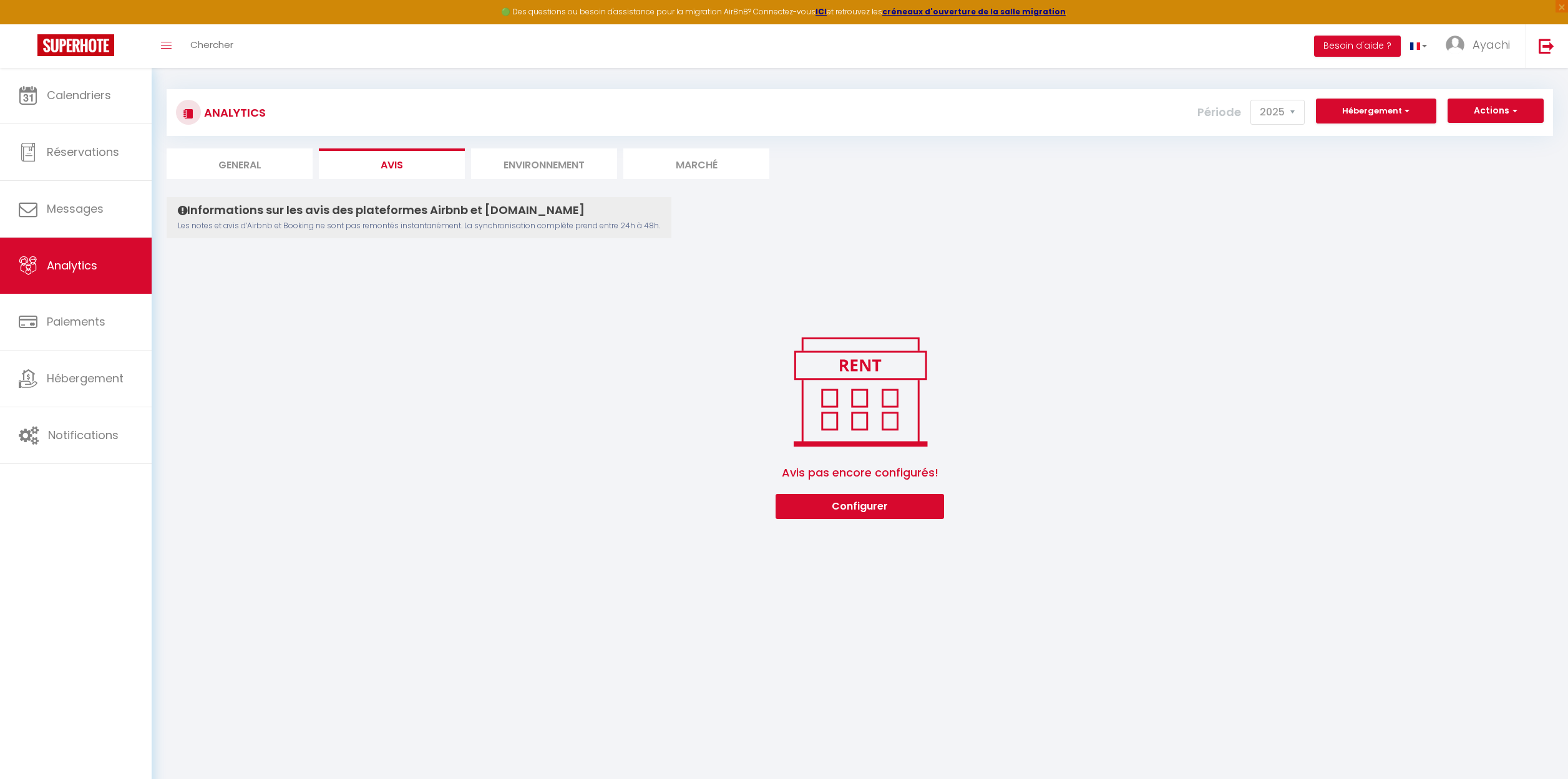
click at [532, 161] on li "Environnement" at bounding box center [544, 163] width 146 height 30
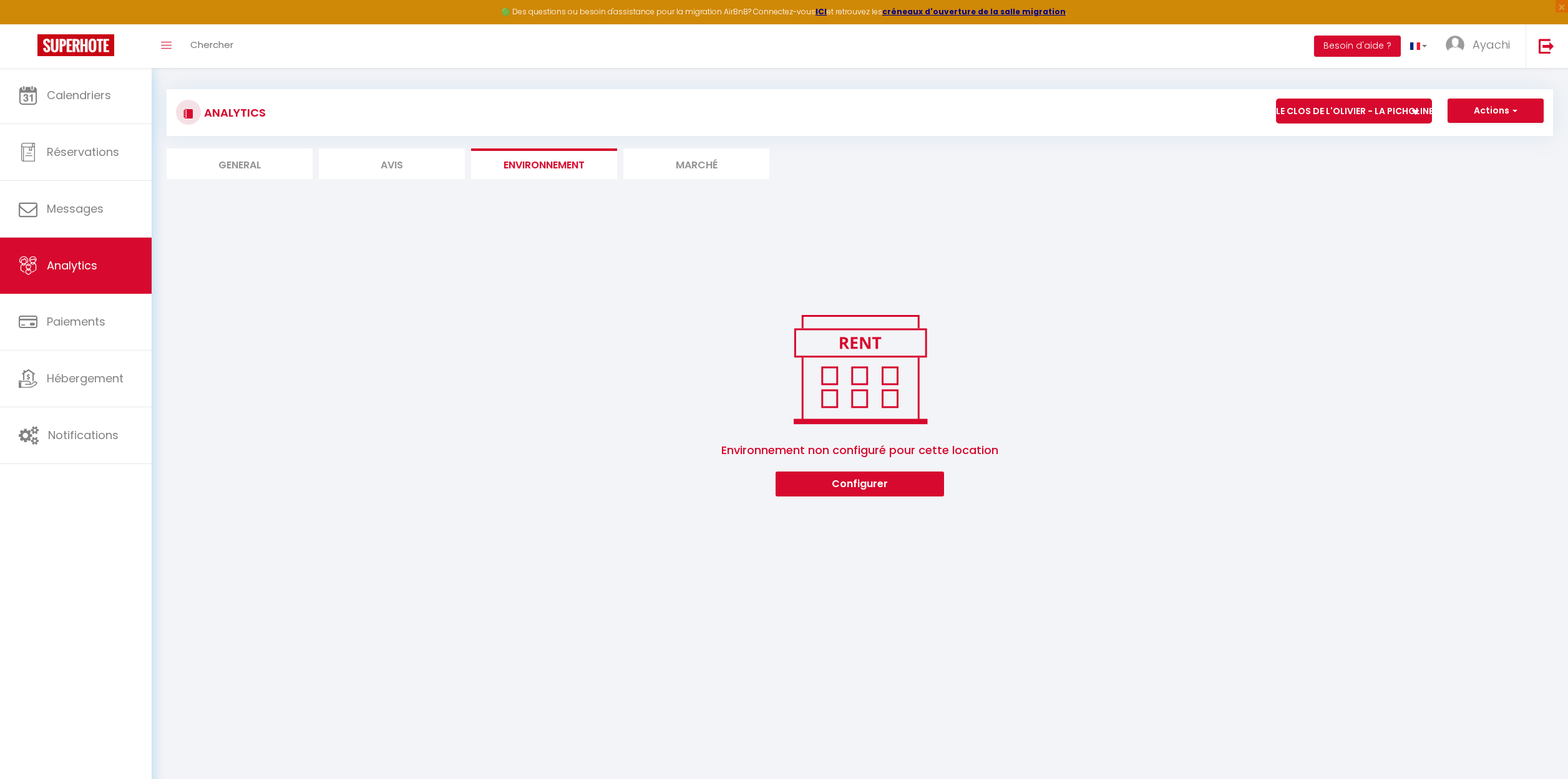
click at [676, 164] on li "Marché" at bounding box center [696, 163] width 146 height 30
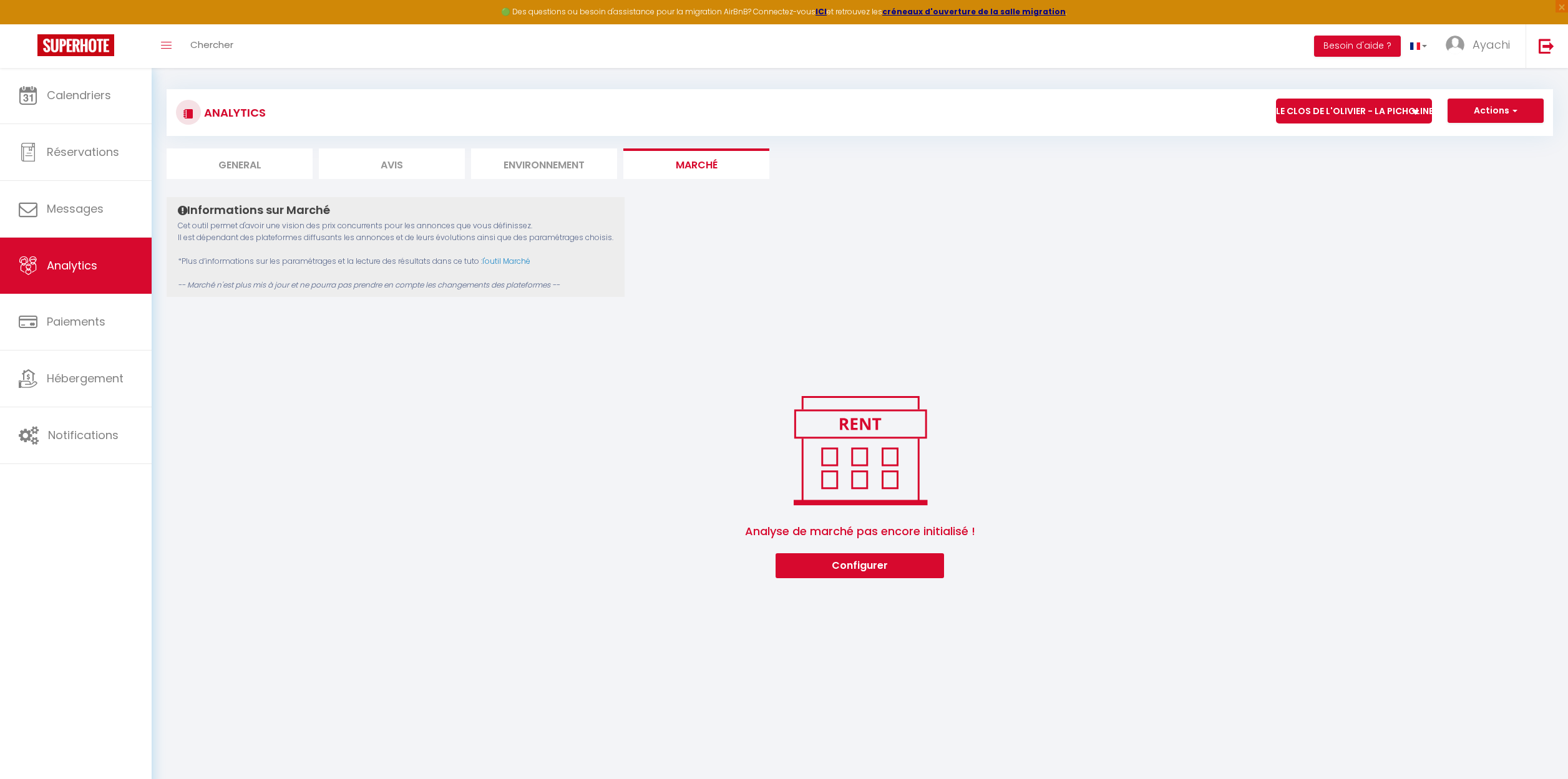
click at [242, 157] on li "General" at bounding box center [240, 163] width 146 height 30
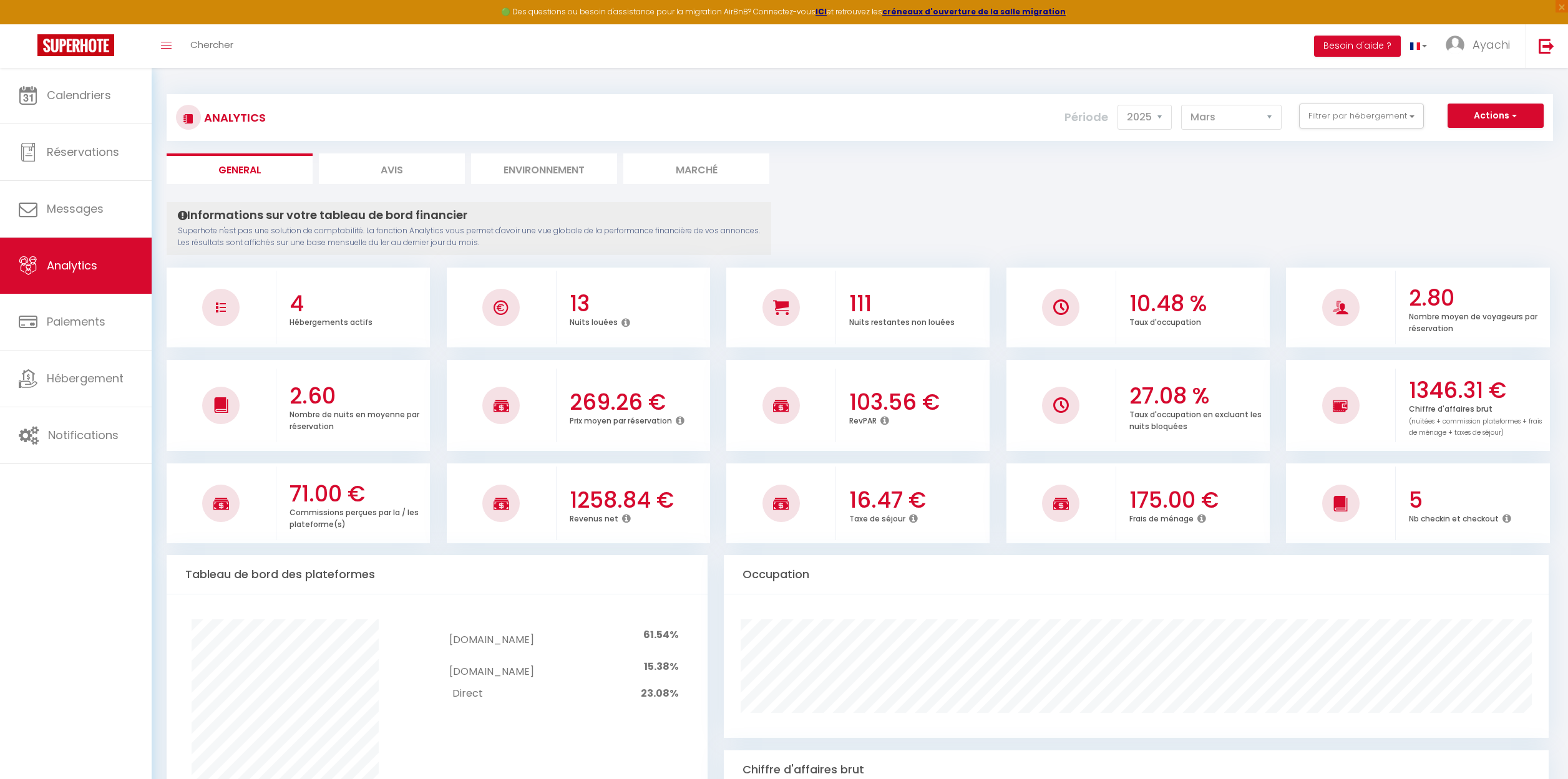
click at [1515, 116] on span "button" at bounding box center [1512, 115] width 8 height 13
click at [1446, 172] on link "Génération SuperExtractor" at bounding box center [1464, 175] width 158 height 16
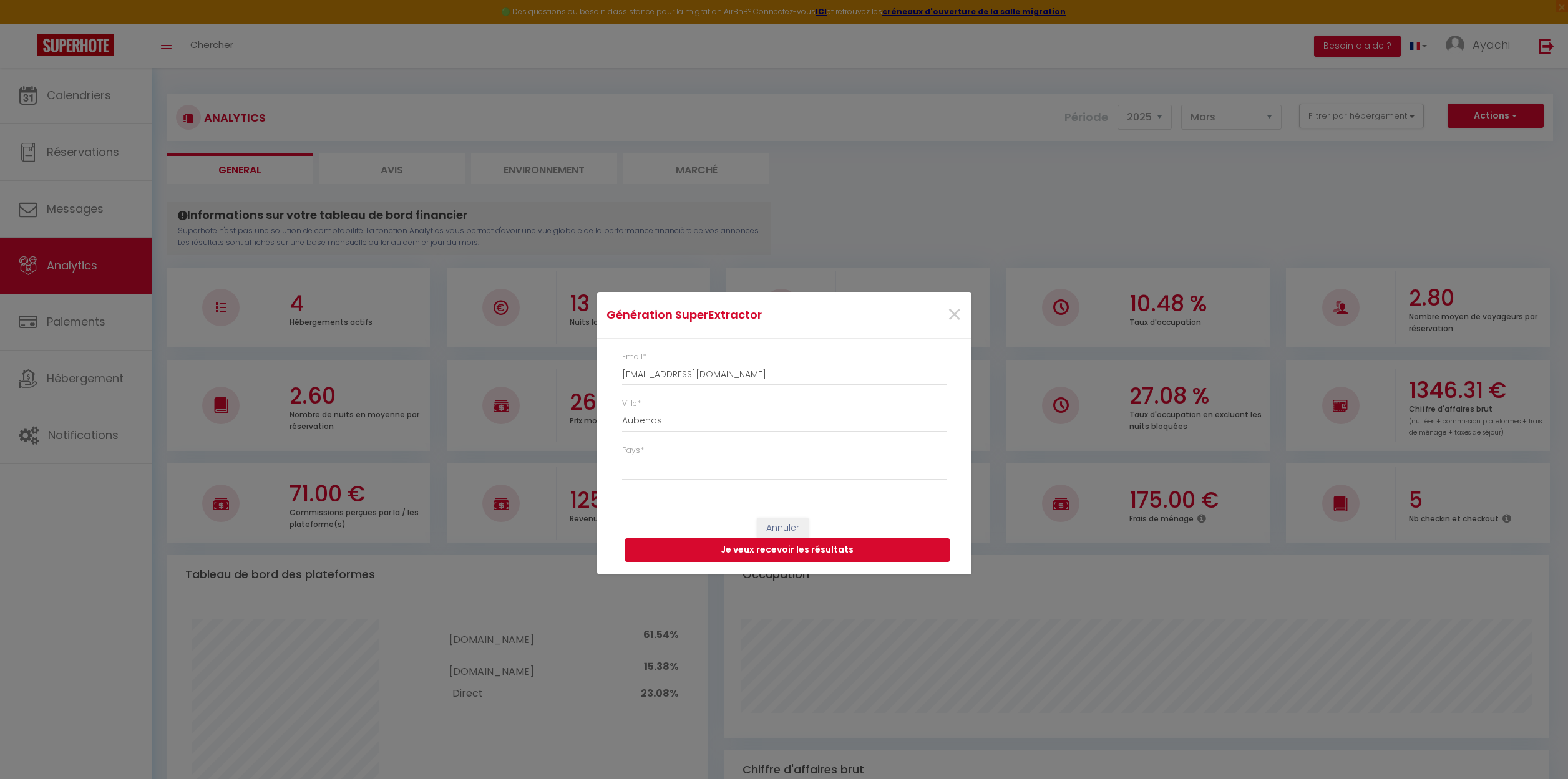
click at [791, 553] on button "Je veux recevoir les résultats" at bounding box center [787, 551] width 324 height 24
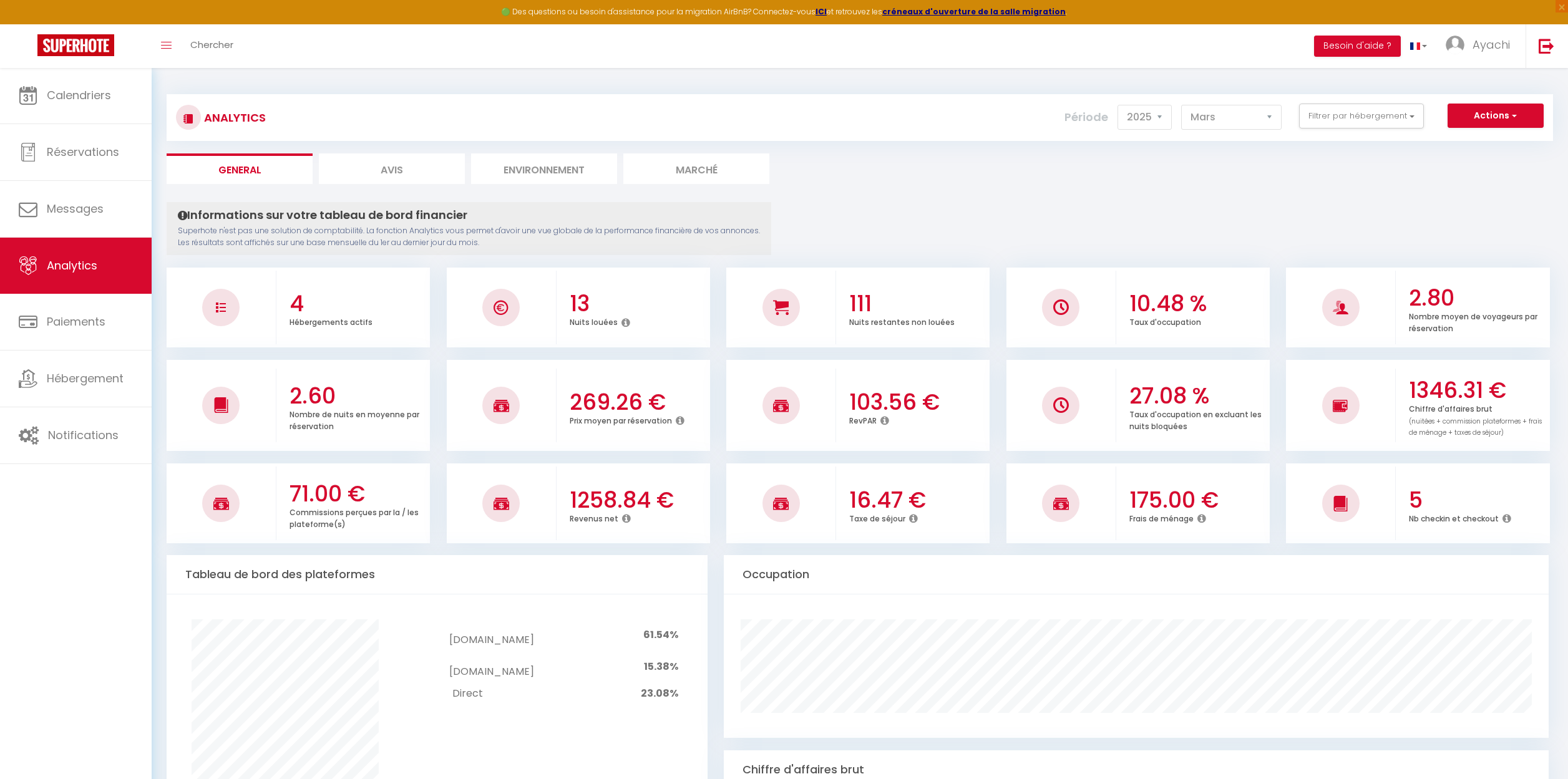
click at [698, 165] on li "Marché" at bounding box center [696, 168] width 146 height 30
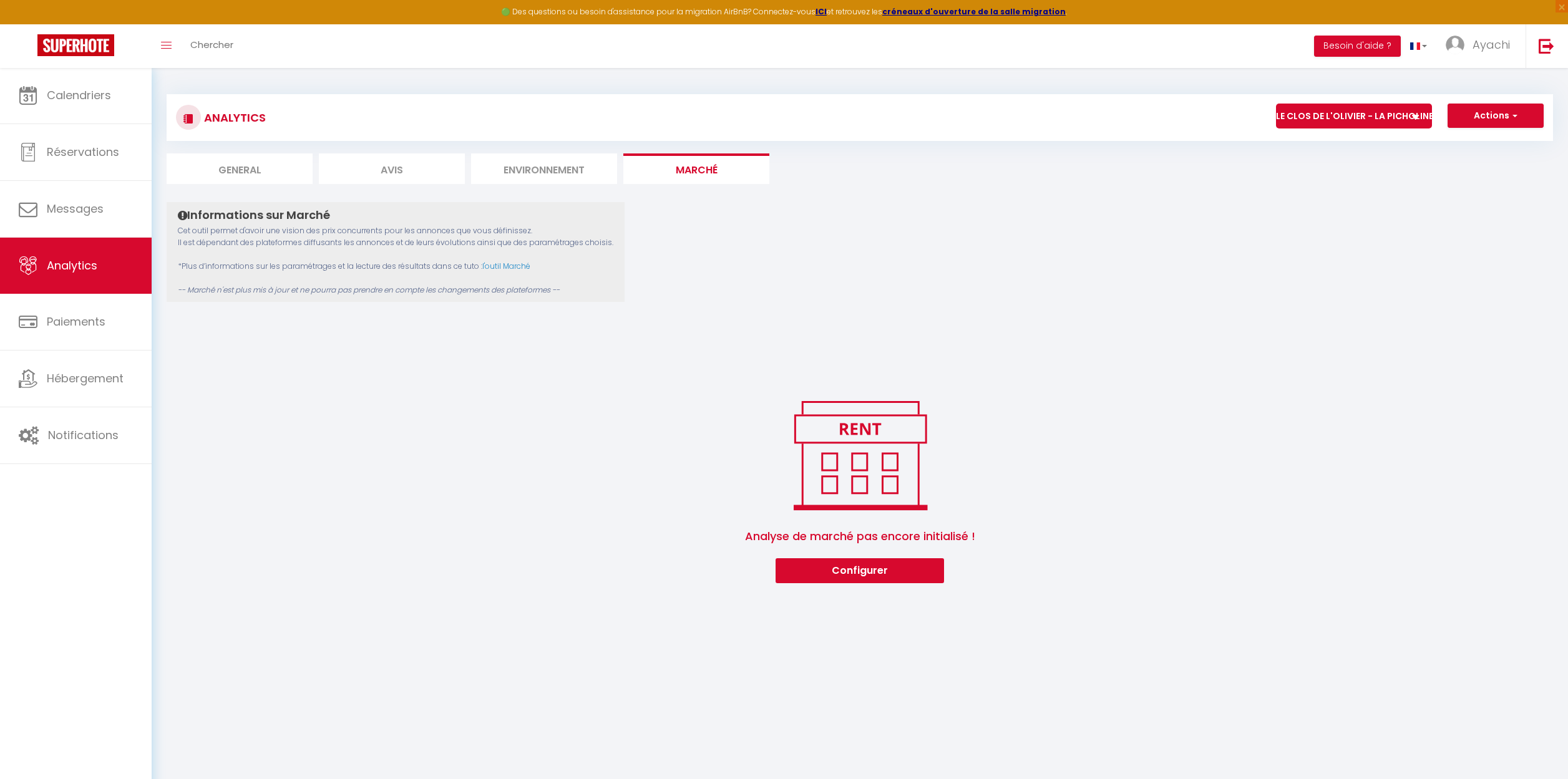
click at [563, 162] on li "Environnement" at bounding box center [544, 168] width 146 height 30
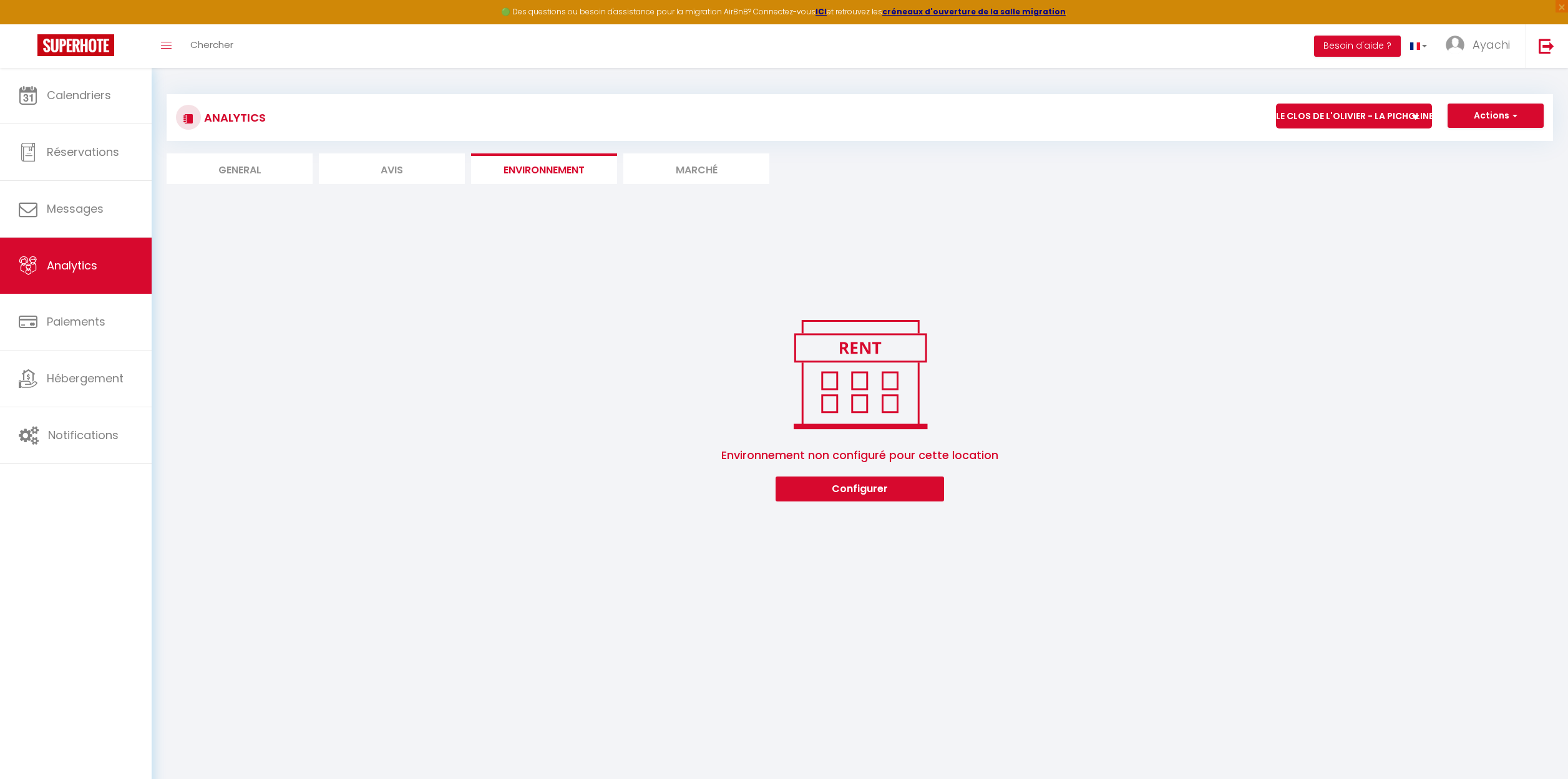
click at [393, 169] on li "Avis" at bounding box center [392, 168] width 146 height 30
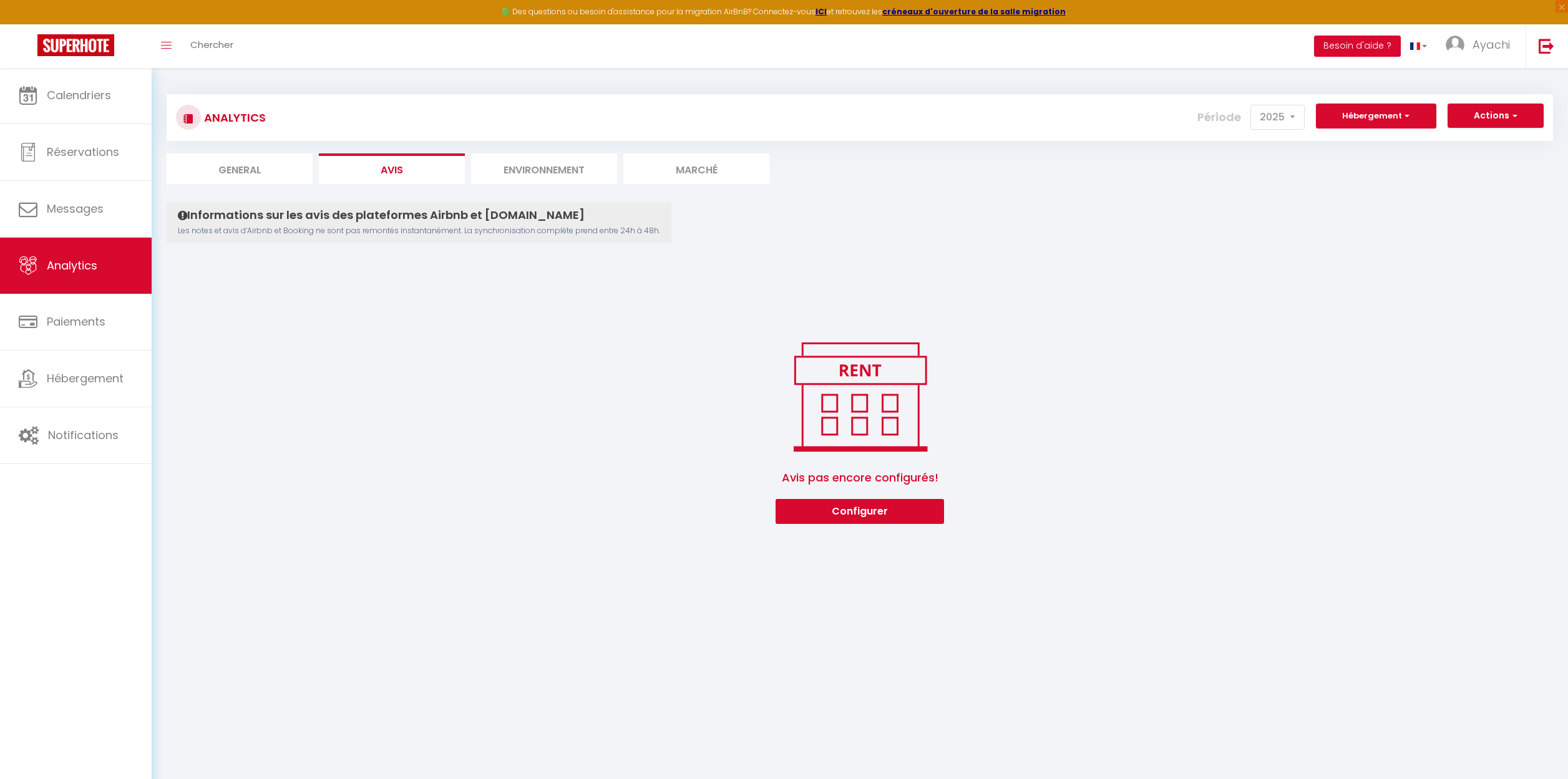
click at [245, 165] on li "General" at bounding box center [240, 168] width 146 height 30
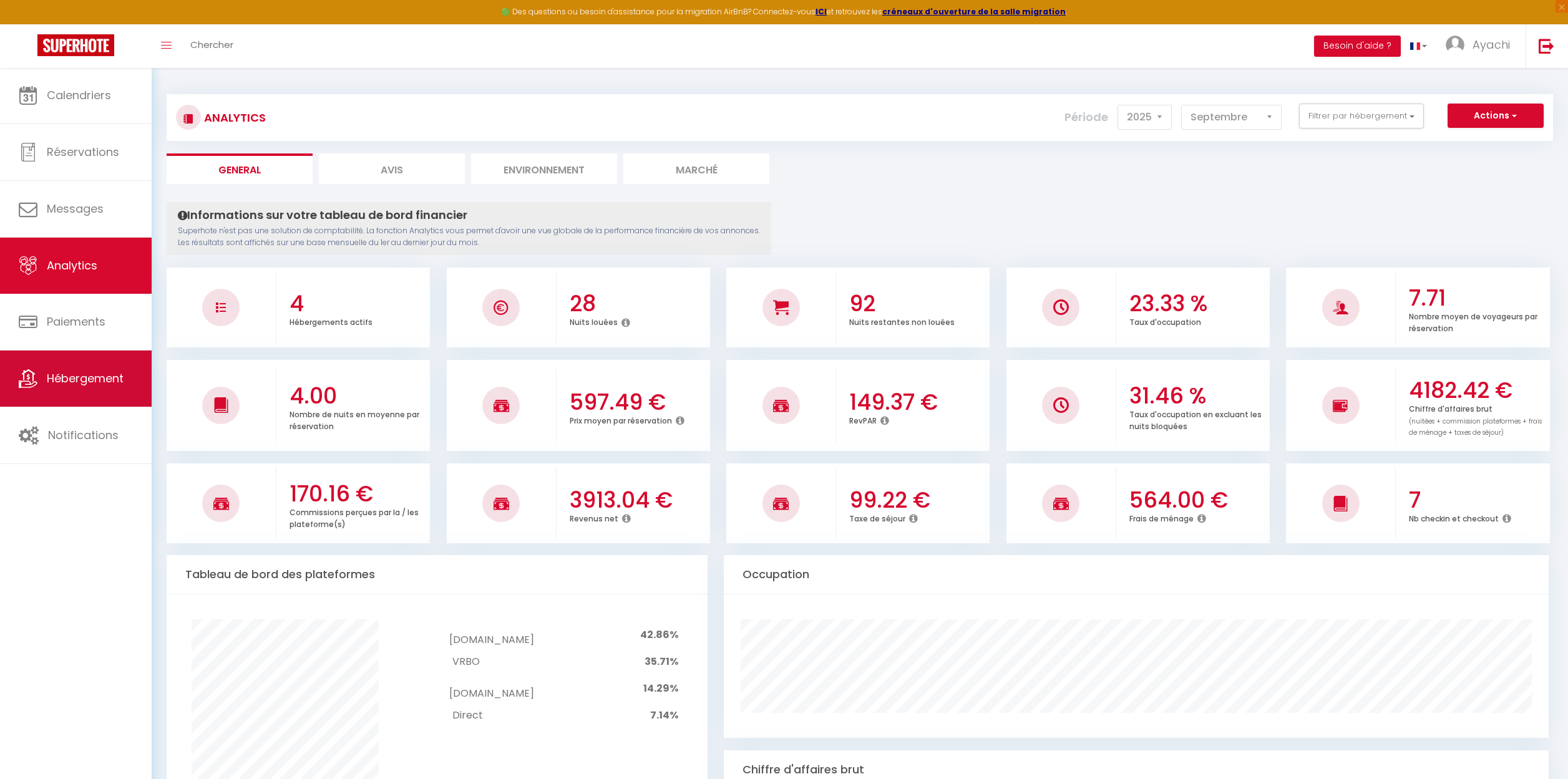
click at [87, 382] on span "Hébergement" at bounding box center [85, 378] width 77 height 15
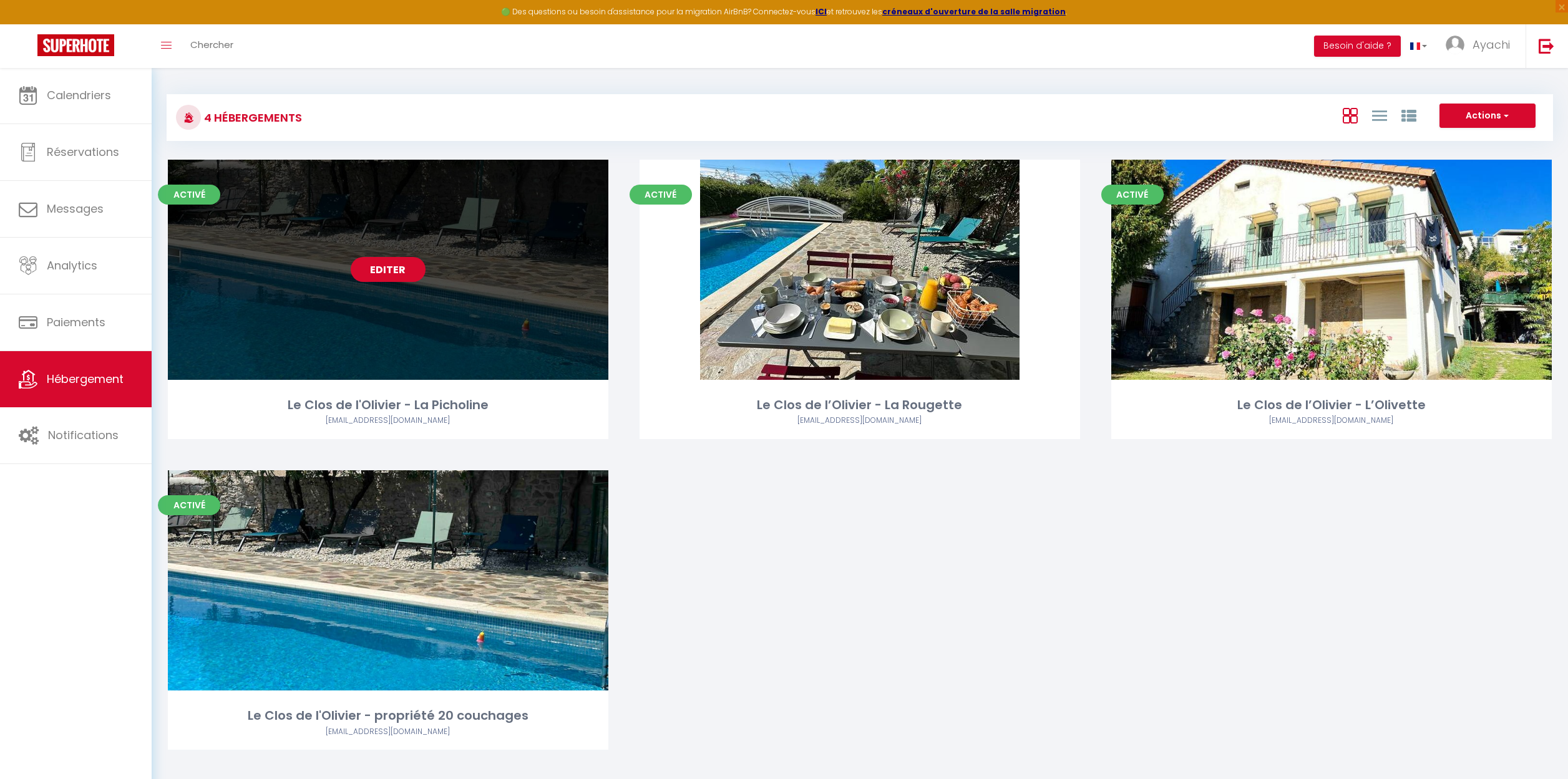
click at [396, 273] on link "Editer" at bounding box center [388, 269] width 75 height 25
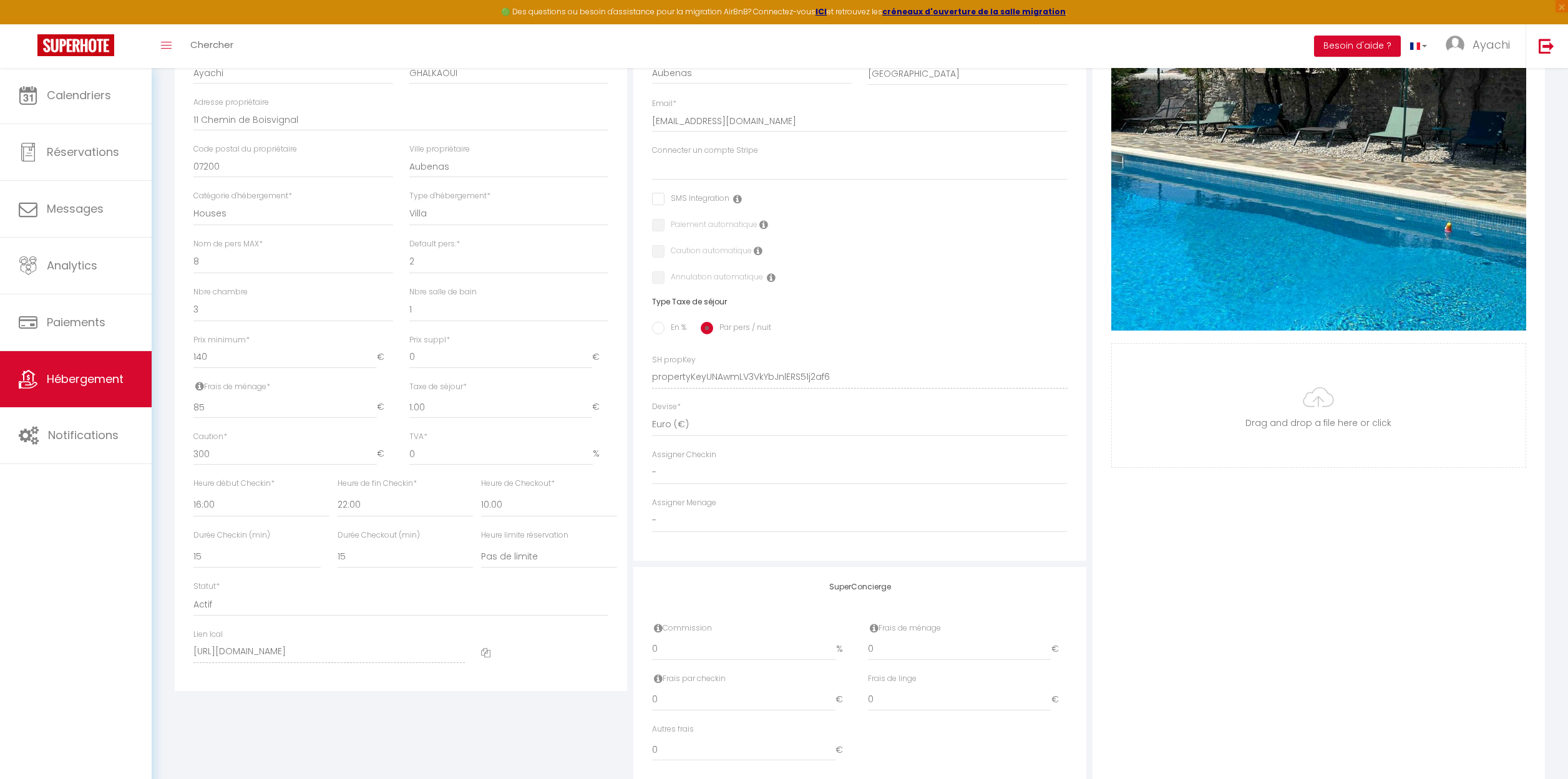
scroll to position [313, 0]
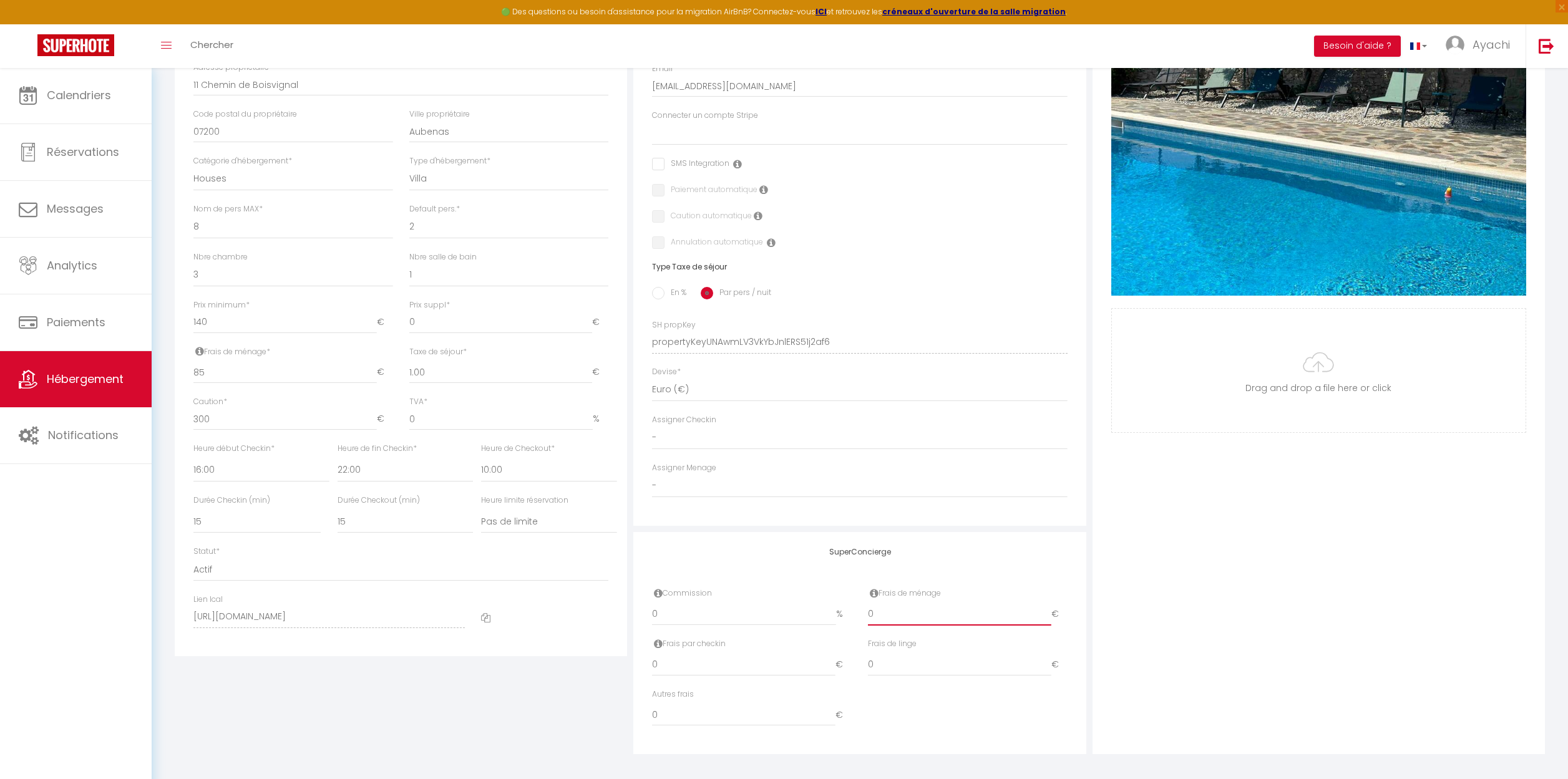
click at [899, 611] on input "0" at bounding box center [959, 614] width 184 height 22
click at [1008, 552] on div "SuperConcierge Commission 0 % Frais de ménage 0 € Frais par checkin 0 € Frais d…" at bounding box center [859, 643] width 452 height 223
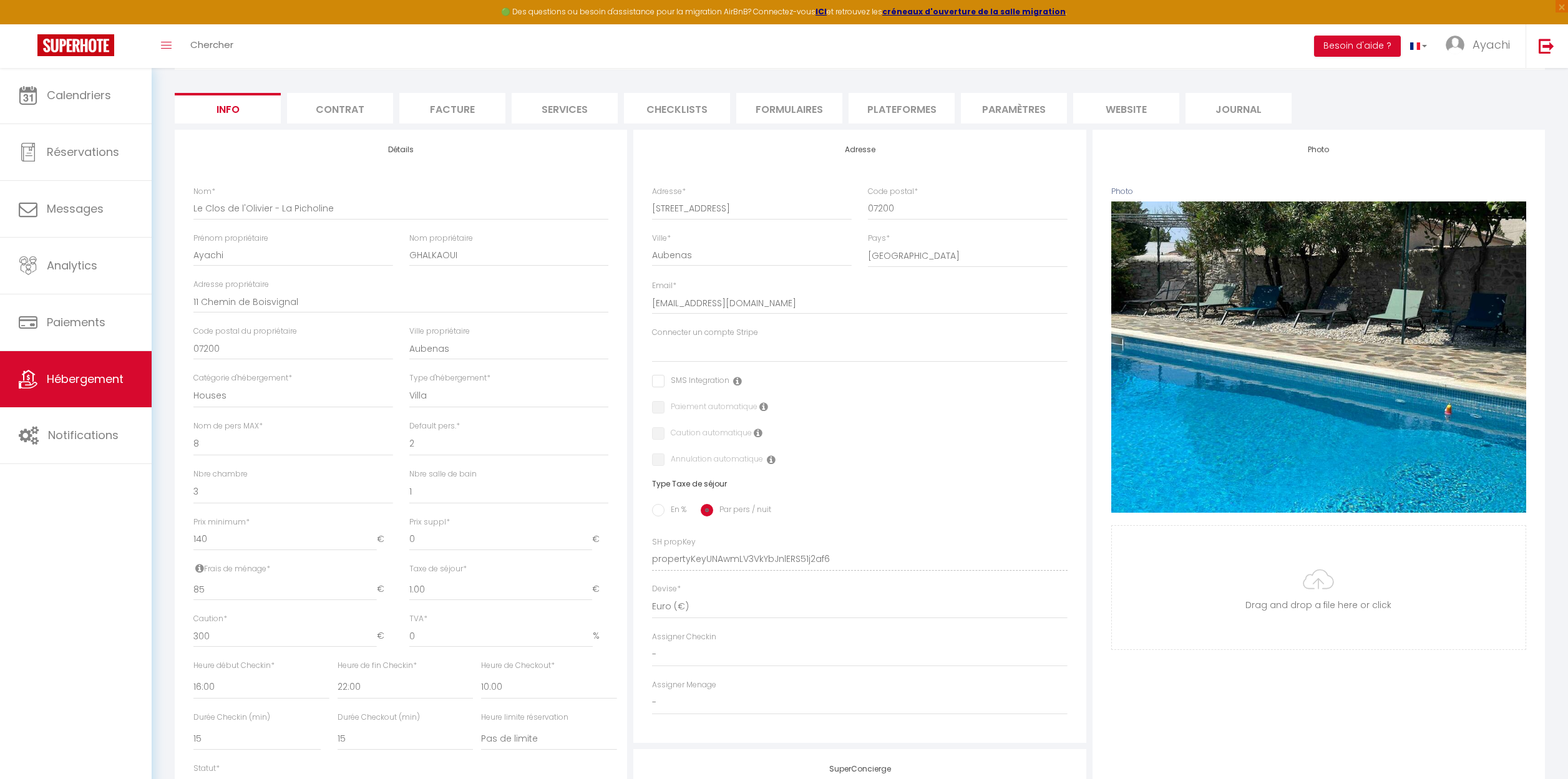
scroll to position [0, 0]
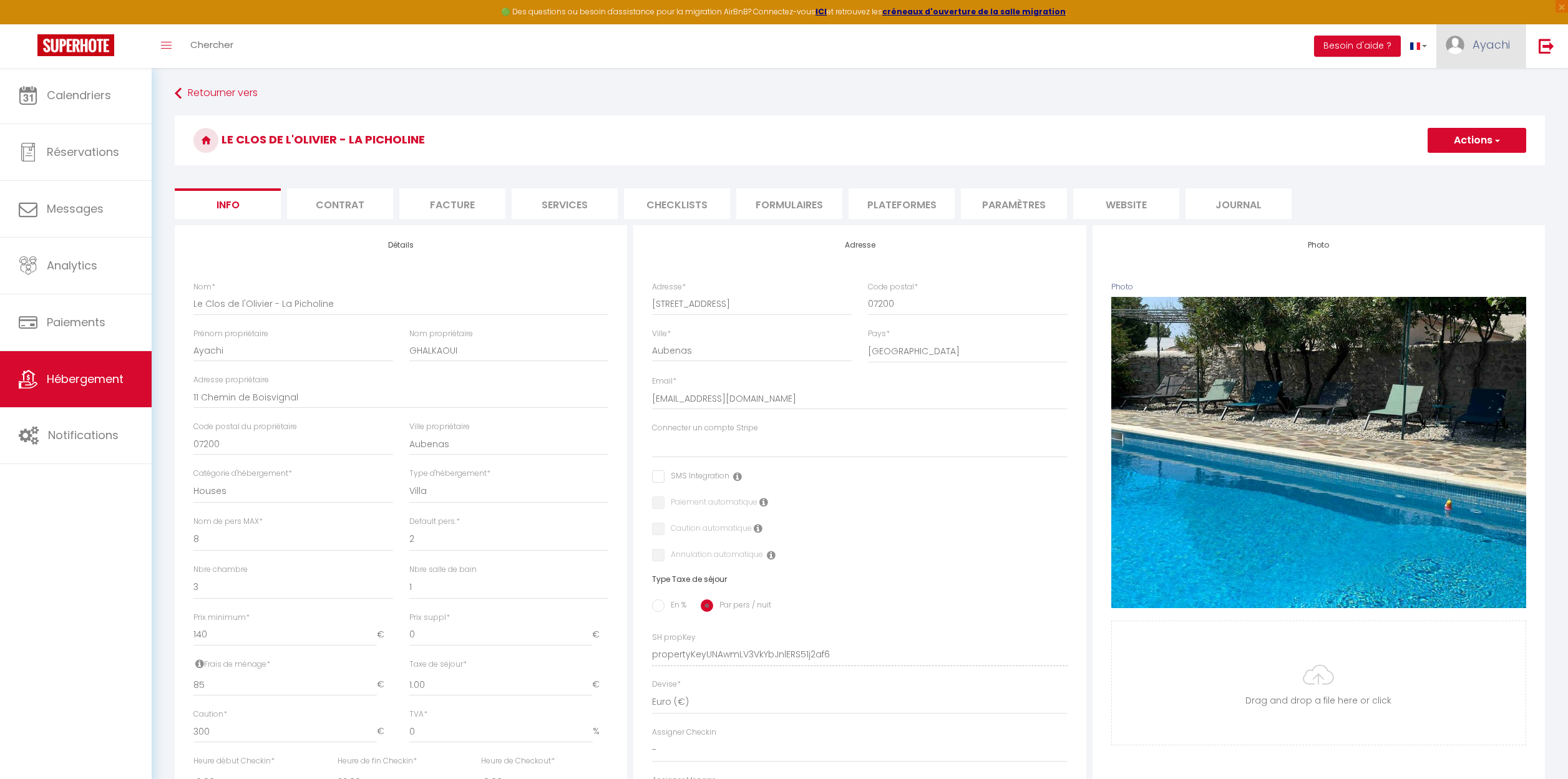
click at [1497, 44] on span "Ayachi" at bounding box center [1491, 44] width 37 height 15
click at [1105, 200] on li "website" at bounding box center [1126, 203] width 106 height 30
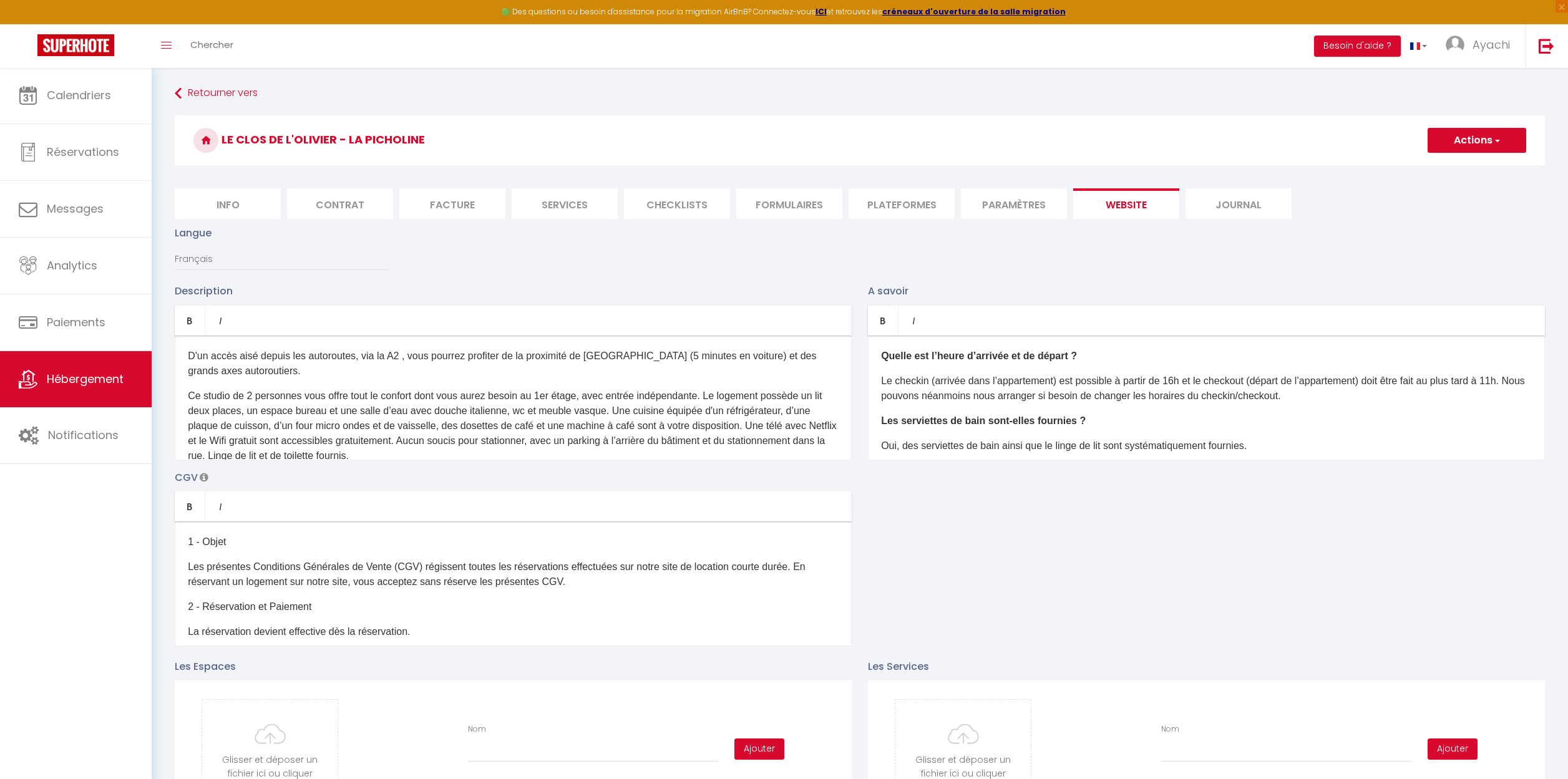
click at [392, 389] on p "Ce studio de 2 personnes vous offre tout le confort dont vous aurez besoin au 1…" at bounding box center [513, 426] width 650 height 75
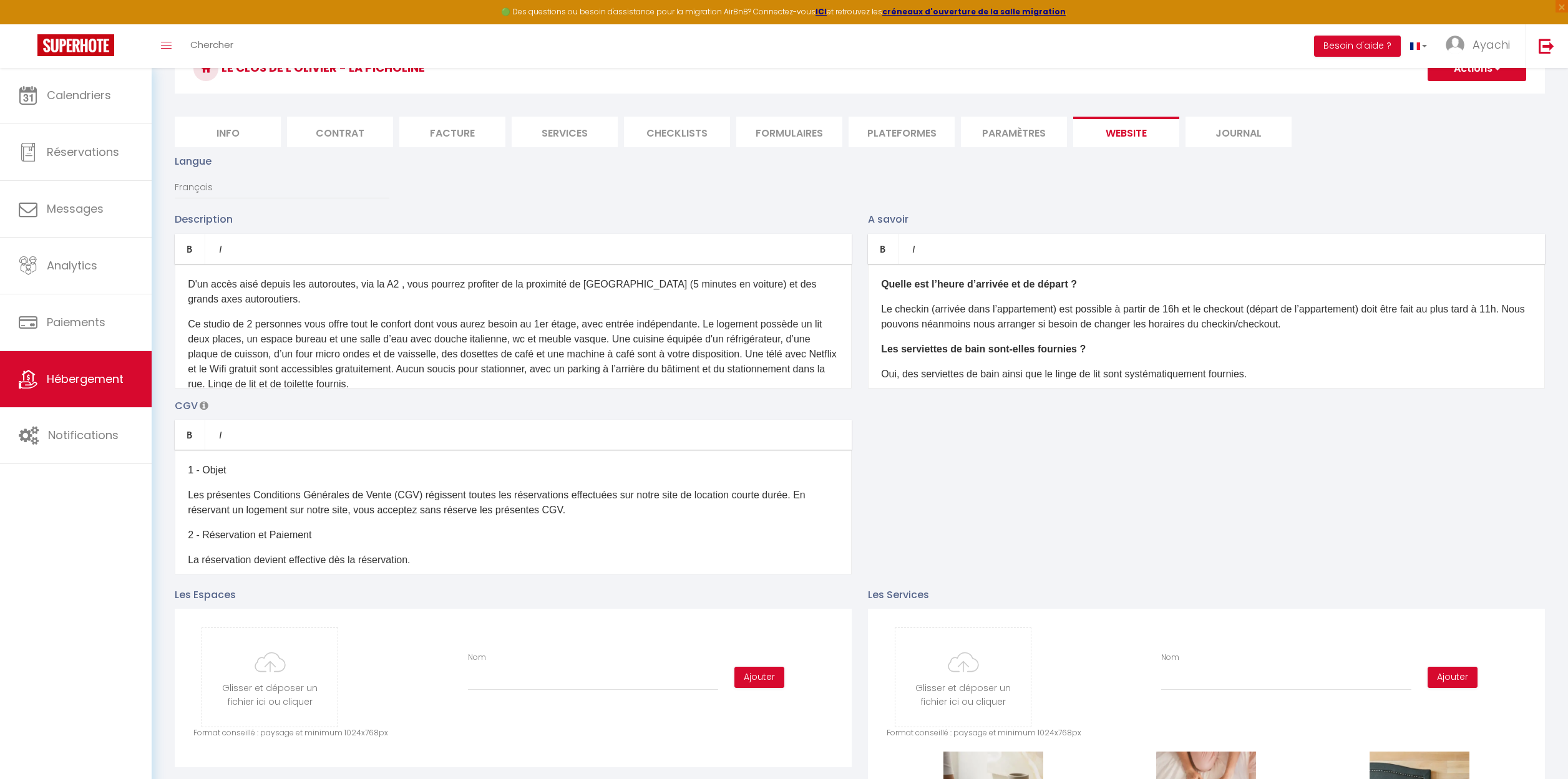
scroll to position [11, 0]
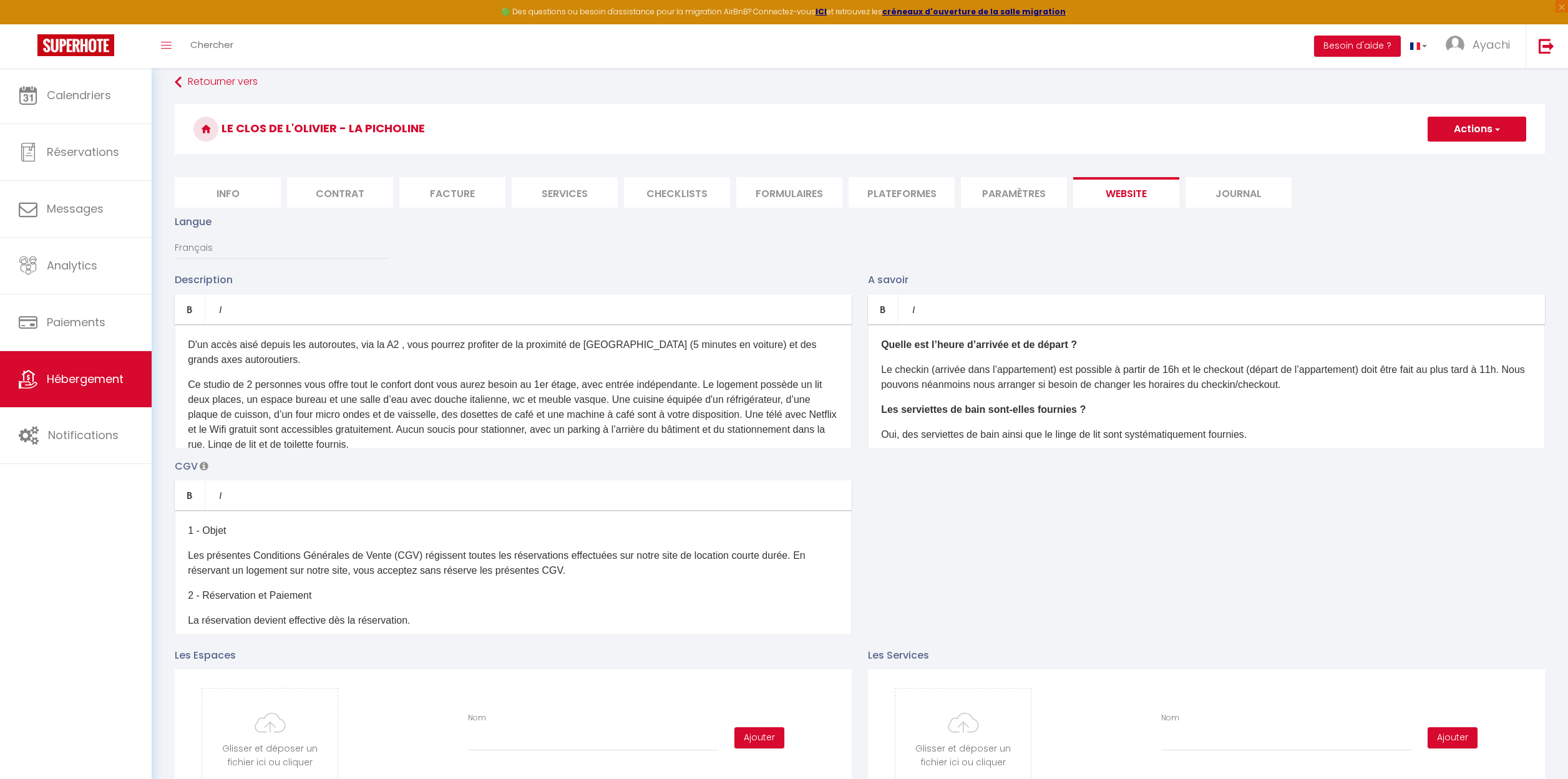
click at [399, 345] on p "D'un accès aisé depuis les autoroutes, via la A2 , vous pourrez profiter de la …" at bounding box center [513, 352] width 650 height 30
click at [410, 346] on p "D'un accès aisé depuis les autoroutes, via la A2 , vous pourrez profiter de la …" at bounding box center [513, 352] width 650 height 30
click at [409, 345] on p "D'un accès aisé depuis les autoroutes, via la A2 , vous pourrez profiter de la …" at bounding box center [513, 352] width 650 height 30
click at [811, 342] on p "D'un accès aisé depuis les autoroutes et les gares de [GEOGRAPHIC_DATA] et [GEO…" at bounding box center [513, 352] width 650 height 30
drag, startPoint x: 256, startPoint y: 356, endPoint x: 648, endPoint y: 346, distance: 392.1
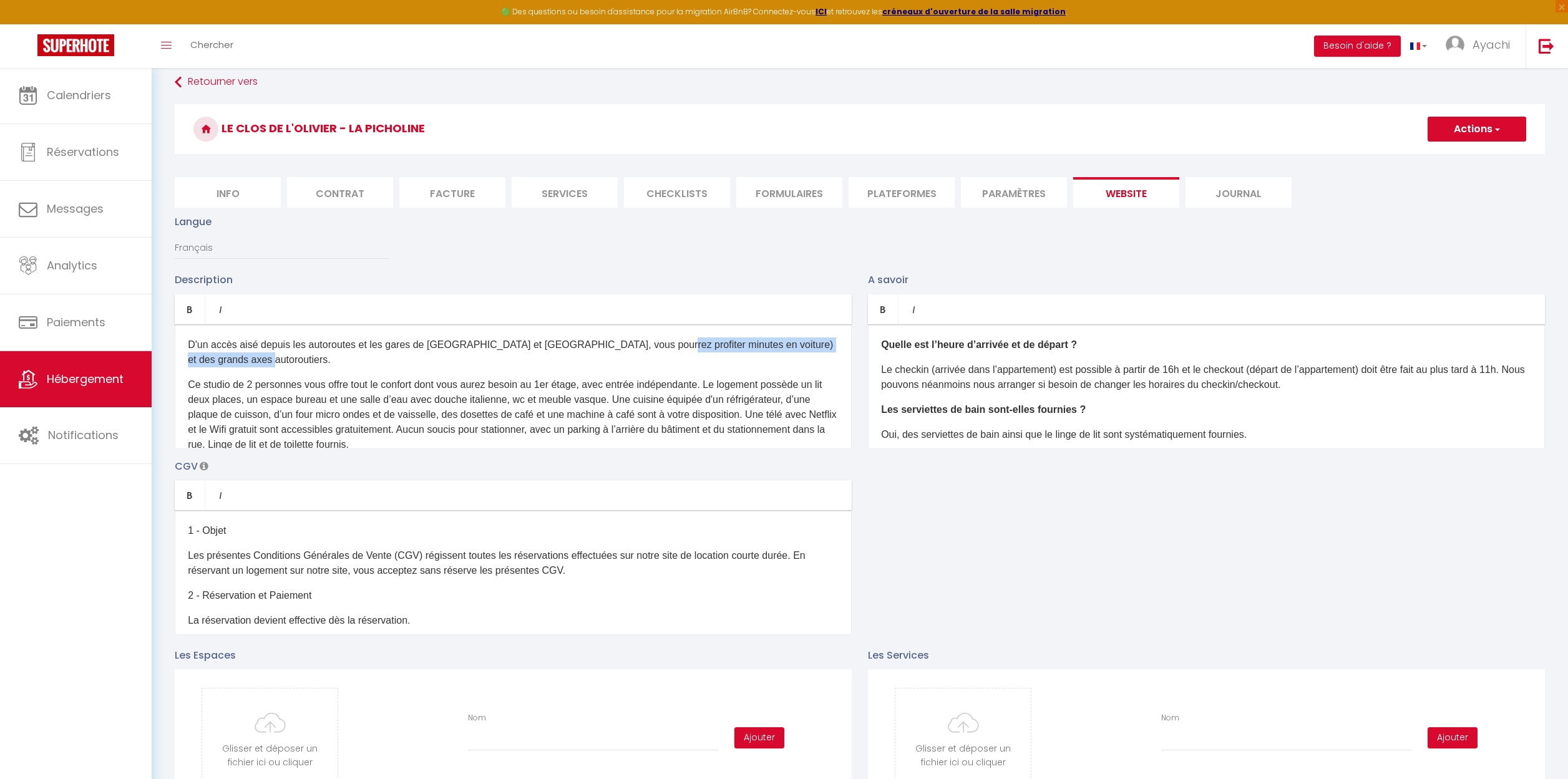
click at [648, 346] on p "D'un accès aisé depuis les autoroutes et les gares de [GEOGRAPHIC_DATA] et [GEO…" at bounding box center [513, 352] width 650 height 30
click at [235, 378] on p "Ce studio de 2 personnes vous offre tout le confort dont vous aurez besoin au 1…" at bounding box center [513, 415] width 650 height 75
click at [317, 378] on p "Ce logement de 2 personnes vous offre tout le confort dont vous aurez besoin au…" at bounding box center [513, 415] width 650 height 75
click at [249, 378] on p "Ce logement pour 8 personnes vous offre tout le confort dont vous aurez besoin …" at bounding box center [513, 415] width 650 height 75
click at [385, 378] on p "Ce logement indépendant pour 8 personnes vous offre tout le confort dont vous a…" at bounding box center [513, 415] width 650 height 75
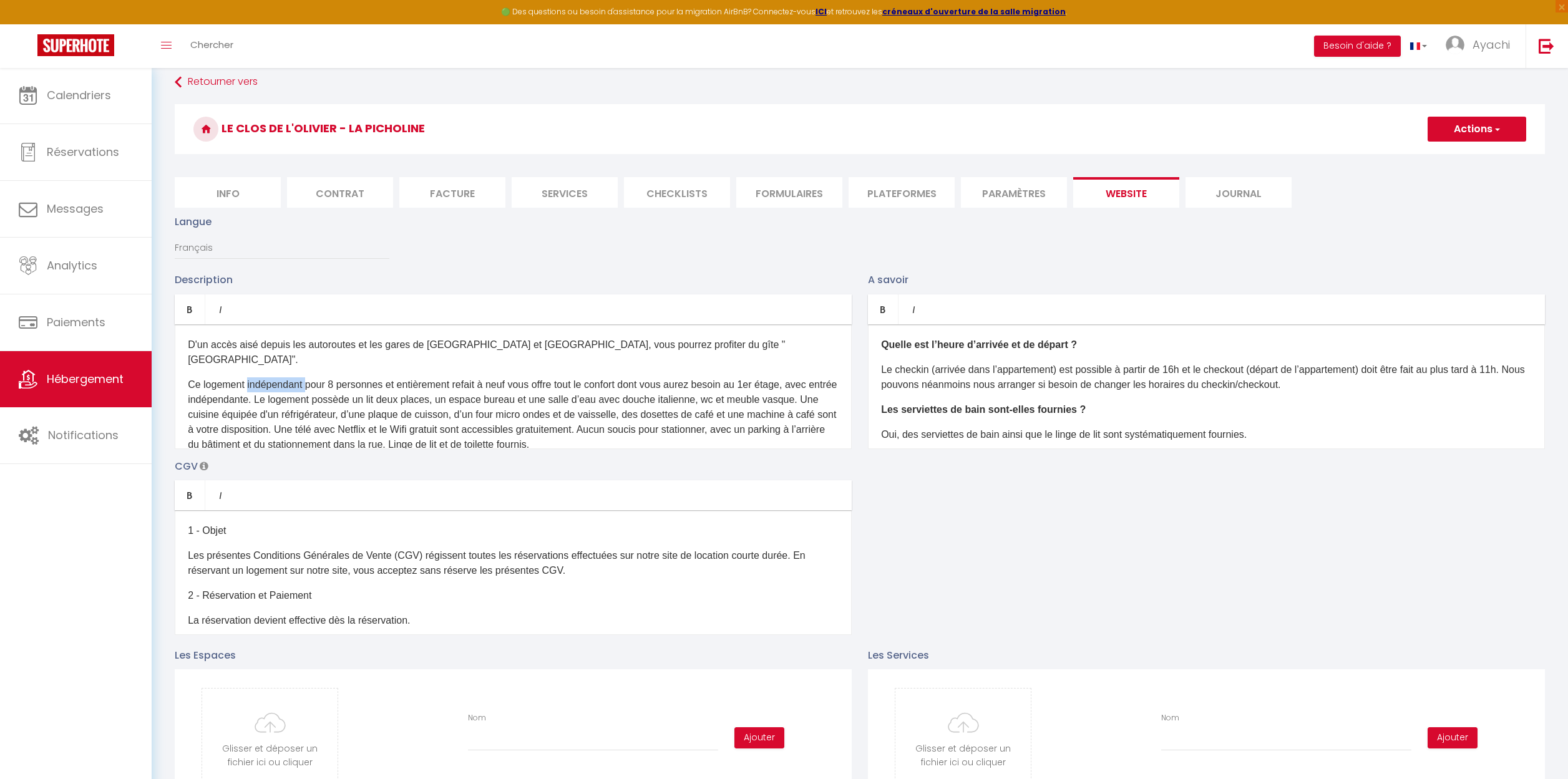
drag, startPoint x: 305, startPoint y: 371, endPoint x: 246, endPoint y: 371, distance: 59.0
click at [246, 378] on p "Ce logement indépendant pour 8 personnes et entièrement refait à neuf vous offr…" at bounding box center [513, 415] width 650 height 75
click at [313, 384] on p "Ce logement pour 8 personnes et entièrement refait à neuf vous offre tout le co…" at bounding box center [513, 415] width 650 height 75
click at [452, 385] on p "Ce logement pour 8 personnes et entièrement refait à neuf vous offre tout le co…" at bounding box center [513, 415] width 650 height 75
click at [565, 384] on p "Ce logement pour 8 personnes et entièrement refait à neuf vous offre tout le co…" at bounding box center [513, 415] width 650 height 75
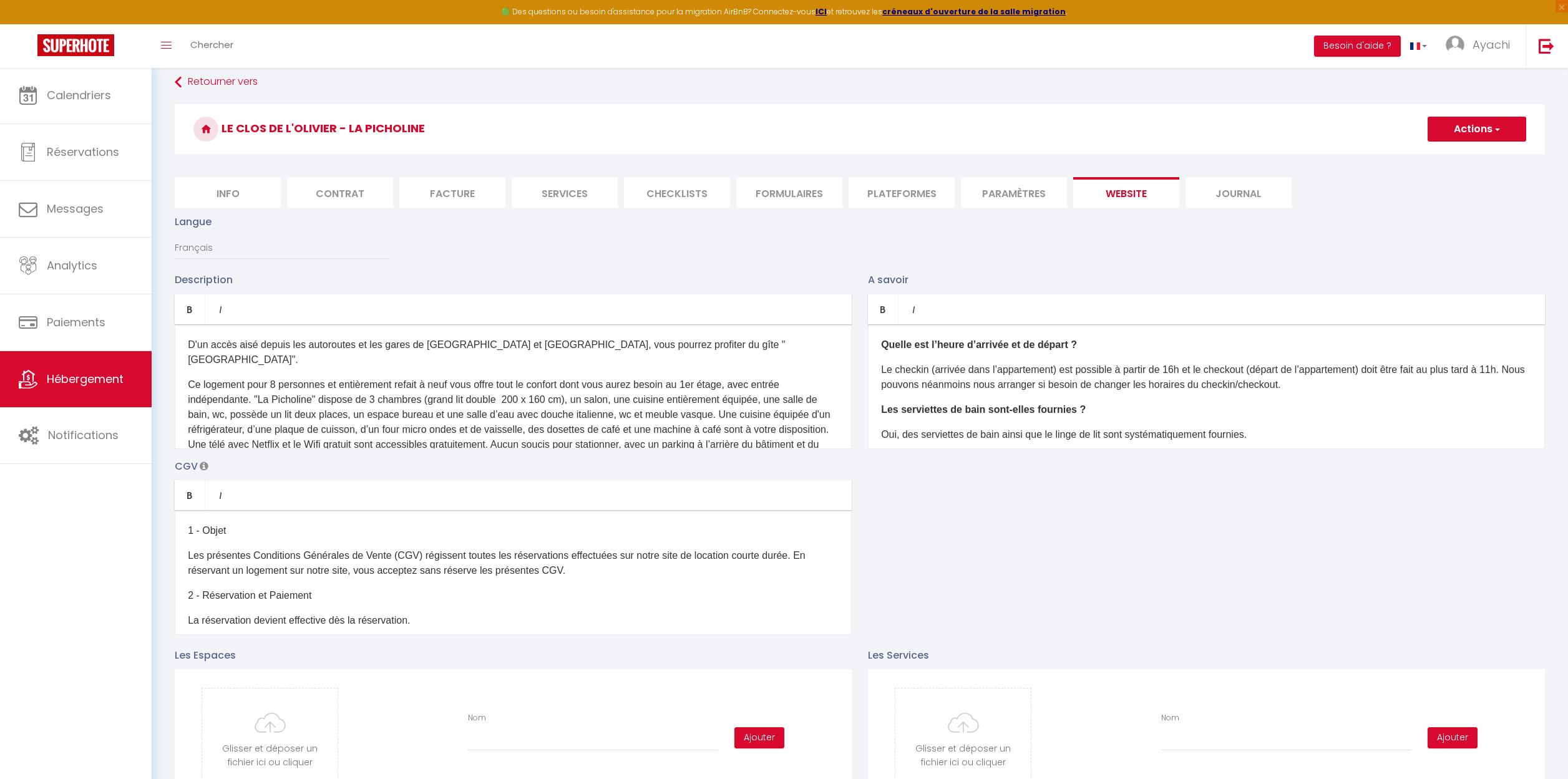
click at [243, 401] on p "Ce logement pour 8 personnes et entièrement refait à neuf vous offre tout le co…" at bounding box center [513, 423] width 650 height 90
drag, startPoint x: 745, startPoint y: 401, endPoint x: 536, endPoint y: 402, distance: 209.0
click at [536, 402] on p "Ce logement pour 8 personnes et entièrement refait à neuf vous offre tout le co…" at bounding box center [513, 423] width 650 height 90
drag, startPoint x: 716, startPoint y: 401, endPoint x: 641, endPoint y: 401, distance: 75.0
click at [641, 401] on p "Ce logement pour 8 personnes et entièrement refait à neuf vous offre tout le co…" at bounding box center [513, 423] width 650 height 90
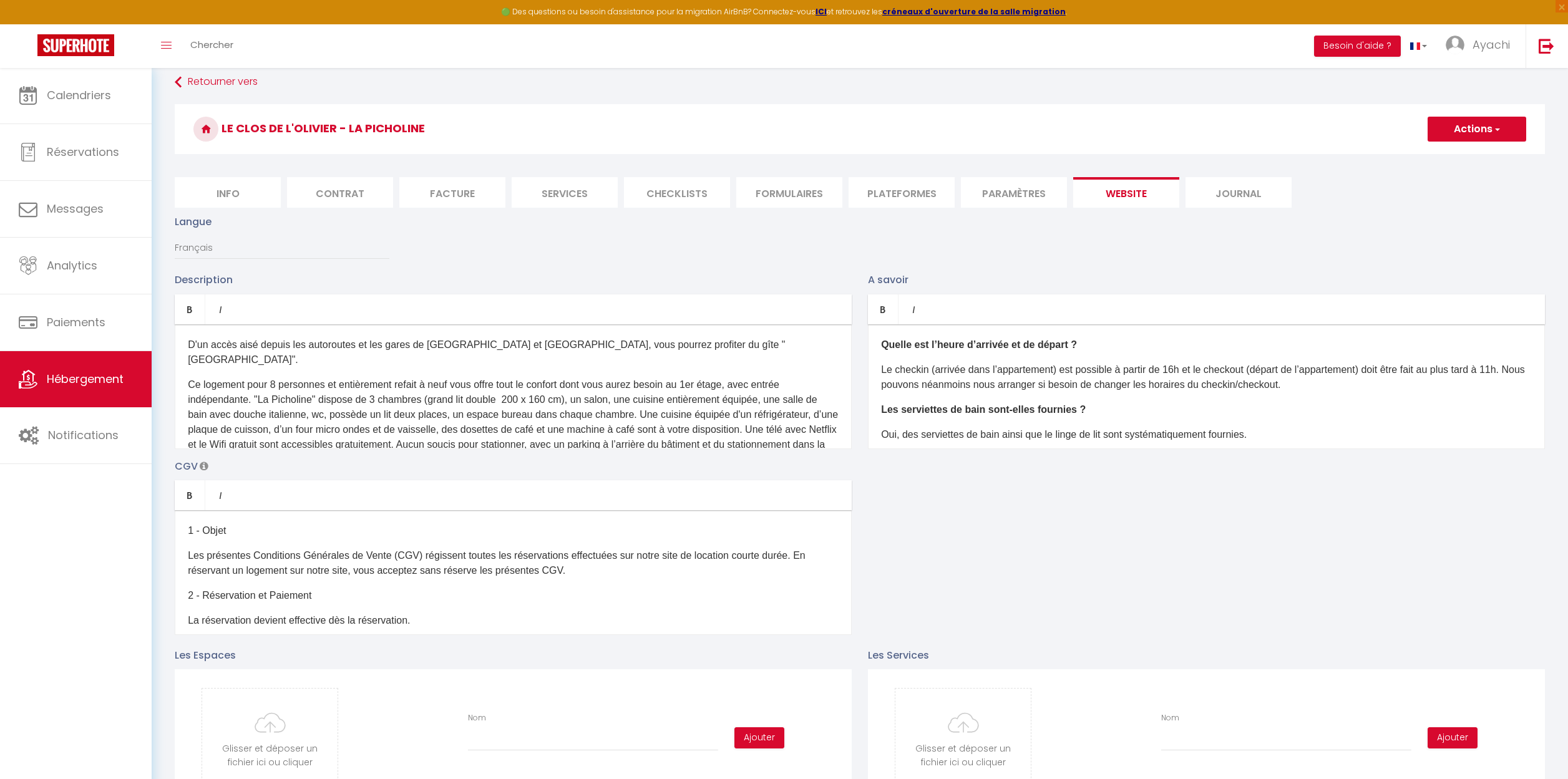
click at [667, 397] on p "Ce logement pour 8 personnes et entièrement refait à neuf vous offre tout le co…" at bounding box center [513, 423] width 650 height 90
click at [690, 401] on p "Ce logement pour 8 personnes et entièrement refait à neuf vous offre tout le co…" at bounding box center [513, 423] width 650 height 90
click at [826, 400] on p "Ce logement pour 8 personnes et entièrement refait à neuf vous offre tout le co…" at bounding box center [513, 423] width 650 height 90
click at [523, 416] on p "Ce logement pour 8 personnes et entièrement refait à neuf vous offre tout le co…" at bounding box center [513, 423] width 650 height 90
click at [600, 416] on p "Ce logement pour 8 personnes et entièrement refait à neuf vous offre tout le co…" at bounding box center [513, 423] width 650 height 90
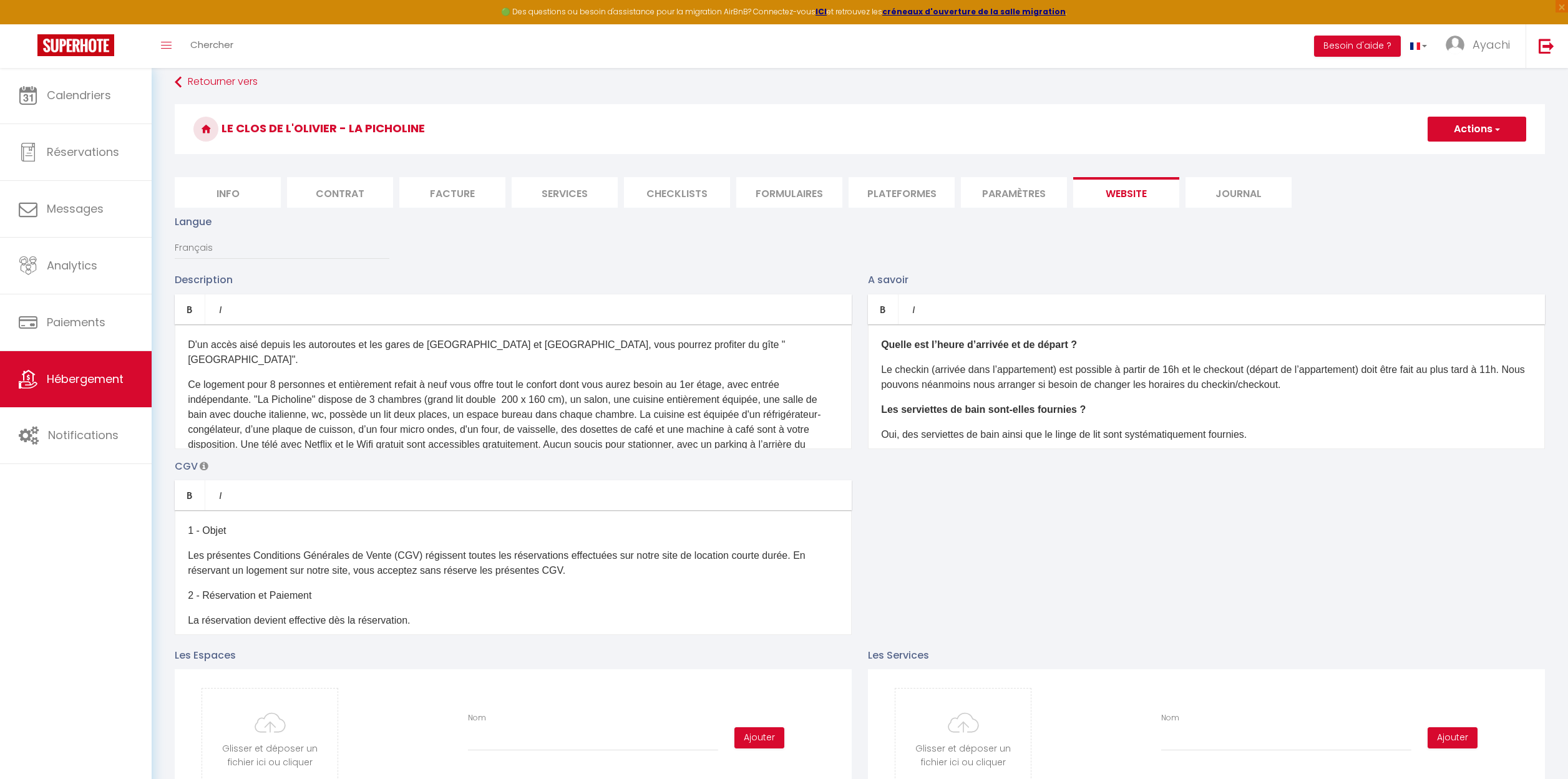
click at [650, 414] on p "Ce logement pour 8 personnes et entièrement refait à neuf vous offre tout le co…" at bounding box center [513, 423] width 650 height 90
click at [335, 416] on p "Ce logement pour 8 personnes et entièrement refait à neuf vous offre tout le co…" at bounding box center [513, 423] width 650 height 90
click at [634, 416] on p "Ce logement pour 8 personnes et entièrement refait à neuf vous offre tout le co…" at bounding box center [513, 423] width 650 height 90
click at [825, 412] on p "Ce logement pour 8 personnes et entièrement refait à neuf vous offre tout le co…" at bounding box center [513, 423] width 650 height 90
drag, startPoint x: 340, startPoint y: 430, endPoint x: 238, endPoint y: 430, distance: 102.0
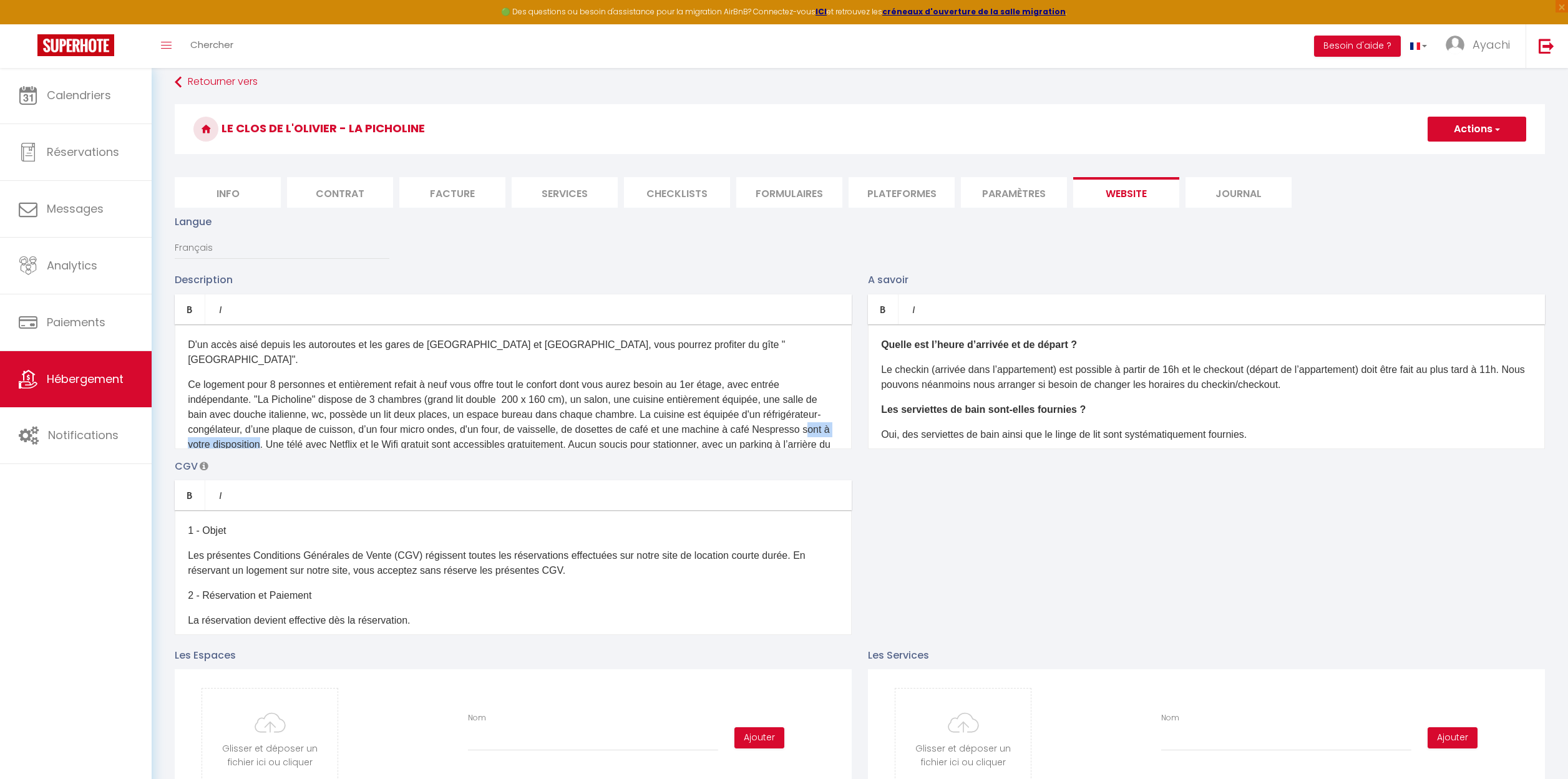
click at [238, 430] on p "Ce logement pour 8 personnes et entièrement refait à neuf vous offre tout le co…" at bounding box center [513, 423] width 650 height 90
click at [334, 429] on p "Ce logement pour 8 personnes et entièrement refait à neuf vous offre tout le co…" at bounding box center [513, 423] width 650 height 90
click at [398, 432] on p "Ce logement pour 8 personnes et entièrement refait à neuf vous offre tout le co…" at bounding box center [513, 423] width 650 height 90
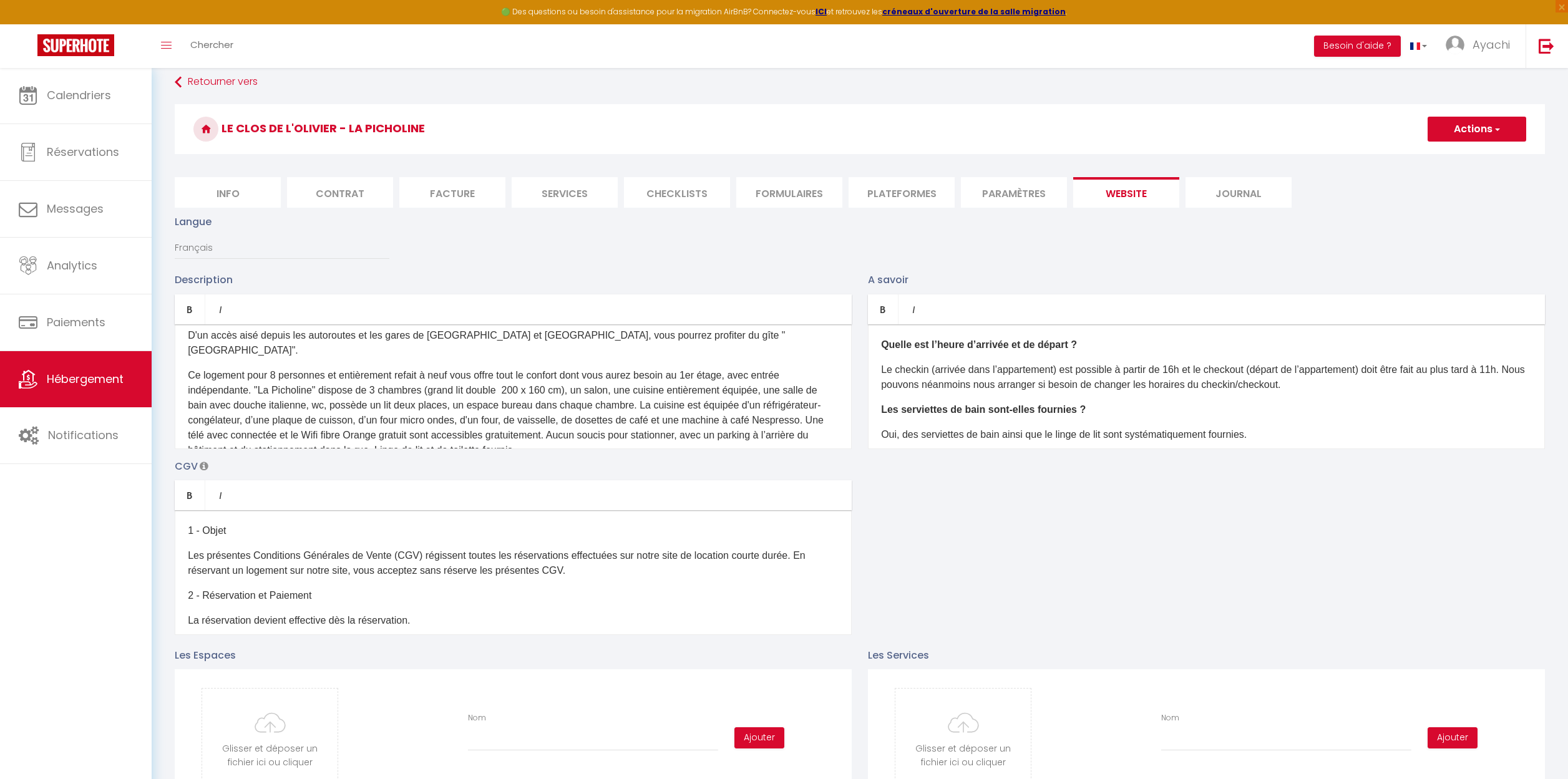
click at [328, 436] on p "Ce logement pour 8 personnes et entièrement refait à neuf vous offre tout le co…" at bounding box center [513, 413] width 650 height 90
click at [358, 436] on p "Ce logement pour 8 personnes et entièrement refait à neuf vous offre tout le co…" at bounding box center [513, 413] width 650 height 90
click at [444, 437] on p "Ce logement pour 8 personnes et entièrement refait à neuf vous offre tout le co…" at bounding box center [513, 413] width 650 height 90
click at [456, 437] on p "Ce logement pour 8 personnes et entièrement refait à neuf vous offre tout le co…" at bounding box center [513, 413] width 650 height 90
click at [454, 437] on p "Ce logement pour 8 personnes et entièrement refait à neuf vous offre tout le co…" at bounding box center [513, 413] width 650 height 90
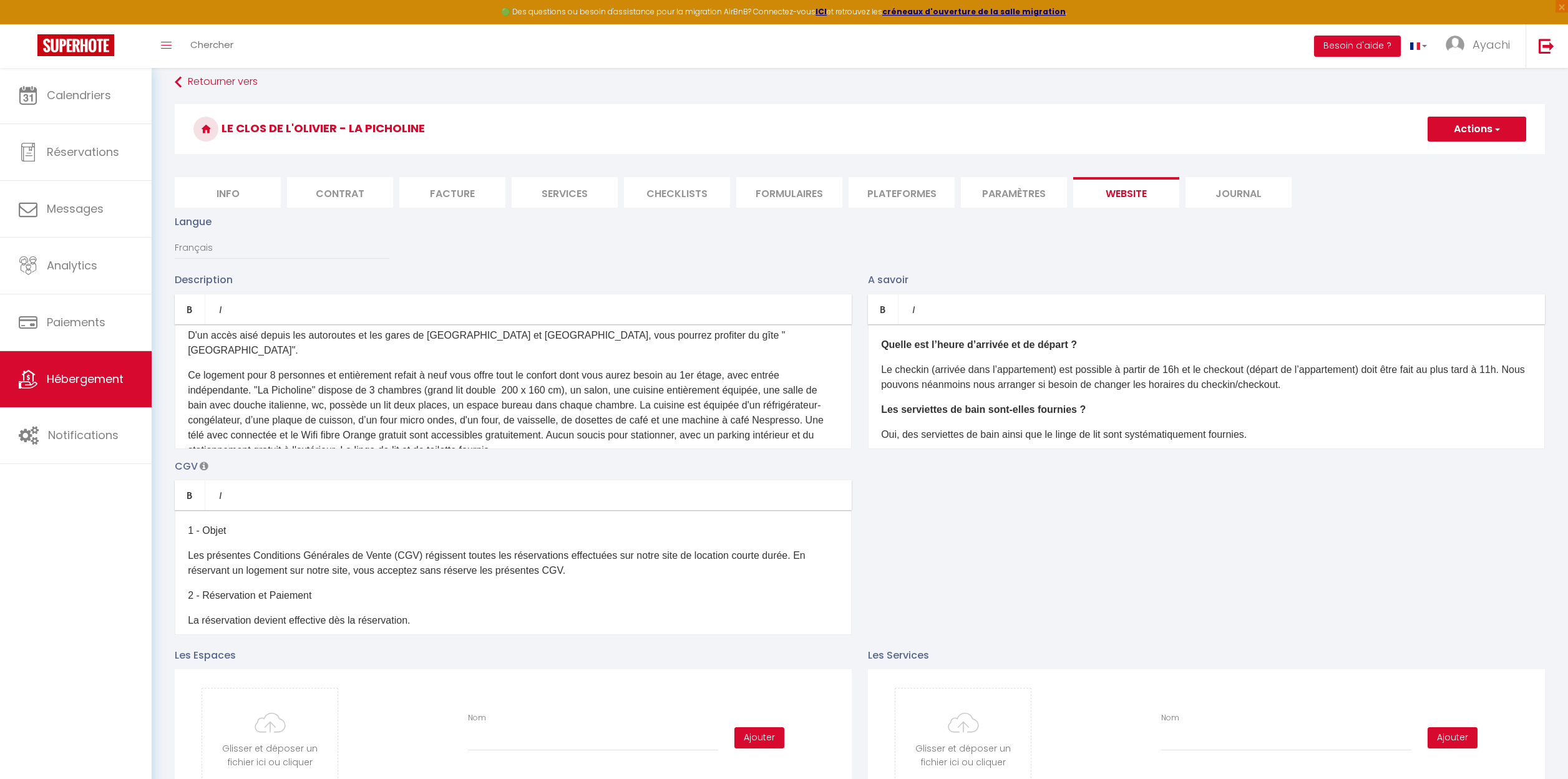
click at [579, 434] on p "Ce logement pour 8 personnes et entièrement refait à neuf vous offre tout le co…" at bounding box center [513, 413] width 650 height 90
click at [665, 430] on p "Ce logement pour 8 personnes et entièrement refait à neuf vous offre tout le co…" at bounding box center [513, 413] width 650 height 90
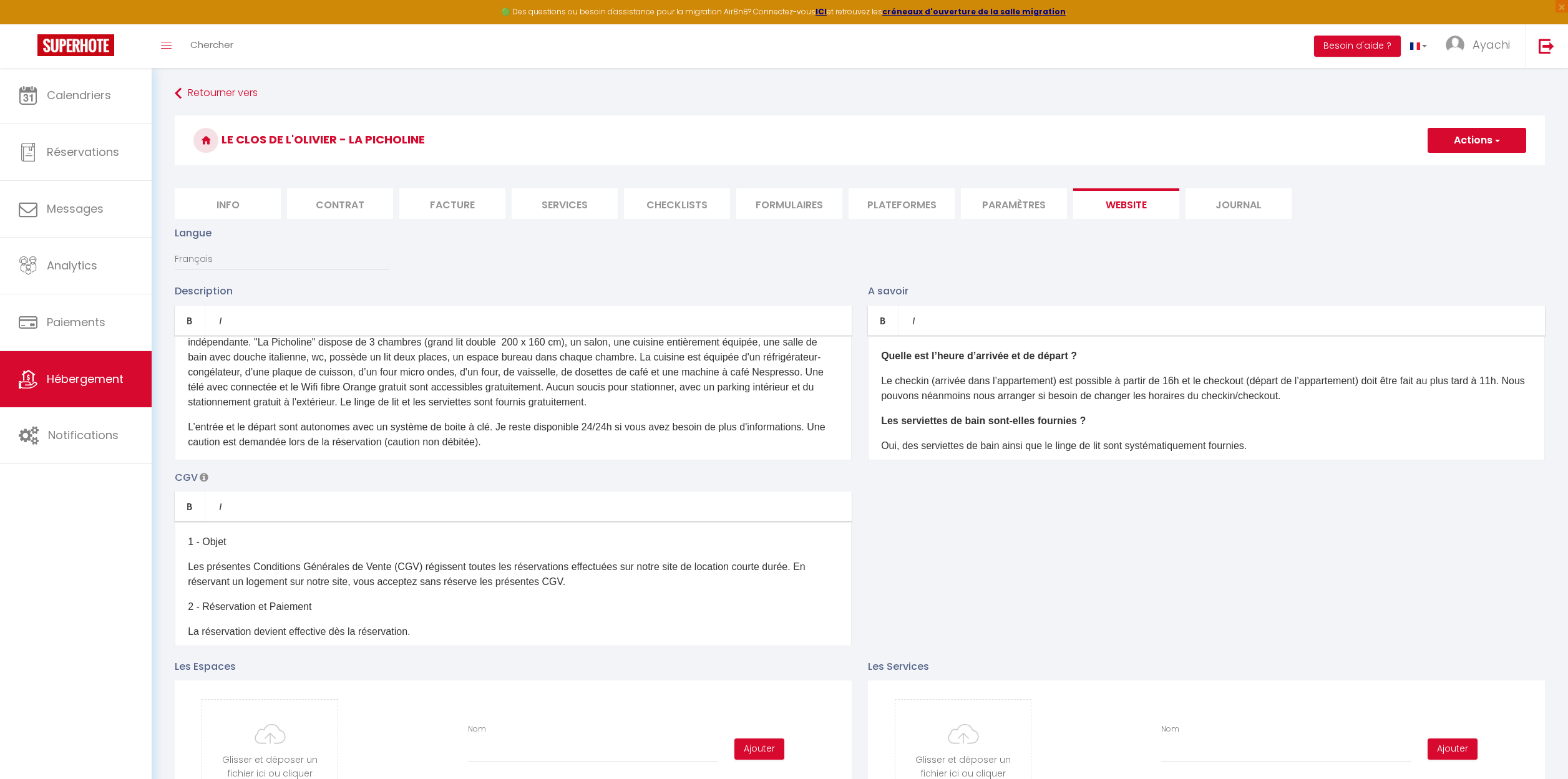
scroll to position [0, 0]
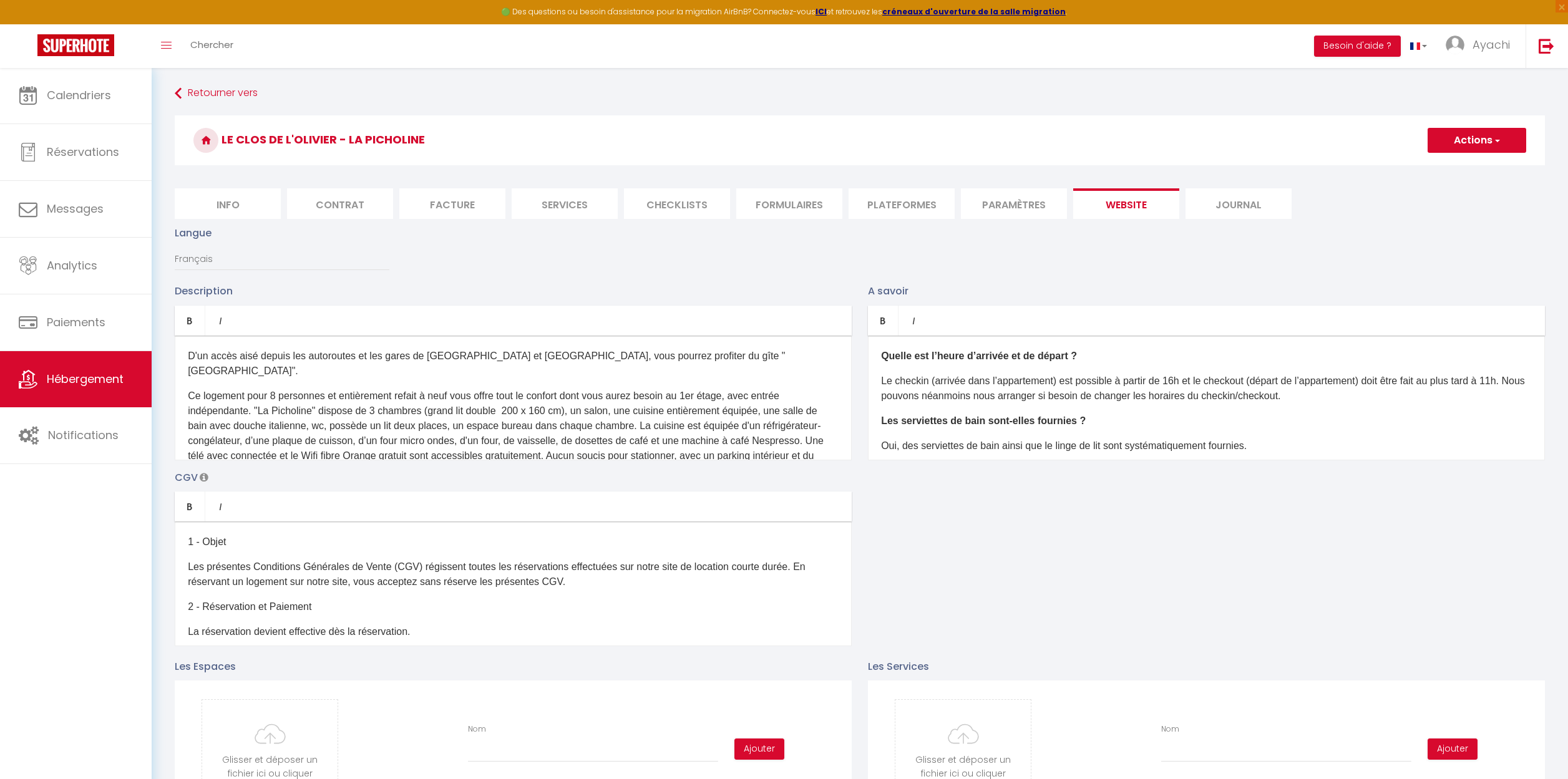
click at [354, 358] on p "D'un accès aisé depuis les autoroutes et les gares de [GEOGRAPHIC_DATA] et [GEO…" at bounding box center [513, 363] width 650 height 30
click at [494, 357] on p "D'un accès aisé depuis l'autoroute A7 et les gares de [GEOGRAPHIC_DATA] et [GEO…" at bounding box center [513, 363] width 650 height 30
click at [368, 357] on p "D'un accès aisé depuis l'autoroute A7 et les gares de [GEOGRAPHIC_DATA] TGV [GE…" at bounding box center [513, 363] width 650 height 30
click at [476, 358] on p "D'un accès aisé depuis l'autoroute A7, les gares de [GEOGRAPHIC_DATA] [GEOGRAPH…" at bounding box center [513, 363] width 650 height 30
click at [753, 354] on p "D'un accès aisé depuis l'autoroute A7, les gares de [GEOGRAPHIC_DATA] et [GEOGR…" at bounding box center [513, 363] width 650 height 30
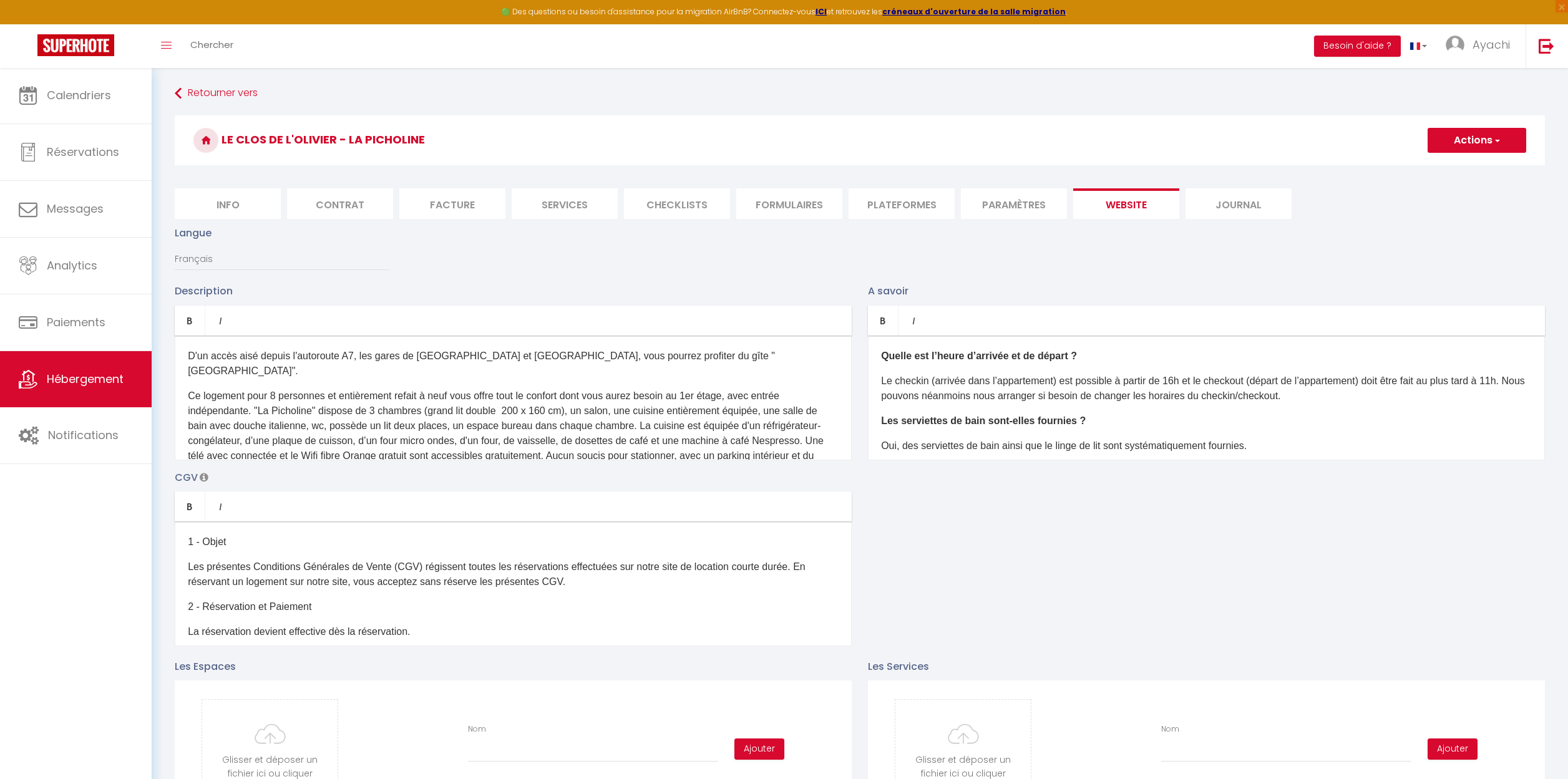
click at [184, 380] on div "D'un accès aisé depuis l'autoroute A7, les gares de [GEOGRAPHIC_DATA] et [GEOGR…" at bounding box center [513, 397] width 677 height 124
click at [725, 451] on p "Ce logement pour 8 personnes et entièrement refait à neuf vous offre tout le co…" at bounding box center [513, 434] width 650 height 90
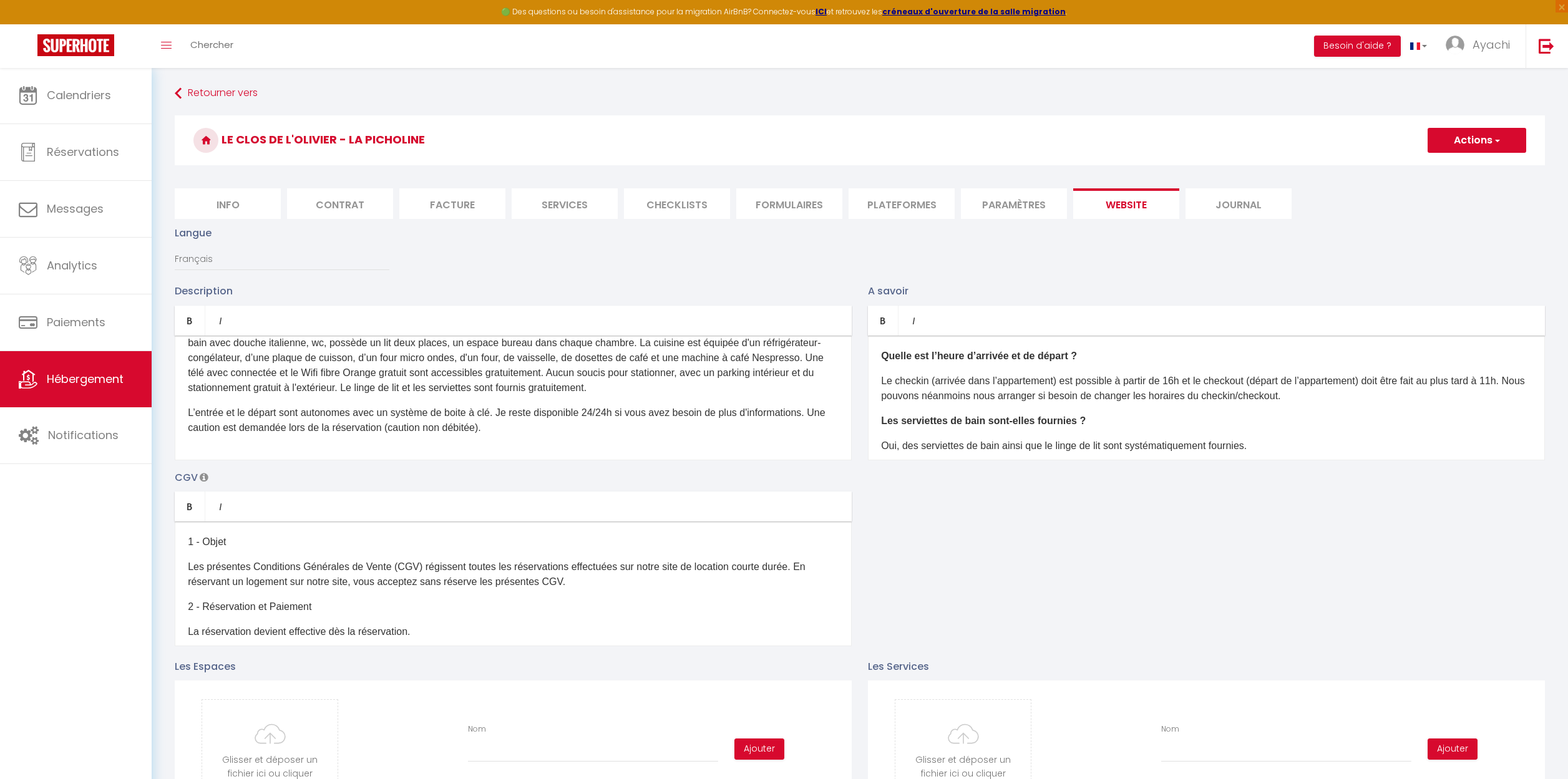
scroll to position [53, 0]
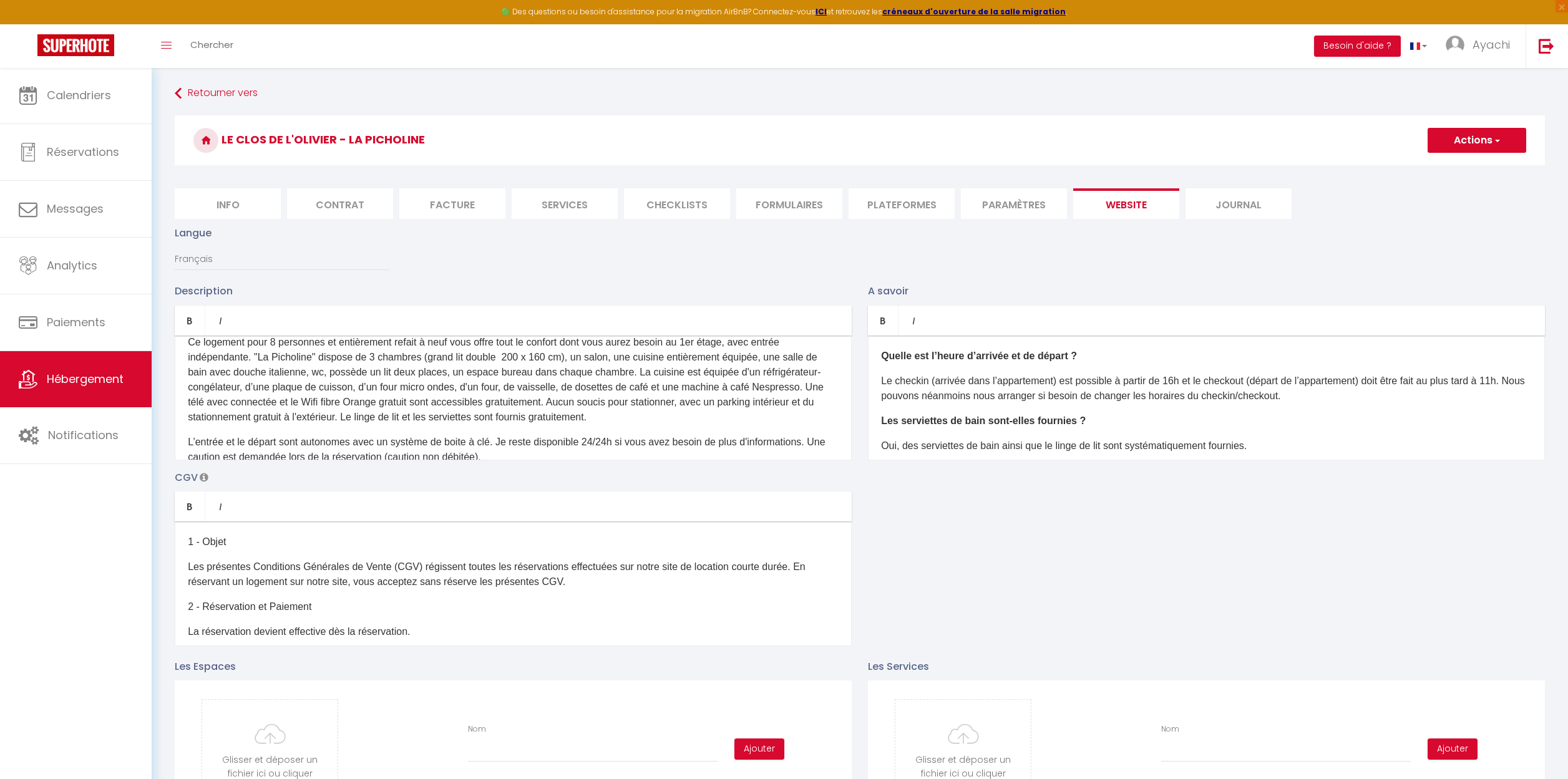
click at [355, 434] on p "L’entrée et le départ sont autonomes avec un système de boite à clé. Je reste d…" at bounding box center [513, 449] width 650 height 30
drag, startPoint x: 497, startPoint y: 427, endPoint x: 187, endPoint y: 423, distance: 310.0
click at [187, 423] on div "D'un accès aisé depuis l'autoroute A7, les gares de [GEOGRAPHIC_DATA] et [GEOGR…" at bounding box center [513, 397] width 677 height 124
click at [533, 434] on p "Nous nous ferons un plaisir de vous recevoir en personne. Je reste disponible 2…" at bounding box center [513, 449] width 650 height 30
drag, startPoint x: 597, startPoint y: 428, endPoint x: 562, endPoint y: 427, distance: 35.0
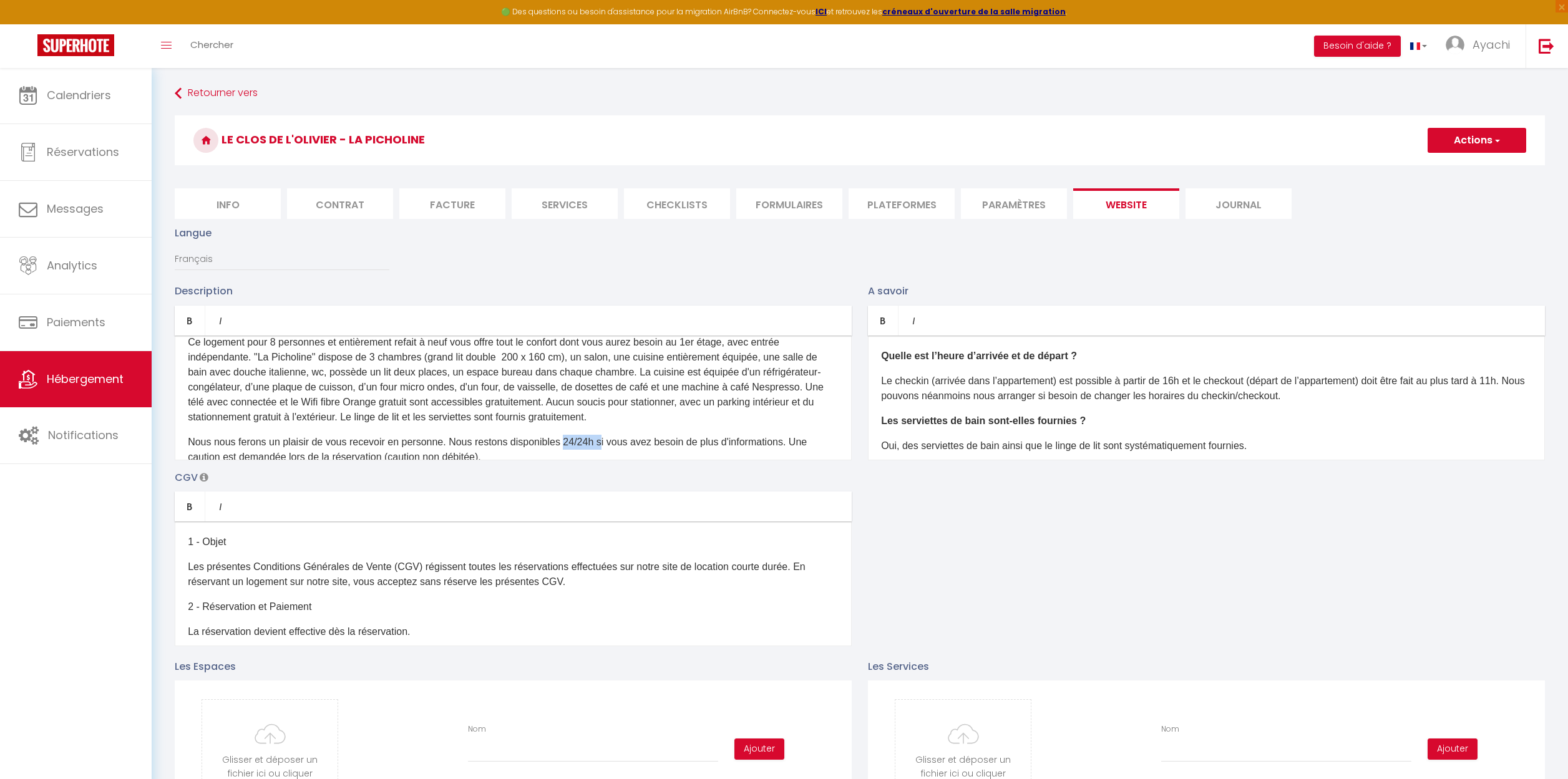
click at [562, 434] on p "Nous nous ferons un plaisir de vous recevoir en personne. Nous restons disponib…" at bounding box center [513, 449] width 650 height 30
click at [677, 436] on p "Nous nous ferons un plaisir de vous recevoir en personne. Nous restons disponib…" at bounding box center [513, 449] width 650 height 30
click at [752, 434] on p "Nous nous ferons un plaisir de vous recevoir en personne. Nous restons disponib…" at bounding box center [513, 449] width 650 height 30
click at [811, 434] on p "Nous nous ferons un plaisir de vous recevoir en personne. Nous restons disponib…" at bounding box center [513, 449] width 650 height 30
click at [469, 438] on p "Nous nous ferons un plaisir de vous recevoir en personne. Nous restons disponib…" at bounding box center [513, 449] width 650 height 30
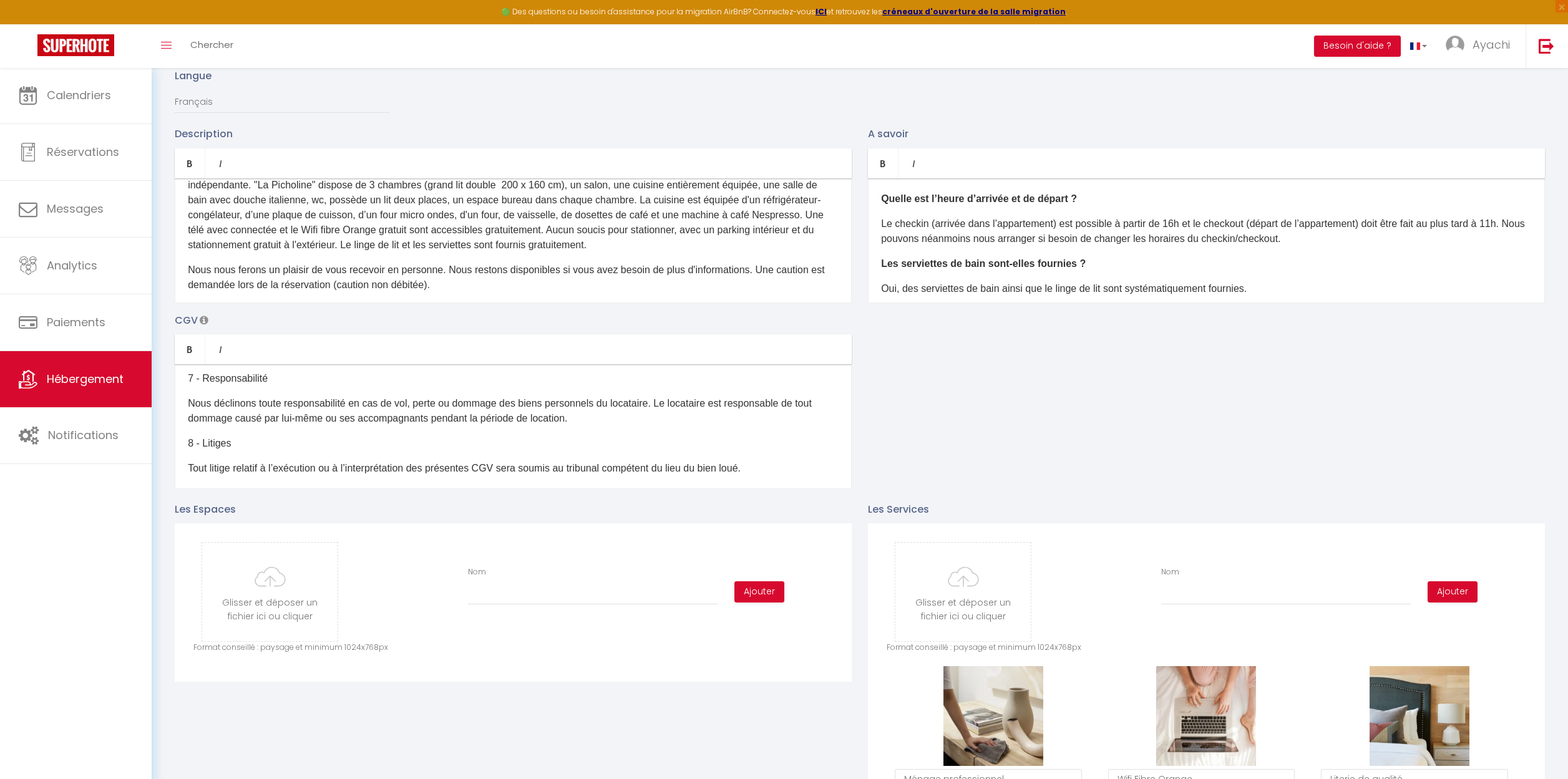
scroll to position [155, 0]
click at [890, 242] on p "Le checkin (arrivée dans l’appartement) est possible à partir de 16h et le chec…" at bounding box center [1206, 233] width 650 height 30
click at [1152, 268] on p "Les serviettes de bain sont-elles fournies ?" at bounding box center [1206, 266] width 650 height 15
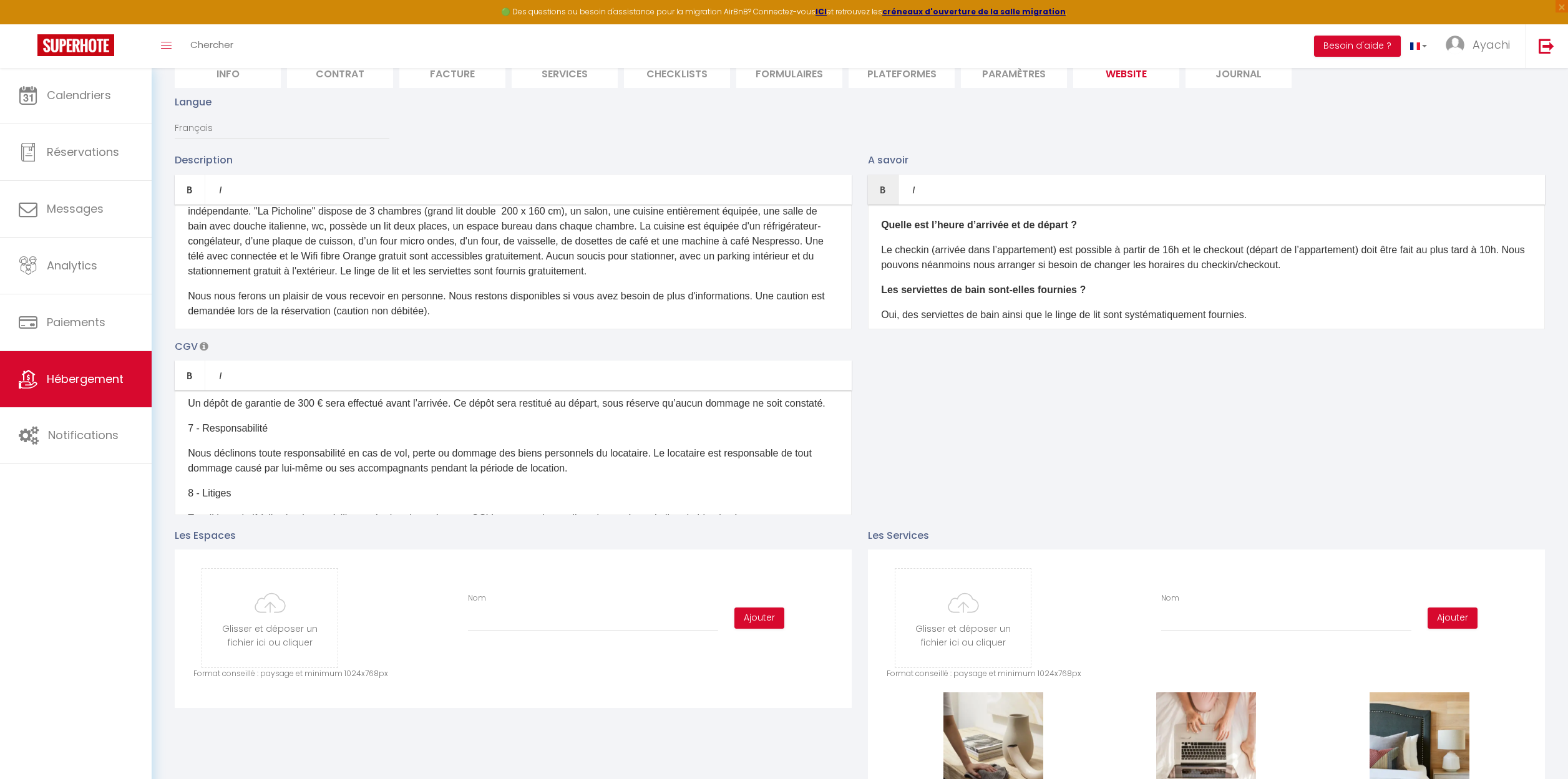
scroll to position [47, 0]
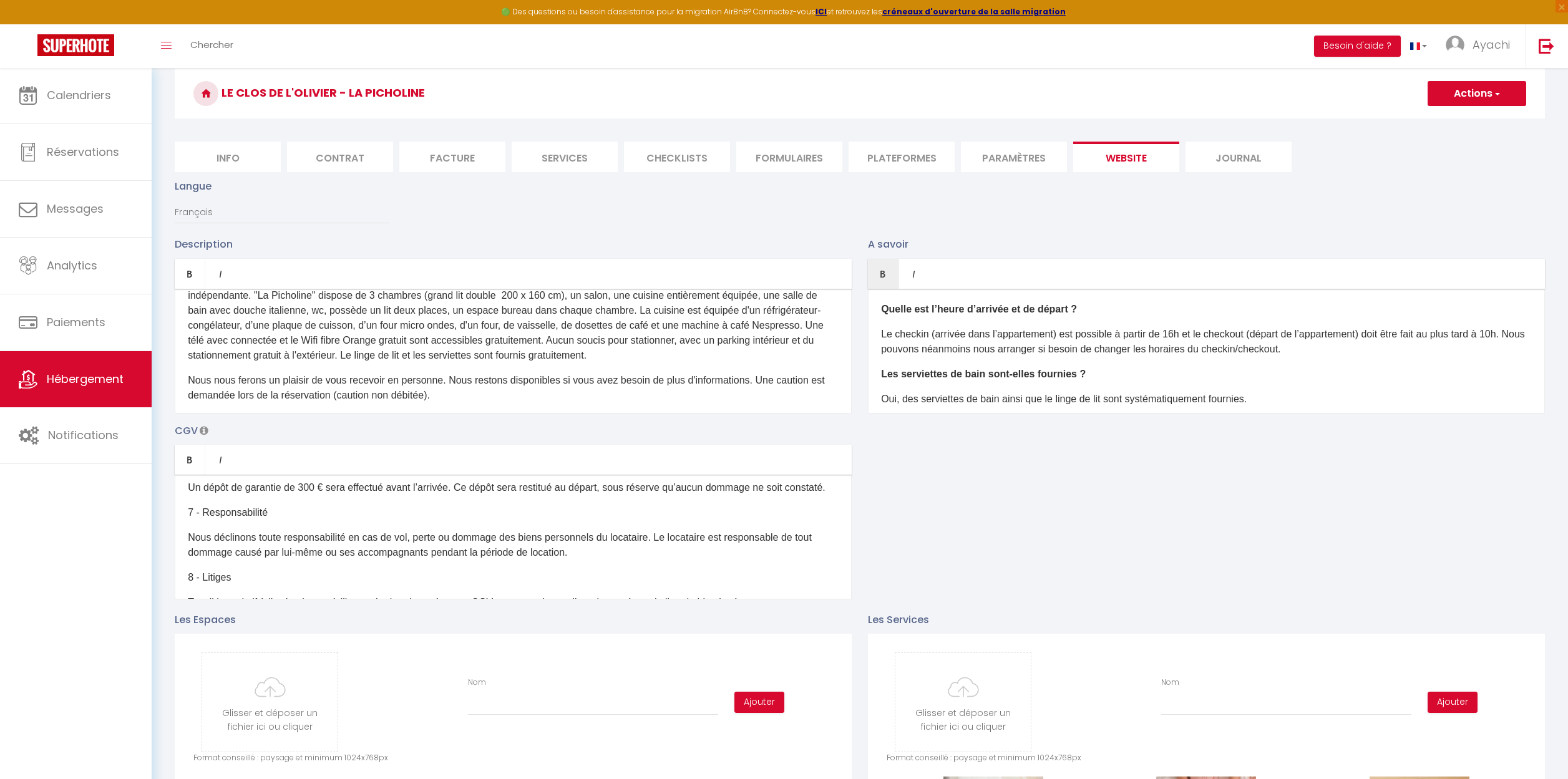
click at [1498, 93] on span "button" at bounding box center [1496, 94] width 8 height 13
click at [1472, 119] on input "Enregistrer" at bounding box center [1463, 121] width 46 height 13
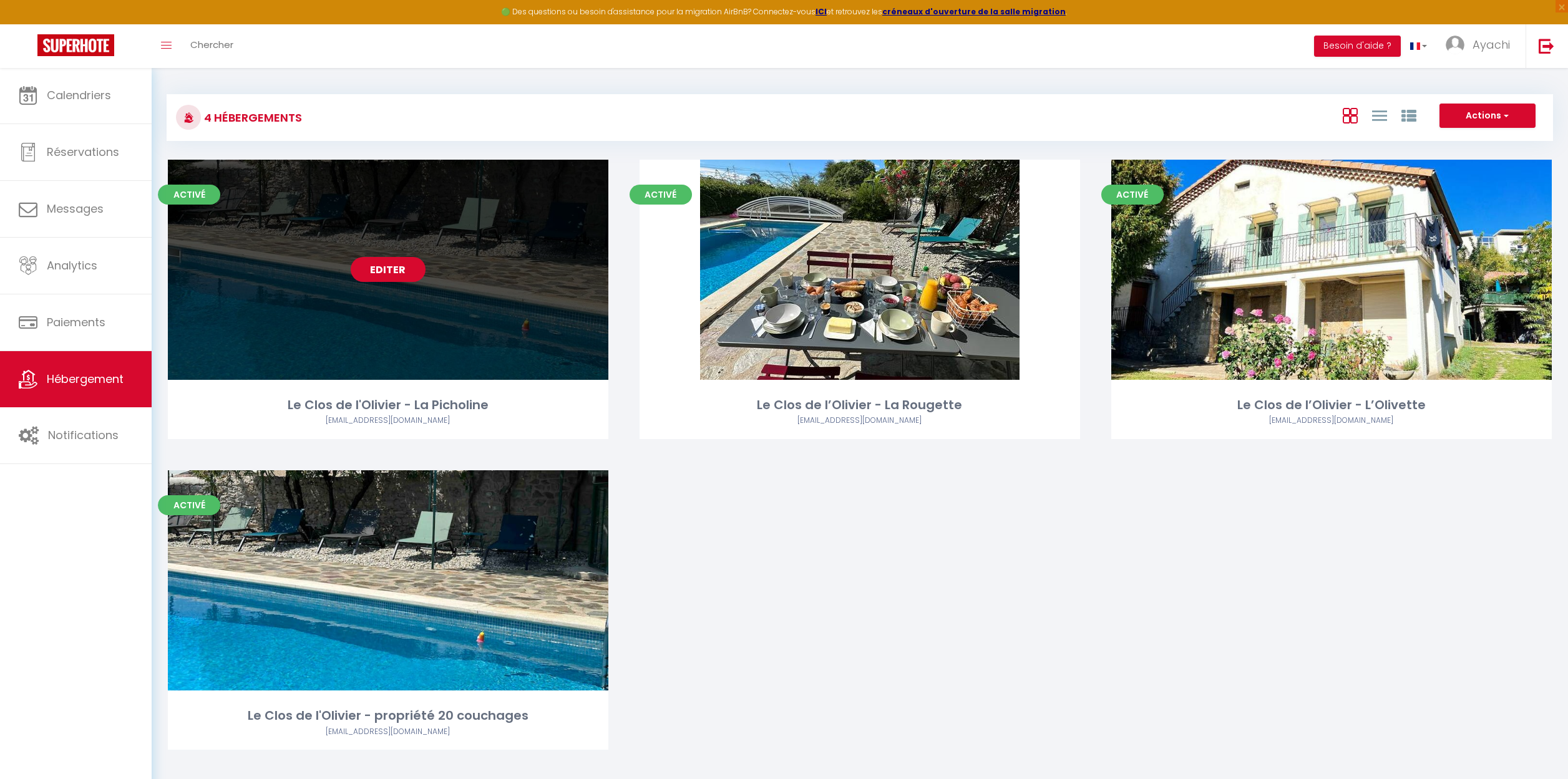
click at [369, 269] on link "Editer" at bounding box center [388, 269] width 75 height 25
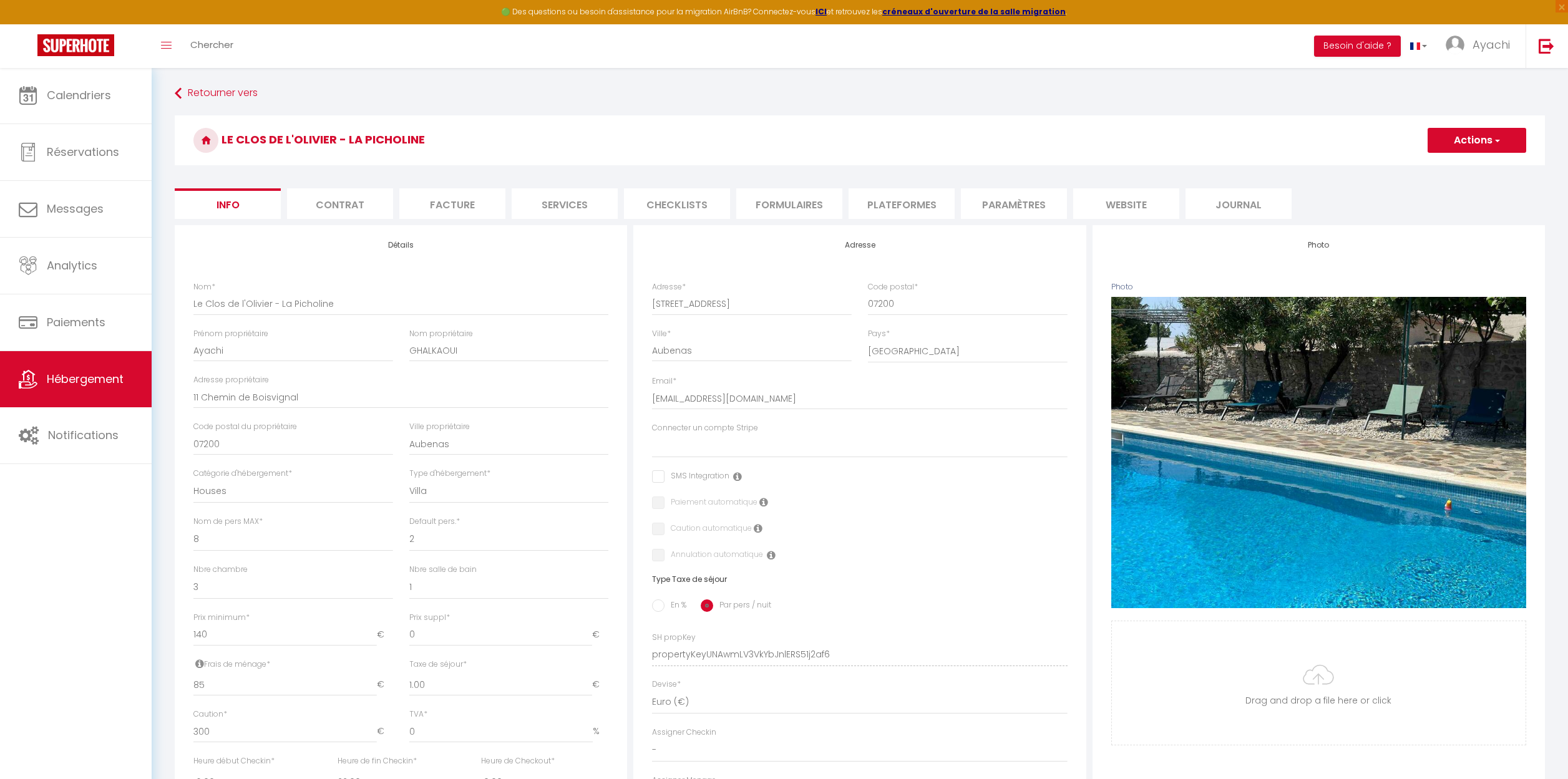
click at [1114, 206] on li "website" at bounding box center [1126, 203] width 106 height 30
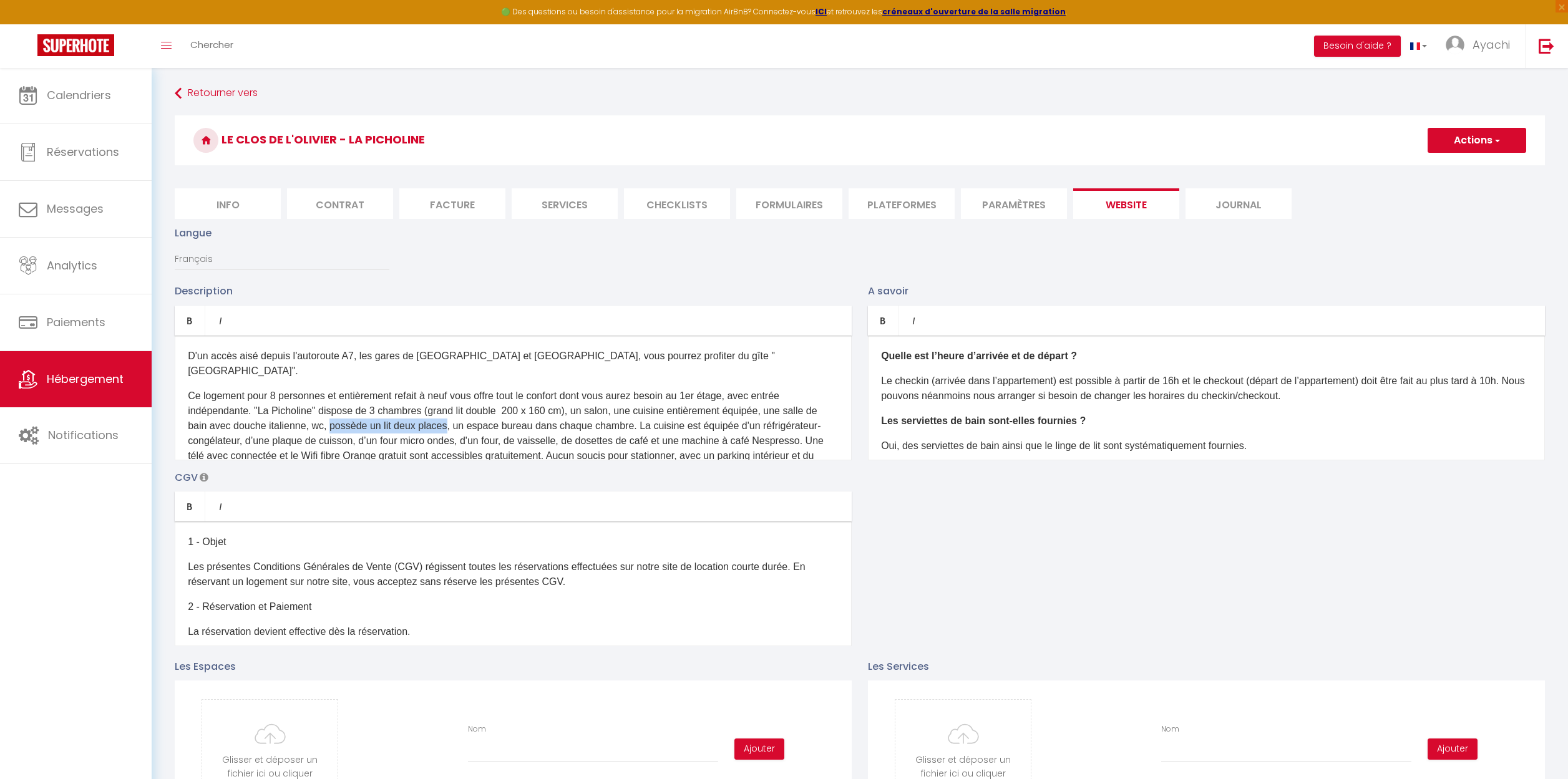
drag, startPoint x: 452, startPoint y: 412, endPoint x: 335, endPoint y: 411, distance: 117.0
click at [335, 411] on p "Ce logement pour 8 personnes et entièrement refait à neuf vous offre tout le co…" at bounding box center [513, 434] width 650 height 90
click at [346, 410] on p "Ce logement pour 8 personnes et entièrement refait à neuf vous offre tout le co…" at bounding box center [513, 434] width 650 height 90
click at [407, 412] on p "Ce logement pour 8 personnes et entièrement refait à neuf vous offre tout le co…" at bounding box center [513, 434] width 650 height 90
click at [810, 419] on p "Ce logement pour 8 personnes et entièrement refait à neuf vous offre tout le co…" at bounding box center [513, 434] width 650 height 90
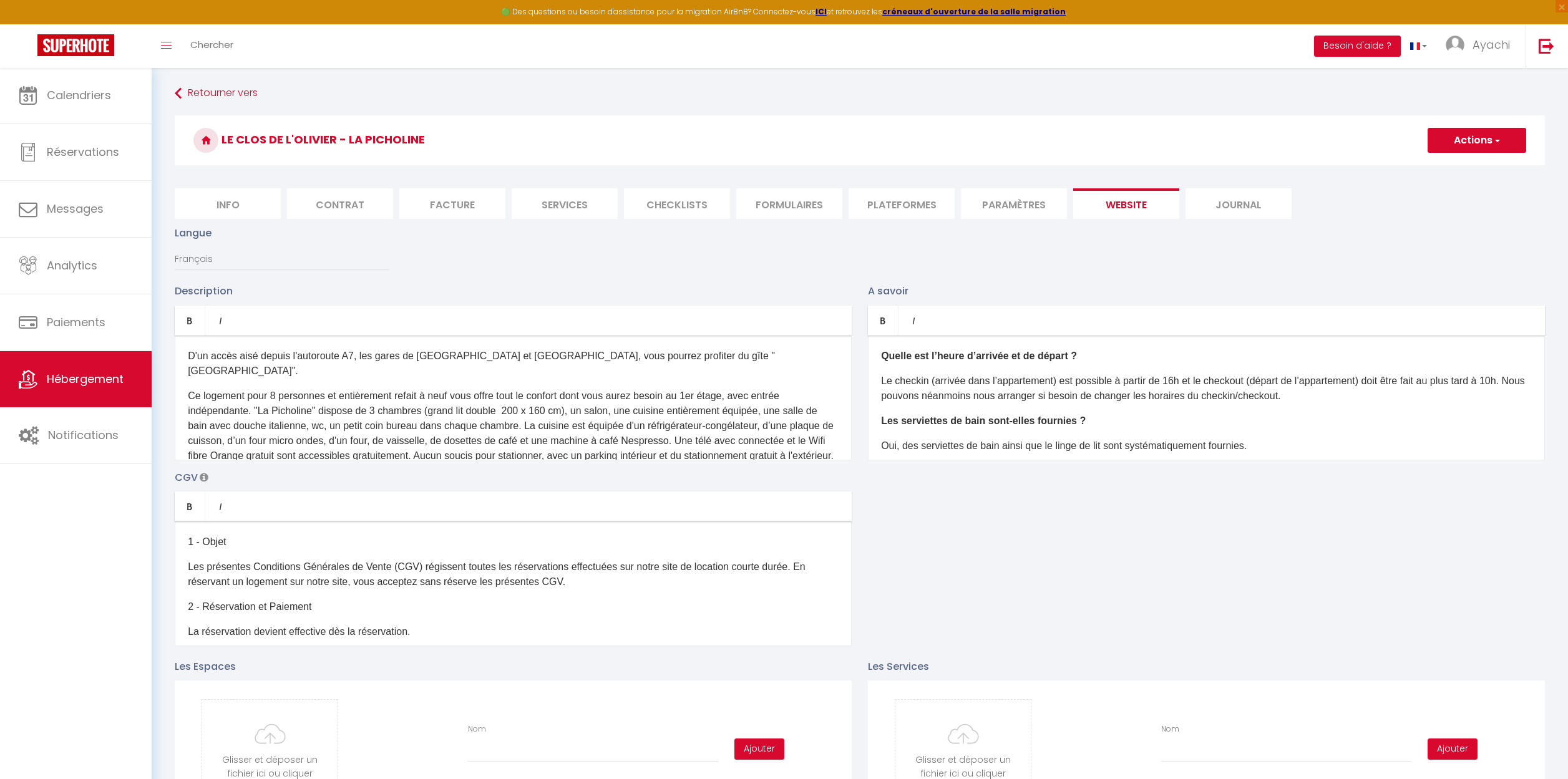
click at [452, 394] on p "Ce logement pour 8 personnes et entièrement refait à neuf vous offre tout le co…" at bounding box center [513, 434] width 650 height 90
click at [468, 394] on p "Ce logement pour 8 personnes et entièrement refait à neuf vous offre tout le co…" at bounding box center [513, 434] width 650 height 90
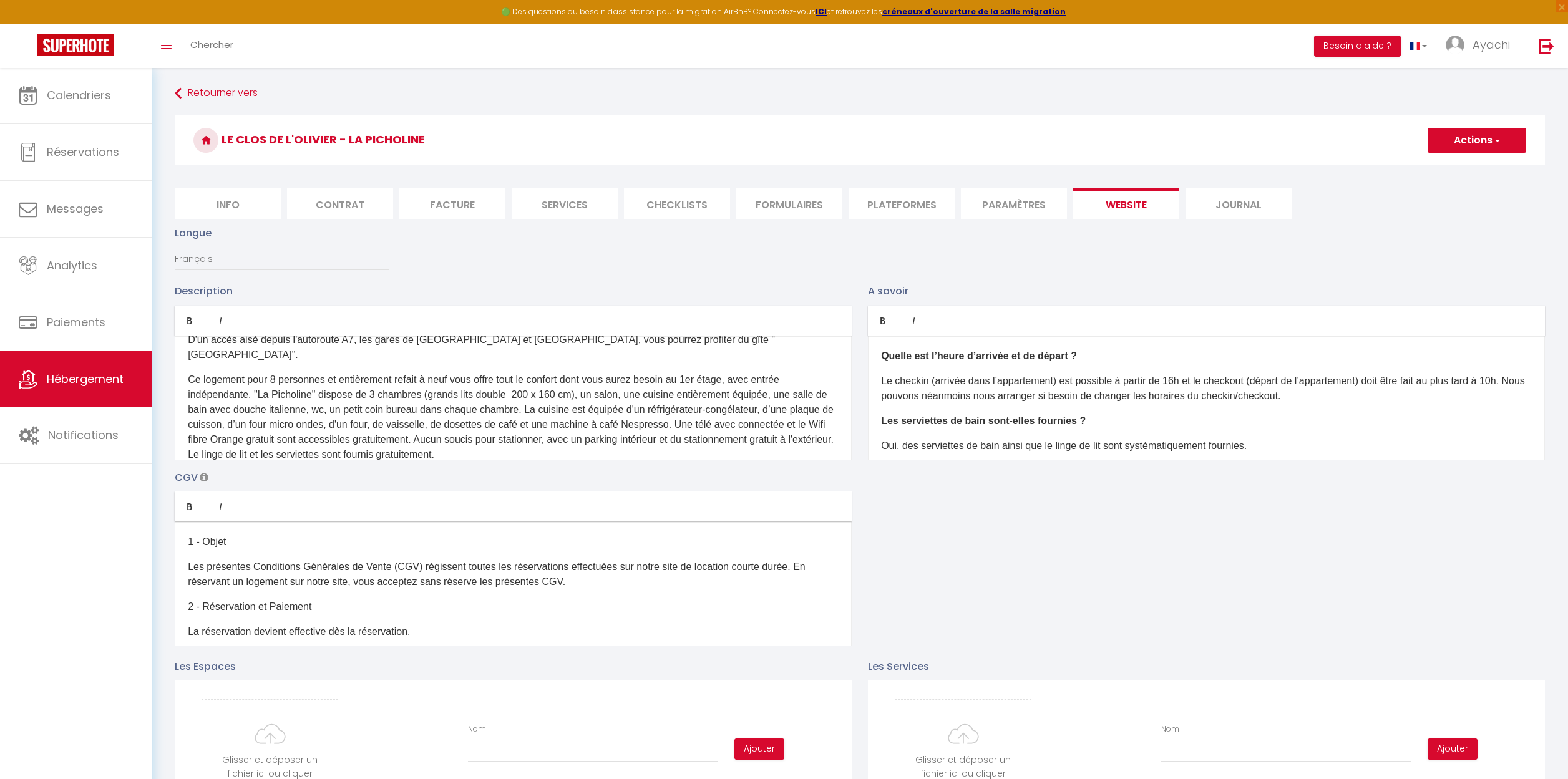
click at [572, 423] on p "Ce logement pour 8 personnes et entièrement refait à neuf vous offre tout le co…" at bounding box center [513, 418] width 650 height 90
drag, startPoint x: 645, startPoint y: 426, endPoint x: 513, endPoint y: 427, distance: 132.0
click at [513, 427] on p "Ce logement pour 8 personnes et entièrement refait à neuf vous offre tout le co…" at bounding box center [513, 418] width 650 height 90
click at [717, 425] on p "Ce logement pour 8 personnes et entièrement refait à neuf vous offre tout le co…" at bounding box center [513, 418] width 650 height 90
click at [780, 425] on p "Ce logement pour 8 personnes et entièrement refait à neuf vous offre tout le co…" at bounding box center [513, 418] width 650 height 90
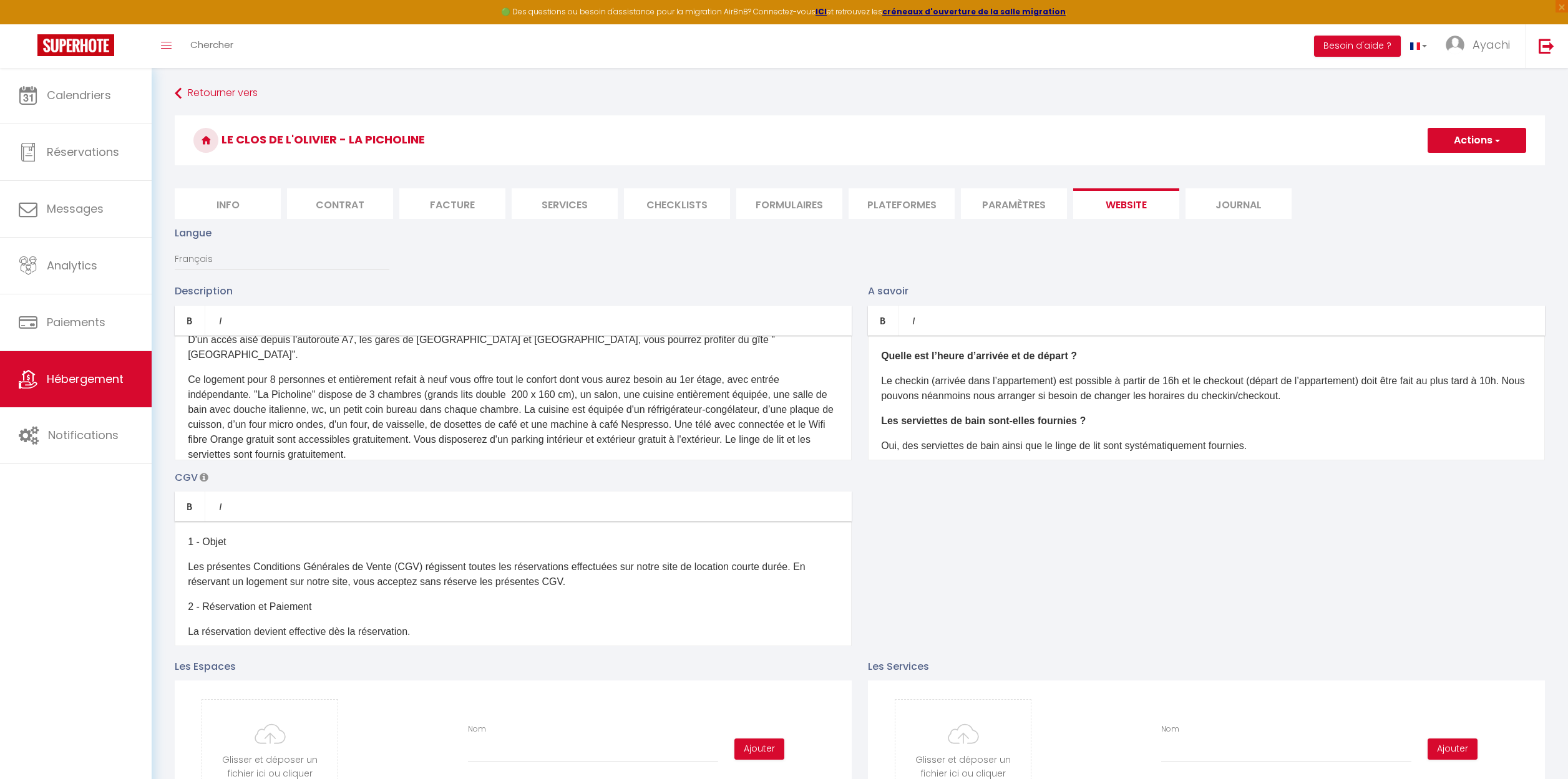
click at [773, 425] on p "Ce logement pour 8 personnes et entièrement refait à neuf vous offre tout le co…" at bounding box center [513, 418] width 650 height 90
click at [810, 423] on p "Ce logement pour 8 personnes et entièrement refait à neuf vous offre tout le co…" at bounding box center [513, 418] width 650 height 90
click at [236, 438] on p "Ce logement pour 8 personnes et entièrement refait à neuf vous offre tout le co…" at bounding box center [513, 418] width 650 height 90
drag, startPoint x: 235, startPoint y: 439, endPoint x: 174, endPoint y: 439, distance: 61.0
click at [174, 439] on div "Description Bold Italic Rich text editor D'un accès aisé depuis l'autoroute A7,…" at bounding box center [513, 371] width 693 height 176
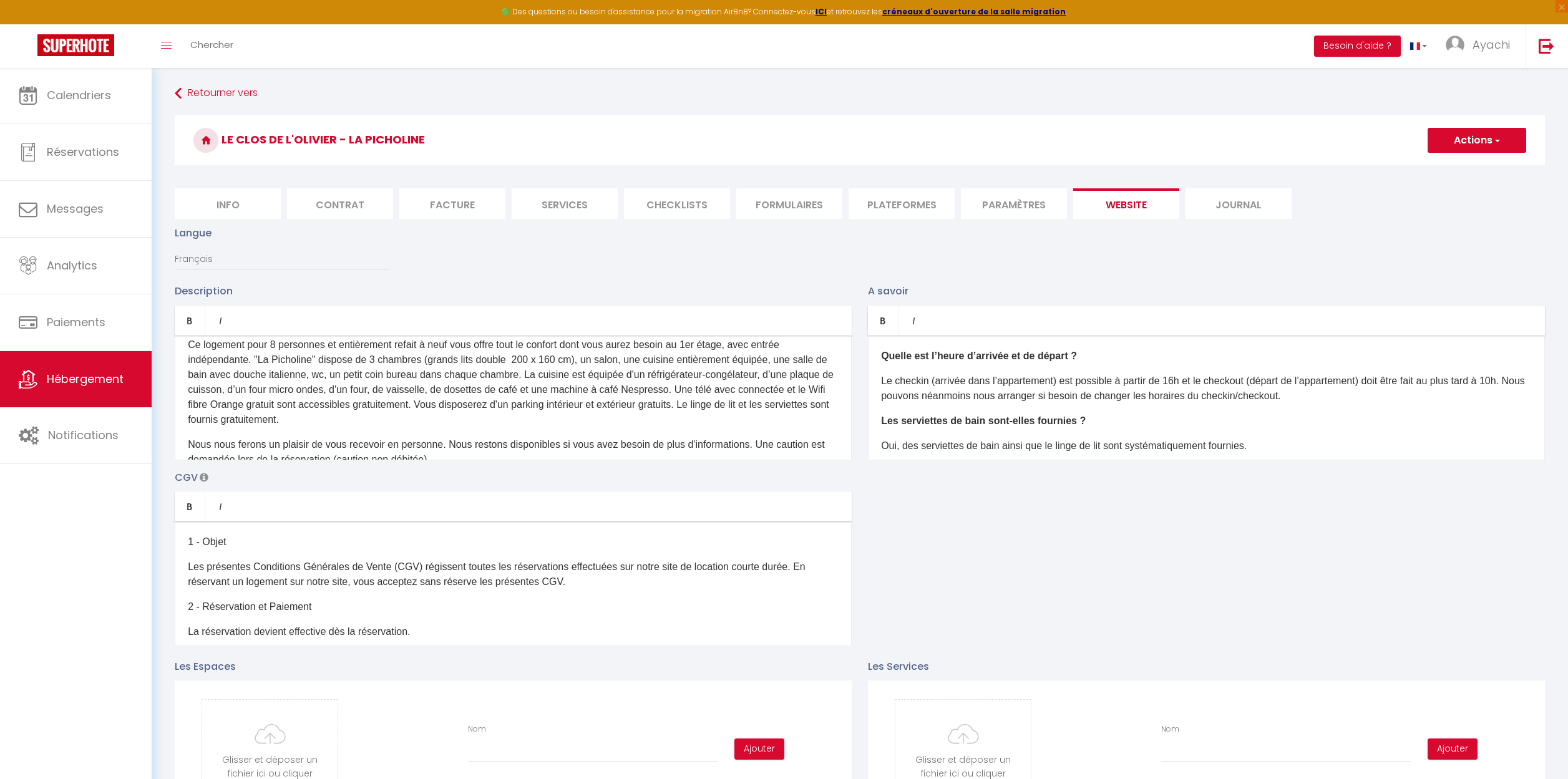
scroll to position [53, 0]
drag, startPoint x: 752, startPoint y: 426, endPoint x: 759, endPoint y: 444, distance: 19.3
click at [759, 444] on p "Nous nous ferons un plaisir de vous recevoir en personne. Nous restons disponib…" at bounding box center [513, 449] width 650 height 30
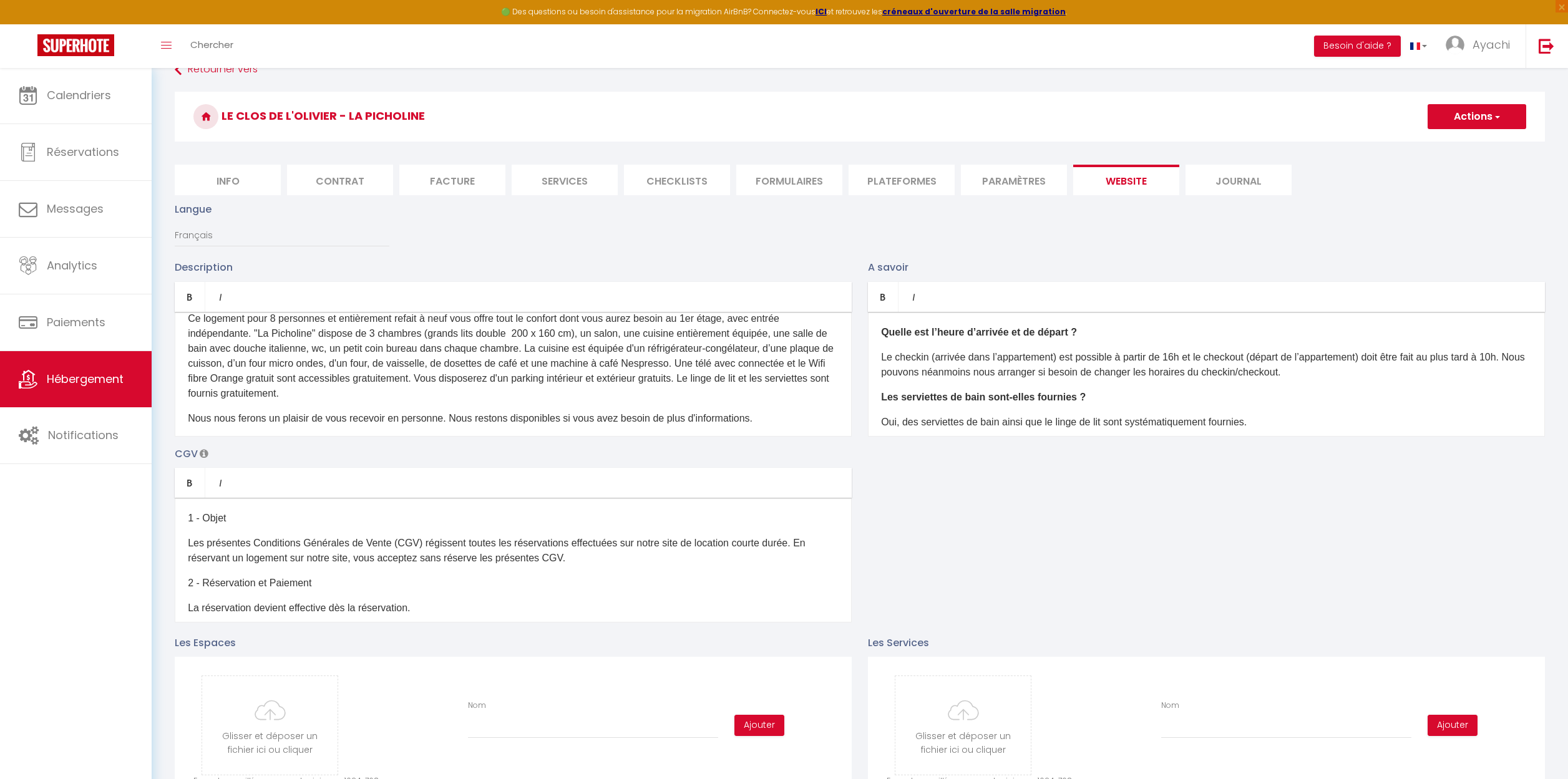
scroll to position [32, 0]
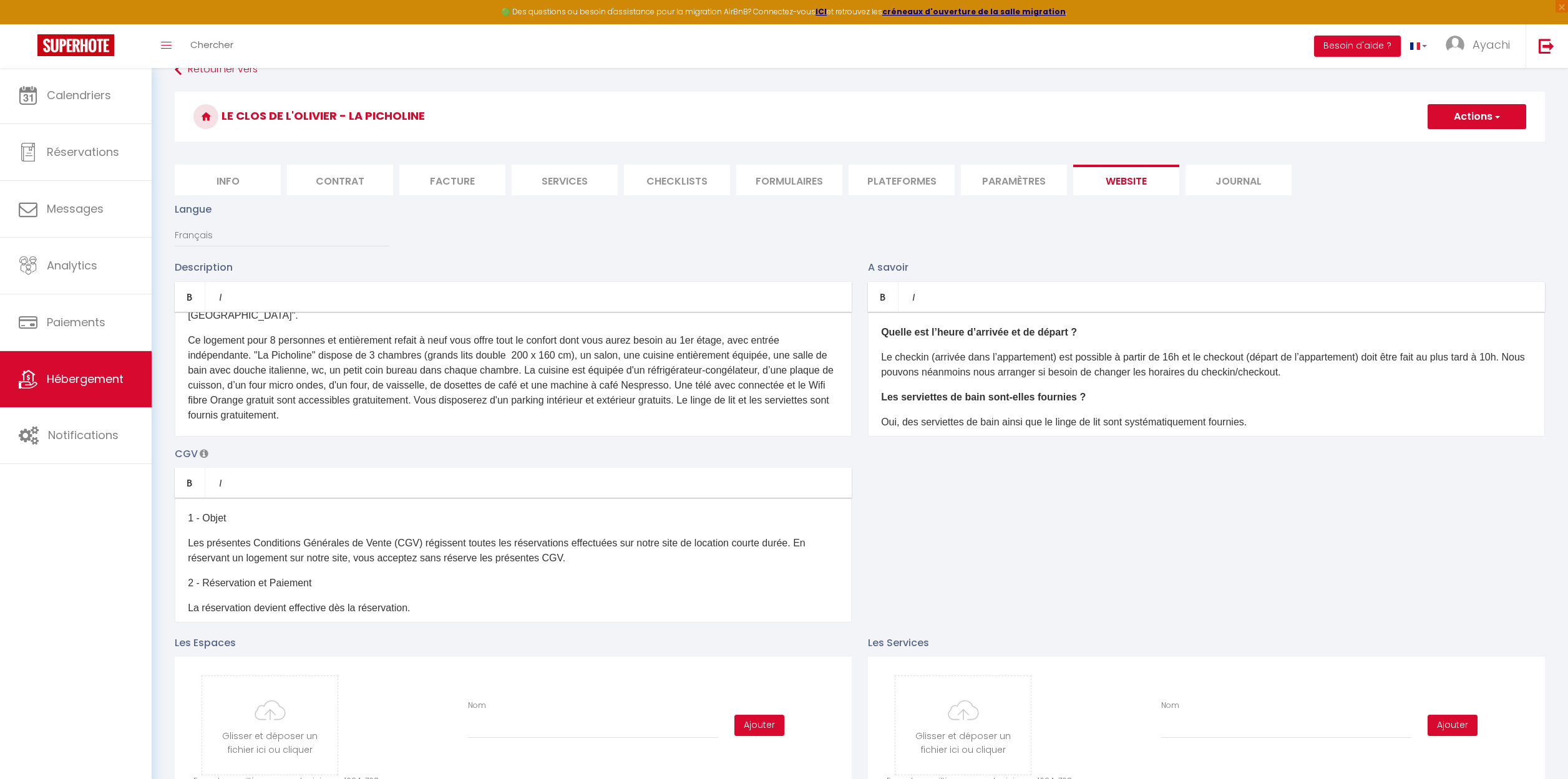
click at [1500, 117] on button "Actions" at bounding box center [1477, 116] width 98 height 25
click at [1467, 142] on input "Enregistrer" at bounding box center [1463, 144] width 46 height 13
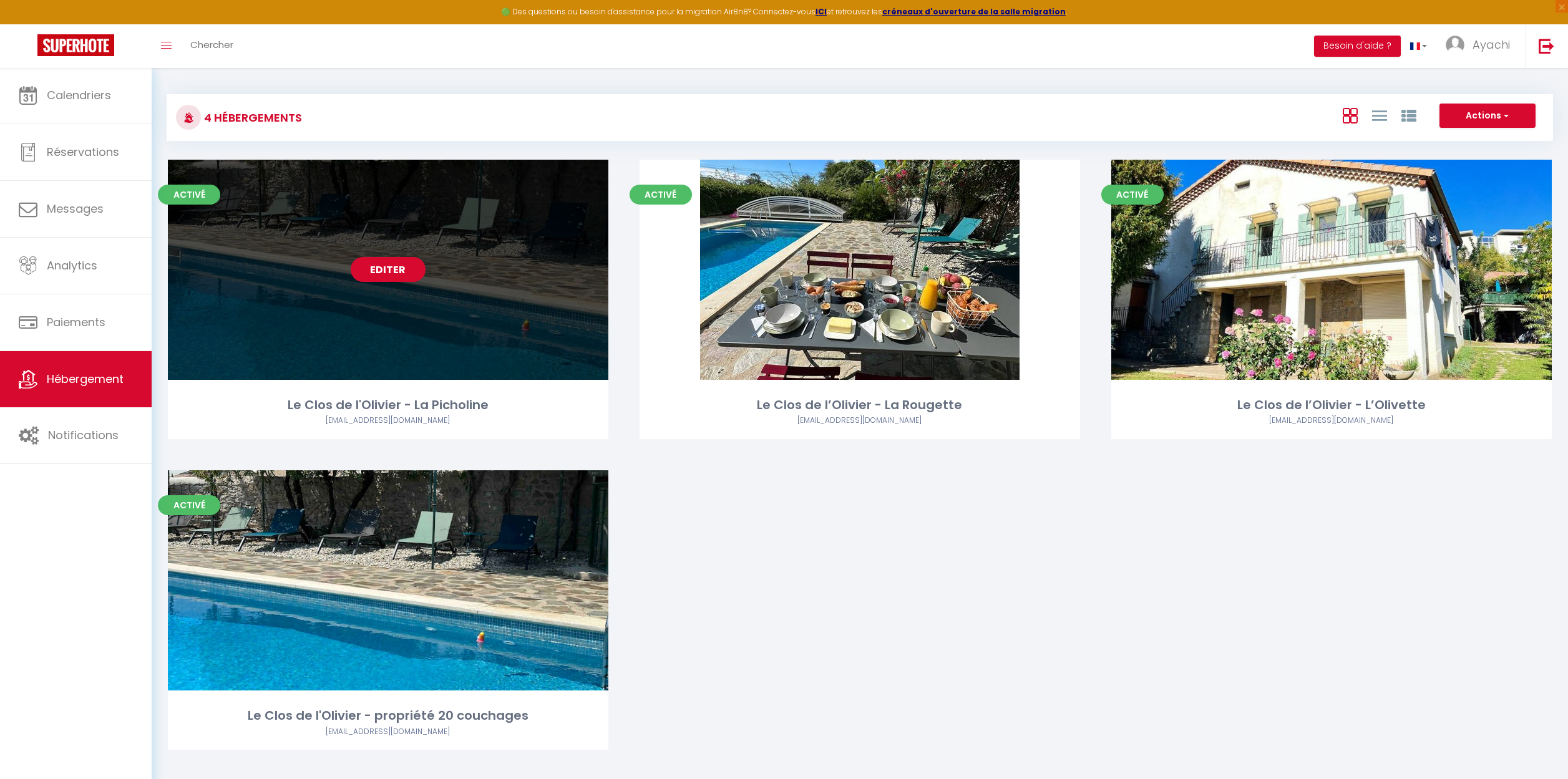
click at [381, 269] on link "Editer" at bounding box center [388, 269] width 75 height 25
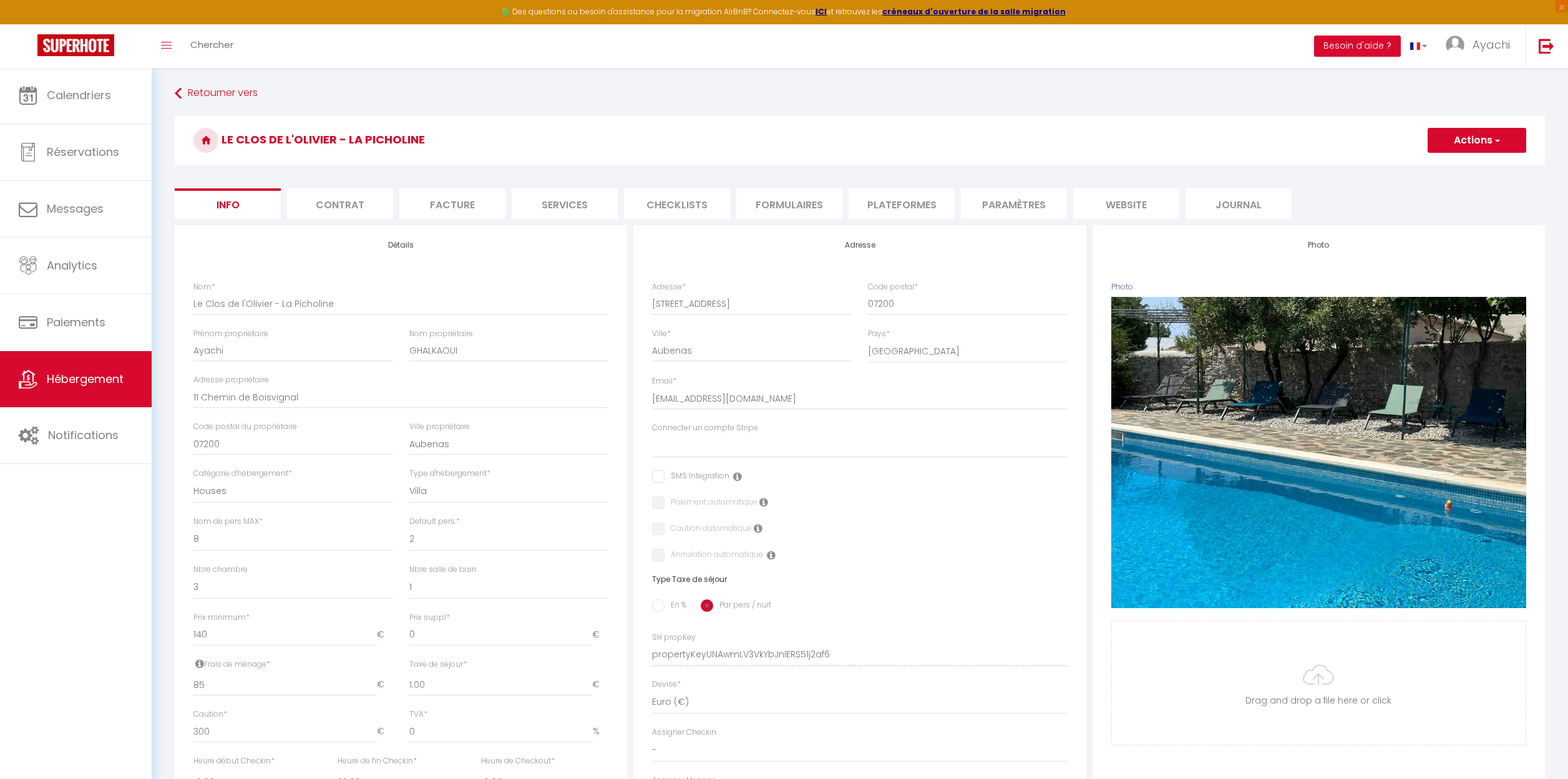
click at [1131, 208] on li "website" at bounding box center [1126, 203] width 106 height 30
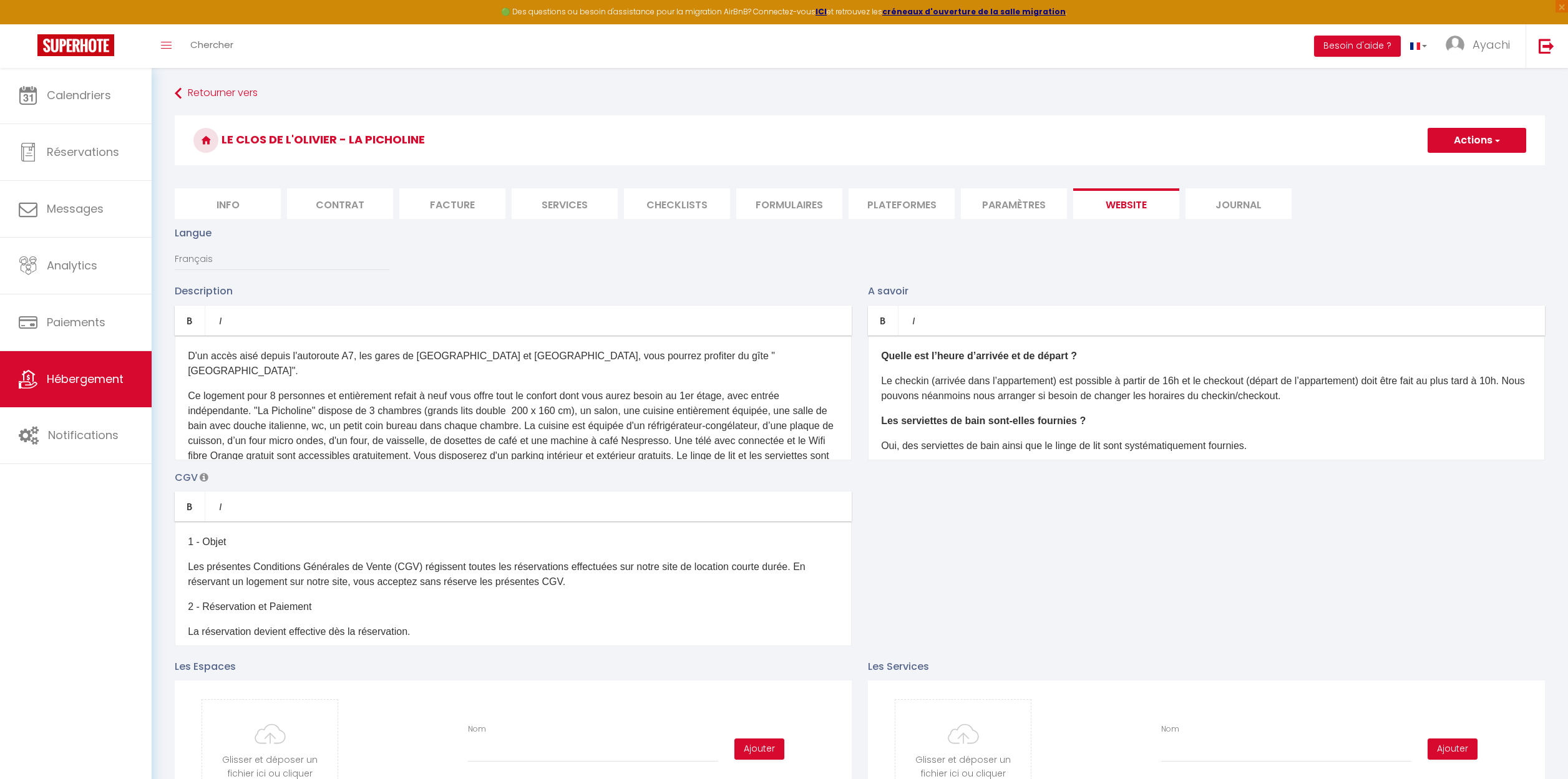
click at [618, 396] on p "Ce logement pour 8 personnes et entièrement refait à neuf vous offre tout le co…" at bounding box center [513, 434] width 650 height 90
click at [1494, 141] on span "button" at bounding box center [1496, 141] width 8 height 13
click at [1463, 169] on input "Enregistrer" at bounding box center [1463, 168] width 46 height 13
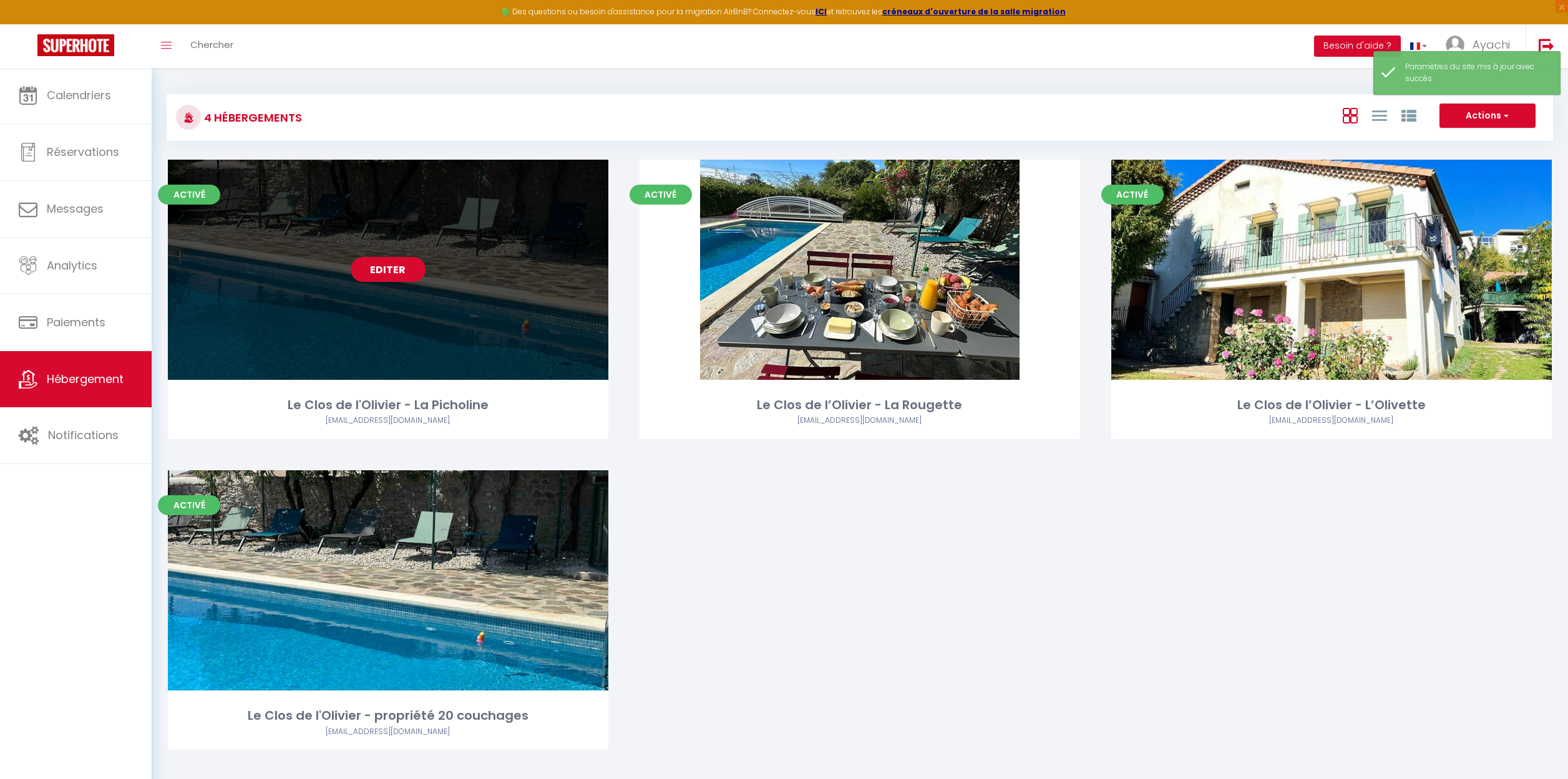
click at [400, 269] on link "Editer" at bounding box center [388, 269] width 75 height 25
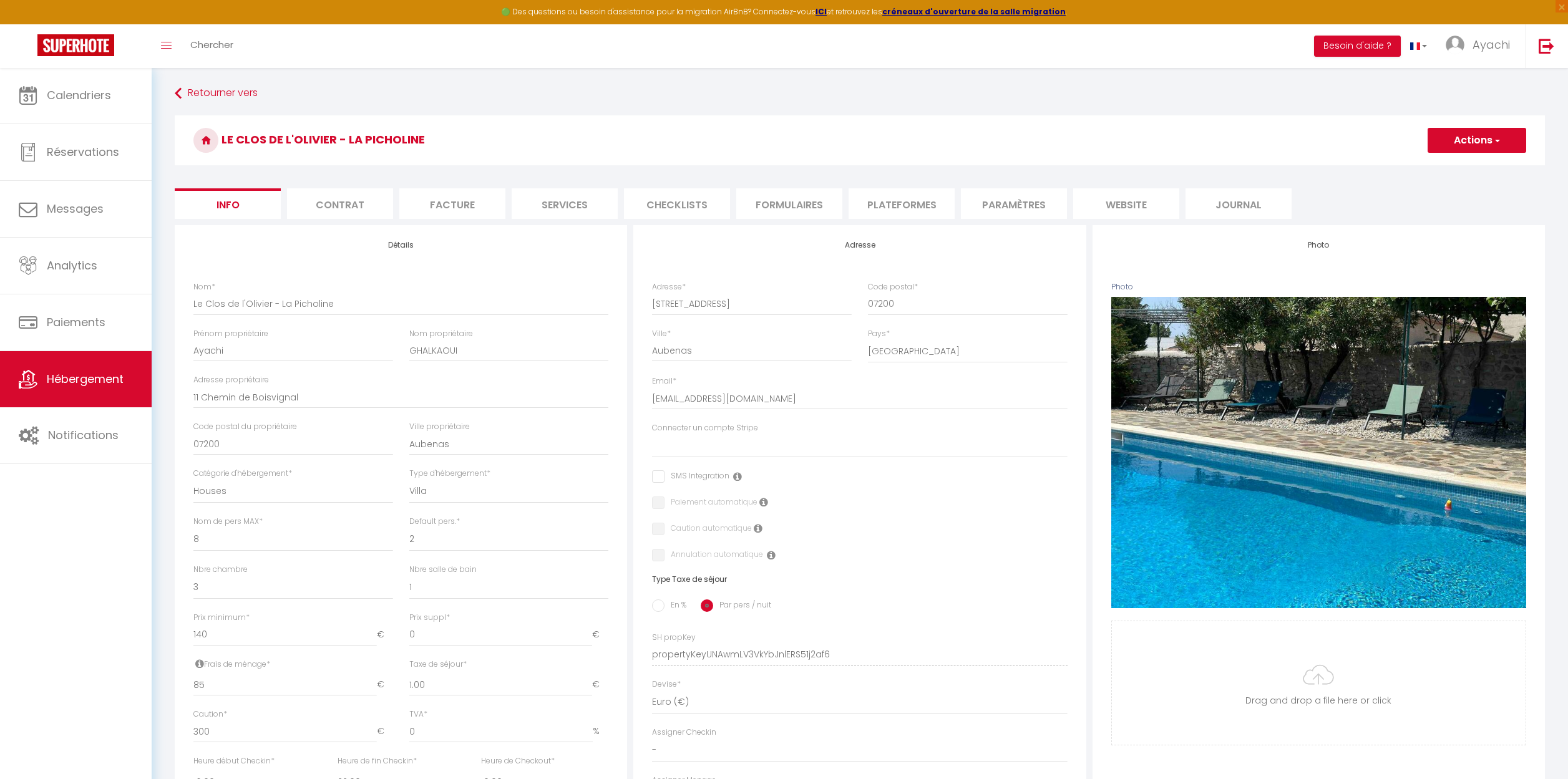
click at [1138, 204] on li "website" at bounding box center [1126, 203] width 106 height 30
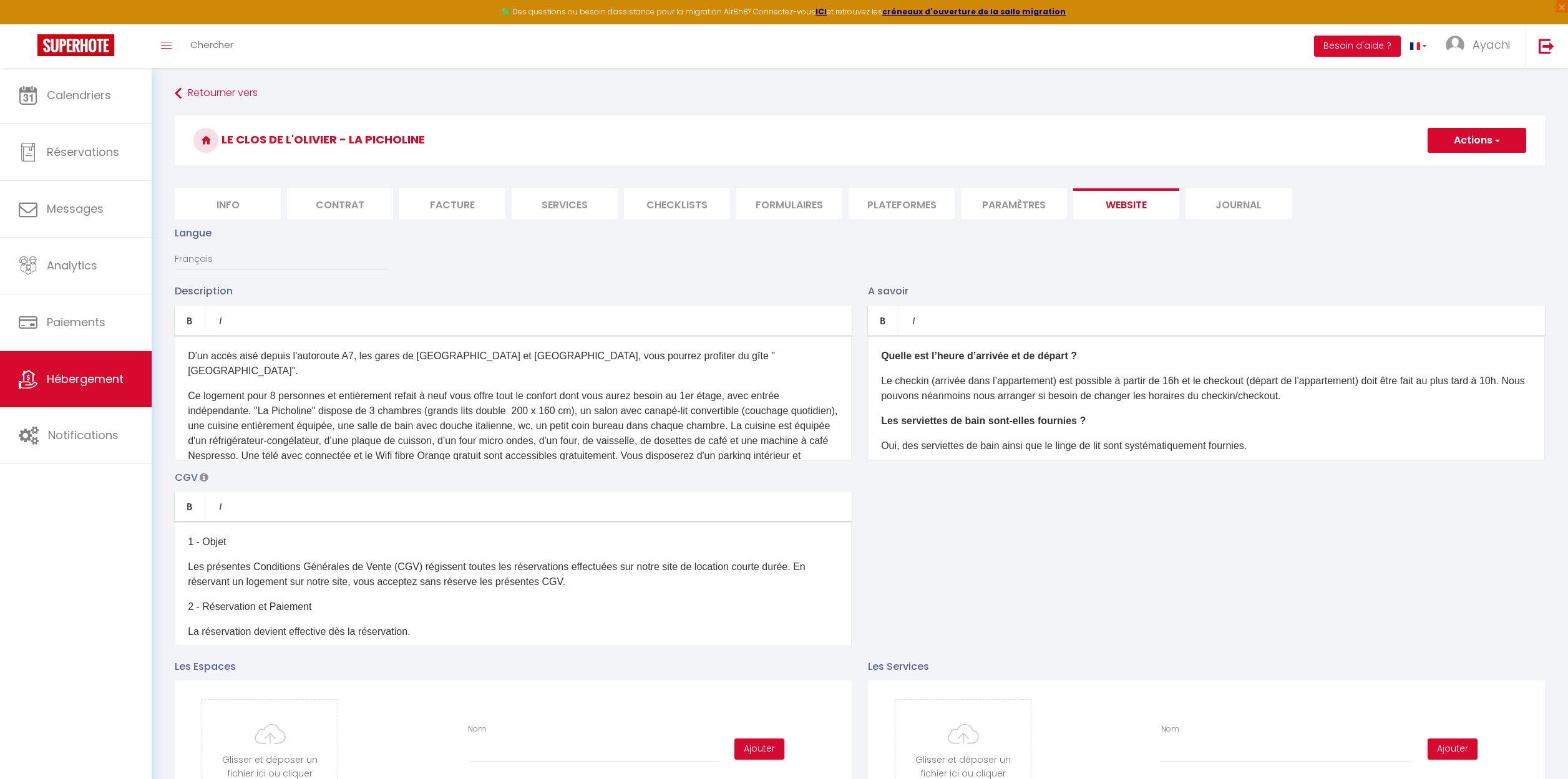
scroll to position [3, 0]
click at [833, 438] on div "D'un accès aisé depuis l'autoroute A7, les gares de [GEOGRAPHIC_DATA] et [GEOGR…" at bounding box center [513, 397] width 677 height 124
click at [1500, 138] on button "Actions" at bounding box center [1477, 140] width 98 height 25
click at [1480, 167] on input "Enregistrer" at bounding box center [1463, 168] width 46 height 13
checkbox input "true"
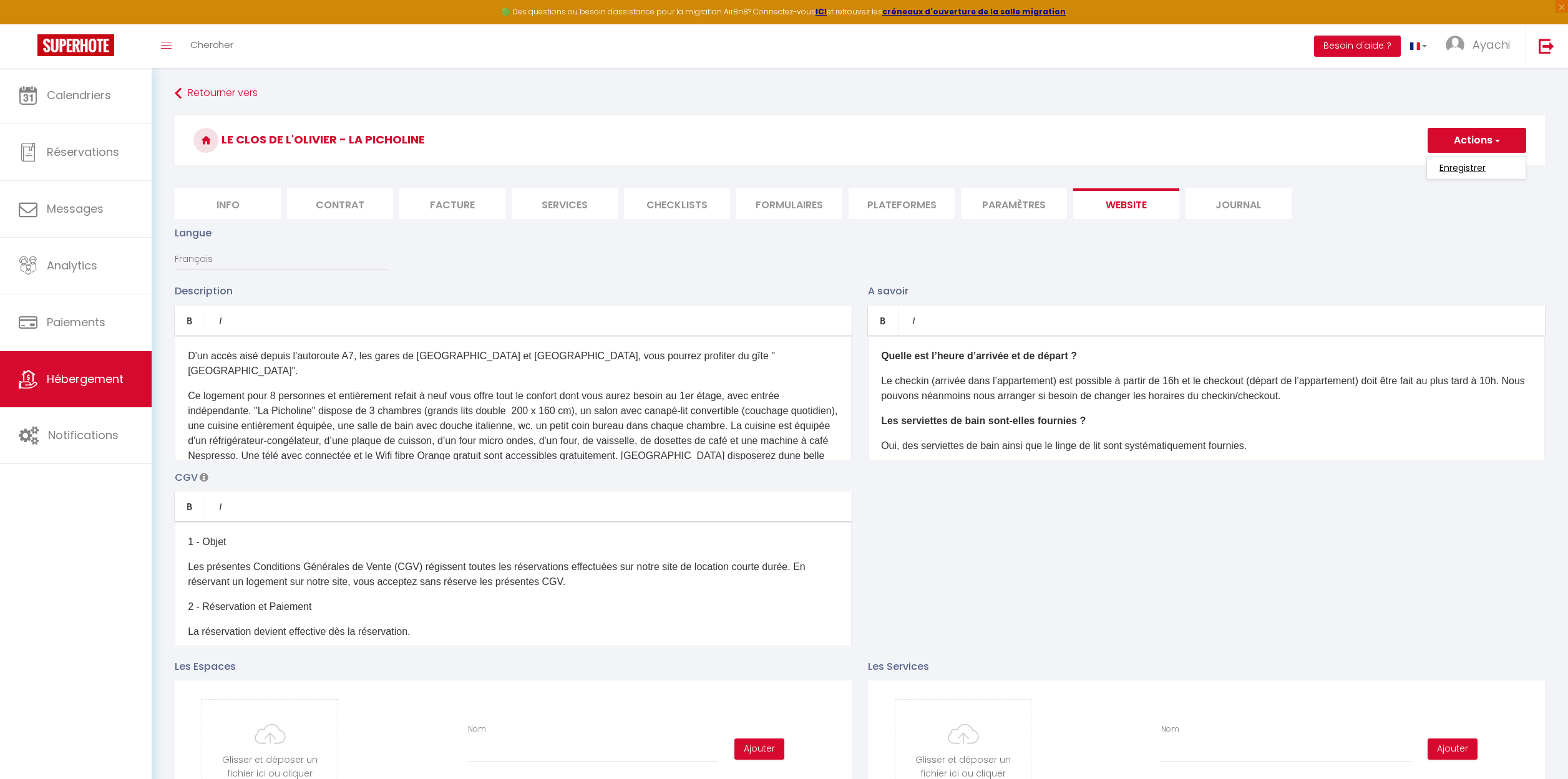
checkbox input "true"
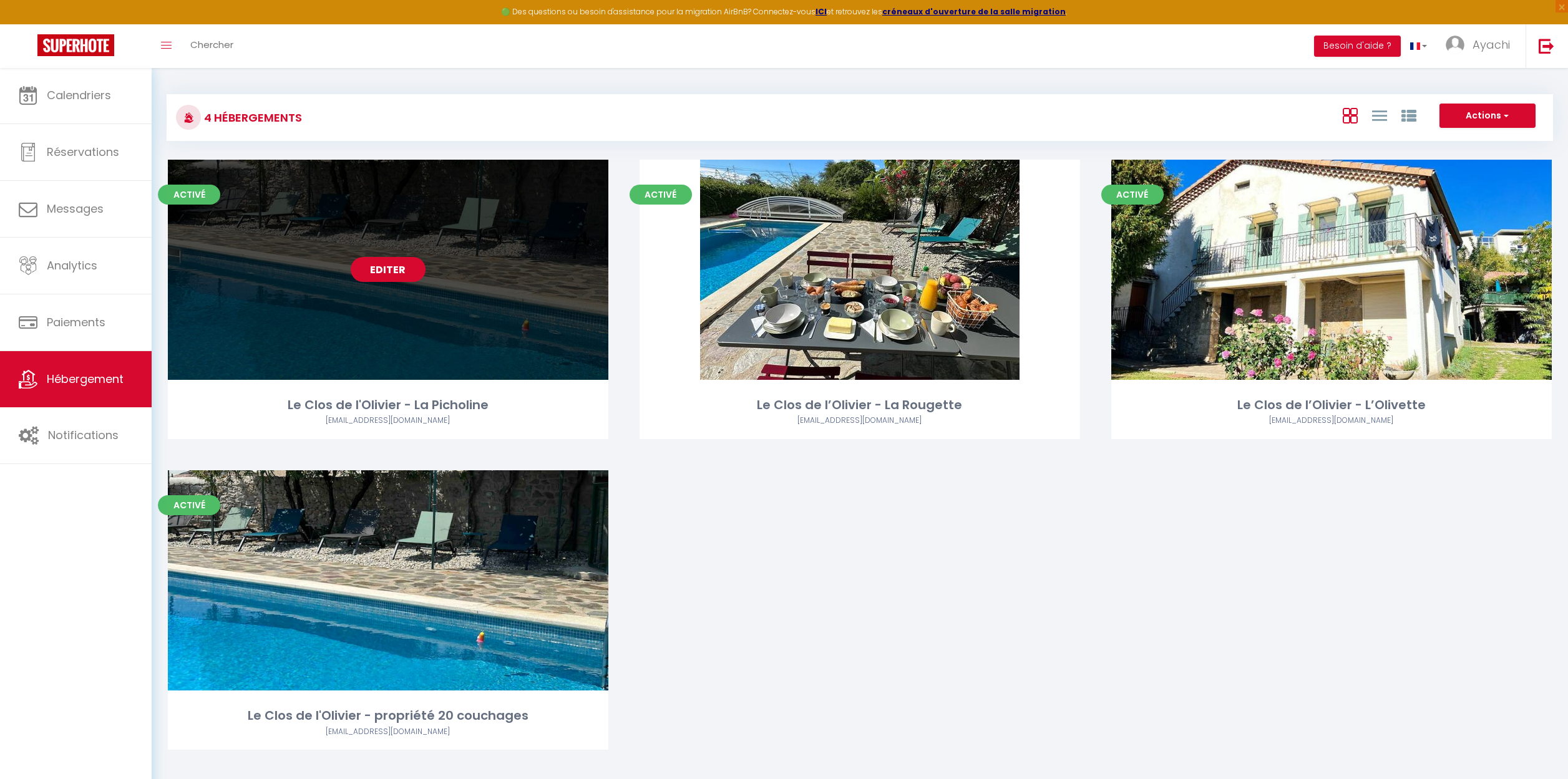
click at [383, 266] on link "Editer" at bounding box center [388, 269] width 75 height 25
select select "3"
select select "2"
select select "1"
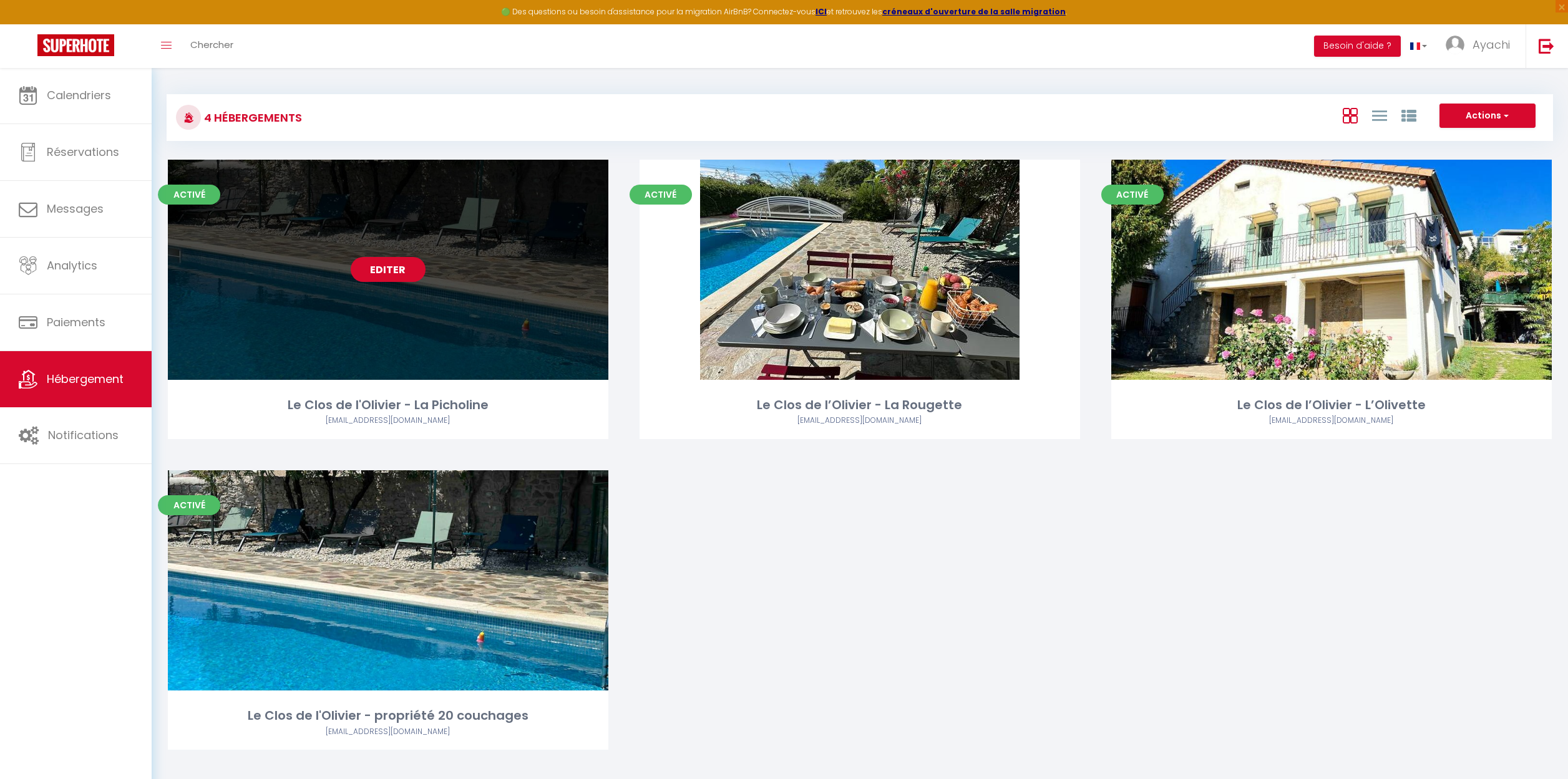
select select "28"
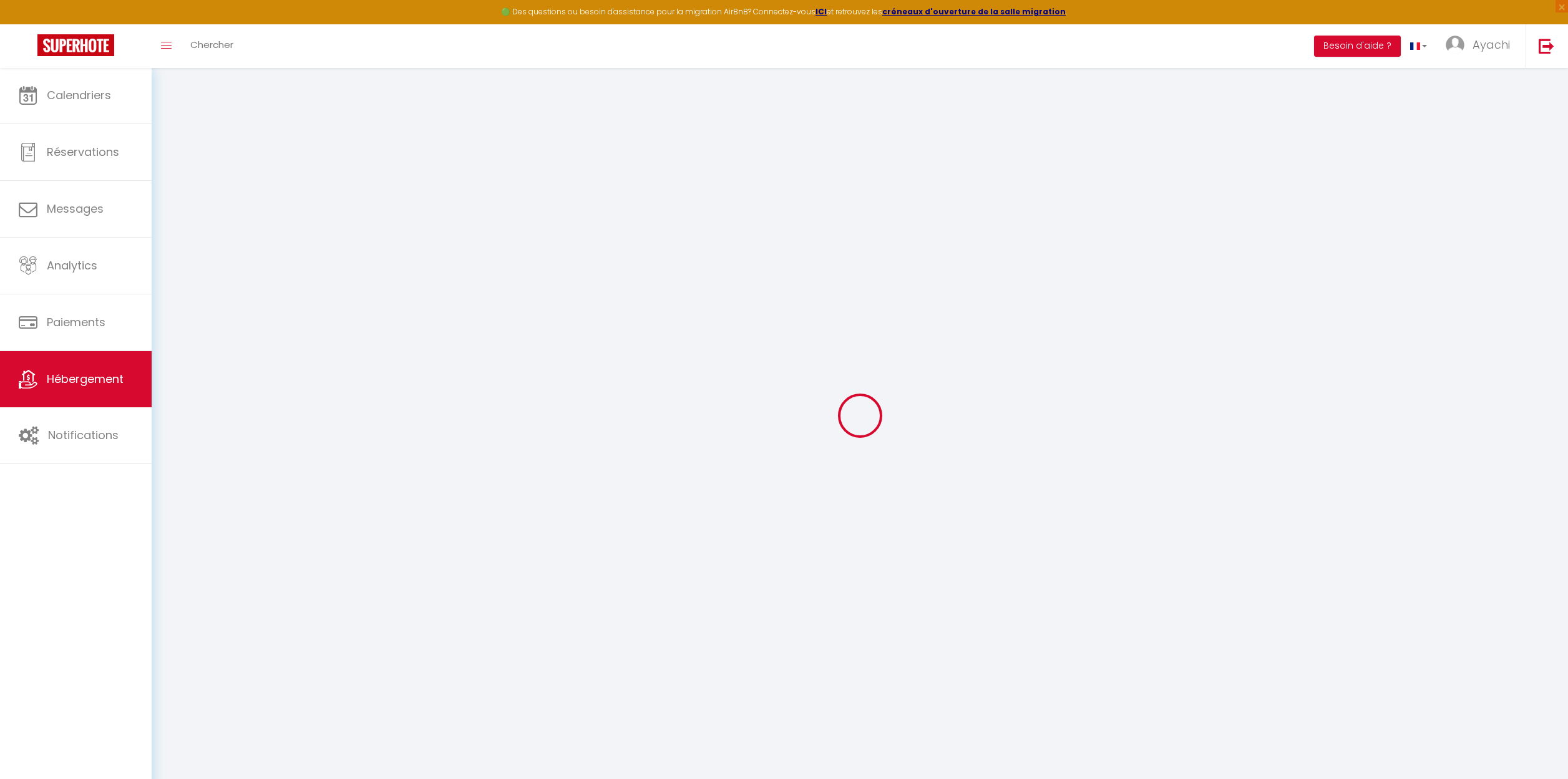
select select
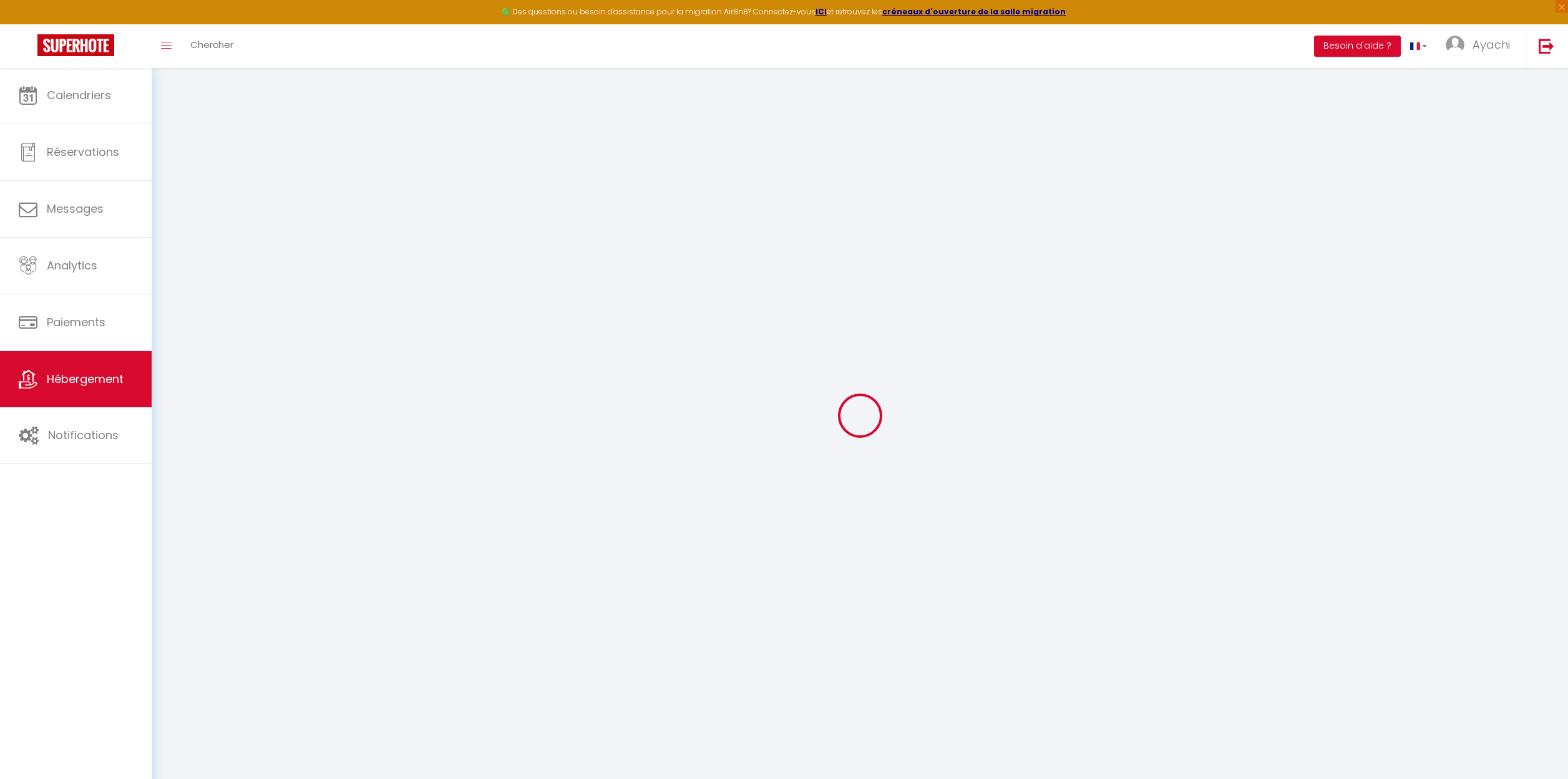
select select
checkbox input "false"
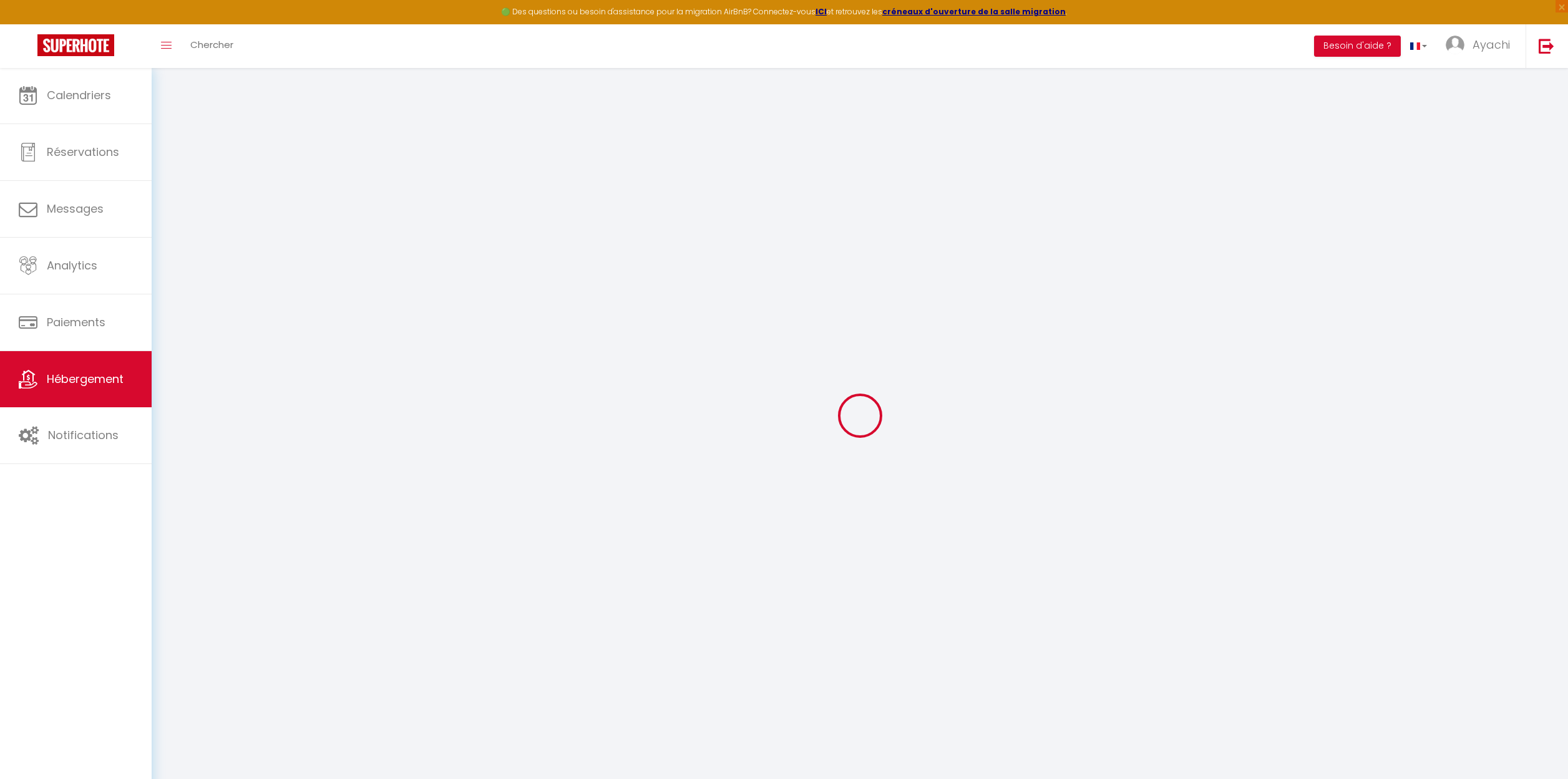
select select
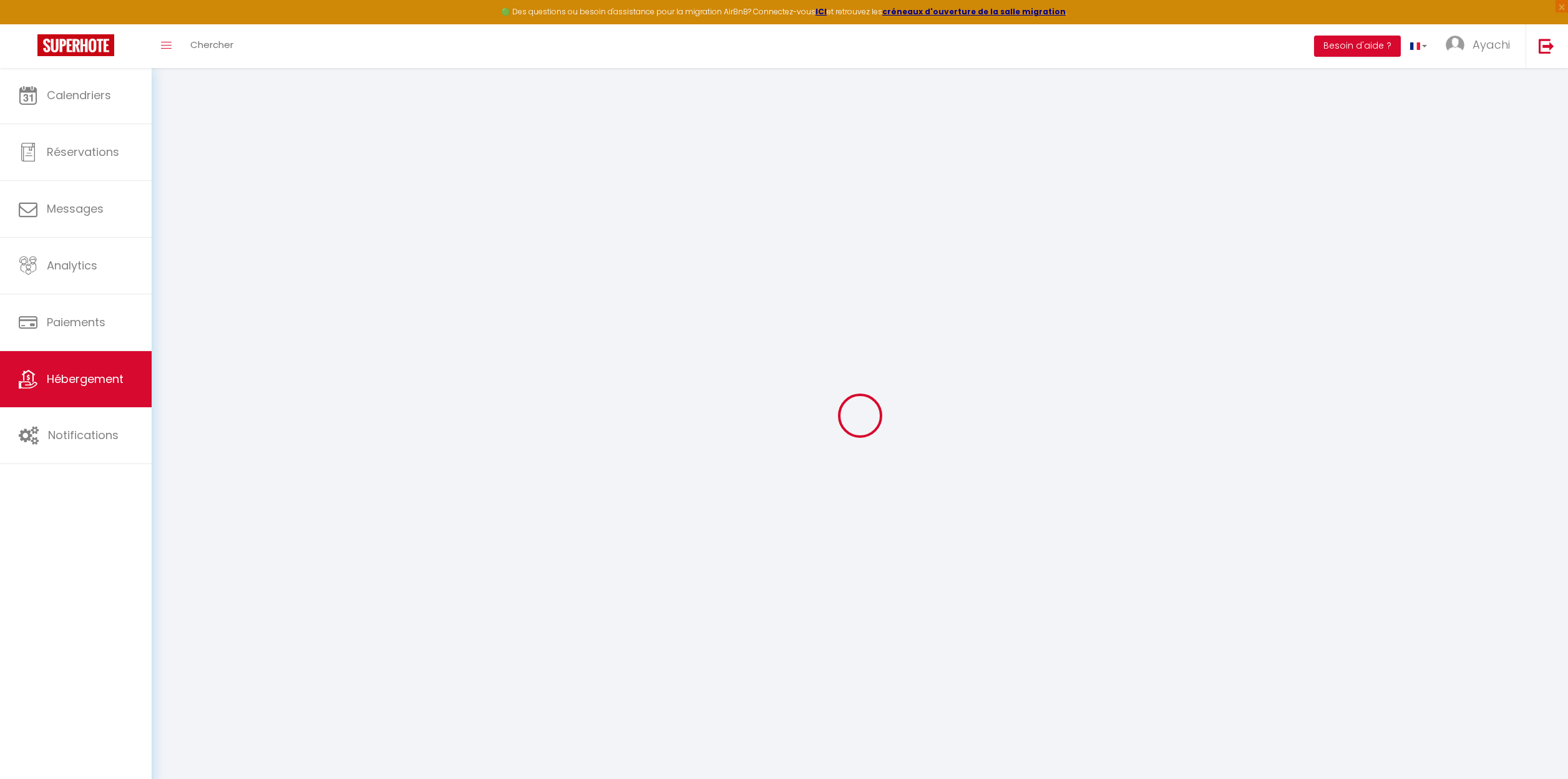
select select
checkbox input "false"
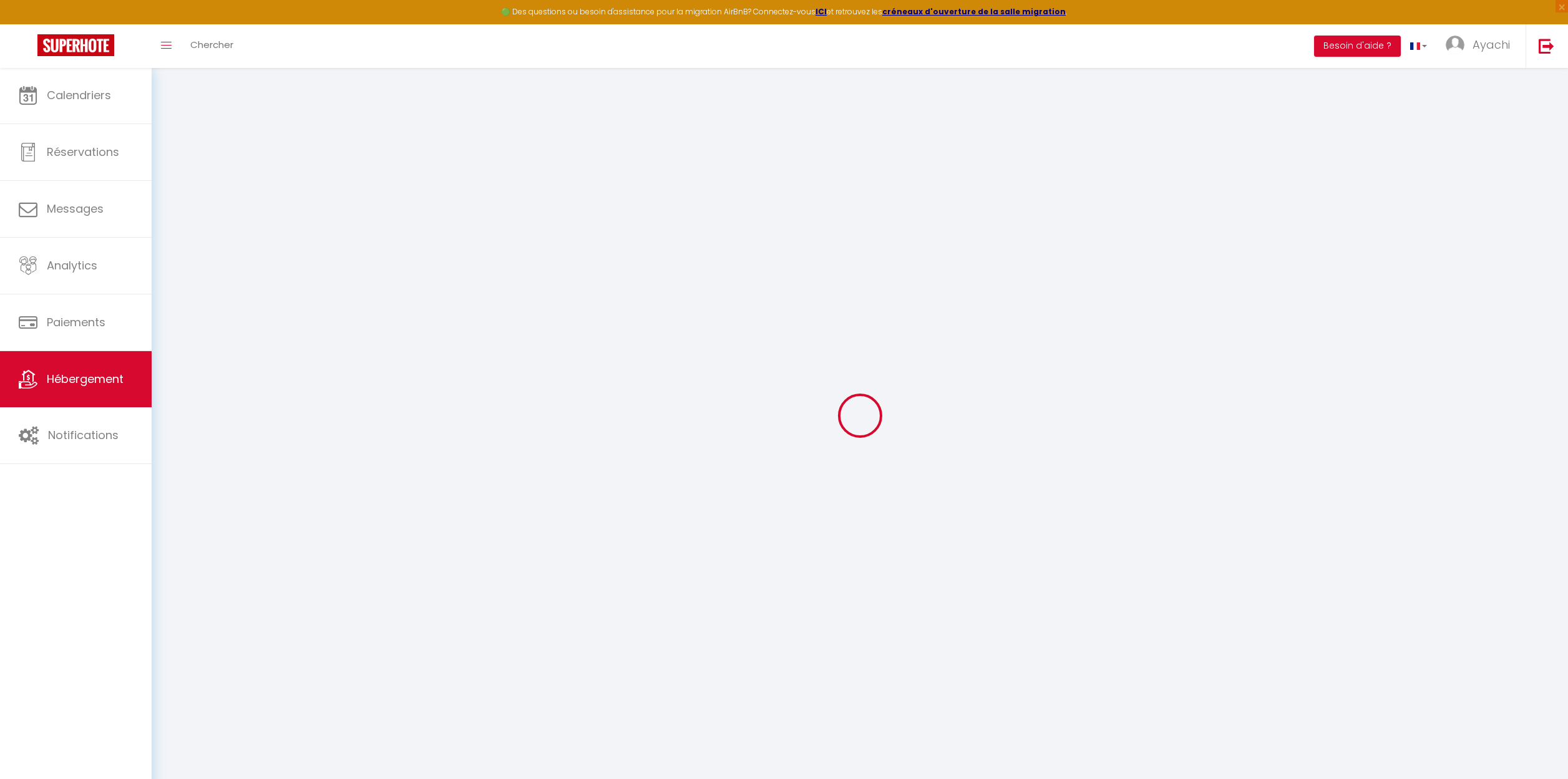
checkbox input "false"
select select
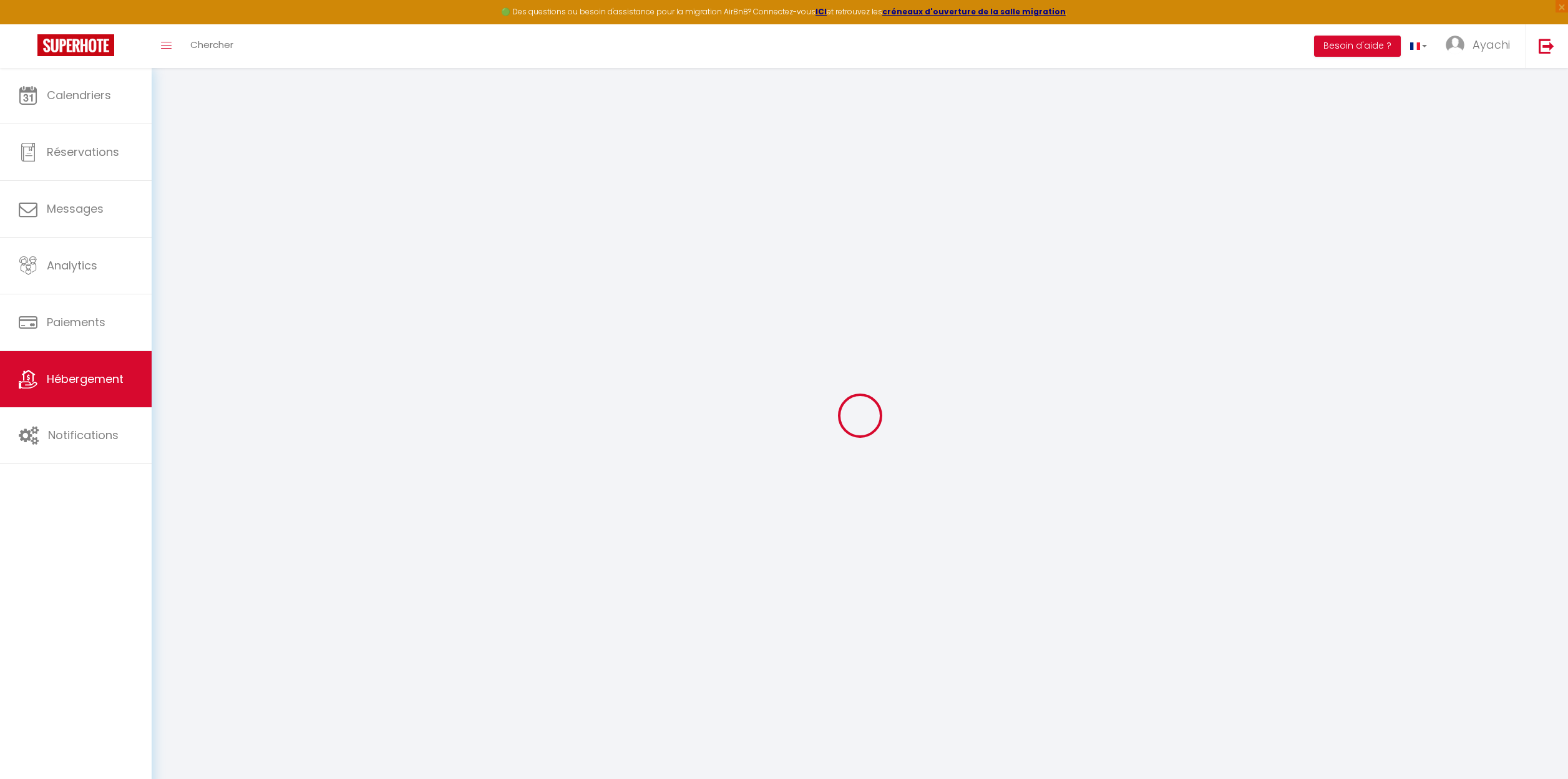
select select
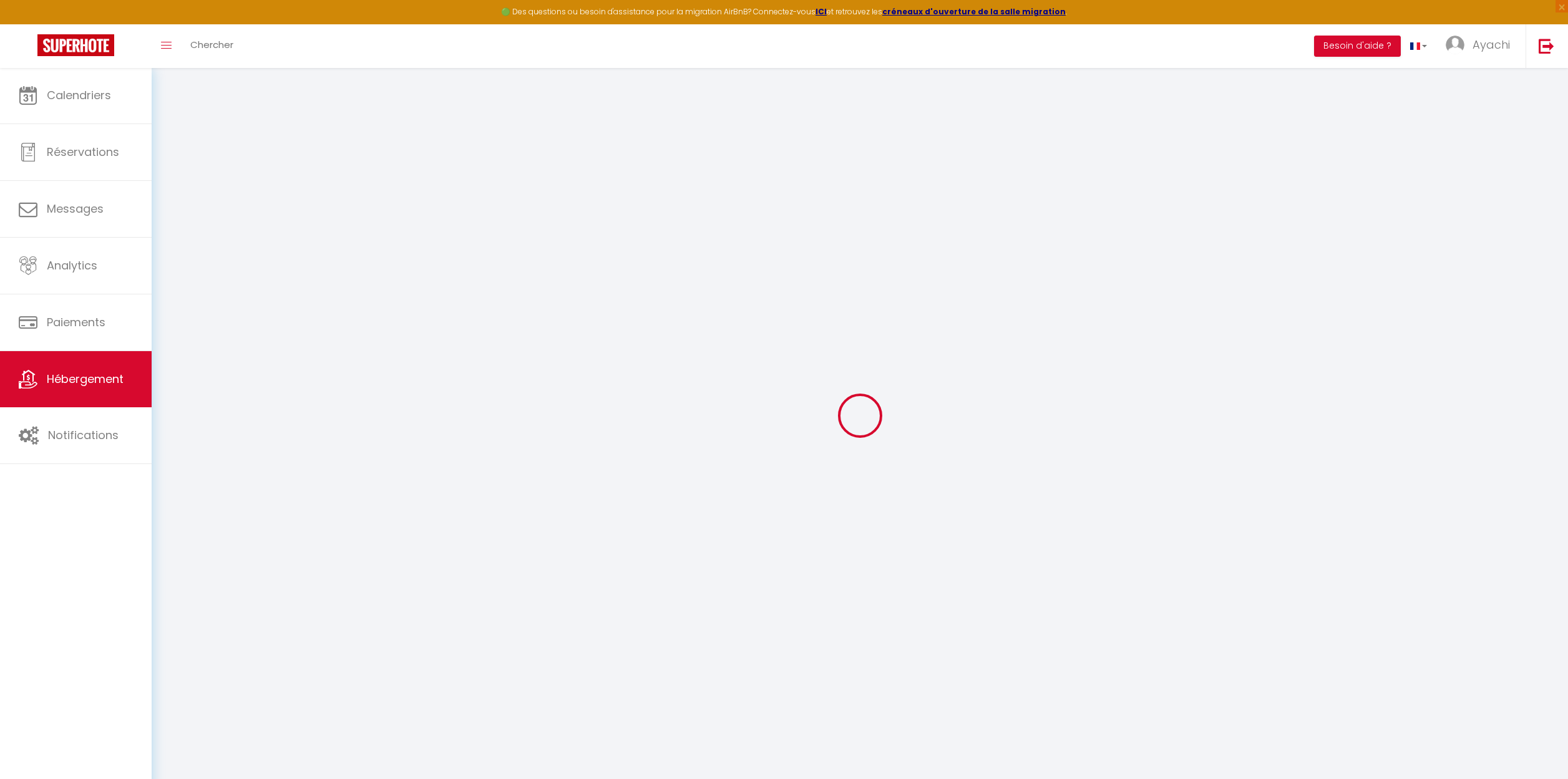
checkbox input "false"
select select
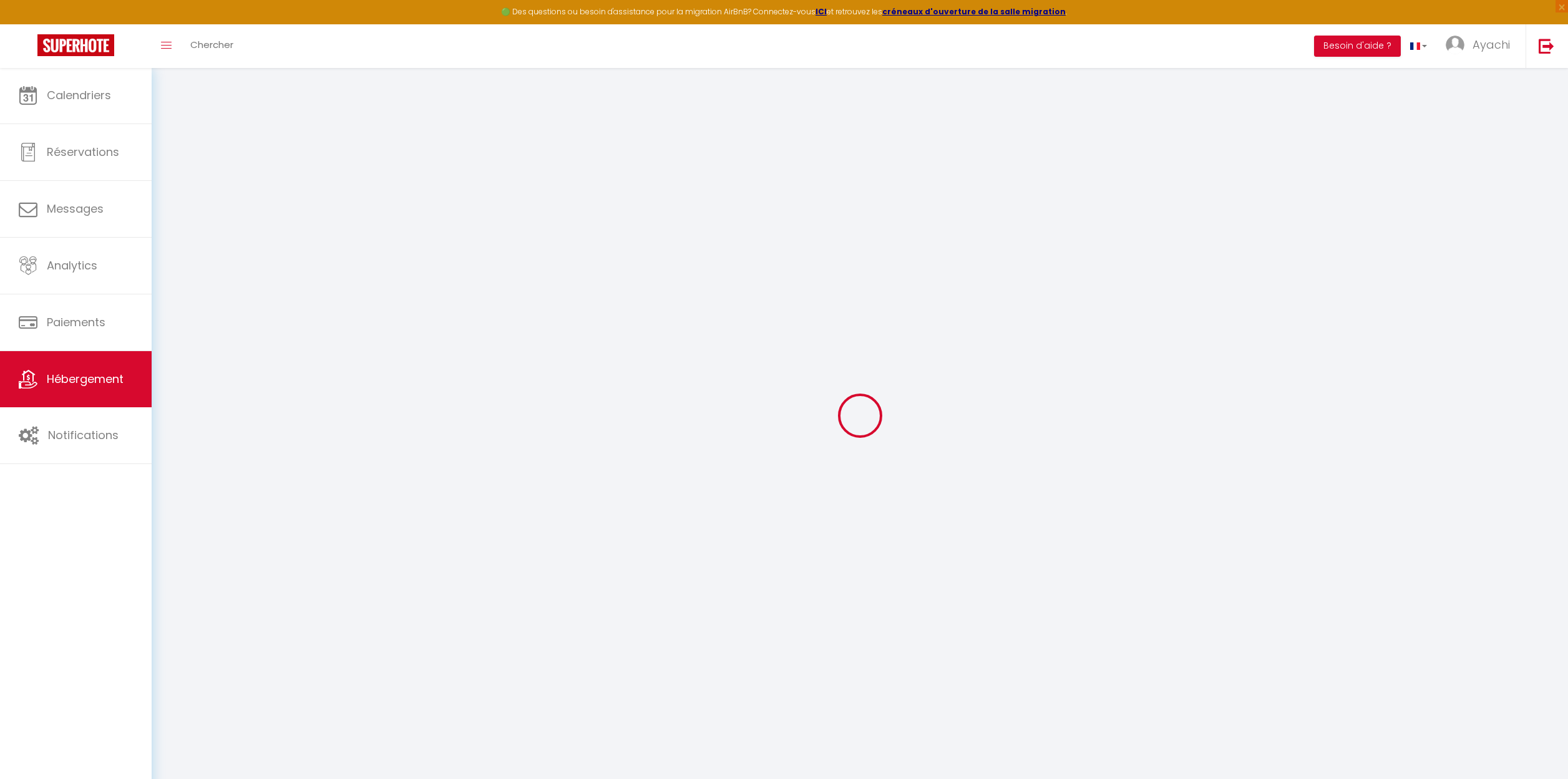
select select
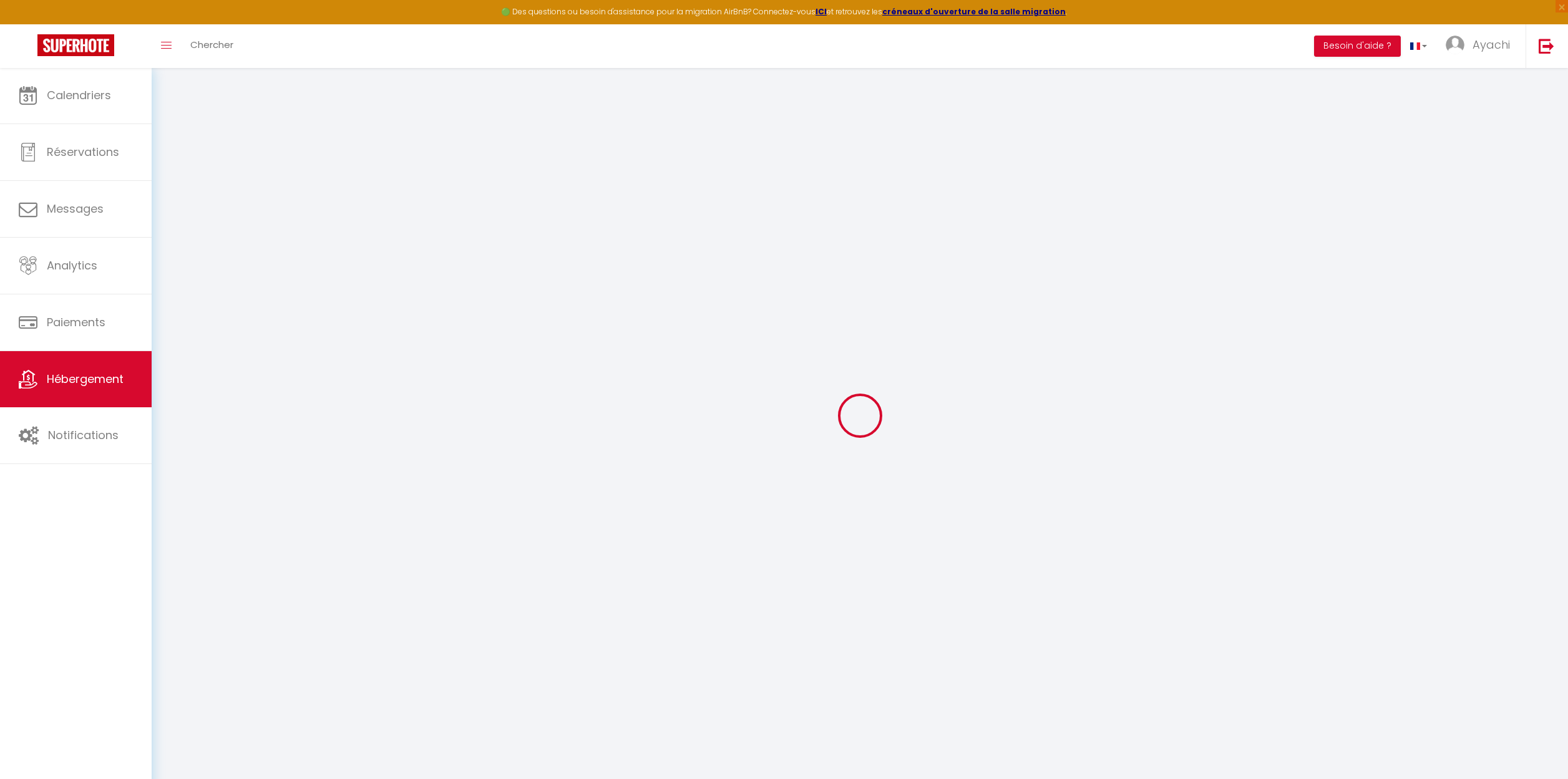
select select
checkbox input "false"
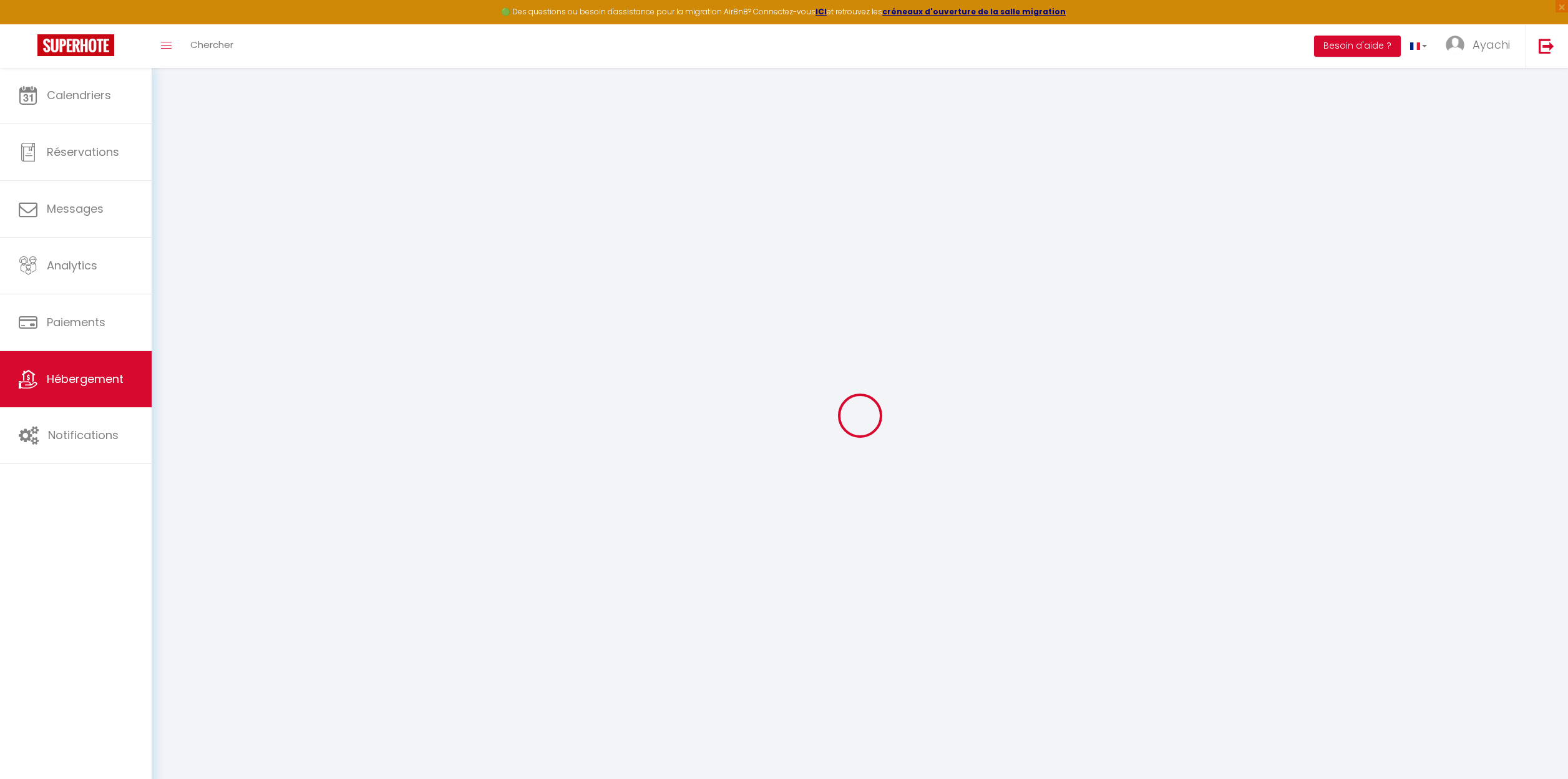
checkbox input "false"
select select
type input "Le Clos de l'Olivier - La Picholine"
type input "Ayachi"
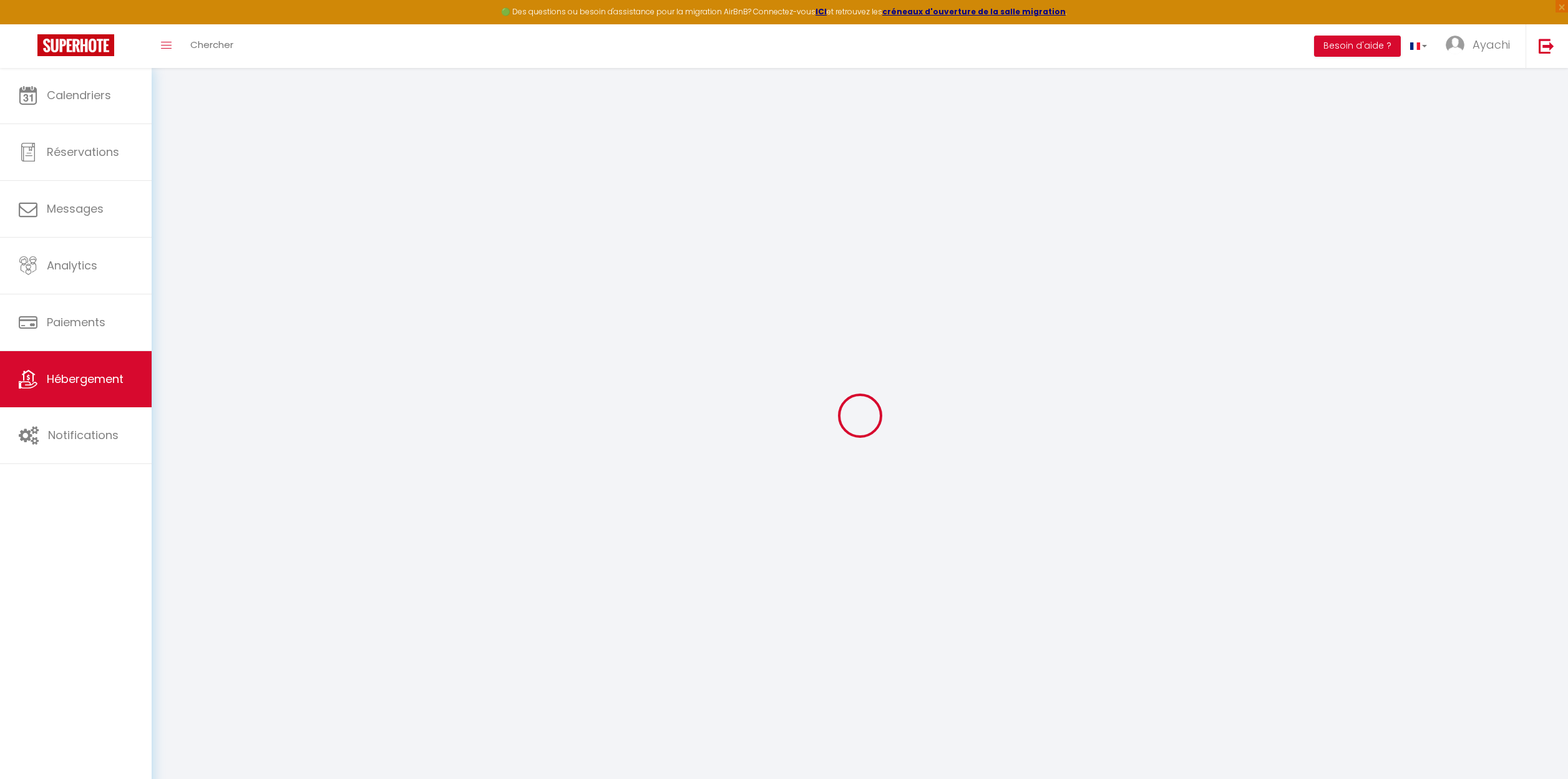
type input "GHALKAOUI"
type input "11 Chemin de Boisvignal"
type input "07200"
type input "Aubenas"
select select "houses"
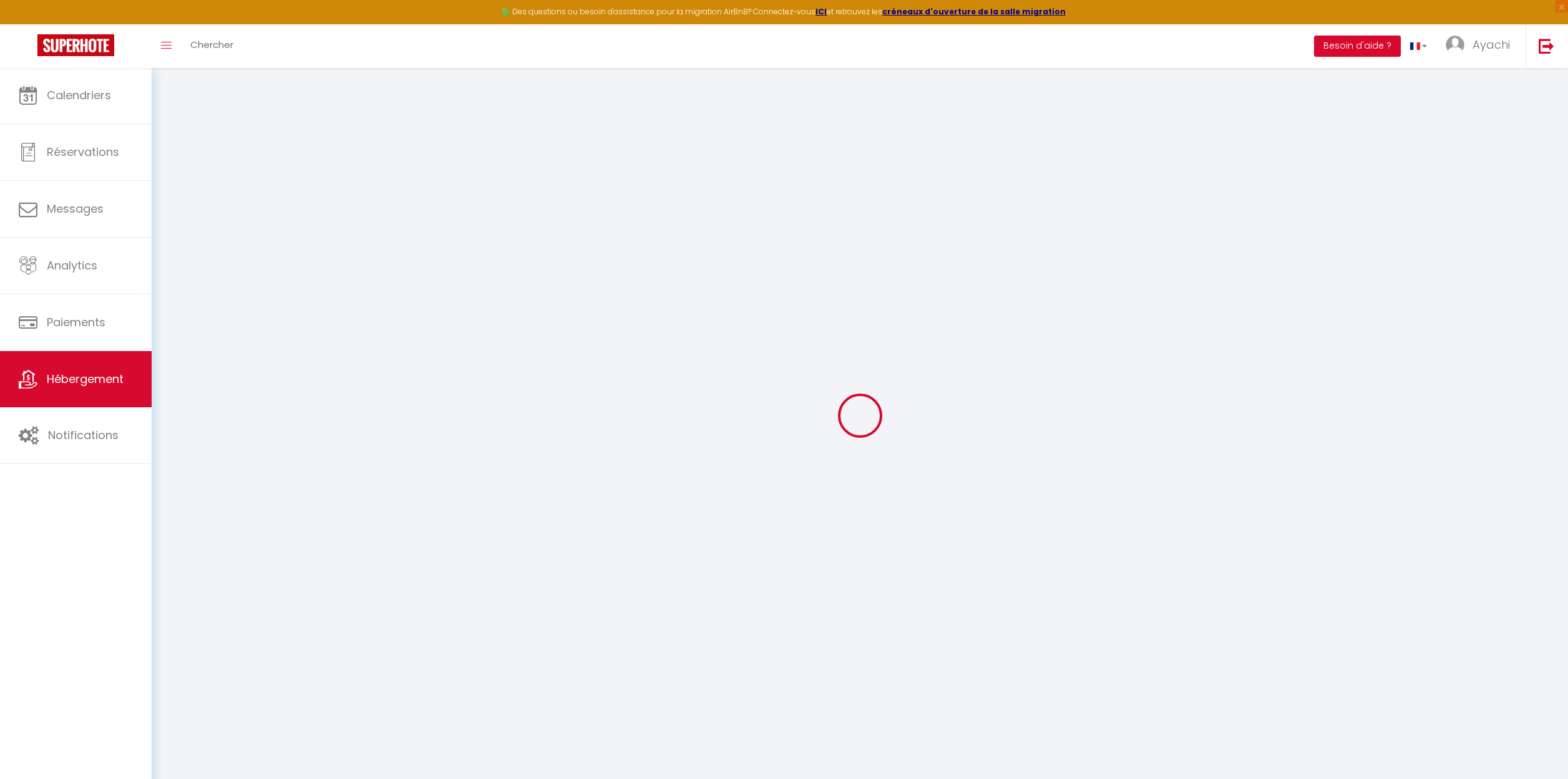
select select "8"
select select "3"
type input "140"
type input "85"
type input "1.00"
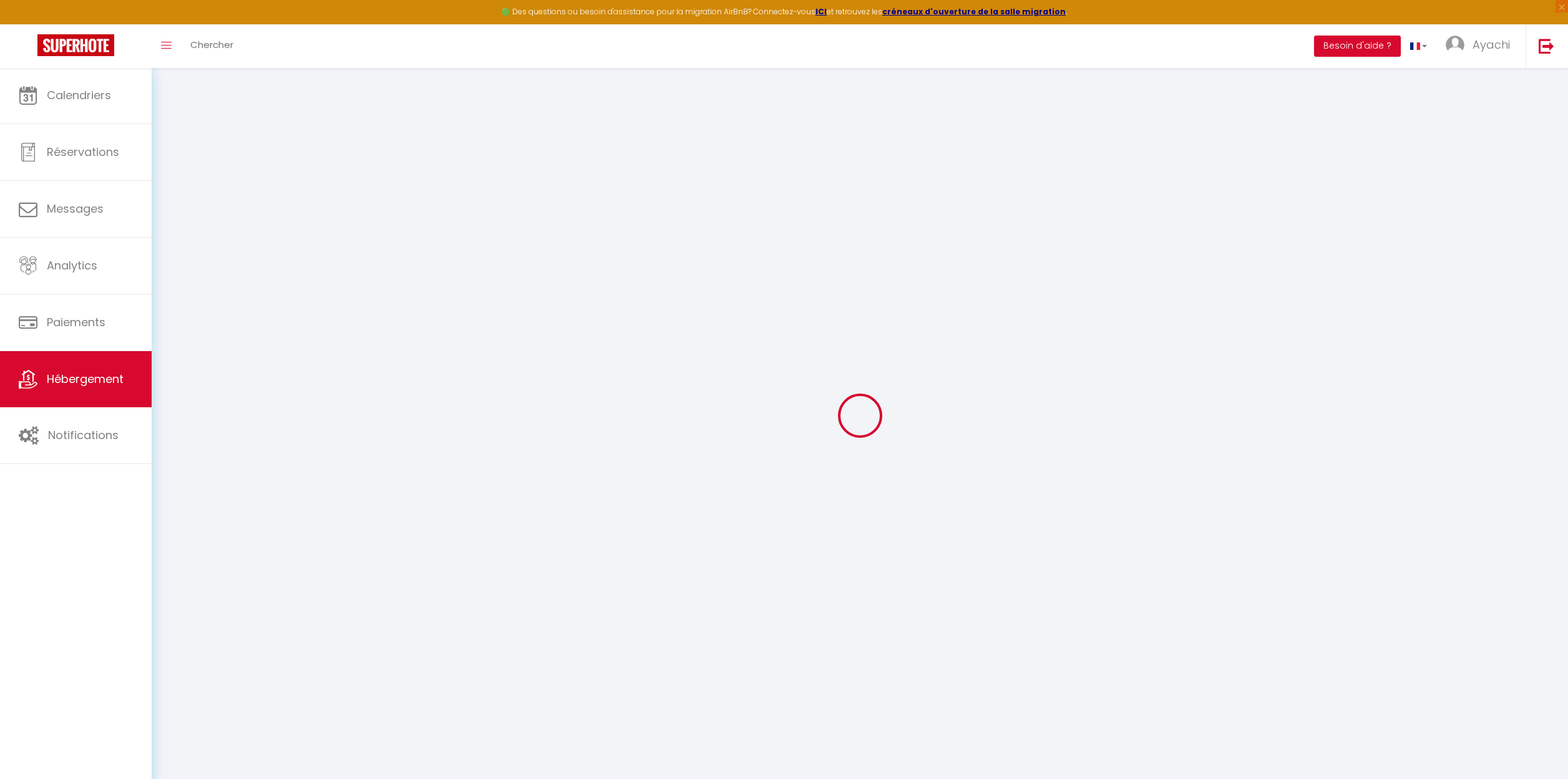
type input "300"
select select
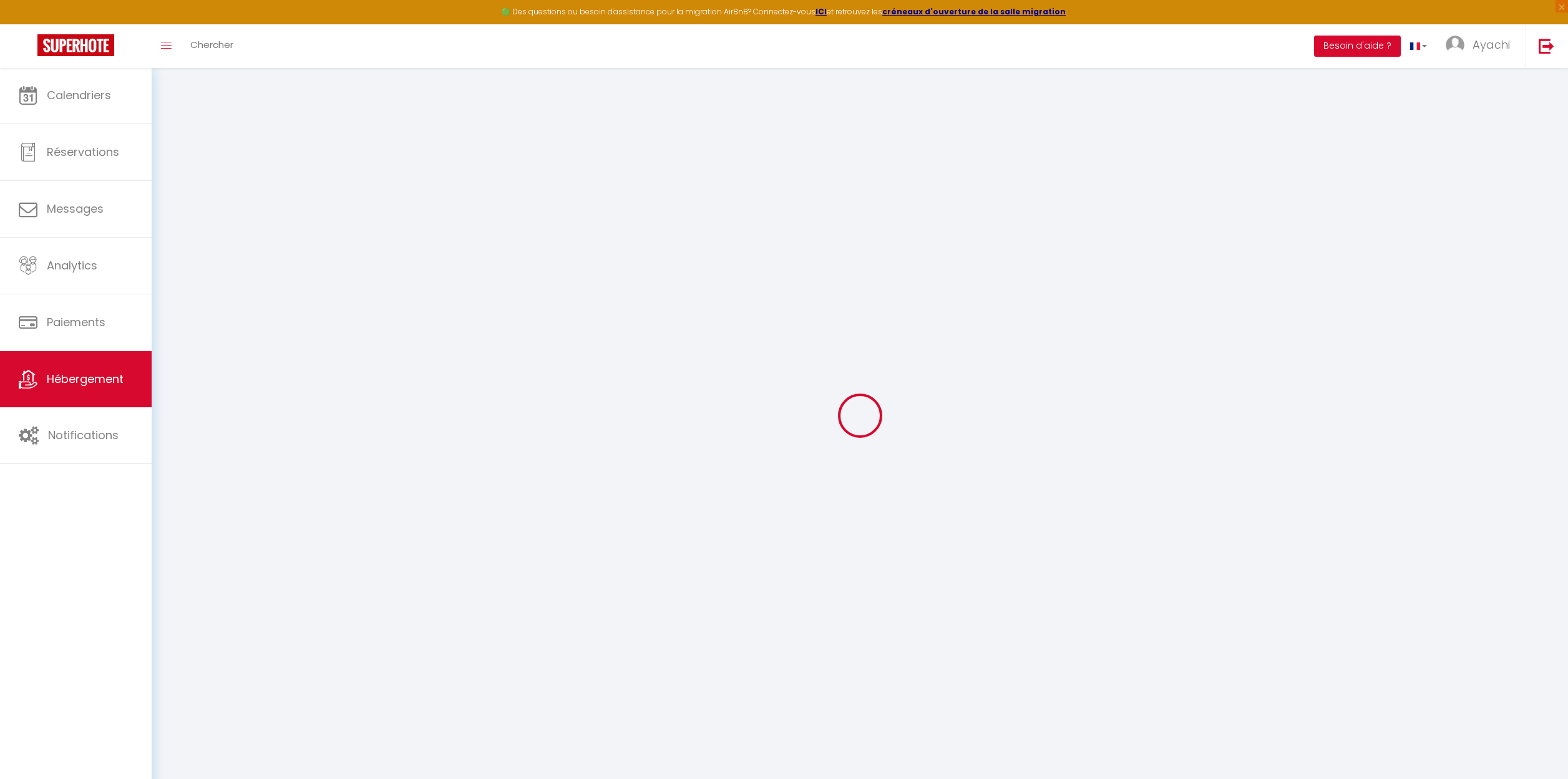
select select
type input "[STREET_ADDRESS]"
type input "07200"
type input "Aubenas"
type input "[EMAIL_ADDRESS][DOMAIN_NAME]"
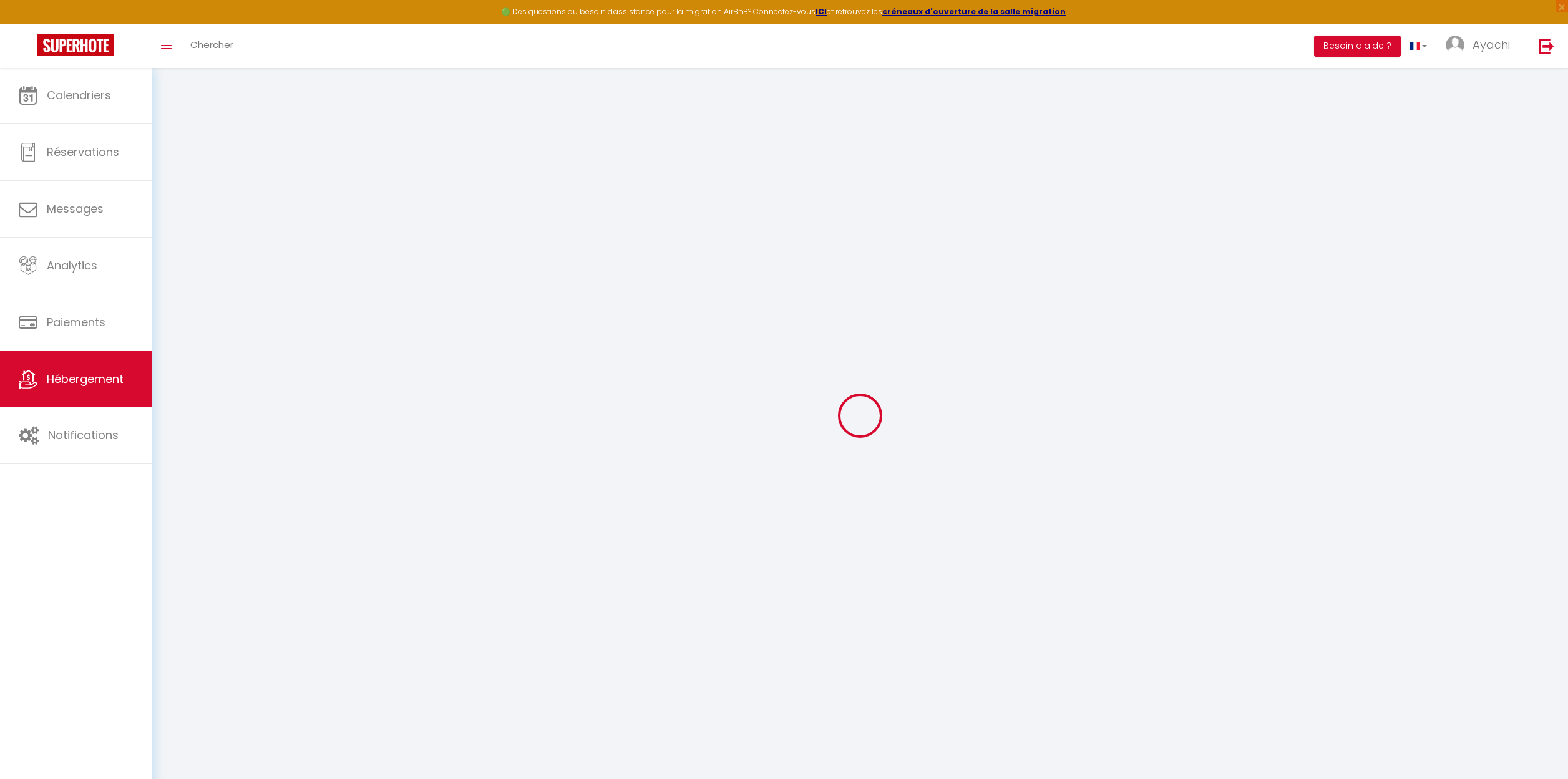
select select
checkbox input "false"
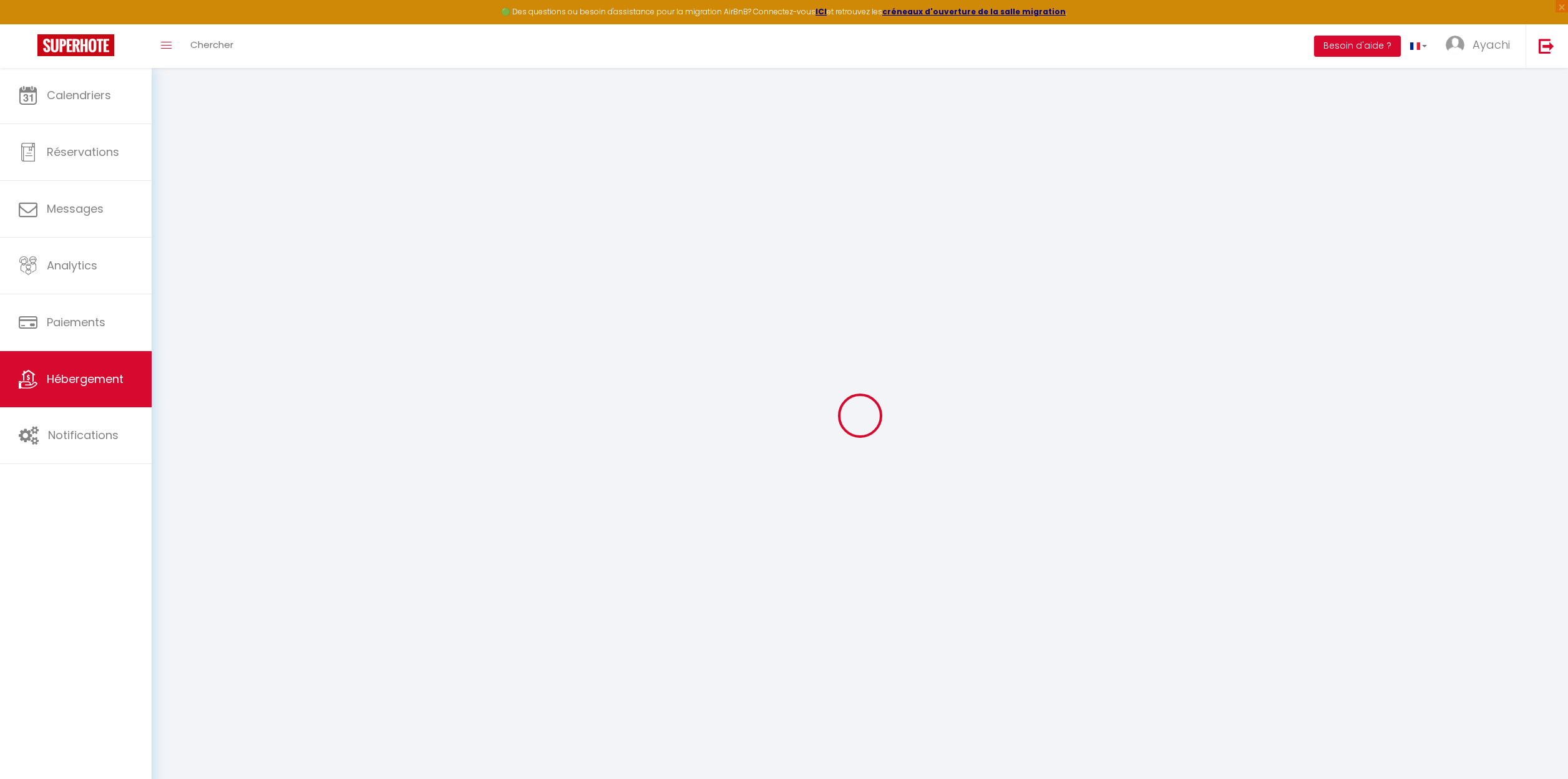
select select
type input "0"
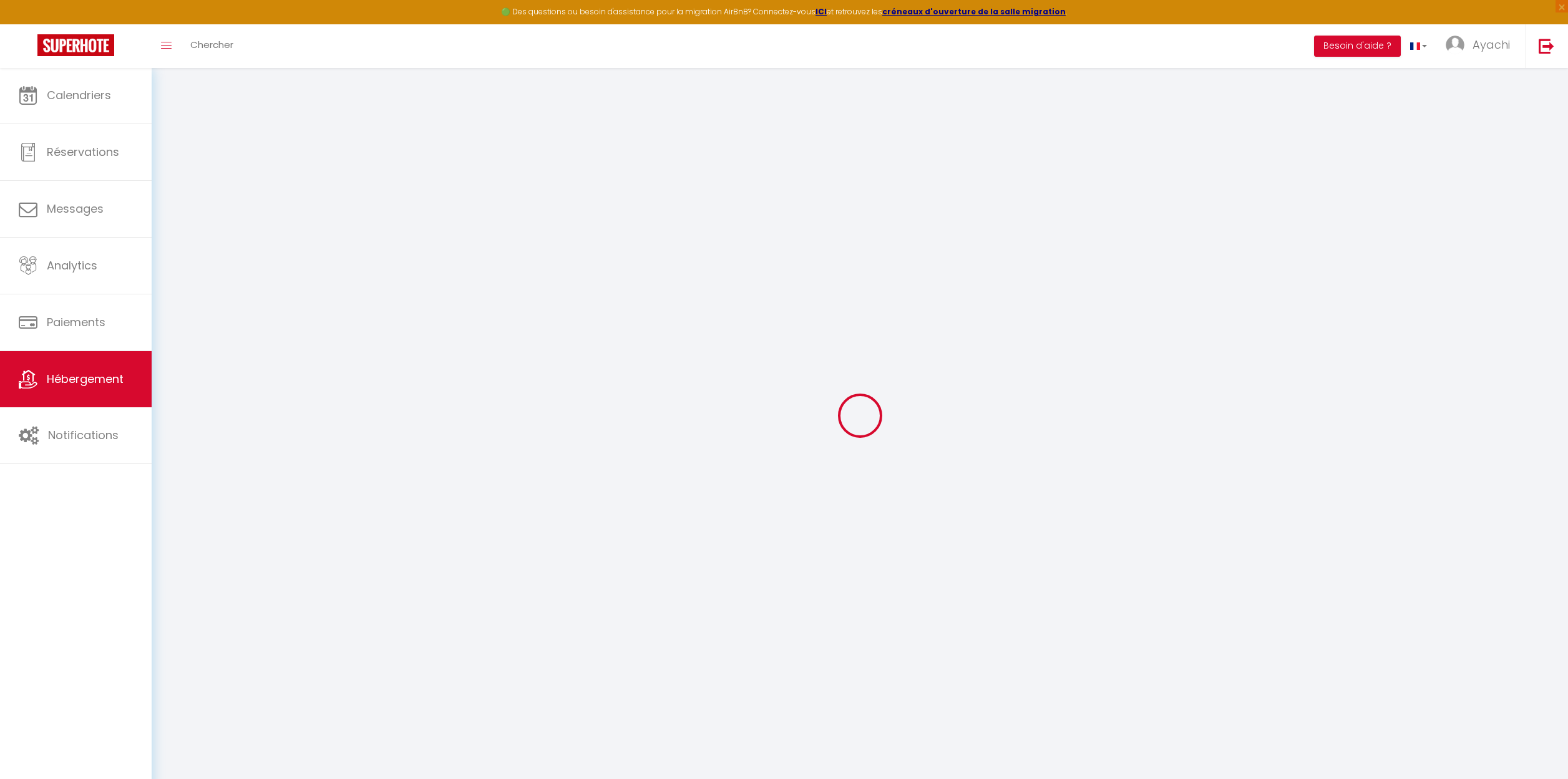
type input "0"
select select
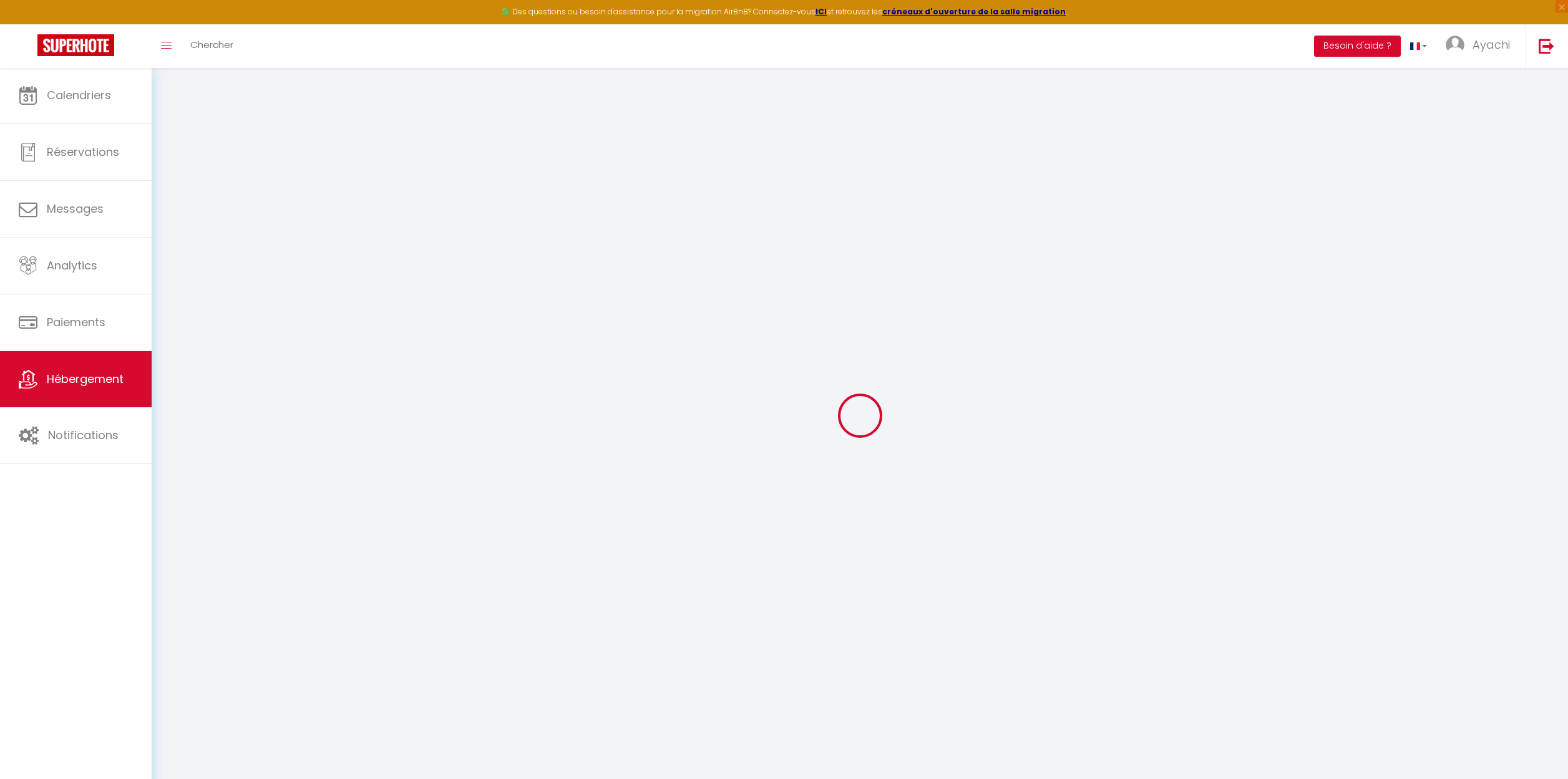
select select
checkbox input "false"
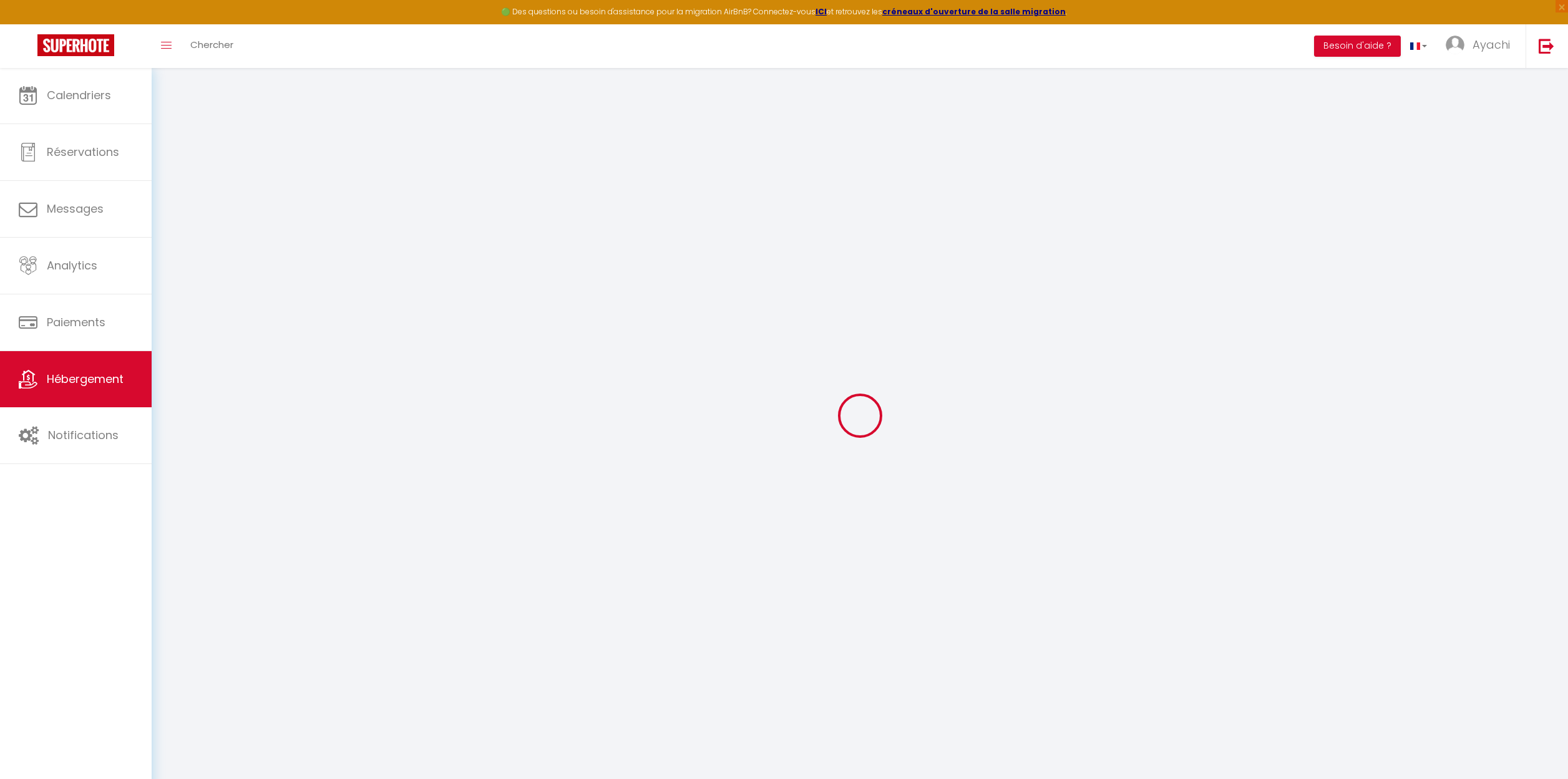
checkbox input "false"
select select
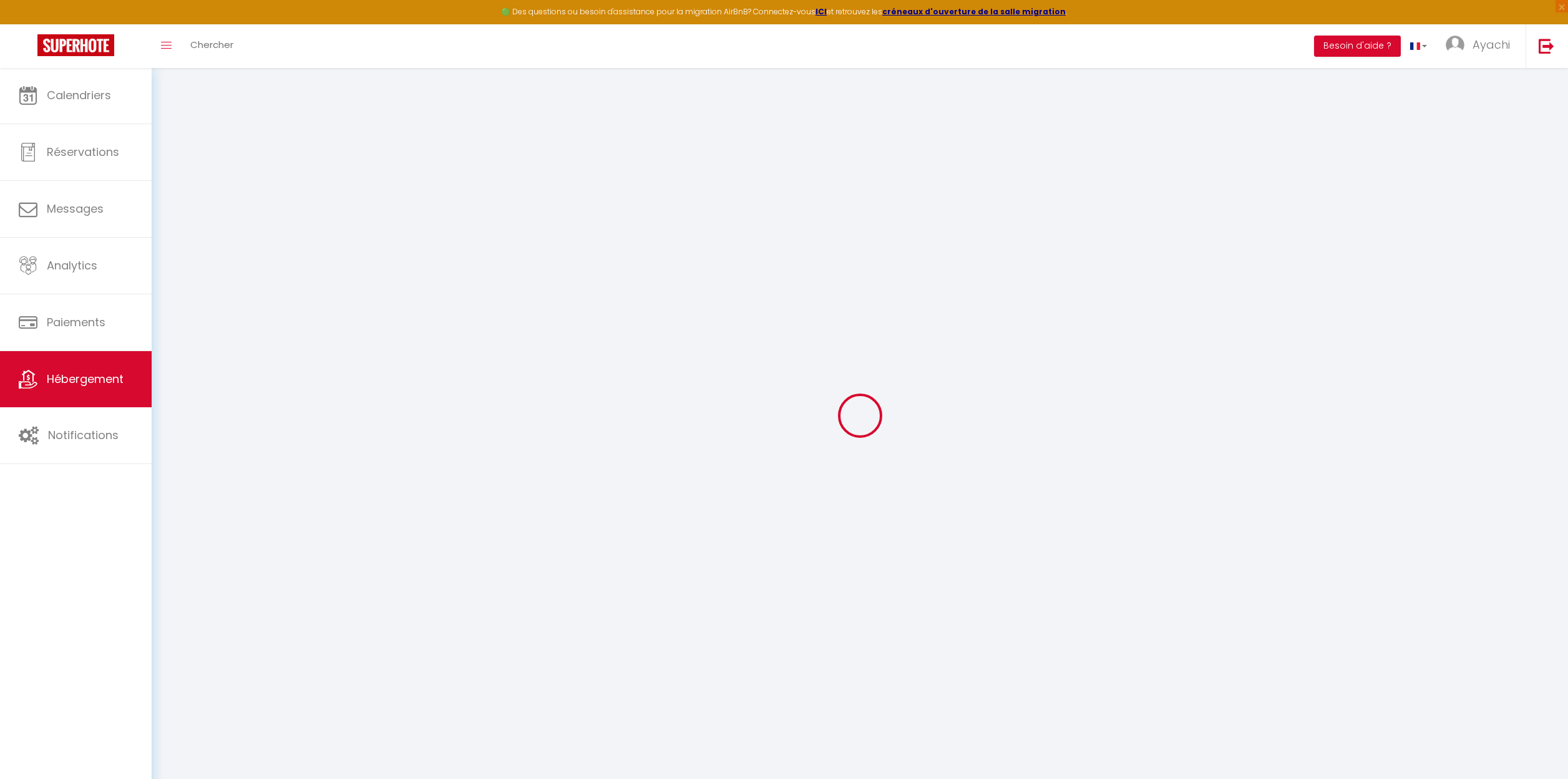
select select
checkbox input "false"
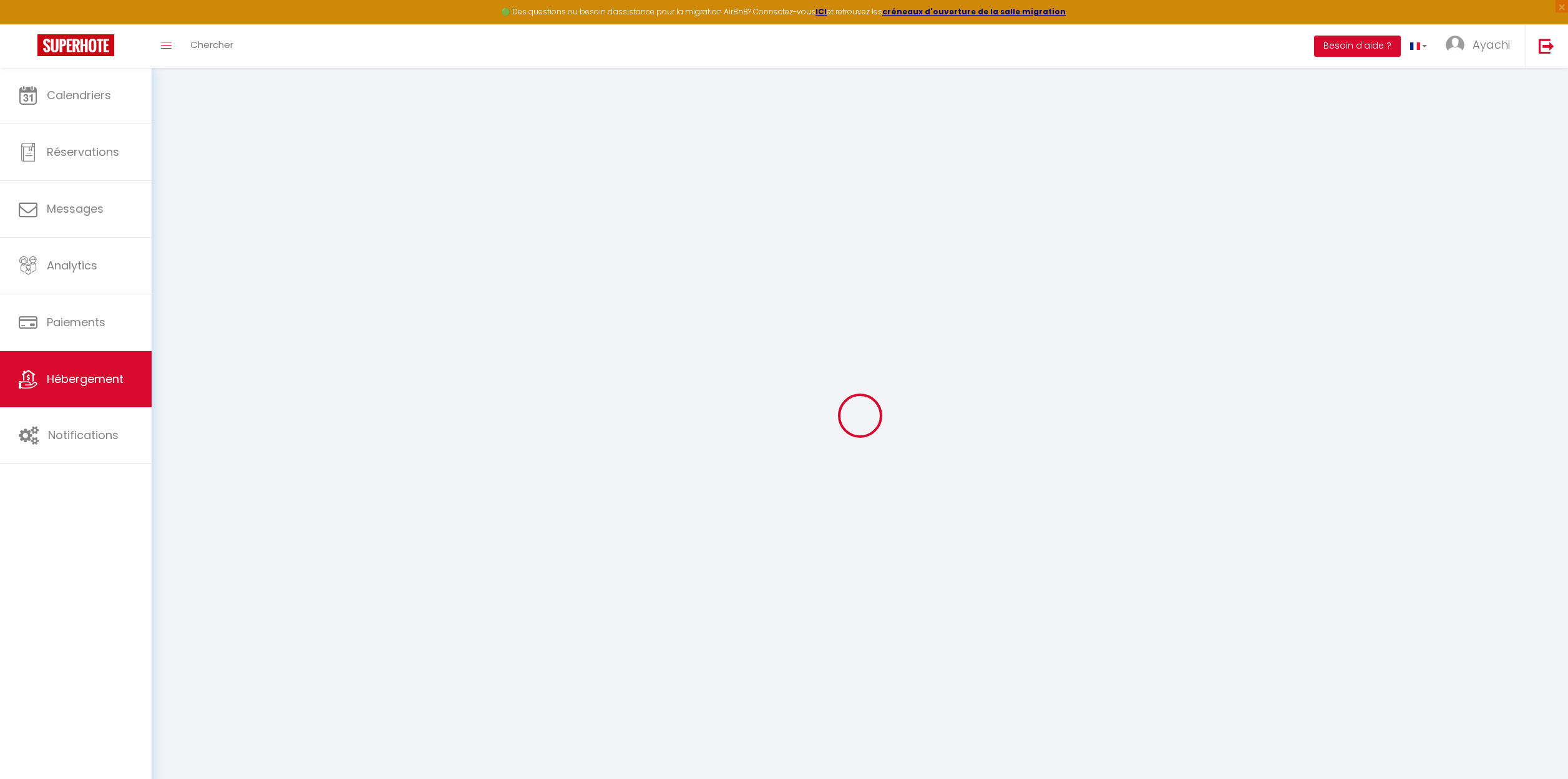
checkbox input "false"
select select
checkbox input "false"
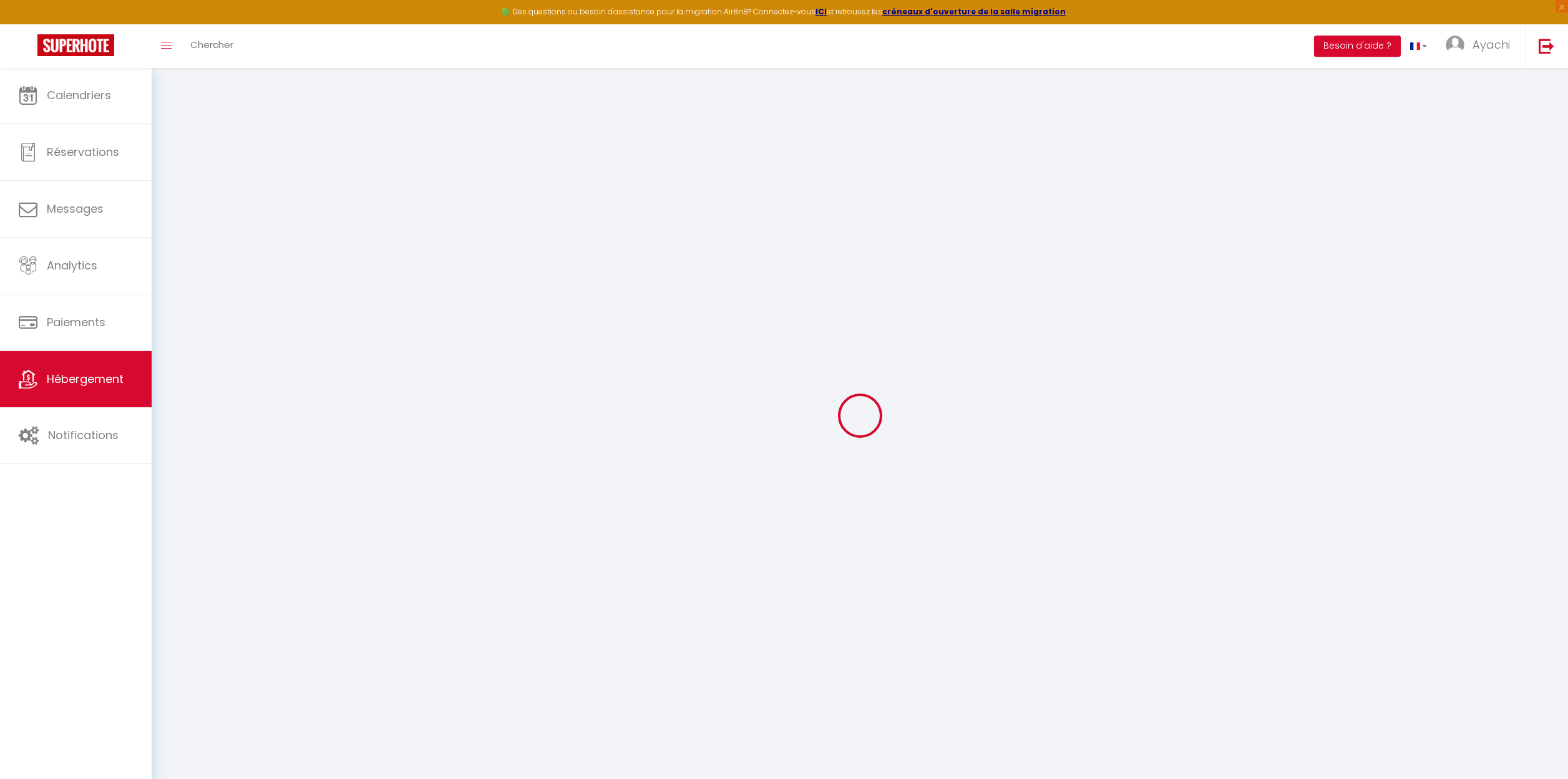
checkbox input "false"
select select "16:00"
select select "22:00"
select select "10:00"
select select "15"
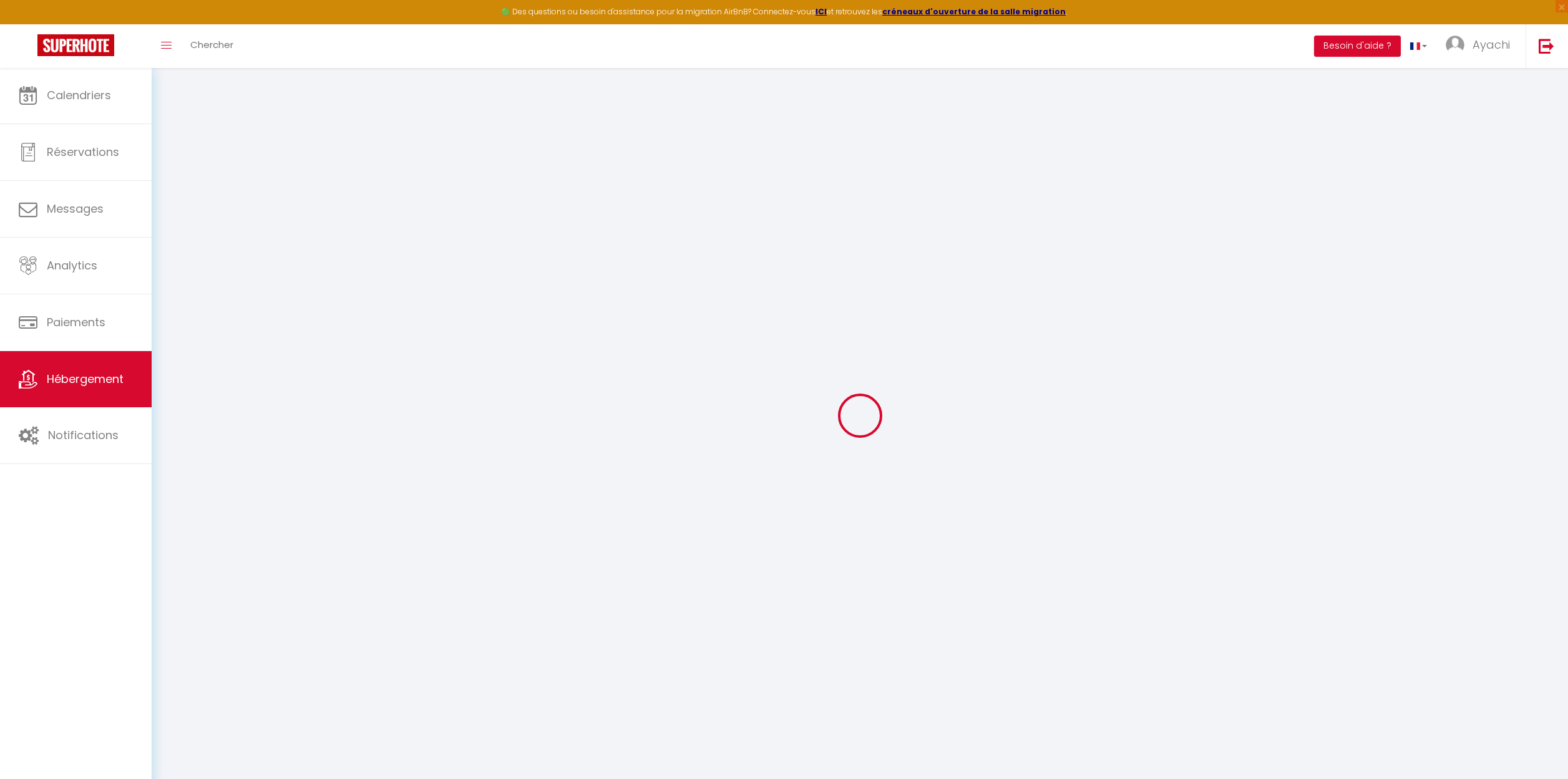
select select "15"
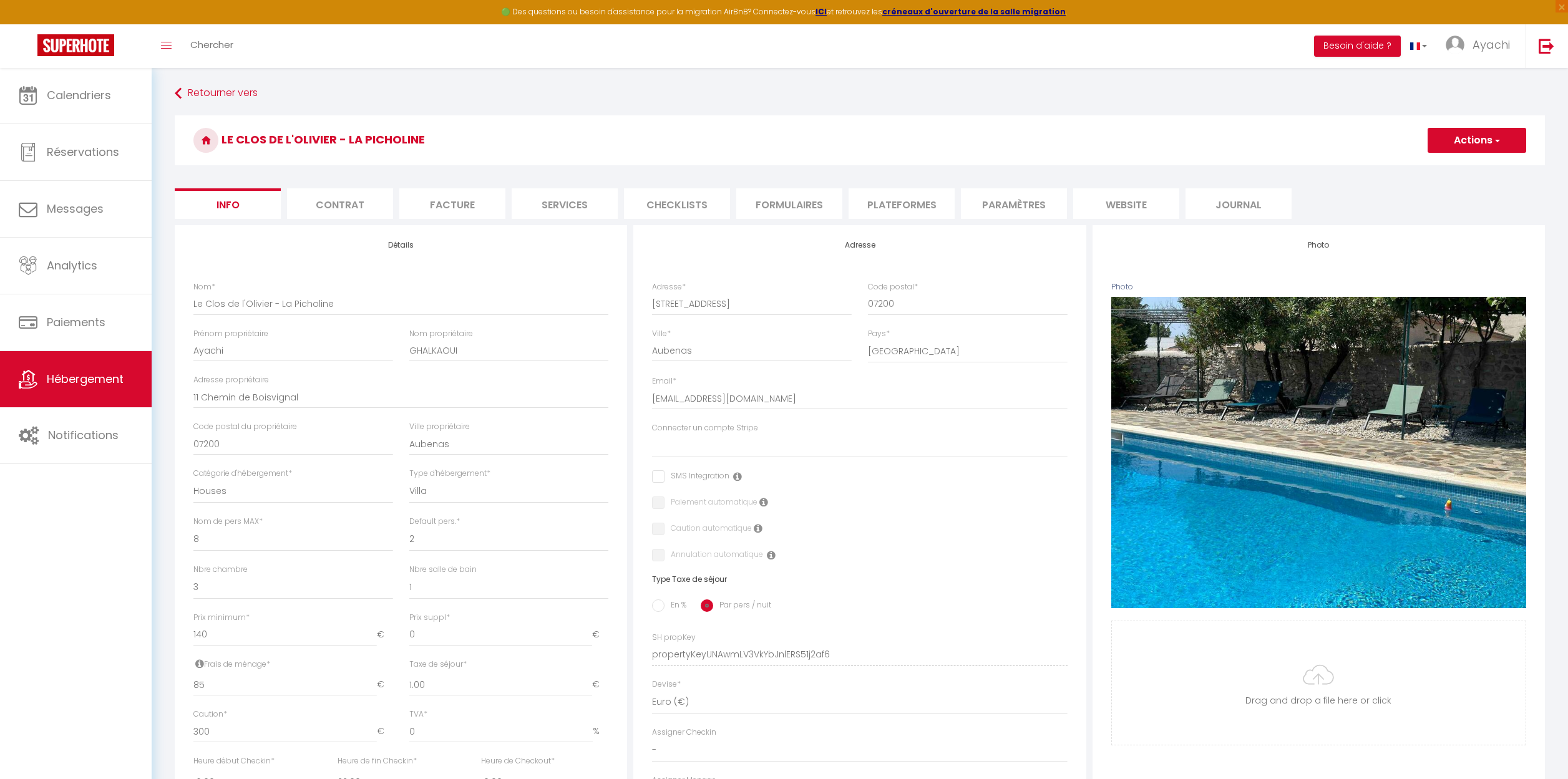
click at [1132, 202] on li "website" at bounding box center [1126, 203] width 106 height 30
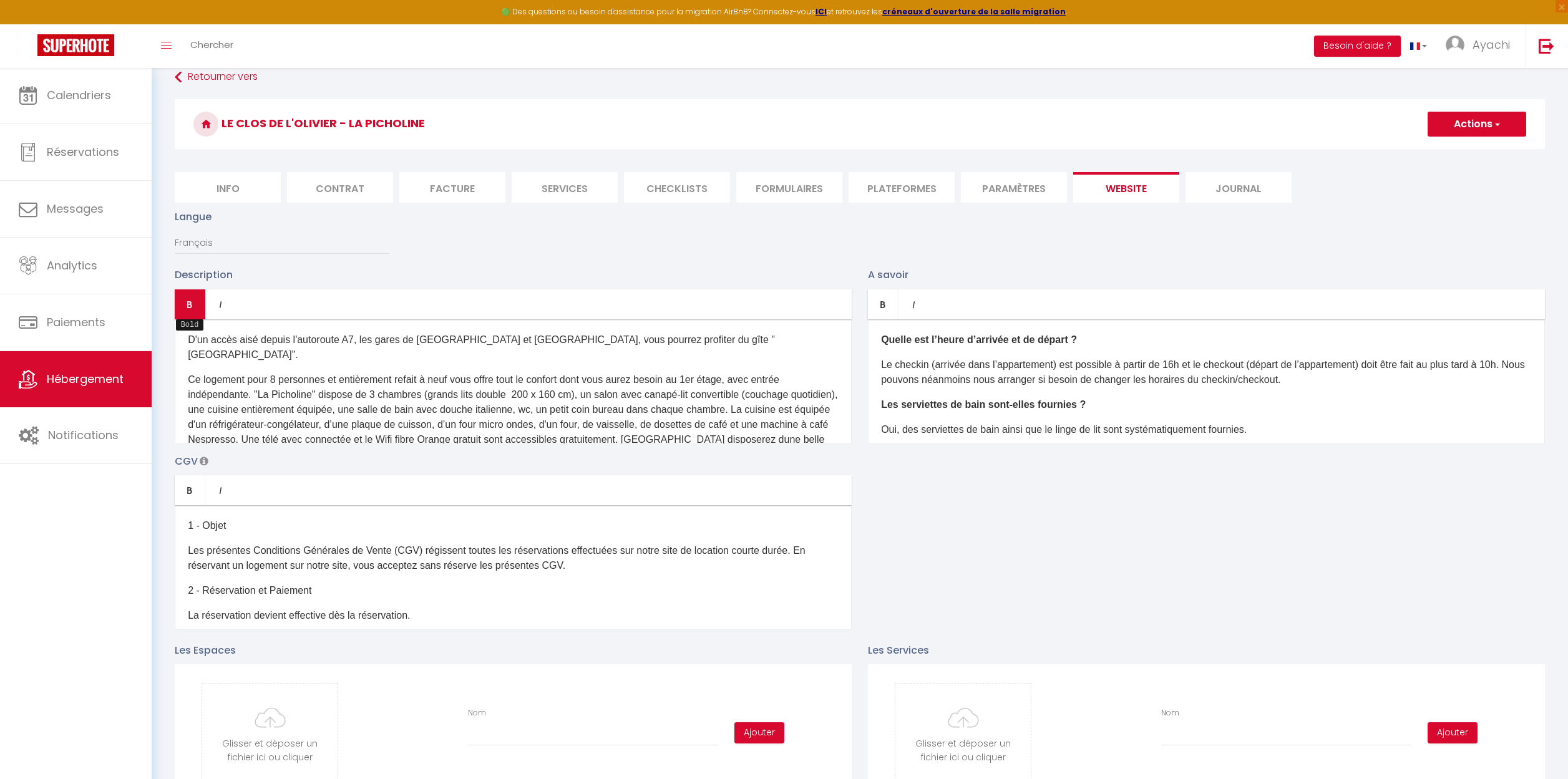
drag, startPoint x: 767, startPoint y: 413, endPoint x: 184, endPoint y: 292, distance: 595.4
click at [184, 292] on div "Bold Italic Rich text editor D'un accès aisé depuis l'autoroute A7, les gares d…" at bounding box center [513, 367] width 677 height 155
copy div "D'un accès aisé depuis l'autoroute A7, les gares de Valence TGV et Montélimar, …"
click at [194, 77] on link "Retourner vers" at bounding box center [859, 77] width 1370 height 22
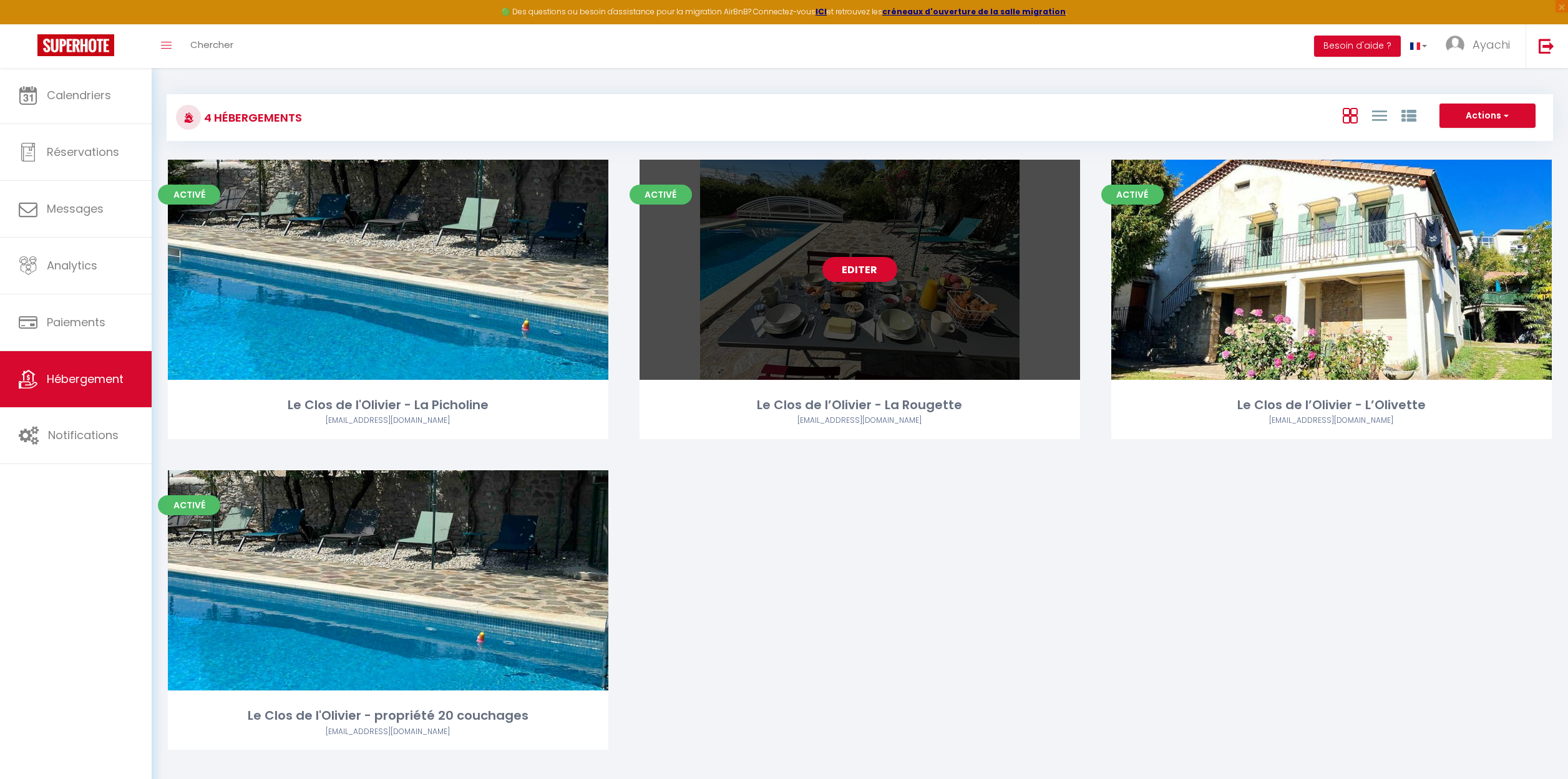
click at [861, 269] on link "Editer" at bounding box center [859, 269] width 75 height 25
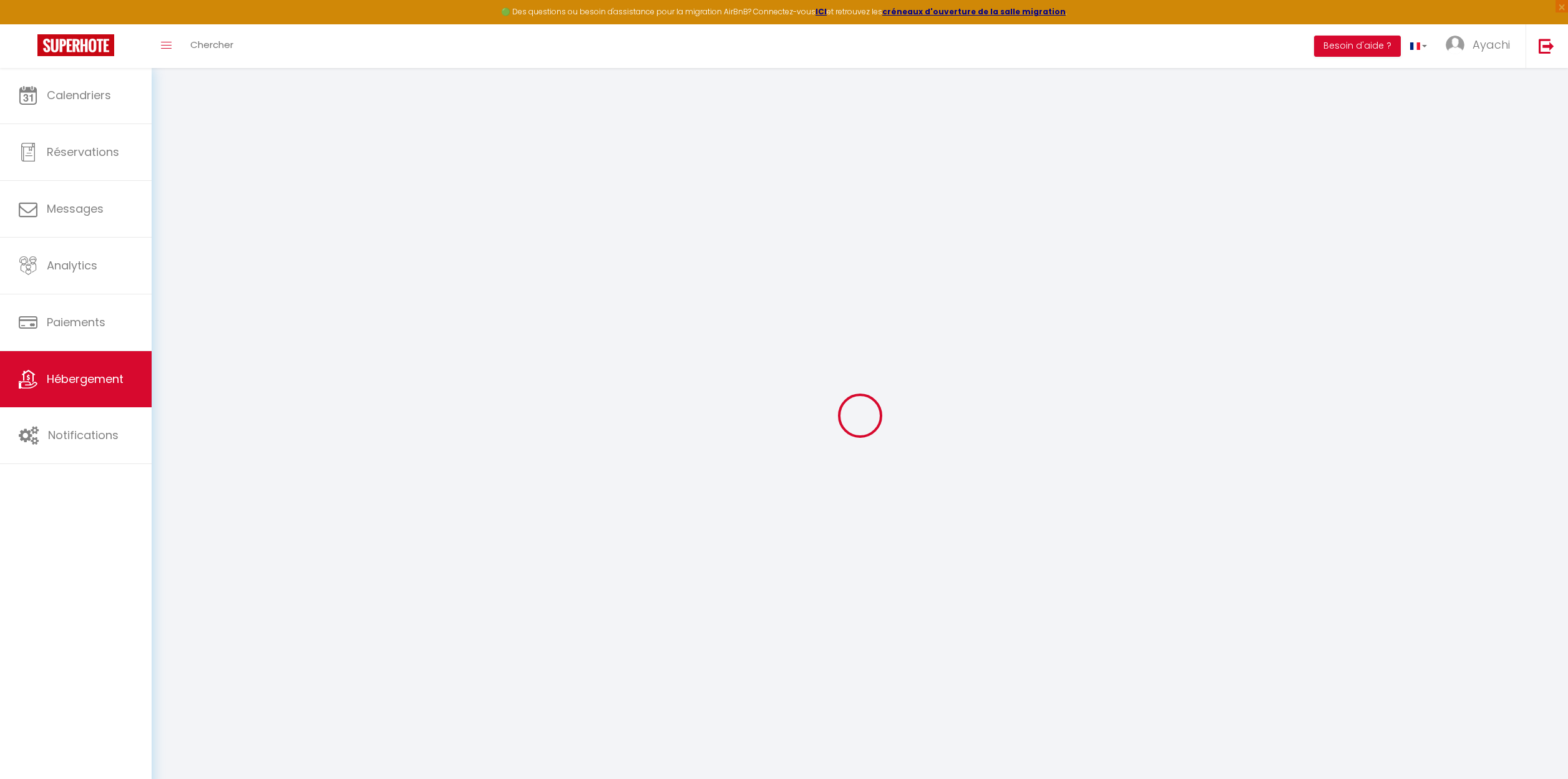
type input "Oups ! Les dates sélectionnées sont indisponibles."
type textarea "Malheureusement les dates sélectionnées sont indisponibles. Nous vous invitons …"
type input "44.6121268"
type input "4.3943716"
checkbox input "true"
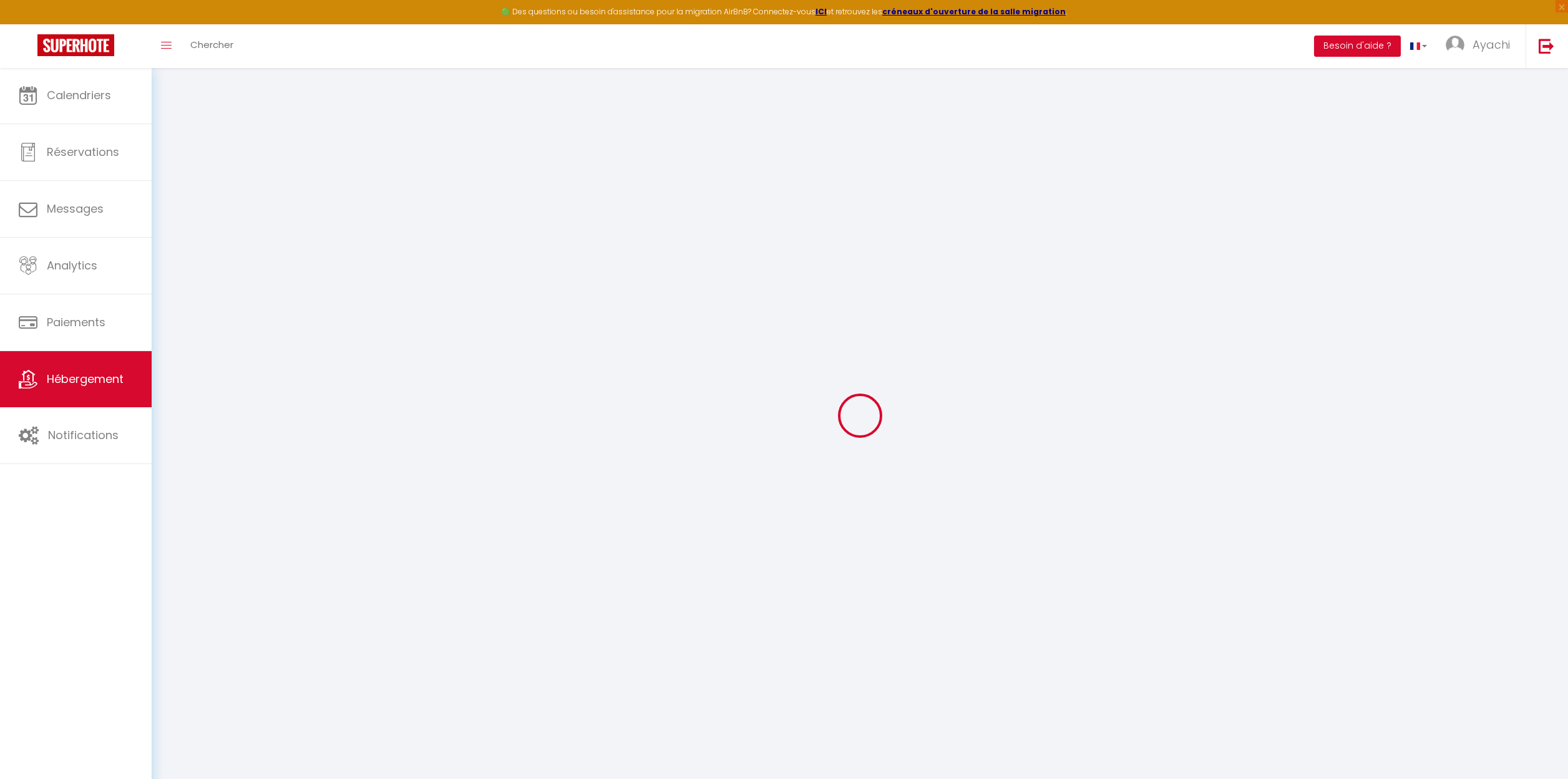
checkbox input "false"
select select
checkbox input "false"
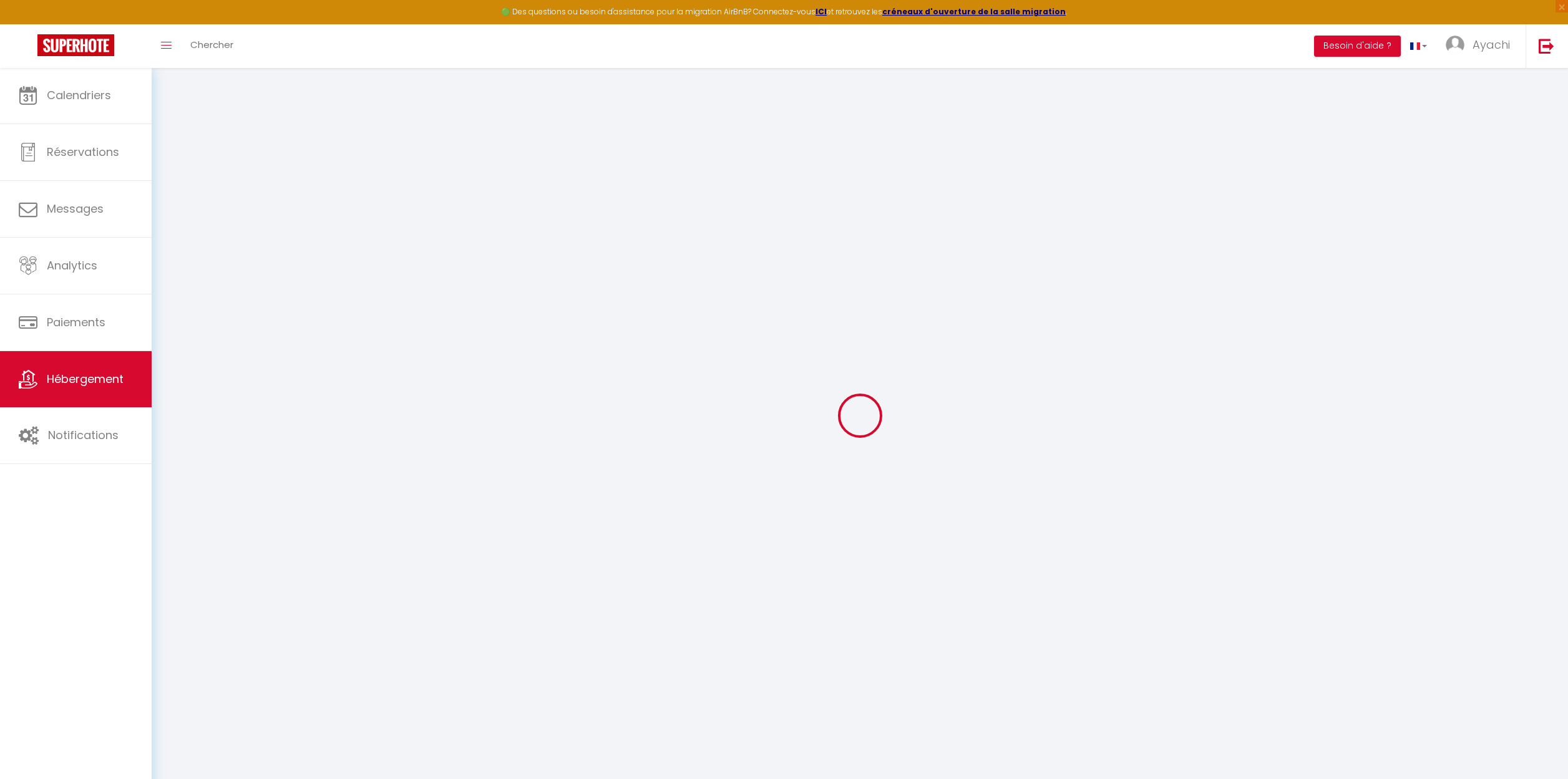
checkbox input "false"
select select "16:00"
select select "19:00"
select select "10:00"
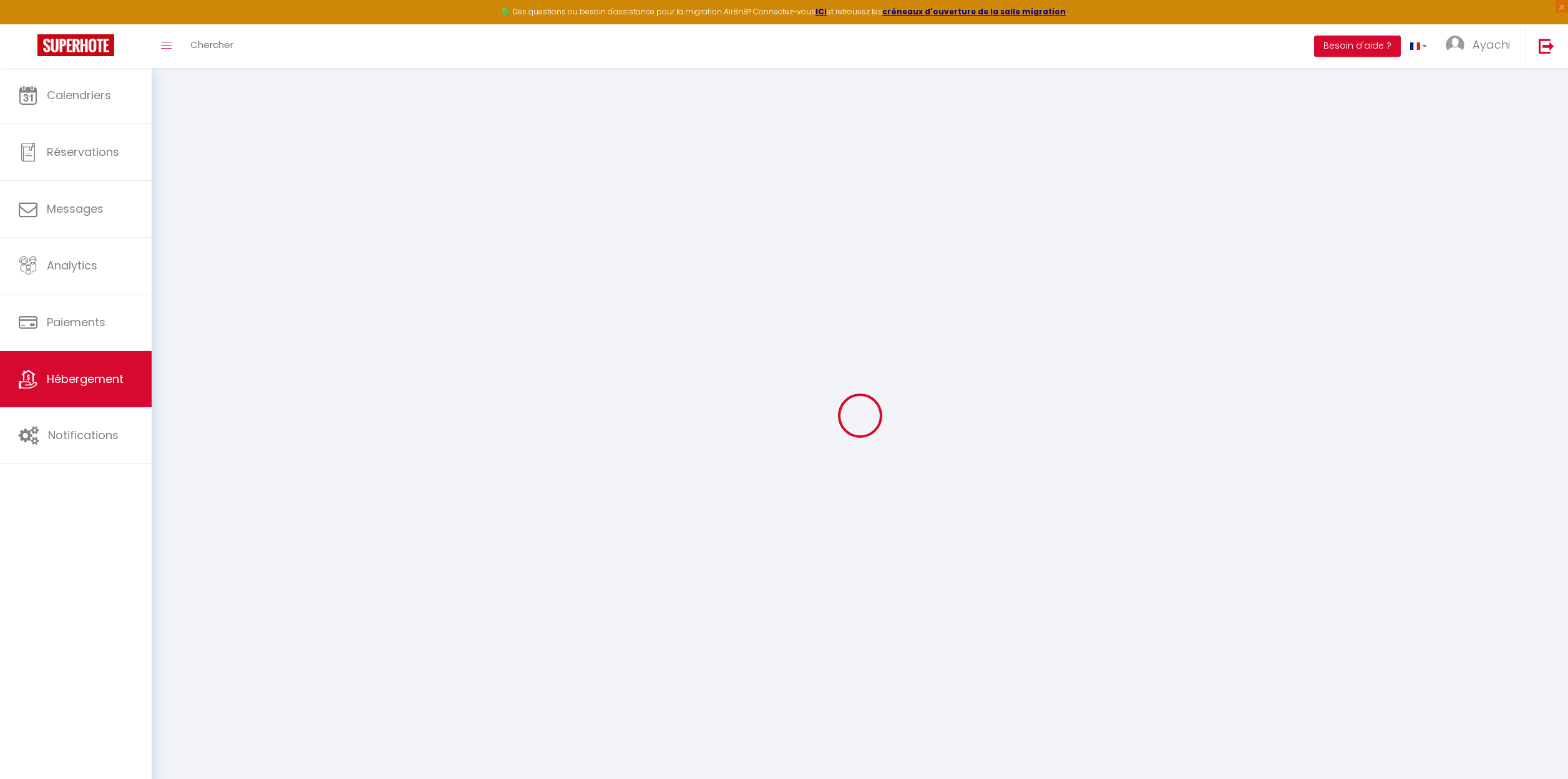
select select "30"
select select "120"
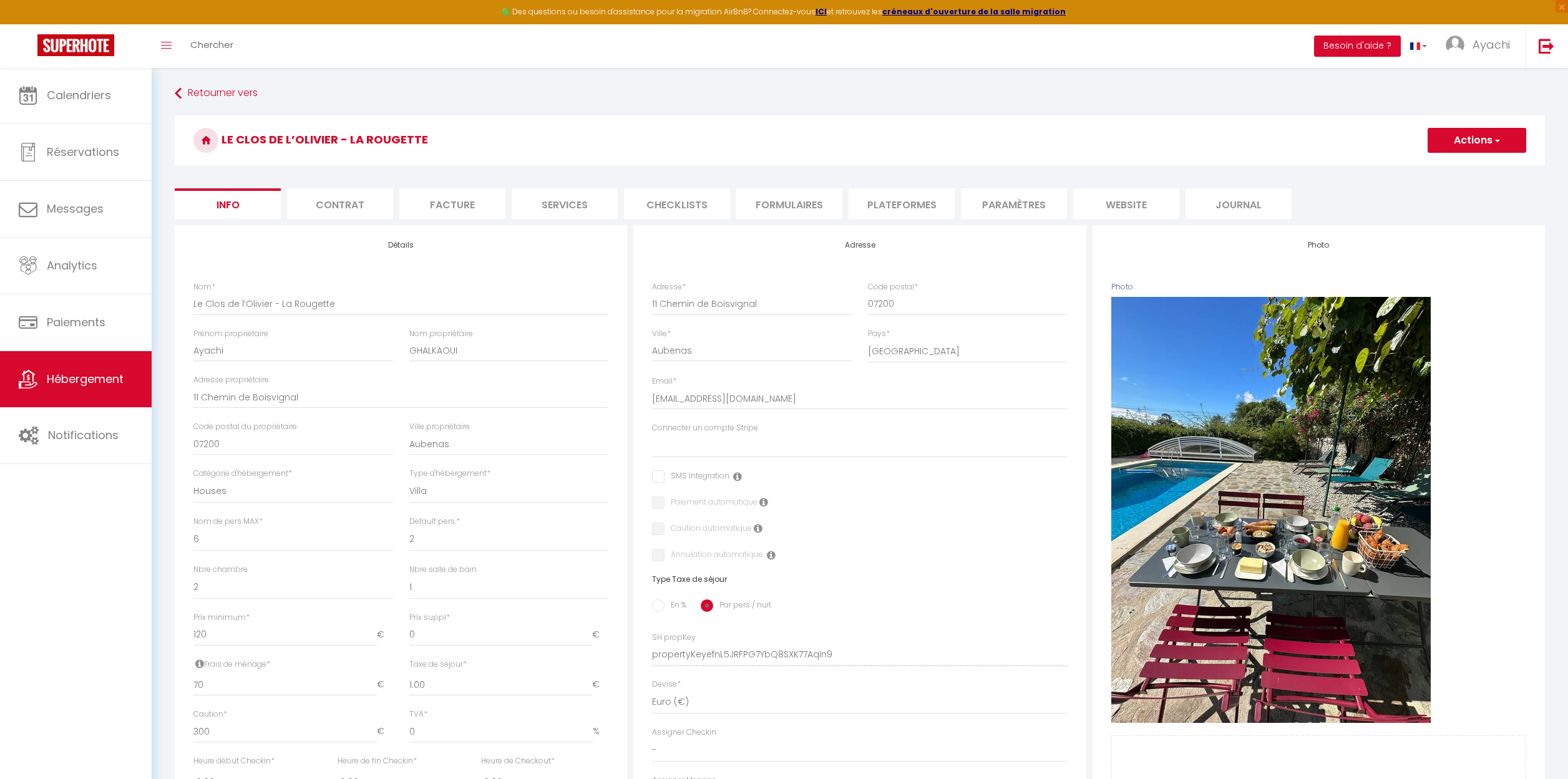
click at [1136, 207] on li "website" at bounding box center [1126, 203] width 106 height 30
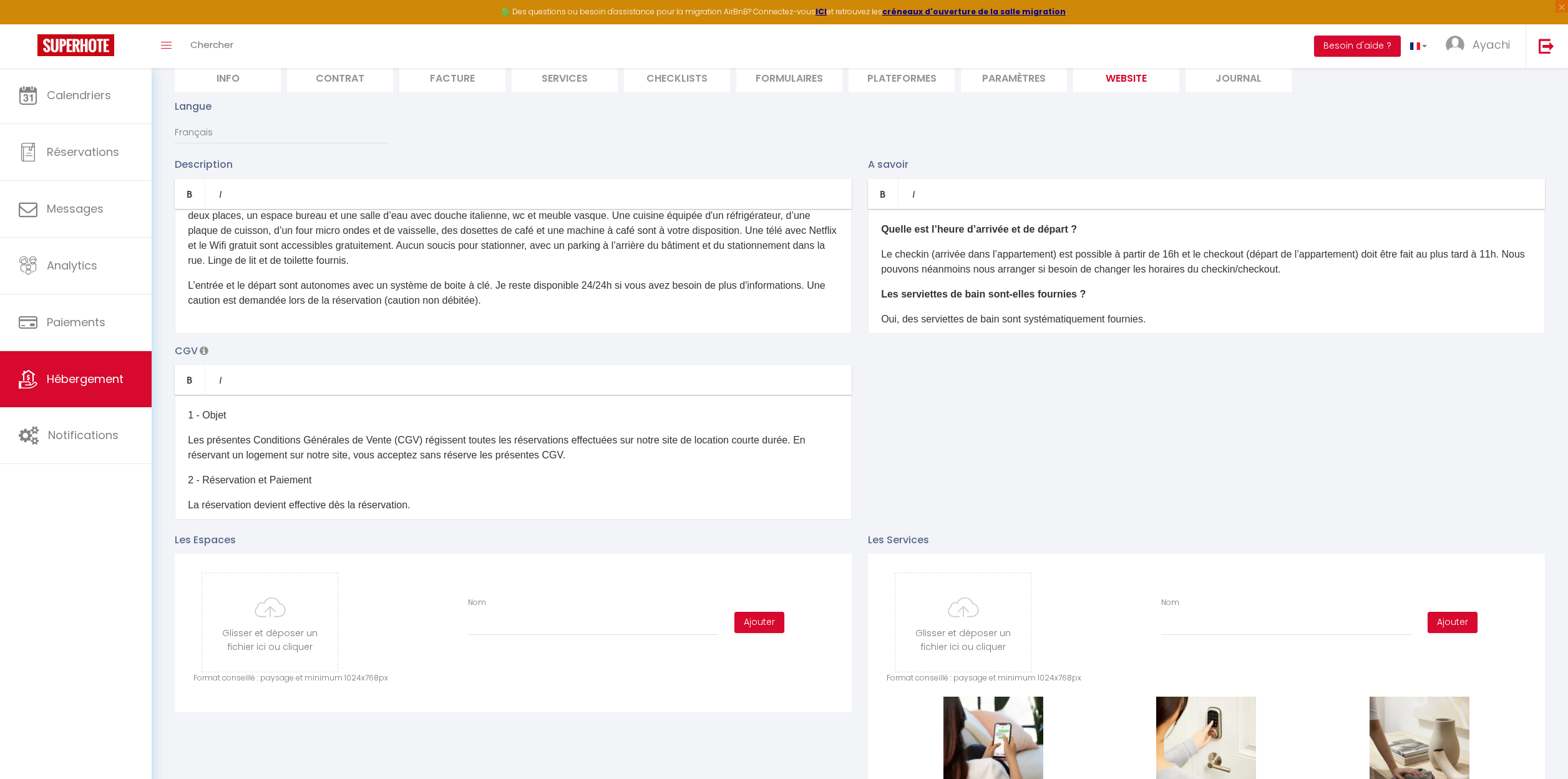
scroll to position [146, 0]
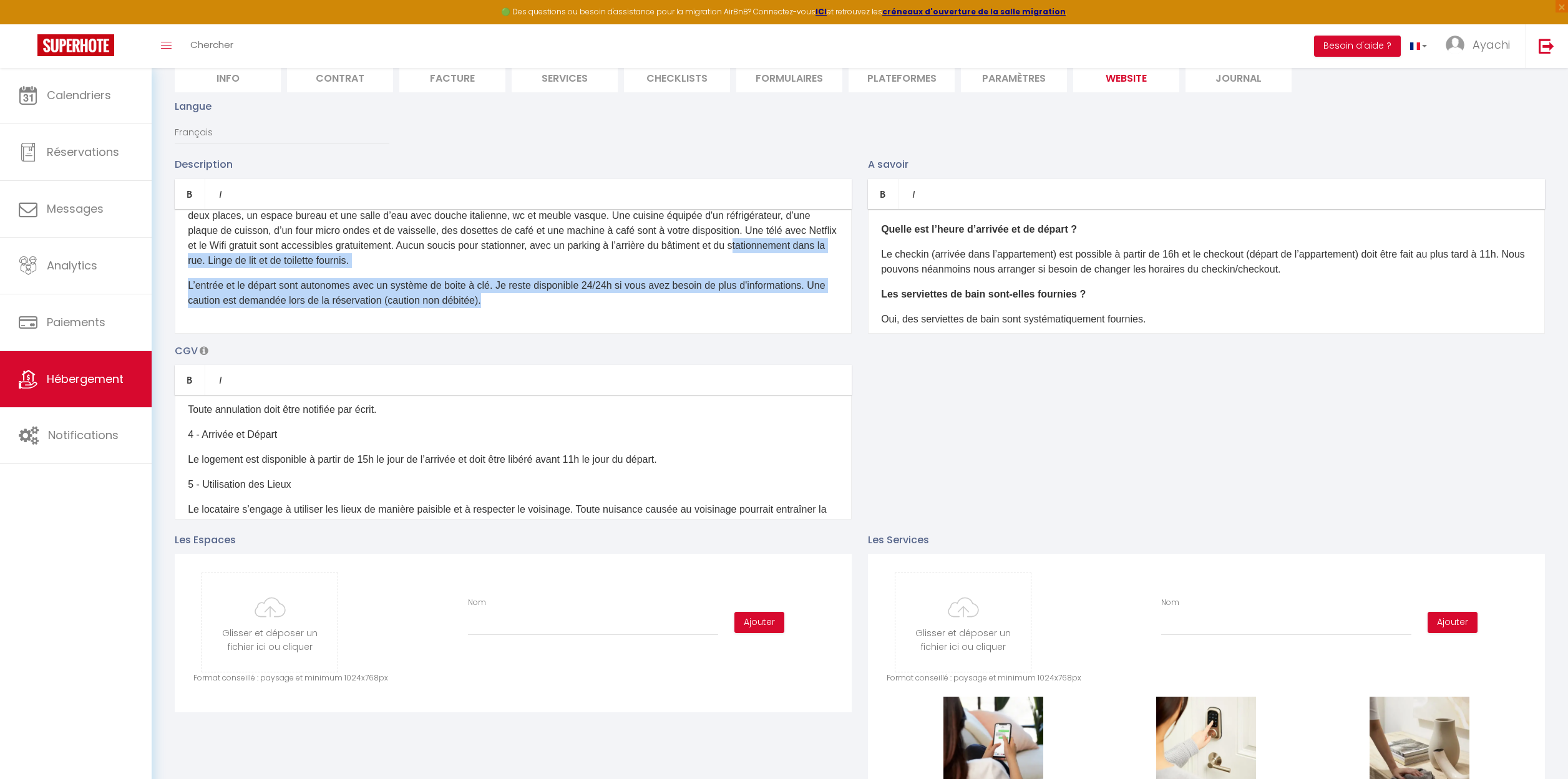
drag, startPoint x: 508, startPoint y: 304, endPoint x: 186, endPoint y: 261, distance: 324.9
click at [186, 261] on div "D'un accès aisé depuis les autoroutes, via la A2 , vous pourrez profiter de la …" at bounding box center [513, 271] width 677 height 124
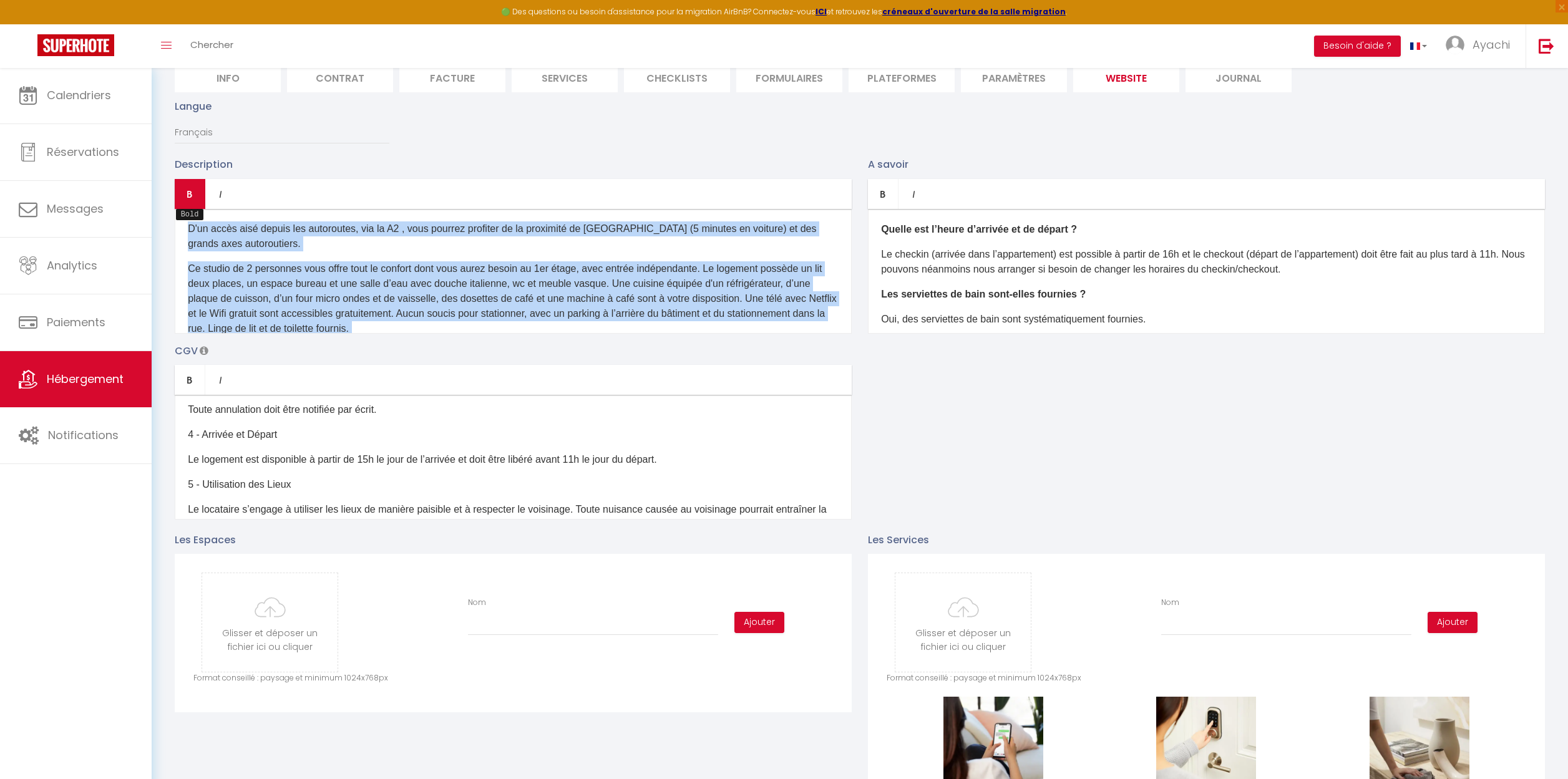
scroll to position [0, 0]
drag, startPoint x: 553, startPoint y: 307, endPoint x: 195, endPoint y: 181, distance: 379.5
click at [195, 181] on div "Bold Italic Rich text editor D'un accès aisé depuis les autoroutes, via la A2 ,…" at bounding box center [513, 257] width 677 height 155
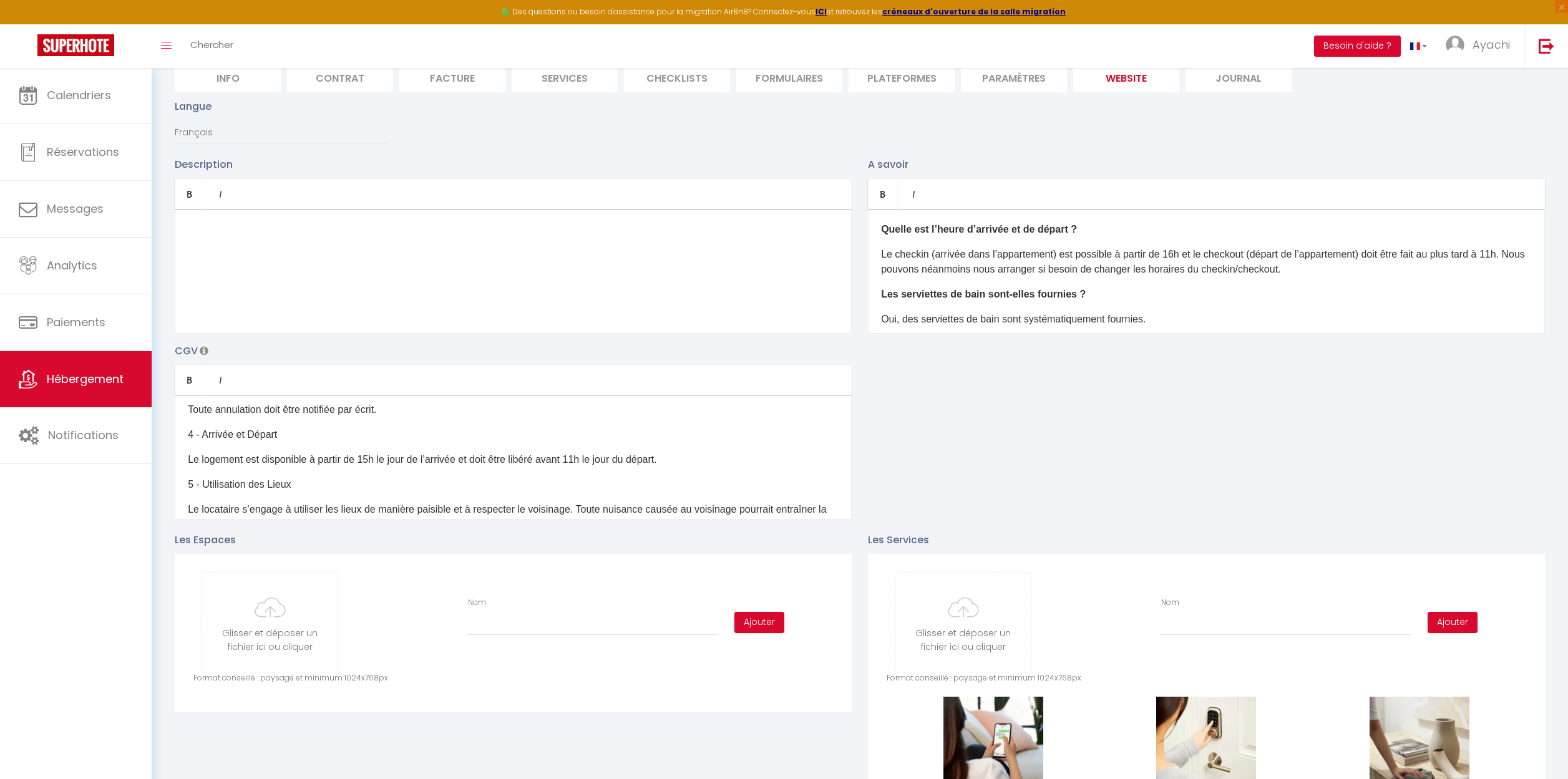
click at [192, 226] on p "​" at bounding box center [513, 229] width 650 height 15
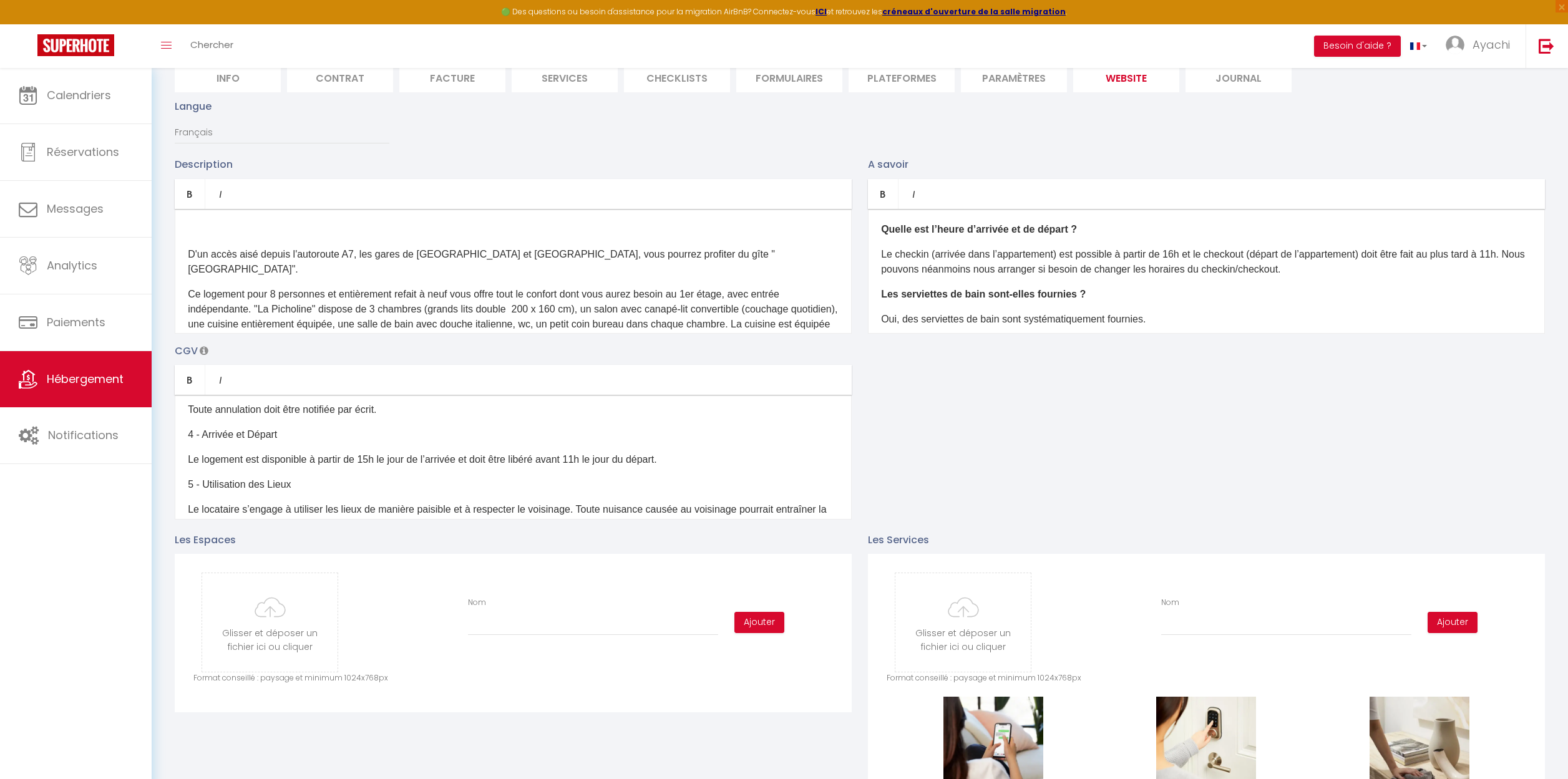
click at [188, 255] on p "D'un accès aisé depuis l'autoroute A7, les gares de [GEOGRAPHIC_DATA] et [GEOGR…" at bounding box center [513, 262] width 650 height 30
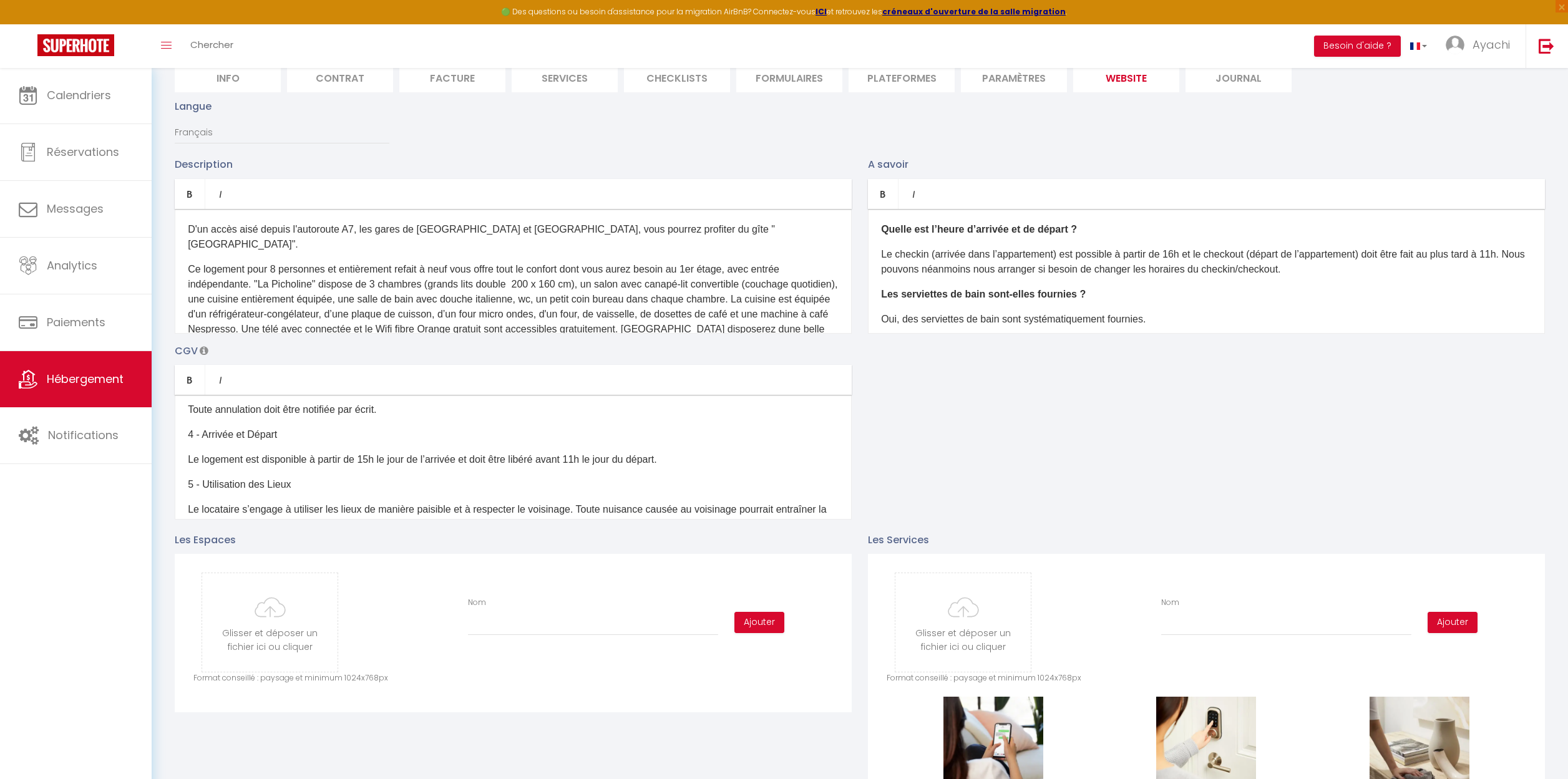
click at [730, 228] on p "D'un accès aisé depuis l'autoroute A7, les gares de [GEOGRAPHIC_DATA] et [GEOGR…" at bounding box center [513, 237] width 650 height 30
click at [276, 262] on p "Ce logement pour 8 personnes et entièrement refait à neuf vous offre tout le co…" at bounding box center [513, 307] width 650 height 90
click at [312, 271] on p "Ce logement pour 6 personnes et entièrement refait à neuf vous offre tout le co…" at bounding box center [513, 307] width 650 height 90
click at [373, 269] on p "Ce logement pour 6 personnes et entièrement refait à neuf vous offre tout le co…" at bounding box center [513, 307] width 650 height 90
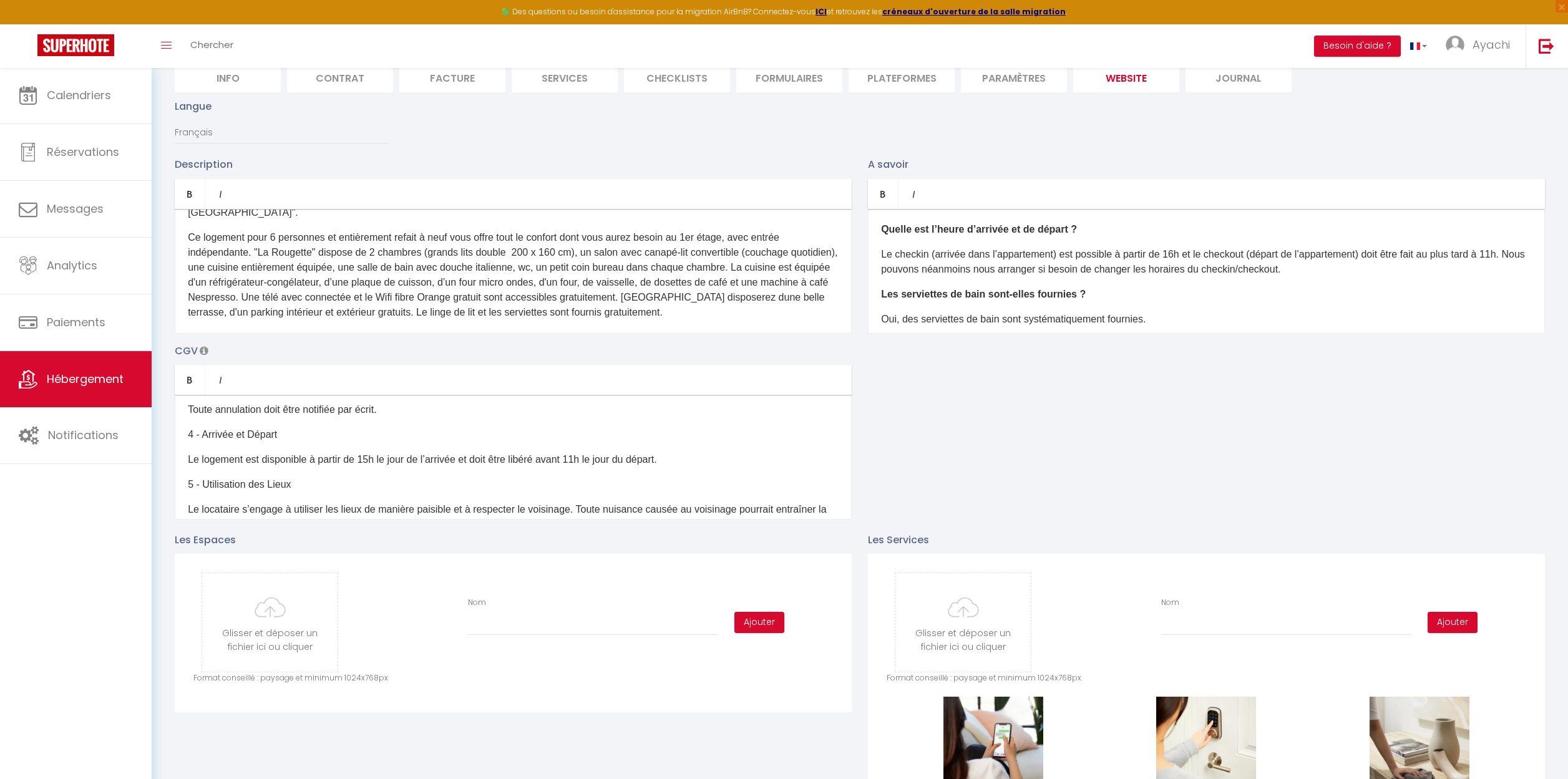
scroll to position [46, 0]
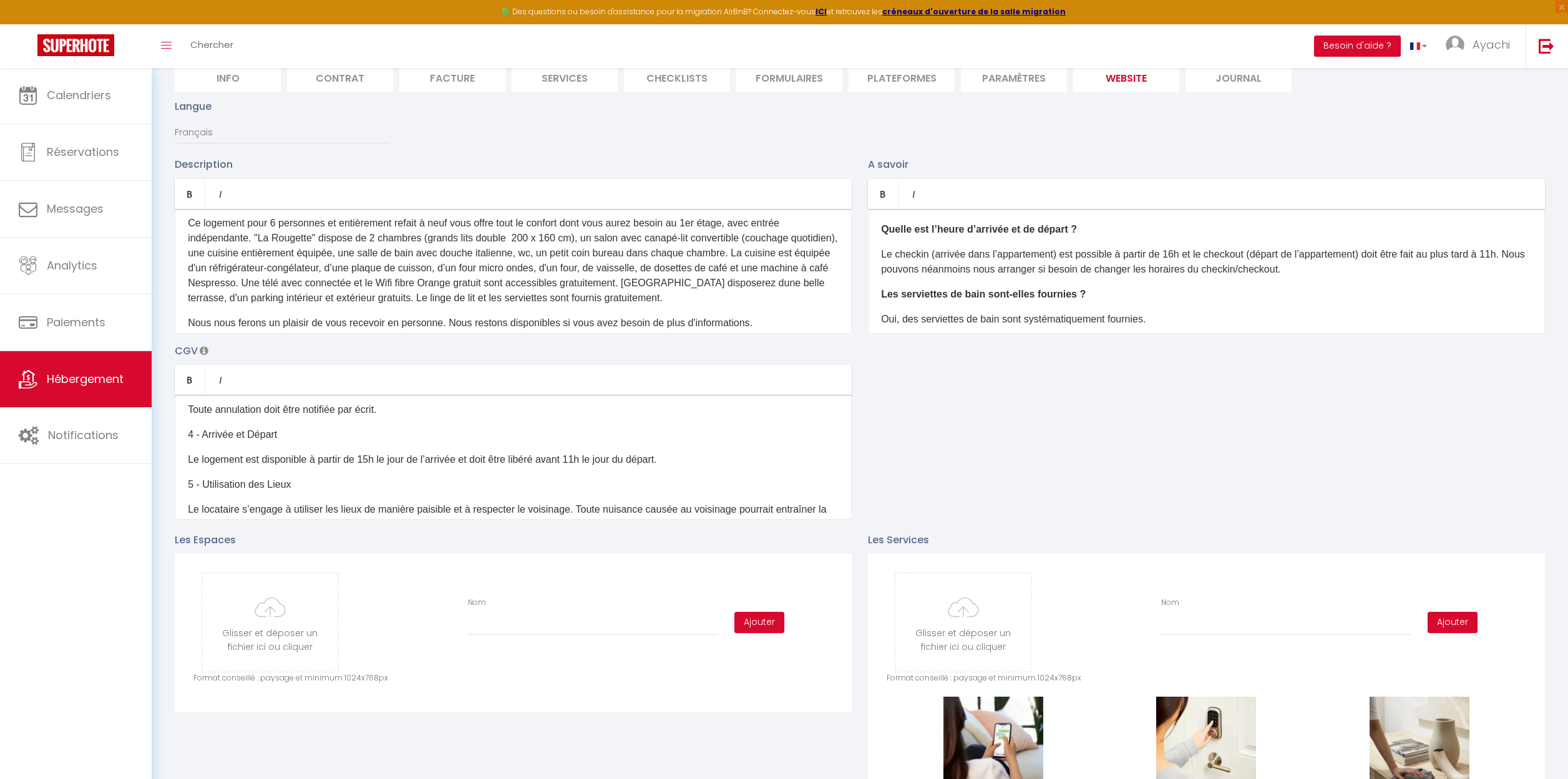
click at [757, 288] on p "Ce logement pour 6 personnes et entièrement refait à neuf vous offre tout le co…" at bounding box center [513, 261] width 650 height 90
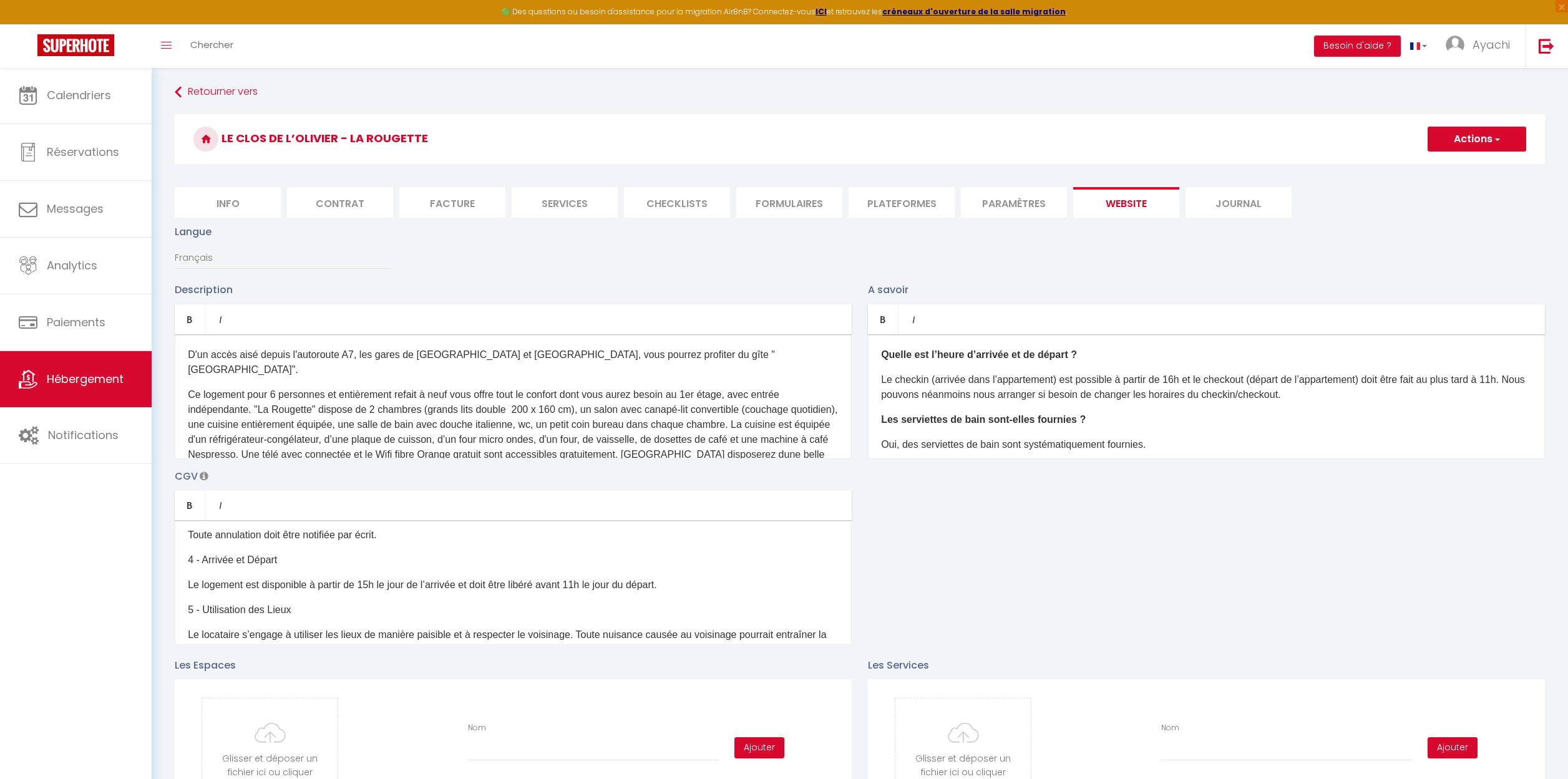
scroll to position [0, 0]
click at [1499, 141] on span "button" at bounding box center [1496, 141] width 8 height 13
click at [1463, 172] on input "Enregistrer" at bounding box center [1463, 168] width 46 height 13
checkbox input "true"
checkbox input "false"
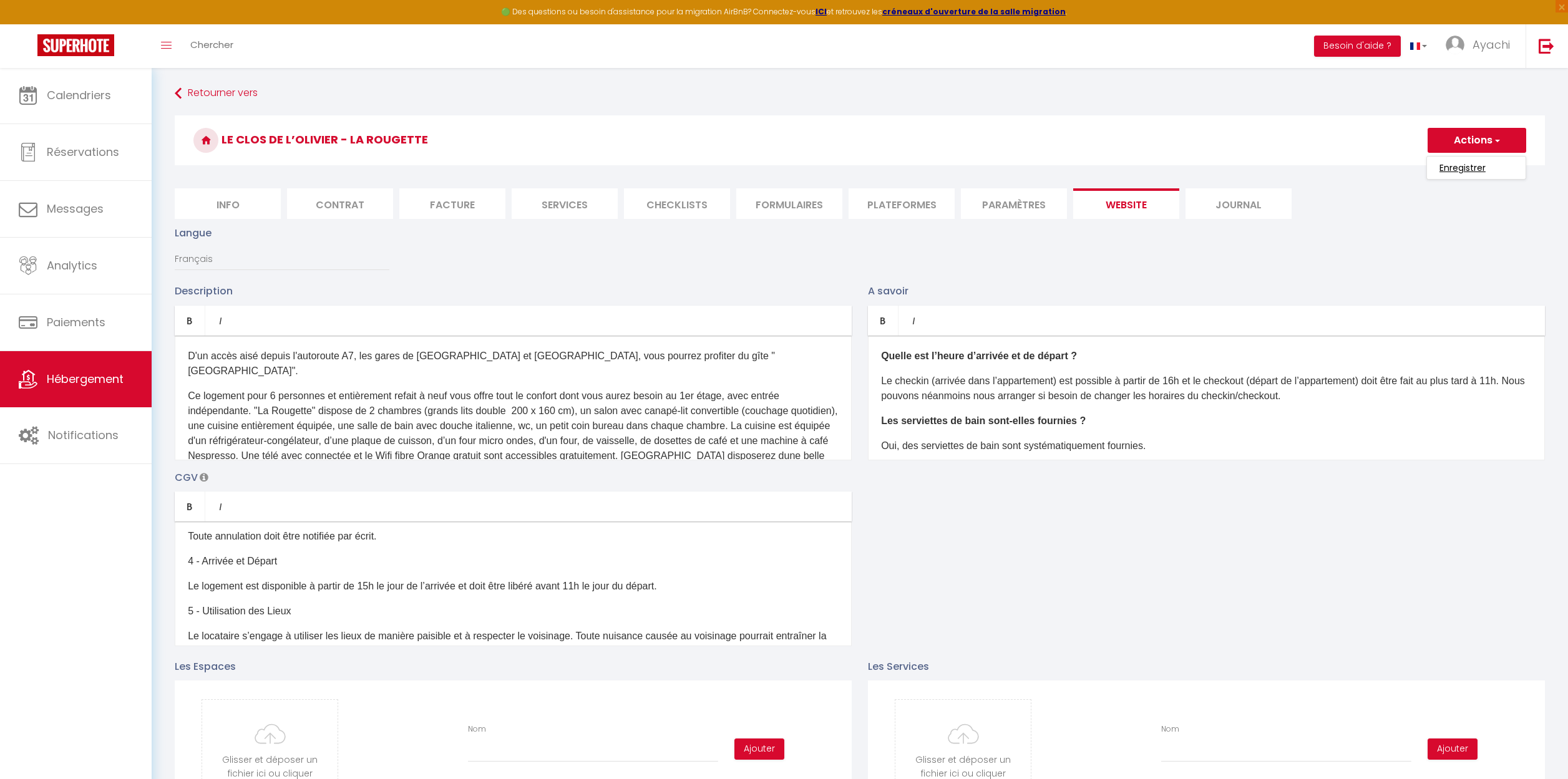
checkbox input "false"
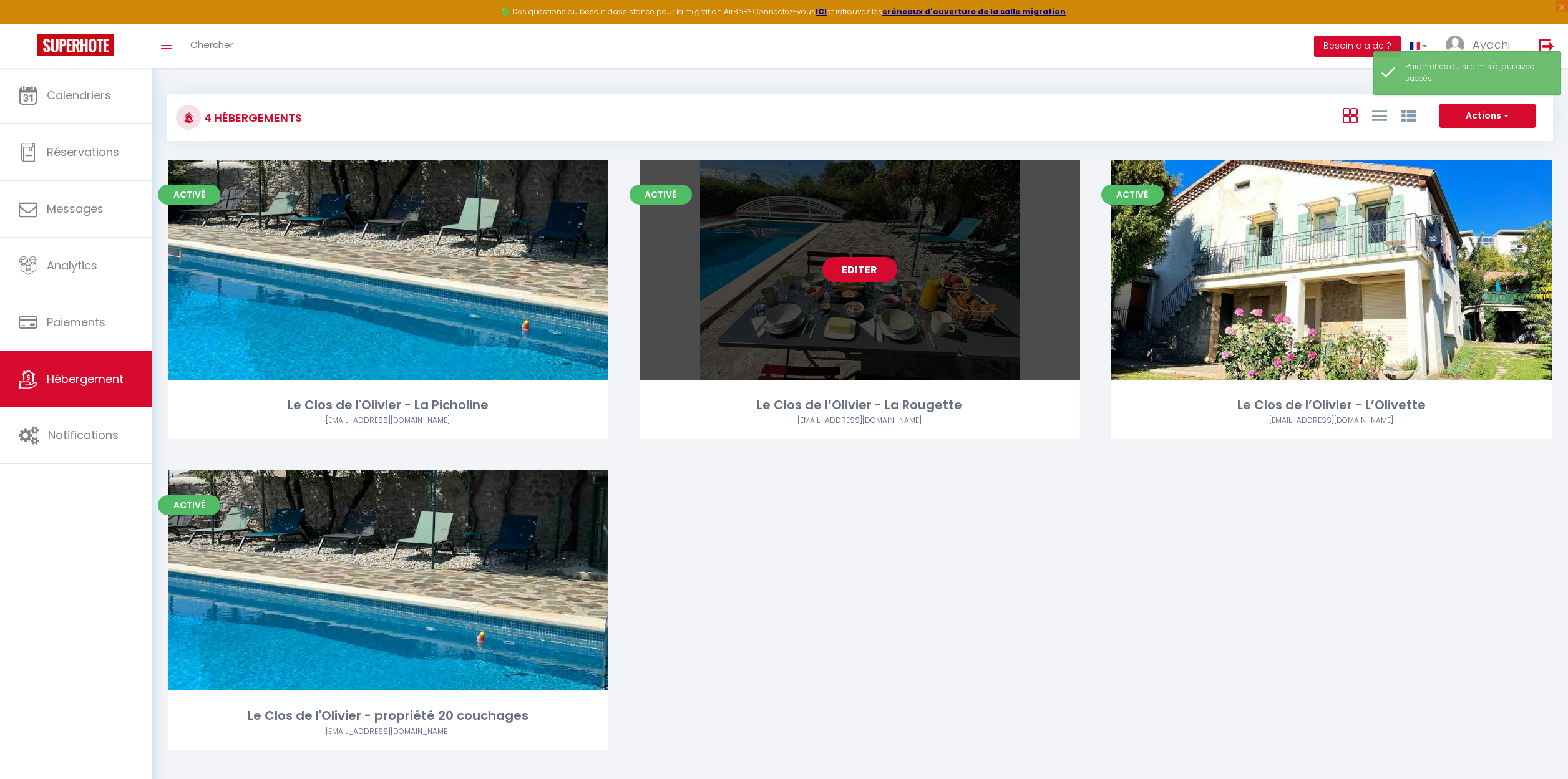
click at [863, 262] on link "Editer" at bounding box center [859, 269] width 75 height 25
select select "3"
select select "2"
select select "1"
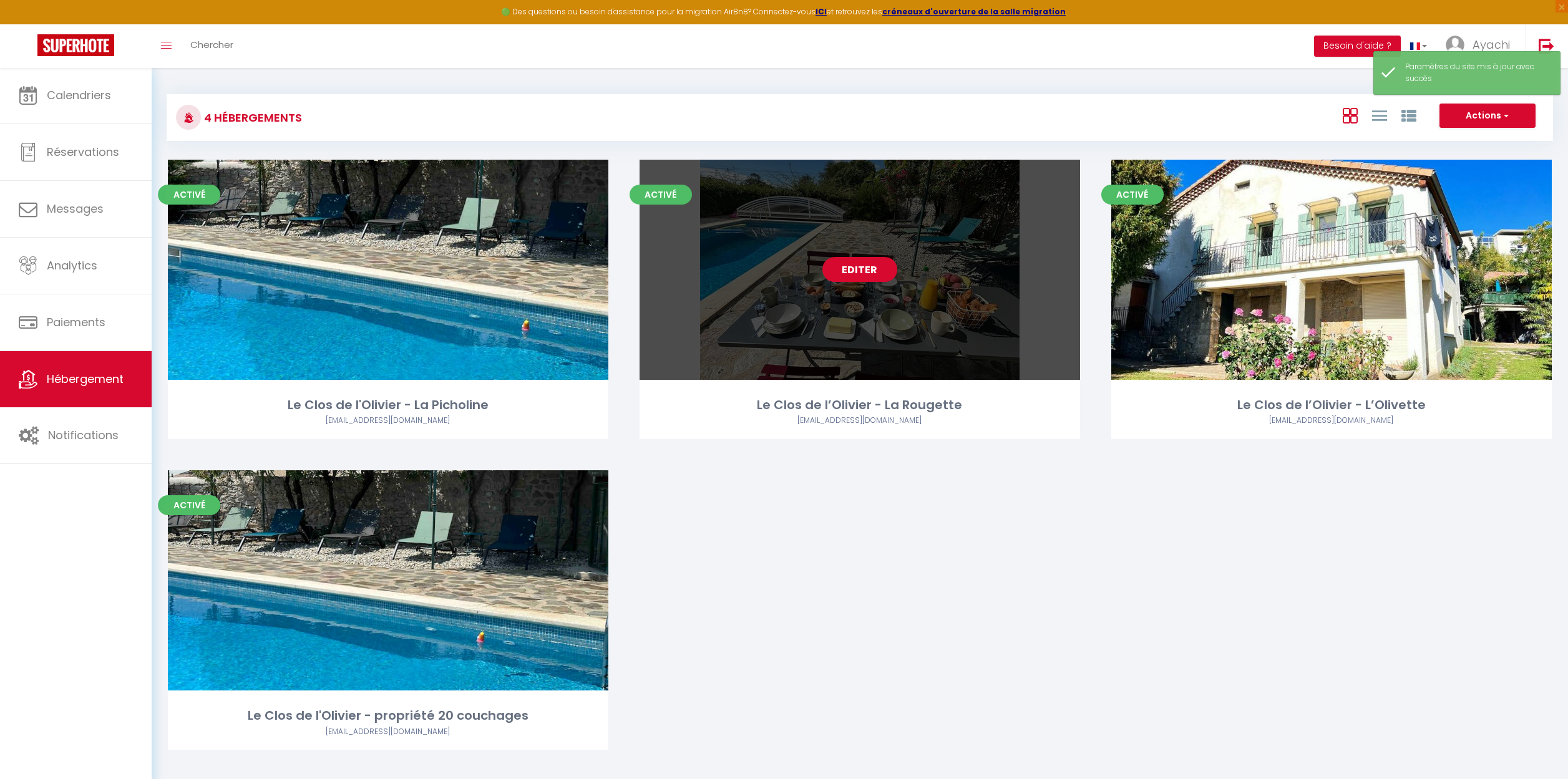
select select "28"
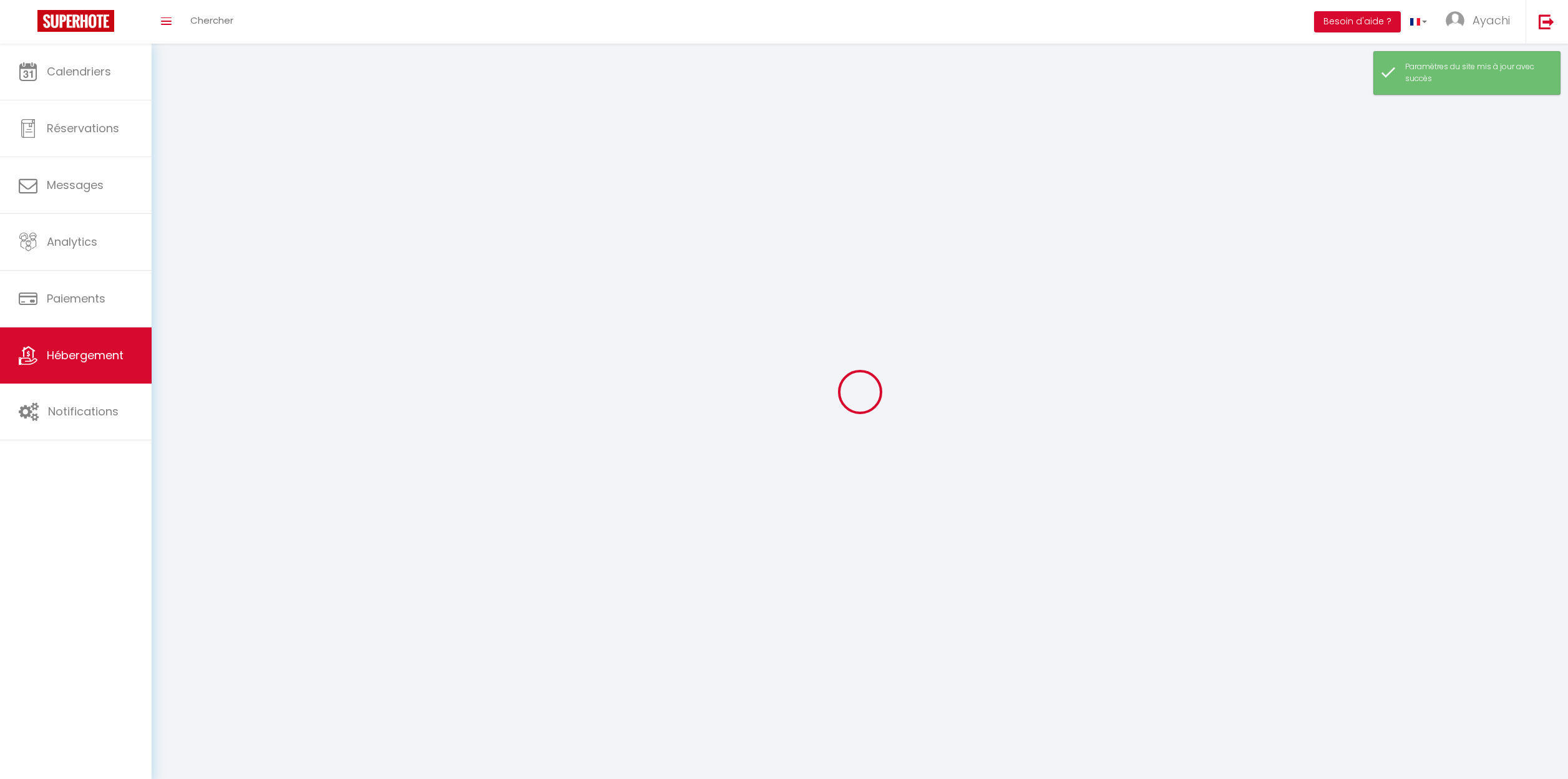
select select
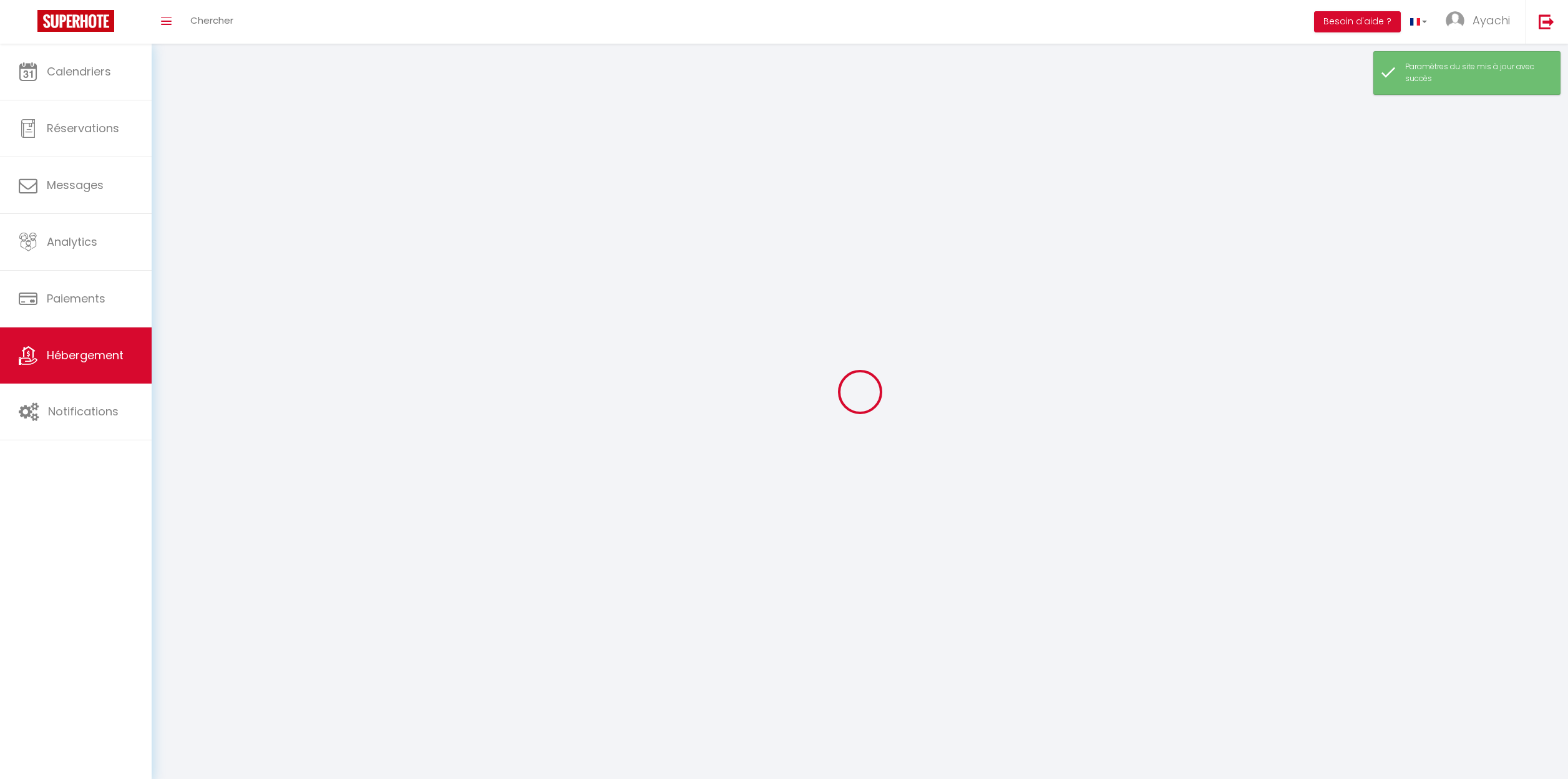
select select
checkbox input "false"
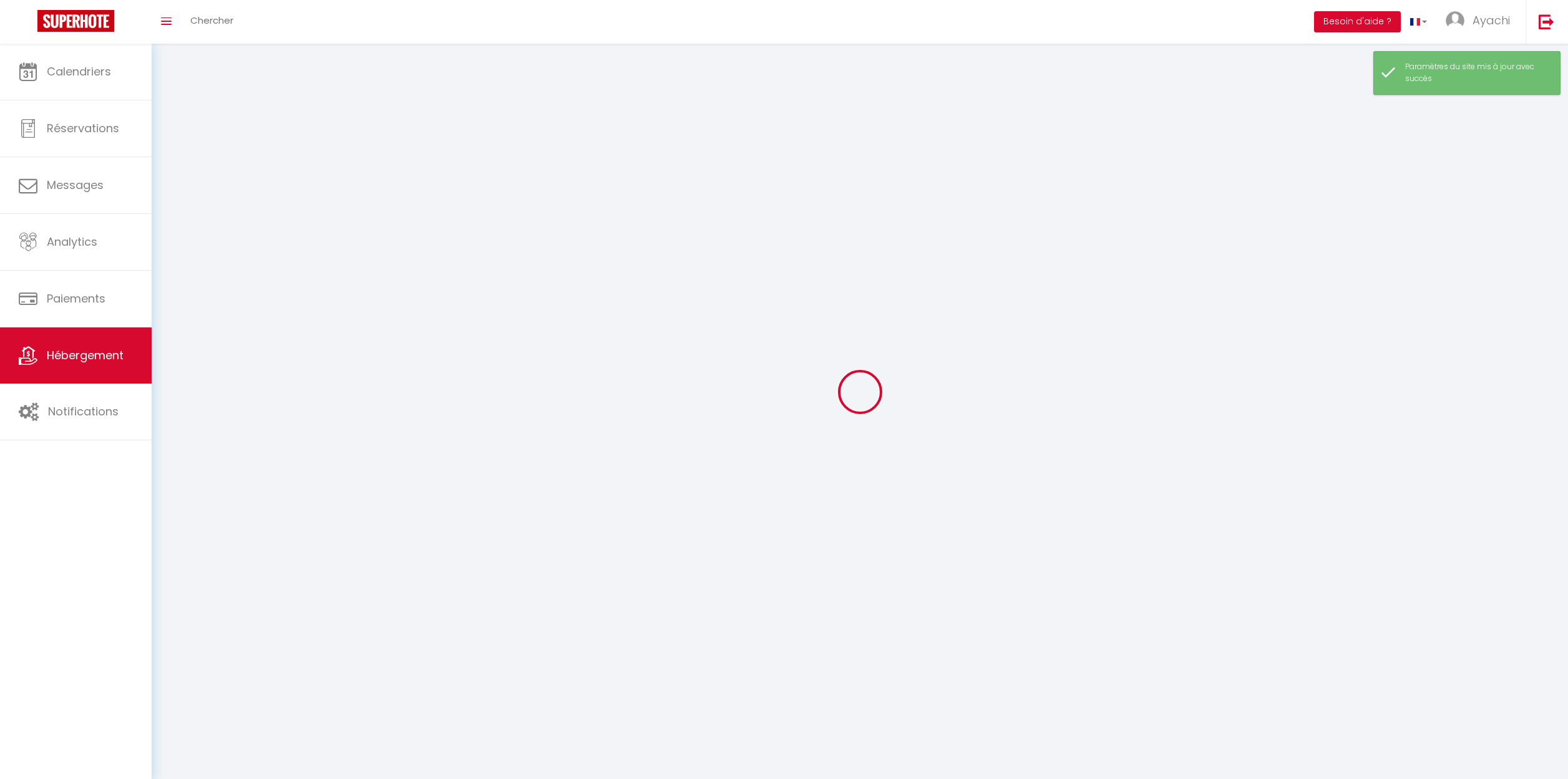
select select
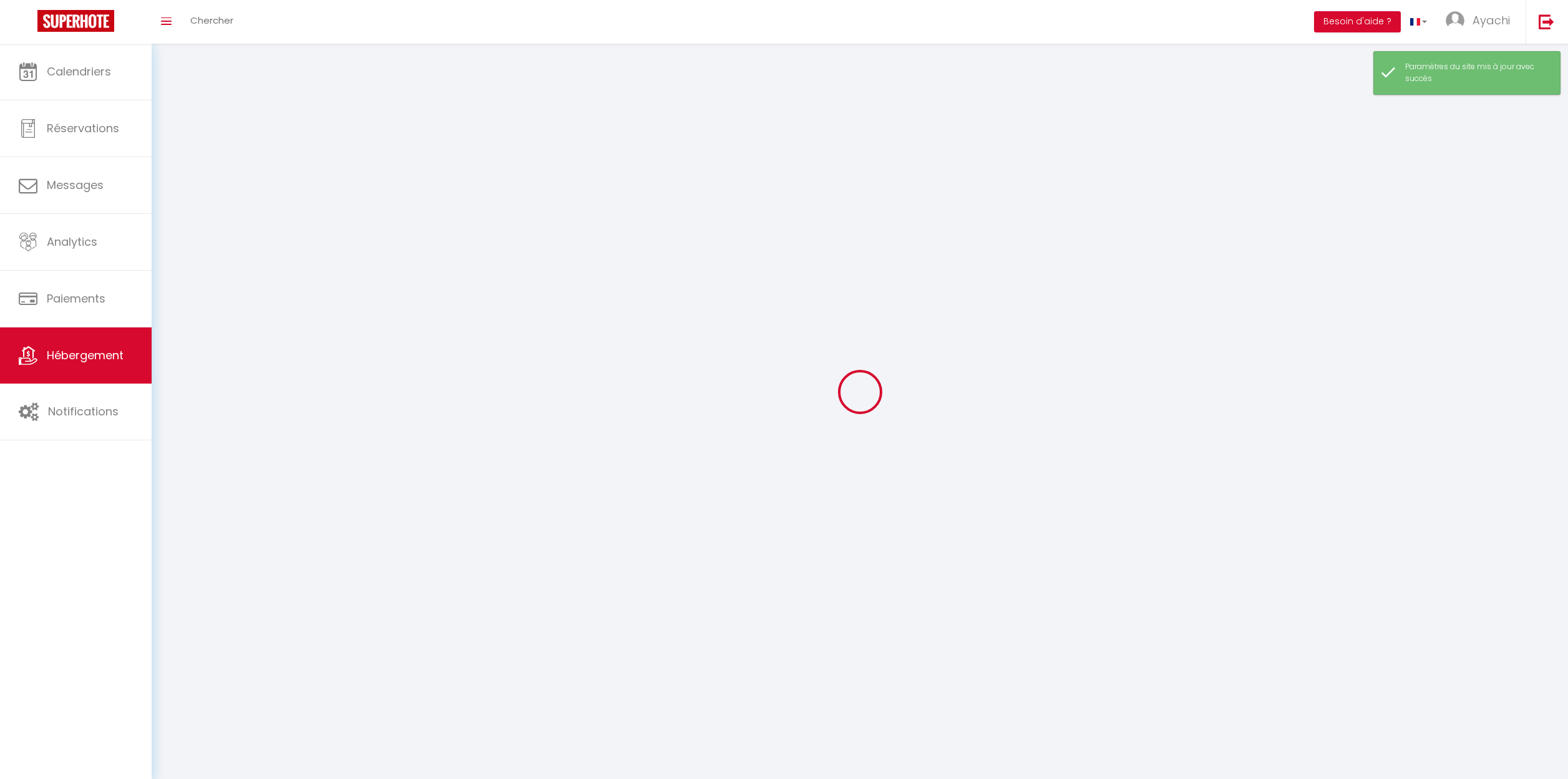
select select
checkbox input "false"
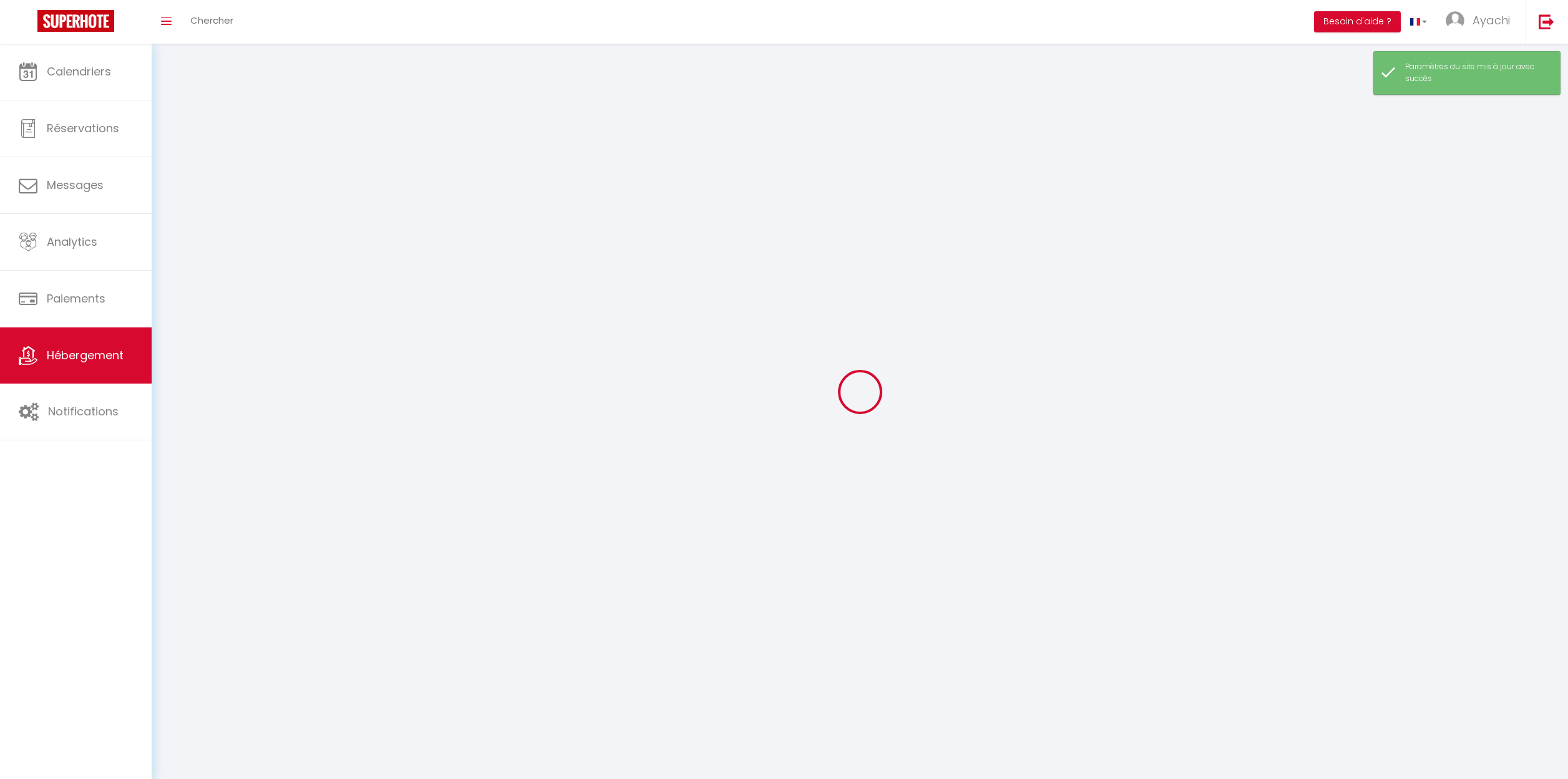
checkbox input "false"
select select
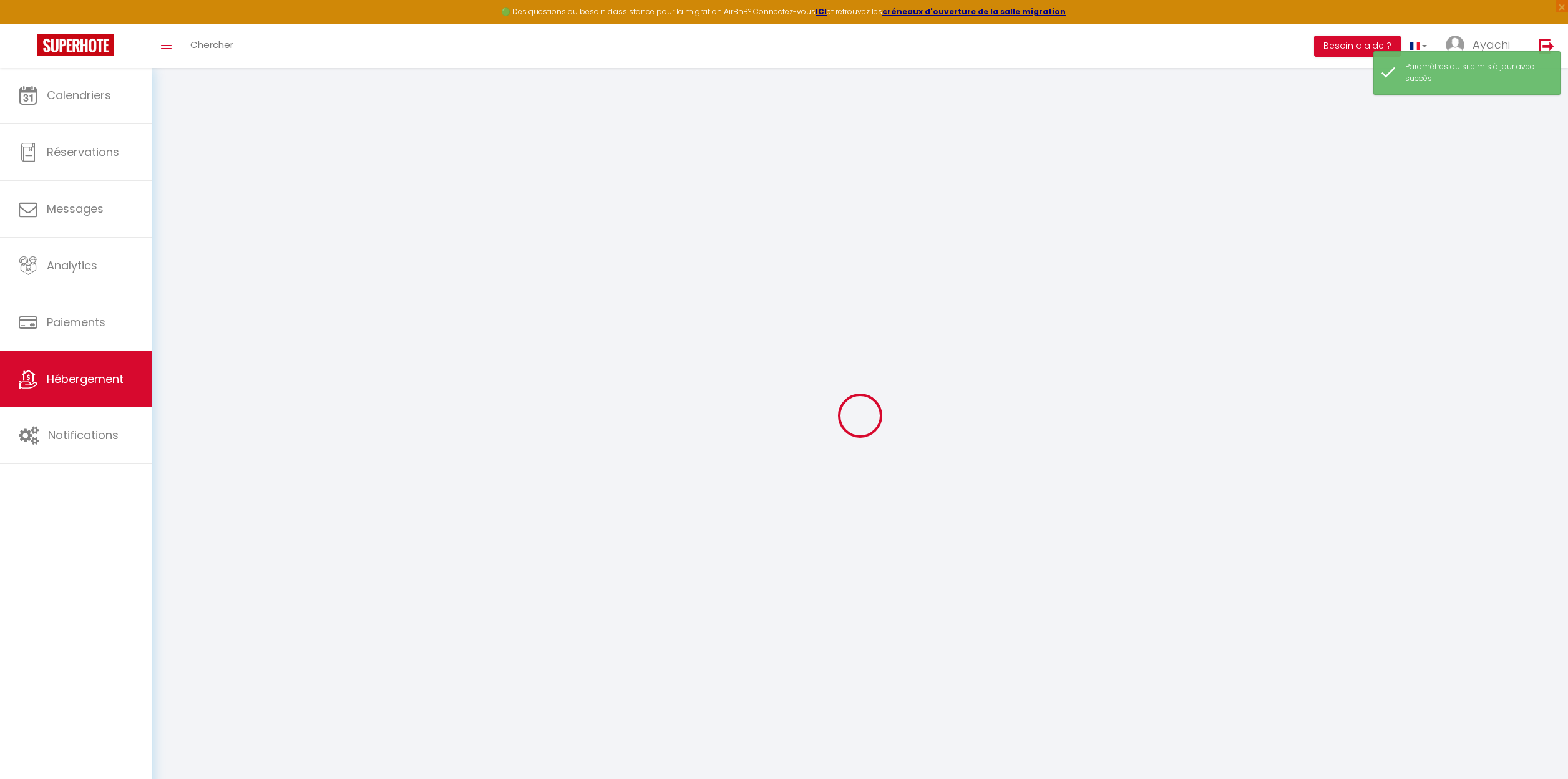
select select
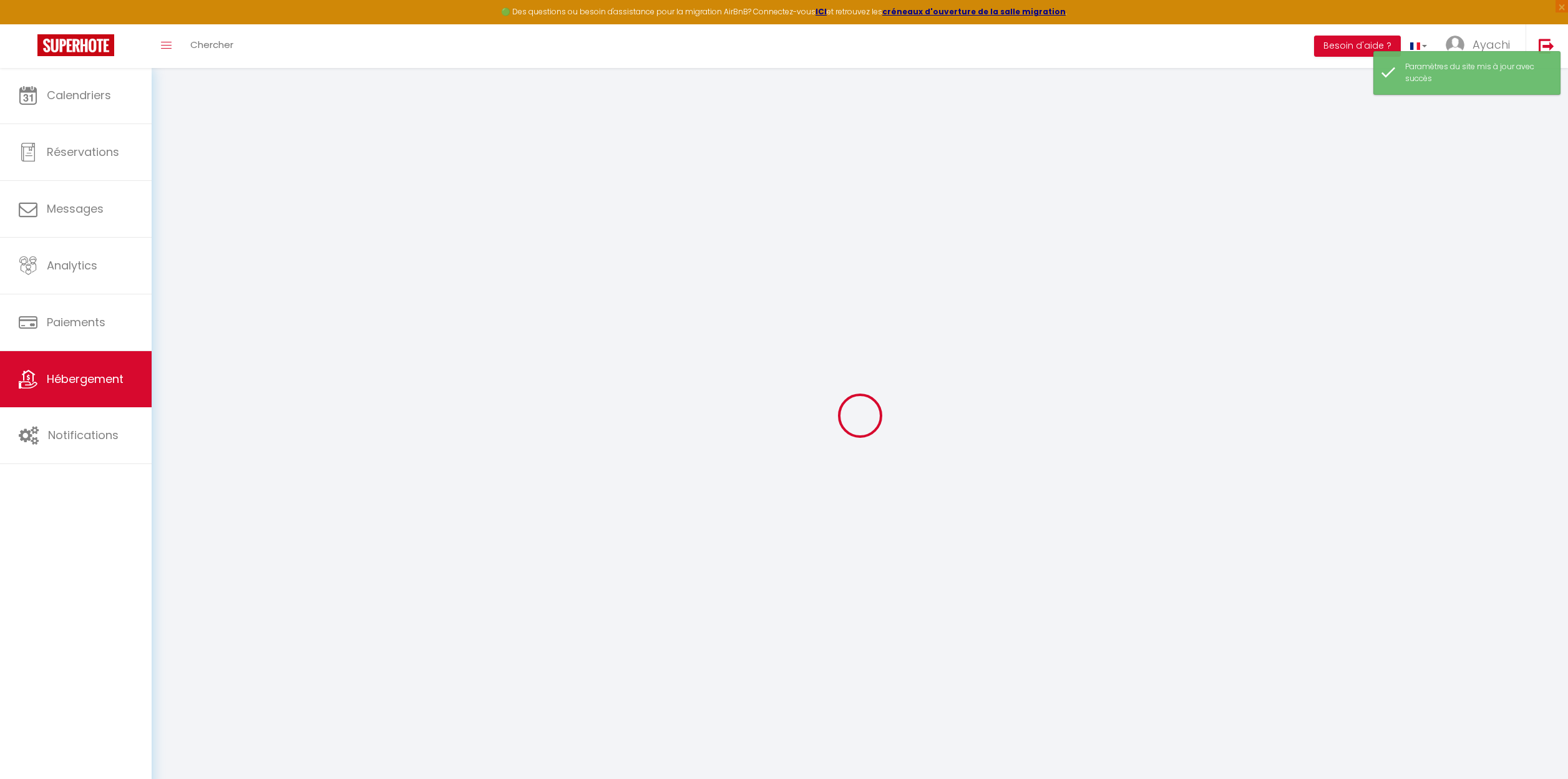
select select
checkbox input "false"
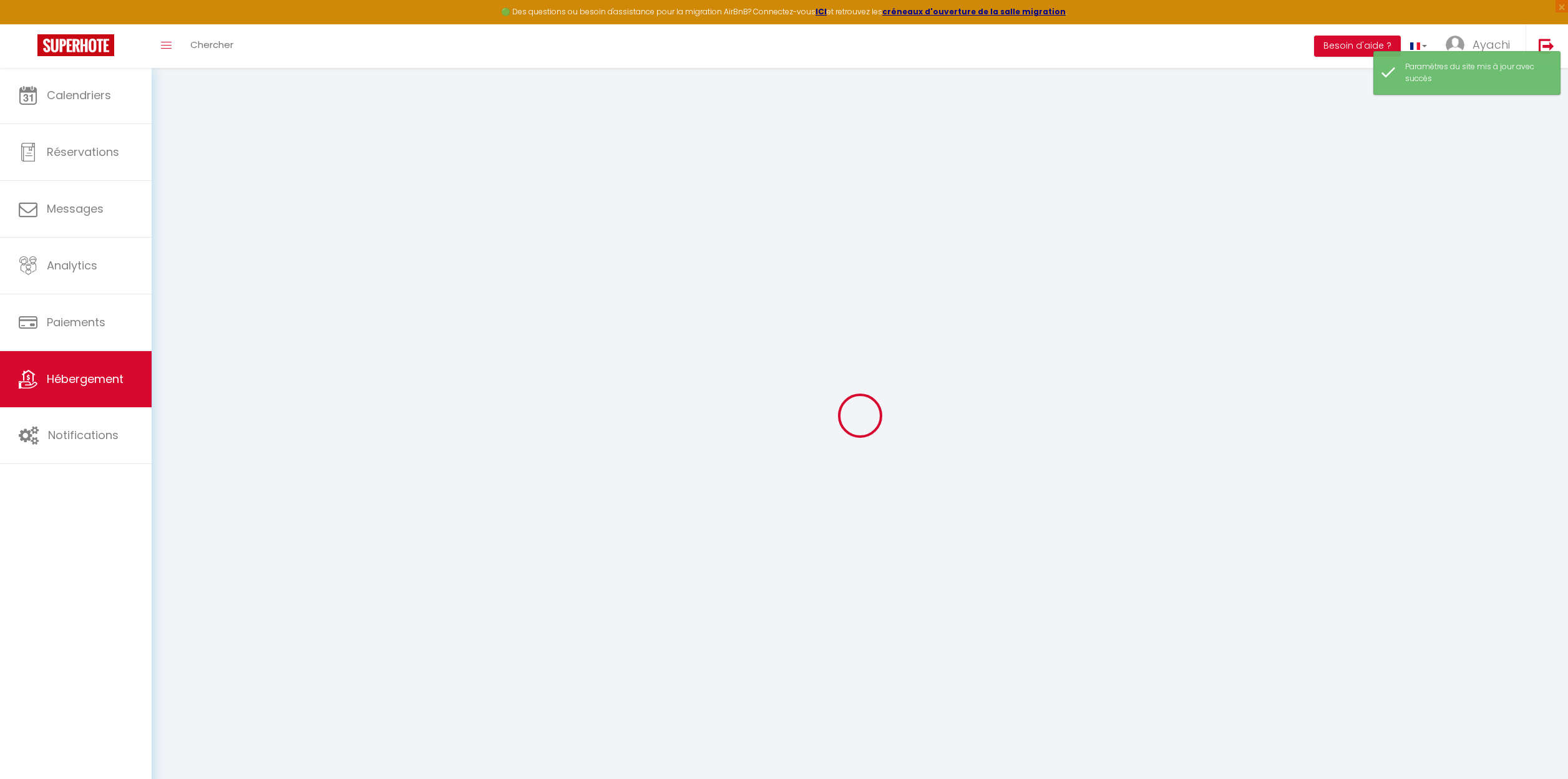
select select
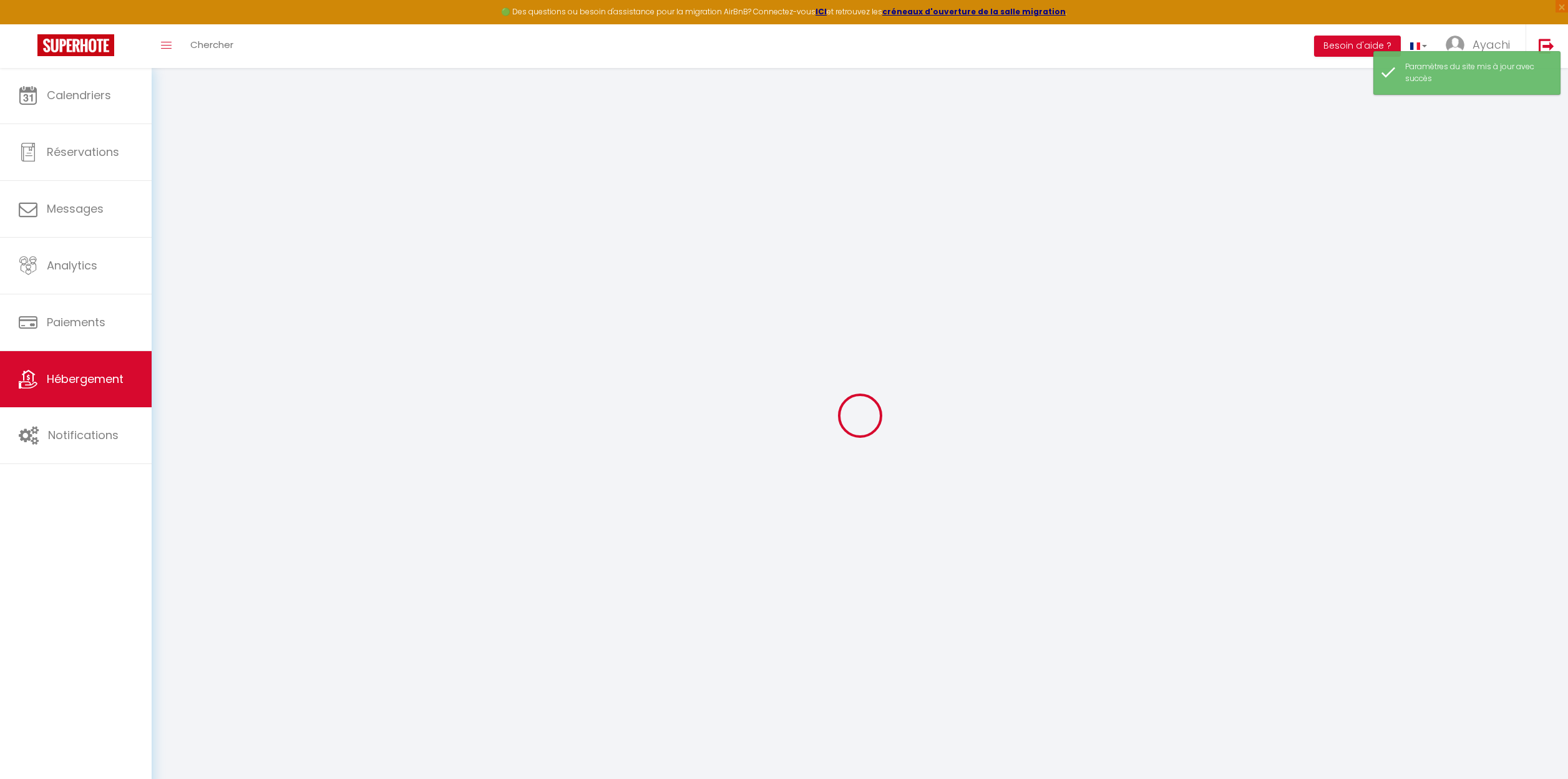
select select
checkbox input "false"
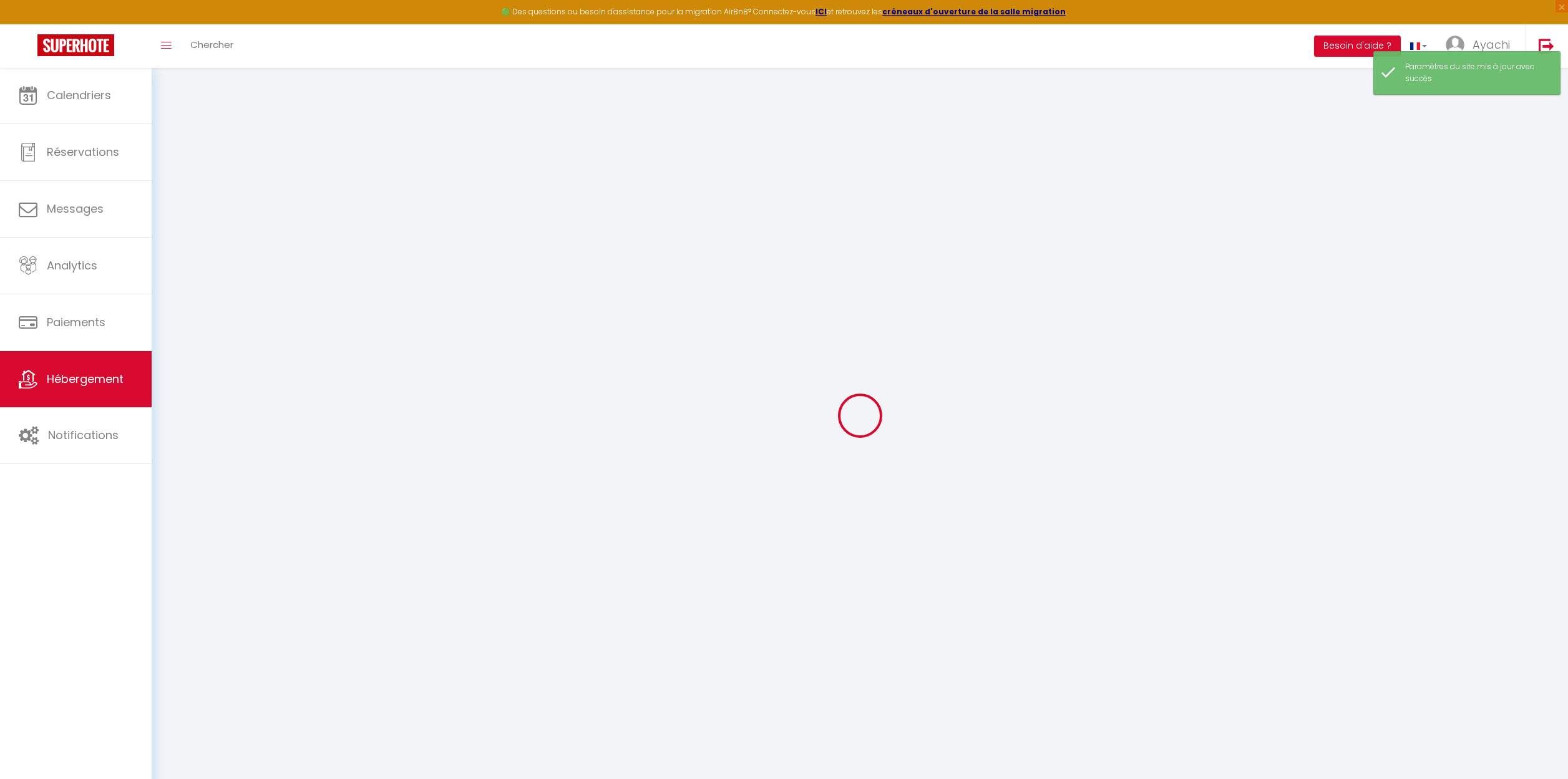
checkbox input "false"
select select
type input "Le Clos de l’Olivier - La Rougette"
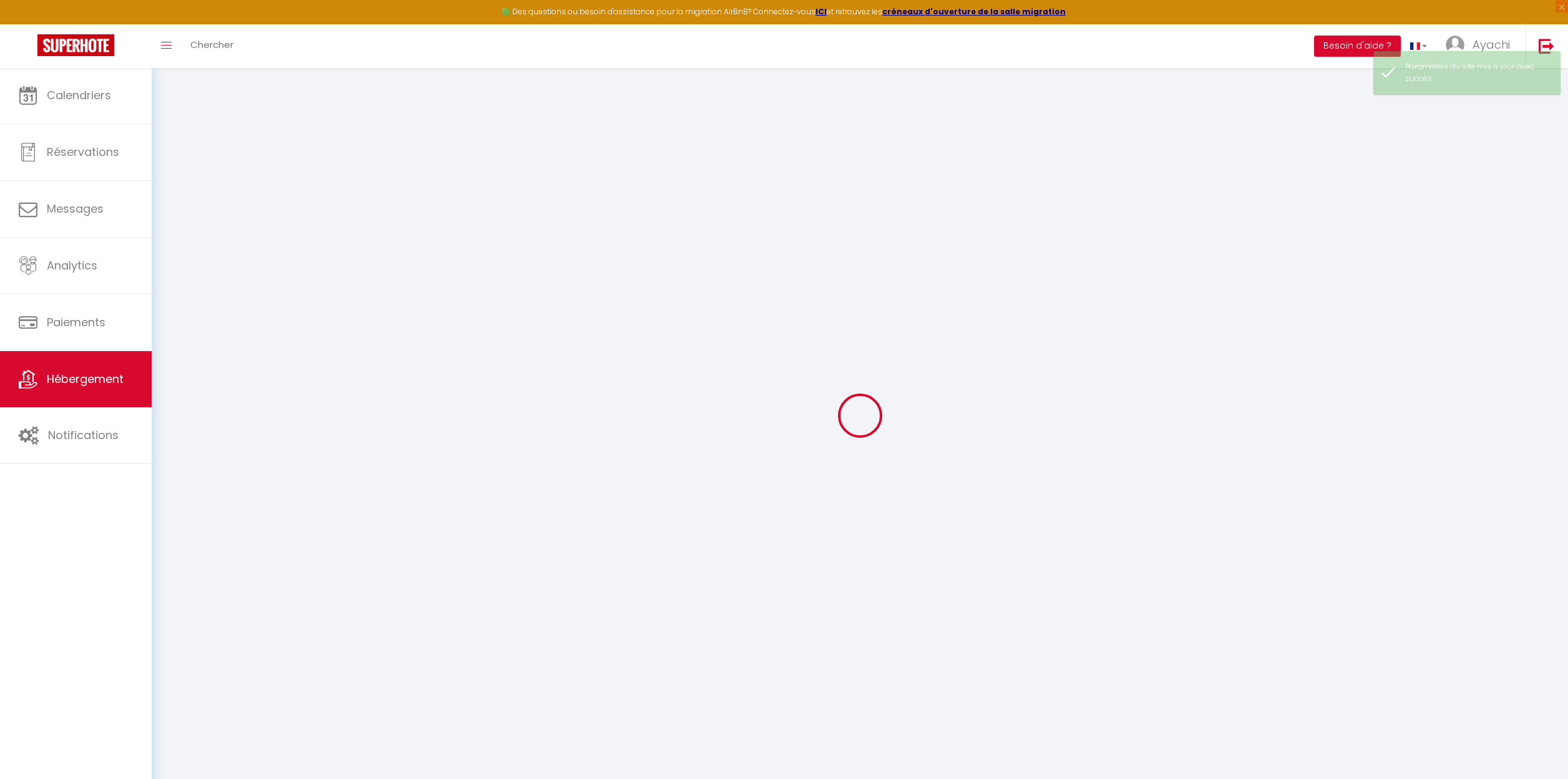
type input "Ayachi"
type input "GHALKAOUI"
type input "11 Chemin de Boisvignal"
type input "07200"
type input "Aubenas"
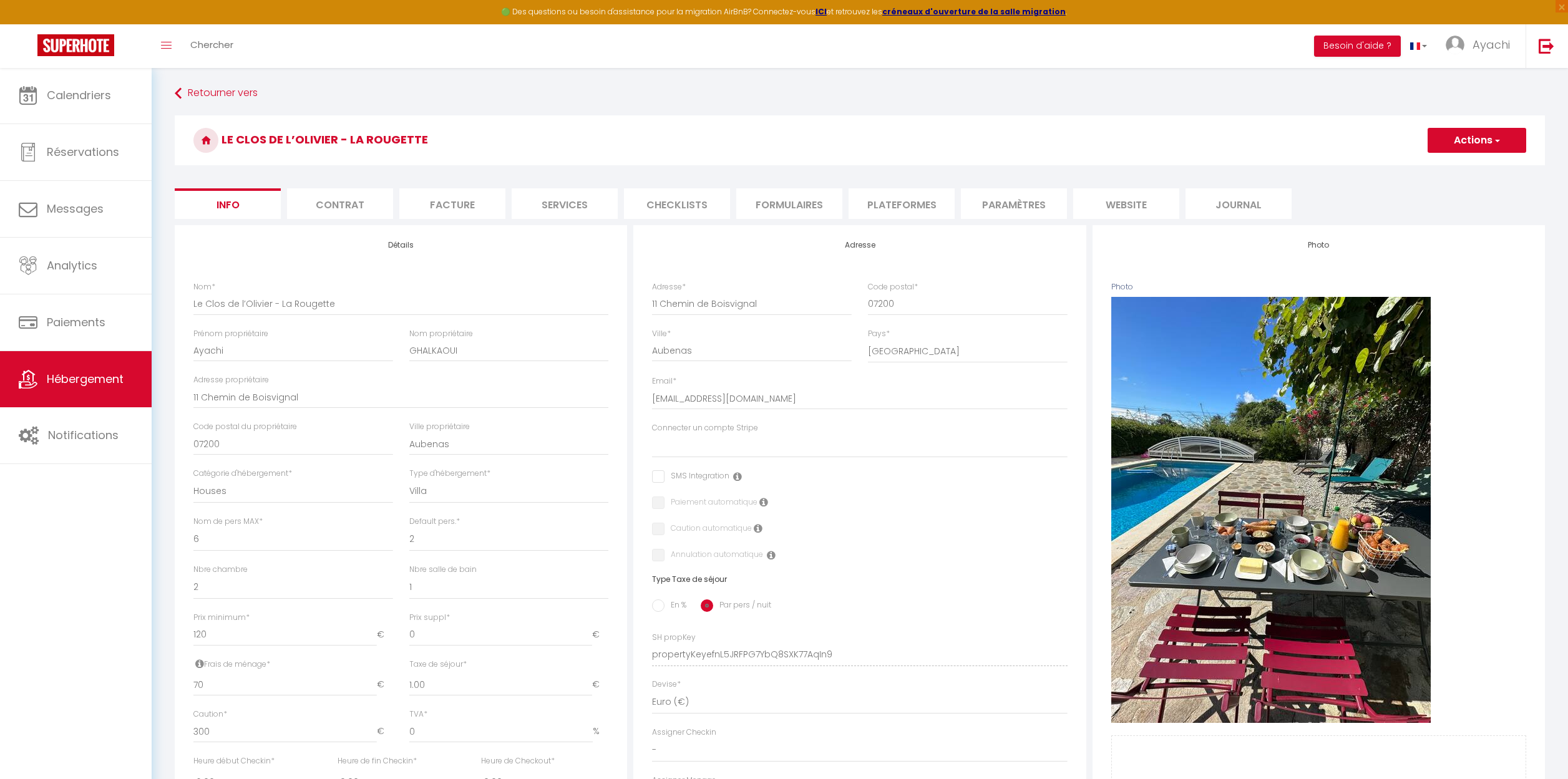
click at [1125, 202] on li "website" at bounding box center [1126, 203] width 106 height 30
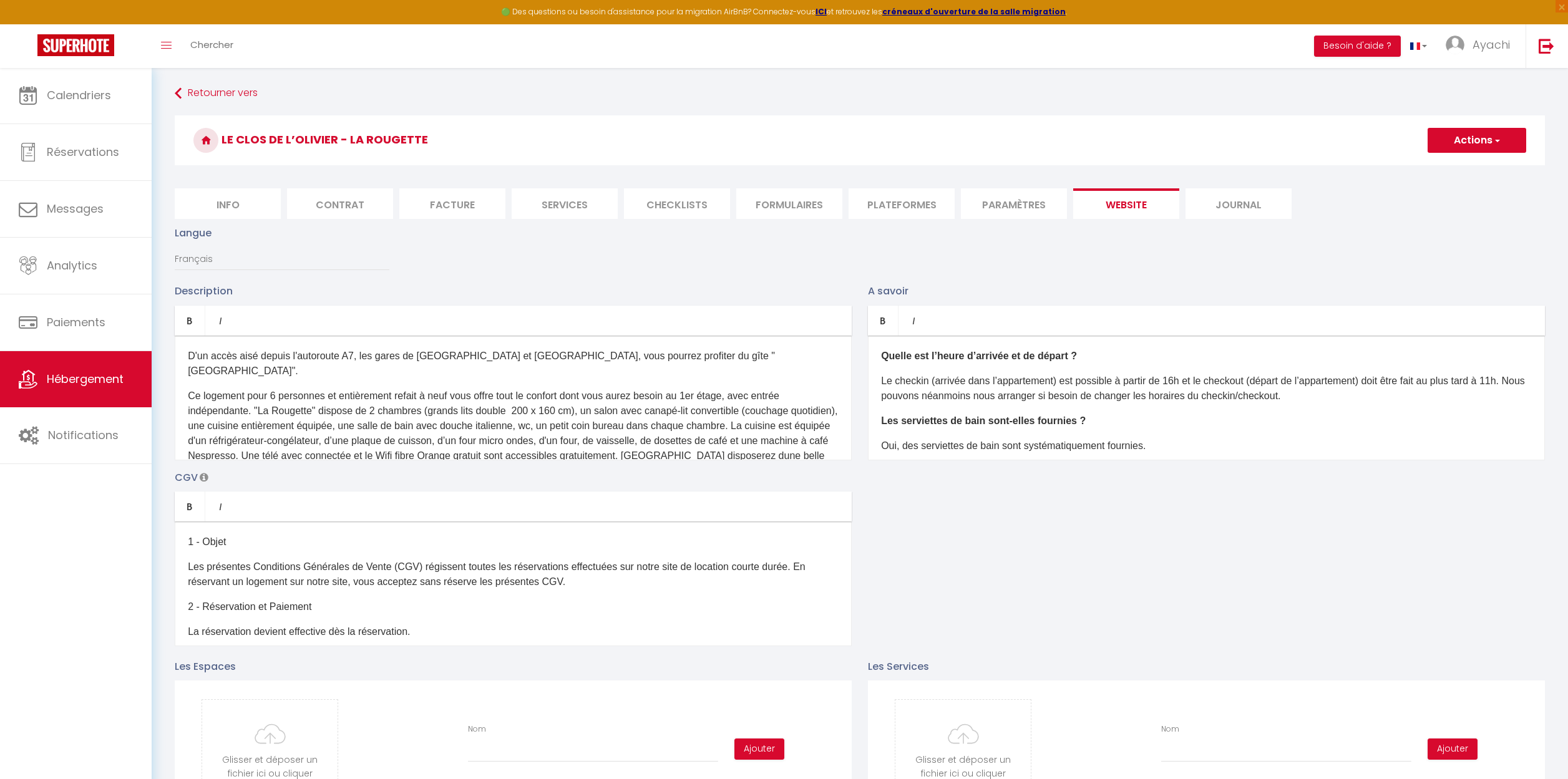
scroll to position [53, 0]
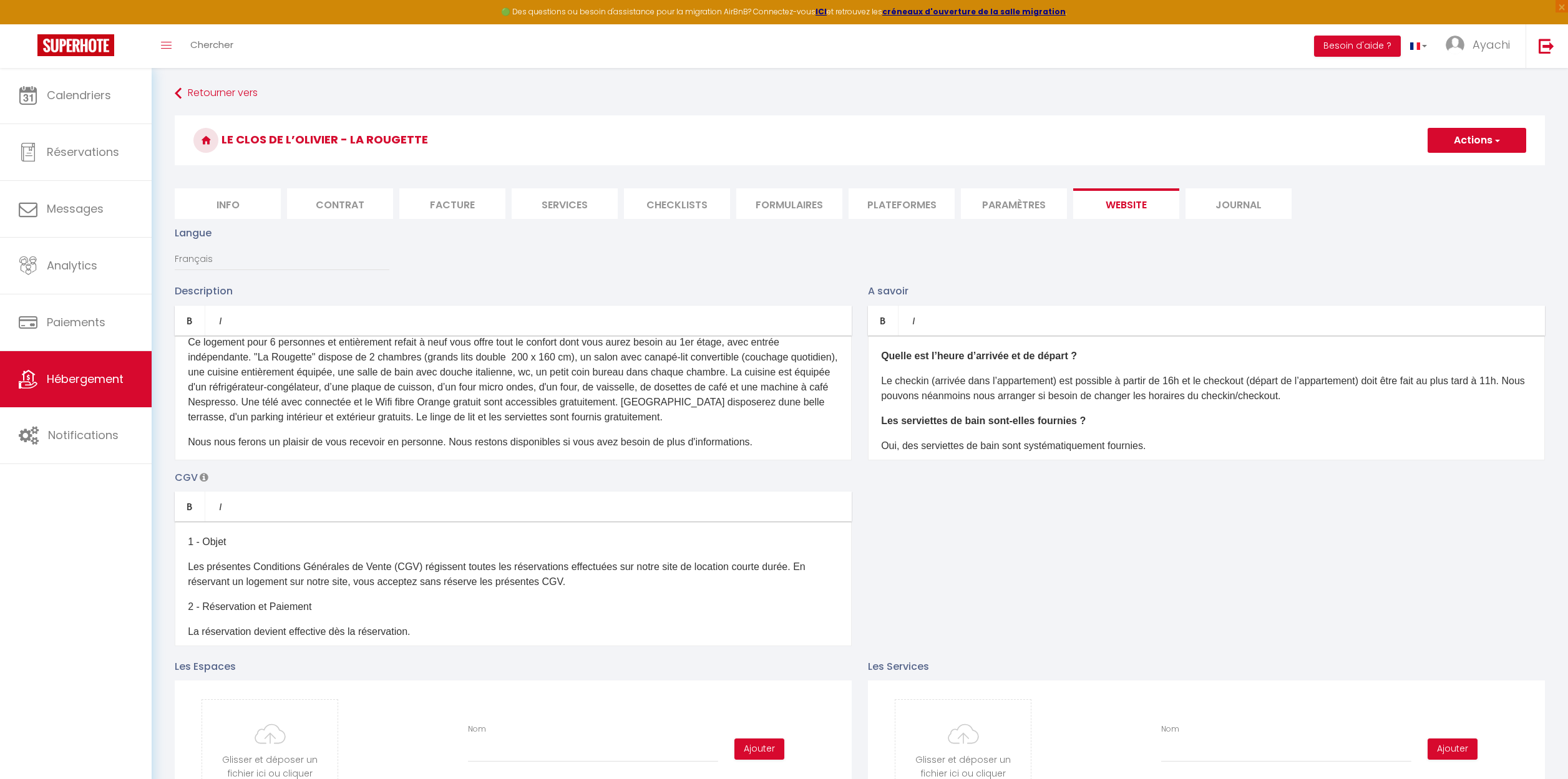
drag, startPoint x: 188, startPoint y: 354, endPoint x: 706, endPoint y: 479, distance: 532.9
click at [706, 479] on div "Description Bold Italic Rich text editor D'un accès aisé depuis l'autoroute A7,…" at bounding box center [859, 464] width 1386 height 362
copy div "D'un accès aisé depuis l'autoroute A7, les gares de Valence TGV et Montélimar, …"
click at [206, 97] on link "Retourner vers" at bounding box center [859, 94] width 1370 height 22
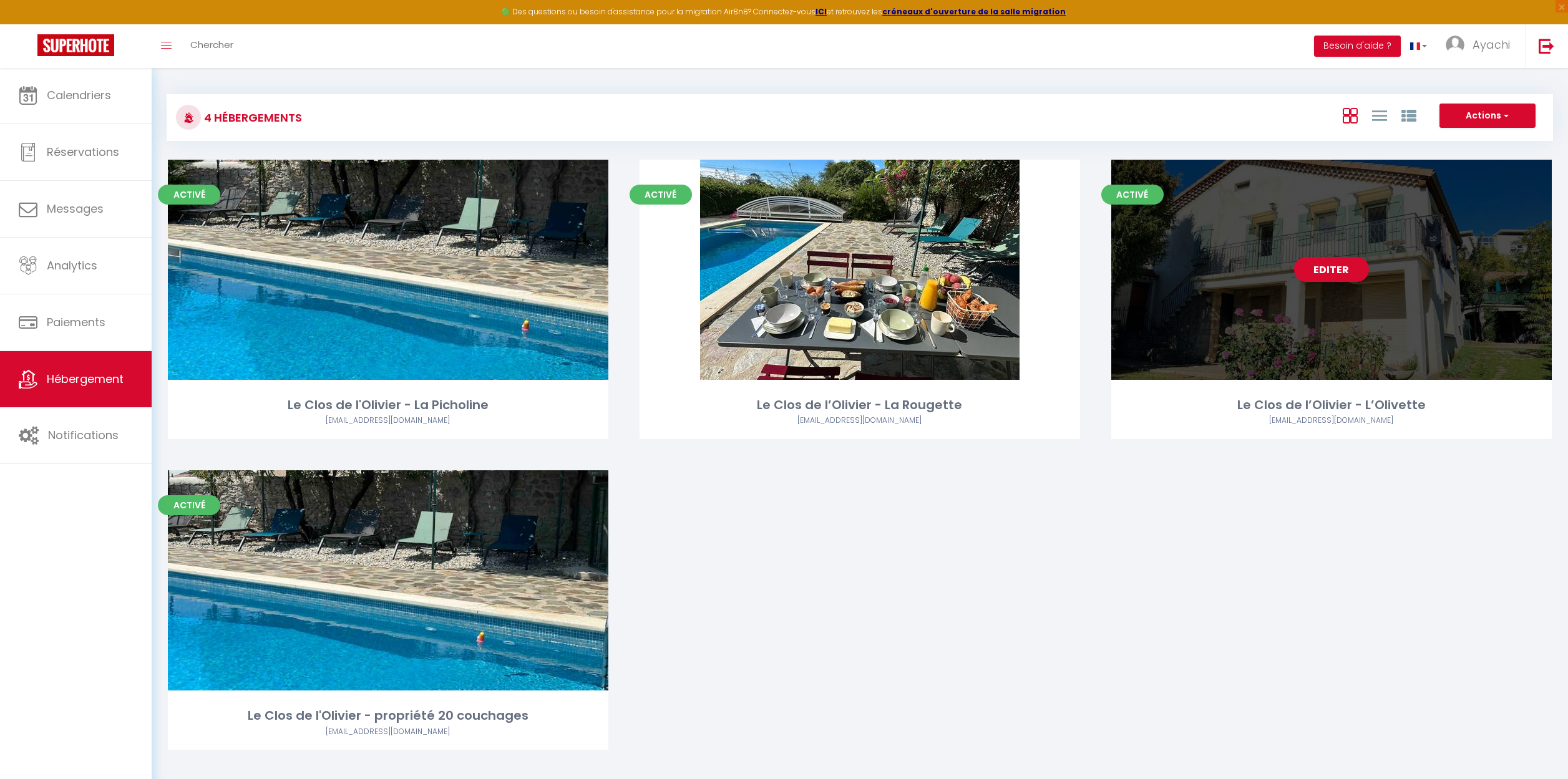
click at [1342, 272] on link "Editer" at bounding box center [1331, 269] width 75 height 25
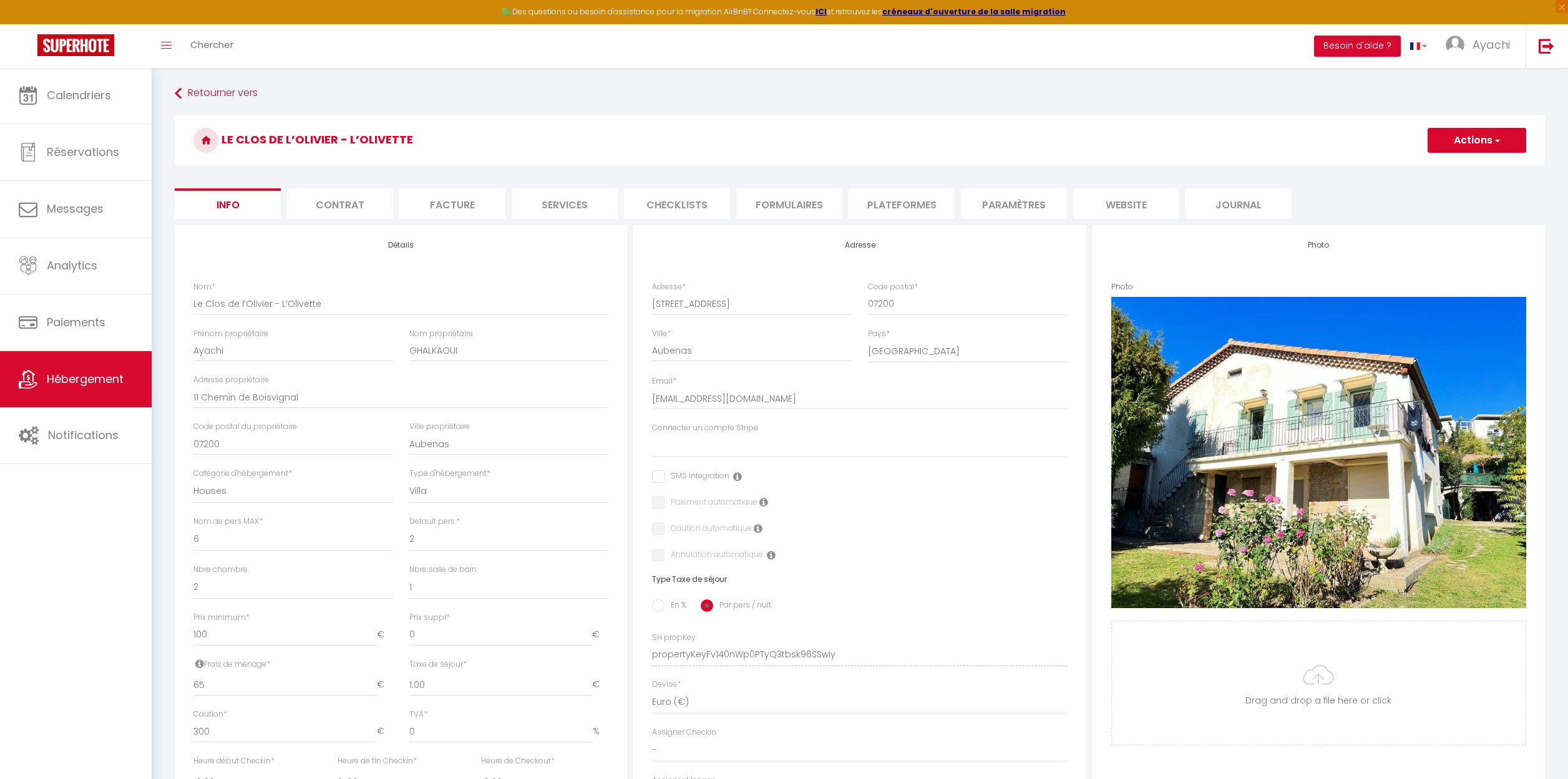
click at [1138, 204] on li "website" at bounding box center [1126, 203] width 106 height 30
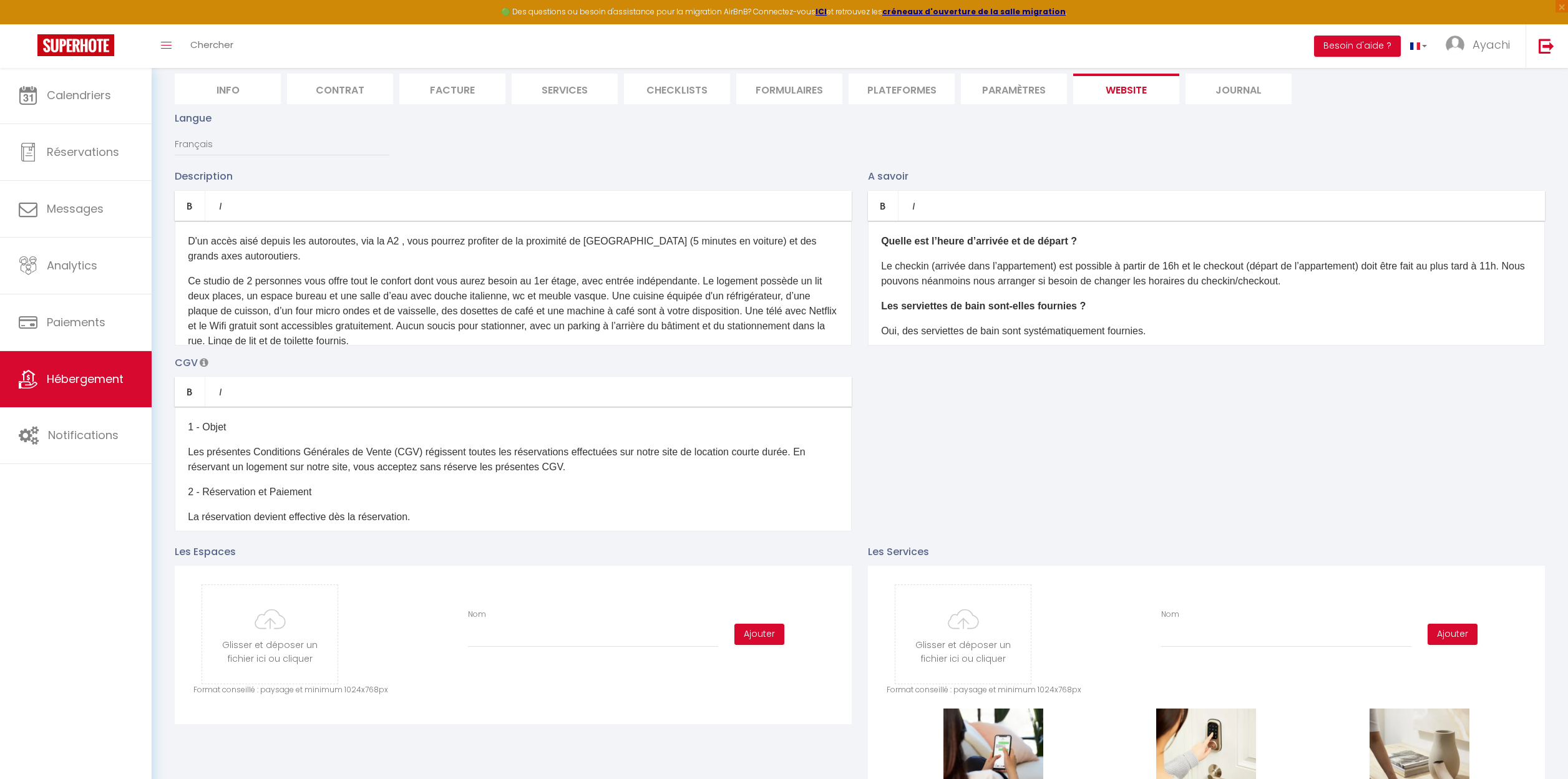
scroll to position [105, 0]
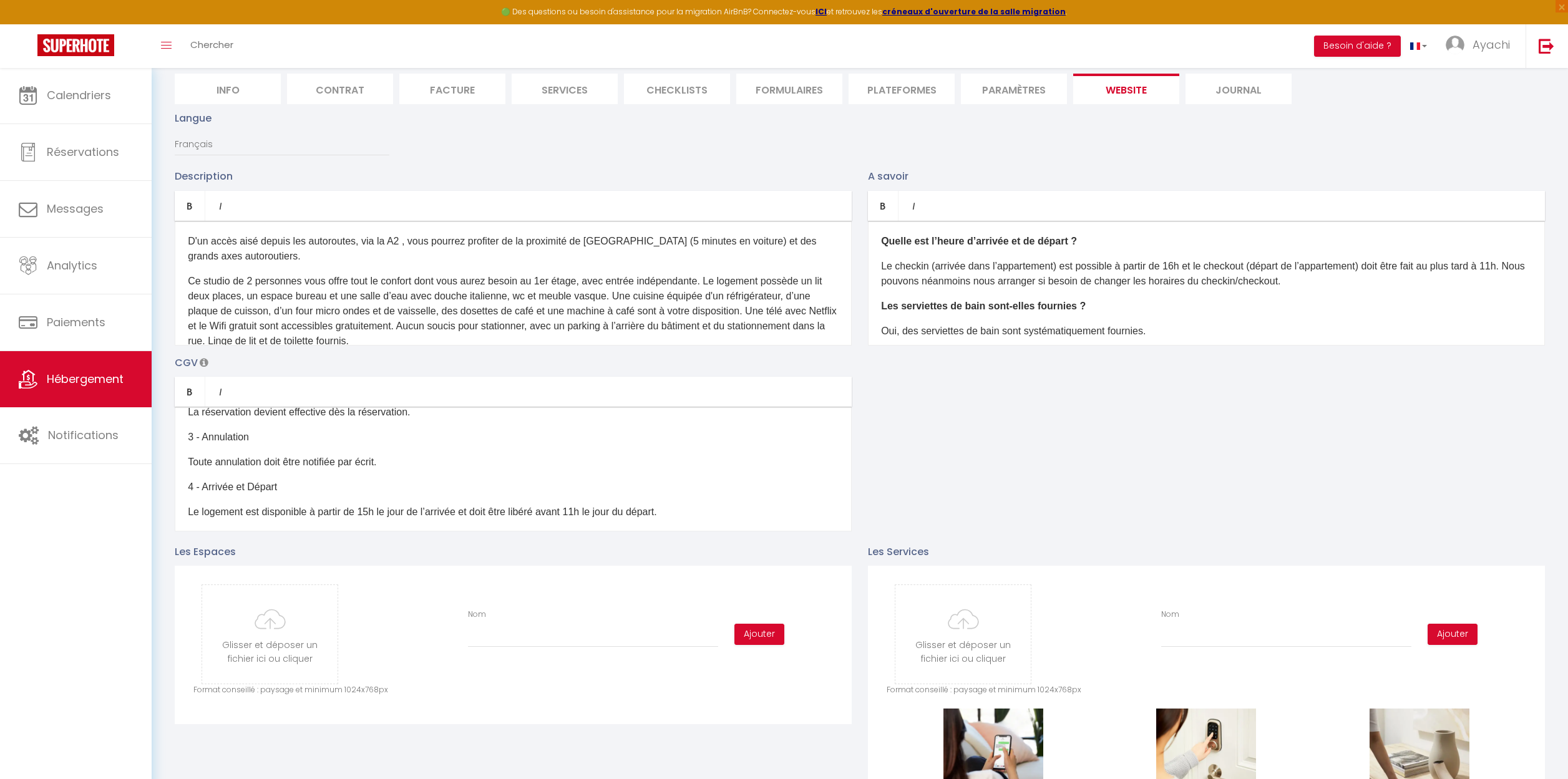
click at [482, 342] on div "D'un accès aisé depuis les autoroutes, via la A2 , vous pourrez profiter de la …" at bounding box center [513, 283] width 677 height 124
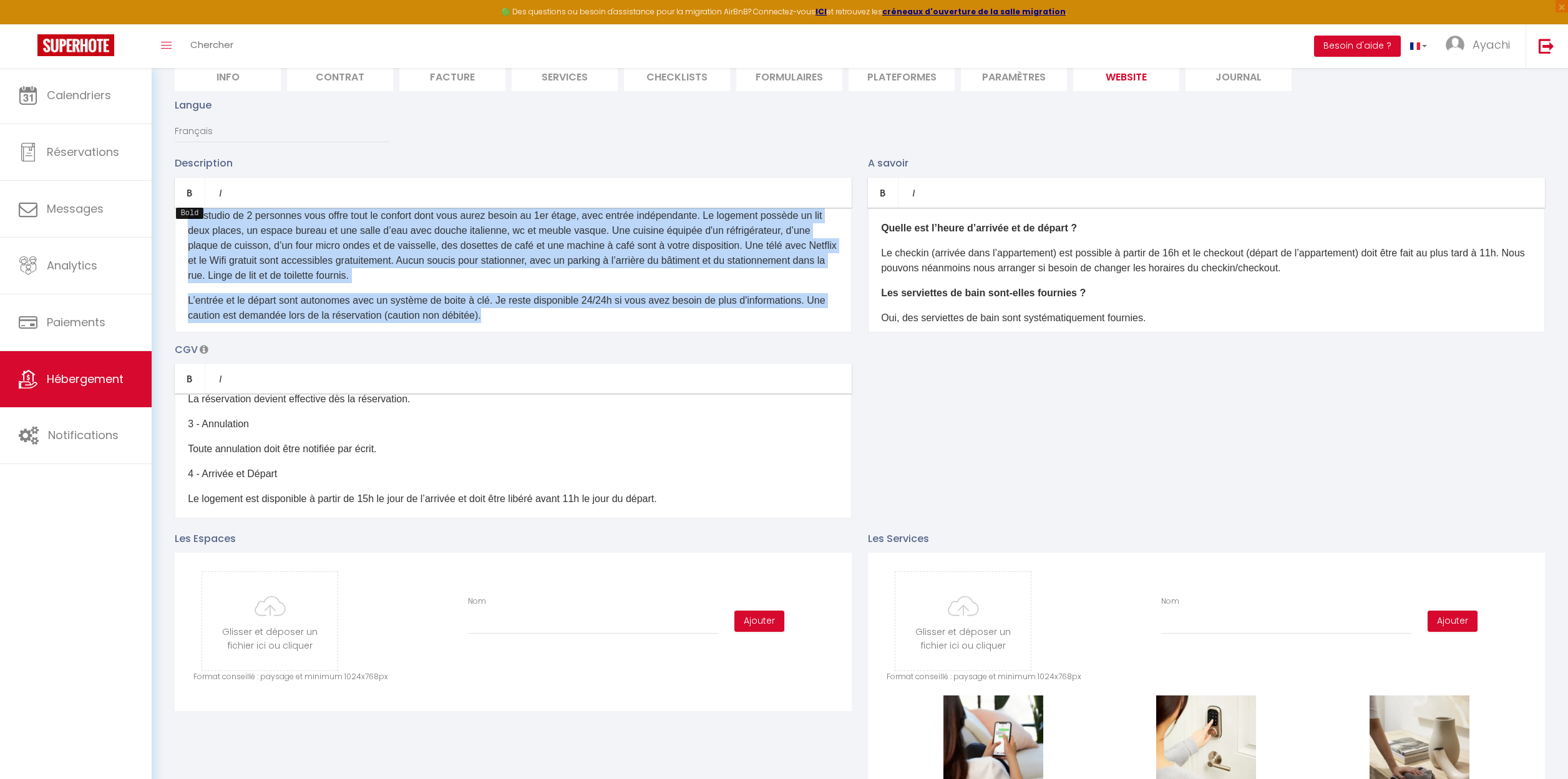
scroll to position [0, 0]
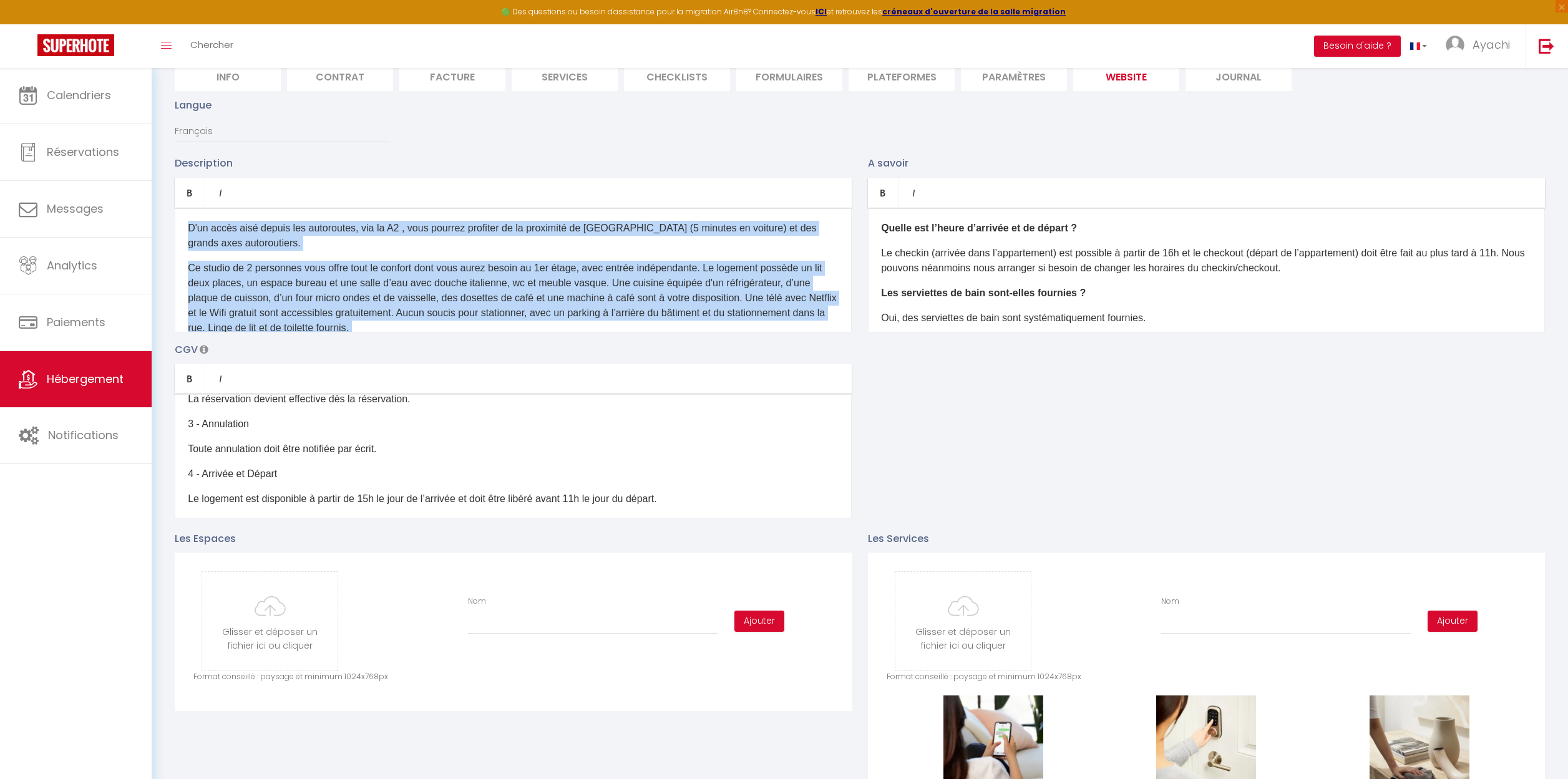
drag, startPoint x: 544, startPoint y: 302, endPoint x: 174, endPoint y: 186, distance: 387.8
click at [174, 186] on div "Description Bold Italic Rich text editor D'un accès aisé depuis les autoroutes,…" at bounding box center [513, 243] width 693 height 176
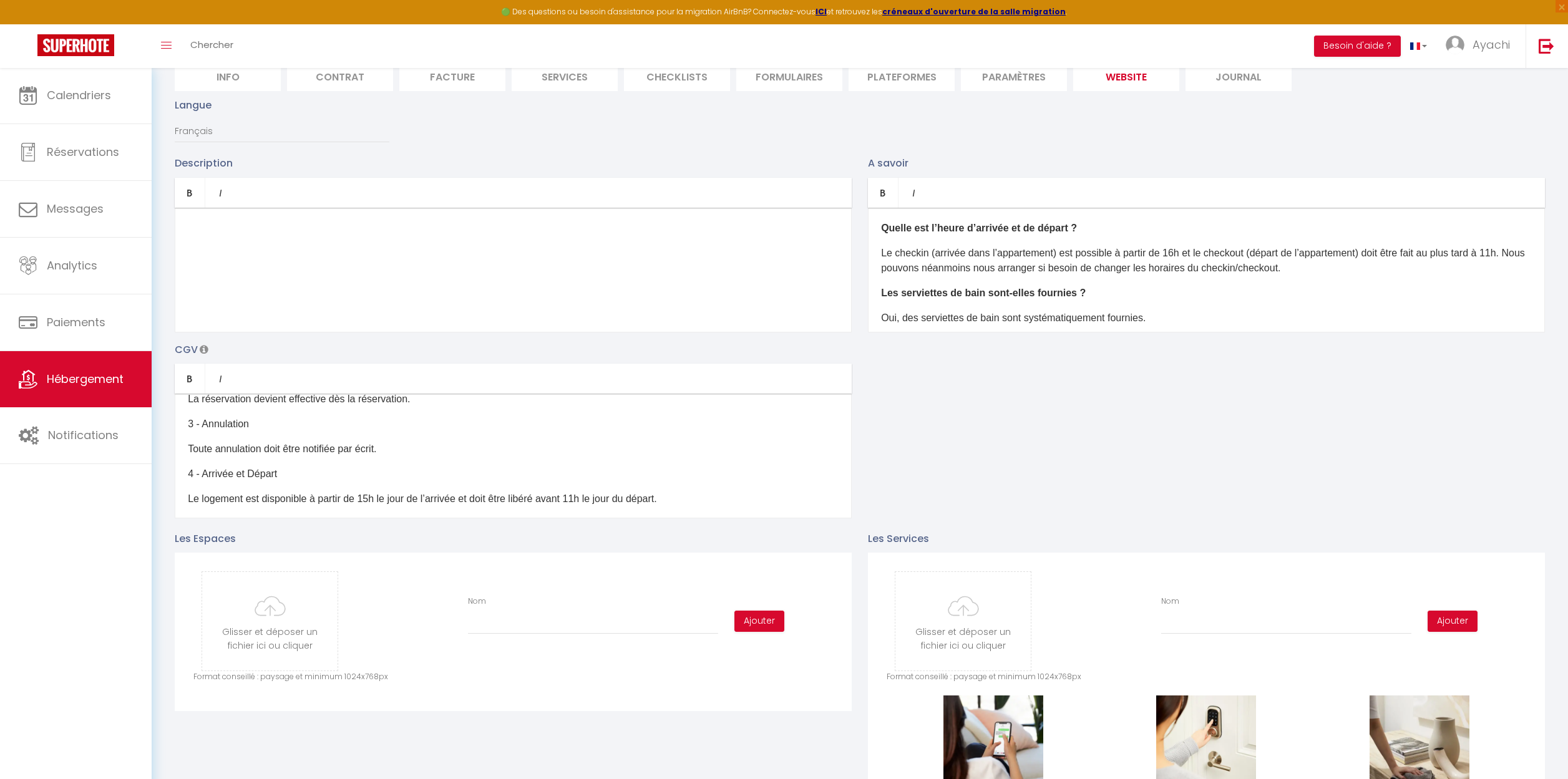
click at [199, 226] on p "​" at bounding box center [513, 228] width 650 height 15
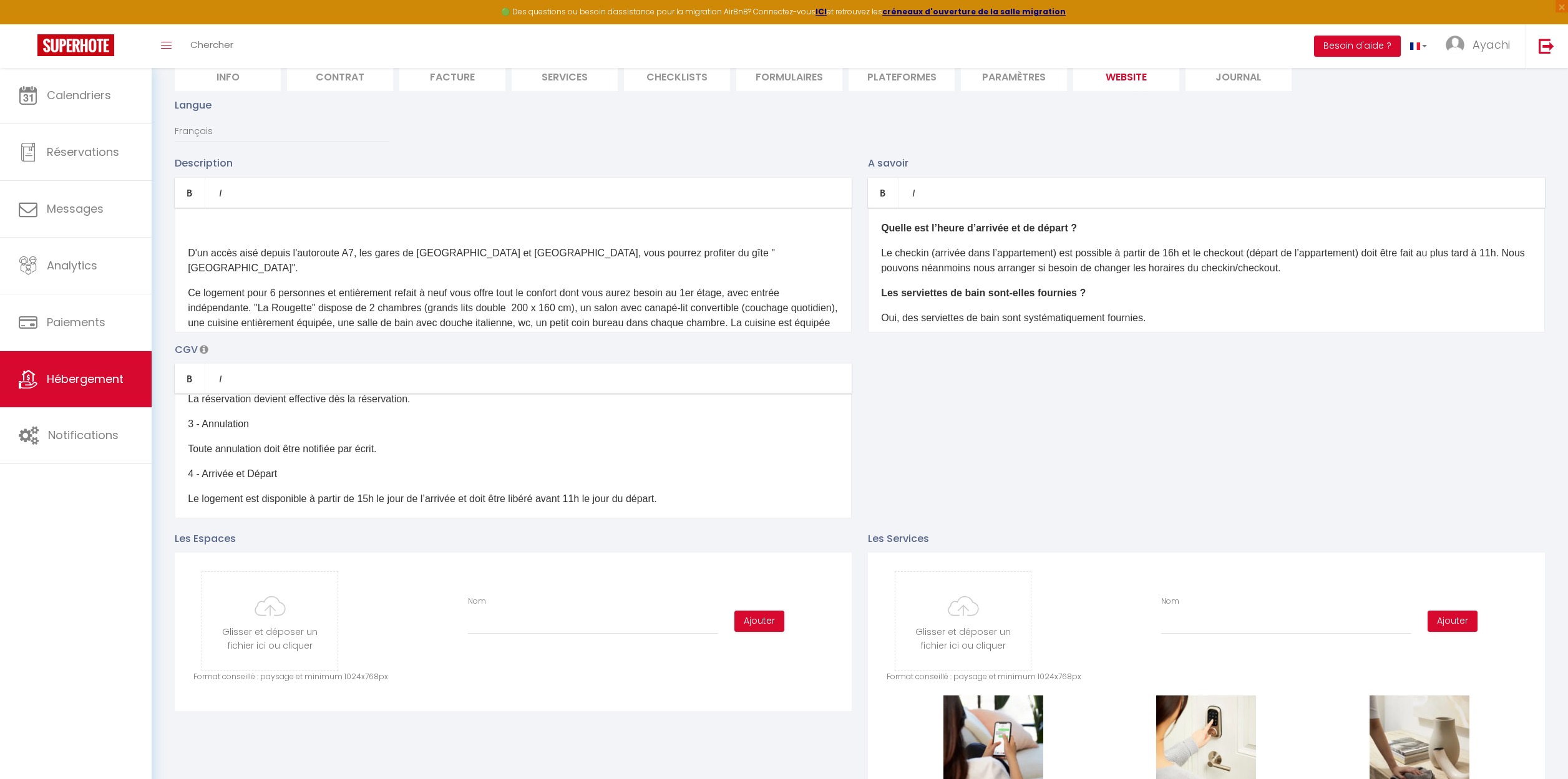
click at [186, 252] on div "​ D'un accès aisé depuis l'autoroute A7, les gares de Valence TGV et Montélimar…" at bounding box center [513, 269] width 677 height 124
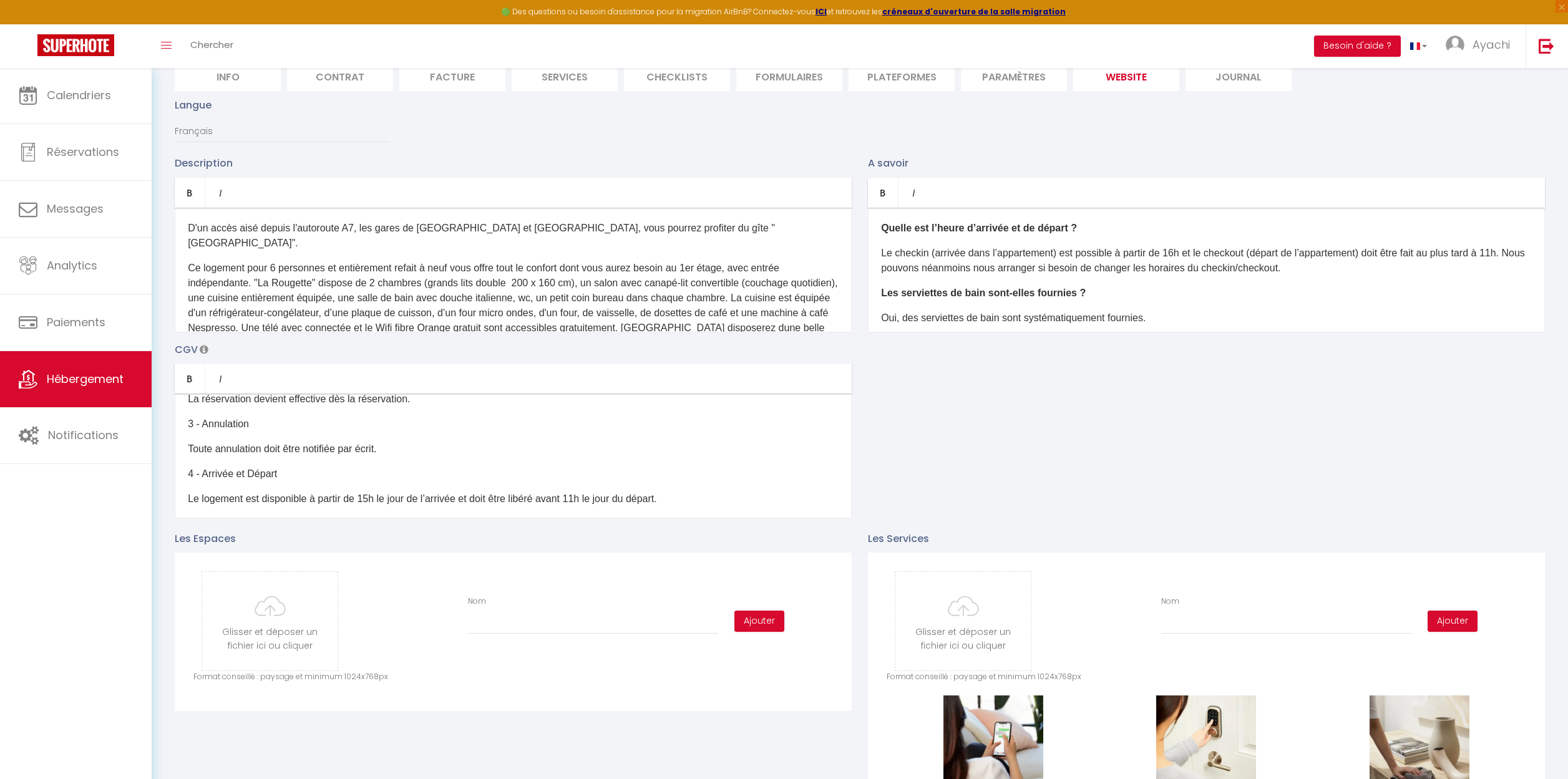
click at [730, 228] on p "D'un accès aisé depuis l'autoroute A7, les gares de Valence TGV et Montélimar, …" at bounding box center [513, 236] width 650 height 30
click at [311, 266] on p "Ce logement pour 6 personnes et entièrement refait à neuf vous offre tout le co…" at bounding box center [513, 306] width 650 height 90
drag, startPoint x: 572, startPoint y: 282, endPoint x: 475, endPoint y: 285, distance: 97.0
click at [475, 285] on p "Ce logement pour 6 personnes et entièrement refait à neuf vous offre tout le co…" at bounding box center [513, 306] width 650 height 90
drag, startPoint x: 692, startPoint y: 283, endPoint x: 512, endPoint y: 285, distance: 180.0
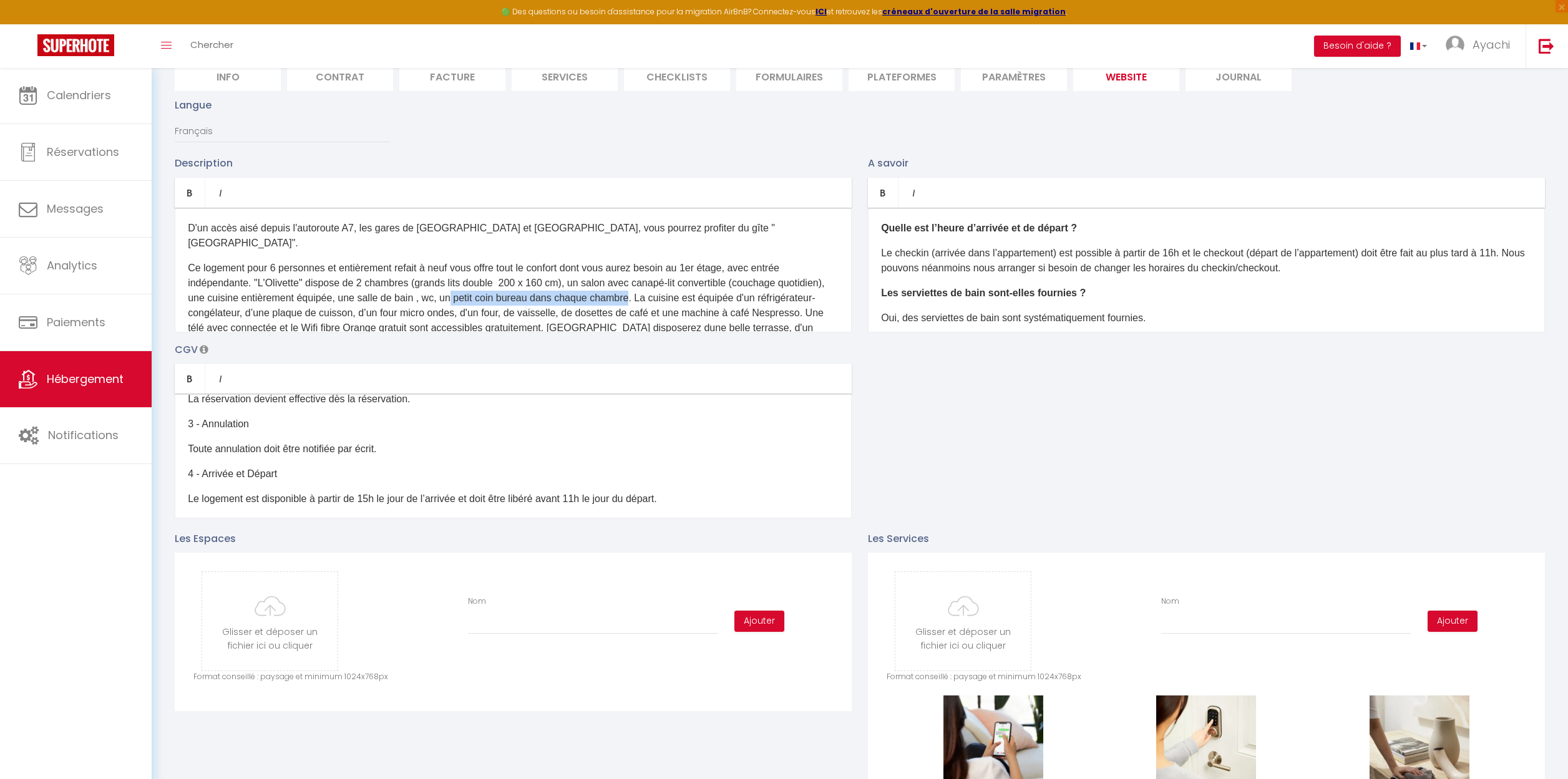
click at [512, 285] on p "Ce logement pour 6 personnes et entièrement refait à neuf vous offre tout le co…" at bounding box center [513, 306] width 650 height 90
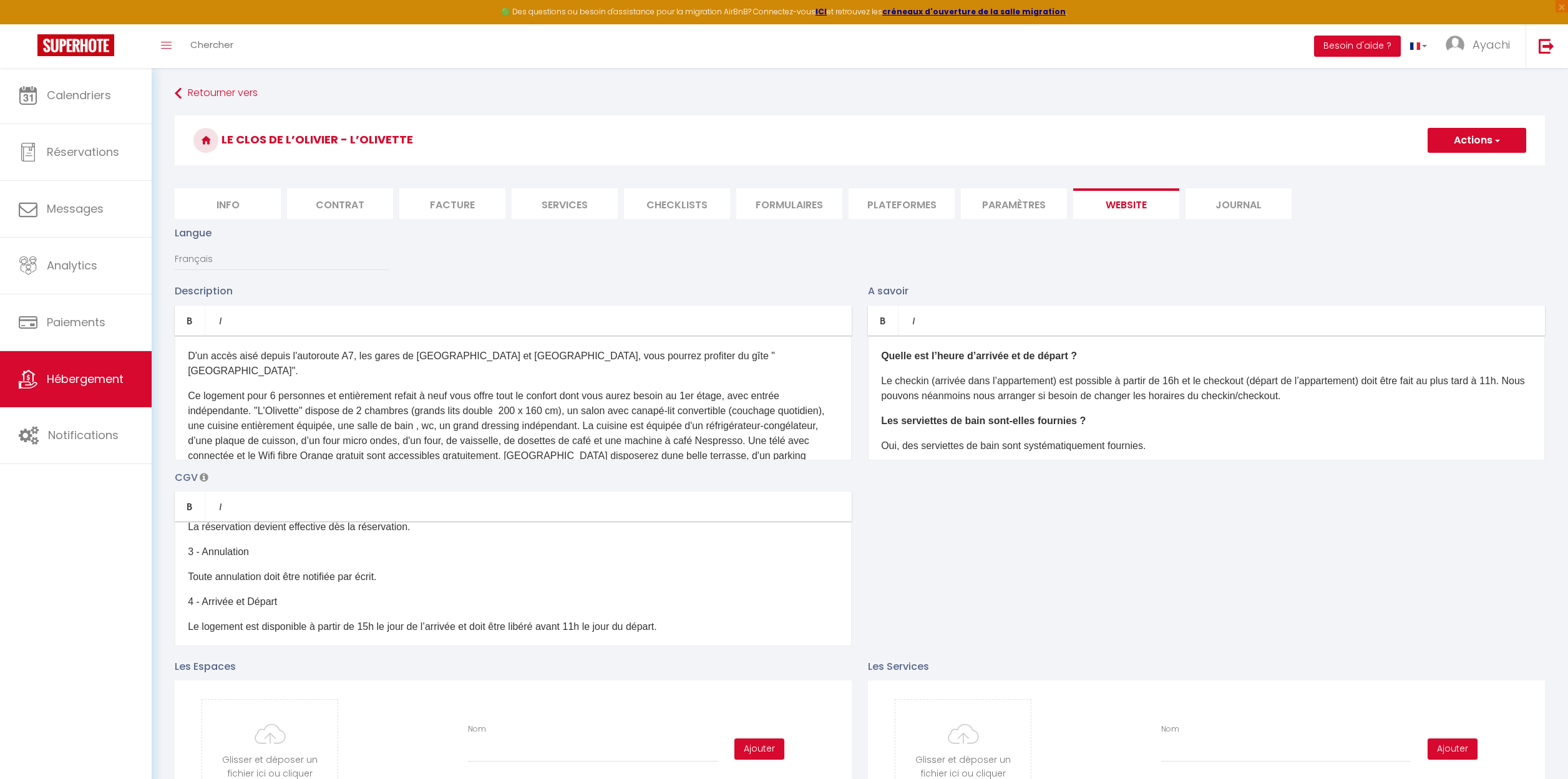
click at [1496, 137] on span "button" at bounding box center [1496, 141] width 8 height 13
click at [1477, 168] on input "Enregistrer" at bounding box center [1463, 168] width 46 height 13
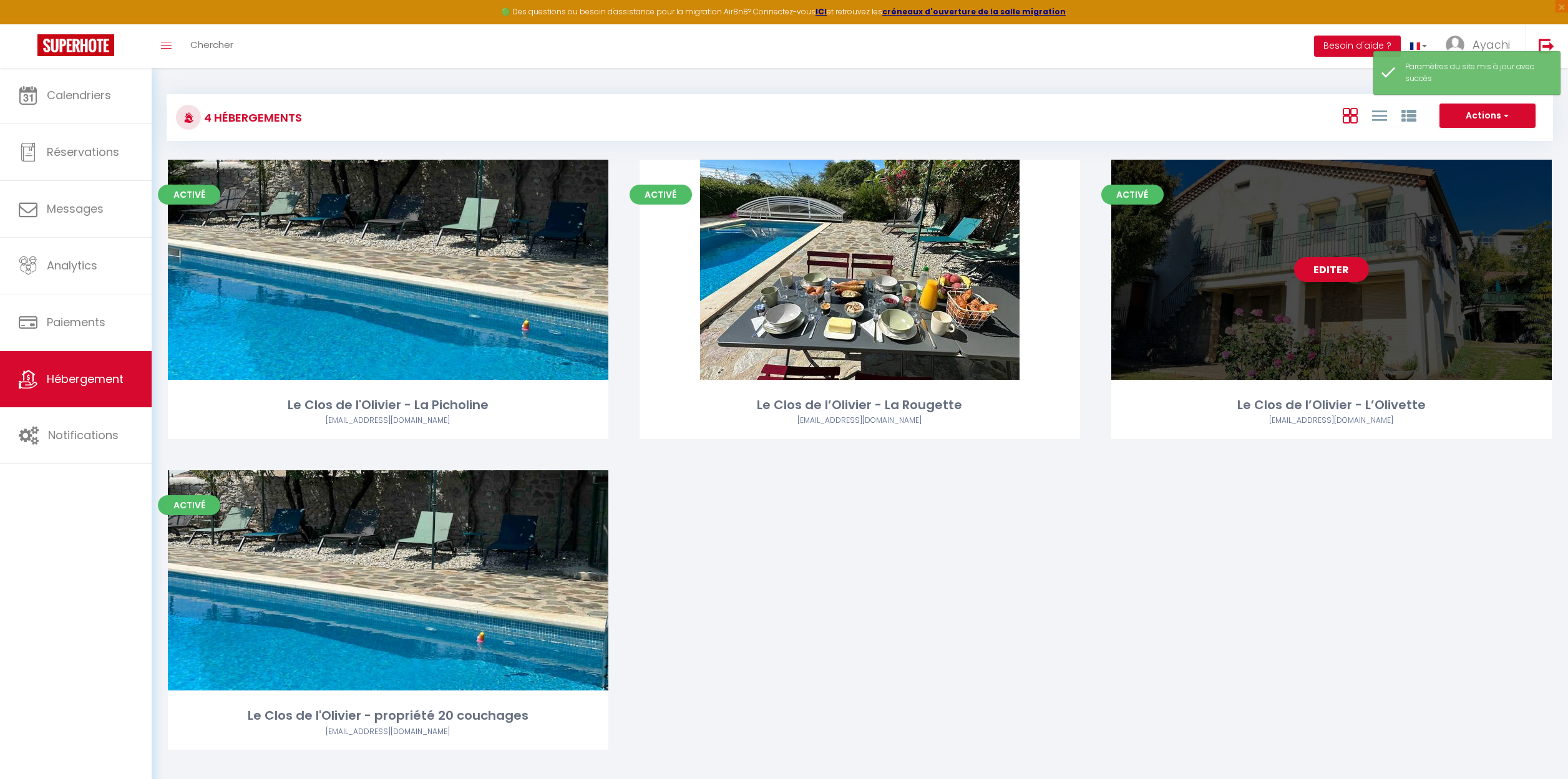
click at [1332, 270] on link "Editer" at bounding box center [1331, 269] width 75 height 25
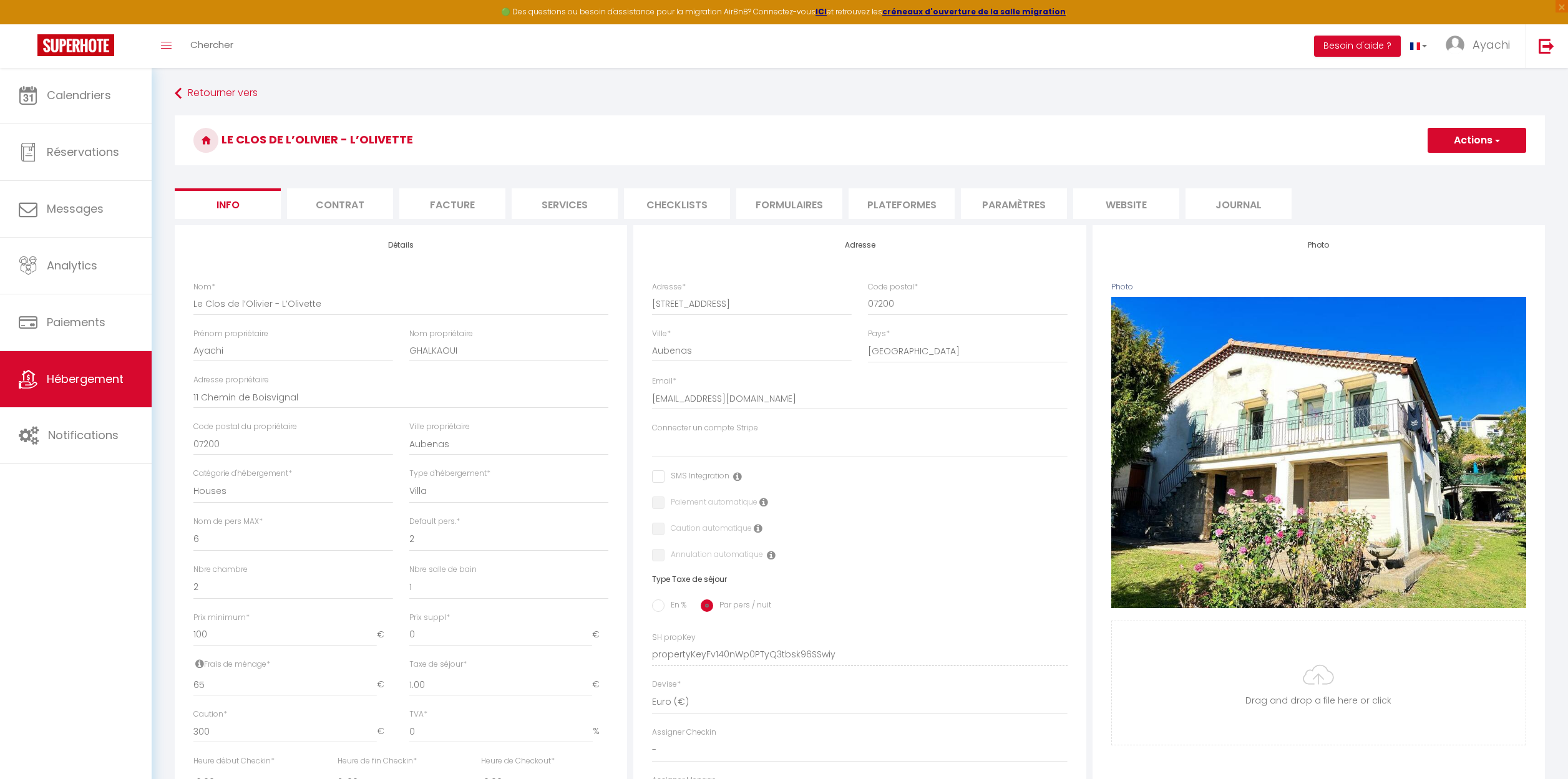
click at [1132, 204] on li "website" at bounding box center [1126, 203] width 106 height 30
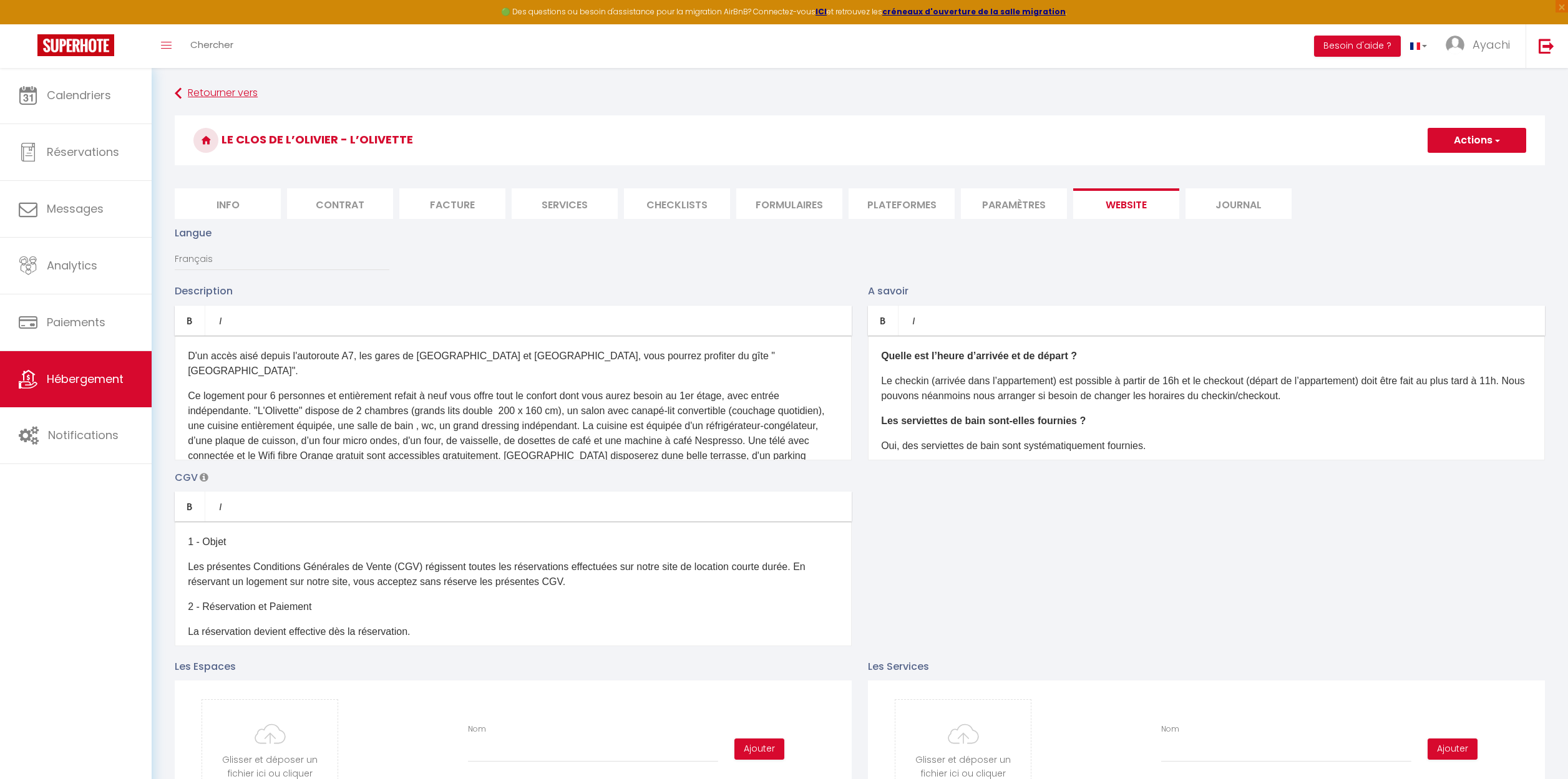
click at [184, 89] on link "Retourner vers" at bounding box center [859, 94] width 1370 height 22
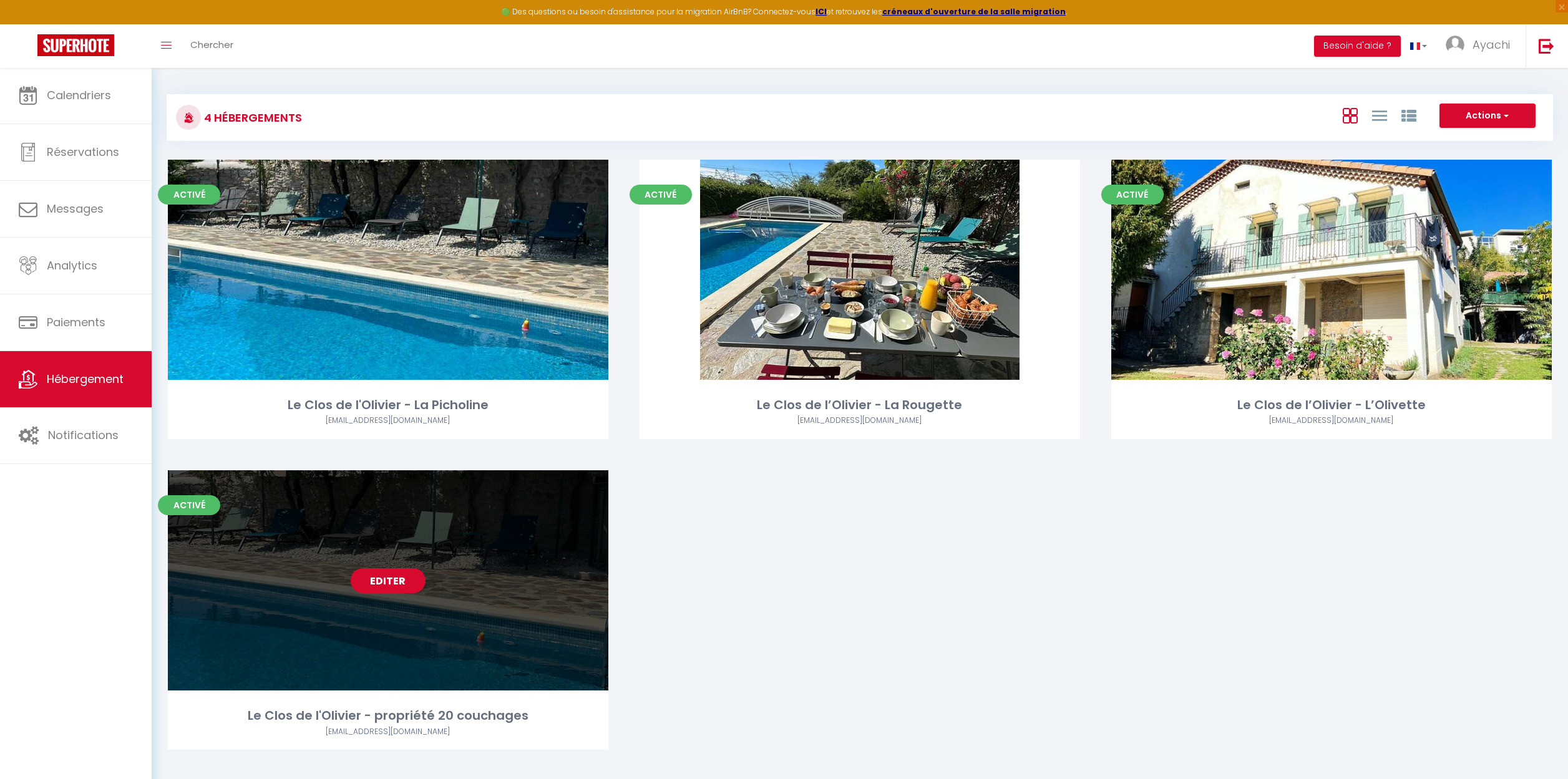
click at [385, 577] on link "Editer" at bounding box center [388, 580] width 75 height 25
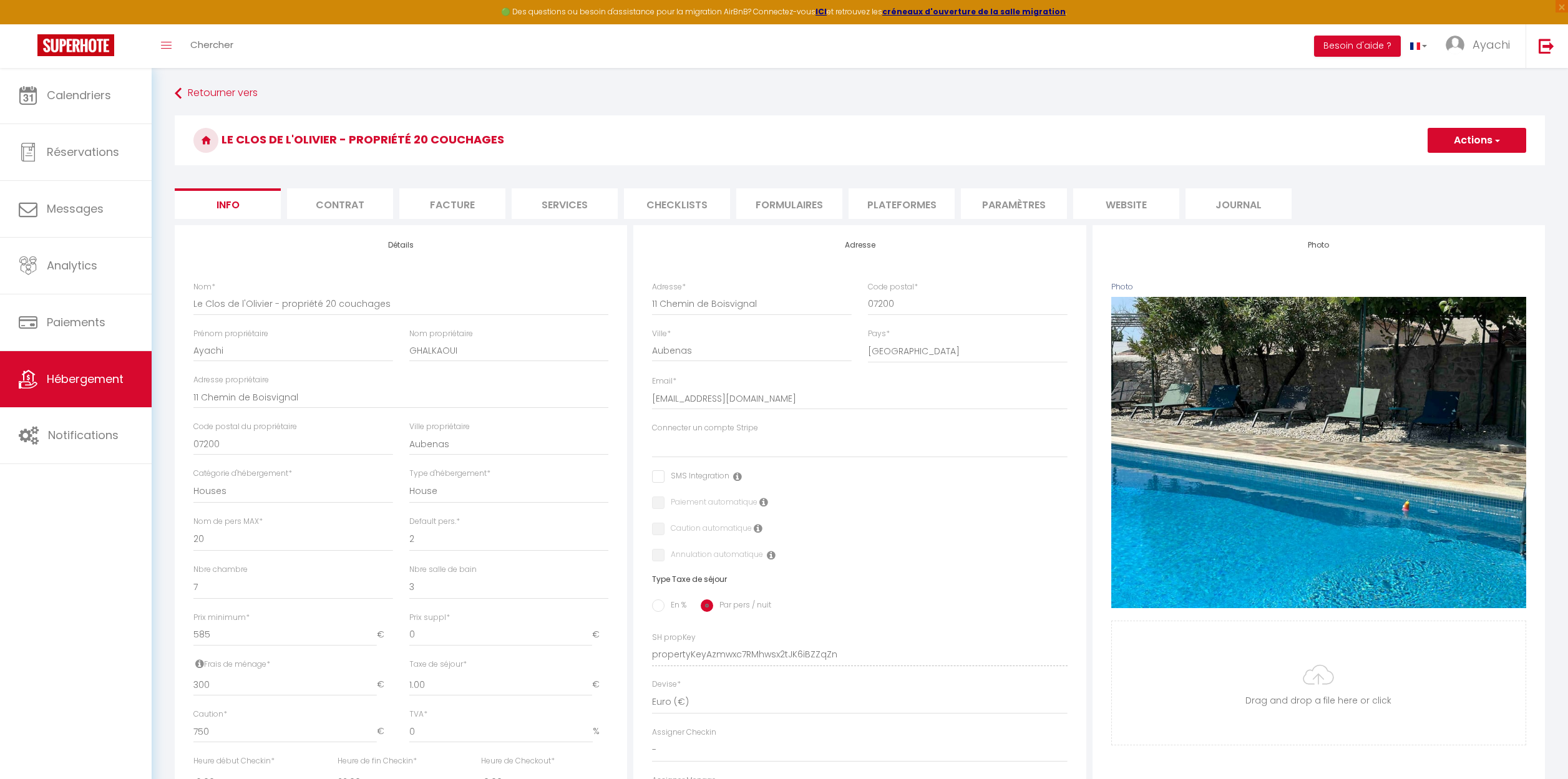
click at [1131, 199] on li "website" at bounding box center [1126, 203] width 106 height 30
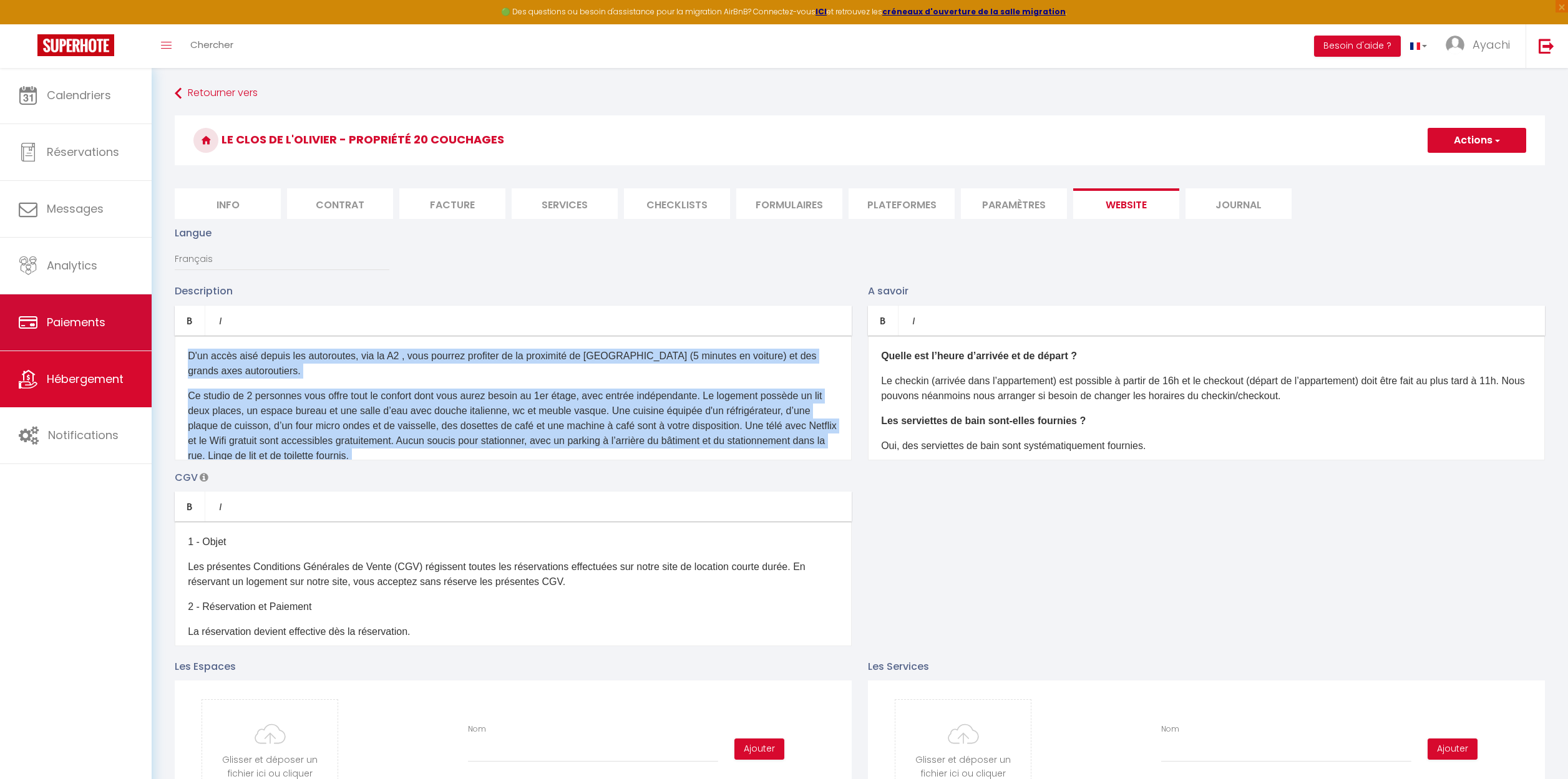
drag, startPoint x: 525, startPoint y: 436, endPoint x: 126, endPoint y: 325, distance: 414.2
click at [435, 418] on p "Ce studio de 2 personnes vous offre tout le confort dont vous aurez besoin au 1…" at bounding box center [513, 426] width 650 height 75
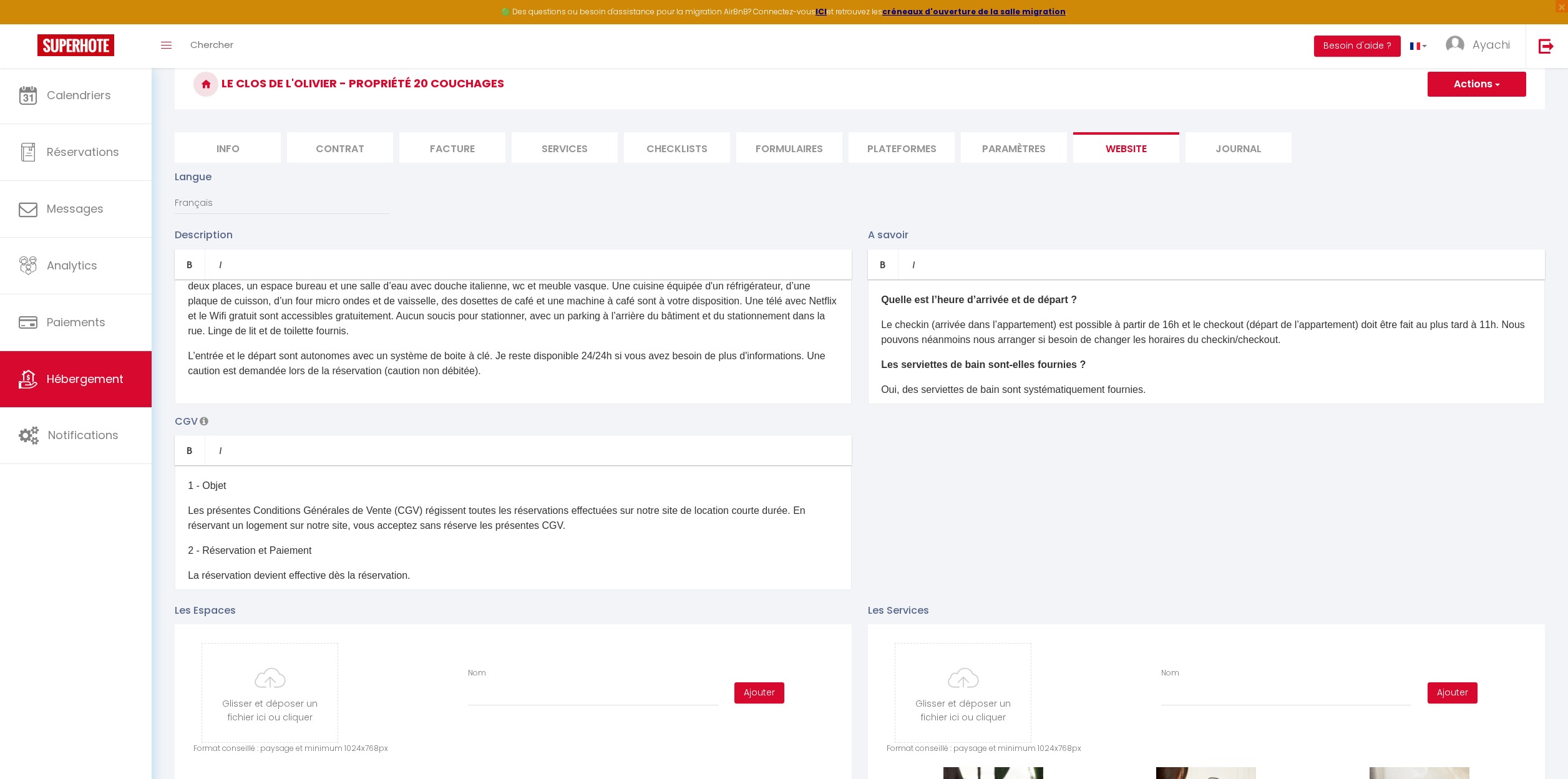
scroll to position [13, 0]
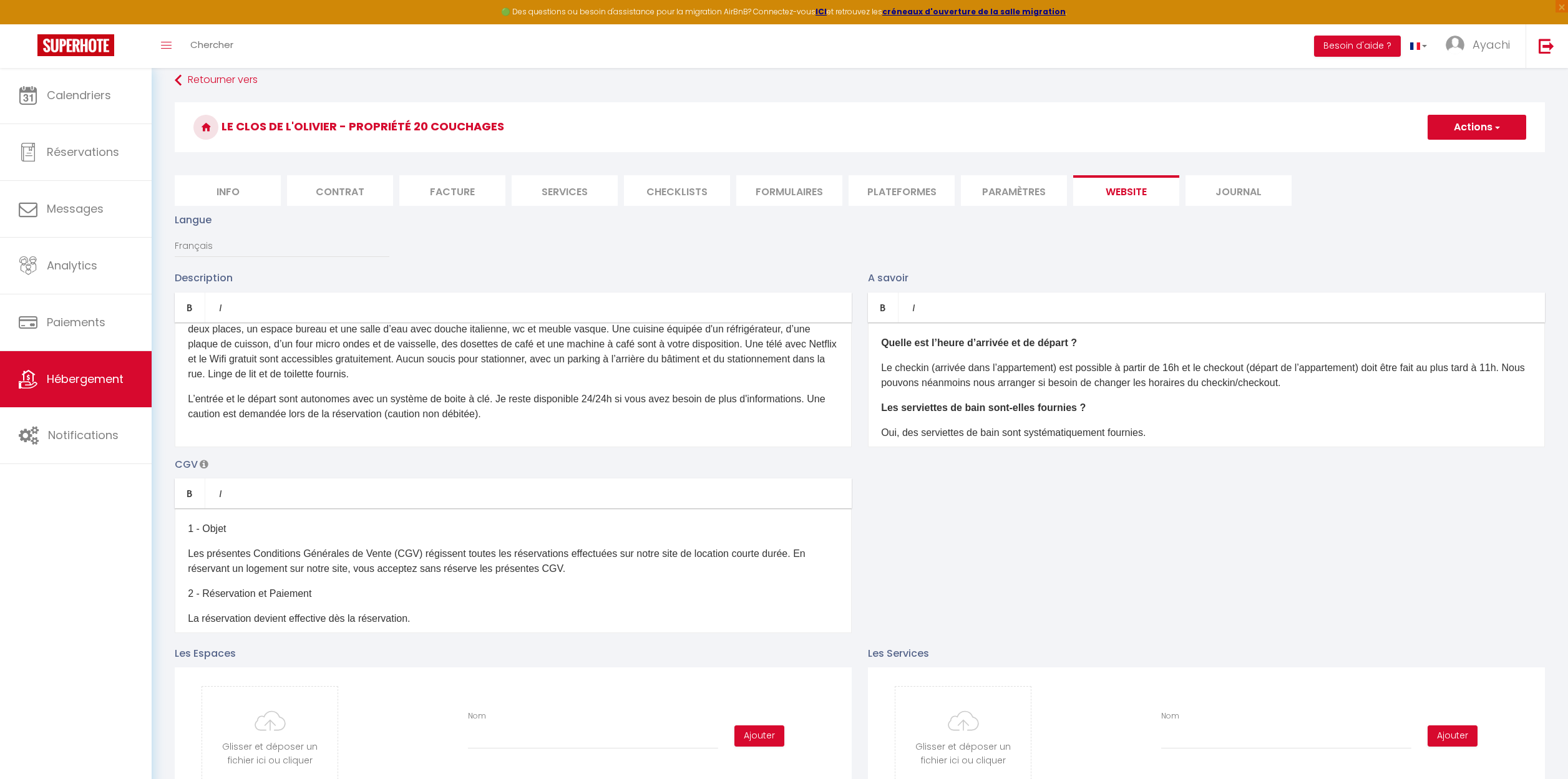
click at [313, 377] on p "Ce studio de 2 personnes vous offre tout le confort dont vous aurez besoin au 1…" at bounding box center [513, 345] width 650 height 75
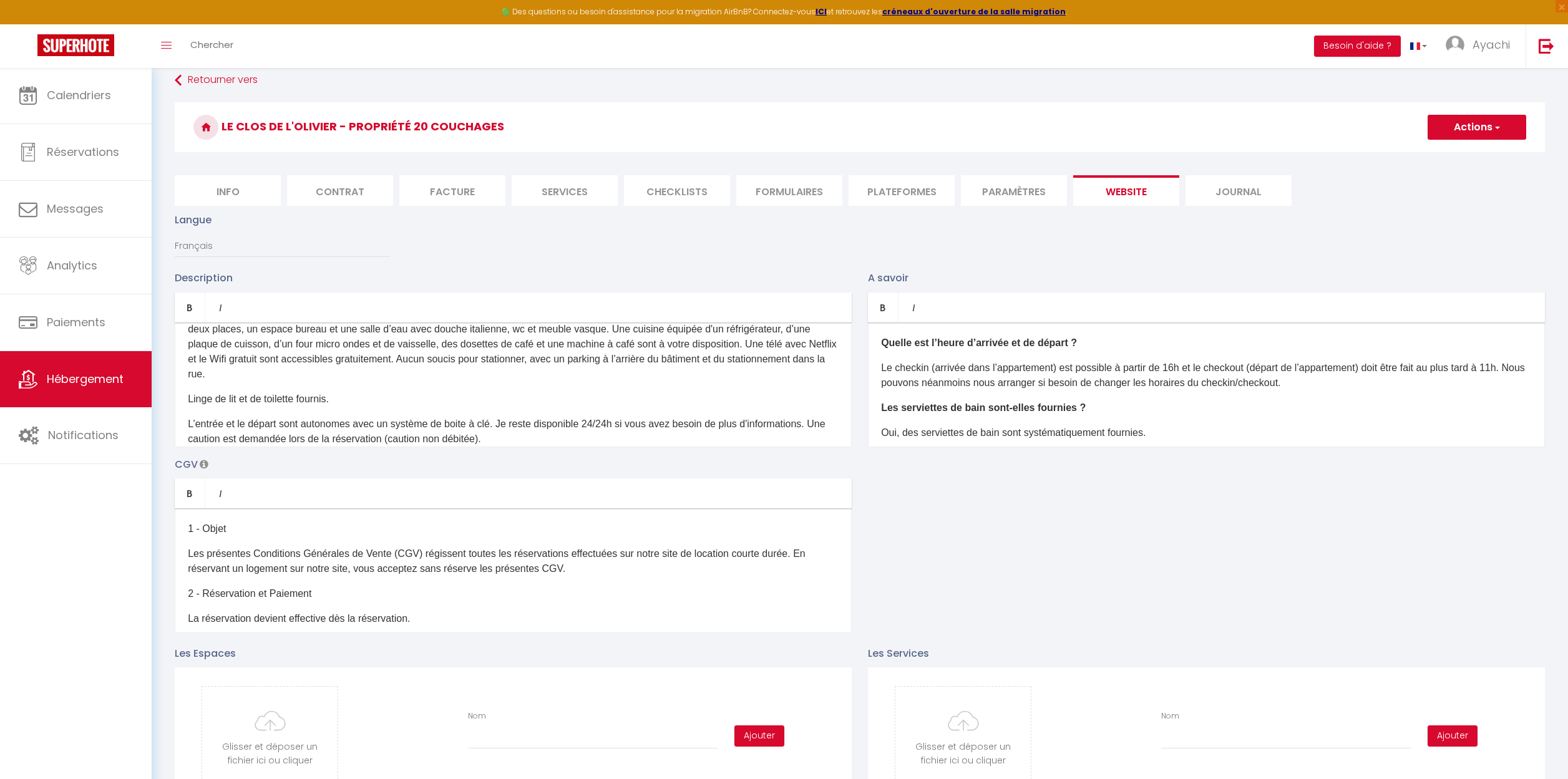
click at [462, 360] on p "Ce studio de 2 personnes vous offre tout le confort dont vous aurez besoin au 1…" at bounding box center [513, 345] width 650 height 75
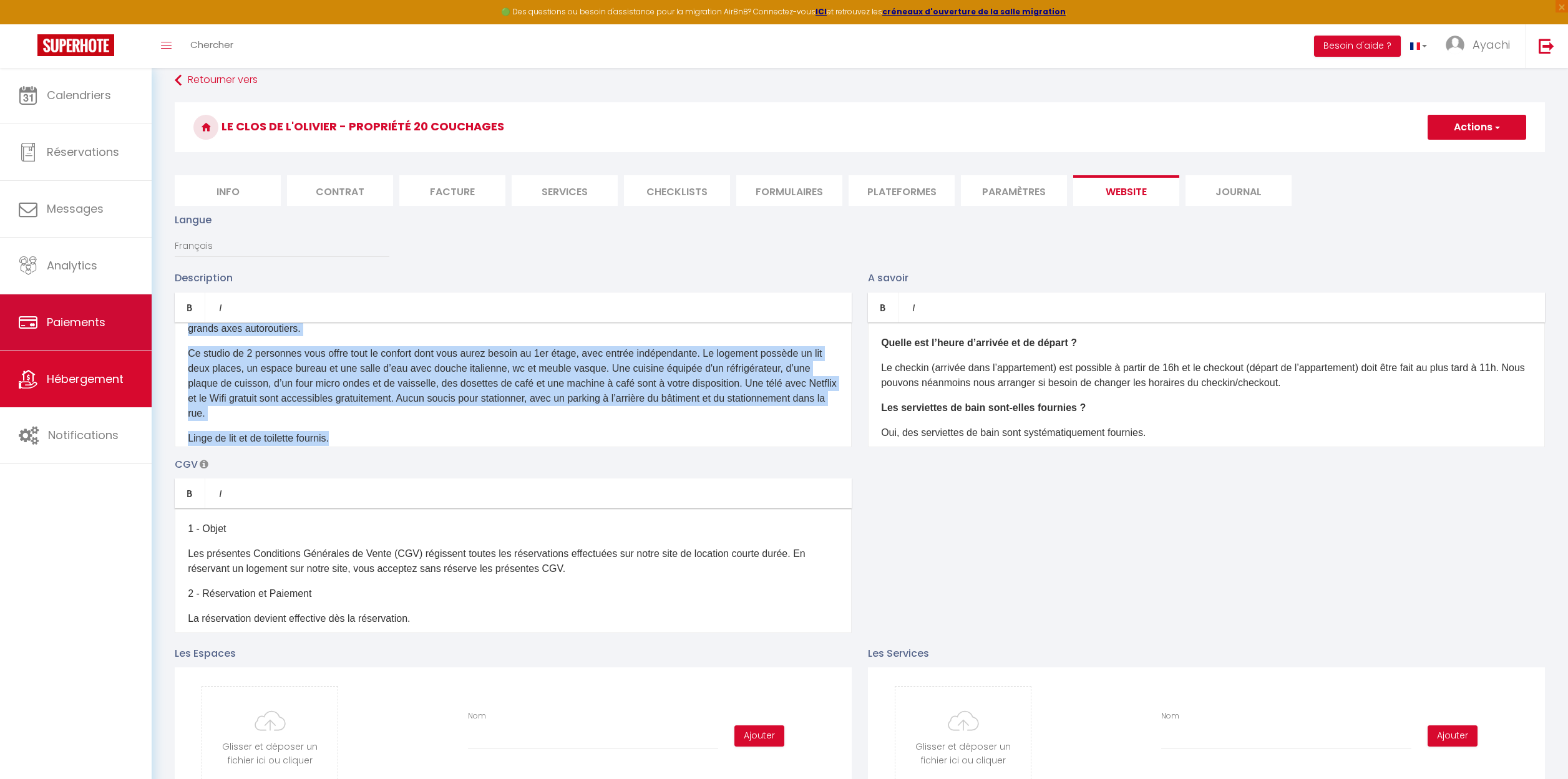
scroll to position [0, 0]
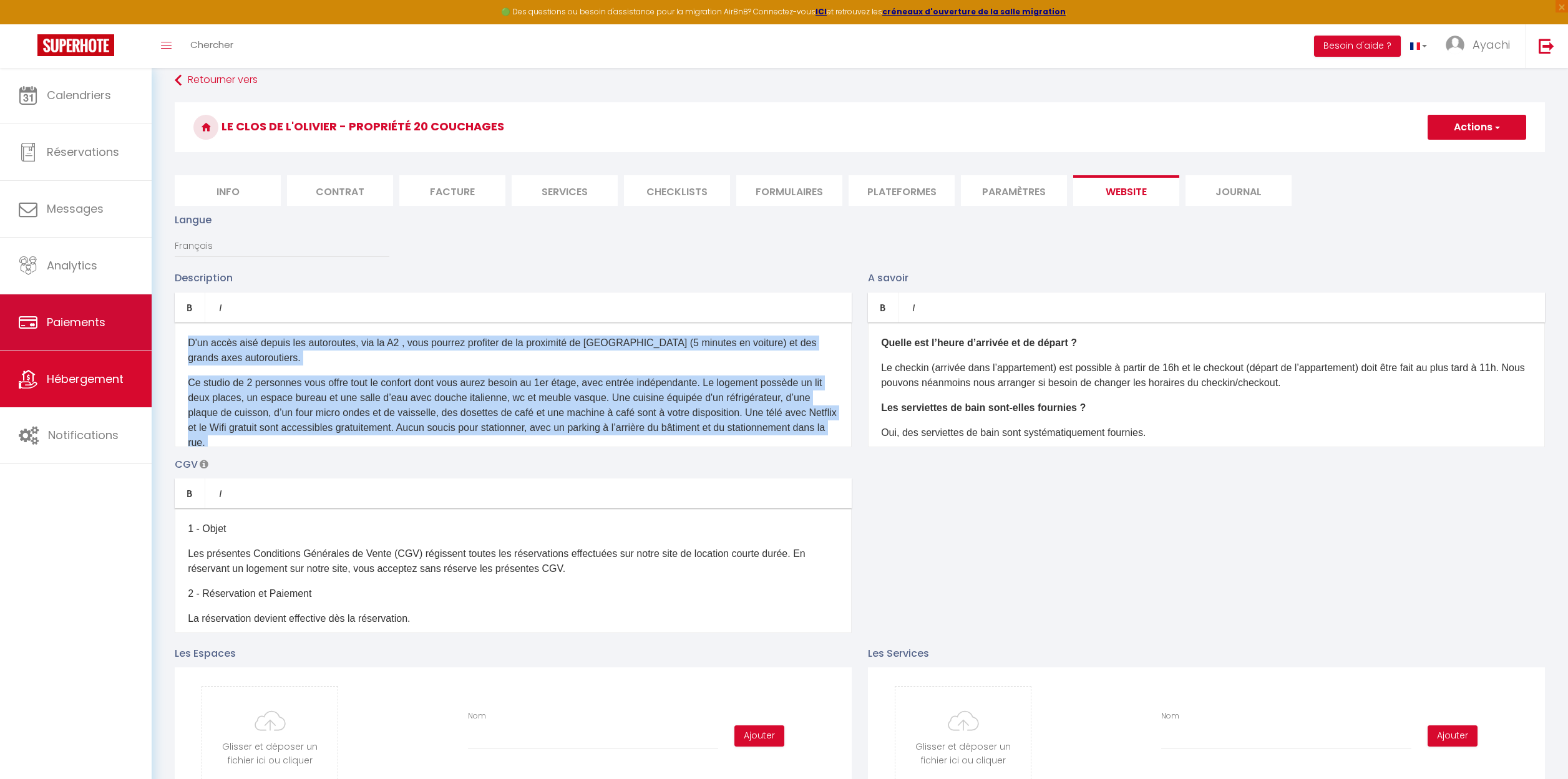
drag, startPoint x: 371, startPoint y: 399, endPoint x: 122, endPoint y: 304, distance: 266.5
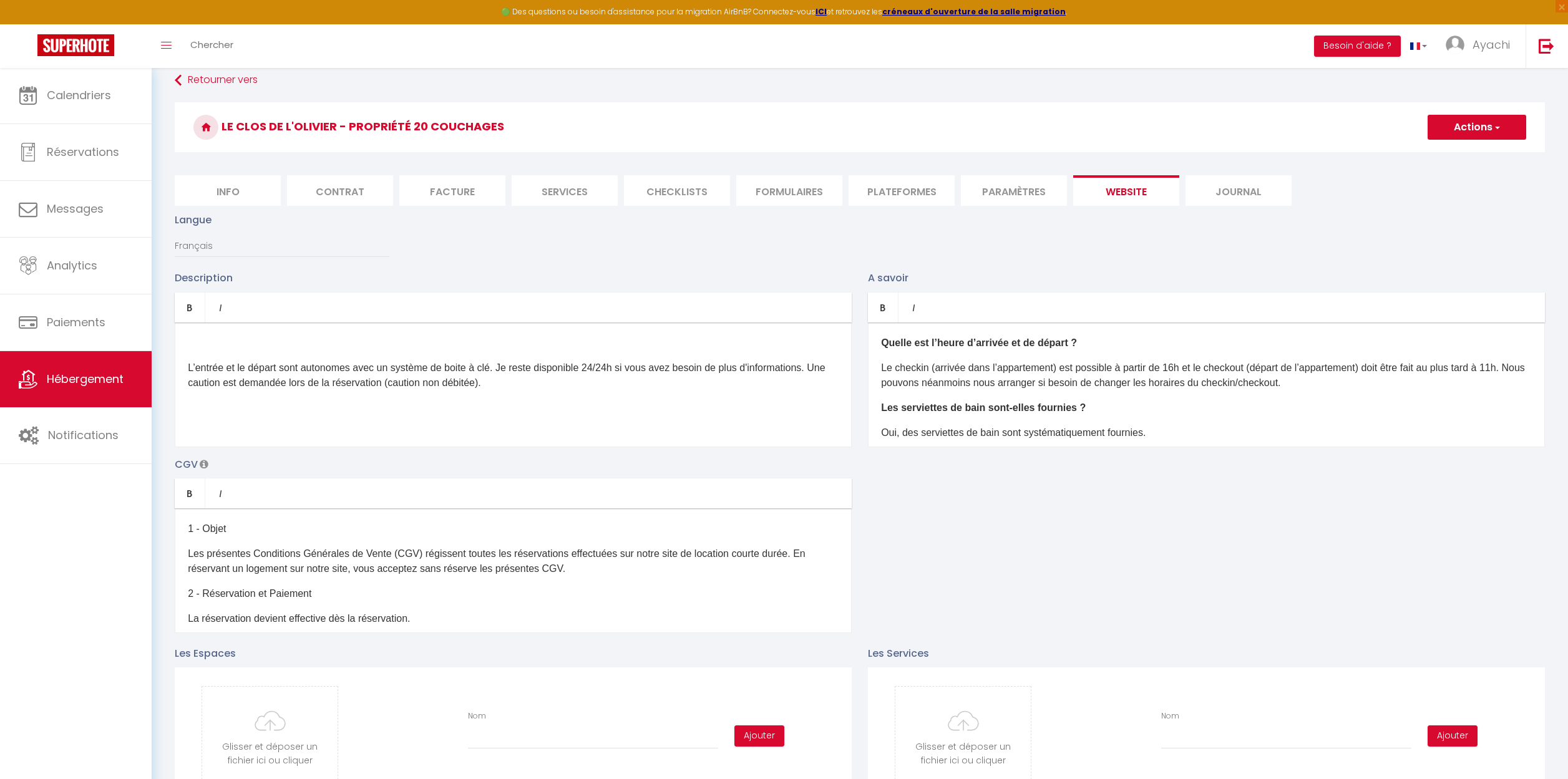
click at [191, 341] on p at bounding box center [513, 342] width 650 height 15
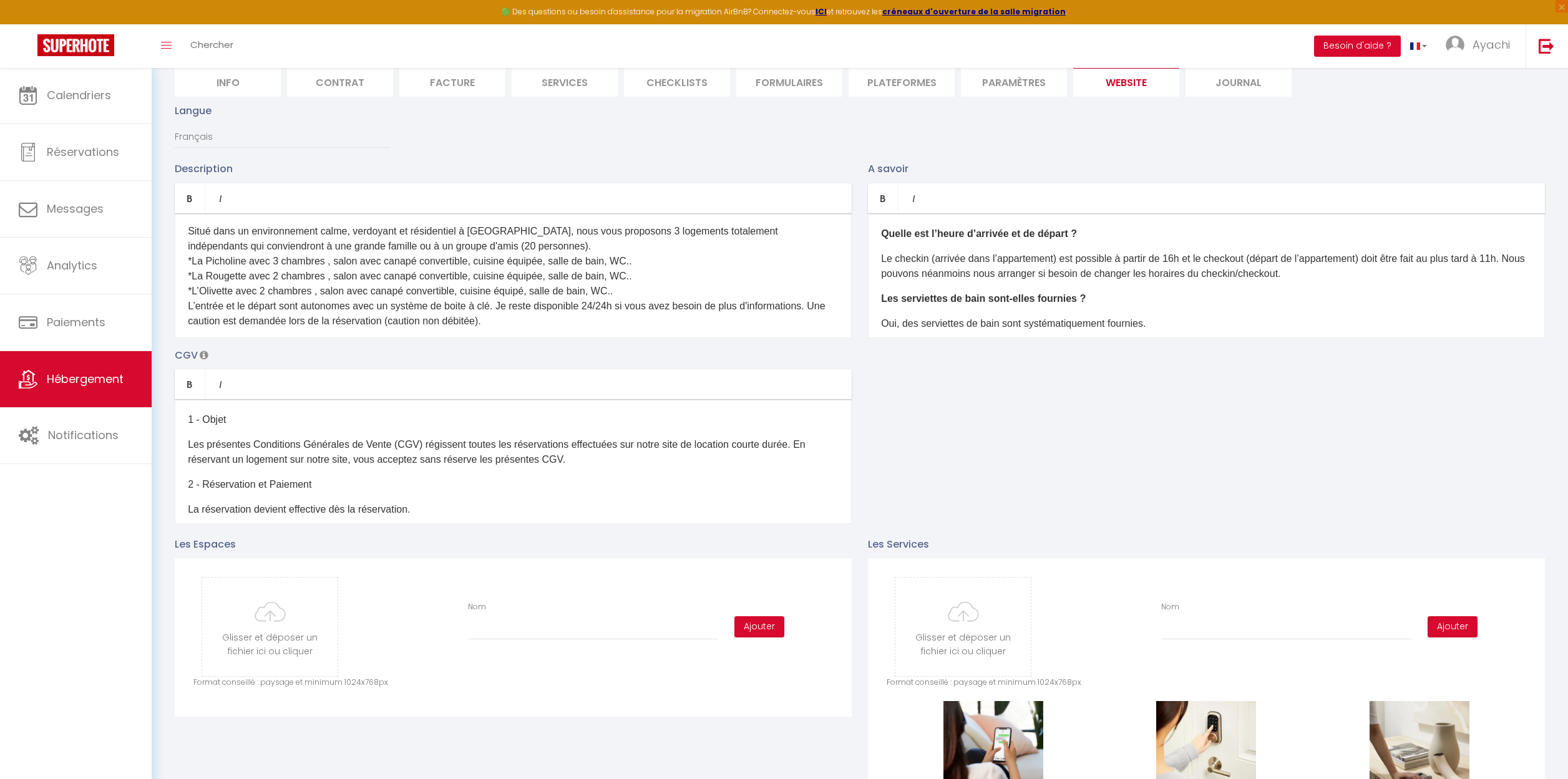
scroll to position [18, 0]
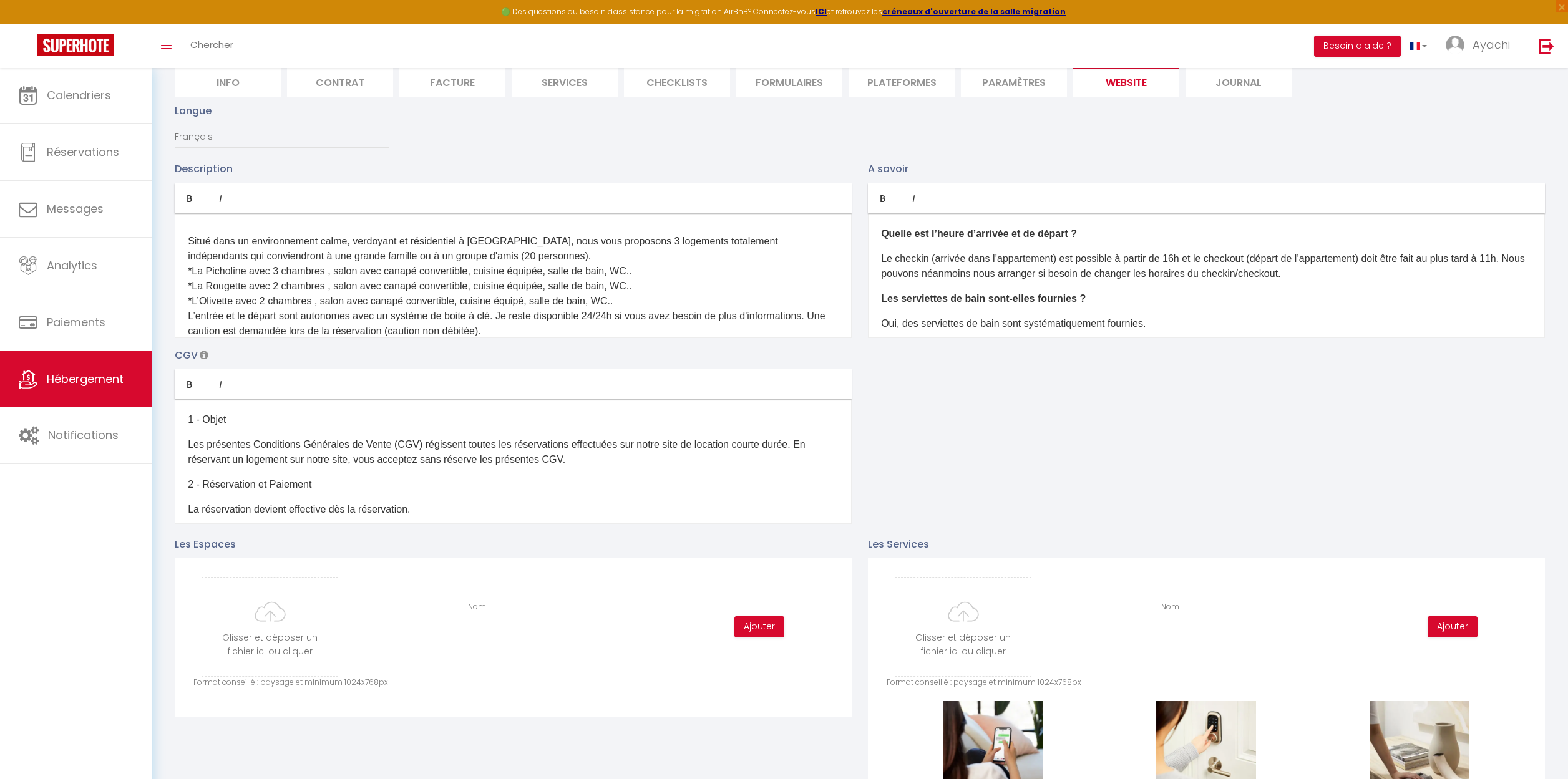
click at [186, 240] on div "Situé dans un environnement calme, verdoyant et résidentiel à Aubenas, nous vou…" at bounding box center [513, 275] width 677 height 124
click at [186, 240] on div "Situé dans un environnement calme, verdoyant et résidentiel à Aubenas, nous vou…" at bounding box center [513, 275] width 677 height 124
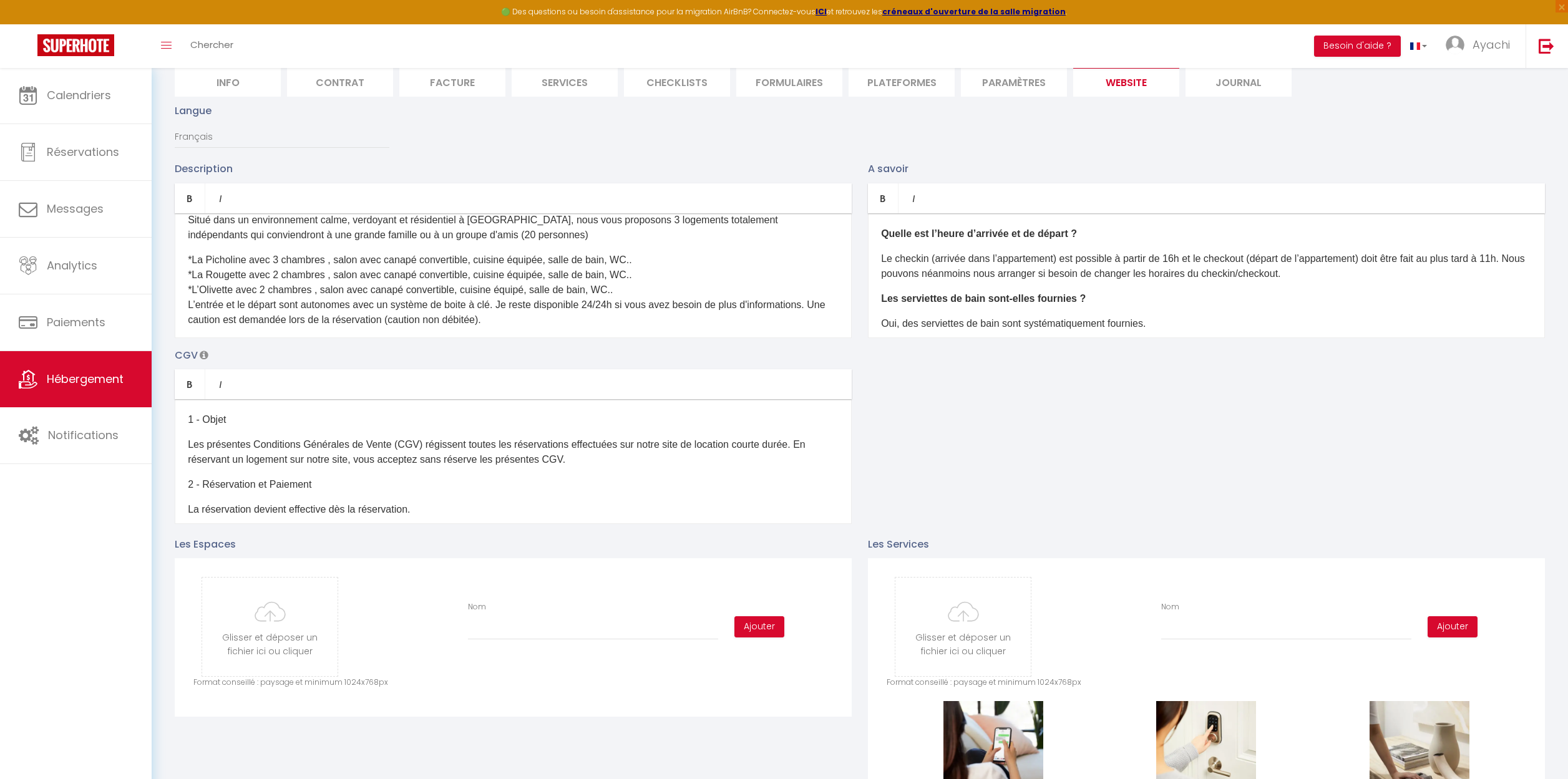
click at [534, 236] on p "Situé dans un environnement calme, verdoyant et résidentiel à Aubenas, nous vou…" at bounding box center [513, 228] width 650 height 30
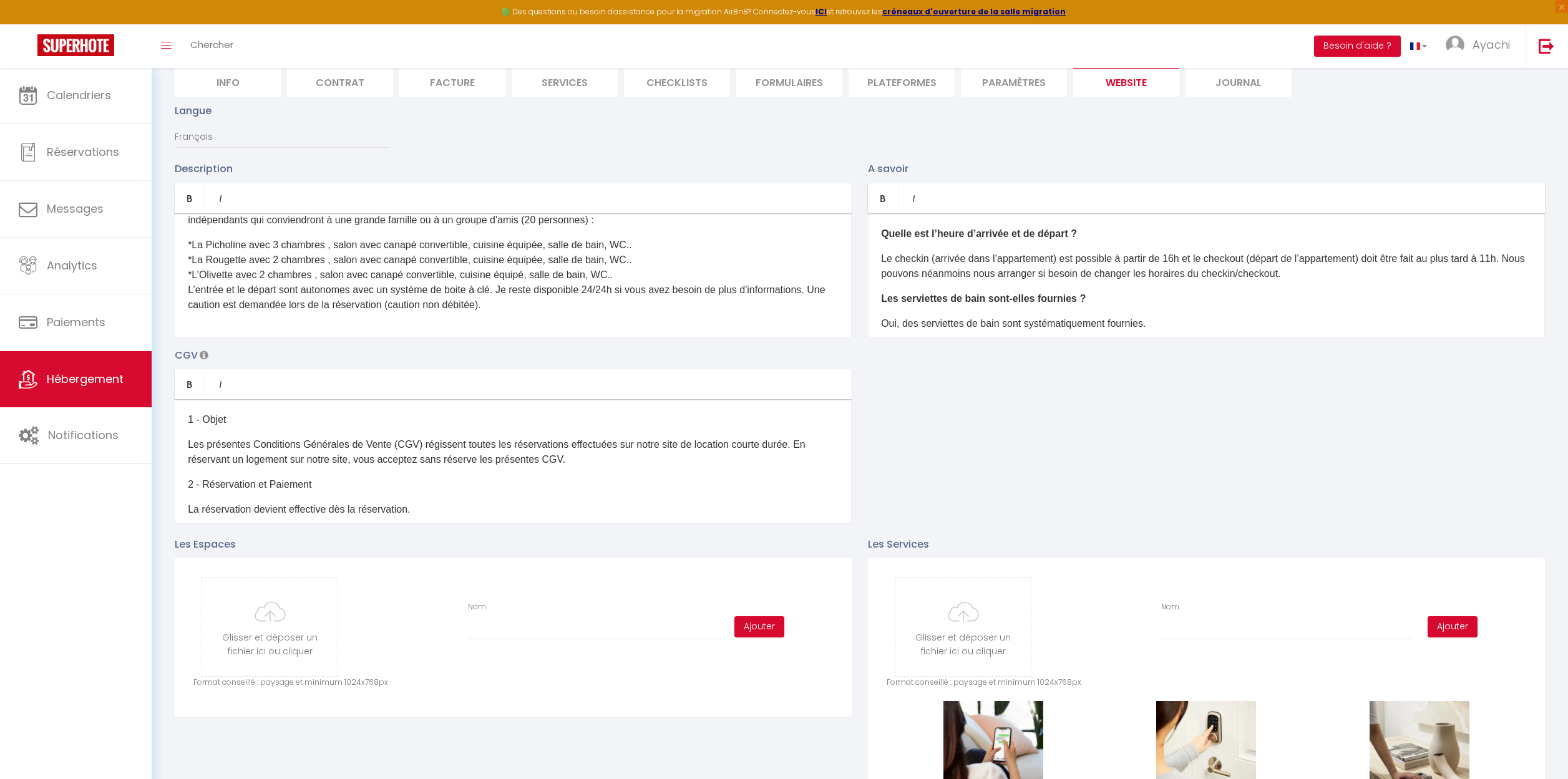
scroll to position [136, 0]
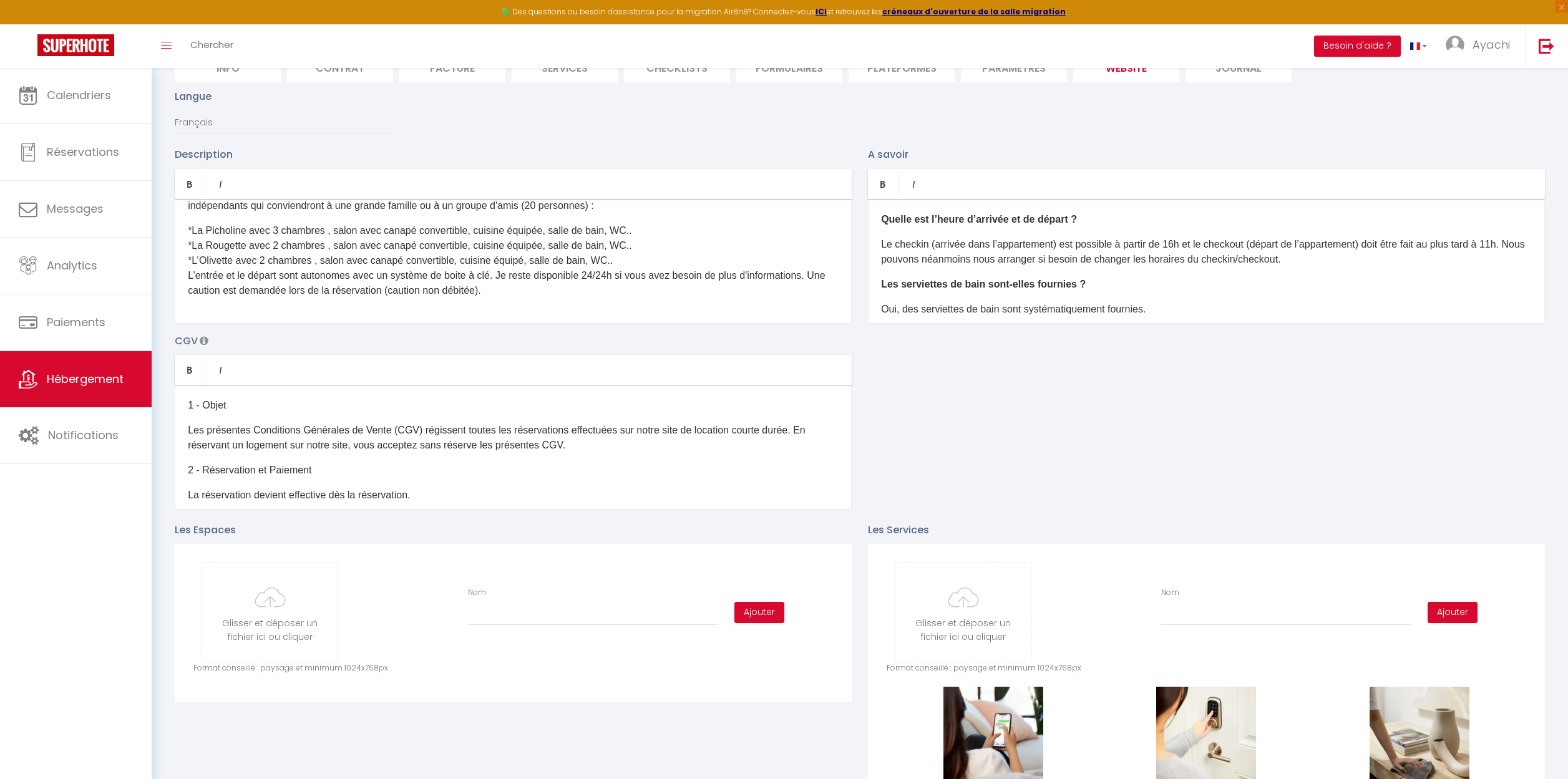
click at [593, 285] on p "L’entrée et le départ sont autonomes avec un système de boite à clé. Je reste d…" at bounding box center [513, 283] width 650 height 30
click at [187, 230] on div "Situé dans un environnement calme, verdoyant et résidentiel à Aubenas, nous vou…" at bounding box center [513, 261] width 677 height 124
click at [187, 251] on div "Situé dans un environnement calme, verdoyant et résidentiel à Aubenas, nous vou…" at bounding box center [513, 261] width 677 height 124
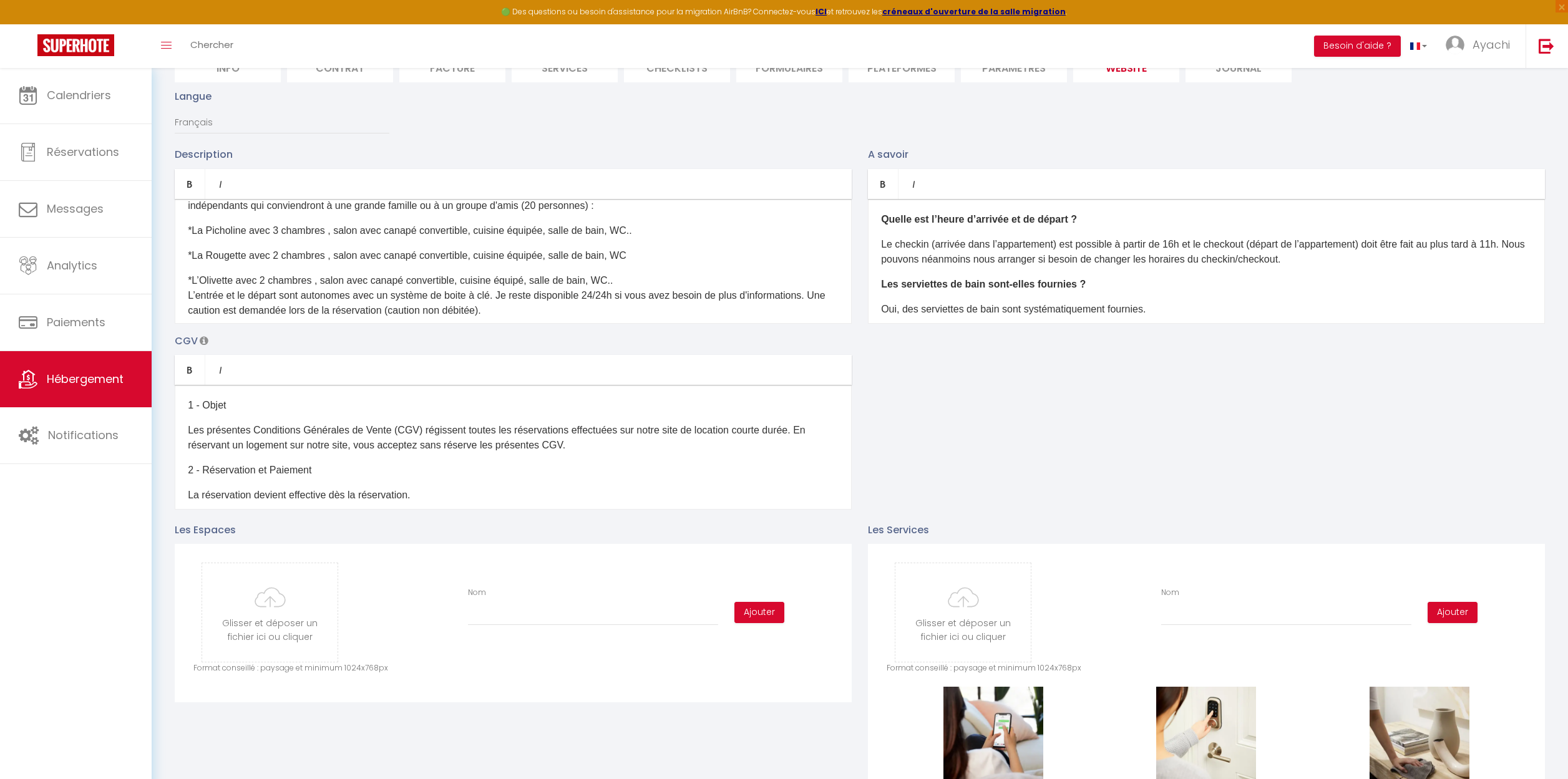
click at [186, 218] on div "Situé dans un environnement calme, verdoyant et résidentiel à Aubenas, nous vou…" at bounding box center [513, 261] width 677 height 124
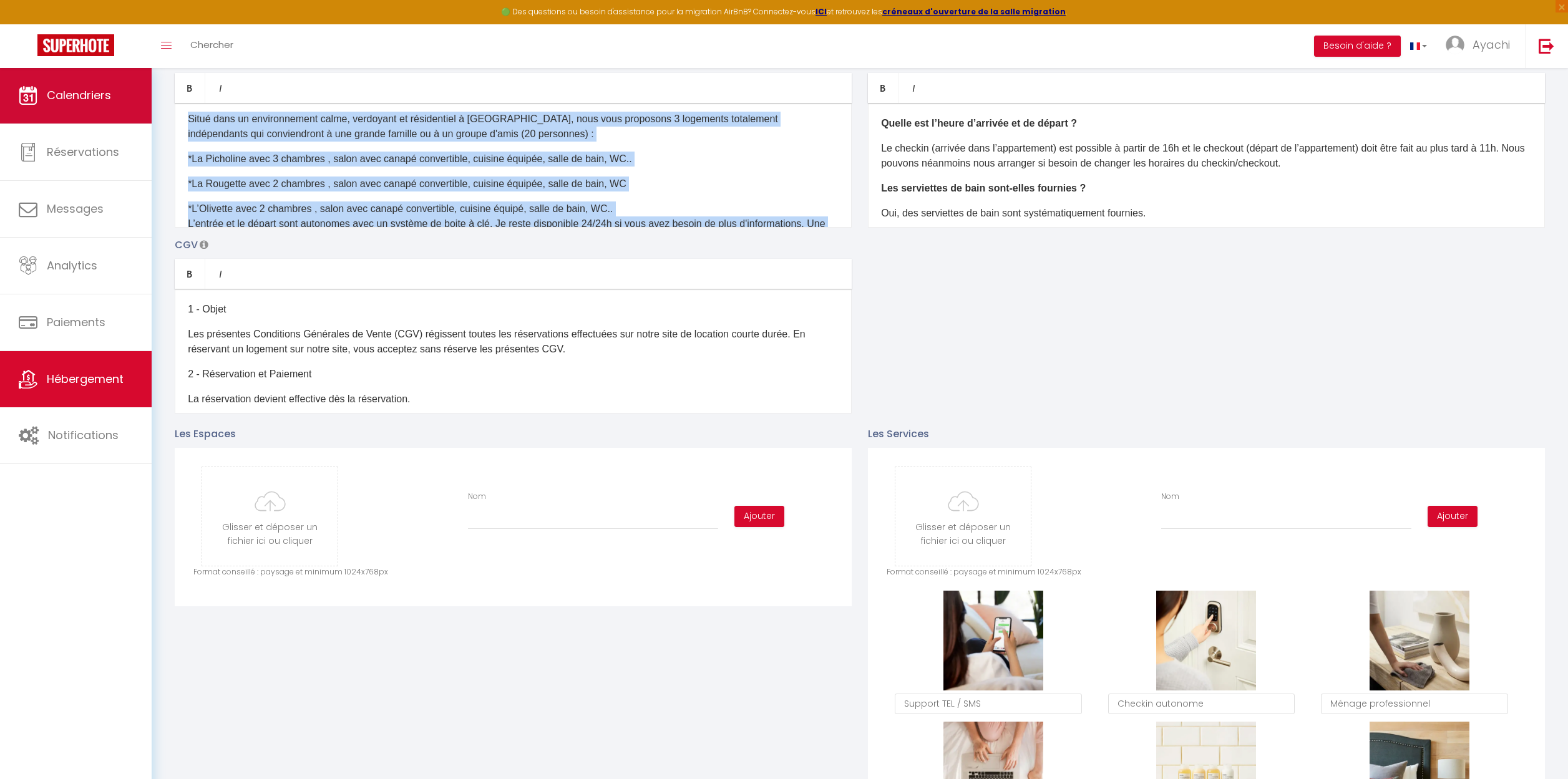
scroll to position [0, 0]
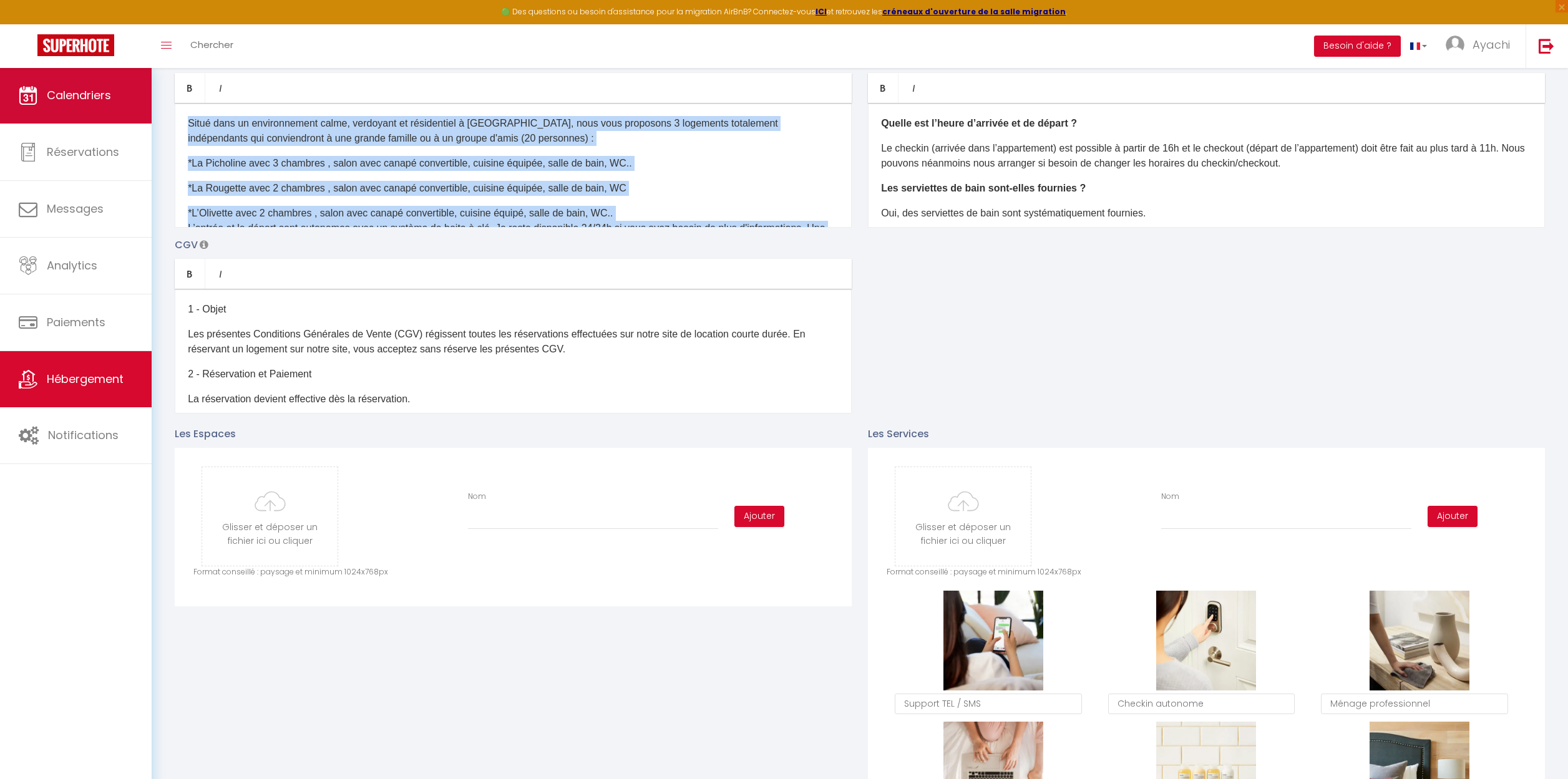
drag, startPoint x: 514, startPoint y: 193, endPoint x: 64, endPoint y: 94, distance: 460.8
click at [64, 94] on div "🟢 Des questions ou besoin d'assistance pour la migration AirBnB? Connectez-vous…" at bounding box center [784, 719] width 1568 height 1770
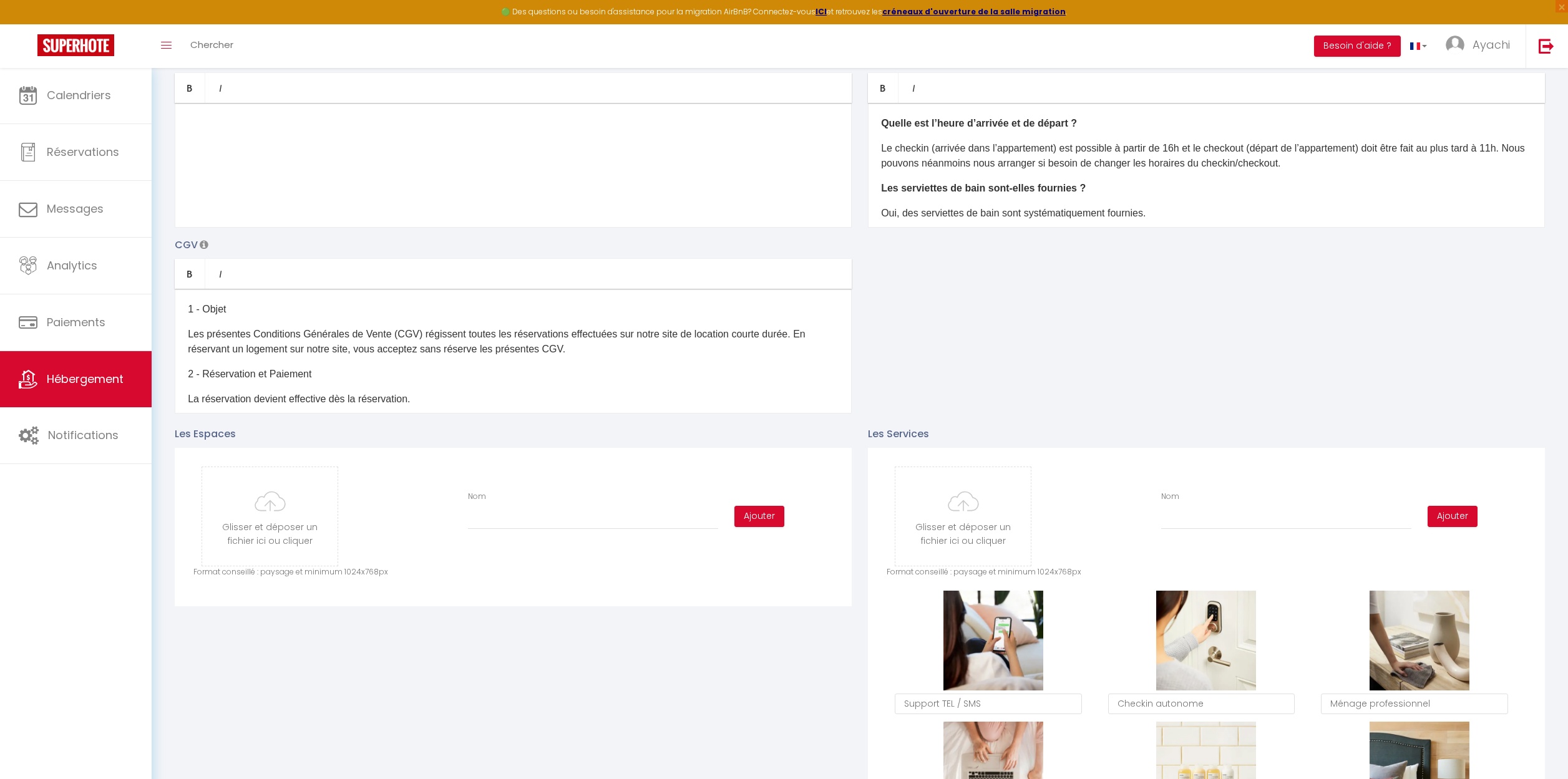
click at [195, 120] on p "​" at bounding box center [513, 123] width 650 height 15
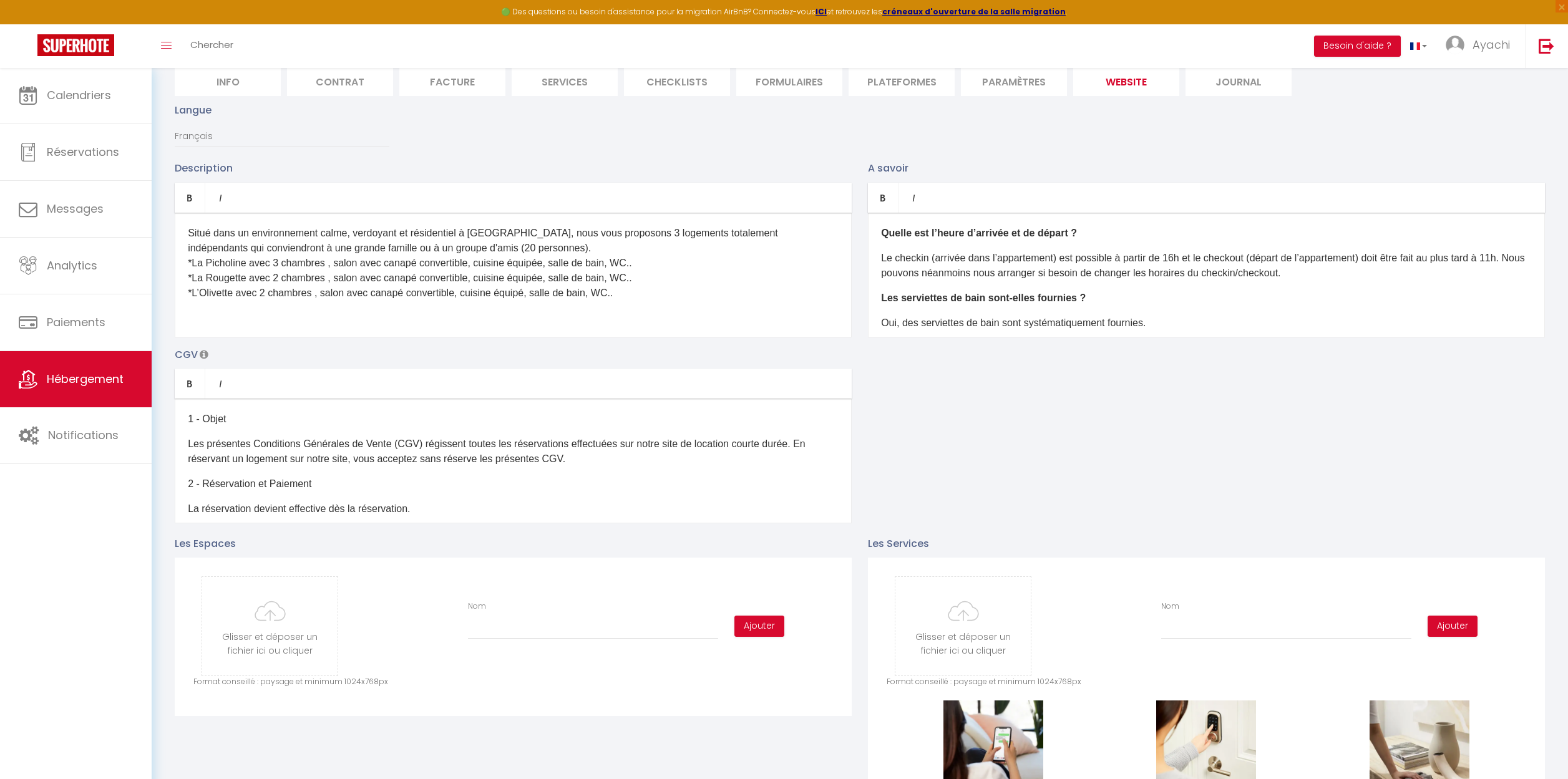
scroll to position [136, 0]
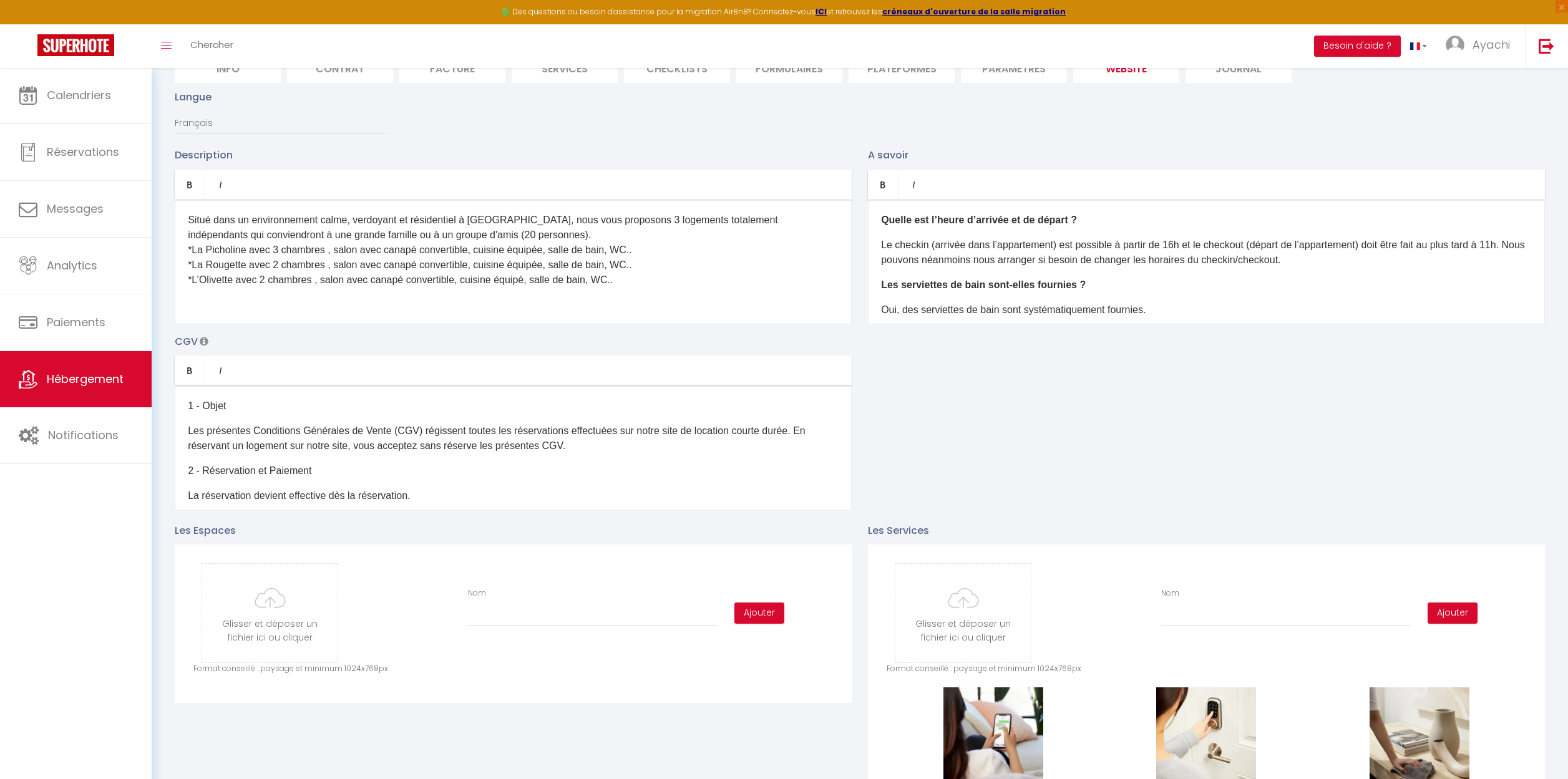
click at [231, 295] on div "​ Situé dans un environnement calme, verdoyant et résidentiel à Aubenas, nous v…" at bounding box center [513, 262] width 677 height 124
click at [183, 290] on div "​ Situé dans un environnement calme, verdoyant et résidentiel à Aubenas, nous v…" at bounding box center [513, 262] width 677 height 124
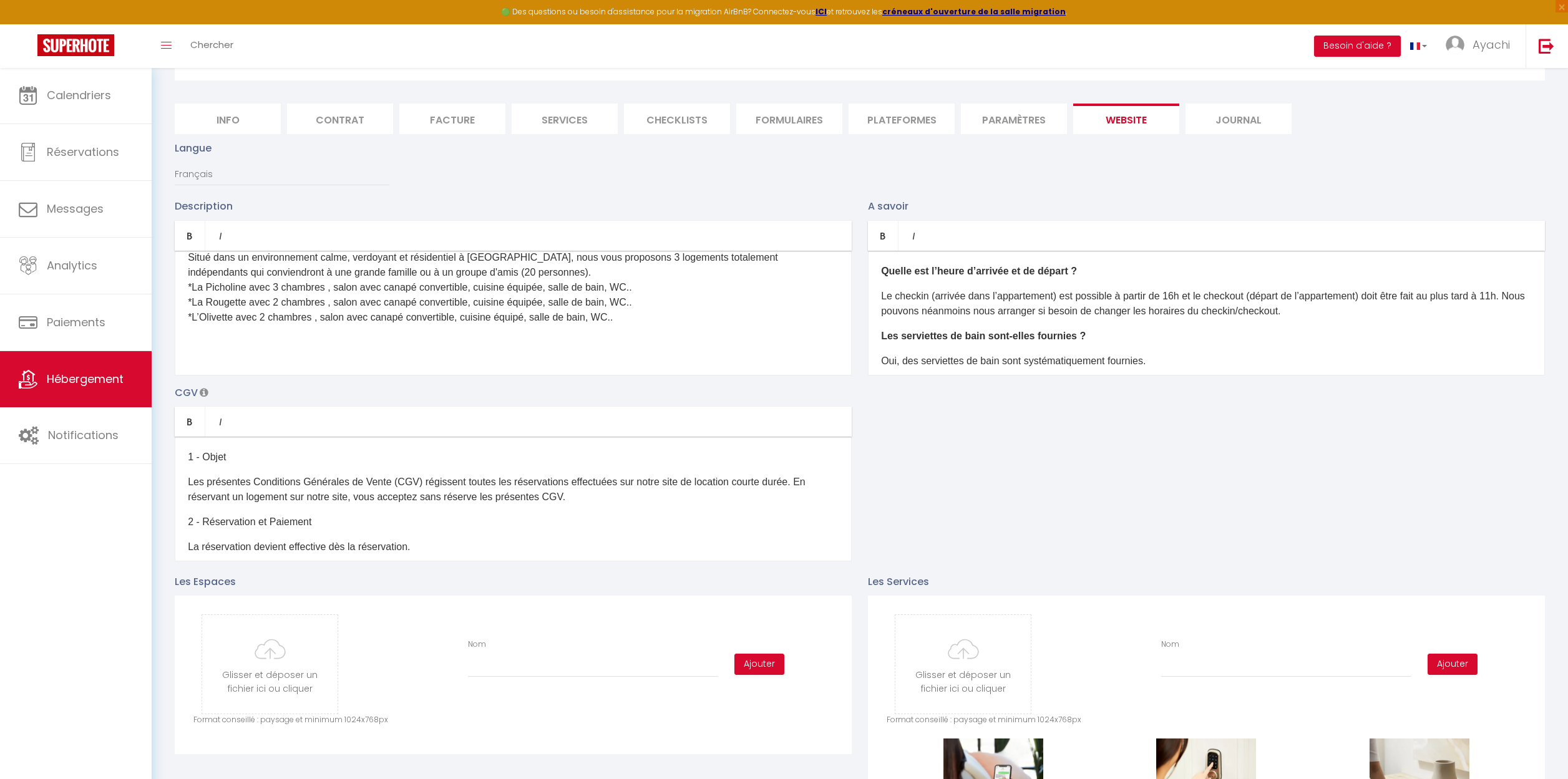
scroll to position [0, 0]
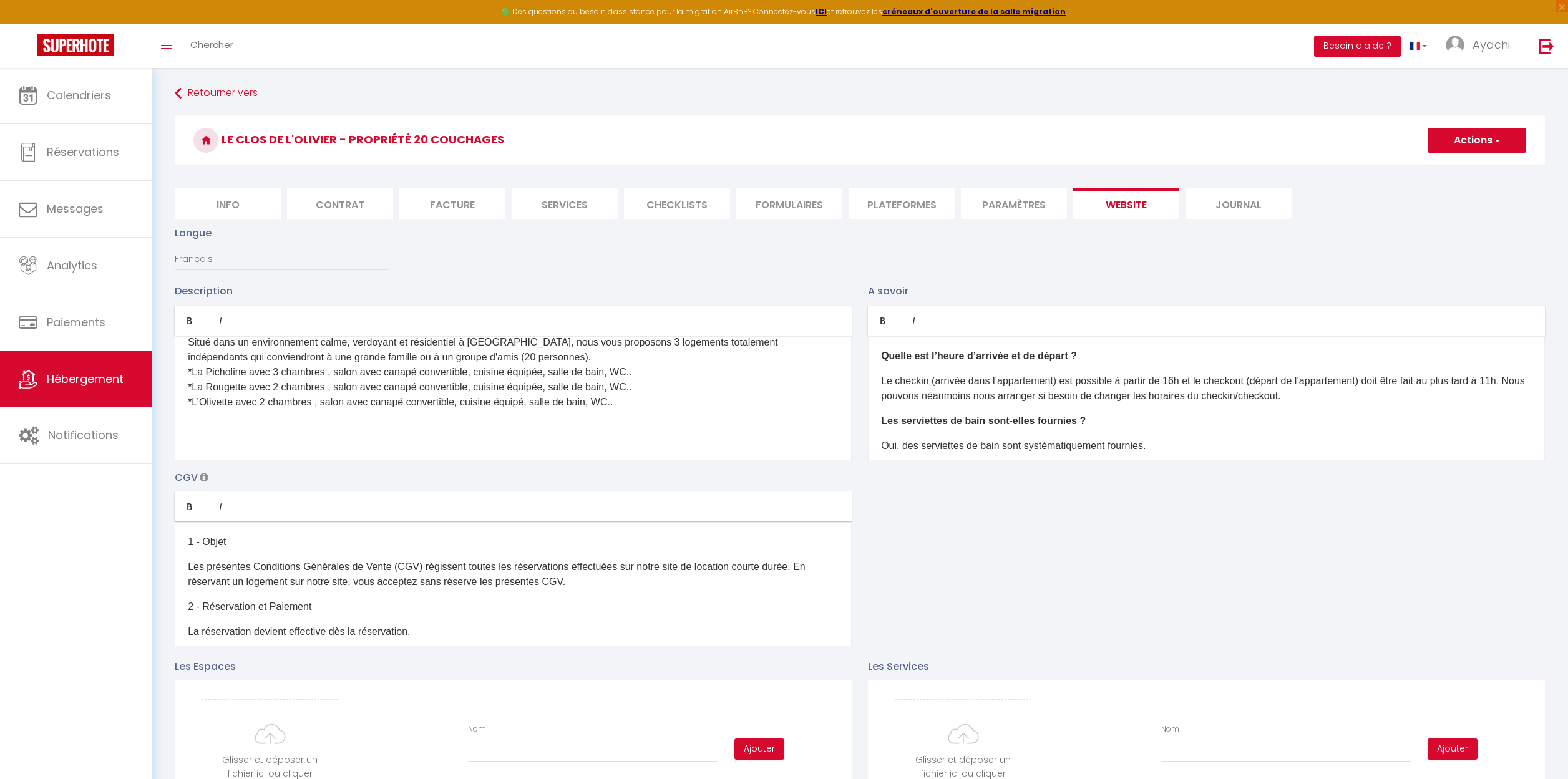
click at [1500, 139] on span "button" at bounding box center [1496, 141] width 8 height 13
click at [1465, 171] on input "Enregistrer" at bounding box center [1463, 168] width 46 height 13
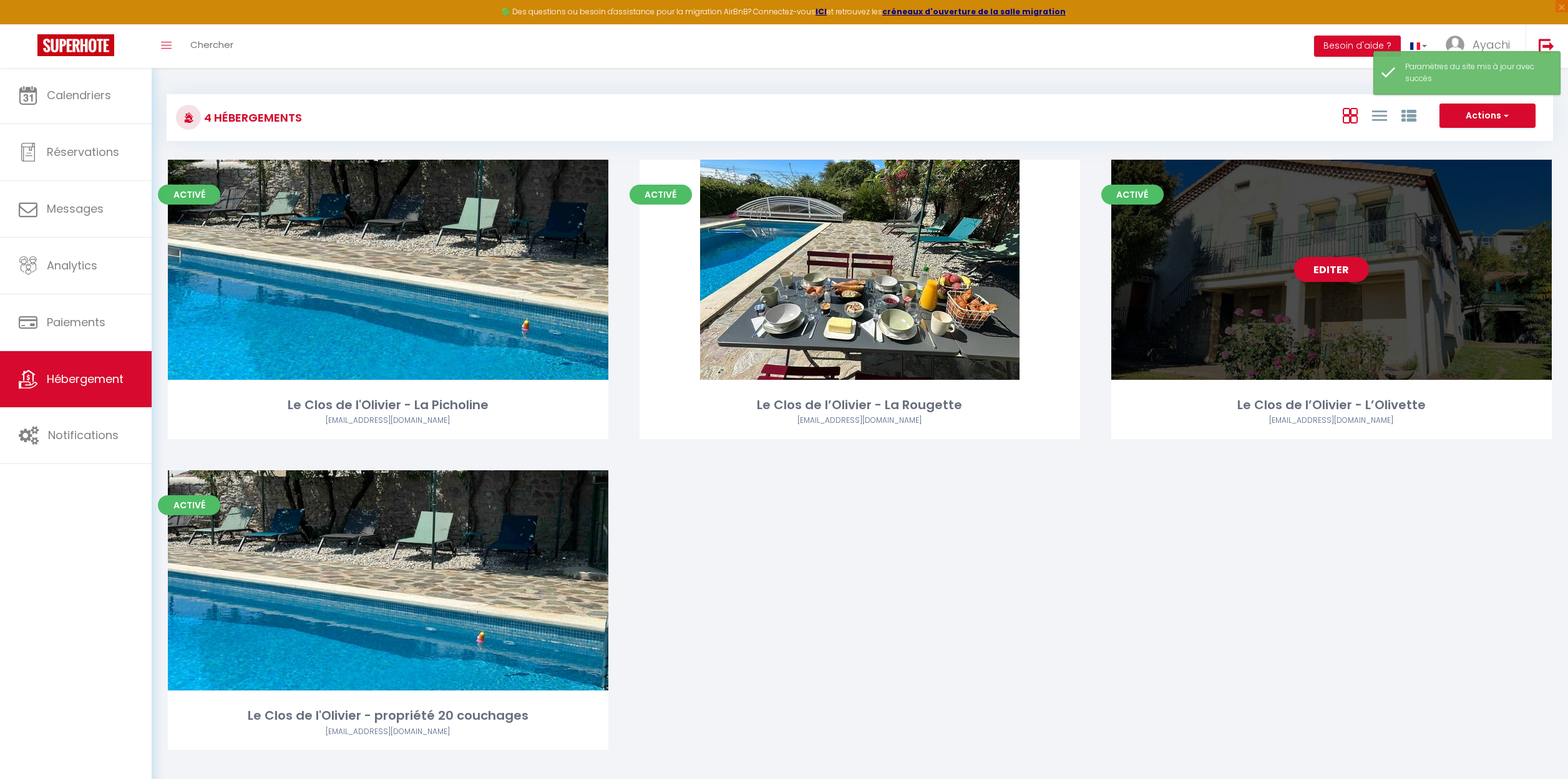
click at [1326, 270] on link "Editer" at bounding box center [1331, 269] width 75 height 25
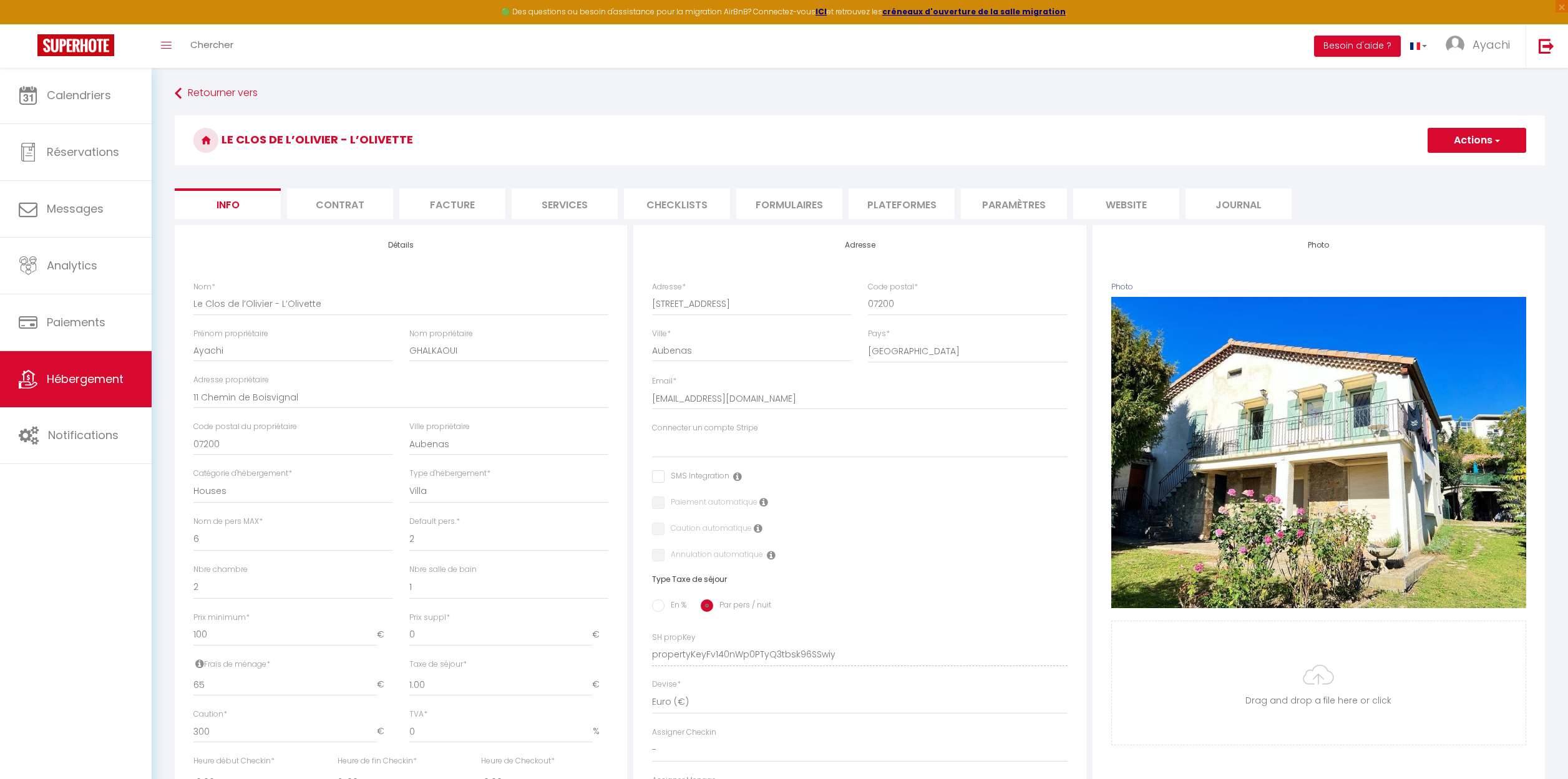
click at [1145, 202] on li "website" at bounding box center [1126, 203] width 106 height 30
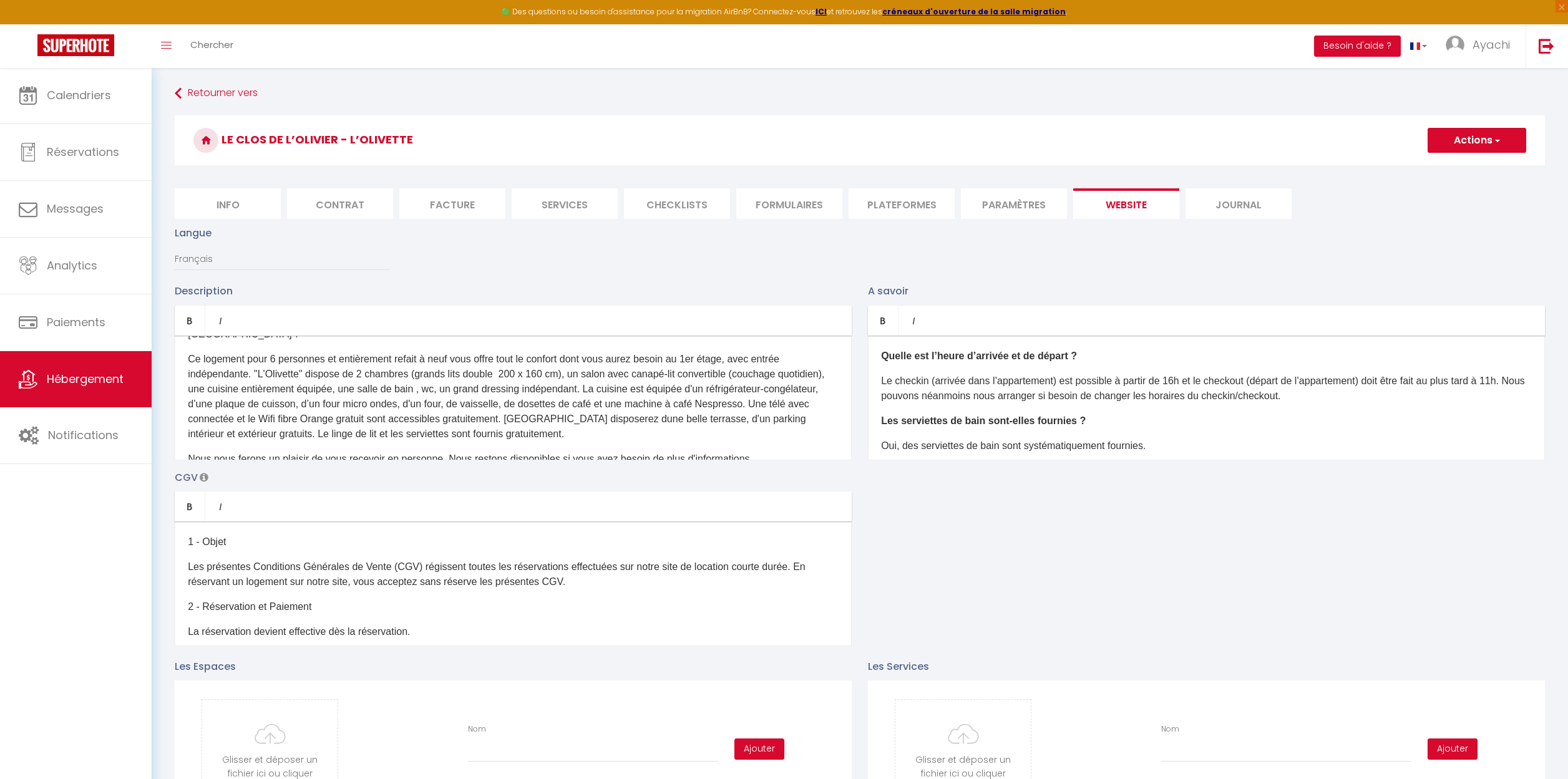
scroll to position [39, 0]
drag, startPoint x: 759, startPoint y: 445, endPoint x: 361, endPoint y: 413, distance: 399.3
click at [361, 413] on div "D'un accès aisé depuis l'autoroute A7, les gares de Valence TGV et Montélimar, …" at bounding box center [513, 397] width 677 height 124
copy div "Le linge de lit et les serviettes sont fournis gratuitement. Nous nous ferons u…"
click at [213, 88] on link "Retourner vers" at bounding box center [859, 94] width 1370 height 22
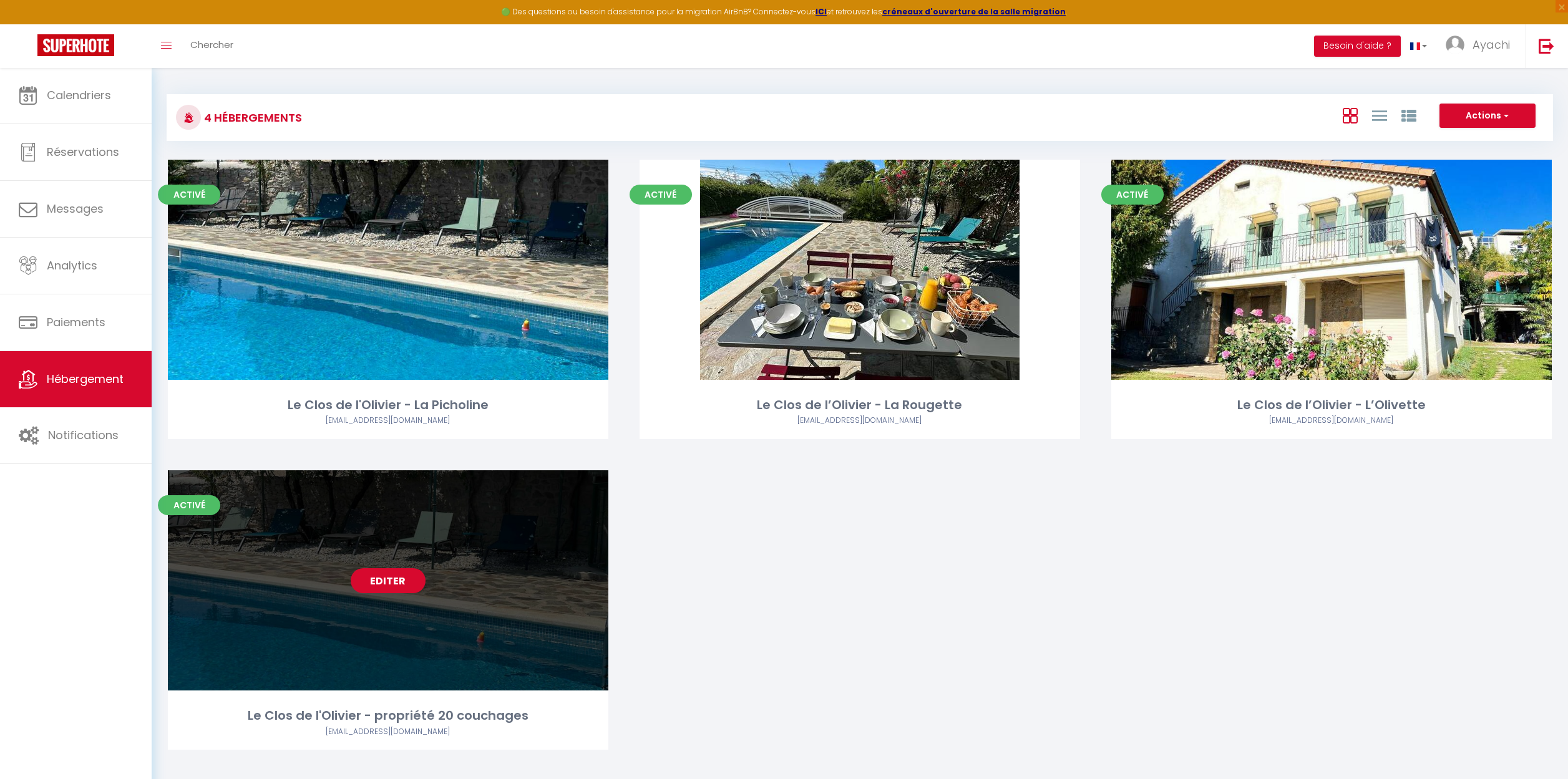
click at [391, 574] on link "Editer" at bounding box center [388, 580] width 75 height 25
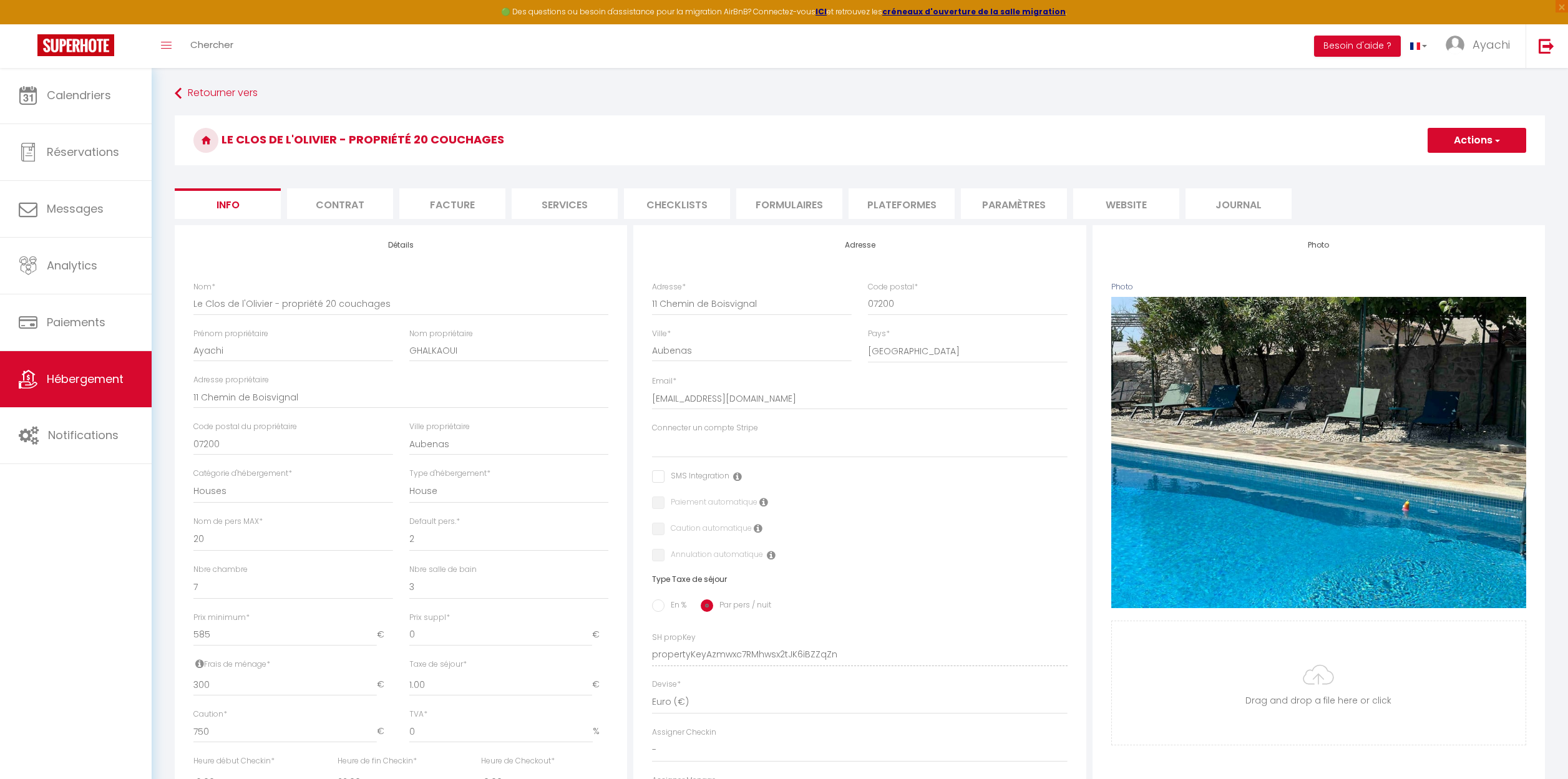
click at [1144, 205] on li "website" at bounding box center [1126, 203] width 106 height 30
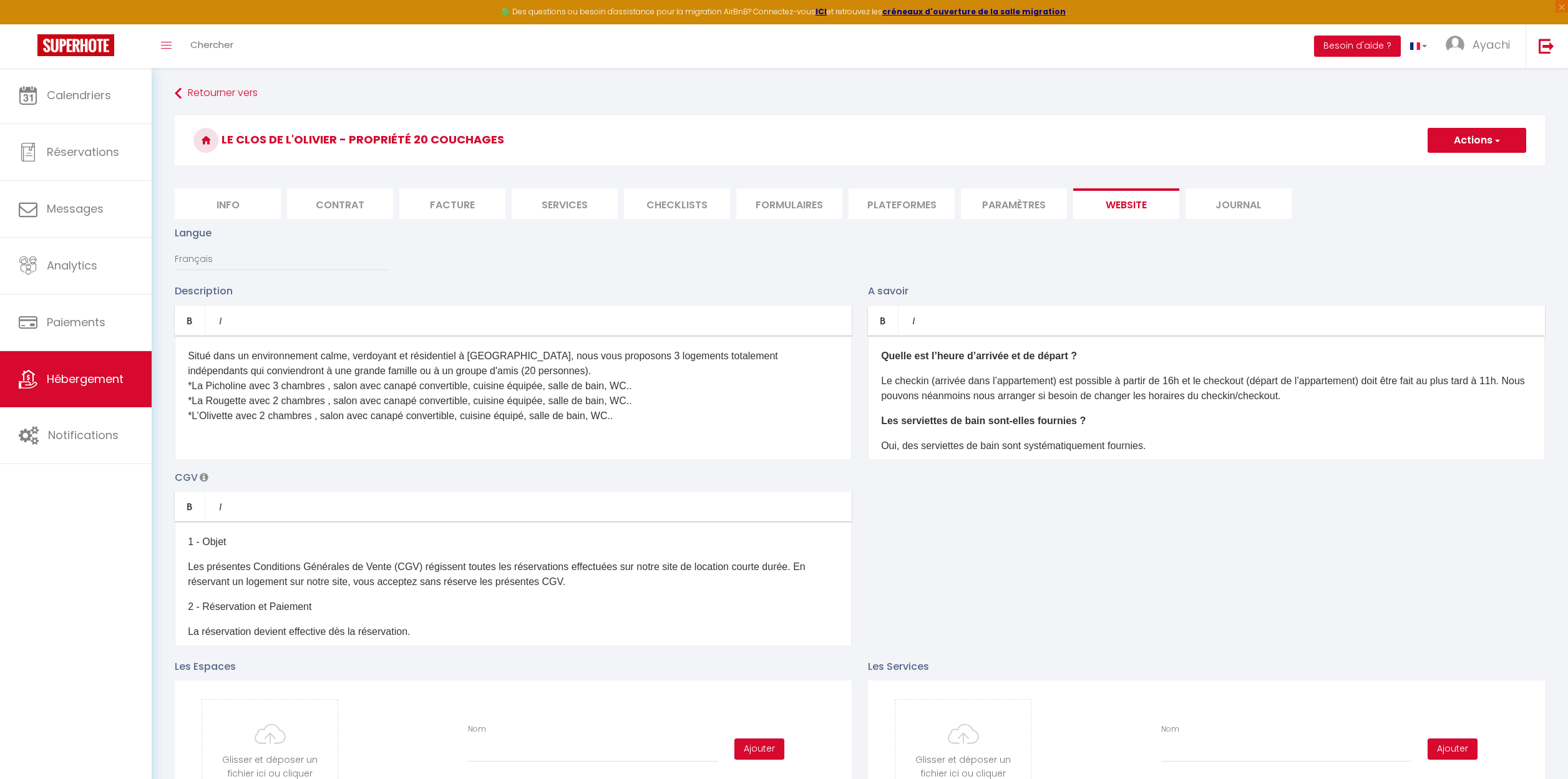
click at [211, 440] on p at bounding box center [513, 441] width 650 height 15
click at [1502, 141] on button "Actions" at bounding box center [1477, 140] width 98 height 25
click at [1467, 167] on input "Enregistrer" at bounding box center [1463, 168] width 46 height 13
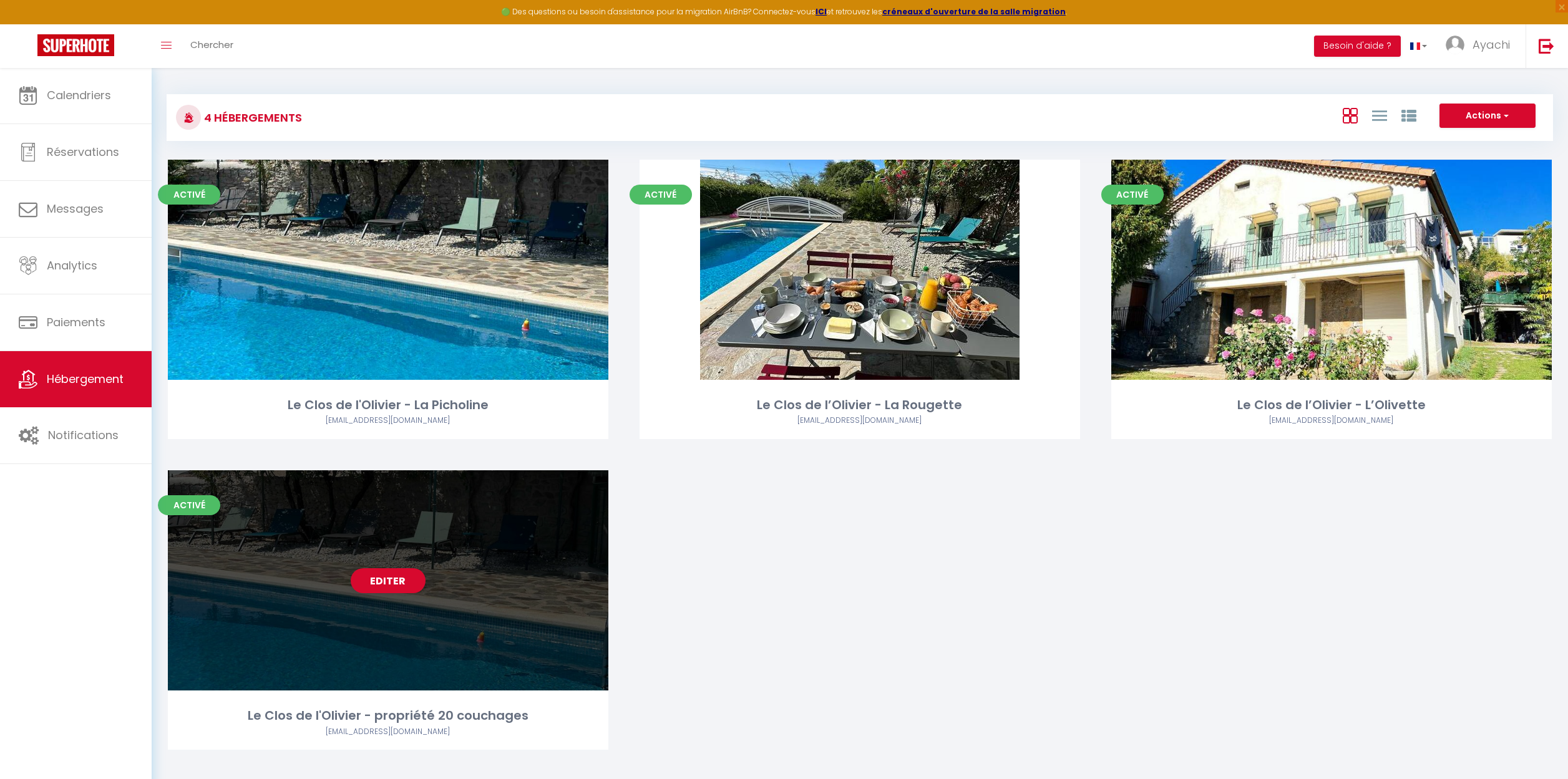
scroll to position [20, 0]
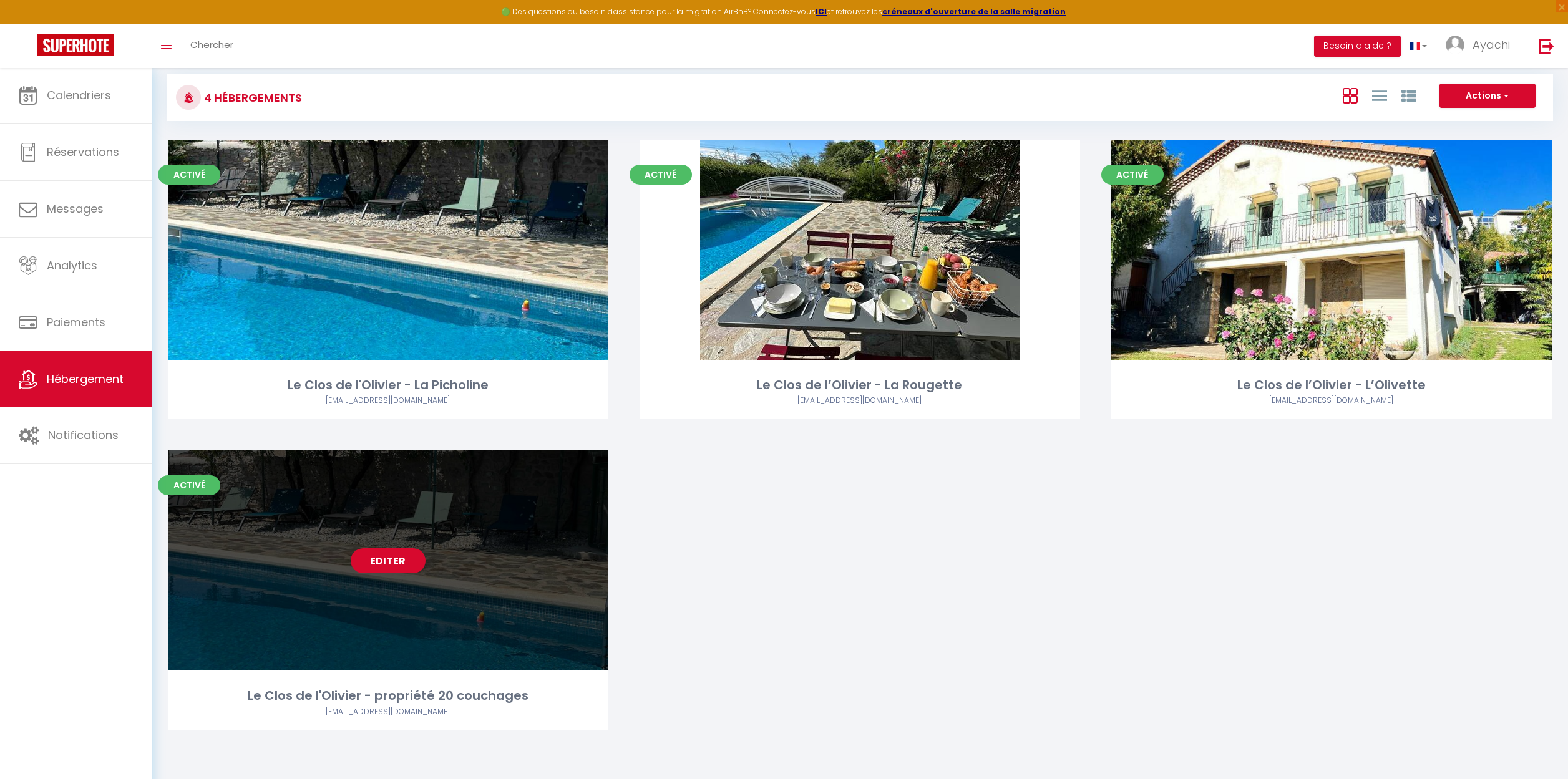
click at [387, 559] on link "Editer" at bounding box center [388, 560] width 75 height 25
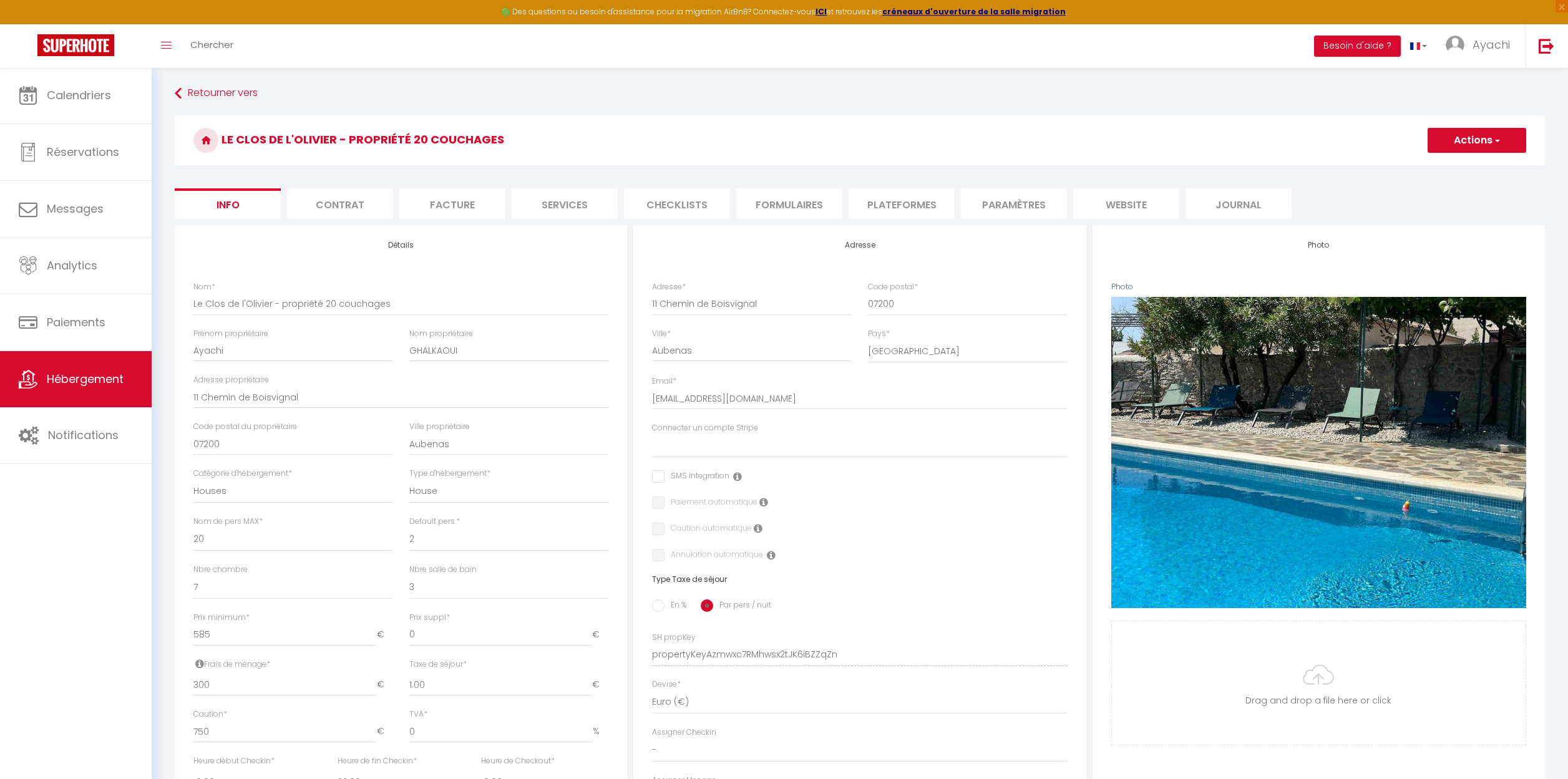
click at [1116, 203] on li "website" at bounding box center [1126, 203] width 106 height 30
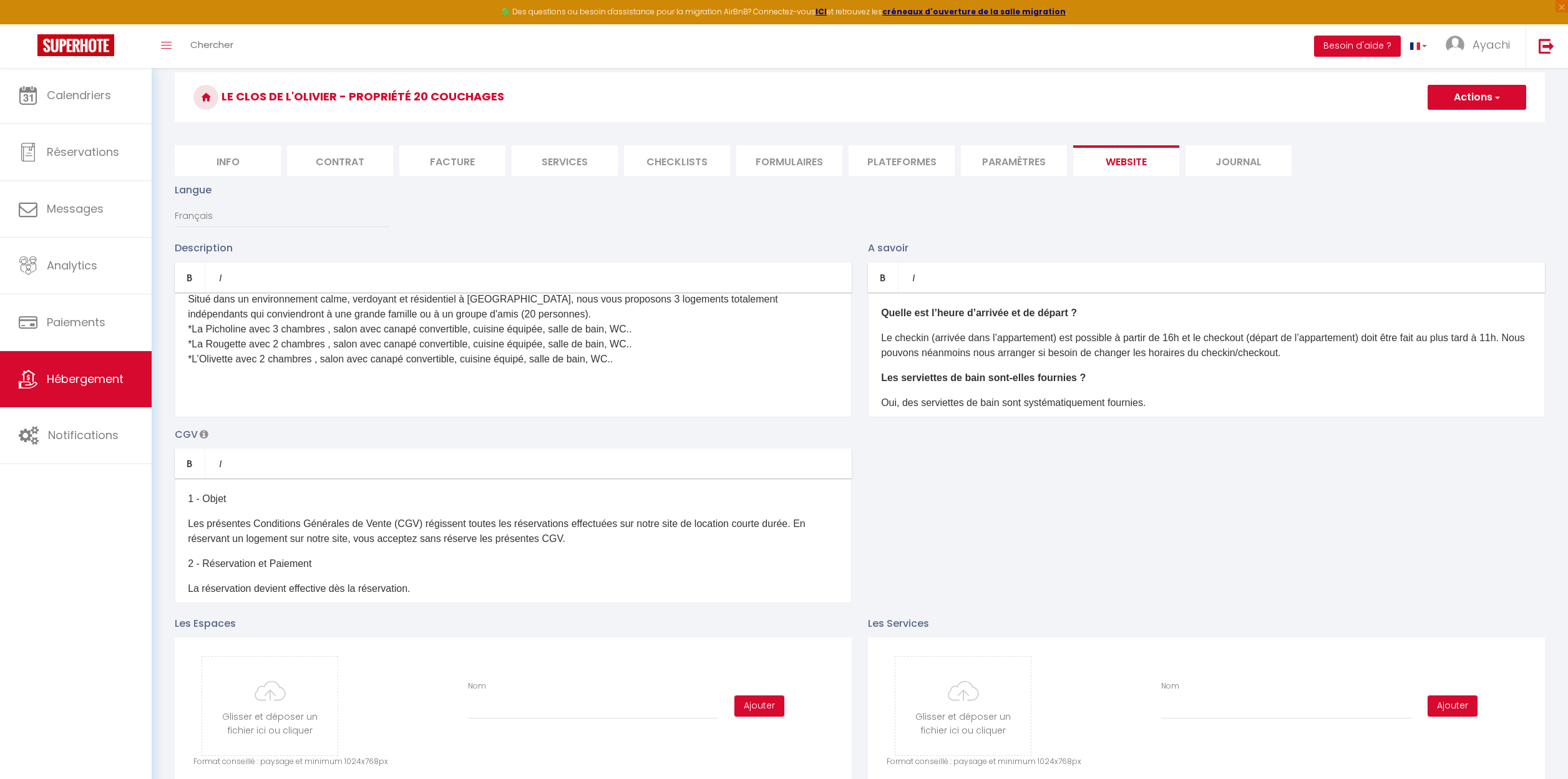
scroll to position [46, 0]
click at [189, 373] on div "​Situé dans un environnement calme, verdoyant et résidentiel à Aubenas, nous vo…" at bounding box center [513, 352] width 677 height 124
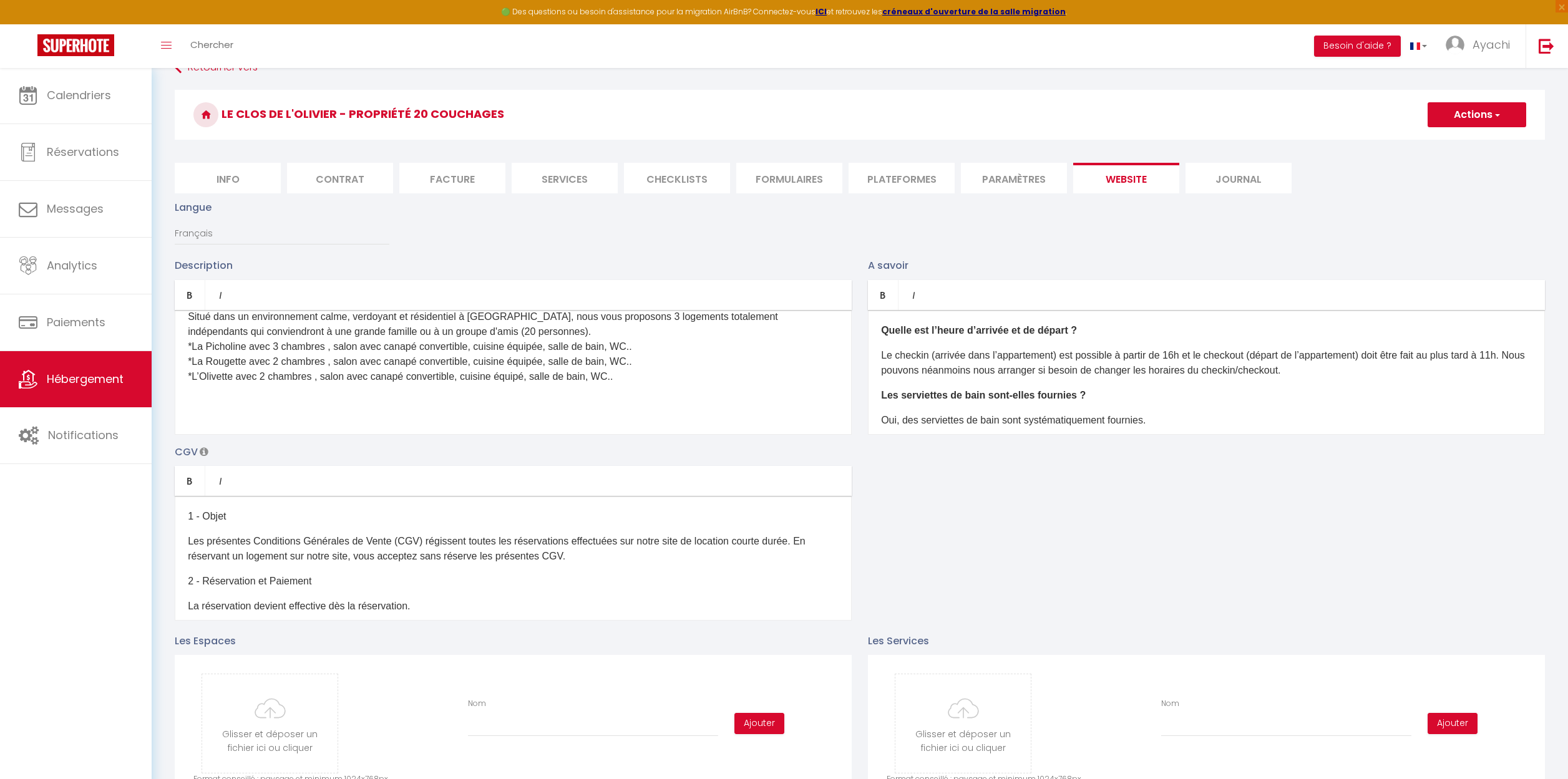
scroll to position [8, 0]
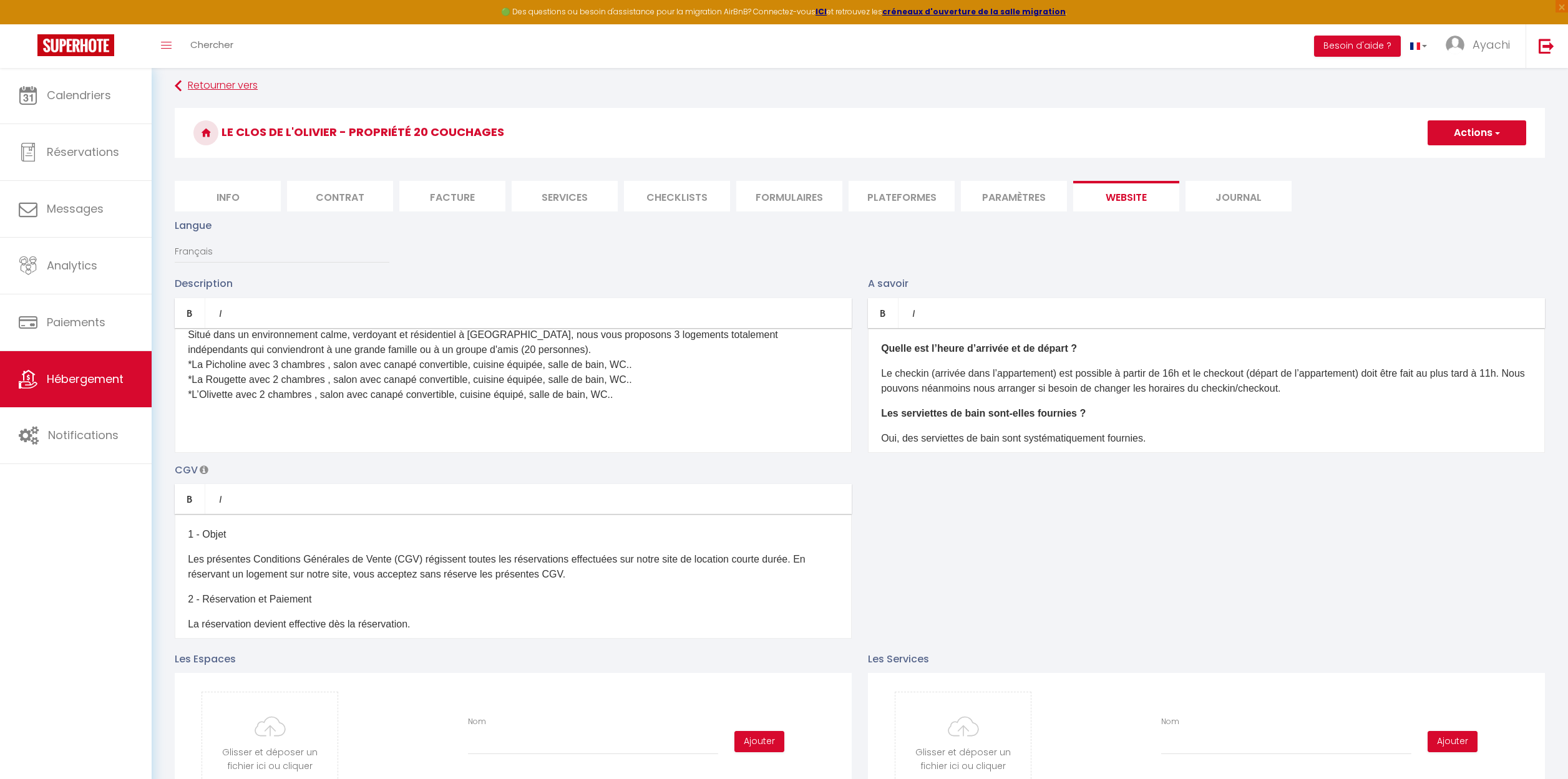
click at [228, 85] on link "Retourner vers" at bounding box center [859, 86] width 1370 height 22
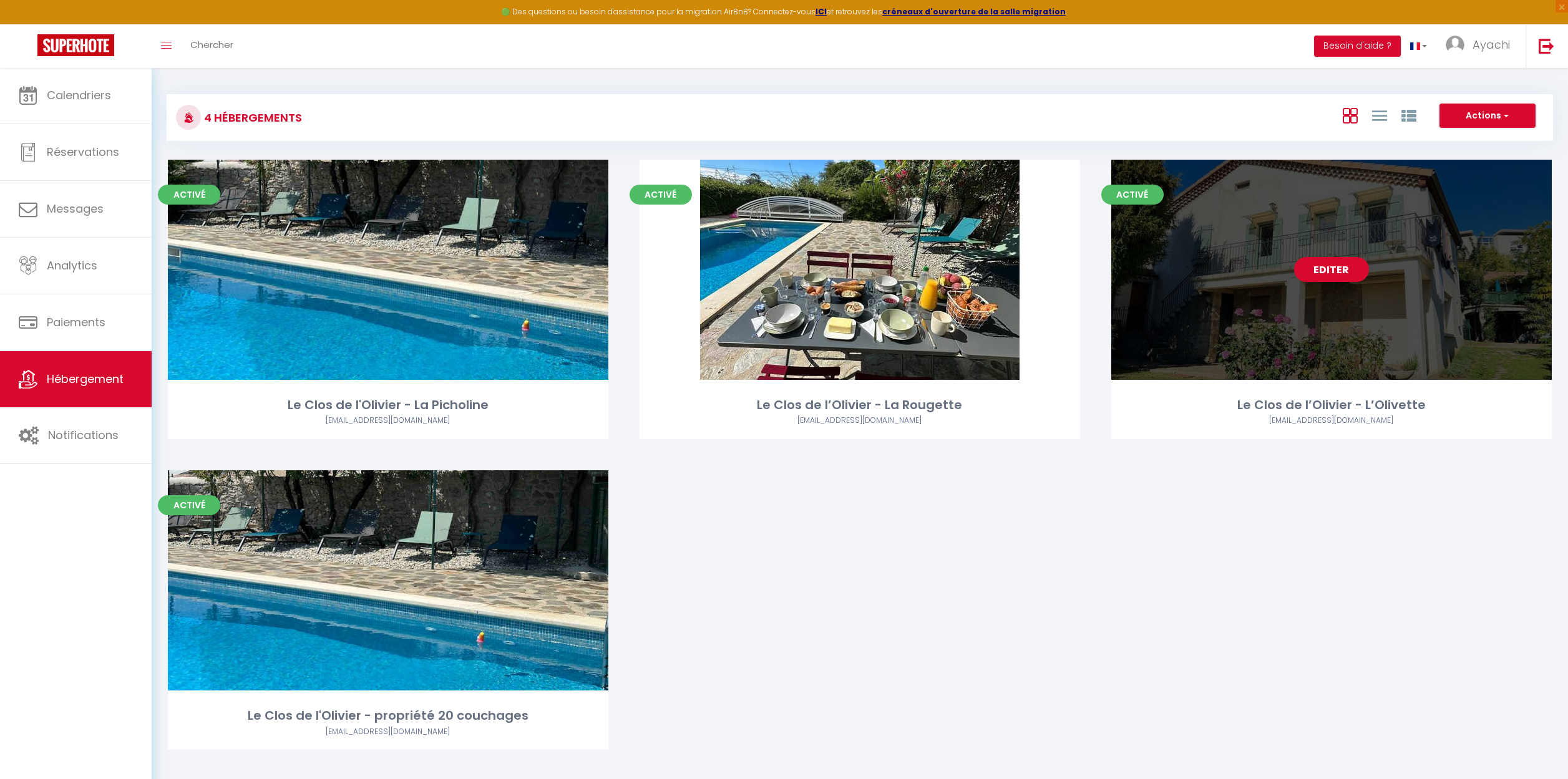
click at [1315, 279] on link "Editer" at bounding box center [1331, 269] width 75 height 25
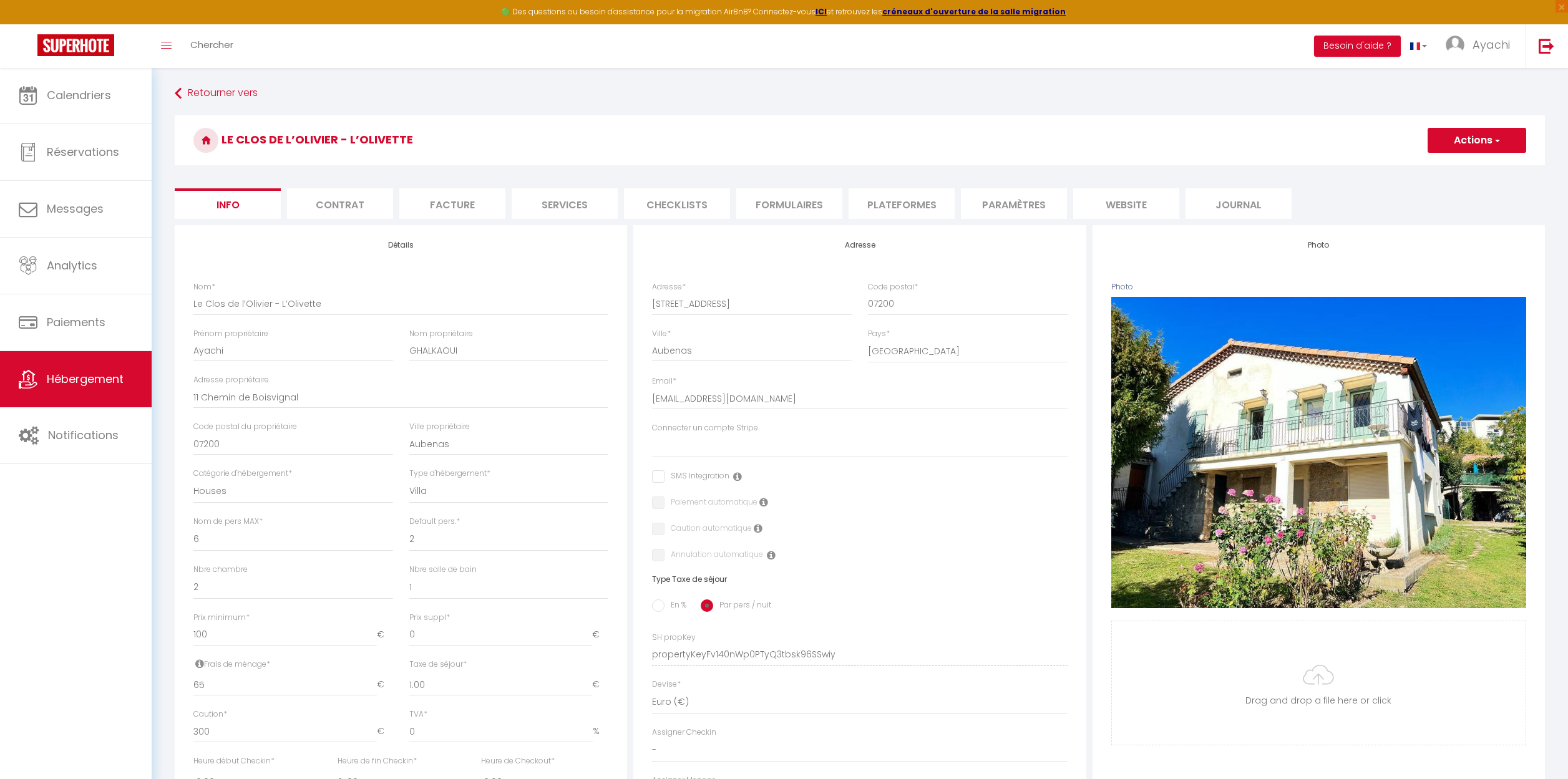
click at [1114, 202] on li "website" at bounding box center [1126, 203] width 106 height 30
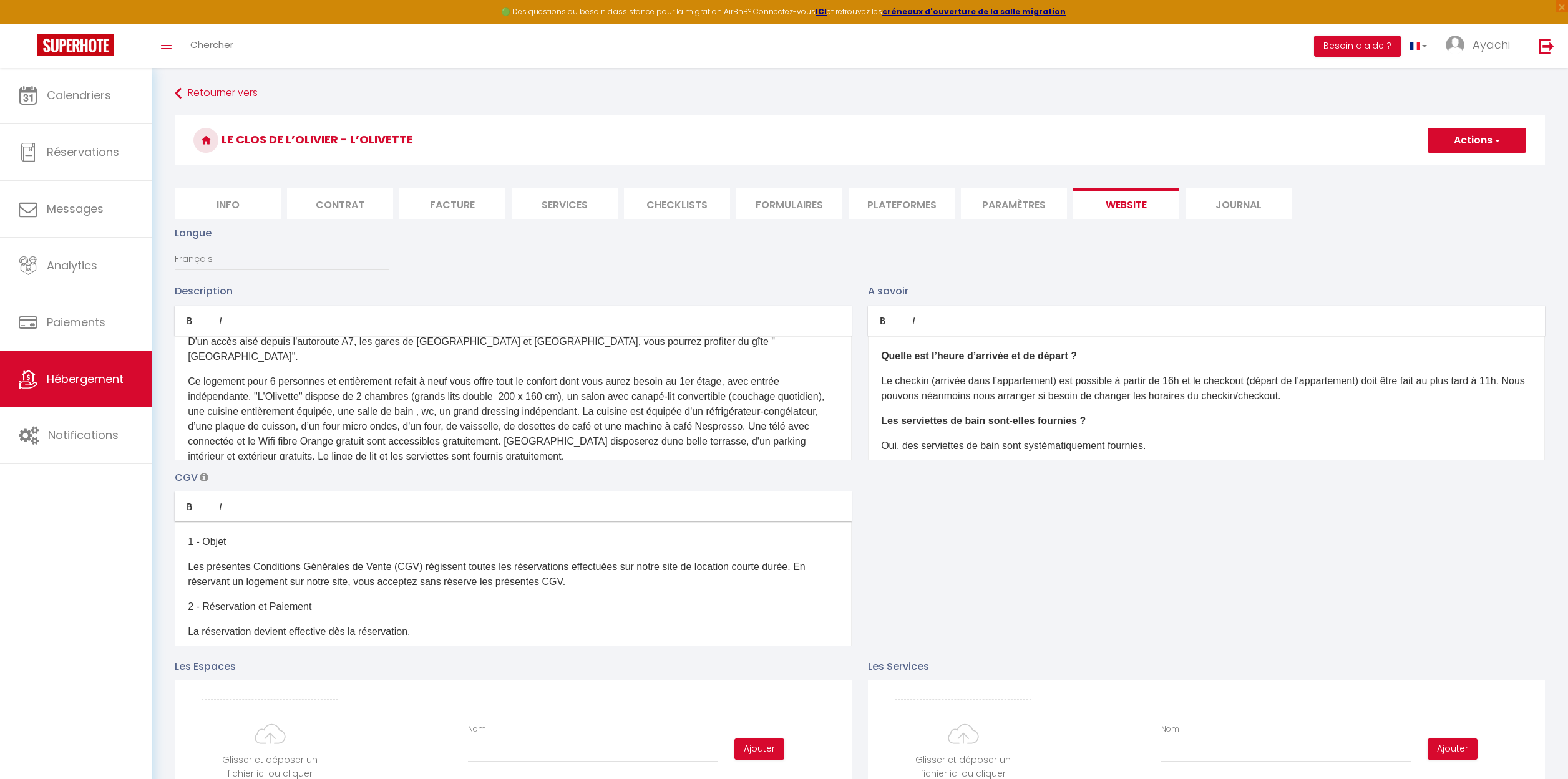
scroll to position [53, 0]
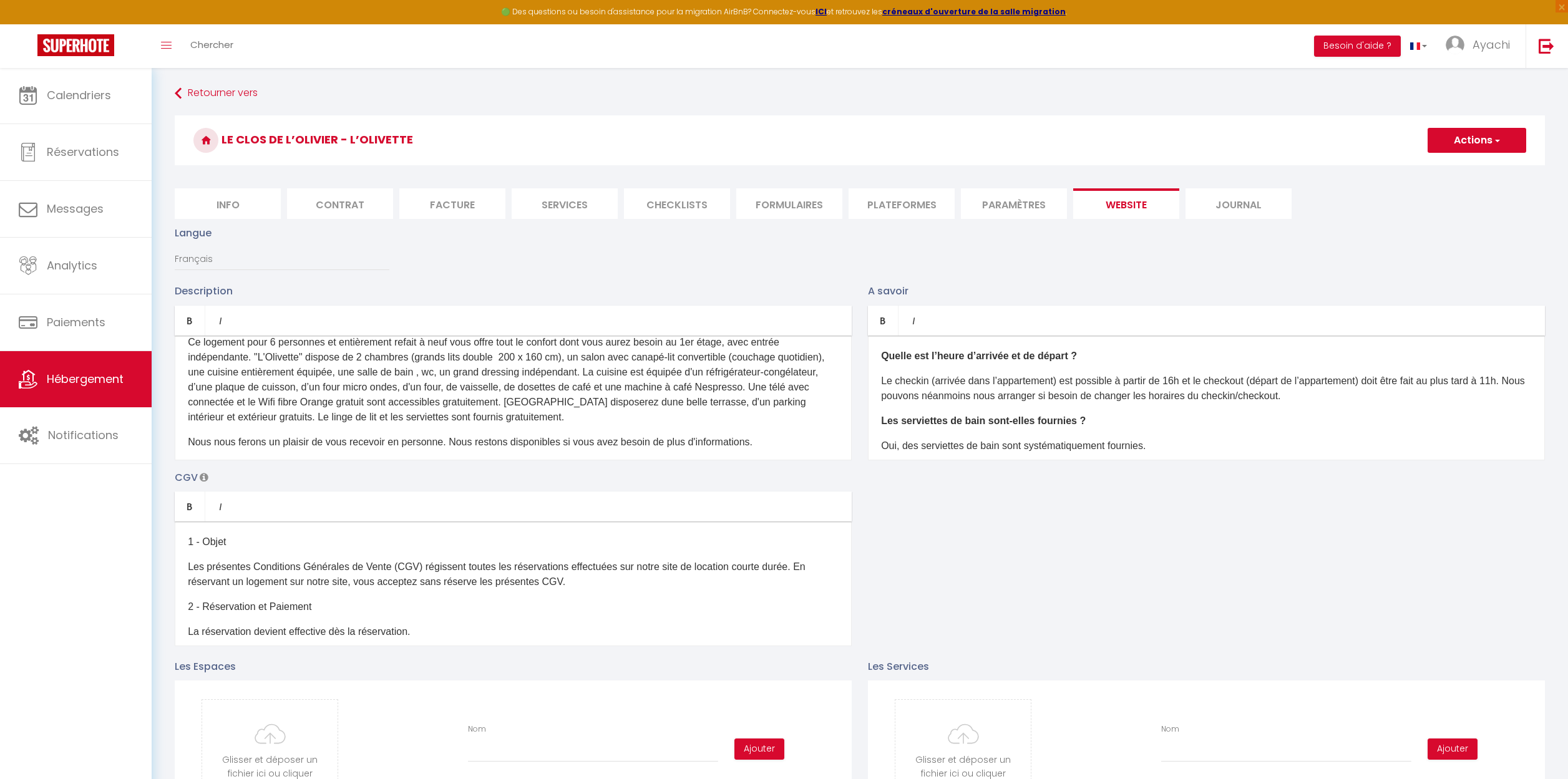
drag, startPoint x: 708, startPoint y: 433, endPoint x: 362, endPoint y: 402, distance: 347.4
click at [362, 402] on div "D'un accès aisé depuis l'autoroute A7, les gares de Valence TGV et Montélimar, …" at bounding box center [513, 397] width 677 height 124
copy div "Le linge de lit et les serviettes sont fournis gratuitement. Nous nous ferons u…"
click at [196, 95] on link "Retourner vers" at bounding box center [859, 94] width 1370 height 22
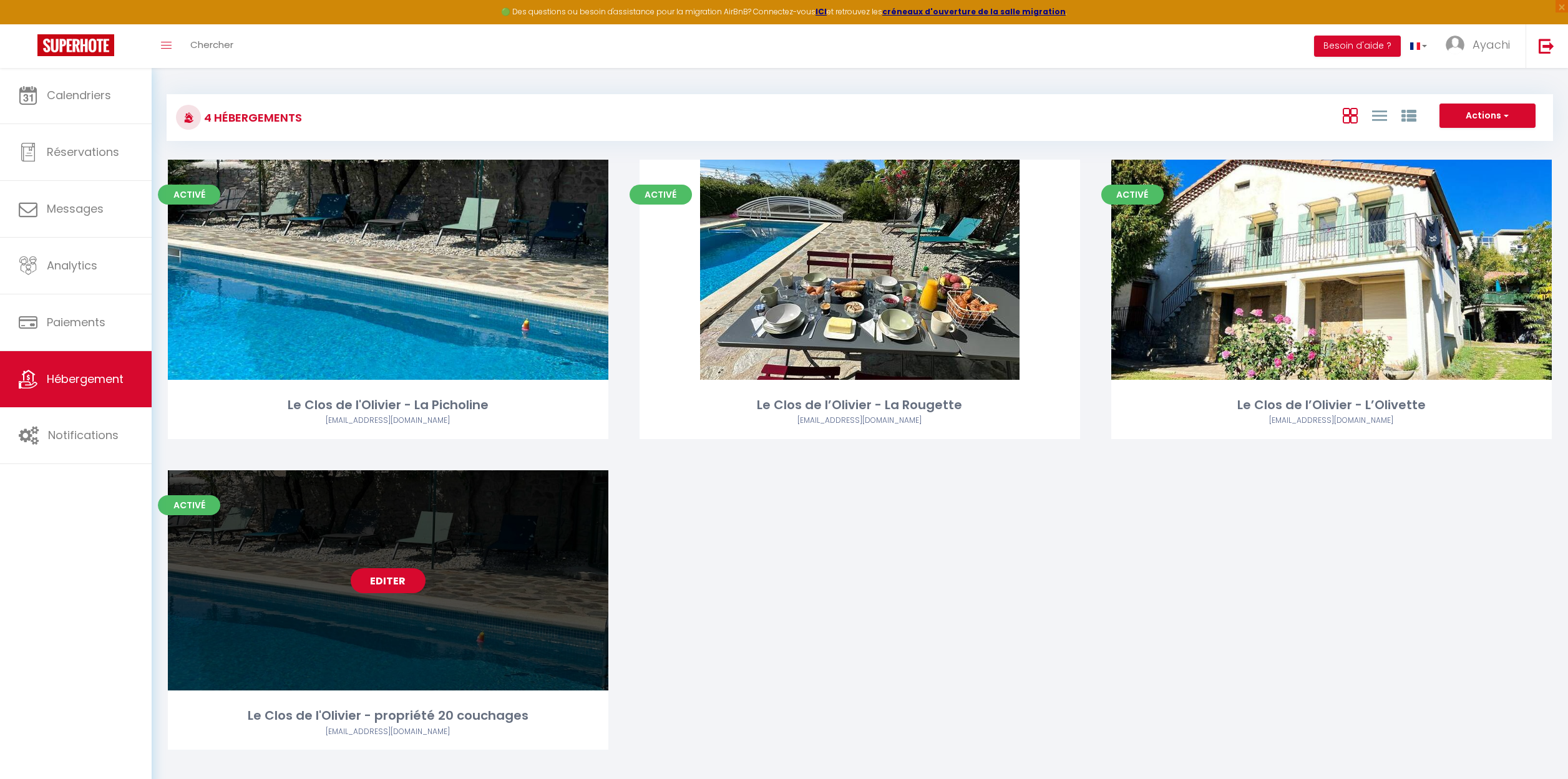
click at [380, 578] on link "Editer" at bounding box center [388, 580] width 75 height 25
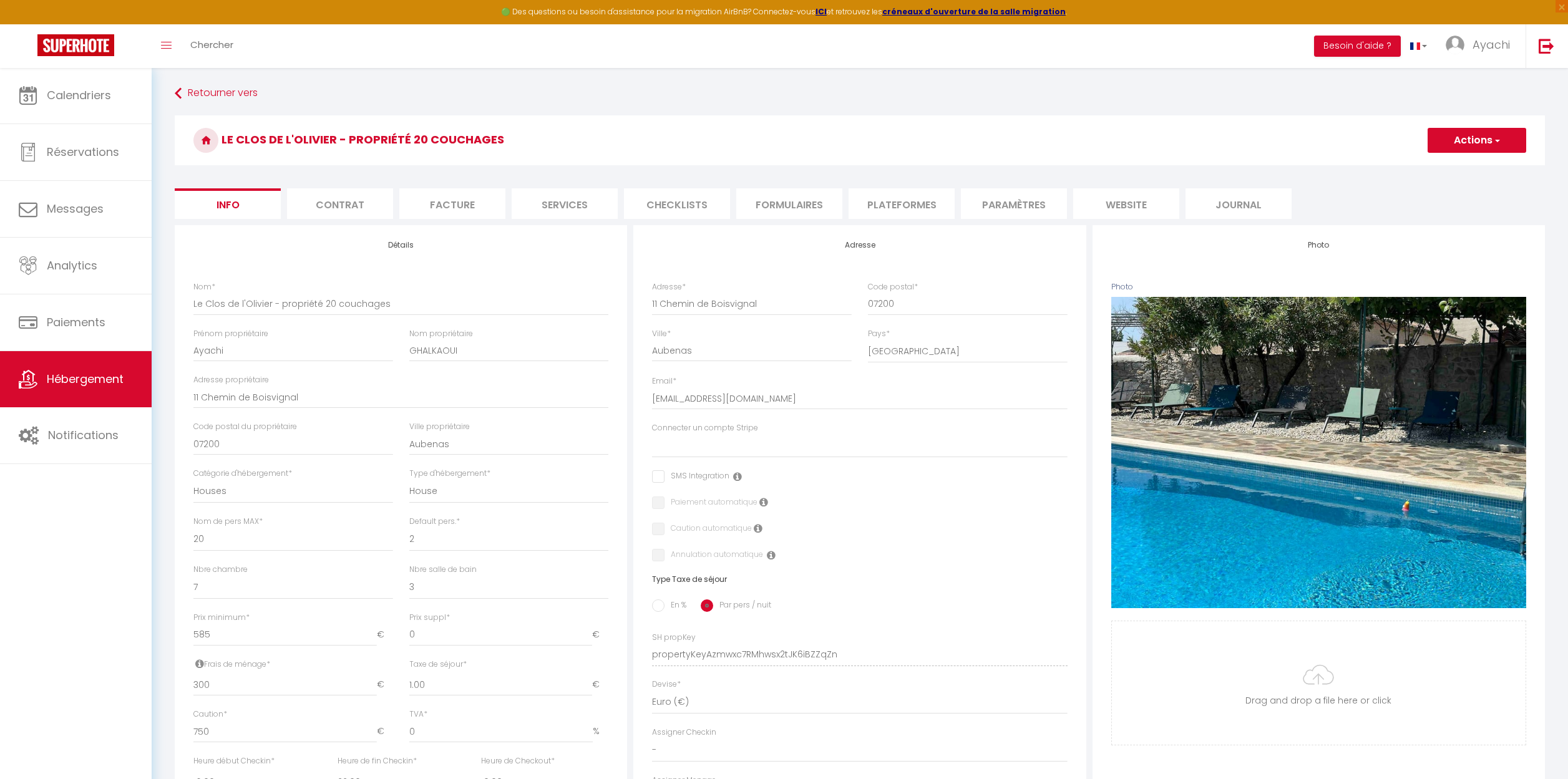
click at [1125, 207] on li "website" at bounding box center [1126, 203] width 106 height 30
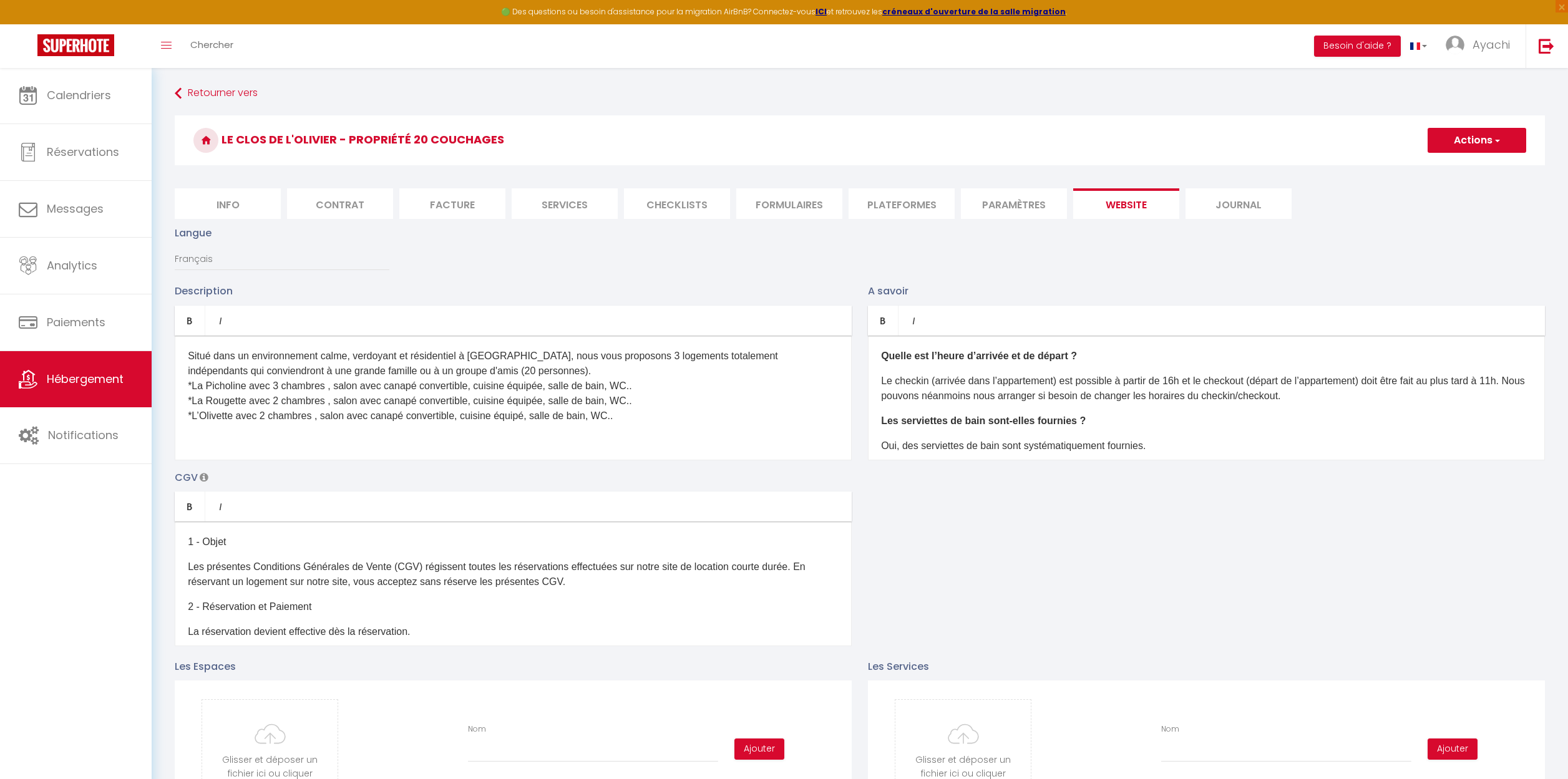
click at [212, 434] on p at bounding box center [513, 441] width 650 height 15
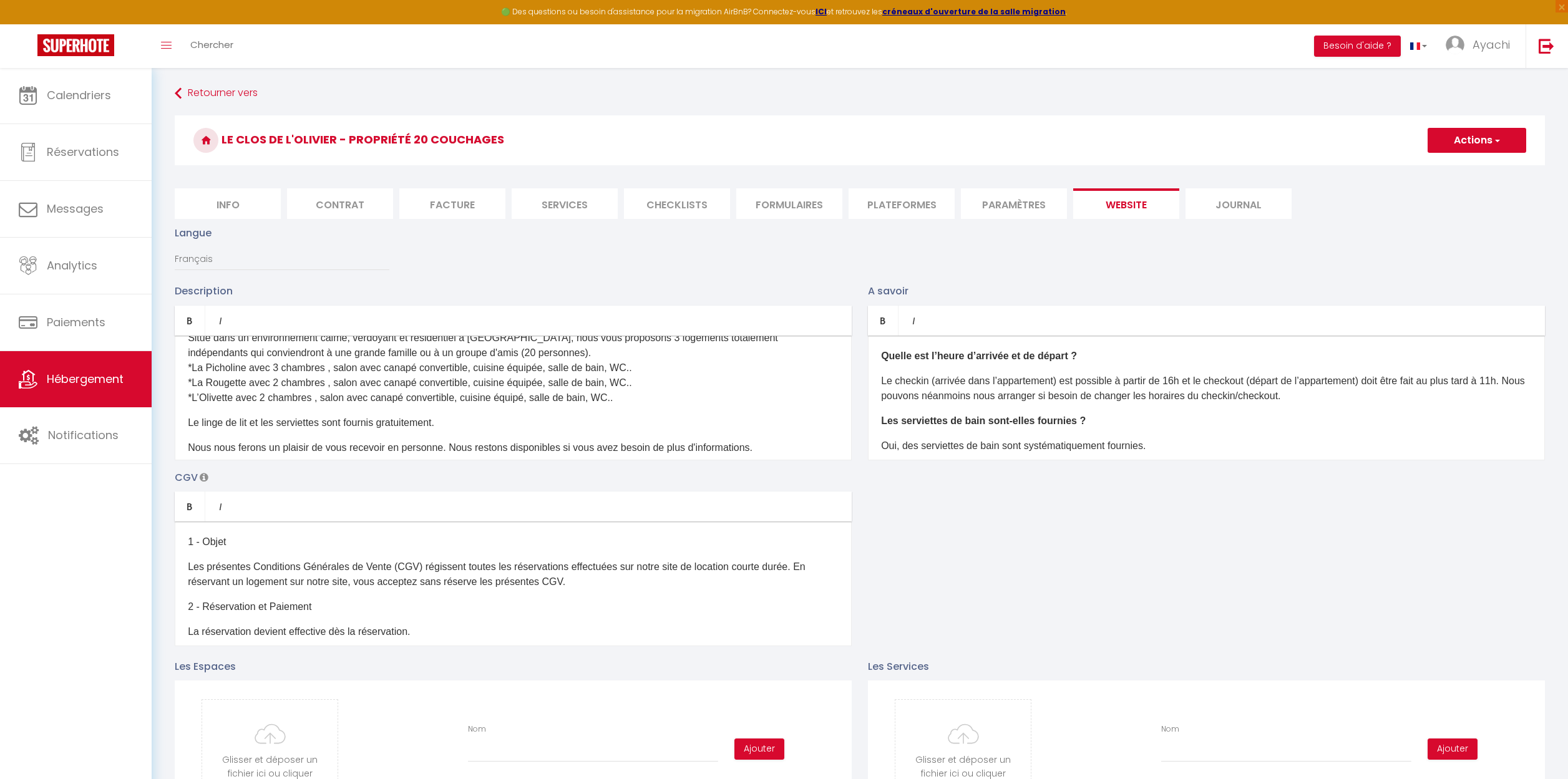
click at [1496, 142] on span "button" at bounding box center [1496, 141] width 8 height 13
click at [1459, 169] on input "Enregistrer" at bounding box center [1463, 168] width 46 height 13
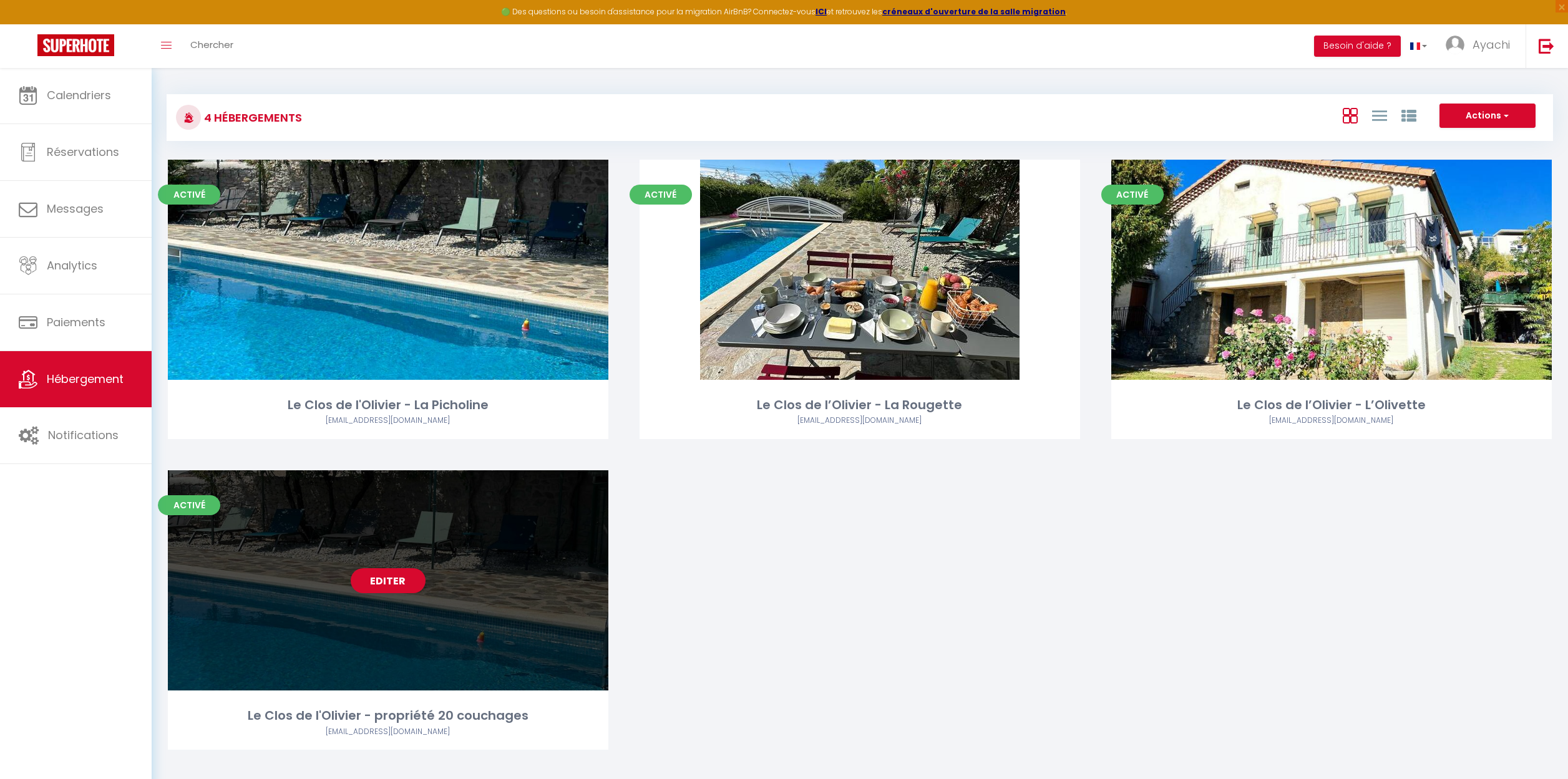
scroll to position [67, 0]
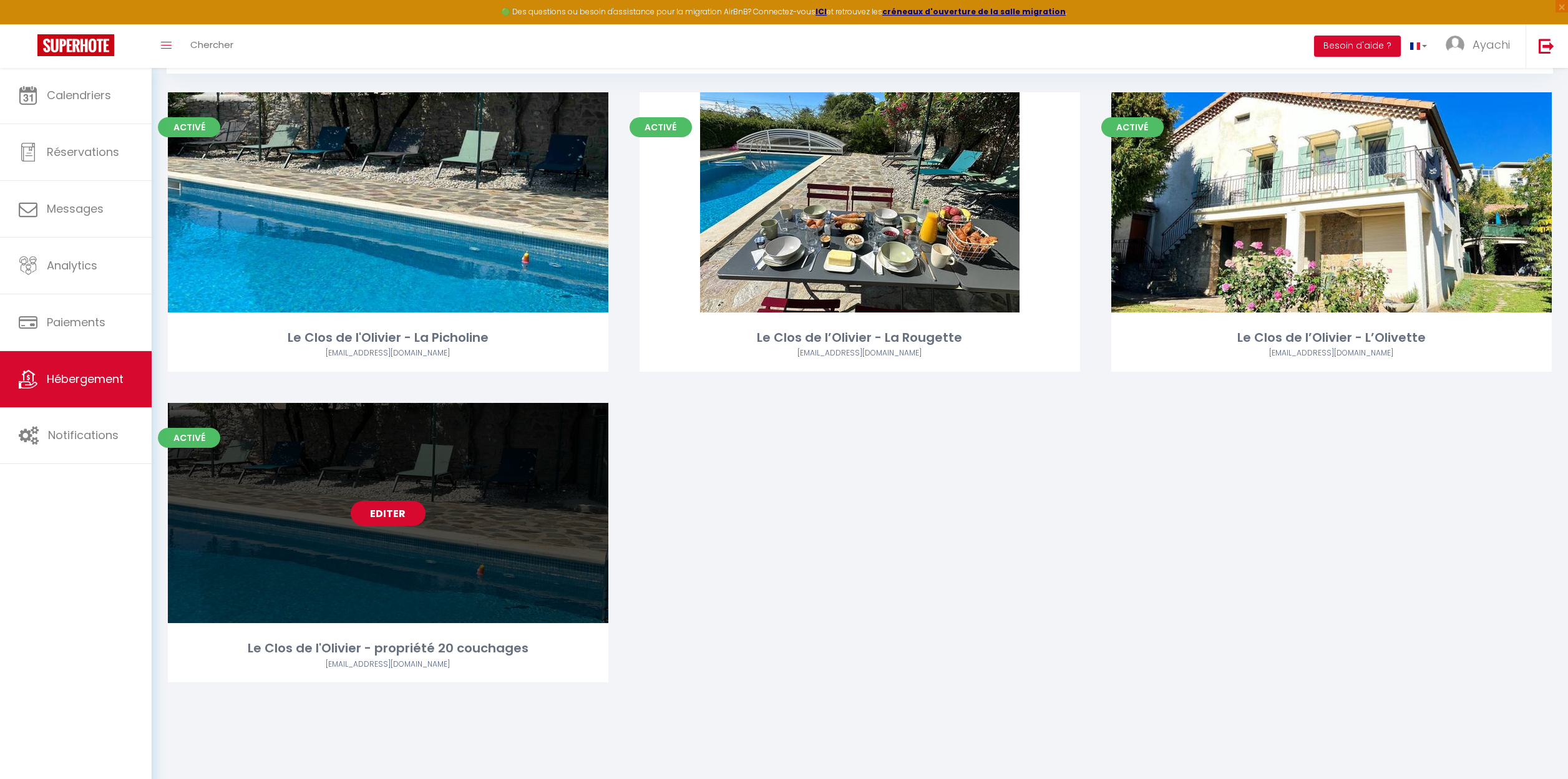
click at [396, 509] on link "Editer" at bounding box center [388, 513] width 75 height 25
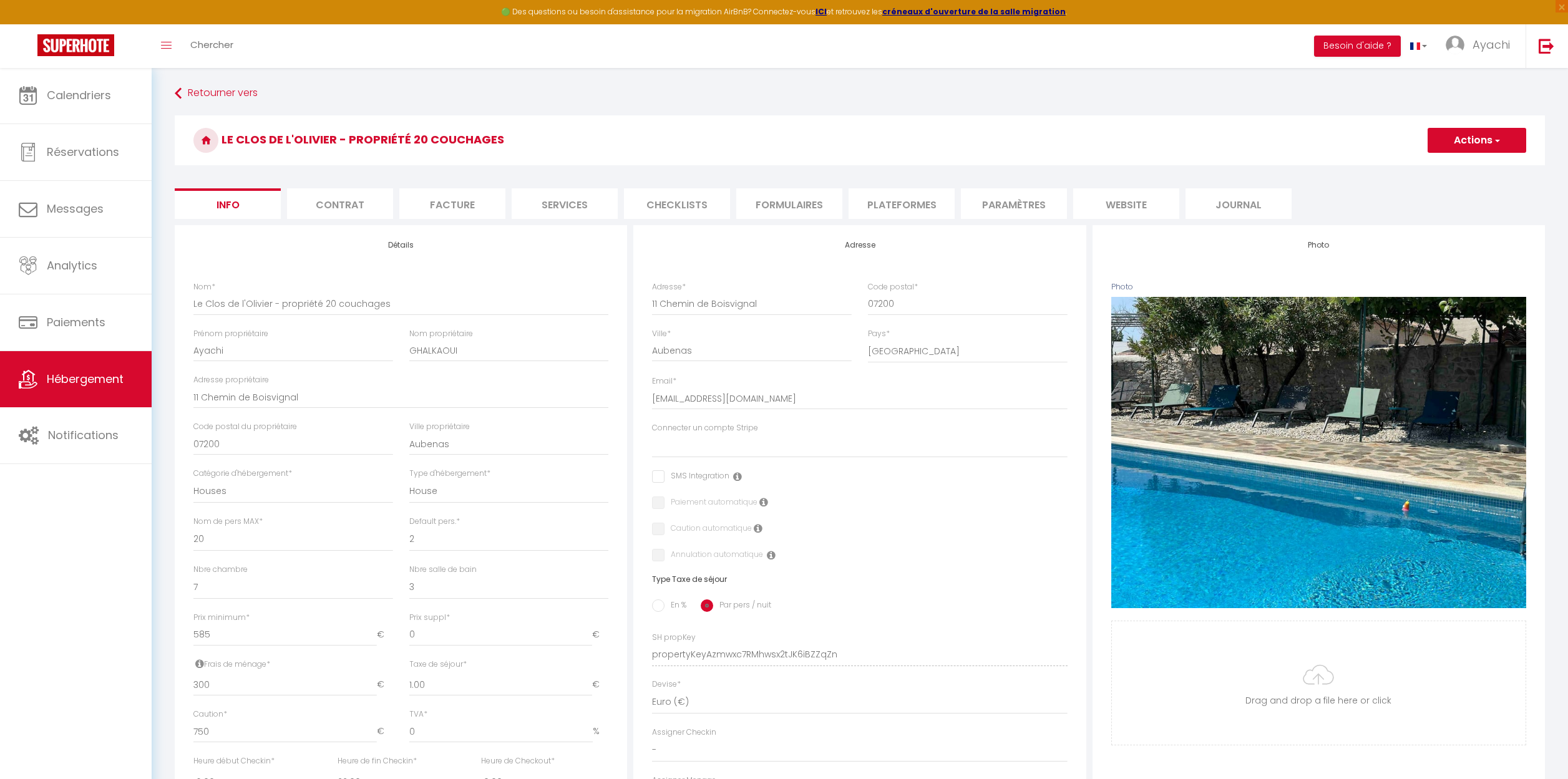
click at [1154, 205] on li "website" at bounding box center [1126, 203] width 106 height 30
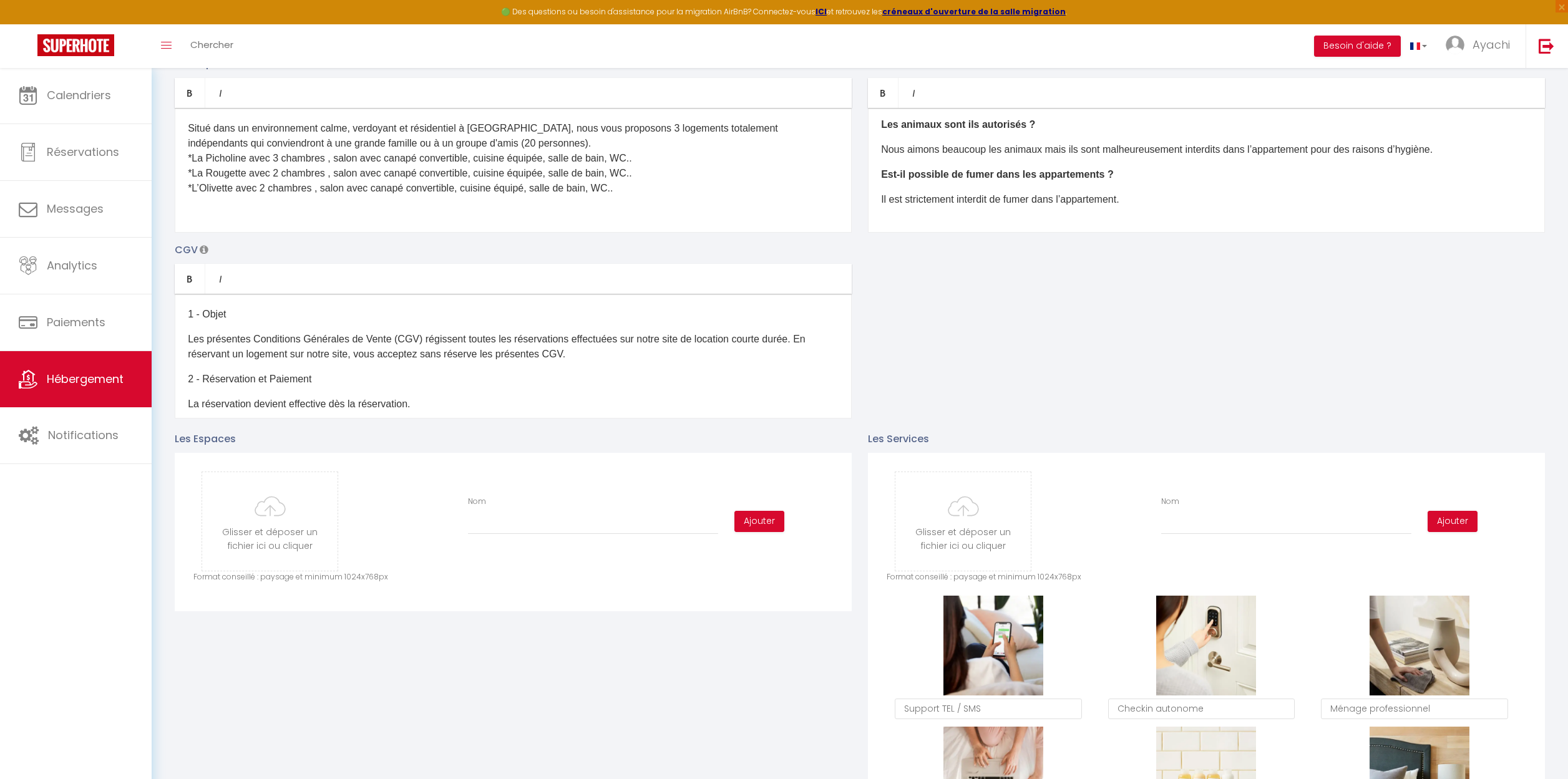
scroll to position [246, 0]
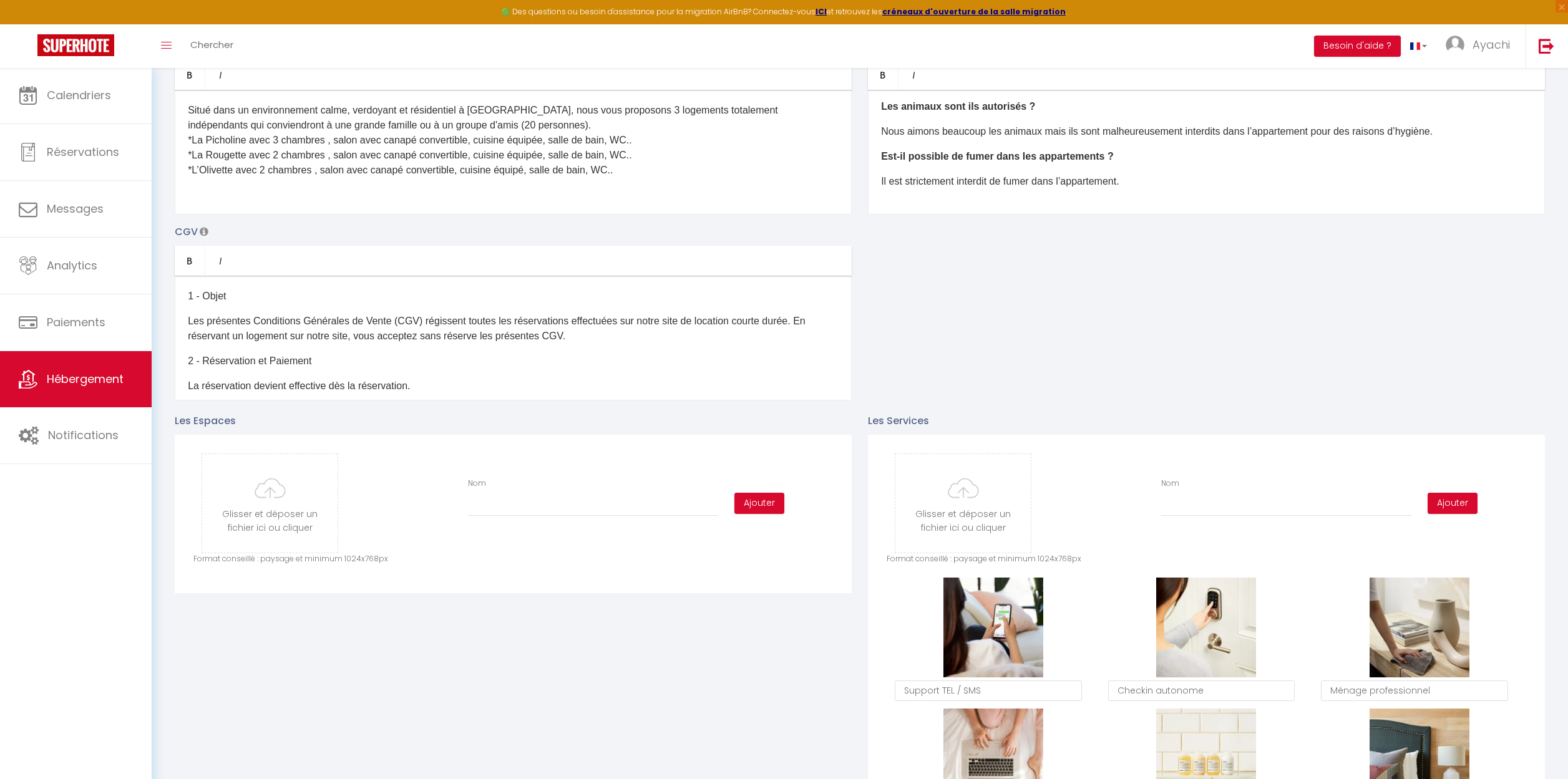
click at [1148, 178] on p "Il est strictement interdit de fumer dans l’appartement." at bounding box center [1206, 181] width 650 height 15
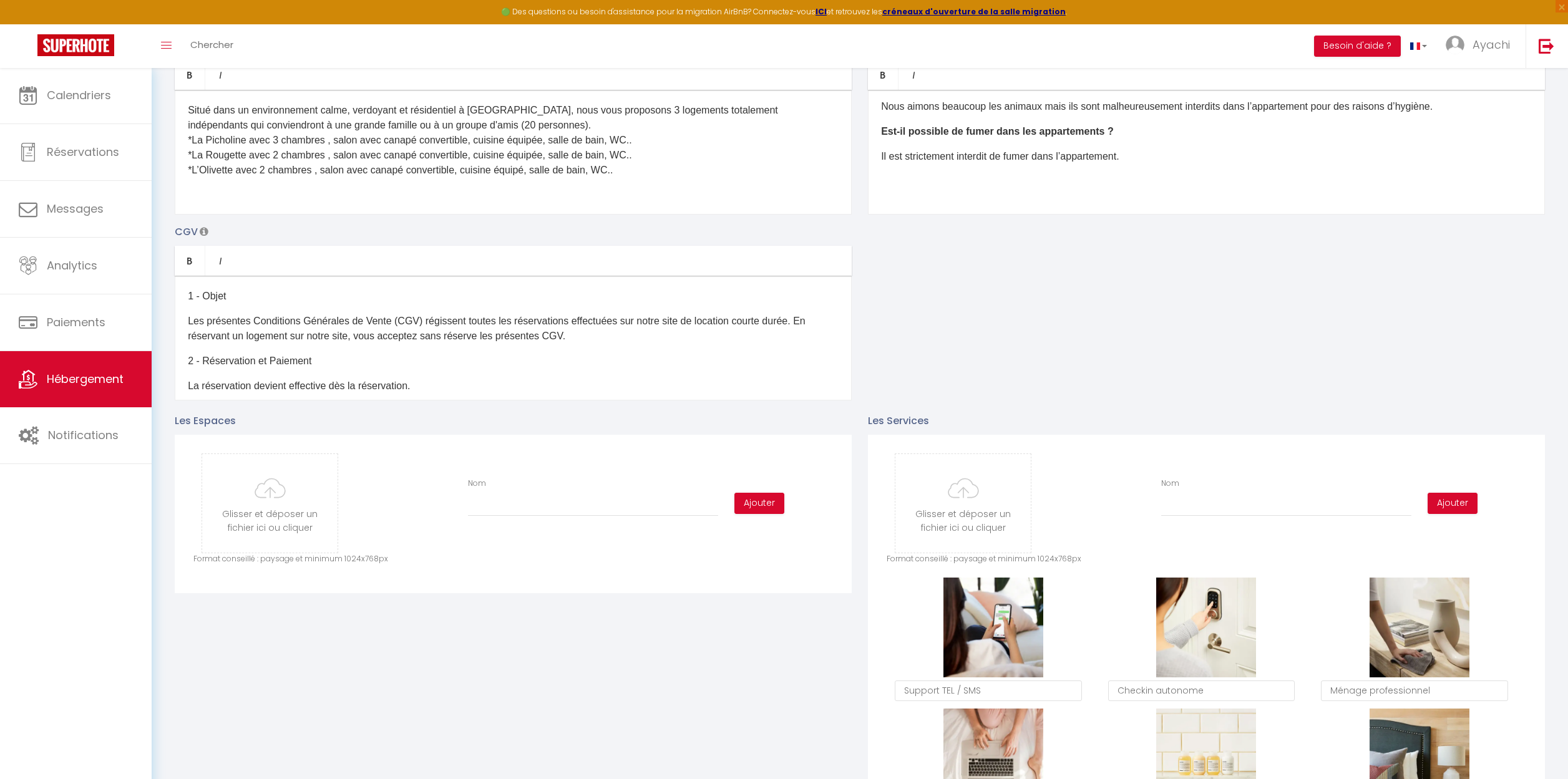
scroll to position [143, 0]
click at [949, 75] on ul "Bold Italic" at bounding box center [1206, 75] width 677 height 30
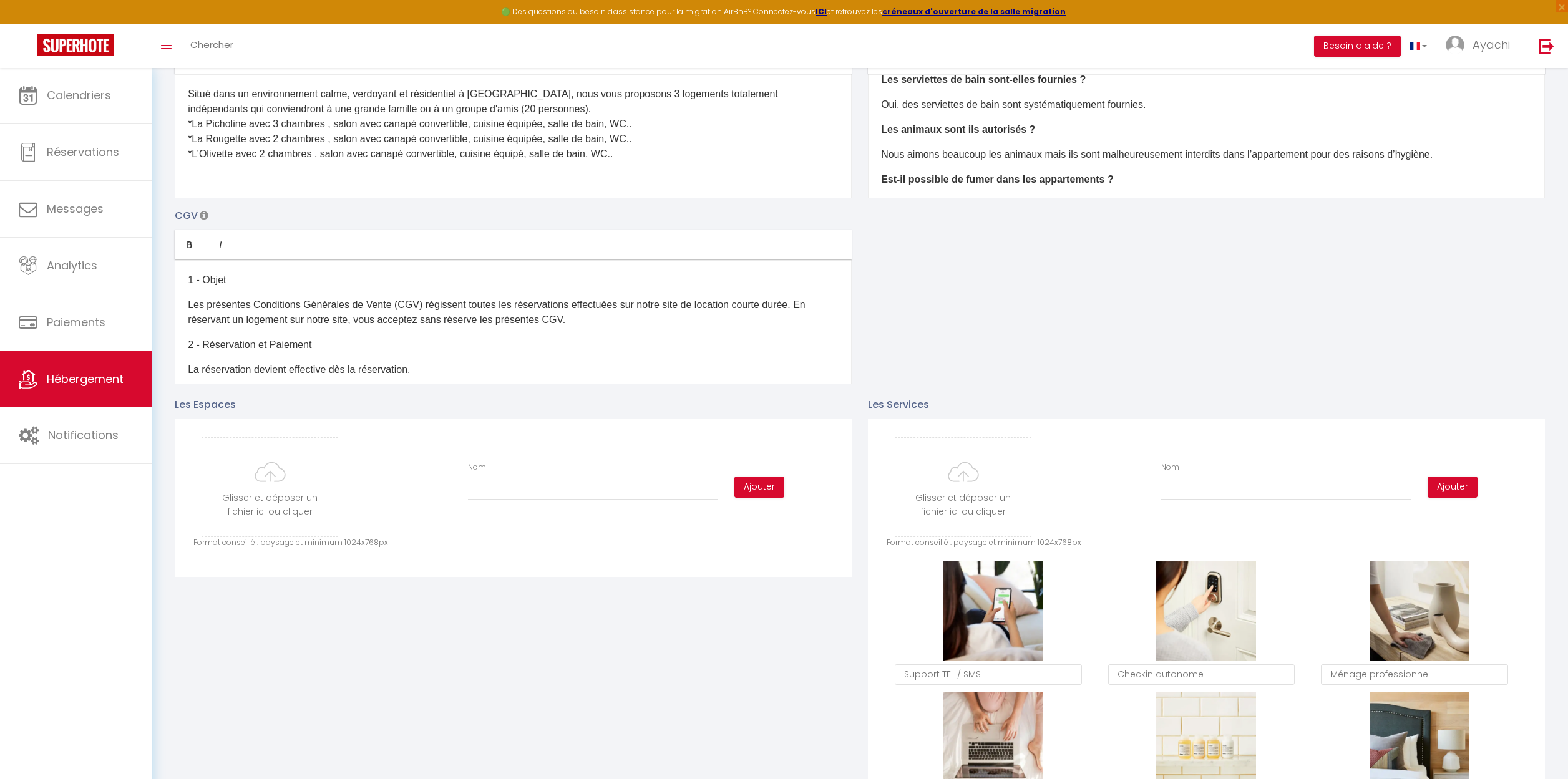
scroll to position [131, 0]
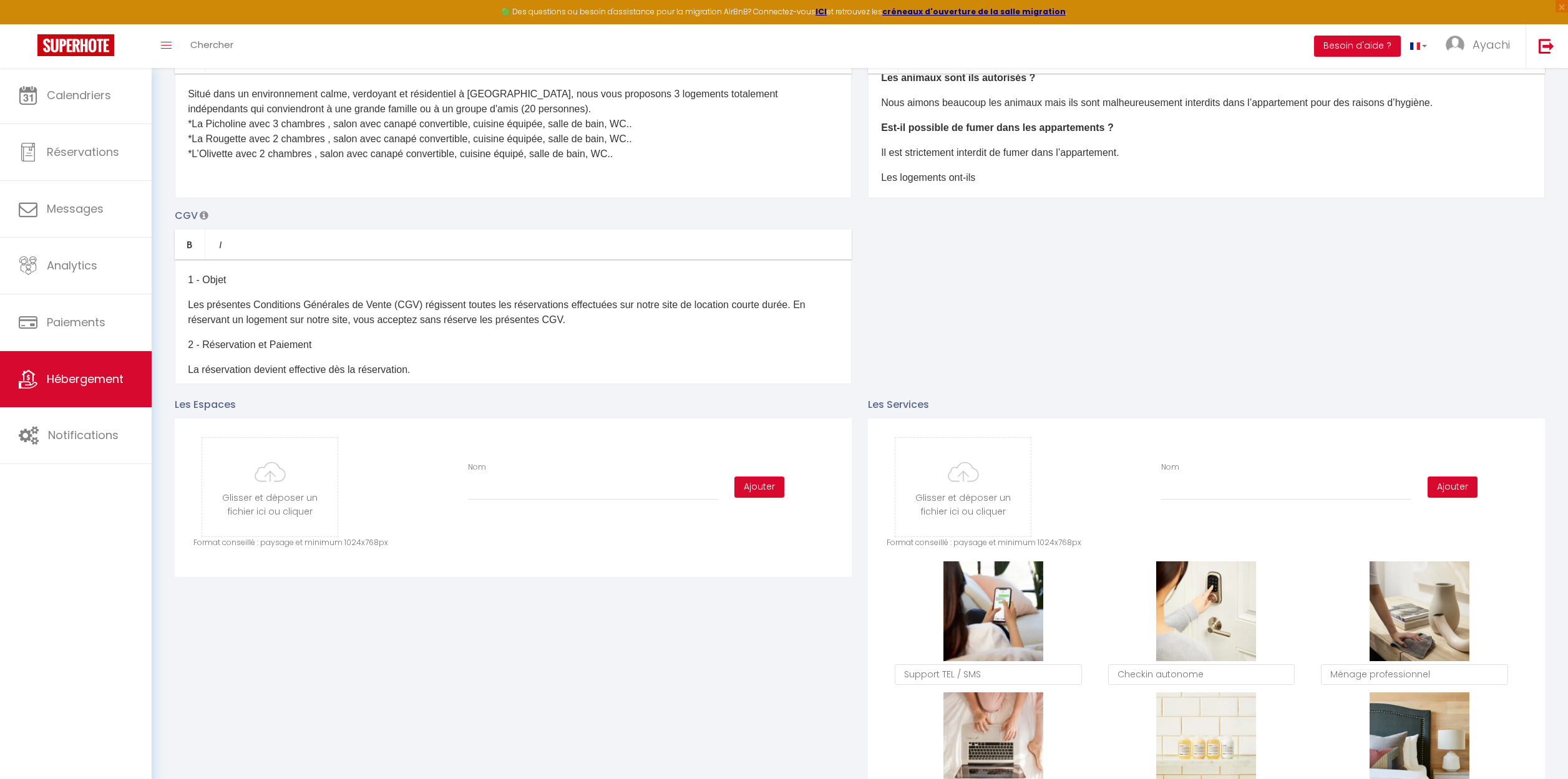
drag, startPoint x: 987, startPoint y: 176, endPoint x: 869, endPoint y: 179, distance: 118.0
click at [869, 179] on div "Quelle est l’heure d’arrivée et de départ ? Le checkin (arrivée dans l’appartem…" at bounding box center [1206, 136] width 677 height 124
drag, startPoint x: 1113, startPoint y: 127, endPoint x: 831, endPoint y: 128, distance: 282.0
click at [831, 128] on div "Description Bold Italic Rich text editor ​Situé dans un environnement calme, ve…" at bounding box center [859, 202] width 1386 height 362
copy b "Est-il possible de fumer dans les appartements ?"
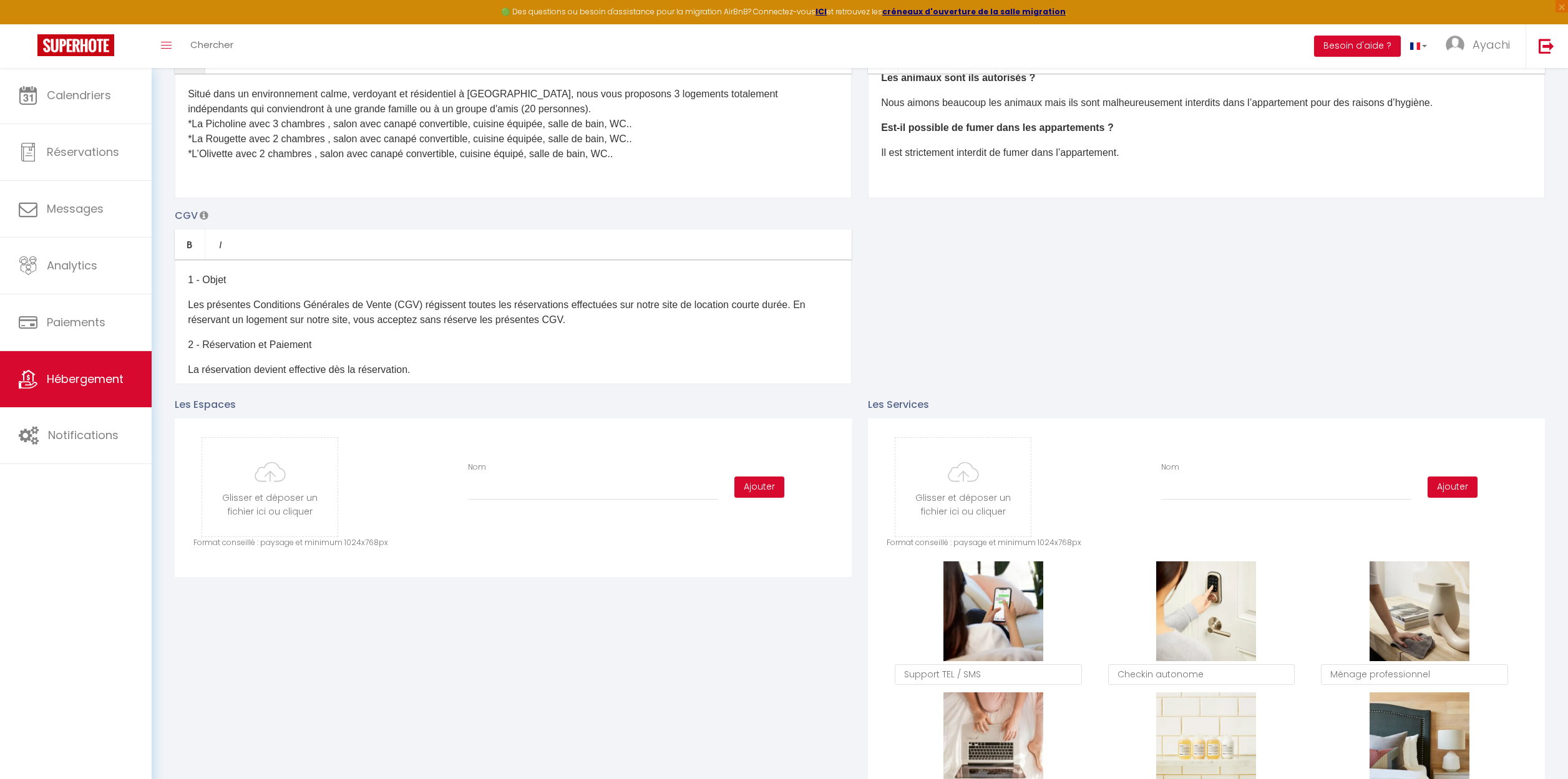
click at [893, 177] on p at bounding box center [1206, 177] width 650 height 15
click at [949, 174] on b "Est-il possible de fumer dans les appartements ?" at bounding box center [997, 177] width 233 height 11
click at [1216, 174] on b "Les logements sont-ils équipés du Wifi de fumer dans les appartements ?" at bounding box center [1055, 177] width 349 height 11
click at [1087, 174] on p "Les logements sont-ils équipés du Wifi ? ​" at bounding box center [1206, 177] width 650 height 15
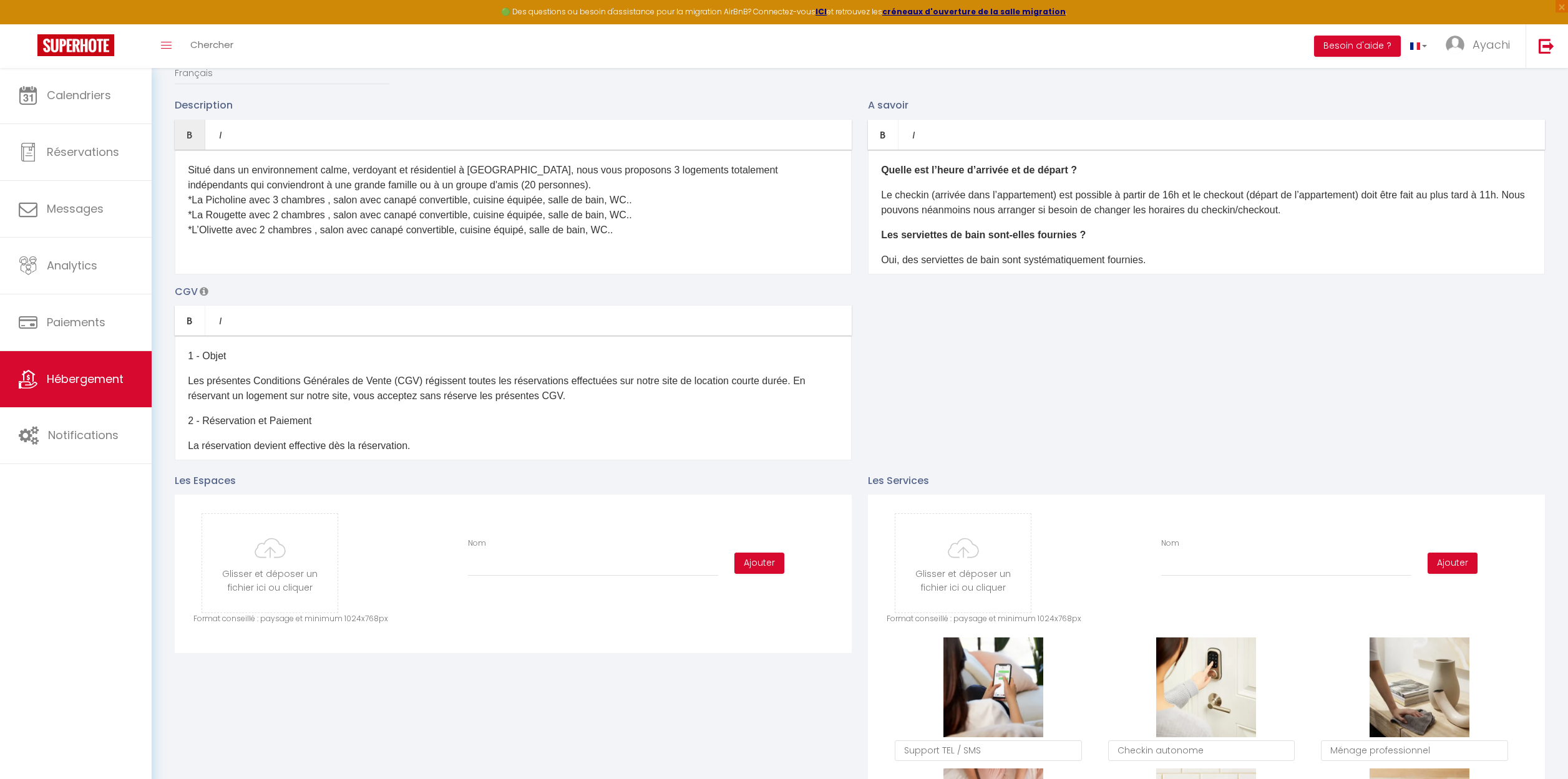
scroll to position [0, 0]
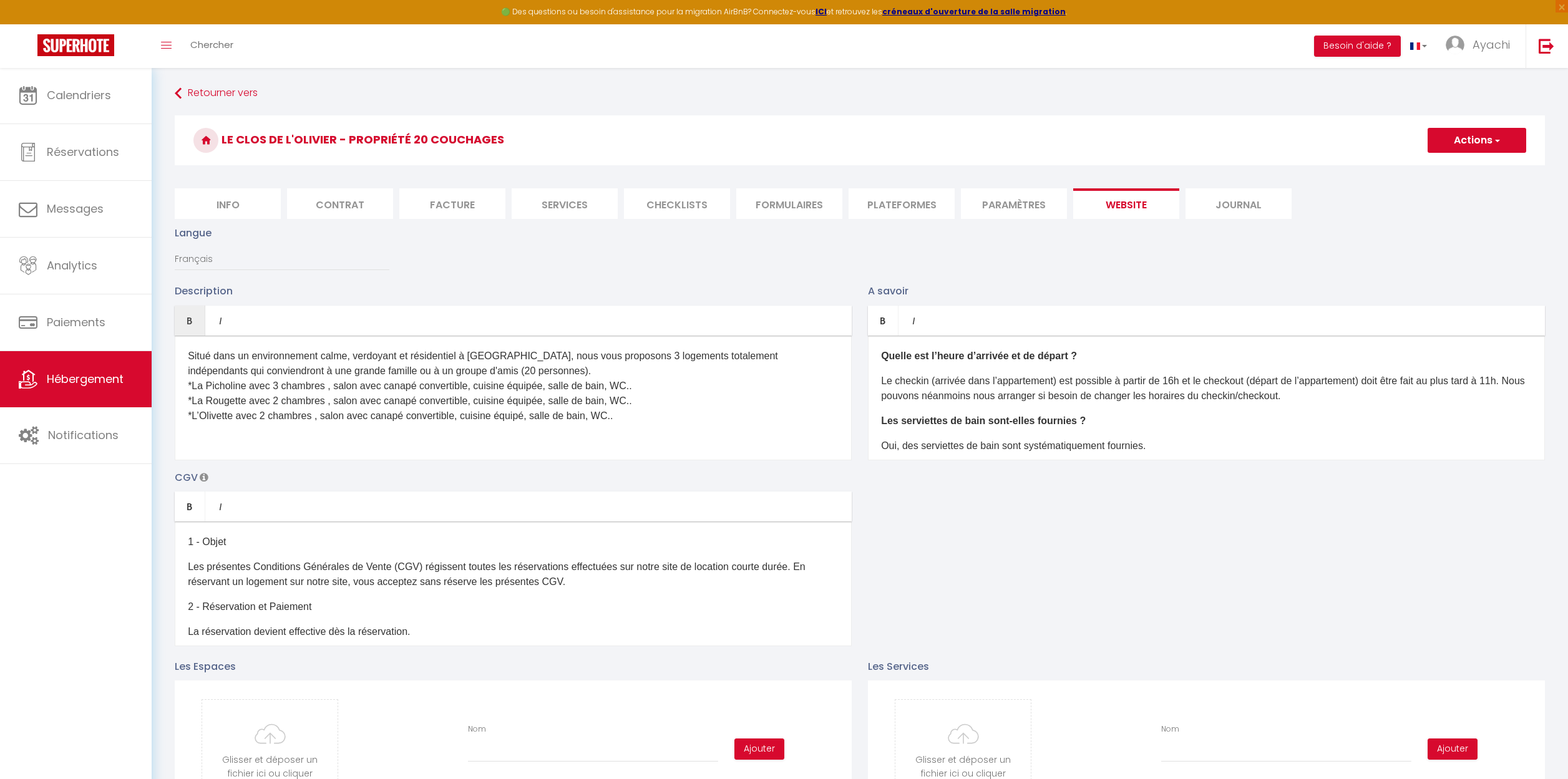
click at [1496, 138] on span "button" at bounding box center [1496, 141] width 8 height 13
click at [1471, 166] on input "Enregistrer" at bounding box center [1463, 168] width 46 height 13
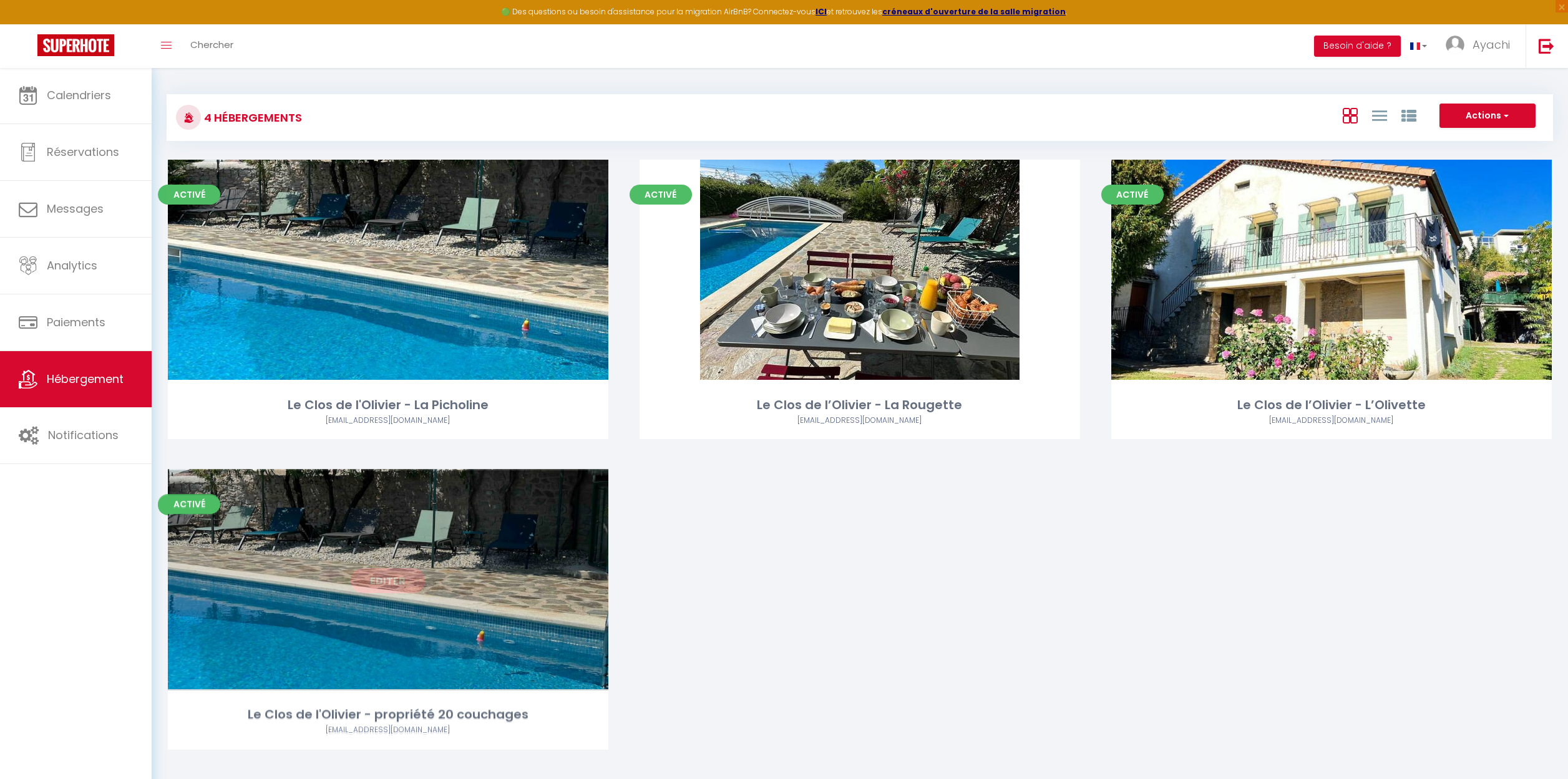
click at [398, 568] on link "Editer" at bounding box center [388, 580] width 75 height 25
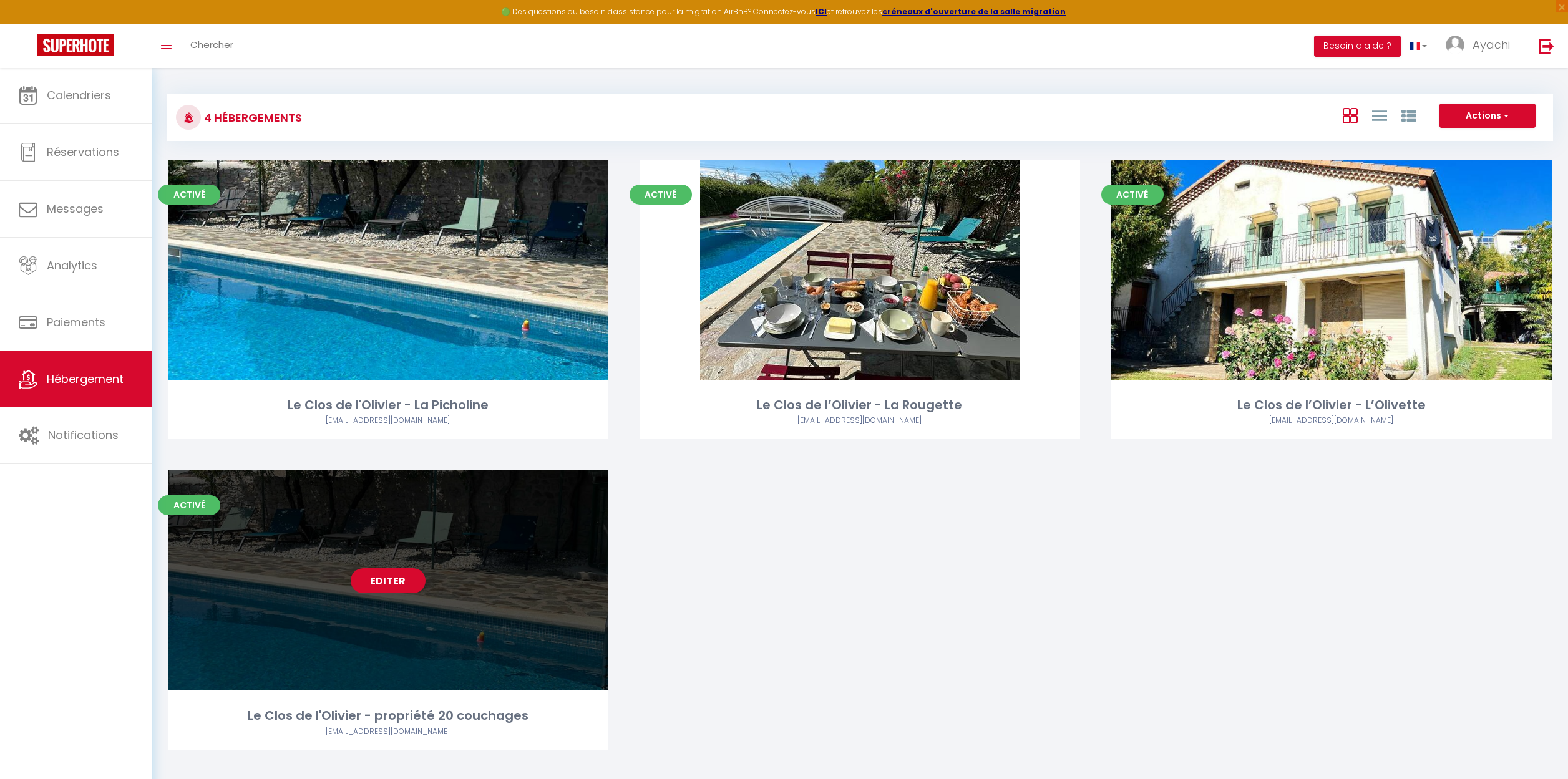
click at [378, 583] on link "Editer" at bounding box center [388, 580] width 75 height 25
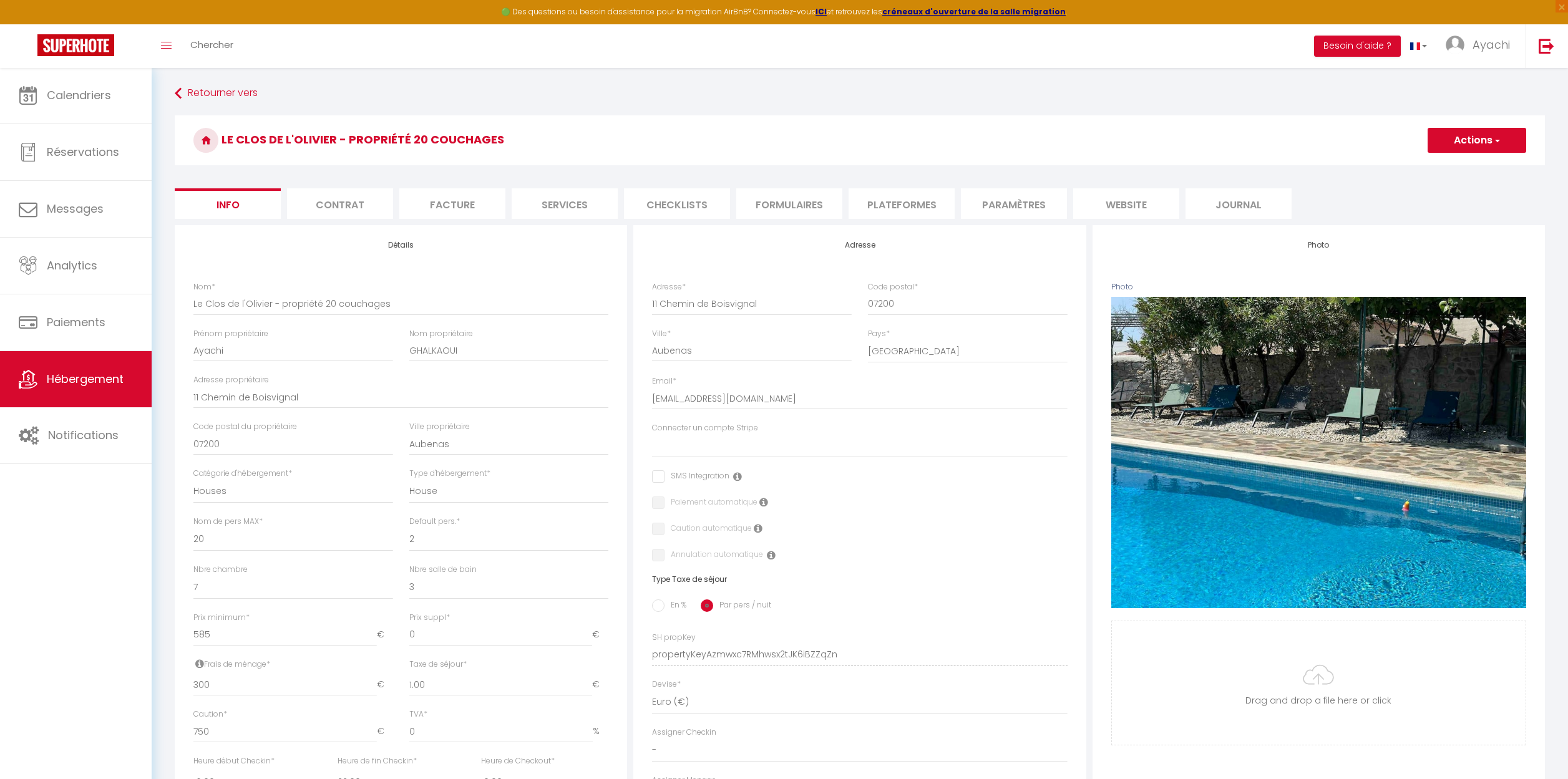
click at [1122, 202] on li "website" at bounding box center [1126, 203] width 106 height 30
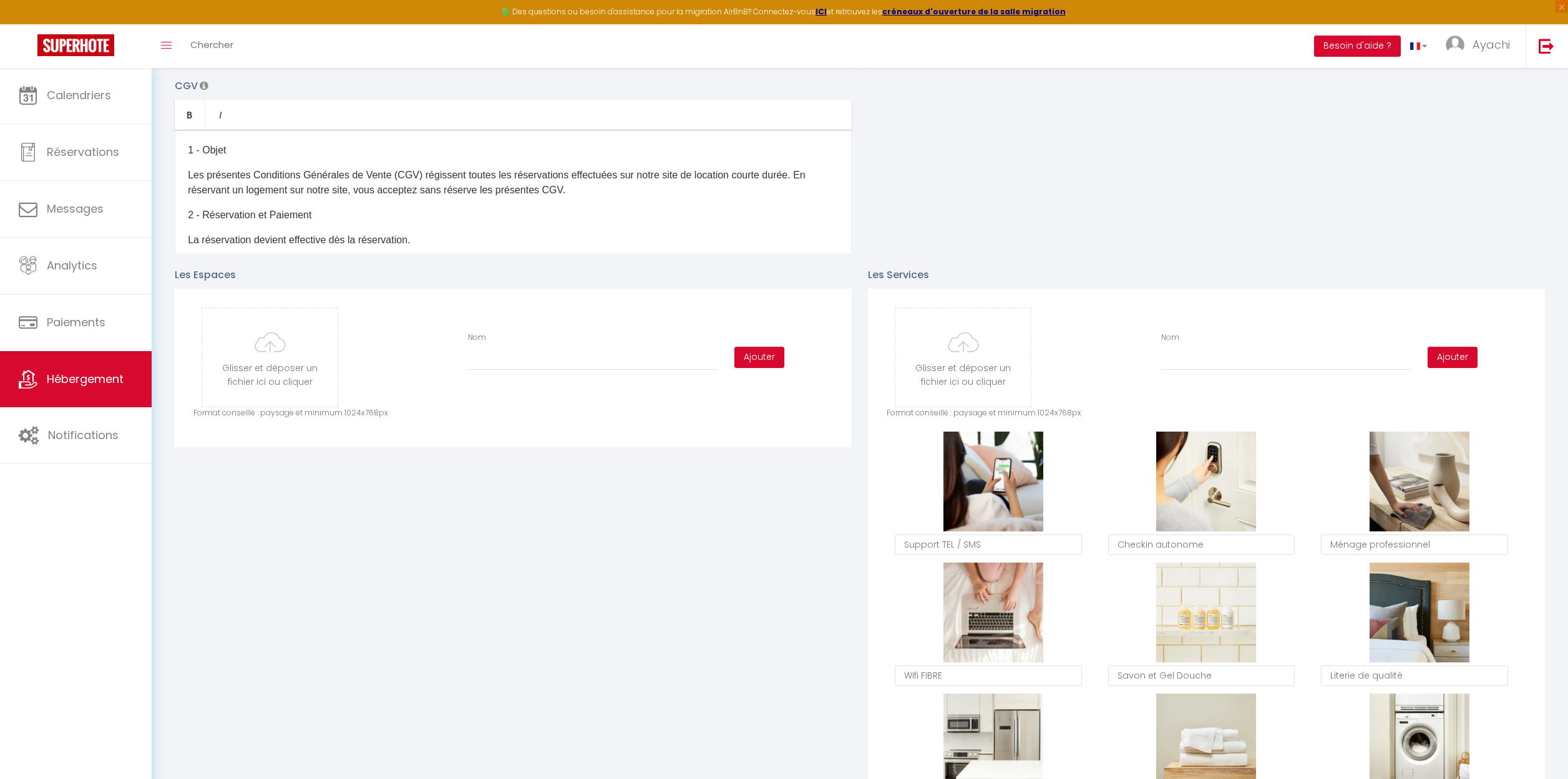
scroll to position [394, 0]
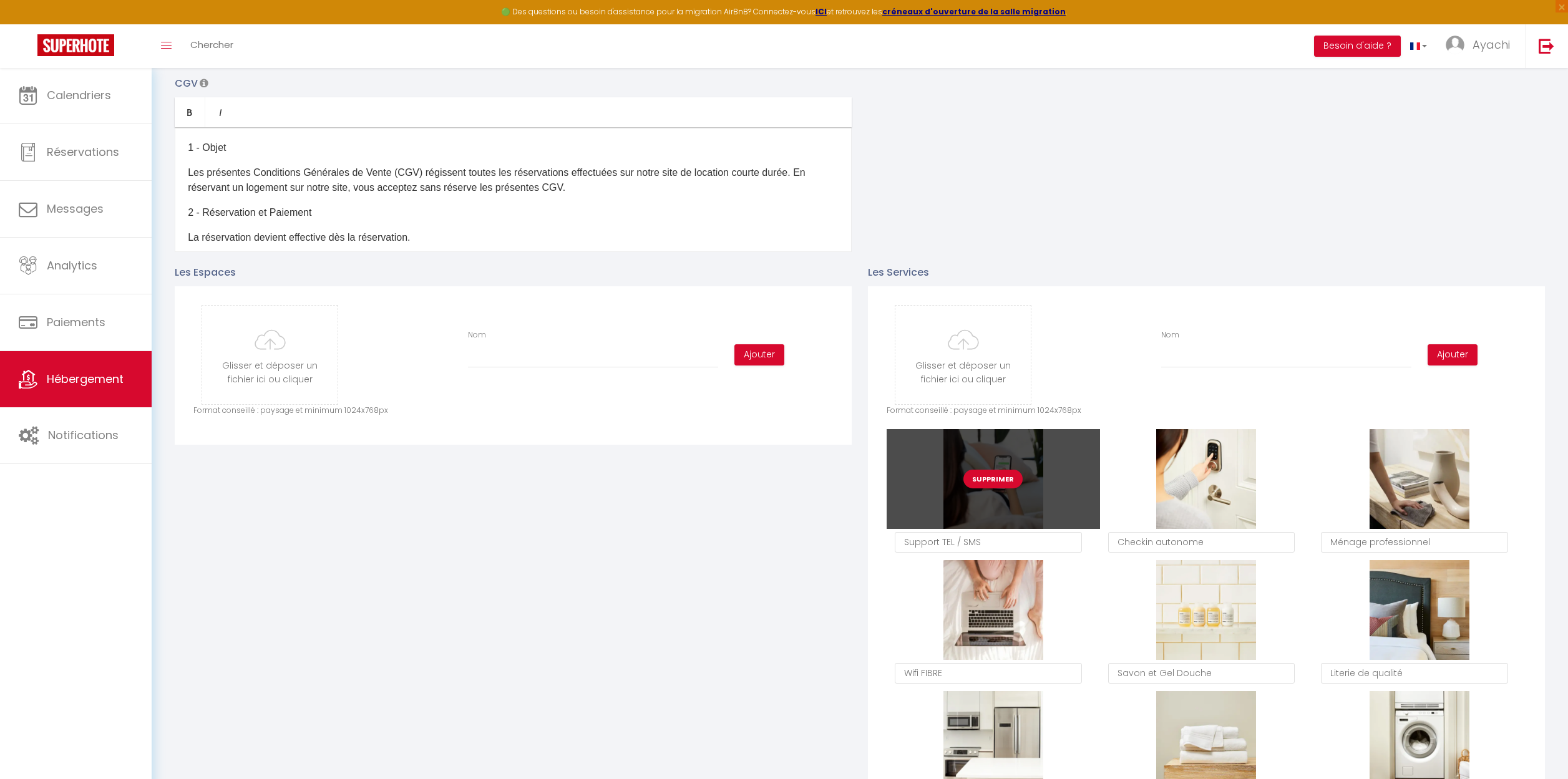
click at [992, 482] on button "Supprimer" at bounding box center [993, 479] width 59 height 19
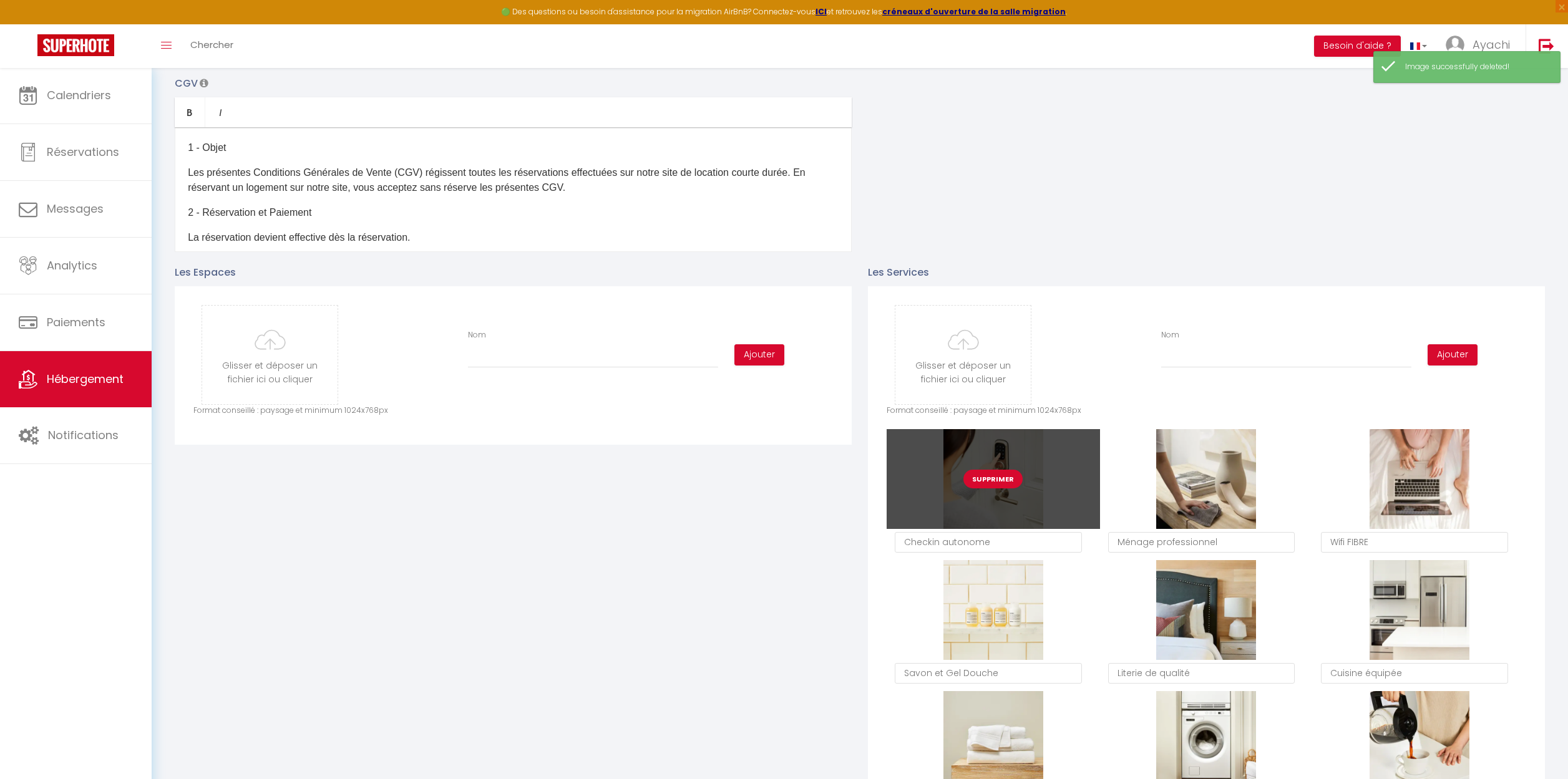
click at [989, 482] on button "Supprimer" at bounding box center [993, 479] width 59 height 19
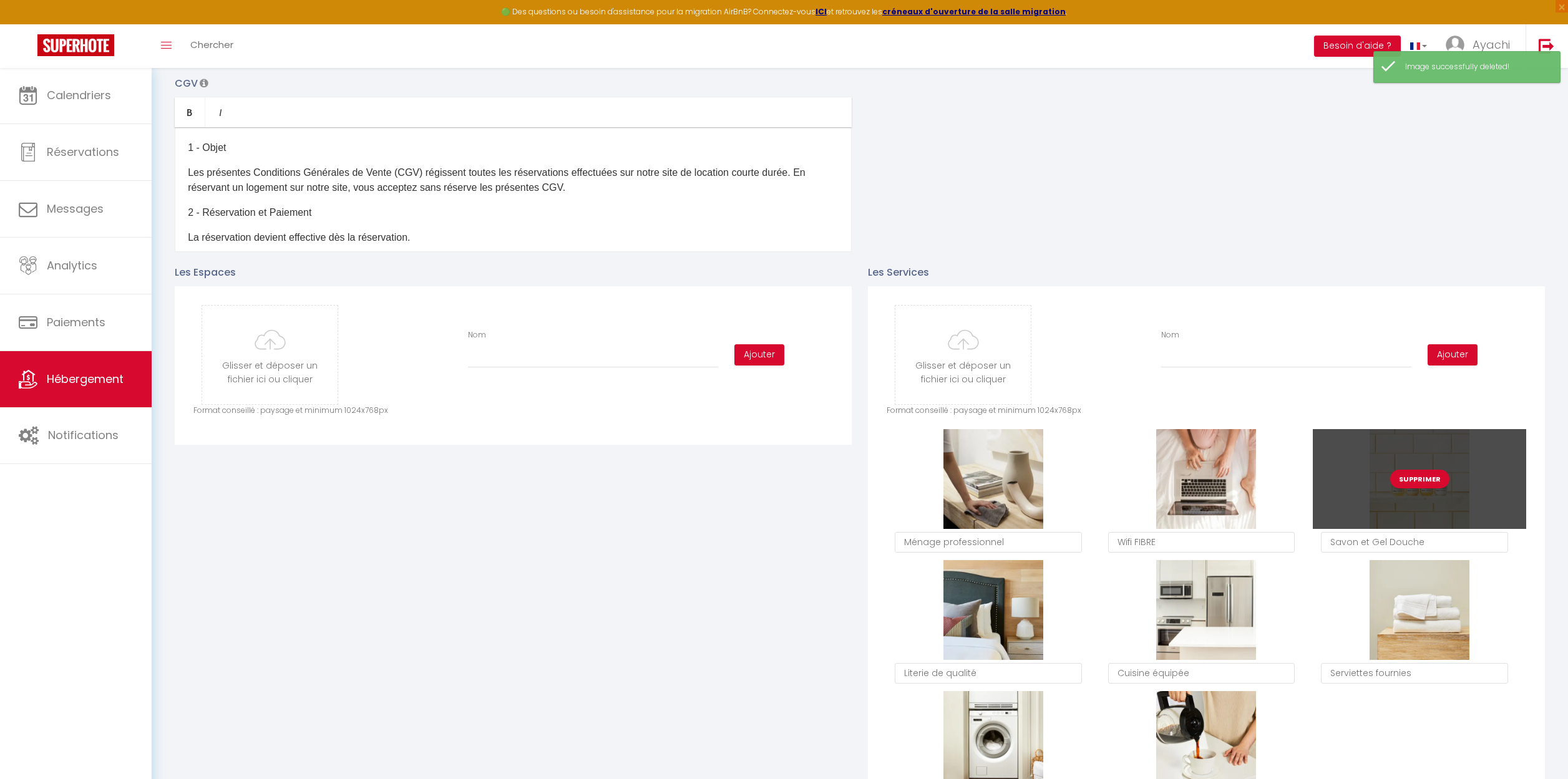
click at [1420, 479] on button "Supprimer" at bounding box center [1420, 479] width 59 height 19
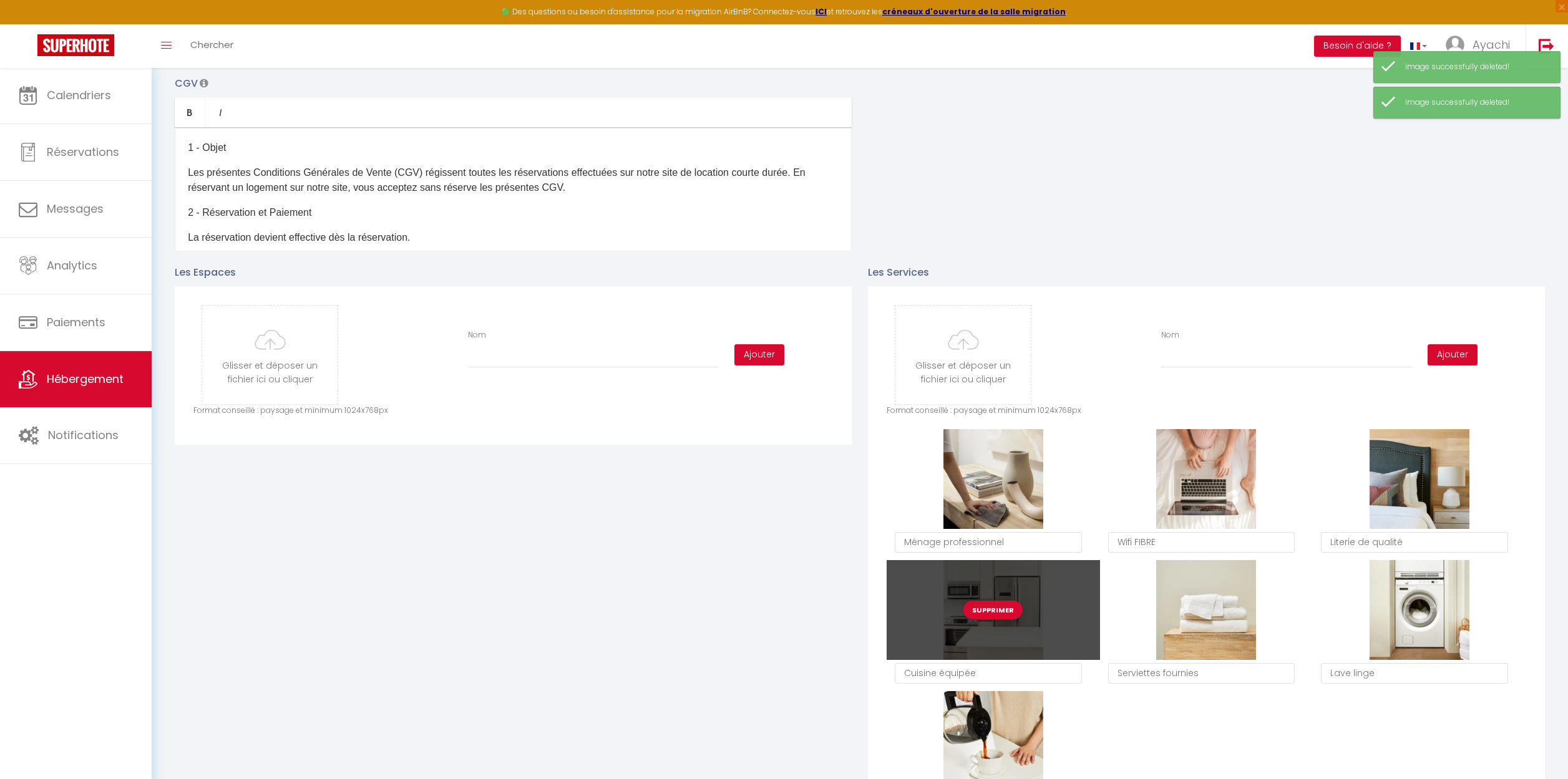
scroll to position [414, 0]
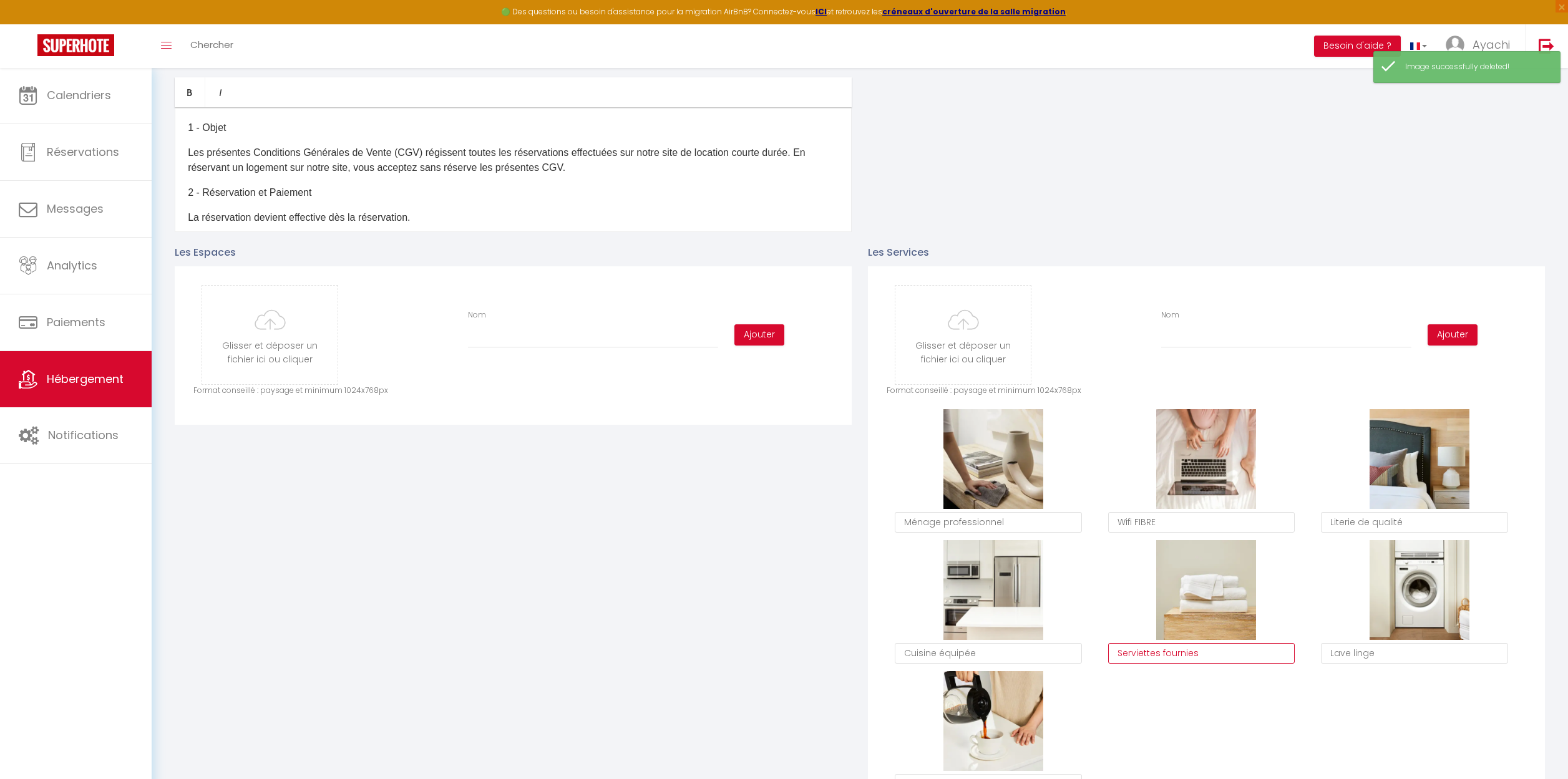
click at [1241, 659] on textarea "Serviettes fournies" at bounding box center [1202, 654] width 187 height 21
click at [1230, 655] on textarea "Serviettes fournies et ligne de lit fourni" at bounding box center [1202, 654] width 187 height 21
click at [1400, 653] on textarea "Lave linge" at bounding box center [1414, 654] width 187 height 21
click at [1218, 693] on div "Supprimer Ménage professionnel Supprimer Wifi FIBRE Supprimer Literie de qualit…" at bounding box center [1206, 605] width 639 height 393
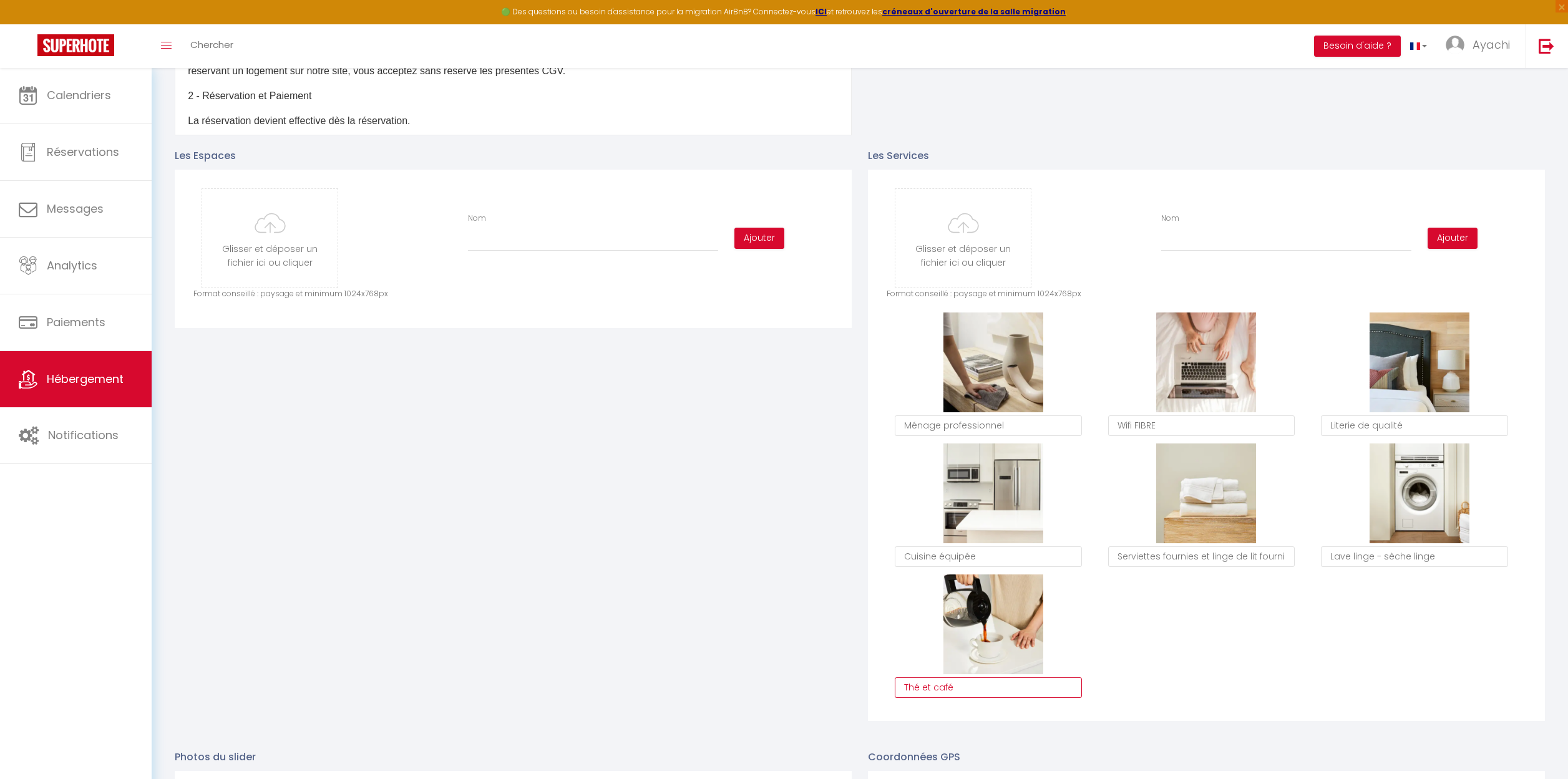
click at [968, 681] on textarea "Thé et café" at bounding box center [988, 688] width 187 height 21
click at [1008, 688] on textarea "Dosettes café / épicerie bienvenue" at bounding box center [988, 688] width 187 height 21
click at [1060, 692] on textarea "Dosettes café / épicerie bienvenue" at bounding box center [988, 688] width 187 height 21
click at [1320, 612] on div "Supprimer Ménage professionnel Supprimer Wifi FIBRE Supprimer Literie de qualit…" at bounding box center [1206, 509] width 639 height 393
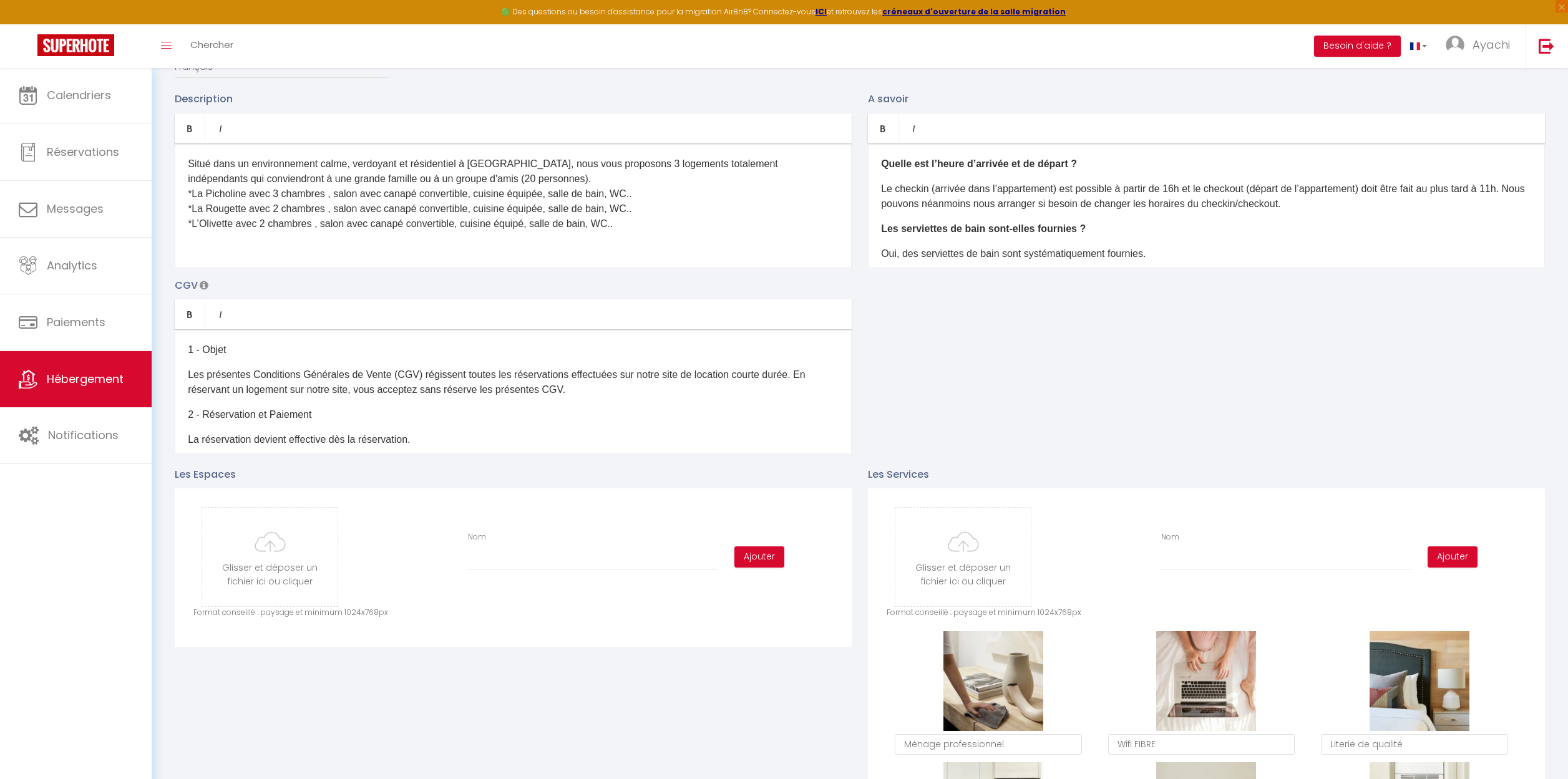
scroll to position [51, 0]
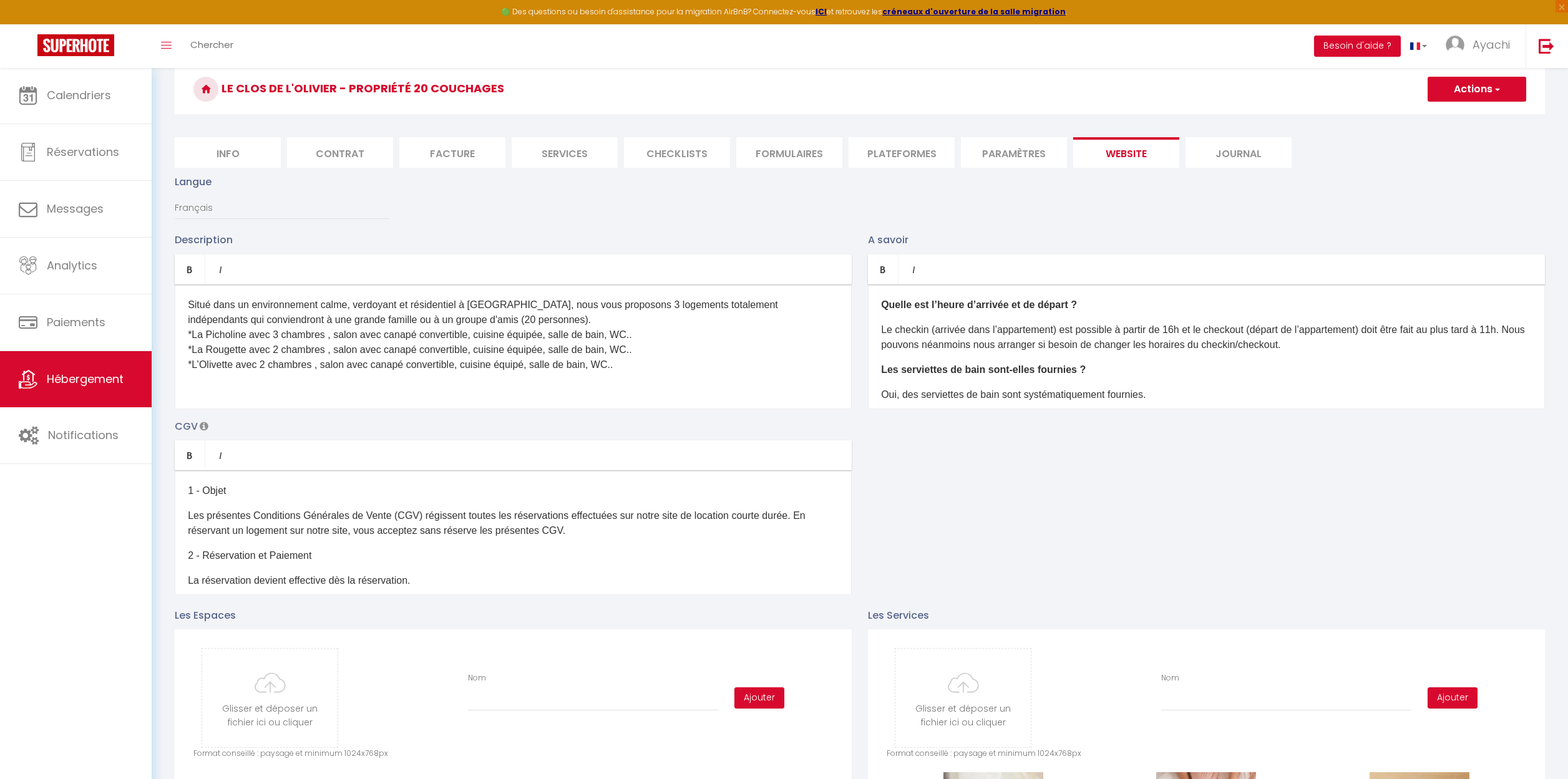
click at [1500, 86] on span "button" at bounding box center [1496, 89] width 8 height 13
click at [1466, 113] on input "Enregistrer" at bounding box center [1463, 117] width 46 height 13
